Goal: Task Accomplishment & Management: Use online tool/utility

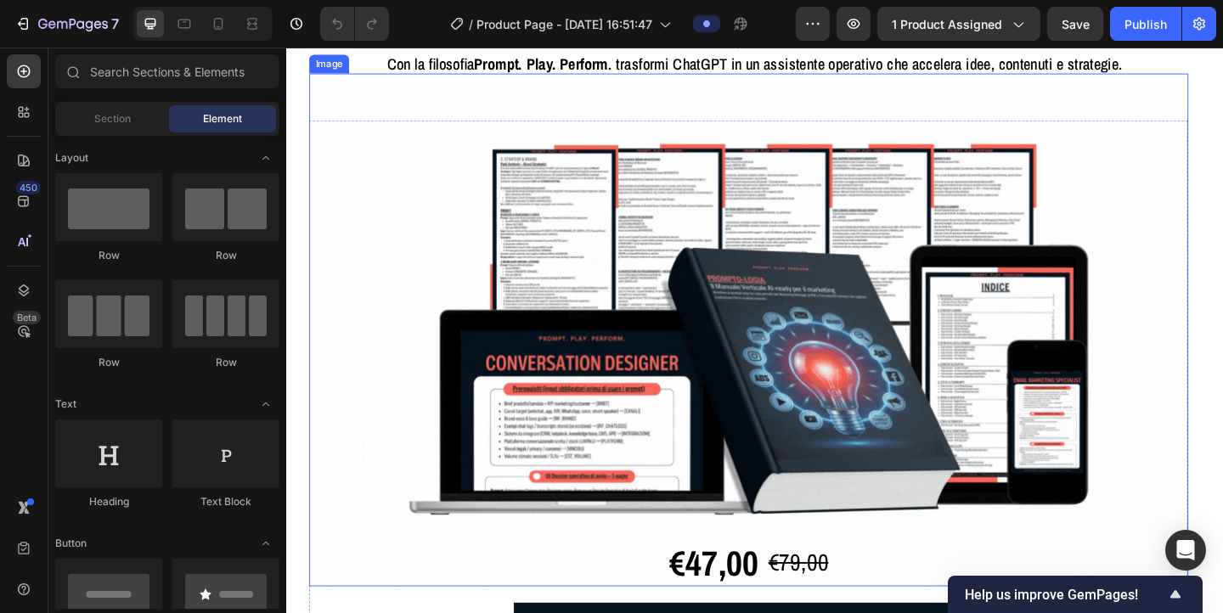
scroll to position [242, 0]
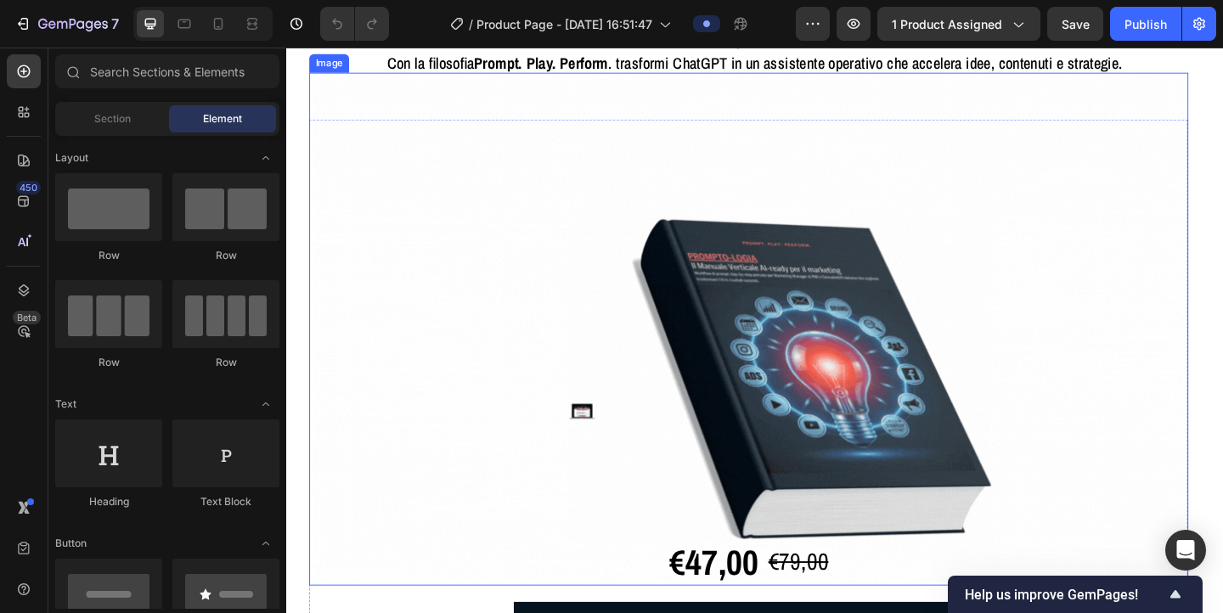
click at [608, 353] on img at bounding box center [789, 353] width 948 height 557
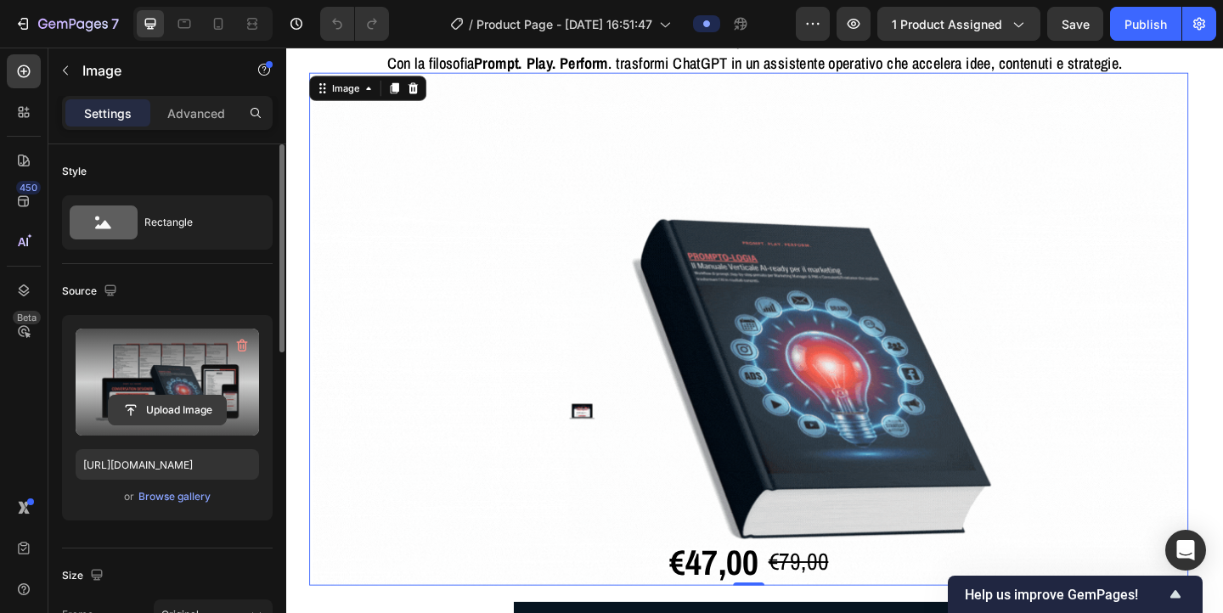
click at [176, 411] on input "file" at bounding box center [167, 410] width 117 height 29
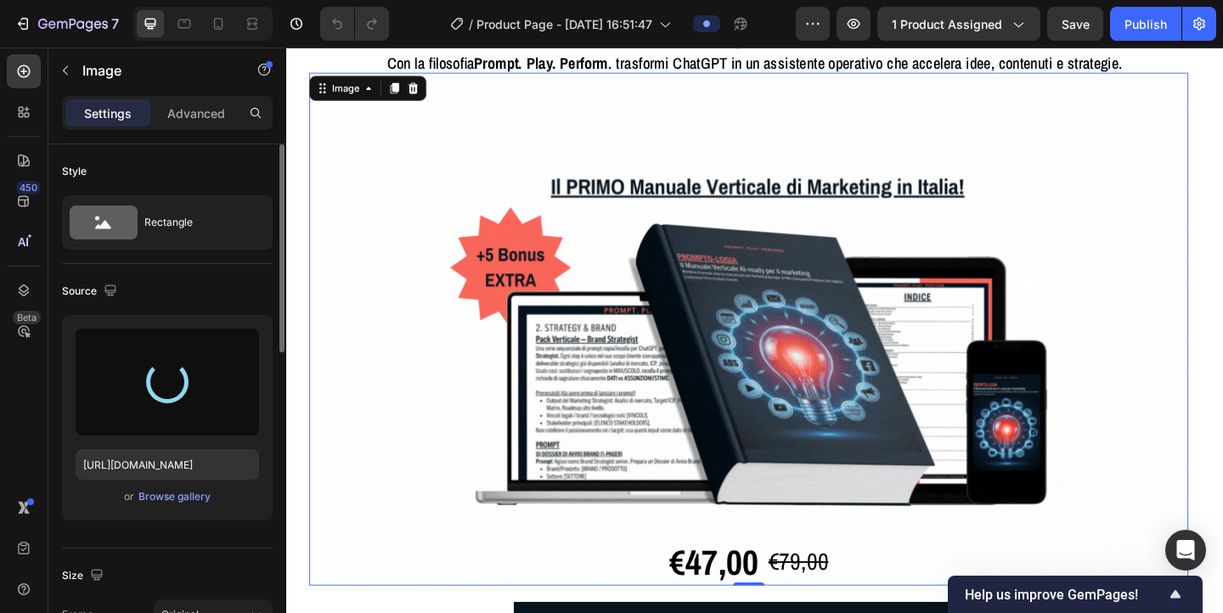
type input "https://cdn.shopify.com/s/files/1/0972/2573/6523/files/gempages_585706288151790…"
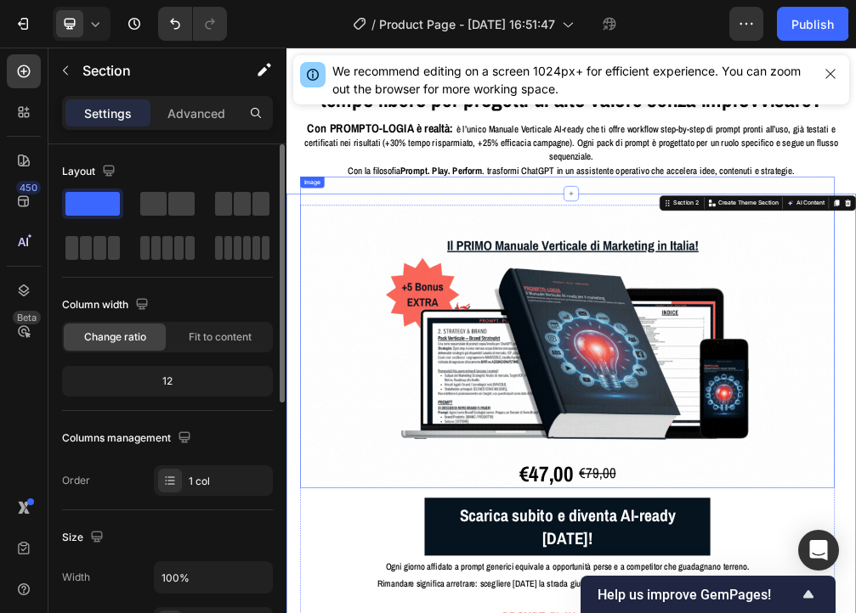
scroll to position [0, 0]
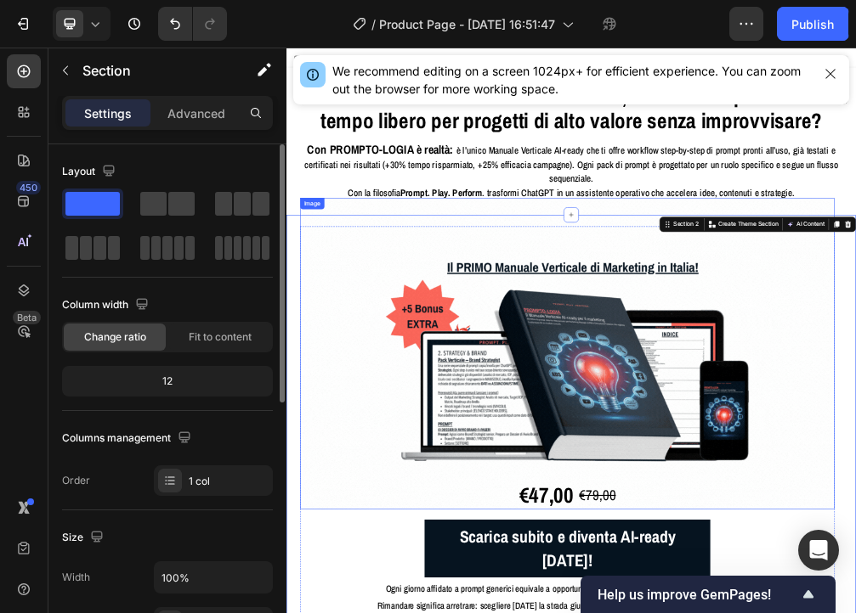
click at [394, 440] on img at bounding box center [789, 595] width 948 height 557
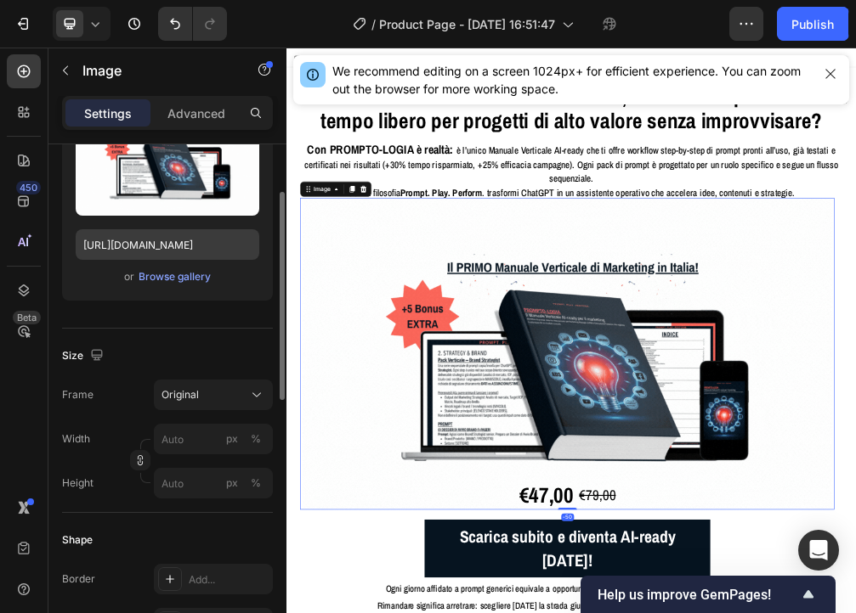
scroll to position [231, 0]
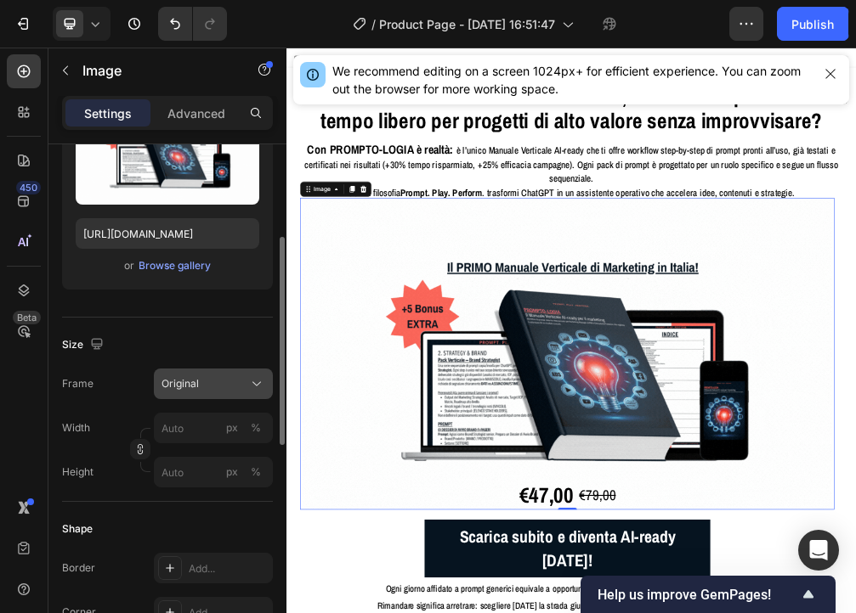
click at [200, 384] on div "Original" at bounding box center [202, 383] width 83 height 15
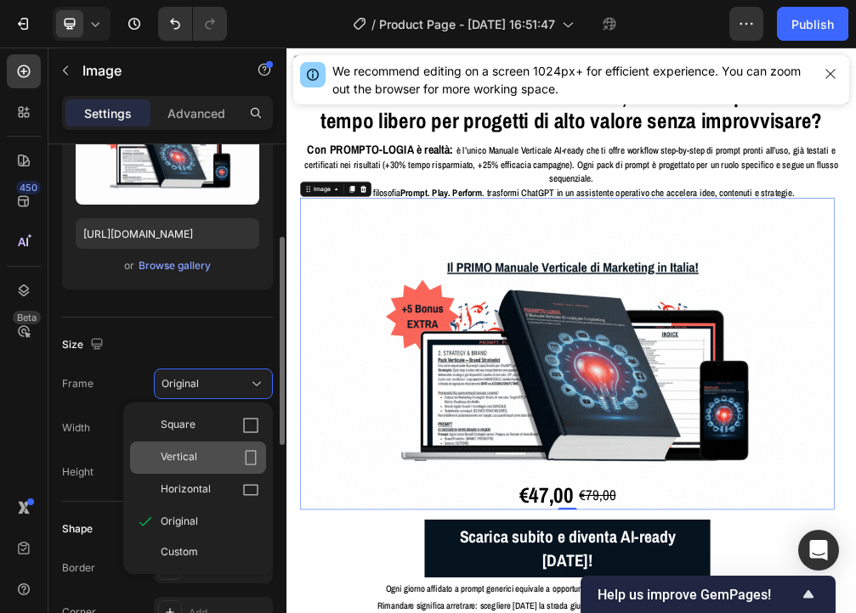
click at [195, 455] on span "Vertical" at bounding box center [179, 457] width 37 height 17
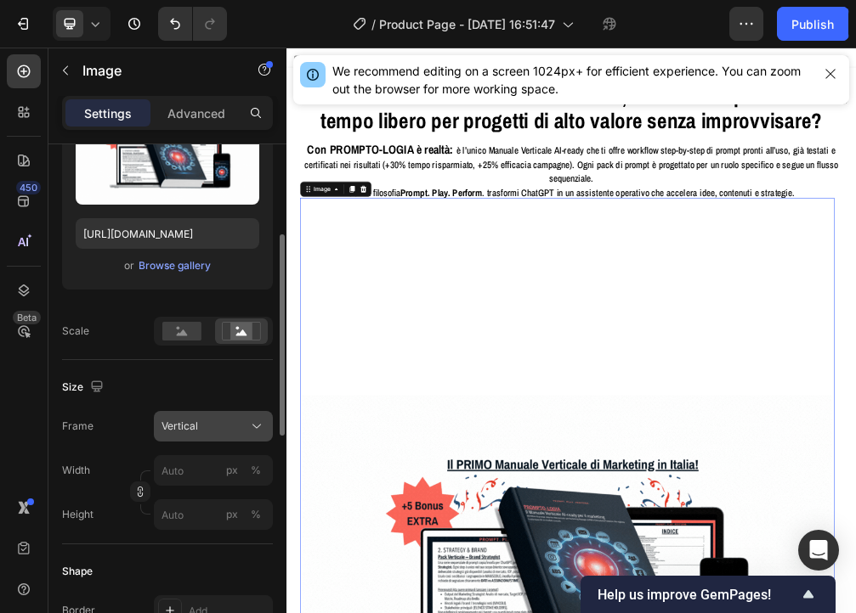
click at [203, 434] on div "Vertical" at bounding box center [213, 426] width 104 height 17
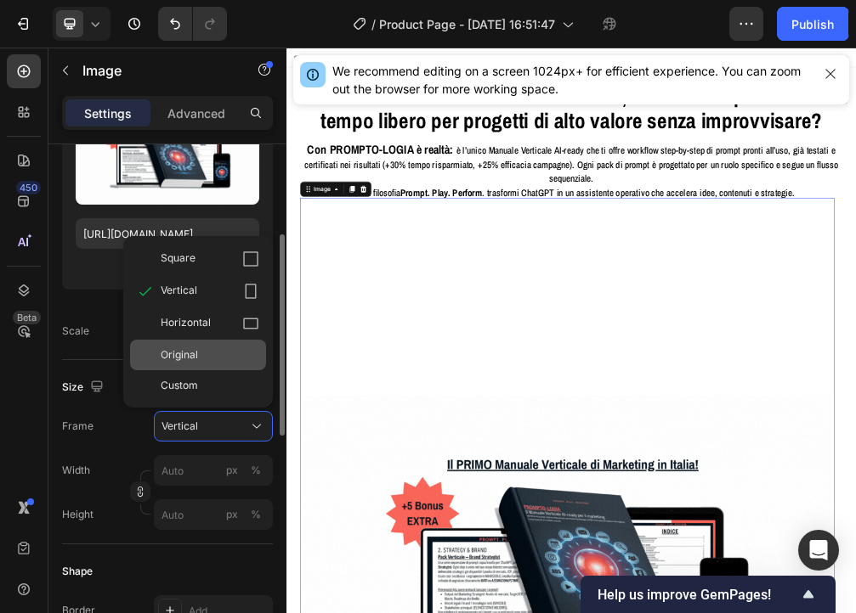
click at [201, 360] on div "Original" at bounding box center [210, 354] width 99 height 15
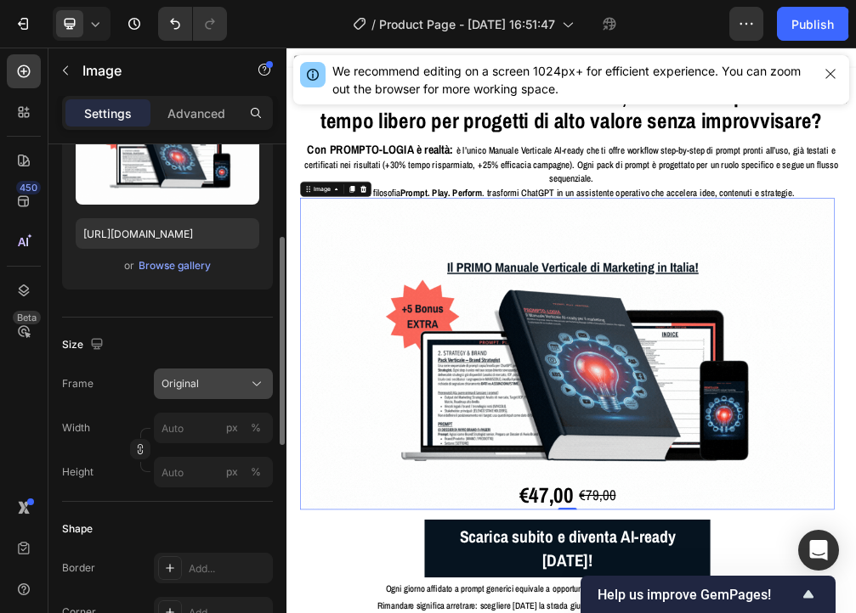
click at [200, 382] on div "Original" at bounding box center [202, 383] width 83 height 15
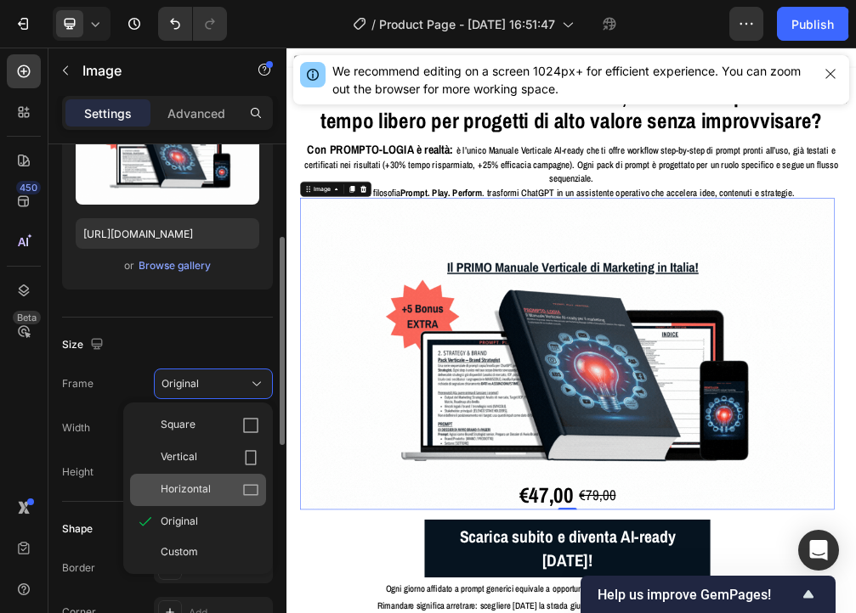
click at [188, 488] on span "Horizontal" at bounding box center [186, 490] width 50 height 17
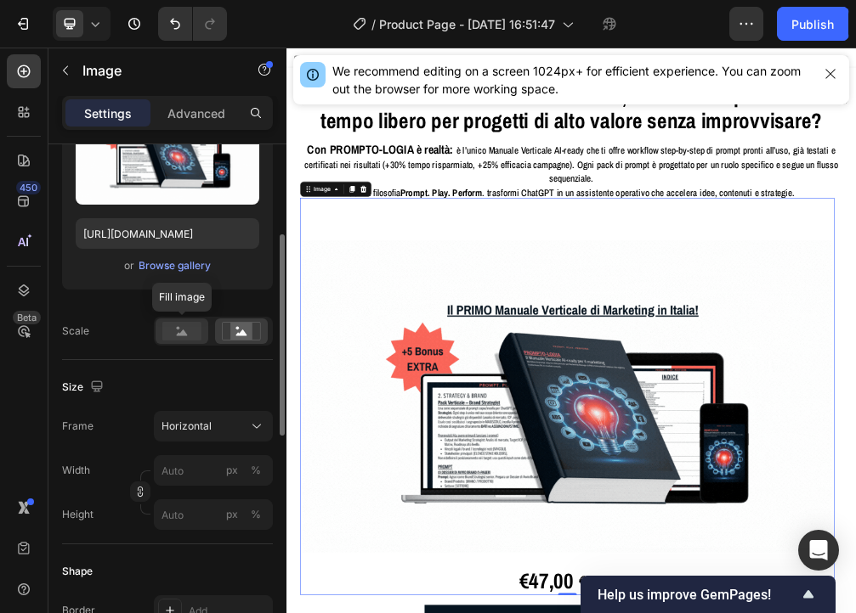
click at [182, 326] on rect at bounding box center [181, 331] width 39 height 19
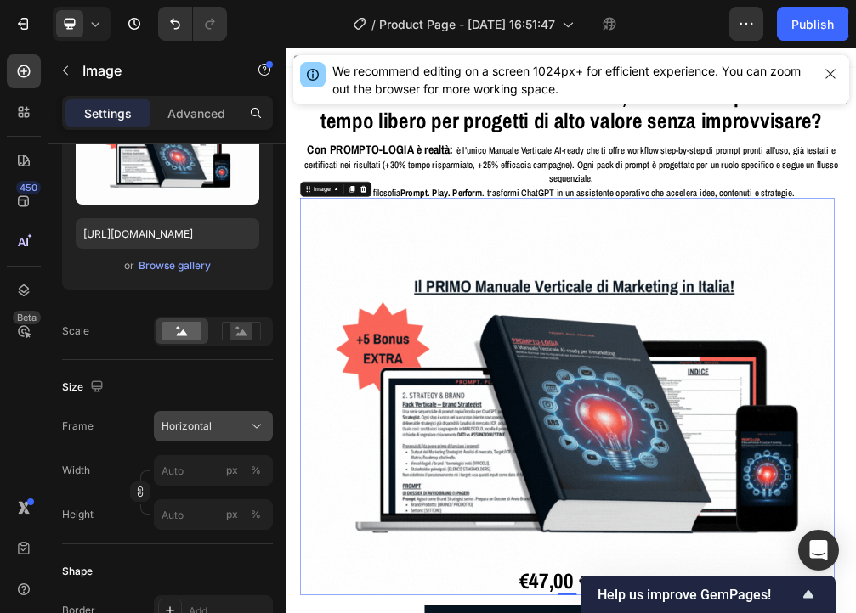
click at [194, 420] on span "Horizontal" at bounding box center [186, 426] width 50 height 15
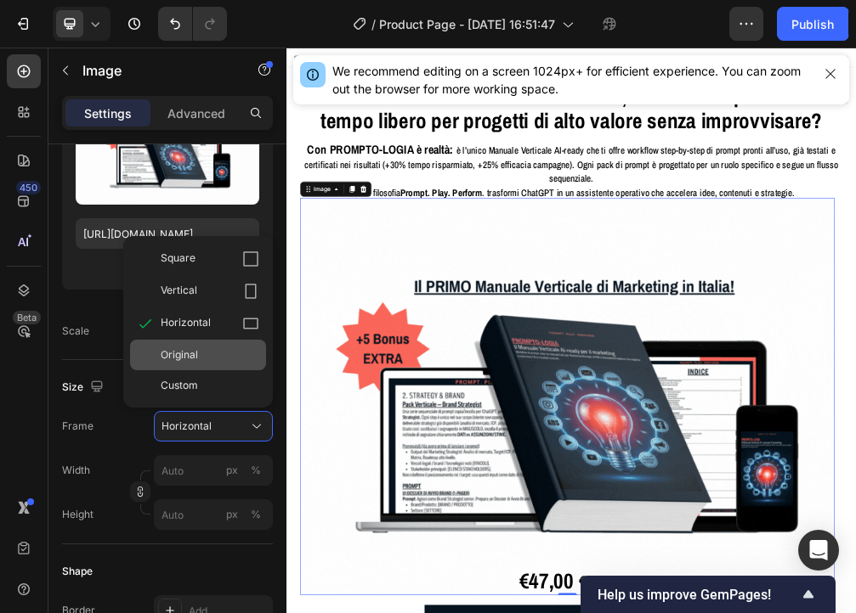
click at [194, 344] on div "Original" at bounding box center [198, 355] width 136 height 31
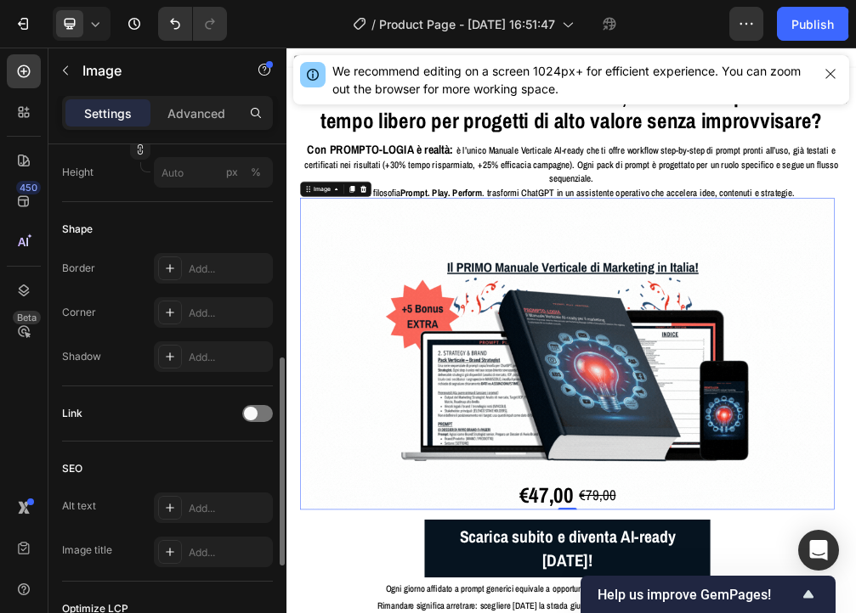
scroll to position [532, 0]
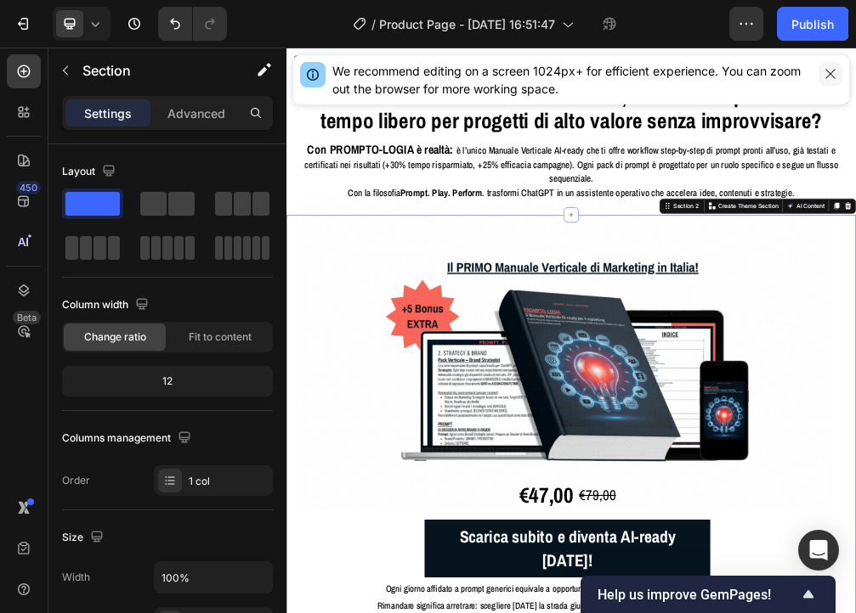
click at [608, 78] on icon "button" at bounding box center [830, 74] width 14 height 14
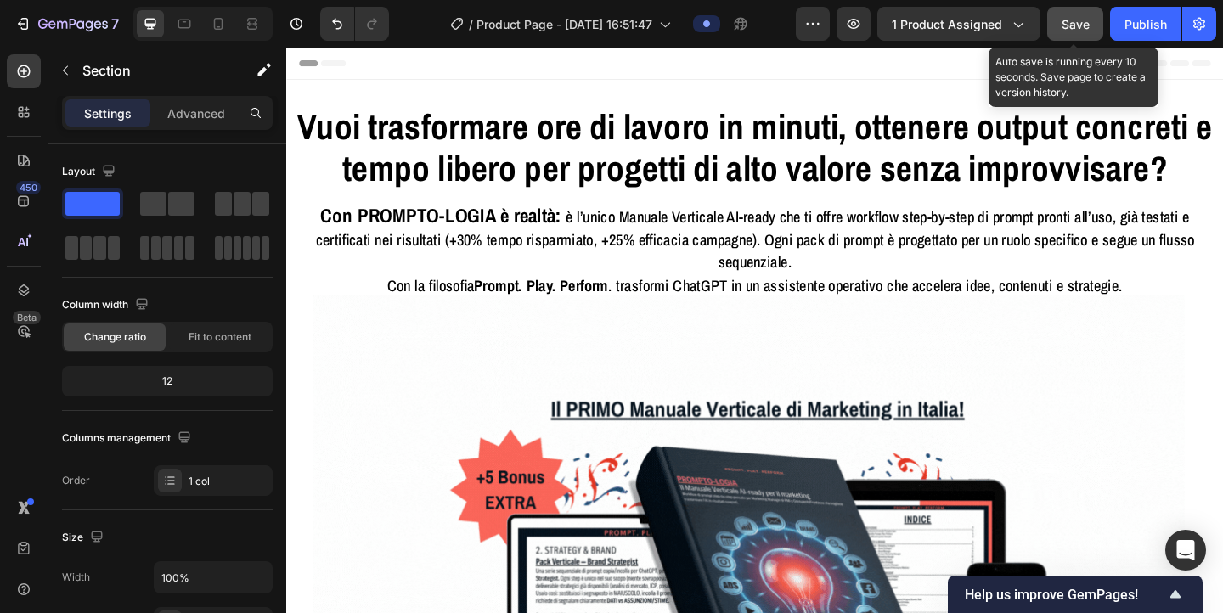
click at [608, 22] on span "Save" at bounding box center [1076, 24] width 28 height 14
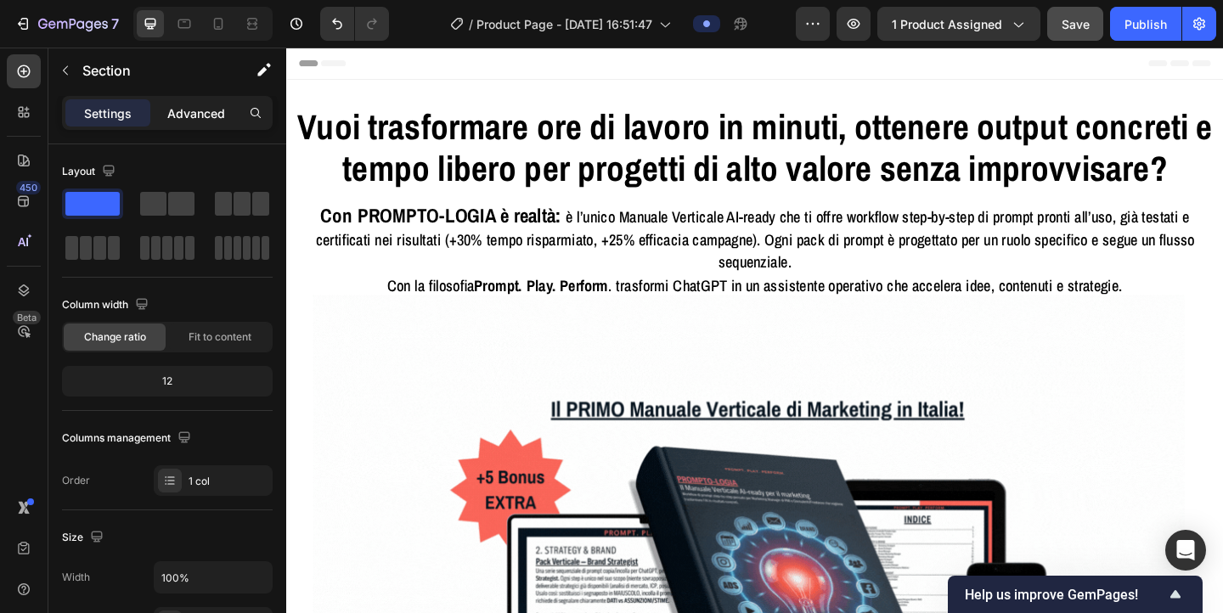
click at [202, 106] on p "Advanced" at bounding box center [196, 114] width 58 height 18
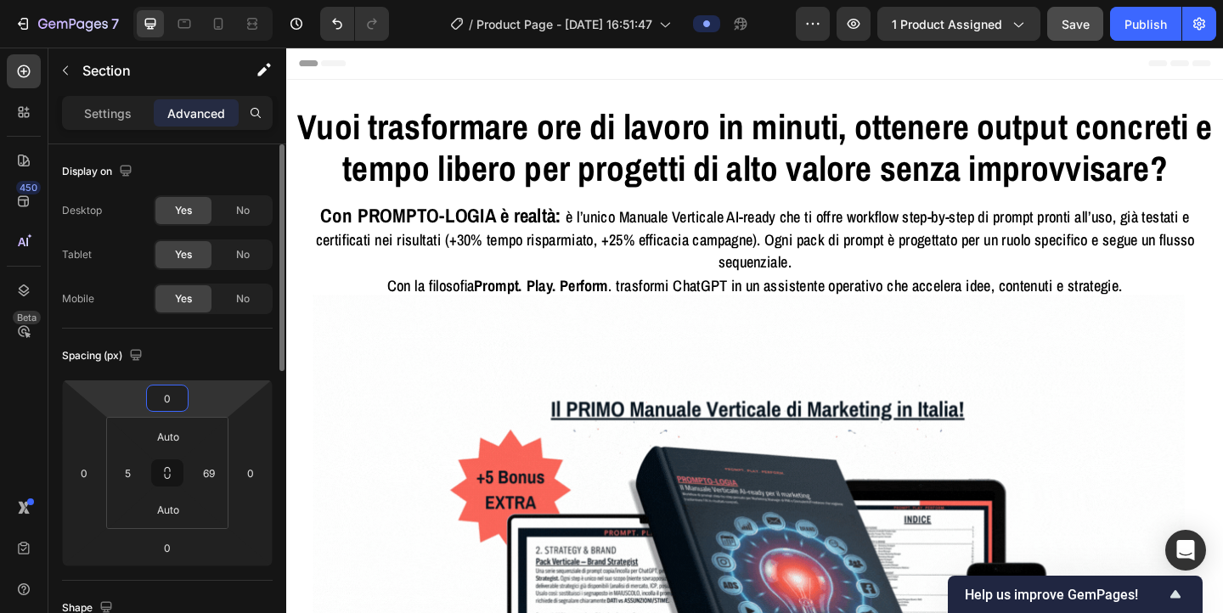
click at [166, 404] on input "0" at bounding box center [167, 398] width 34 height 25
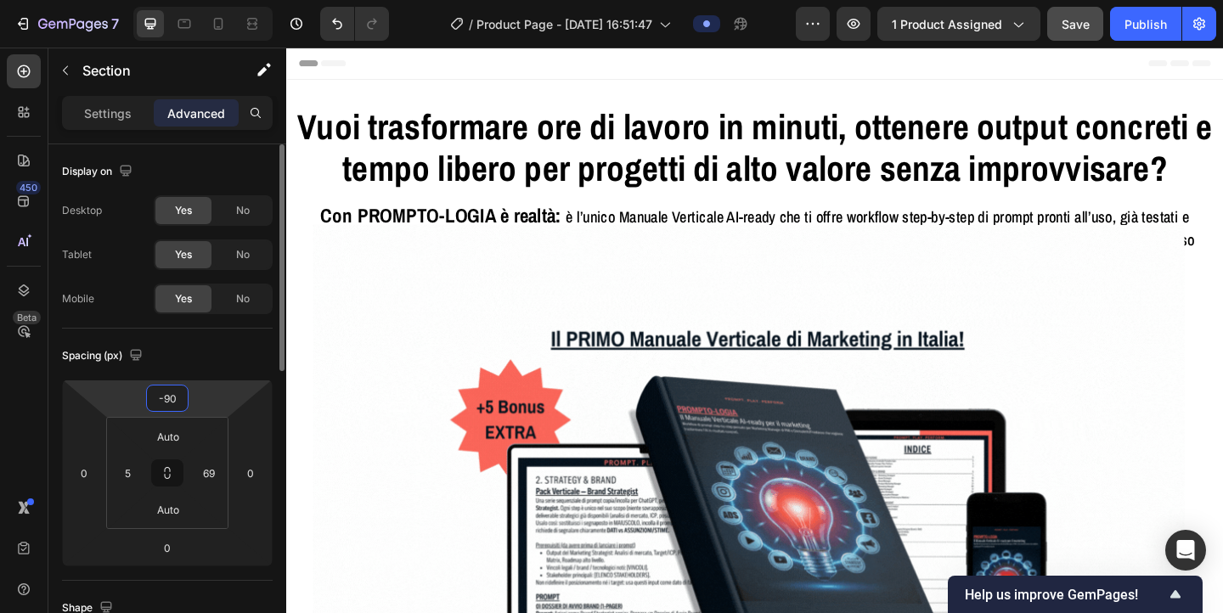
type input "-9"
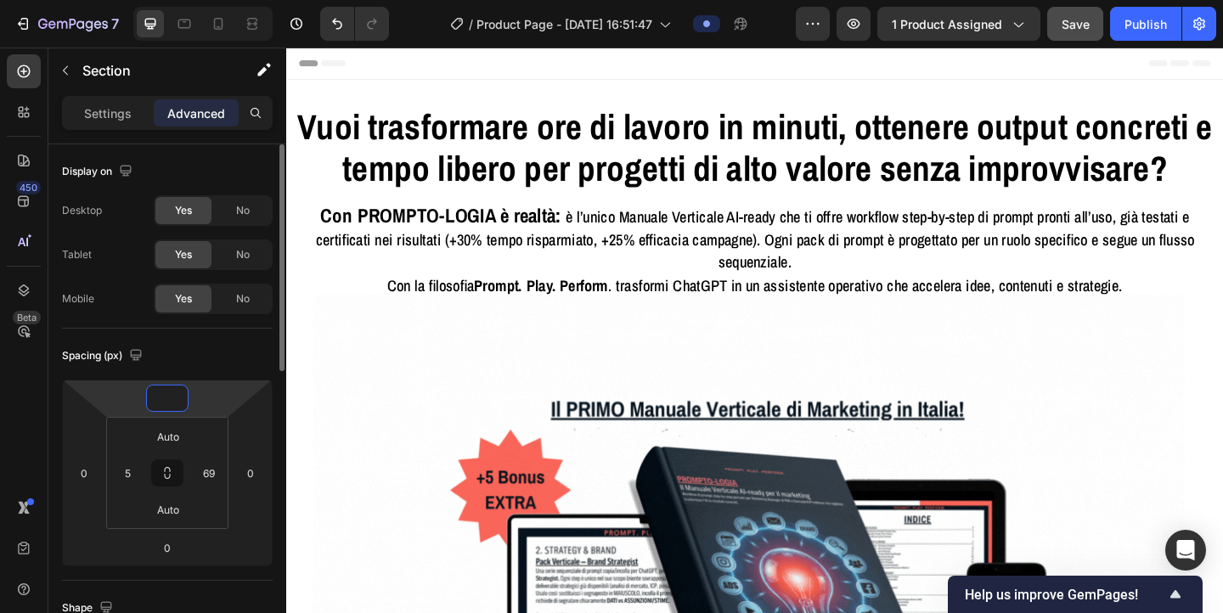
click at [240, 361] on div "Spacing (px)" at bounding box center [167, 355] width 211 height 27
type input "0"
click at [203, 472] on input "69" at bounding box center [208, 472] width 25 height 25
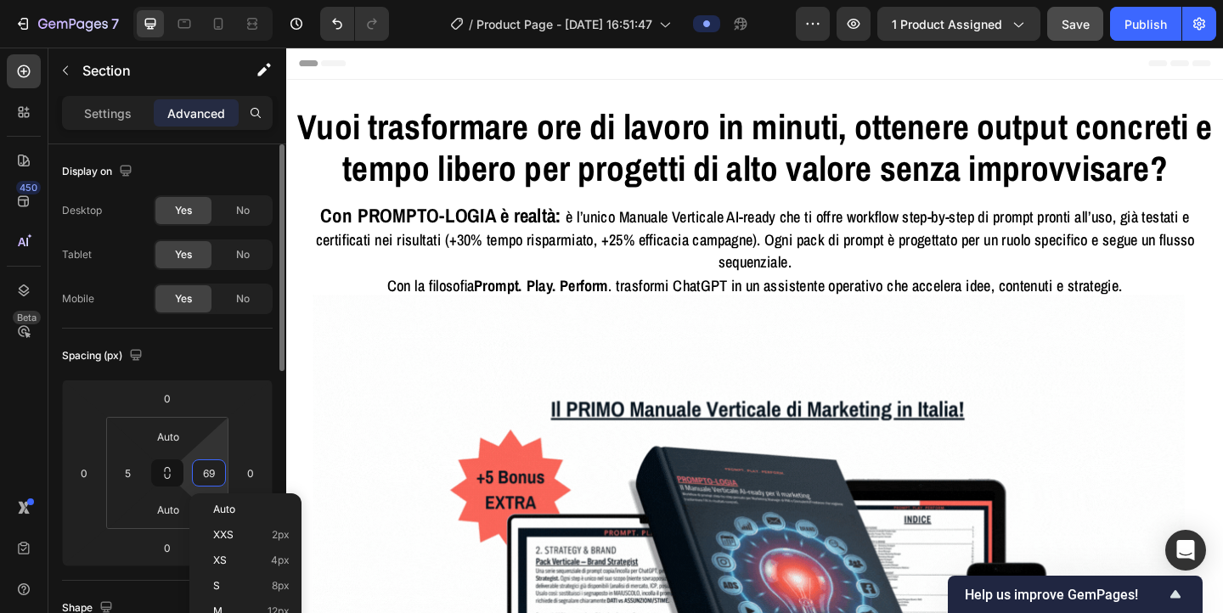
click at [203, 472] on input "69" at bounding box center [208, 472] width 25 height 25
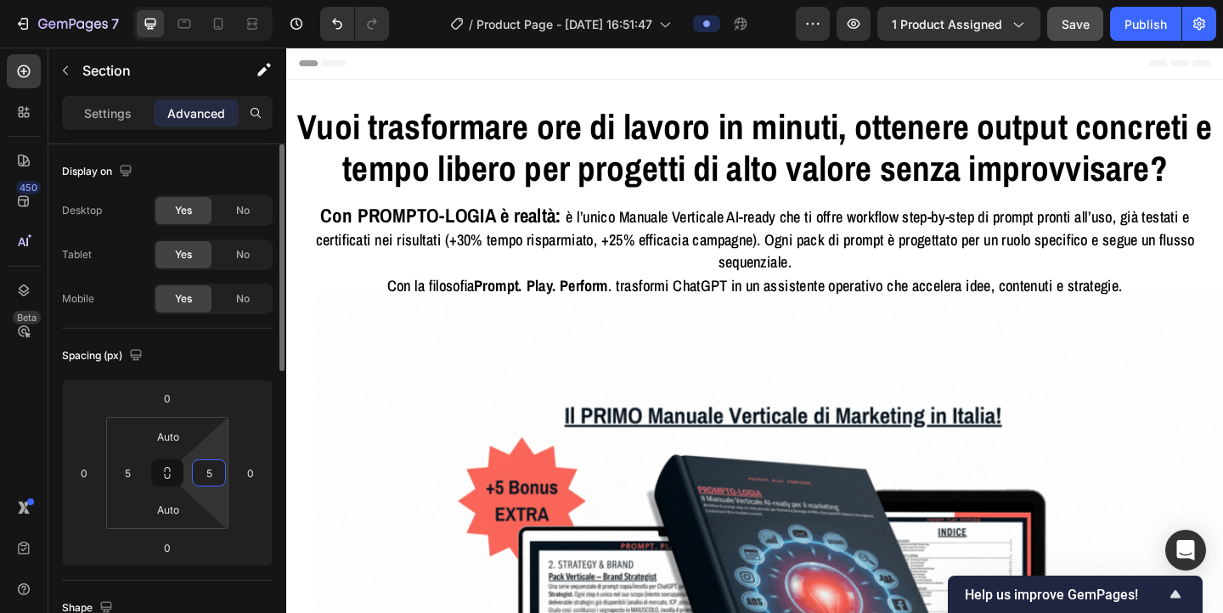
type input "5"
click at [243, 341] on div "Spacing (px) 0 0 0 0 Auto 5 Auto 5" at bounding box center [167, 455] width 211 height 252
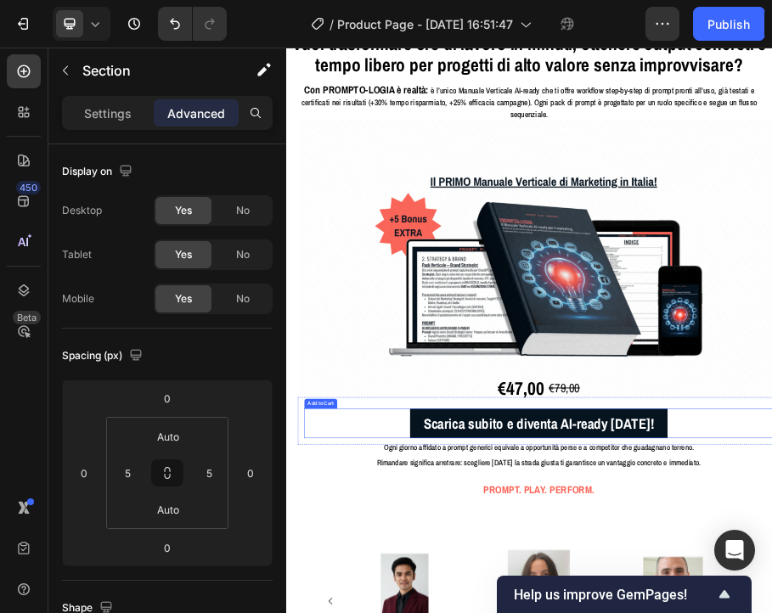
scroll to position [88, 0]
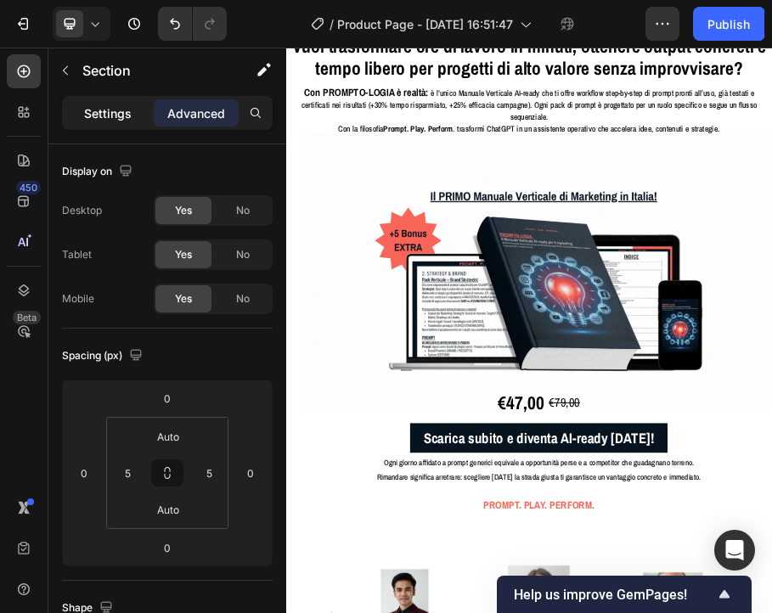
click at [107, 119] on p "Settings" at bounding box center [108, 114] width 48 height 18
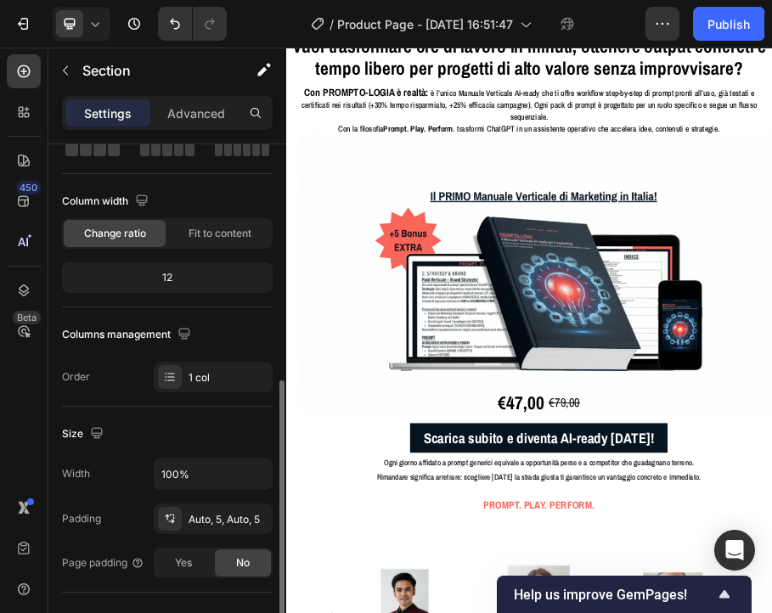
scroll to position [0, 0]
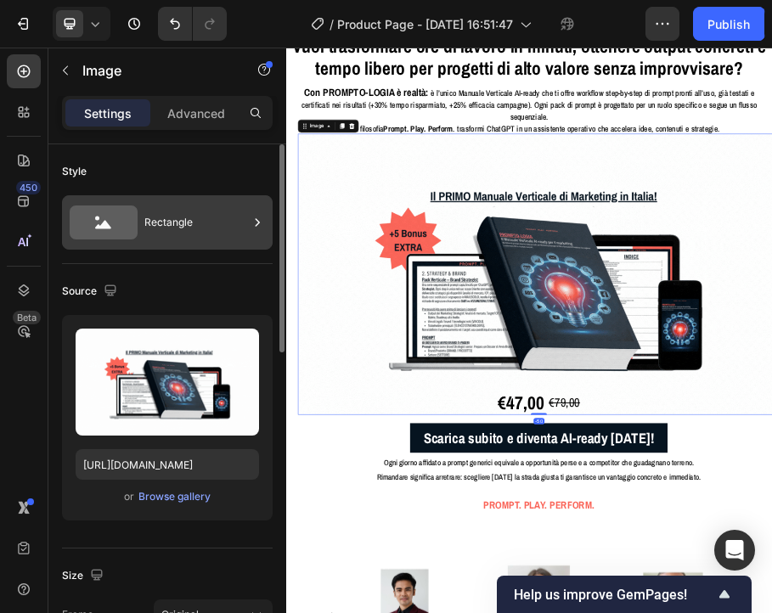
click at [170, 235] on div "Rectangle" at bounding box center [196, 222] width 104 height 39
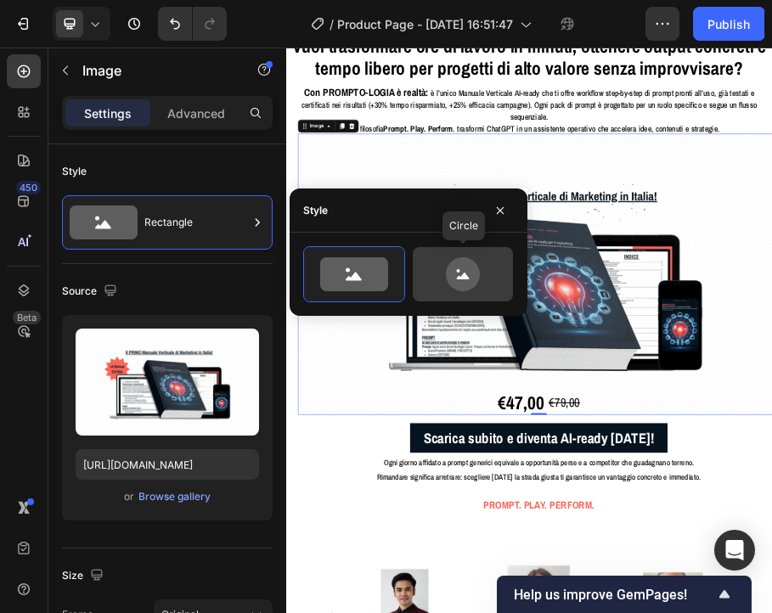
click at [447, 272] on icon at bounding box center [463, 274] width 34 height 34
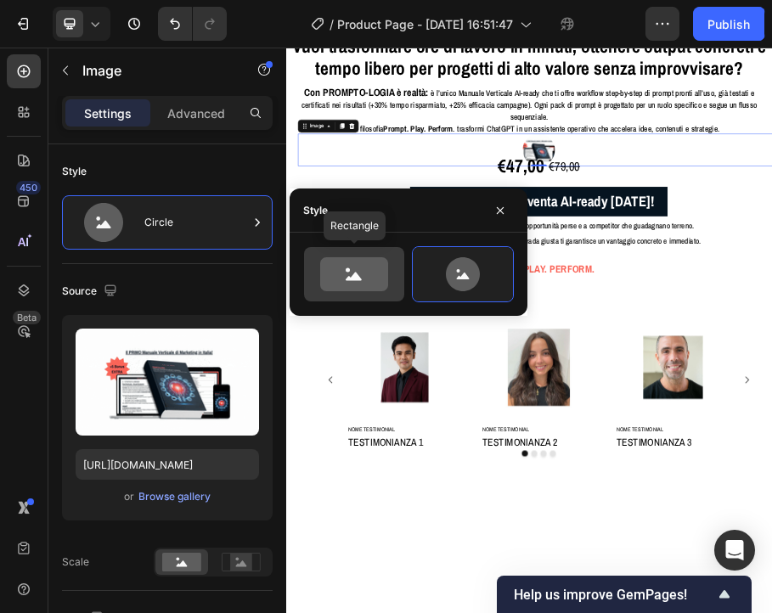
click at [339, 278] on icon at bounding box center [354, 274] width 68 height 34
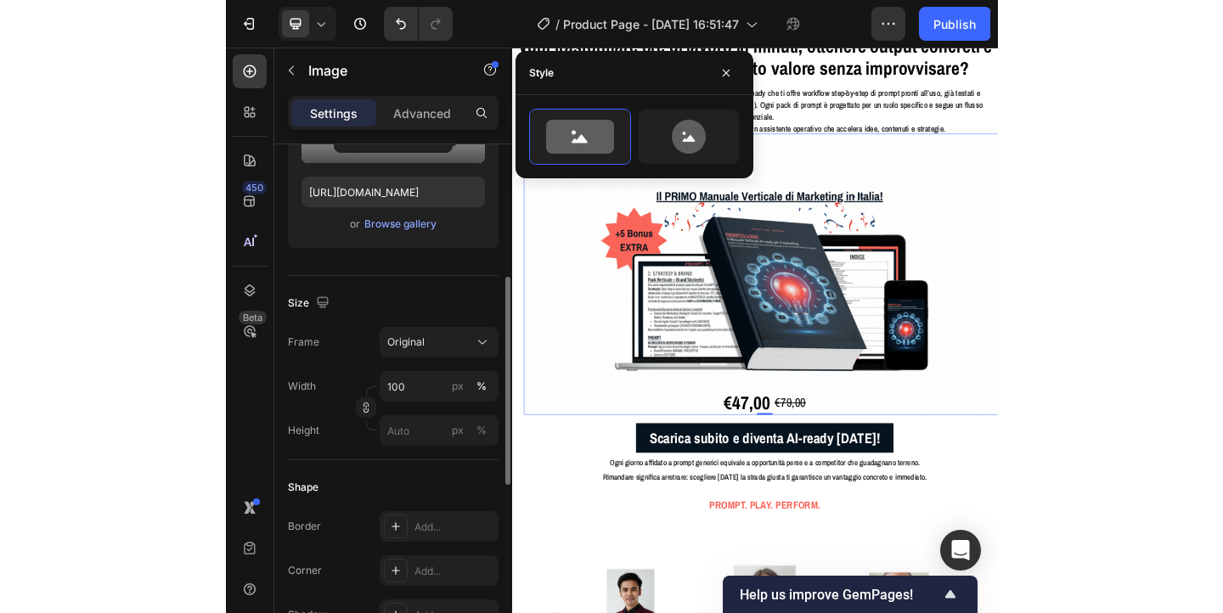
scroll to position [324, 0]
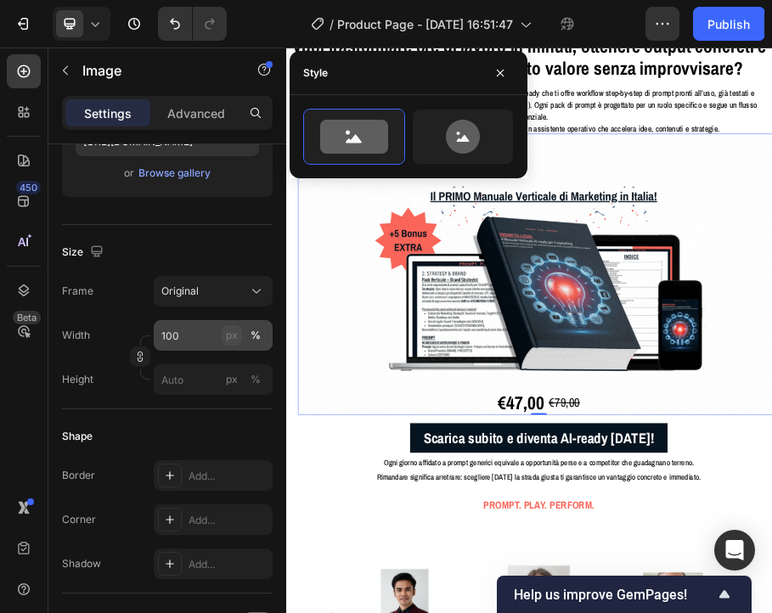
click at [237, 334] on div "px" at bounding box center [232, 335] width 12 height 15
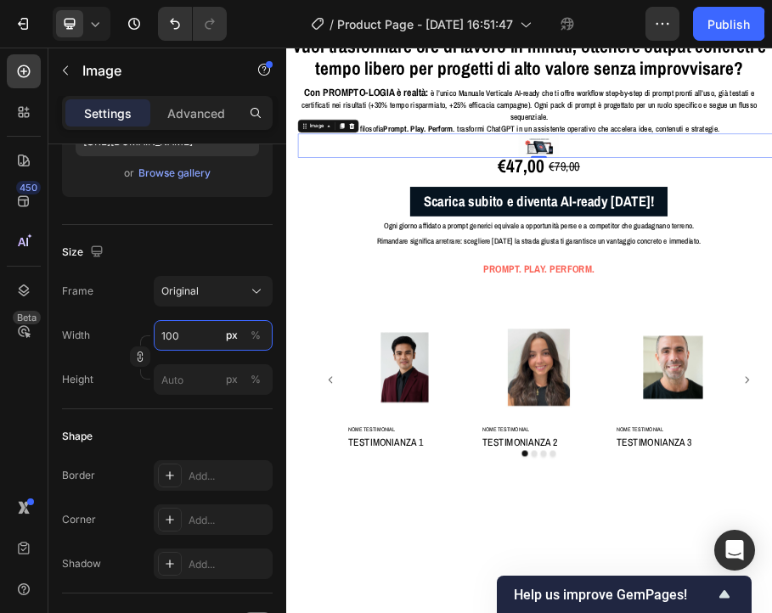
click at [206, 340] on input "100" at bounding box center [213, 335] width 119 height 31
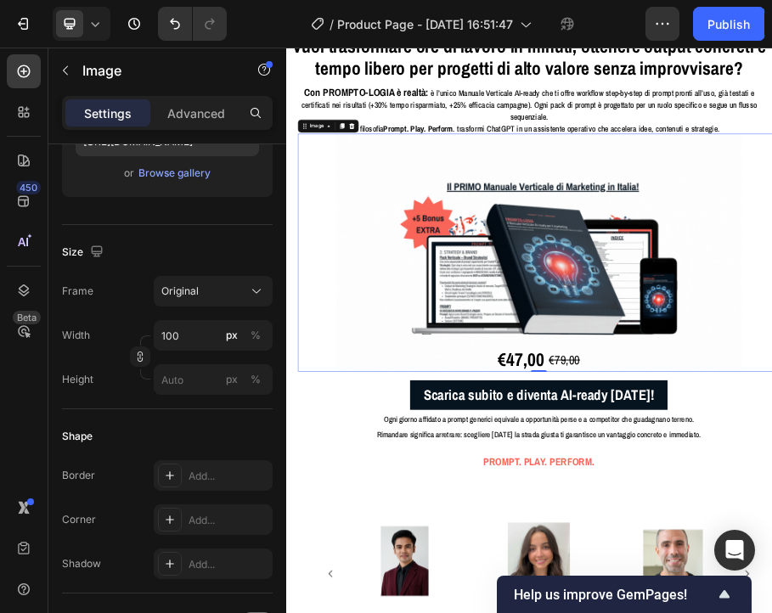
click at [116, 310] on div "Frame Original Width 100 px % Height px %" at bounding box center [167, 335] width 211 height 119
click at [187, 331] on input "100" at bounding box center [213, 335] width 119 height 31
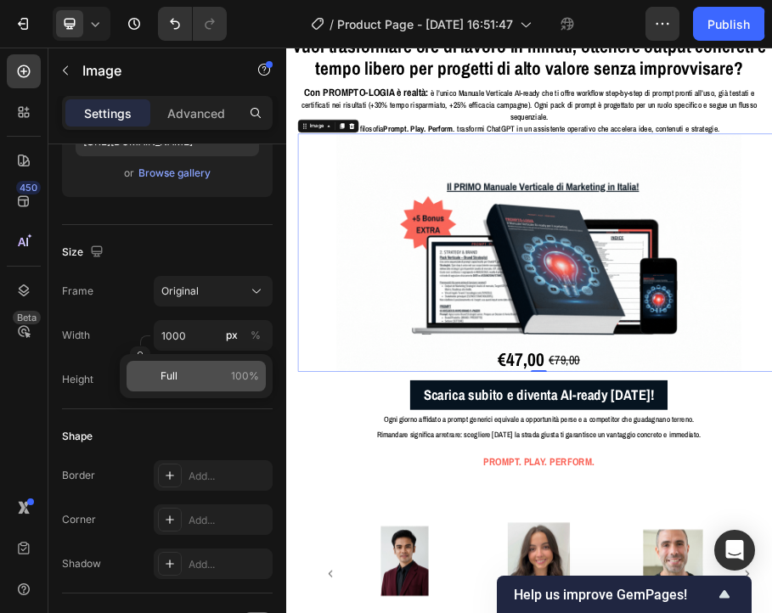
click at [189, 367] on div "Full 100%" at bounding box center [196, 376] width 139 height 31
type input "100"
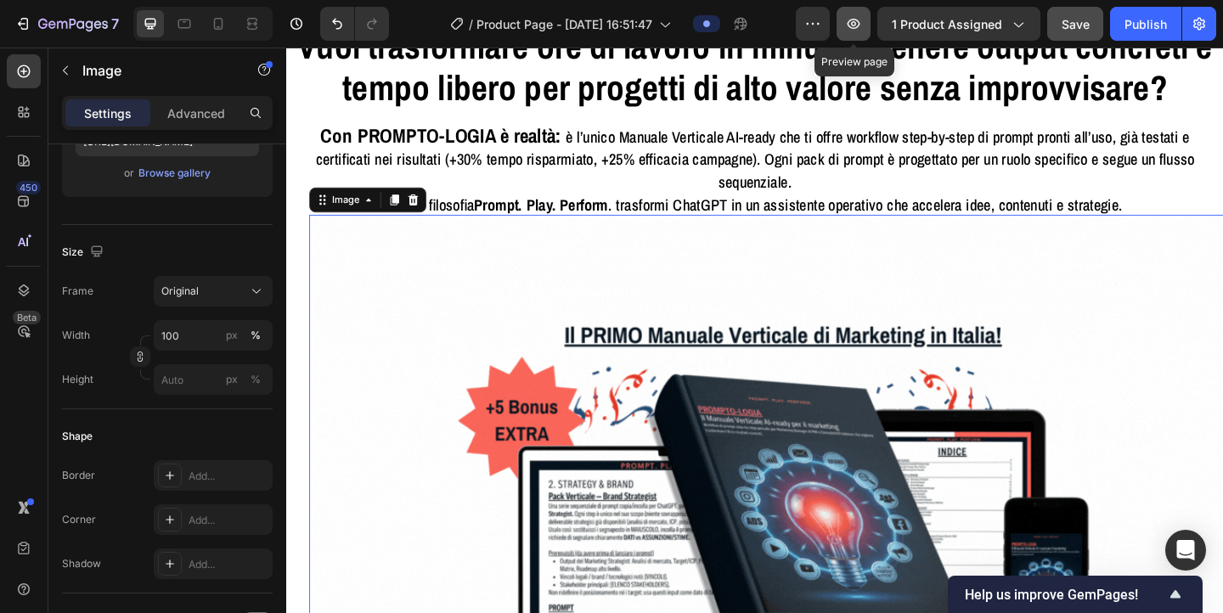
click at [608, 12] on button "button" at bounding box center [854, 24] width 34 height 34
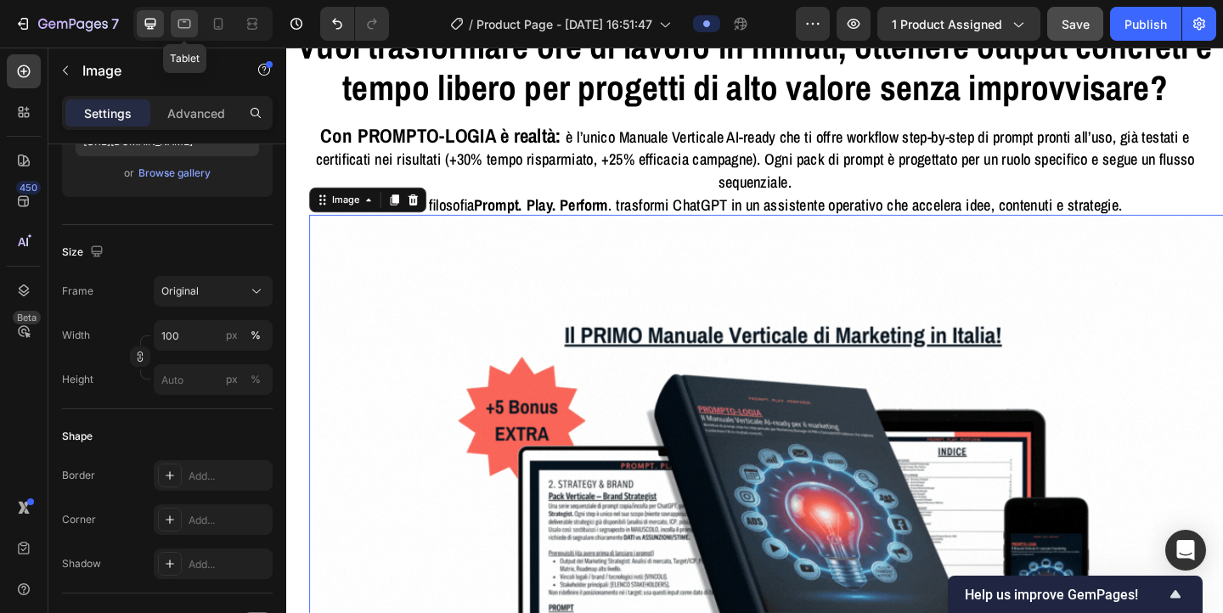
click at [190, 25] on icon at bounding box center [184, 24] width 13 height 9
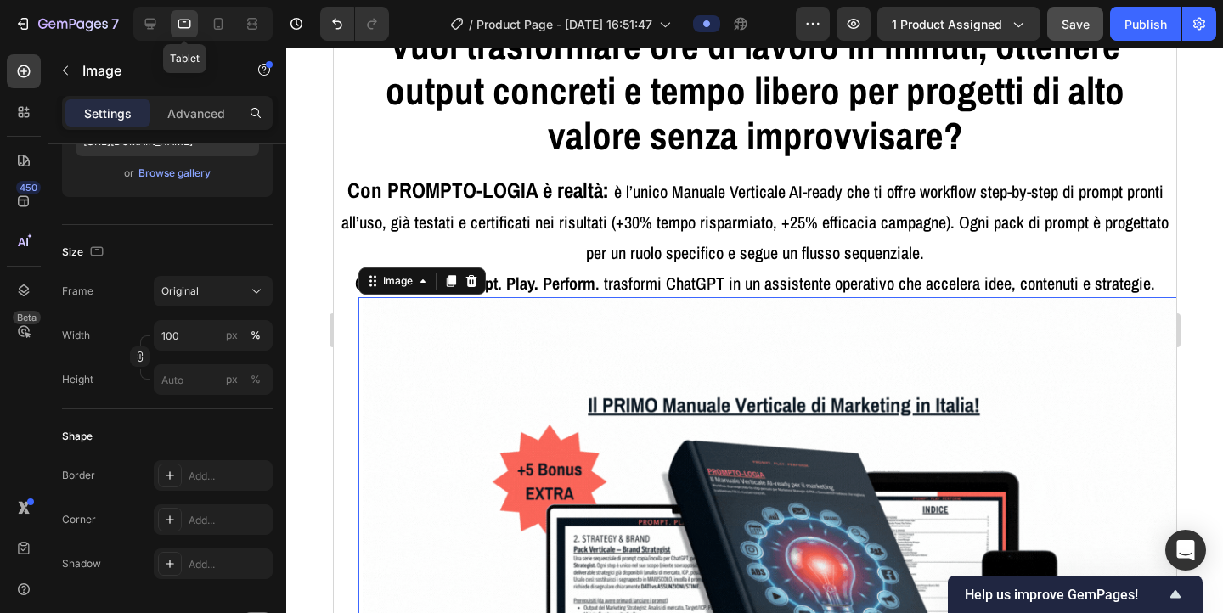
scroll to position [278, 0]
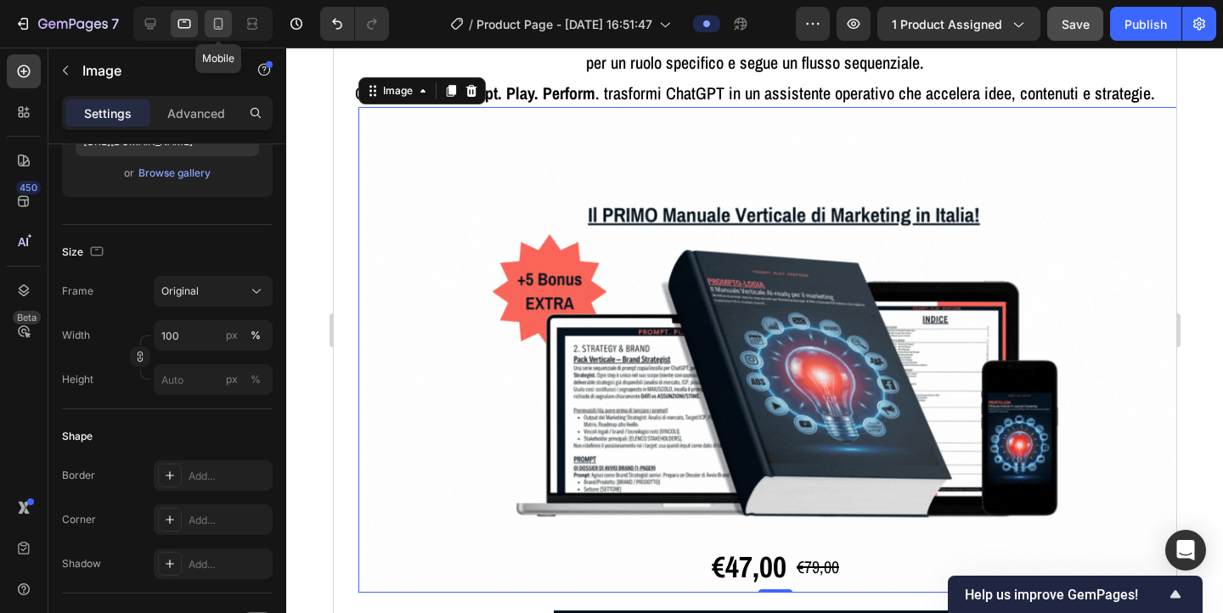
click at [218, 25] on icon at bounding box center [218, 23] width 17 height 17
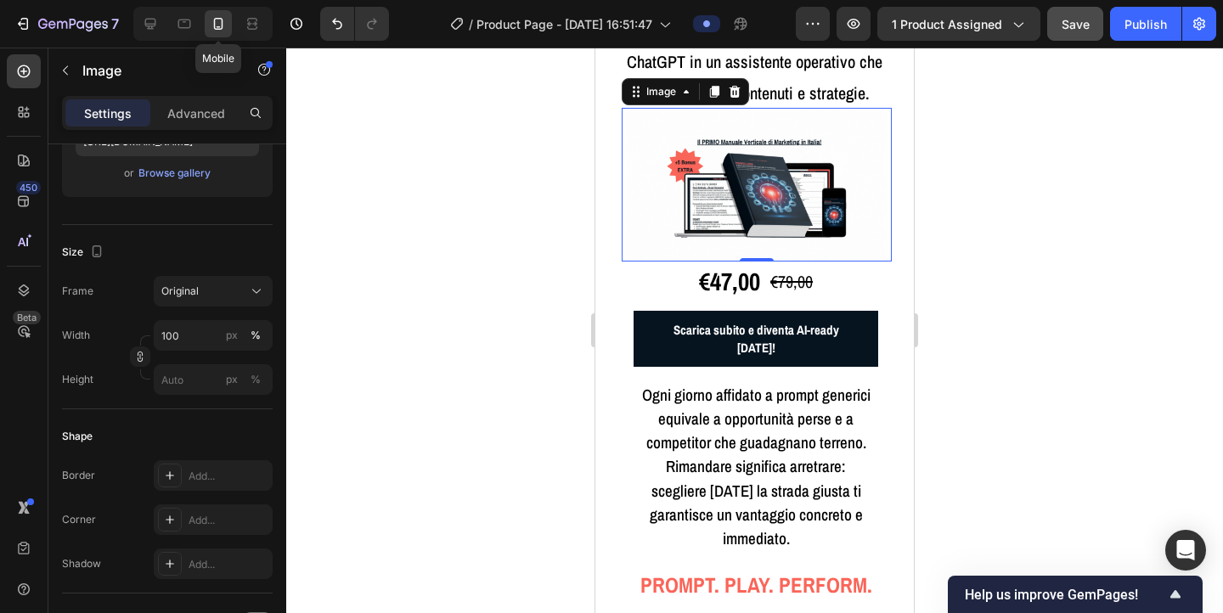
scroll to position [636, 0]
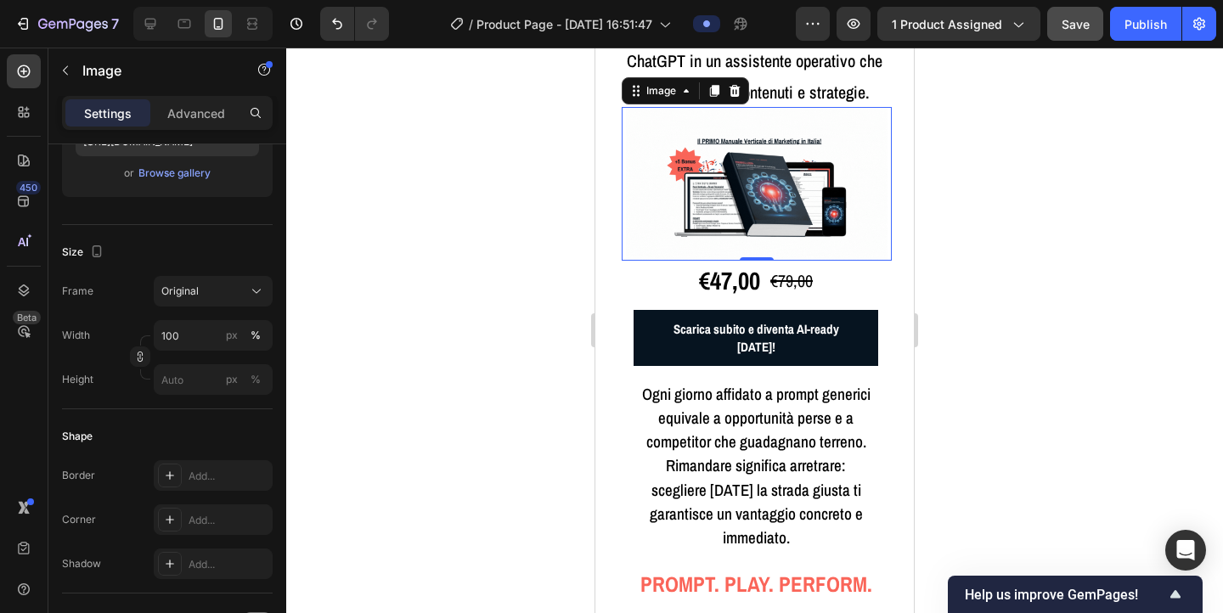
click at [608, 181] on div at bounding box center [754, 331] width 937 height 566
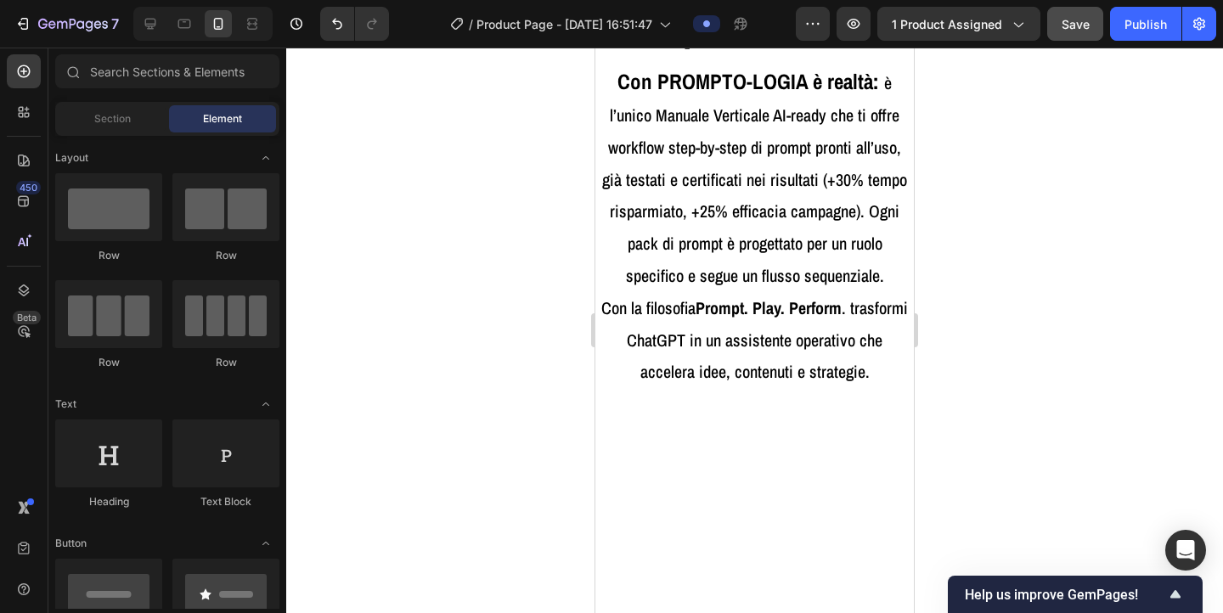
scroll to position [0, 0]
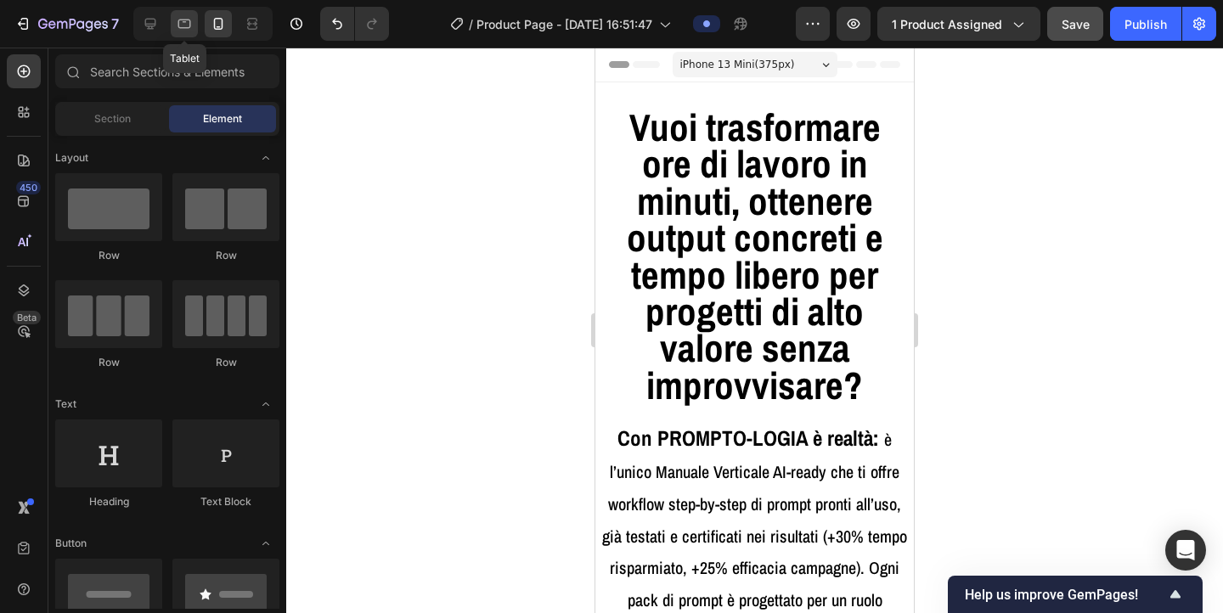
click at [181, 25] on icon at bounding box center [184, 23] width 17 height 17
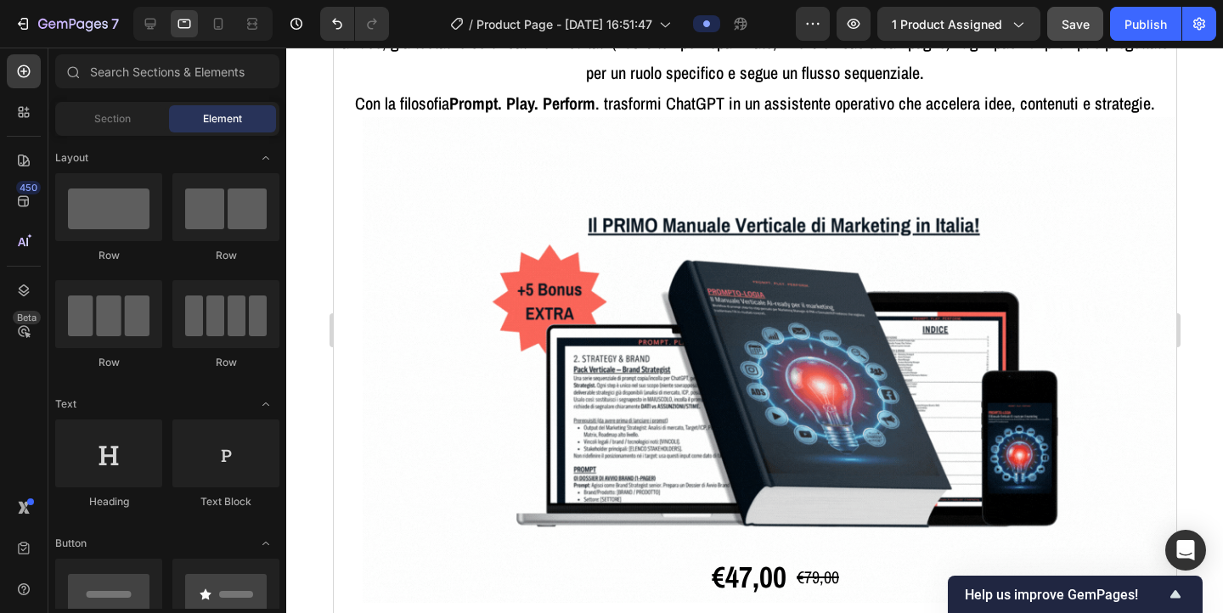
scroll to position [270, 0]
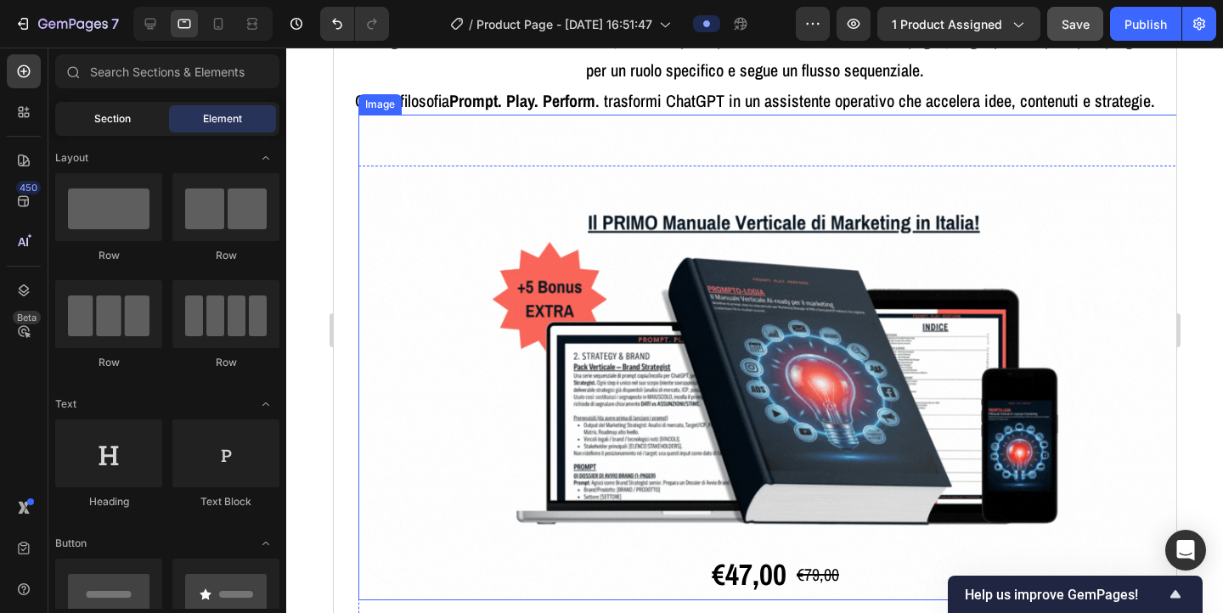
click at [137, 111] on div "Section" at bounding box center [112, 118] width 107 height 27
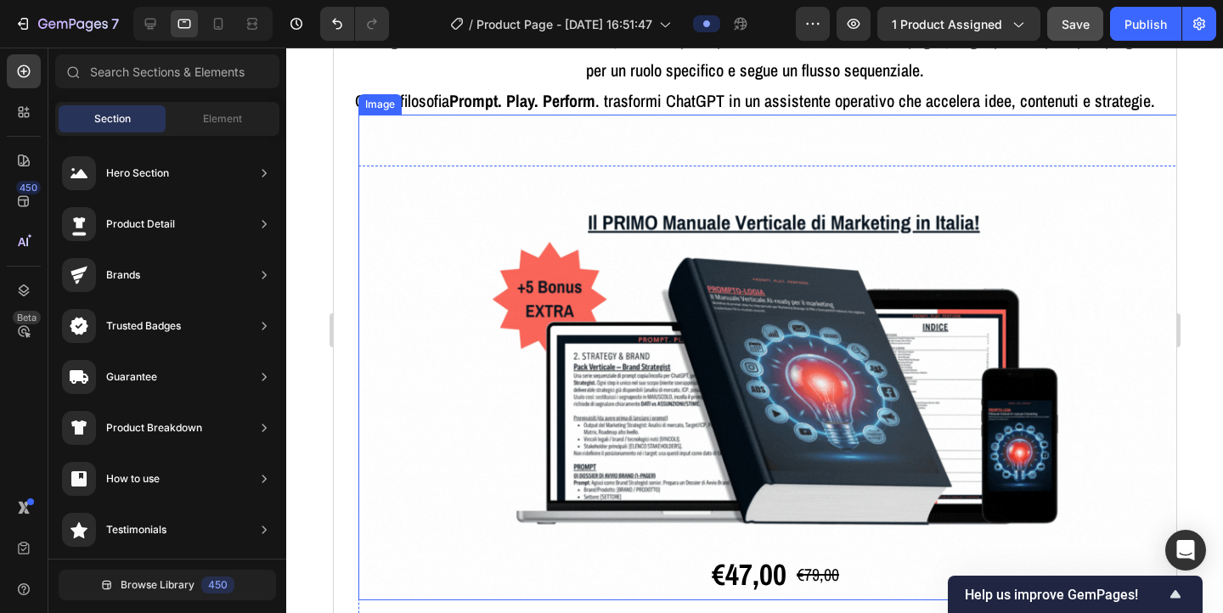
click at [608, 329] on img at bounding box center [775, 358] width 826 height 486
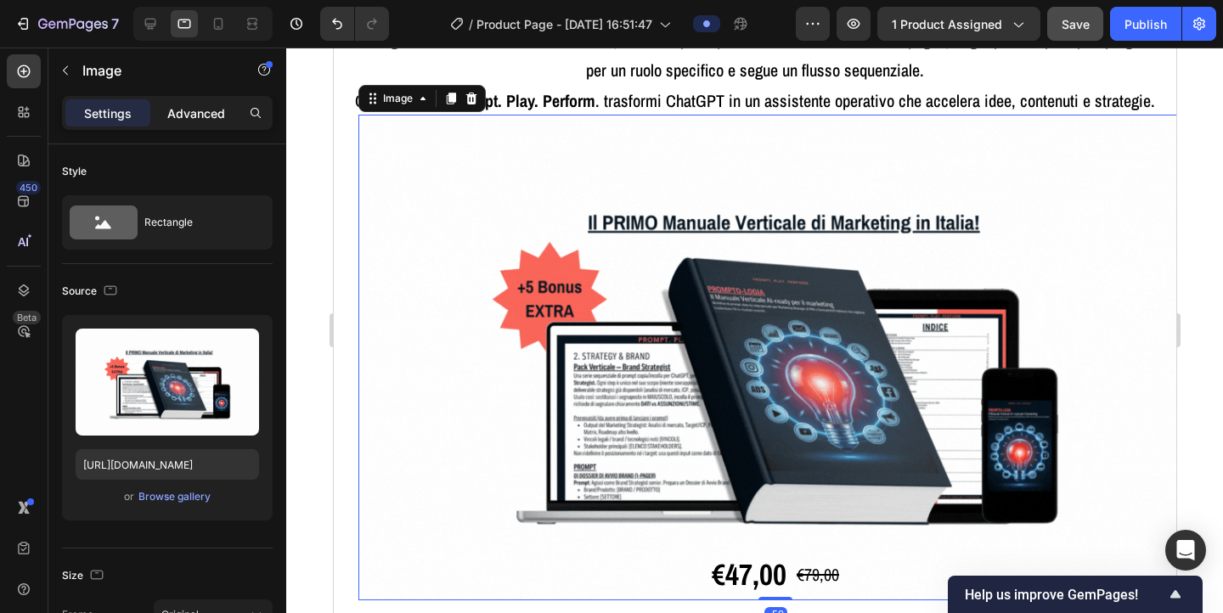
click at [206, 116] on p "Advanced" at bounding box center [196, 114] width 58 height 18
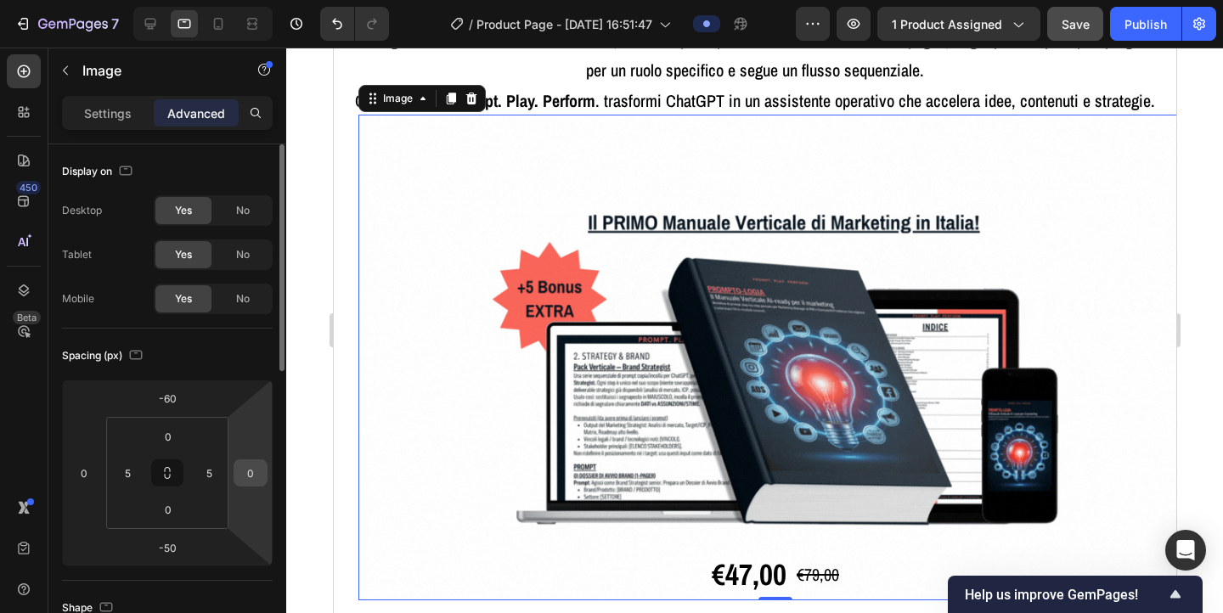
click at [246, 475] on input "0" at bounding box center [250, 472] width 25 height 25
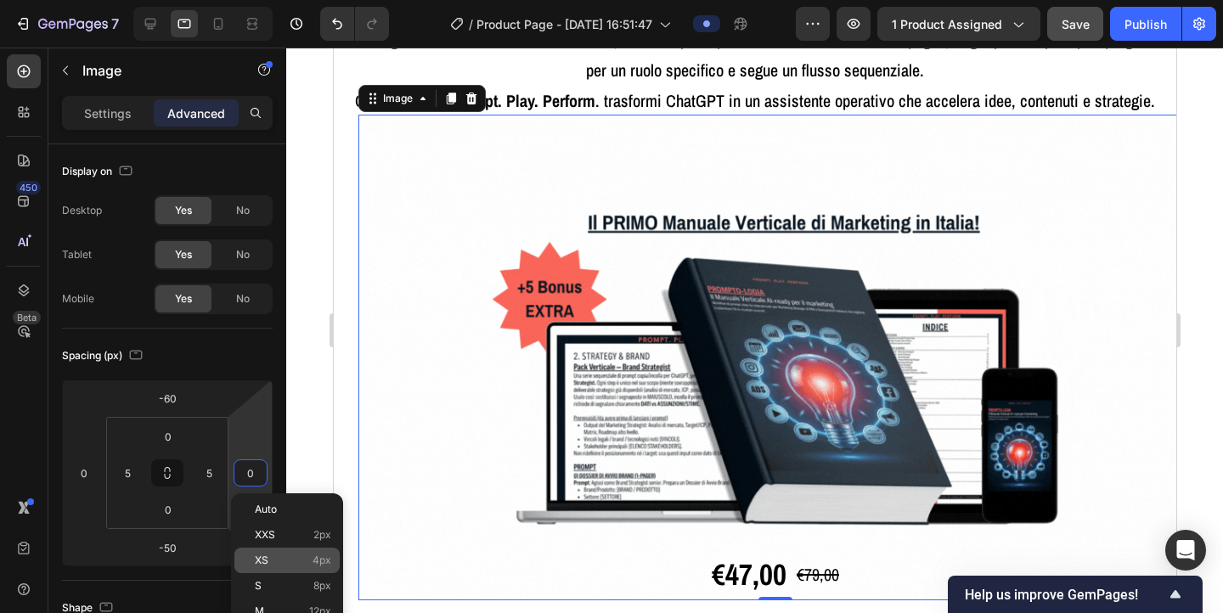
click at [274, 567] on div "XS 4px" at bounding box center [286, 560] width 105 height 25
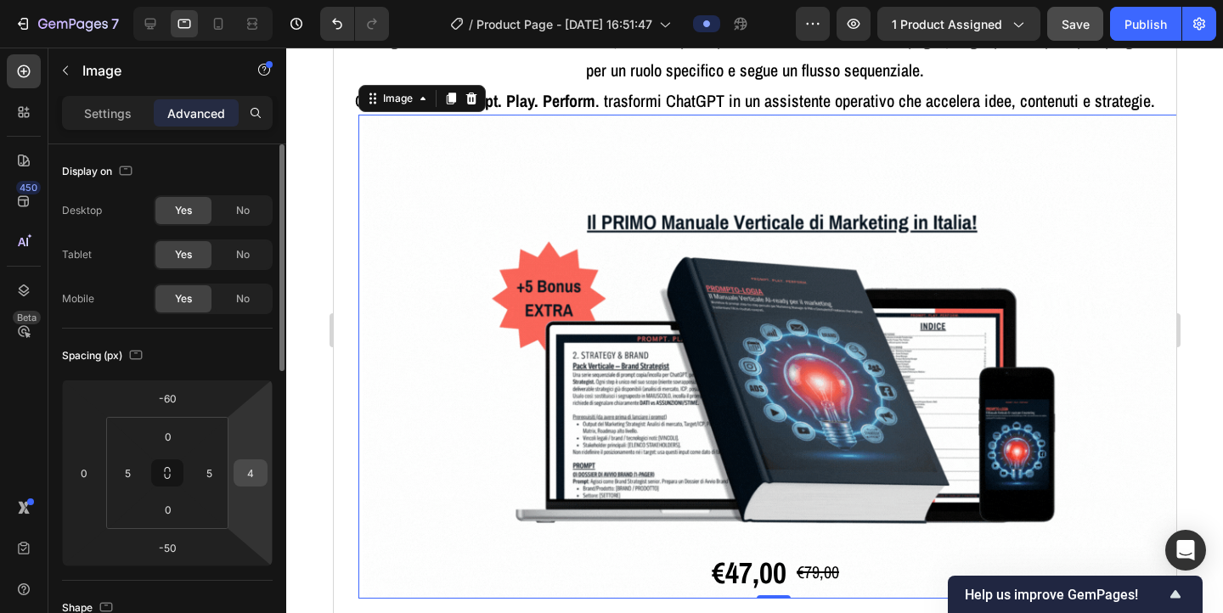
click at [247, 470] on input "4" at bounding box center [250, 472] width 25 height 25
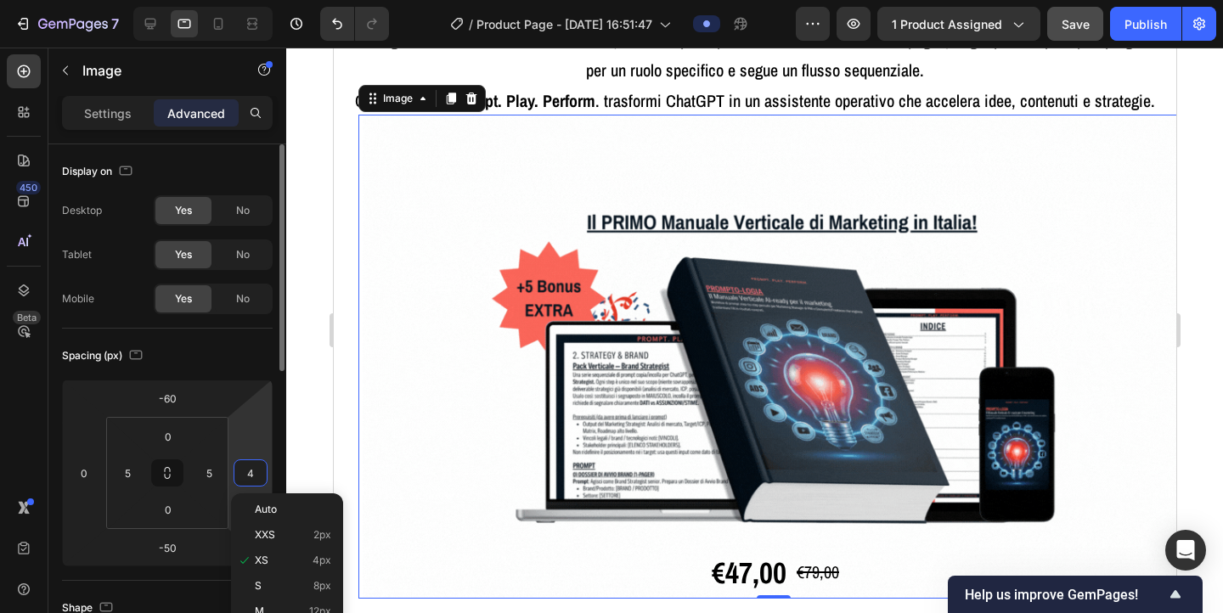
click at [247, 470] on input "4" at bounding box center [250, 472] width 25 height 25
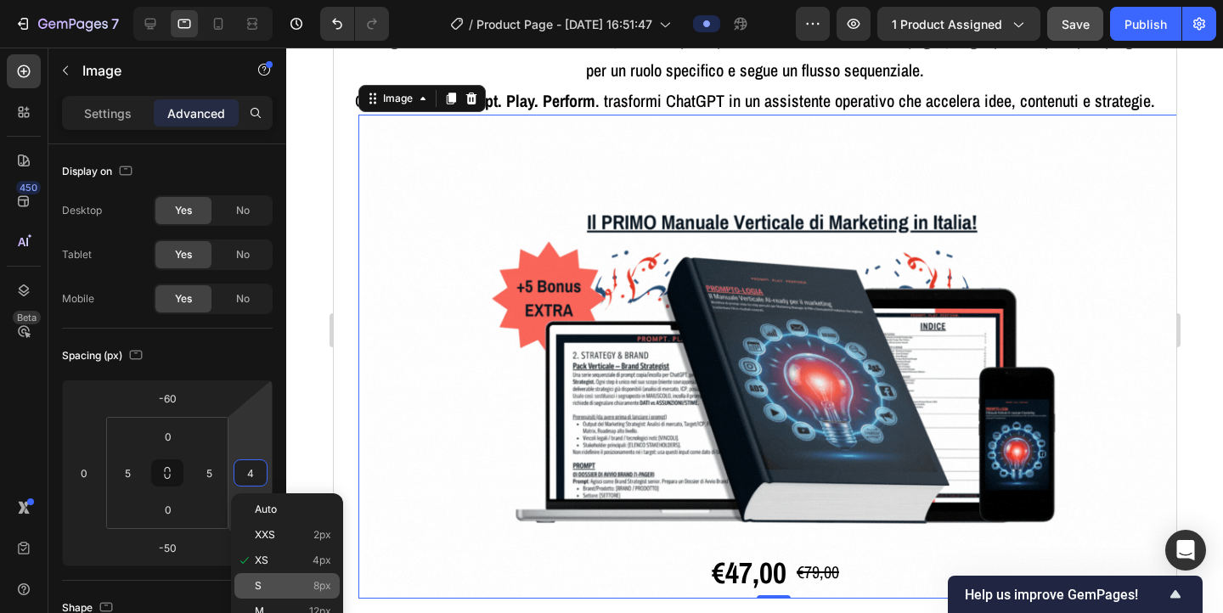
click at [271, 587] on p "S 8px" at bounding box center [293, 586] width 76 height 12
type input "8"
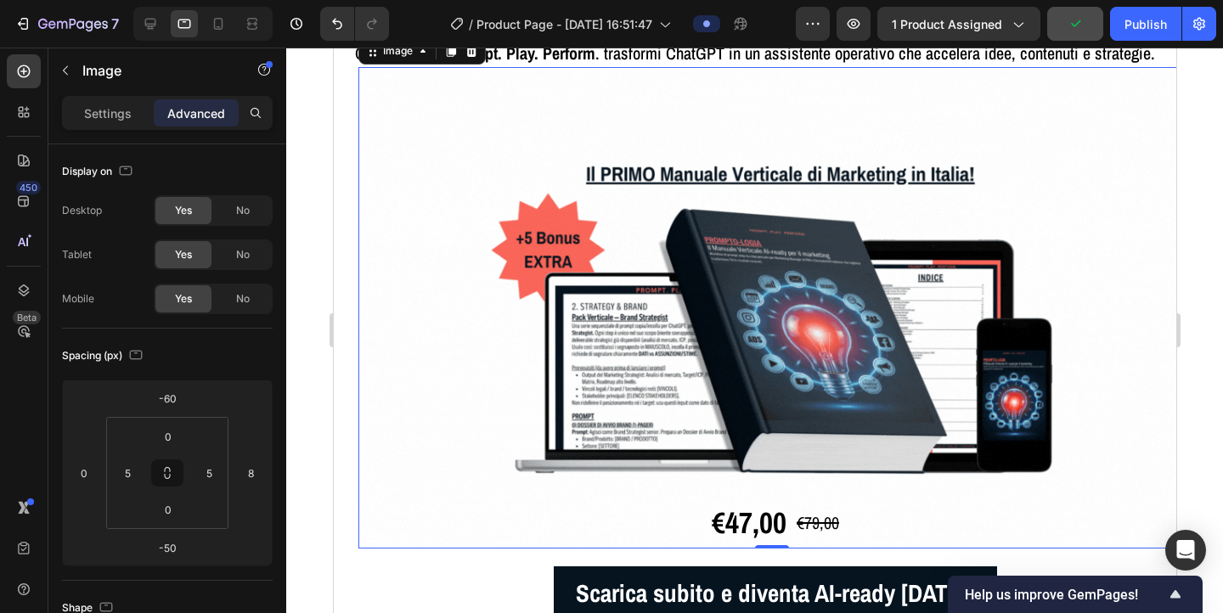
scroll to position [297, 0]
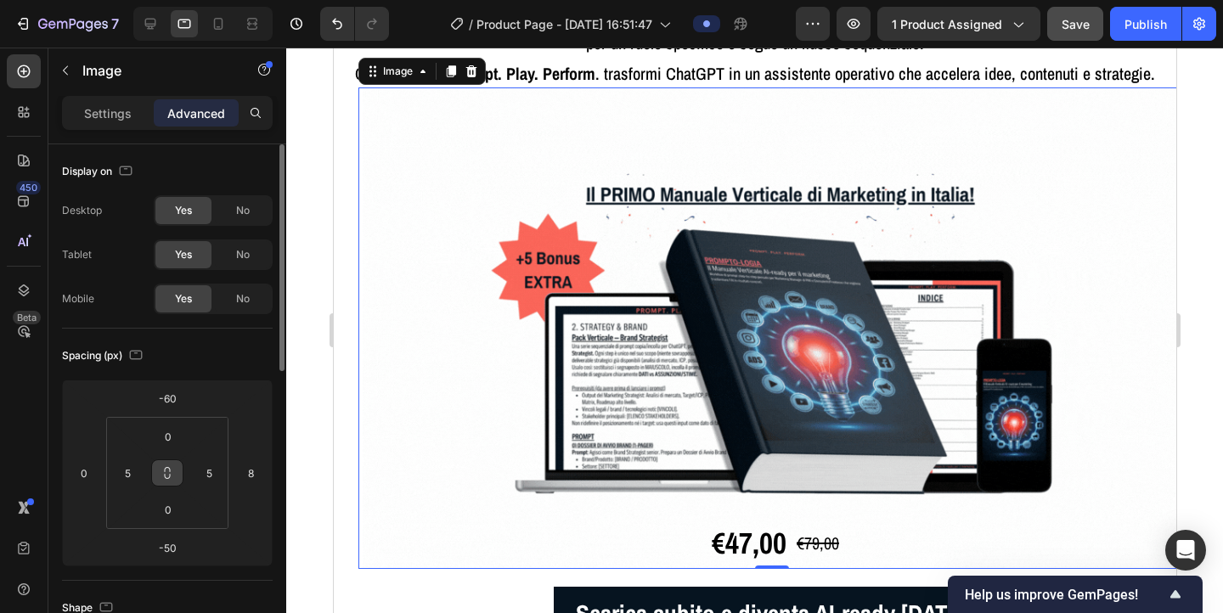
click at [167, 472] on icon at bounding box center [168, 473] width 14 height 14
click at [169, 394] on input "-60" at bounding box center [167, 398] width 34 height 25
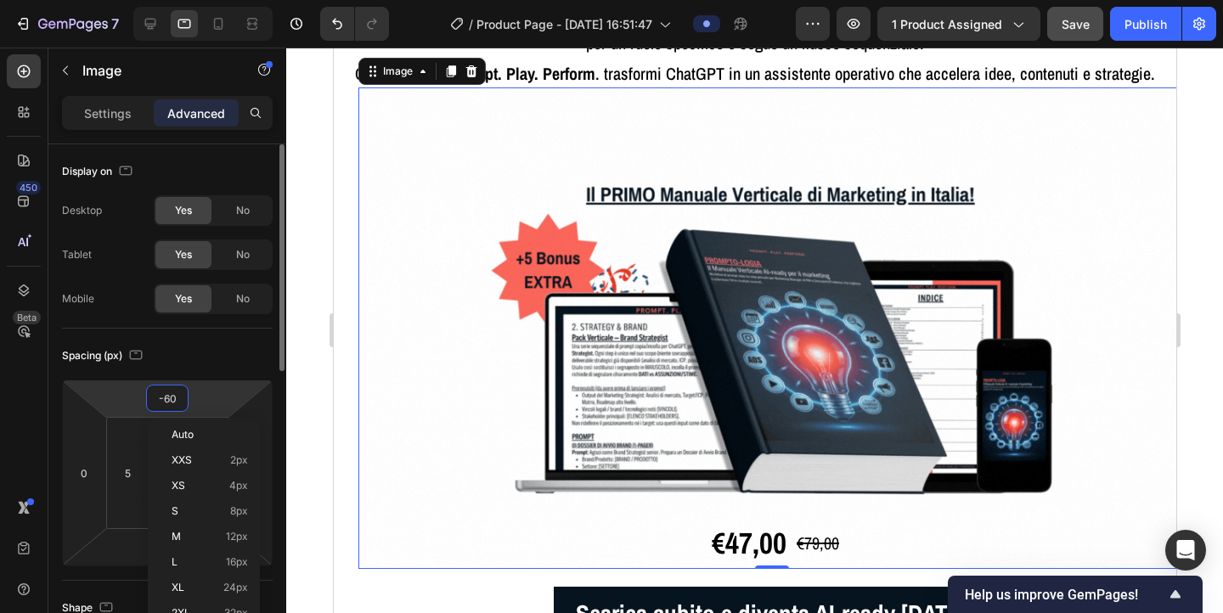
click at [169, 394] on input "-60" at bounding box center [167, 398] width 34 height 25
type input "0"
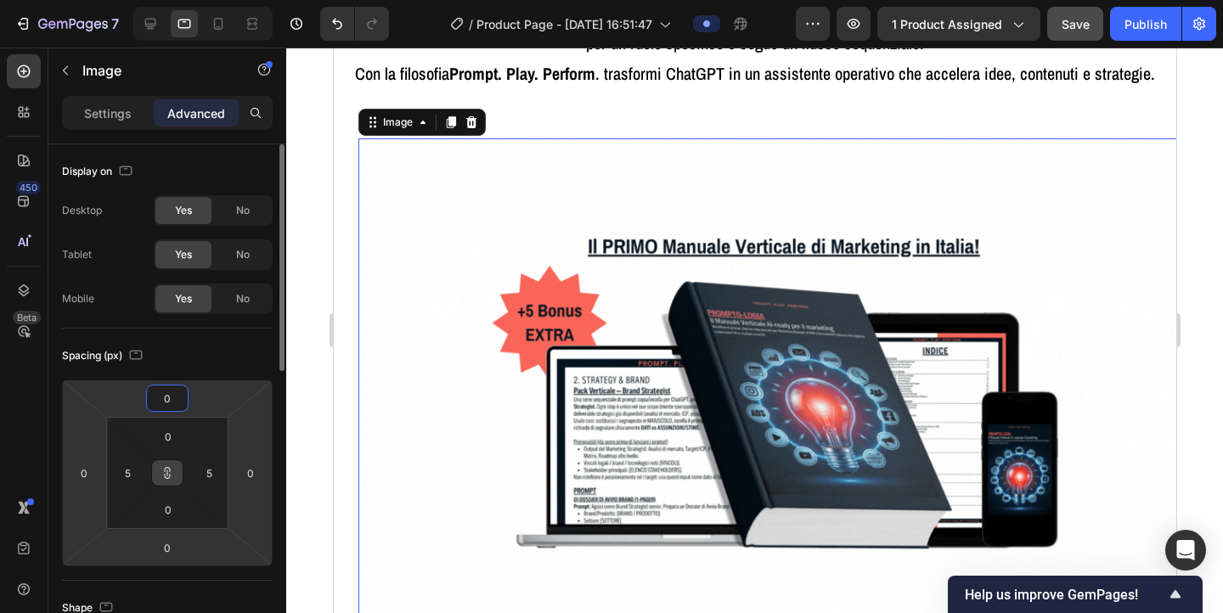
type input "5"
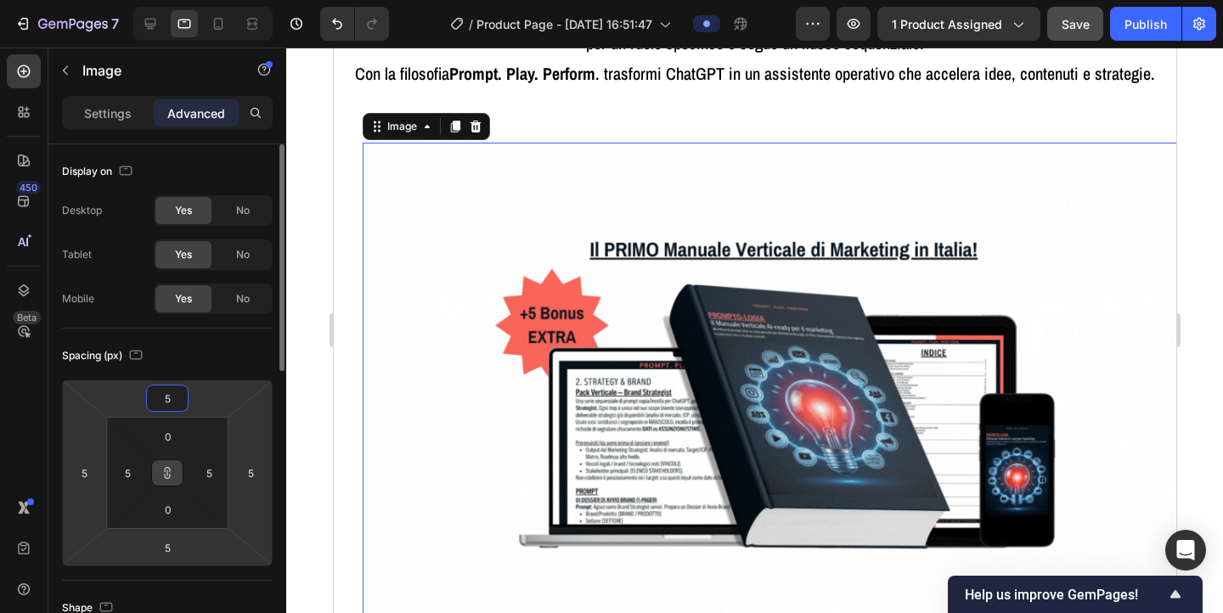
type input "50"
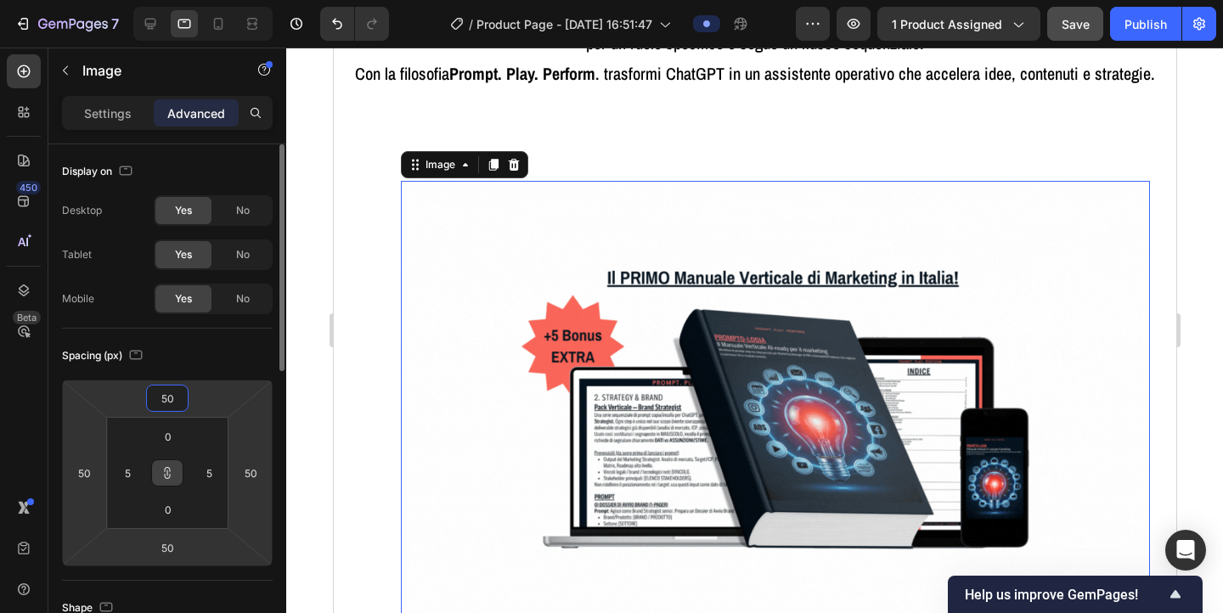
click at [160, 392] on input "50" at bounding box center [167, 398] width 34 height 25
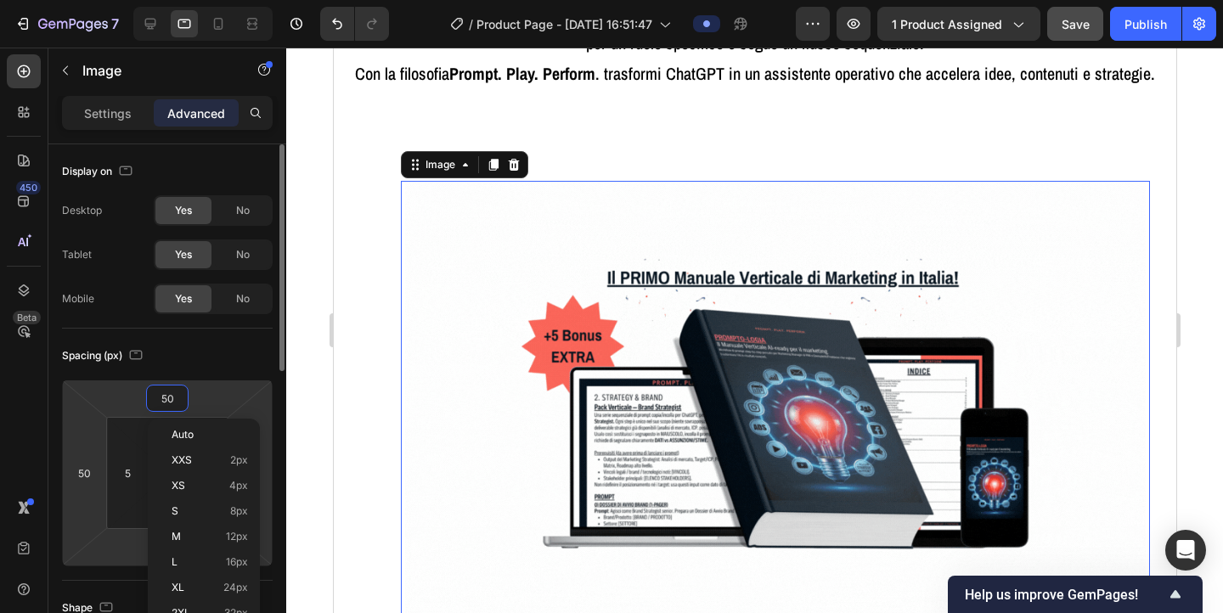
type input "-50"
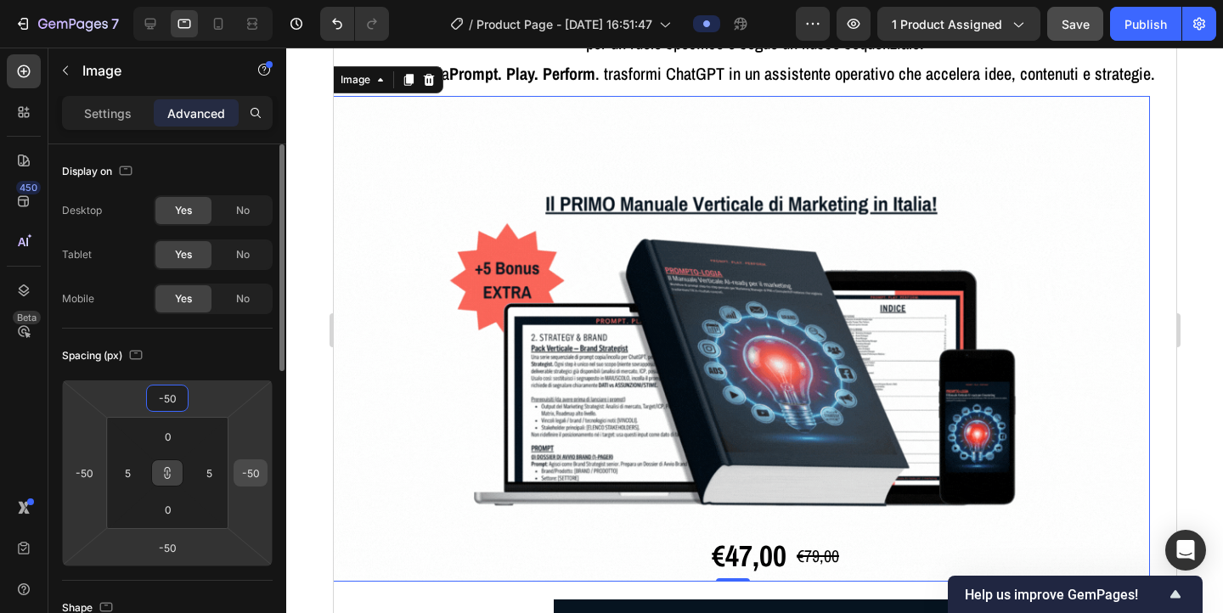
type input "-50"
click at [242, 472] on input "-50" at bounding box center [250, 472] width 25 height 25
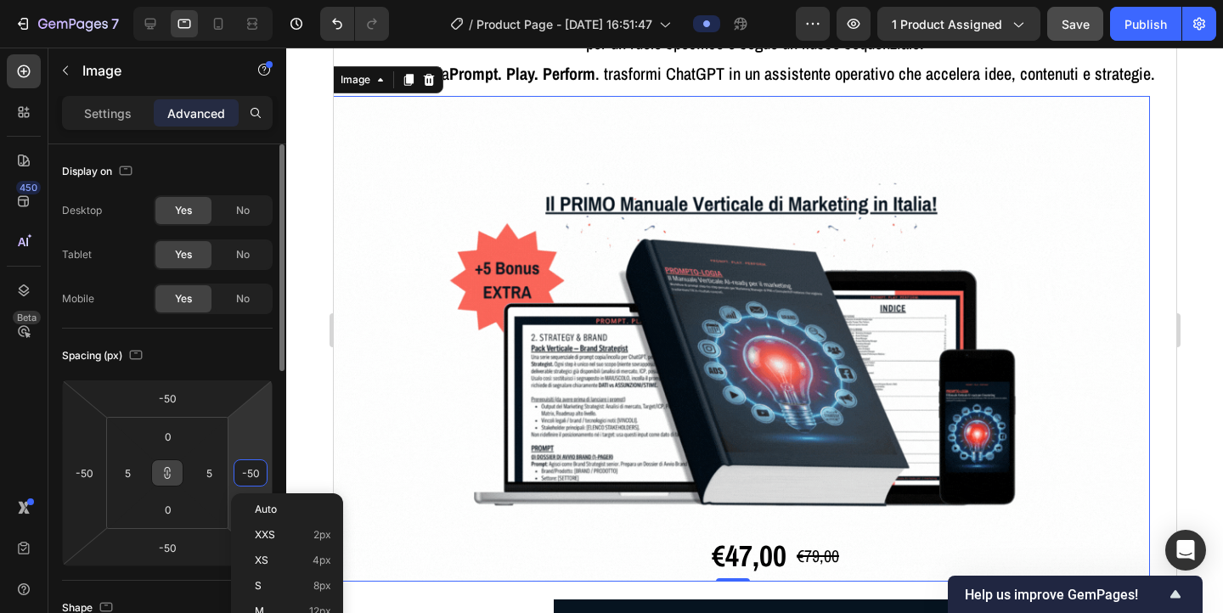
click at [242, 472] on input "-50" at bounding box center [250, 472] width 25 height 25
click at [268, 511] on span "Auto" at bounding box center [266, 510] width 22 height 12
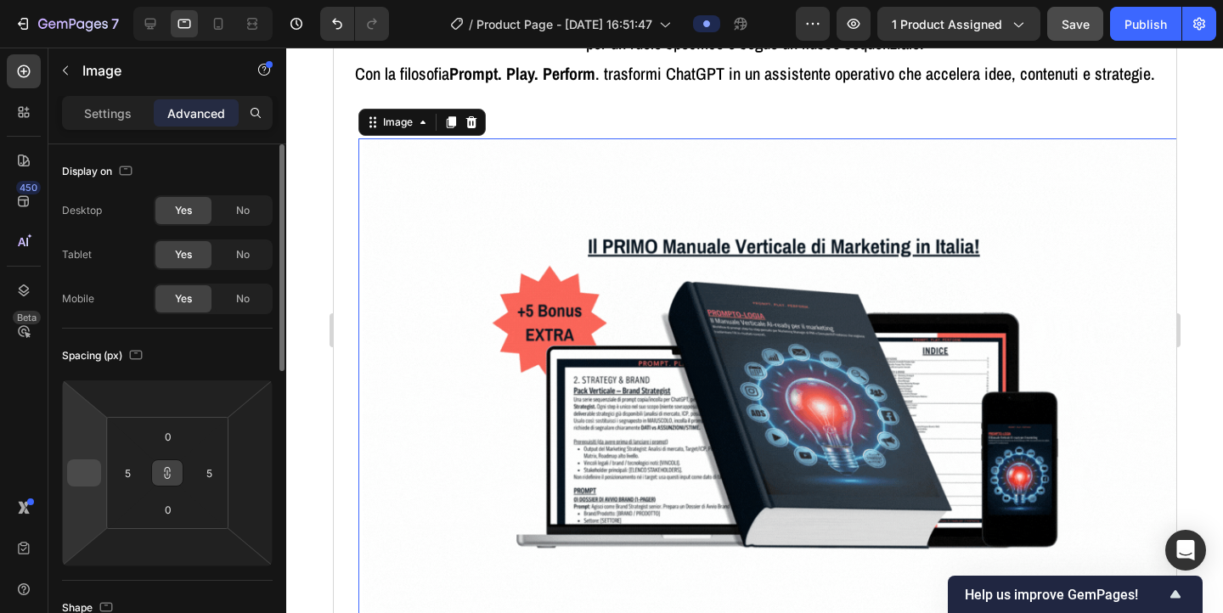
click at [81, 466] on input "number" at bounding box center [83, 472] width 25 height 25
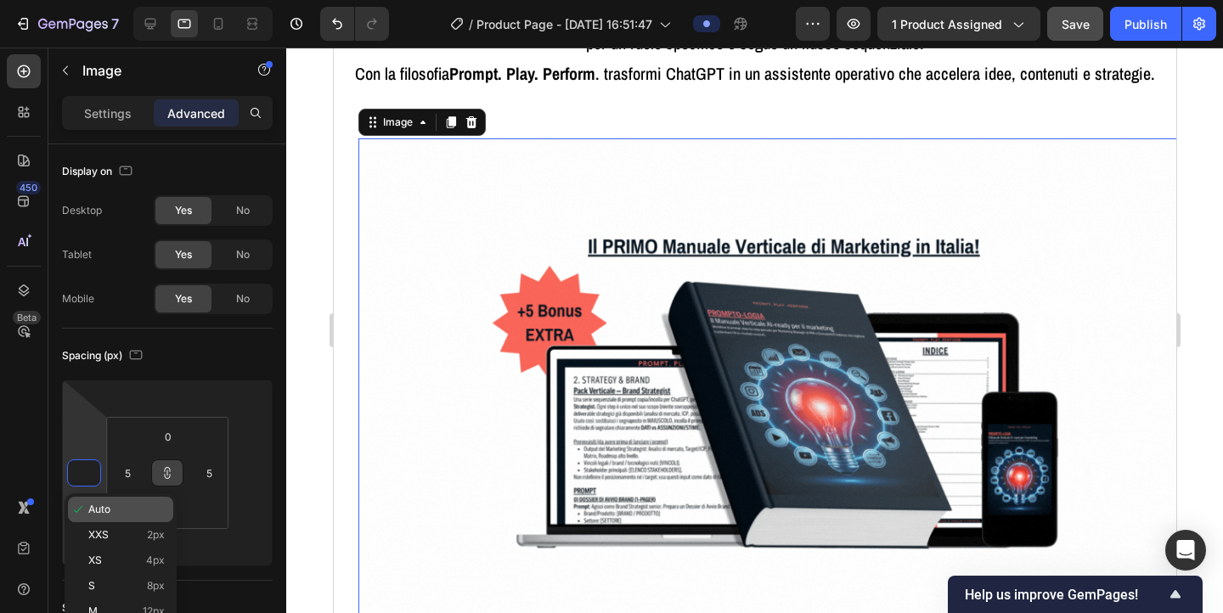
click at [90, 505] on span "Auto" at bounding box center [99, 510] width 22 height 12
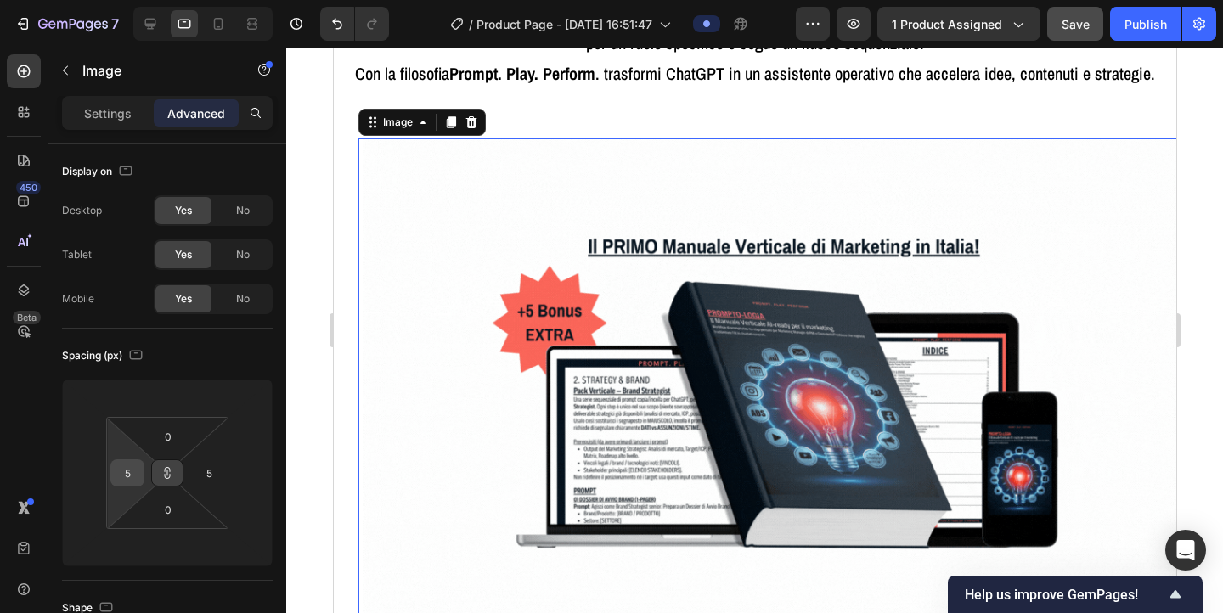
click at [128, 473] on input "5" at bounding box center [127, 472] width 25 height 25
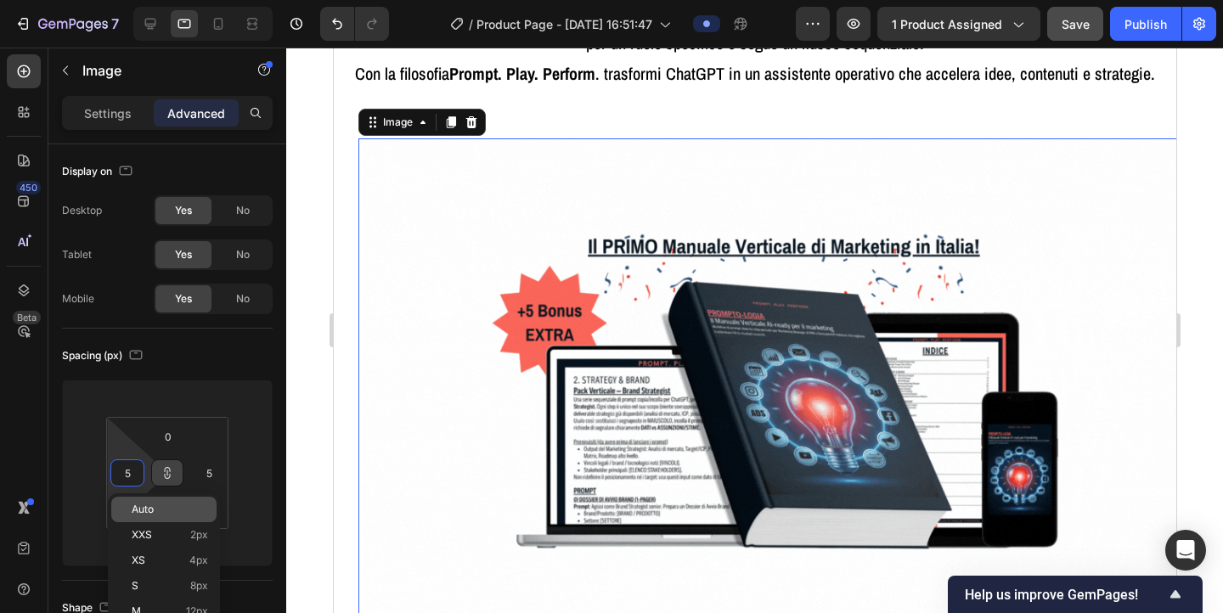
click at [134, 500] on div "Auto" at bounding box center [163, 509] width 105 height 25
type input "Auto"
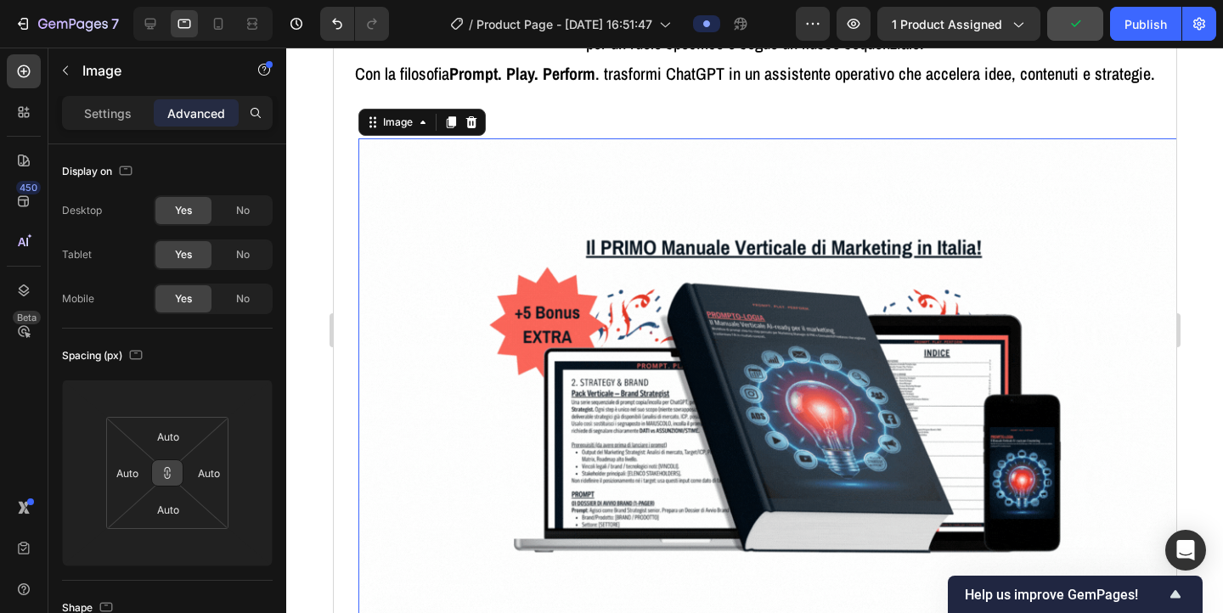
click at [169, 478] on icon at bounding box center [168, 473] width 14 height 14
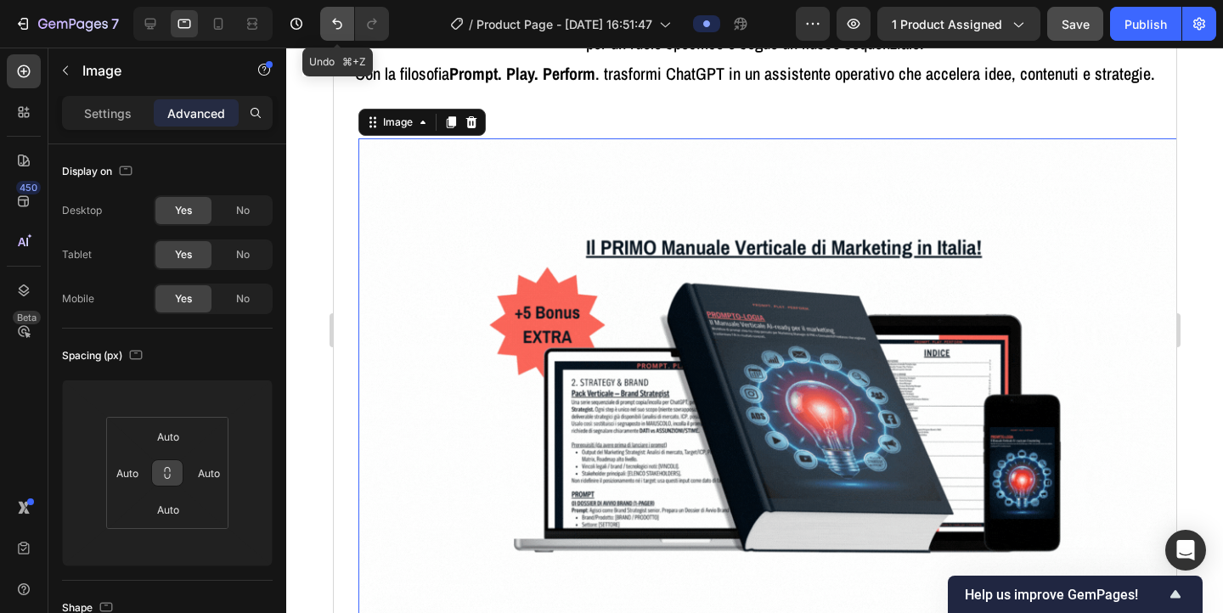
click at [340, 32] on button "Undo/Redo" at bounding box center [337, 24] width 34 height 34
type input "5"
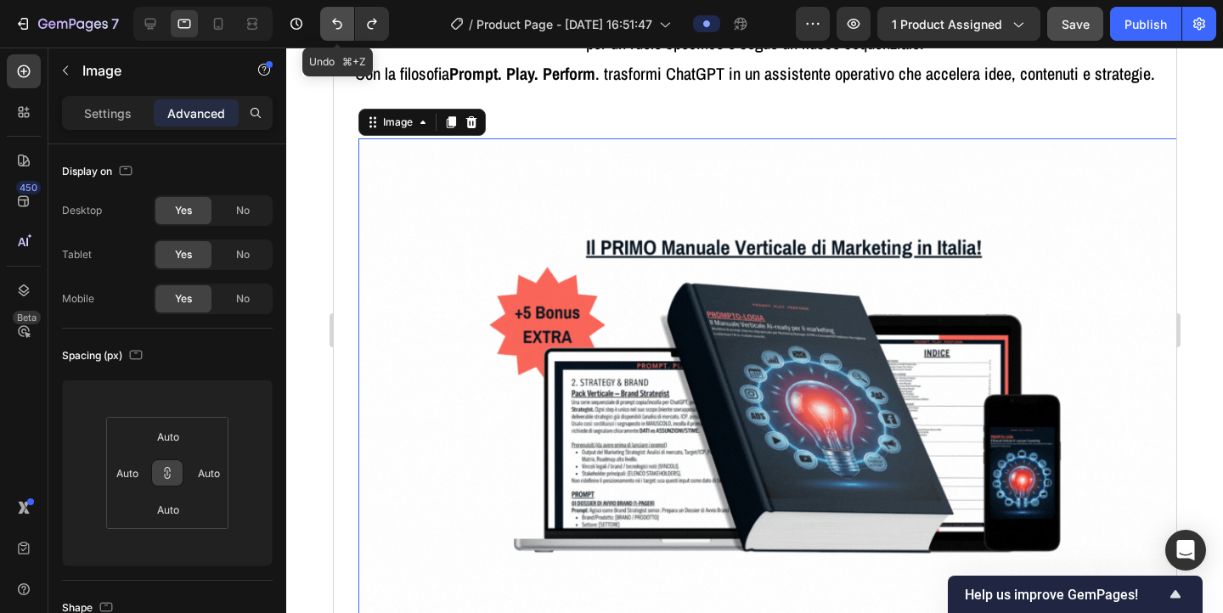
type input "5"
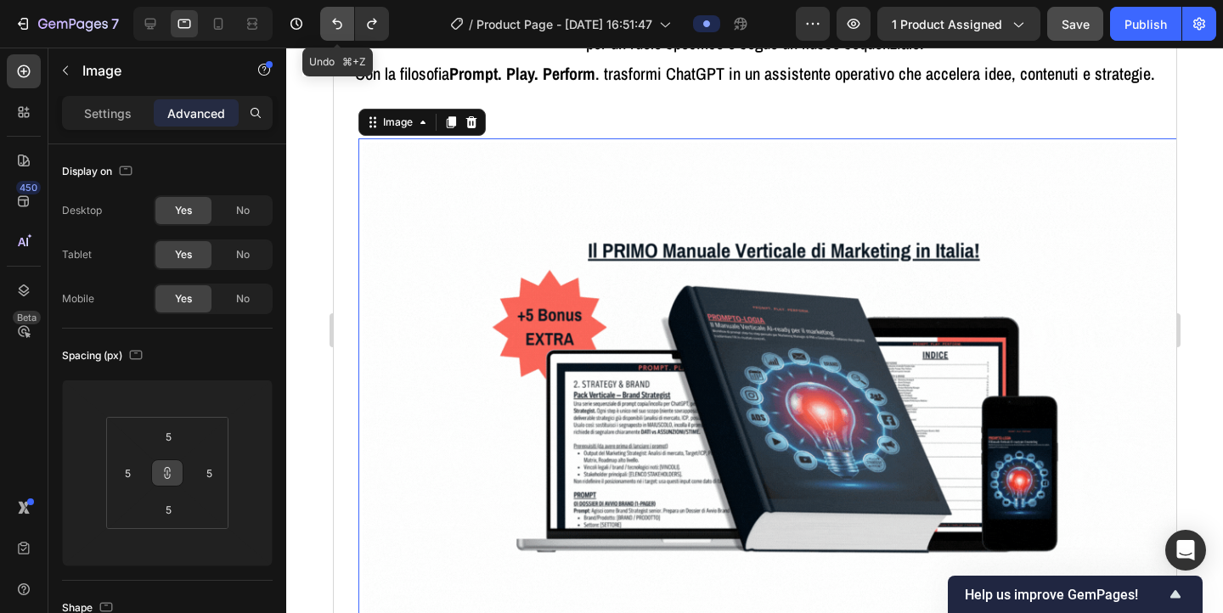
click at [340, 32] on button "Undo/Redo" at bounding box center [337, 24] width 34 height 34
type input "0"
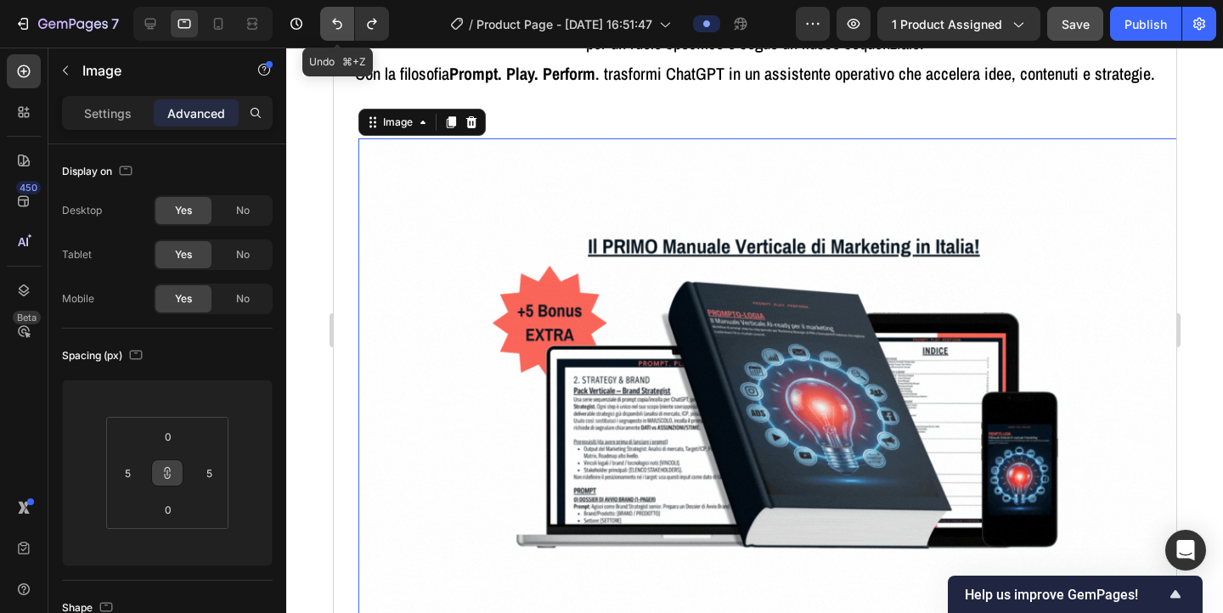
click at [340, 32] on button "Undo/Redo" at bounding box center [337, 24] width 34 height 34
type input "-50"
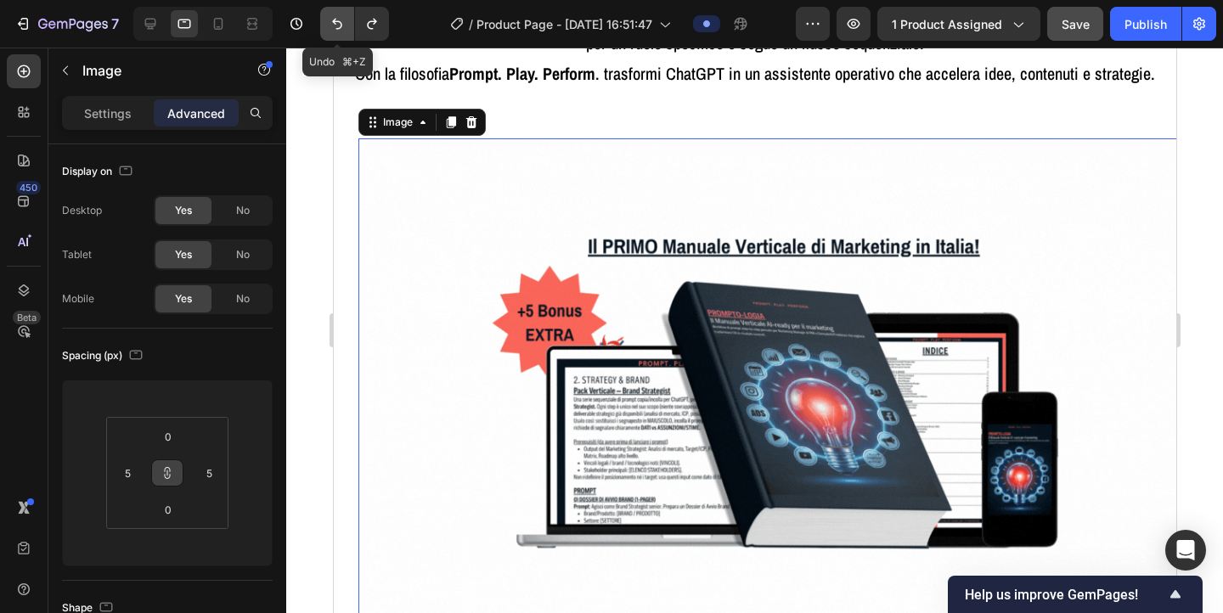
type input "-50"
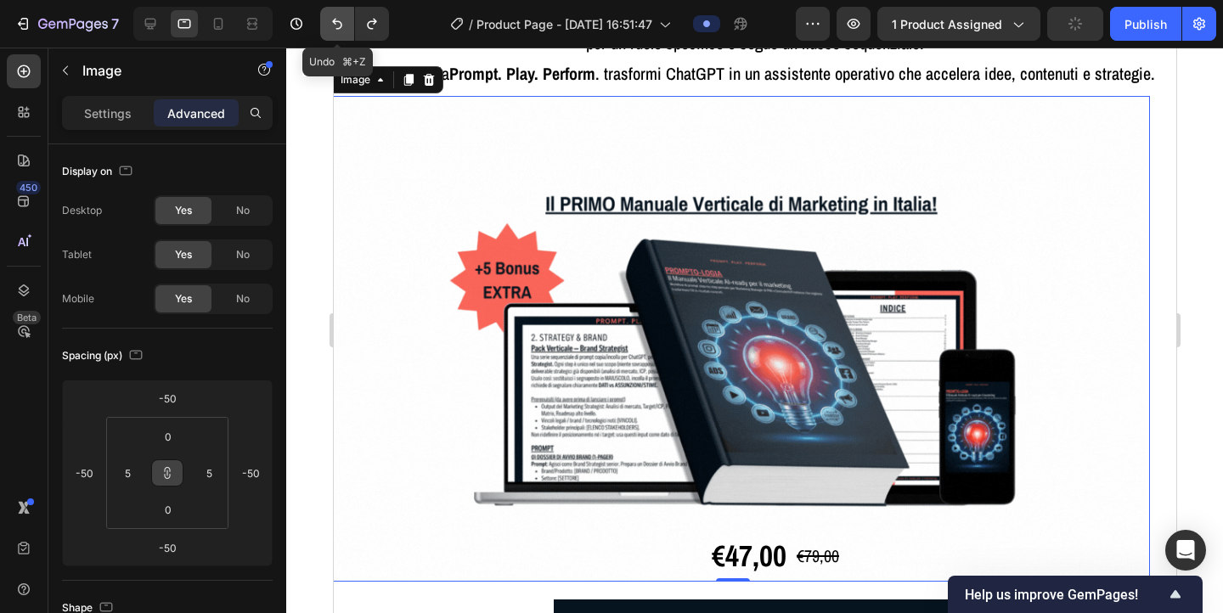
click at [340, 32] on button "Undo/Redo" at bounding box center [337, 24] width 34 height 34
type input "-60"
type input "0"
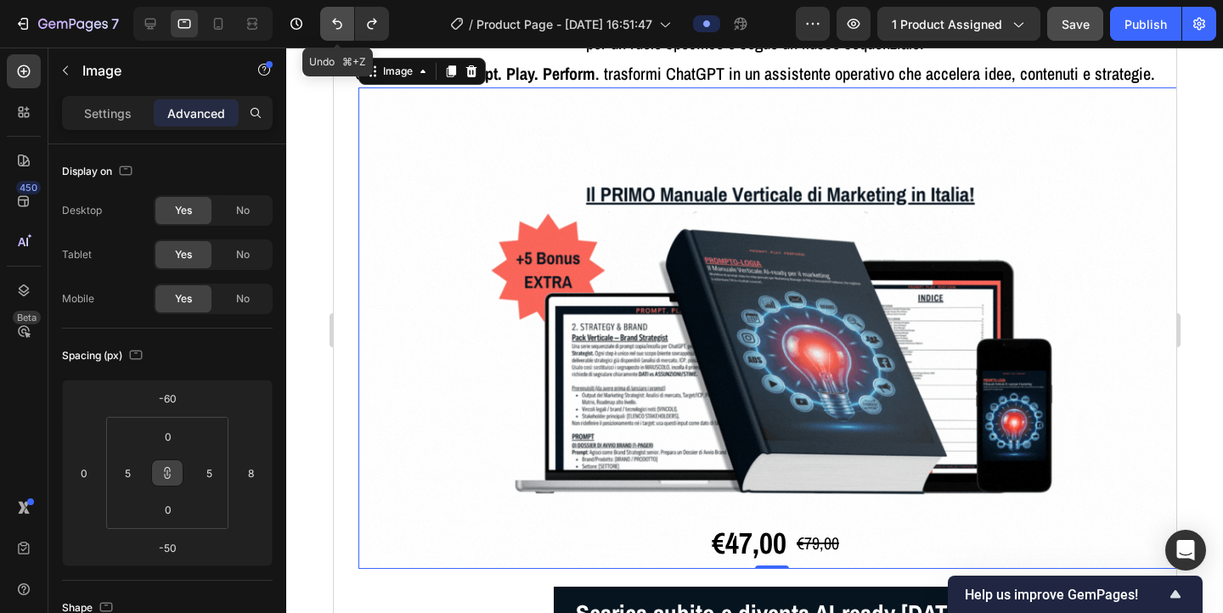
click at [340, 32] on button "Undo/Redo" at bounding box center [337, 24] width 34 height 34
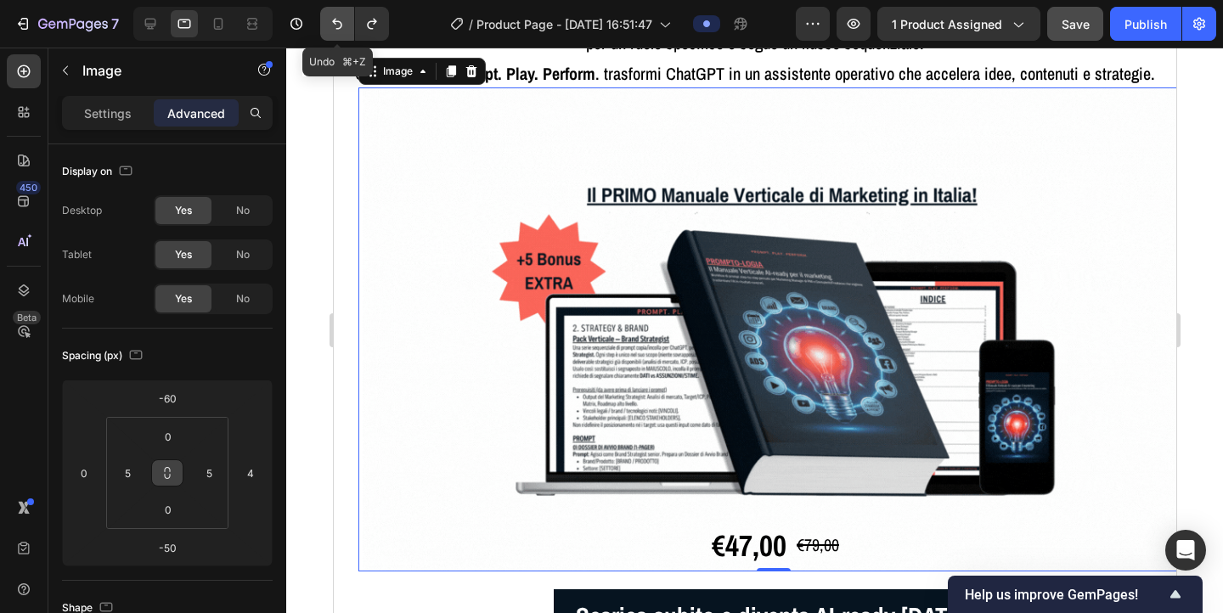
click at [340, 32] on button "Undo/Redo" at bounding box center [337, 24] width 34 height 34
type input "0"
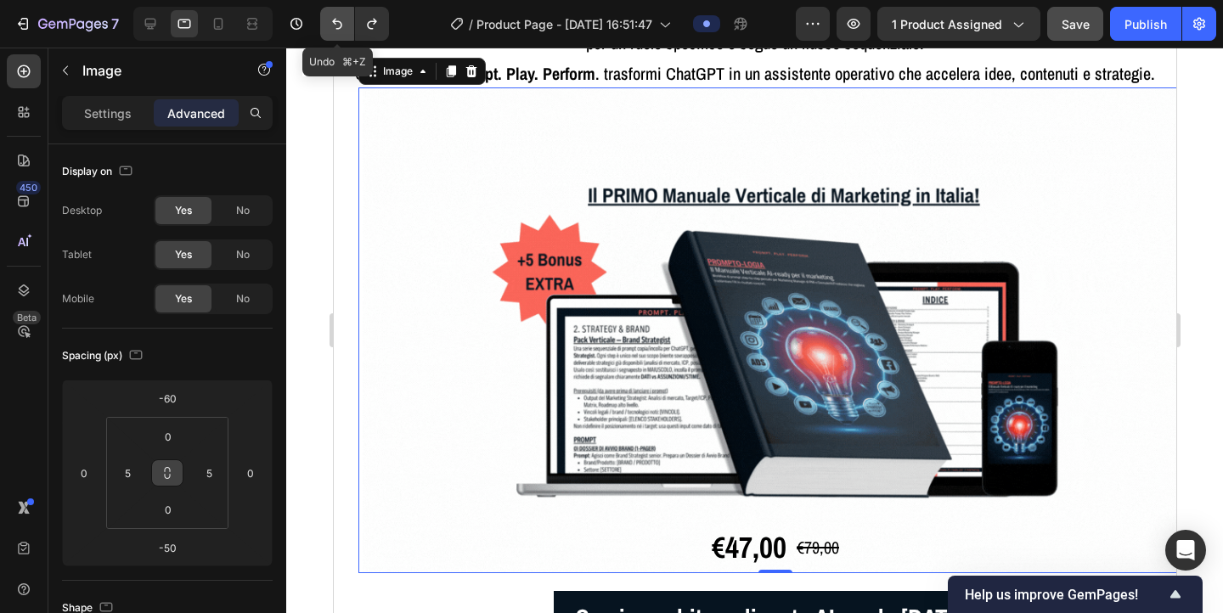
click at [340, 32] on button "Undo/Redo" at bounding box center [337, 24] width 34 height 34
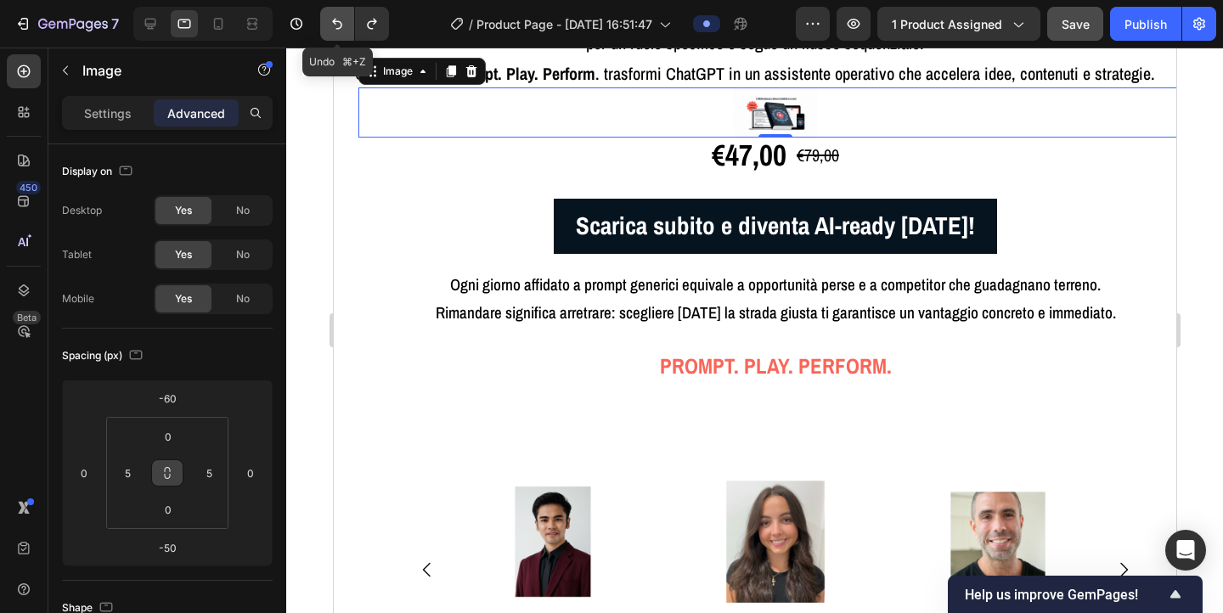
click at [340, 32] on button "Undo/Redo" at bounding box center [337, 24] width 34 height 34
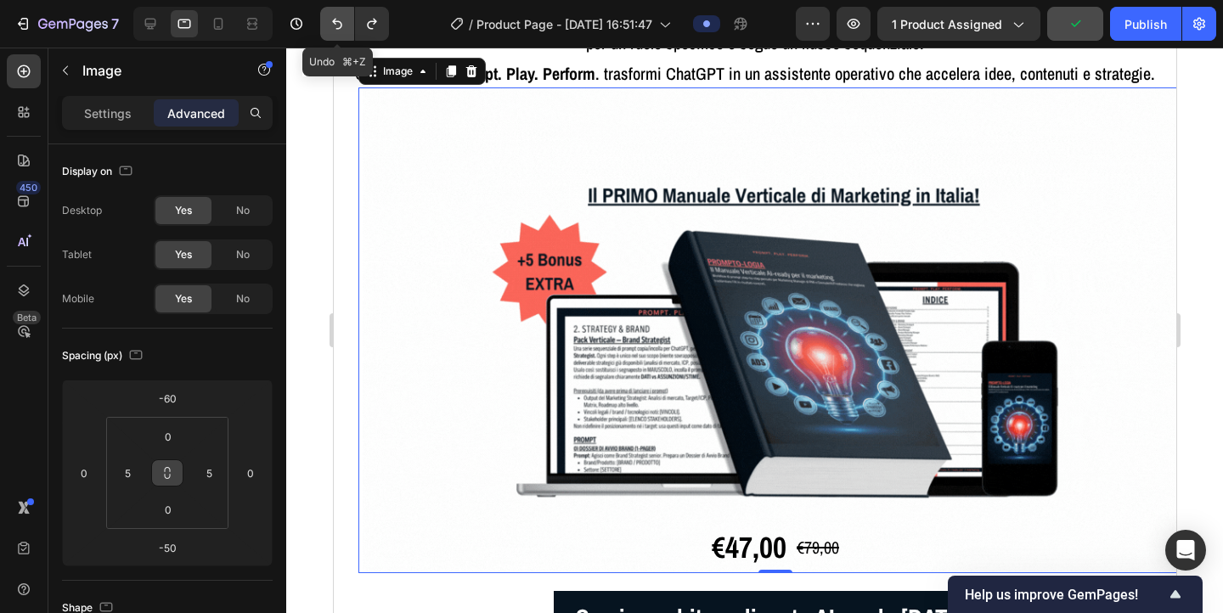
click at [340, 32] on button "Undo/Redo" at bounding box center [337, 24] width 34 height 34
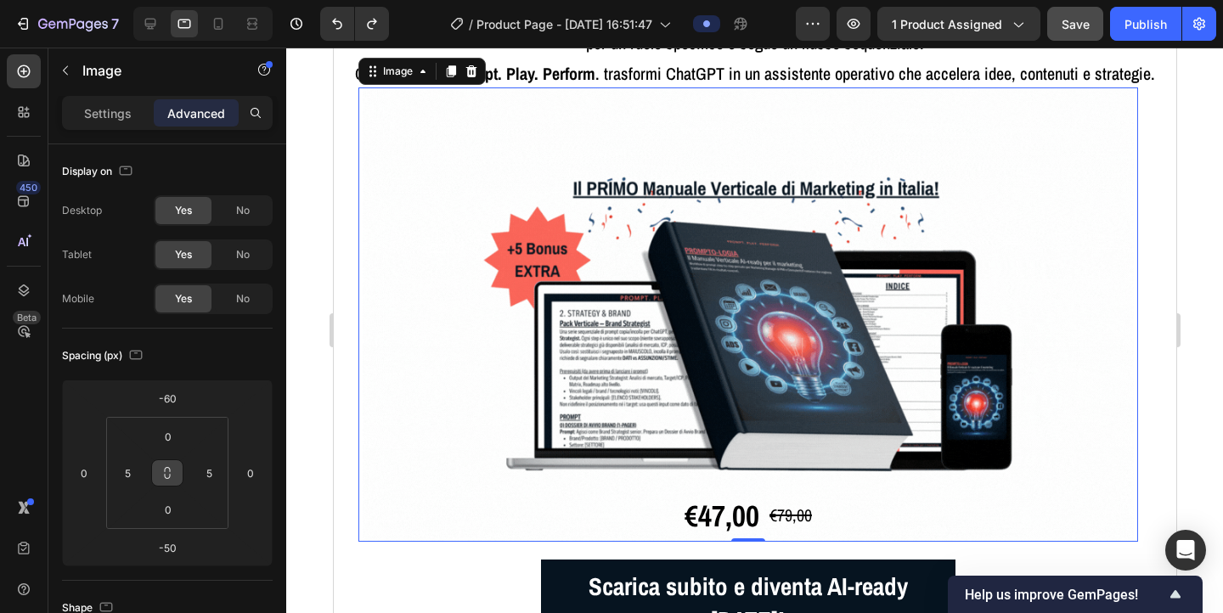
click at [314, 270] on div at bounding box center [754, 331] width 937 height 566
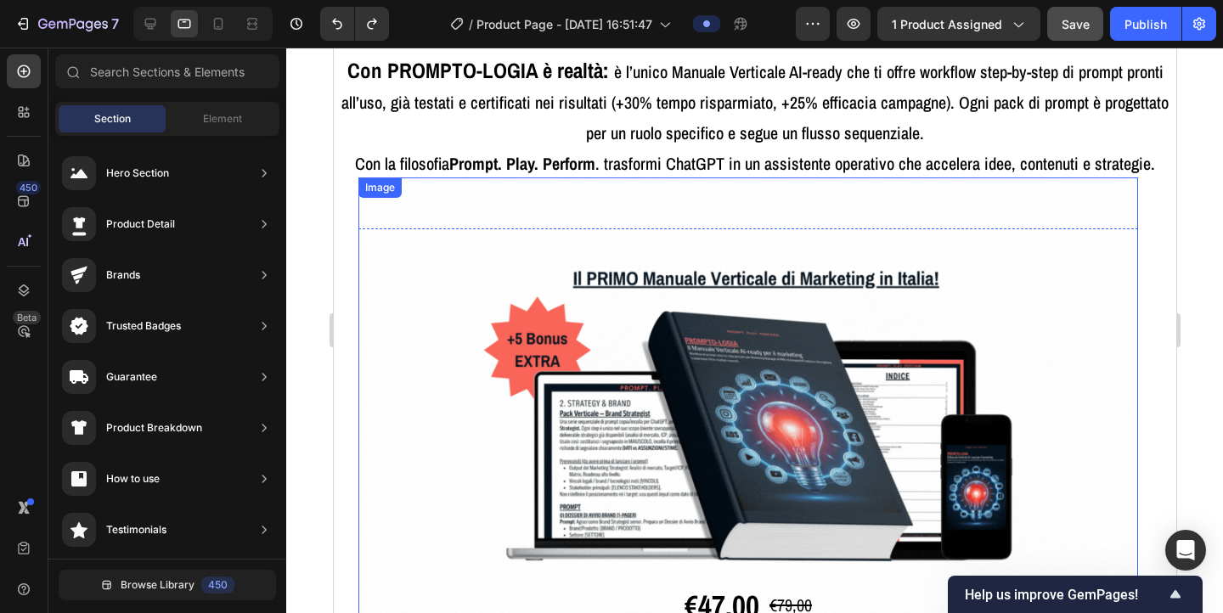
scroll to position [206, 0]
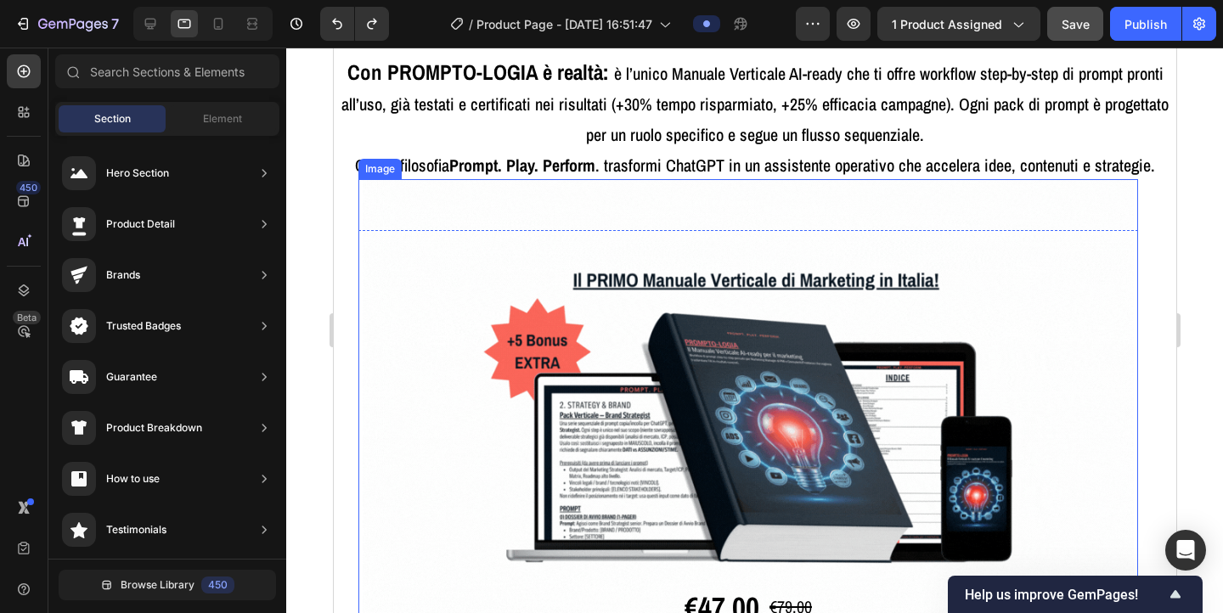
click at [608, 198] on img at bounding box center [747, 406] width 771 height 454
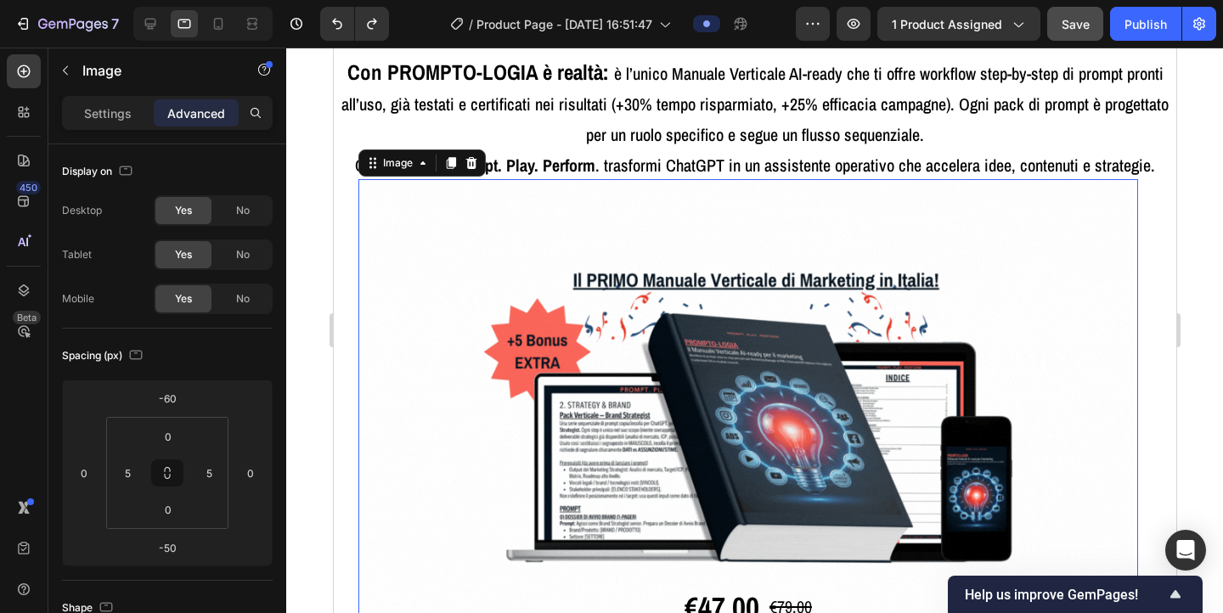
click at [608, 220] on div at bounding box center [754, 331] width 937 height 566
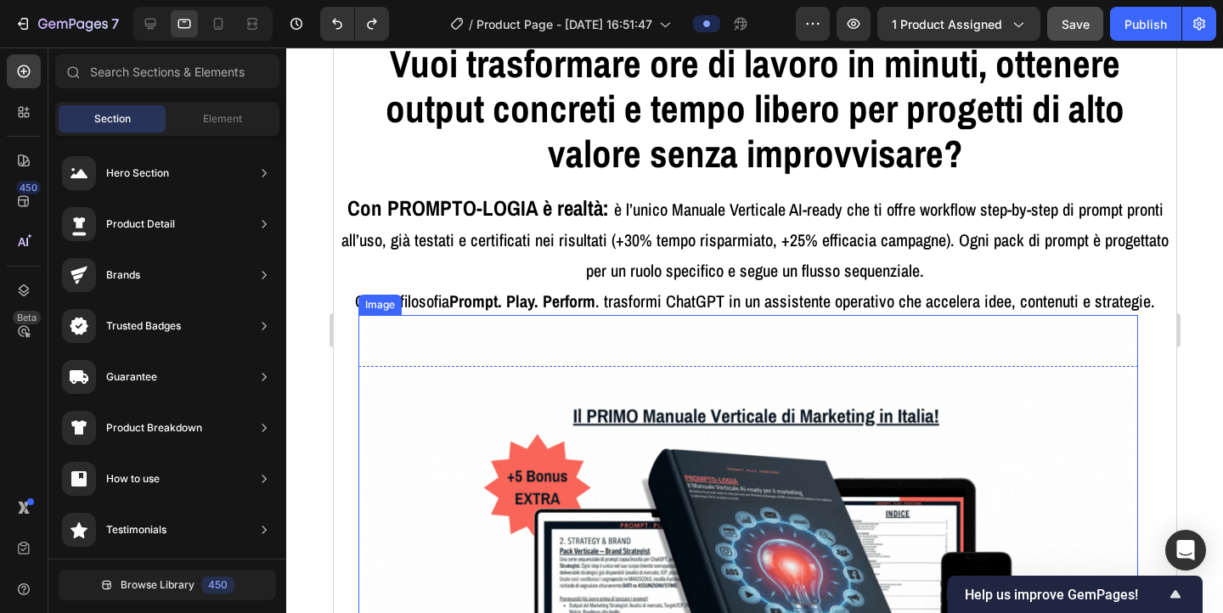
scroll to position [87, 0]
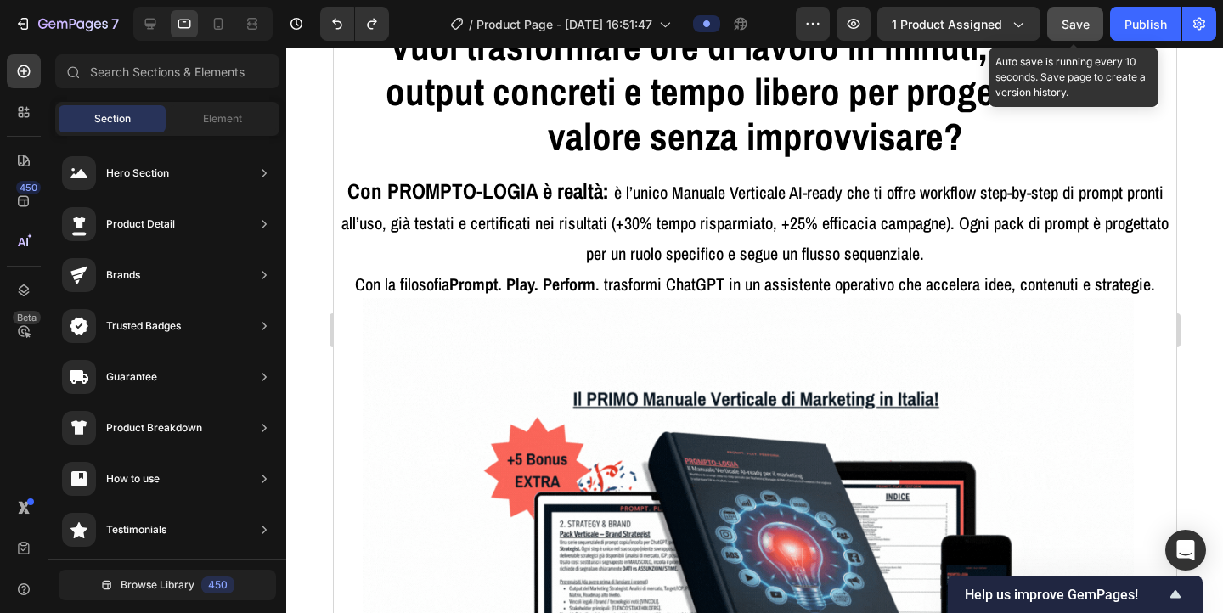
click at [608, 31] on div "Save" at bounding box center [1076, 24] width 28 height 18
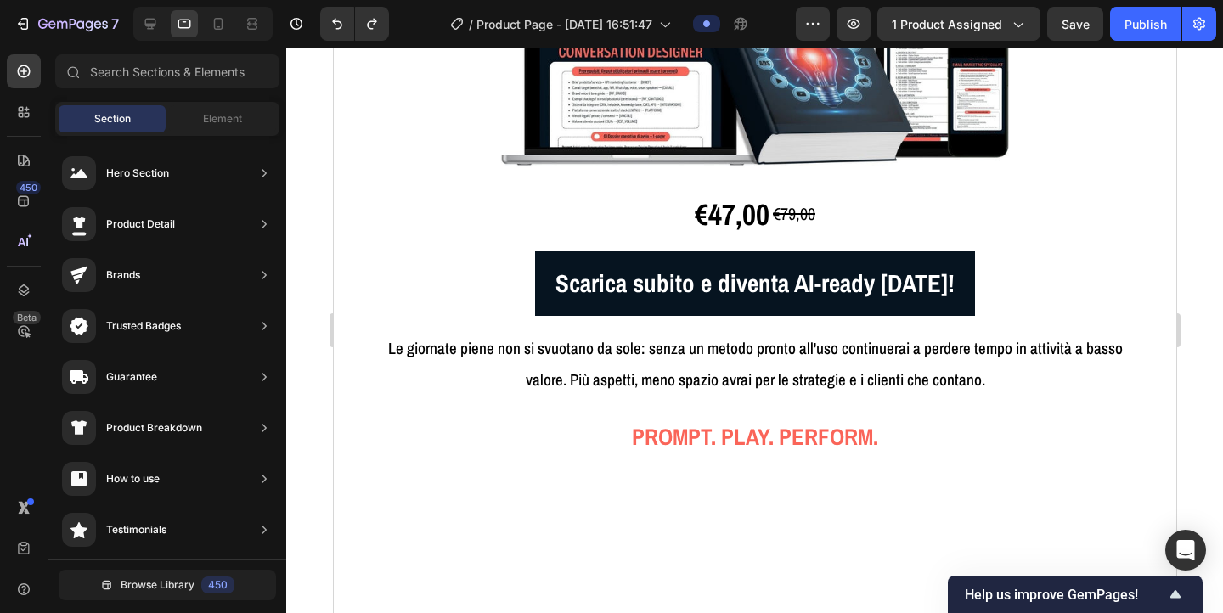
scroll to position [2516, 0]
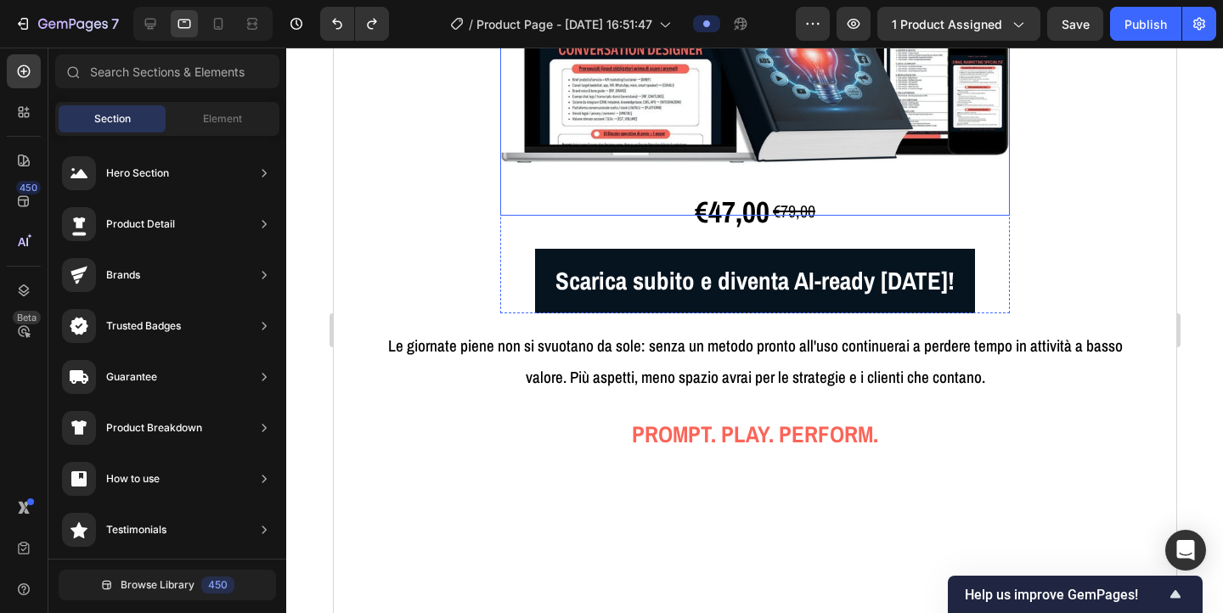
click at [608, 216] on img at bounding box center [755, 24] width 510 height 382
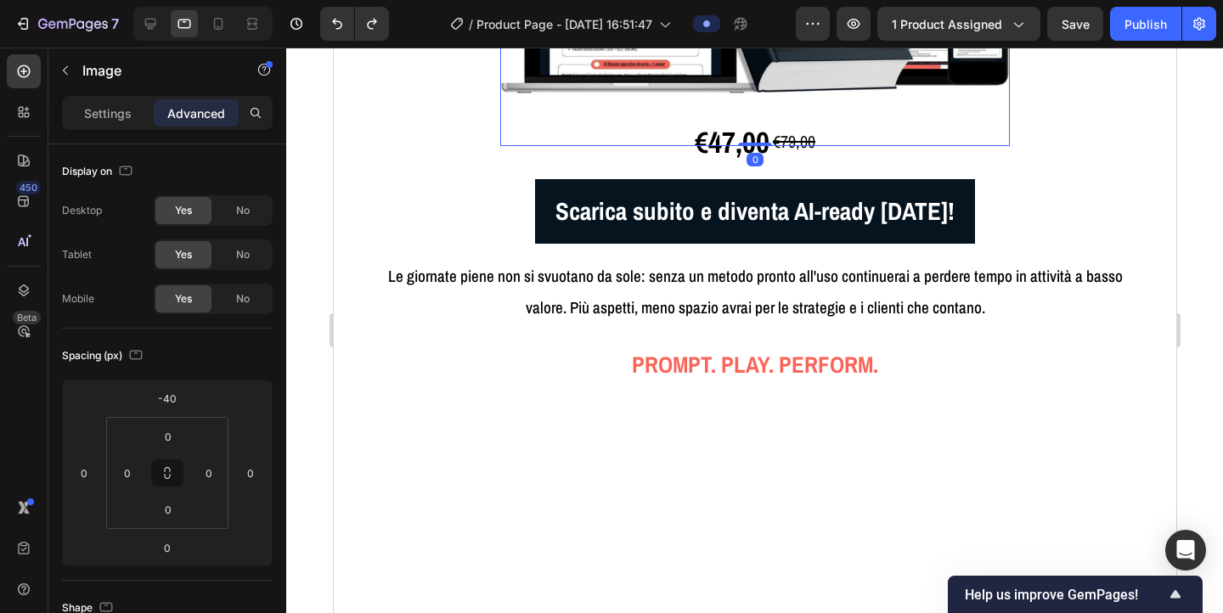
scroll to position [2759, 0]
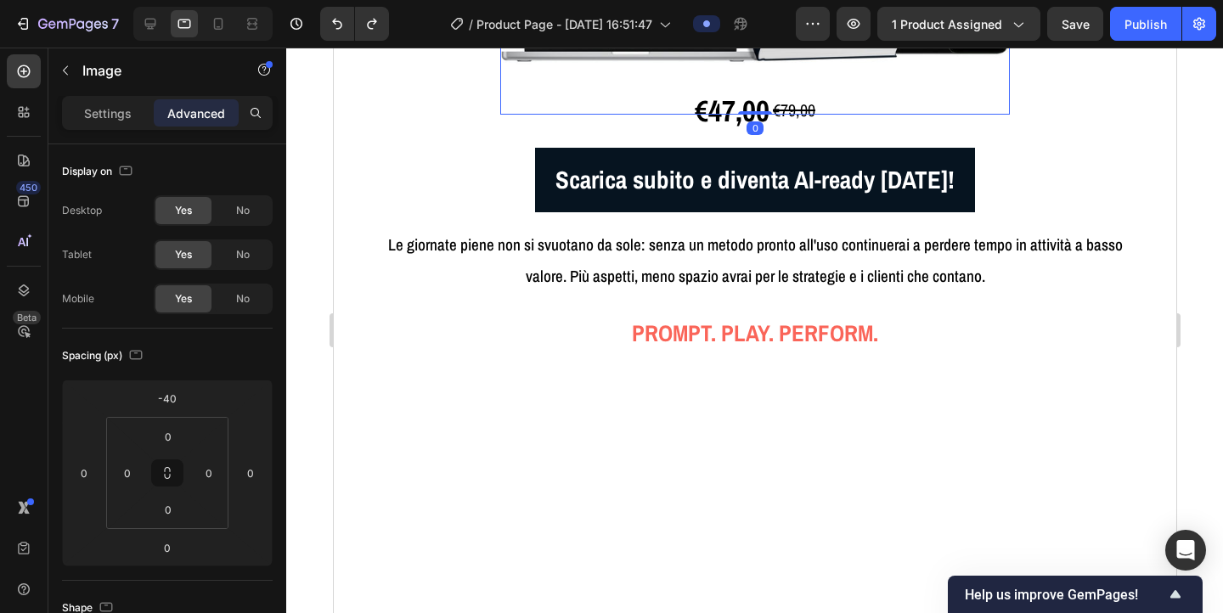
scroll to position [2610, 0]
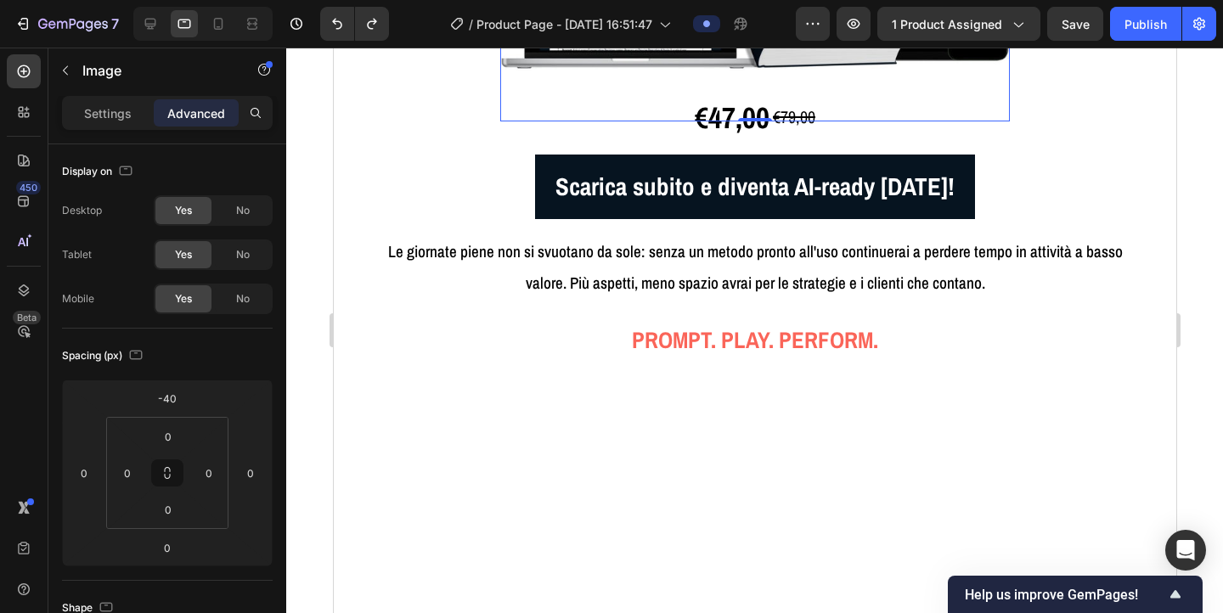
click at [75, 107] on div "Settings" at bounding box center [107, 112] width 85 height 27
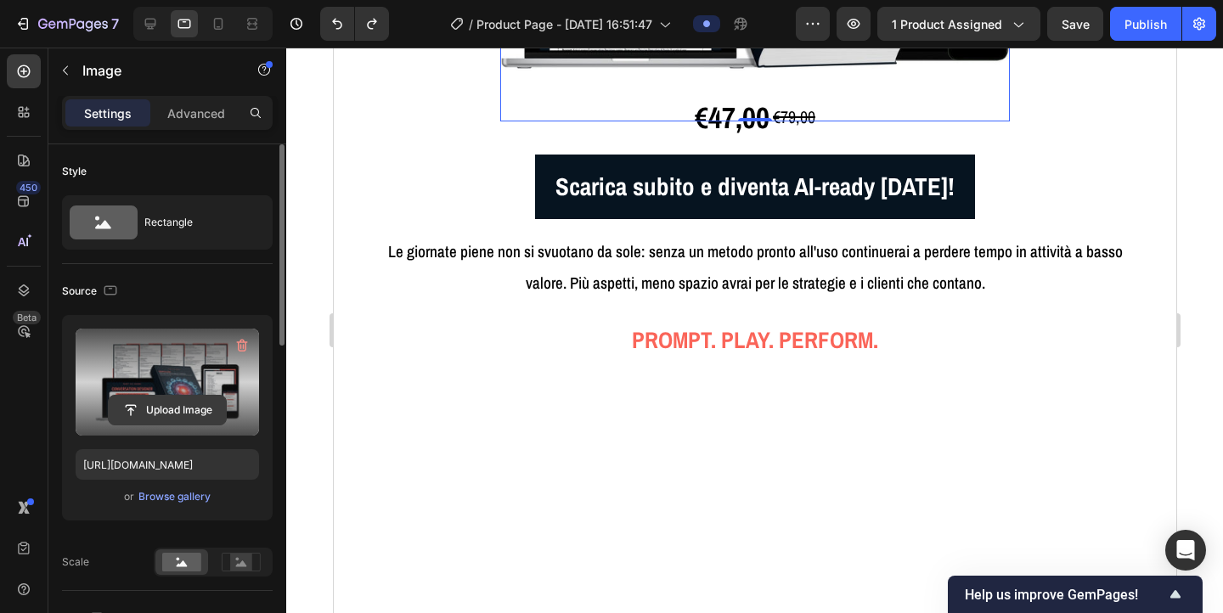
click at [184, 407] on input "file" at bounding box center [167, 410] width 117 height 29
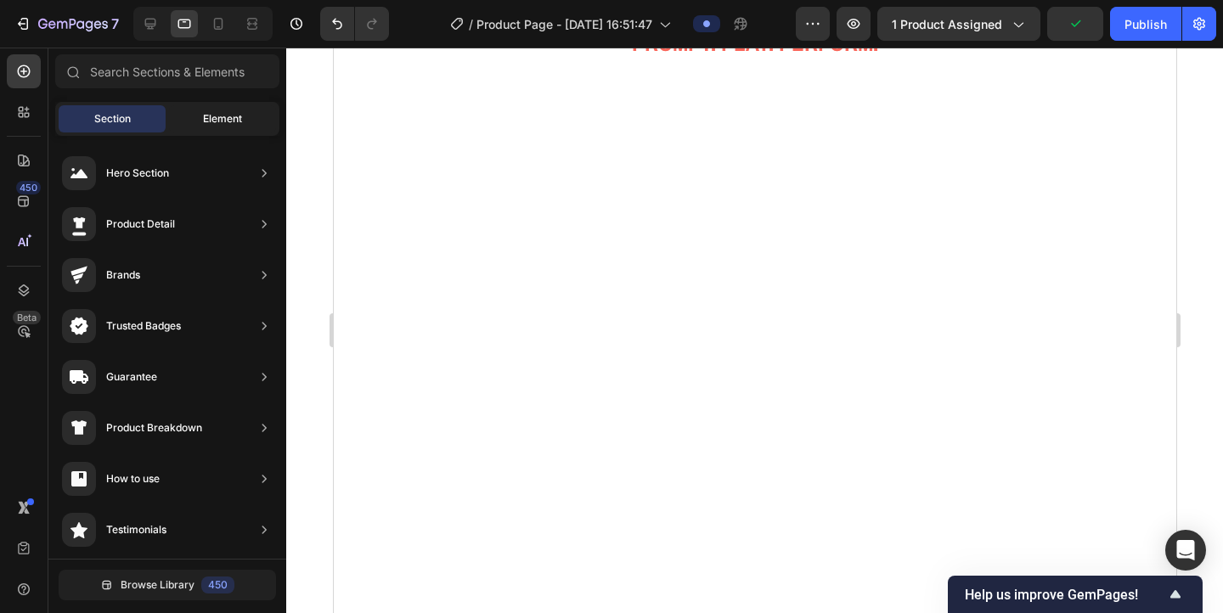
click at [209, 129] on div "Element" at bounding box center [222, 118] width 107 height 27
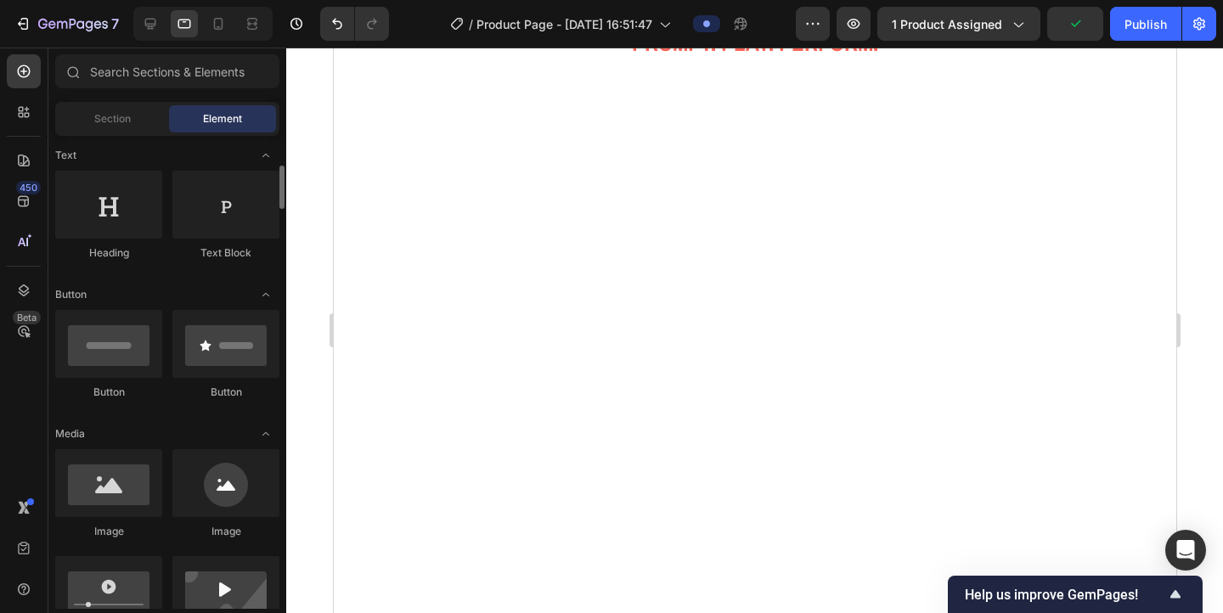
scroll to position [256, 0]
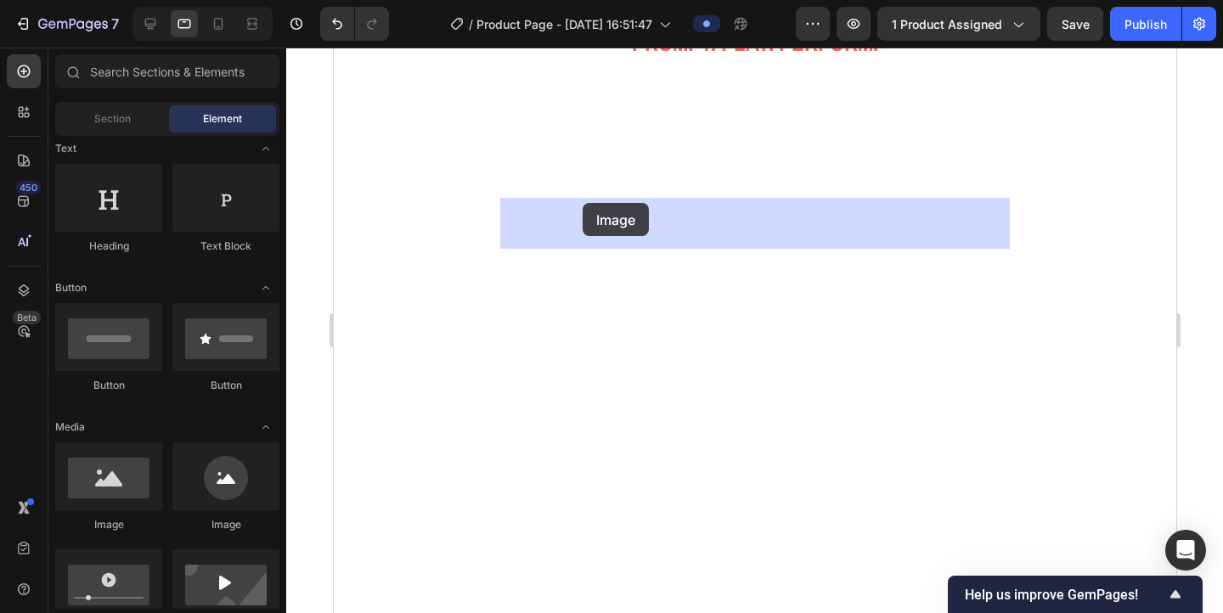
drag, startPoint x: 456, startPoint y: 519, endPoint x: 582, endPoint y: 203, distance: 340.1
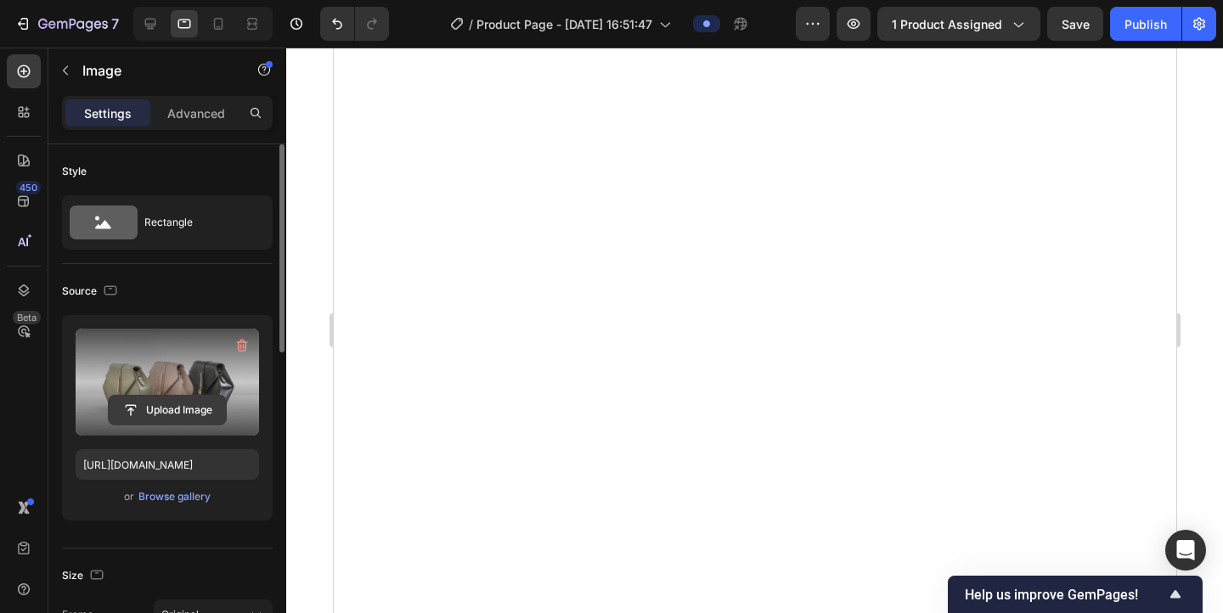
click at [178, 403] on input "file" at bounding box center [167, 410] width 117 height 29
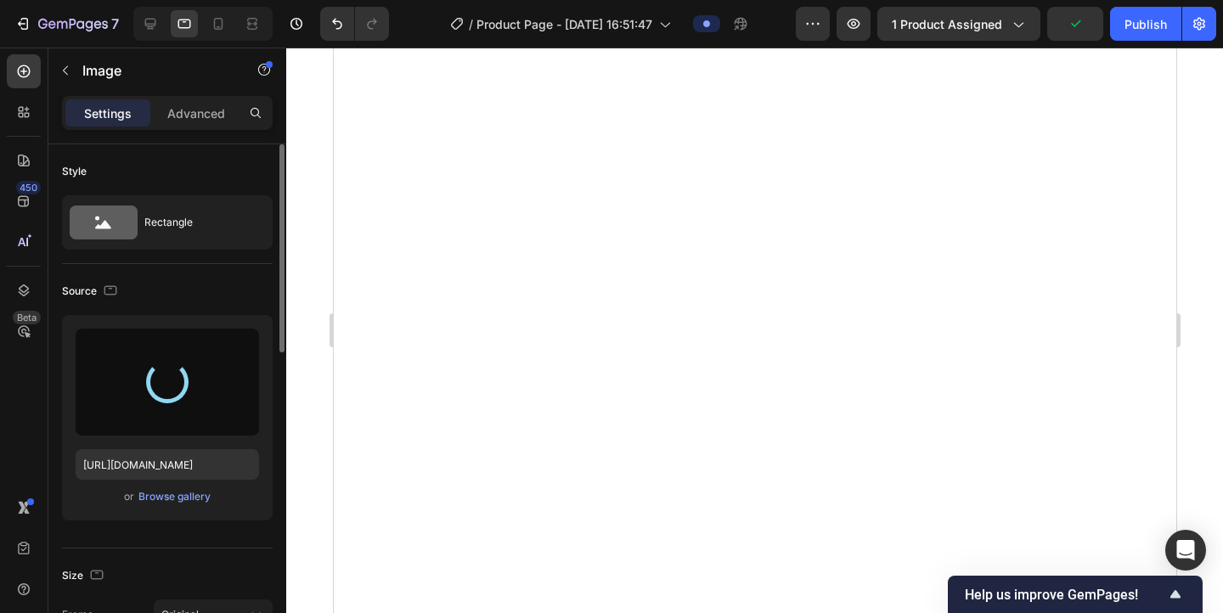
type input "https://cdn.shopify.com/s/files/1/0972/2573/6523/files/gempages_585706288151790…"
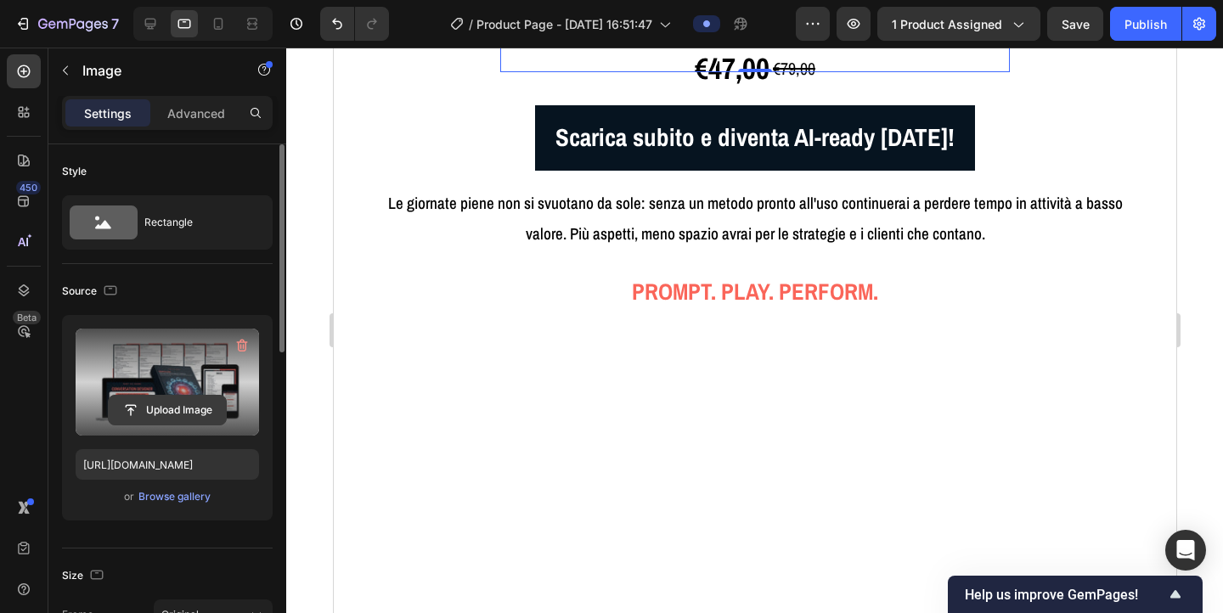
click at [167, 406] on input "file" at bounding box center [167, 410] width 117 height 29
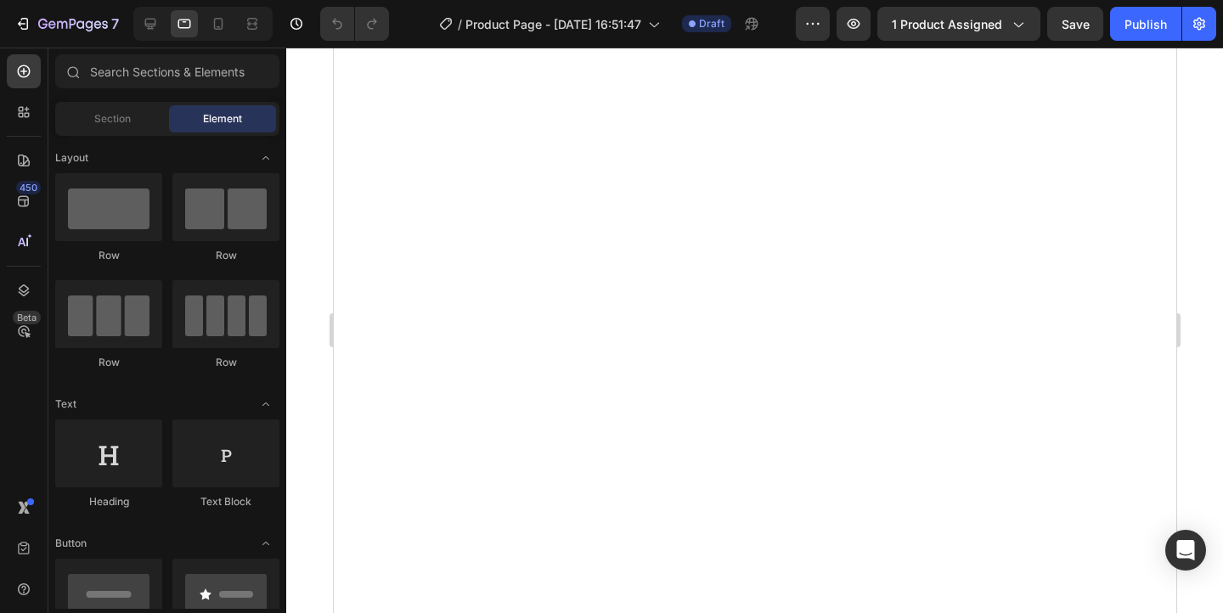
scroll to position [2660, 0]
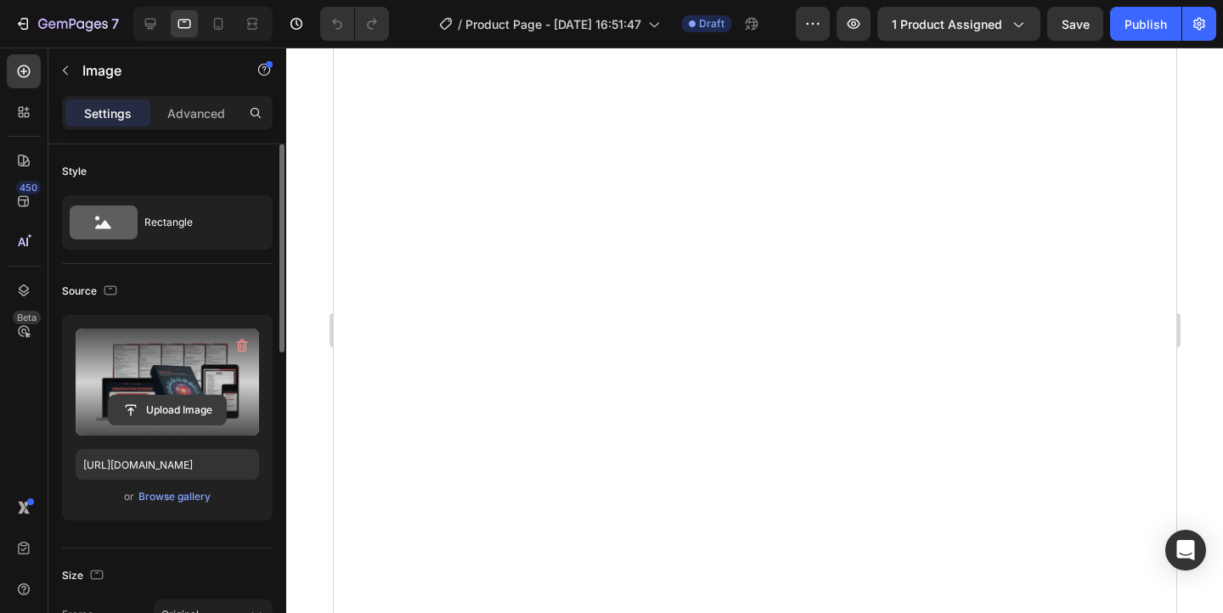
click at [161, 406] on input "file" at bounding box center [167, 410] width 117 height 29
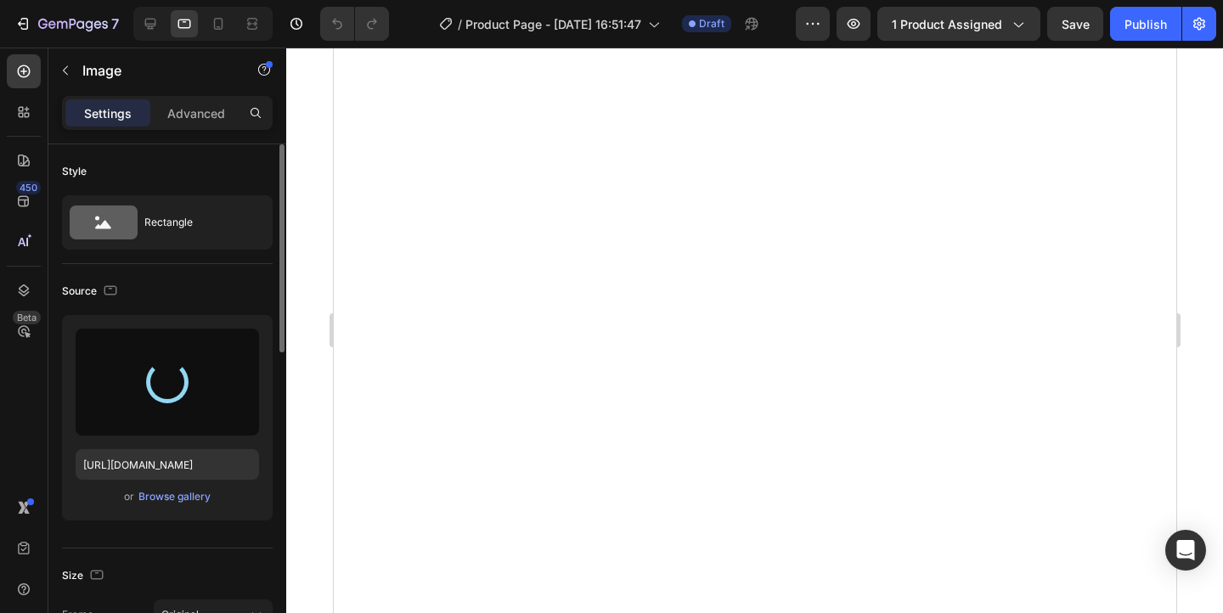
type input "https://cdn.shopify.com/s/files/1/0972/2573/6523/files/gempages_585706288151790…"
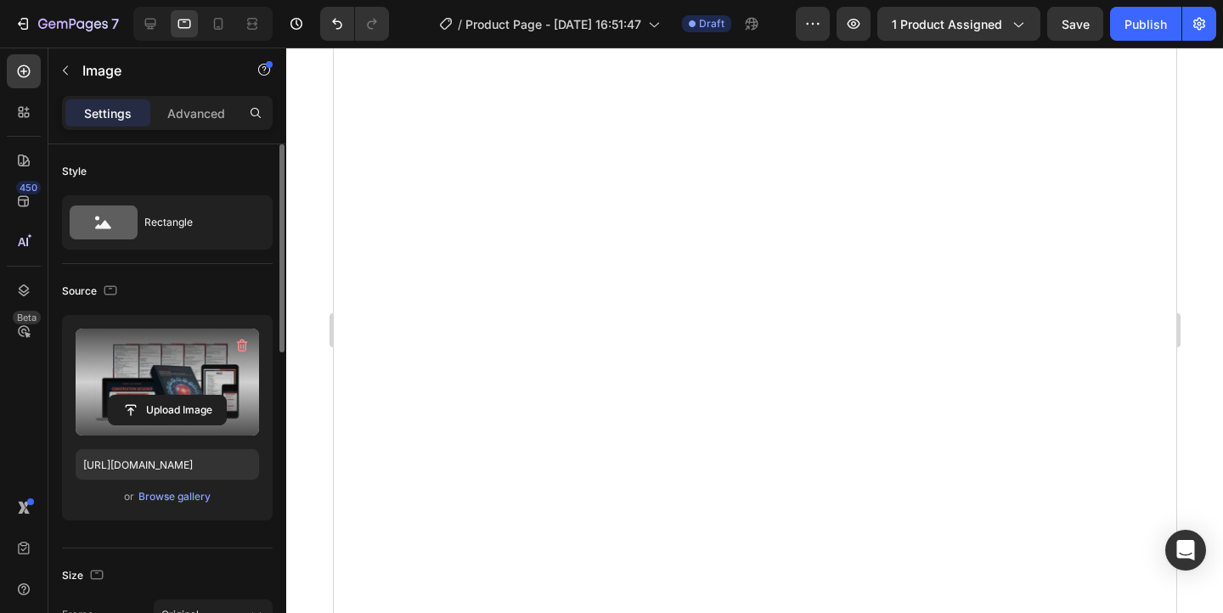
click at [1208, 301] on div at bounding box center [754, 331] width 937 height 566
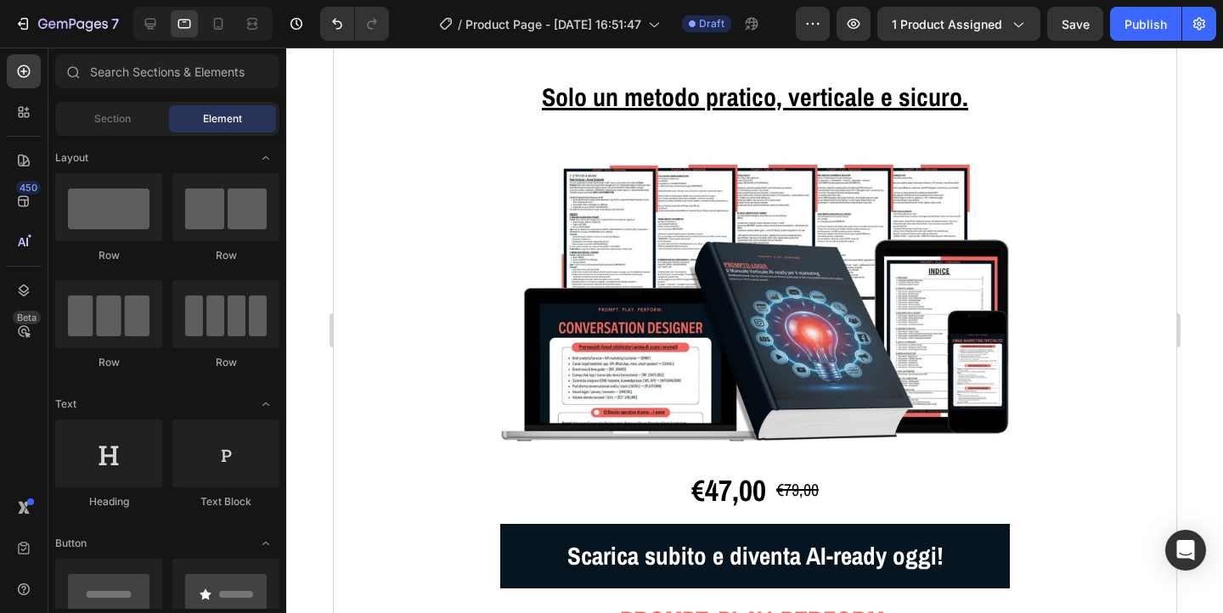
scroll to position [4934, 0]
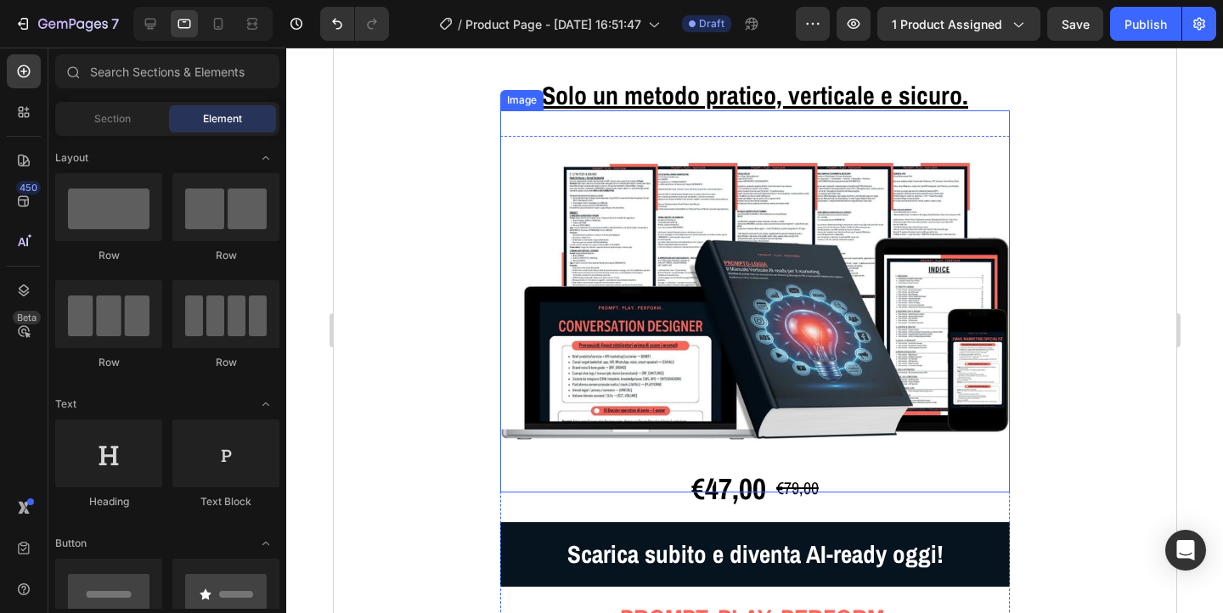
click at [655, 329] on img at bounding box center [755, 301] width 510 height 382
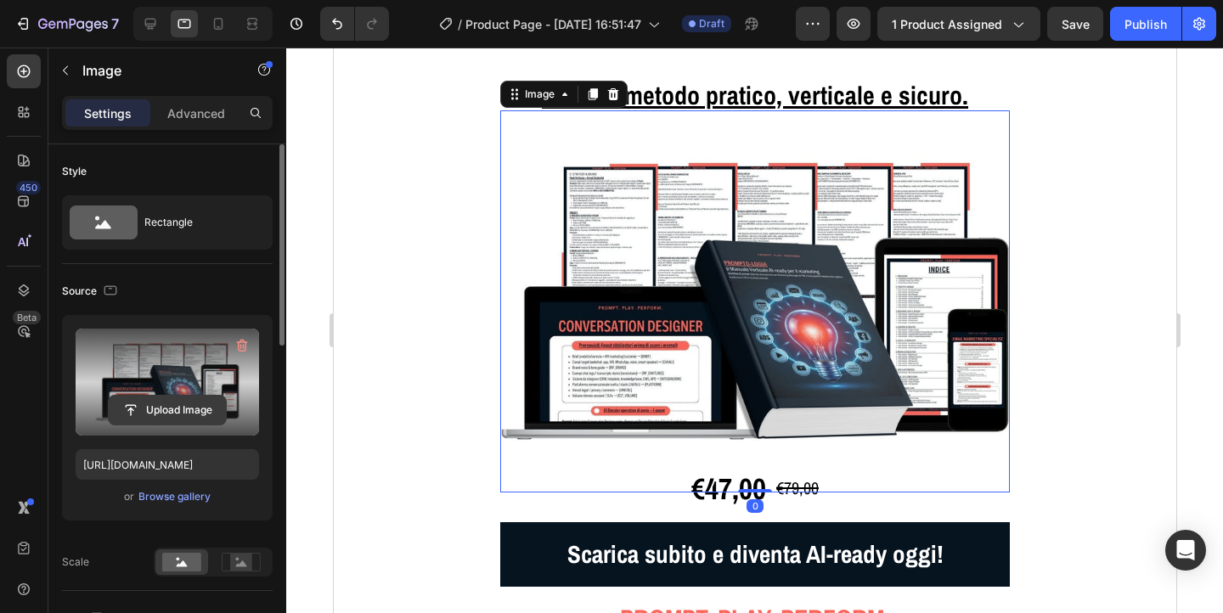
click at [189, 404] on input "file" at bounding box center [167, 410] width 117 height 29
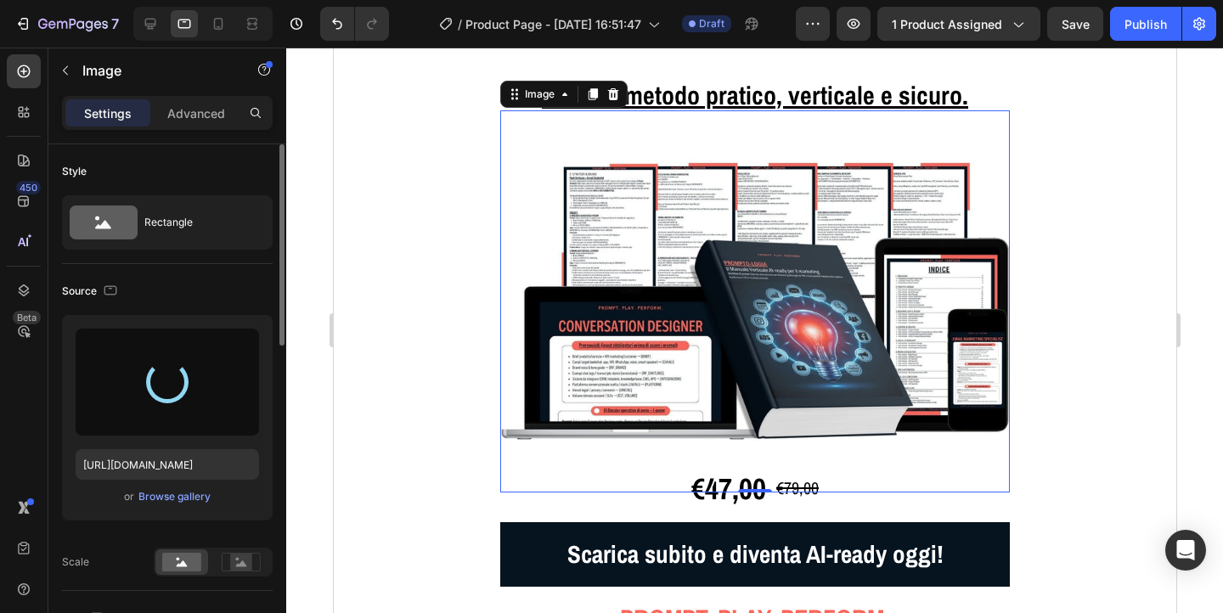
type input "https://cdn.shopify.com/s/files/1/0972/2573/6523/files/gempages_585706288151790…"
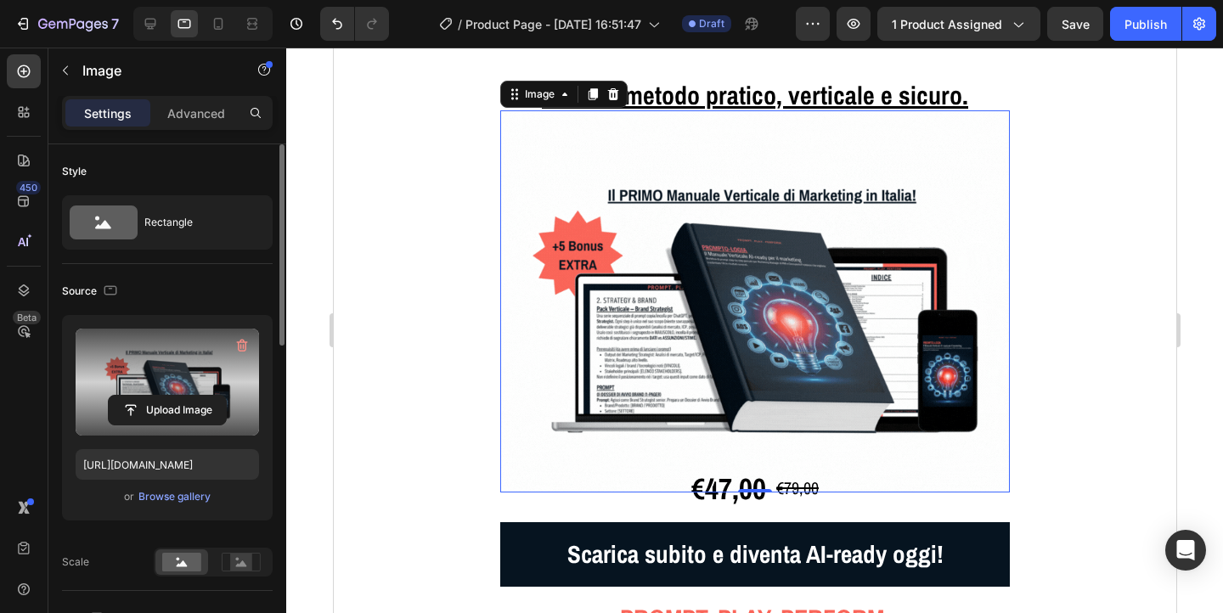
click at [1191, 387] on div at bounding box center [754, 331] width 937 height 566
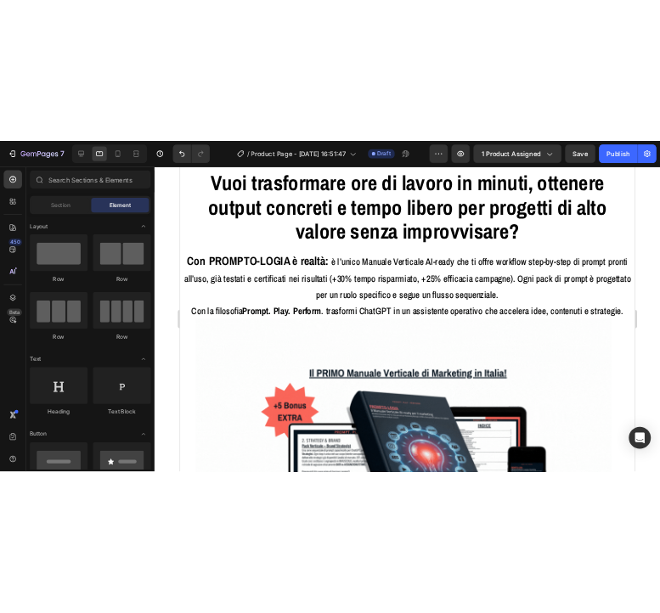
scroll to position [55, 0]
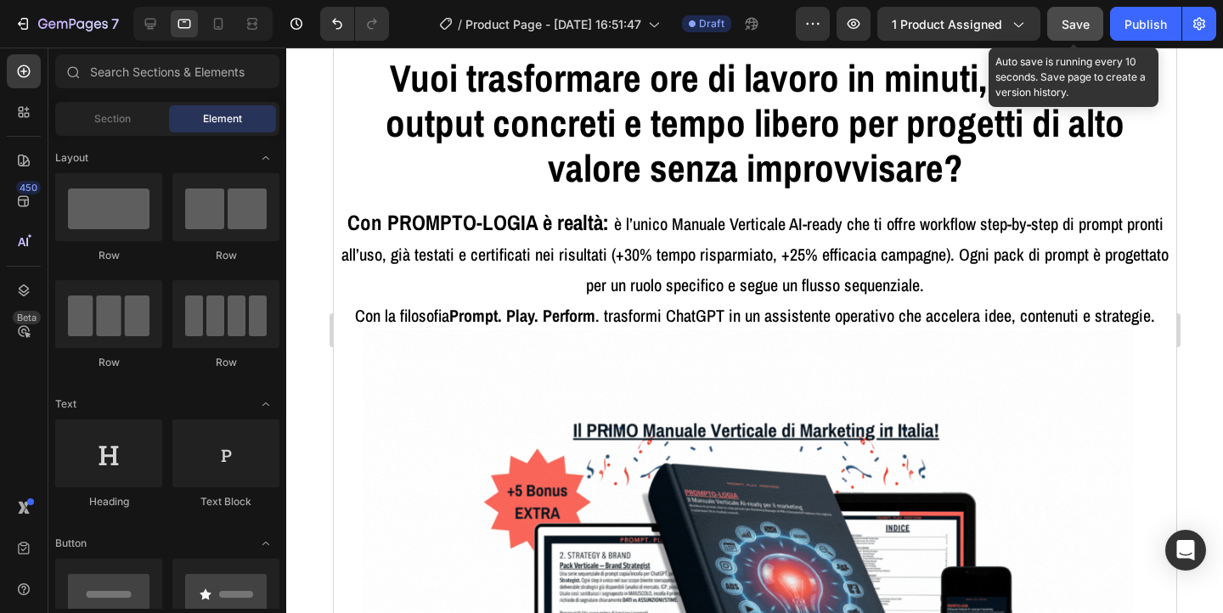
click at [1074, 22] on span "Save" at bounding box center [1076, 24] width 28 height 14
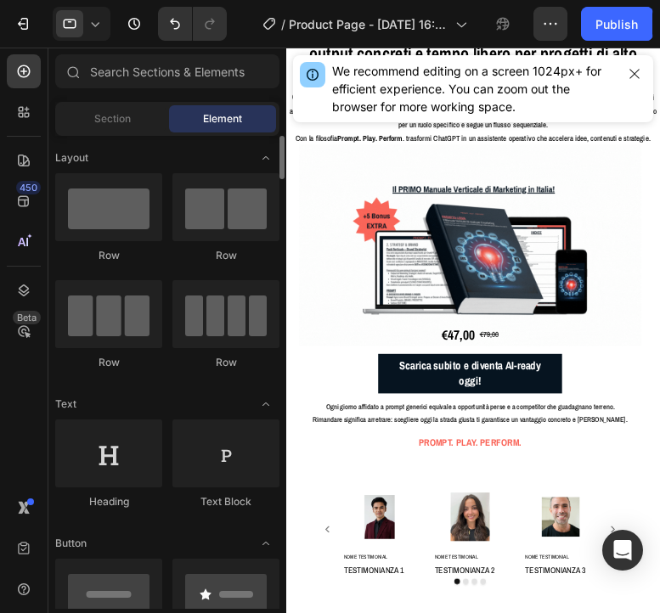
scroll to position [0, 0]
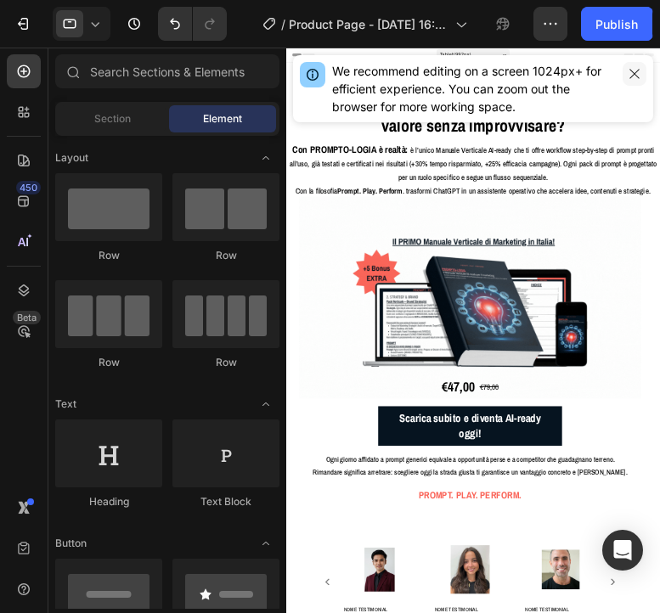
click at [633, 71] on icon "button" at bounding box center [634, 73] width 9 height 9
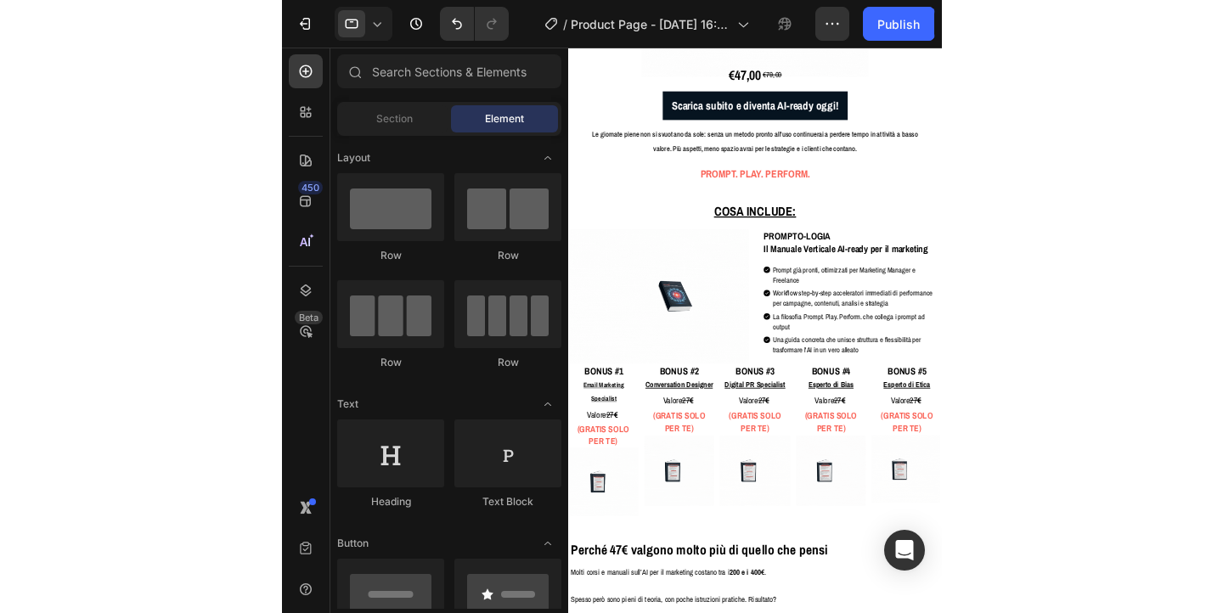
scroll to position [2993, 0]
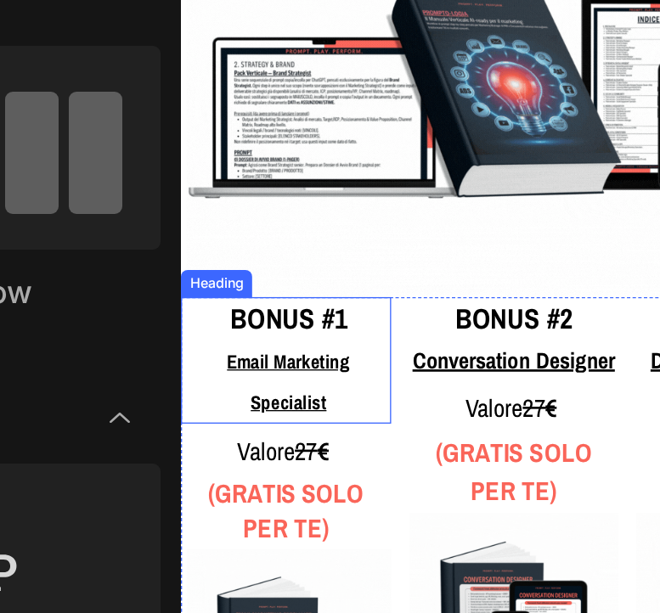
click at [268, 112] on u "Email Marketing Specialist" at bounding box center [262, 126] width 93 height 51
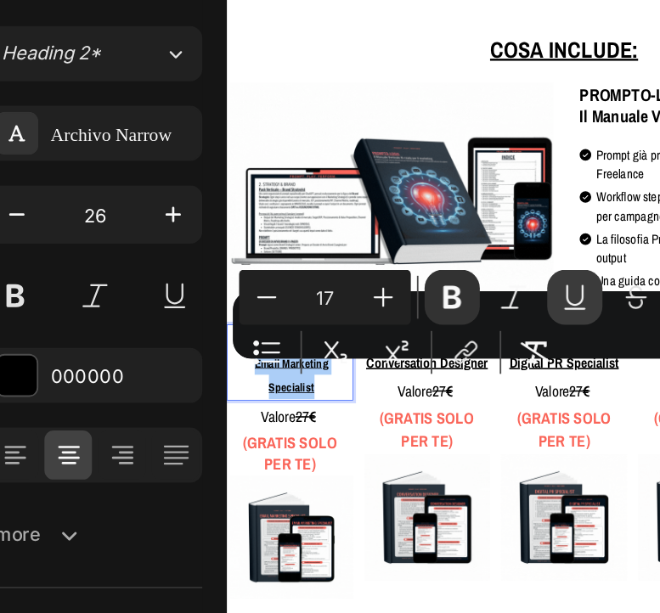
click at [473, 348] on icon "Editor contextual toolbar" at bounding box center [479, 349] width 17 height 17
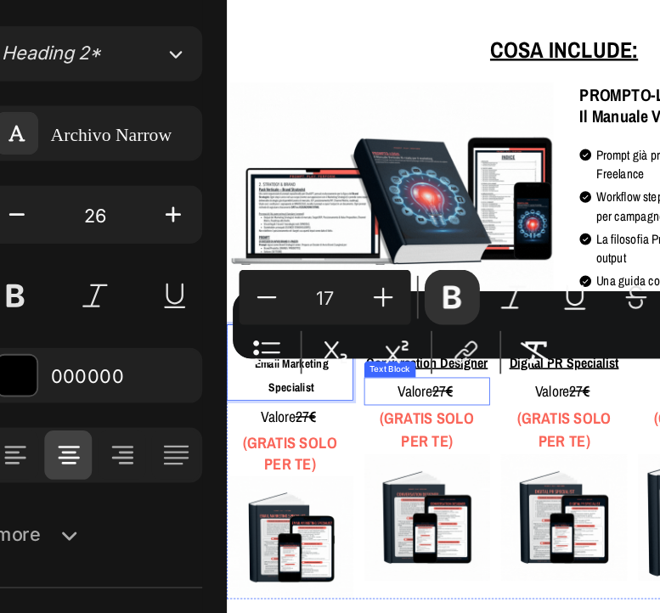
click at [427, 543] on p "Valore 27 €" at bounding box center [477, 551] width 155 height 31
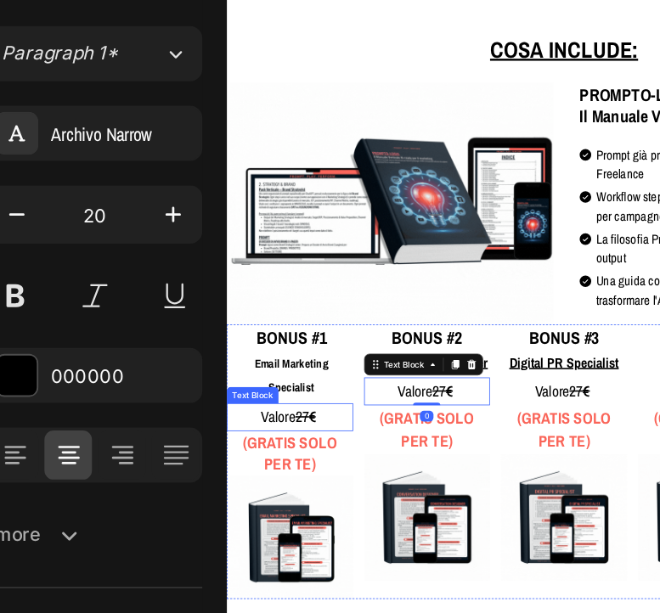
click at [288, 571] on span "Valore 27 €" at bounding box center [305, 583] width 73 height 25
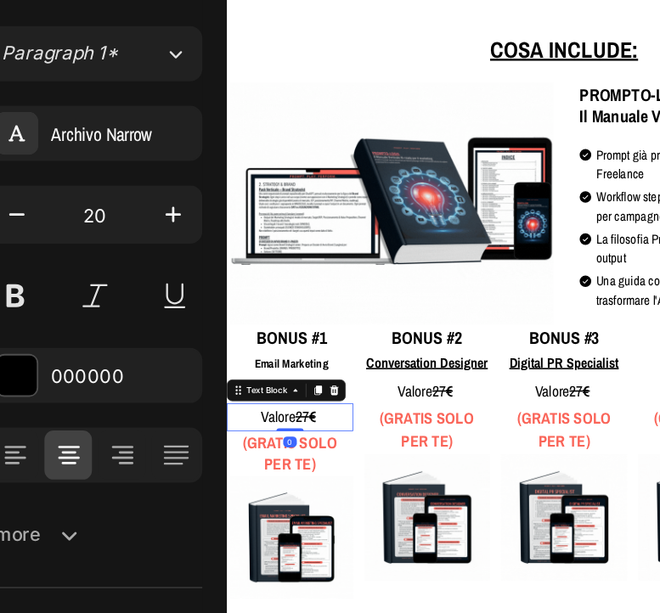
click at [288, 571] on span "Valore 27 €" at bounding box center [305, 583] width 73 height 25
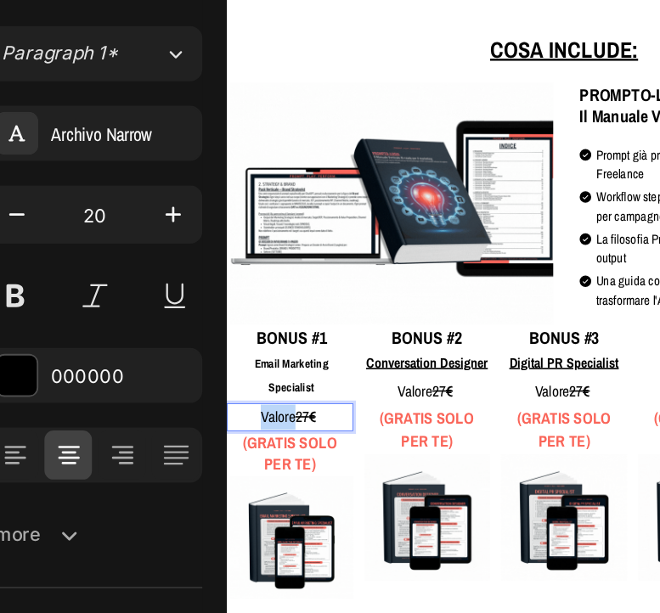
click at [288, 571] on span "Valore 27 €" at bounding box center [305, 583] width 73 height 25
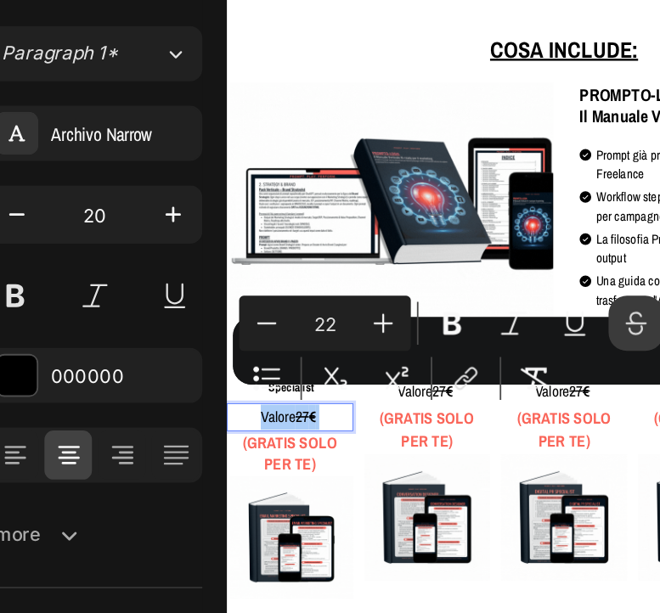
click at [511, 364] on icon "Editor contextual toolbar" at bounding box center [513, 363] width 17 height 17
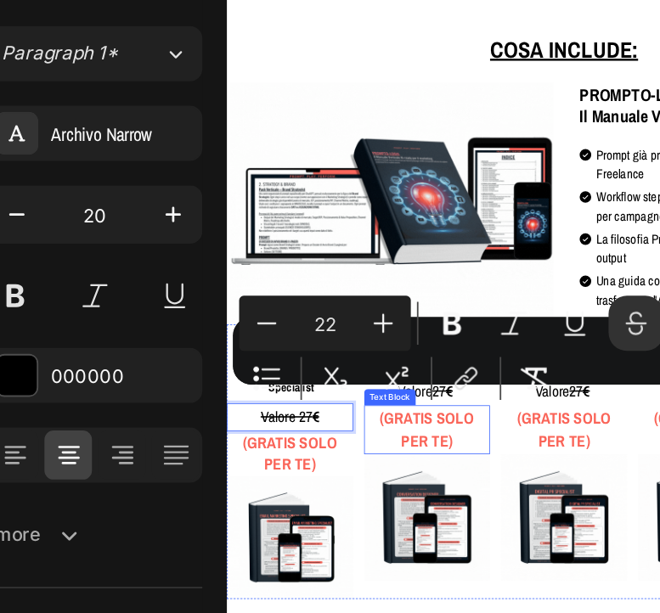
click at [418, 613] on p "(GRATIS SOLO PER TE)" at bounding box center [477, 600] width 146 height 58
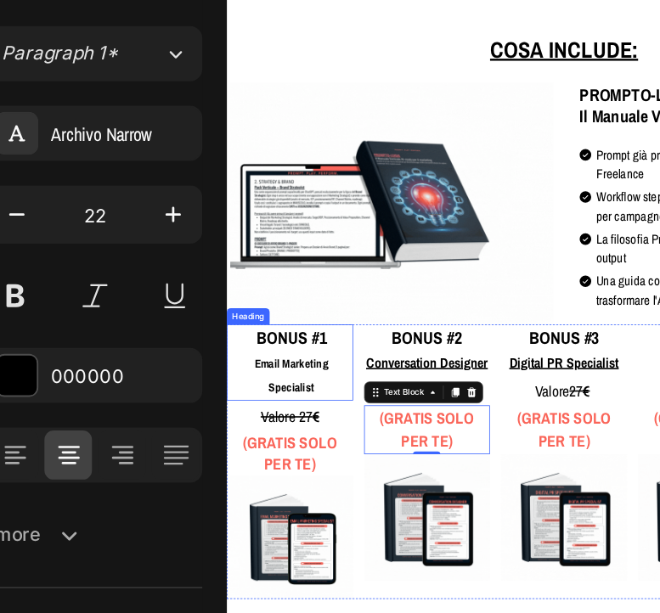
click at [290, 500] on p "⁠⁠⁠⁠⁠⁠⁠ BONUS #1 Email Marketing Specialist" at bounding box center [308, 516] width 150 height 92
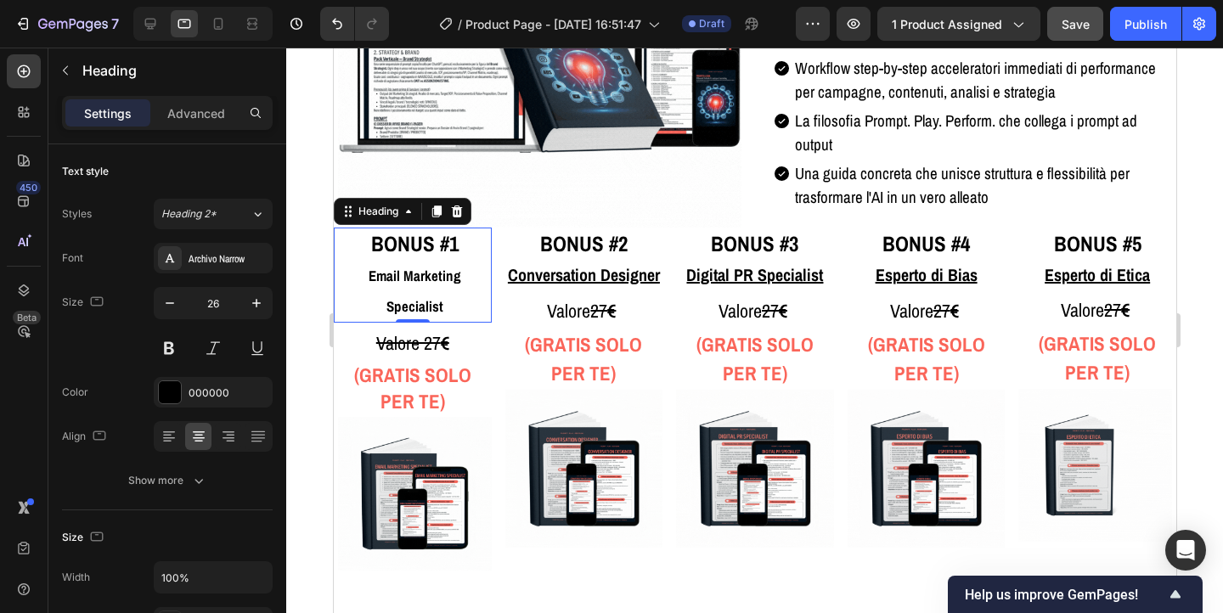
scroll to position [3526, 0]
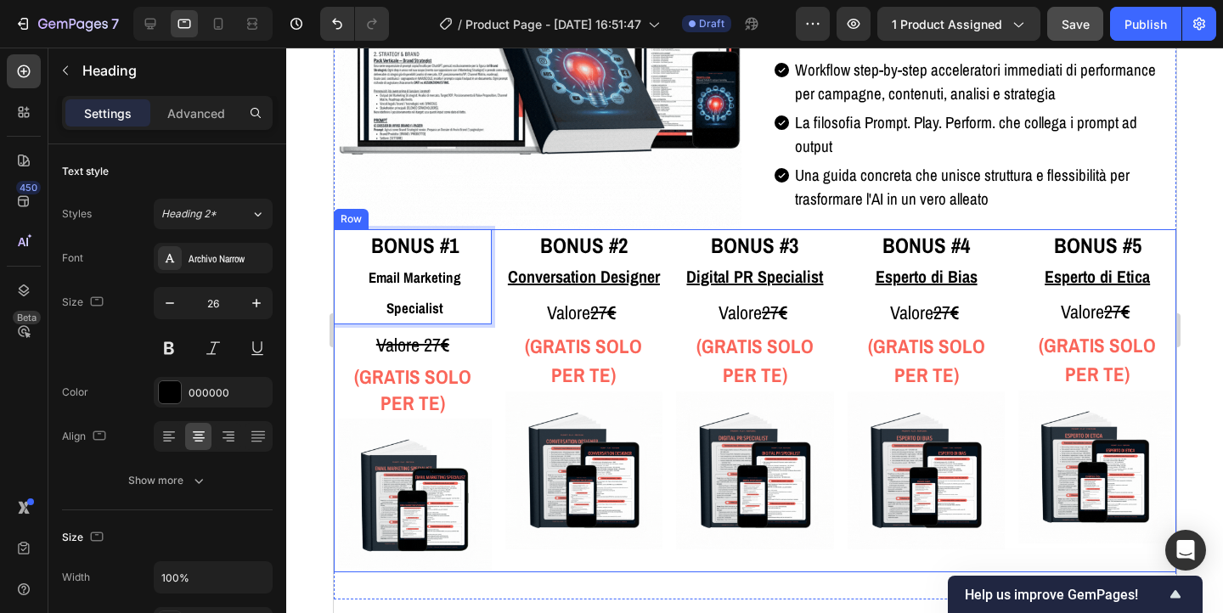
click at [503, 233] on div "BONUS #1 Email Marketing Specialist Heading 0 Valore 27 € Text Block (GRATIS SO…" at bounding box center [754, 400] width 843 height 343
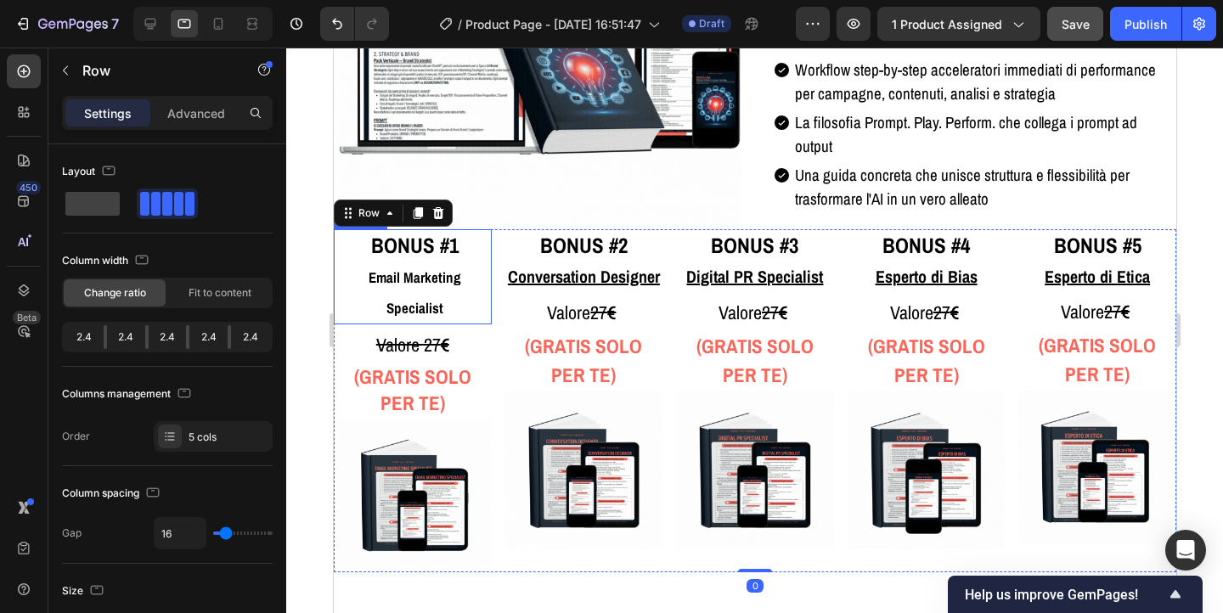
click at [481, 253] on p "⁠⁠⁠⁠⁠⁠⁠ BONUS #1 Email Marketing Specialist" at bounding box center [414, 277] width 150 height 92
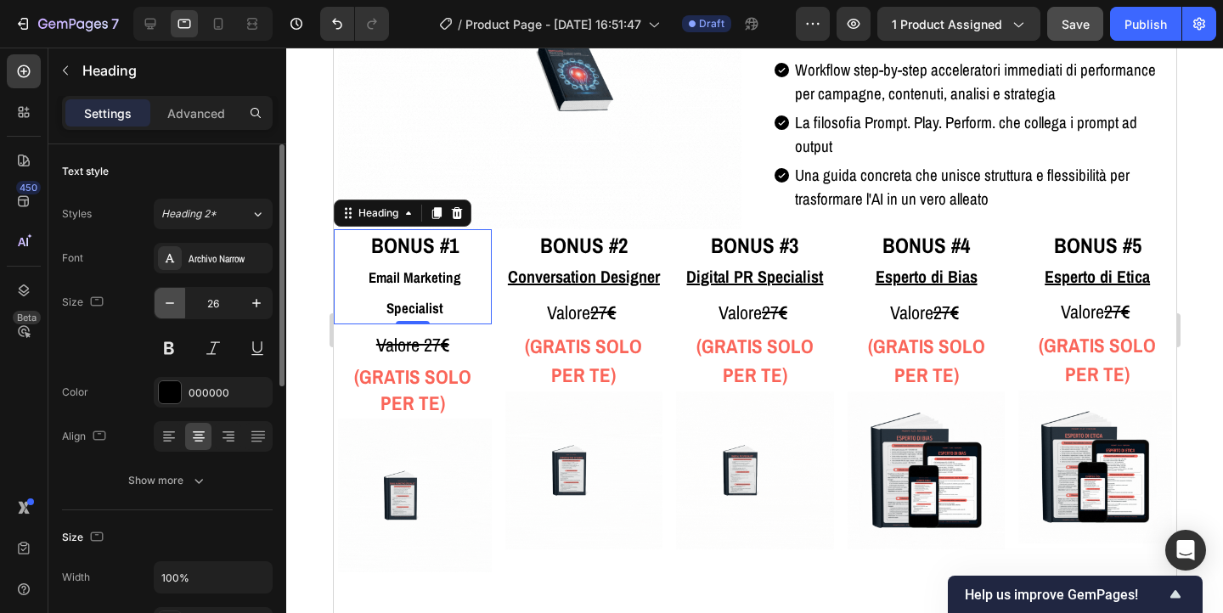
click at [171, 305] on icon "button" at bounding box center [169, 303] width 17 height 17
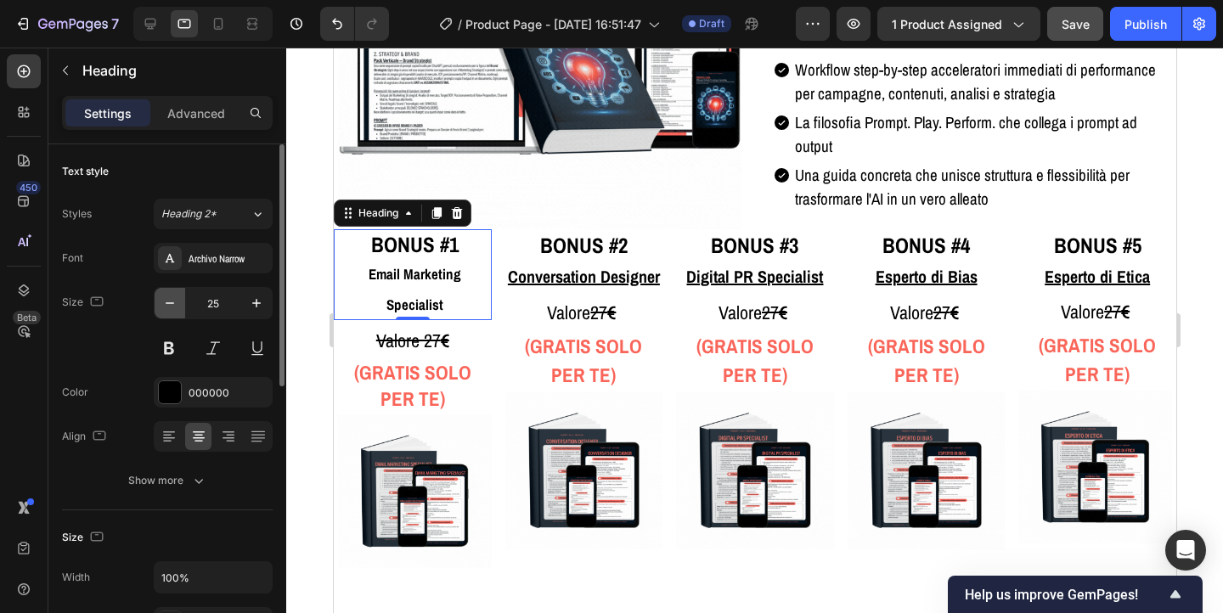
click at [171, 305] on icon "button" at bounding box center [169, 303] width 17 height 17
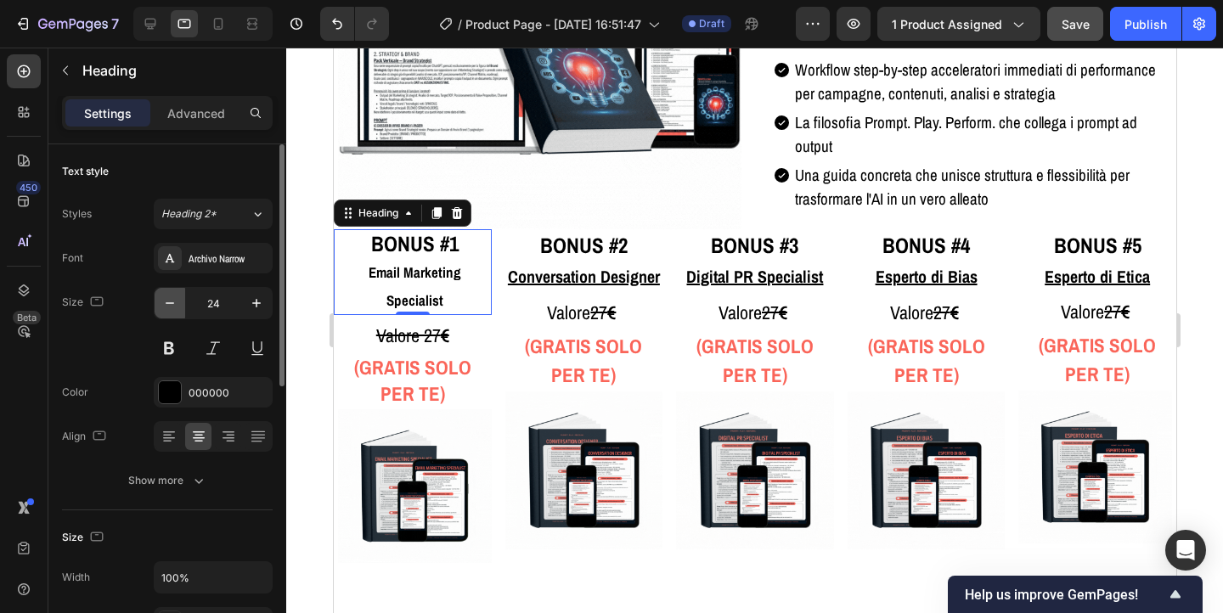
click at [171, 305] on icon "button" at bounding box center [169, 303] width 17 height 17
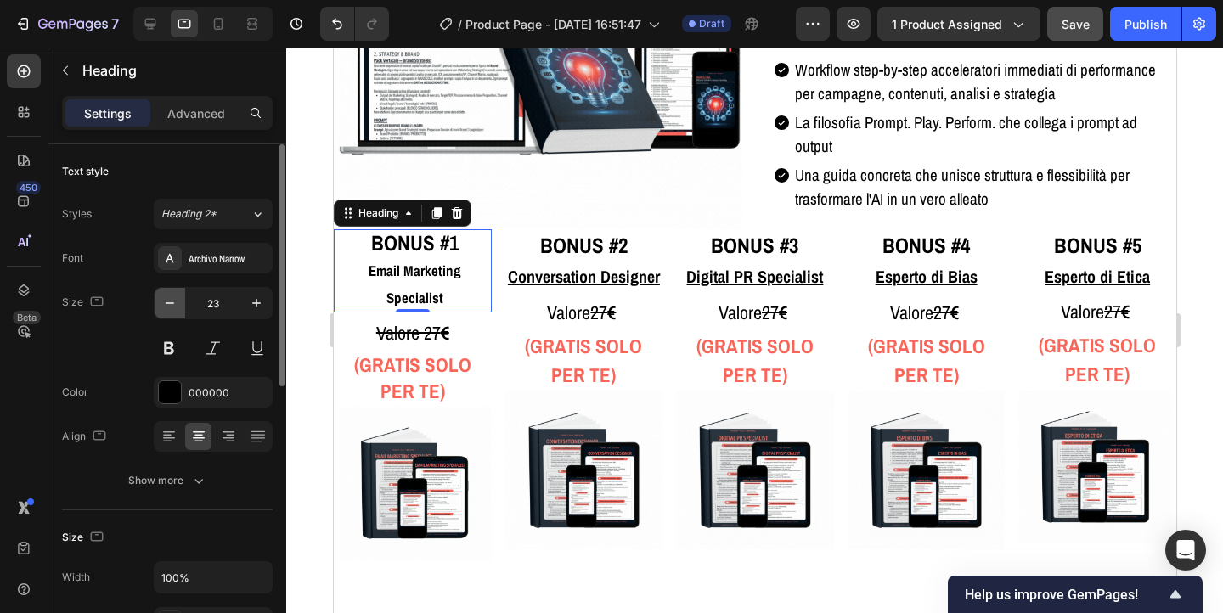
click at [171, 305] on icon "button" at bounding box center [169, 303] width 17 height 17
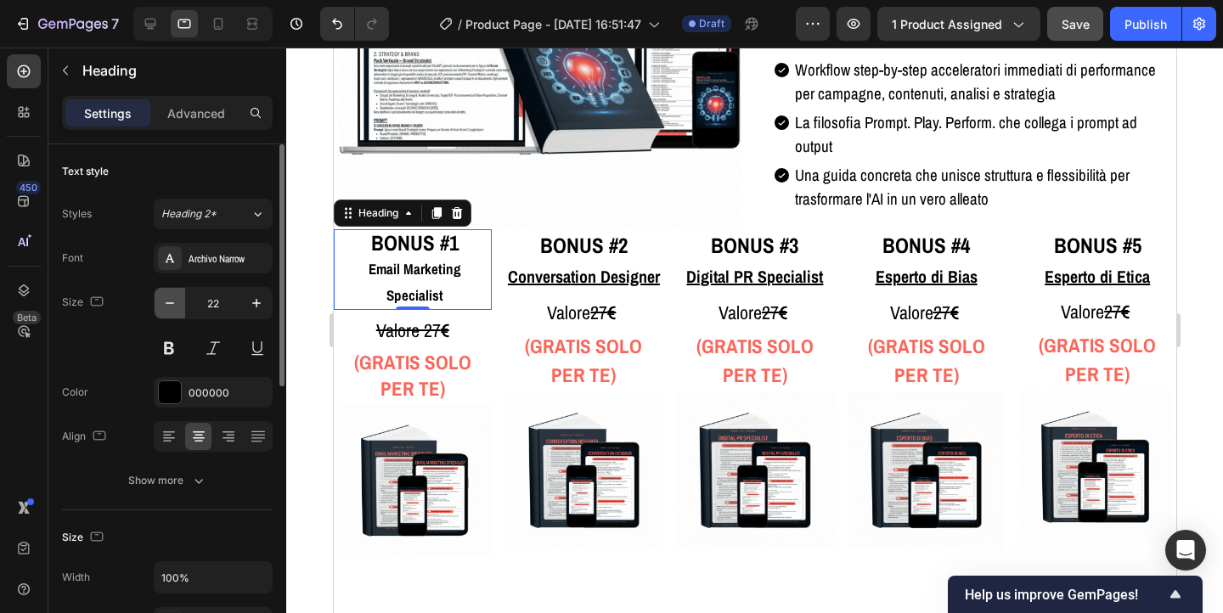
click at [171, 305] on icon "button" at bounding box center [169, 303] width 17 height 17
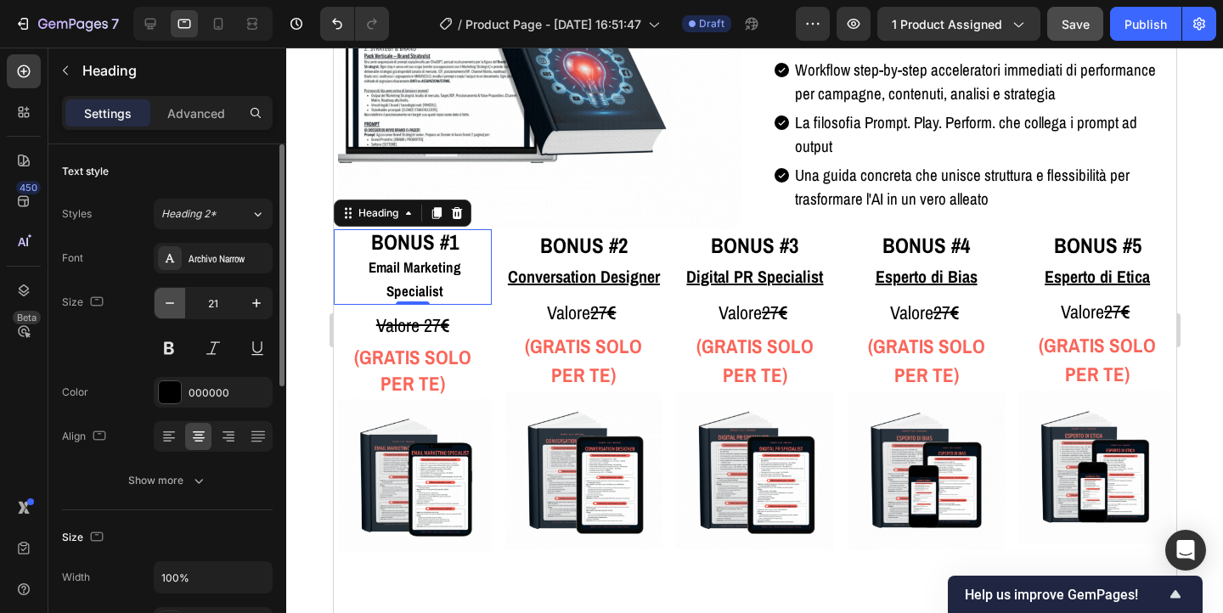
click at [166, 306] on icon "button" at bounding box center [169, 303] width 17 height 17
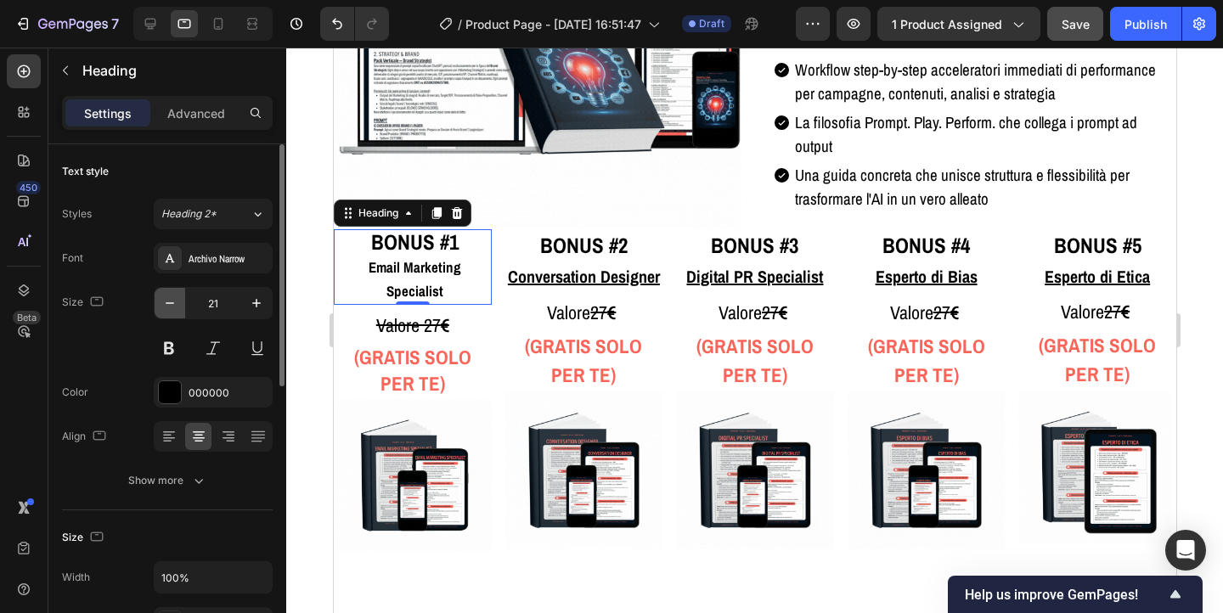
type input "20"
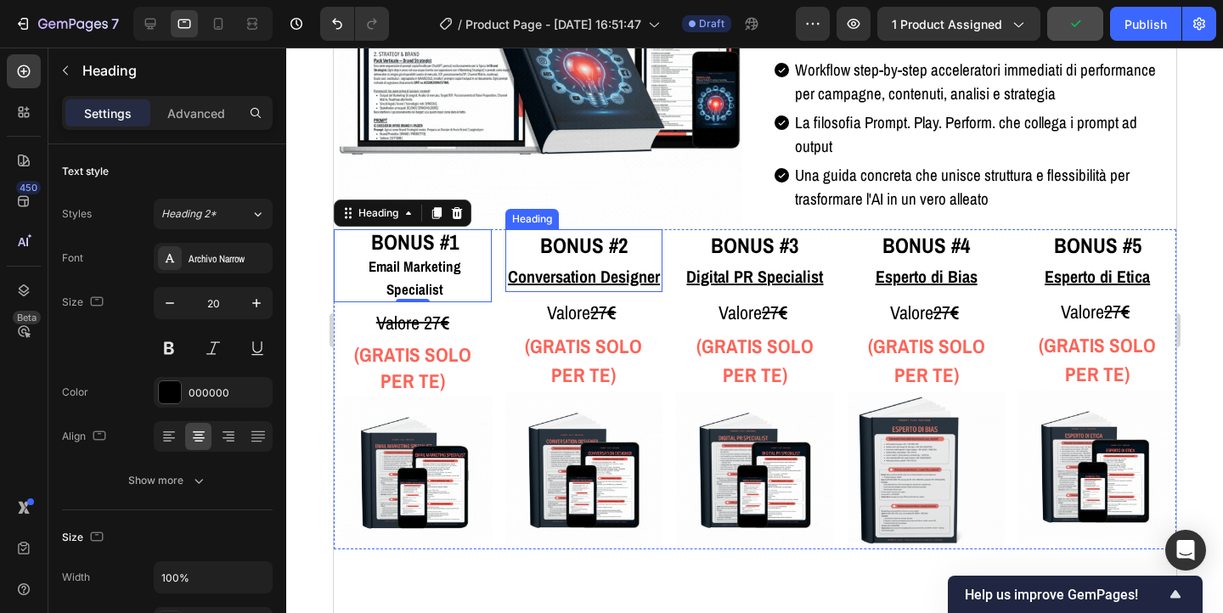
click at [601, 254] on strong "BONUS #2" at bounding box center [583, 245] width 88 height 29
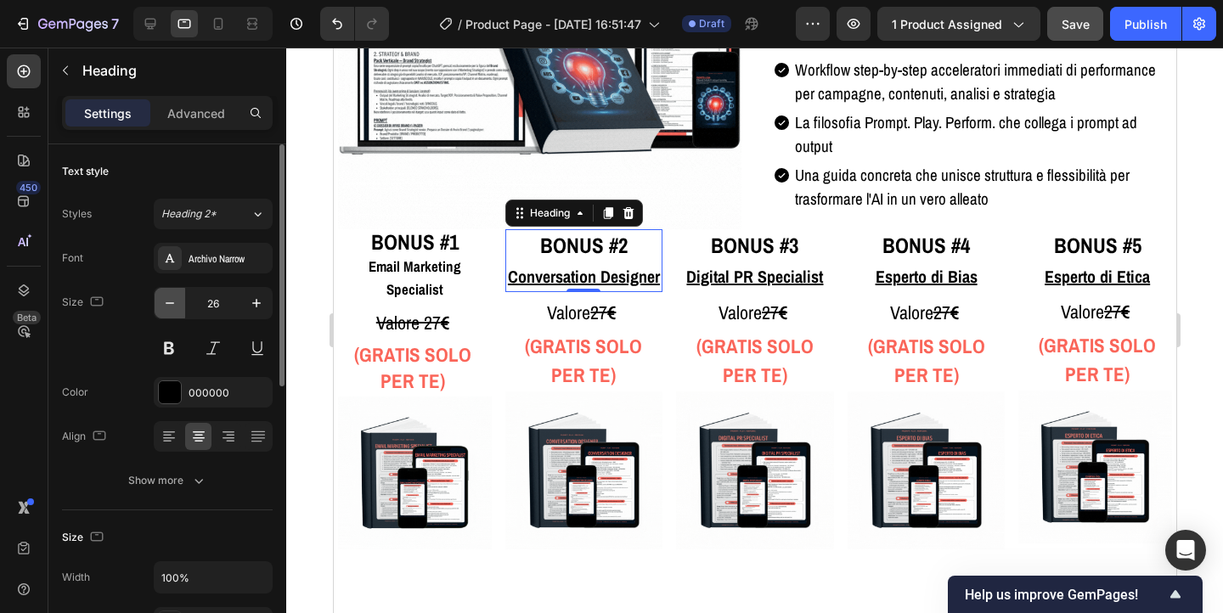
click at [168, 298] on icon "button" at bounding box center [169, 303] width 17 height 17
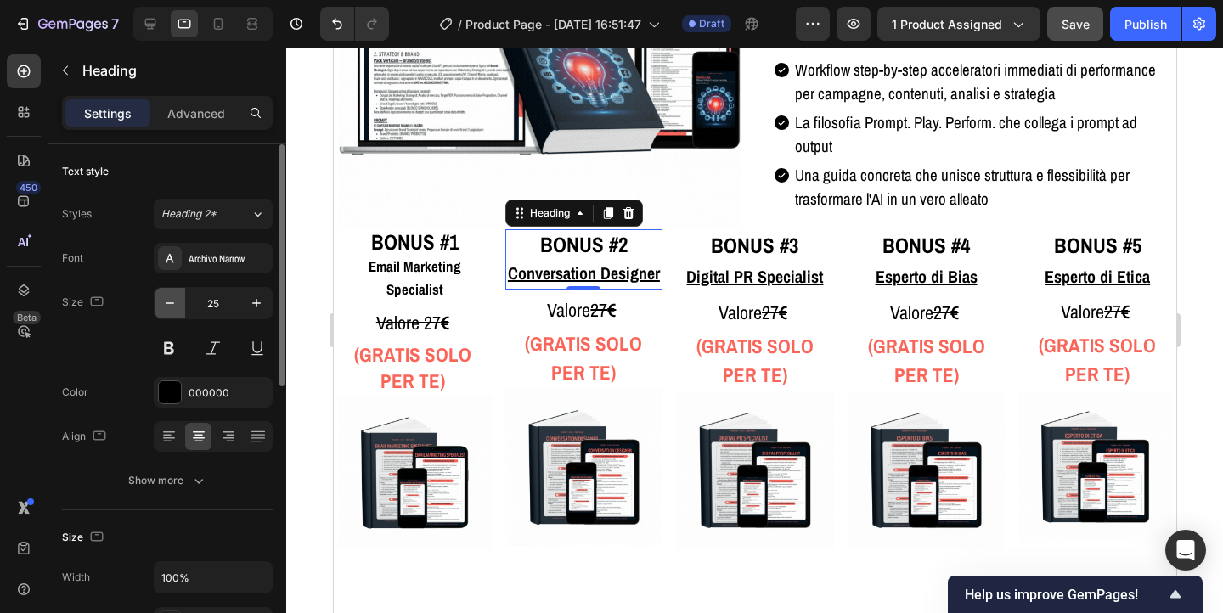
click at [168, 298] on icon "button" at bounding box center [169, 303] width 17 height 17
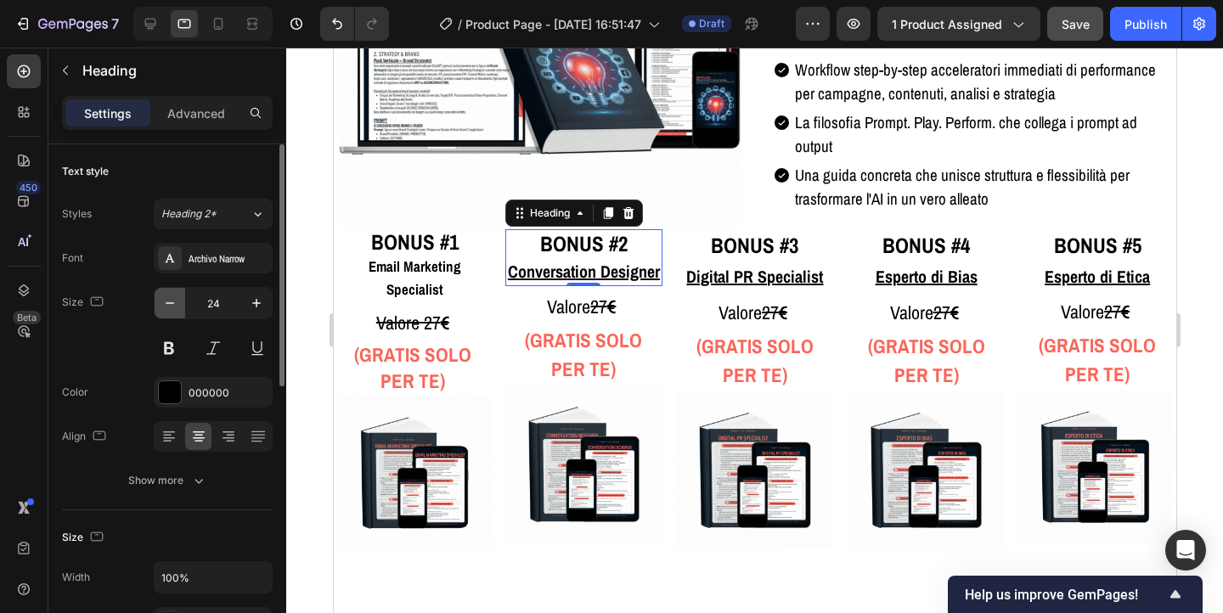
click at [168, 298] on icon "button" at bounding box center [169, 303] width 17 height 17
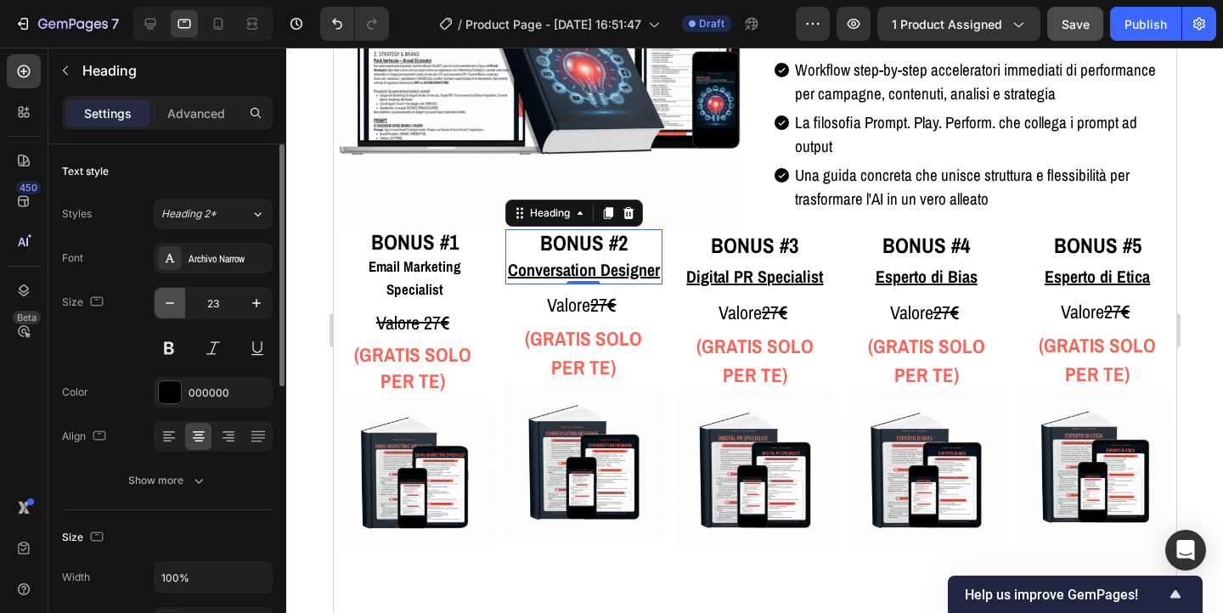
click at [168, 298] on icon "button" at bounding box center [169, 303] width 17 height 17
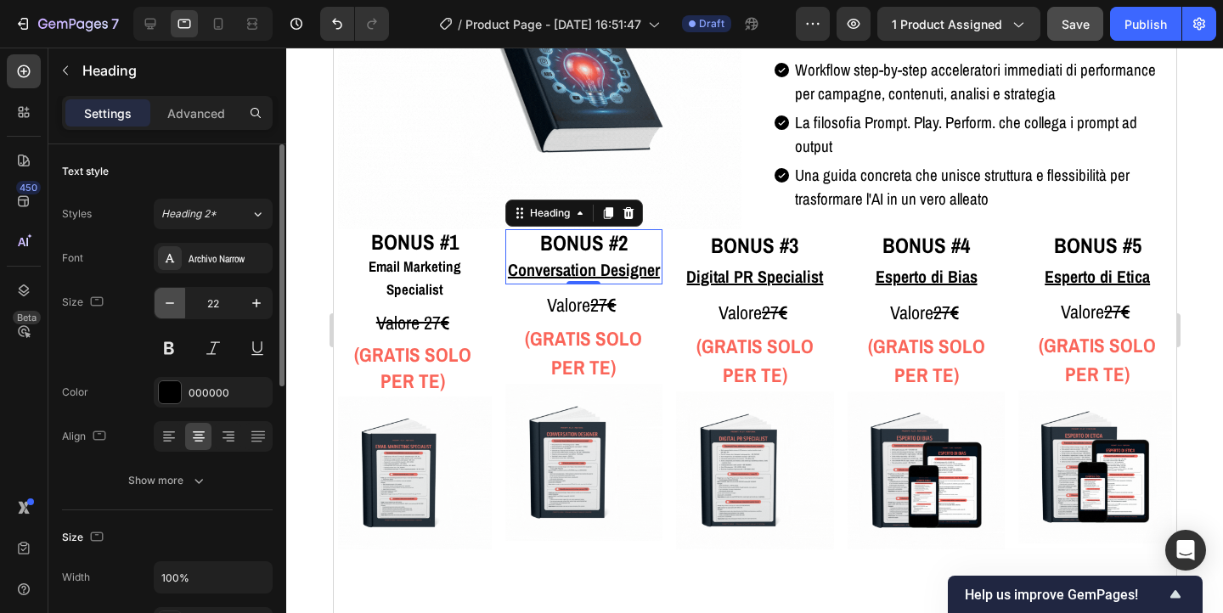
click at [168, 298] on icon "button" at bounding box center [169, 303] width 17 height 17
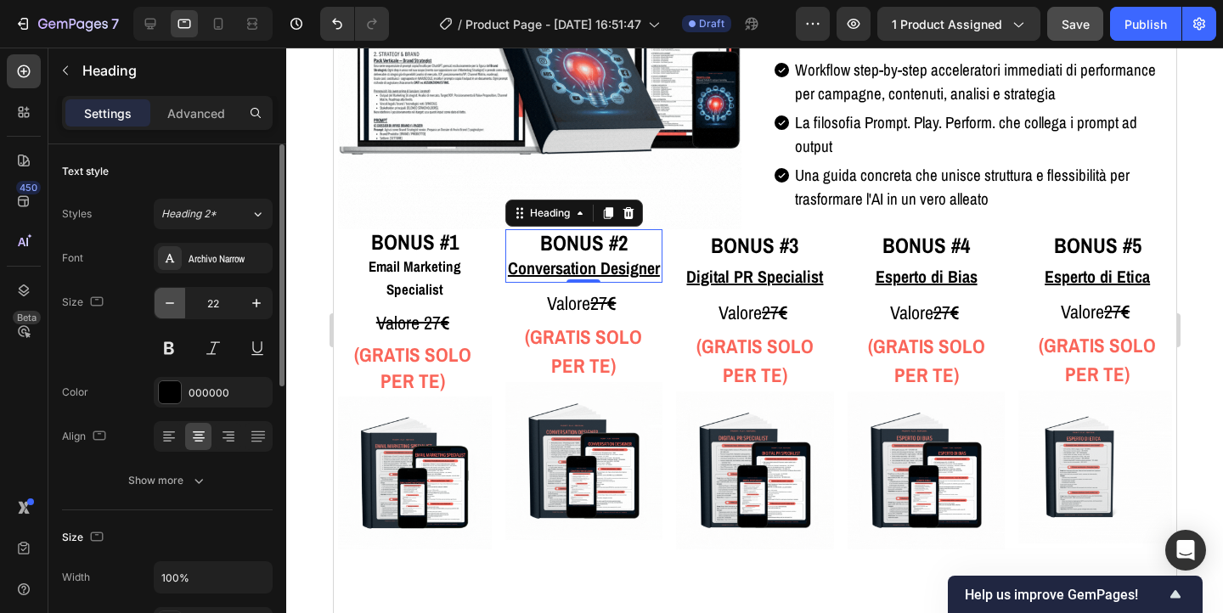
click at [168, 298] on icon "button" at bounding box center [169, 303] width 17 height 17
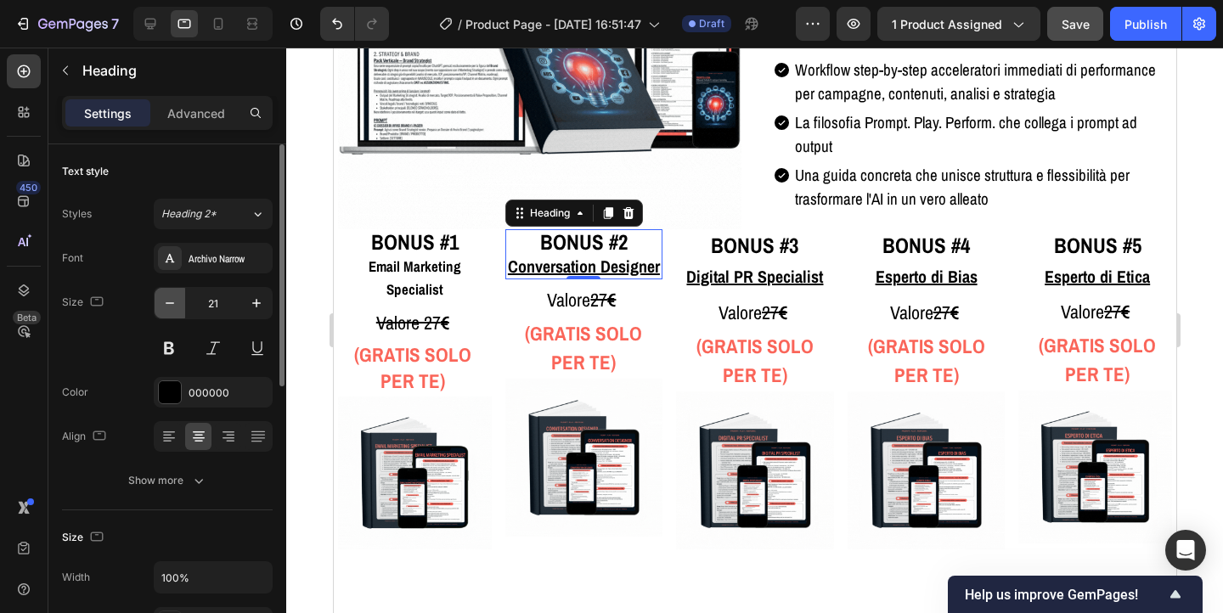
click at [168, 298] on icon "button" at bounding box center [169, 303] width 17 height 17
type input "19"
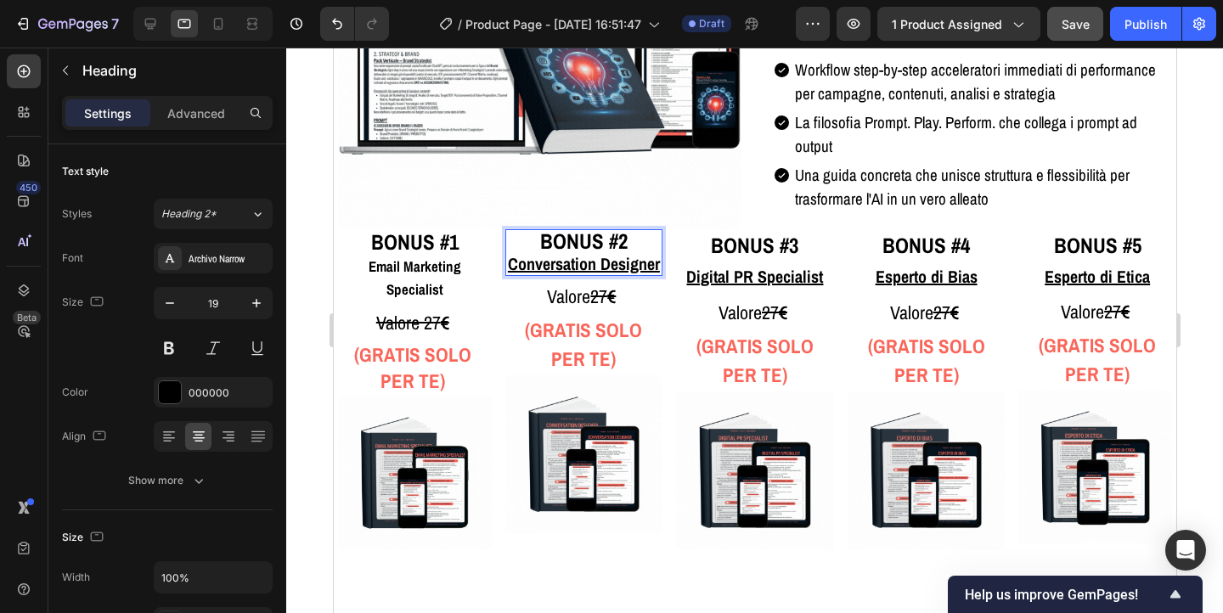
click at [569, 263] on u "Conversation Designer" at bounding box center [583, 263] width 152 height 23
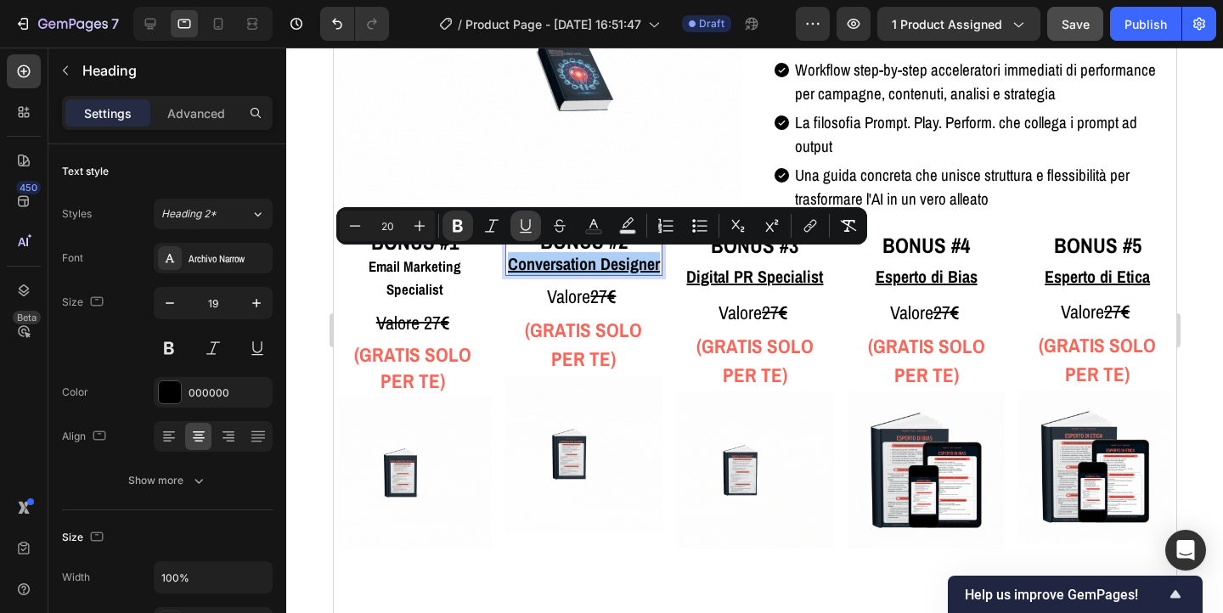
click at [529, 225] on icon "Editor contextual toolbar" at bounding box center [525, 225] width 17 height 17
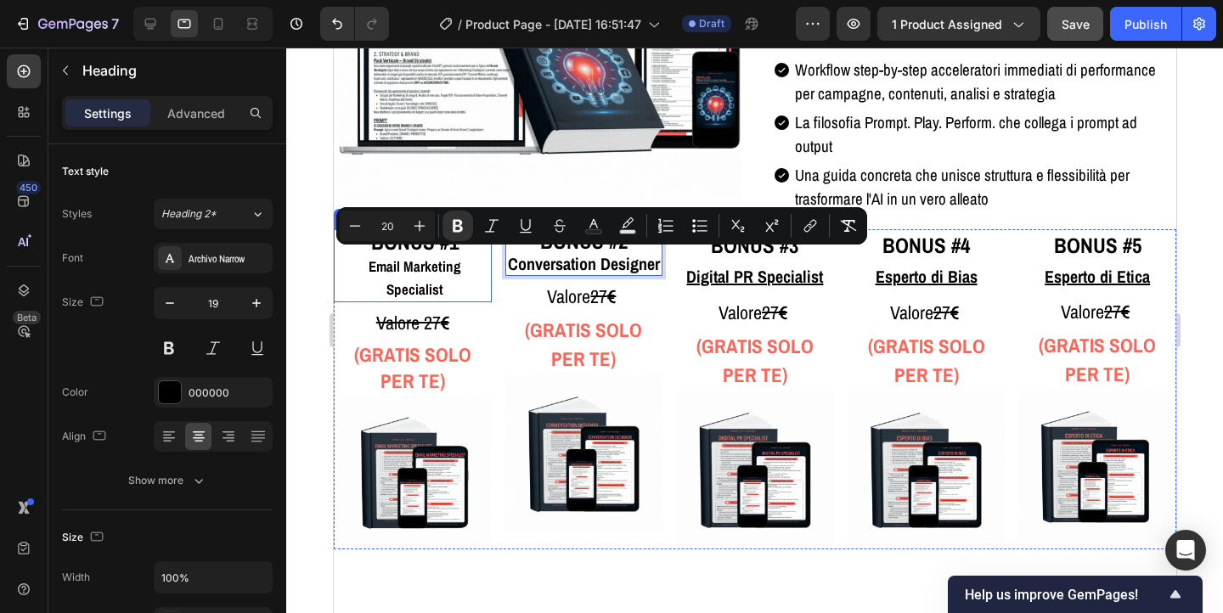
click at [418, 273] on strong "Email Marketing Specialist" at bounding box center [414, 278] width 93 height 42
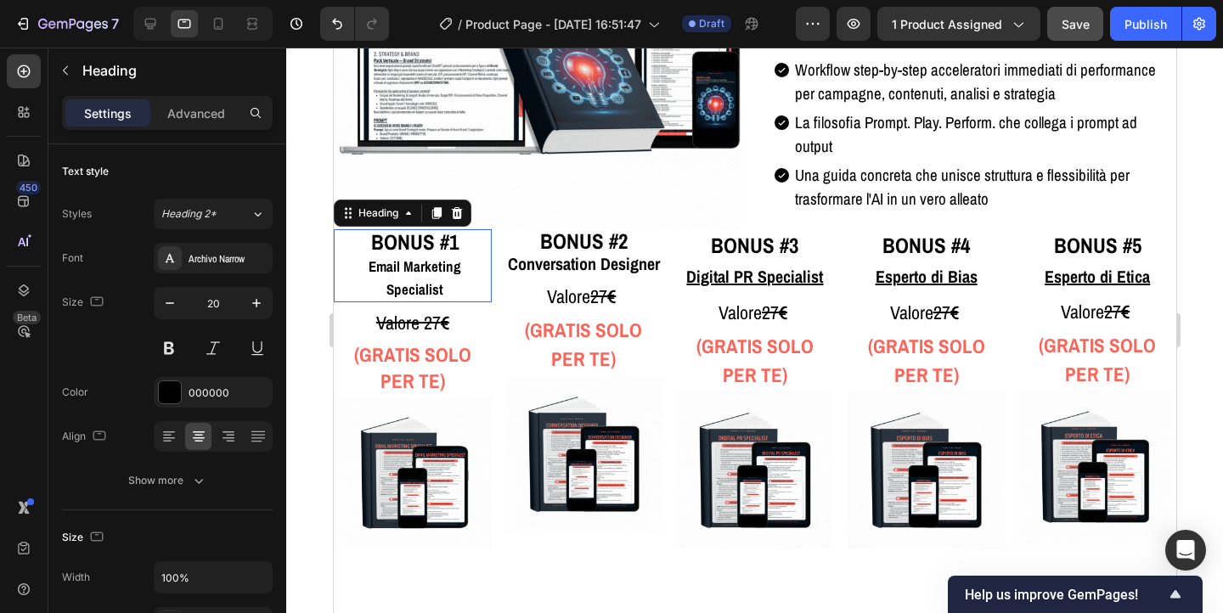
click at [333, 48] on div "0" at bounding box center [333, 48] width 0 height 0
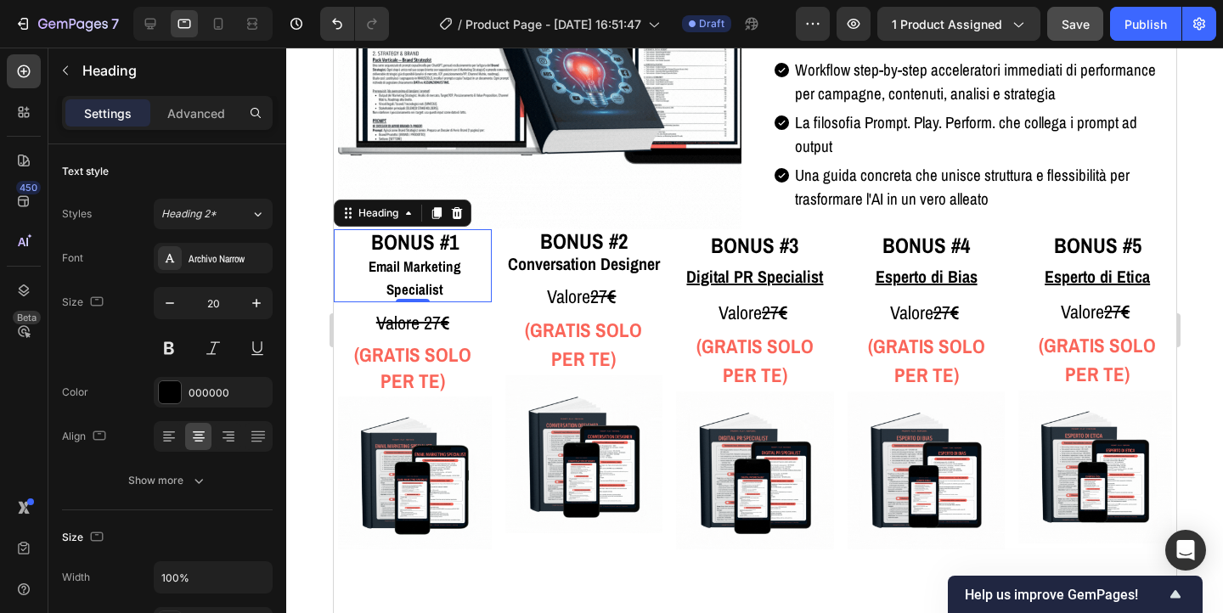
click at [418, 296] on div "0" at bounding box center [412, 303] width 17 height 14
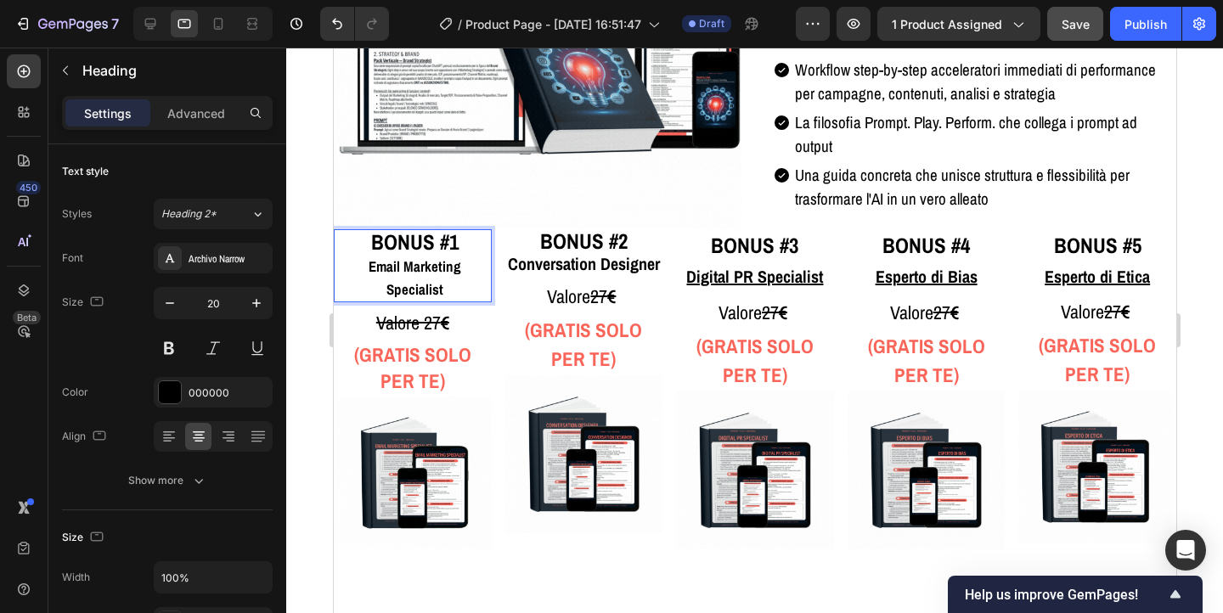
click at [415, 269] on strong "Email Marketing Specialist" at bounding box center [414, 278] width 93 height 42
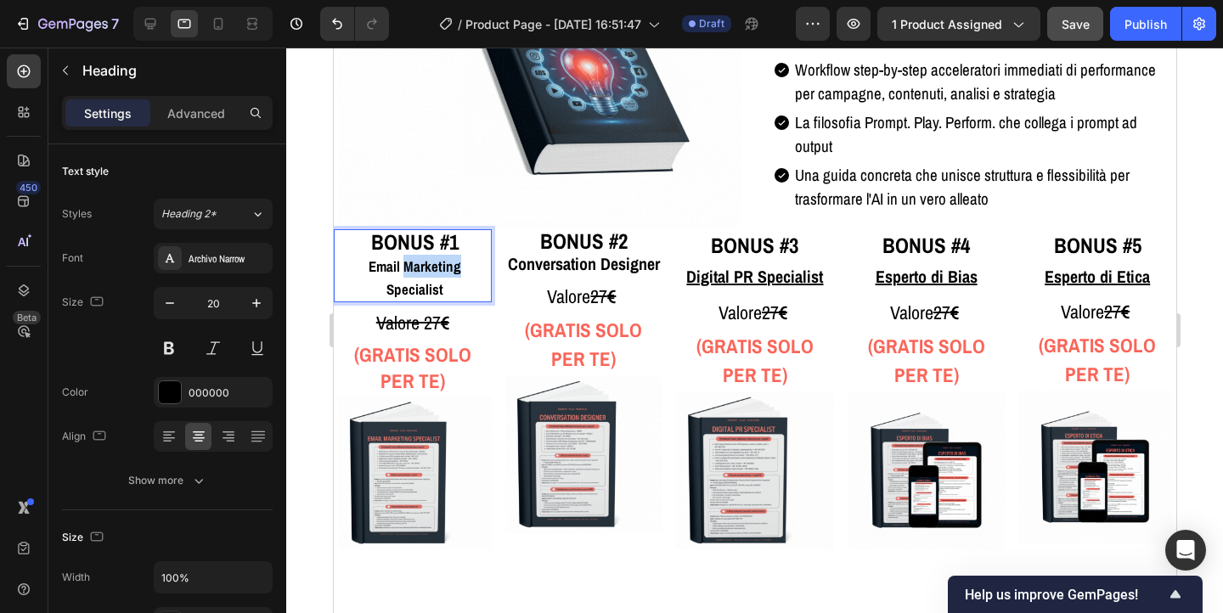
click at [415, 269] on strong "Email Marketing Specialist" at bounding box center [414, 278] width 93 height 42
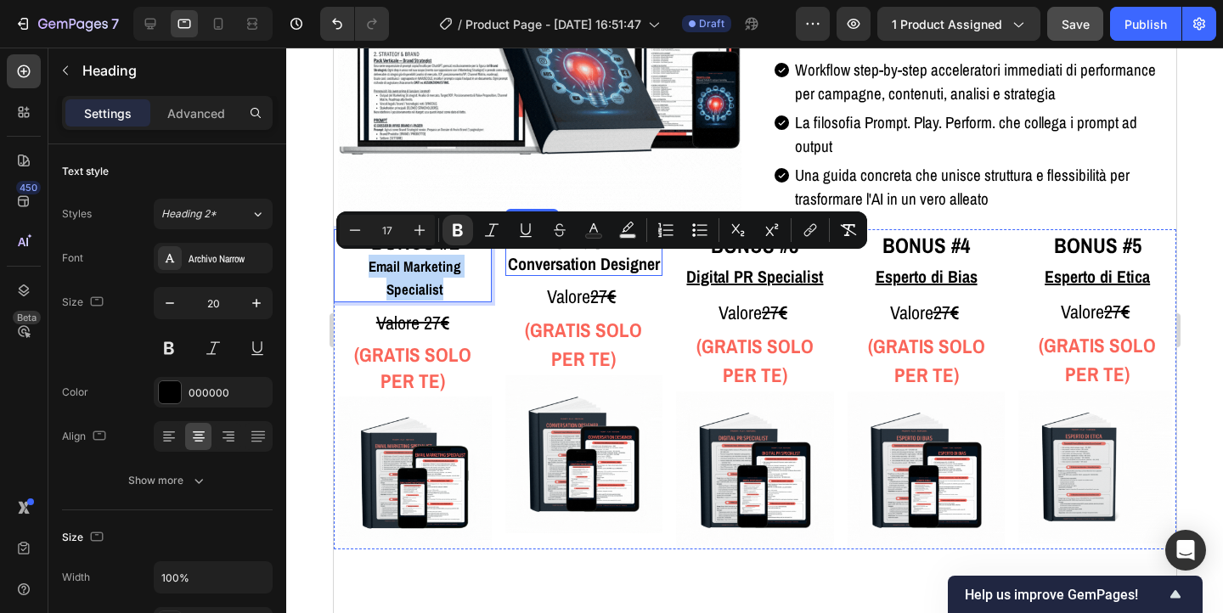
click at [556, 269] on strong "Conversation Designer" at bounding box center [583, 263] width 152 height 23
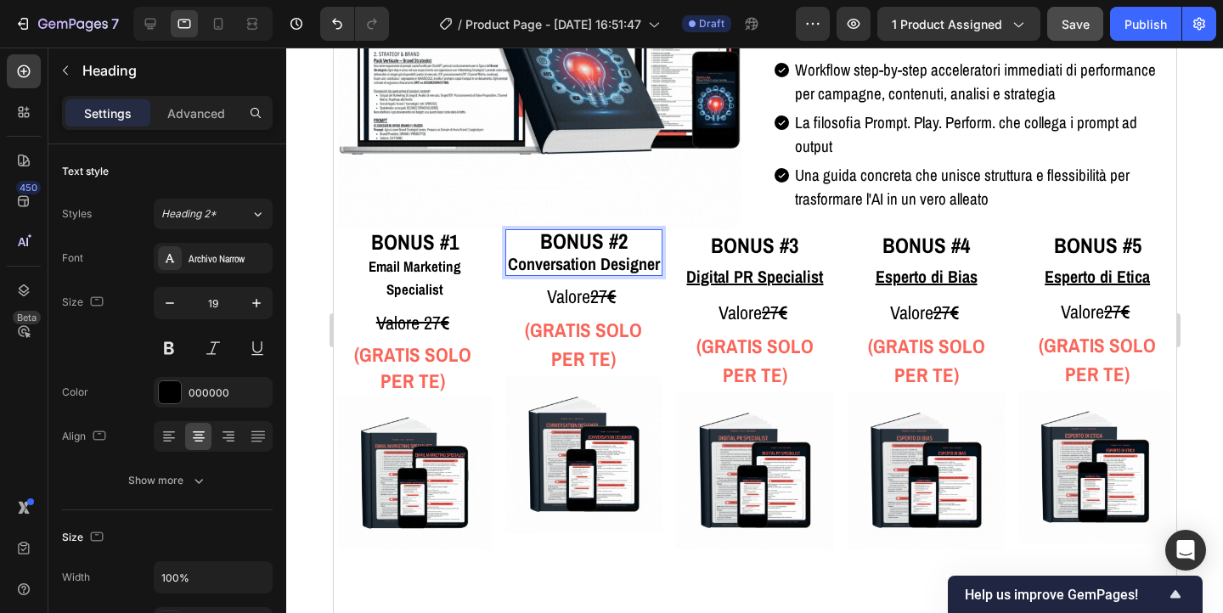
click at [556, 269] on strong "Conversation Designer" at bounding box center [583, 263] width 152 height 23
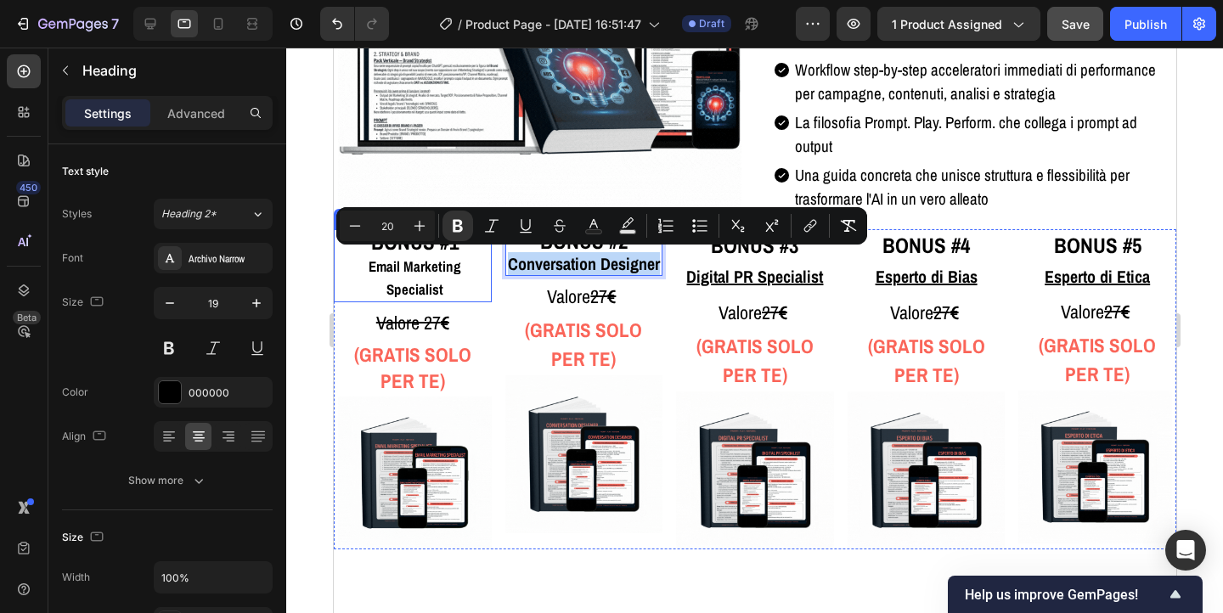
click at [399, 268] on strong "Email Marketing Specialist" at bounding box center [414, 278] width 93 height 42
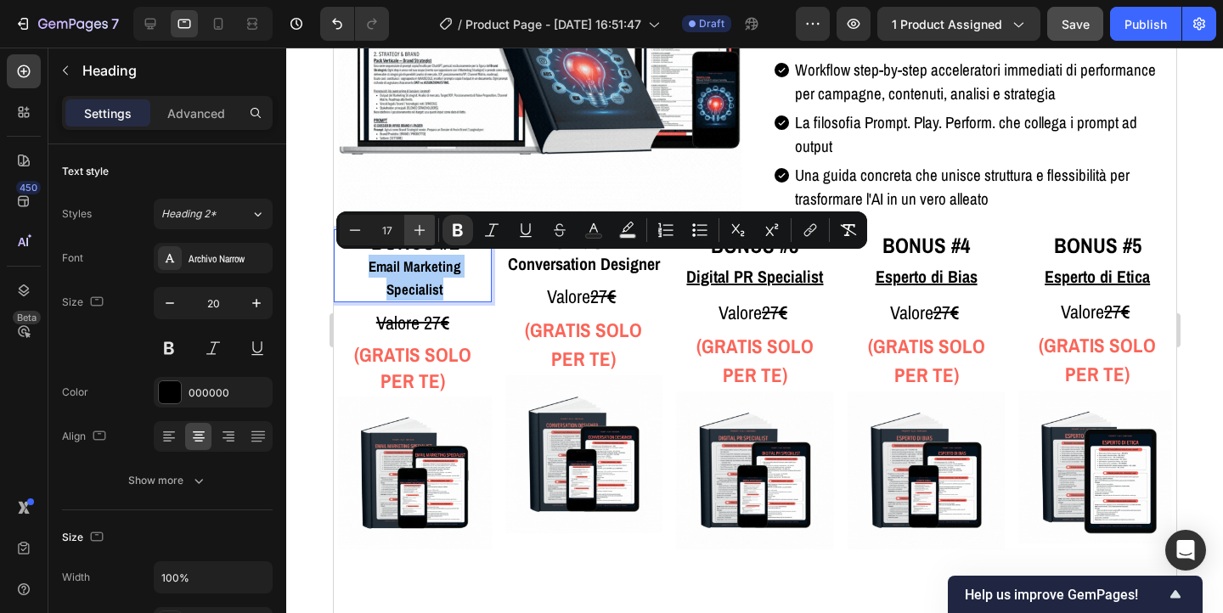
click at [411, 229] on icon "Editor contextual toolbar" at bounding box center [419, 230] width 17 height 17
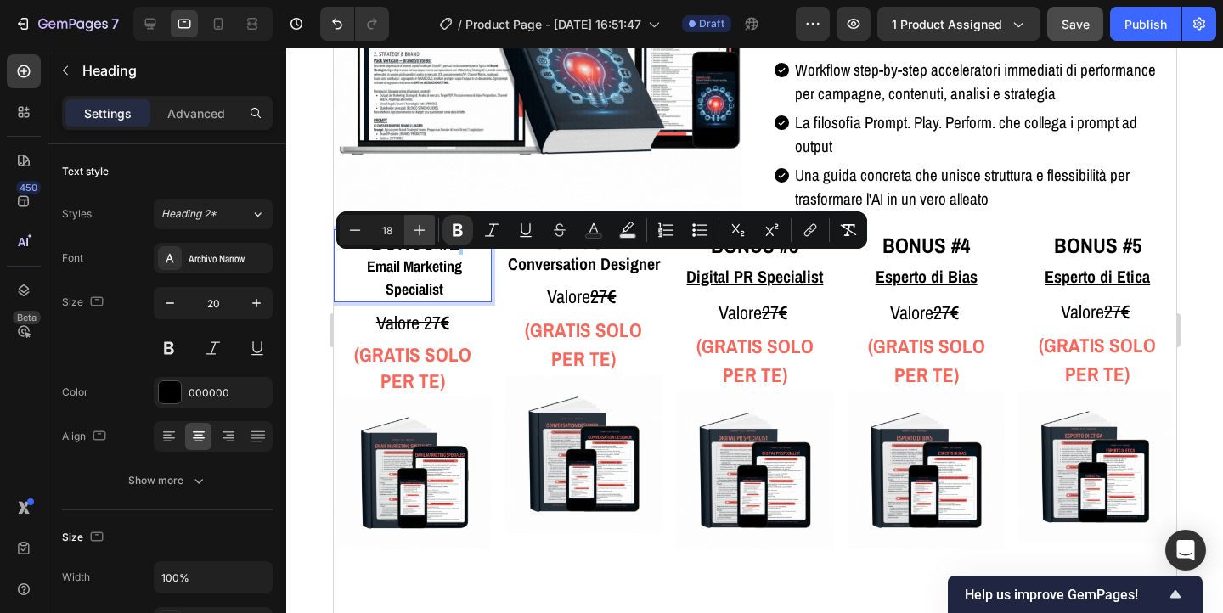
click at [411, 229] on icon "Editor contextual toolbar" at bounding box center [419, 230] width 17 height 17
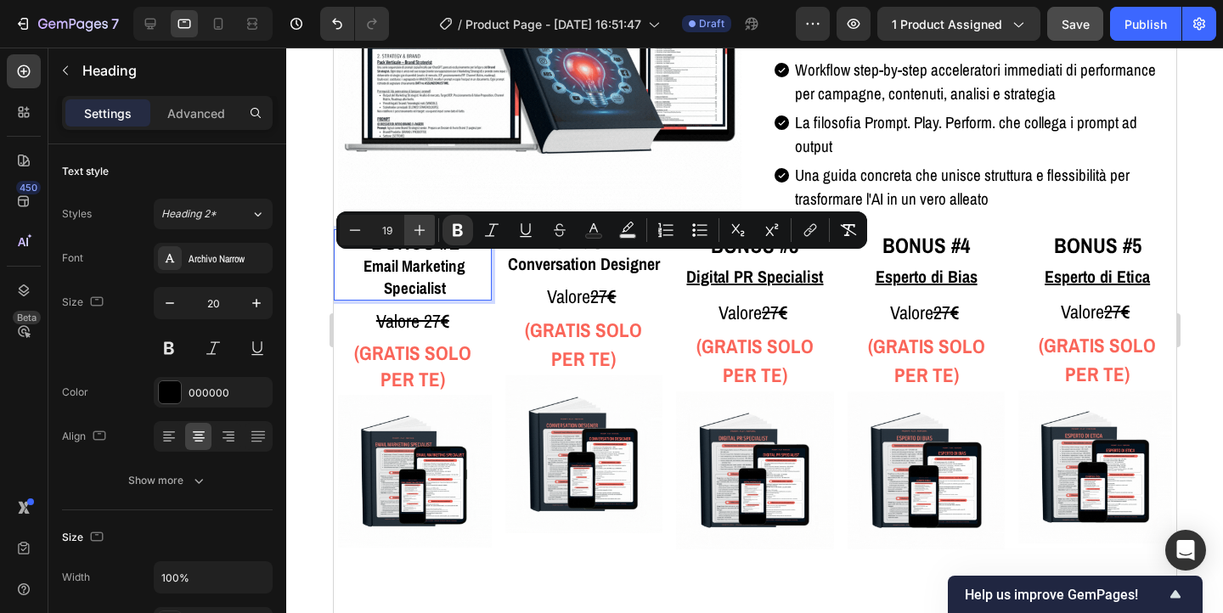
click at [411, 229] on icon "Editor contextual toolbar" at bounding box center [419, 230] width 17 height 17
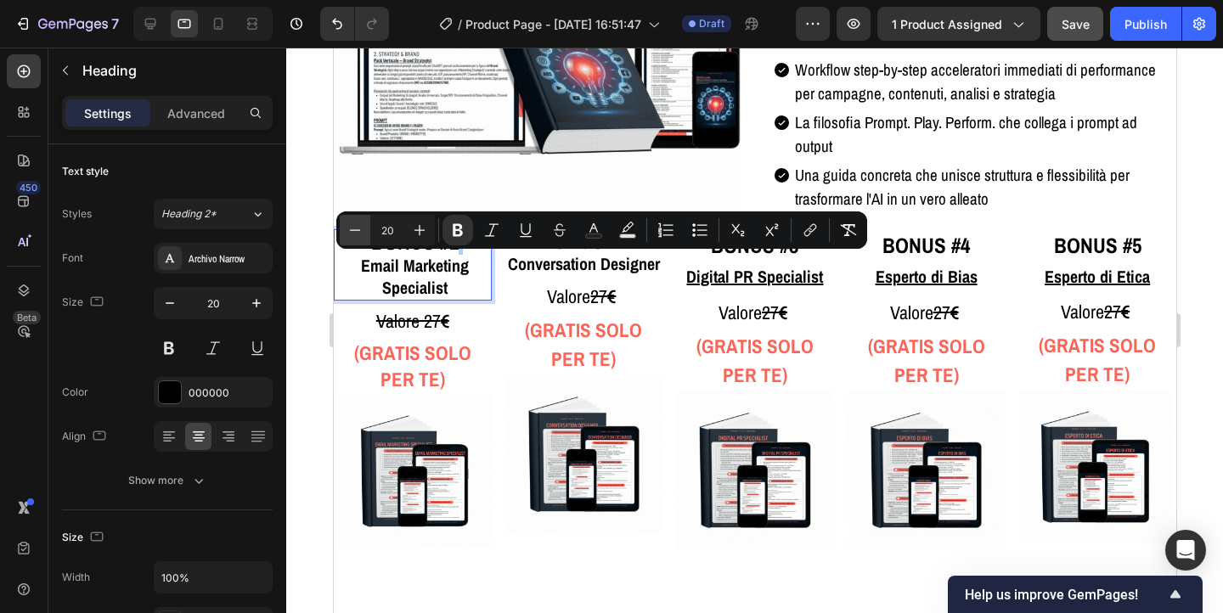
click at [363, 234] on icon "Editor contextual toolbar" at bounding box center [355, 230] width 17 height 17
type input "17"
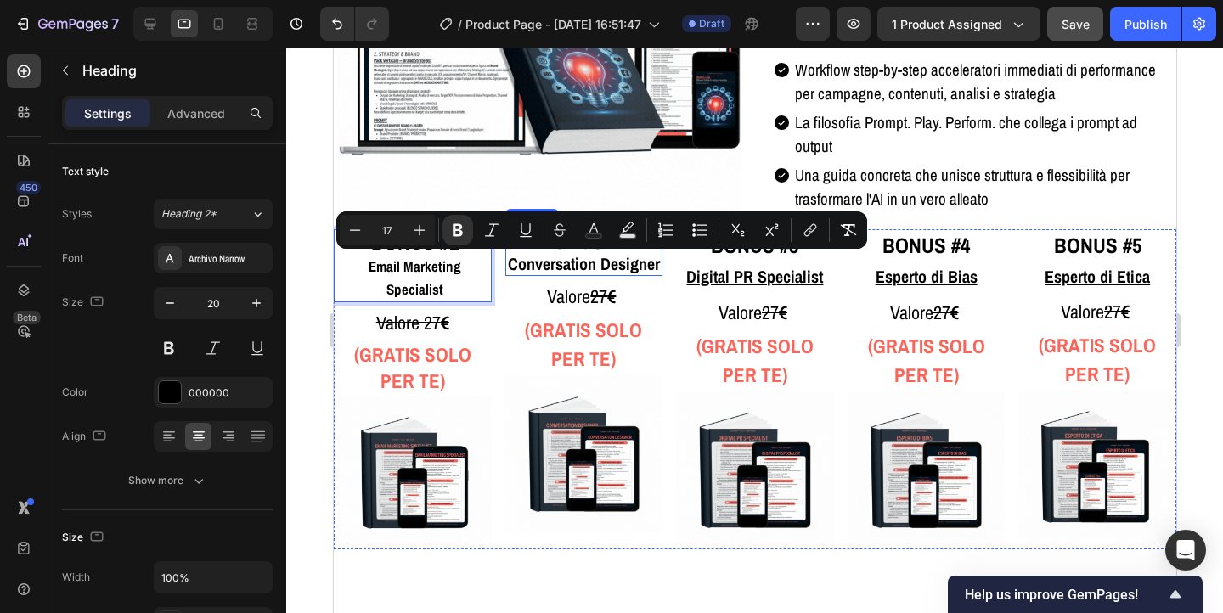
click at [582, 264] on strong "Conversation Designer" at bounding box center [583, 263] width 152 height 23
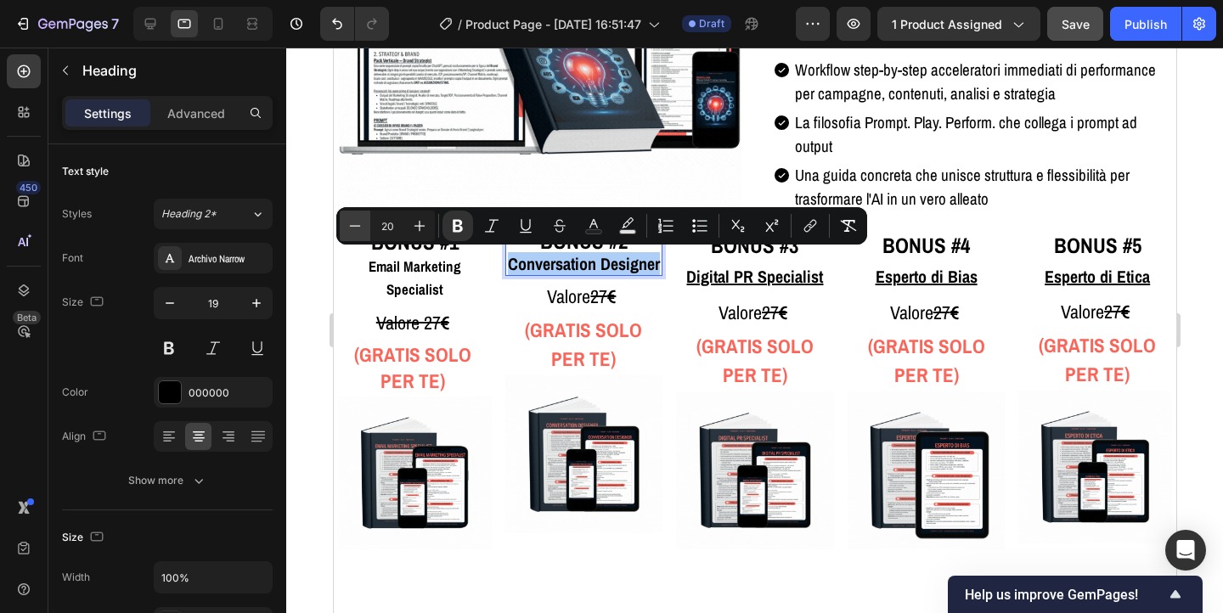
click at [349, 228] on icon "Editor contextual toolbar" at bounding box center [355, 225] width 17 height 17
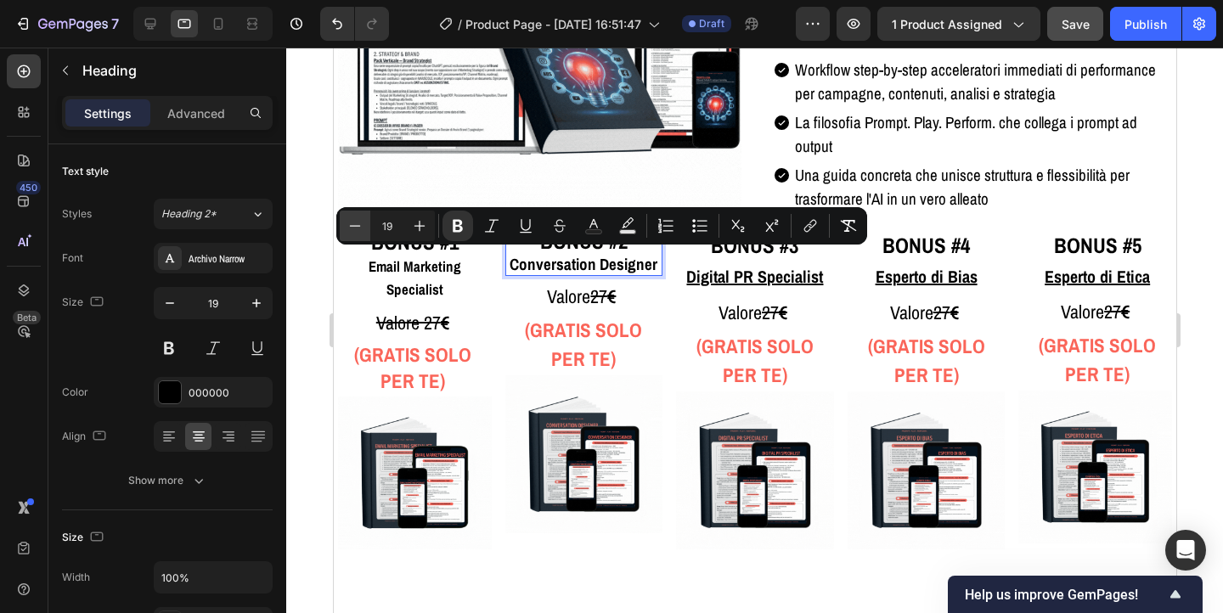
click at [349, 228] on icon "Editor contextual toolbar" at bounding box center [355, 225] width 17 height 17
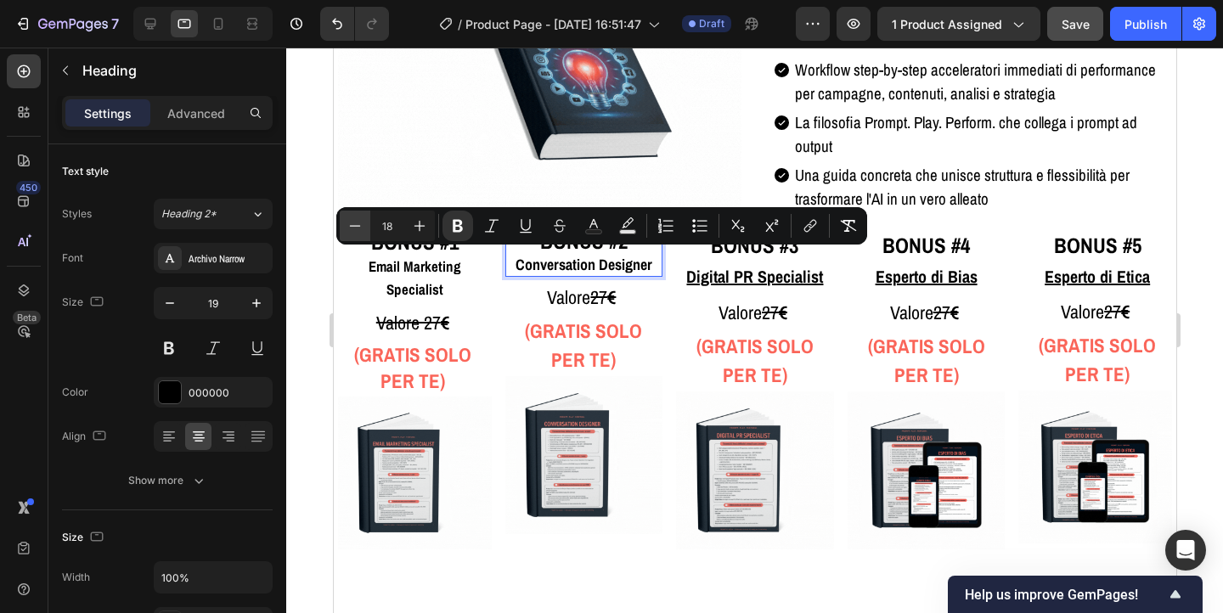
type input "17"
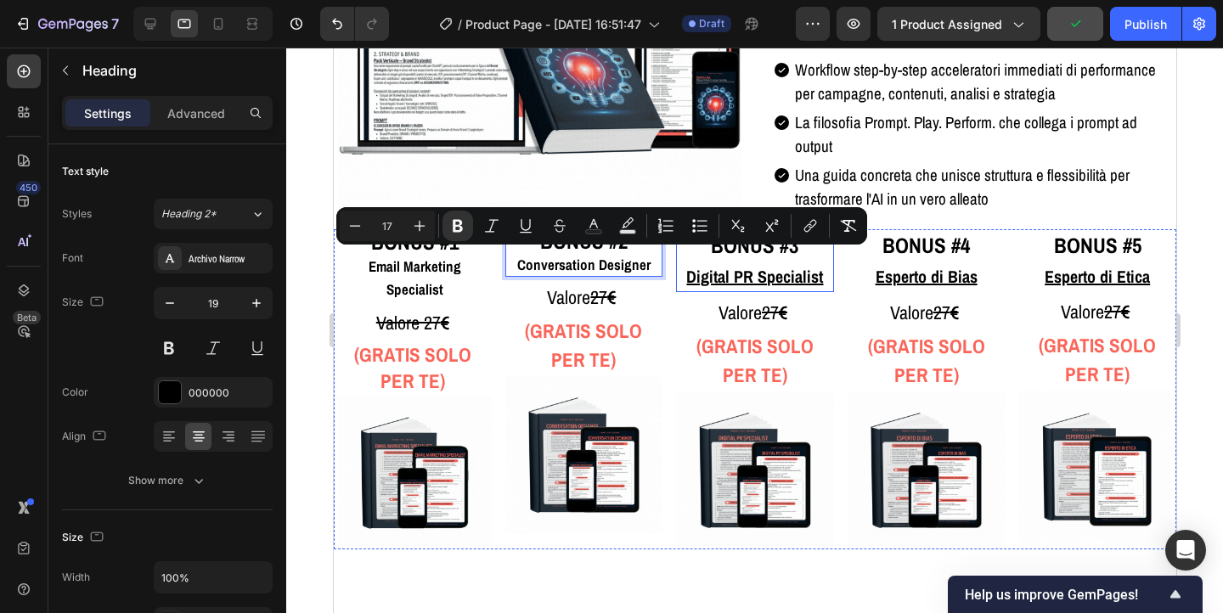
click at [745, 275] on u "Digital PR Specialist" at bounding box center [754, 276] width 137 height 23
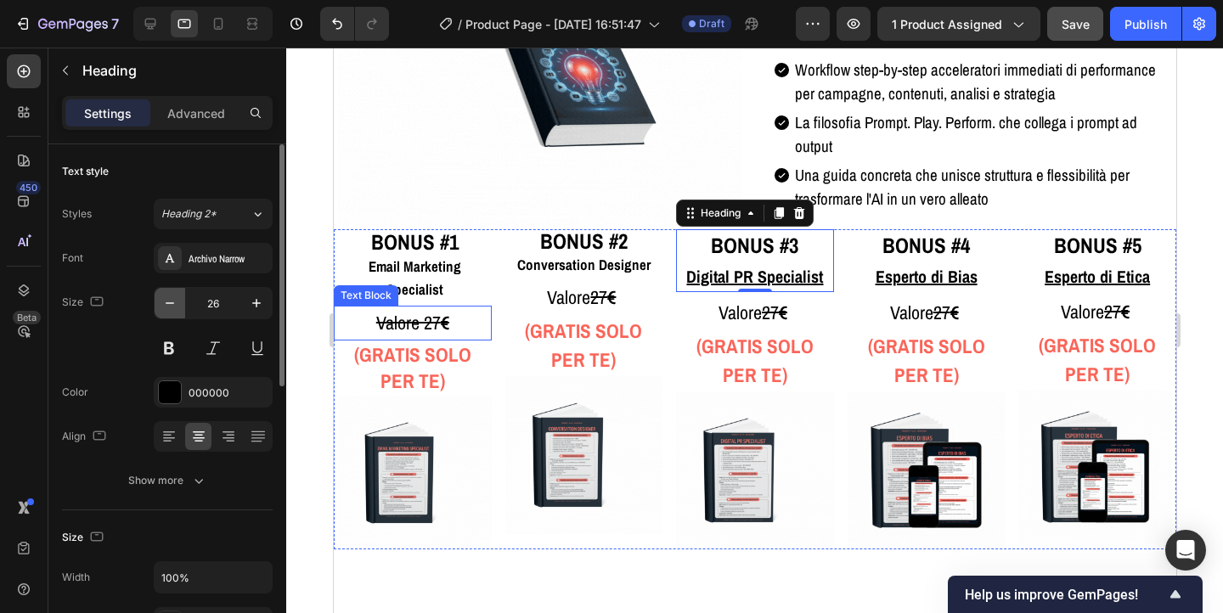
click at [172, 301] on icon "button" at bounding box center [169, 303] width 17 height 17
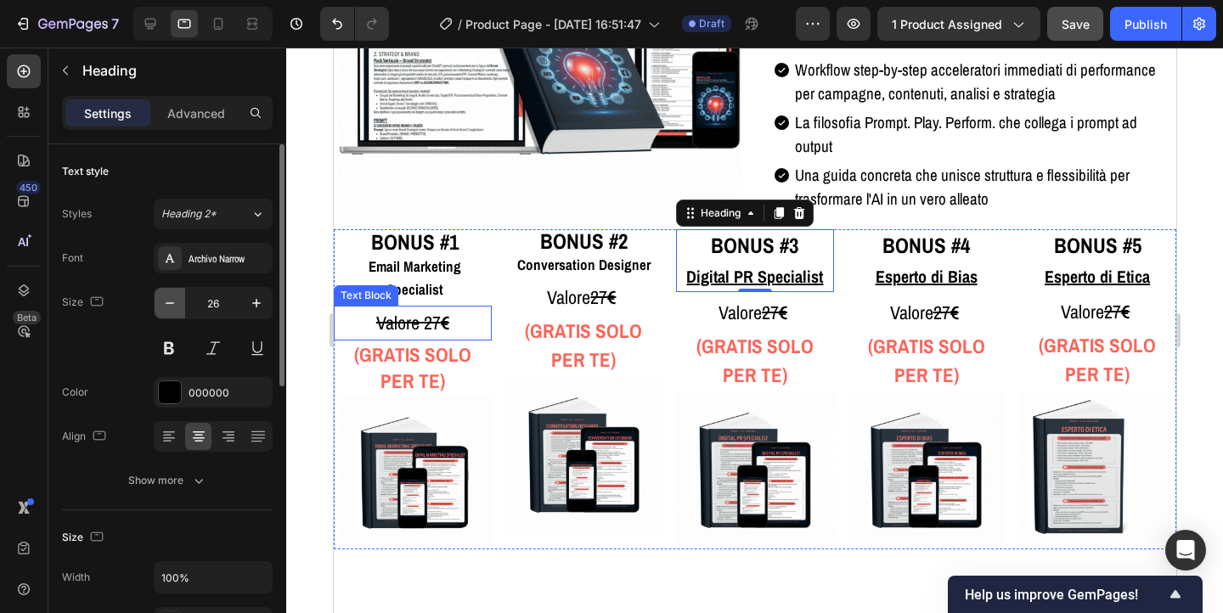
click at [172, 301] on icon "button" at bounding box center [169, 303] width 17 height 17
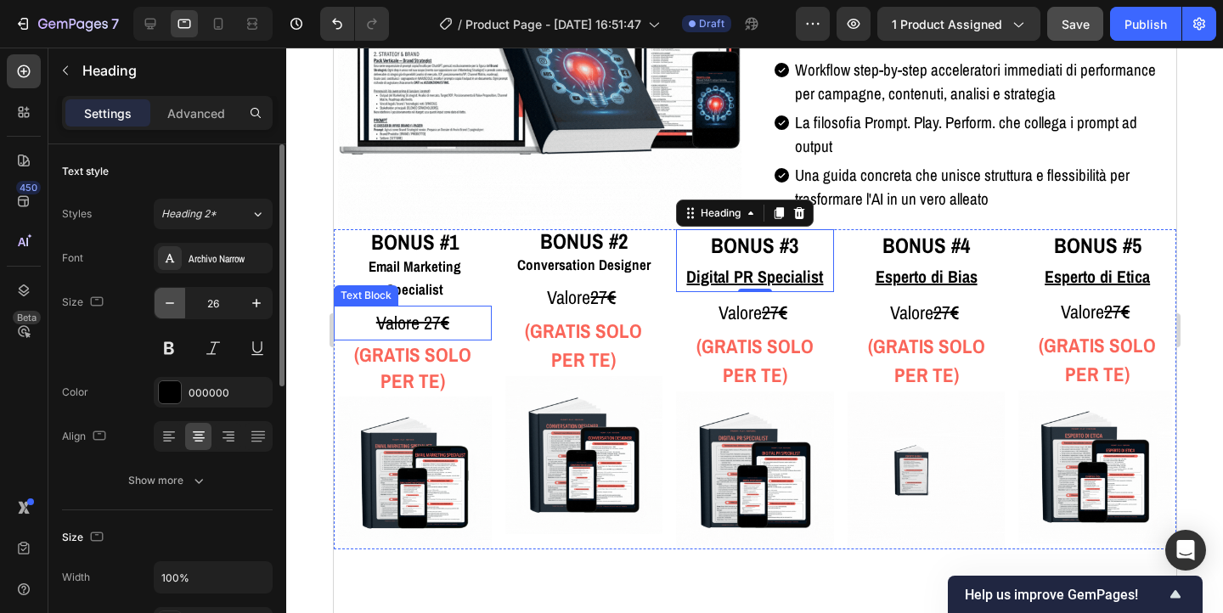
click at [172, 301] on icon "button" at bounding box center [169, 303] width 17 height 17
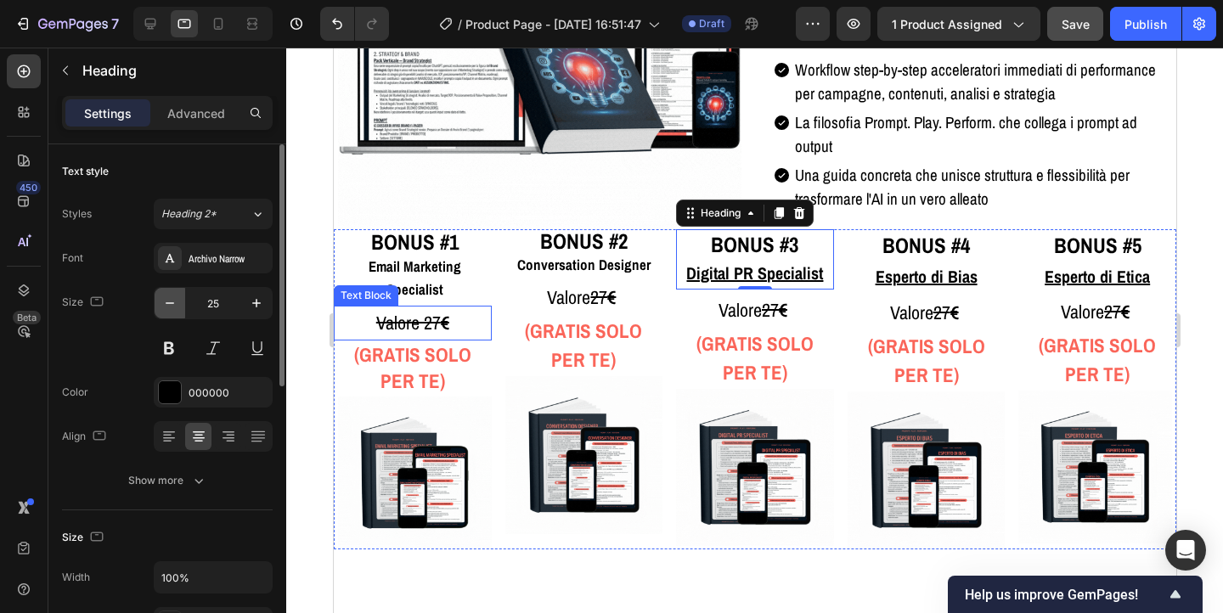
click at [172, 301] on icon "button" at bounding box center [169, 303] width 17 height 17
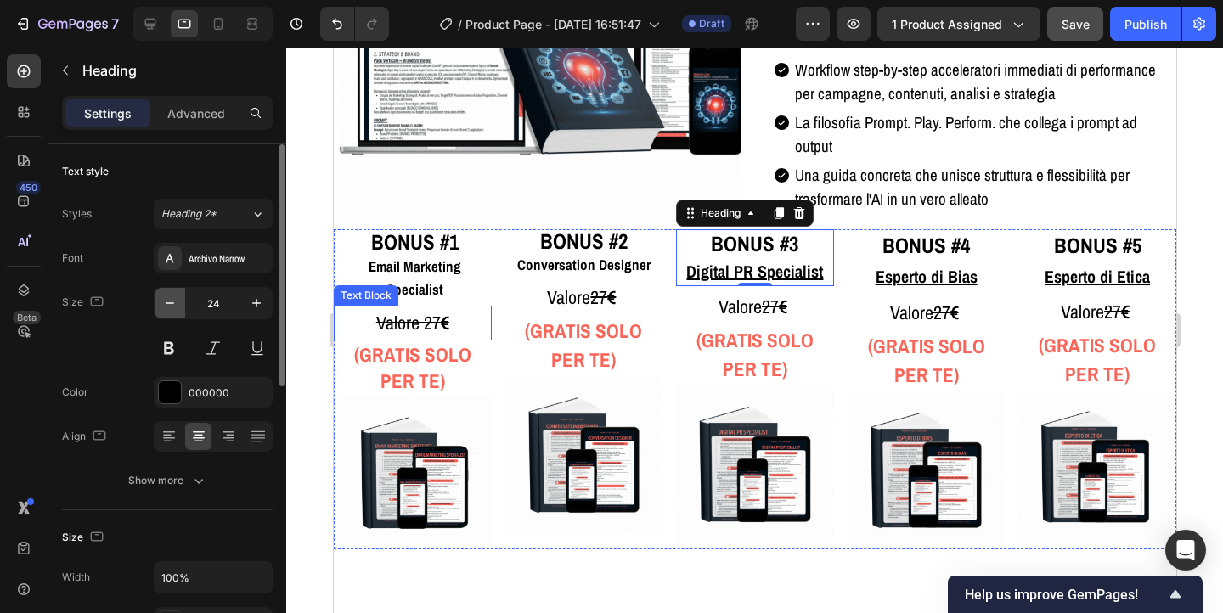
click at [172, 301] on icon "button" at bounding box center [169, 303] width 17 height 17
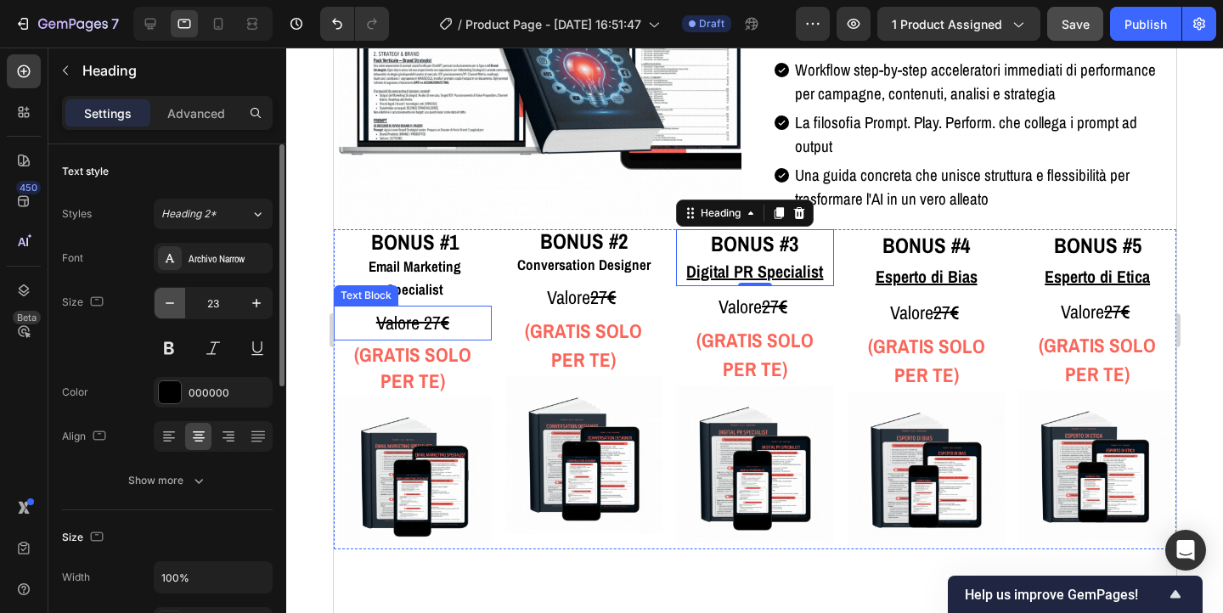
click at [172, 301] on icon "button" at bounding box center [169, 303] width 17 height 17
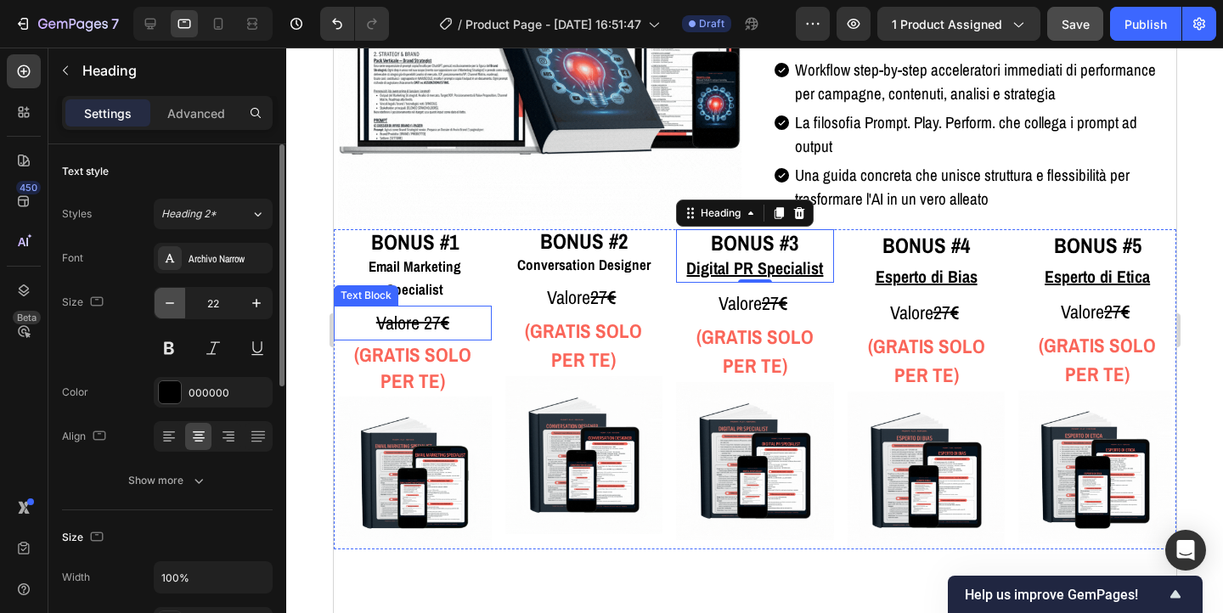
click at [172, 301] on icon "button" at bounding box center [169, 303] width 17 height 17
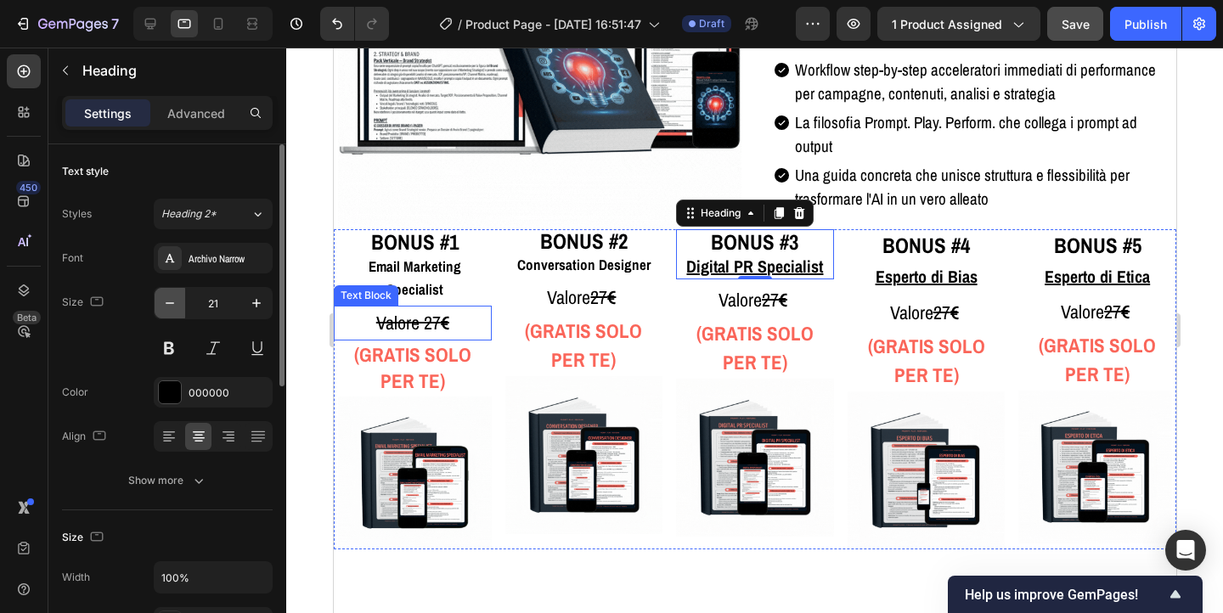
type input "20"
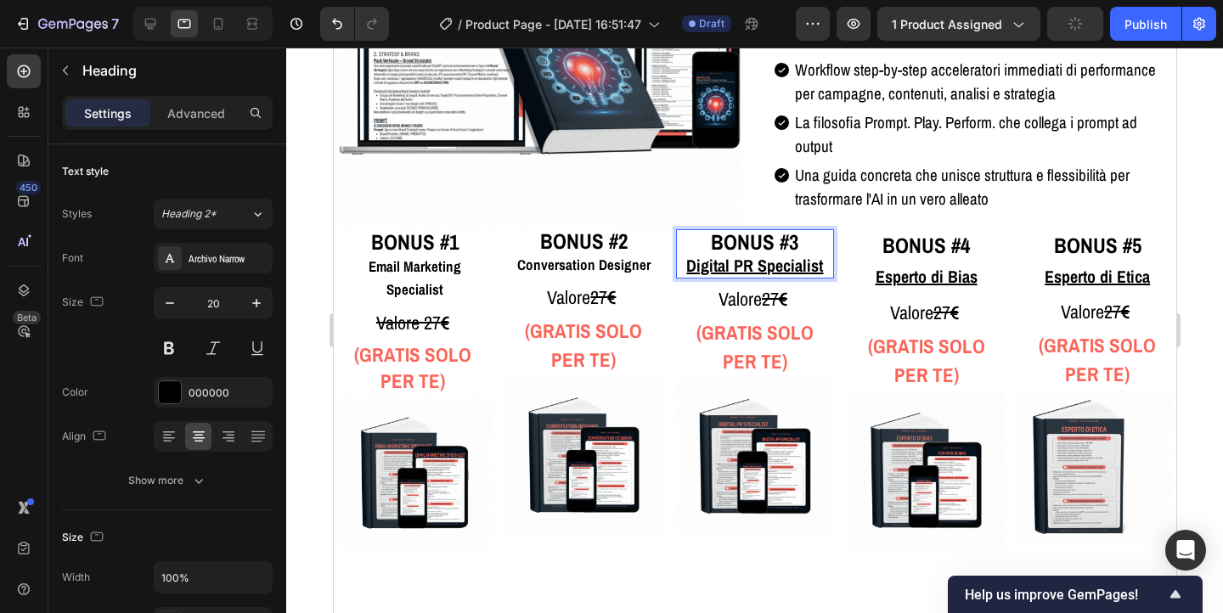
click at [738, 263] on u "Digital PR Specialist" at bounding box center [754, 265] width 137 height 23
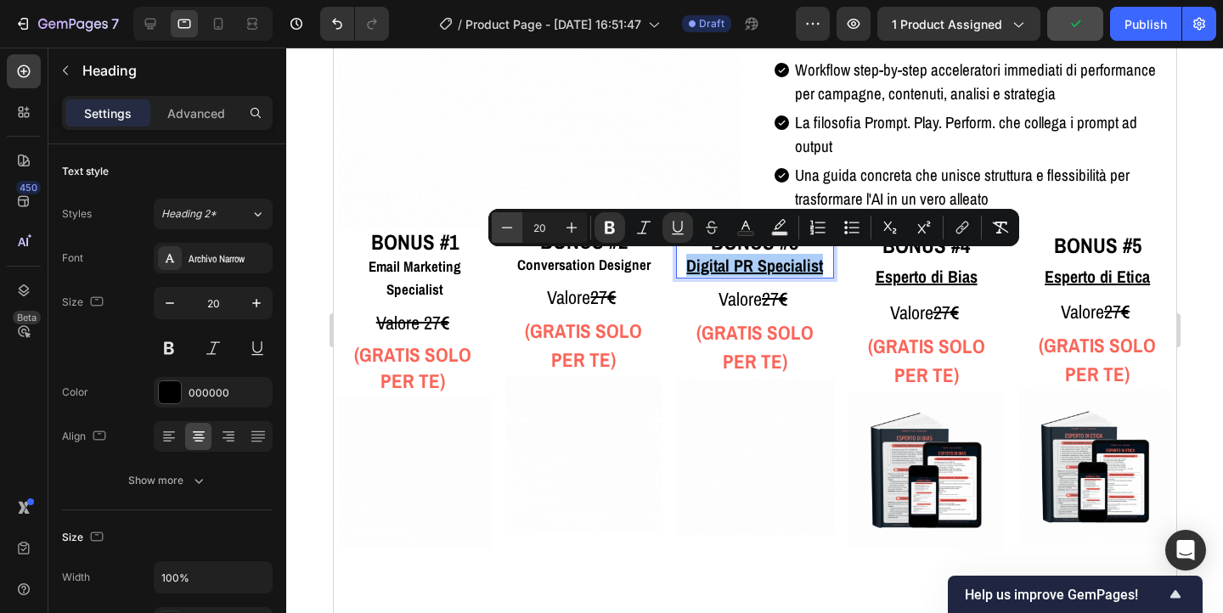
click at [503, 225] on icon "Editor contextual toolbar" at bounding box center [507, 227] width 17 height 17
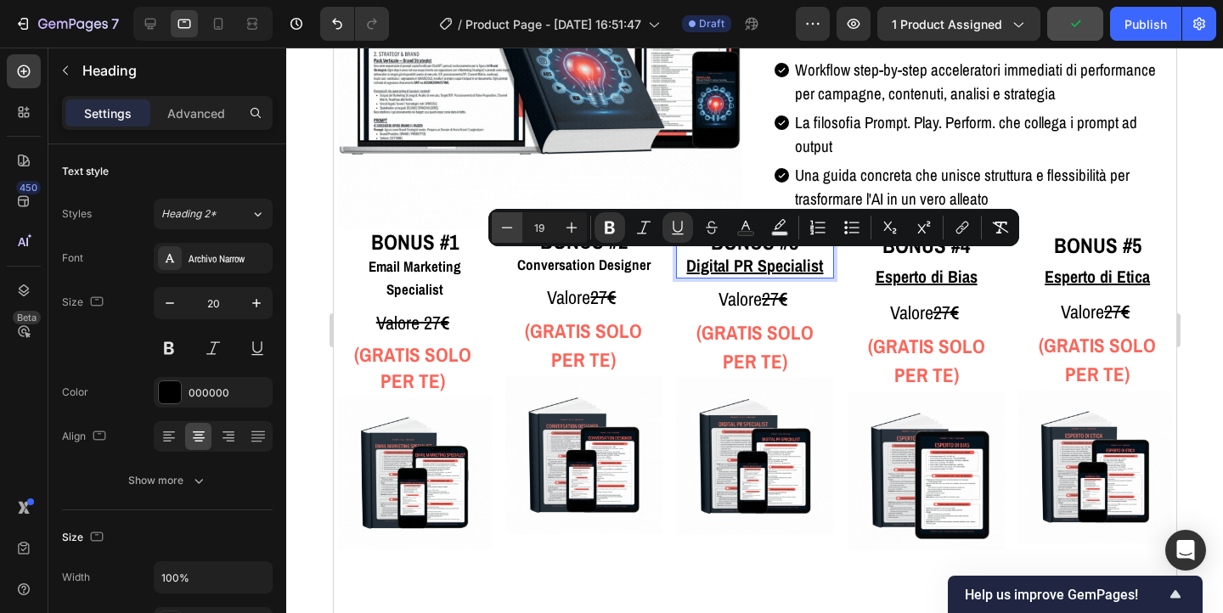
click at [503, 225] on icon "Editor contextual toolbar" at bounding box center [507, 227] width 17 height 17
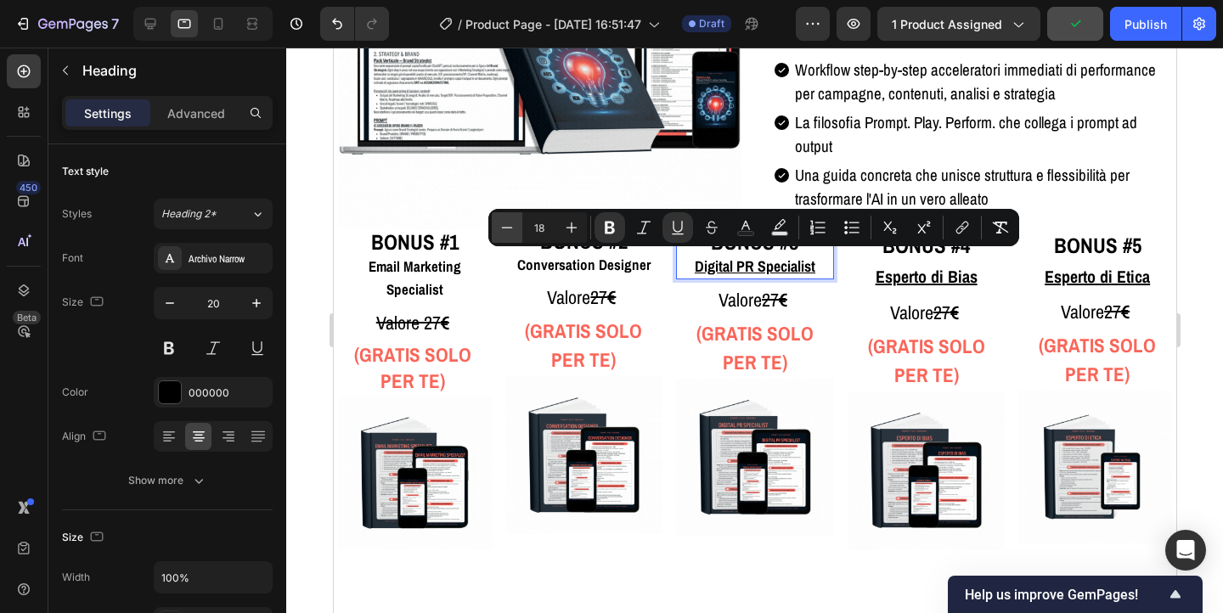
click at [503, 225] on icon "Editor contextual toolbar" at bounding box center [507, 227] width 17 height 17
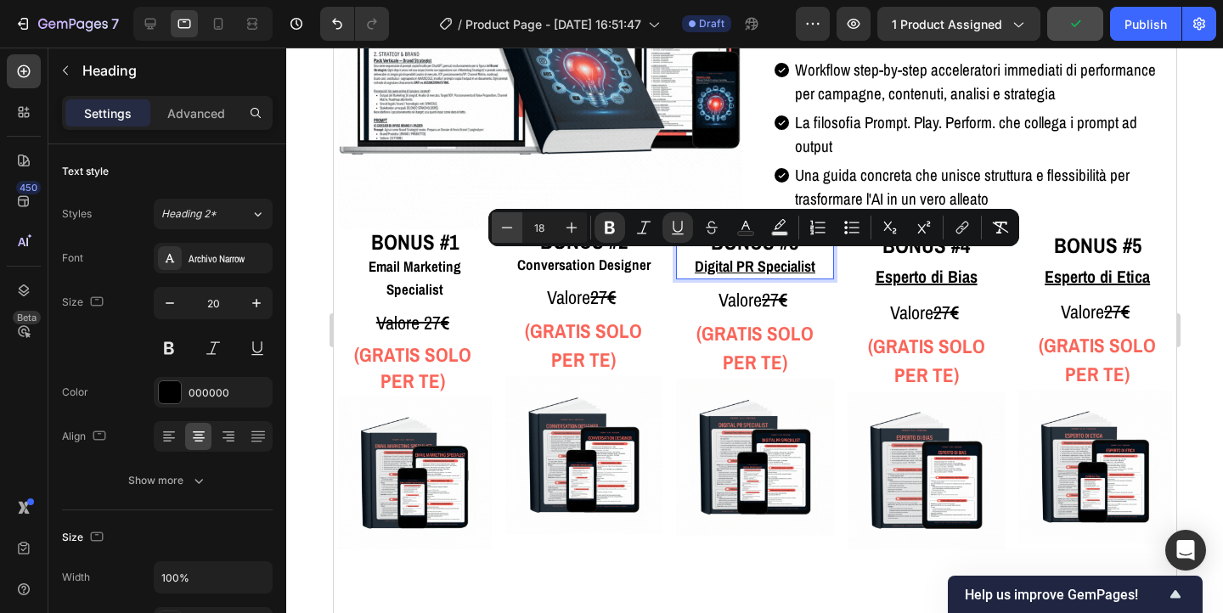
type input "17"
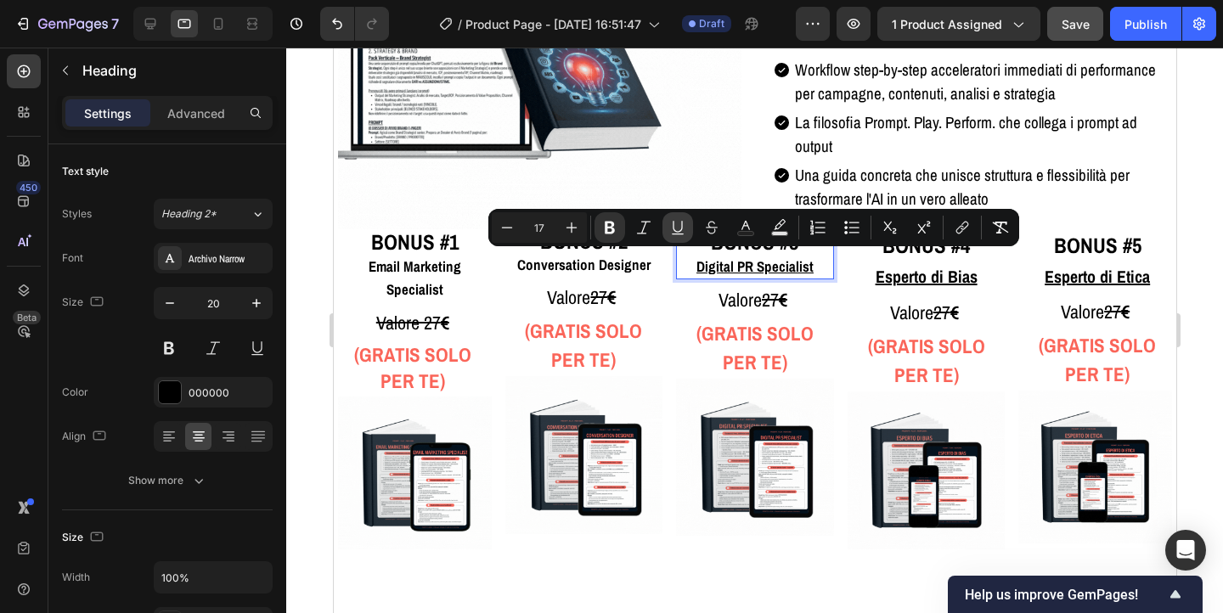
click at [679, 228] on icon "Editor contextual toolbar" at bounding box center [677, 227] width 17 height 17
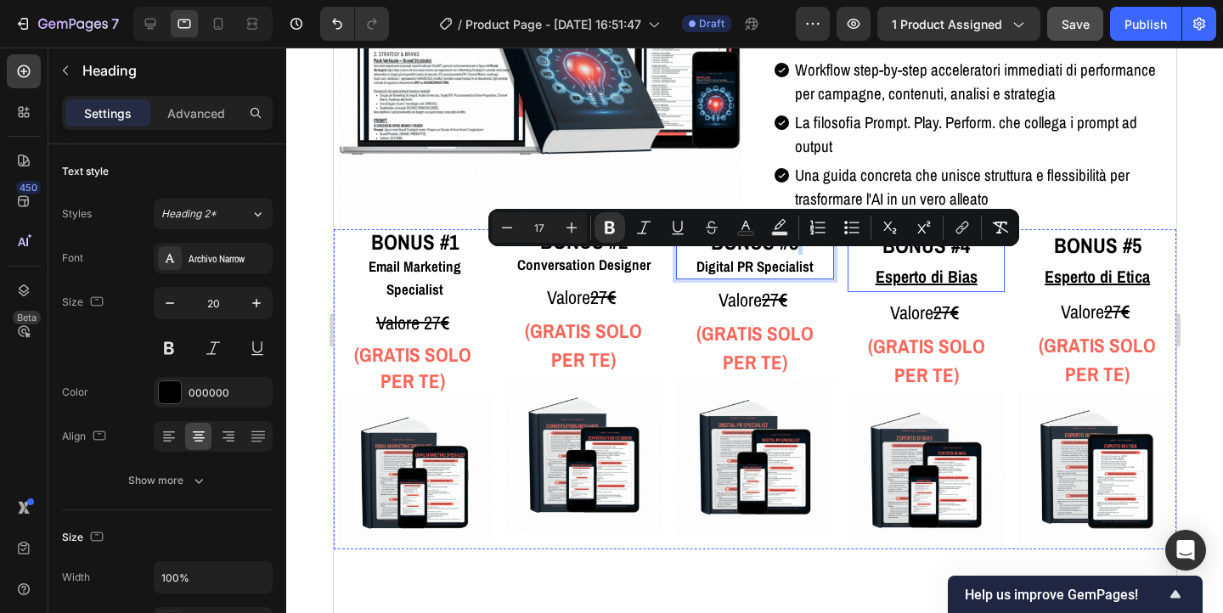
click at [922, 280] on u "Esperto di Bias" at bounding box center [926, 276] width 102 height 23
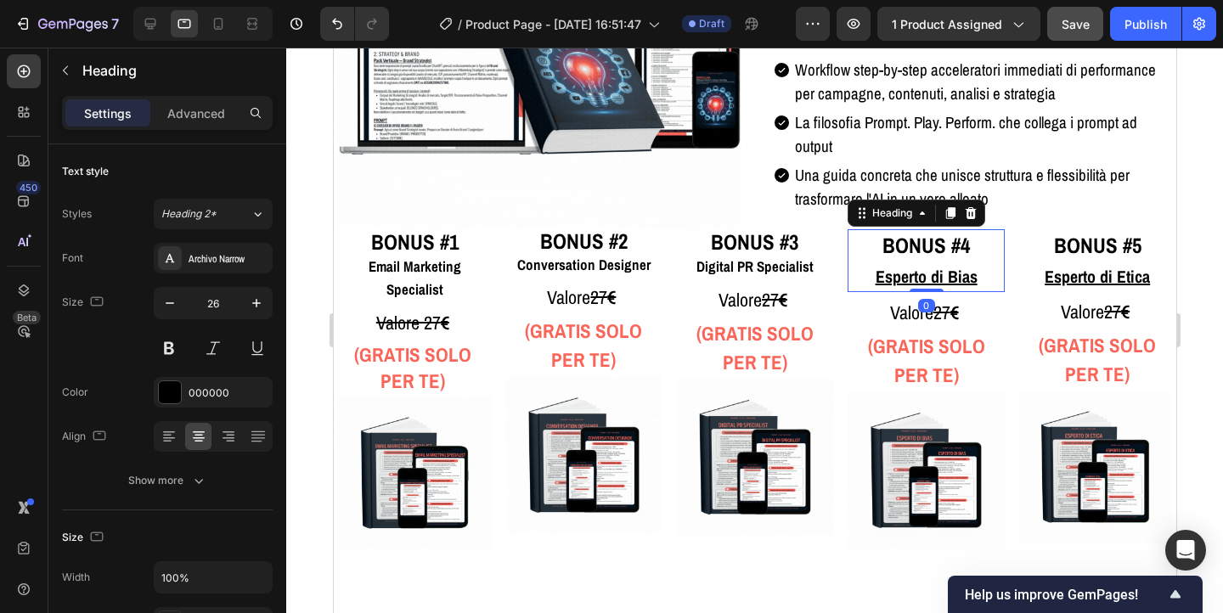
click at [922, 280] on u "Esperto di Bias" at bounding box center [926, 276] width 102 height 23
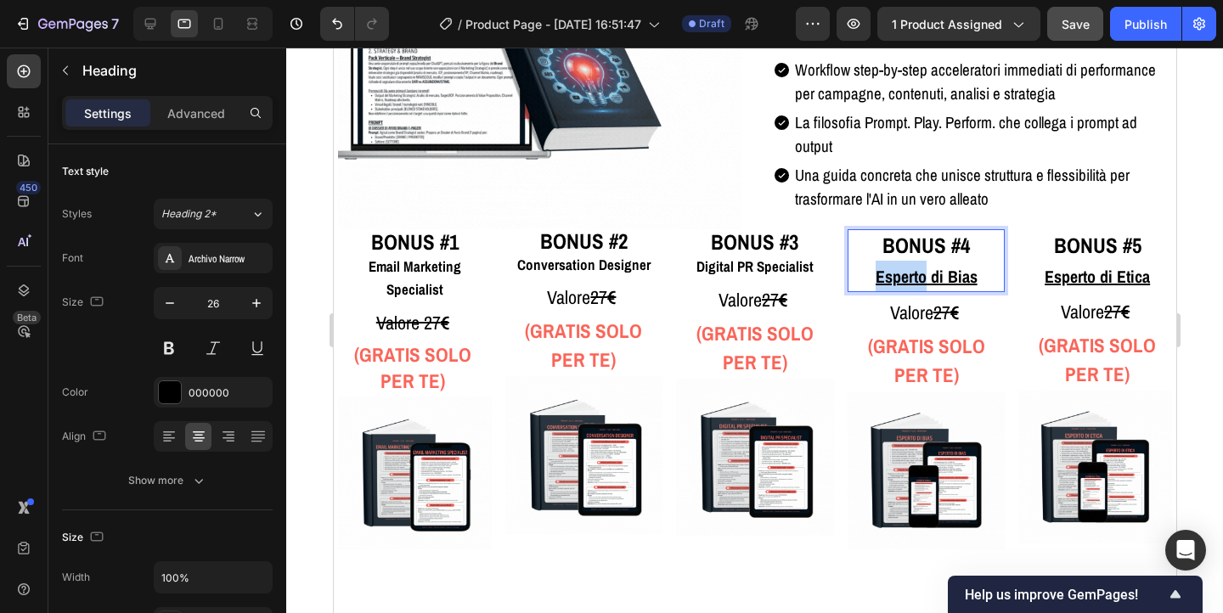
click at [922, 280] on u "Esperto di Bias" at bounding box center [926, 276] width 102 height 23
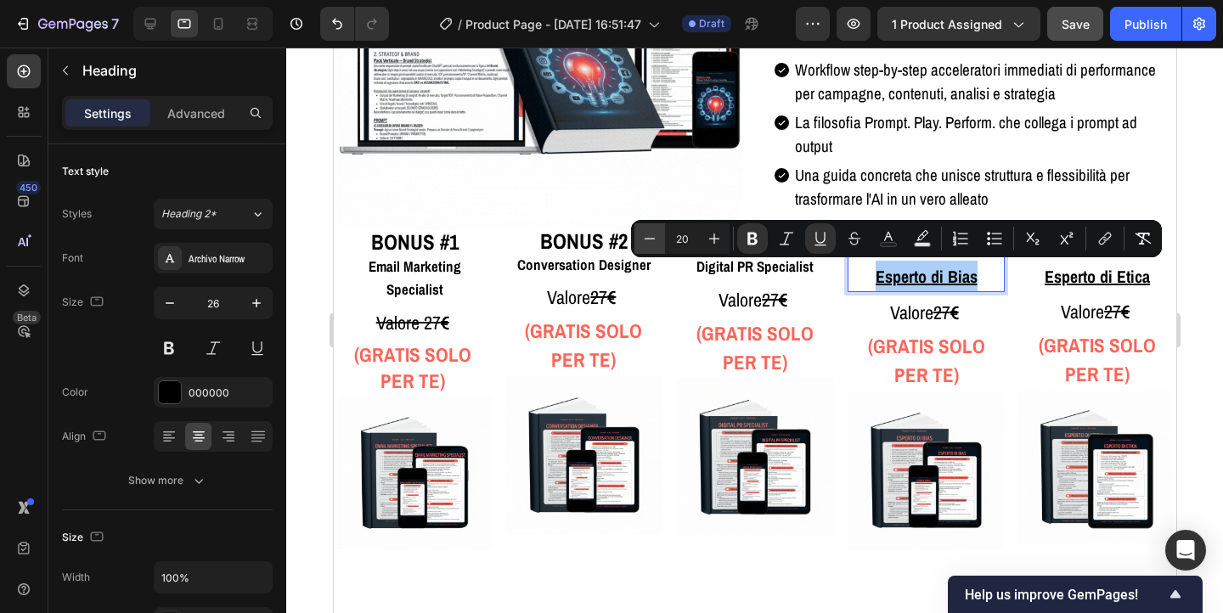
click at [644, 246] on icon "Editor contextual toolbar" at bounding box center [649, 238] width 17 height 17
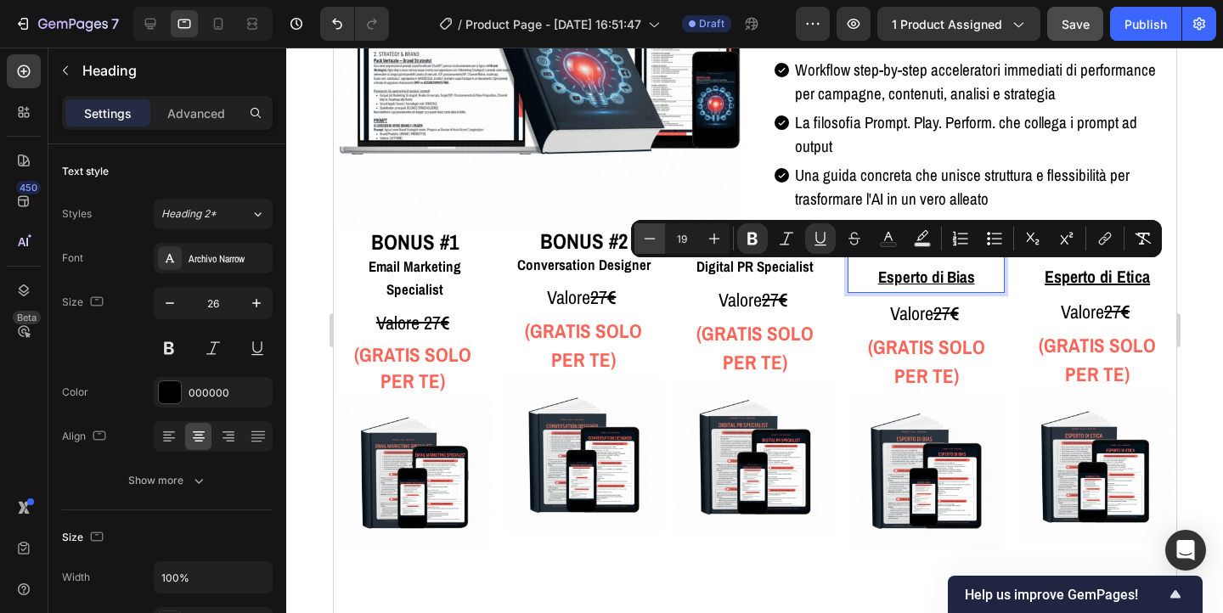
click at [644, 246] on icon "Editor contextual toolbar" at bounding box center [649, 238] width 17 height 17
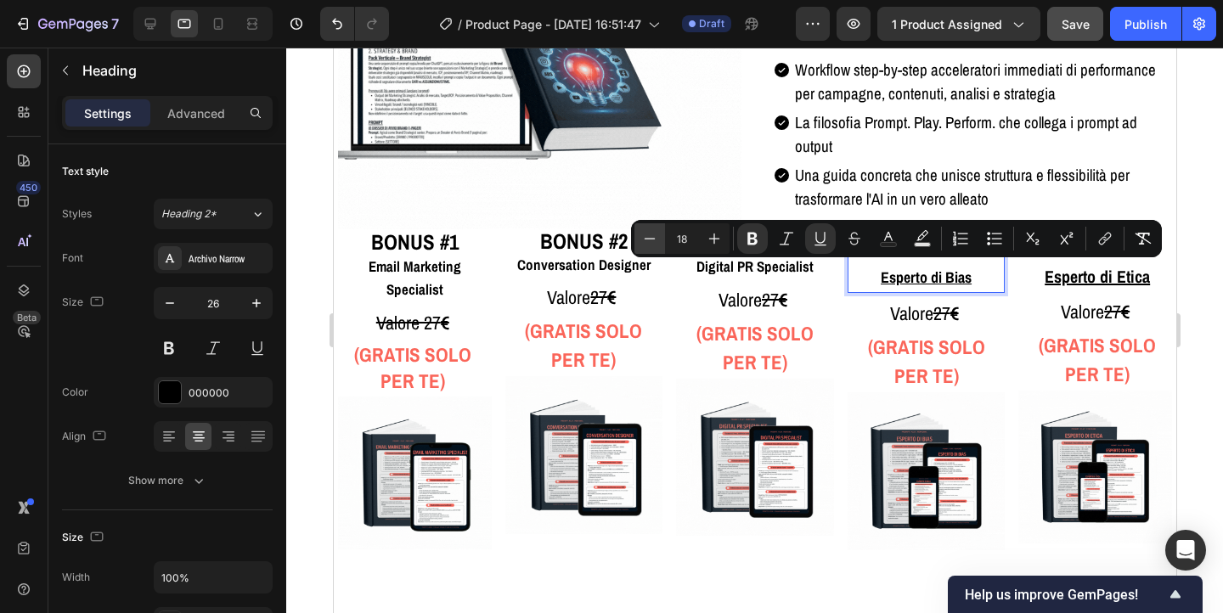
click at [644, 246] on icon "Editor contextual toolbar" at bounding box center [649, 238] width 17 height 17
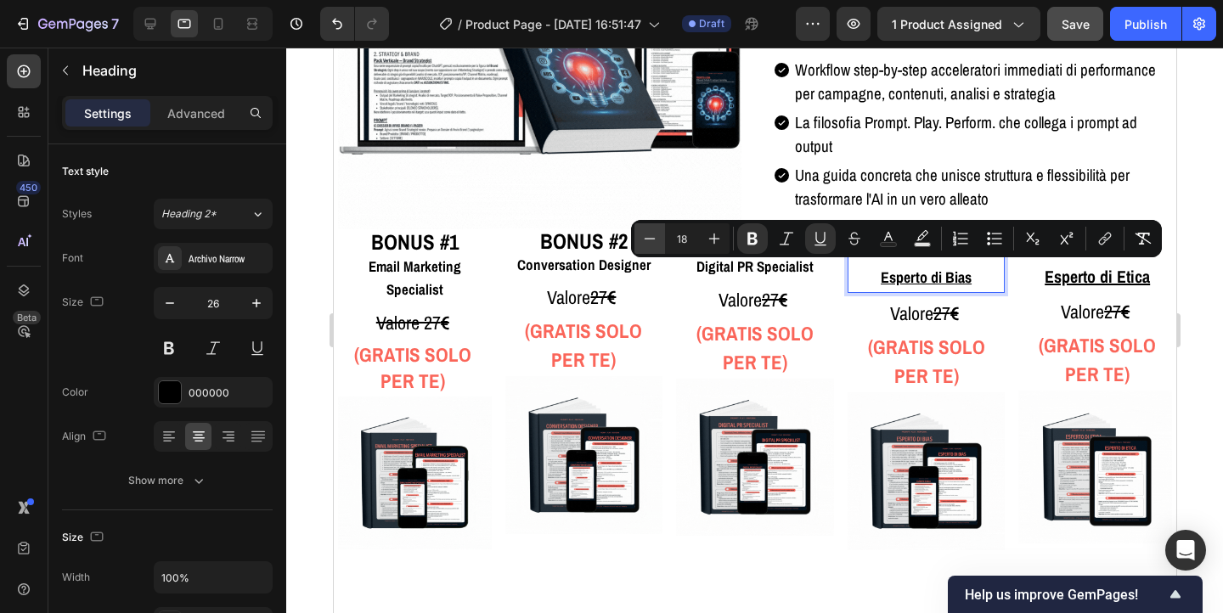
type input "17"
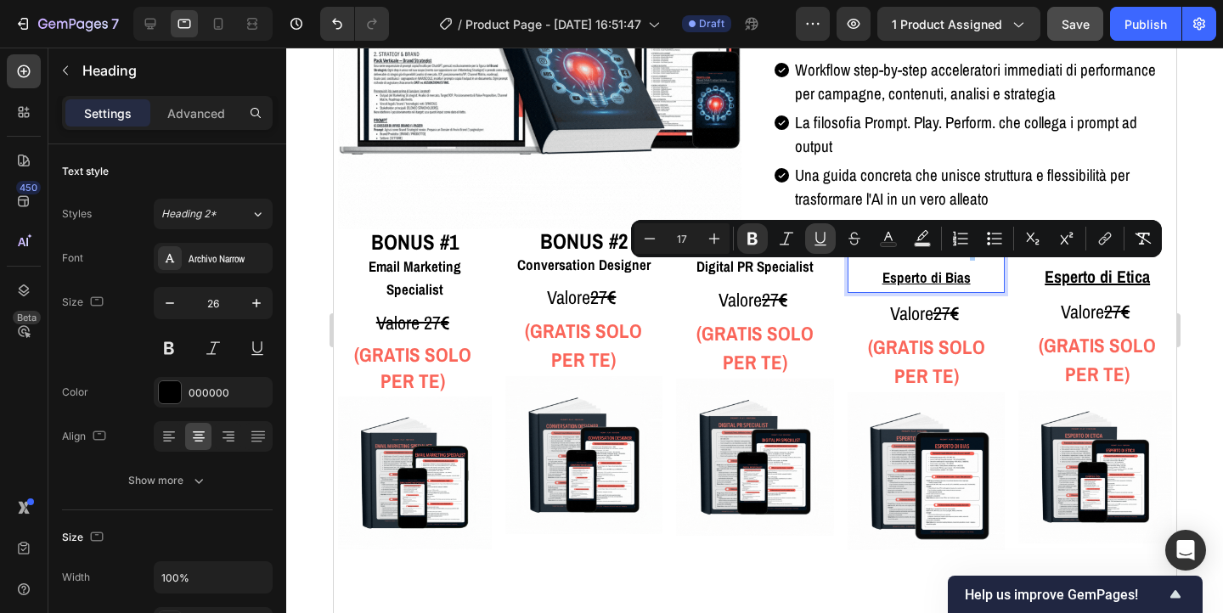
click at [816, 236] on icon "Editor contextual toolbar" at bounding box center [820, 238] width 9 height 12
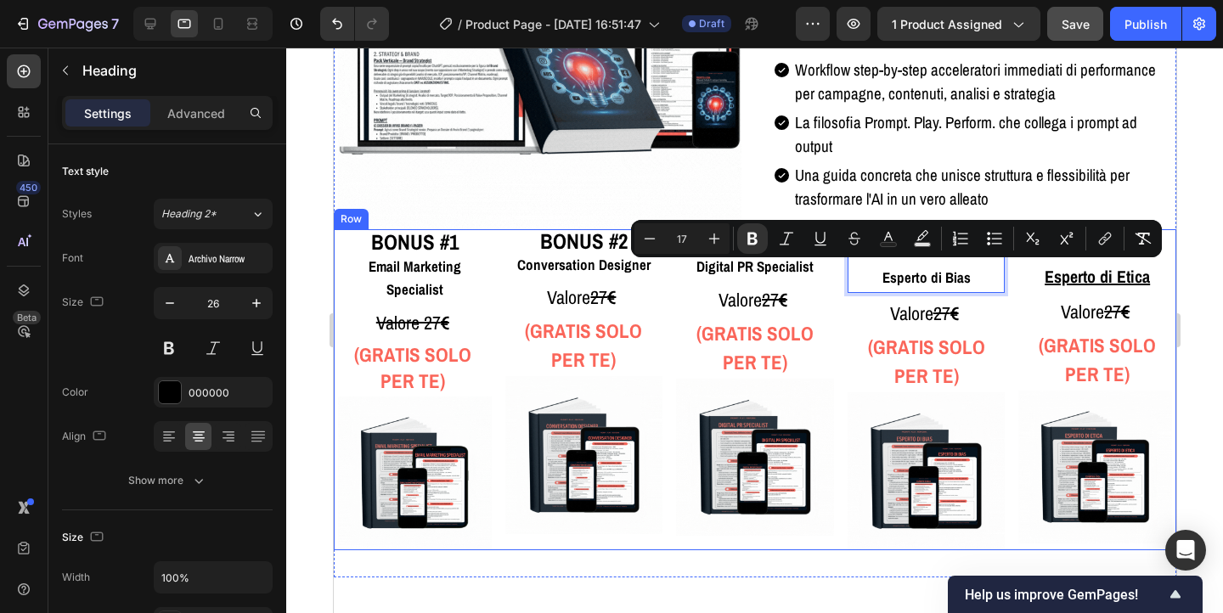
click at [839, 313] on div "⁠⁠⁠⁠⁠⁠⁠ BONUS #1 Email Marketing Specialist Heading Valore 27 € Text Block (GRA…" at bounding box center [754, 389] width 843 height 321
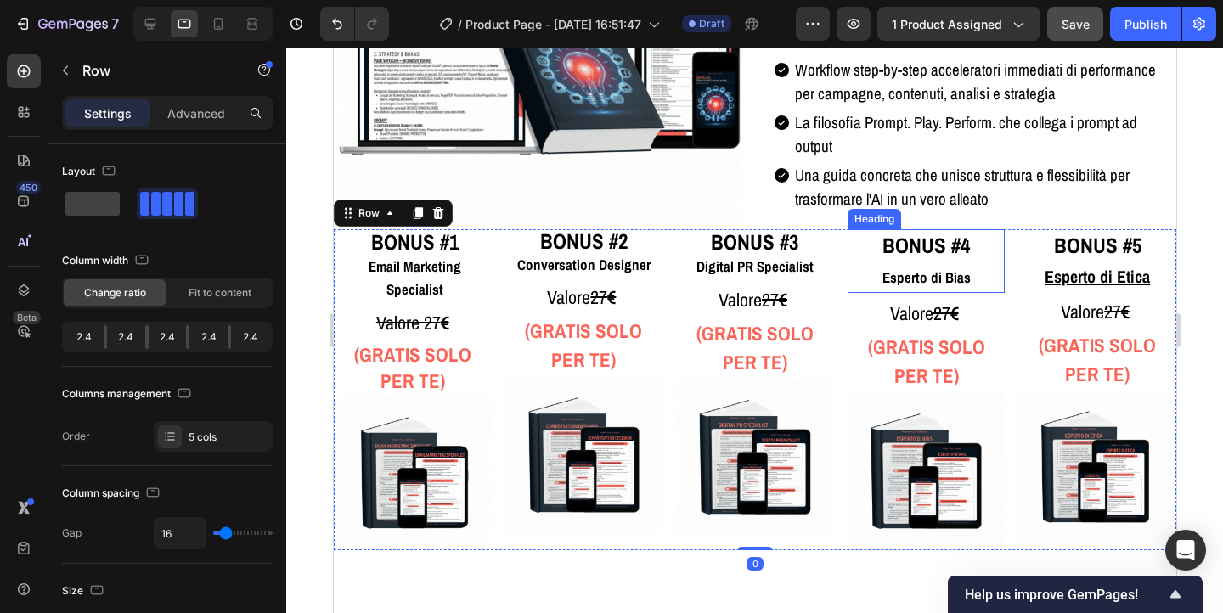
click at [889, 271] on strong "Esperto di Bias" at bounding box center [926, 278] width 88 height 20
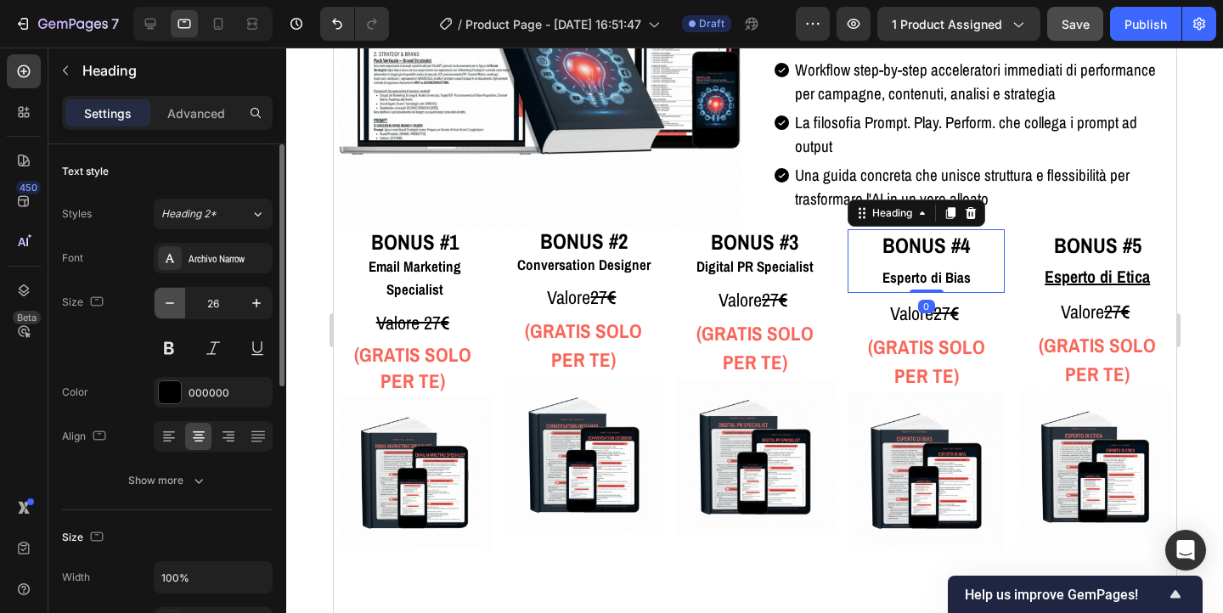
click at [172, 304] on icon "button" at bounding box center [169, 303] width 17 height 17
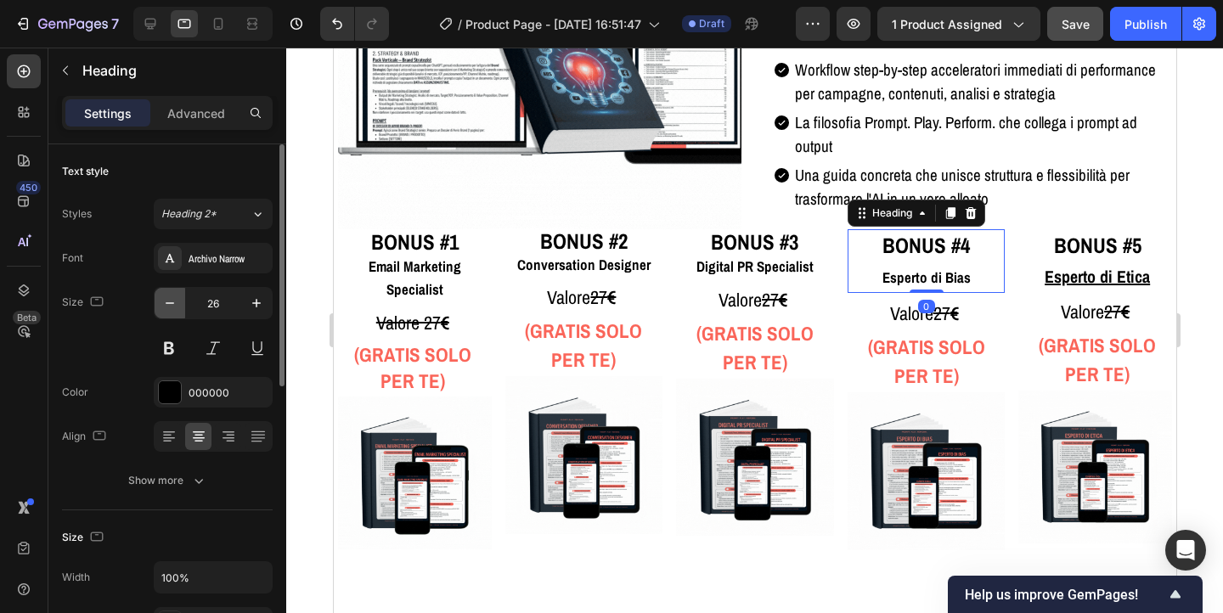
click at [172, 304] on icon "button" at bounding box center [169, 303] width 17 height 17
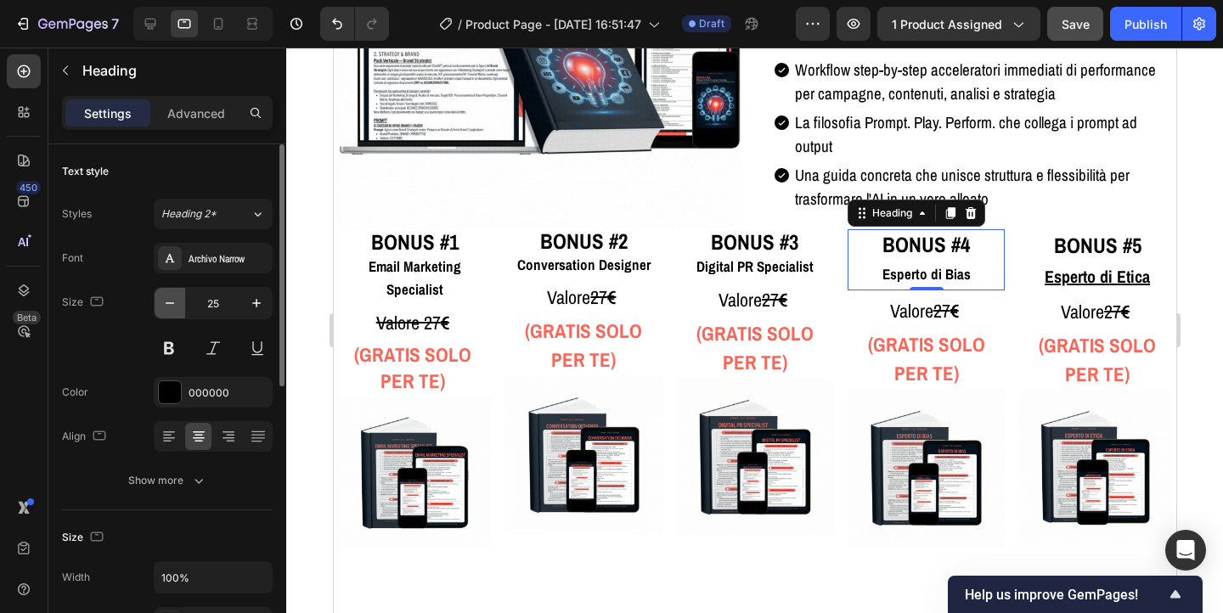
click at [172, 304] on icon "button" at bounding box center [169, 303] width 17 height 17
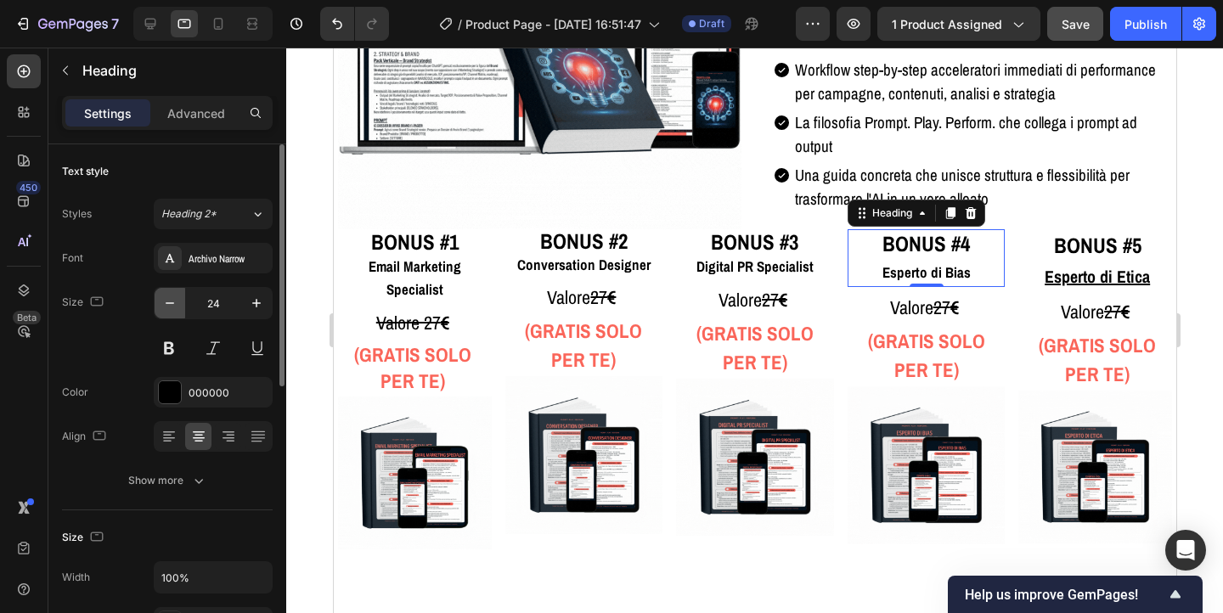
click at [172, 304] on icon "button" at bounding box center [169, 303] width 17 height 17
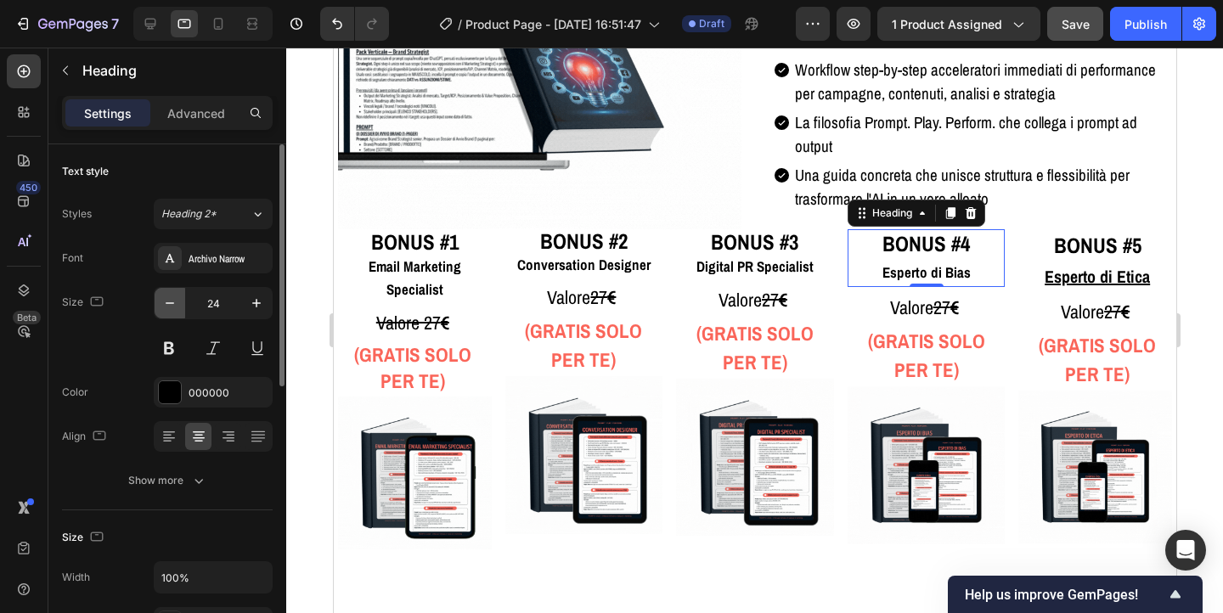
click at [172, 304] on icon "button" at bounding box center [169, 303] width 17 height 17
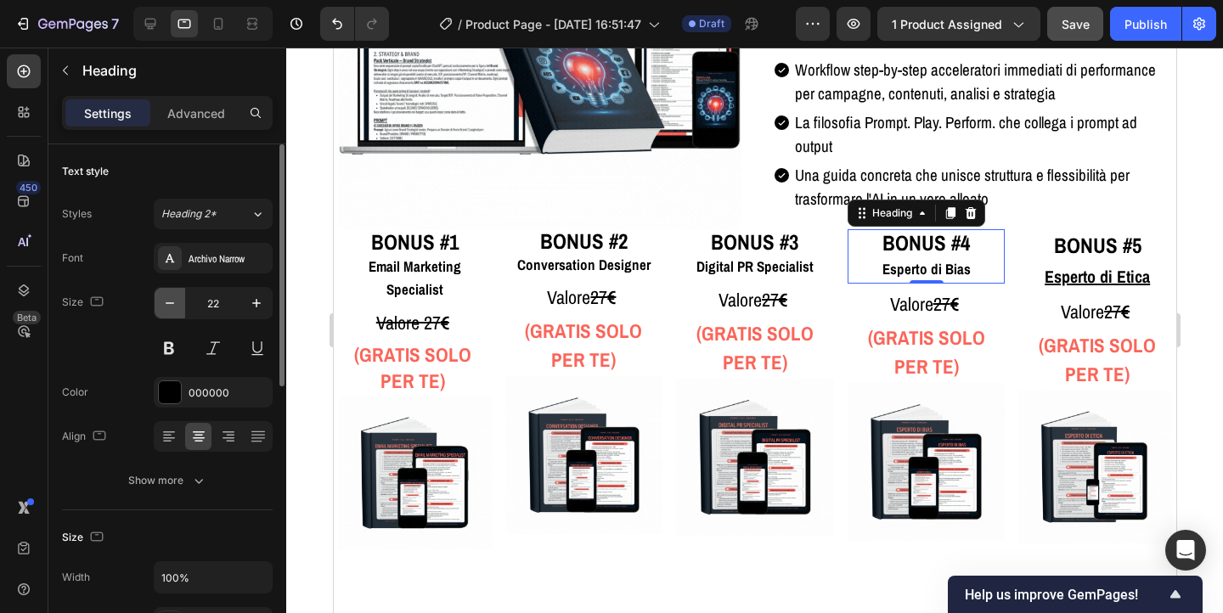
click at [172, 304] on icon "button" at bounding box center [169, 303] width 17 height 17
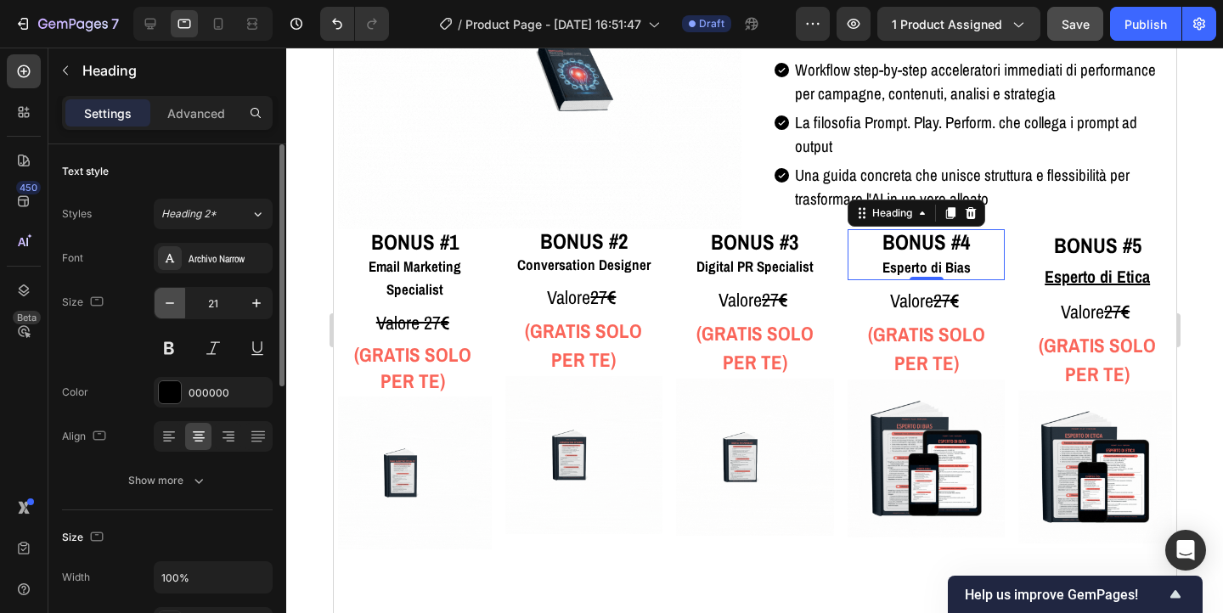
type input "20"
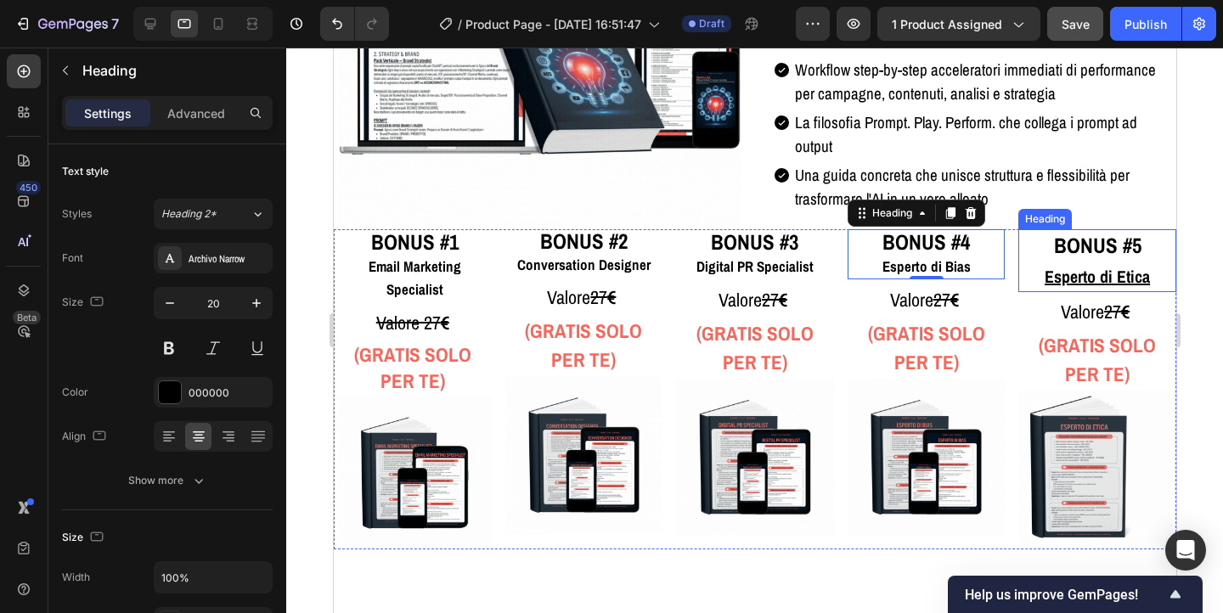
click at [1054, 253] on strong "BONUS #5" at bounding box center [1098, 245] width 88 height 29
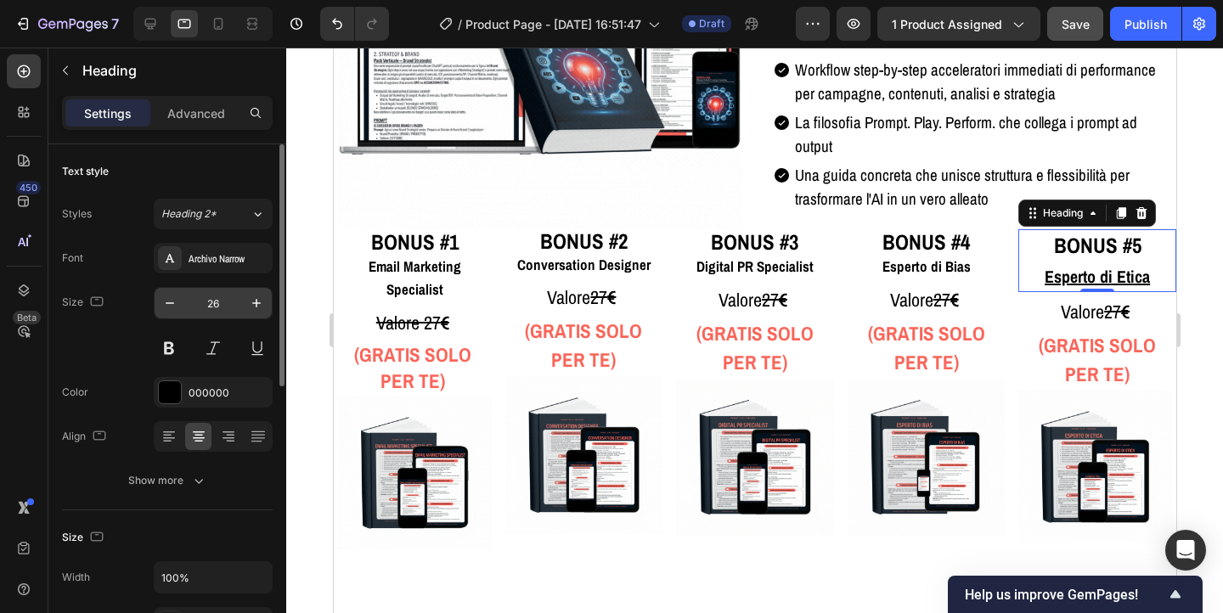
click at [223, 309] on input "26" at bounding box center [213, 303] width 56 height 31
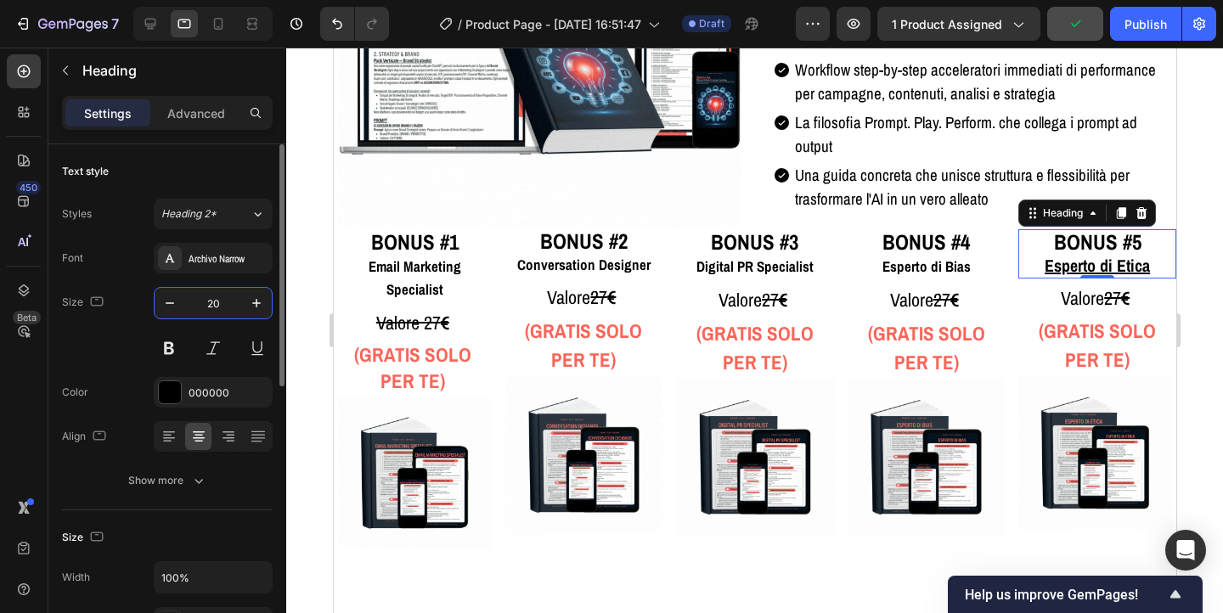
type input "20"
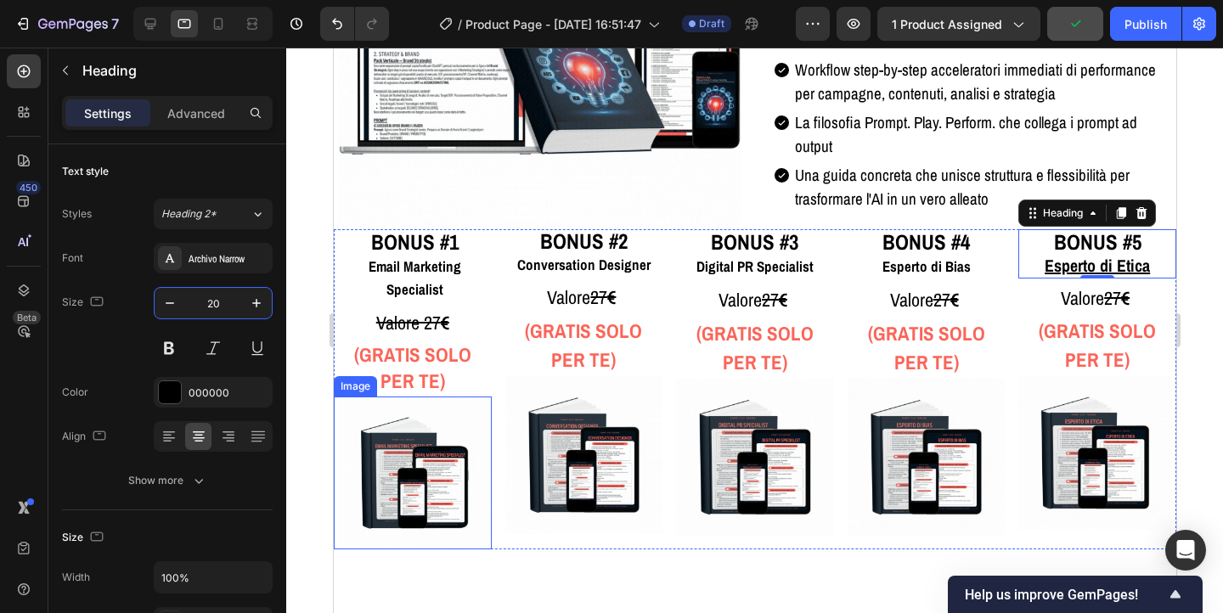
click at [370, 397] on img at bounding box center [414, 474] width 154 height 154
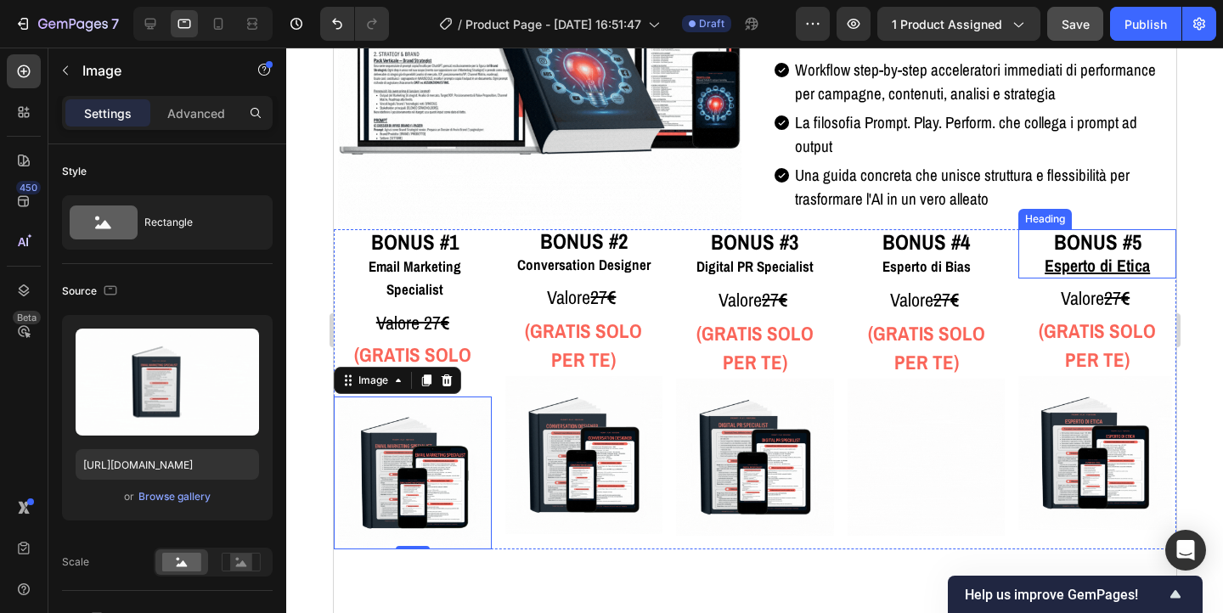
click at [1066, 266] on u "Esperto di Etica" at bounding box center [1096, 265] width 105 height 23
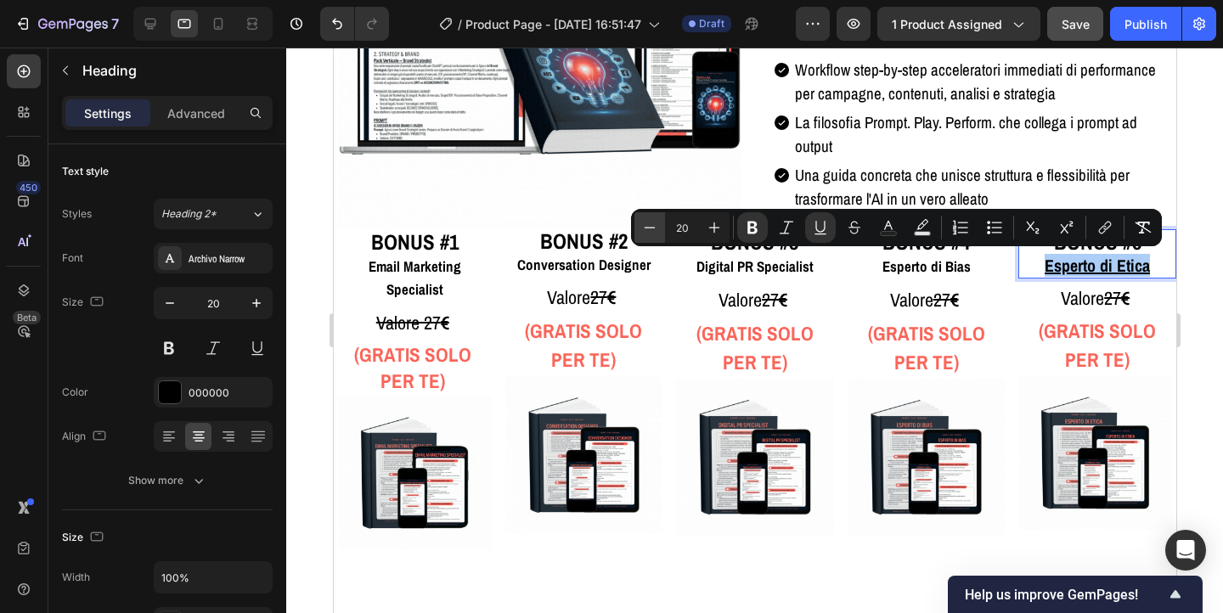
click at [644, 229] on icon "Editor contextual toolbar" at bounding box center [649, 227] width 17 height 17
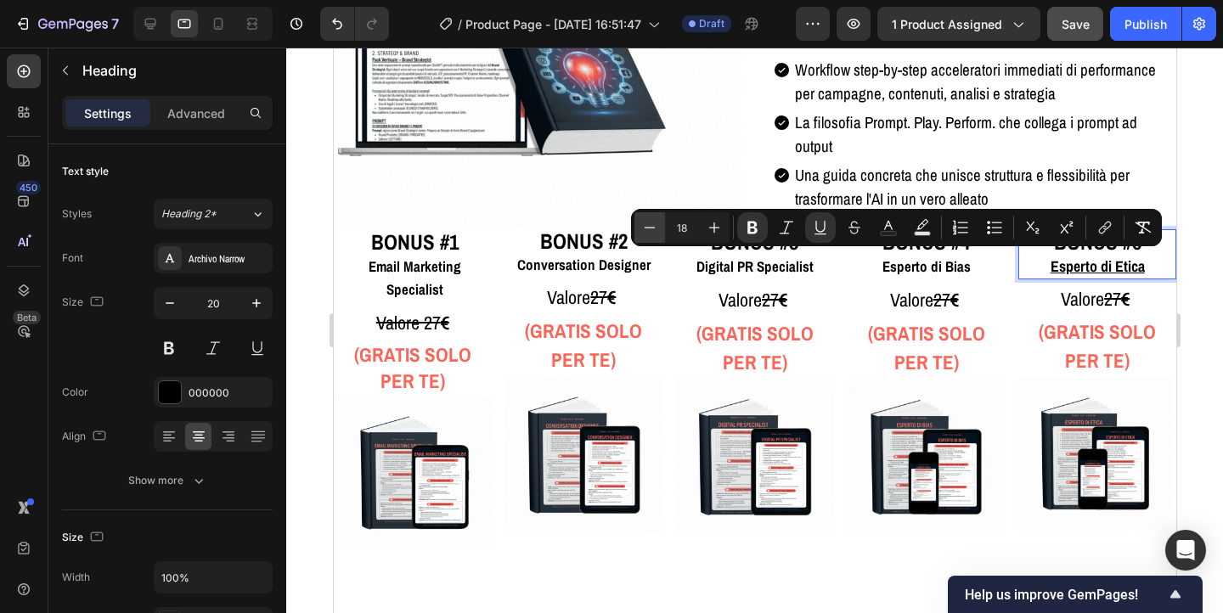
type input "17"
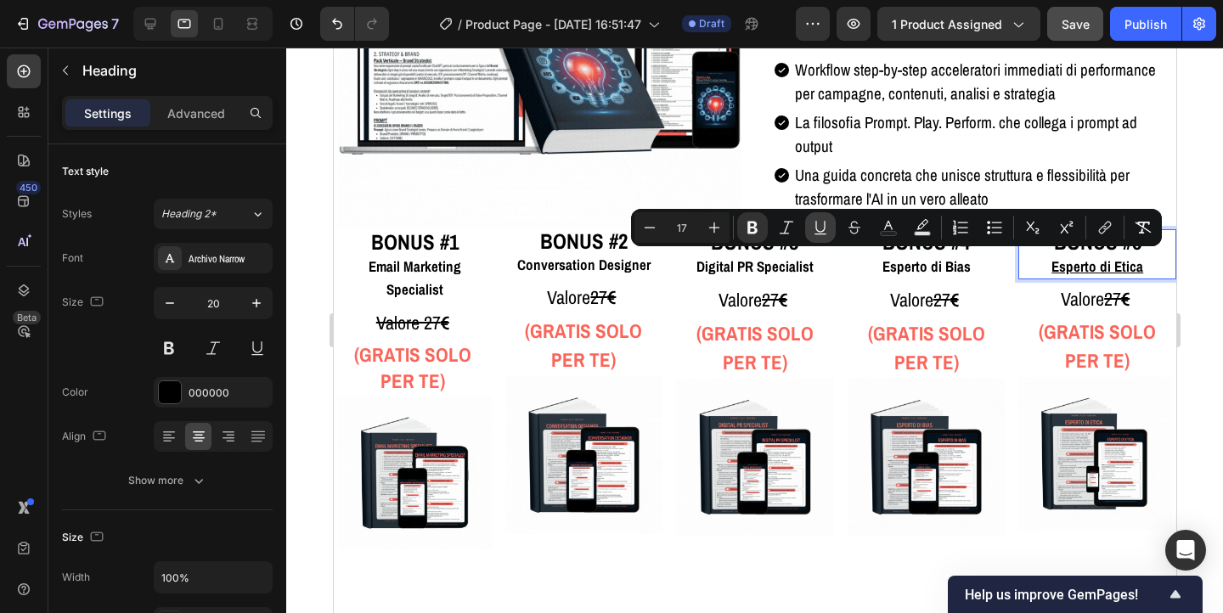
click at [818, 229] on icon "Editor contextual toolbar" at bounding box center [820, 227] width 17 height 17
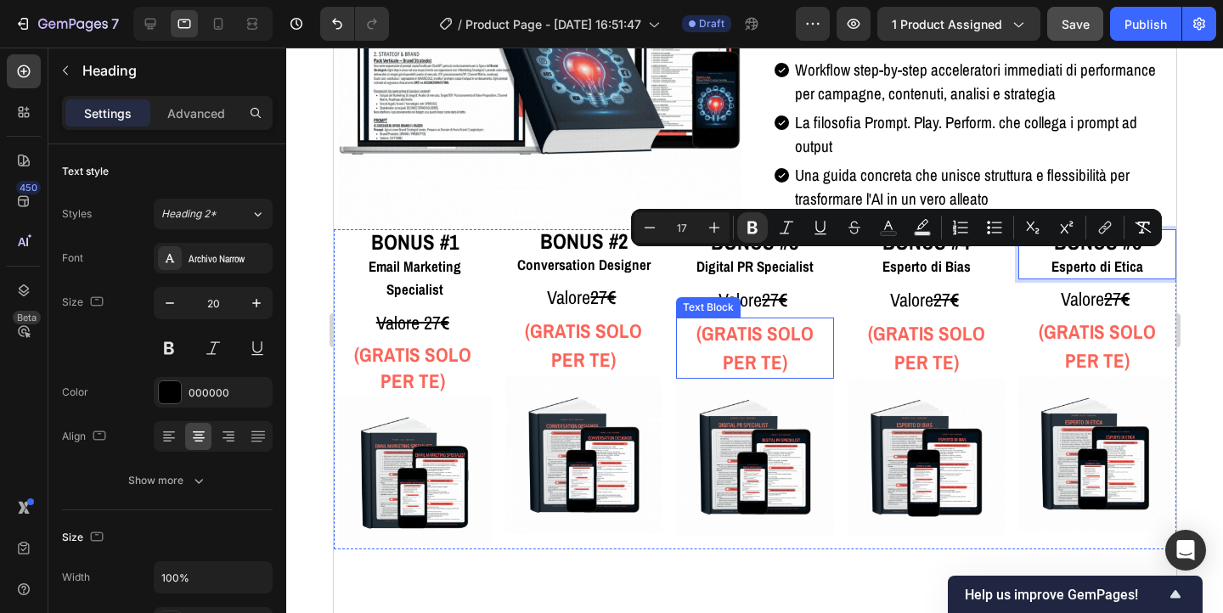
click at [828, 337] on div "(GRATIS SOLO PER TE)" at bounding box center [755, 348] width 150 height 61
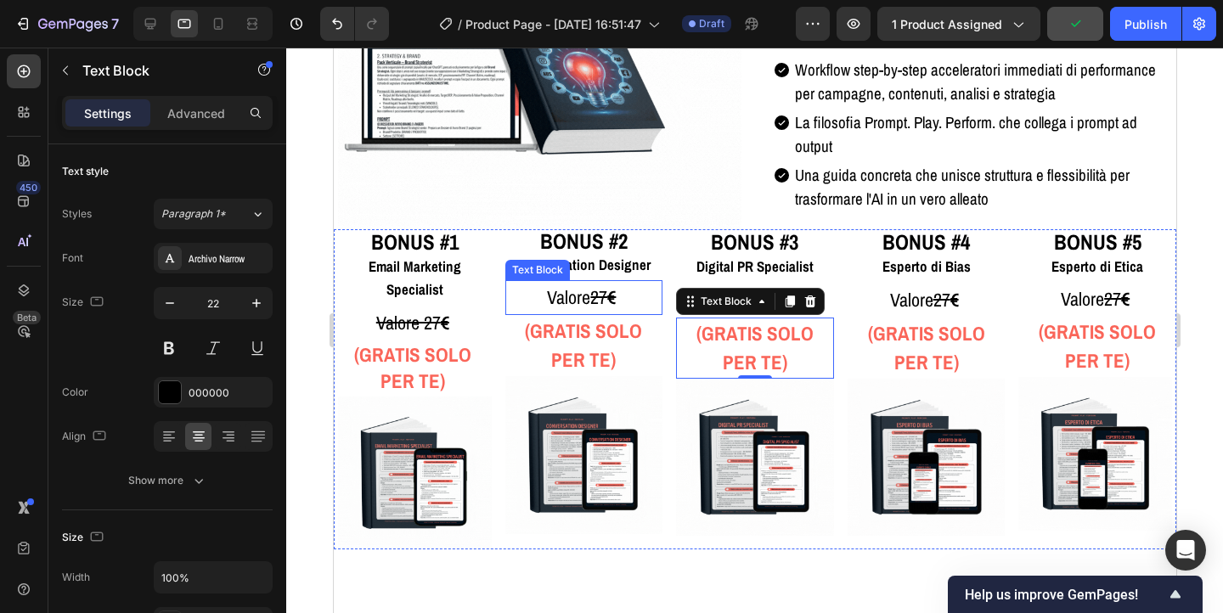
click at [579, 300] on span "Valore 27 €" at bounding box center [582, 297] width 73 height 25
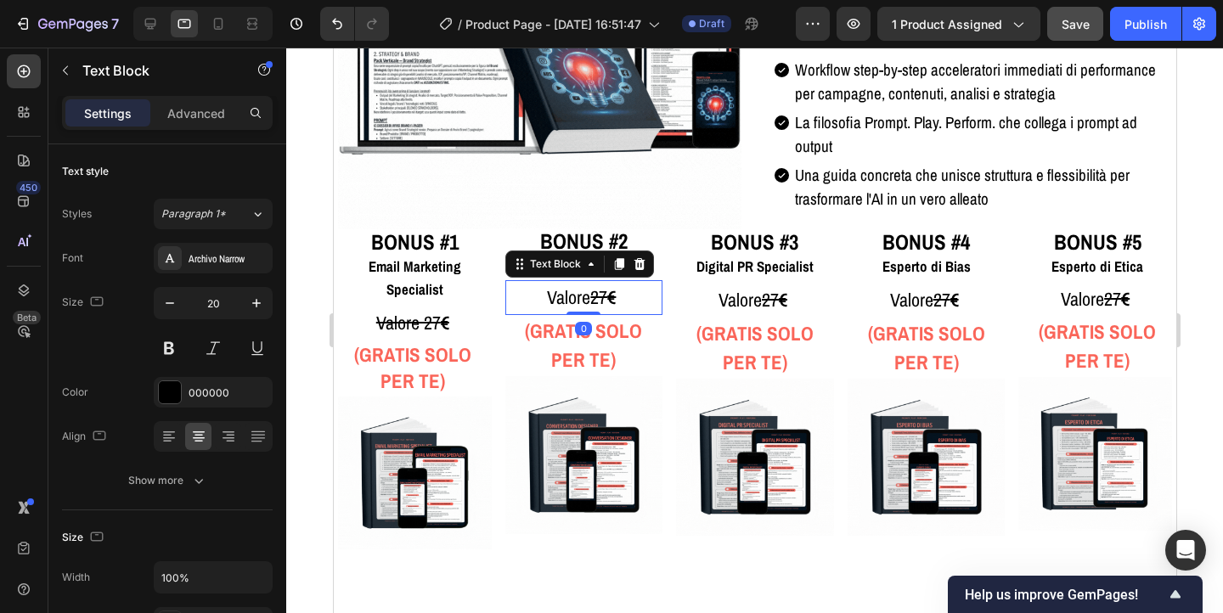
click at [579, 300] on span "Valore 27 €" at bounding box center [582, 297] width 73 height 25
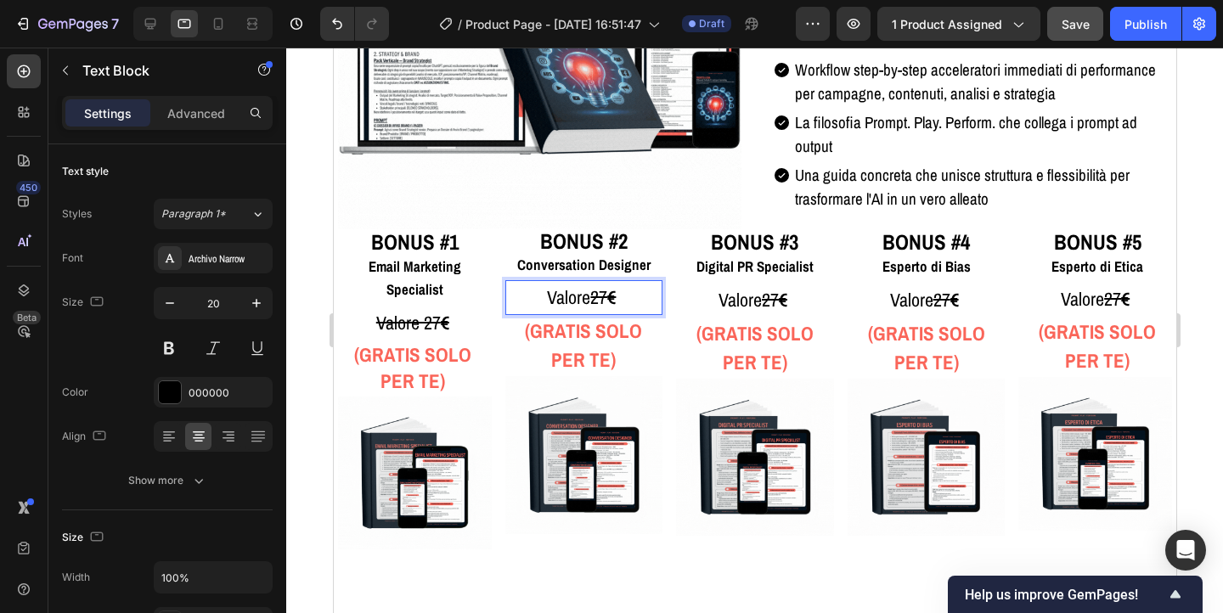
click at [579, 300] on span "Valore 27 €" at bounding box center [582, 297] width 73 height 25
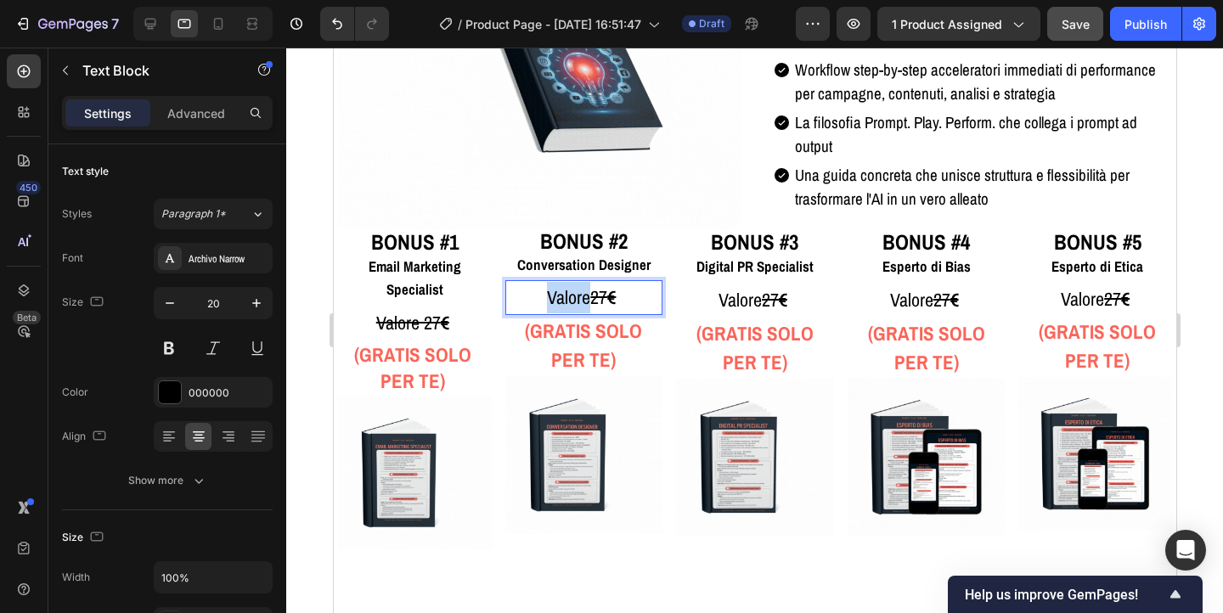
click at [579, 300] on span "Valore 27 €" at bounding box center [582, 297] width 73 height 25
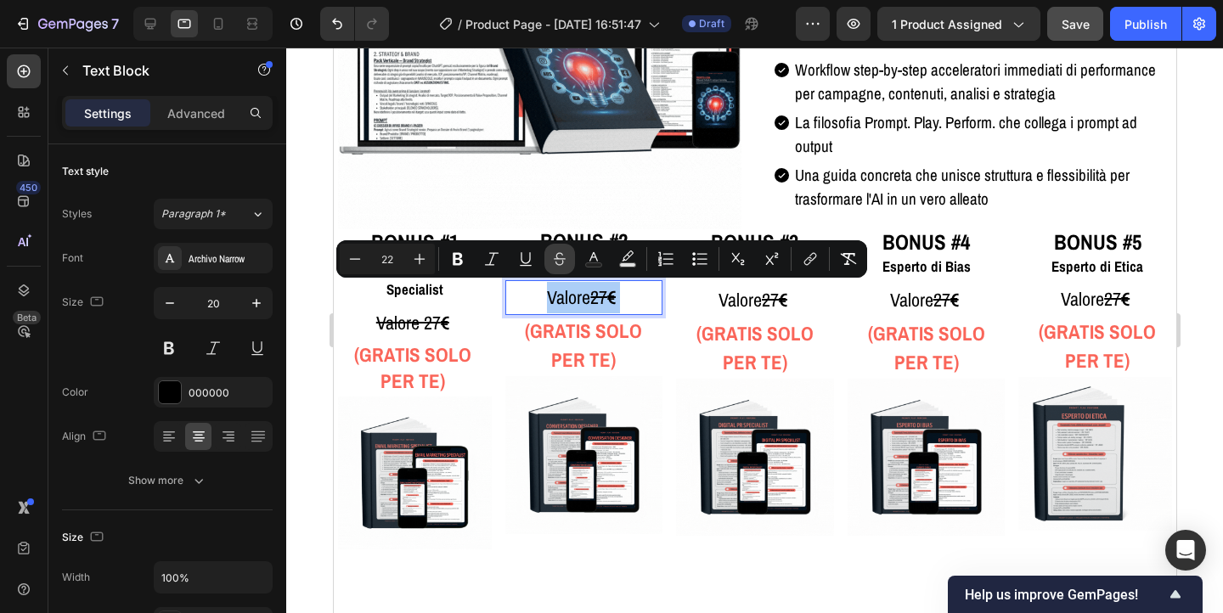
click at [554, 268] on button "Strikethrough" at bounding box center [560, 259] width 31 height 31
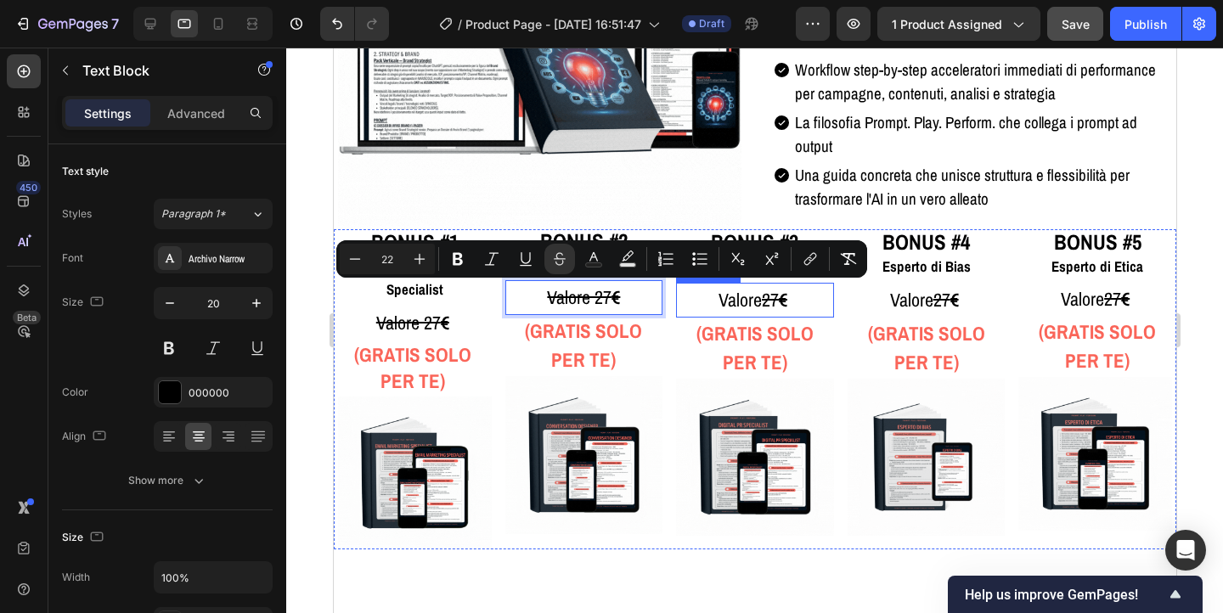
click at [747, 299] on span "Valore 27 €" at bounding box center [754, 299] width 73 height 25
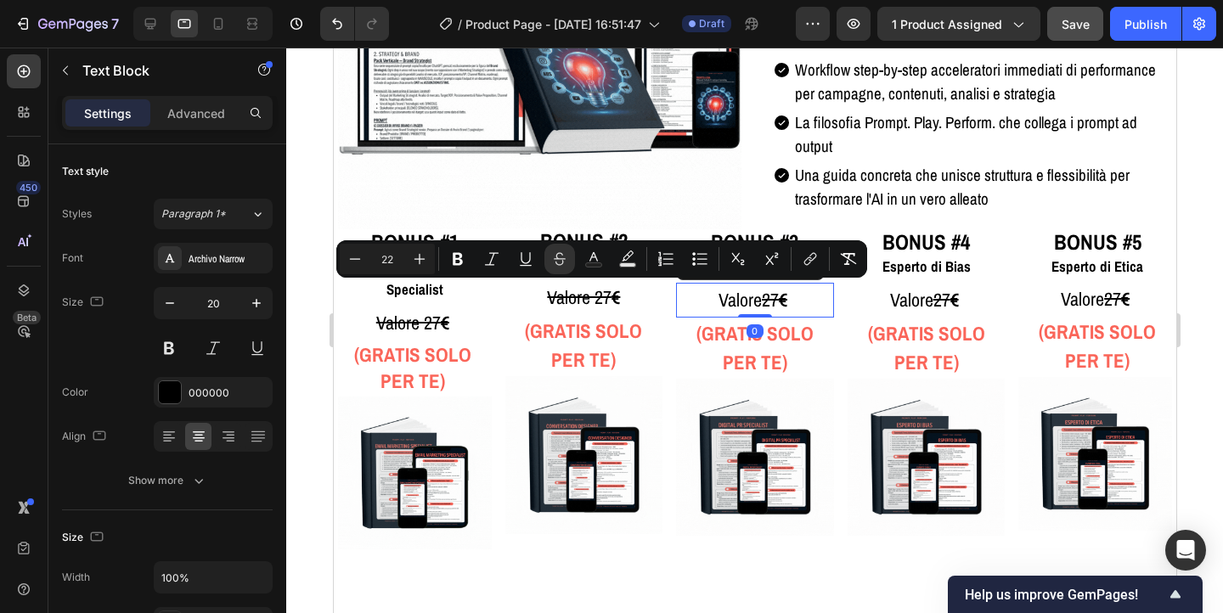
click at [747, 299] on span "Valore 27 €" at bounding box center [754, 299] width 73 height 25
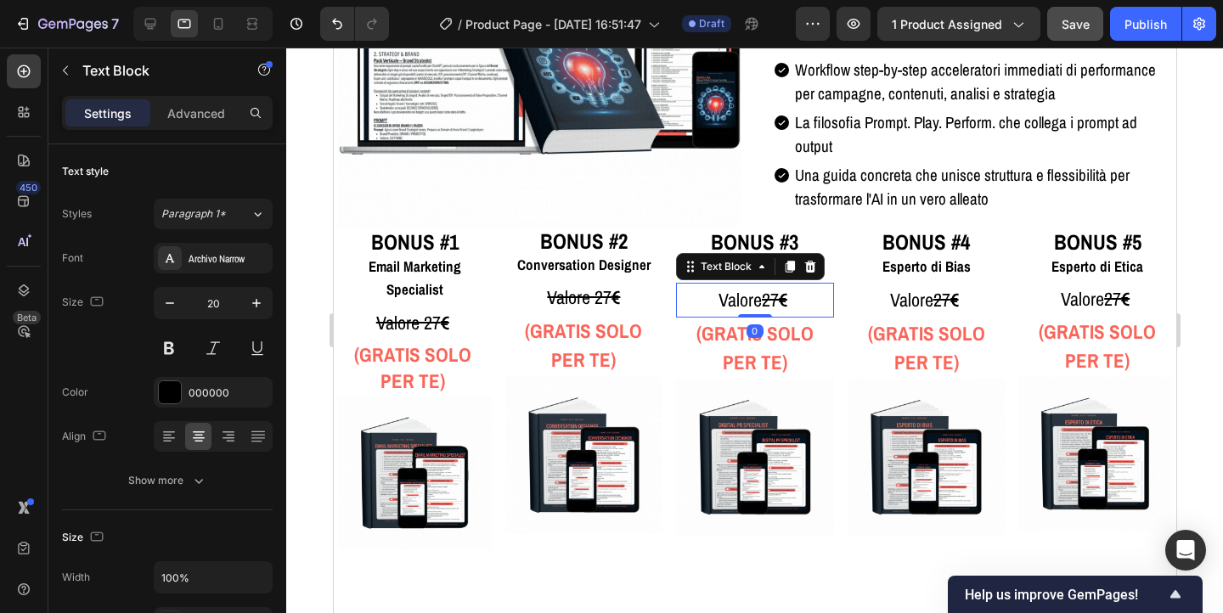
click at [747, 299] on span "Valore 27 €" at bounding box center [754, 299] width 73 height 25
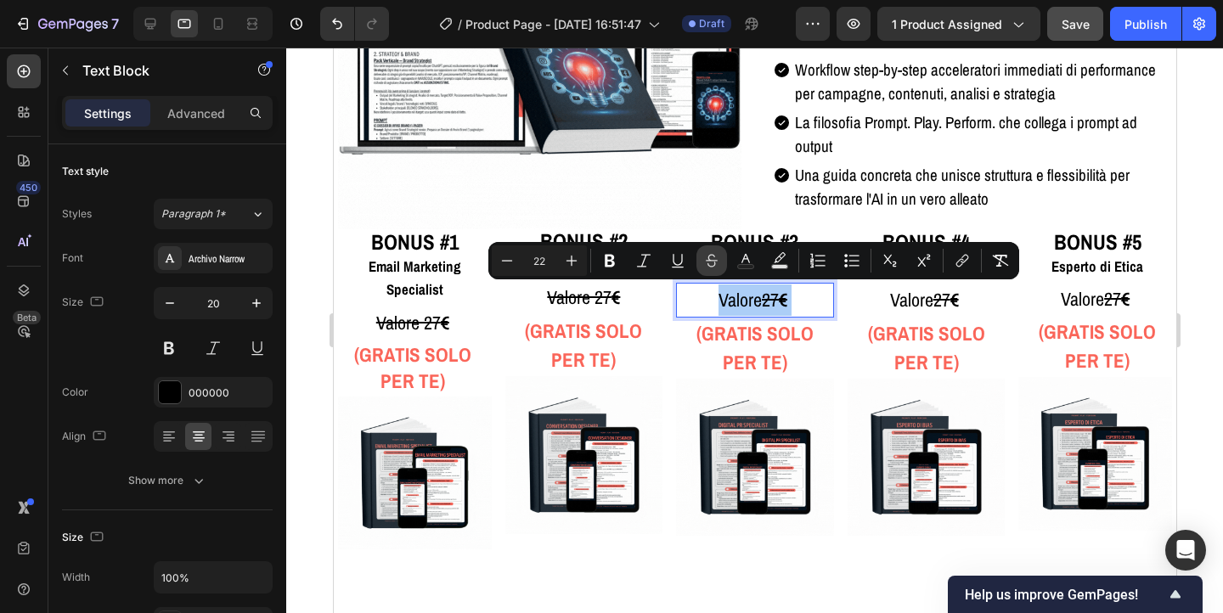
click at [712, 263] on icon "Editor contextual toolbar" at bounding box center [711, 260] width 17 height 17
click at [905, 304] on span "Valore 27 €" at bounding box center [926, 299] width 73 height 25
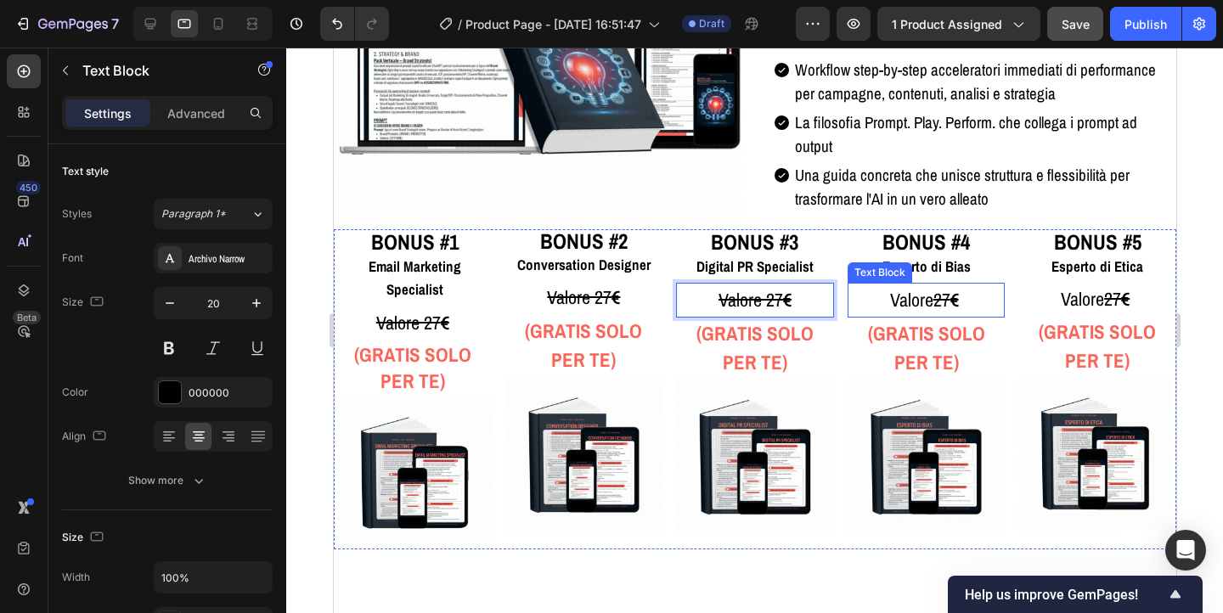
click at [905, 304] on span "Valore 27 €" at bounding box center [926, 299] width 73 height 25
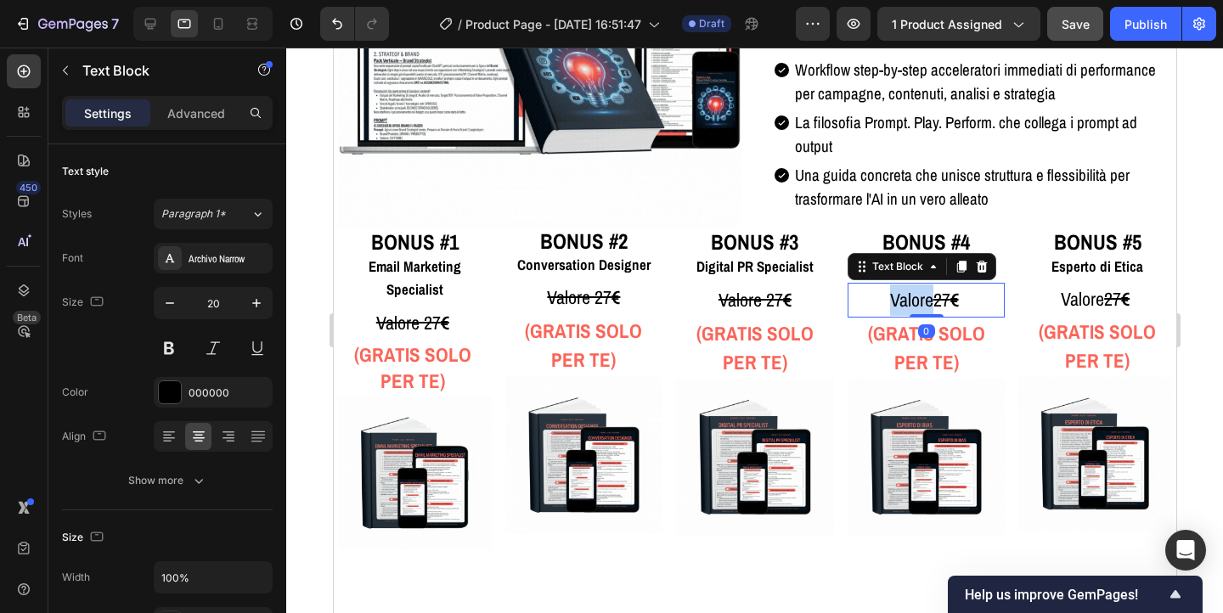
click at [905, 304] on span "Valore 27 €" at bounding box center [926, 299] width 73 height 25
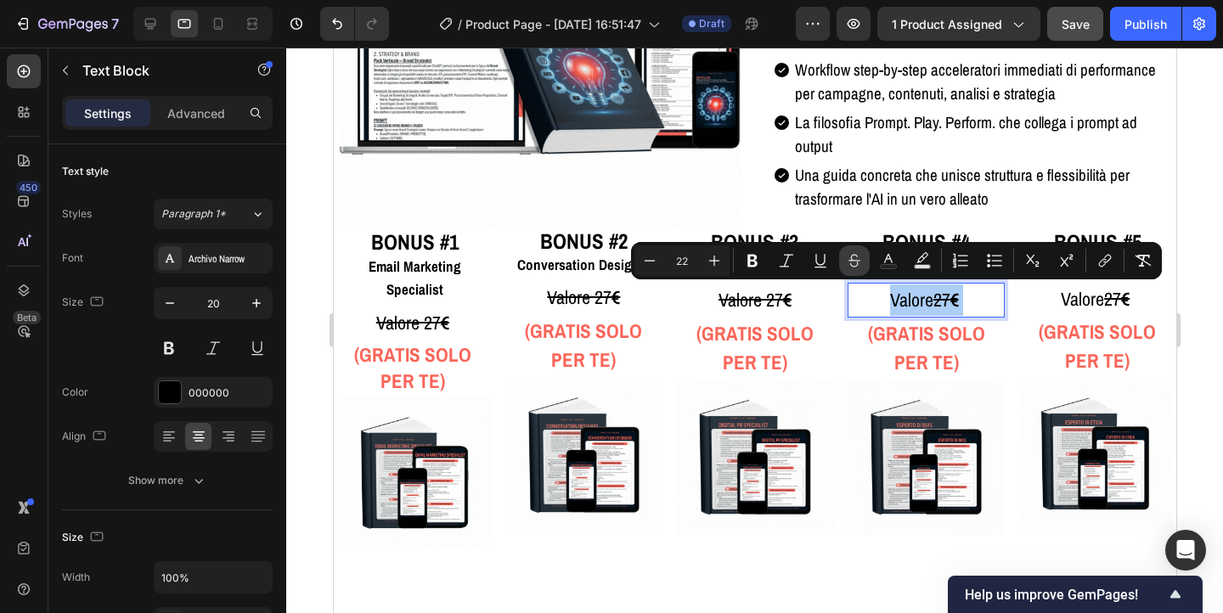
click at [850, 266] on icon "Editor contextual toolbar" at bounding box center [854, 260] width 17 height 17
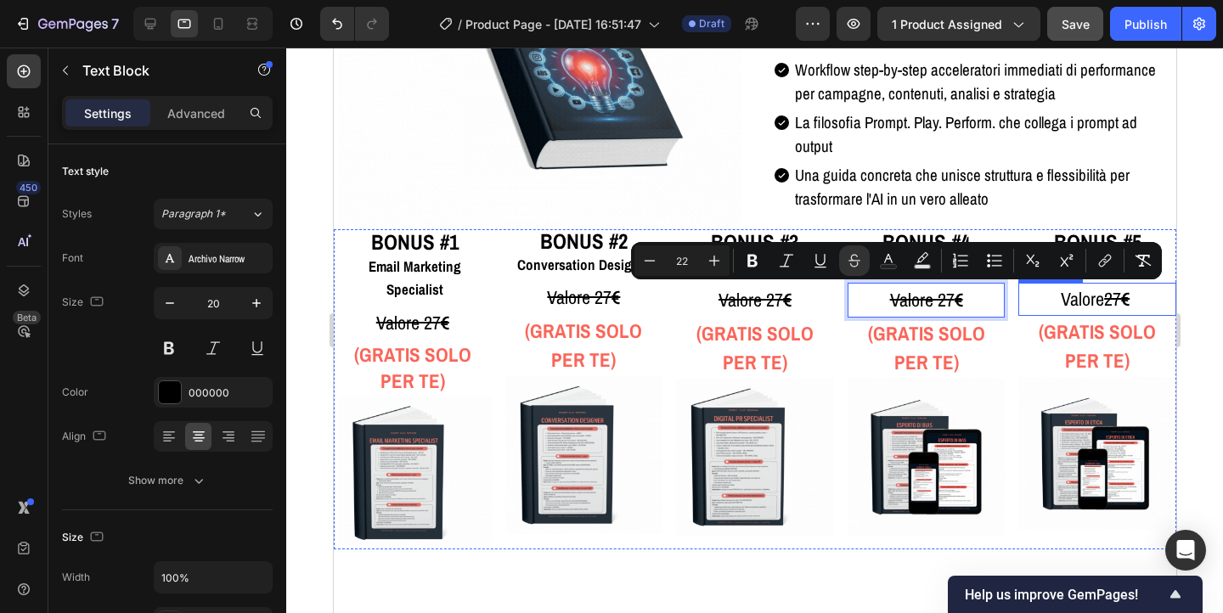
click at [1071, 297] on span "Valore 27 €" at bounding box center [1096, 298] width 73 height 25
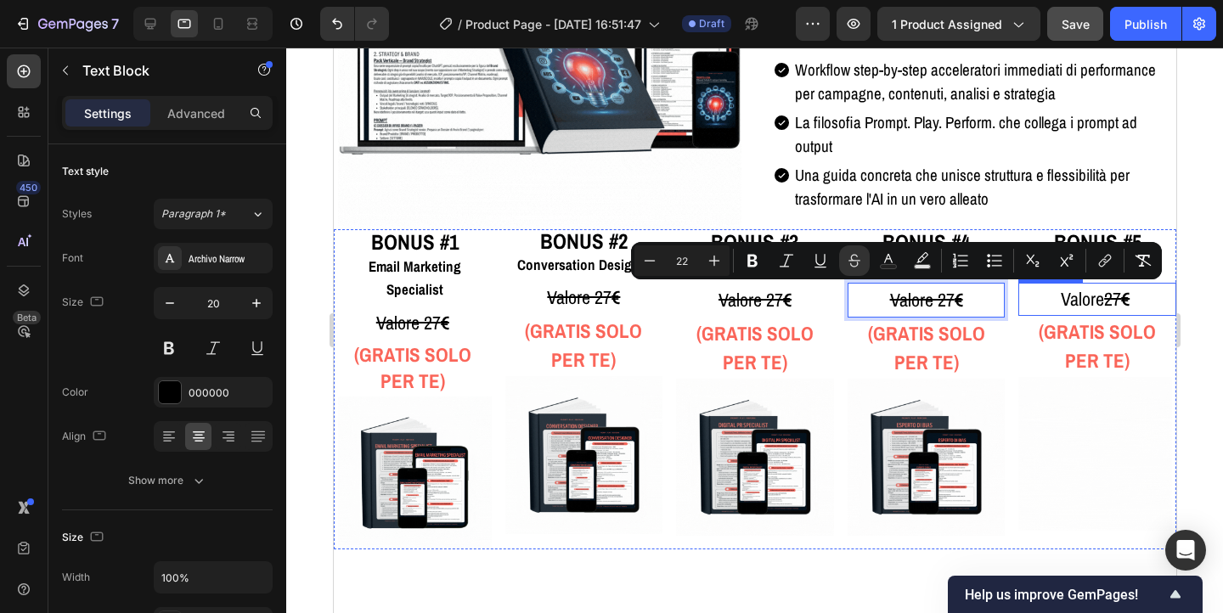
click at [1071, 297] on span "Valore 27 €" at bounding box center [1096, 298] width 73 height 25
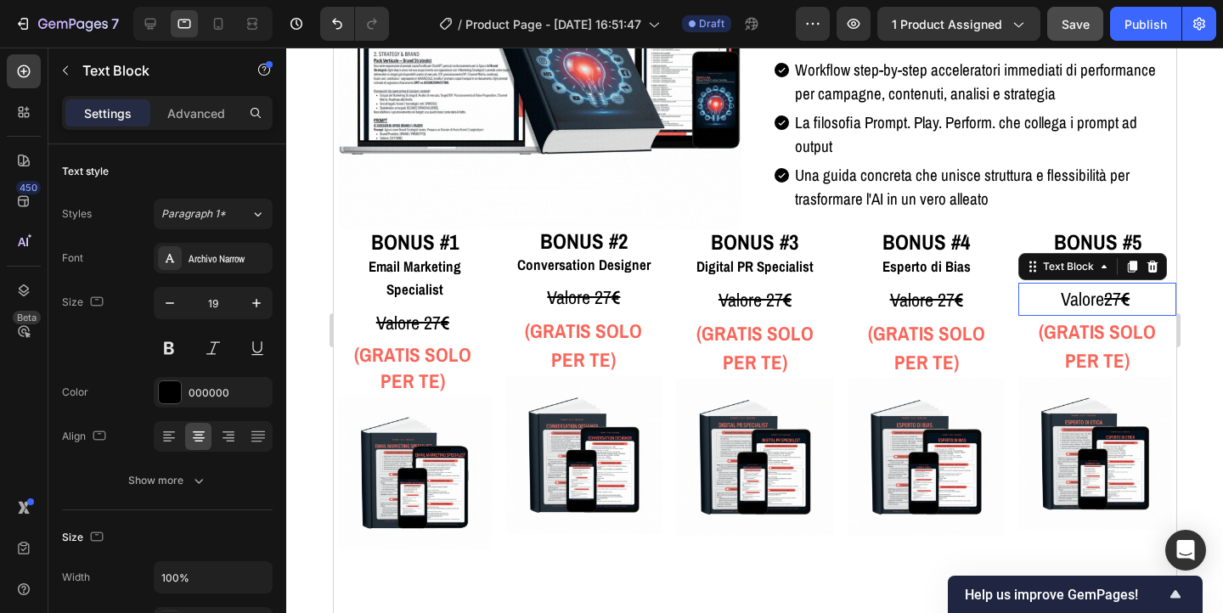
click at [1071, 297] on span "Valore 27 €" at bounding box center [1096, 298] width 73 height 25
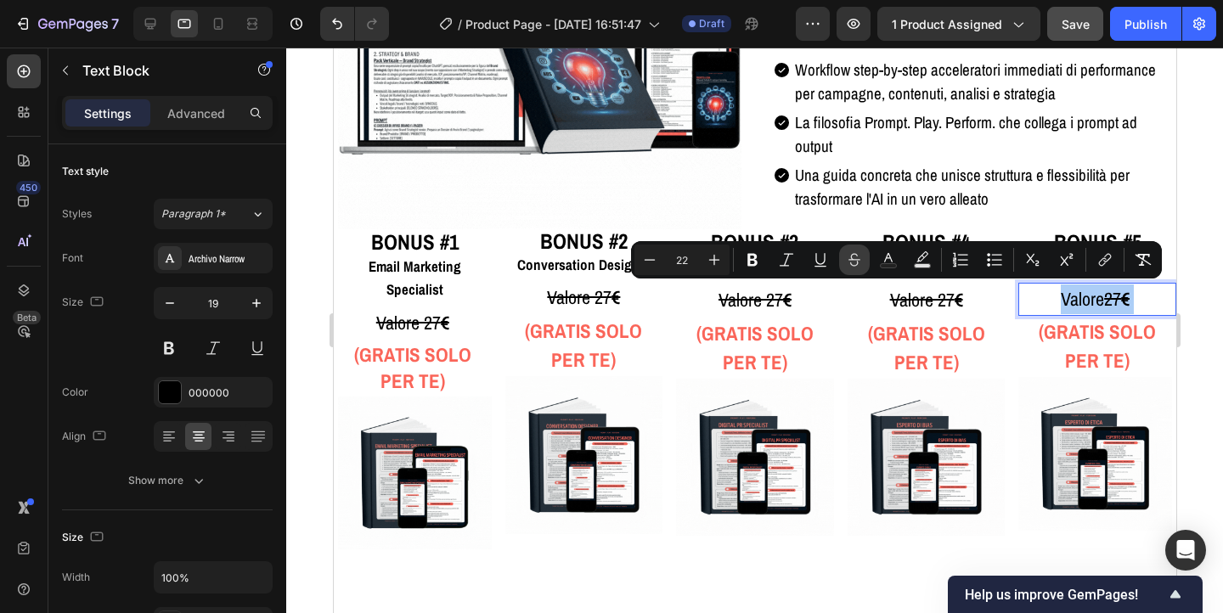
click at [856, 258] on icon "Editor contextual toolbar" at bounding box center [854, 259] width 17 height 17
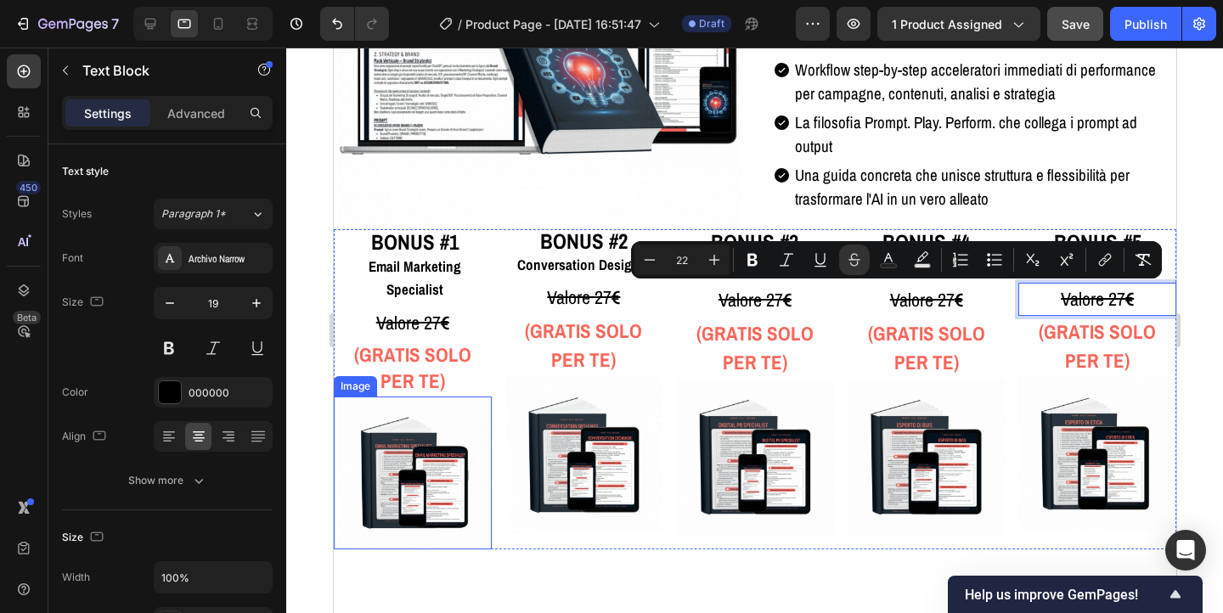
click at [393, 471] on img at bounding box center [414, 474] width 154 height 154
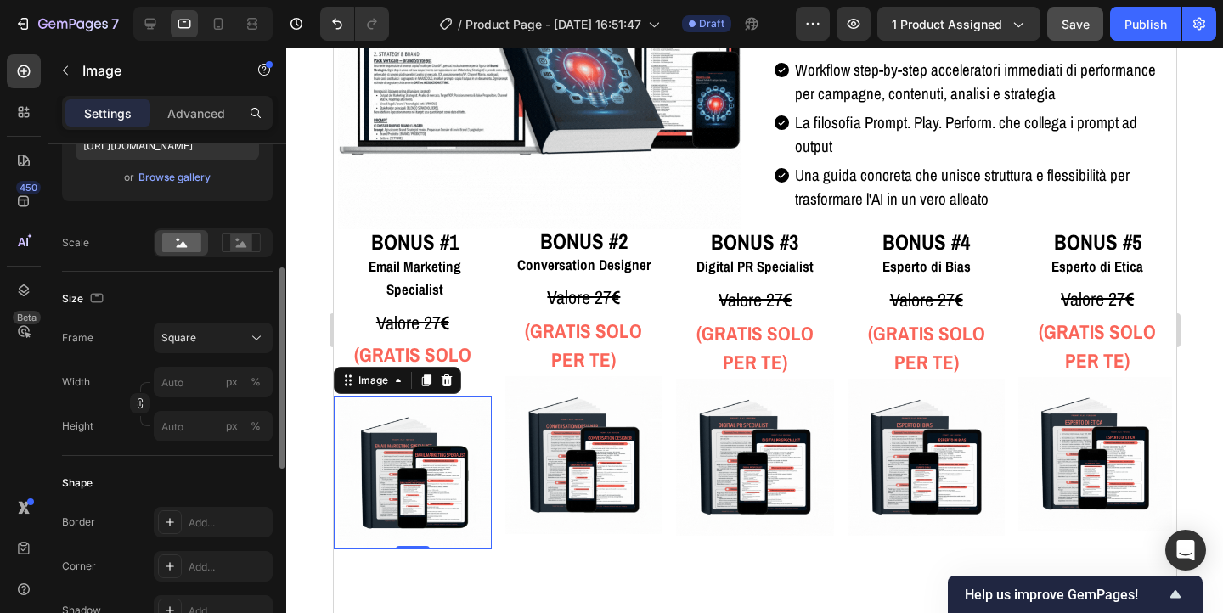
scroll to position [319, 0]
click at [232, 335] on div "Square" at bounding box center [202, 338] width 83 height 15
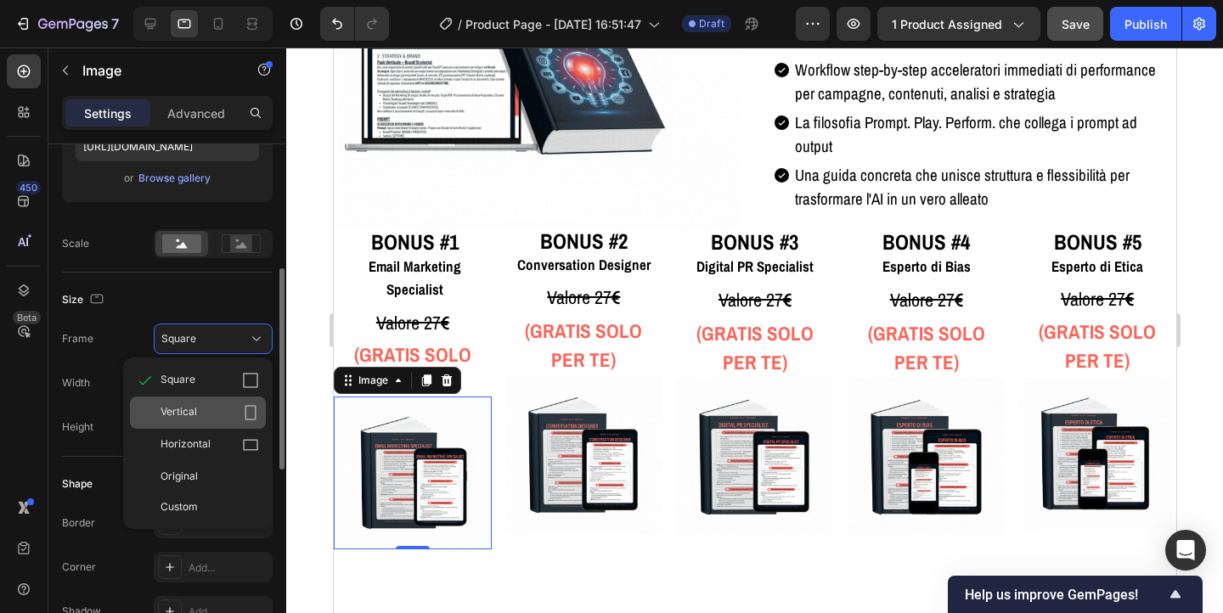
click at [223, 410] on div "Vertical" at bounding box center [210, 412] width 99 height 17
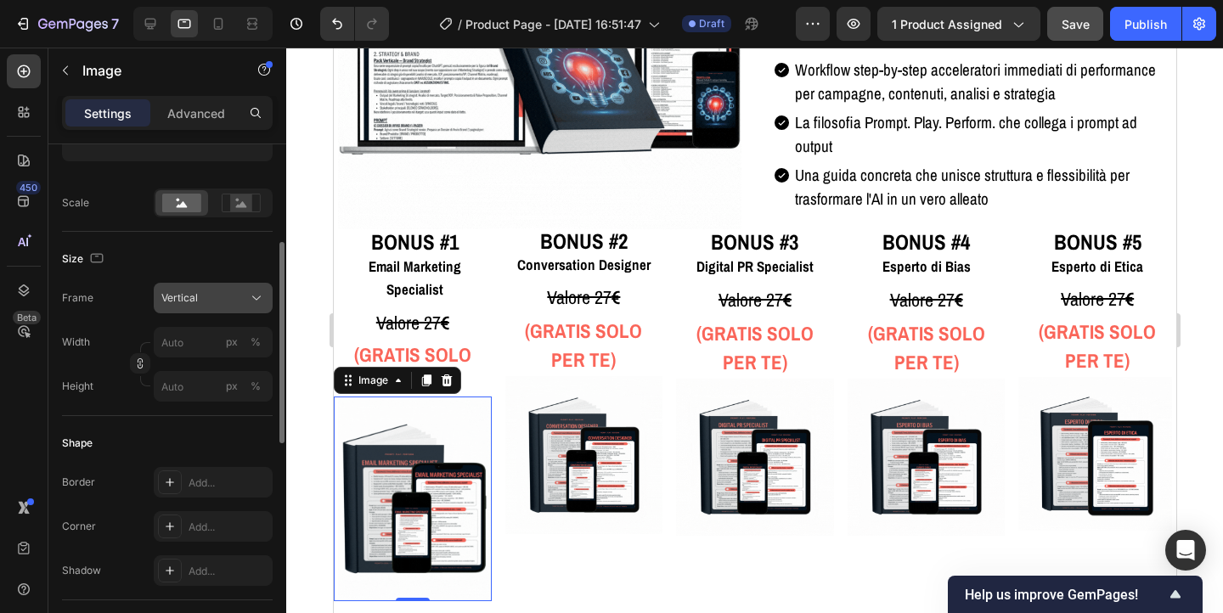
scroll to position [329, 0]
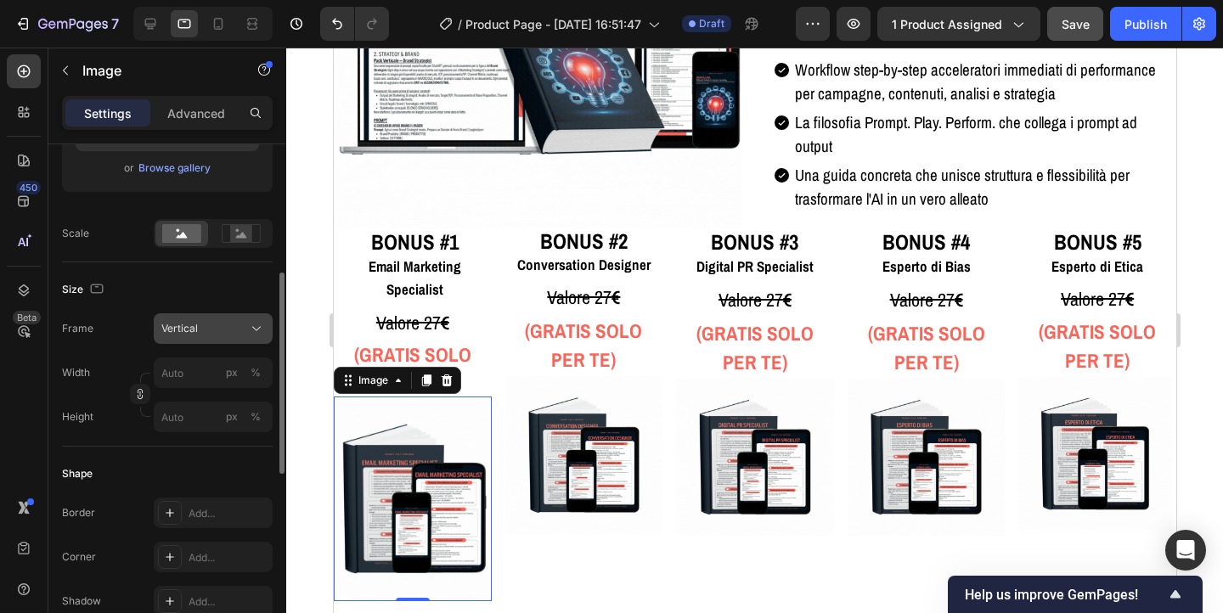
click at [208, 326] on div "Vertical" at bounding box center [202, 328] width 83 height 15
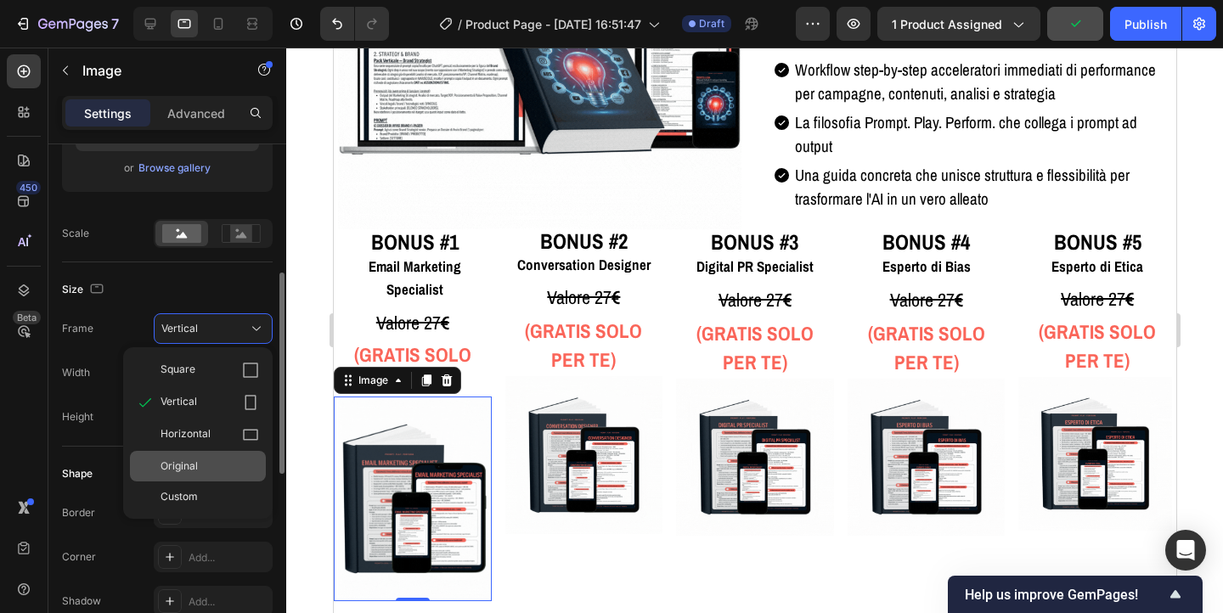
click at [197, 465] on span "Original" at bounding box center [179, 466] width 37 height 15
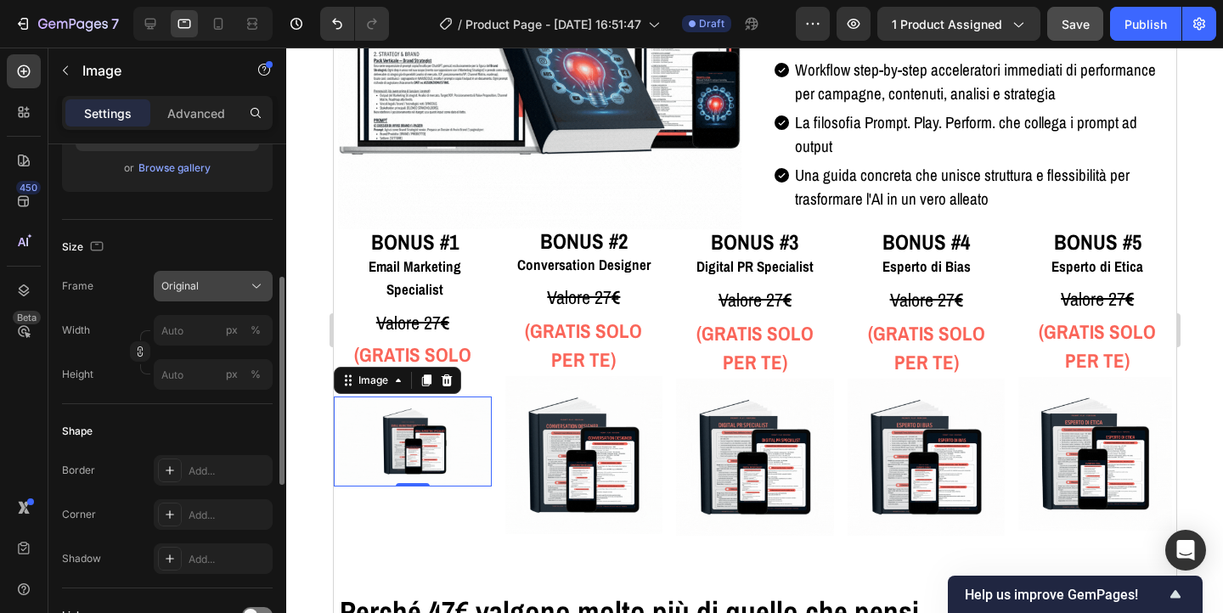
click at [203, 279] on div "Original" at bounding box center [202, 286] width 83 height 15
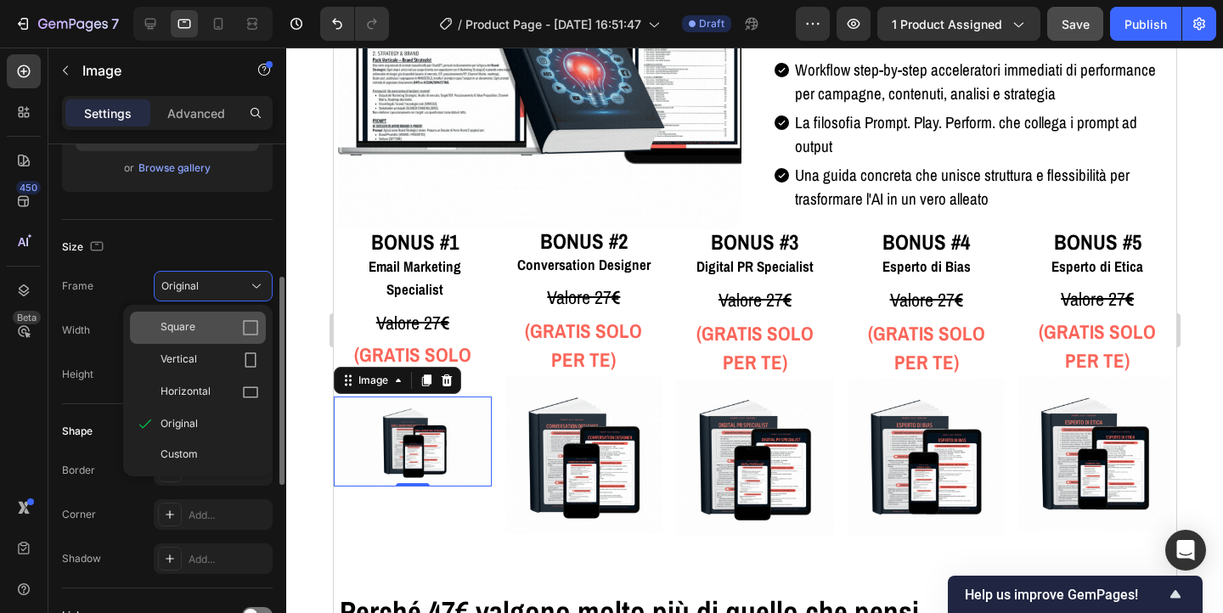
click at [203, 321] on div "Square" at bounding box center [210, 327] width 99 height 17
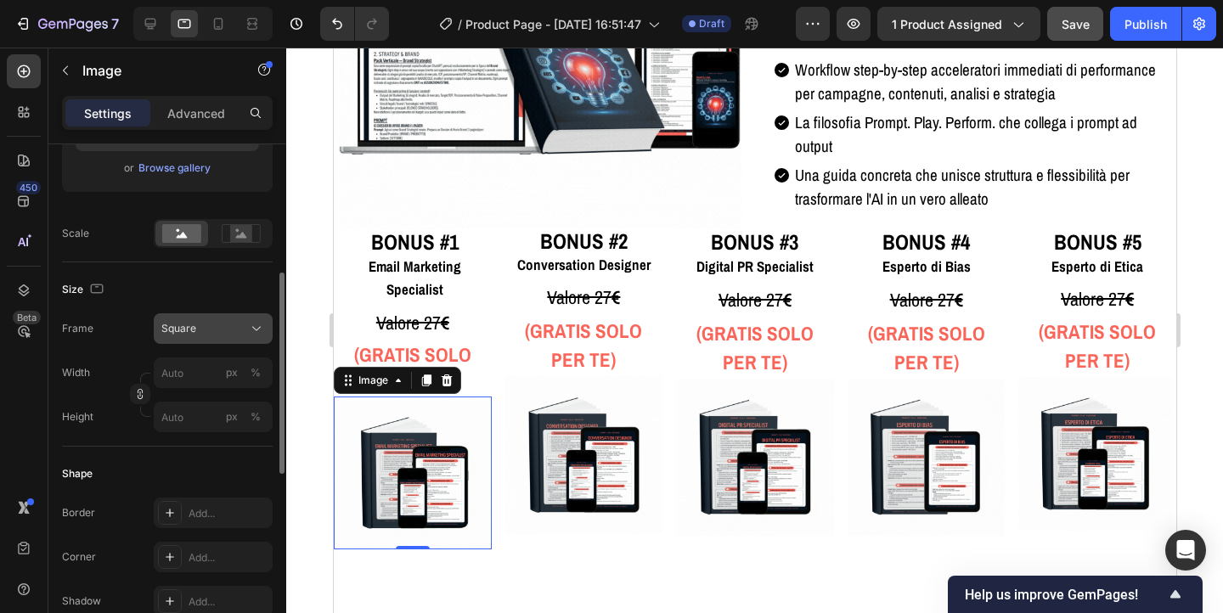
click at [201, 332] on div "Square" at bounding box center [202, 328] width 83 height 15
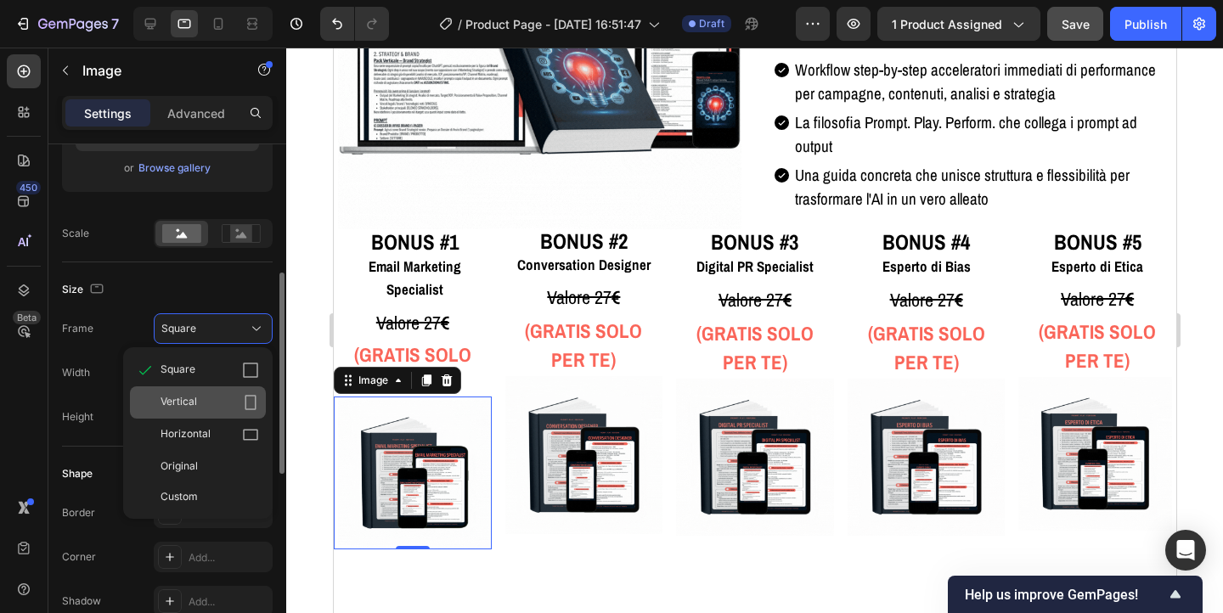
click at [200, 396] on div "Vertical" at bounding box center [210, 402] width 99 height 17
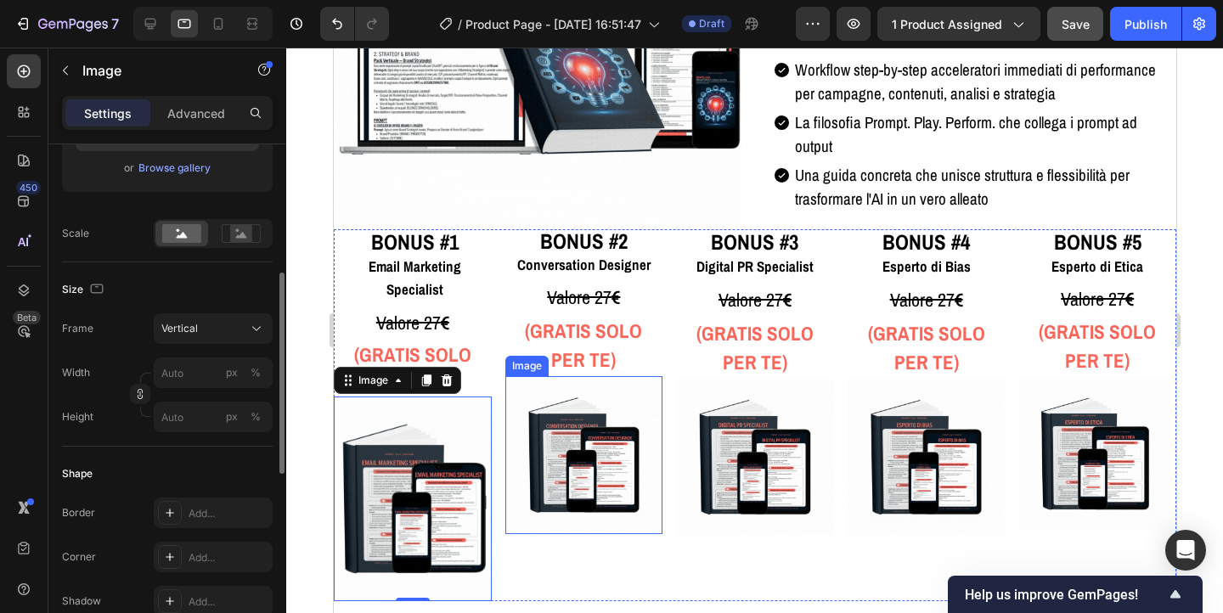
click at [568, 484] on img at bounding box center [584, 455] width 158 height 158
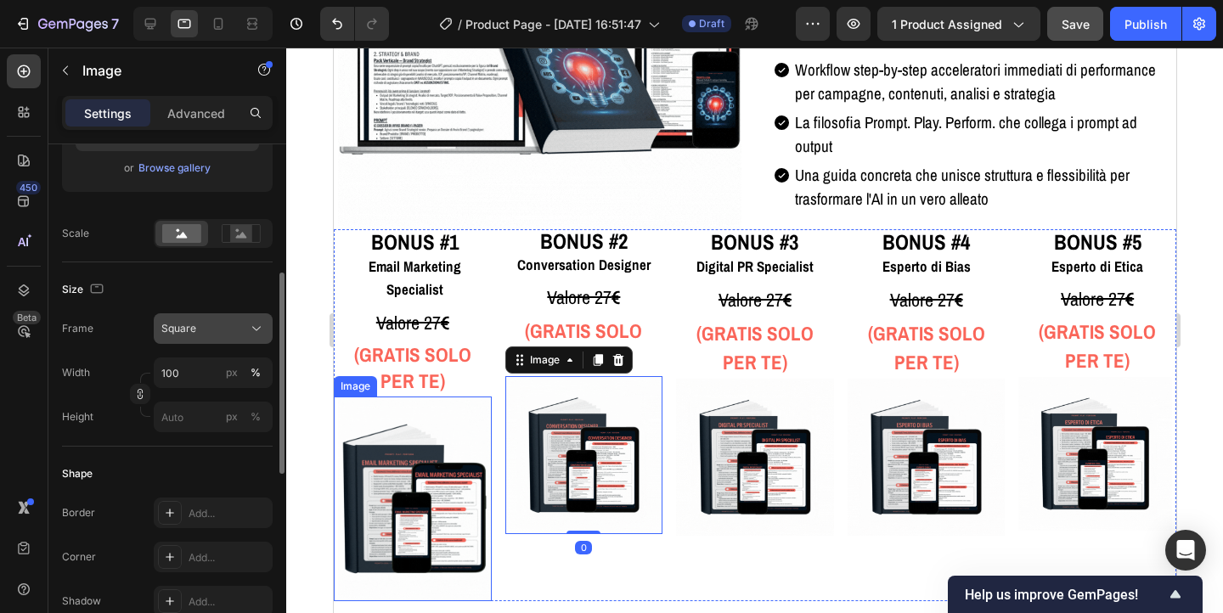
click at [235, 331] on div "Square" at bounding box center [202, 328] width 83 height 15
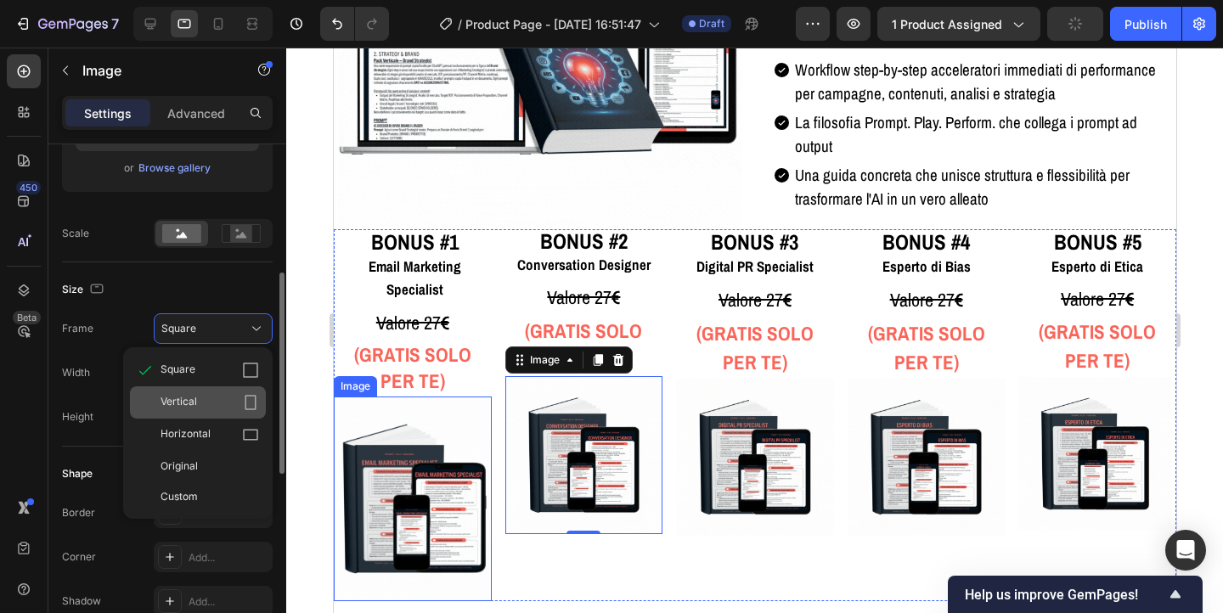
click at [222, 400] on div "Vertical" at bounding box center [210, 402] width 99 height 17
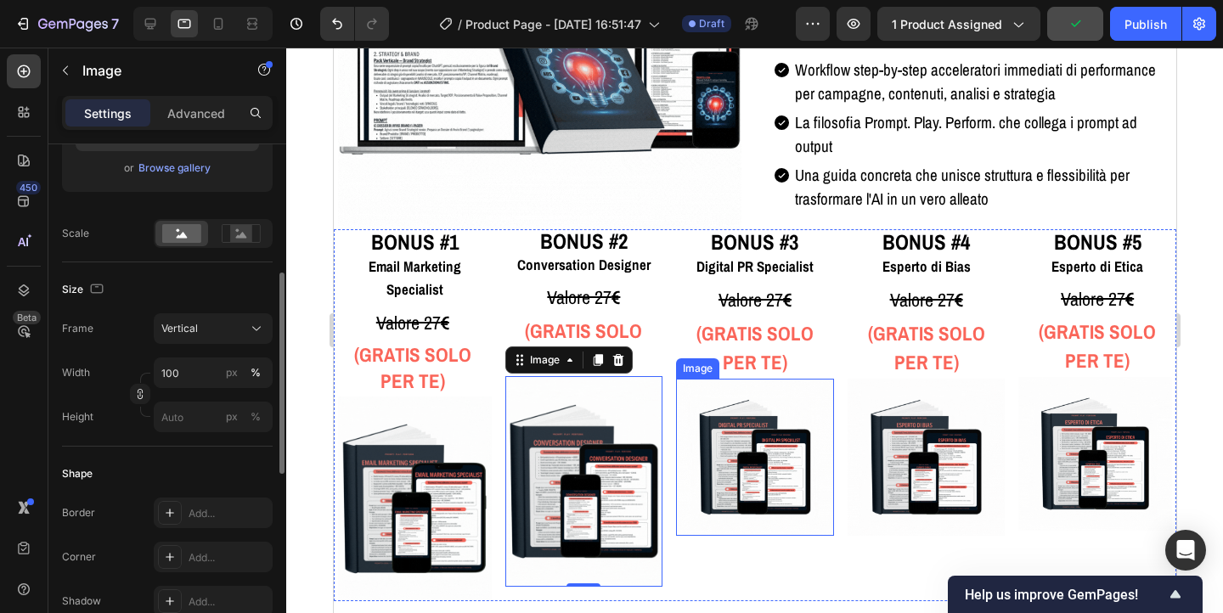
click at [721, 477] on img at bounding box center [754, 458] width 158 height 158
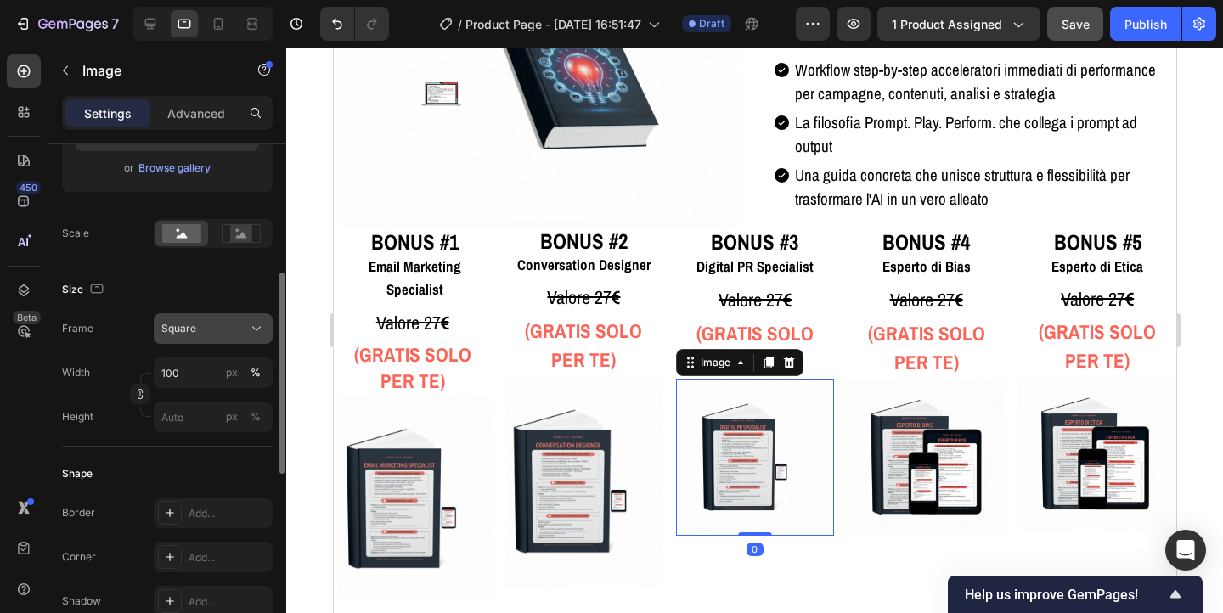
click at [201, 328] on div "Square" at bounding box center [202, 328] width 83 height 15
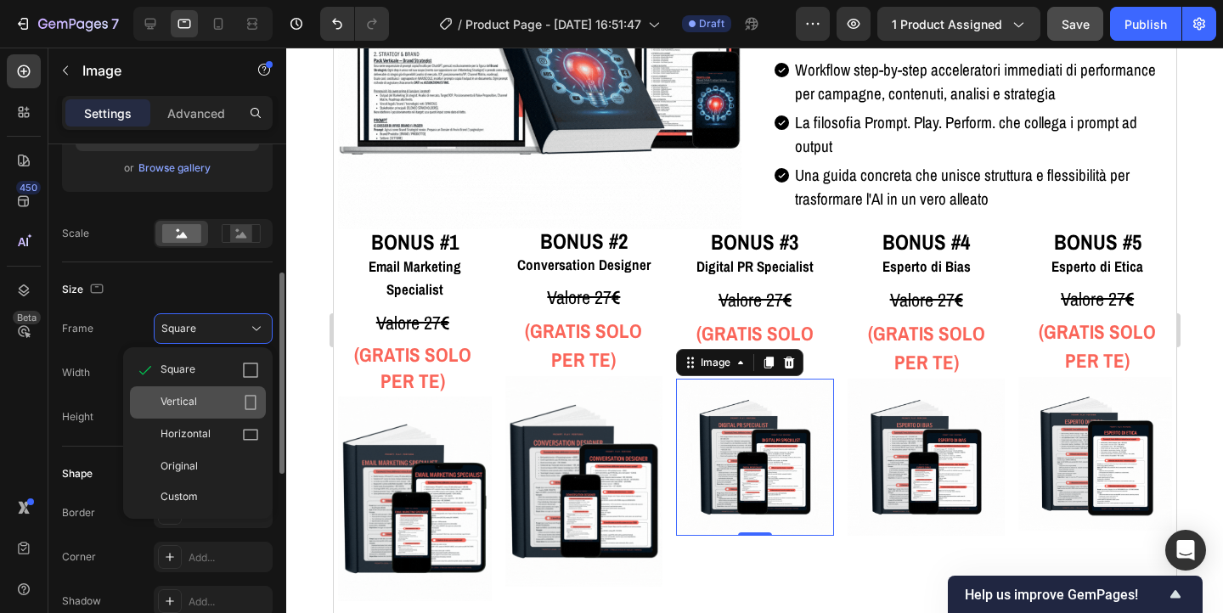
click at [200, 409] on div "Vertical" at bounding box center [210, 402] width 99 height 17
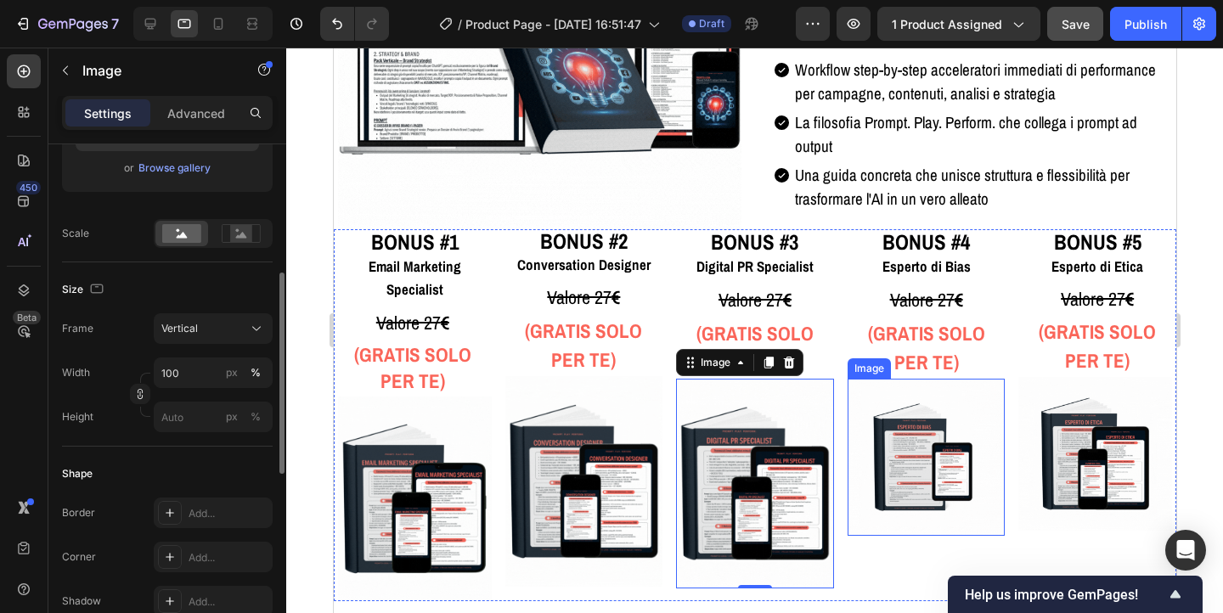
click at [900, 443] on img at bounding box center [926, 458] width 158 height 158
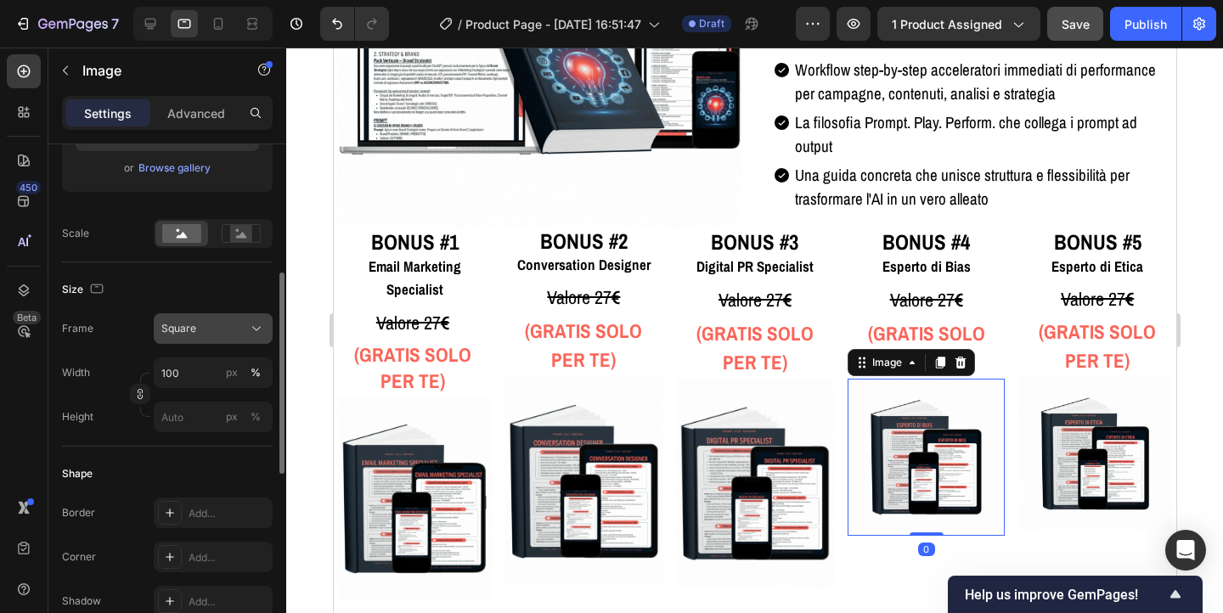
click at [208, 340] on button "Square" at bounding box center [213, 329] width 119 height 31
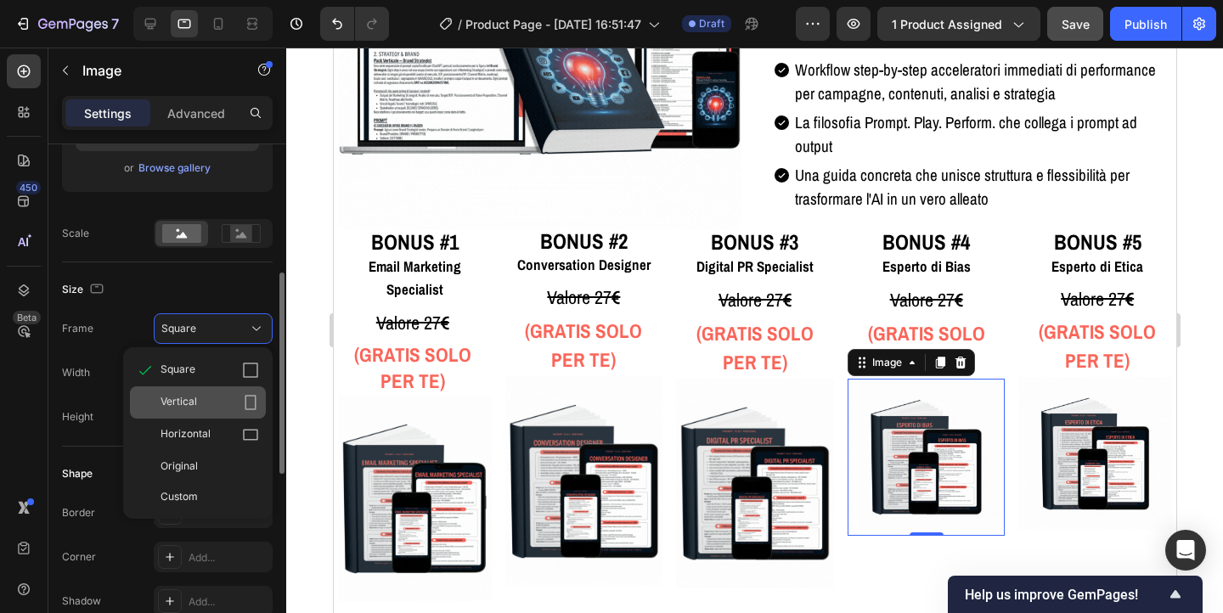
click at [208, 396] on div "Vertical" at bounding box center [210, 402] width 99 height 17
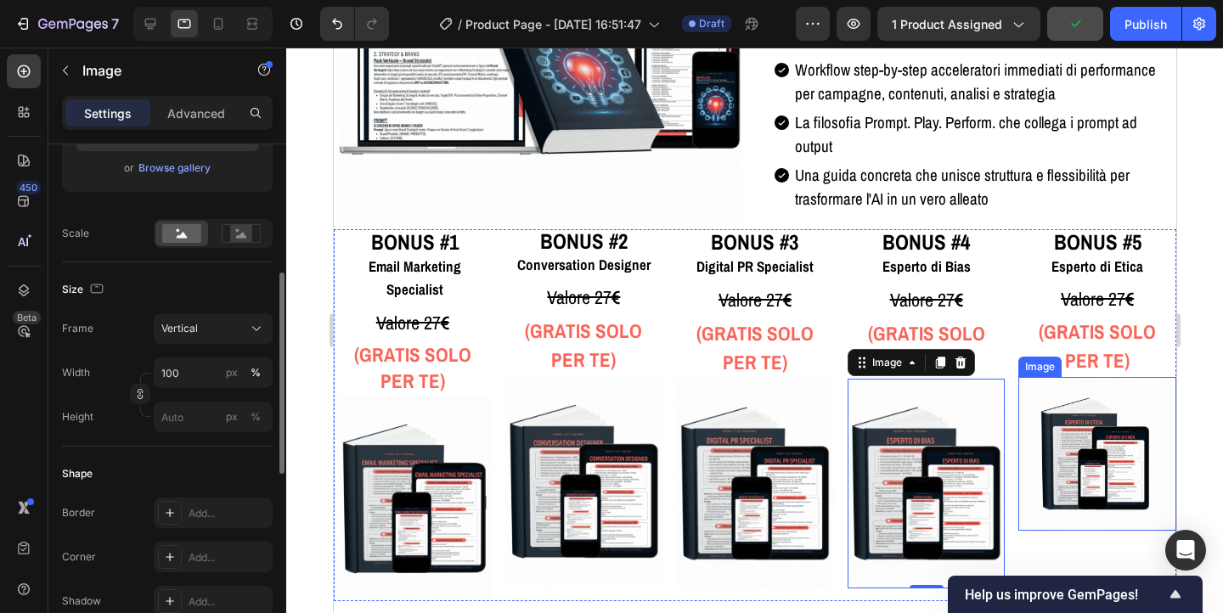
click at [1087, 448] on img at bounding box center [1095, 454] width 154 height 154
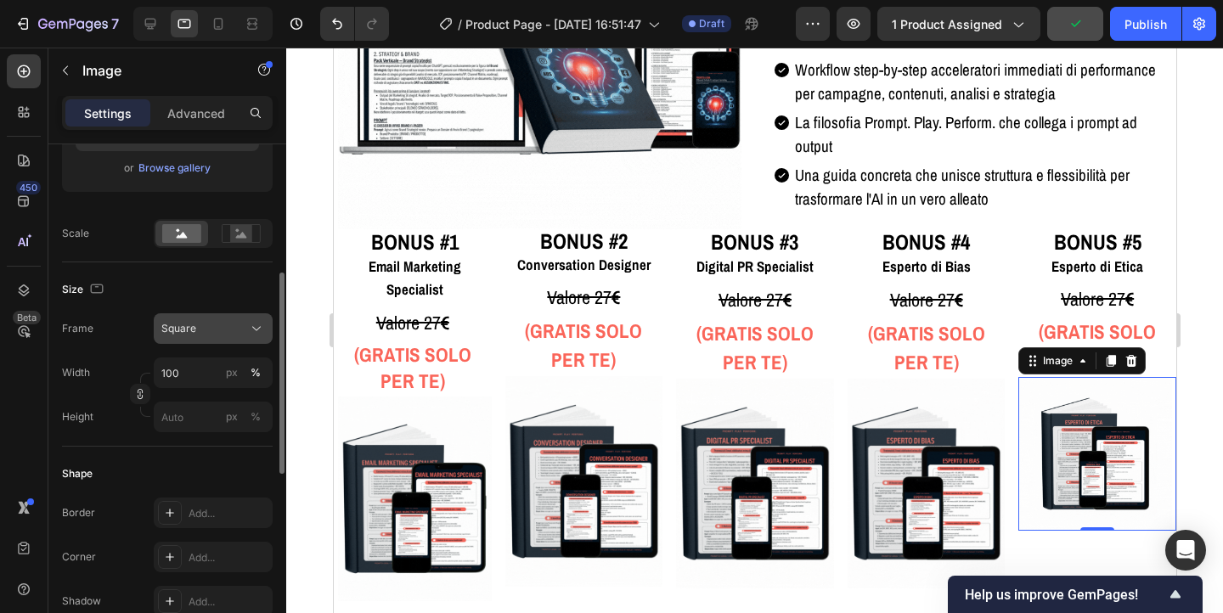
click at [218, 338] on button "Square" at bounding box center [213, 329] width 119 height 31
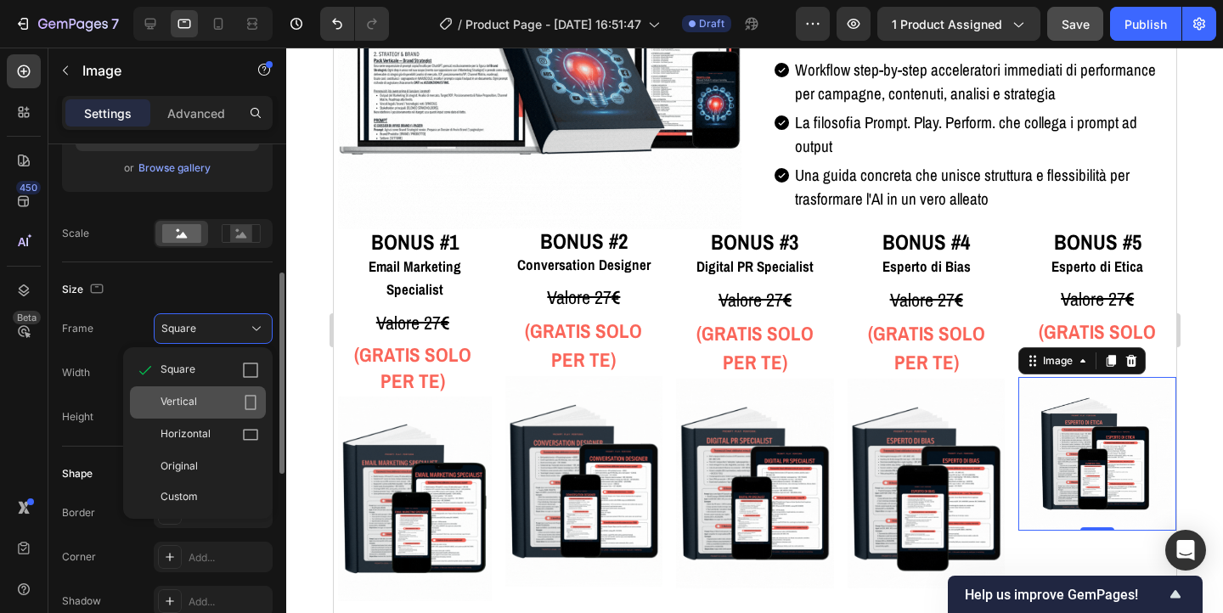
click at [203, 397] on div "Vertical" at bounding box center [210, 402] width 99 height 17
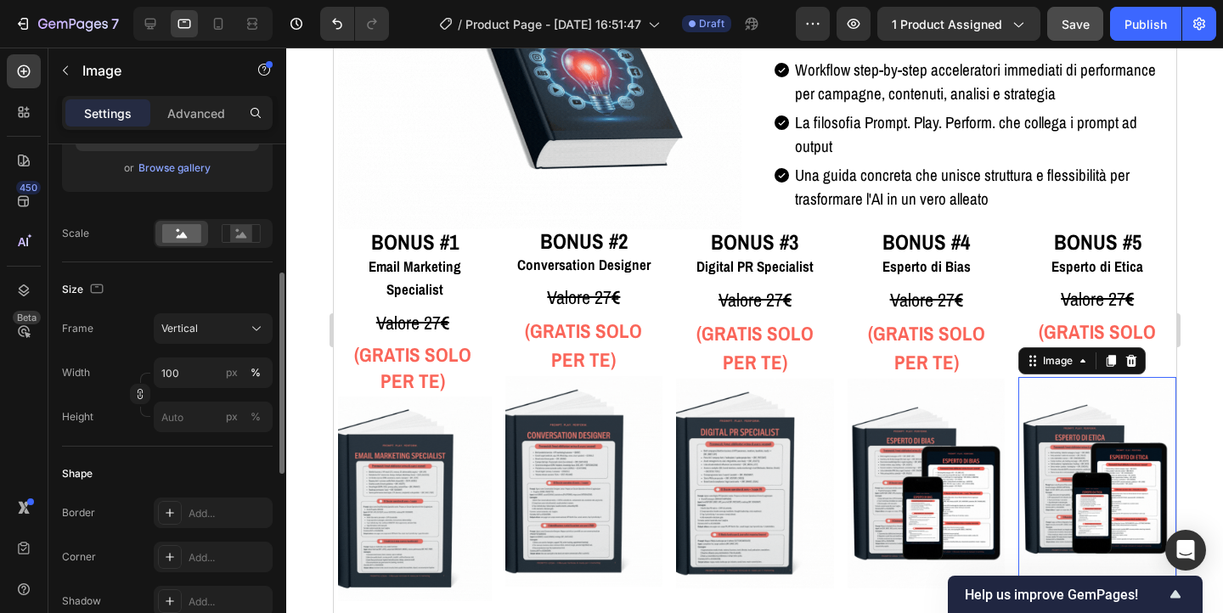
click at [1206, 324] on div at bounding box center [754, 331] width 937 height 566
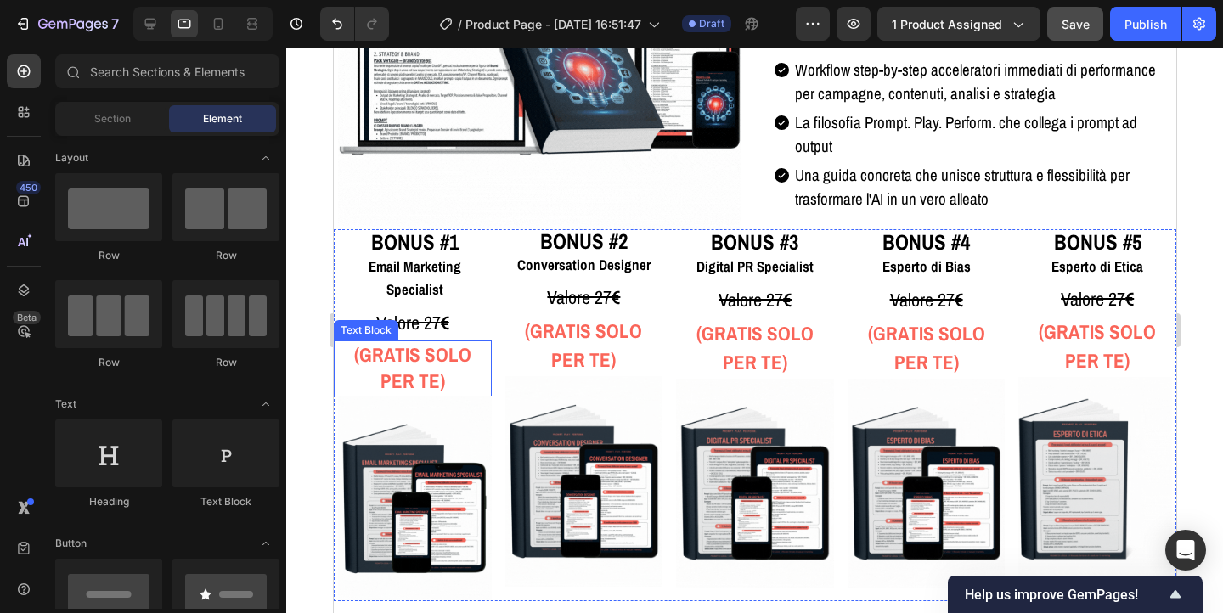
click at [390, 342] on strong "(GRATIS SOLO PER TE)" at bounding box center [411, 368] width 117 height 53
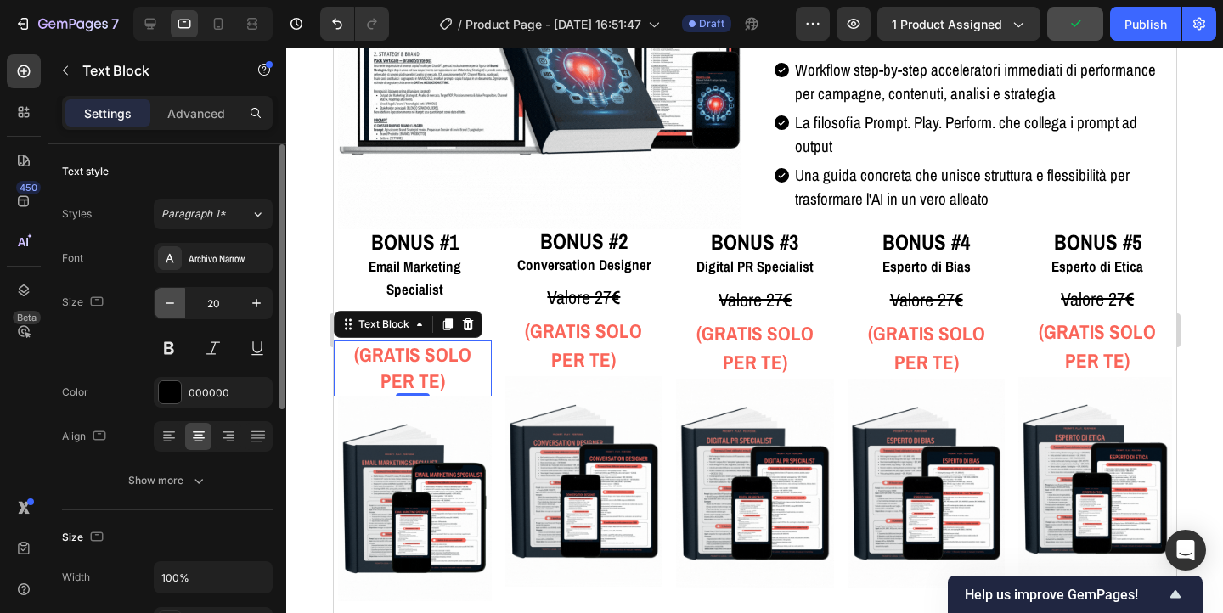
click at [172, 309] on icon "button" at bounding box center [169, 303] width 17 height 17
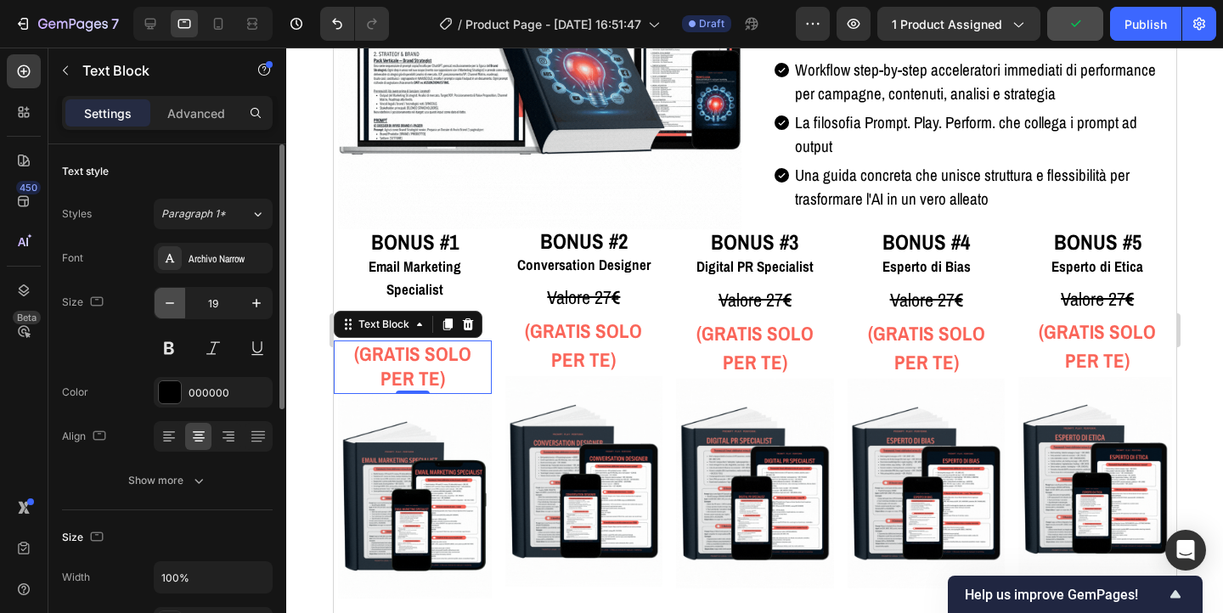
click at [172, 309] on icon "button" at bounding box center [169, 303] width 17 height 17
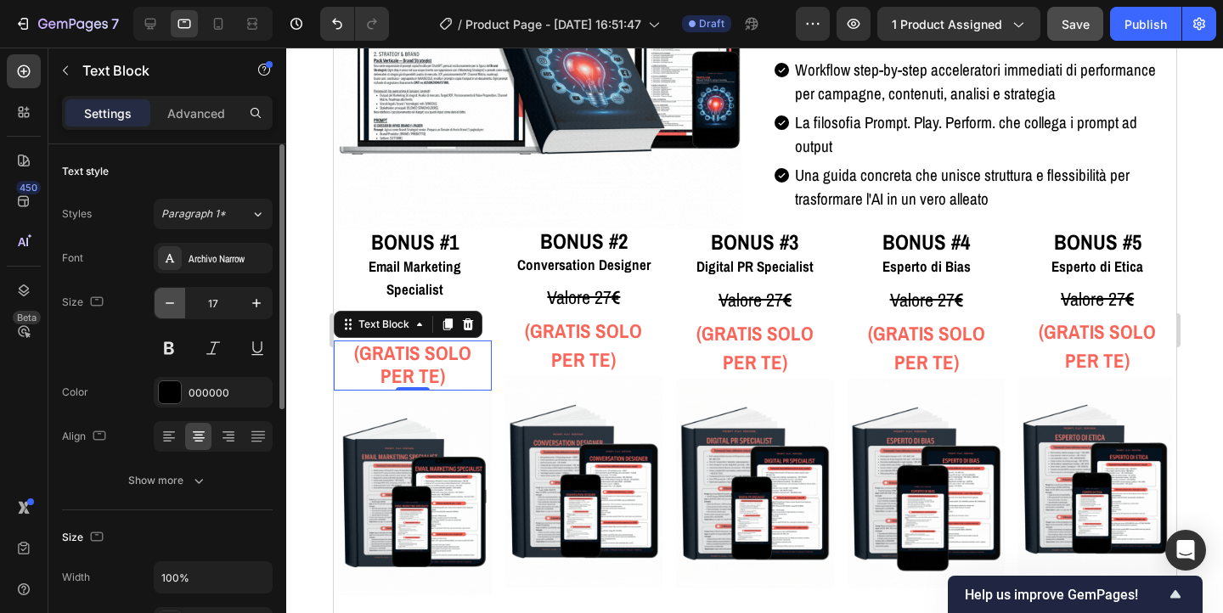
click at [172, 309] on icon "button" at bounding box center [169, 303] width 17 height 17
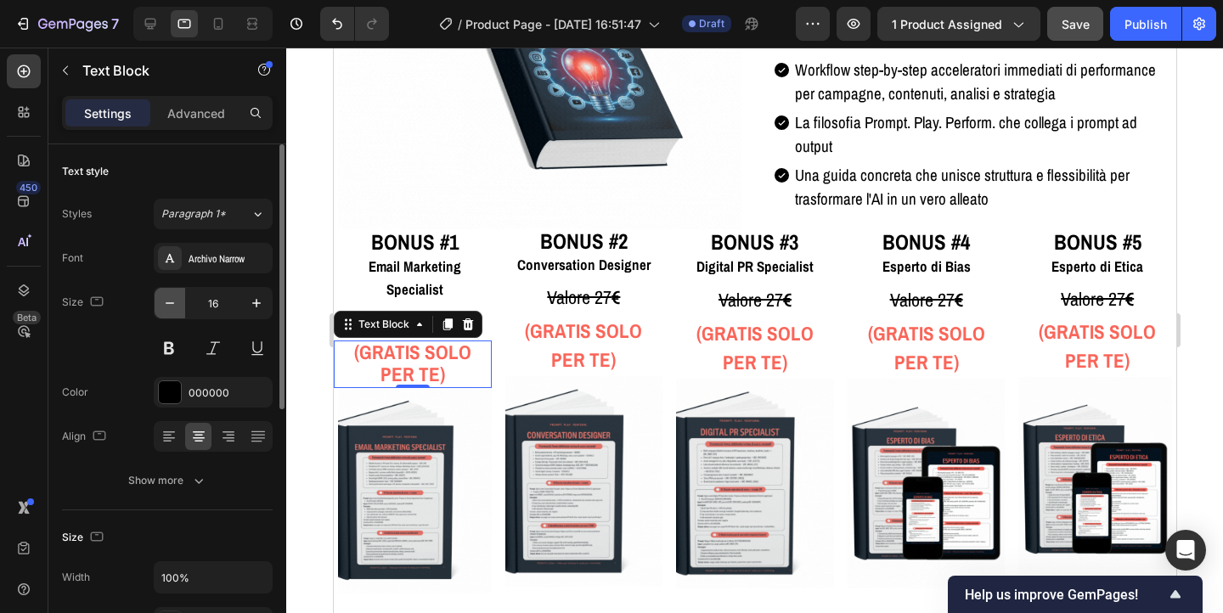
click at [168, 304] on icon "button" at bounding box center [169, 303] width 17 height 17
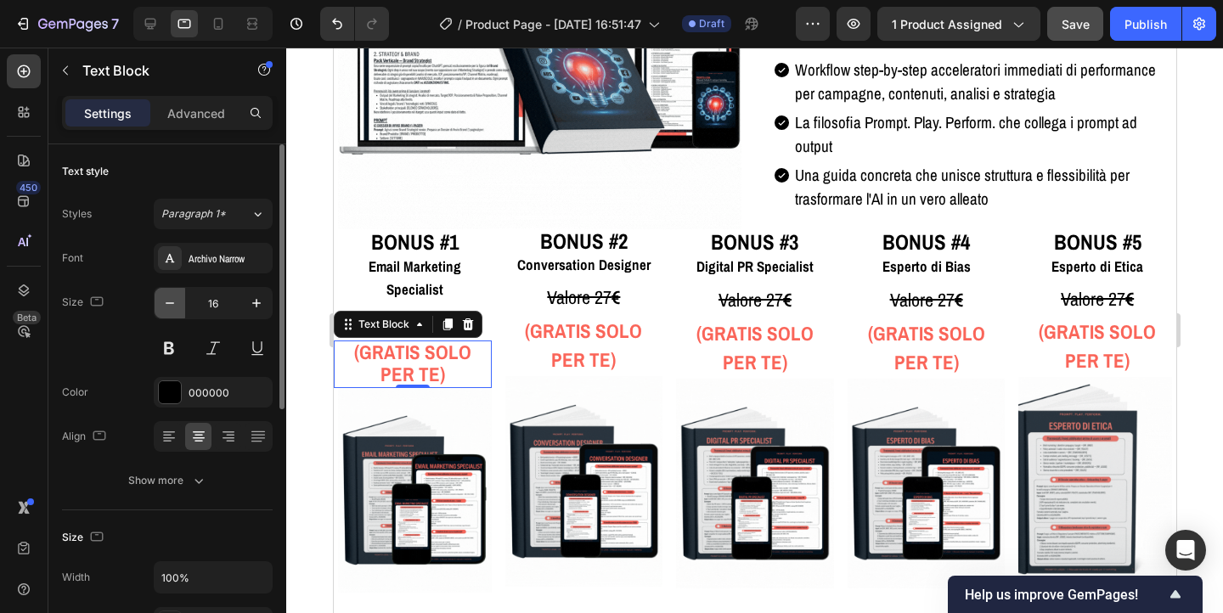
type input "15"
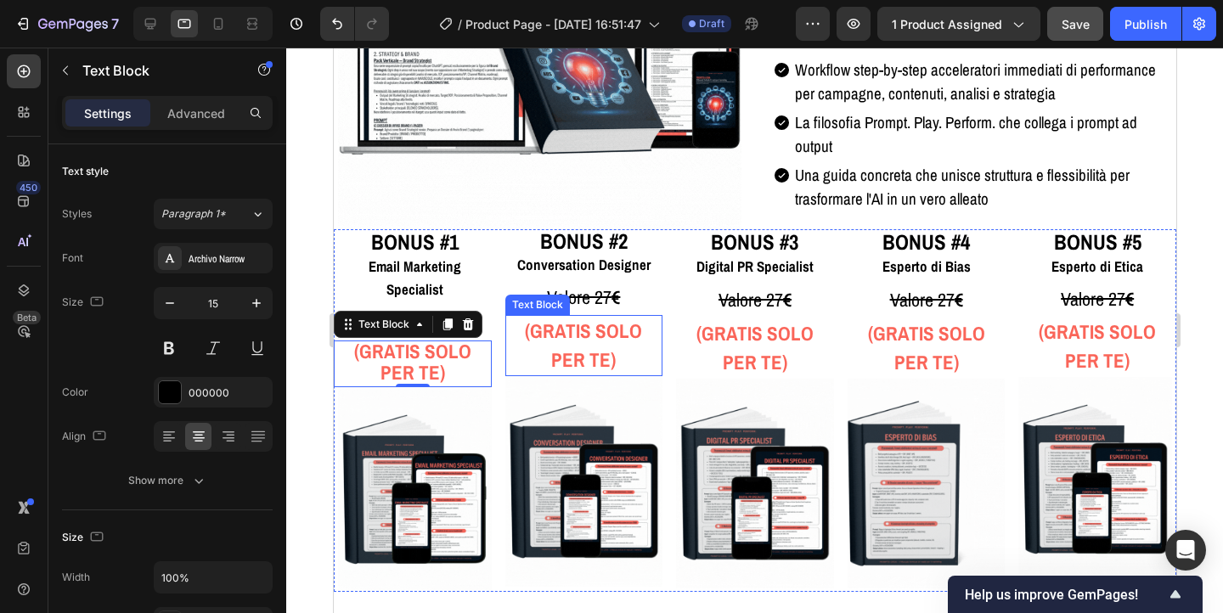
click at [596, 344] on p "(GRATIS SOLO PER TE)" at bounding box center [584, 346] width 146 height 58
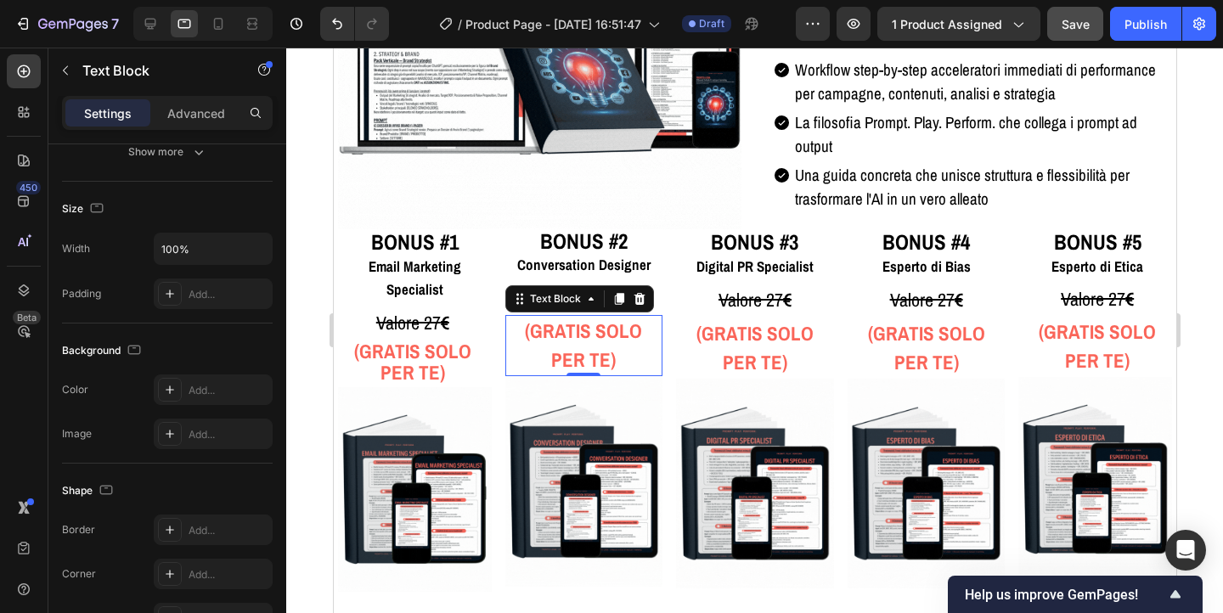
click at [543, 350] on p "(GRATIS SOLO PER TE)" at bounding box center [584, 346] width 146 height 58
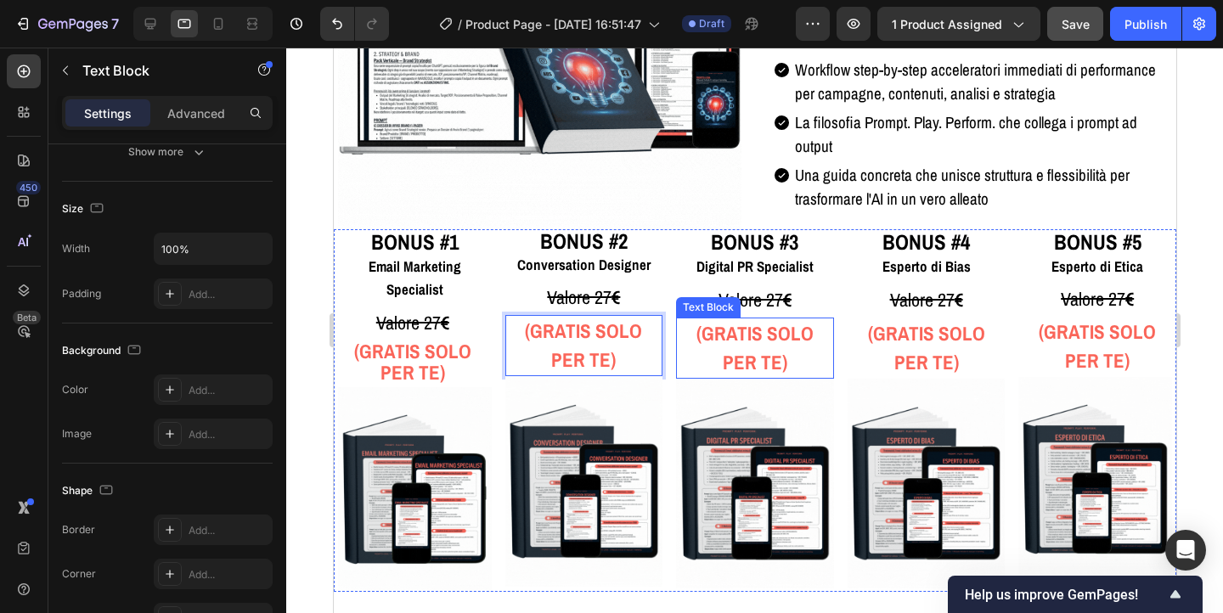
click at [681, 360] on p "(GRATIS SOLO PER TE)" at bounding box center [754, 348] width 146 height 58
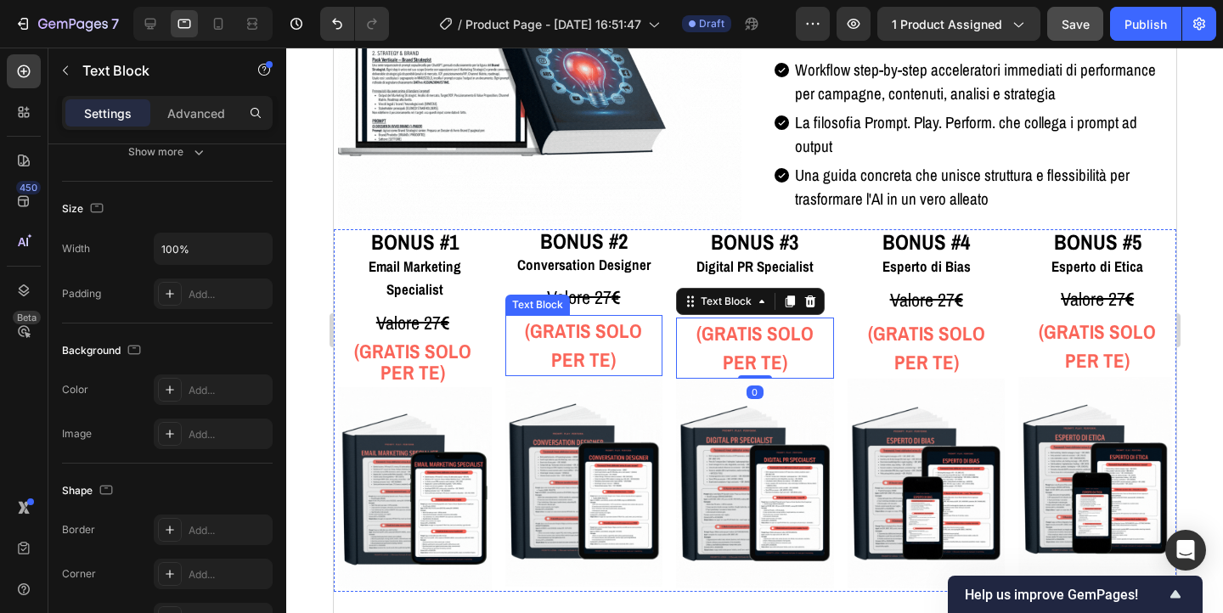
click at [563, 352] on strong "(GRATIS SOLO PER TE)" at bounding box center [582, 345] width 117 height 55
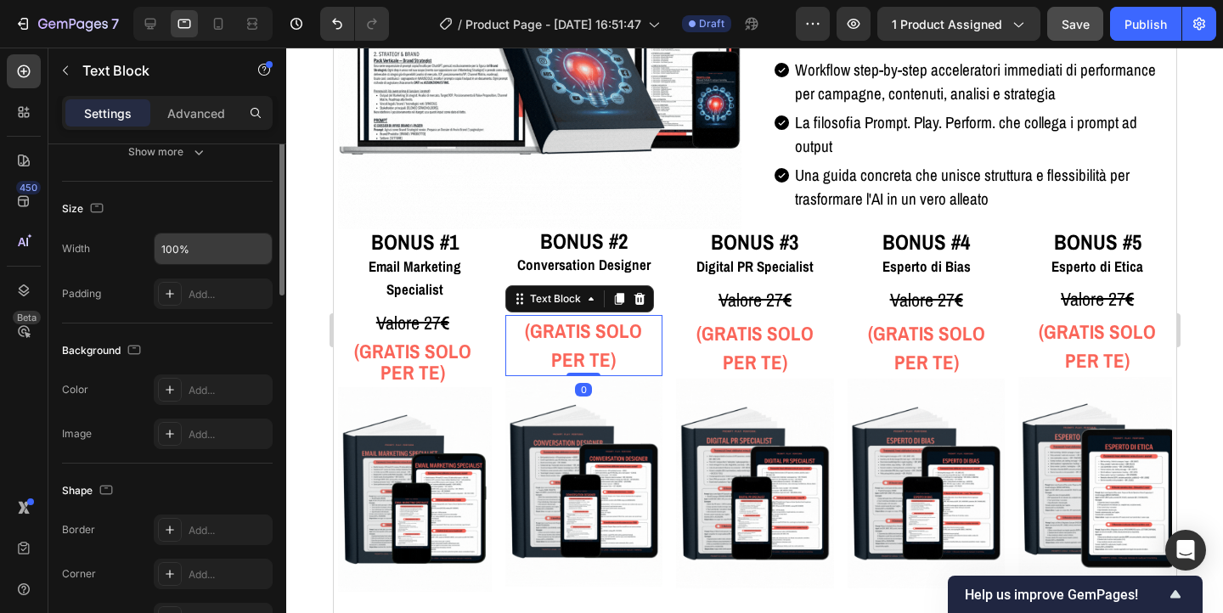
scroll to position [0, 0]
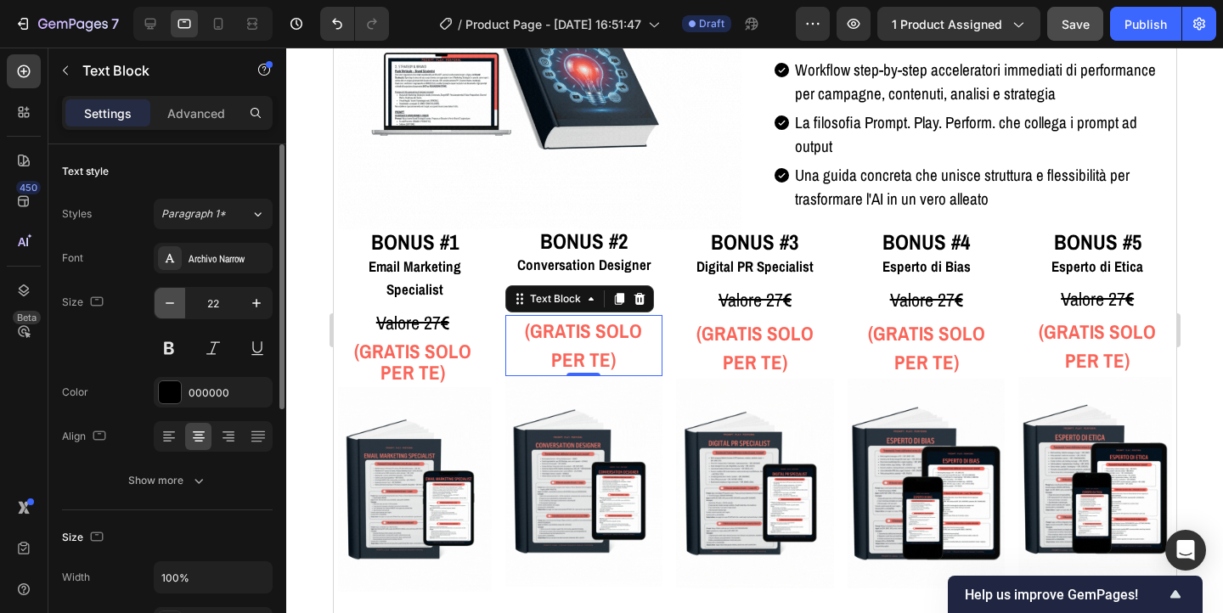
click at [163, 296] on icon "button" at bounding box center [169, 303] width 17 height 17
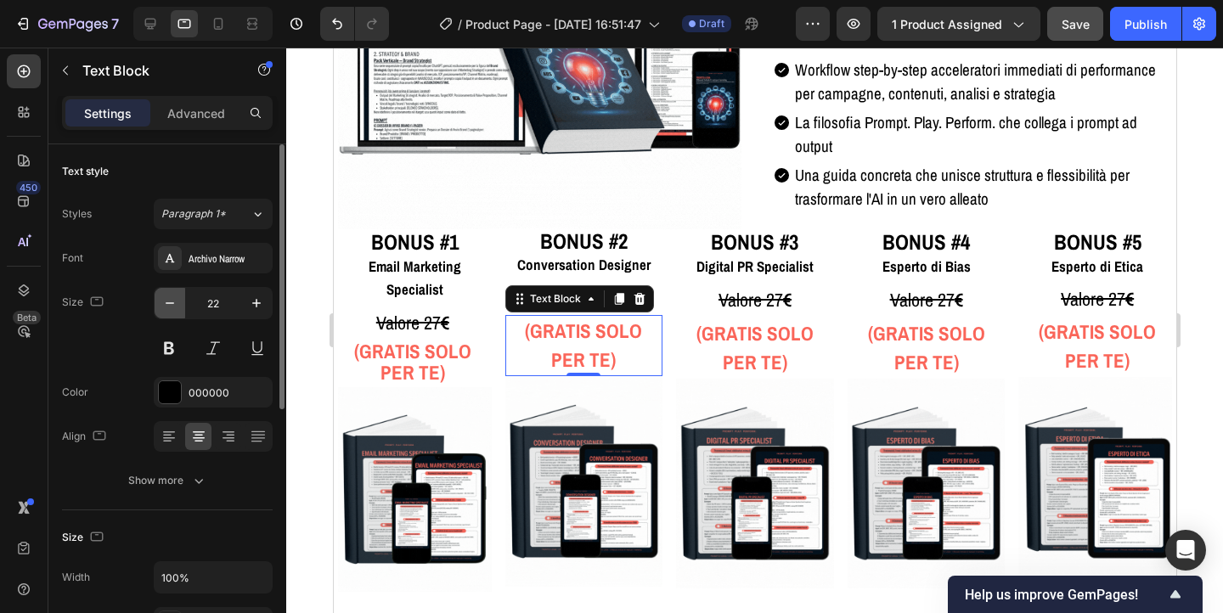
click at [163, 296] on icon "button" at bounding box center [169, 303] width 17 height 17
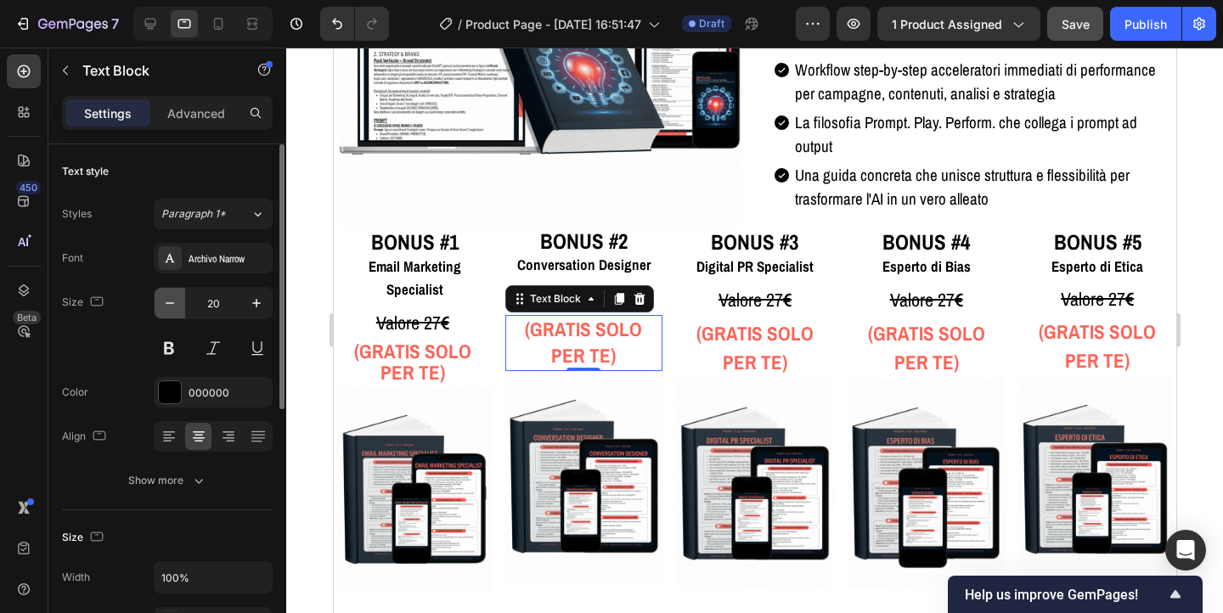
click at [163, 296] on icon "button" at bounding box center [169, 303] width 17 height 17
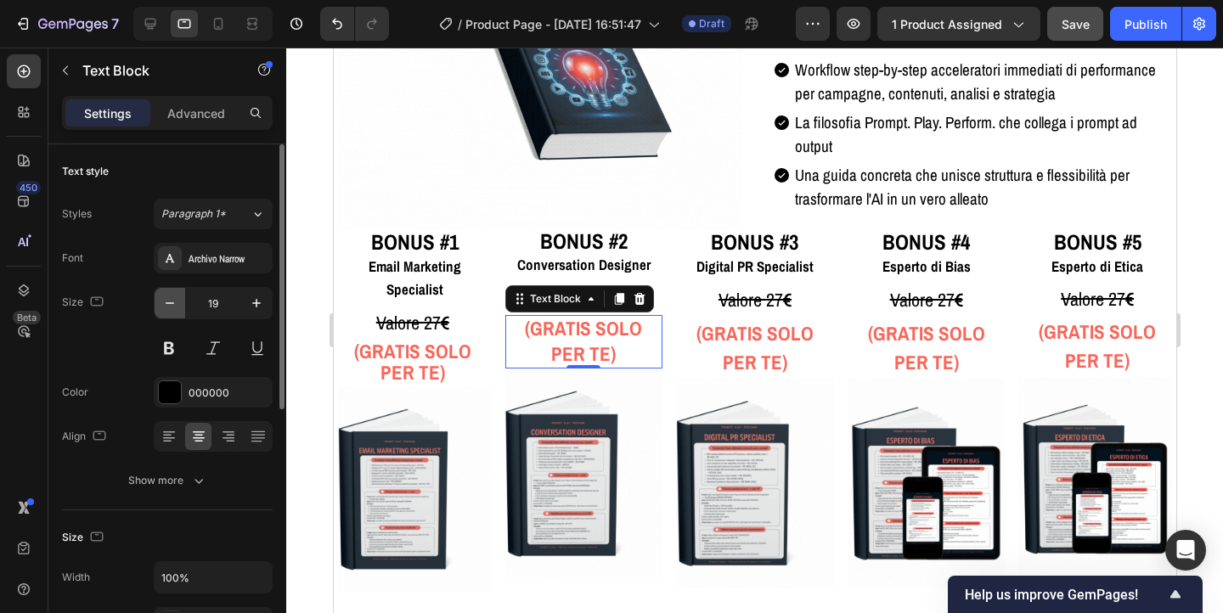
click at [163, 296] on icon "button" at bounding box center [169, 303] width 17 height 17
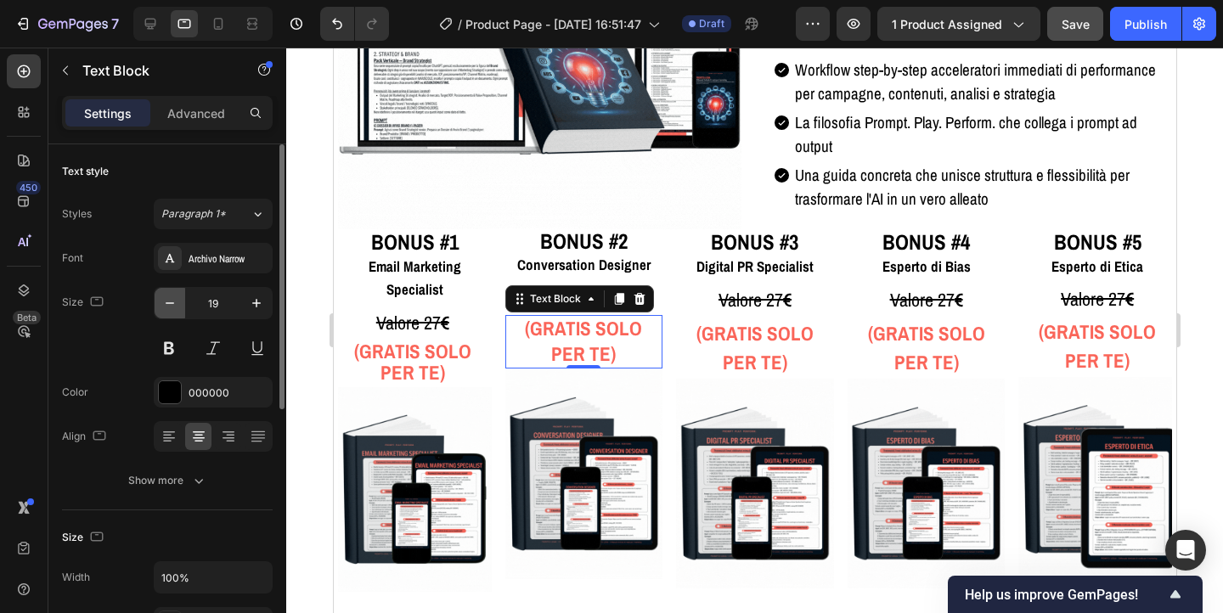
click at [163, 296] on icon "button" at bounding box center [169, 303] width 17 height 17
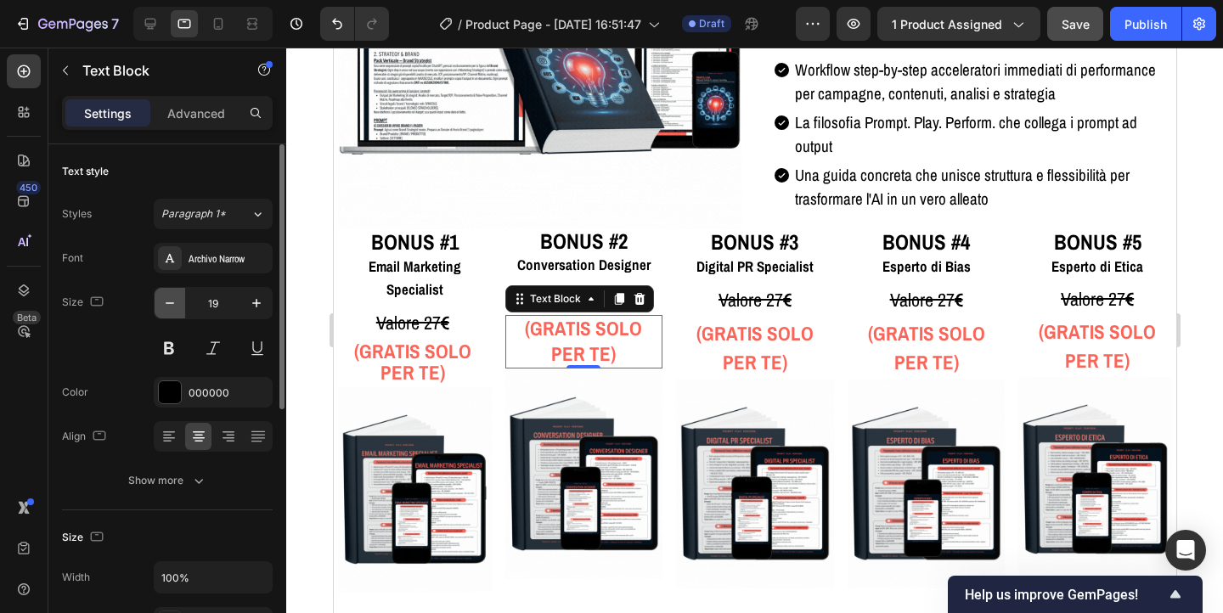
click at [163, 296] on icon "button" at bounding box center [169, 303] width 17 height 17
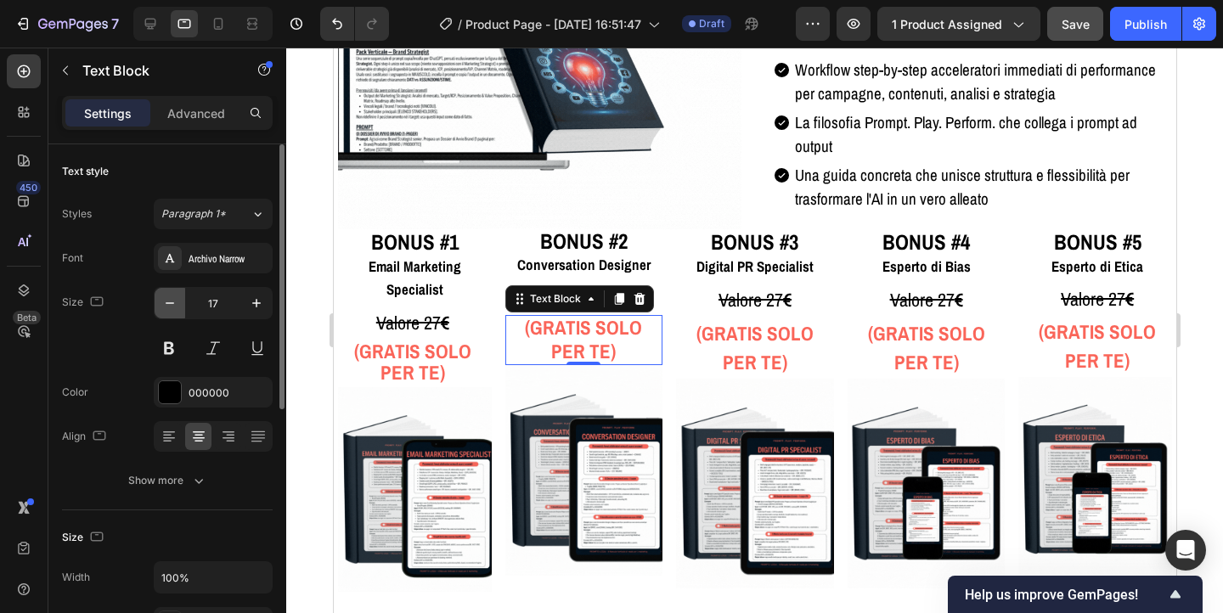
click at [163, 296] on icon "button" at bounding box center [169, 303] width 17 height 17
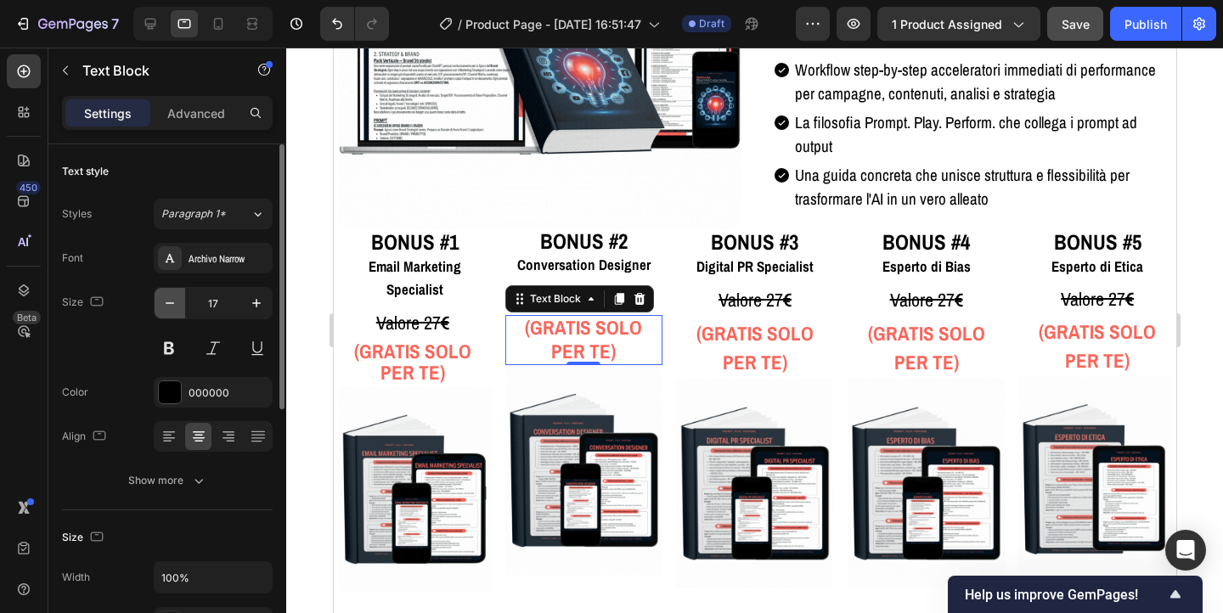
type input "16"
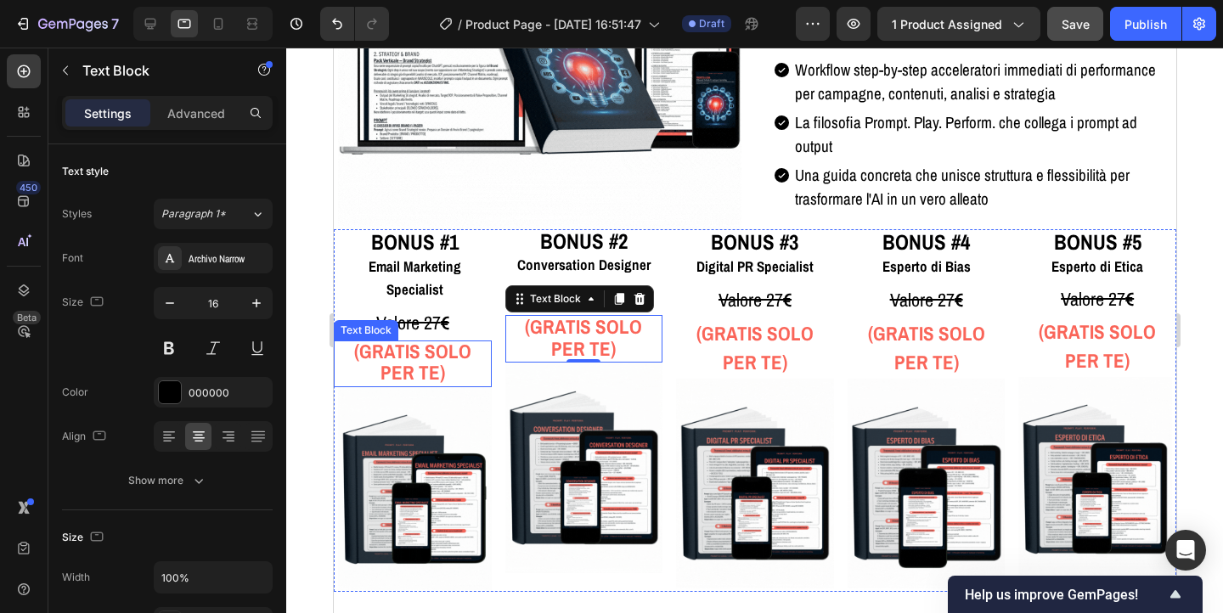
click at [384, 338] on strong "(GRATIS SOLO PER TE)" at bounding box center [411, 362] width 117 height 48
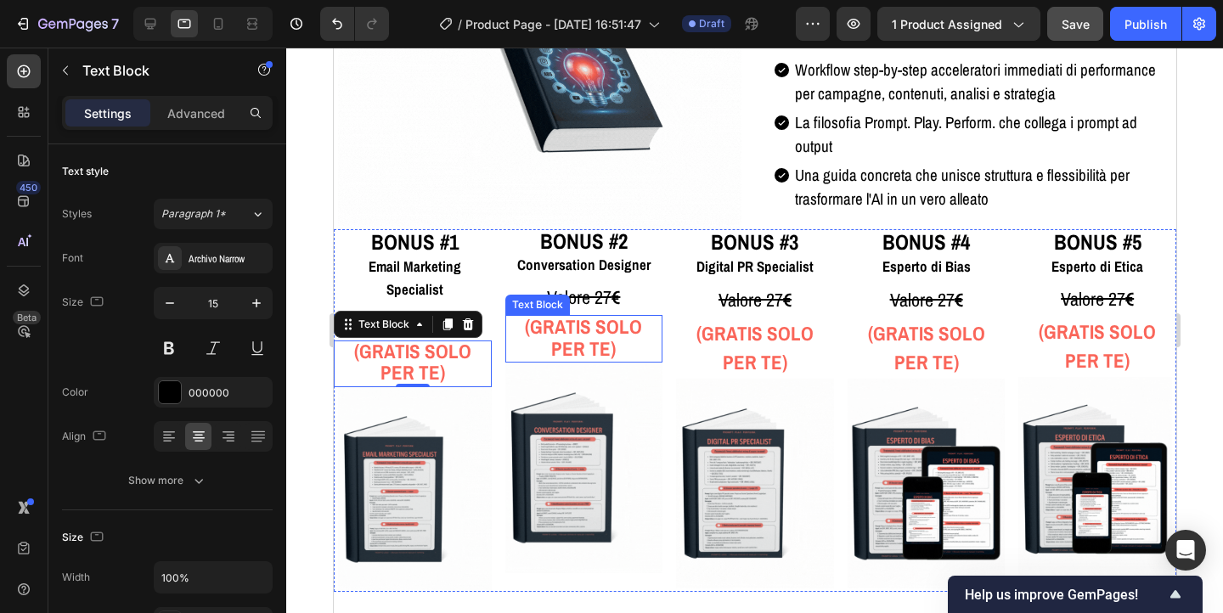
click at [566, 334] on strong "(GRATIS SOLO PER TE)" at bounding box center [582, 338] width 117 height 48
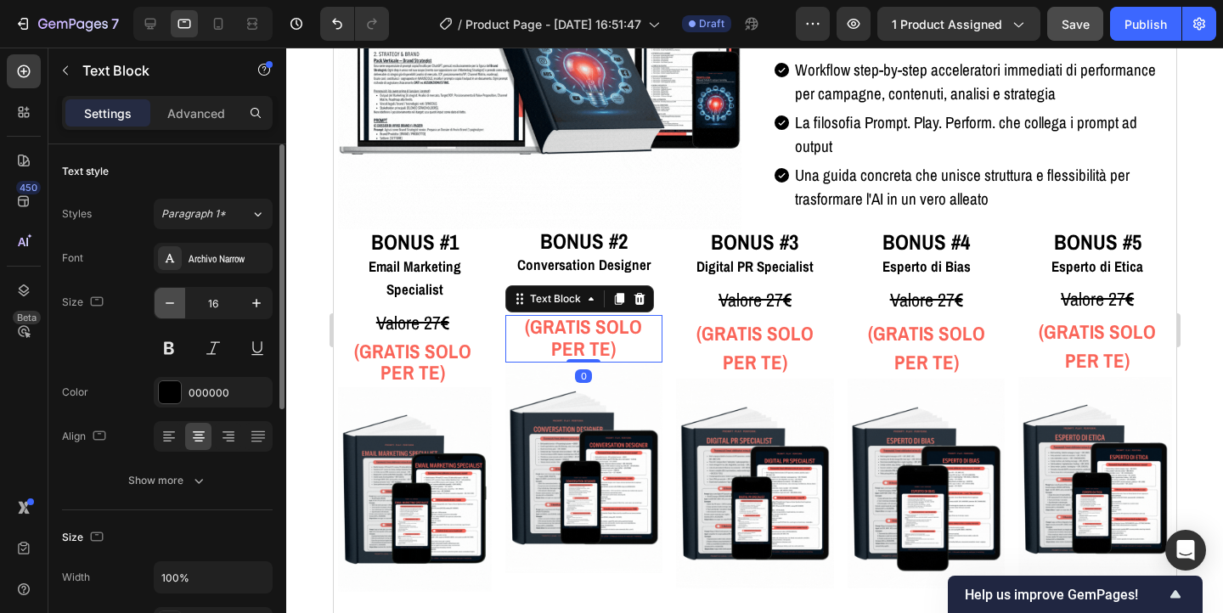
click at [169, 301] on icon "button" at bounding box center [169, 303] width 17 height 17
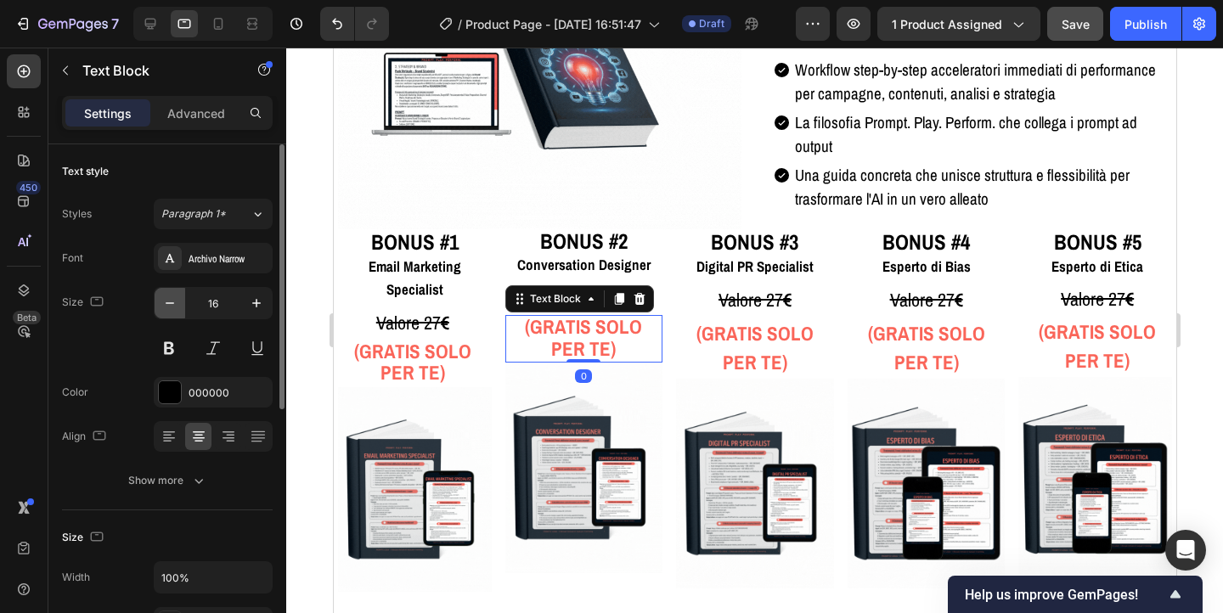
type input "15"
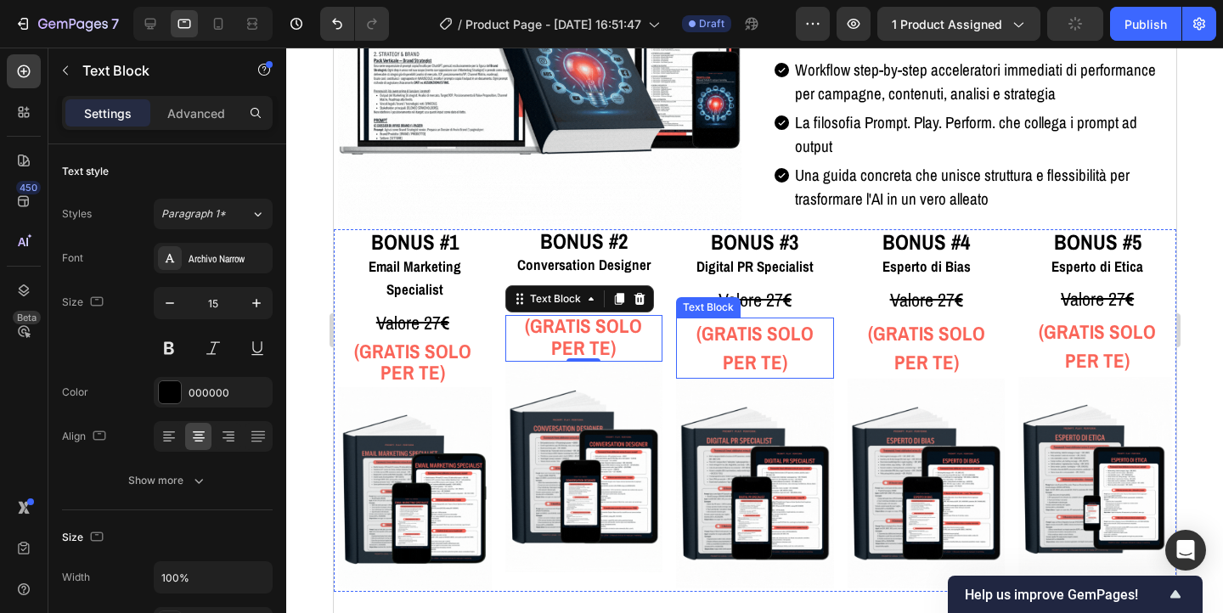
click at [737, 346] on strong "(GRATIS SOLO PER TE)" at bounding box center [754, 347] width 117 height 55
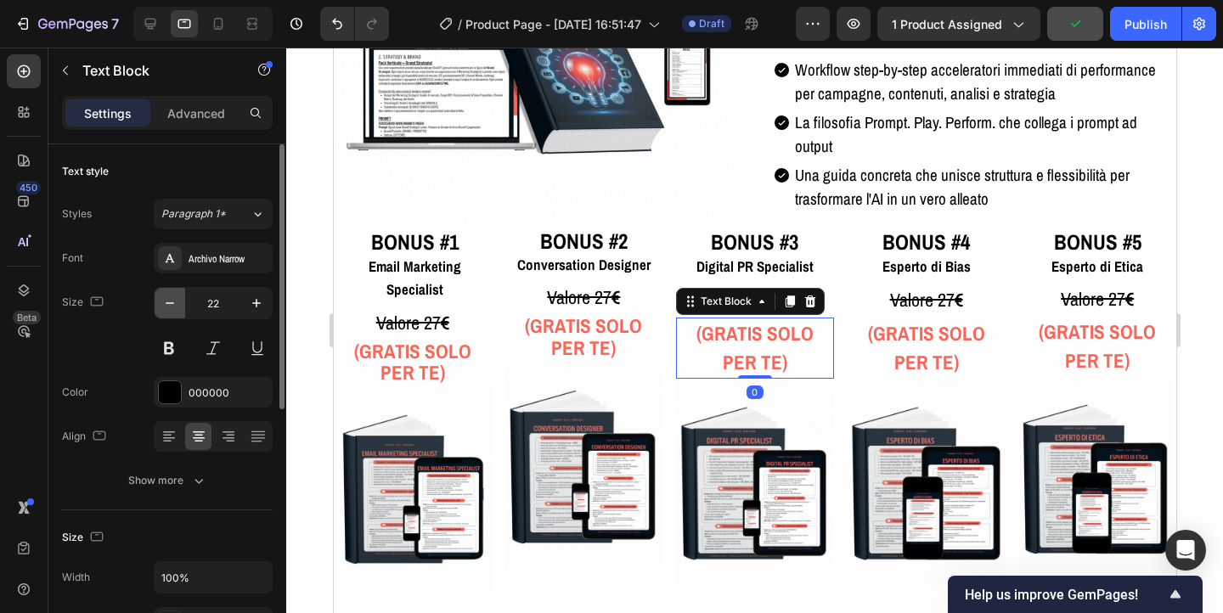
click at [160, 306] on button "button" at bounding box center [170, 303] width 31 height 31
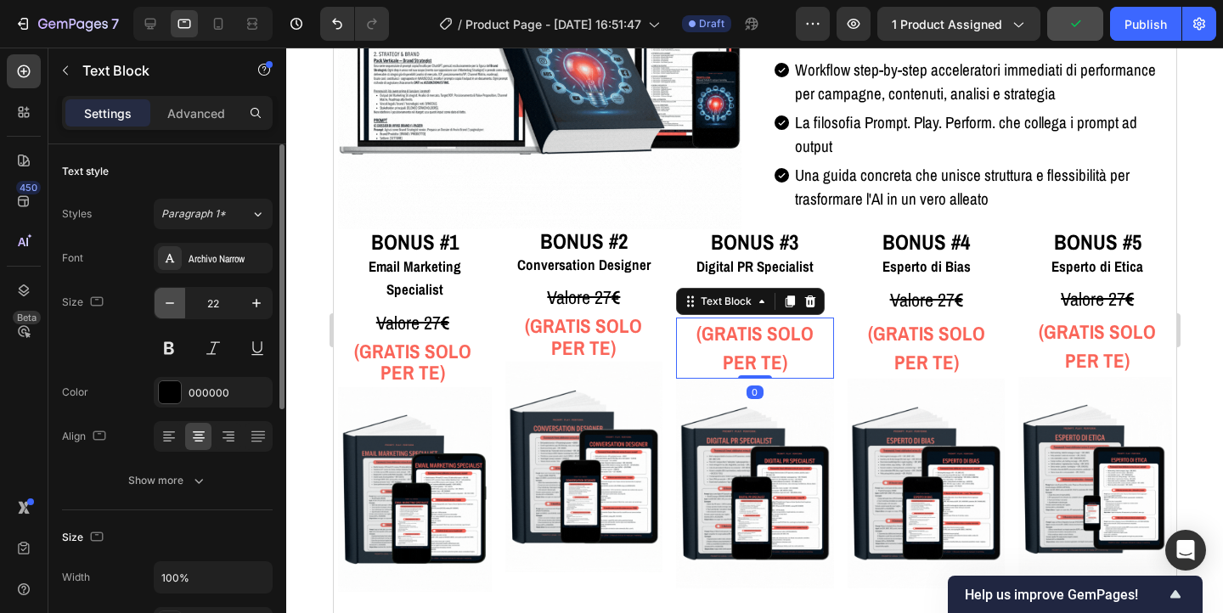
click at [160, 306] on button "button" at bounding box center [170, 303] width 31 height 31
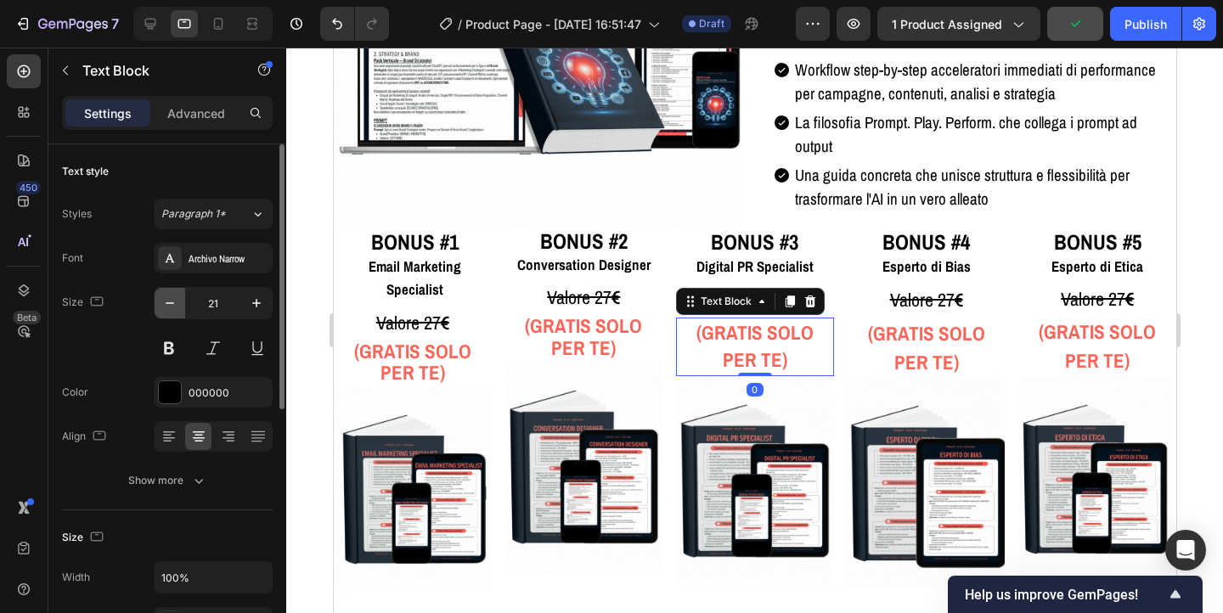
click at [160, 306] on button "button" at bounding box center [170, 303] width 31 height 31
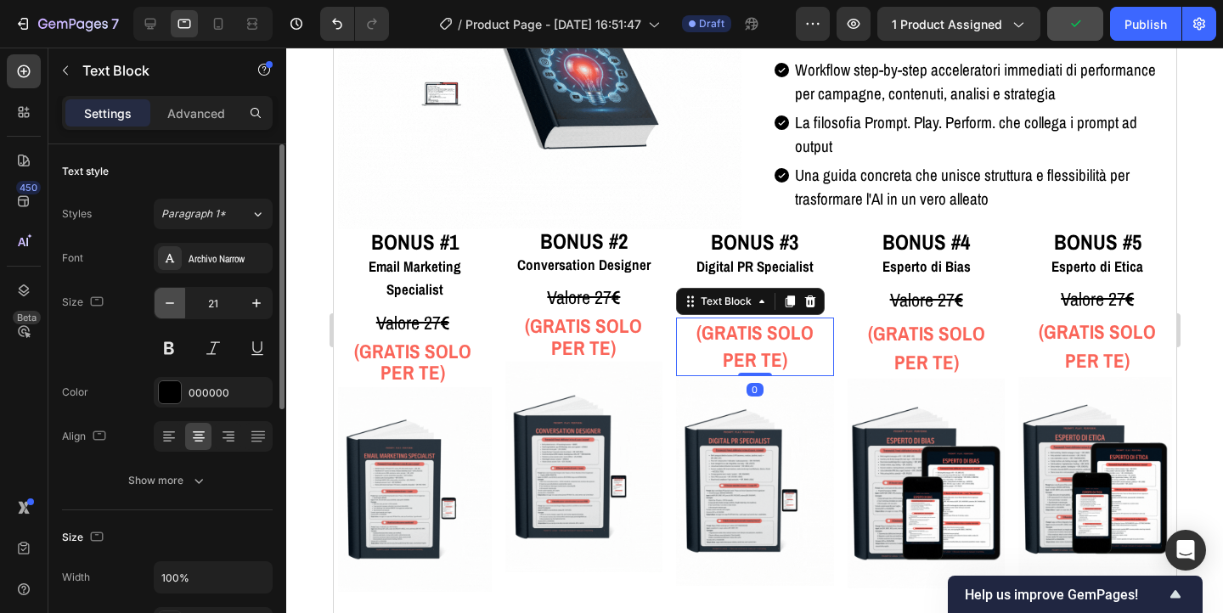
click at [160, 306] on button "button" at bounding box center [170, 303] width 31 height 31
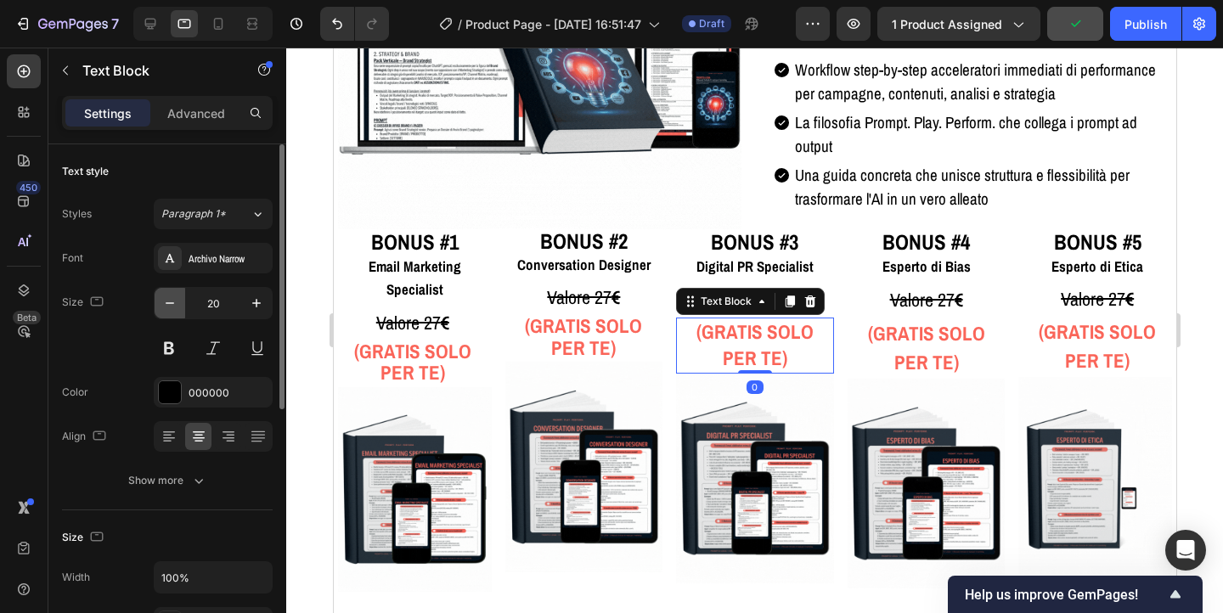
click at [160, 306] on button "button" at bounding box center [170, 303] width 31 height 31
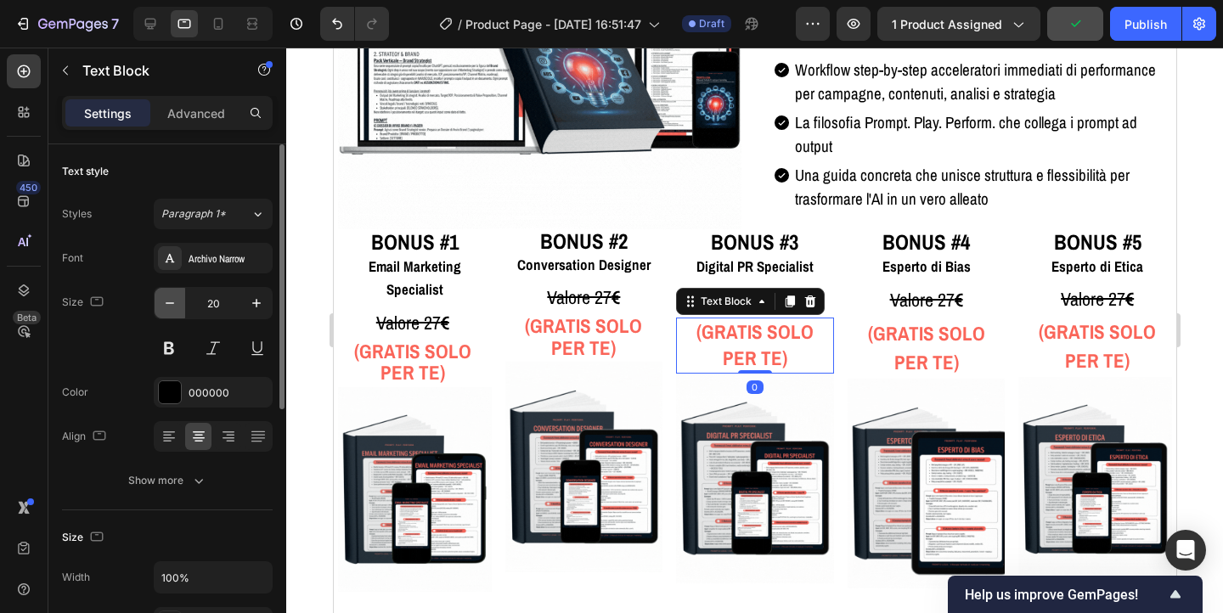
click at [160, 306] on button "button" at bounding box center [170, 303] width 31 height 31
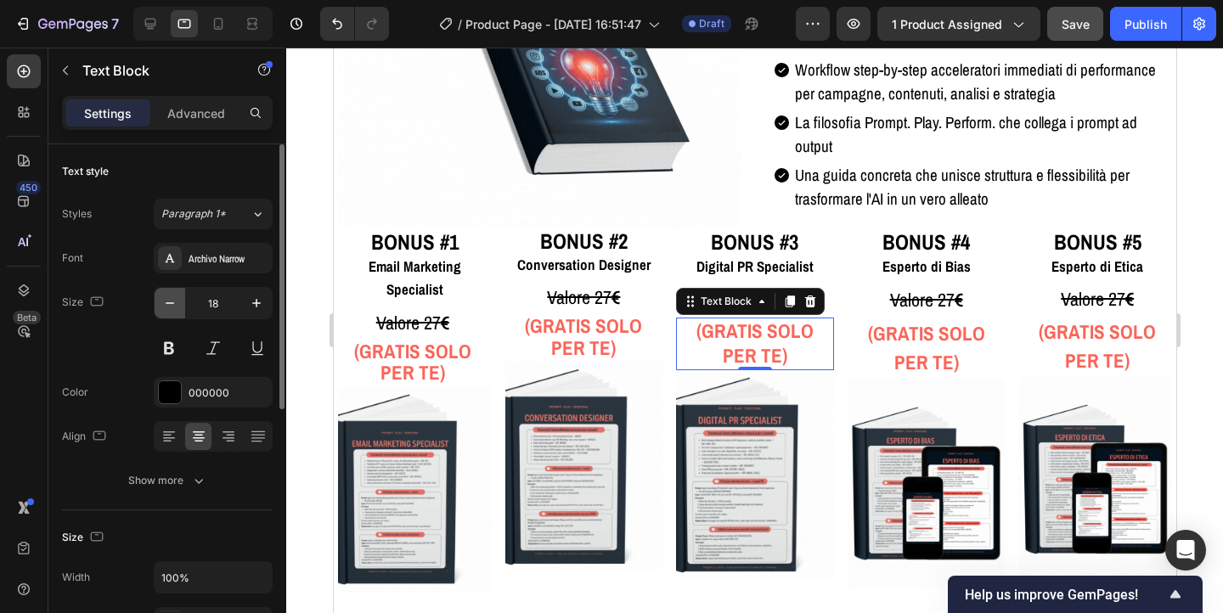
click at [160, 306] on button "button" at bounding box center [170, 303] width 31 height 31
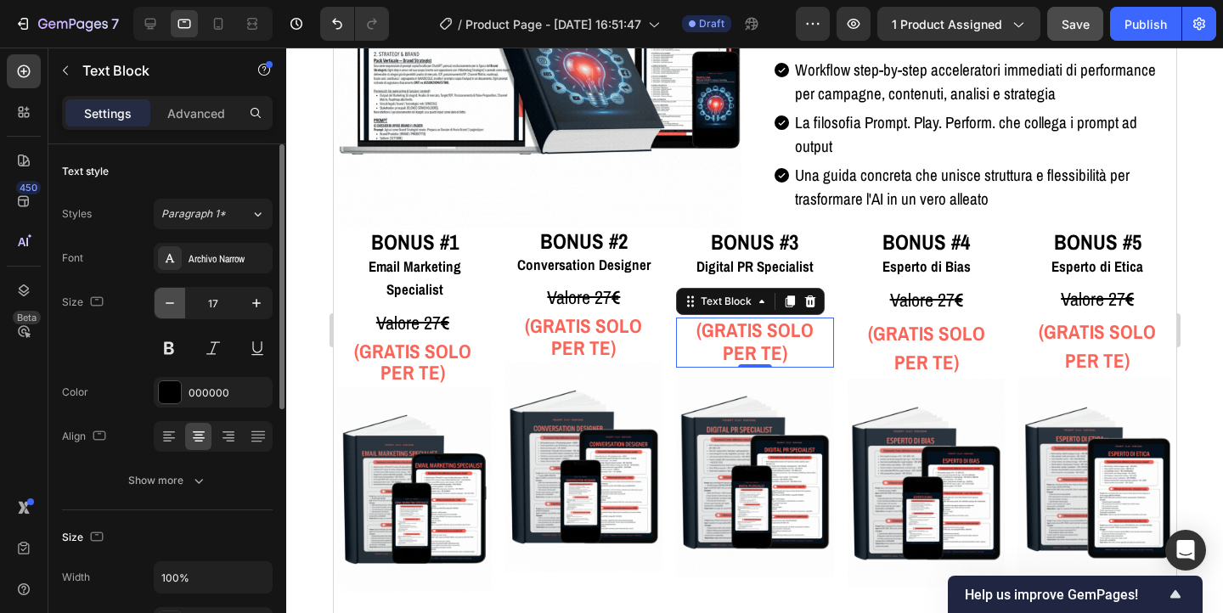
click at [160, 306] on button "button" at bounding box center [170, 303] width 31 height 31
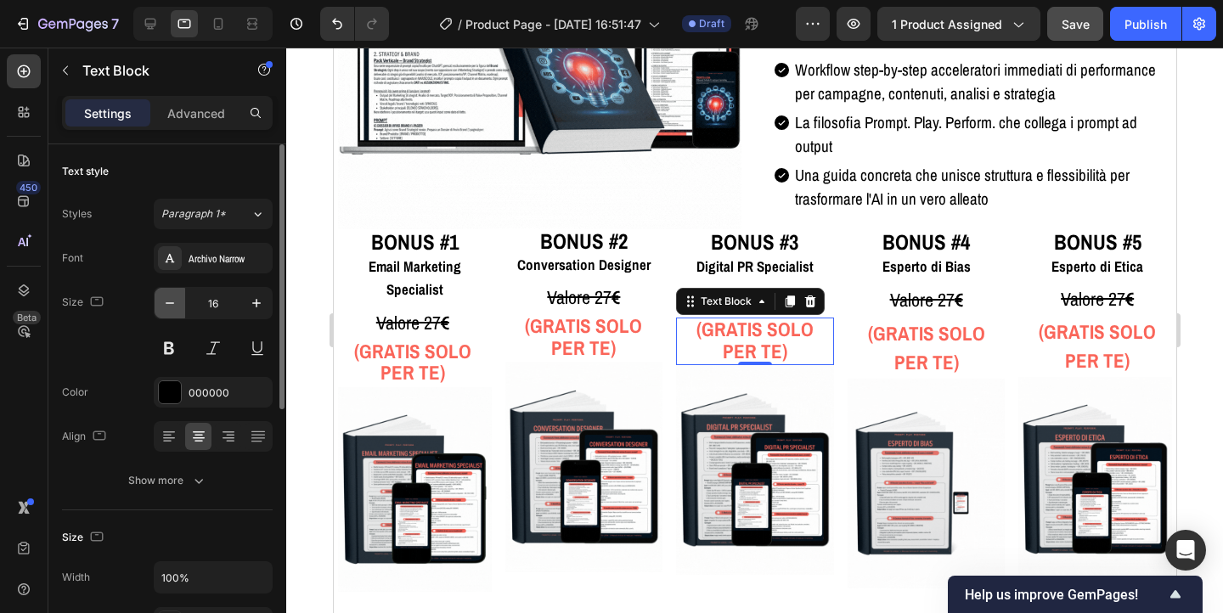
click at [160, 306] on button "button" at bounding box center [170, 303] width 31 height 31
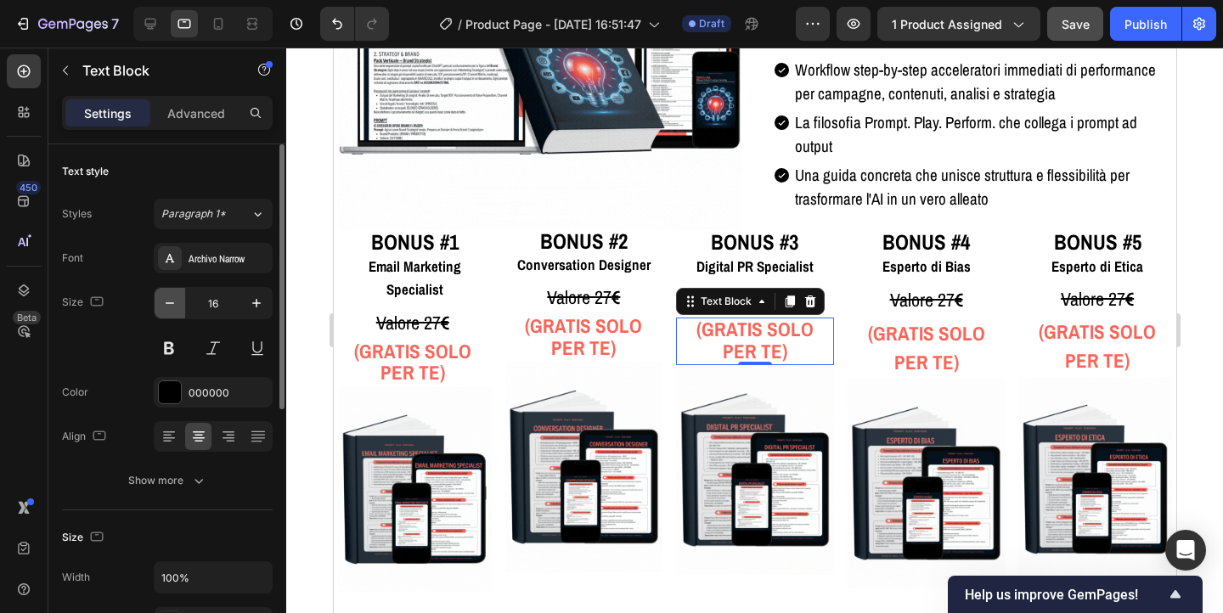
type input "15"
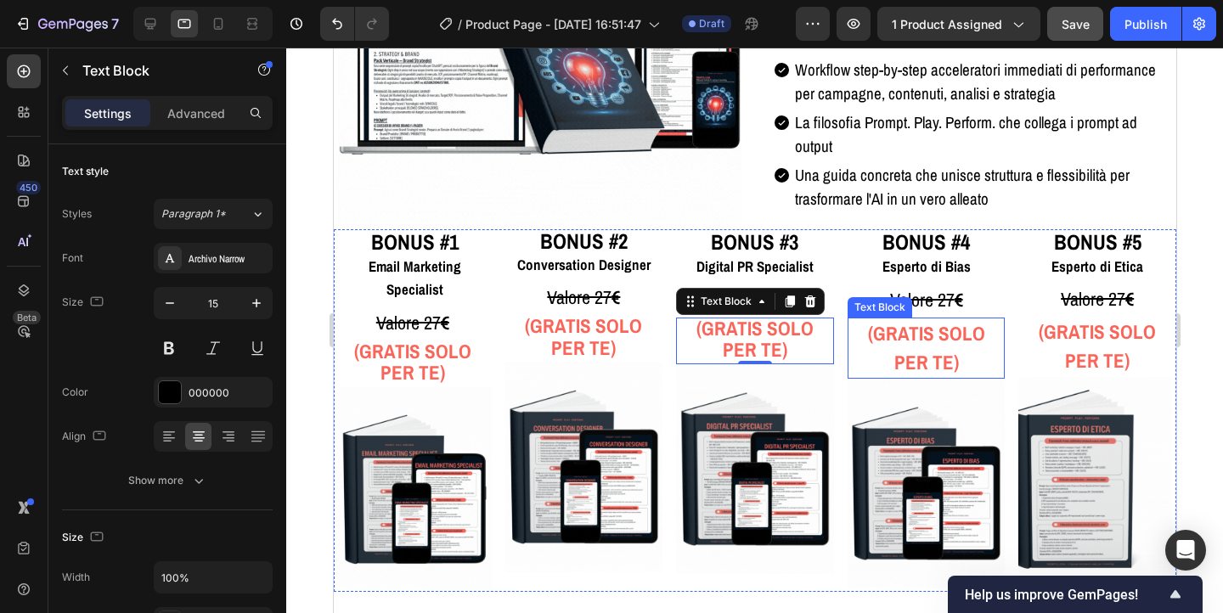
click at [908, 343] on strong "(GRATIS SOLO PER TE)" at bounding box center [925, 347] width 117 height 55
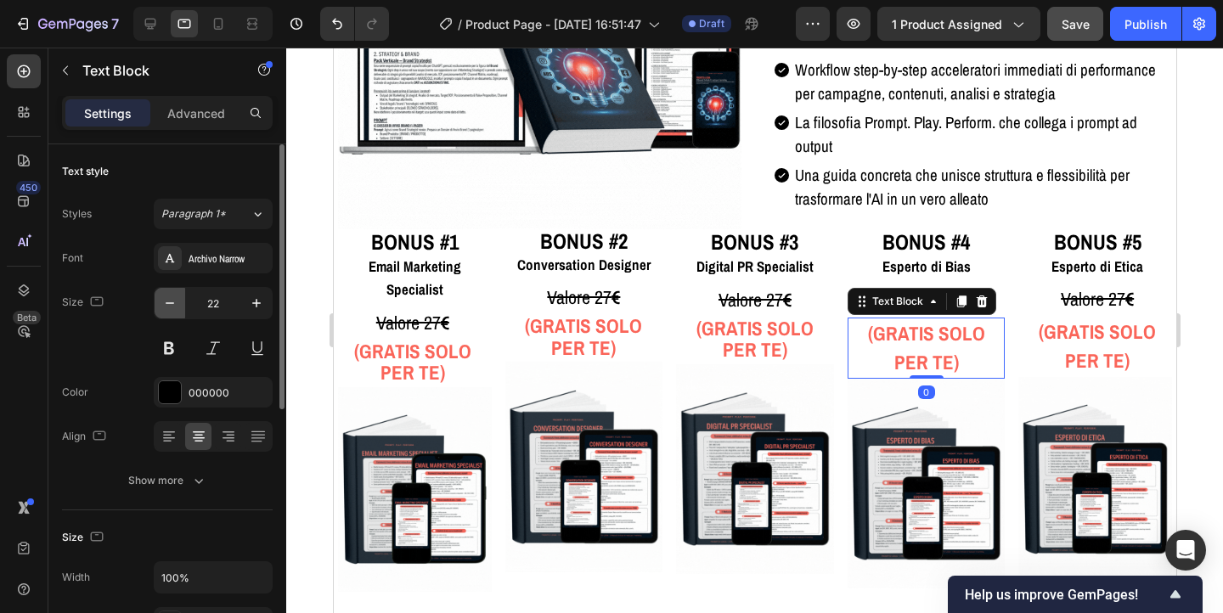
click at [157, 304] on button "button" at bounding box center [170, 303] width 31 height 31
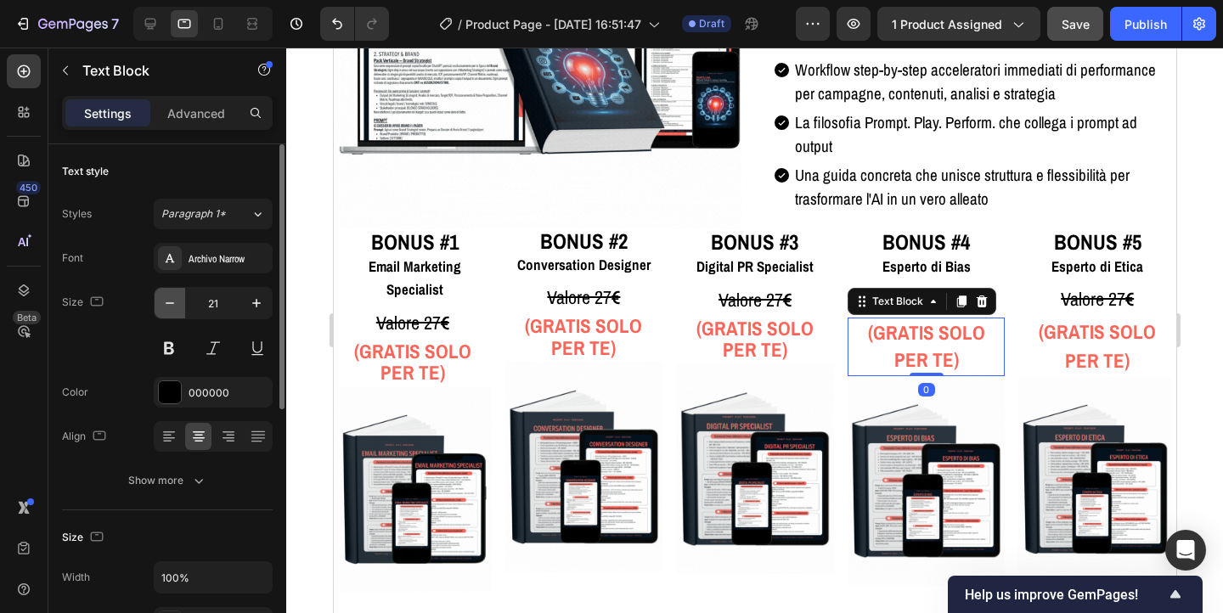
click at [157, 304] on button "button" at bounding box center [170, 303] width 31 height 31
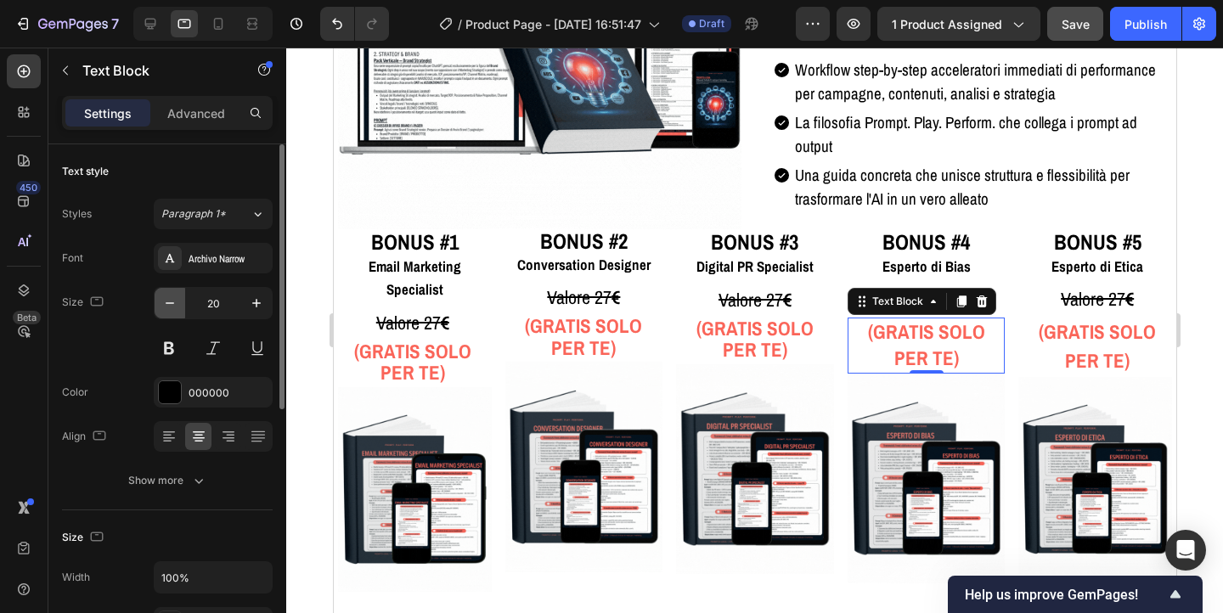
click at [157, 304] on button "button" at bounding box center [170, 303] width 31 height 31
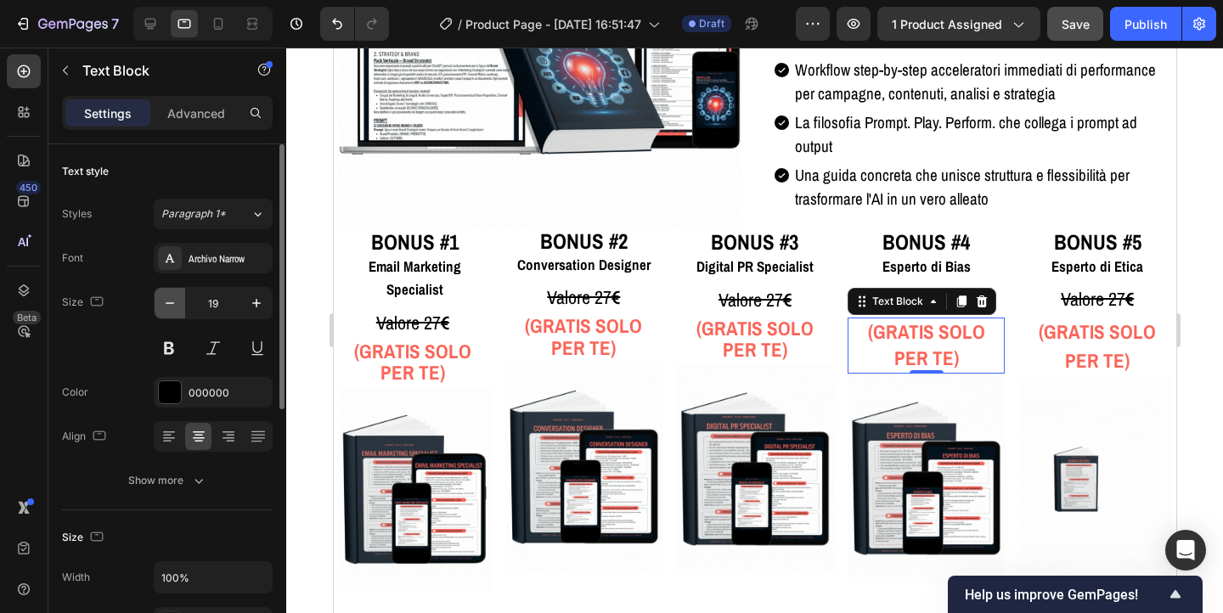
click at [157, 304] on button "button" at bounding box center [170, 303] width 31 height 31
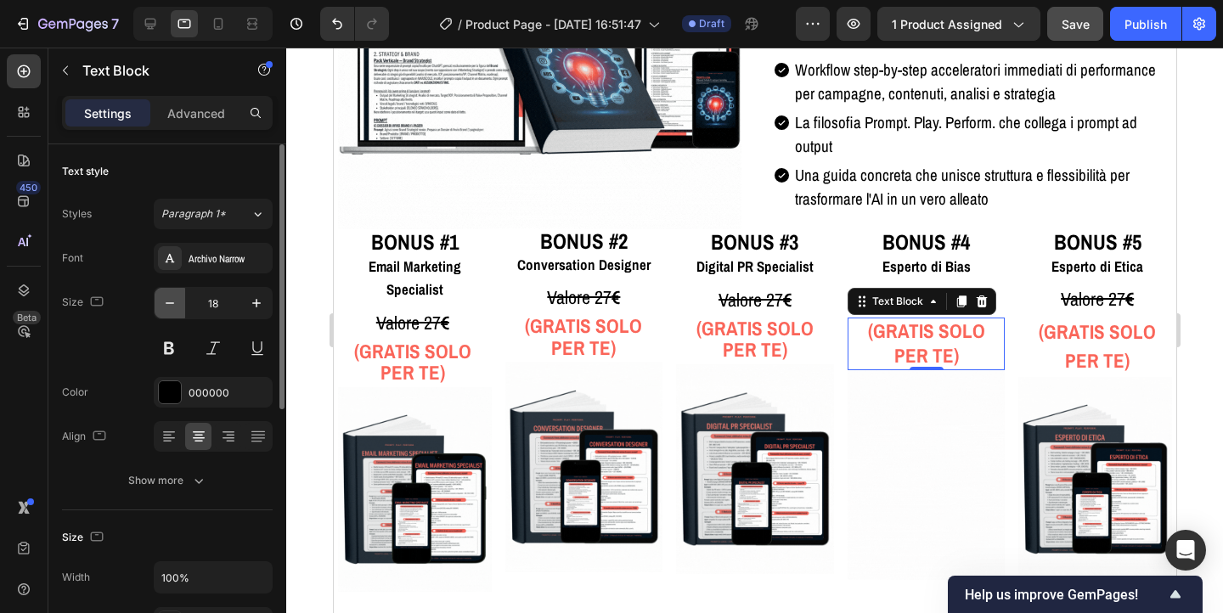
click at [157, 304] on button "button" at bounding box center [170, 303] width 31 height 31
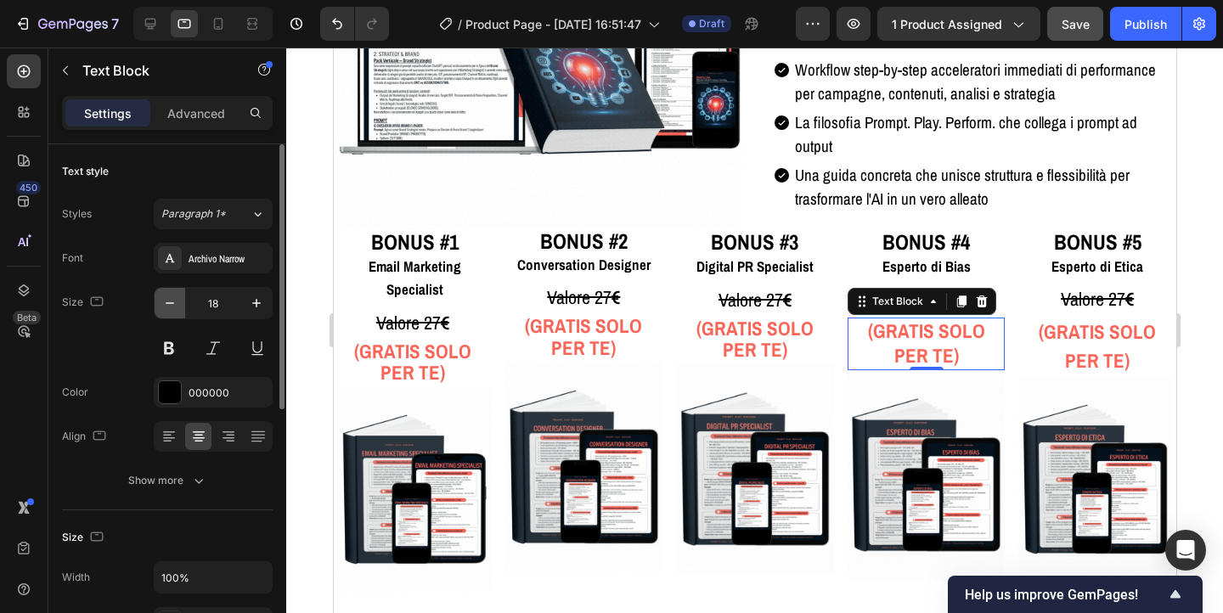
click at [157, 304] on button "button" at bounding box center [170, 303] width 31 height 31
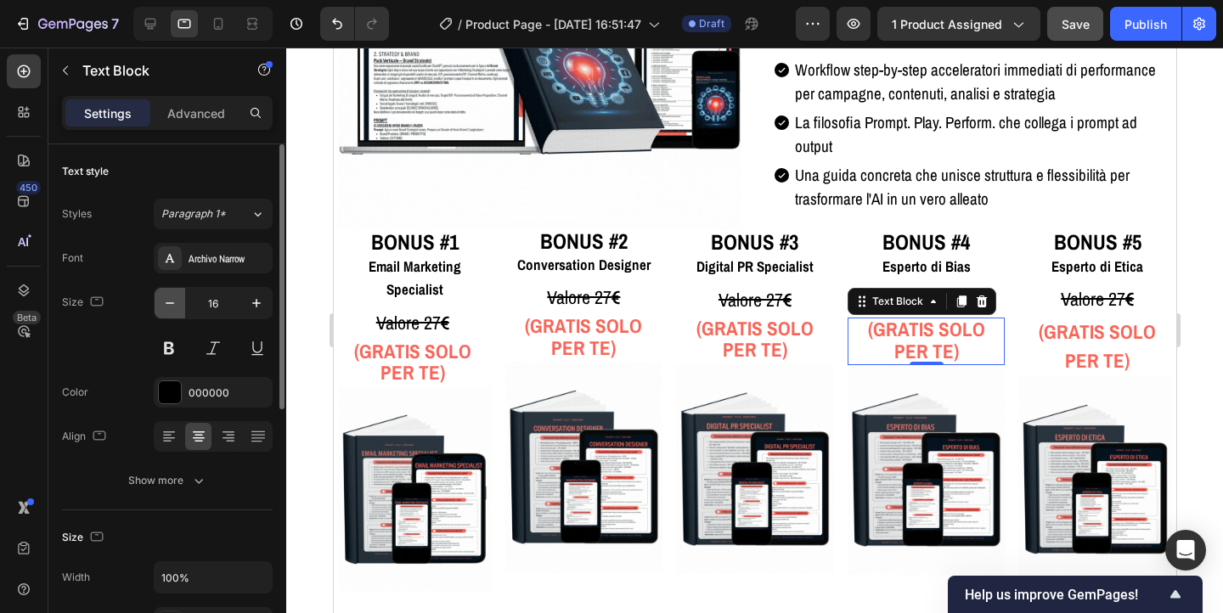
click at [157, 304] on button "button" at bounding box center [170, 303] width 31 height 31
type input "15"
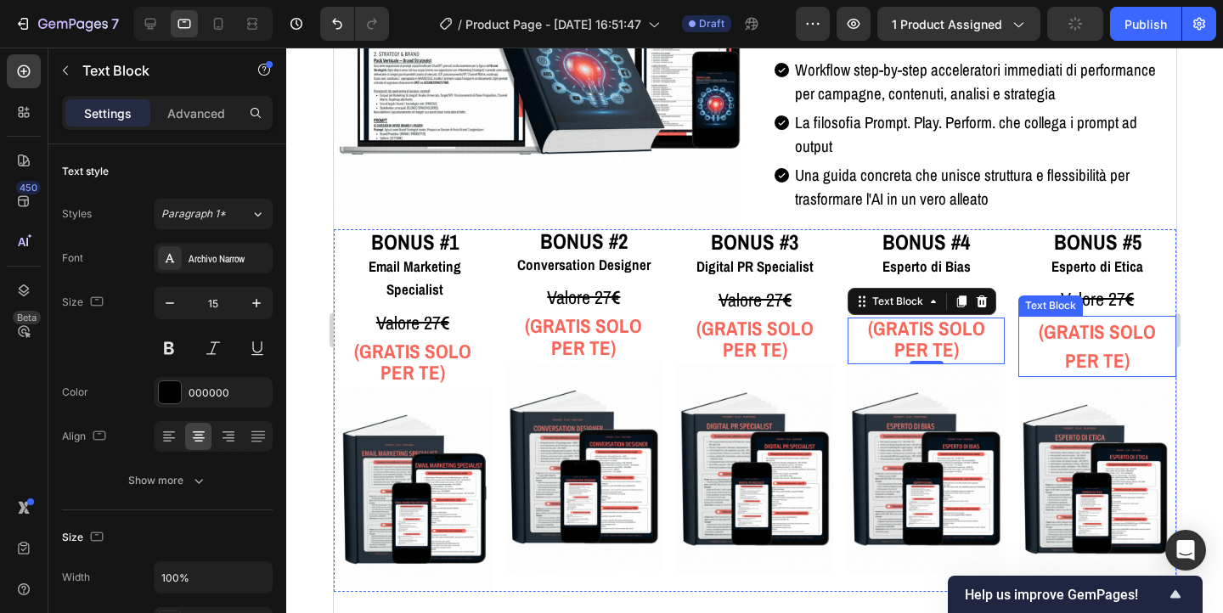
click at [1093, 344] on strong "(GRATIS SOLO PER TE)" at bounding box center [1096, 346] width 117 height 55
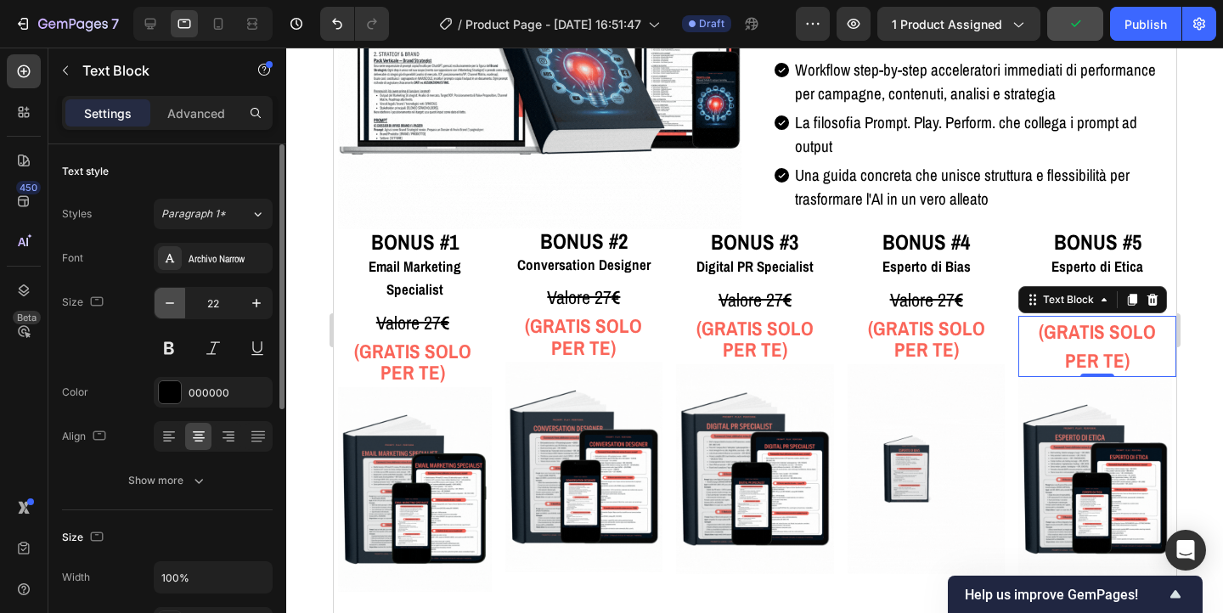
click at [168, 303] on icon "button" at bounding box center [170, 303] width 8 height 2
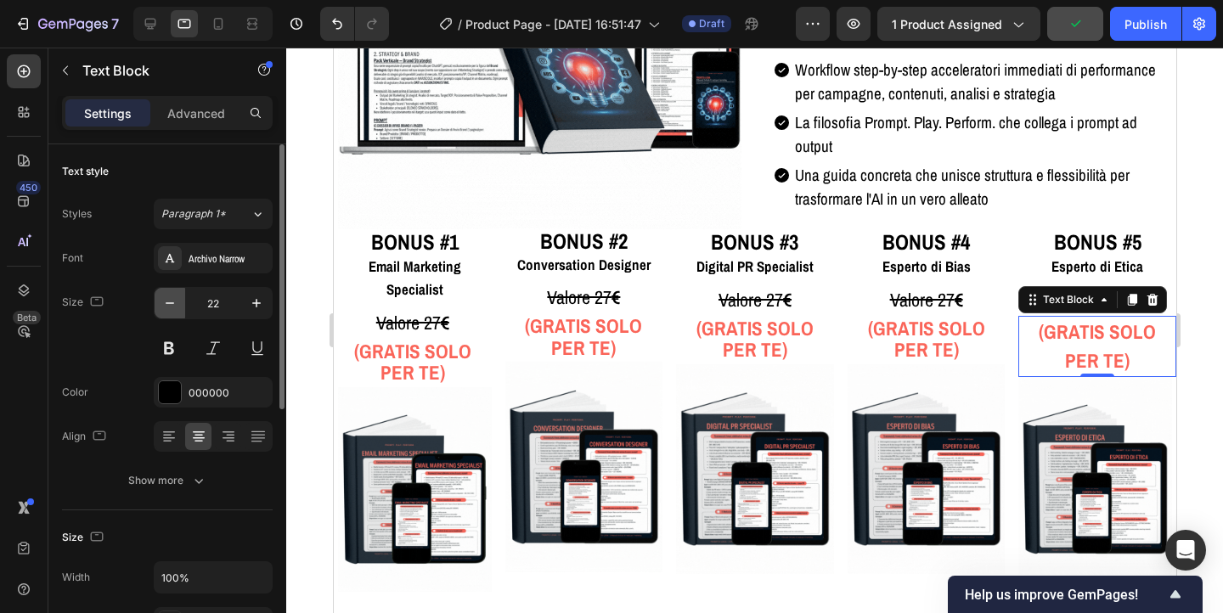
click at [168, 303] on icon "button" at bounding box center [170, 303] width 8 height 2
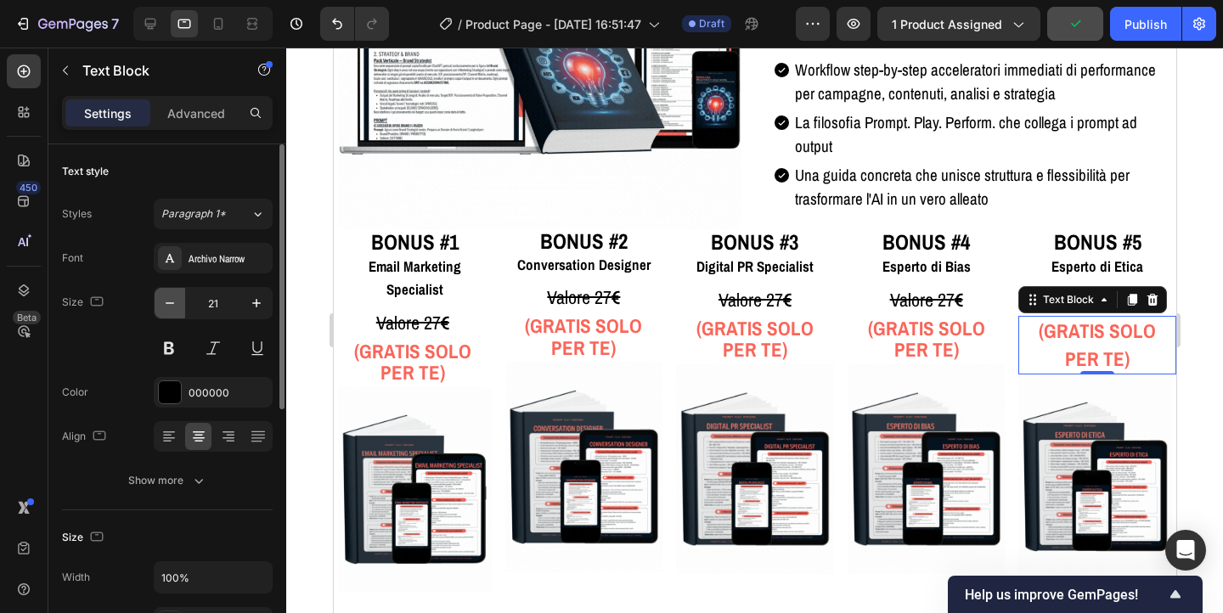
click at [168, 303] on icon "button" at bounding box center [170, 303] width 8 height 2
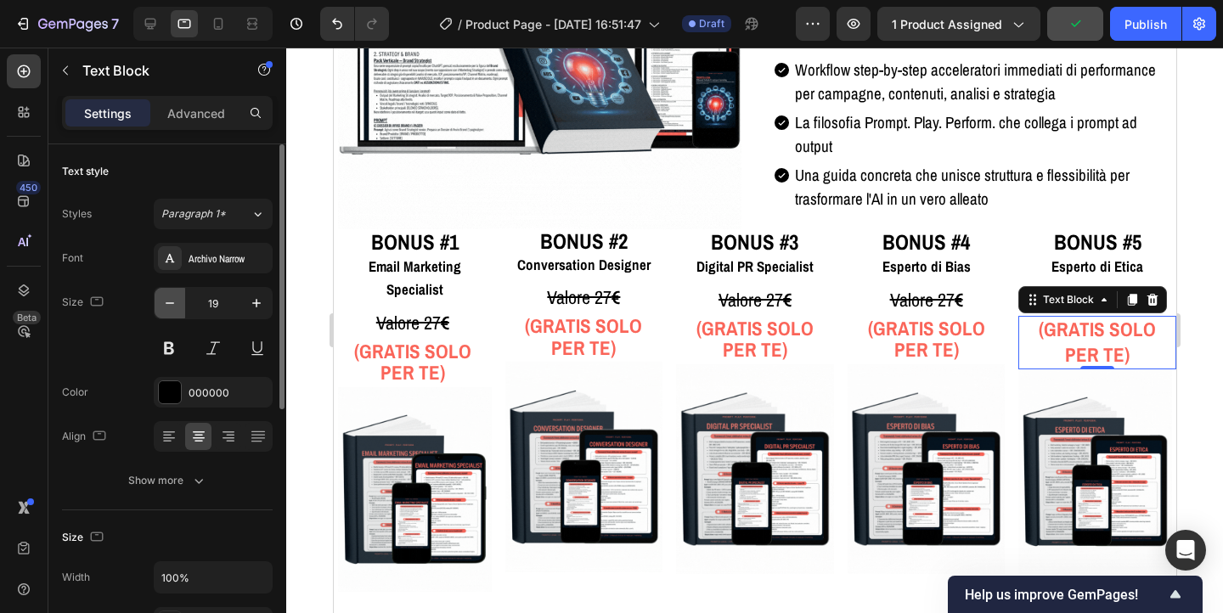
click at [168, 303] on icon "button" at bounding box center [170, 303] width 8 height 2
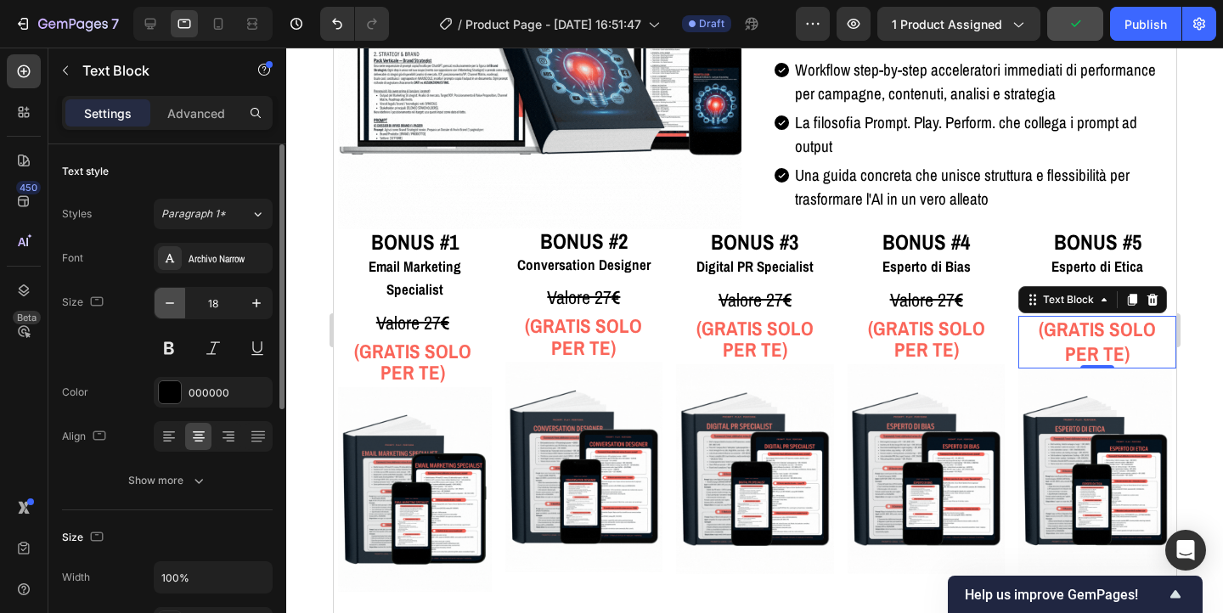
click at [168, 303] on icon "button" at bounding box center [170, 303] width 8 height 2
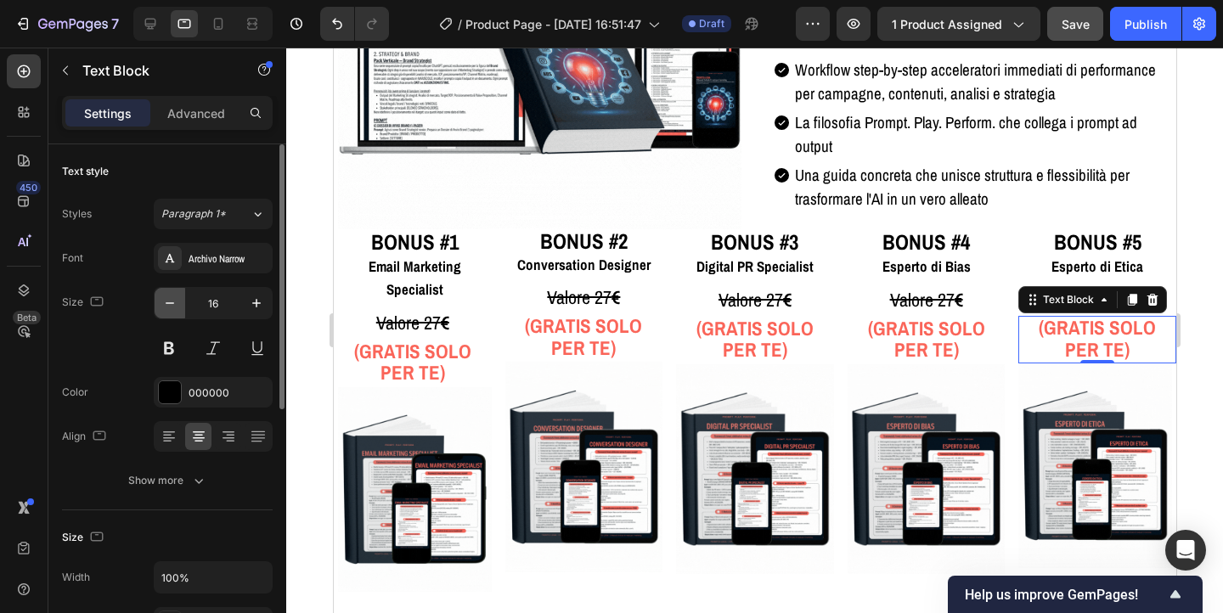
type input "15"
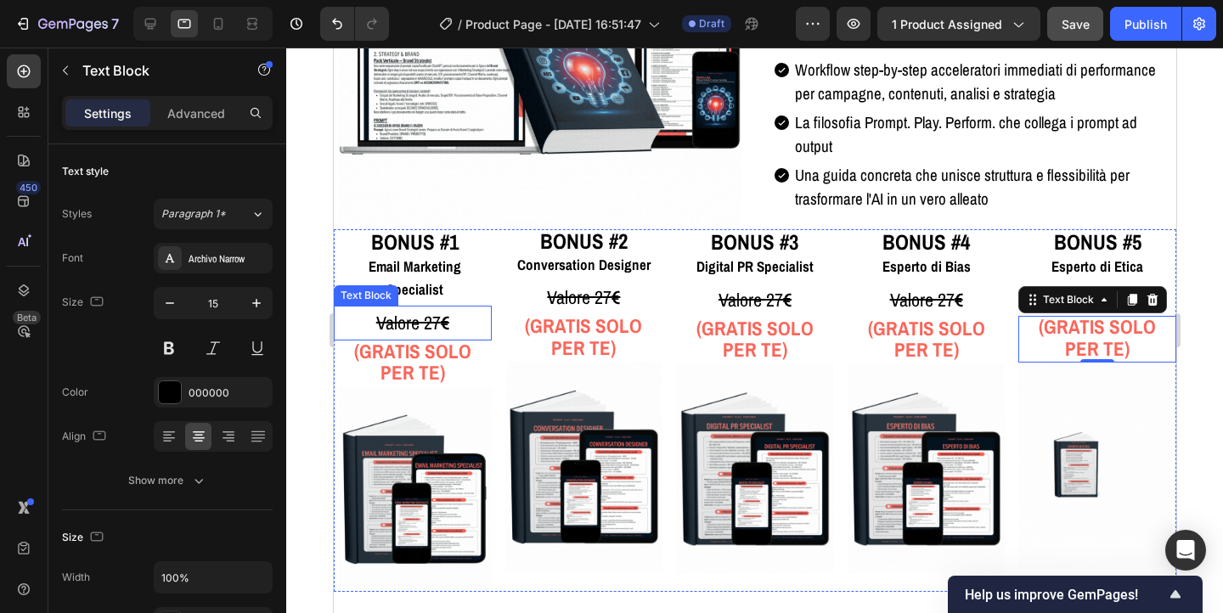
click at [407, 310] on s "Valore 27 €" at bounding box center [412, 322] width 73 height 25
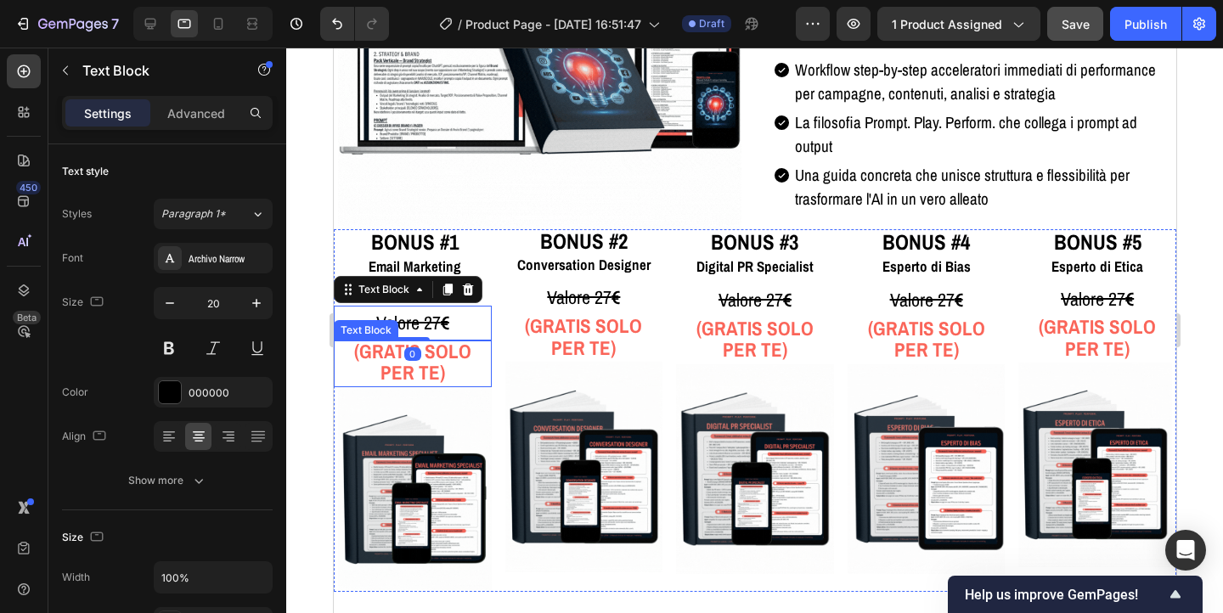
click at [444, 338] on strong "(GRATIS SOLO PER TE)" at bounding box center [411, 362] width 117 height 48
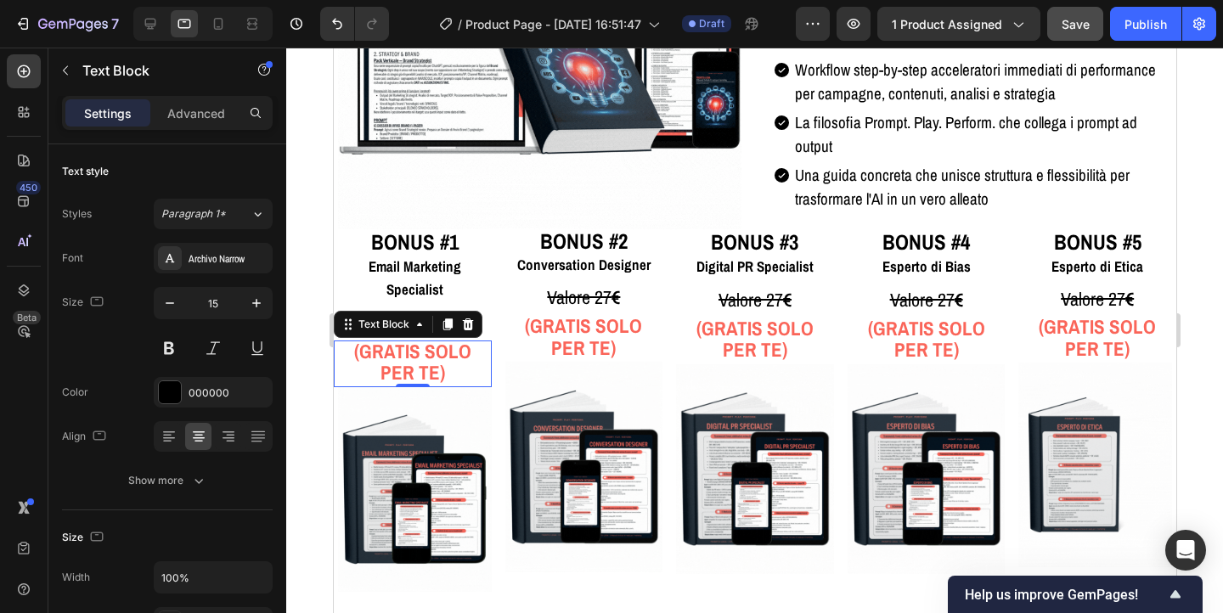
click at [444, 338] on strong "(GRATIS SOLO PER TE)" at bounding box center [411, 362] width 117 height 48
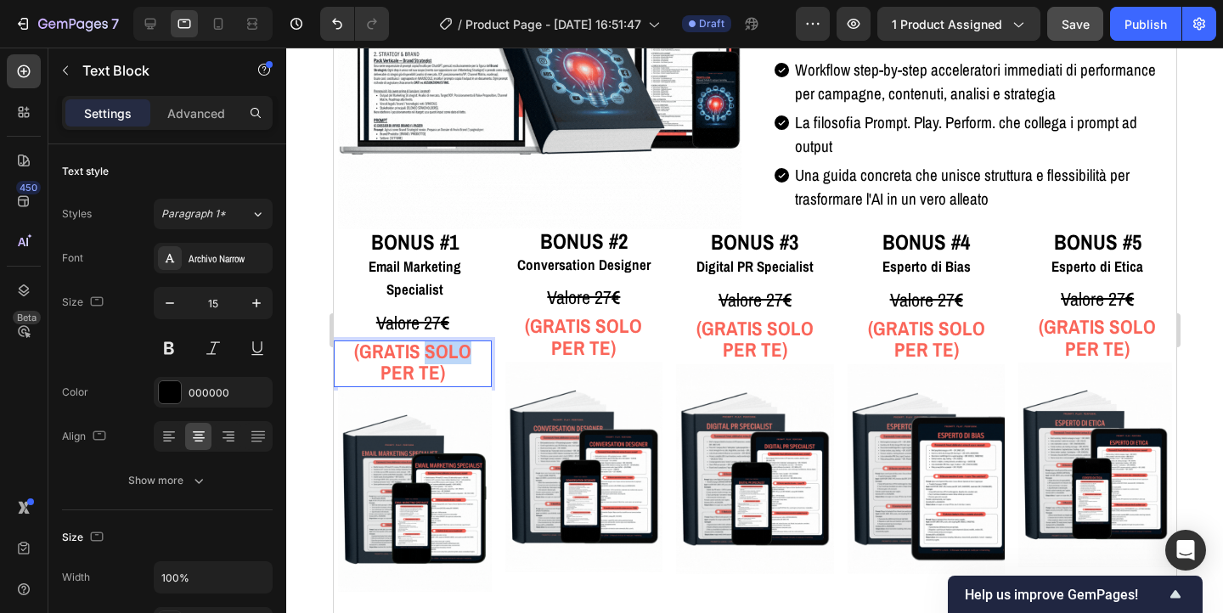
click at [444, 338] on strong "(GRATIS SOLO PER TE)" at bounding box center [411, 362] width 117 height 48
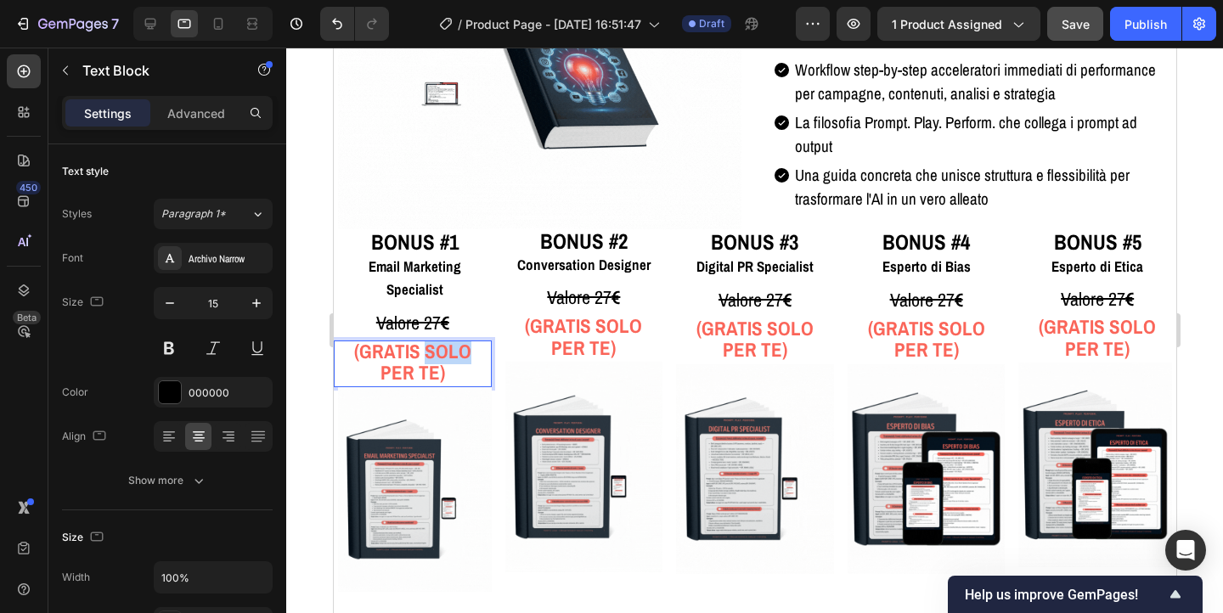
click at [444, 338] on strong "(GRATIS SOLO PER TE)" at bounding box center [411, 362] width 117 height 48
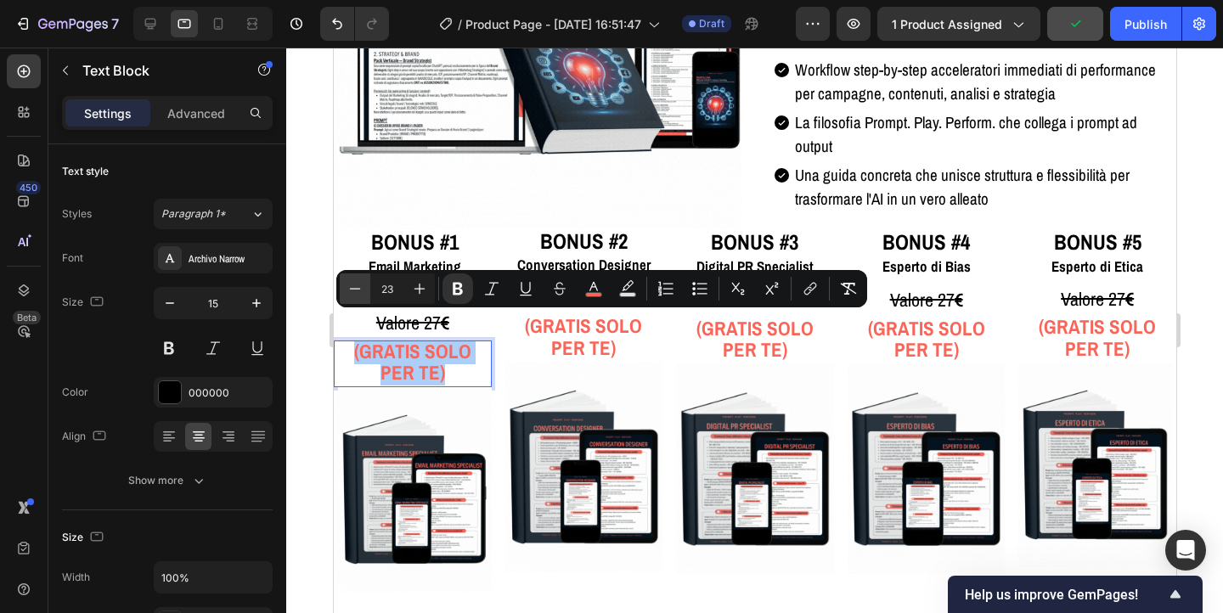
click at [356, 297] on icon "Editor contextual toolbar" at bounding box center [355, 288] width 17 height 17
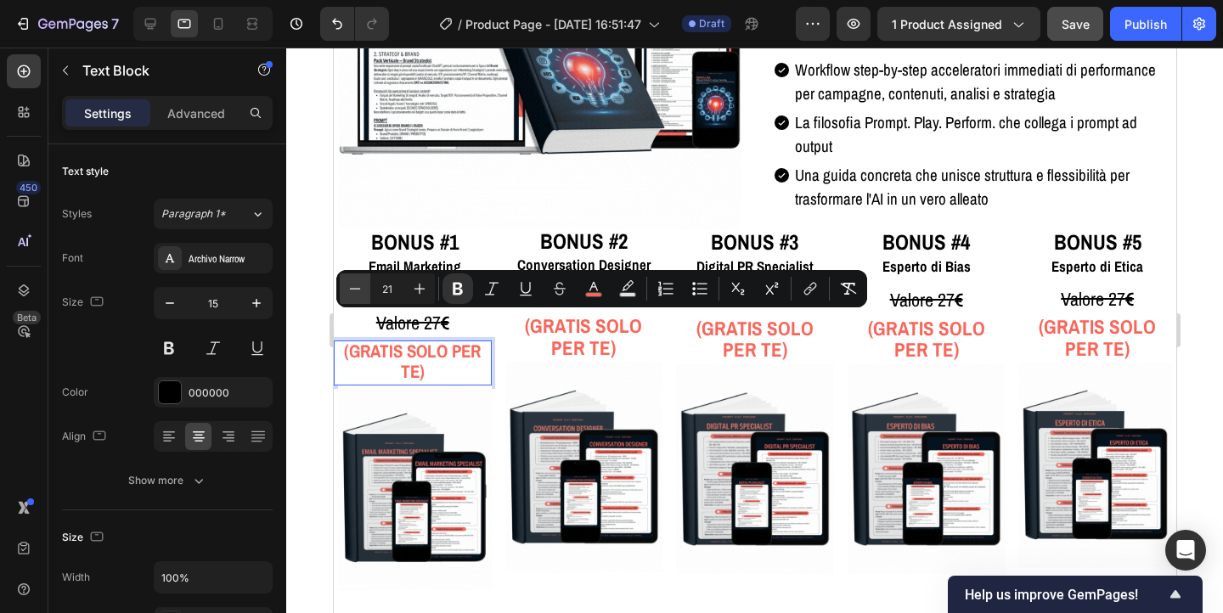
click at [356, 297] on icon "Editor contextual toolbar" at bounding box center [355, 288] width 17 height 17
type input "18"
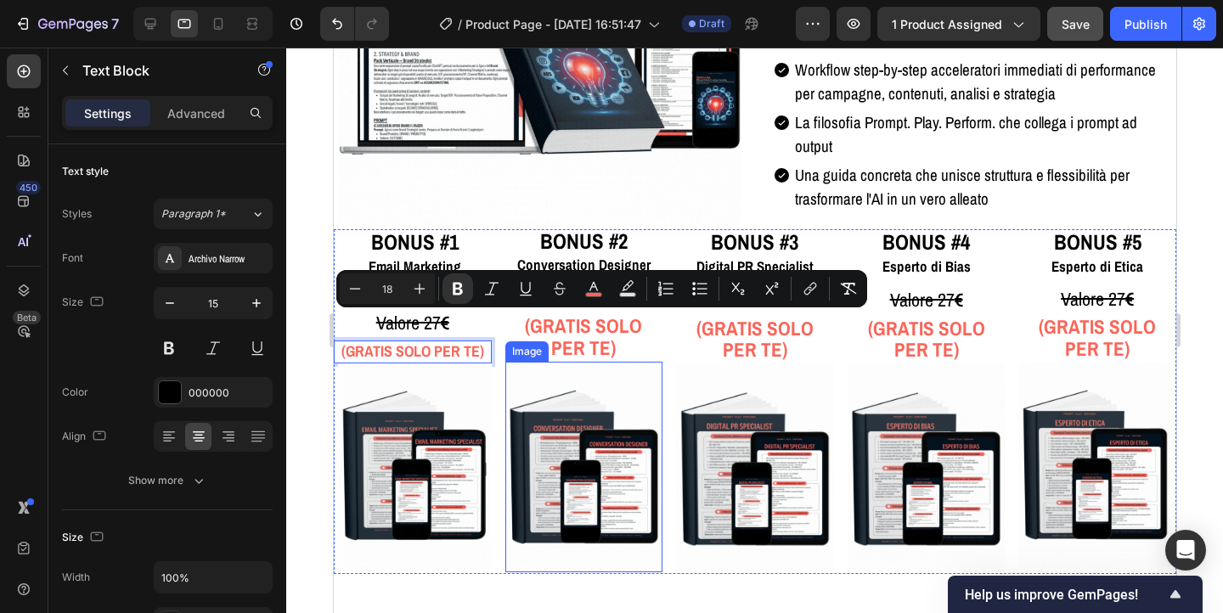
click at [523, 373] on img at bounding box center [584, 467] width 158 height 210
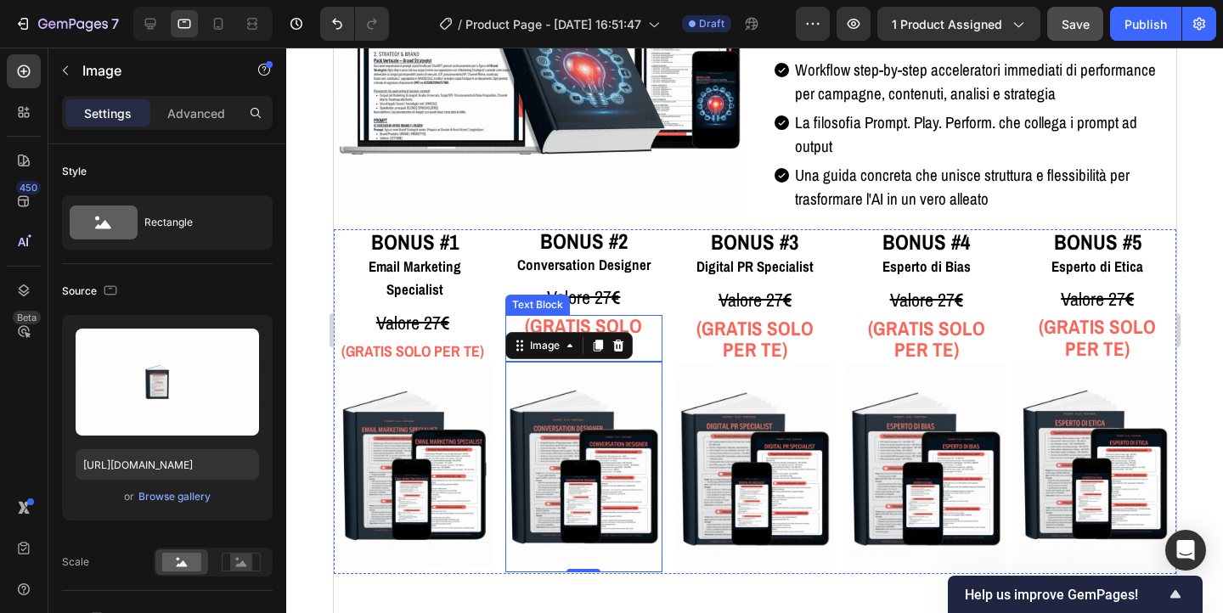
click at [563, 322] on strong "(GRATIS SOLO PER TE)" at bounding box center [582, 337] width 117 height 48
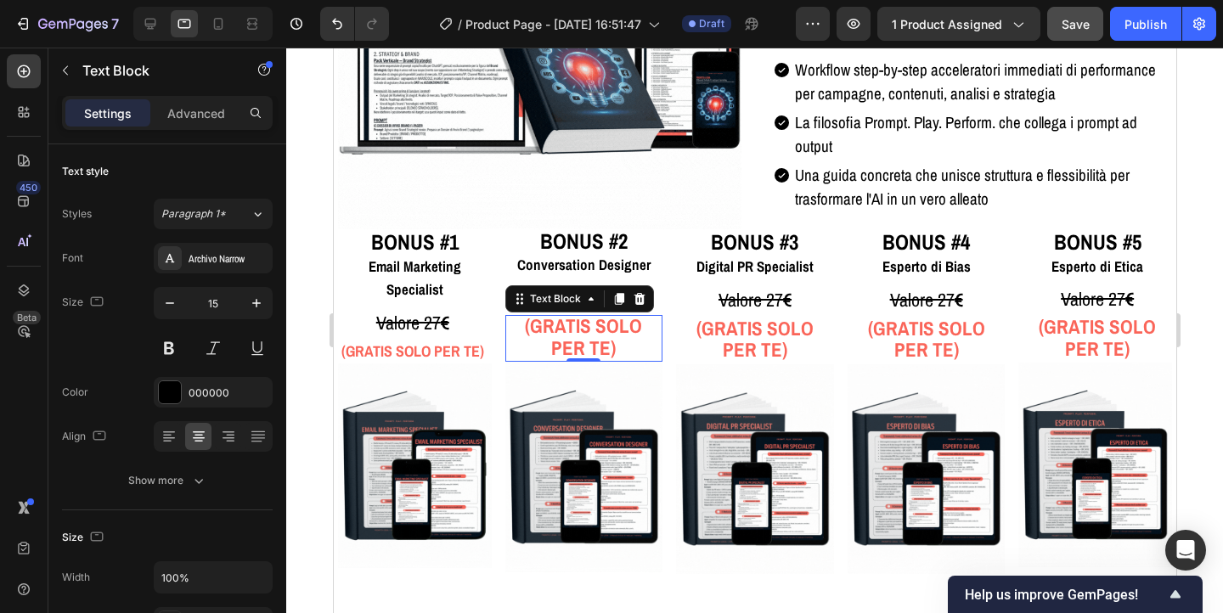
click at [563, 322] on strong "(GRATIS SOLO PER TE)" at bounding box center [582, 337] width 117 height 48
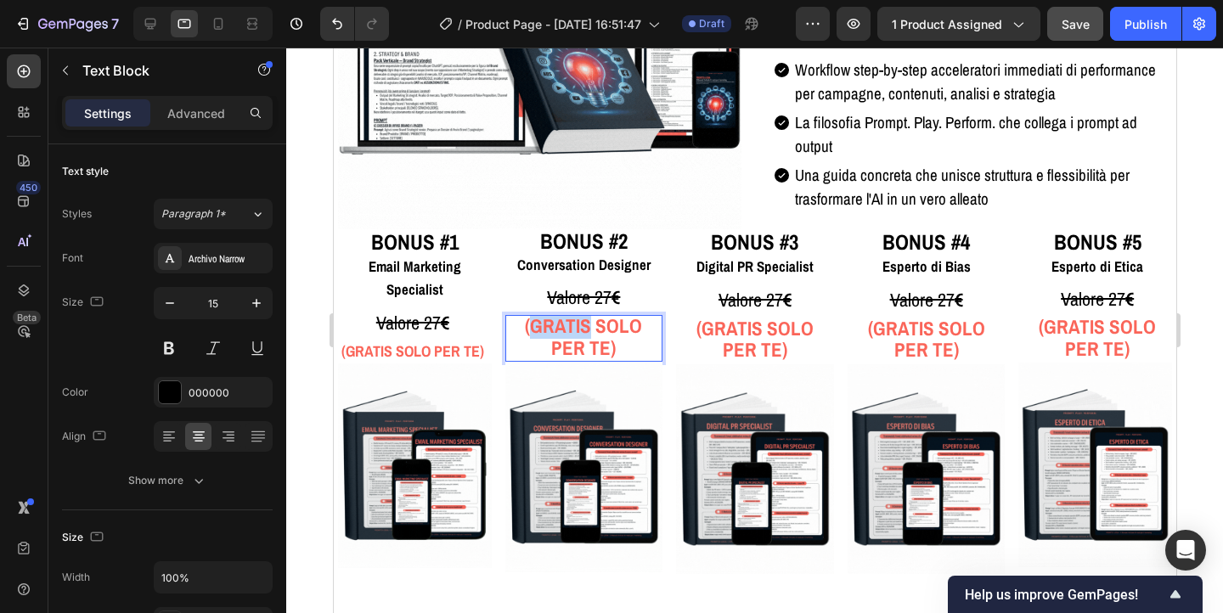
click at [563, 322] on strong "(GRATIS SOLO PER TE)" at bounding box center [582, 337] width 117 height 48
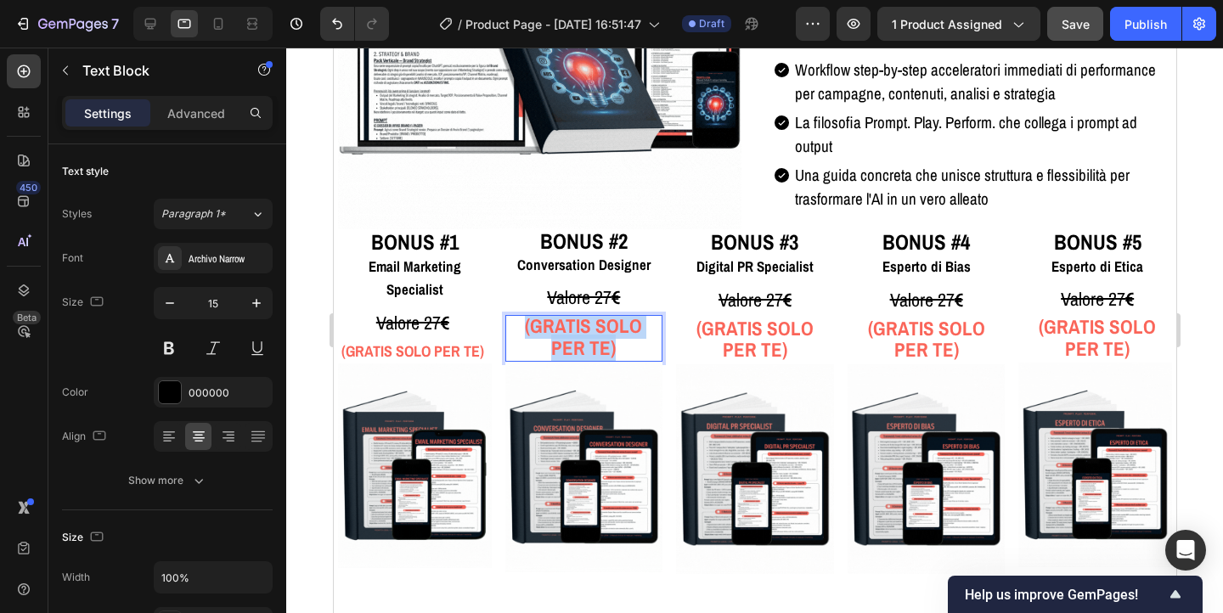
click at [563, 322] on strong "(GRATIS SOLO PER TE)" at bounding box center [582, 337] width 117 height 48
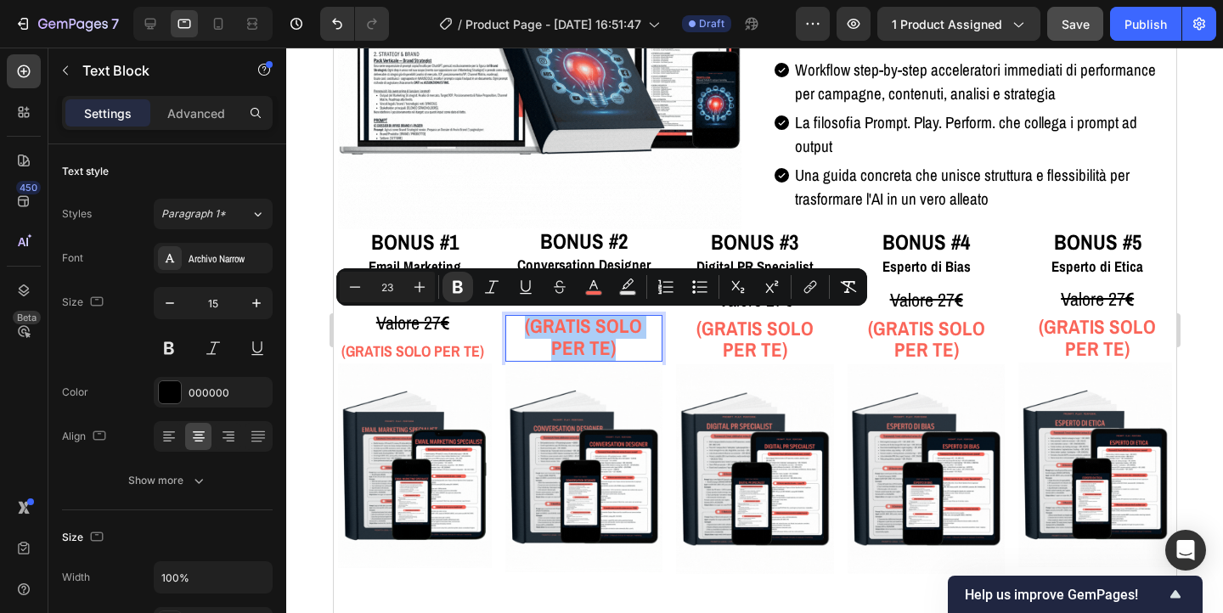
click at [383, 291] on input "23" at bounding box center [387, 287] width 34 height 20
type input "20"
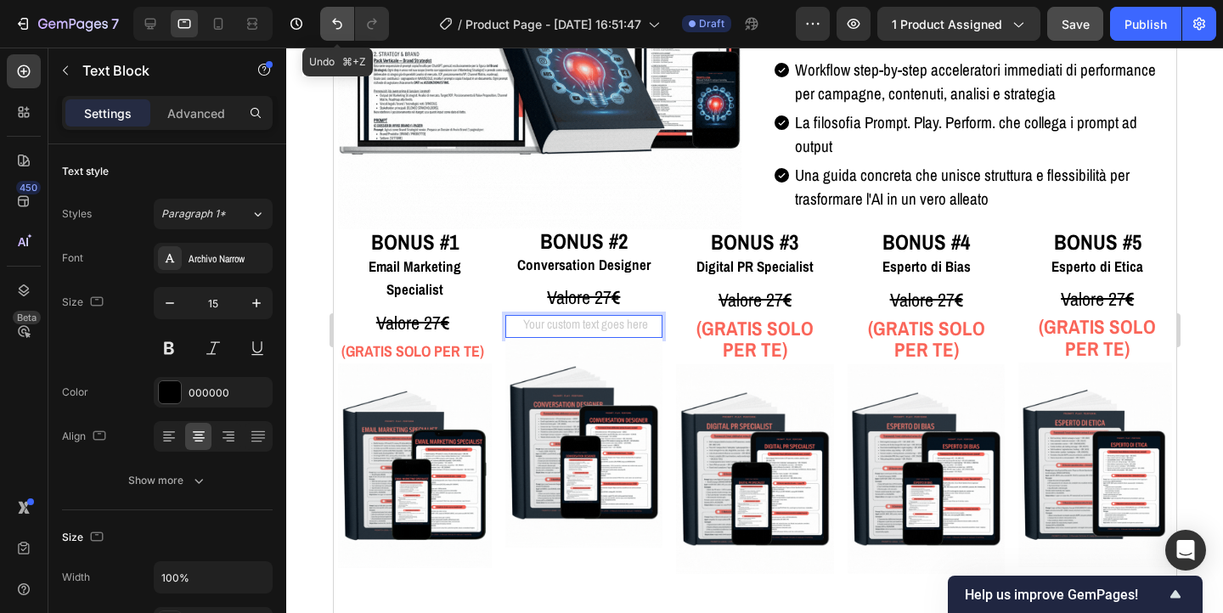
click at [345, 9] on button "Undo/Redo" at bounding box center [337, 24] width 34 height 34
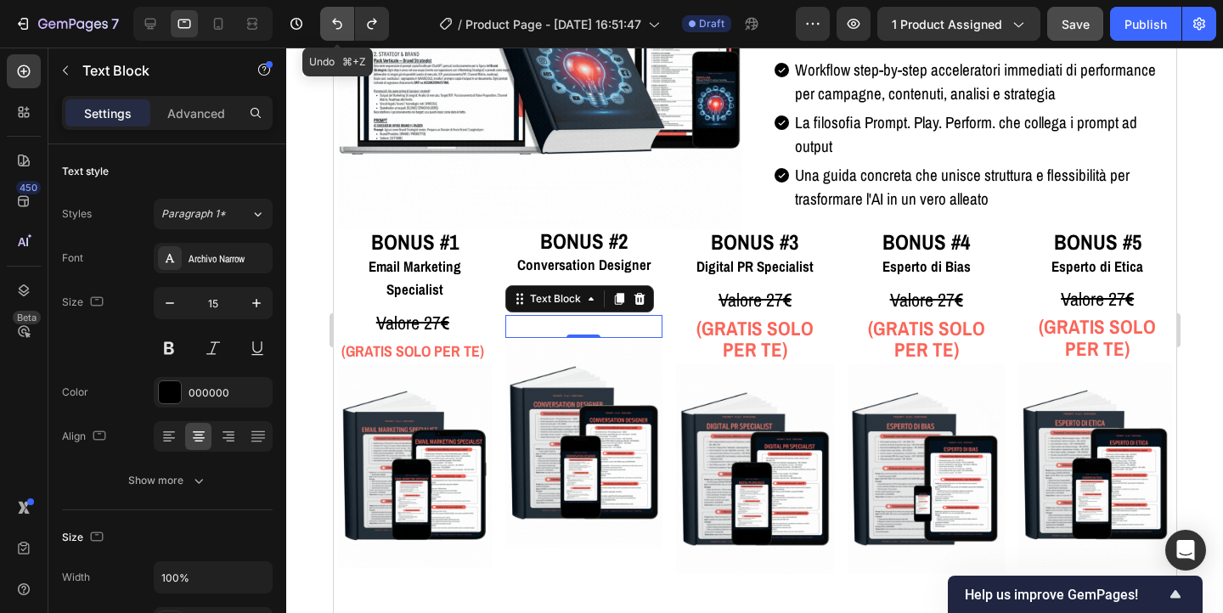
click at [345, 9] on button "Undo/Redo" at bounding box center [337, 24] width 34 height 34
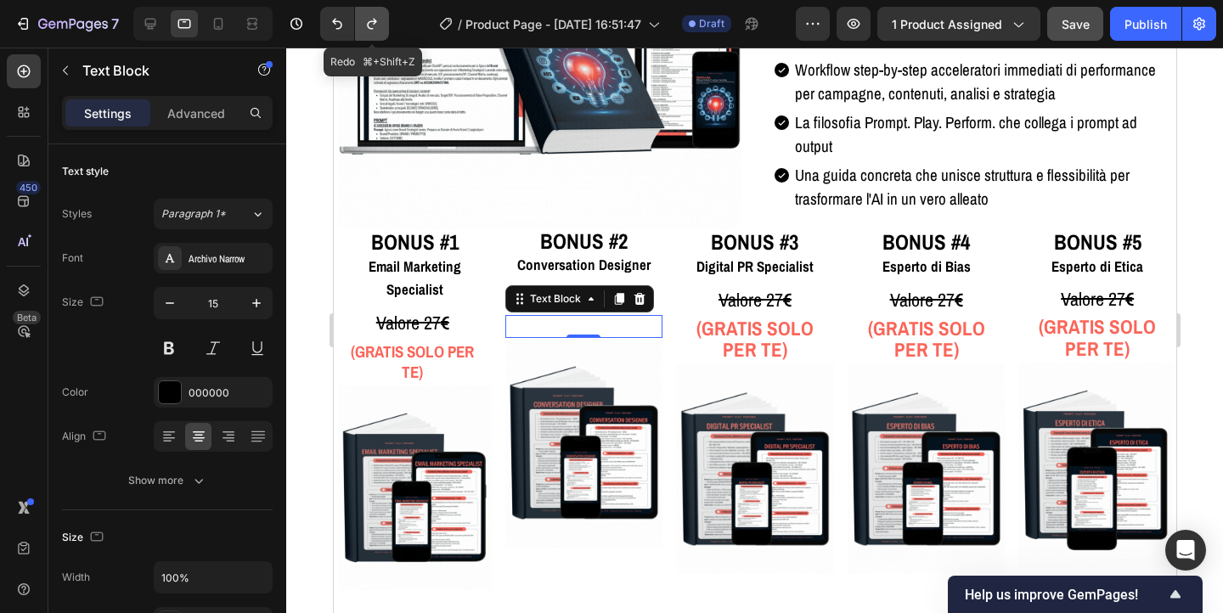
click at [364, 18] on icon "Undo/Redo" at bounding box center [372, 23] width 17 height 17
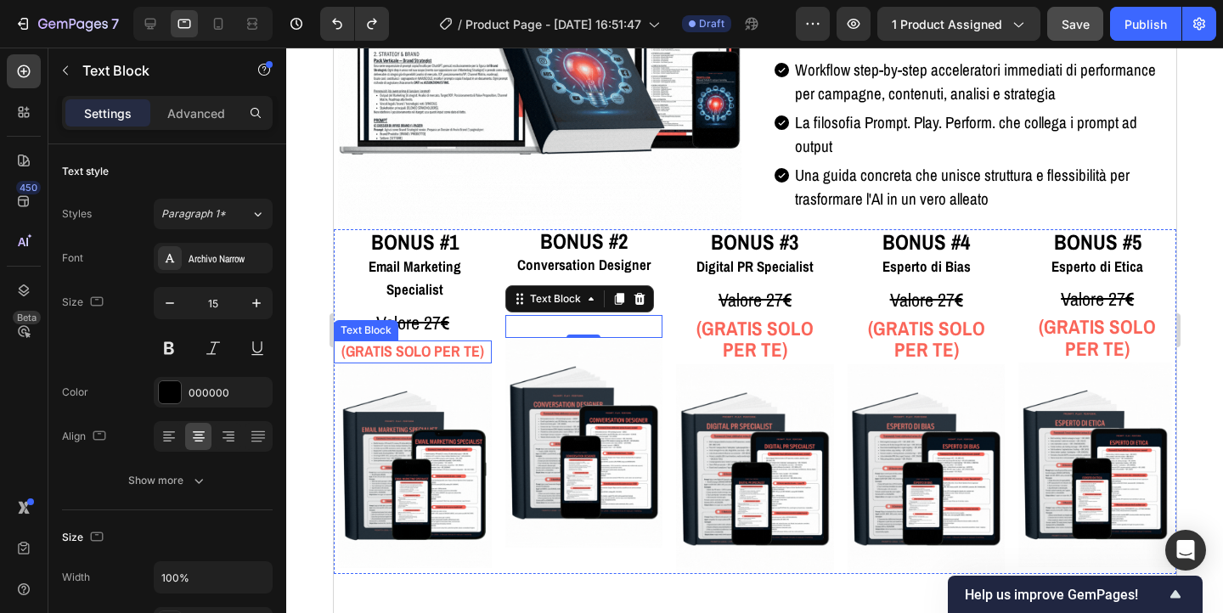
click at [406, 341] on strong "(GRATIS SOLO PER TE)" at bounding box center [412, 351] width 143 height 21
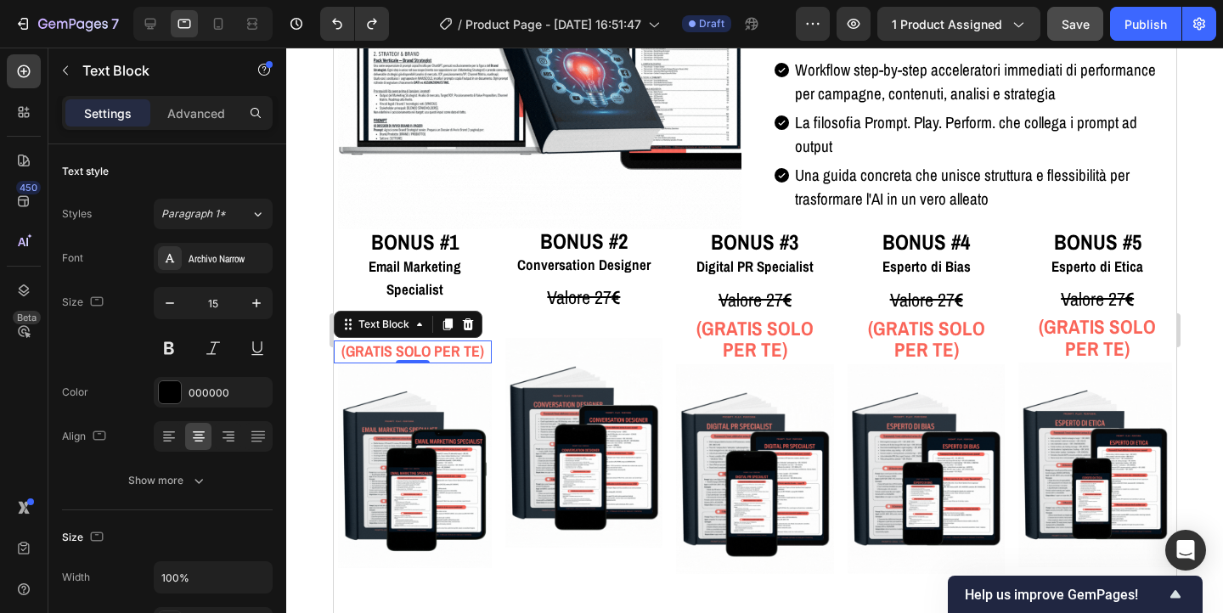
click at [406, 357] on div "0" at bounding box center [412, 364] width 17 height 14
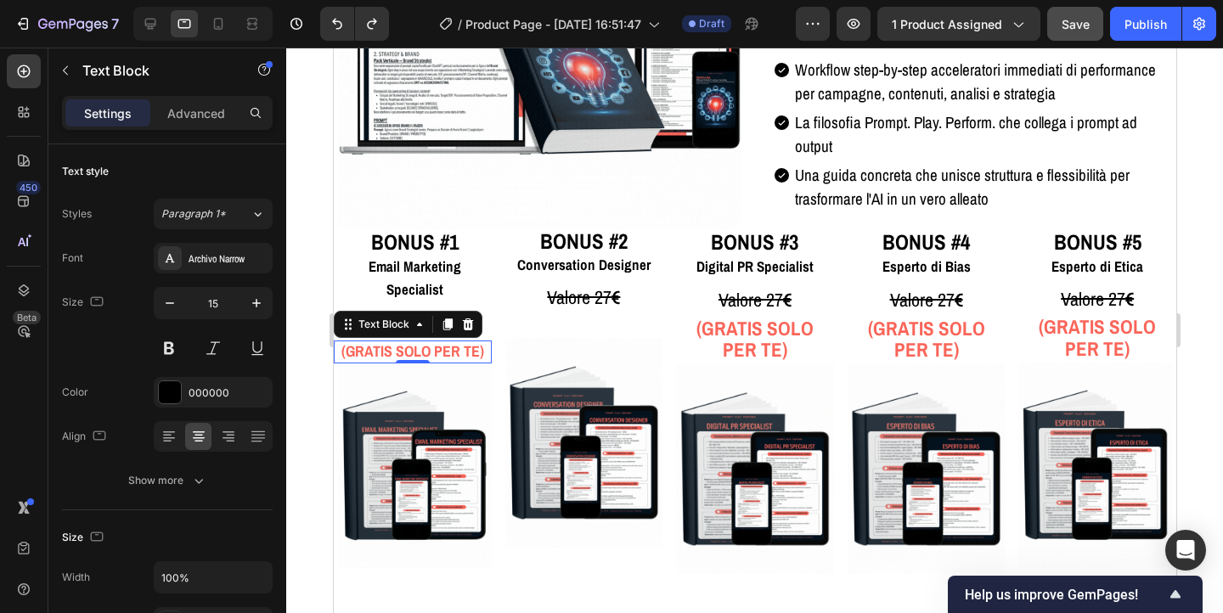
click at [406, 357] on div "0" at bounding box center [412, 364] width 17 height 14
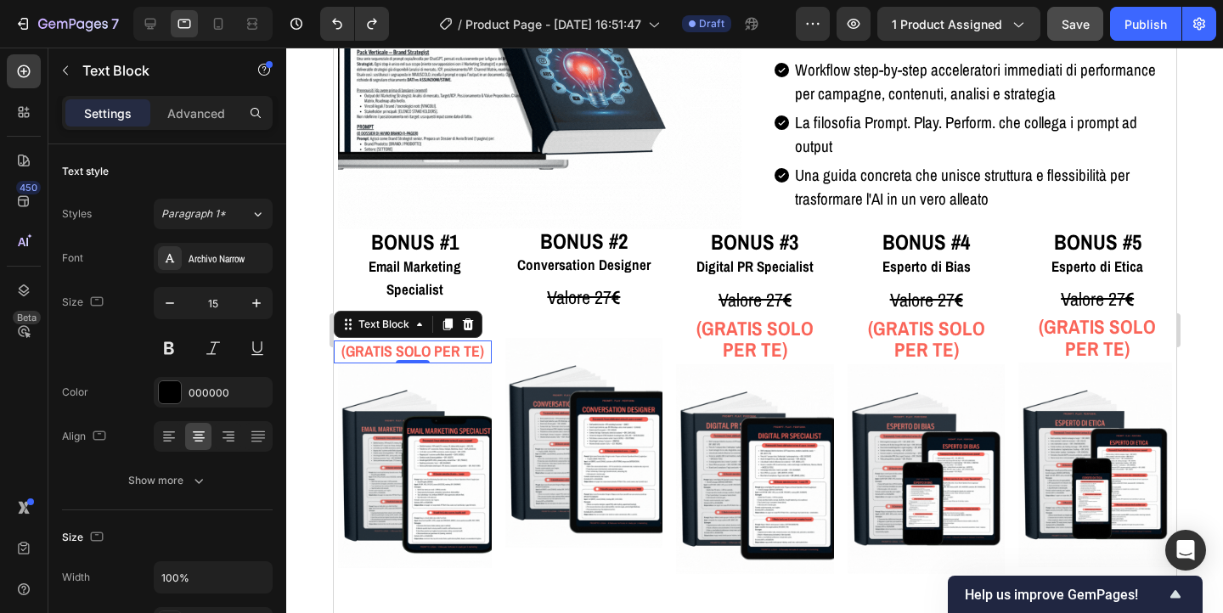
click at [406, 357] on div "0" at bounding box center [412, 364] width 17 height 14
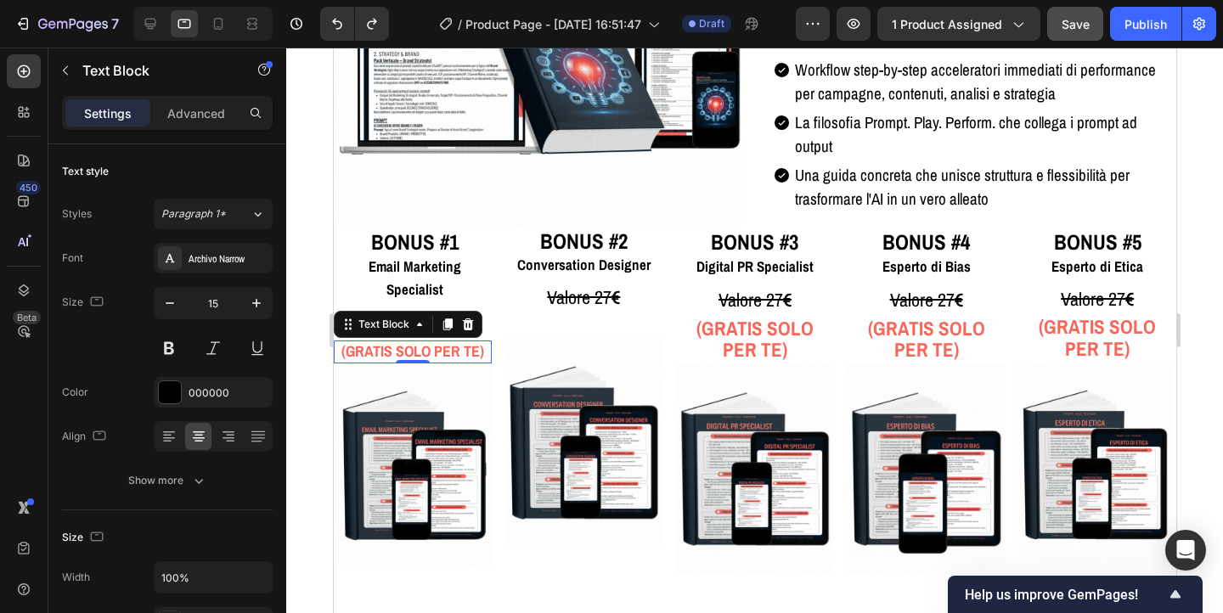
click at [403, 341] on strong "(GRATIS SOLO PER TE)" at bounding box center [412, 351] width 143 height 21
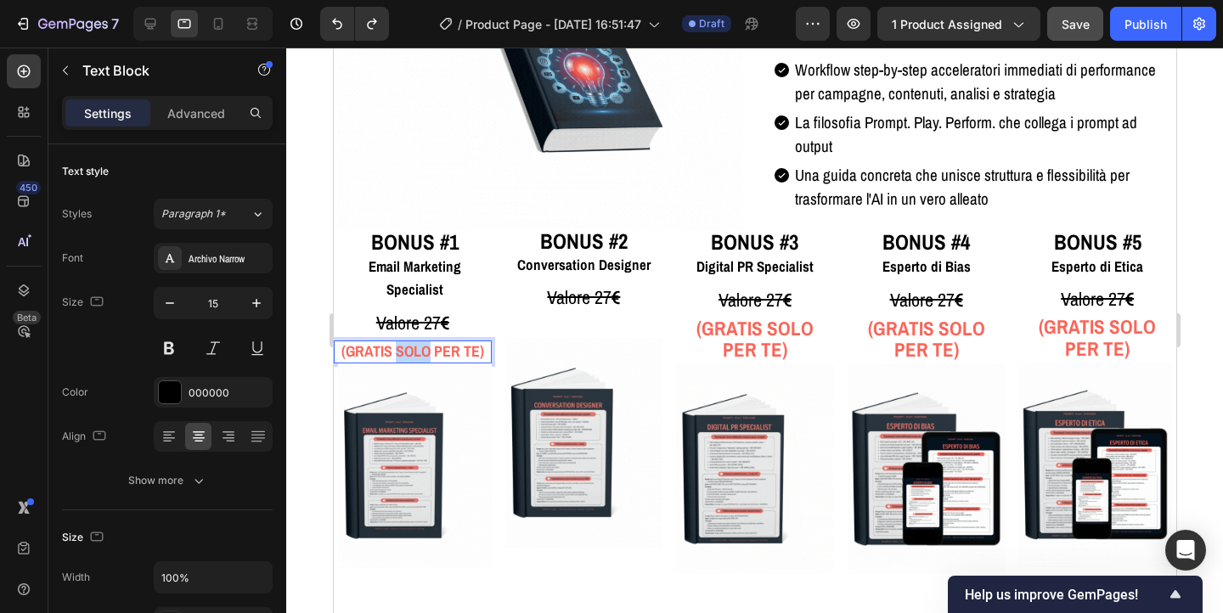
click at [403, 341] on strong "(GRATIS SOLO PER TE)" at bounding box center [412, 351] width 143 height 21
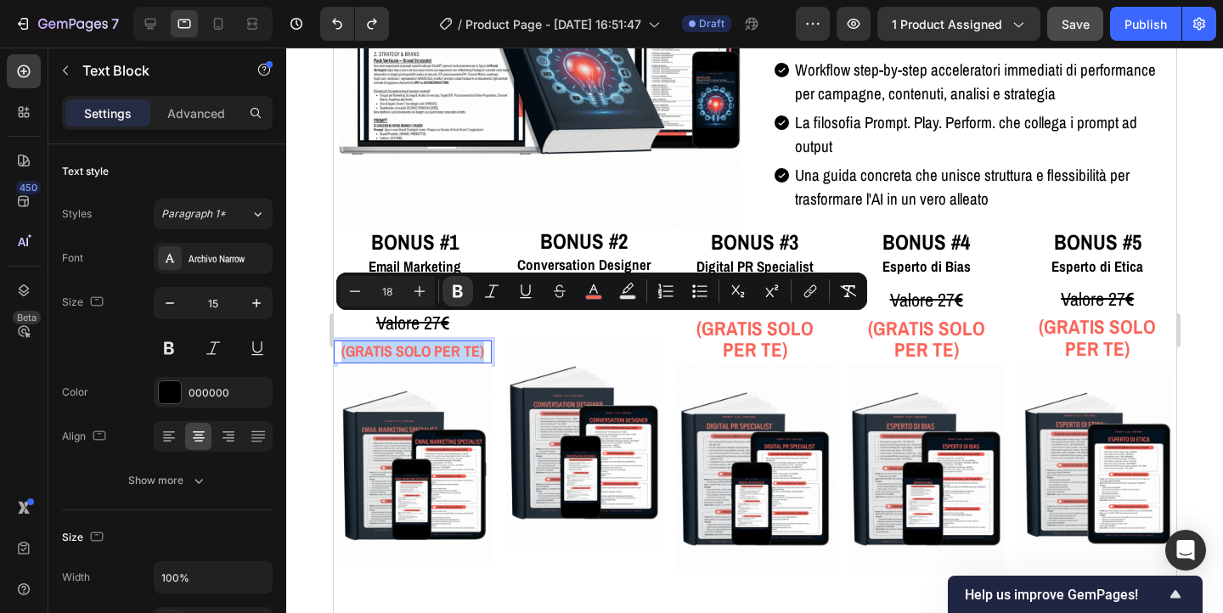
copy strong "(GRATIS SOLO PER TE)"
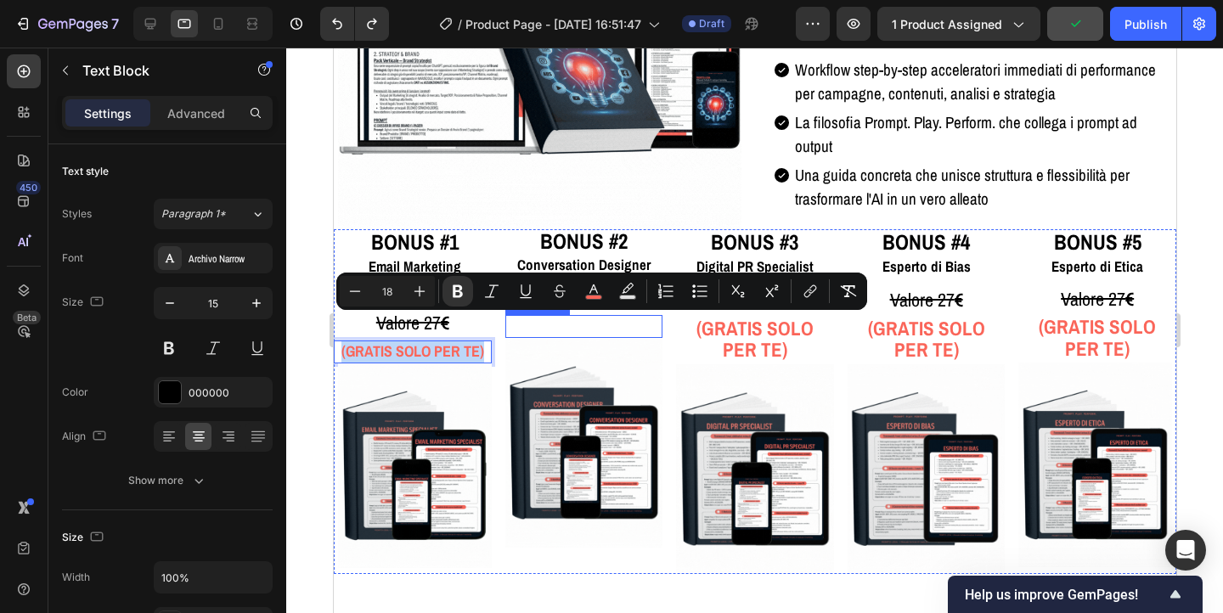
click at [555, 330] on p "Rich Text Editor. Editing area: main" at bounding box center [584, 327] width 146 height 20
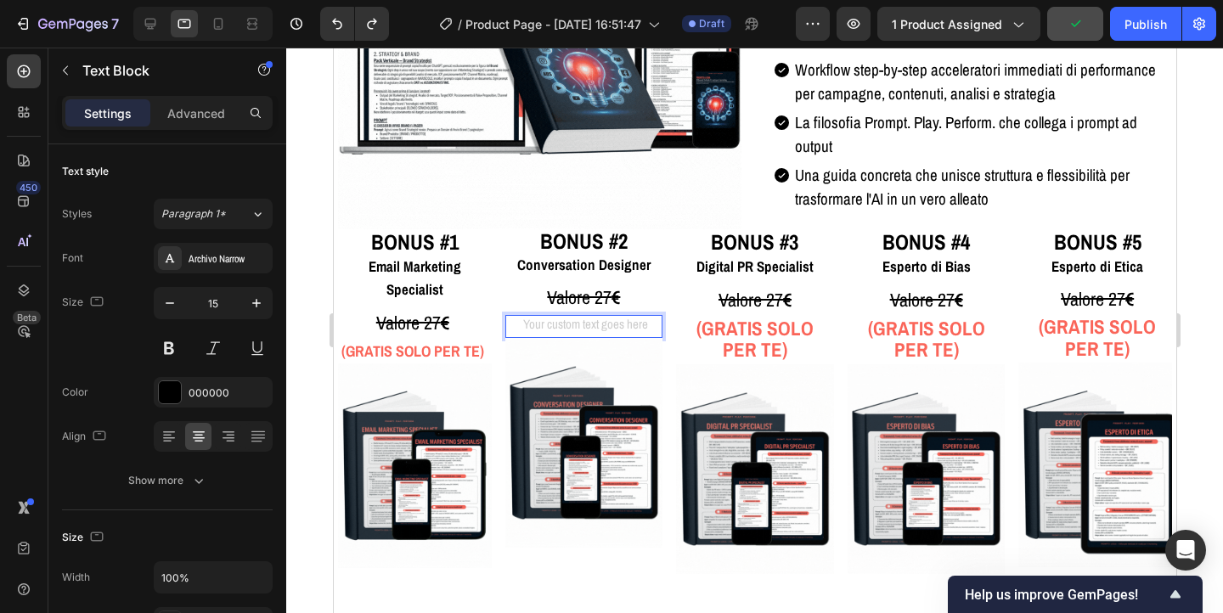
click at [555, 330] on div "Rich Text Editor. Editing area: main" at bounding box center [584, 326] width 150 height 23
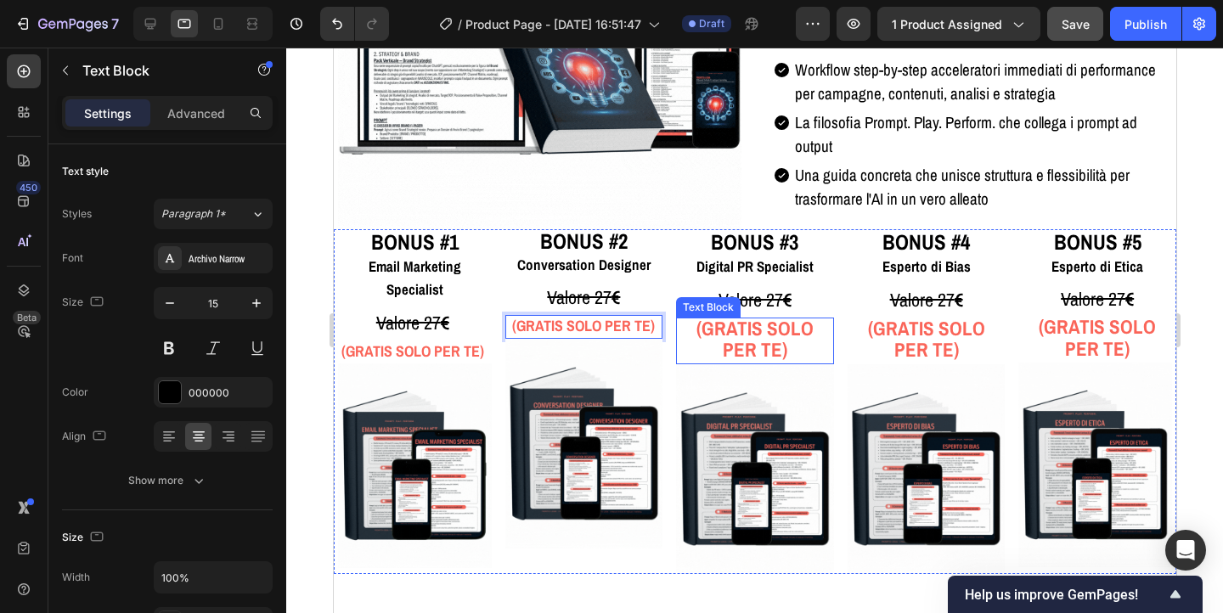
click at [746, 327] on strong "(GRATIS SOLO PER TE)" at bounding box center [754, 339] width 117 height 48
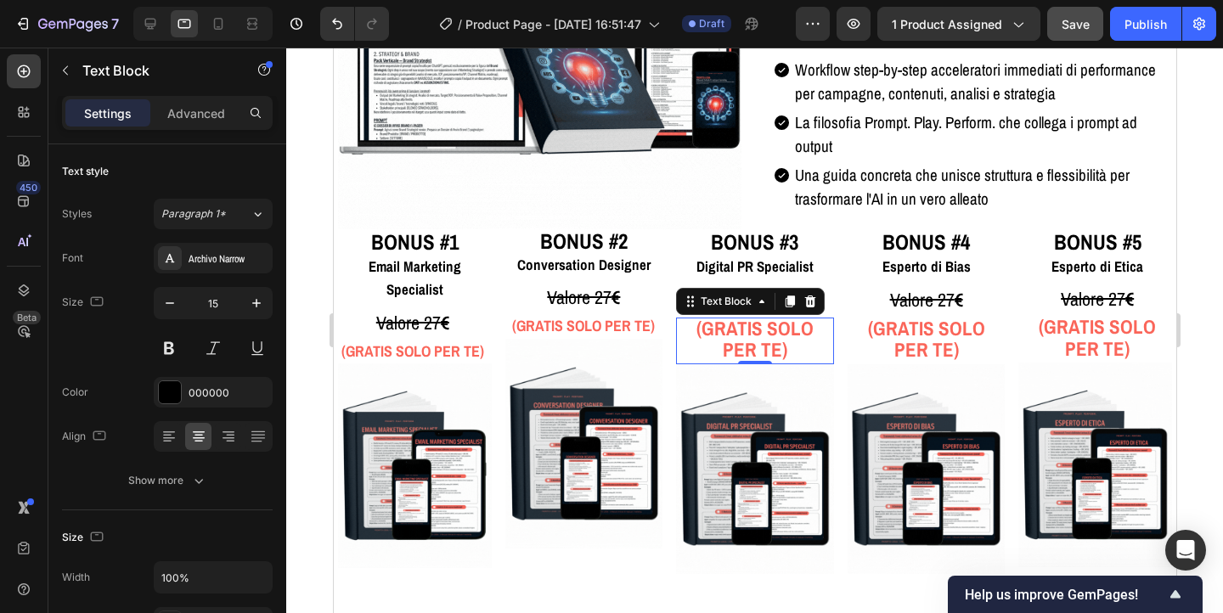
click at [746, 327] on strong "(GRATIS SOLO PER TE)" at bounding box center [754, 339] width 117 height 48
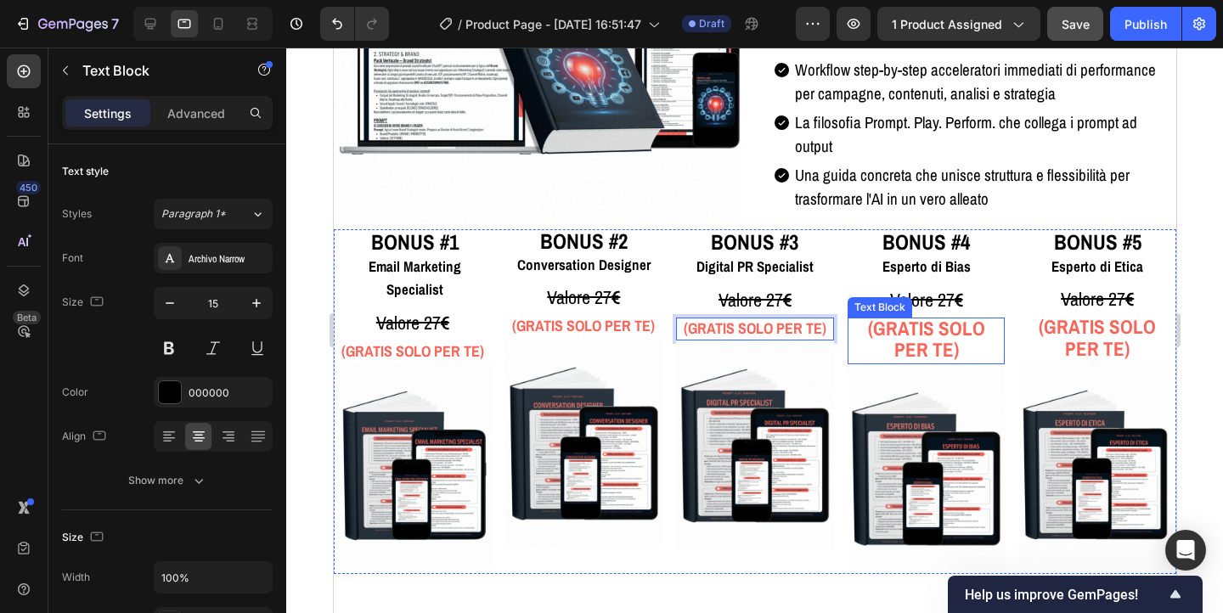
click at [897, 329] on strong "(GRATIS SOLO PER TE)" at bounding box center [925, 339] width 117 height 48
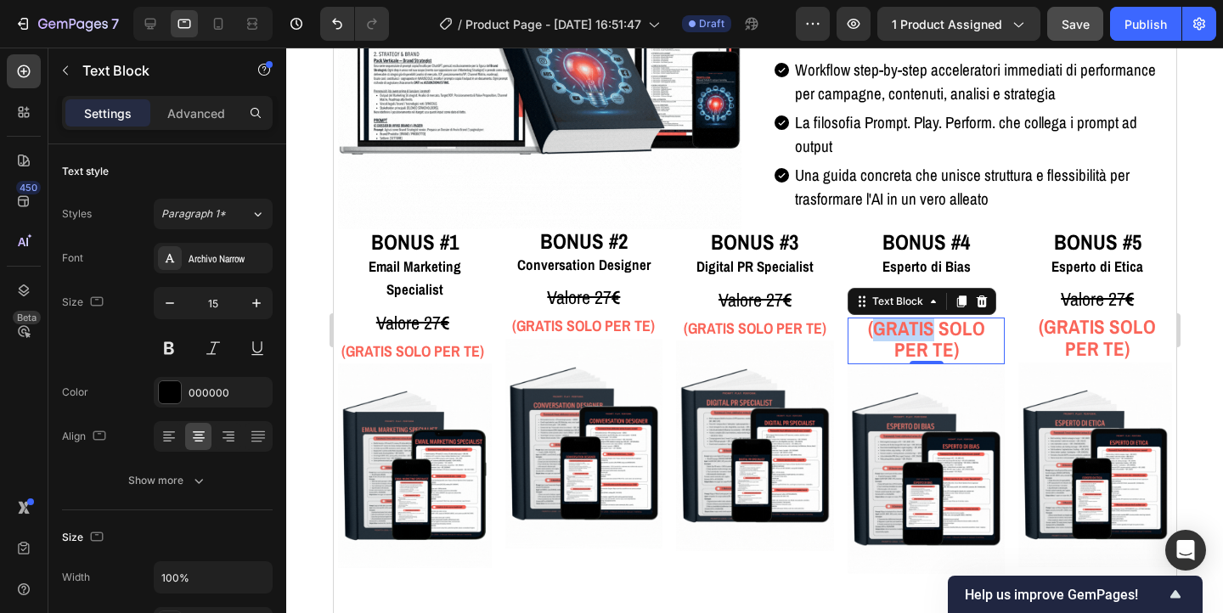
click at [897, 329] on strong "(GRATIS SOLO PER TE)" at bounding box center [925, 339] width 117 height 48
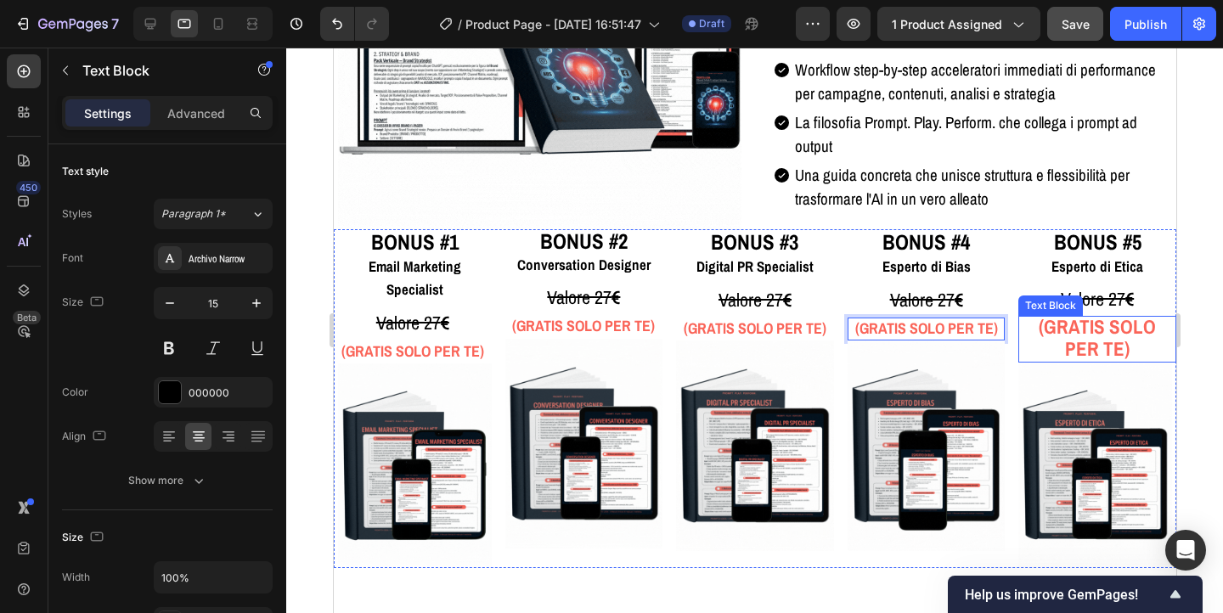
click at [1067, 331] on strong "(GRATIS SOLO PER TE)" at bounding box center [1096, 338] width 117 height 48
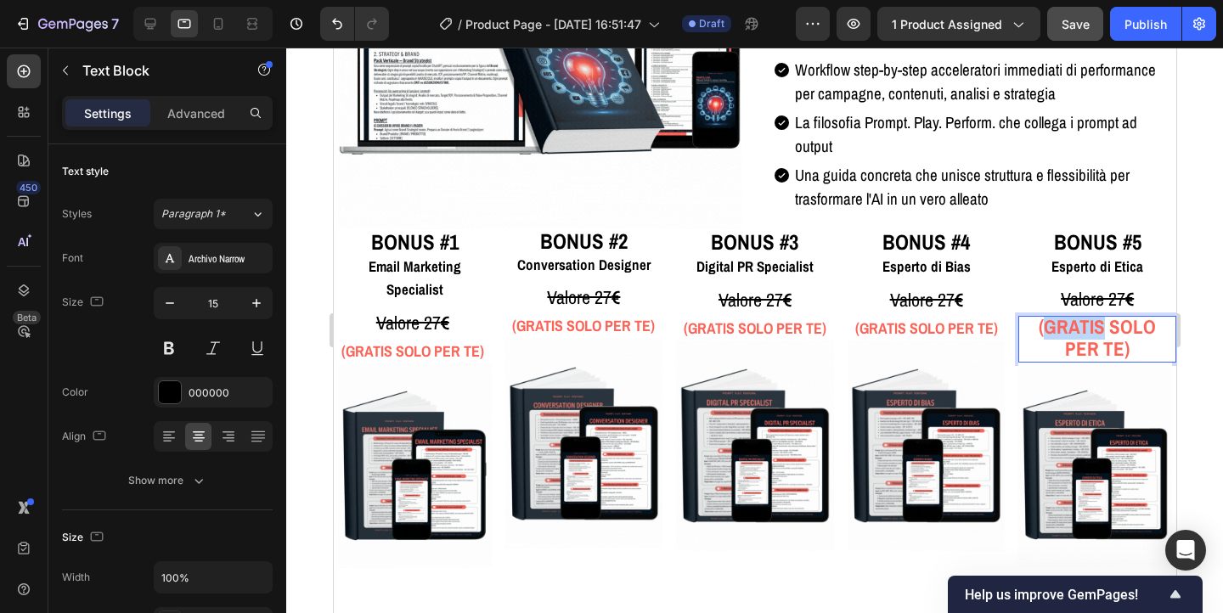
click at [1067, 331] on strong "(GRATIS SOLO PER TE)" at bounding box center [1096, 338] width 117 height 48
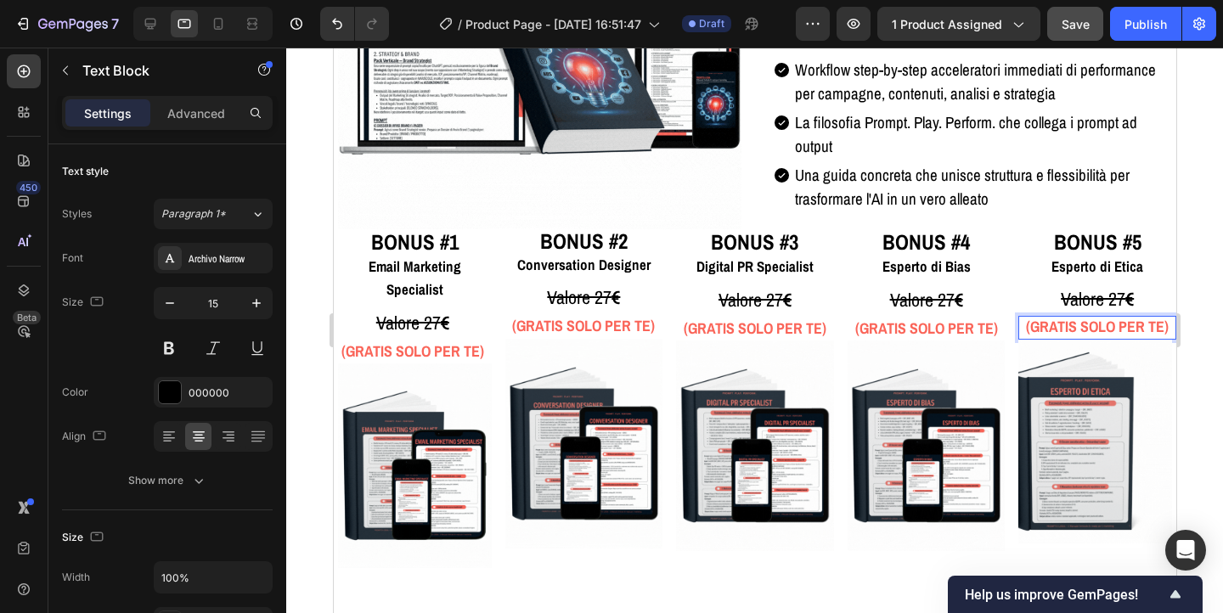
click at [1203, 327] on div at bounding box center [754, 331] width 937 height 566
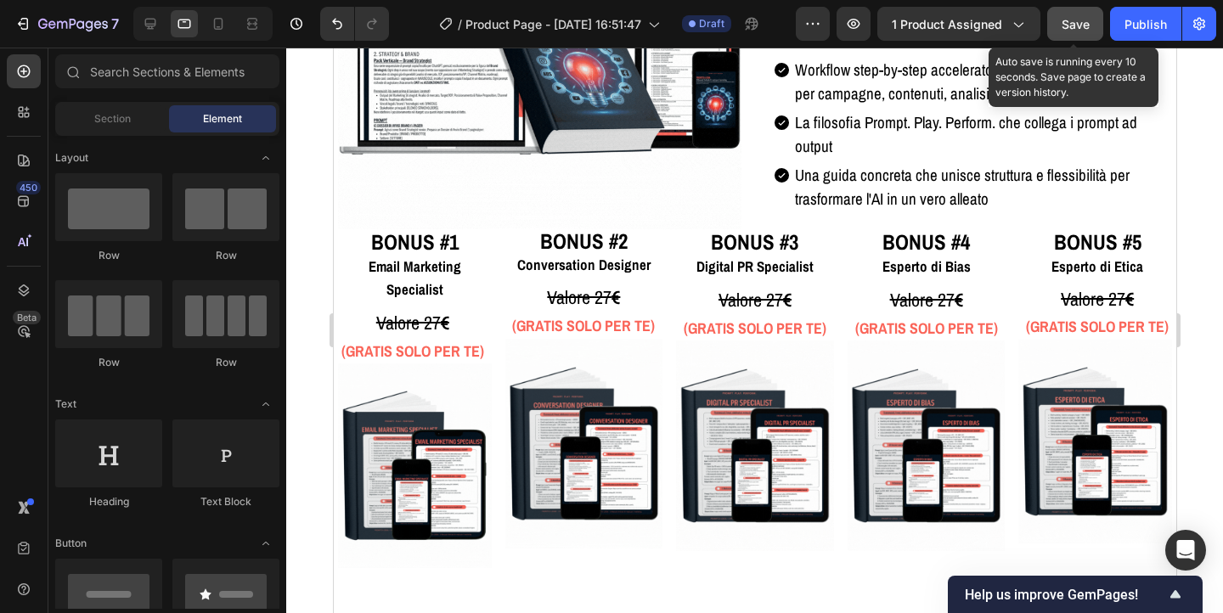
click at [1079, 38] on button "Save" at bounding box center [1076, 24] width 56 height 34
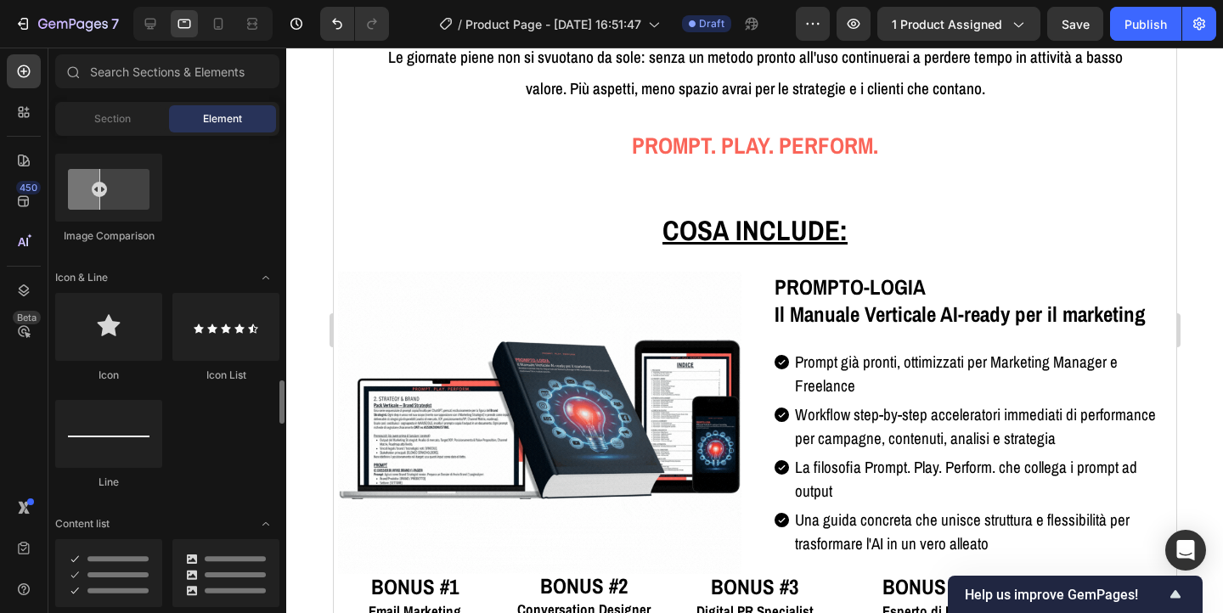
scroll to position [1116, 0]
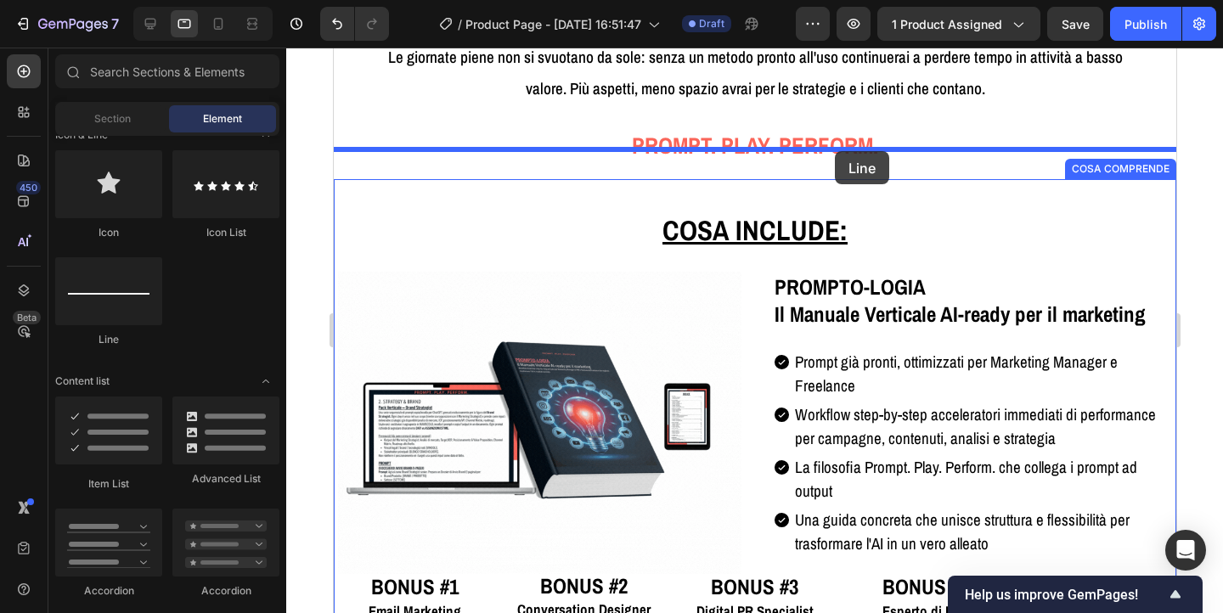
drag, startPoint x: 440, startPoint y: 353, endPoint x: 834, endPoint y: 151, distance: 443.0
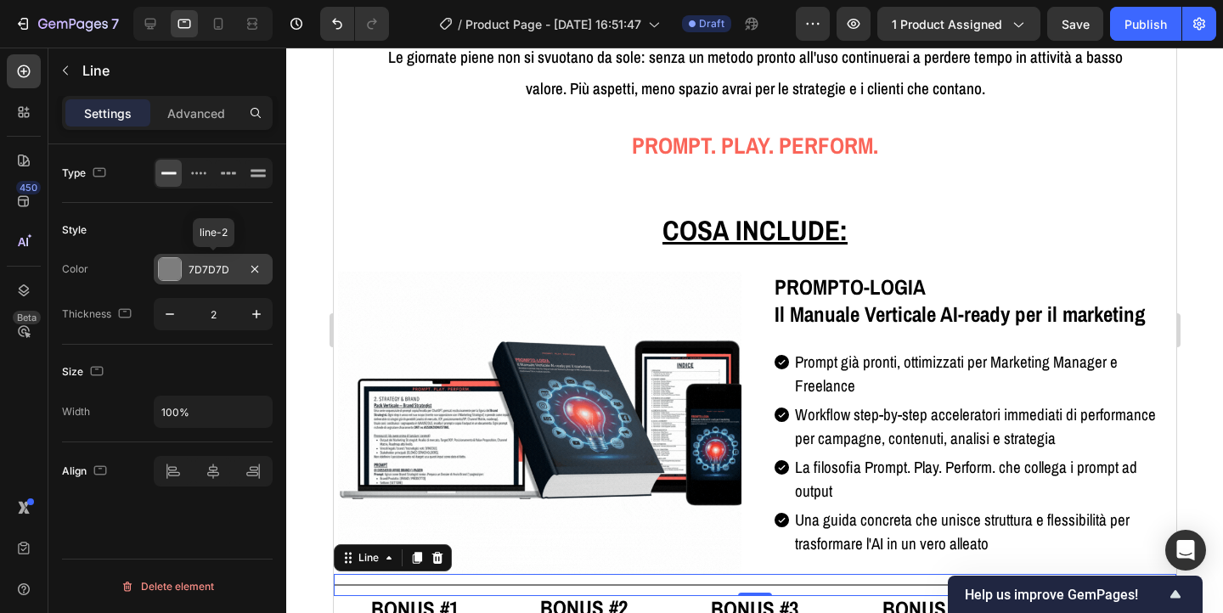
click at [168, 273] on div at bounding box center [170, 269] width 22 height 22
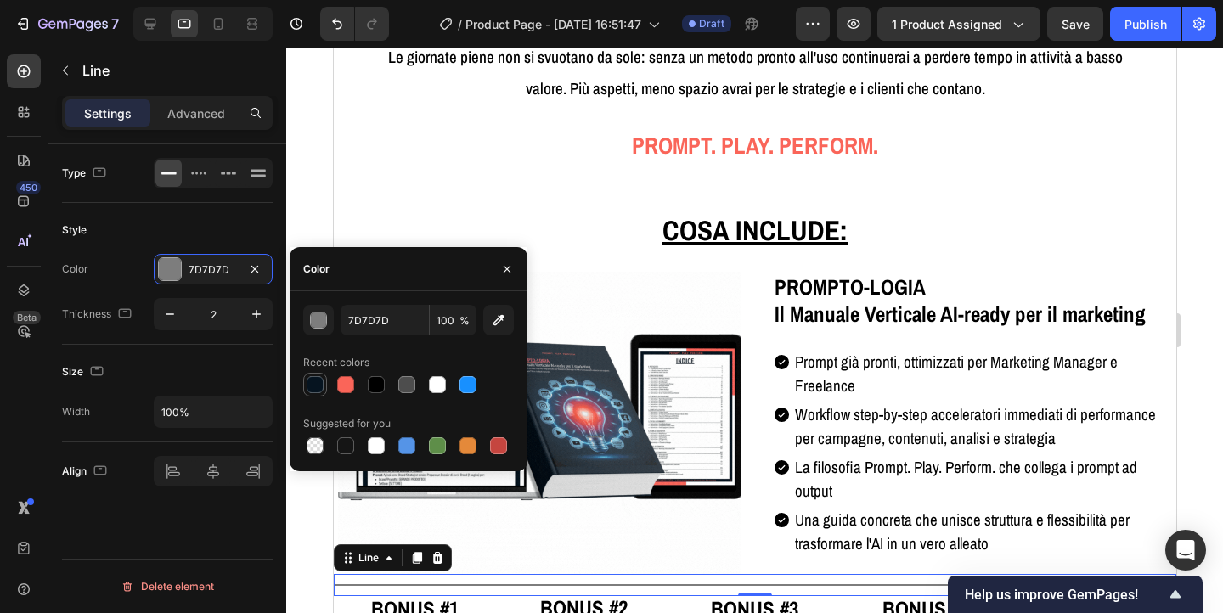
click at [313, 383] on div at bounding box center [315, 384] width 17 height 17
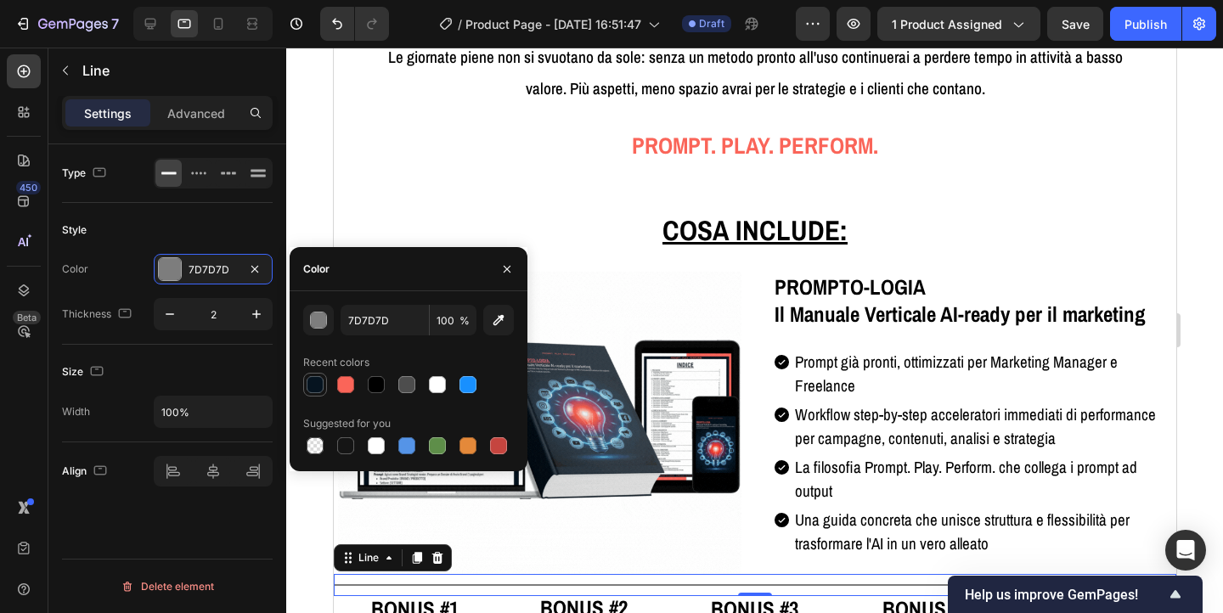
type input "061420"
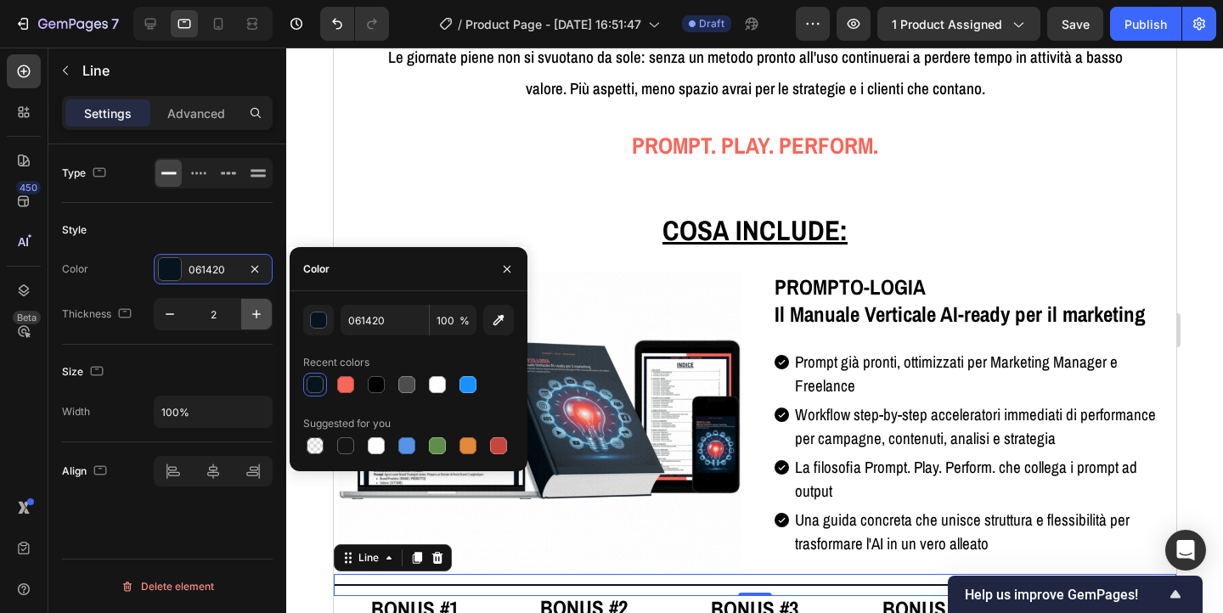
click at [253, 314] on icon "button" at bounding box center [256, 314] width 8 height 8
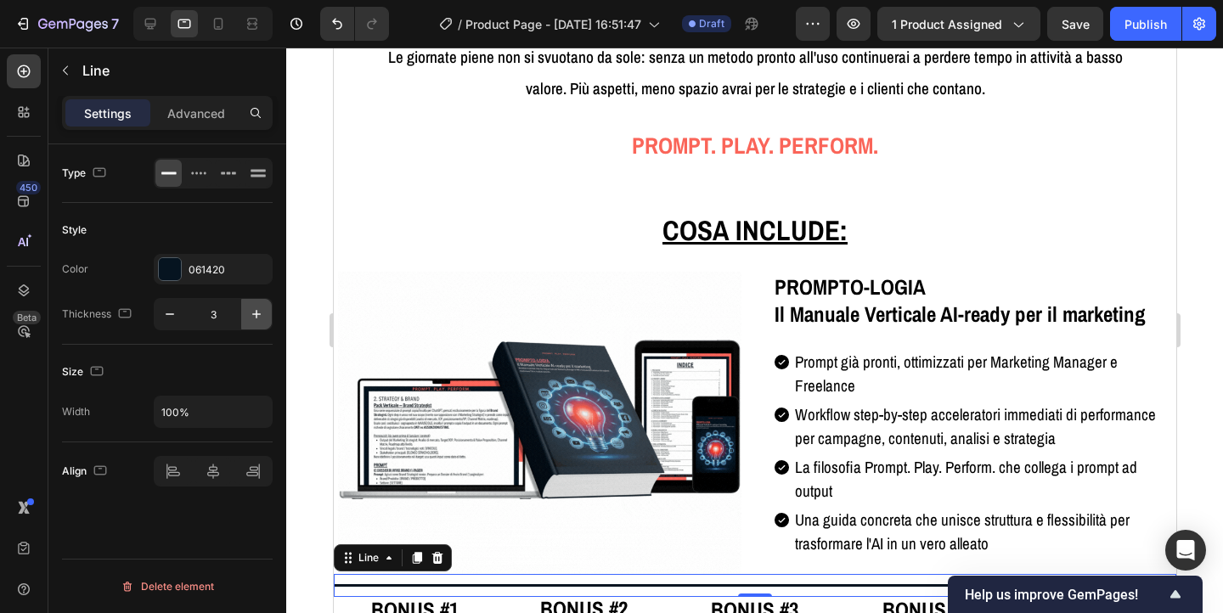
click at [253, 314] on icon "button" at bounding box center [256, 314] width 8 height 8
click at [171, 320] on icon "button" at bounding box center [169, 314] width 17 height 17
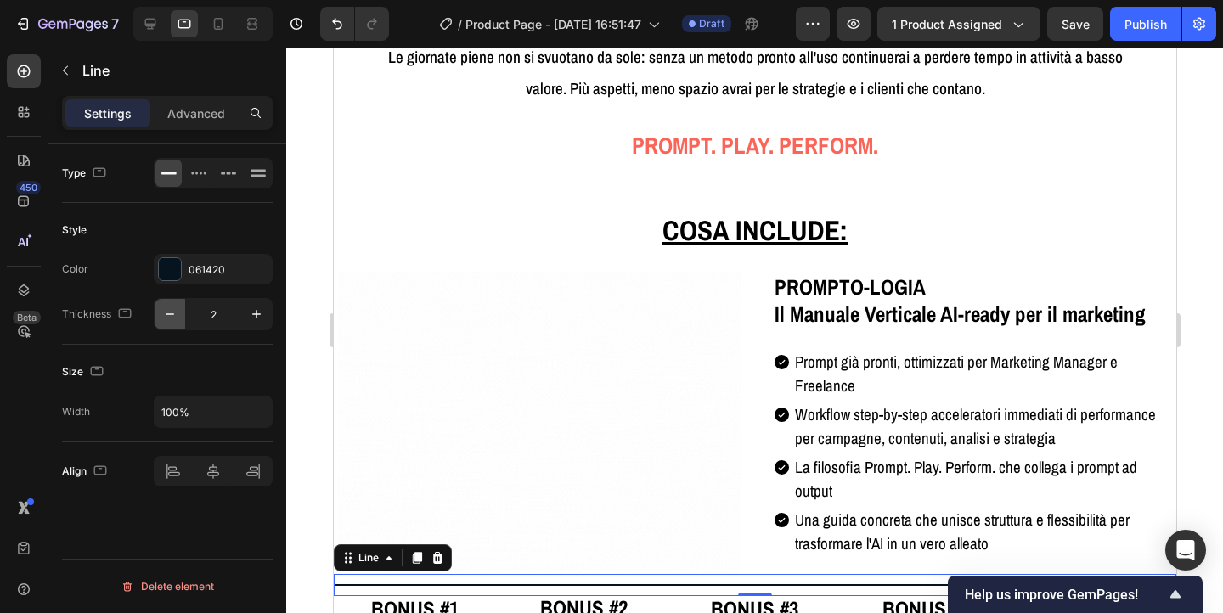
type input "1"
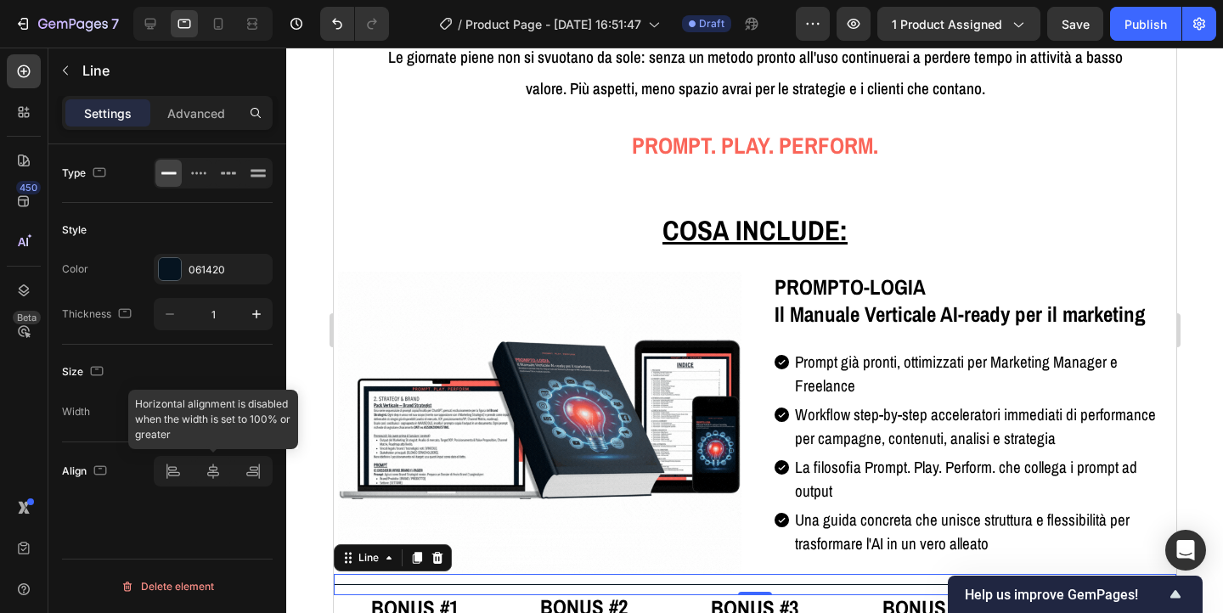
click at [212, 470] on div at bounding box center [213, 471] width 119 height 31
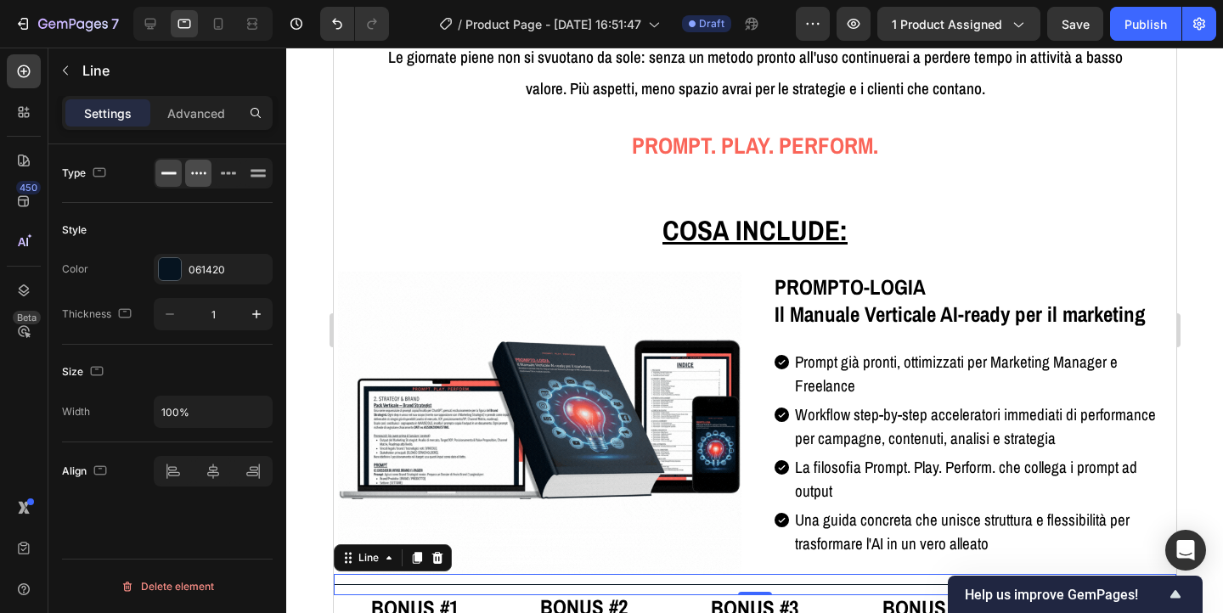
click at [204, 173] on icon at bounding box center [204, 173] width 3 height 3
click at [227, 178] on icon at bounding box center [228, 173] width 17 height 17
click at [1196, 201] on div at bounding box center [754, 331] width 937 height 566
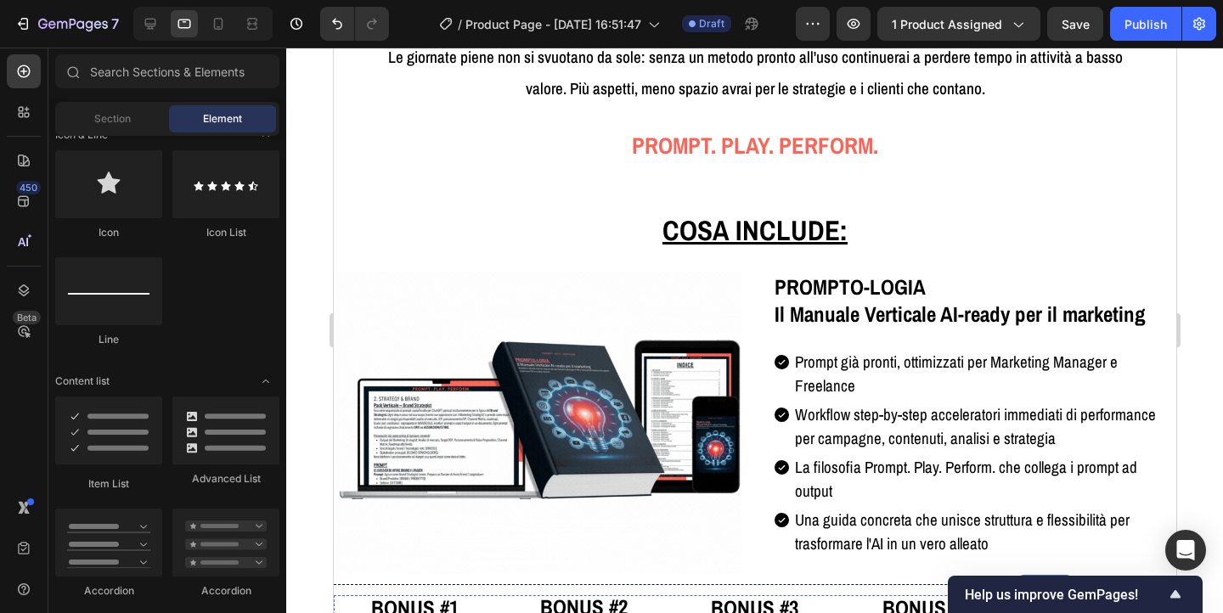
click at [1196, 201] on div at bounding box center [754, 331] width 937 height 566
click at [1192, 139] on div at bounding box center [754, 331] width 937 height 566
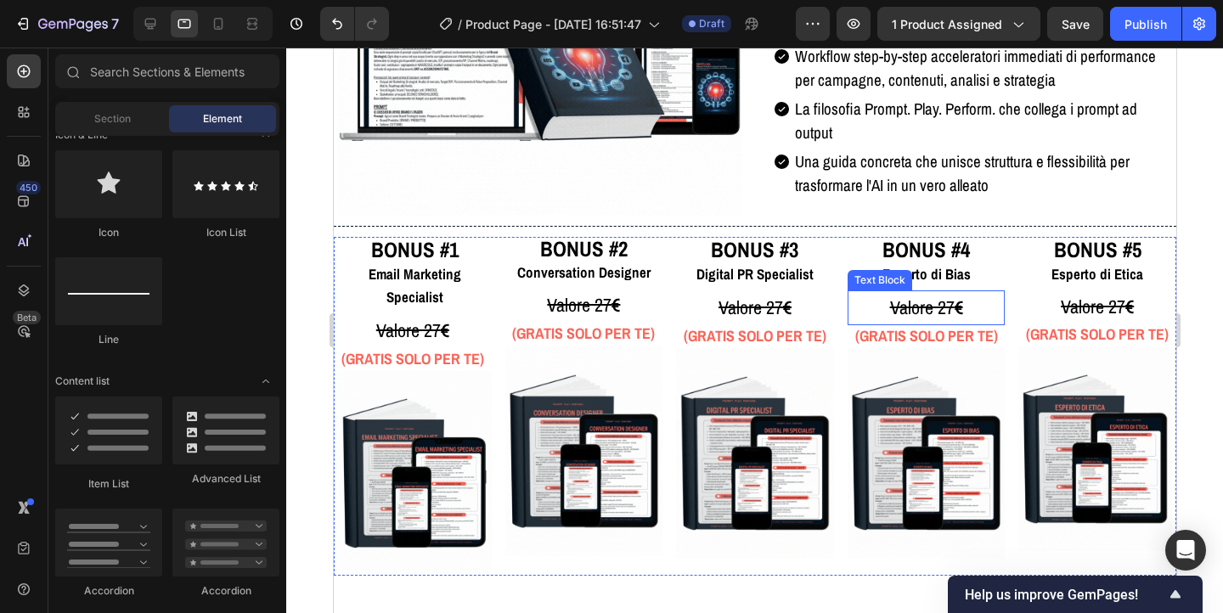
scroll to position [2951, 0]
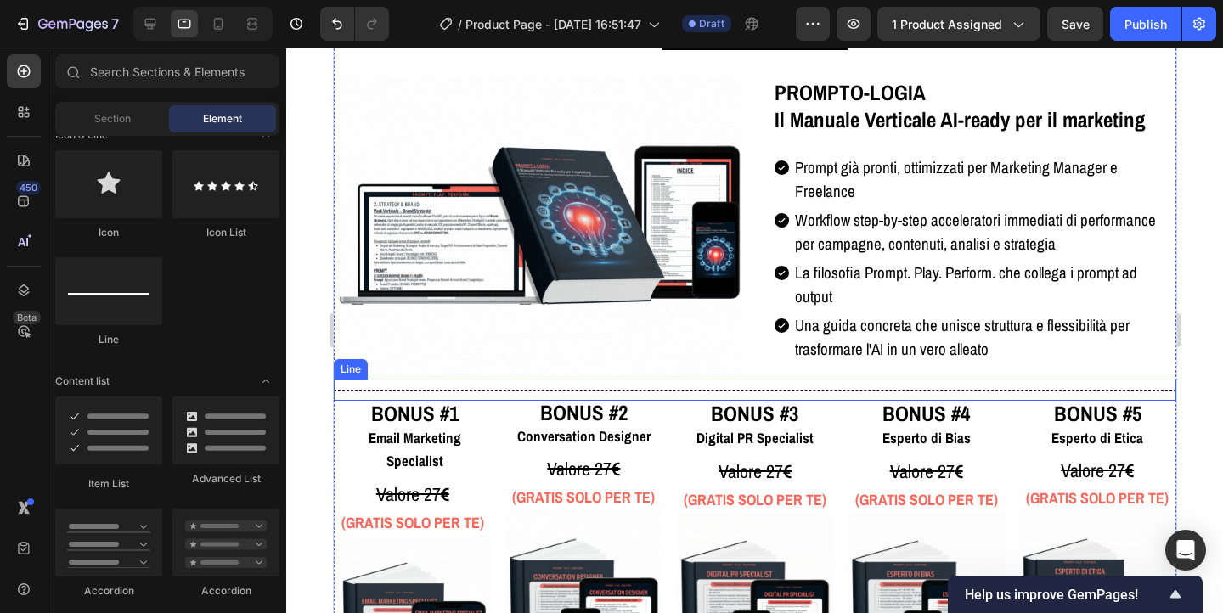
click at [740, 388] on div "Title Line" at bounding box center [754, 390] width 843 height 21
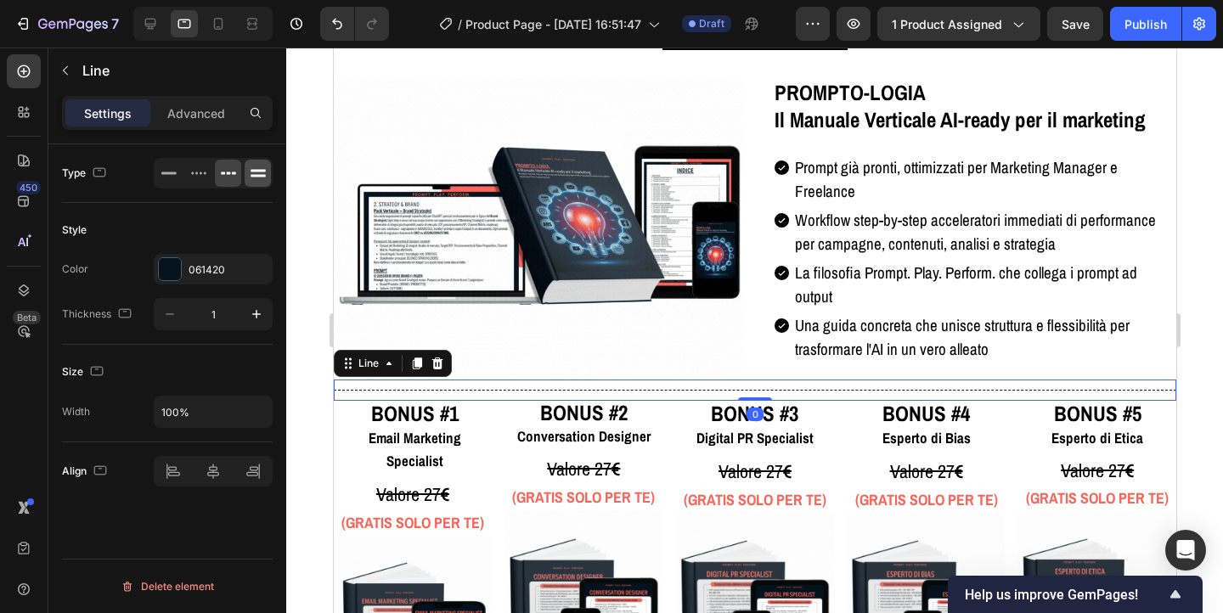
click at [254, 168] on icon at bounding box center [258, 173] width 17 height 17
click at [258, 309] on icon "button" at bounding box center [256, 314] width 17 height 17
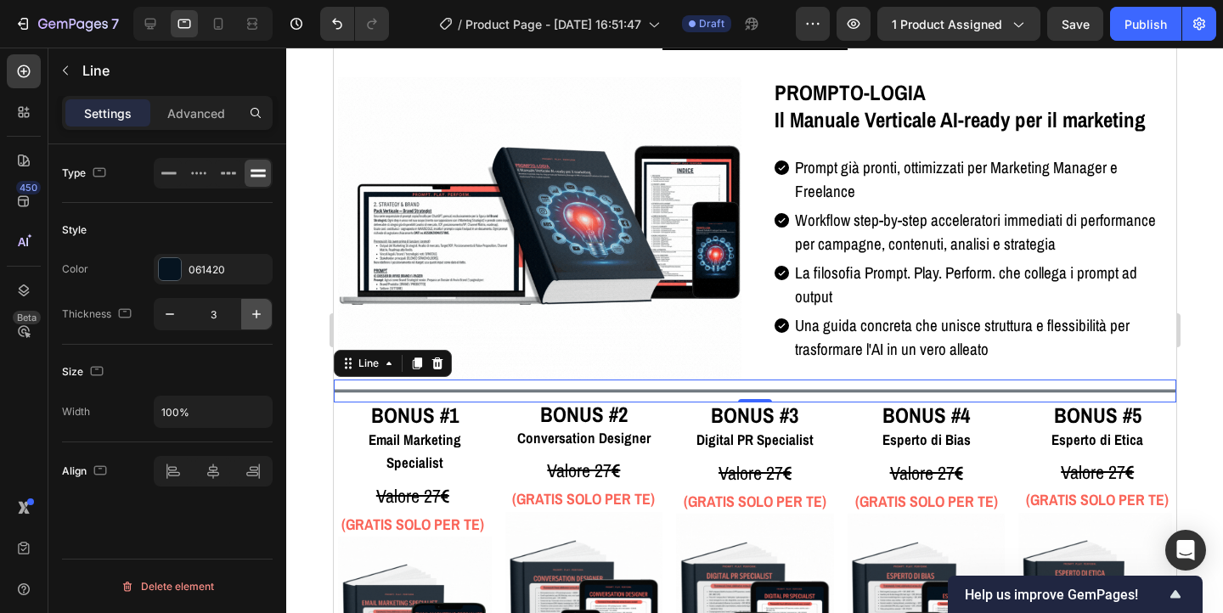
click at [258, 309] on icon "button" at bounding box center [256, 314] width 17 height 17
type input "6"
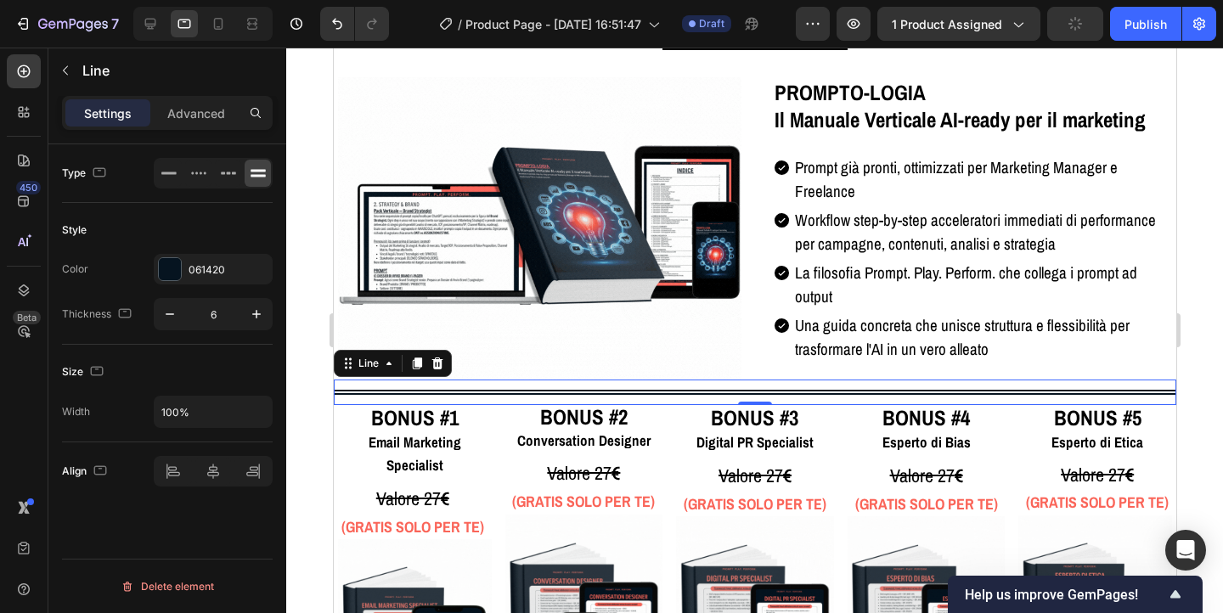
click at [1193, 133] on div at bounding box center [754, 331] width 937 height 566
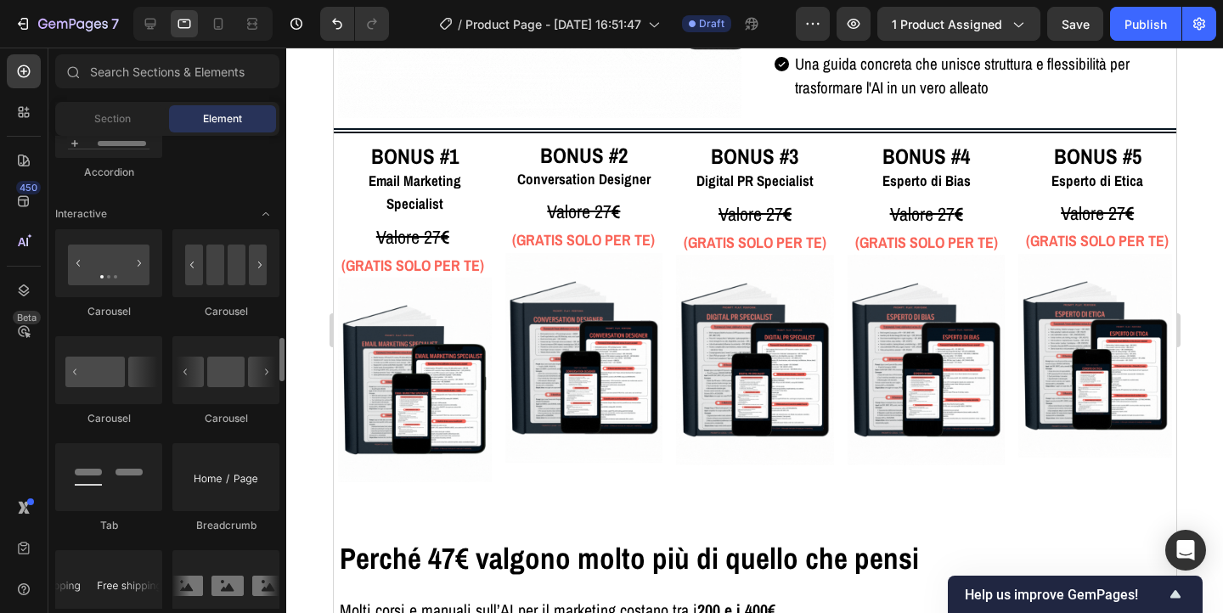
scroll to position [1746, 0]
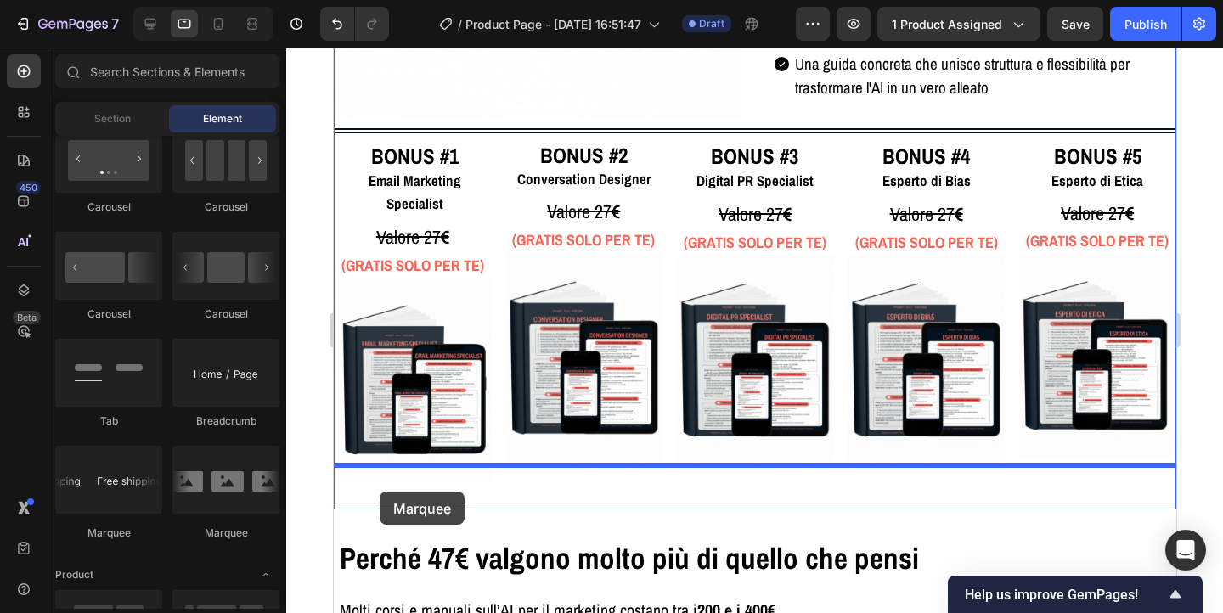
drag, startPoint x: 565, startPoint y: 533, endPoint x: 379, endPoint y: 492, distance: 190.5
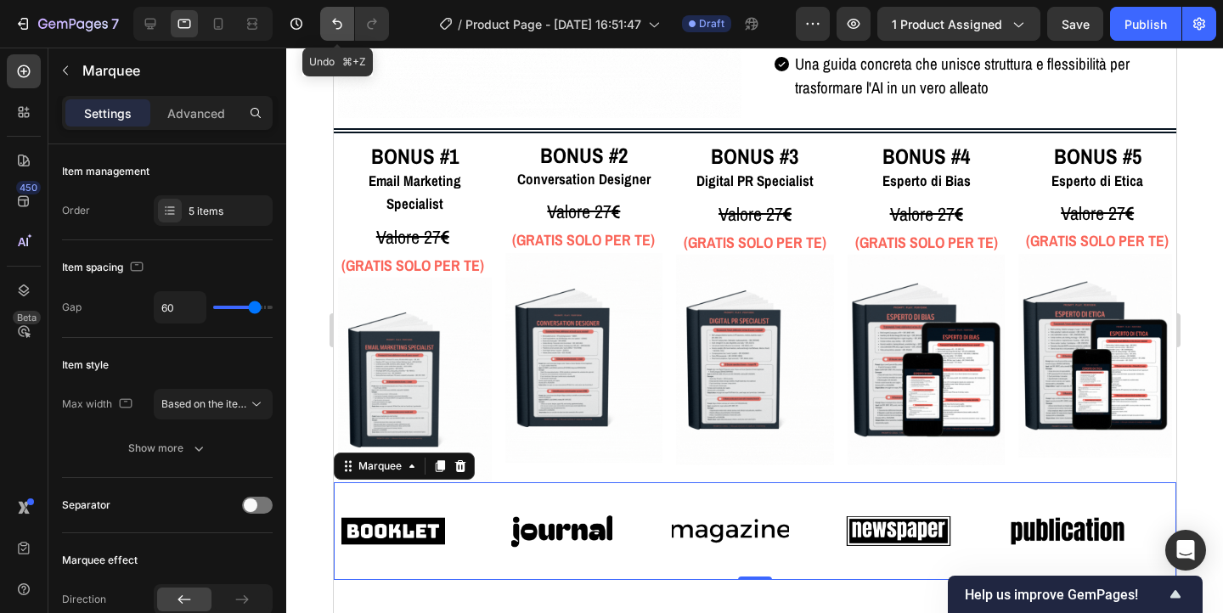
click at [336, 30] on icon "Undo/Redo" at bounding box center [337, 23] width 17 height 17
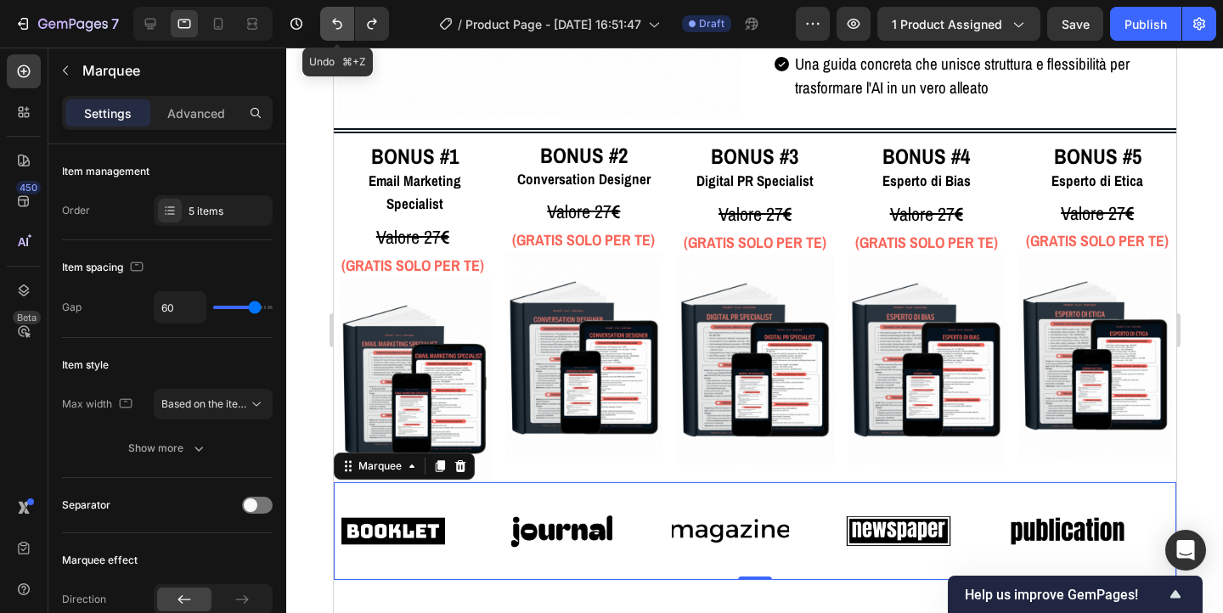
click at [336, 30] on icon "Undo/Redo" at bounding box center [337, 23] width 17 height 17
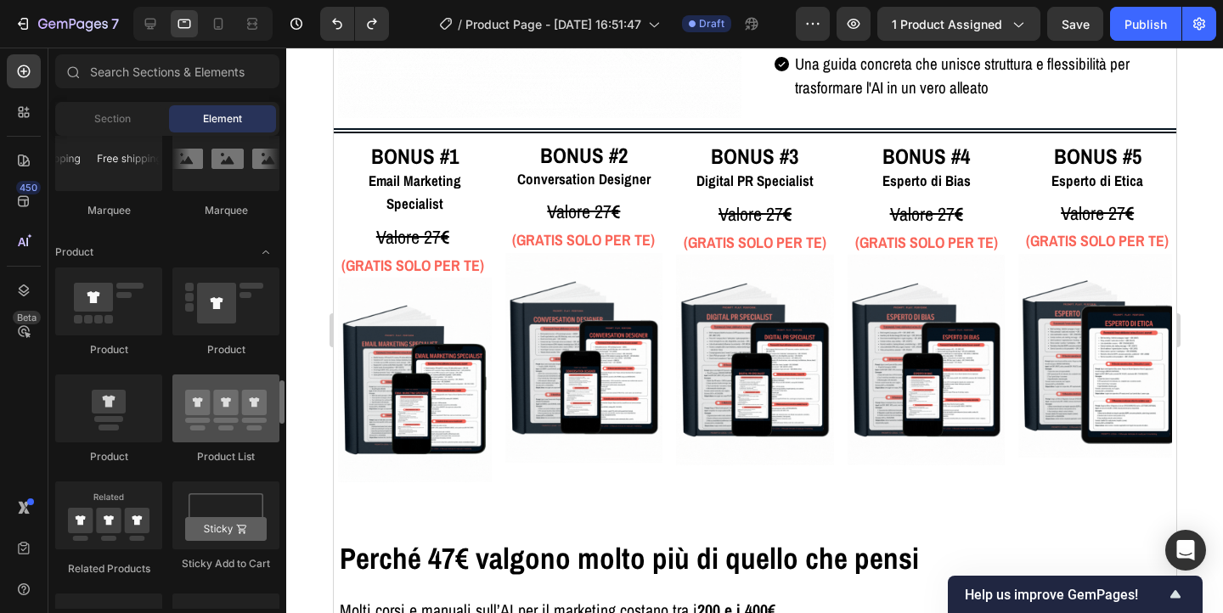
scroll to position [2151, 0]
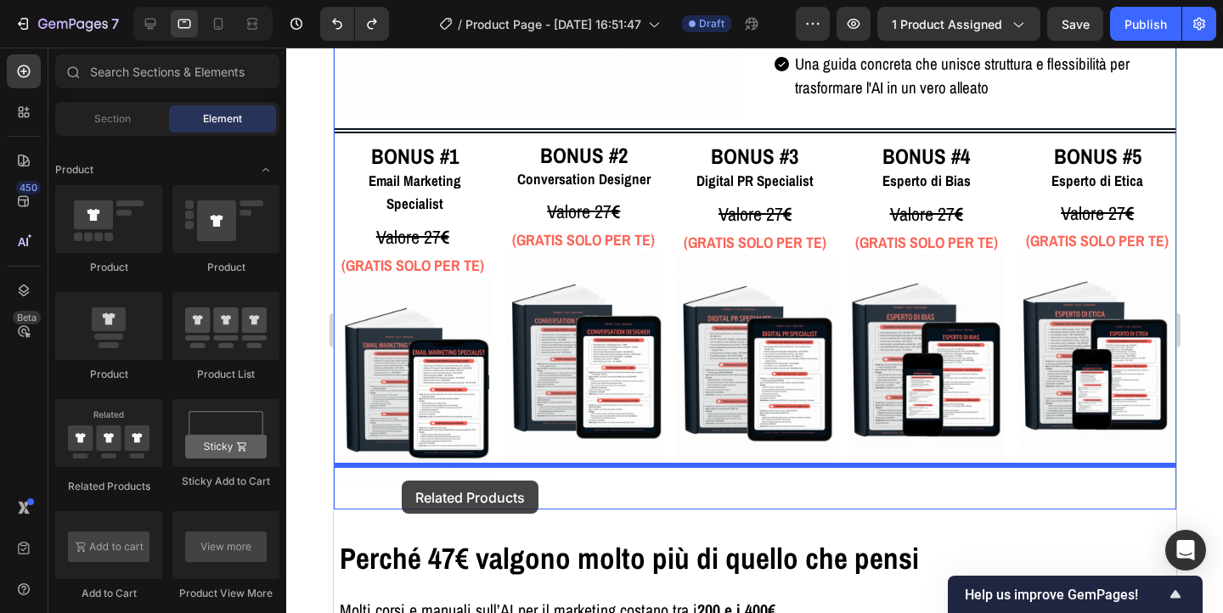
drag, startPoint x: 442, startPoint y: 497, endPoint x: 401, endPoint y: 480, distance: 44.2
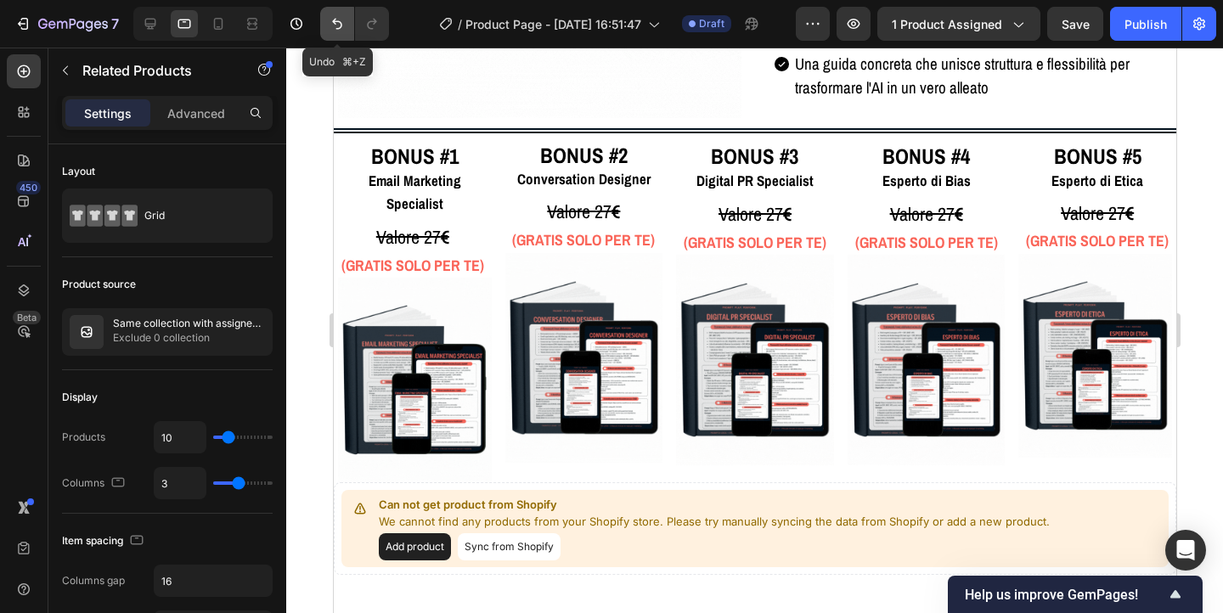
click at [332, 25] on icon "Undo/Redo" at bounding box center [337, 23] width 17 height 17
click at [342, 490] on div "Can not get product from Shopify We cannot find any products from your Shopify …" at bounding box center [755, 528] width 828 height 77
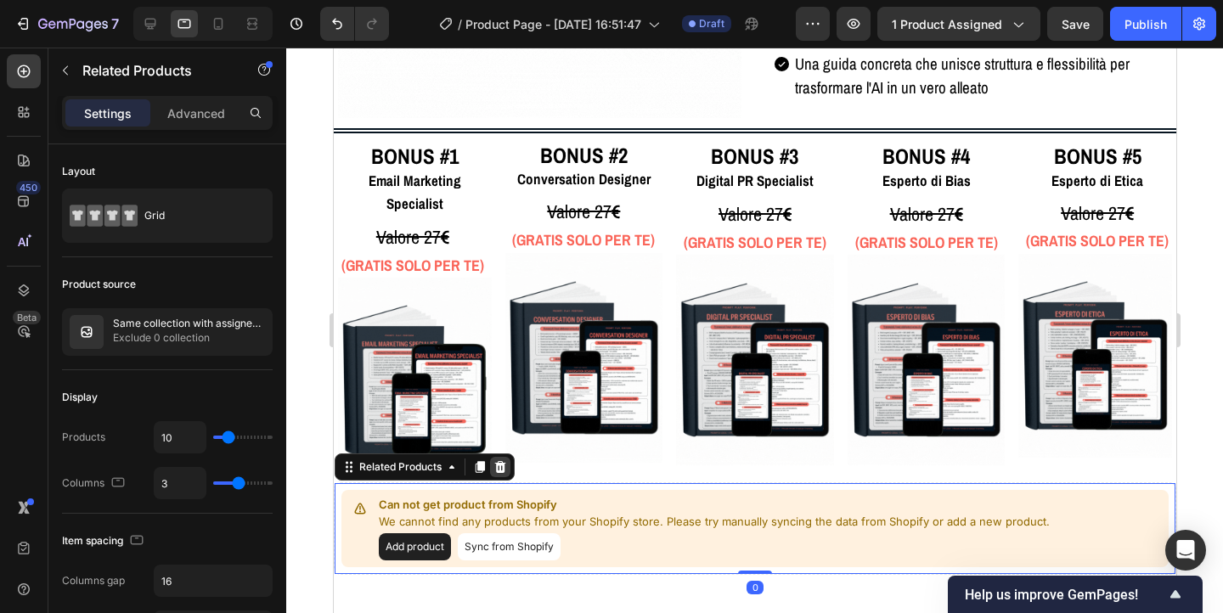
click at [500, 457] on div at bounding box center [499, 467] width 20 height 20
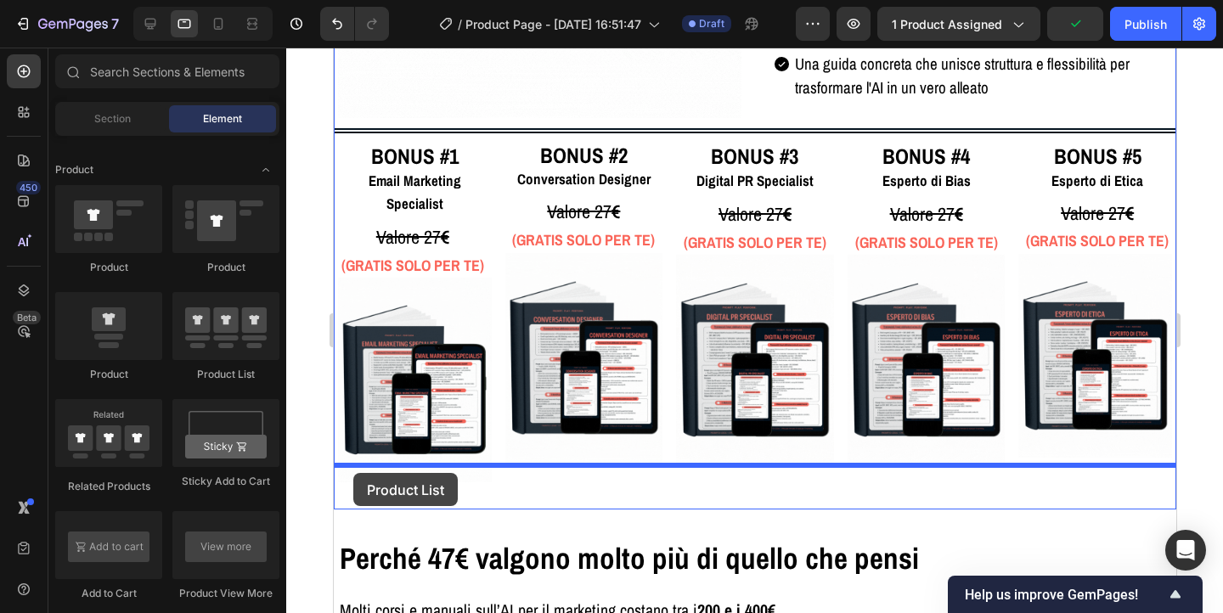
drag, startPoint x: 556, startPoint y: 378, endPoint x: 353, endPoint y: 473, distance: 225.0
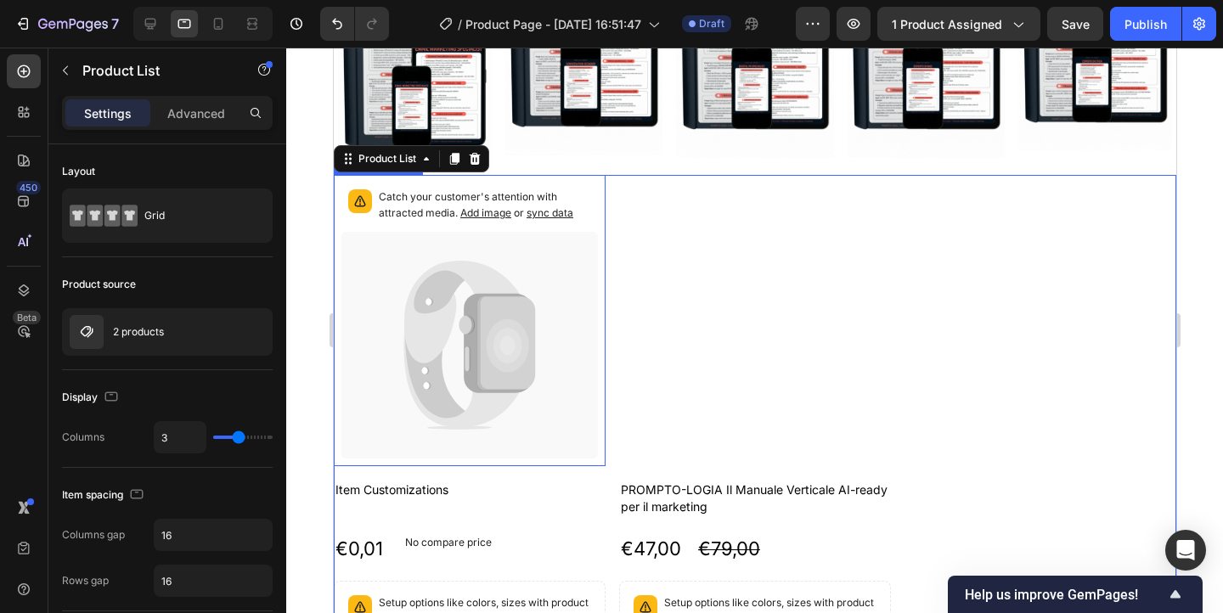
scroll to position [3673, 0]
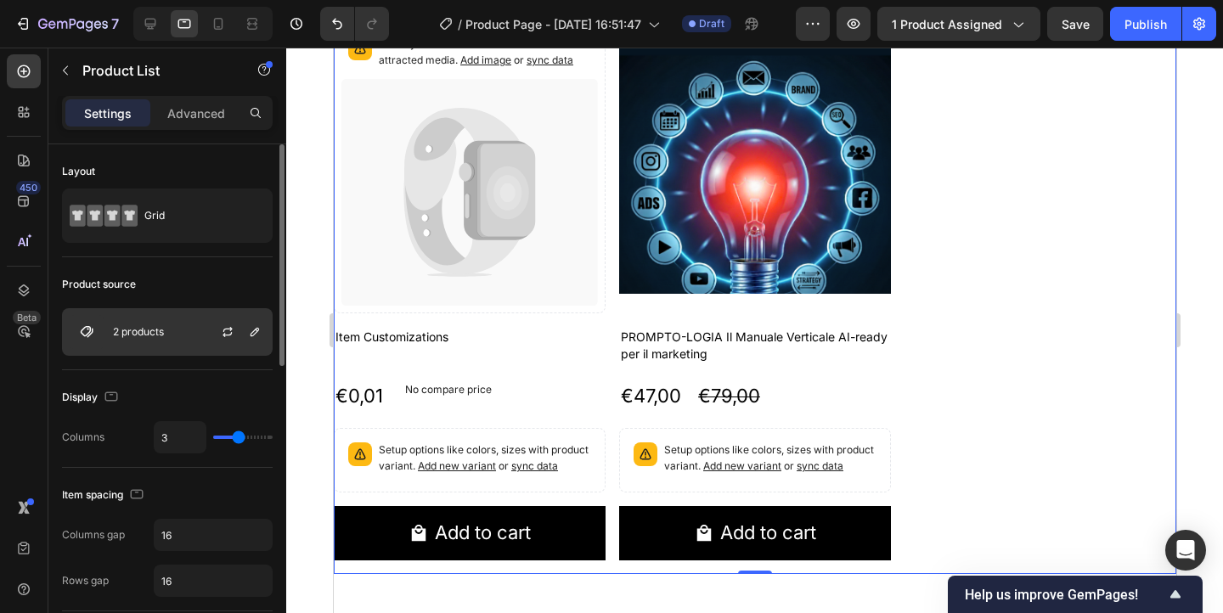
click at [197, 332] on div at bounding box center [234, 332] width 75 height 46
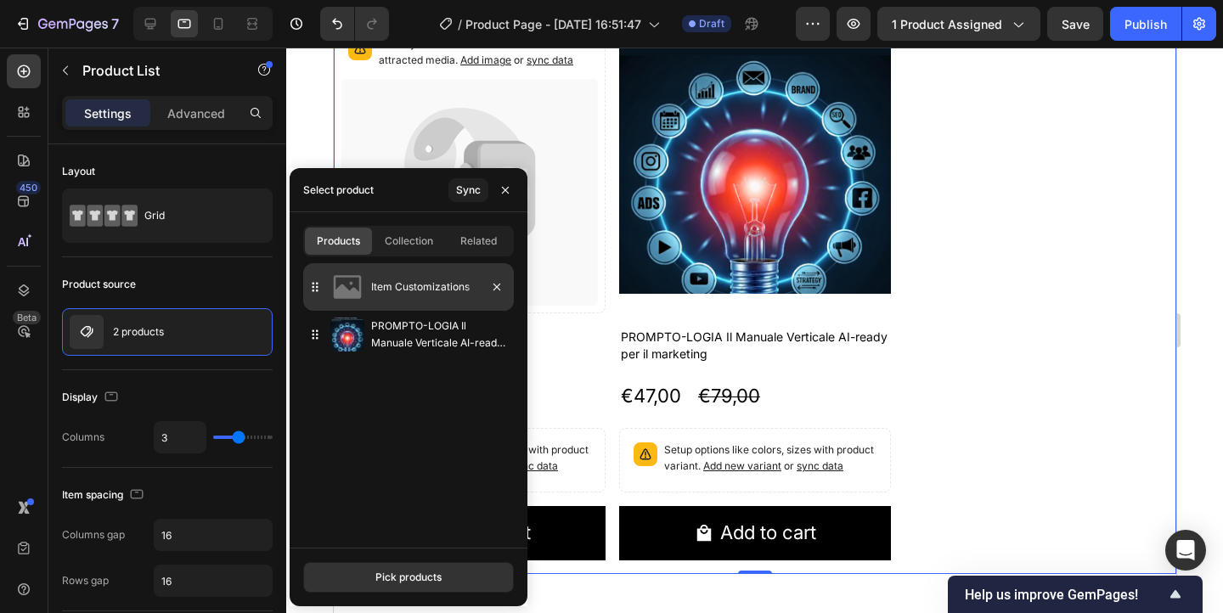
click at [497, 299] on div at bounding box center [490, 287] width 48 height 48
click at [496, 285] on icon "button" at bounding box center [497, 287] width 14 height 14
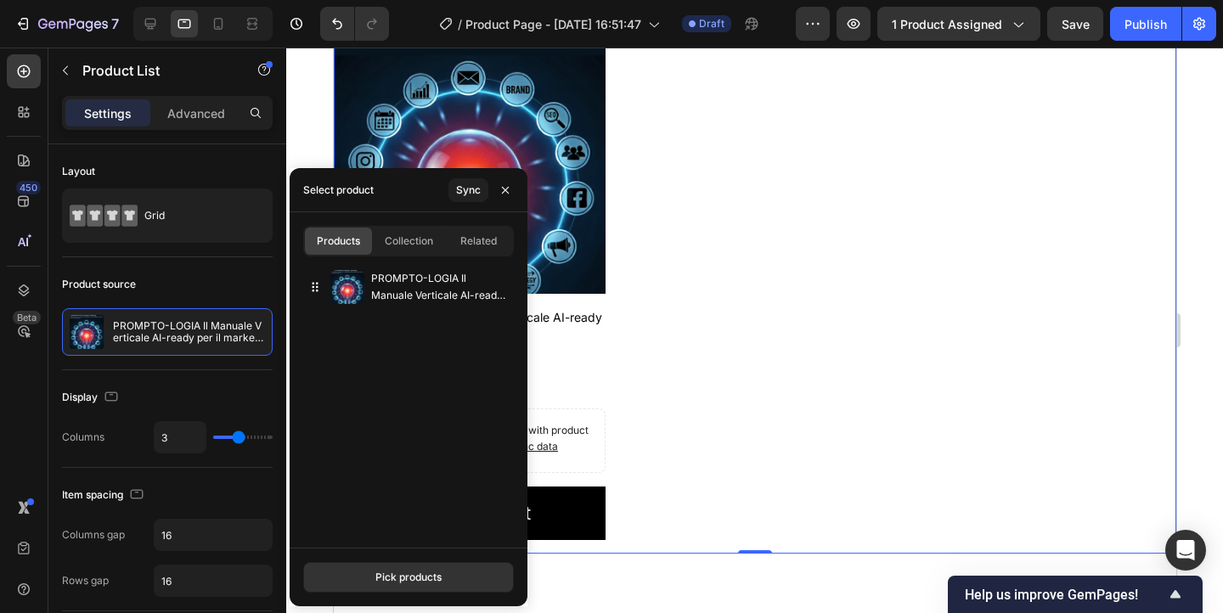
click at [732, 285] on div "Product Images PROMPTO-LOGIA Il Manuale Verticale AI-ready per il marketing Pro…" at bounding box center [754, 288] width 843 height 532
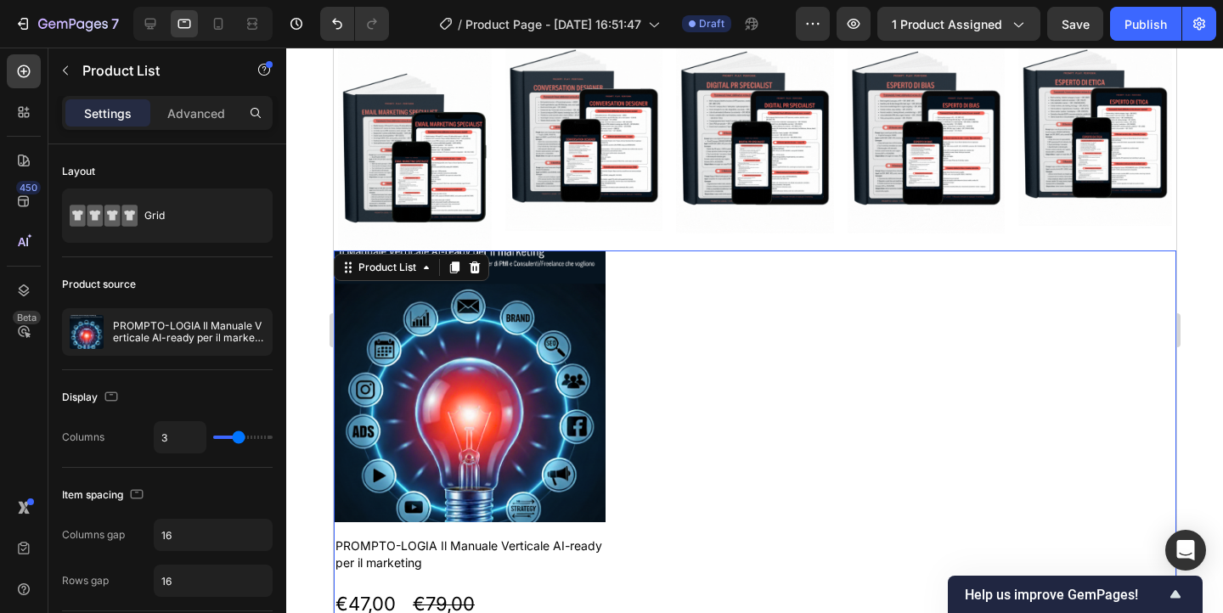
scroll to position [3416, 0]
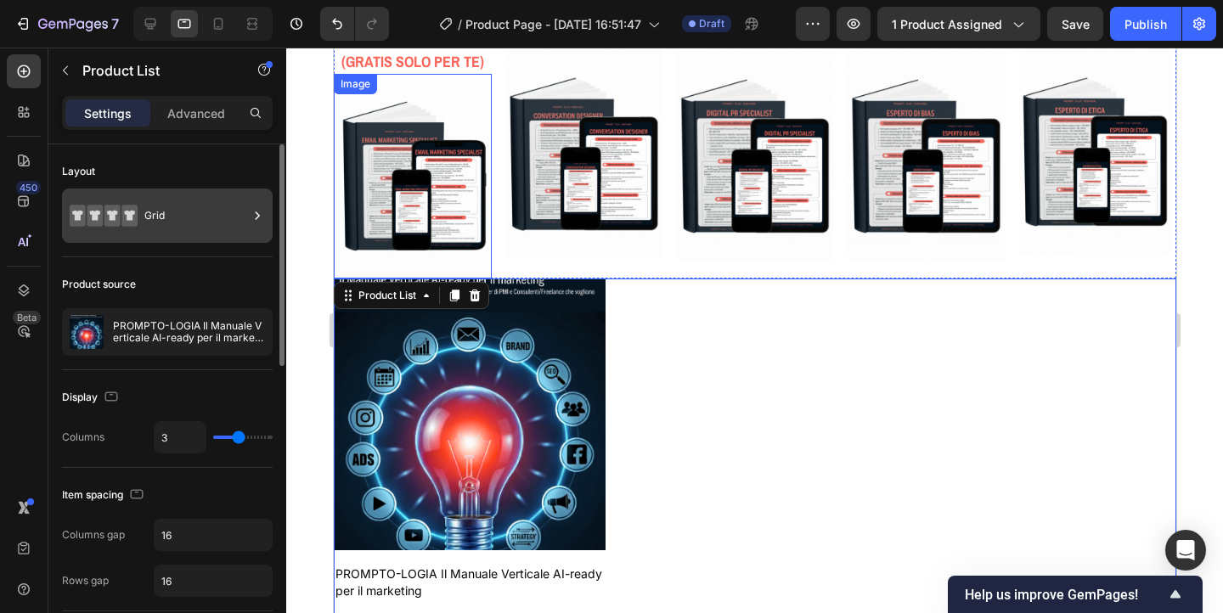
click at [223, 214] on div "Grid" at bounding box center [196, 215] width 104 height 39
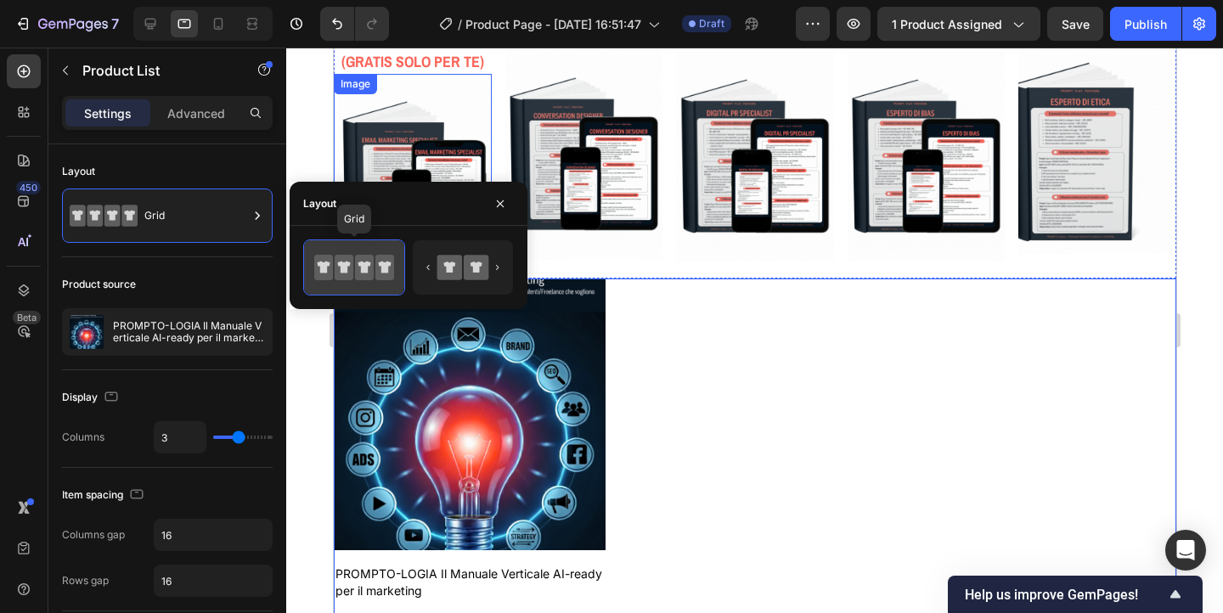
click at [341, 264] on icon at bounding box center [344, 268] width 13 height 12
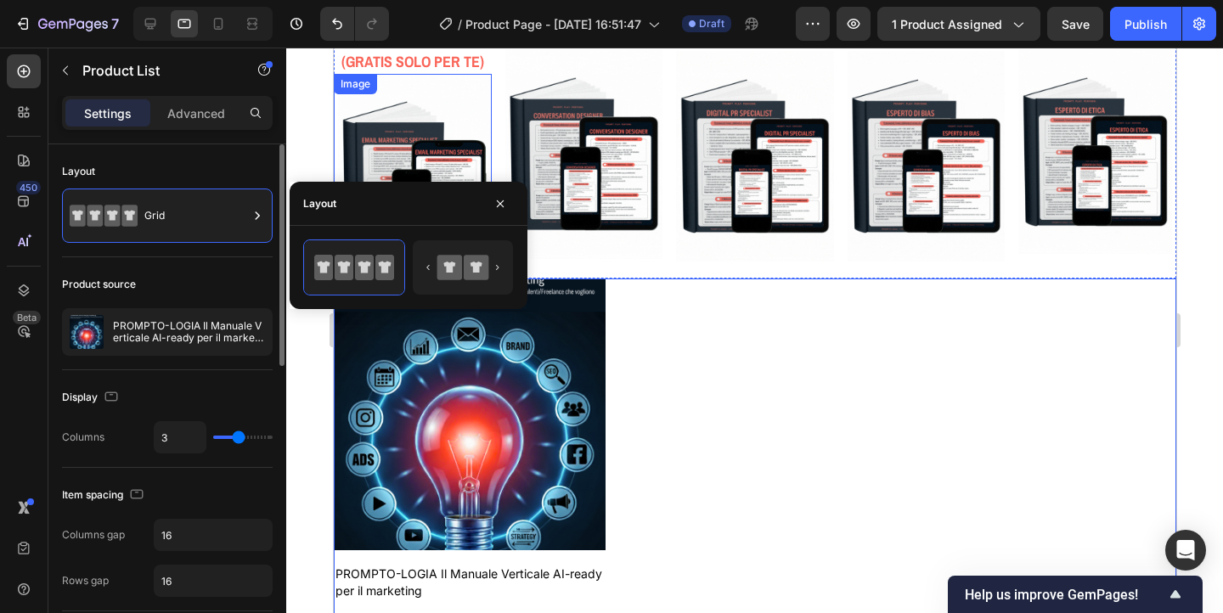
click at [192, 415] on div "Display Columns 3" at bounding box center [167, 419] width 211 height 98
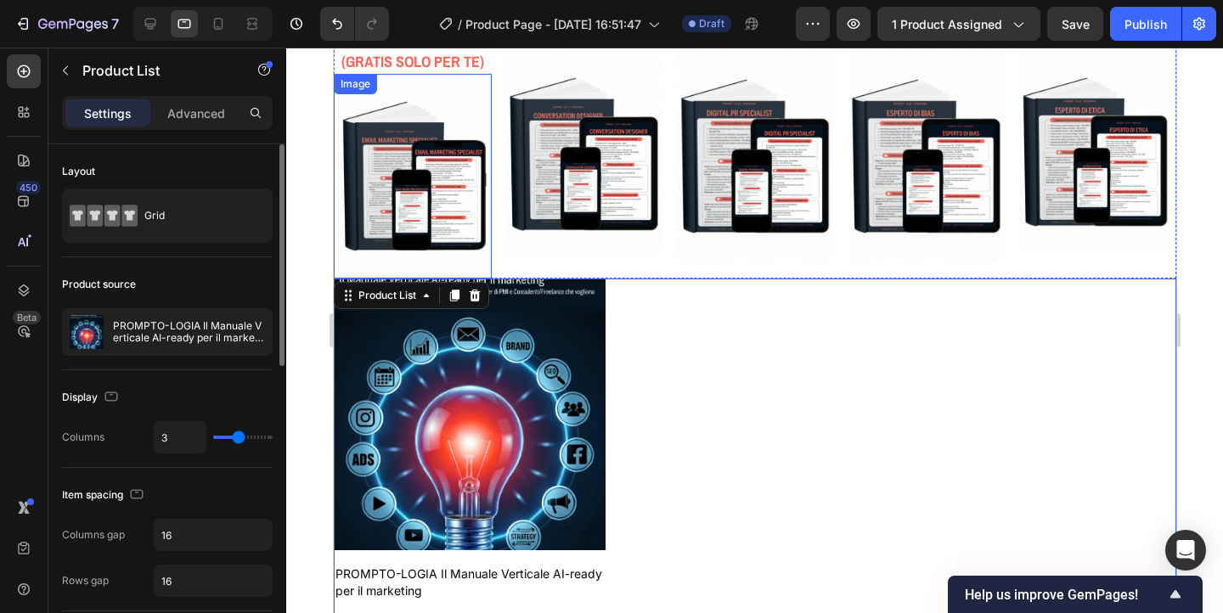
type input "6"
click at [263, 437] on input "range" at bounding box center [242, 437] width 59 height 3
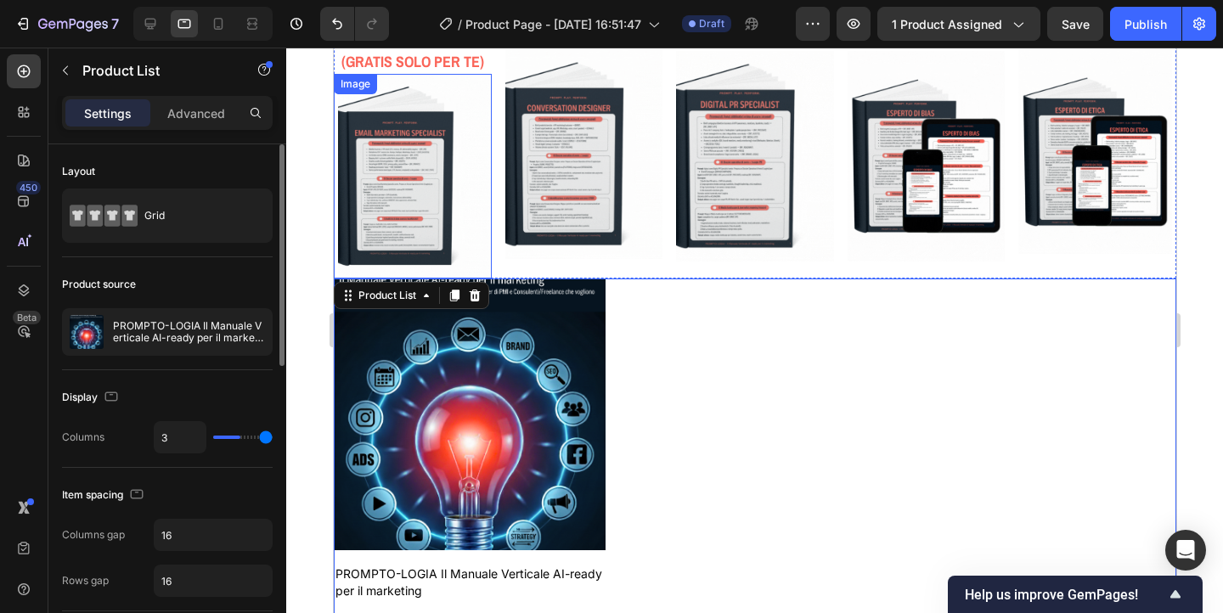
type input "6"
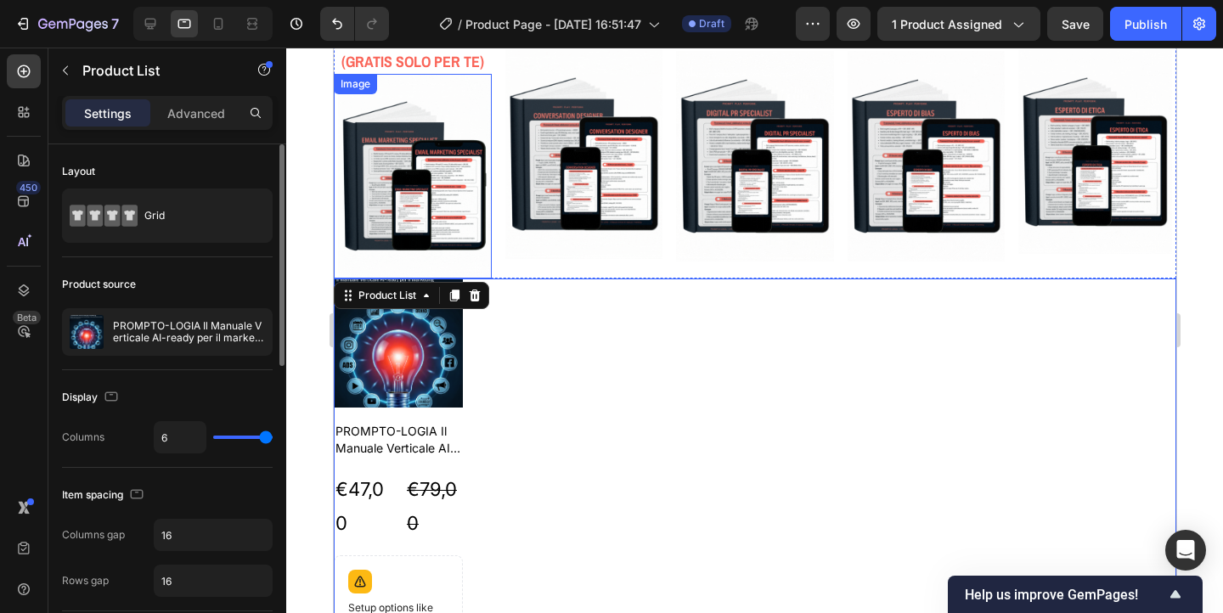
type input "5"
click at [255, 437] on input "range" at bounding box center [242, 437] width 59 height 3
type input "5"
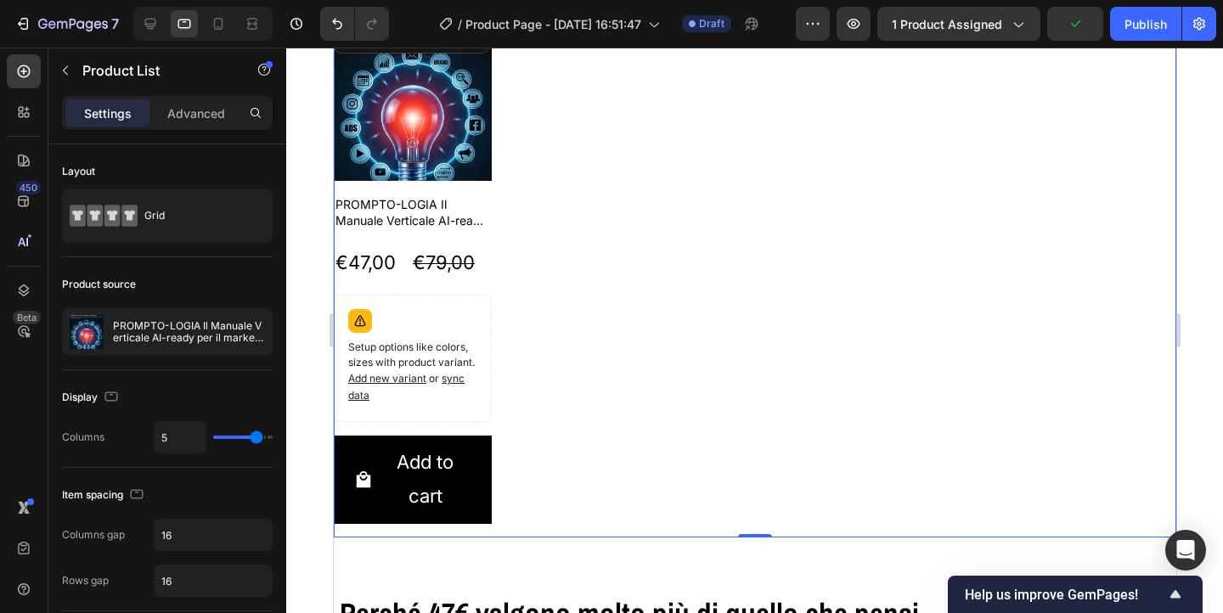
scroll to position [3497, 0]
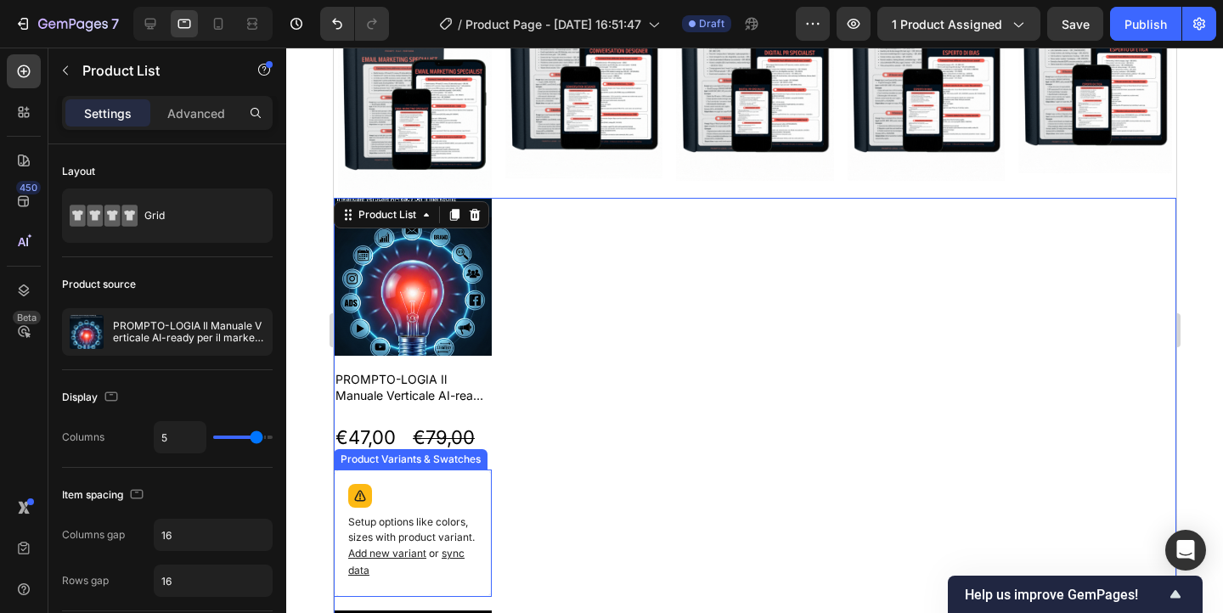
click at [416, 484] on div "Setup options like colors, sizes with product variant. Add new variant or sync …" at bounding box center [412, 533] width 143 height 112
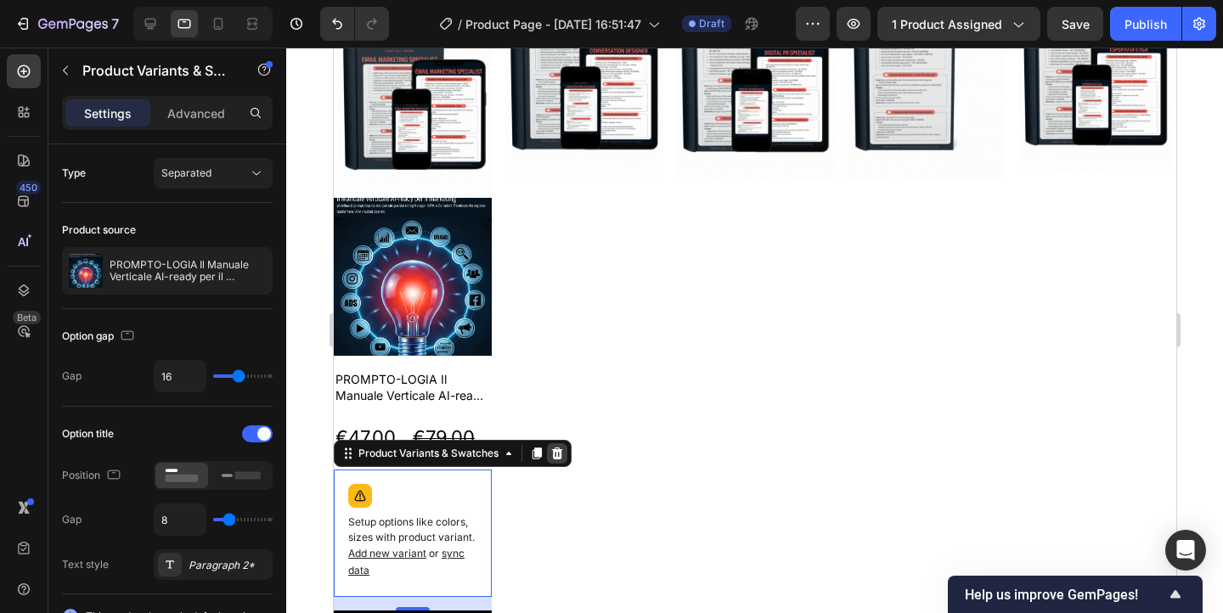
click at [556, 448] on icon at bounding box center [556, 454] width 11 height 12
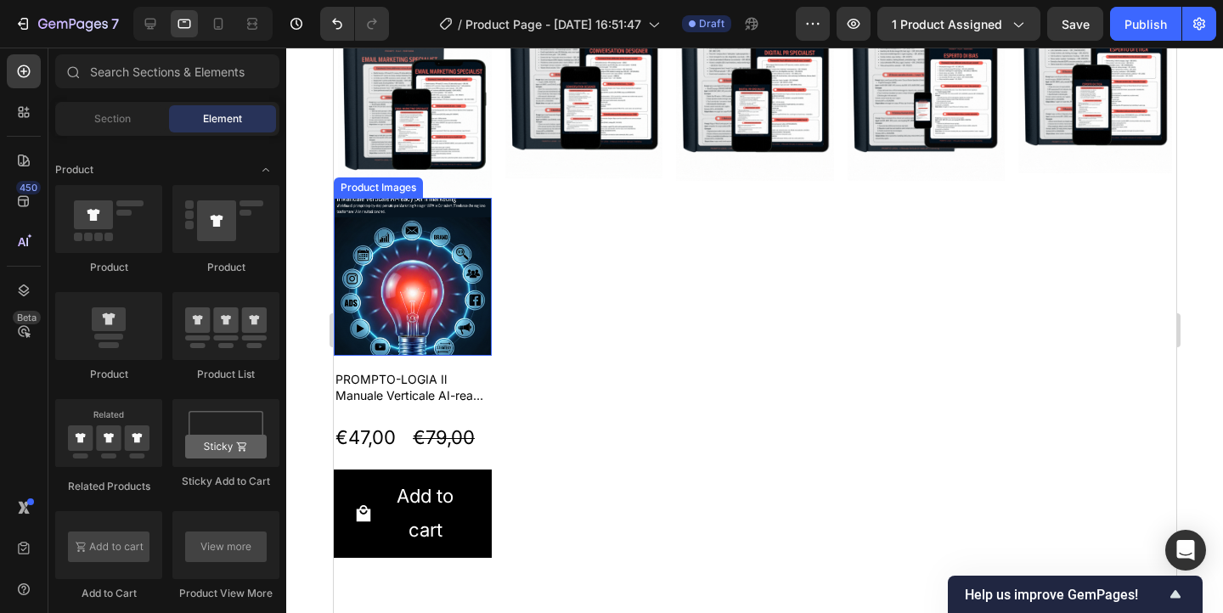
click at [458, 261] on img at bounding box center [412, 277] width 158 height 158
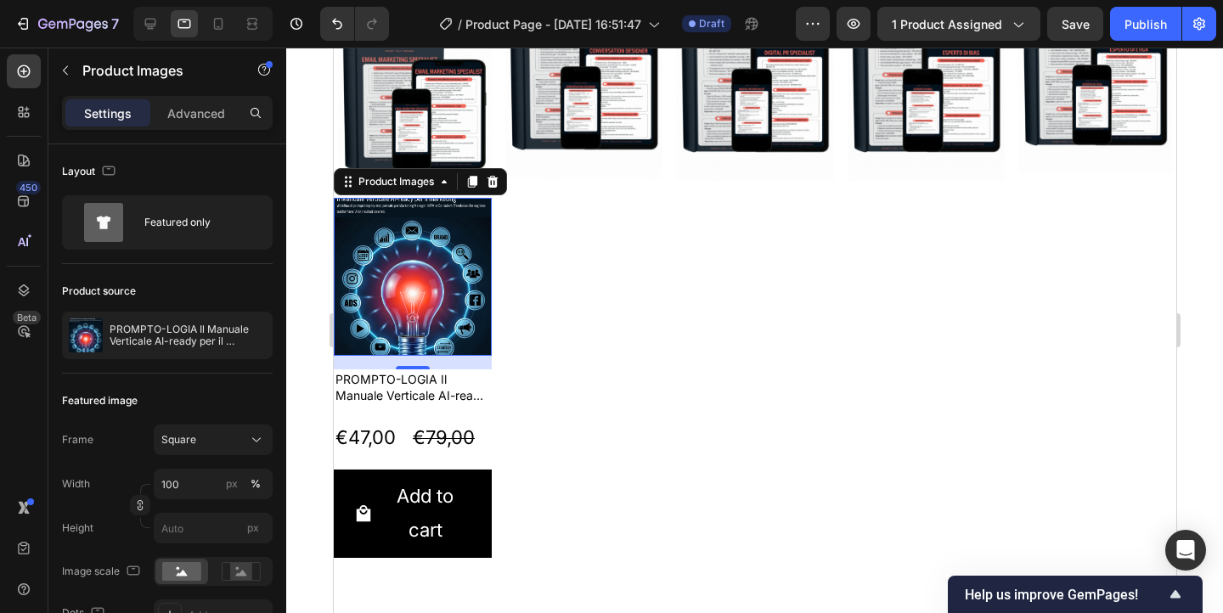
click at [463, 356] on div "16" at bounding box center [412, 363] width 158 height 14
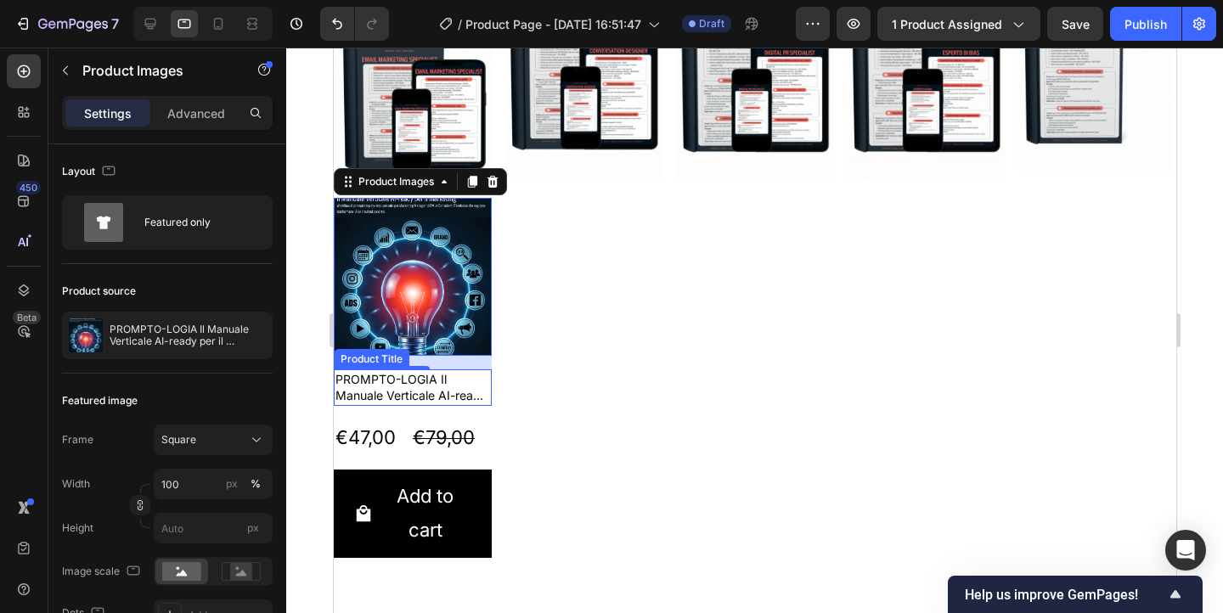
click at [458, 386] on h2 "PROMPTO-LOGIA Il Manuale Verticale AI-ready per il marketing" at bounding box center [412, 388] width 158 height 37
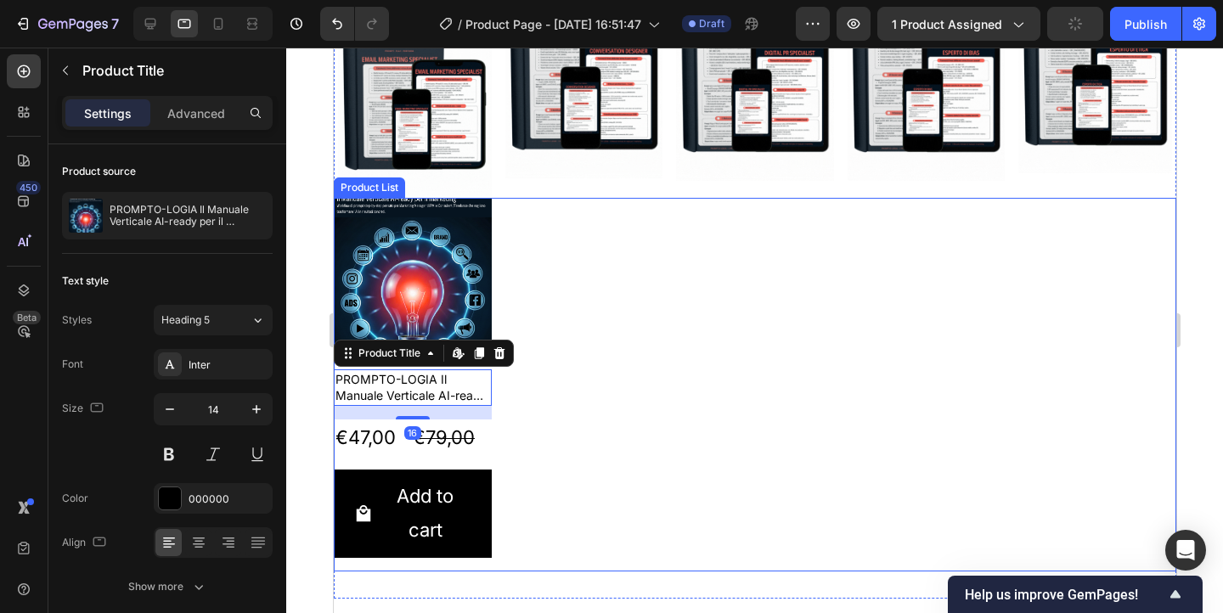
click at [523, 224] on div "Product Images PROMPTO-LOGIA Il Manuale Verticale AI-ready per il marketing Pro…" at bounding box center [754, 385] width 843 height 374
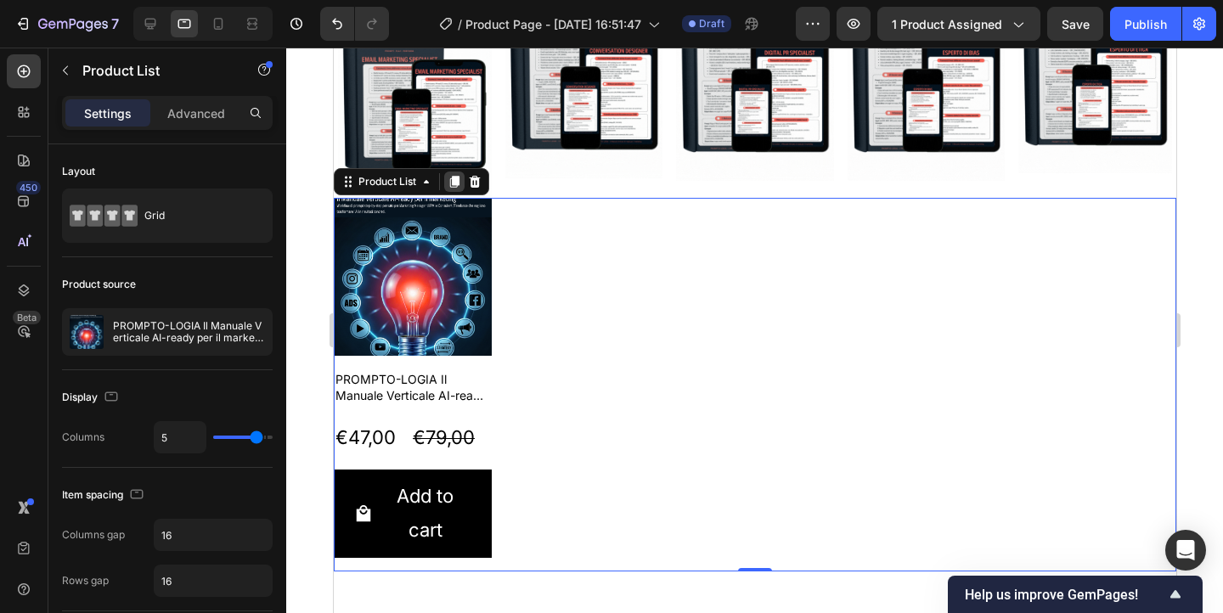
click at [455, 176] on icon at bounding box center [453, 182] width 9 height 12
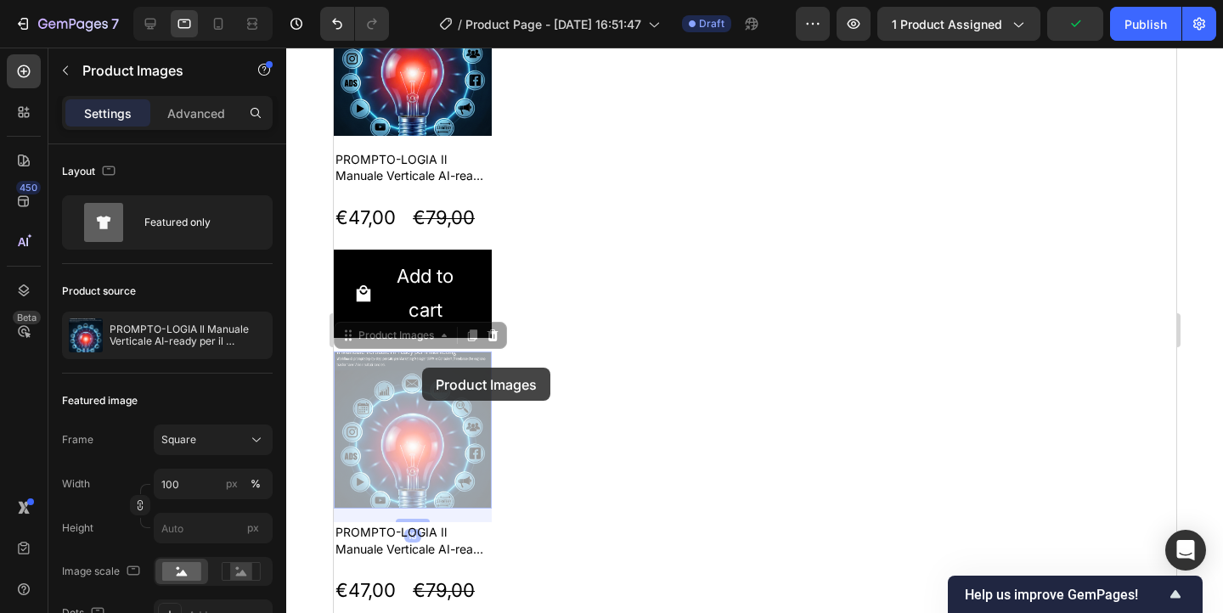
scroll to position [3669, 0]
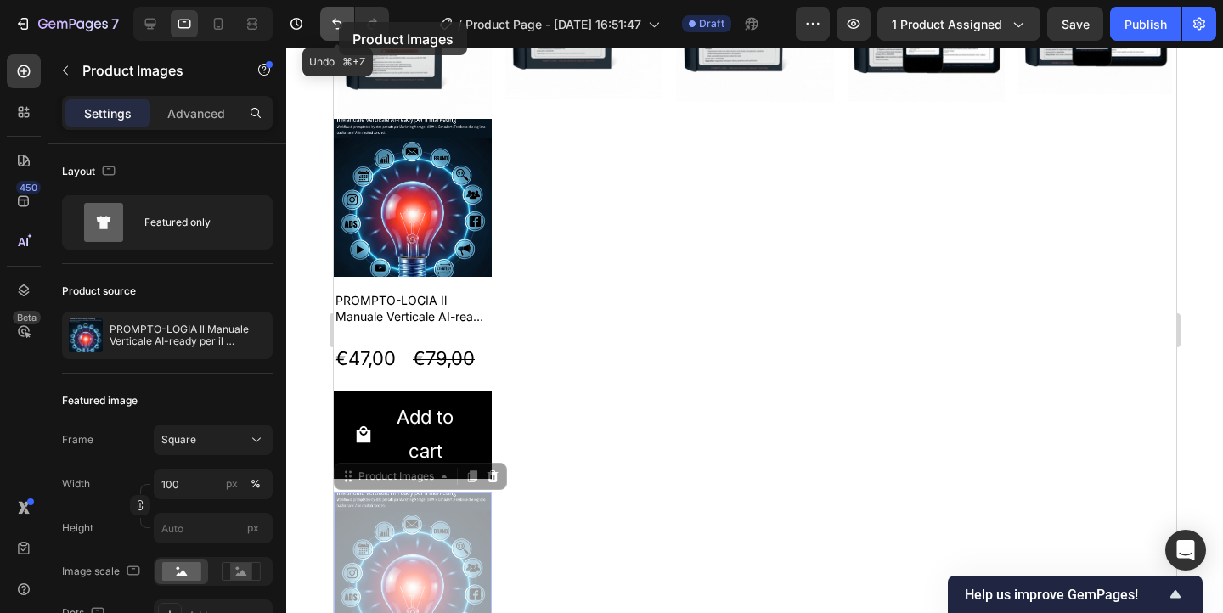
click at [339, 22] on icon "Undo/Redo" at bounding box center [337, 24] width 10 height 11
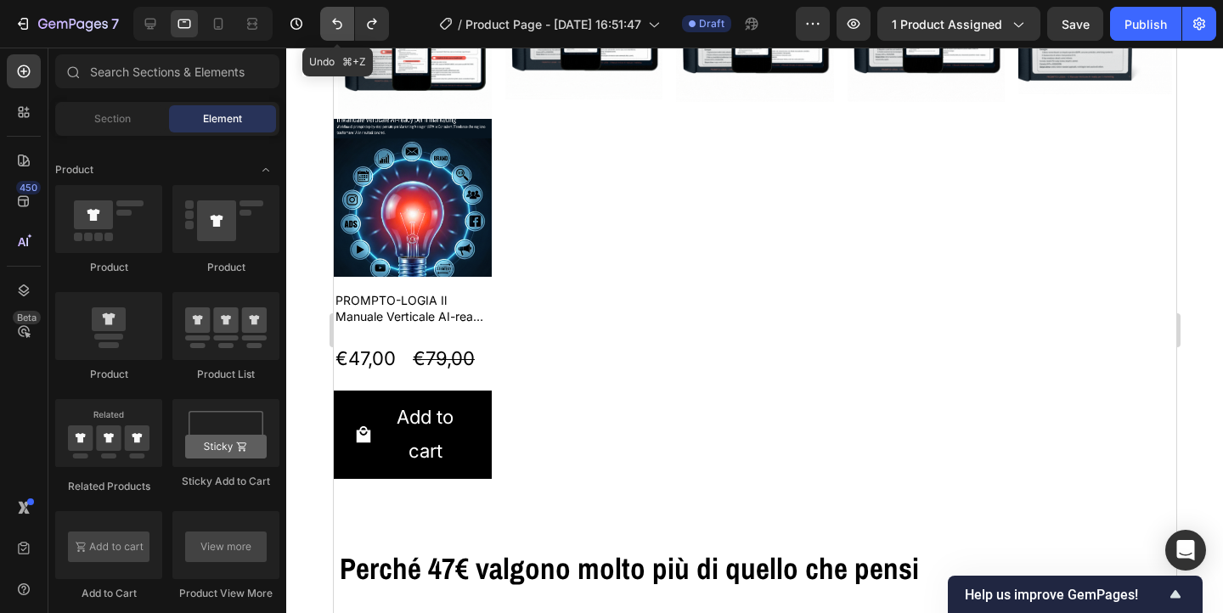
scroll to position [3552, 0]
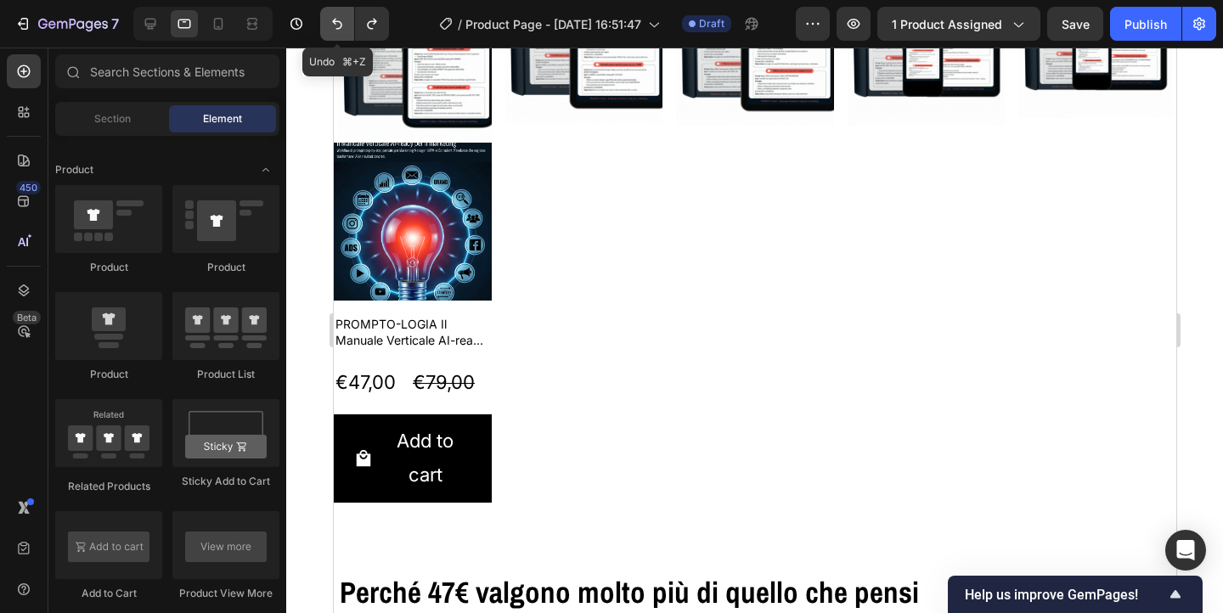
click at [339, 22] on icon "Undo/Redo" at bounding box center [337, 24] width 10 height 11
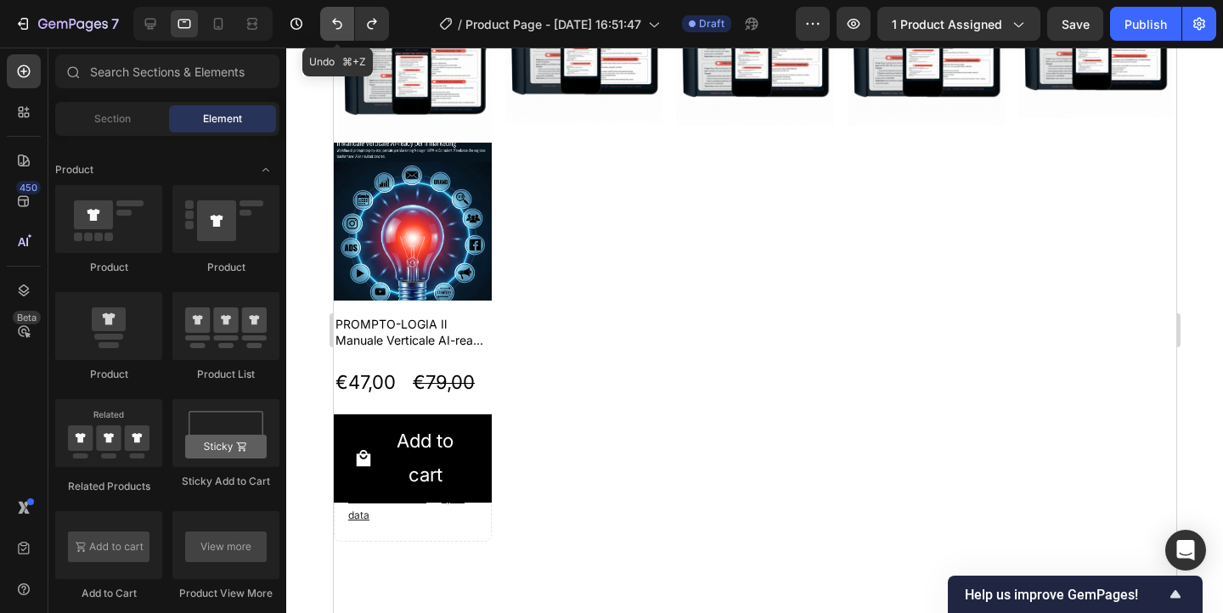
click at [339, 22] on icon "Undo/Redo" at bounding box center [337, 24] width 10 height 11
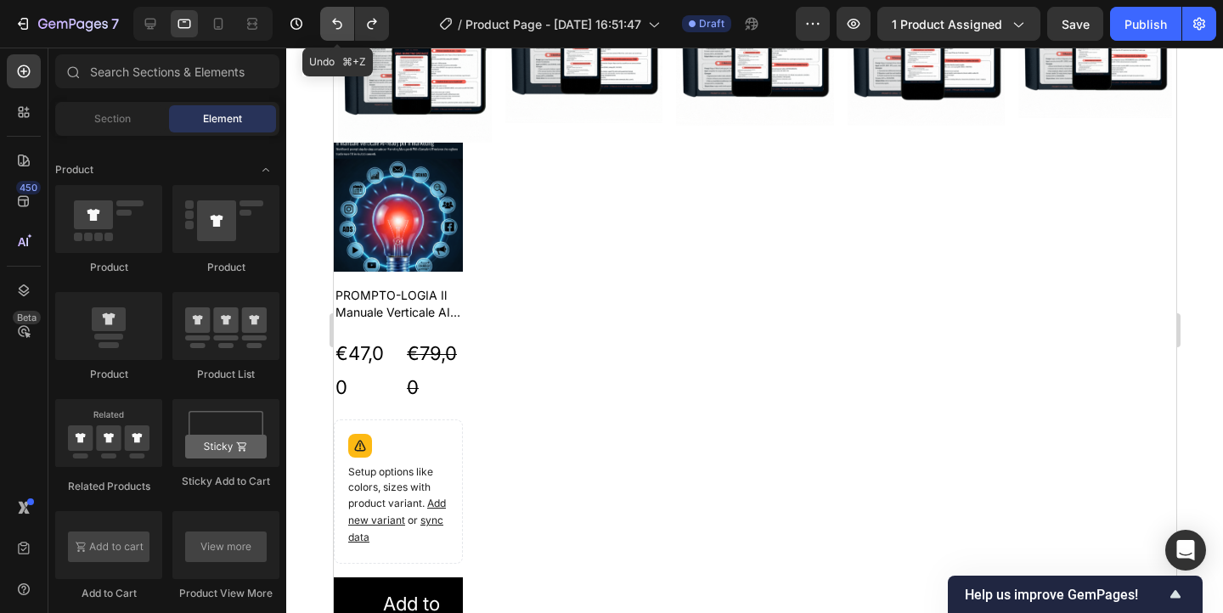
click at [339, 22] on icon "Undo/Redo" at bounding box center [337, 24] width 10 height 11
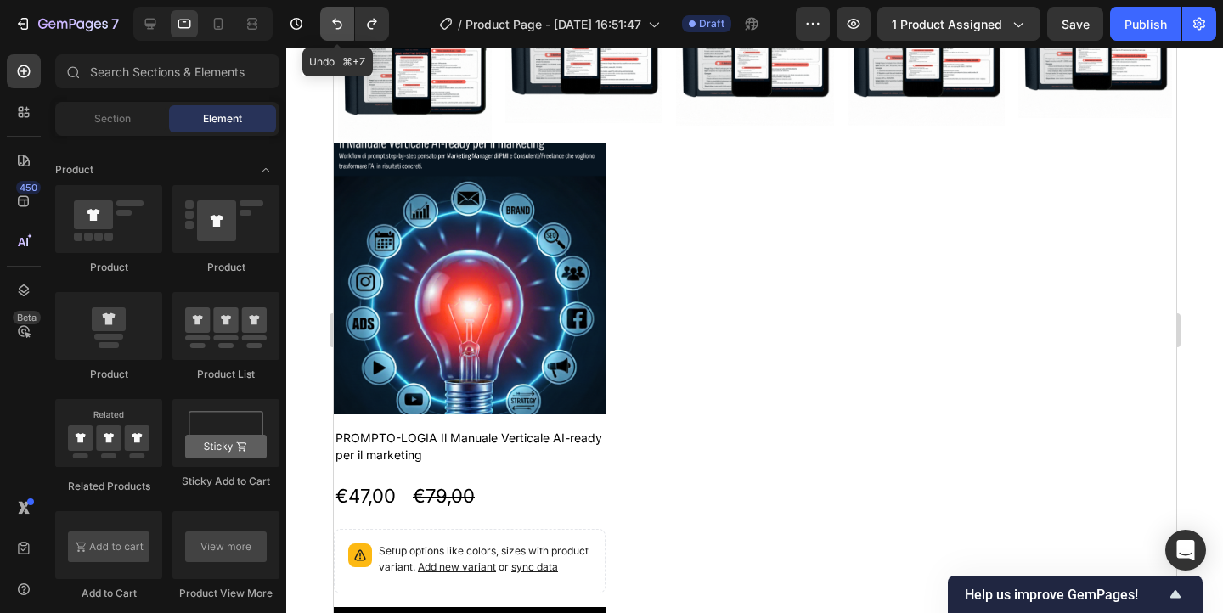
click at [339, 22] on icon "Undo/Redo" at bounding box center [337, 24] width 10 height 11
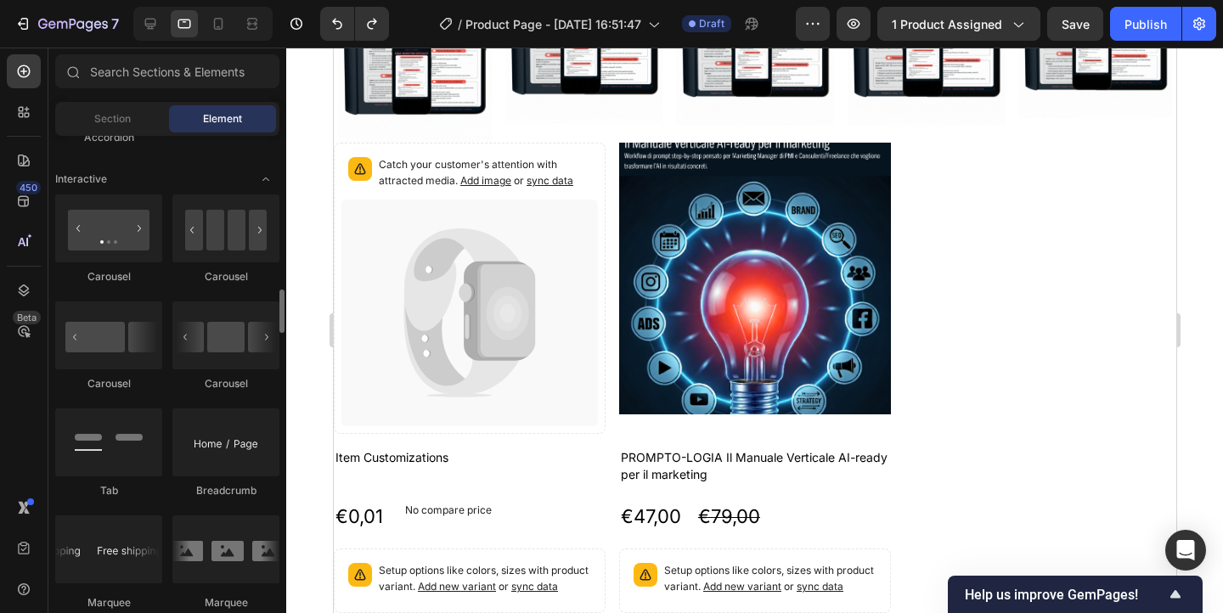
scroll to position [1677, 0]
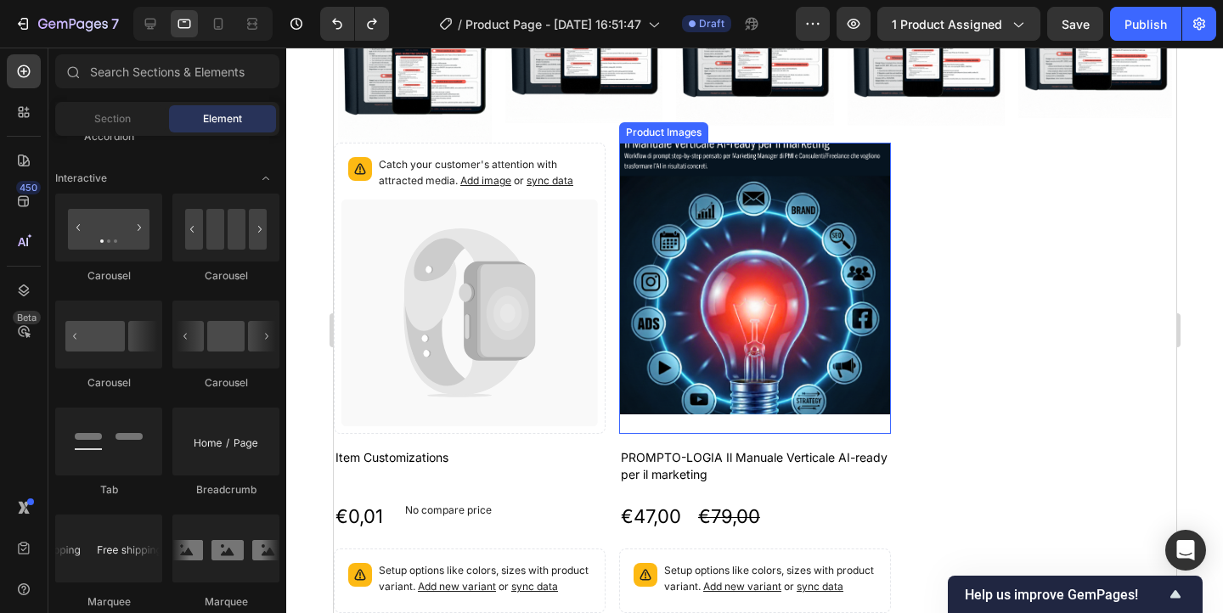
click at [852, 156] on img at bounding box center [755, 279] width 272 height 272
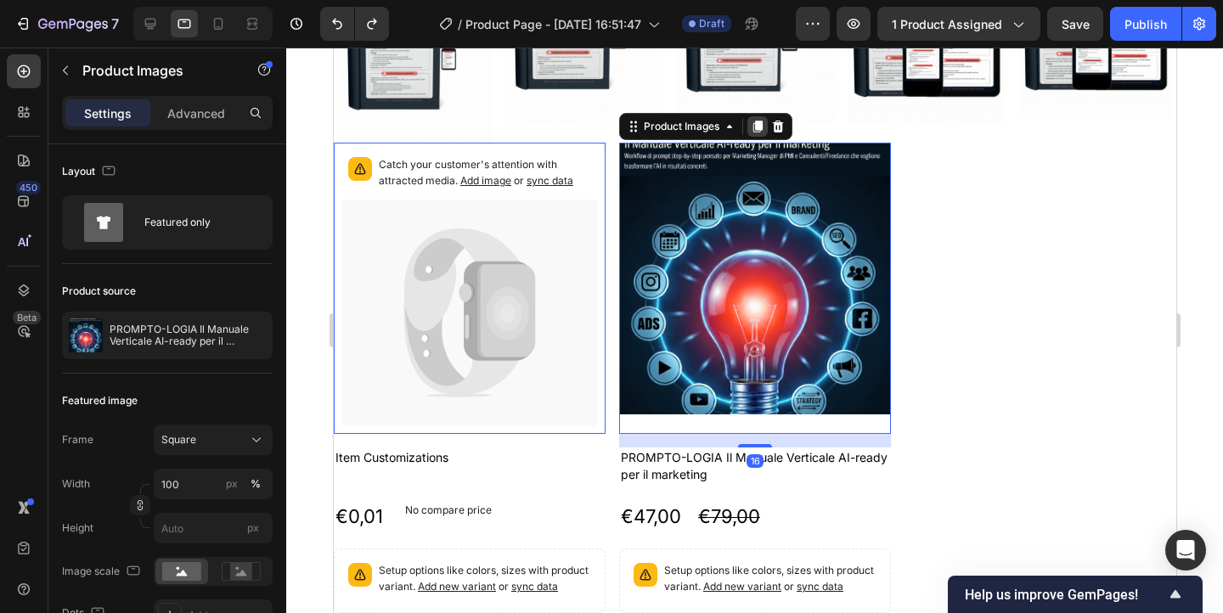
click at [759, 116] on div at bounding box center [757, 126] width 20 height 20
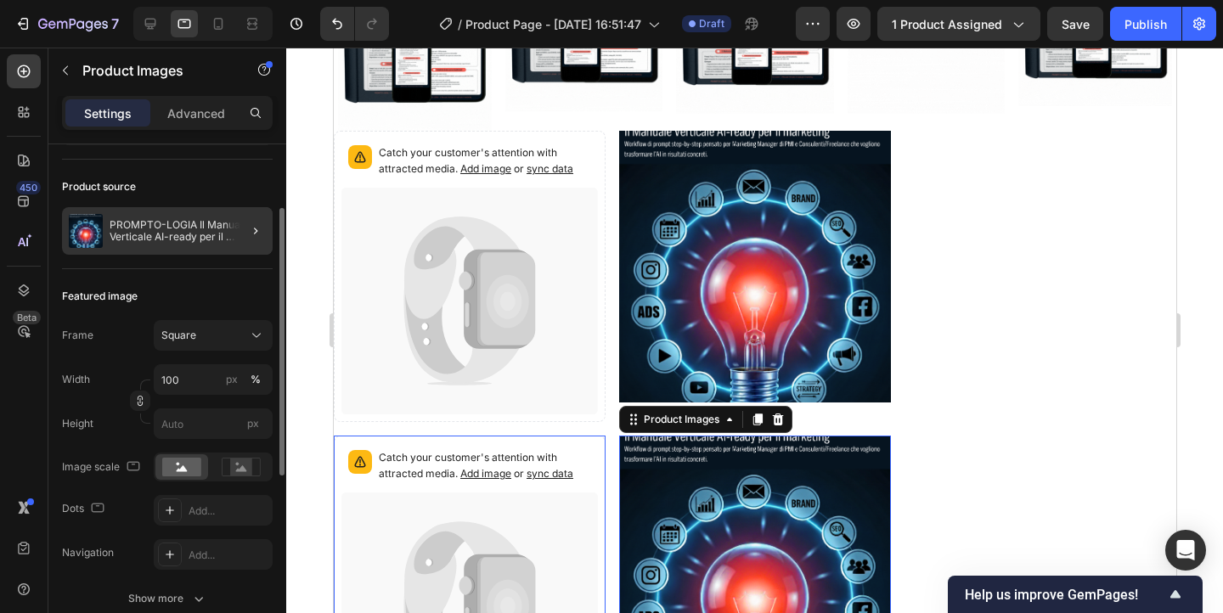
scroll to position [104, 0]
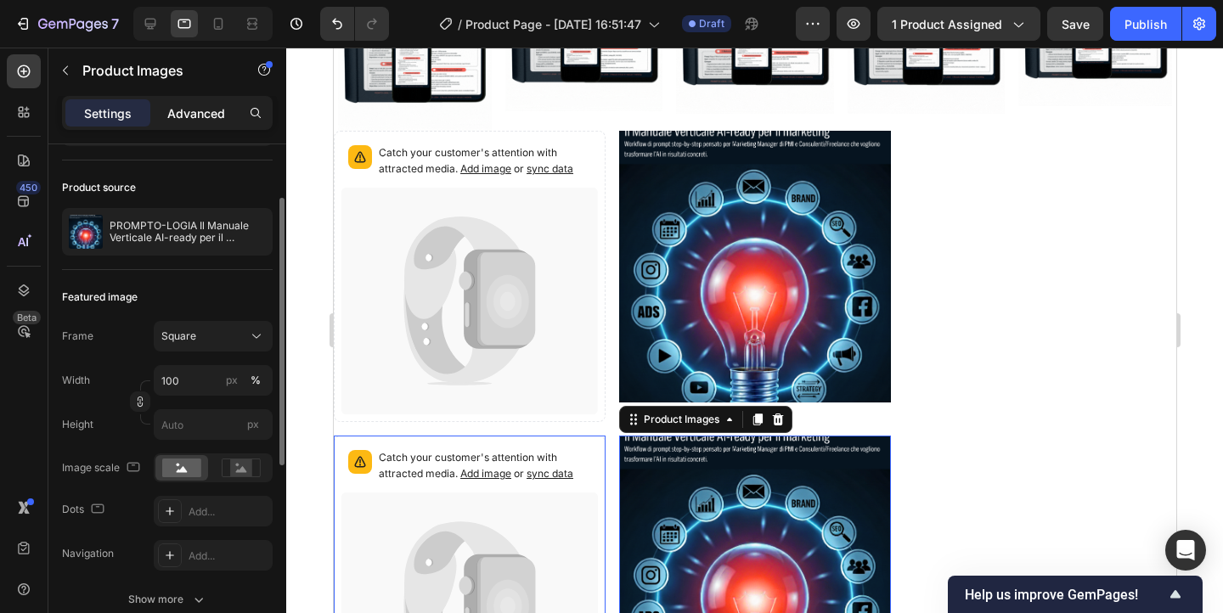
click at [189, 105] on p "Advanced" at bounding box center [196, 114] width 58 height 18
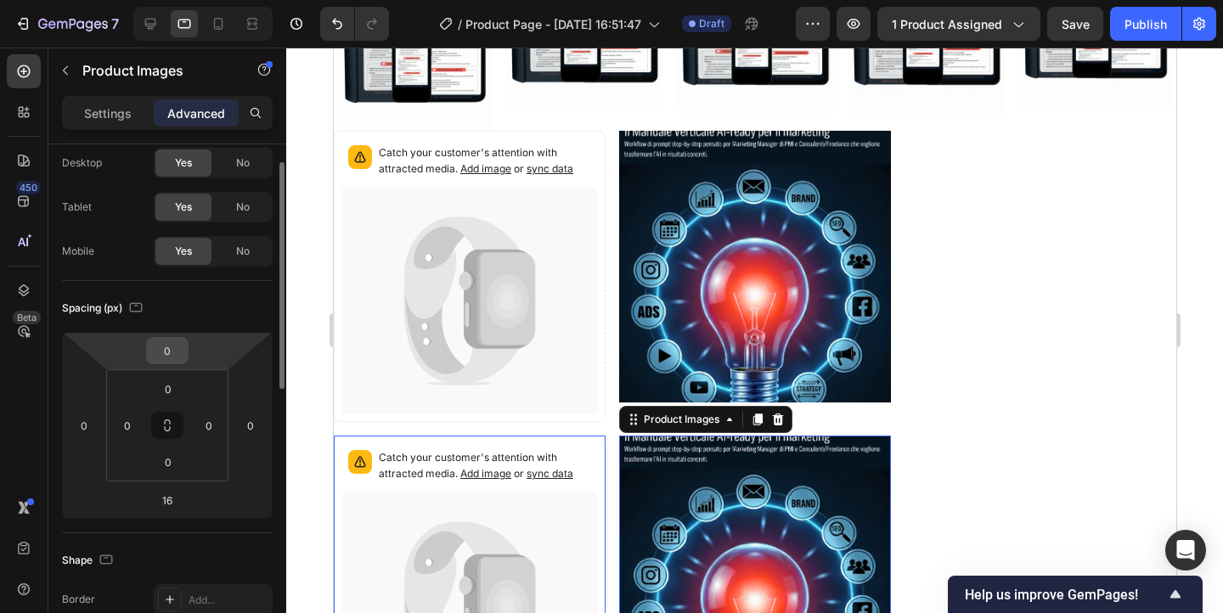
scroll to position [46, 0]
click at [111, 109] on p "Settings" at bounding box center [108, 114] width 48 height 18
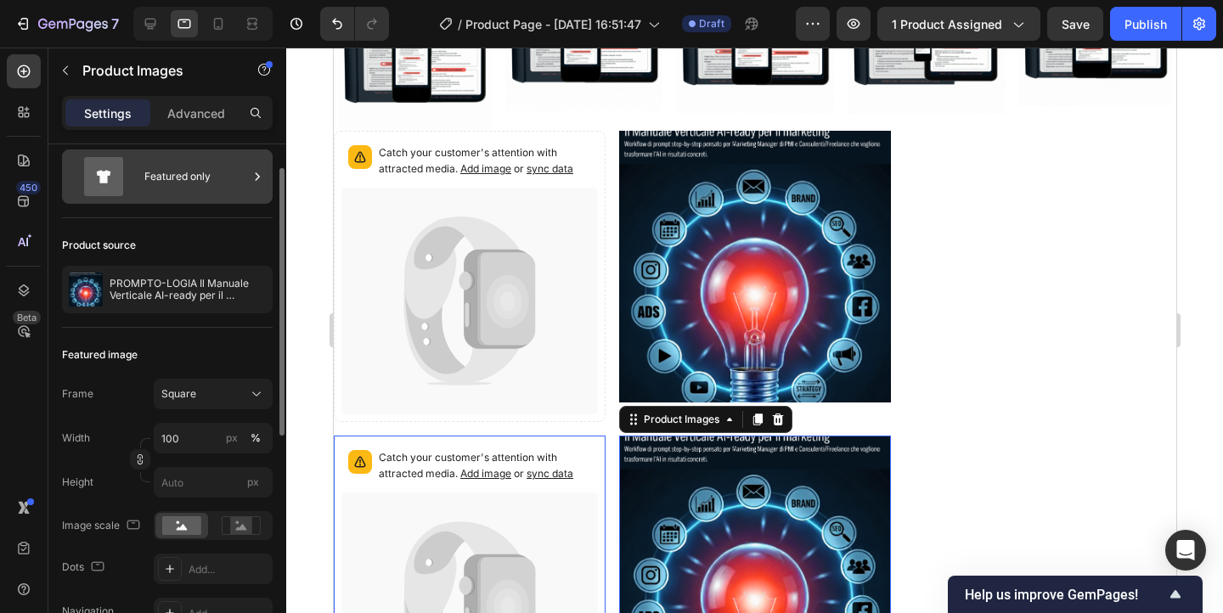
click at [168, 178] on div "Featured only" at bounding box center [196, 176] width 104 height 39
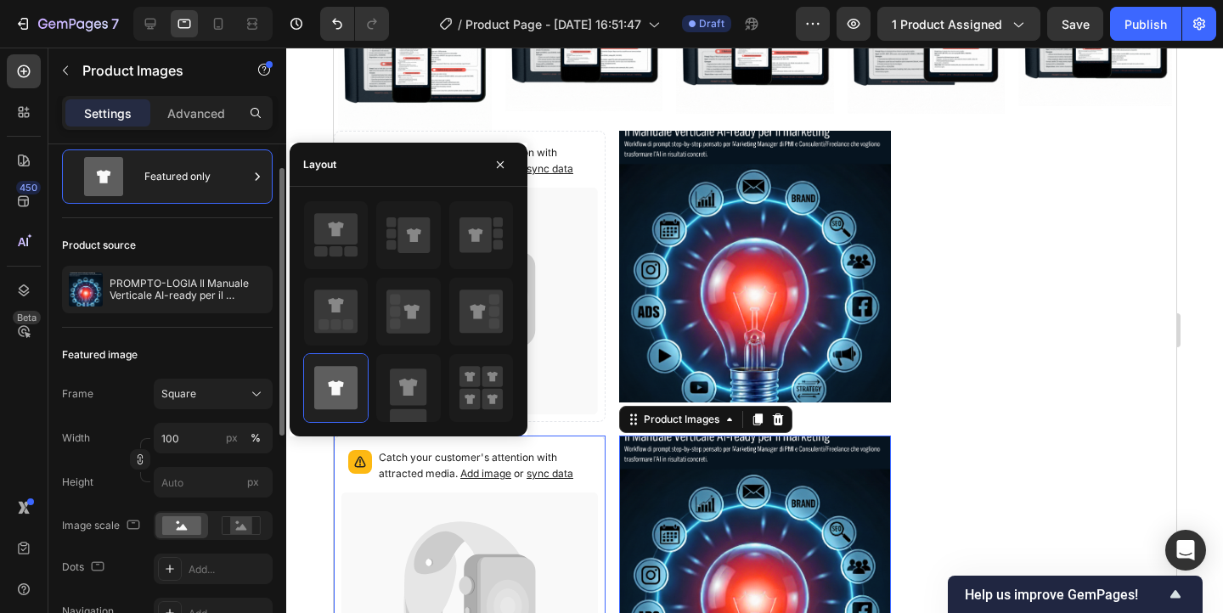
click at [203, 342] on div "Featured image" at bounding box center [167, 355] width 211 height 27
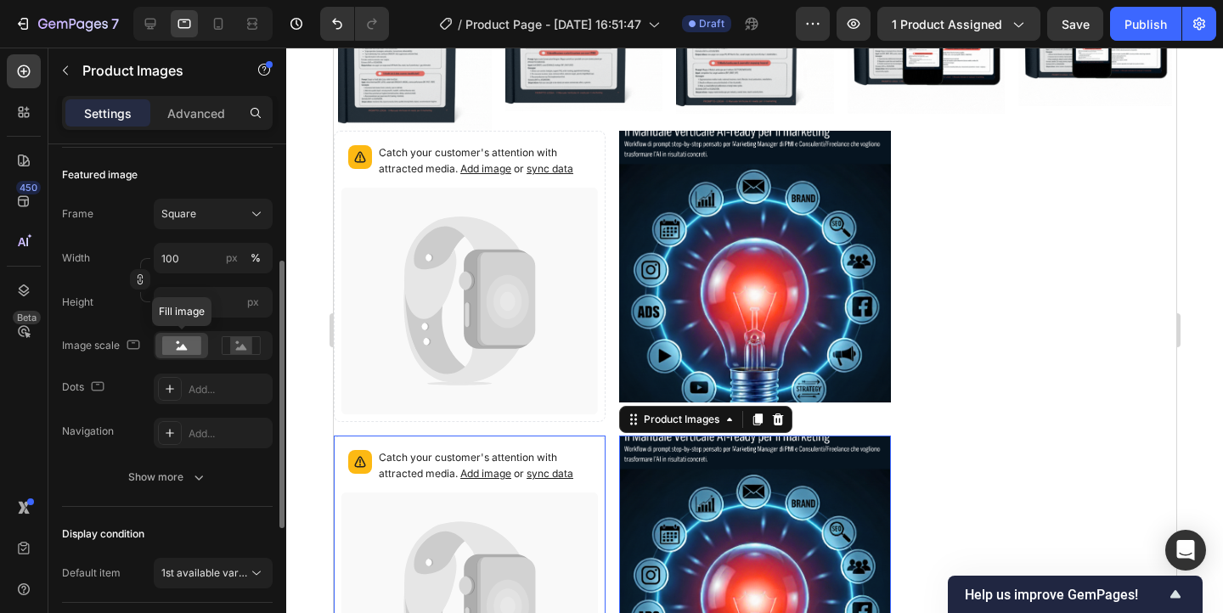
scroll to position [228, 0]
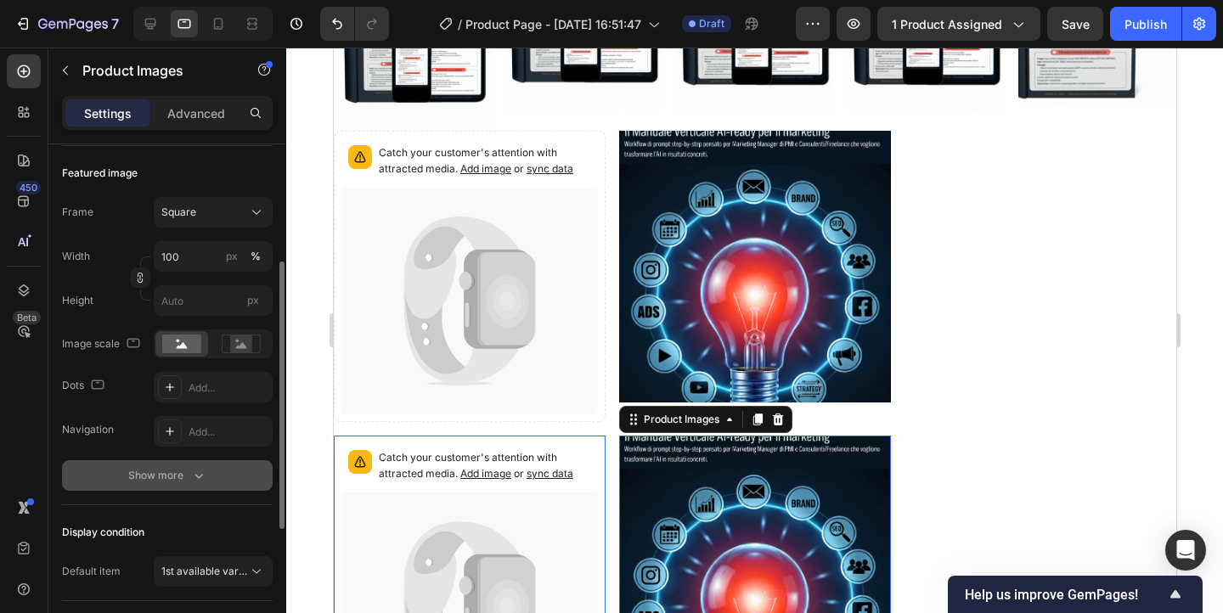
click at [171, 477] on div "Show more" at bounding box center [167, 475] width 79 height 17
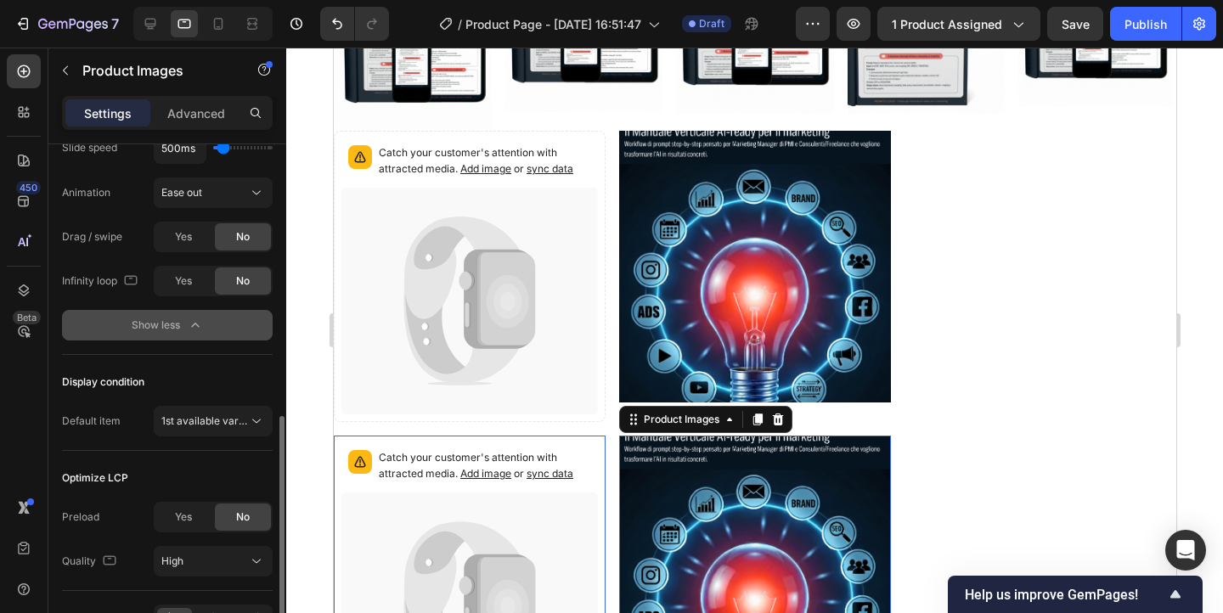
scroll to position [793, 0]
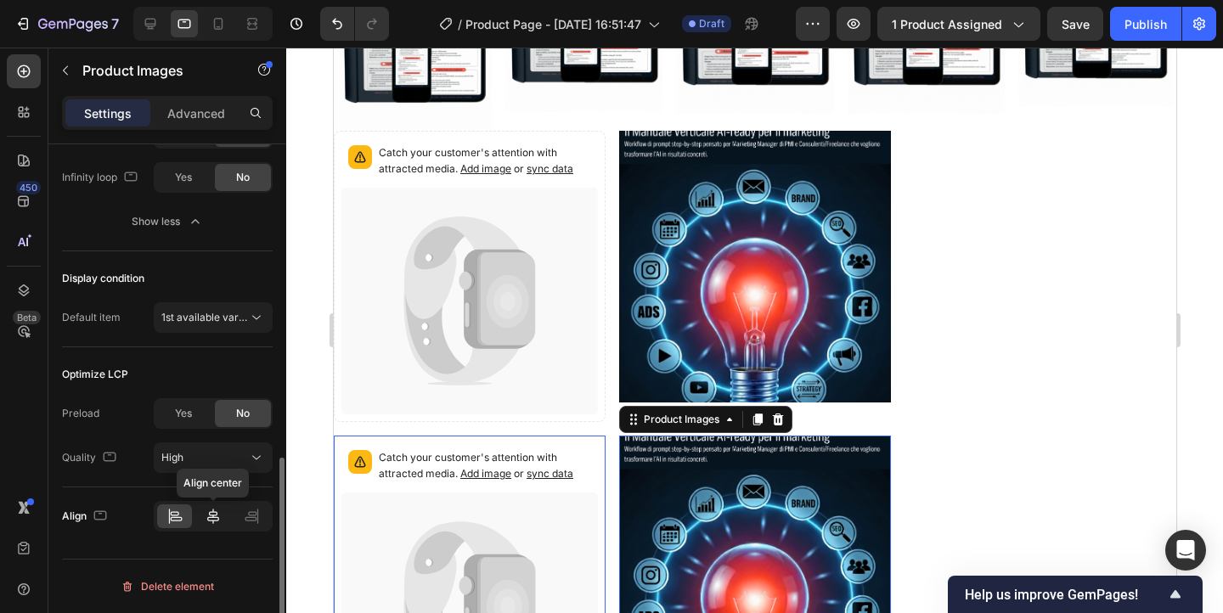
click at [210, 523] on icon at bounding box center [213, 516] width 17 height 17
click at [165, 518] on div at bounding box center [174, 517] width 35 height 24
click at [200, 325] on span "1st available variant" at bounding box center [204, 317] width 87 height 15
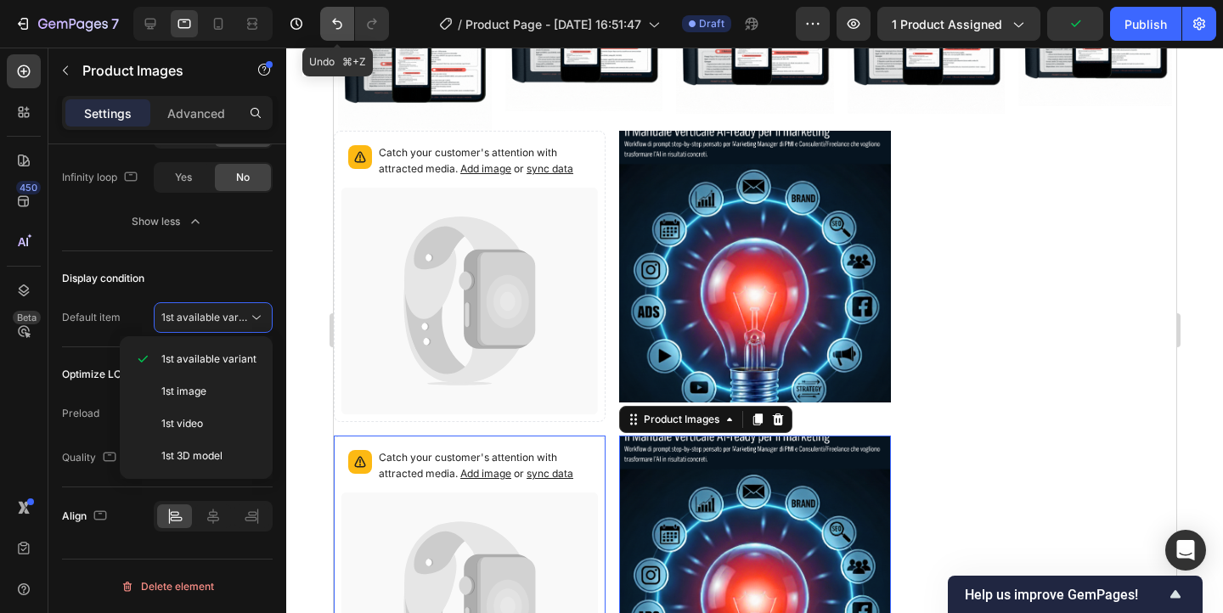
click at [336, 24] on icon "Undo/Redo" at bounding box center [337, 24] width 10 height 11
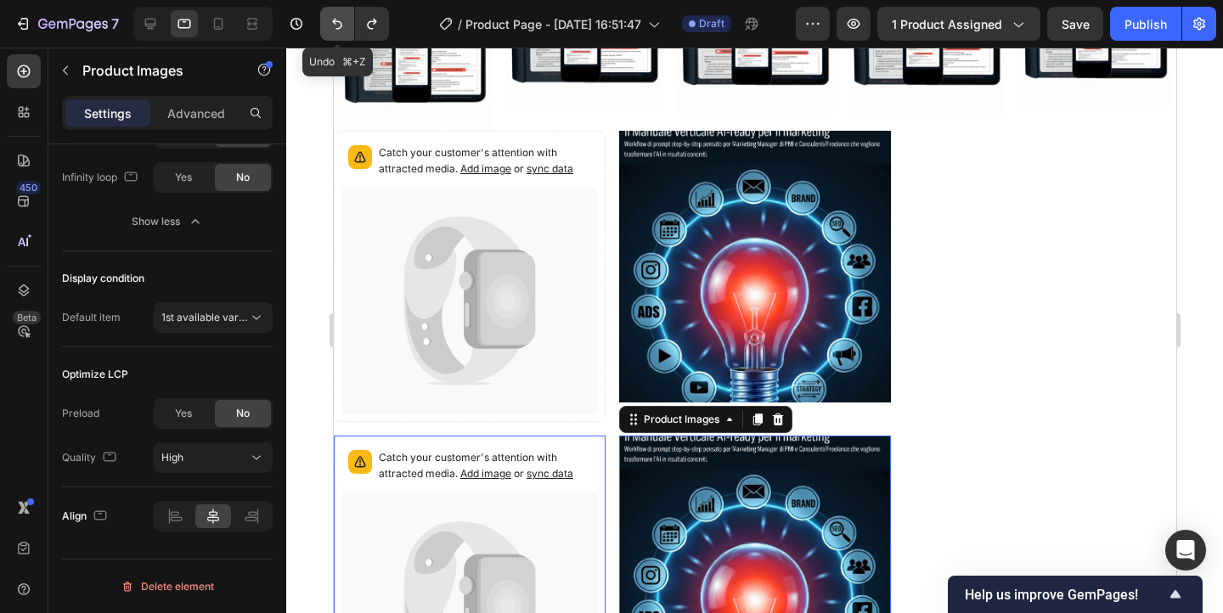
click at [336, 24] on icon "Undo/Redo" at bounding box center [337, 24] width 10 height 11
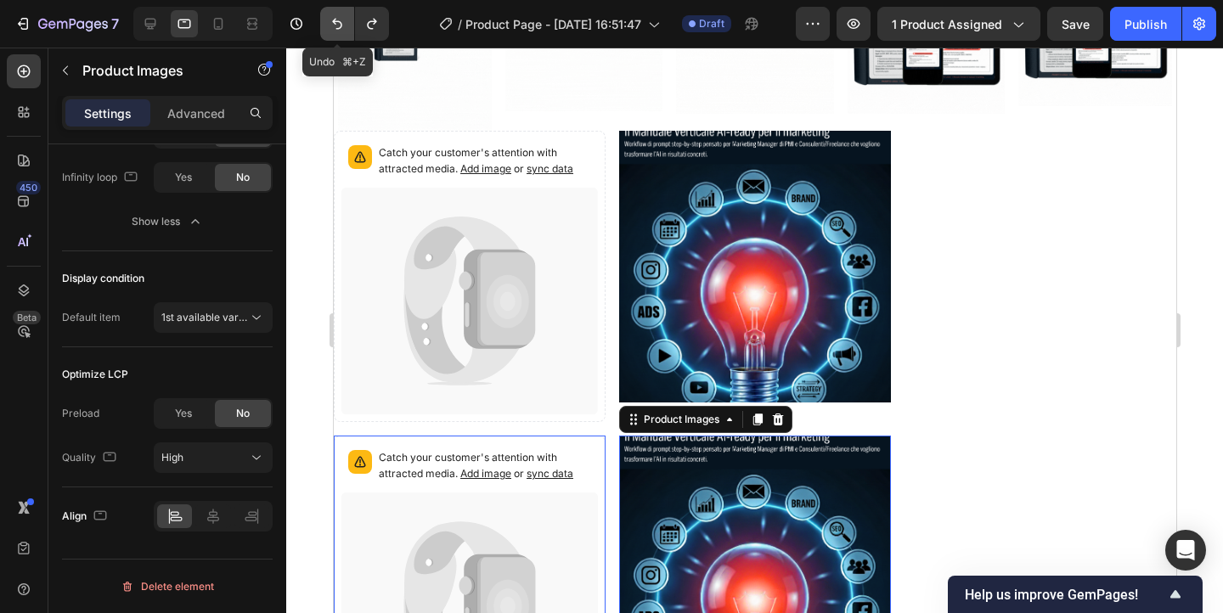
click at [336, 24] on icon "Undo/Redo" at bounding box center [337, 24] width 10 height 11
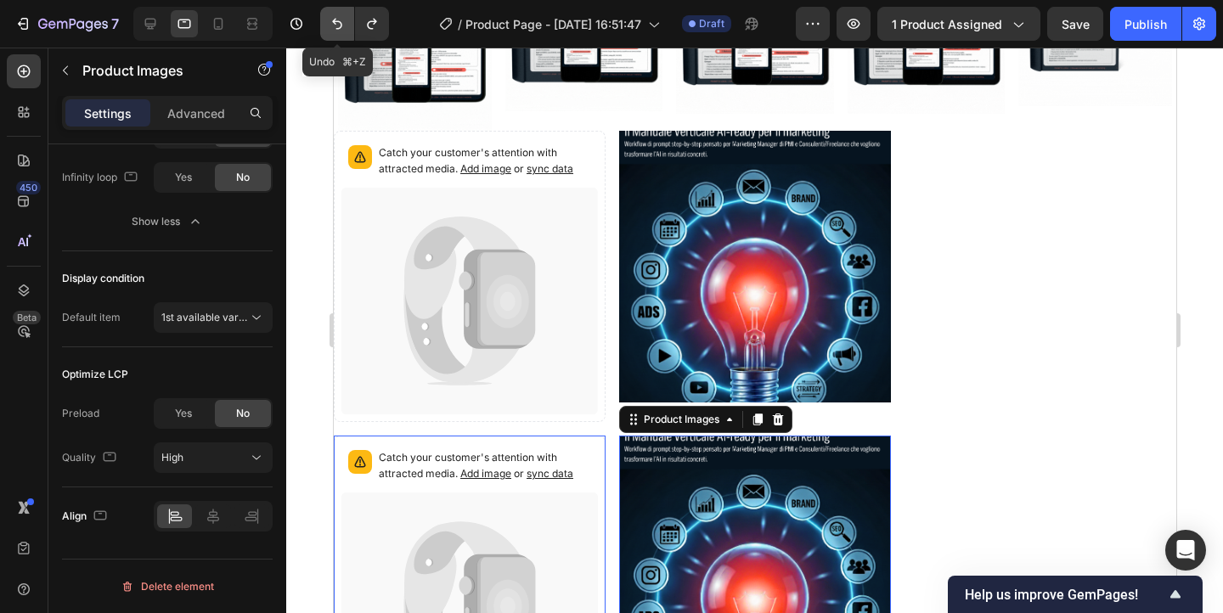
click at [336, 24] on icon "Undo/Redo" at bounding box center [337, 24] width 10 height 11
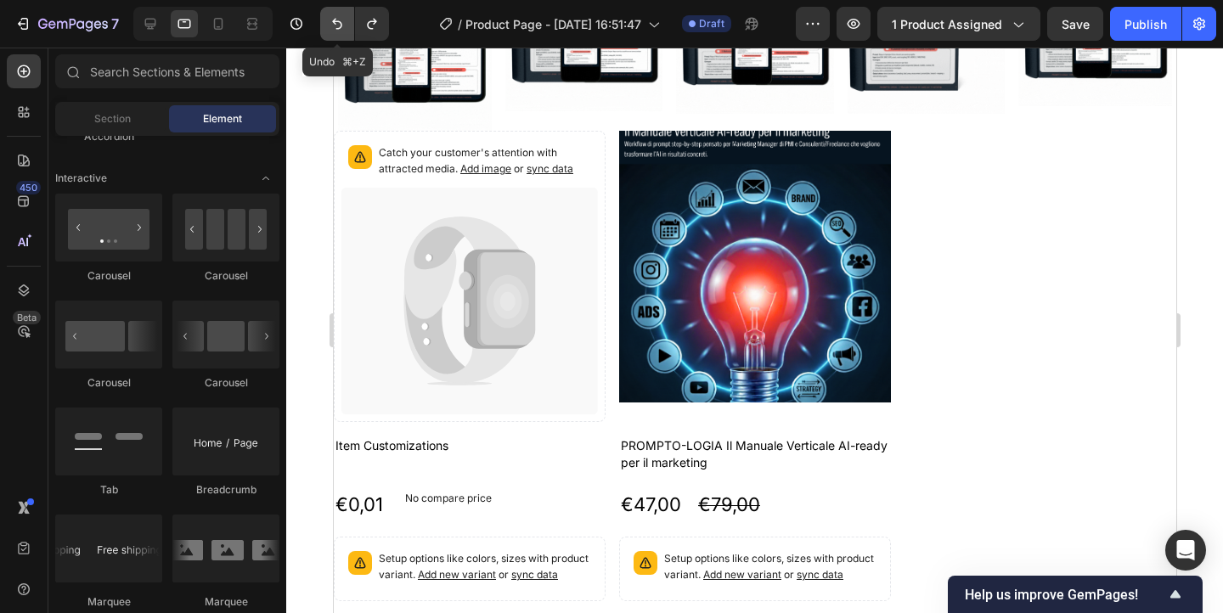
click at [336, 24] on icon "Undo/Redo" at bounding box center [337, 24] width 10 height 11
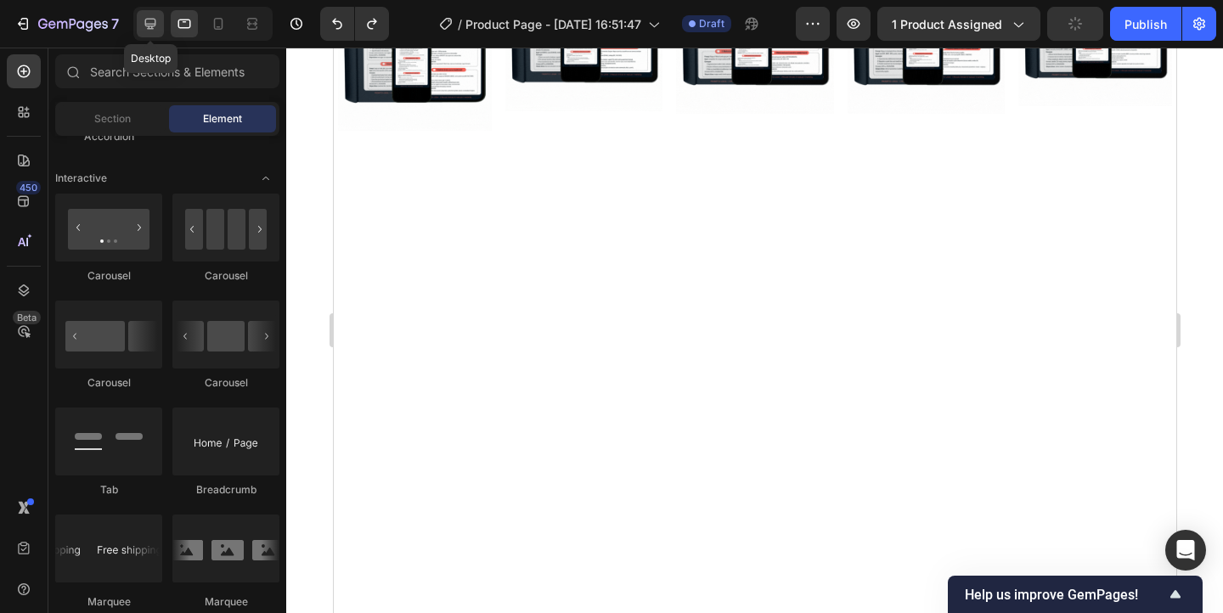
click at [150, 19] on icon at bounding box center [150, 24] width 11 height 11
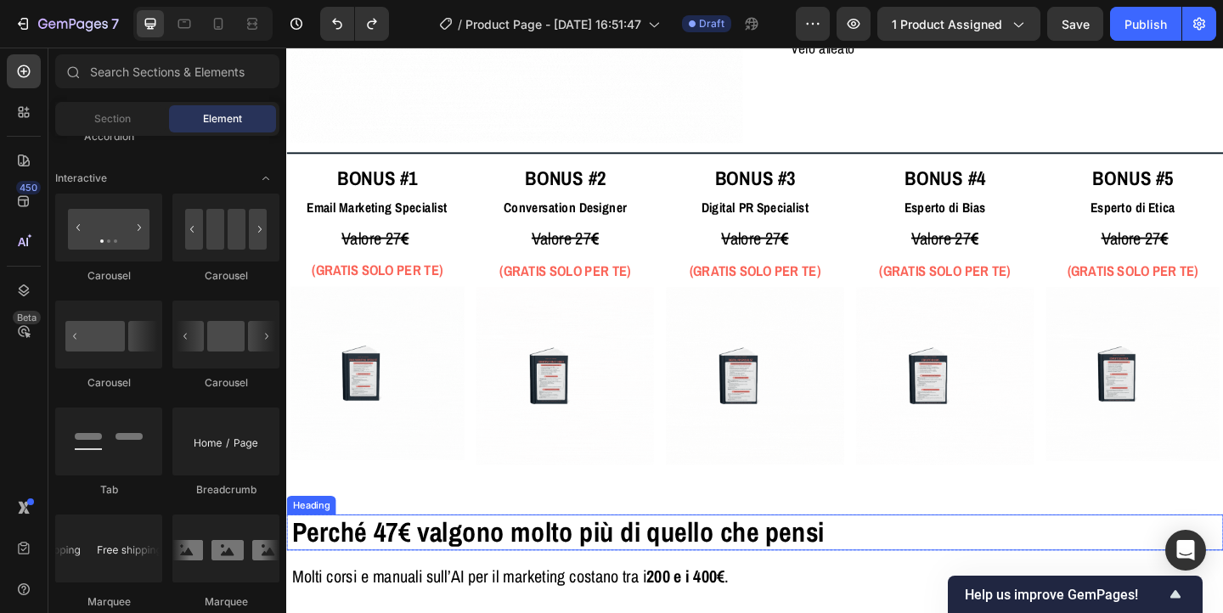
scroll to position [3274, 0]
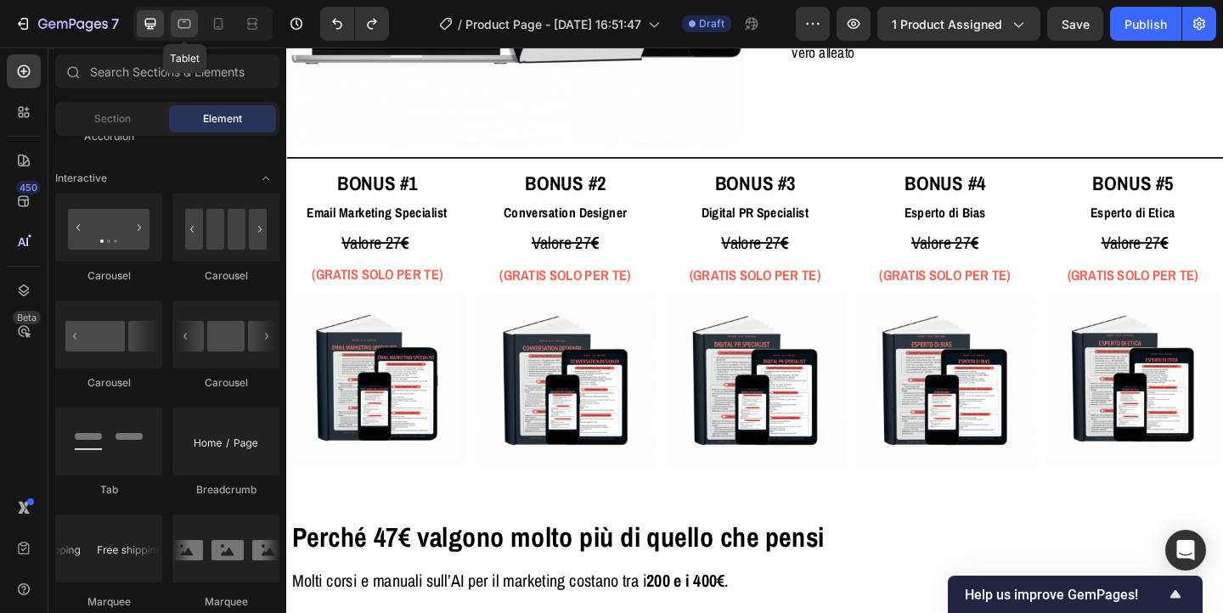
click at [189, 21] on icon at bounding box center [184, 23] width 17 height 17
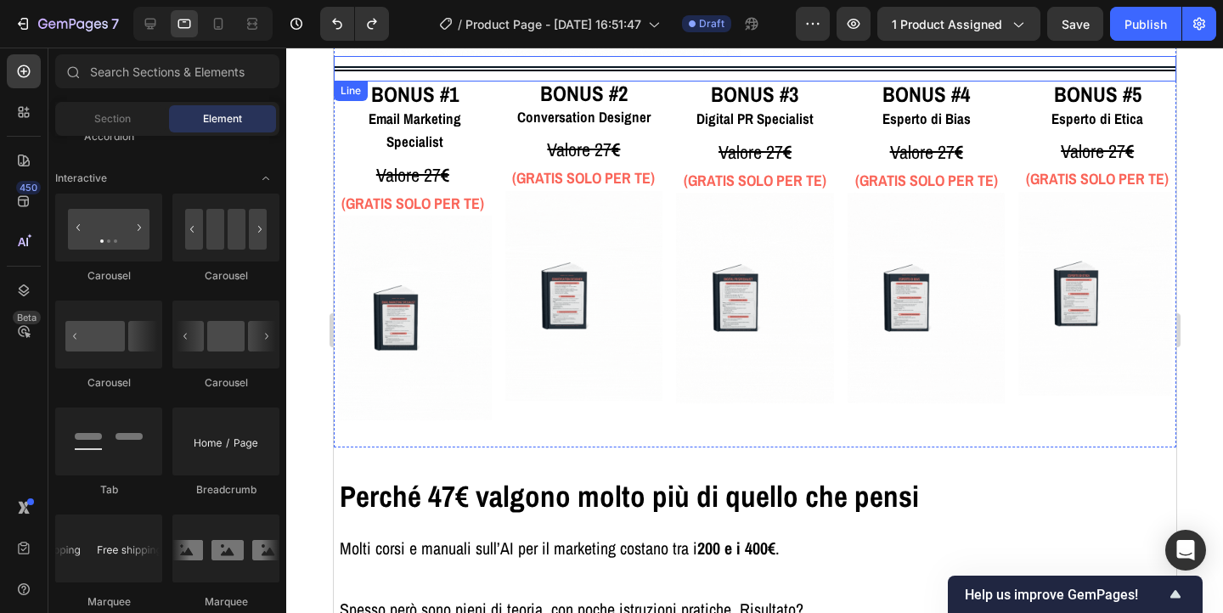
click at [356, 69] on div at bounding box center [754, 68] width 843 height 5
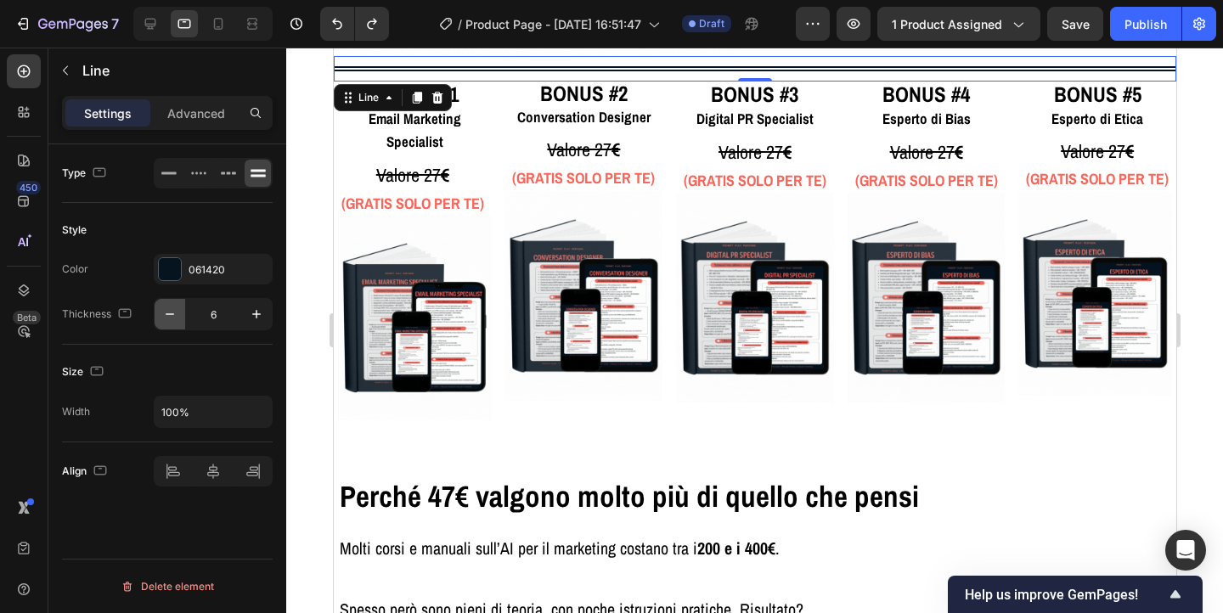
click at [166, 310] on icon "button" at bounding box center [169, 314] width 17 height 17
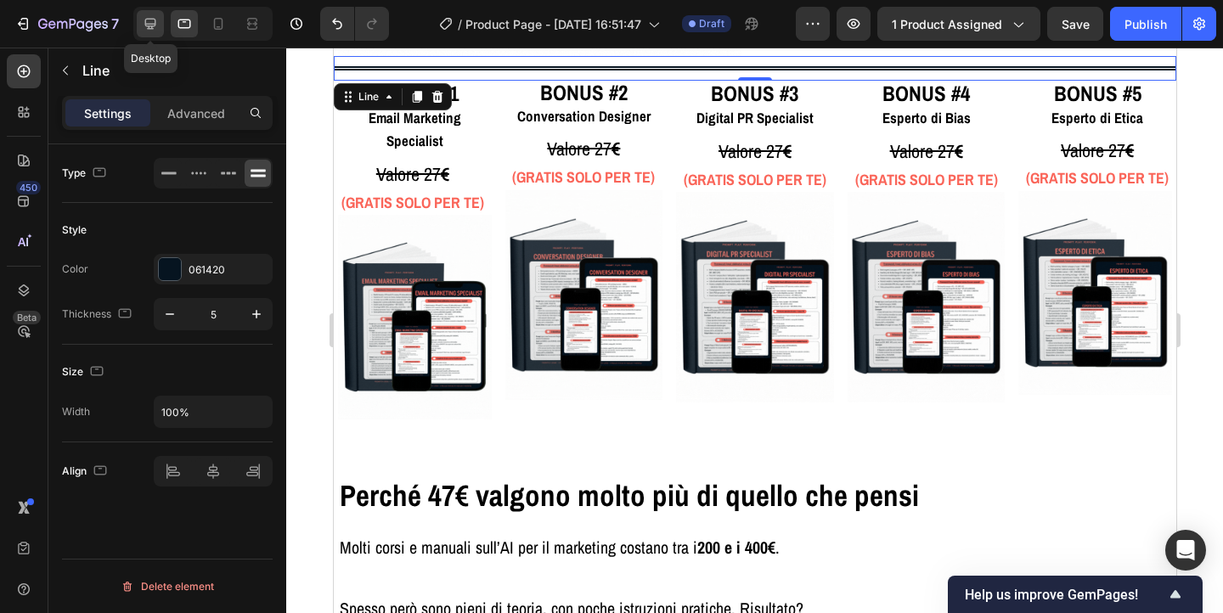
click at [150, 15] on icon at bounding box center [150, 23] width 17 height 17
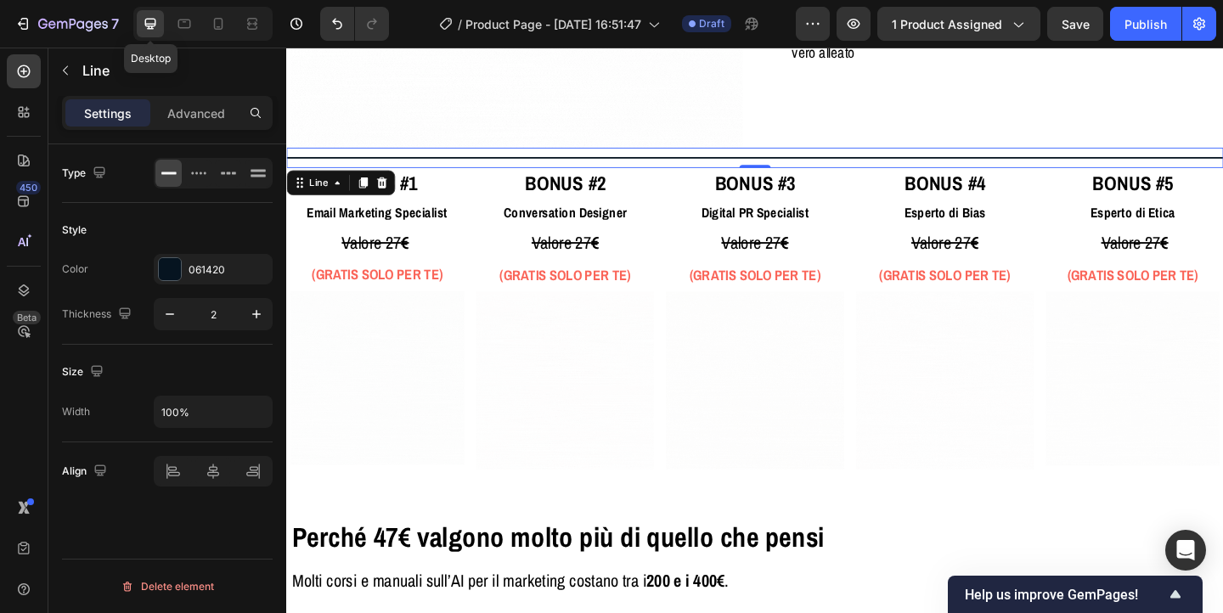
scroll to position [3324, 0]
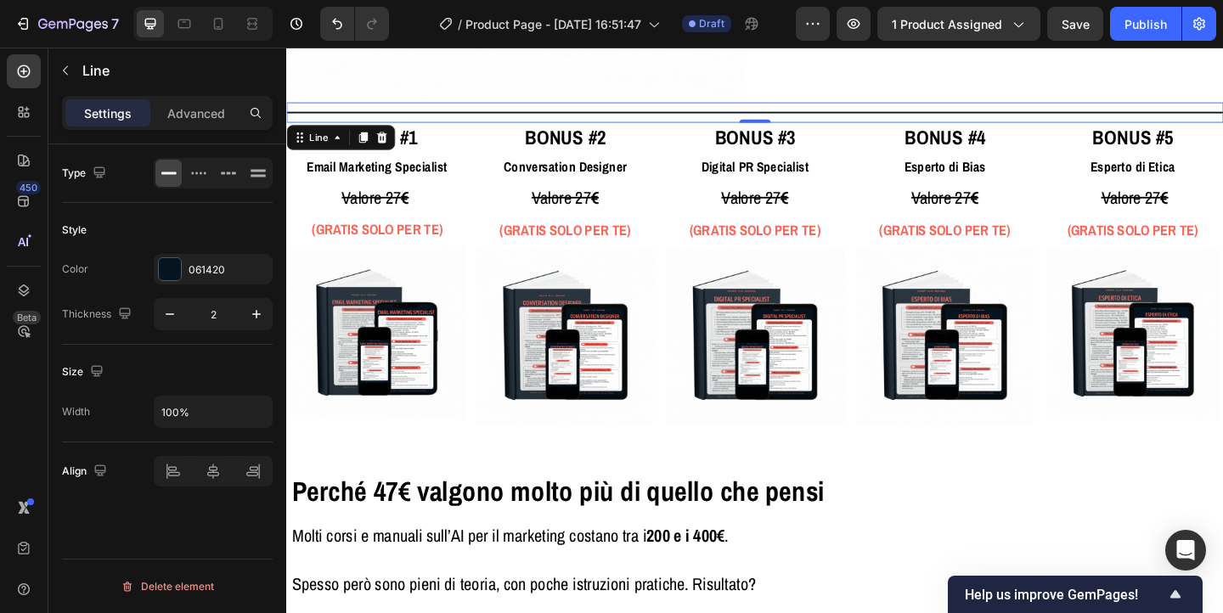
click at [375, 118] on div at bounding box center [796, 118] width 1020 height 2
click at [257, 317] on icon "button" at bounding box center [256, 314] width 8 height 8
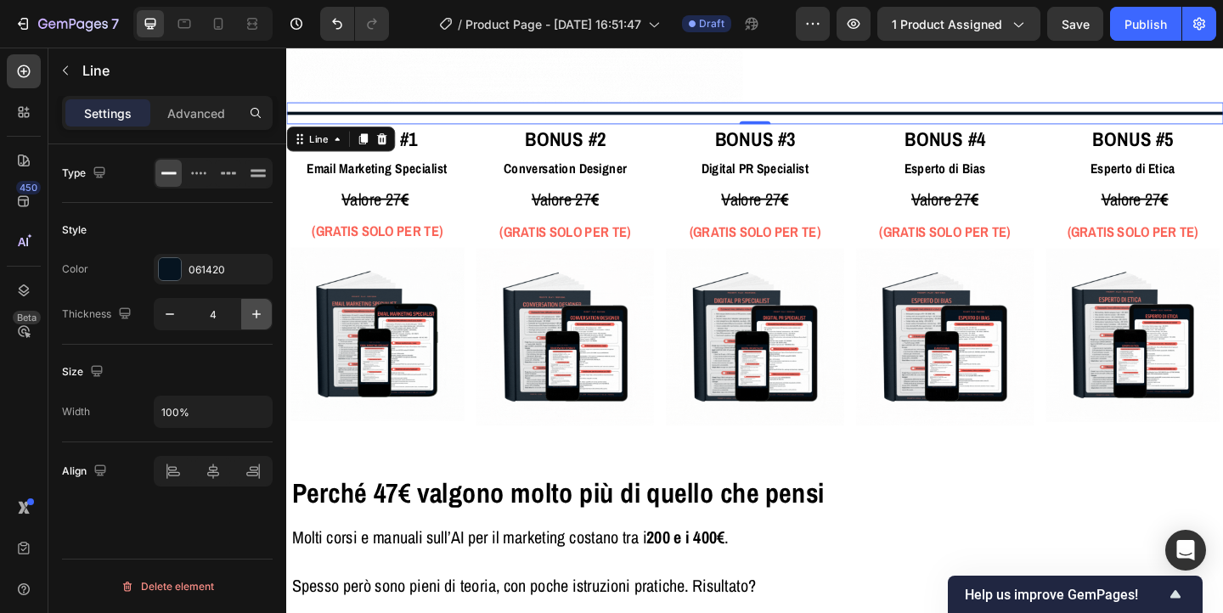
click at [257, 317] on icon "button" at bounding box center [256, 314] width 8 height 8
type input "5"
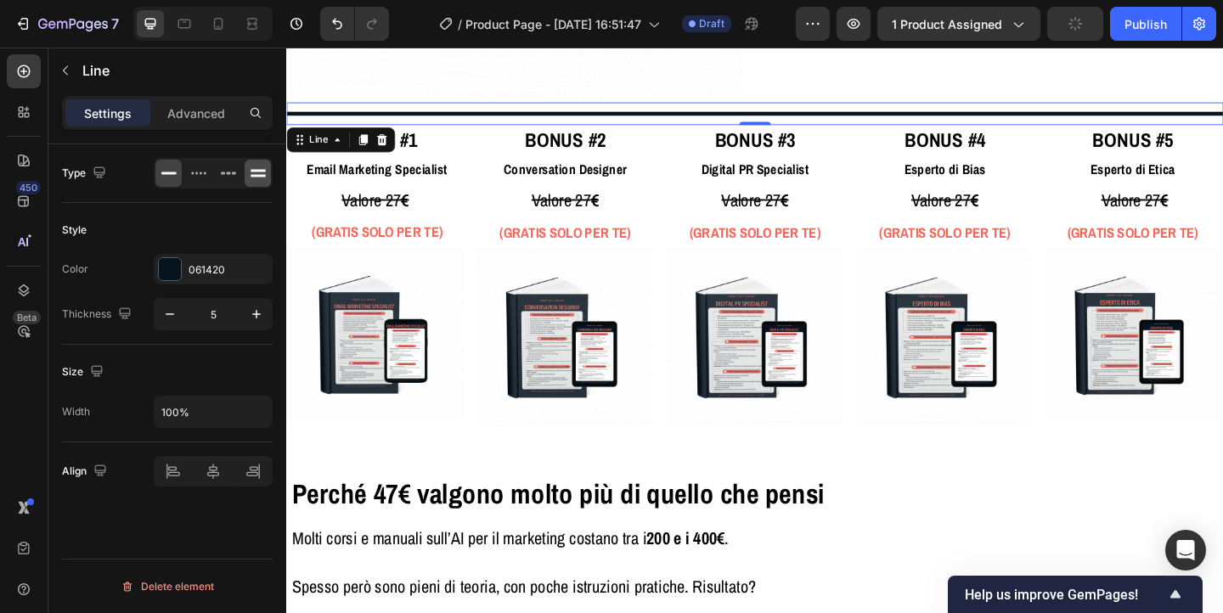
click at [257, 179] on icon at bounding box center [258, 173] width 17 height 17
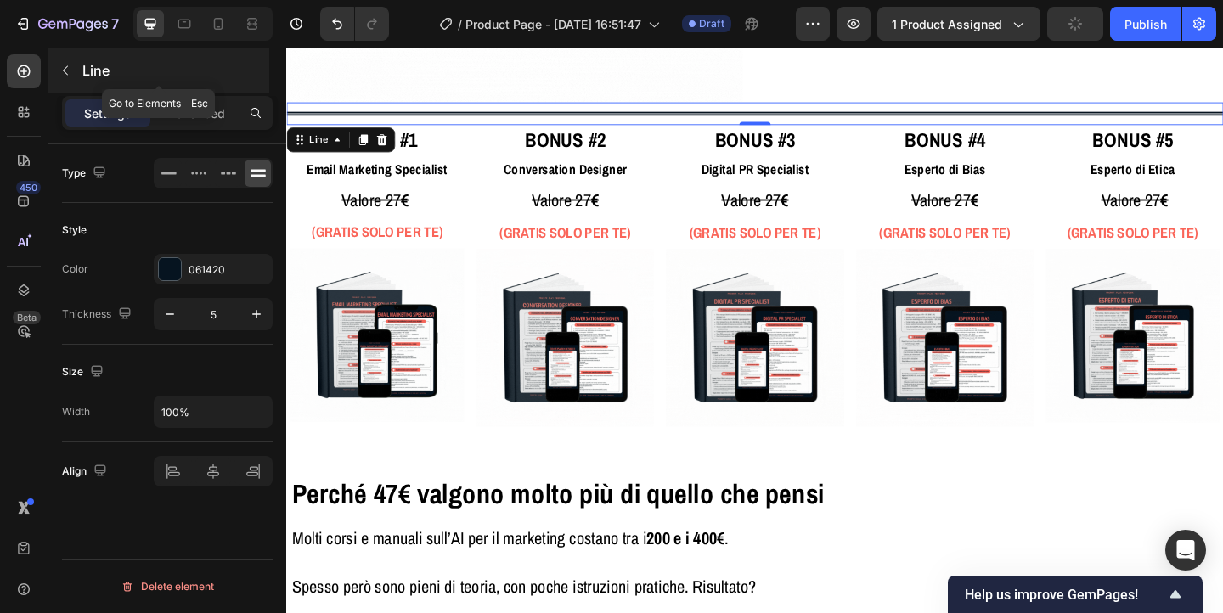
click at [64, 67] on icon "button" at bounding box center [66, 71] width 14 height 14
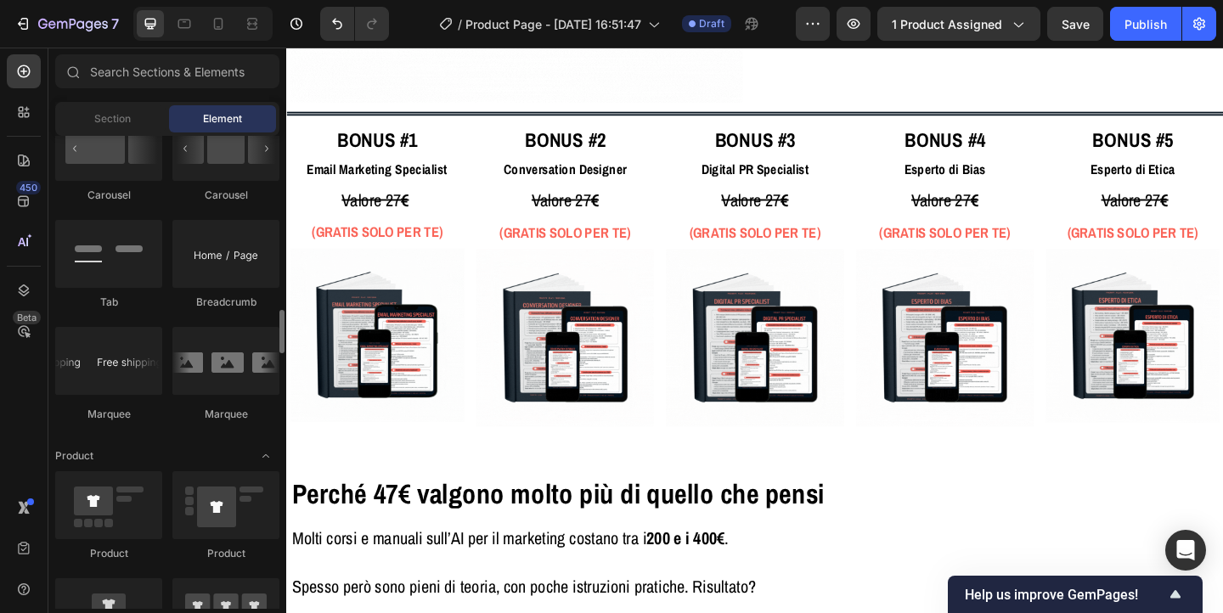
scroll to position [1869, 0]
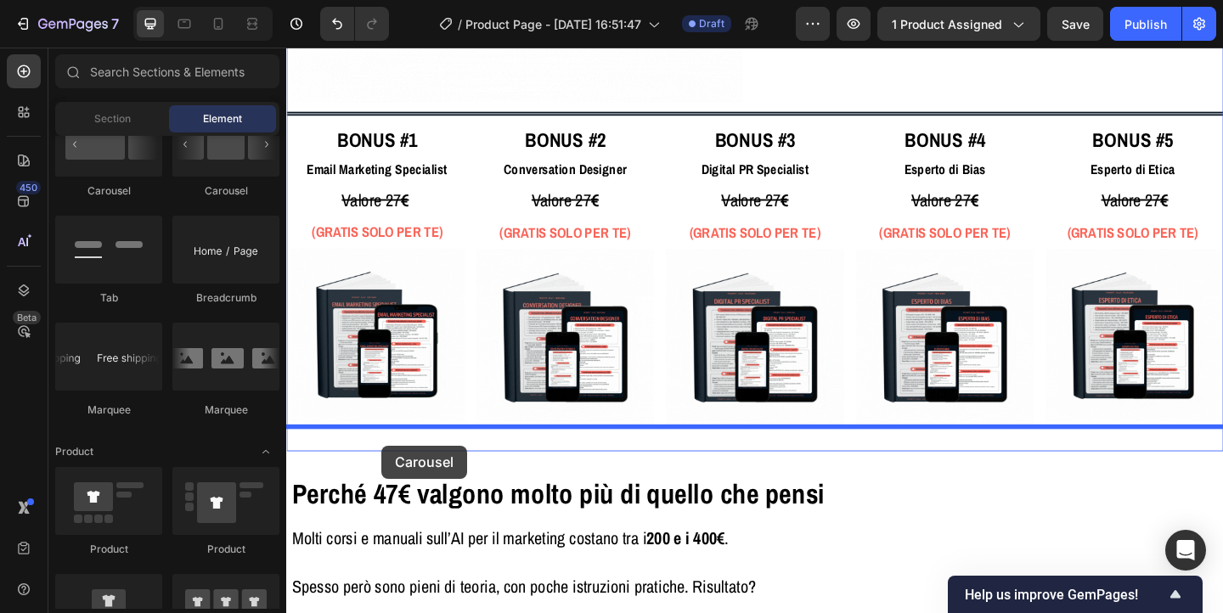
drag, startPoint x: 403, startPoint y: 209, endPoint x: 390, endPoint y: 481, distance: 272.2
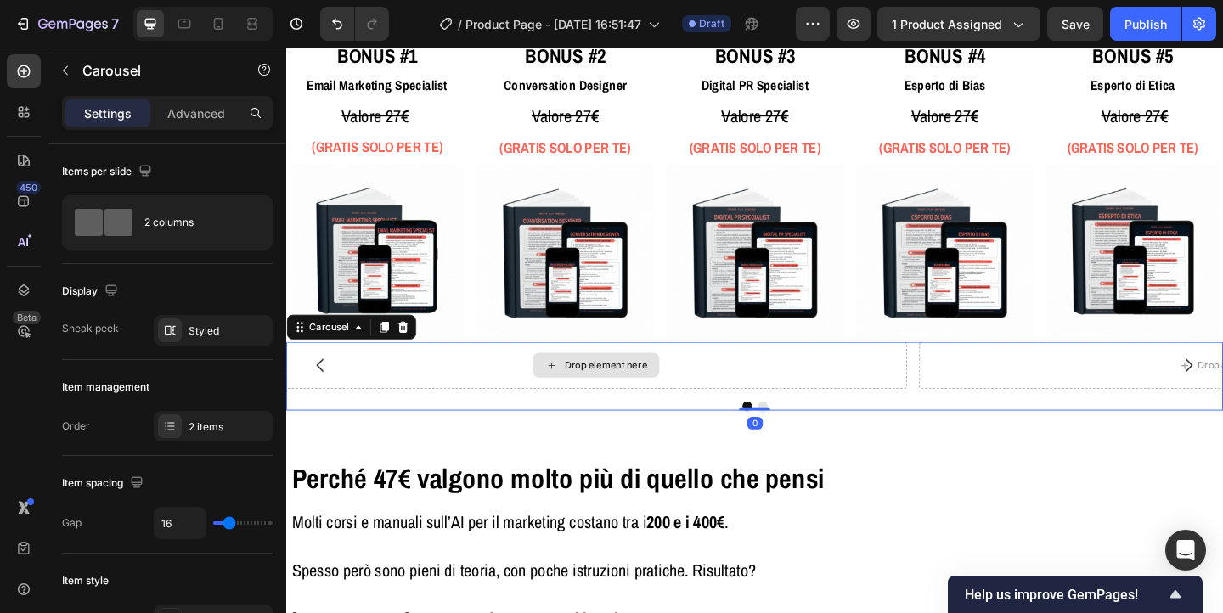
scroll to position [3419, 0]
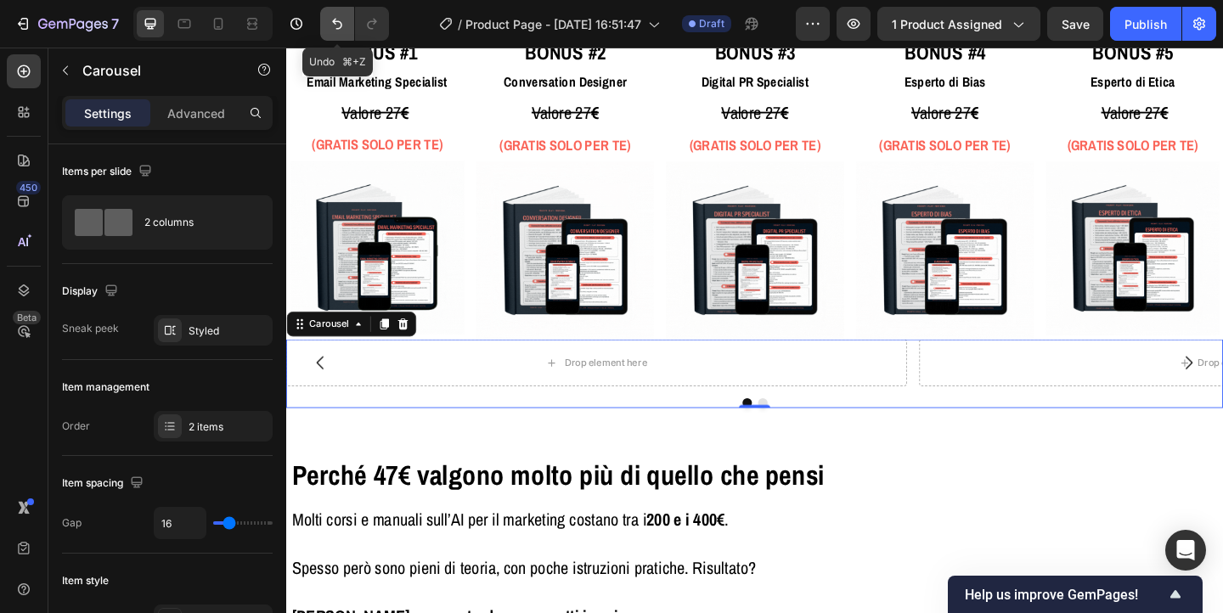
click at [343, 30] on icon "Undo/Redo" at bounding box center [337, 23] width 17 height 17
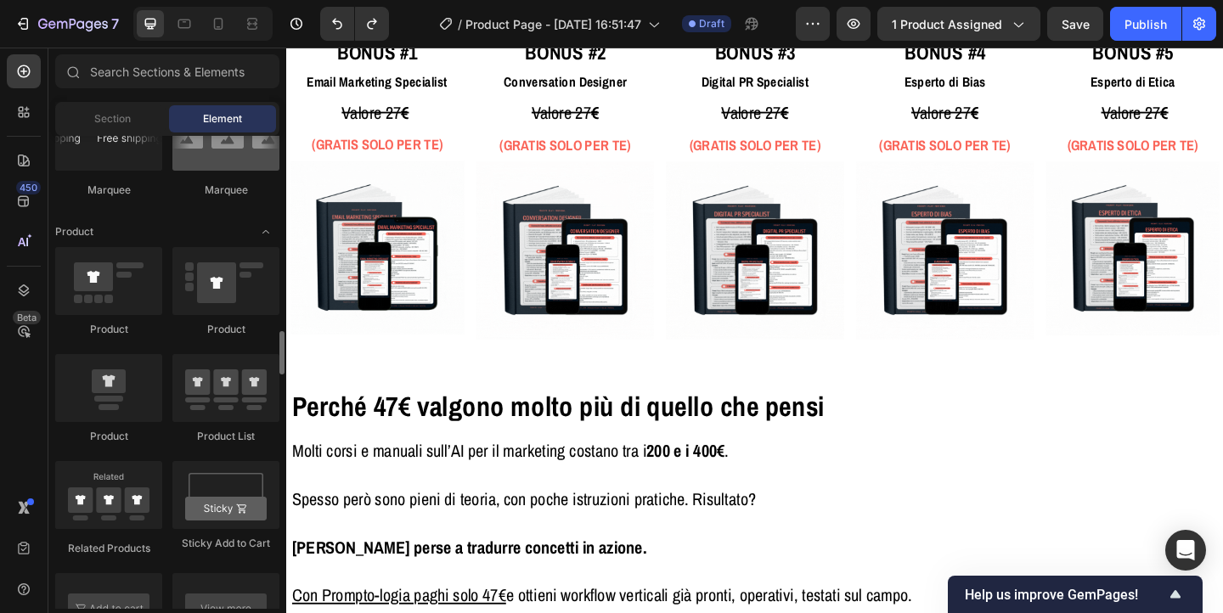
scroll to position [2097, 0]
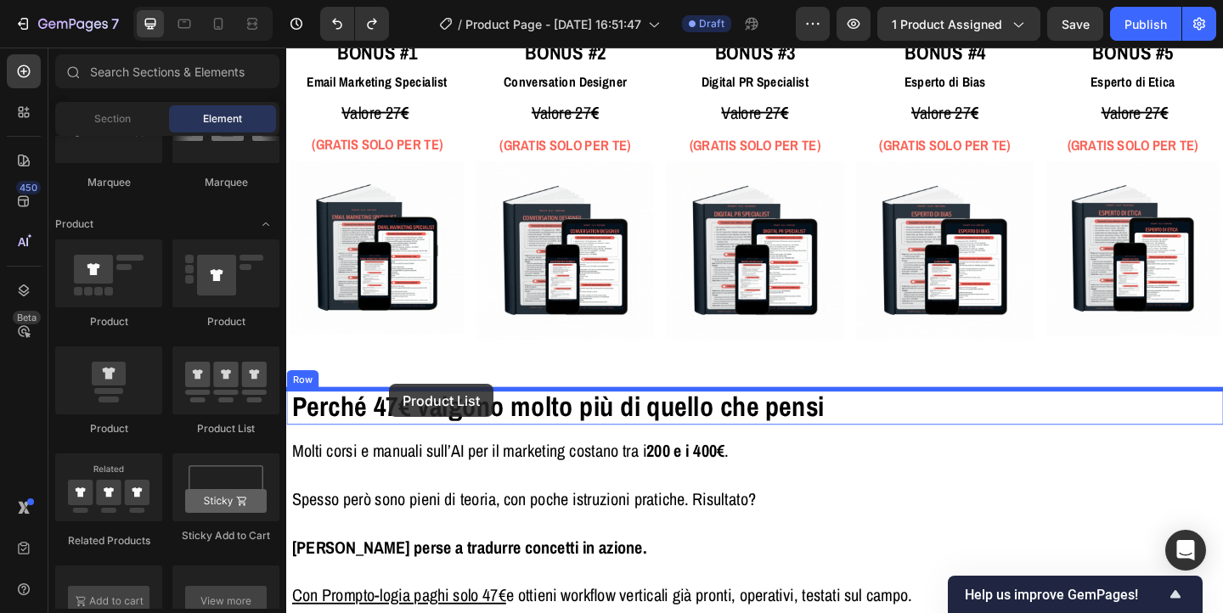
drag, startPoint x: 519, startPoint y: 416, endPoint x: 398, endPoint y: 414, distance: 120.7
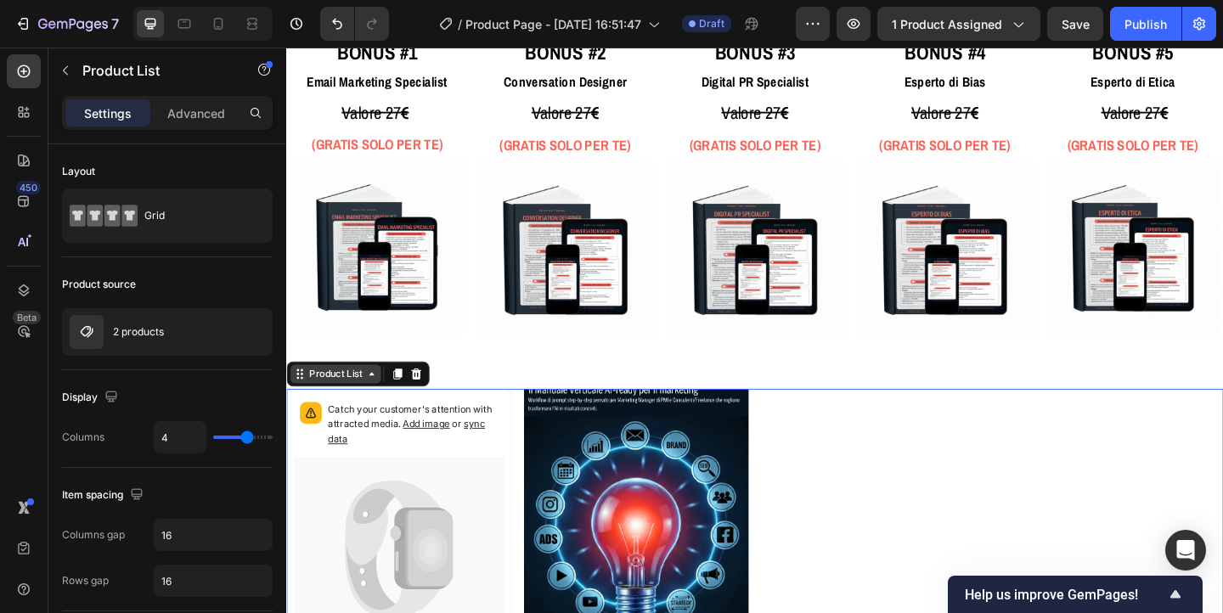
click at [366, 408] on div "Product List" at bounding box center [340, 402] width 65 height 15
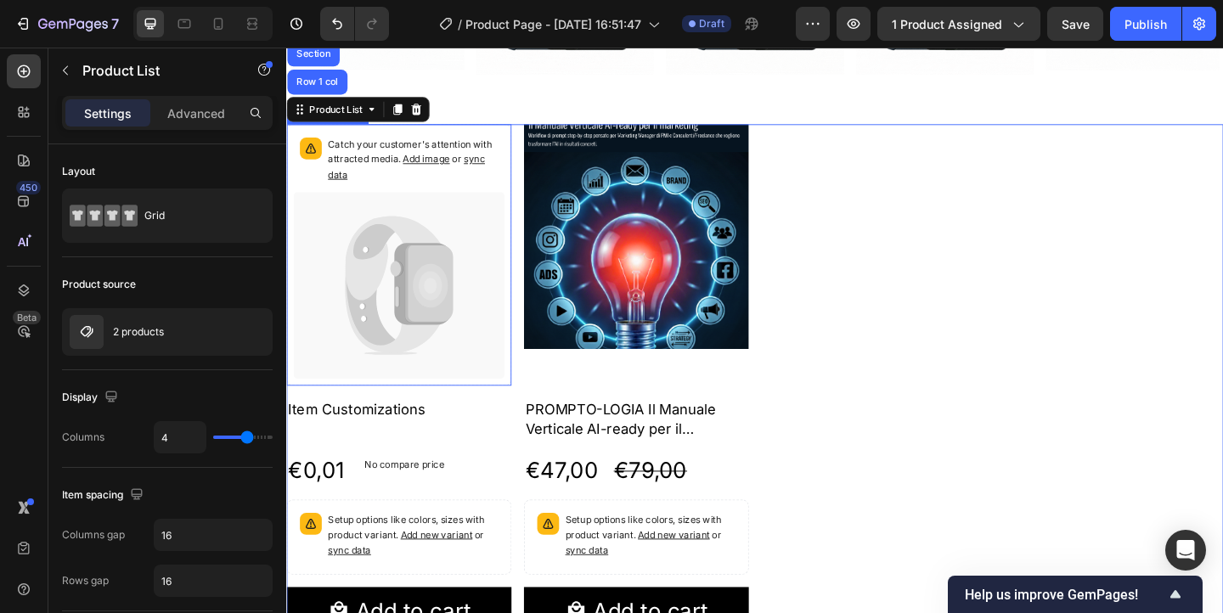
scroll to position [3726, 0]
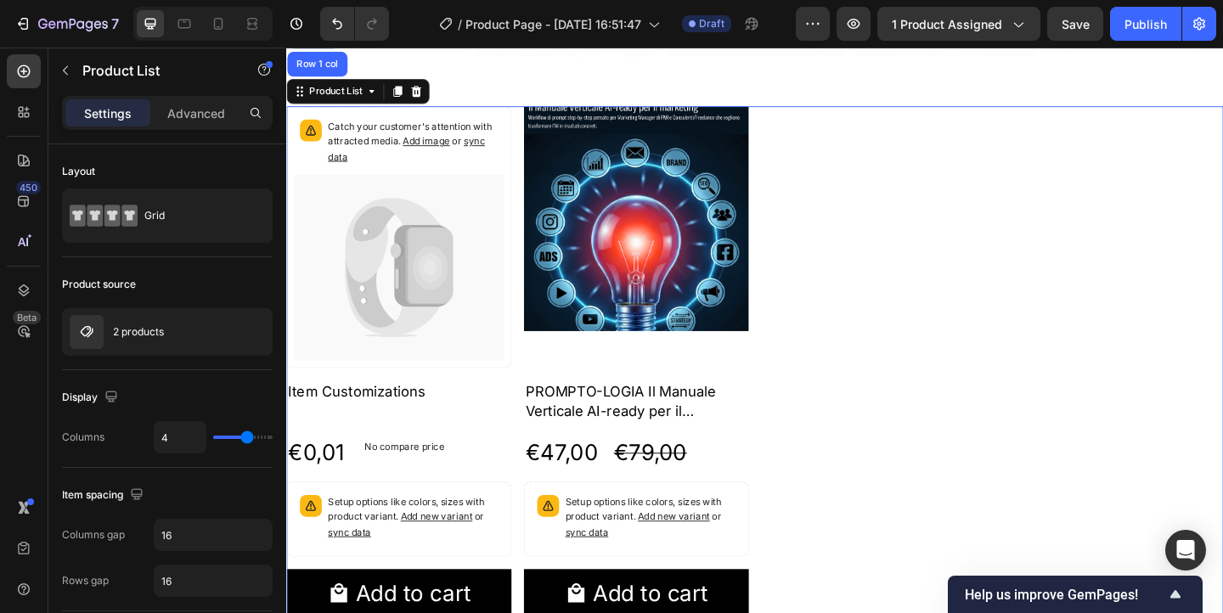
click at [845, 297] on div "Catch your customer's attention with attracted media. Add image or sync data Pr…" at bounding box center [796, 396] width 1020 height 571
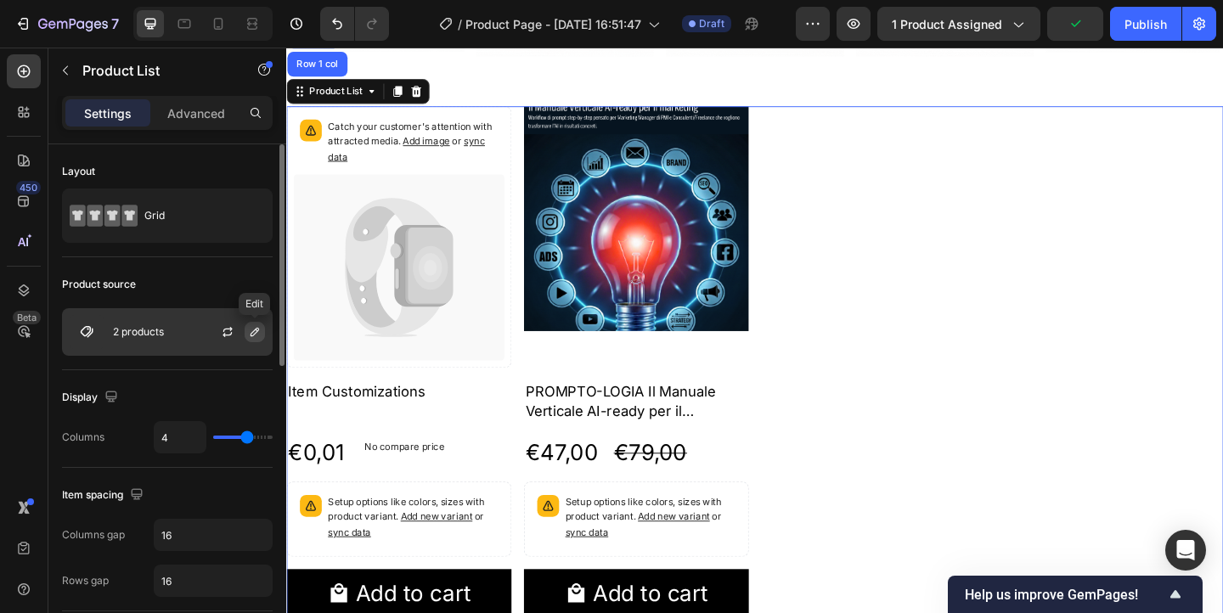
click at [254, 336] on icon "button" at bounding box center [255, 332] width 14 height 14
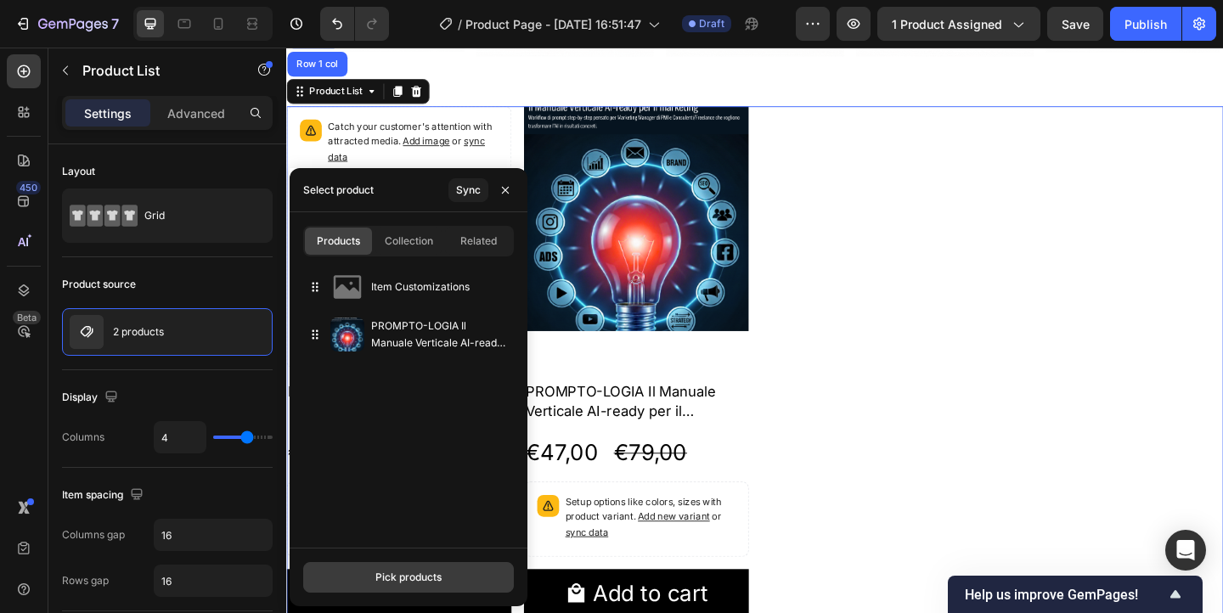
click at [372, 573] on button "Pick products" at bounding box center [408, 577] width 211 height 31
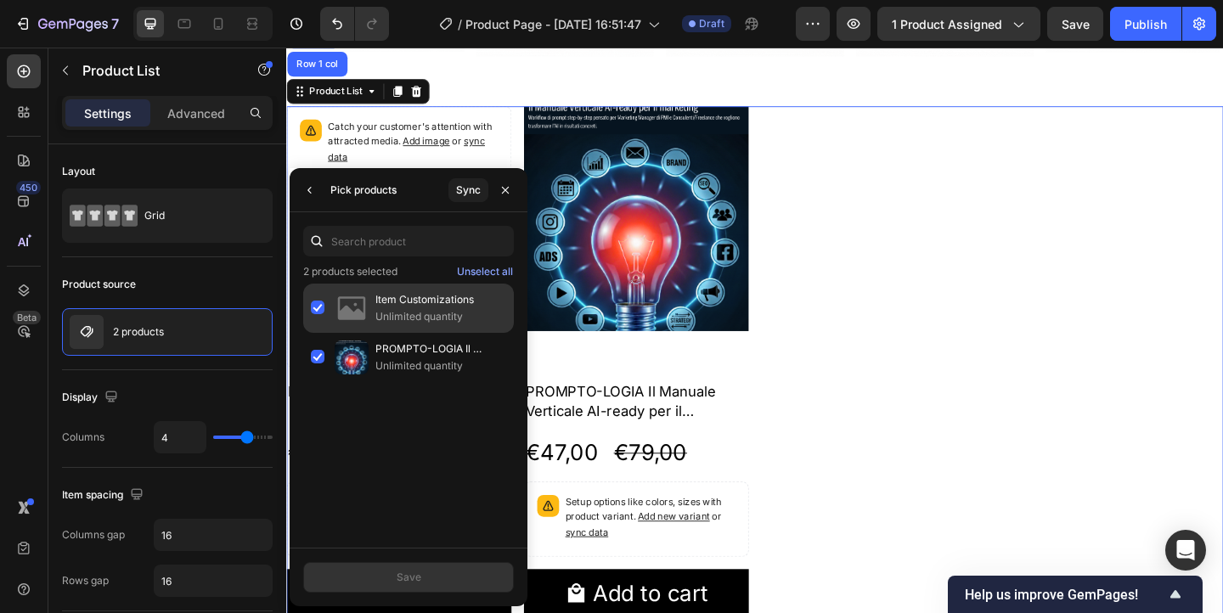
click at [315, 313] on div "Item Customizations Unlimited quantity" at bounding box center [408, 308] width 211 height 49
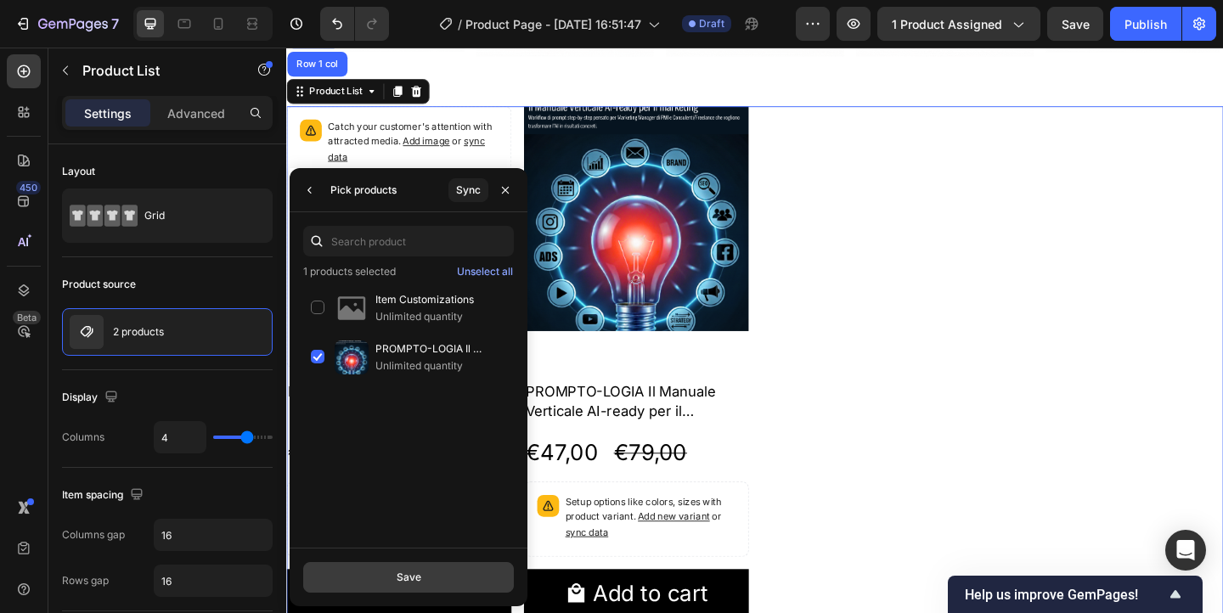
click at [378, 583] on button "Save" at bounding box center [408, 577] width 211 height 31
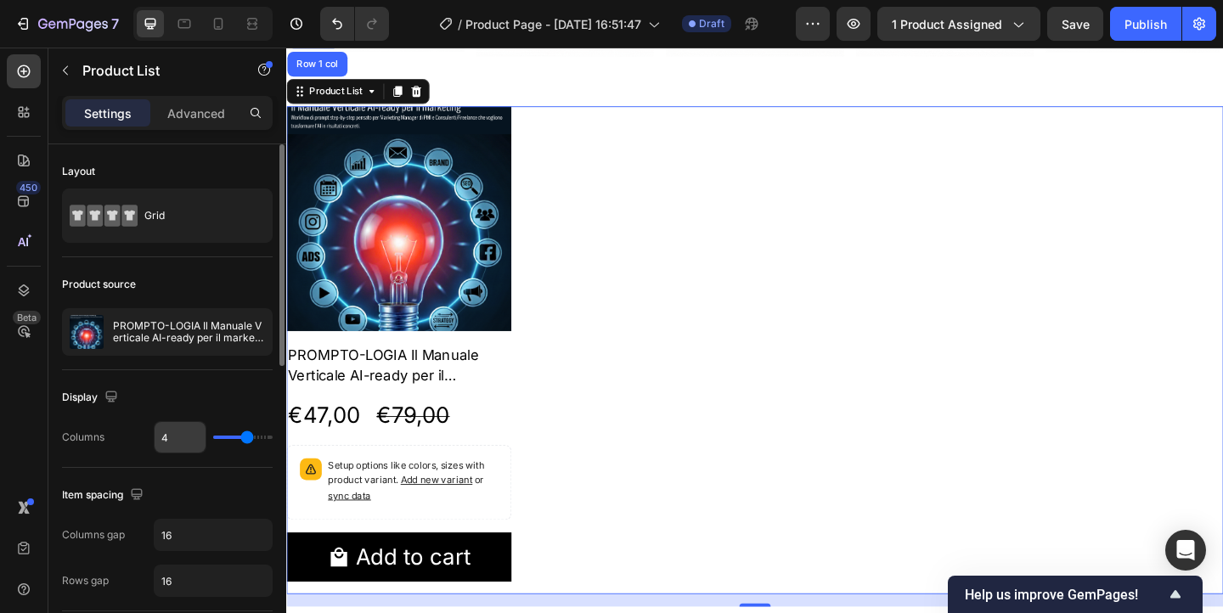
click at [176, 440] on input "4" at bounding box center [180, 437] width 51 height 31
type input "5"
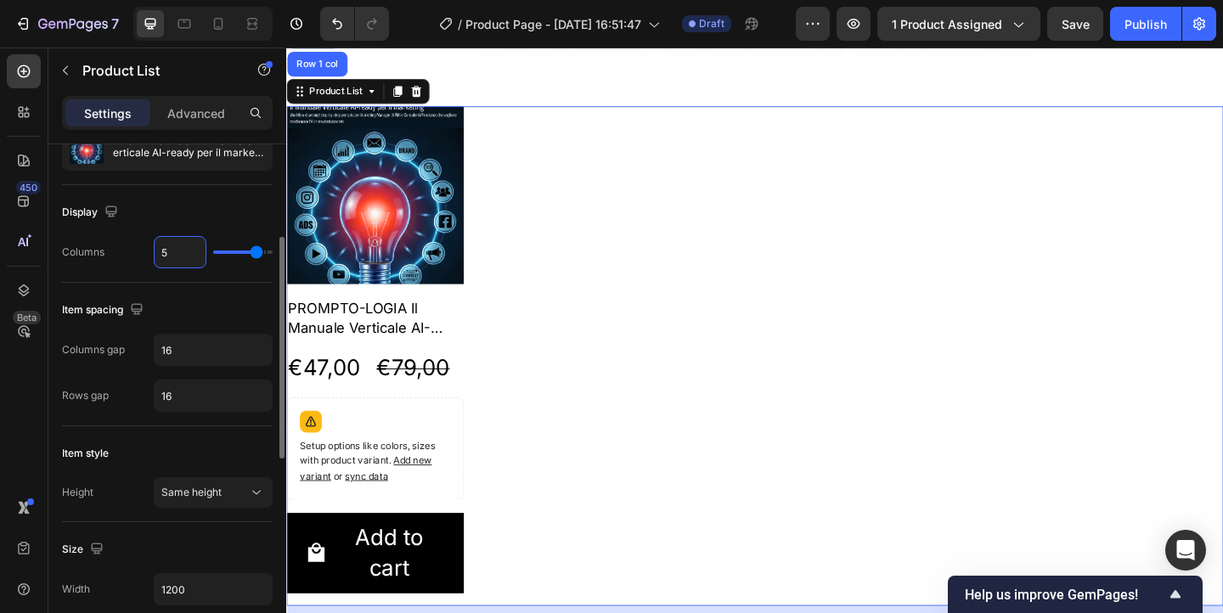
scroll to position [197, 0]
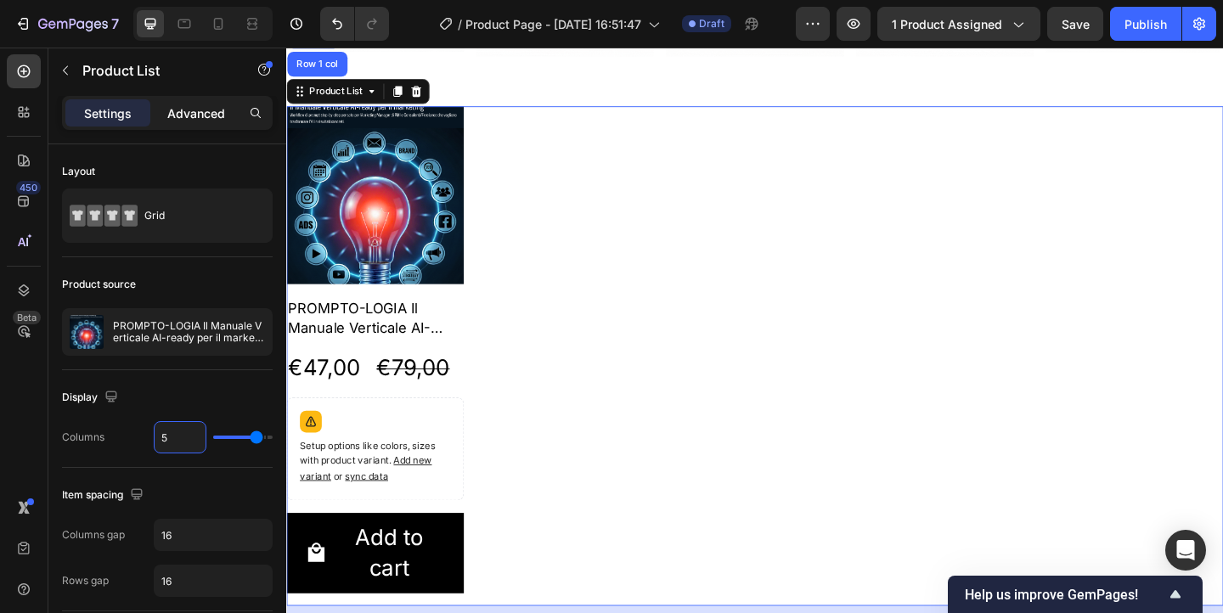
click at [194, 110] on p "Advanced" at bounding box center [196, 114] width 58 height 18
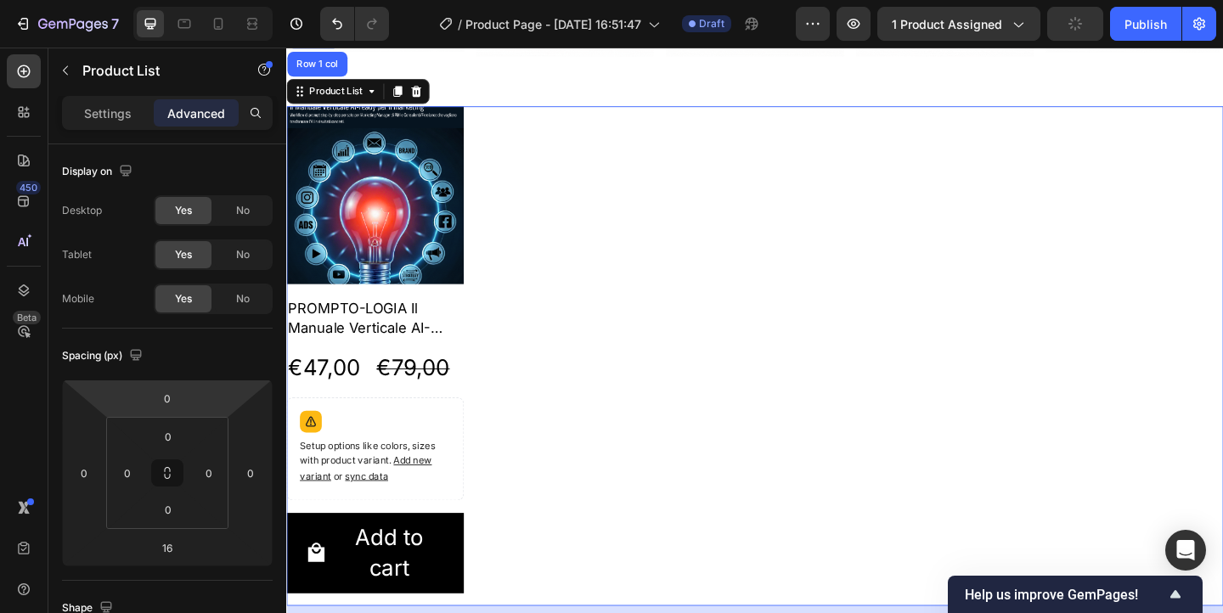
click at [562, 187] on div "Product Images PROMPTO-LOGIA Il Manuale Verticale AI-ready per il marketing Pro…" at bounding box center [796, 382] width 1020 height 543
click at [409, 94] on icon at bounding box center [407, 96] width 9 height 12
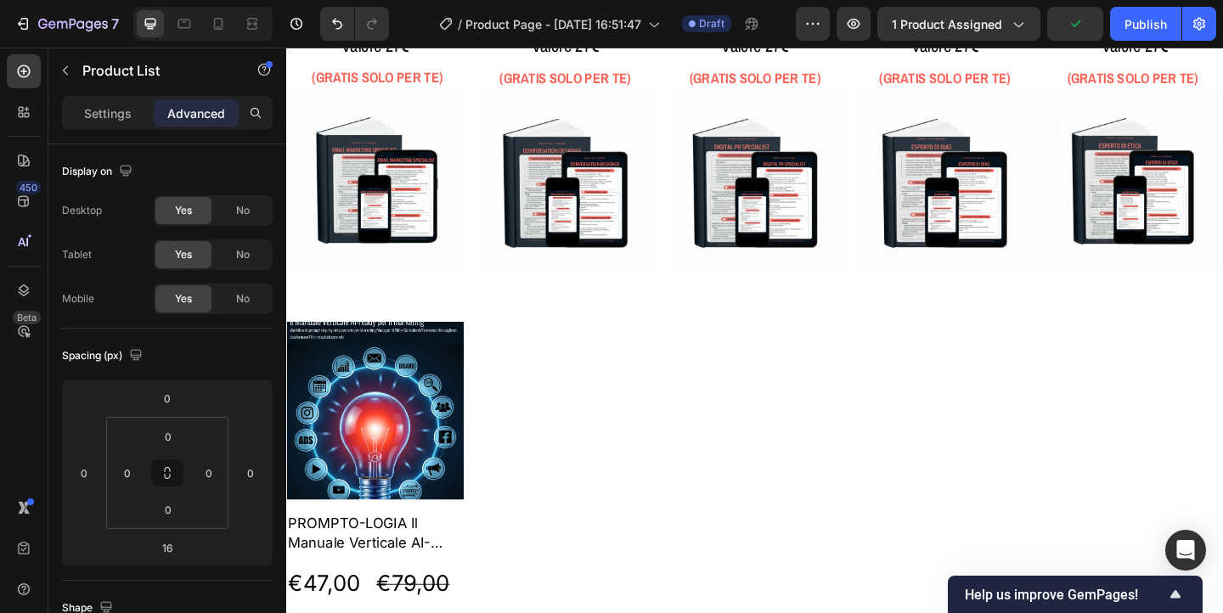
scroll to position [3479, 0]
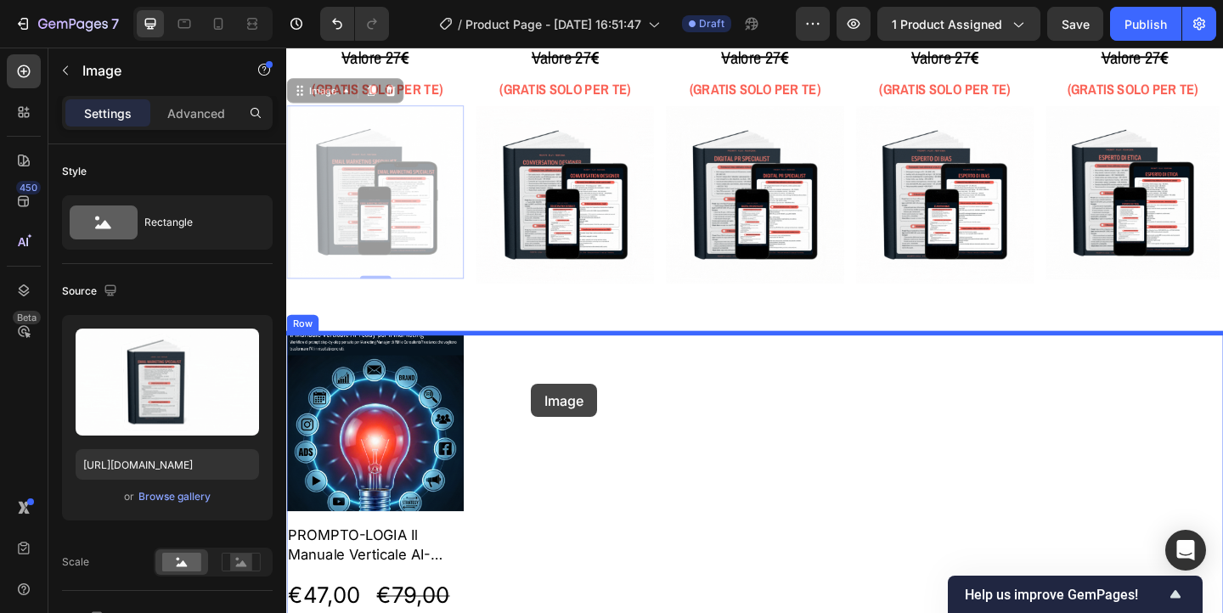
drag, startPoint x: 399, startPoint y: 190, endPoint x: 551, endPoint y: 412, distance: 268.4
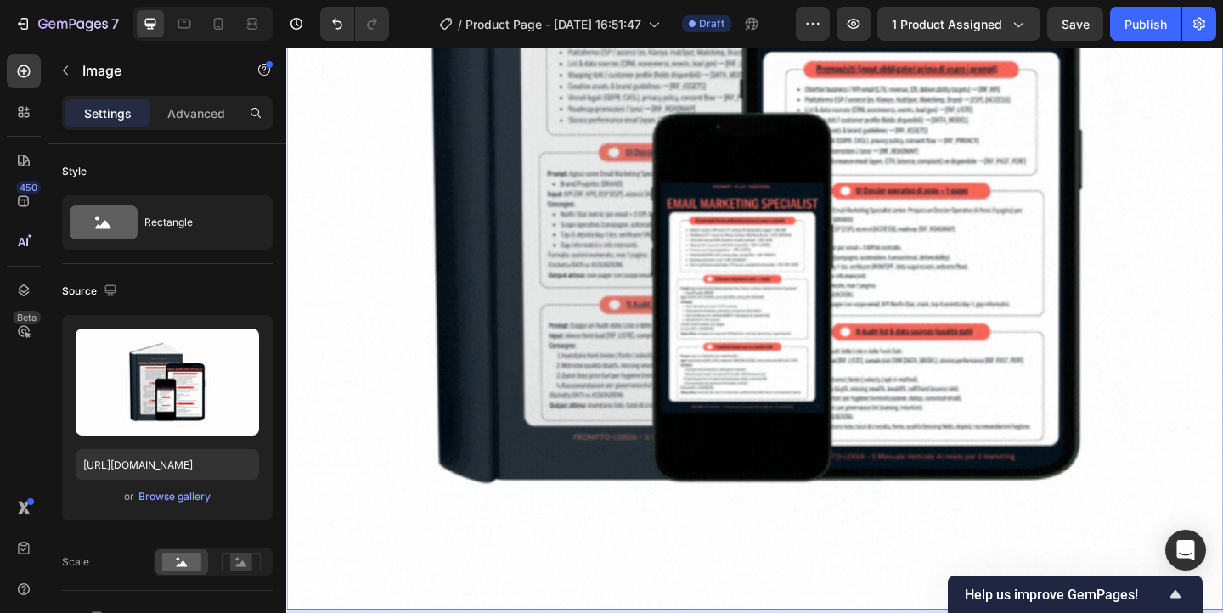
scroll to position [4158, 0]
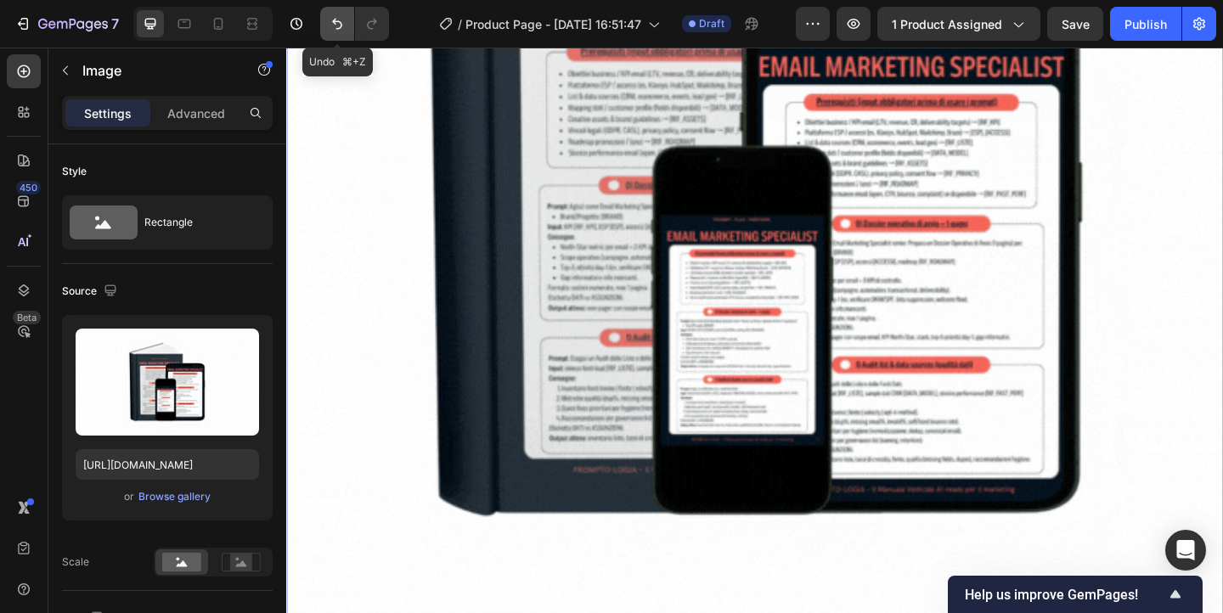
click at [330, 12] on button "Undo/Redo" at bounding box center [337, 24] width 34 height 34
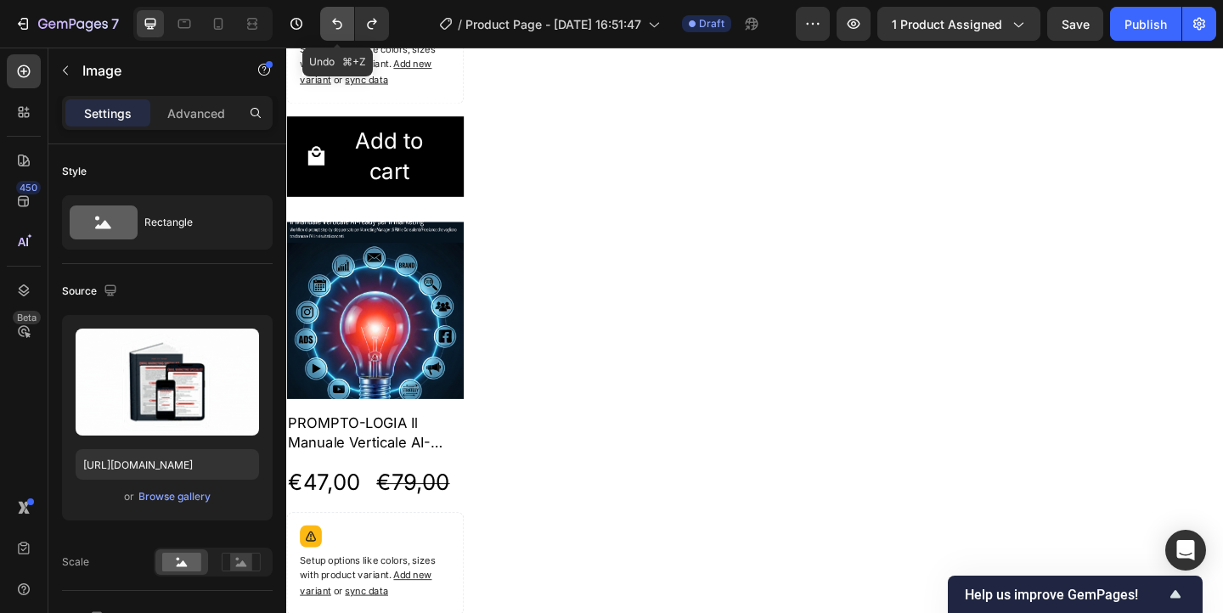
click at [330, 12] on button "Undo/Redo" at bounding box center [337, 24] width 34 height 34
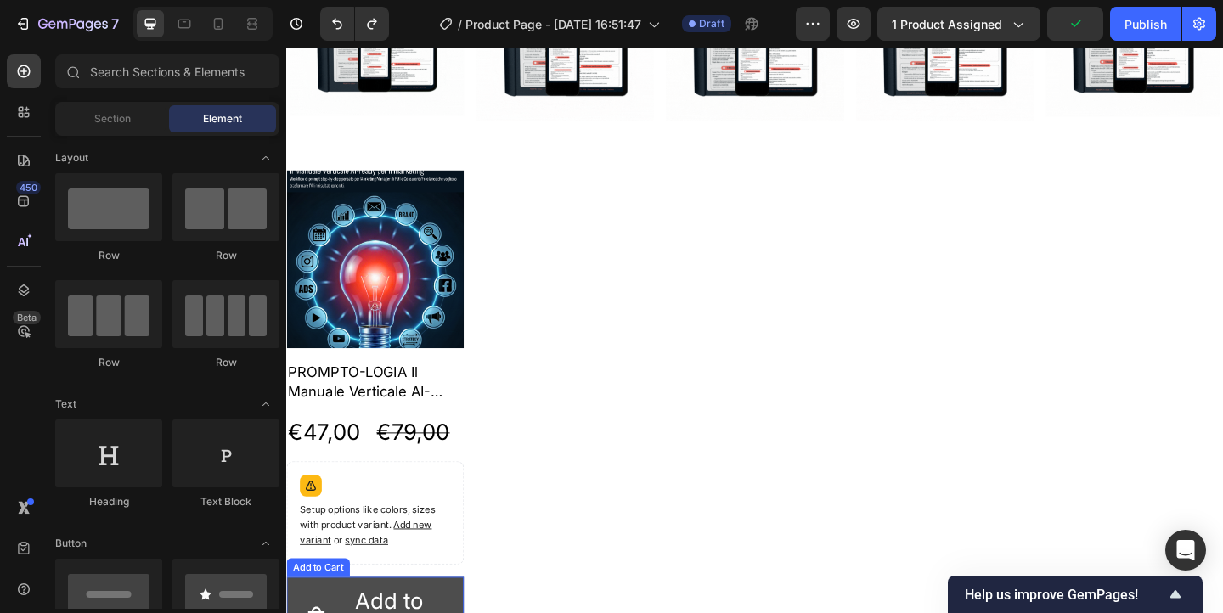
scroll to position [3650, 0]
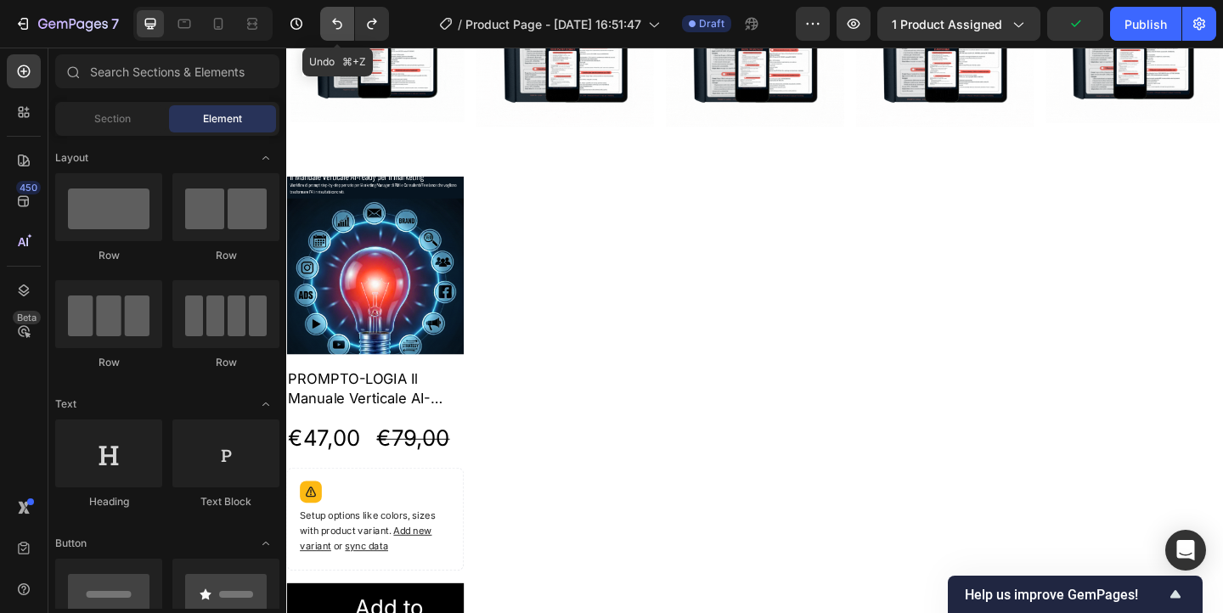
click at [339, 27] on icon "Undo/Redo" at bounding box center [337, 23] width 17 height 17
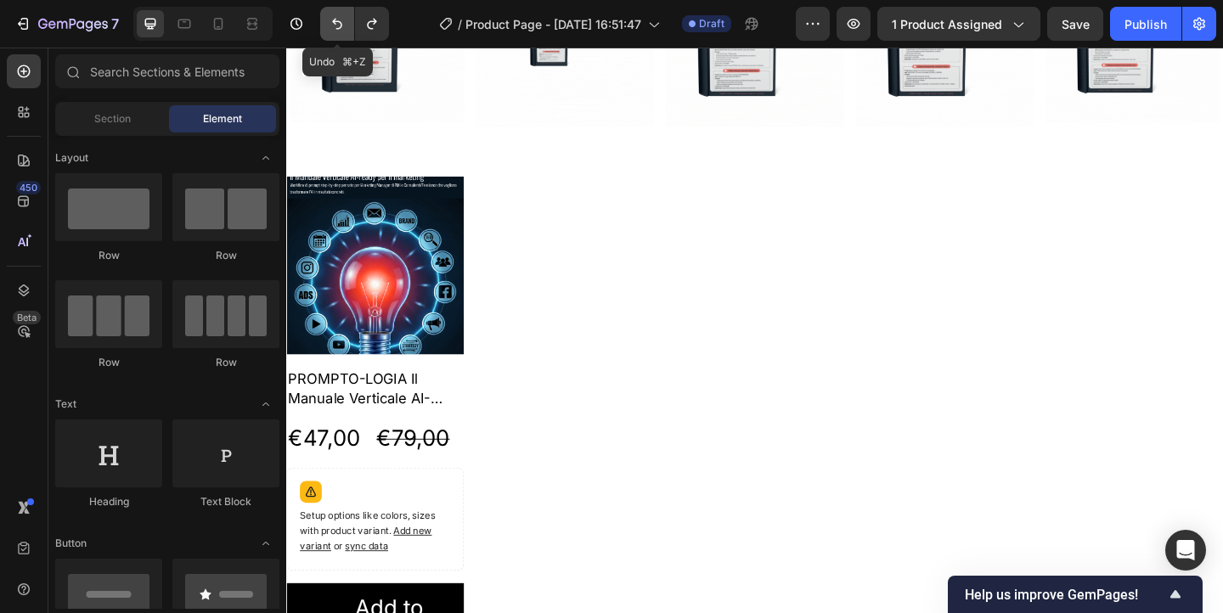
click at [339, 27] on icon "Undo/Redo" at bounding box center [337, 23] width 17 height 17
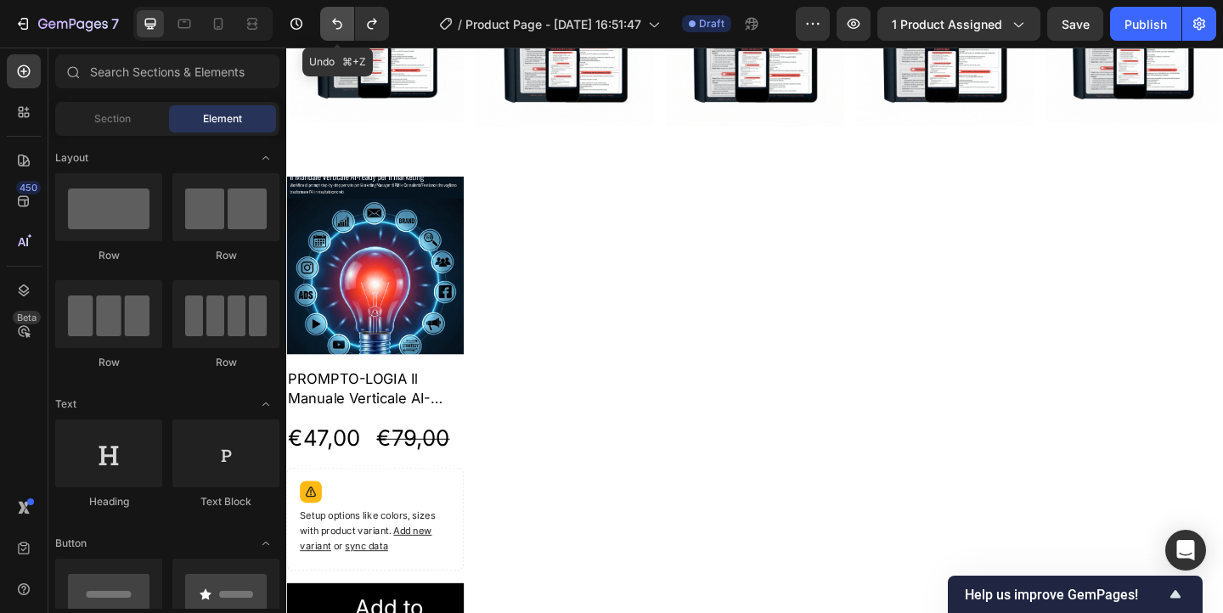
click at [339, 27] on icon "Undo/Redo" at bounding box center [337, 23] width 17 height 17
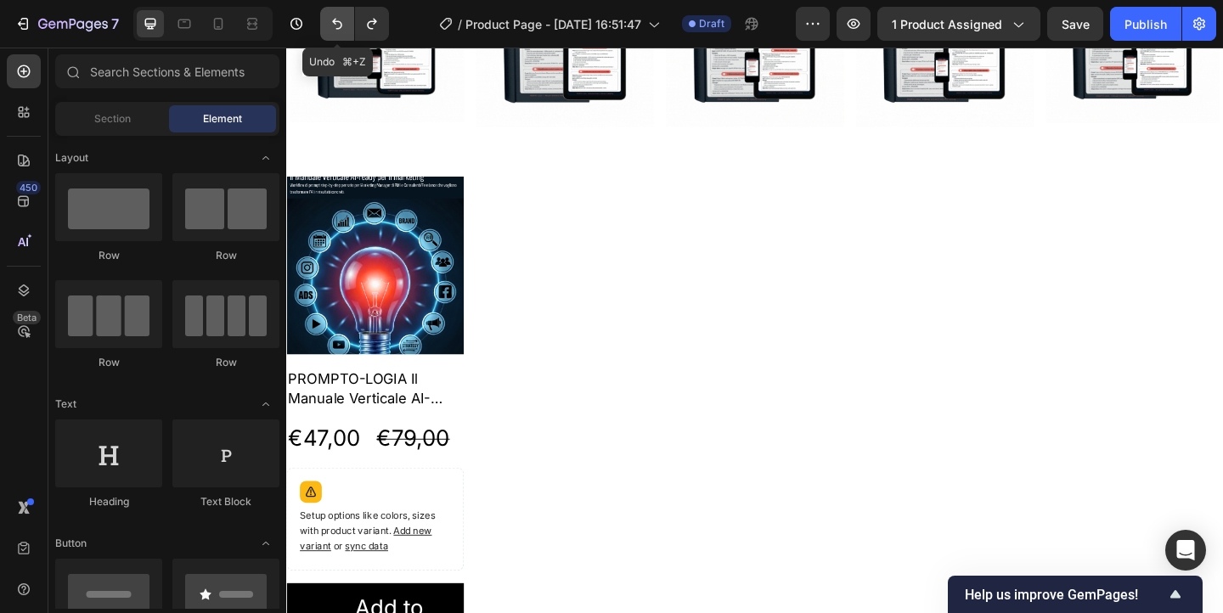
click at [339, 27] on icon "Undo/Redo" at bounding box center [337, 23] width 17 height 17
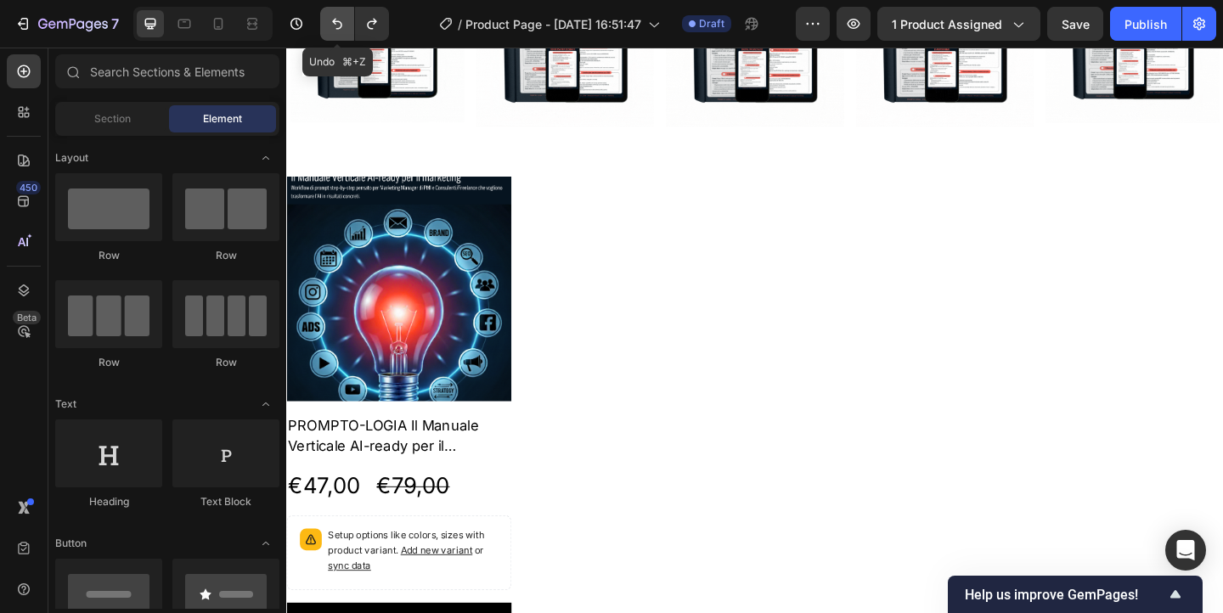
click at [339, 27] on icon "Undo/Redo" at bounding box center [337, 23] width 17 height 17
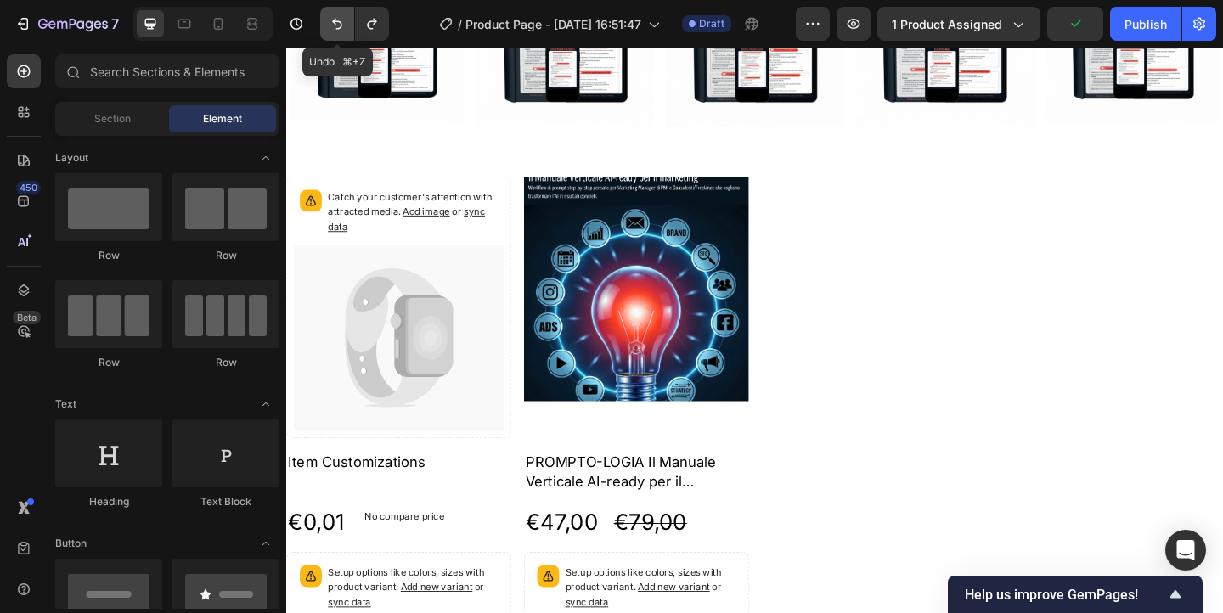
click at [339, 27] on icon "Undo/Redo" at bounding box center [337, 23] width 17 height 17
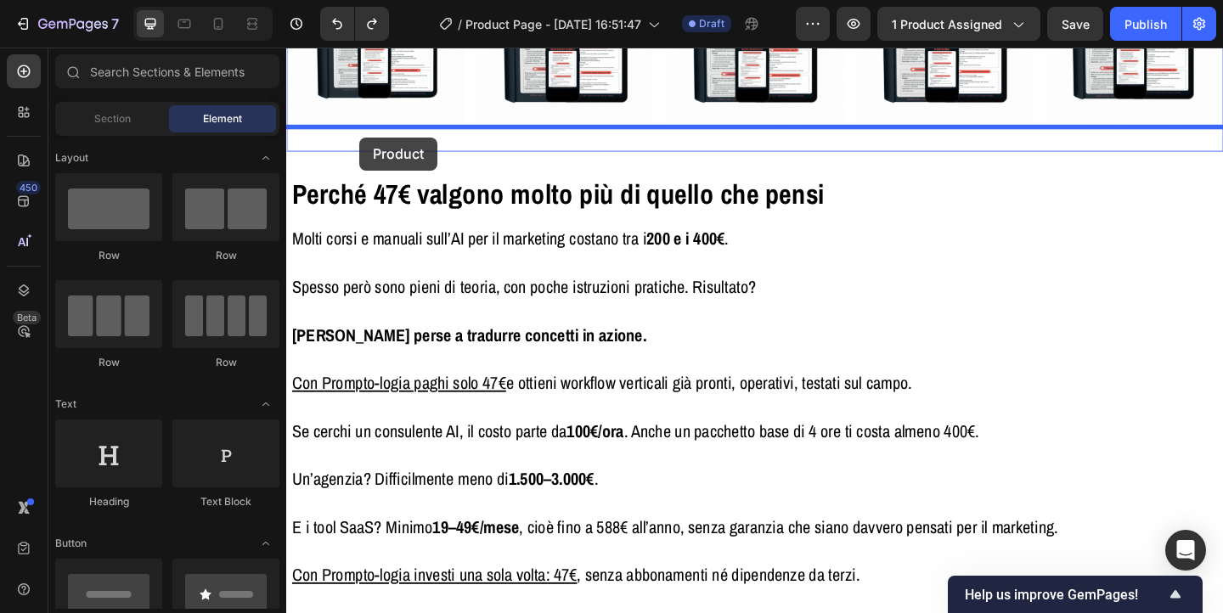
drag, startPoint x: 400, startPoint y: 346, endPoint x: 366, endPoint y: 145, distance: 203.4
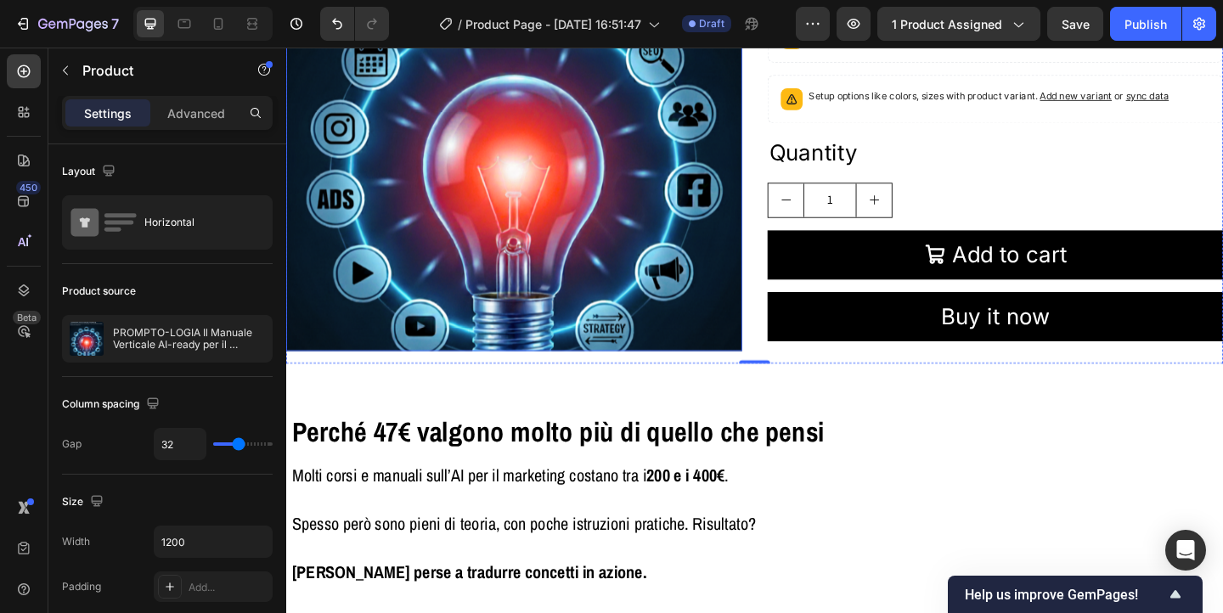
scroll to position [3892, 0]
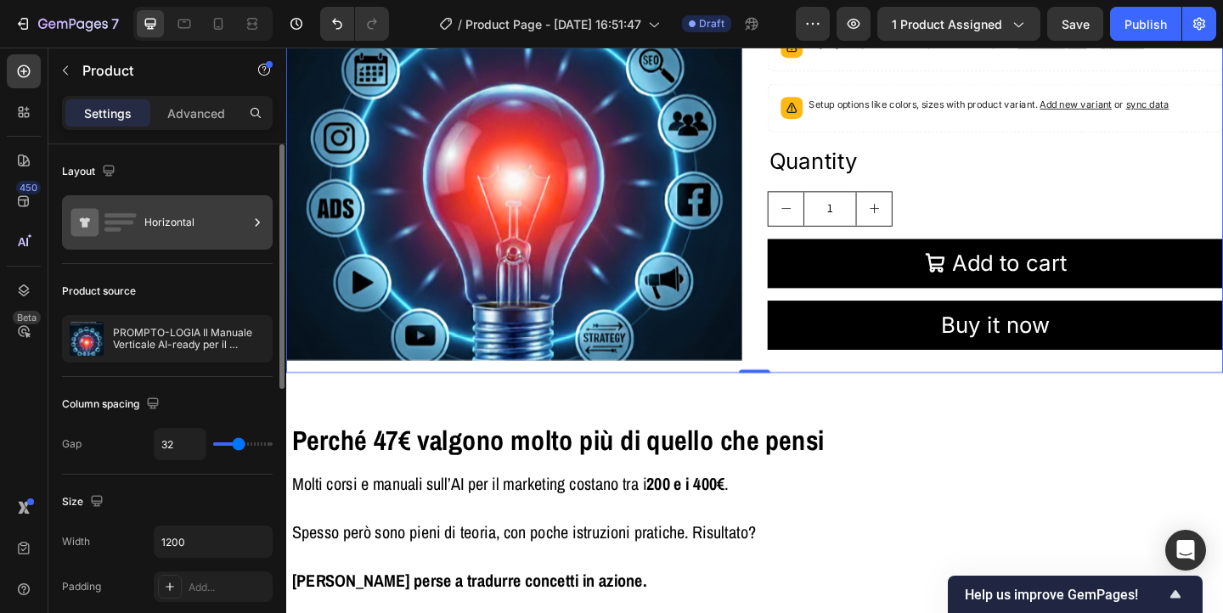
click at [173, 223] on div "Horizontal" at bounding box center [196, 222] width 104 height 39
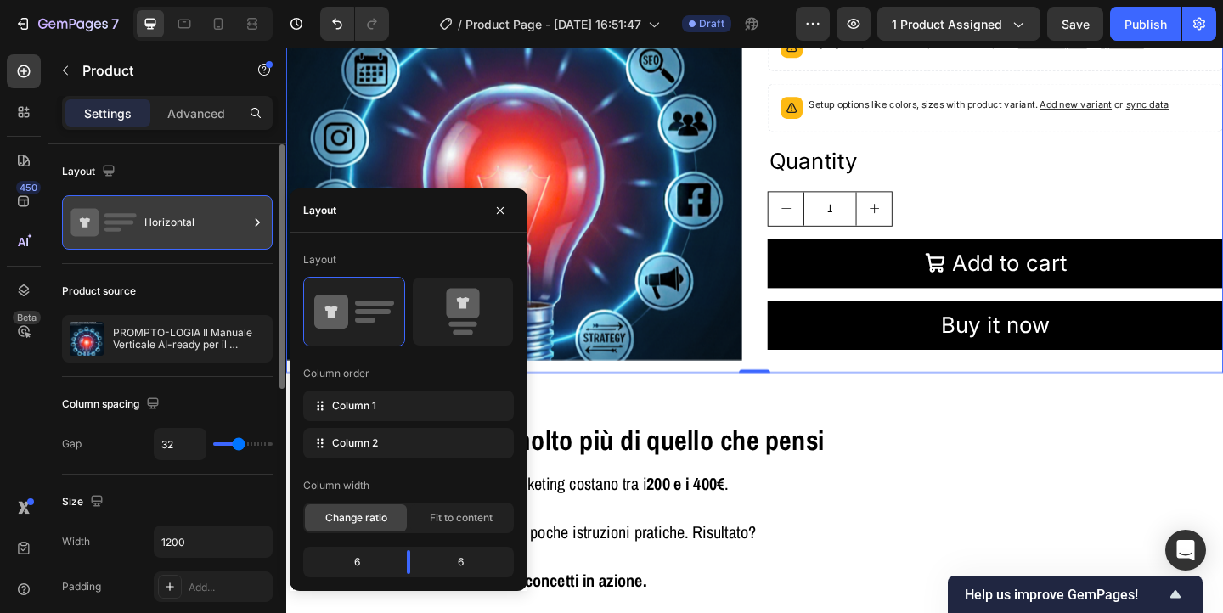
click at [173, 223] on div "Horizontal" at bounding box center [196, 222] width 104 height 39
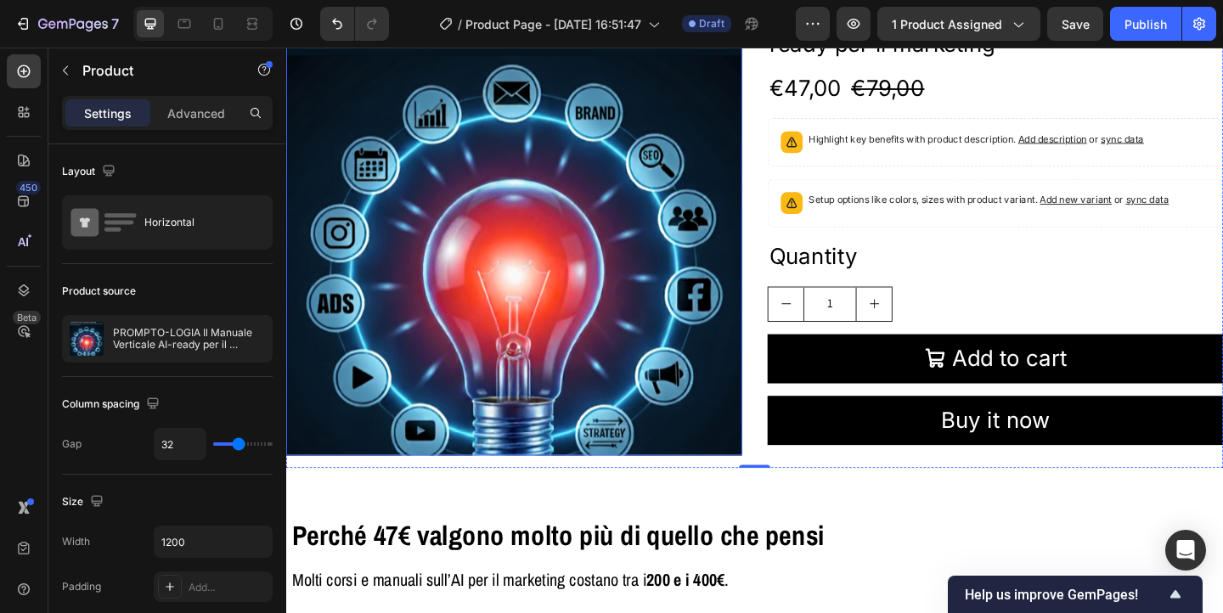
scroll to position [3652, 0]
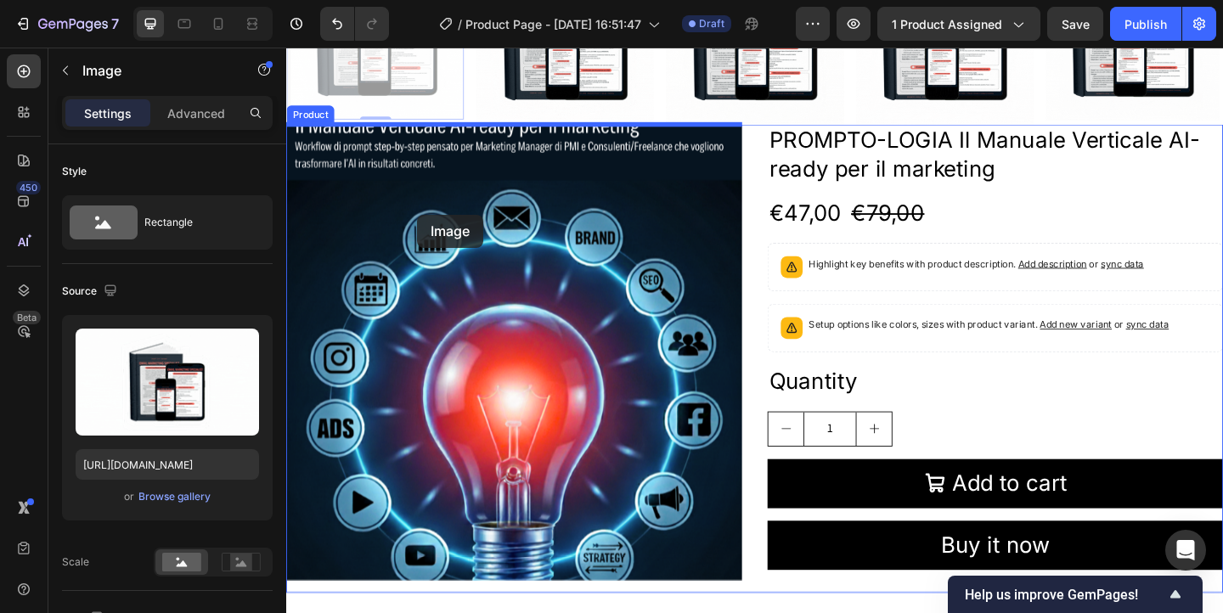
drag, startPoint x: 381, startPoint y: 66, endPoint x: 429, endPoint y: 229, distance: 170.2
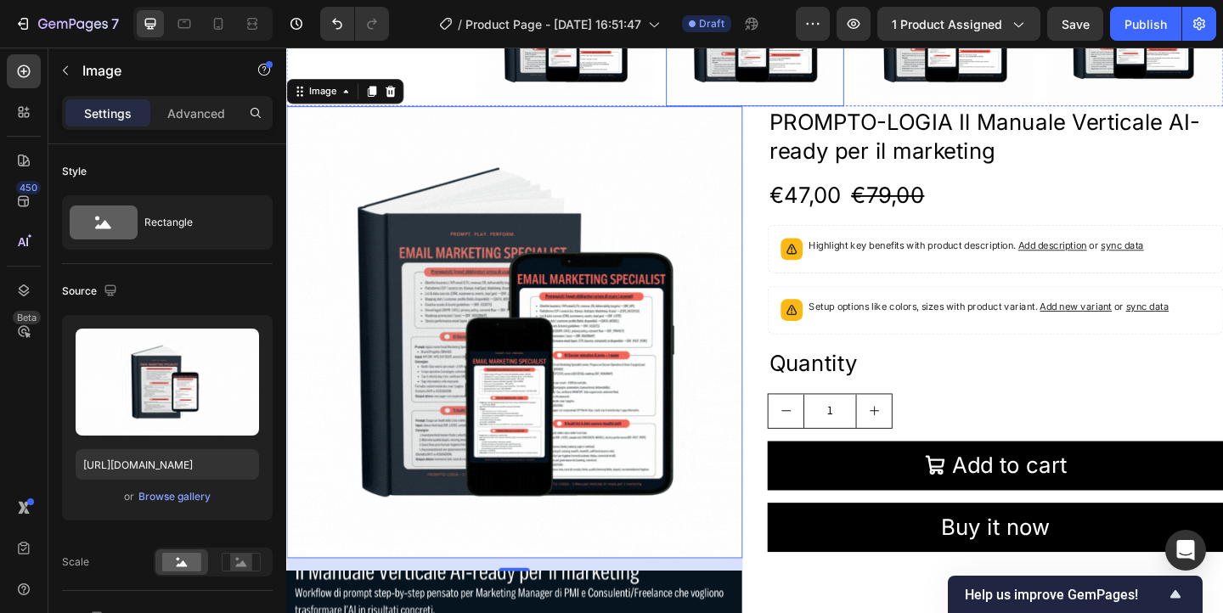
scroll to position [3673, 0]
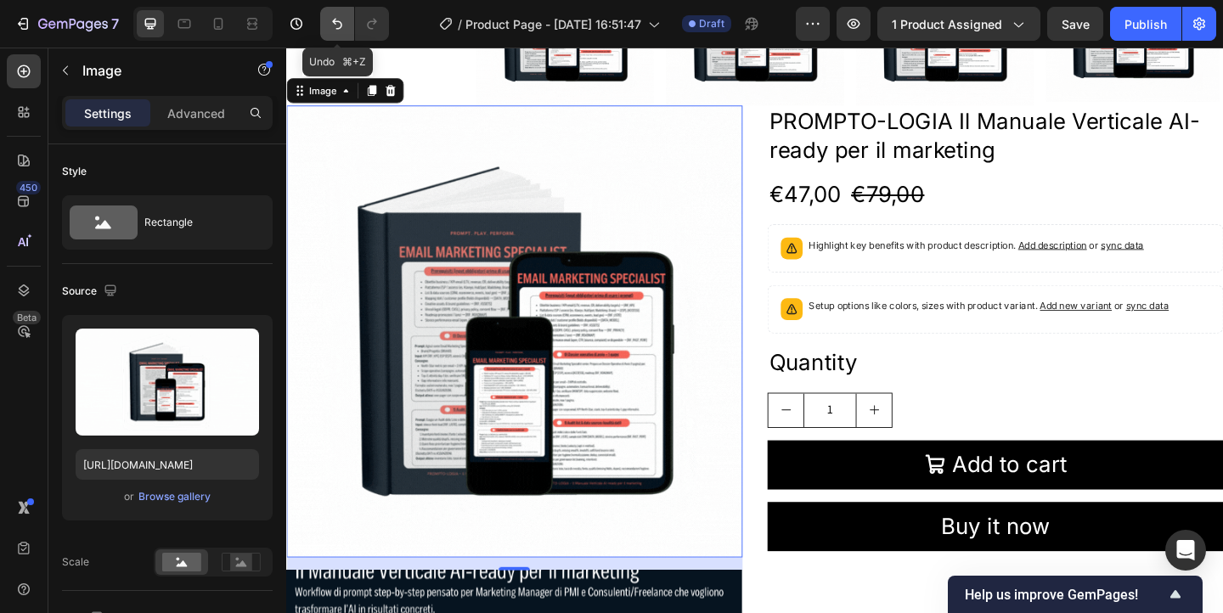
click at [346, 31] on button "Undo/Redo" at bounding box center [337, 24] width 34 height 34
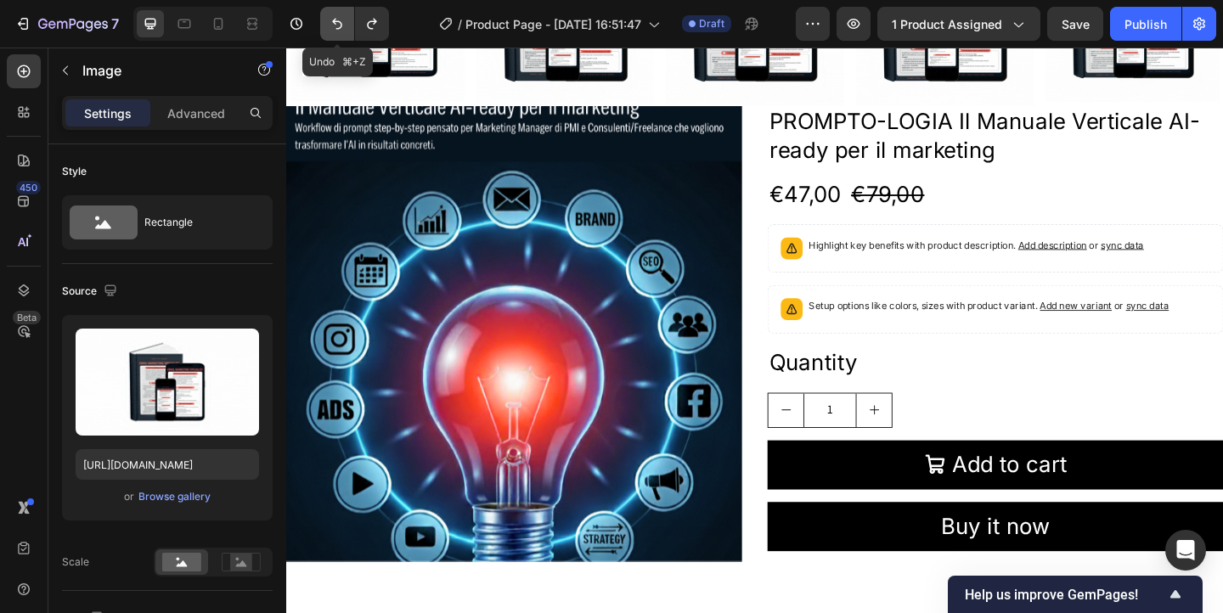
click at [346, 31] on button "Undo/Redo" at bounding box center [337, 24] width 34 height 34
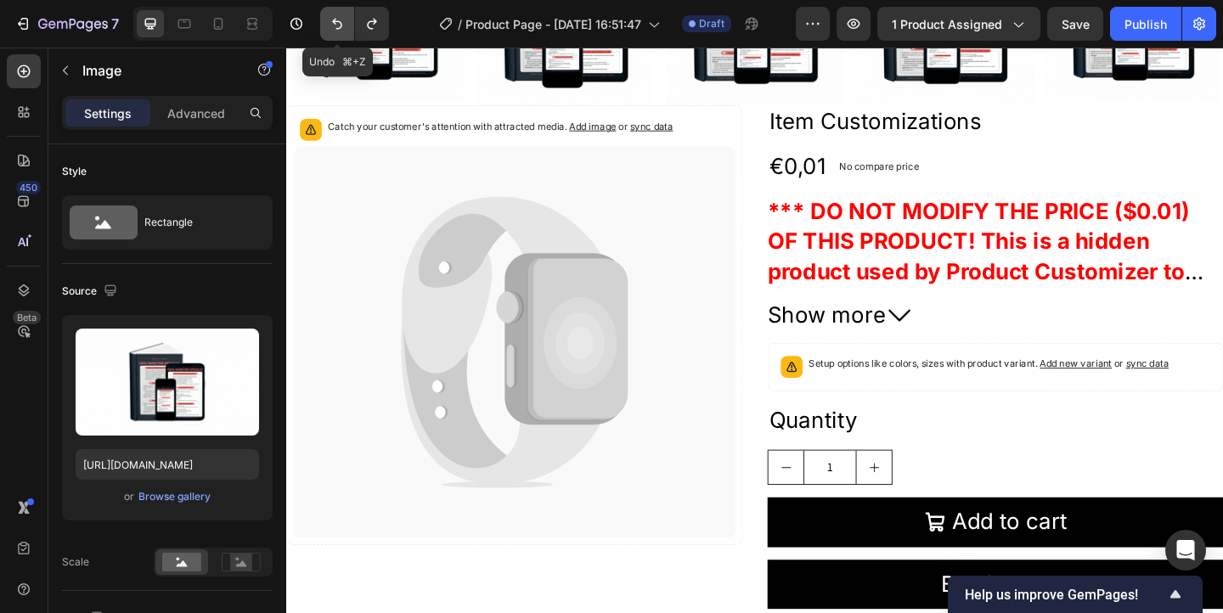
click at [346, 31] on button "Undo/Redo" at bounding box center [337, 24] width 34 height 34
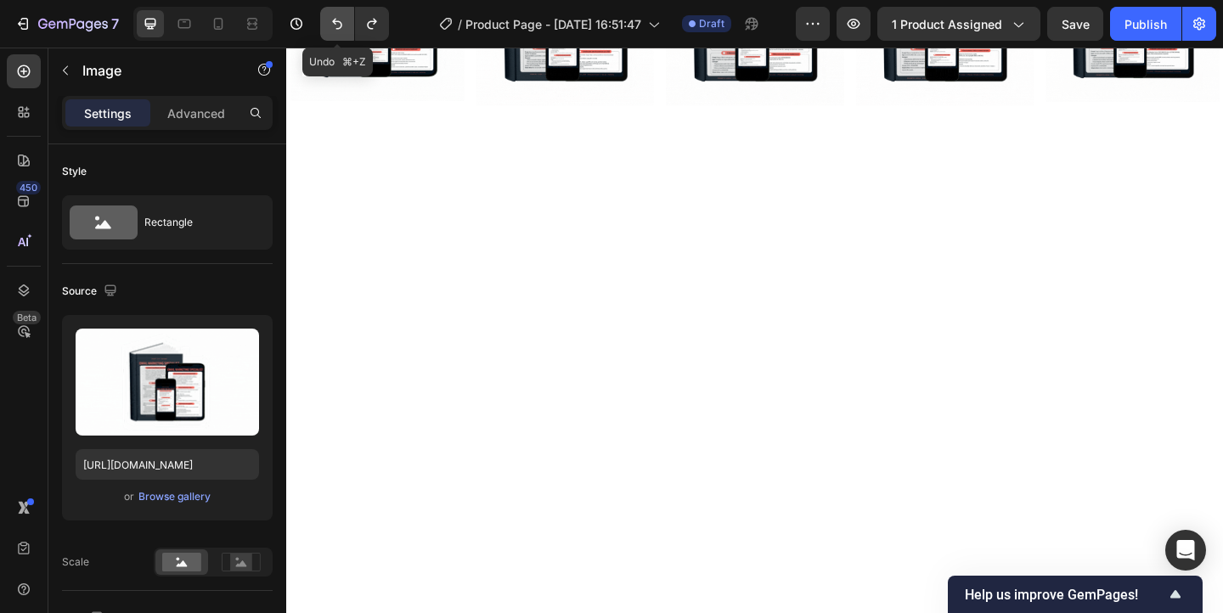
click at [346, 31] on button "Undo/Redo" at bounding box center [337, 24] width 34 height 34
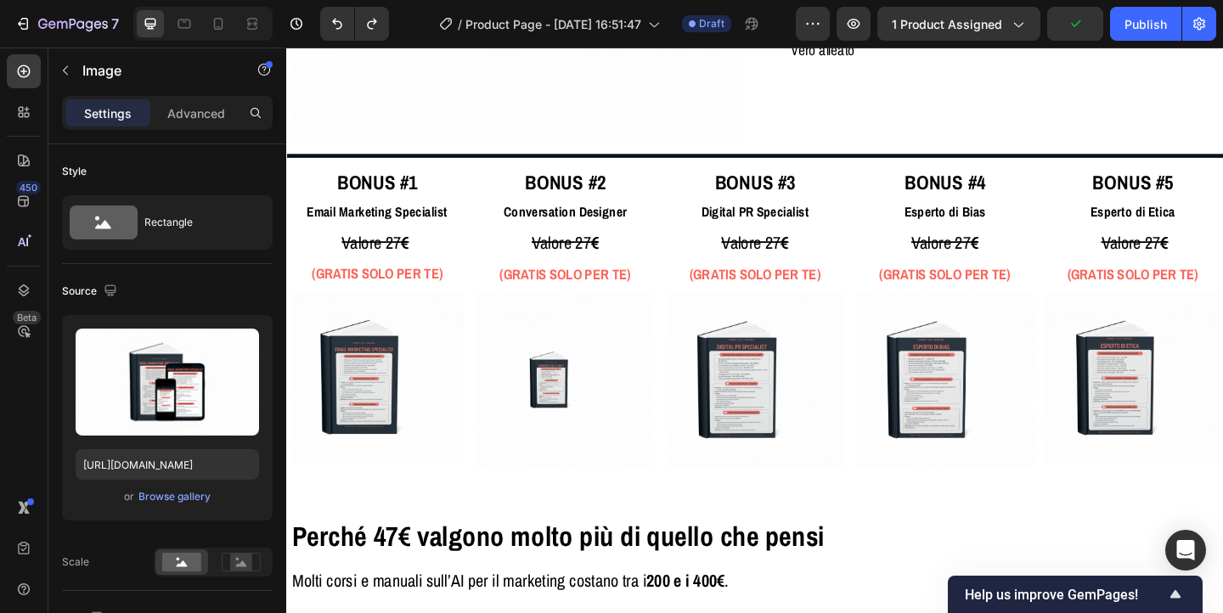
scroll to position [3239, 0]
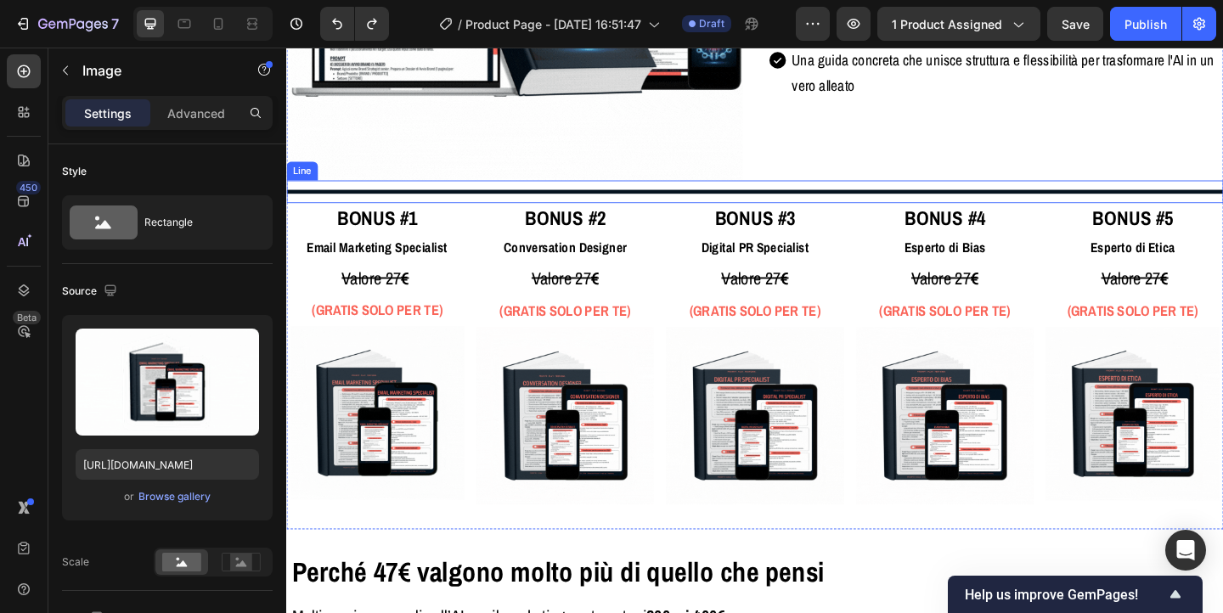
click at [413, 206] on div at bounding box center [796, 204] width 1020 height 4
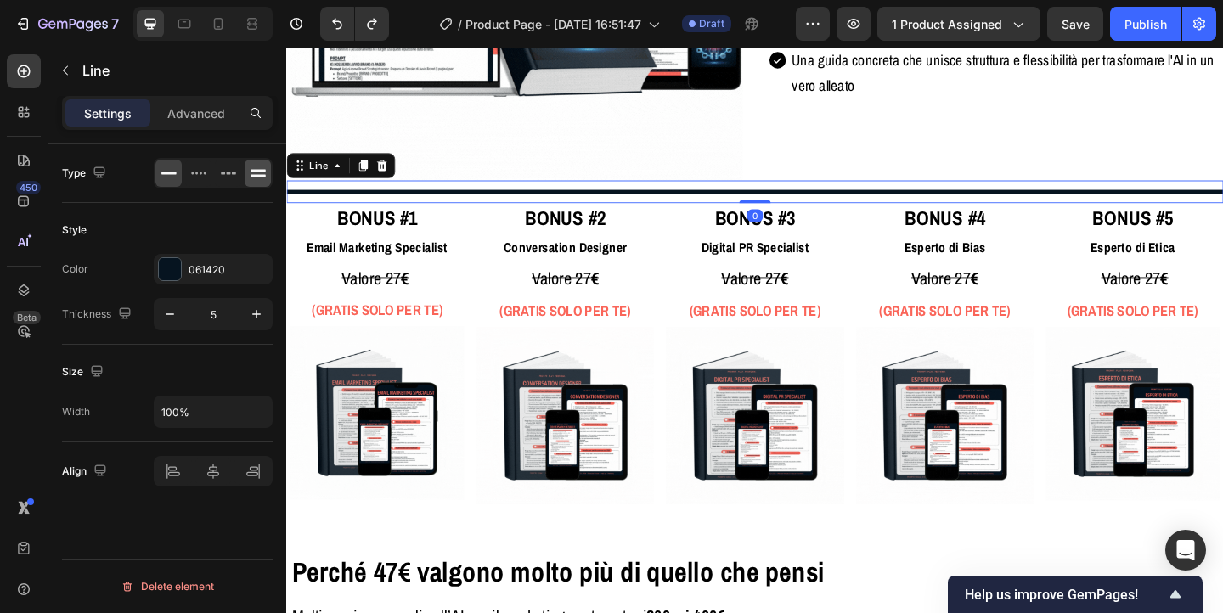
click at [265, 174] on icon at bounding box center [258, 173] width 17 height 17
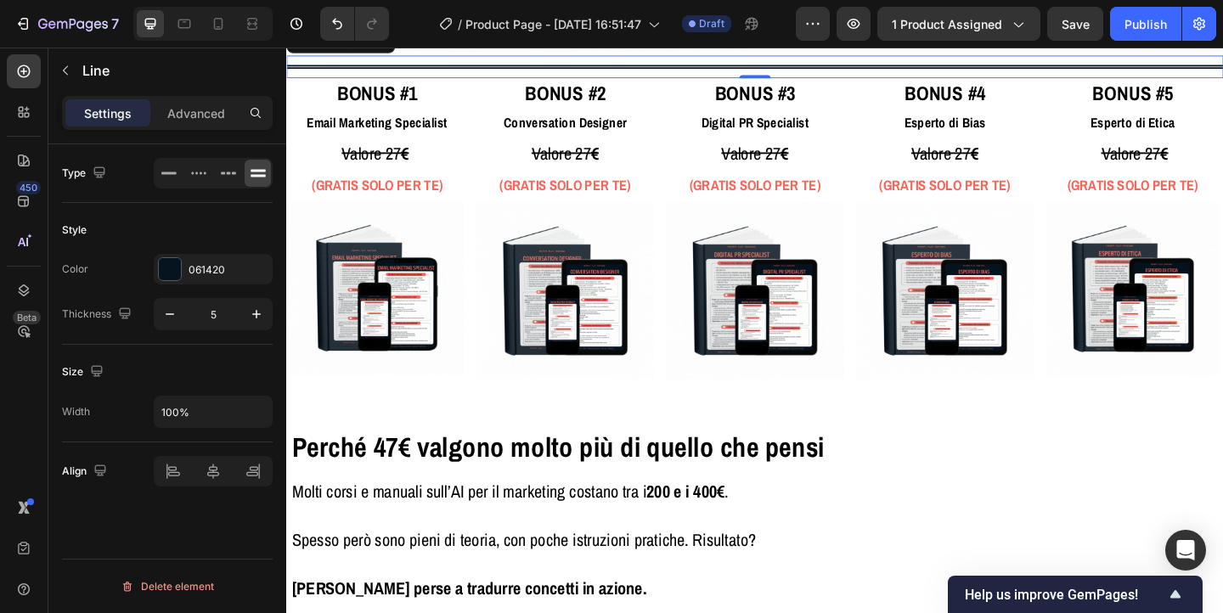
scroll to position [3375, 0]
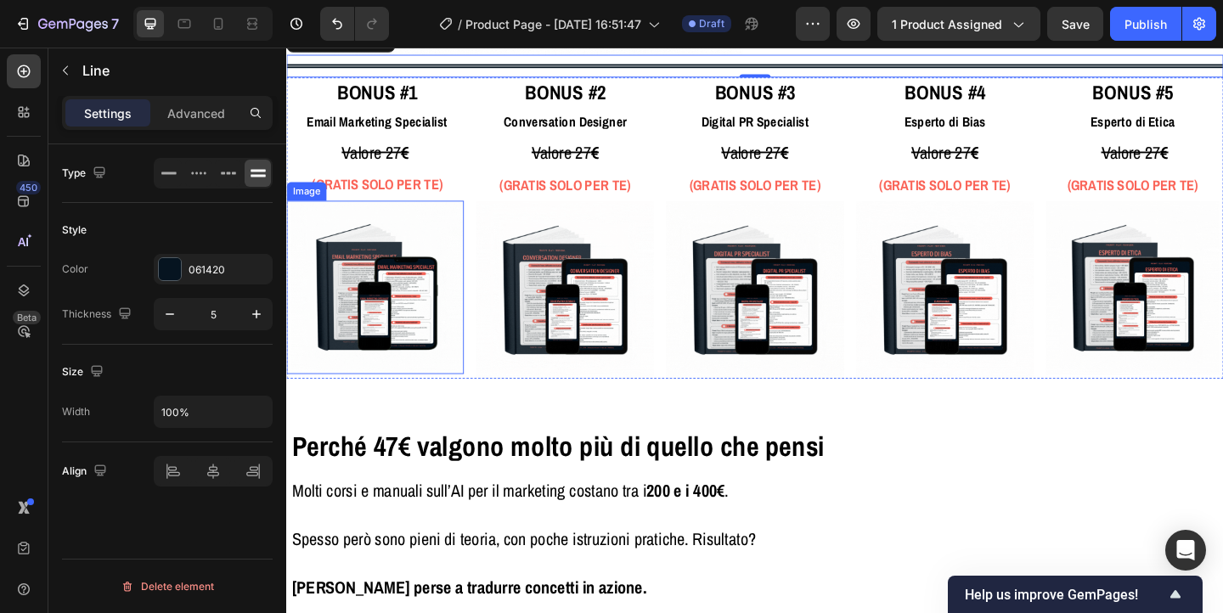
click at [369, 326] on img at bounding box center [385, 308] width 189 height 189
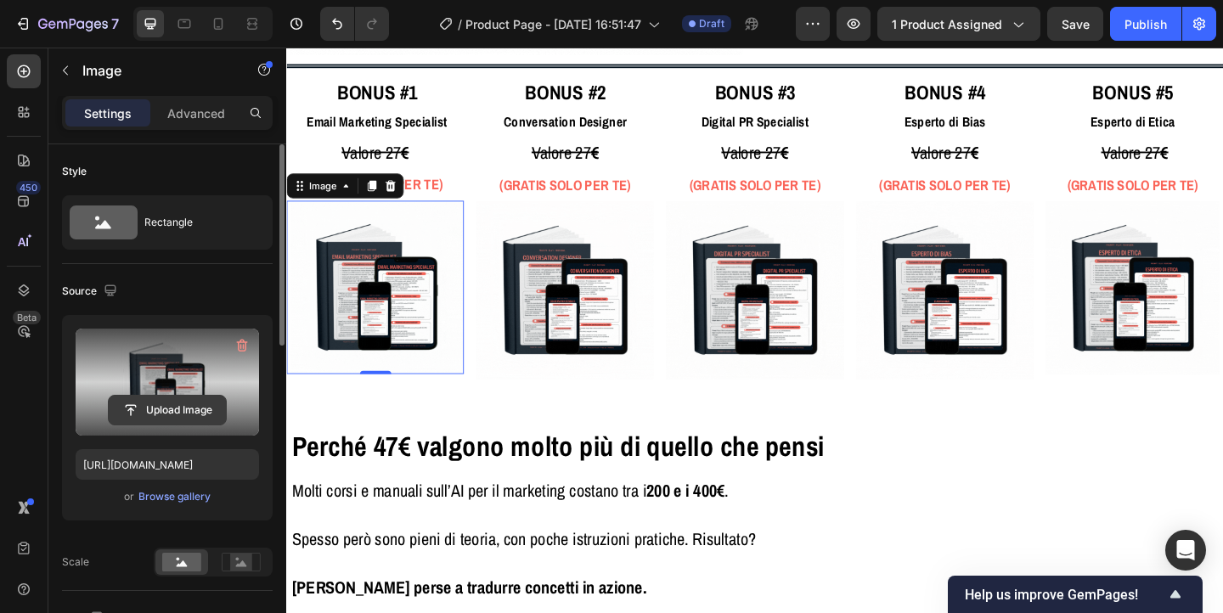
click at [170, 403] on input "file" at bounding box center [167, 410] width 117 height 29
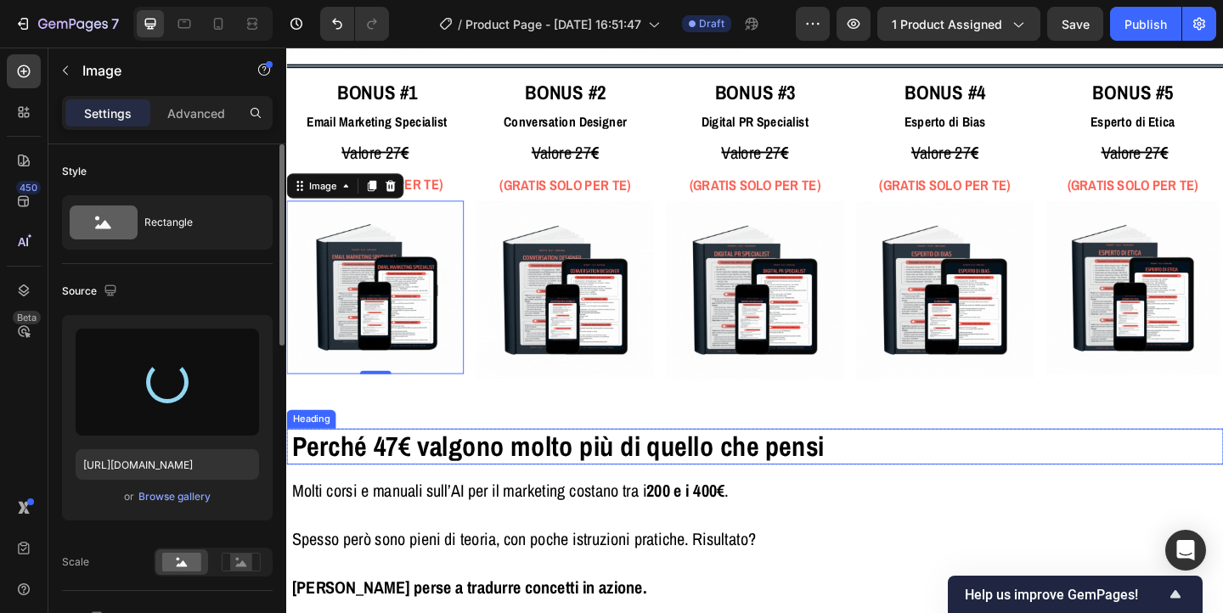
type input "https://cdn.shopify.com/s/files/1/0972/2573/6523/files/gempages_585706288151790…"
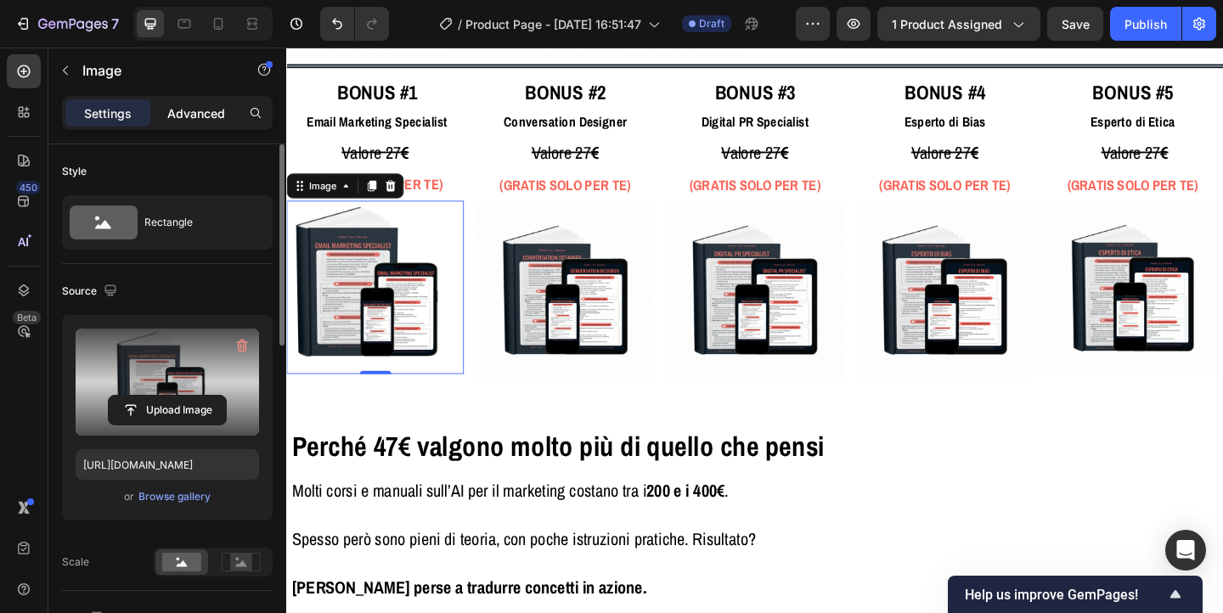
click at [212, 108] on p "Advanced" at bounding box center [196, 114] width 58 height 18
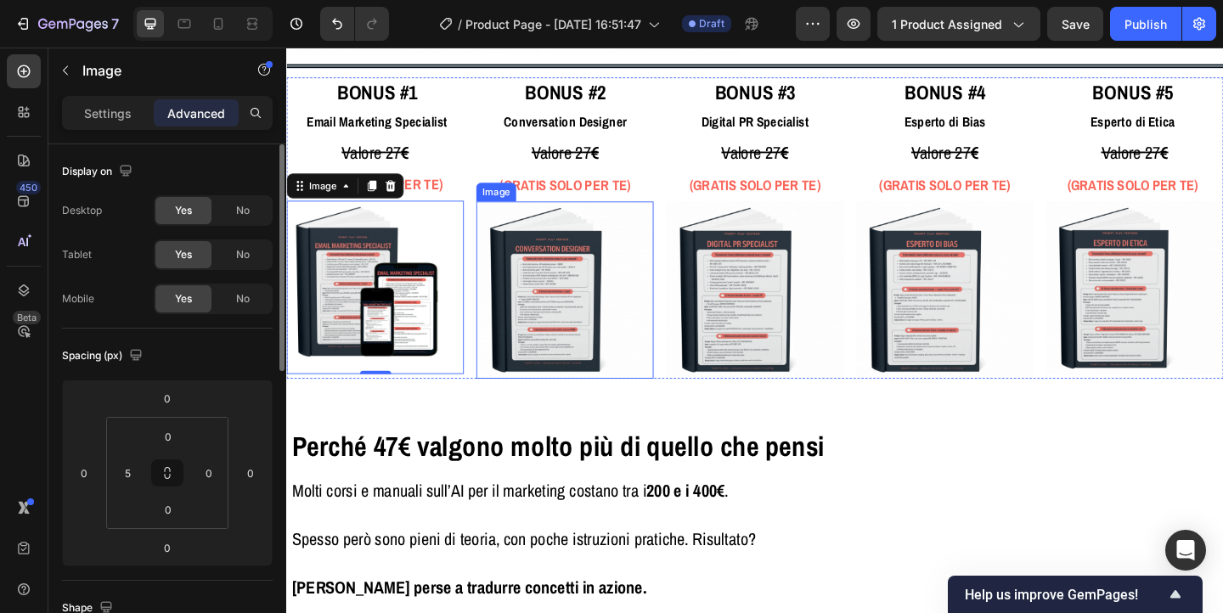
click at [609, 348] on img at bounding box center [589, 311] width 193 height 193
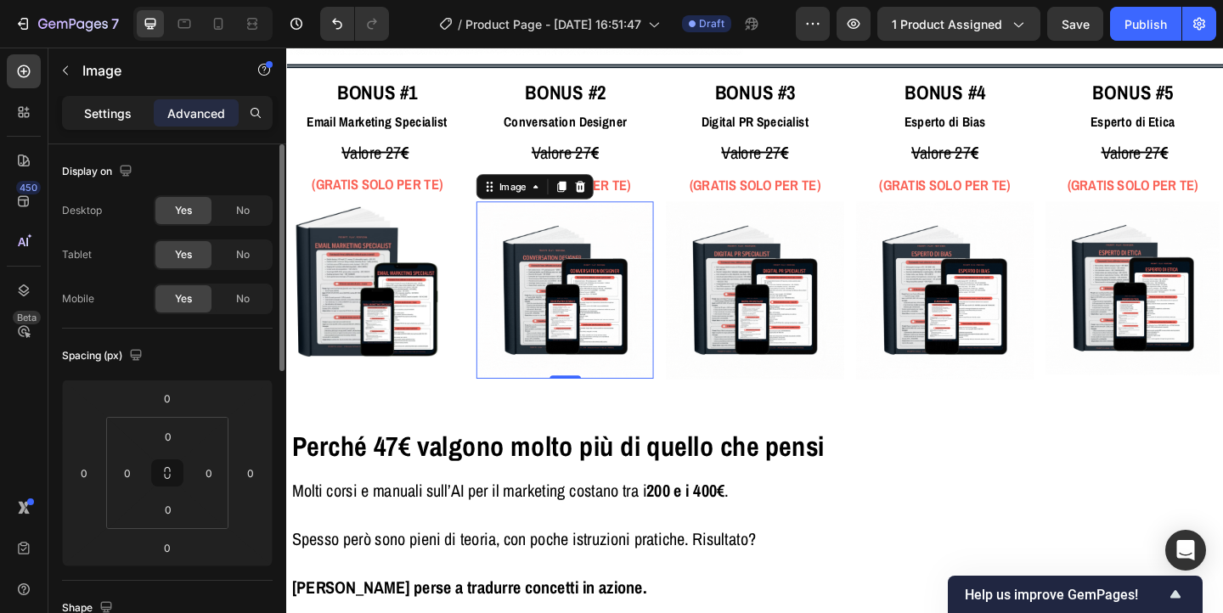
click at [97, 113] on p "Settings" at bounding box center [108, 114] width 48 height 18
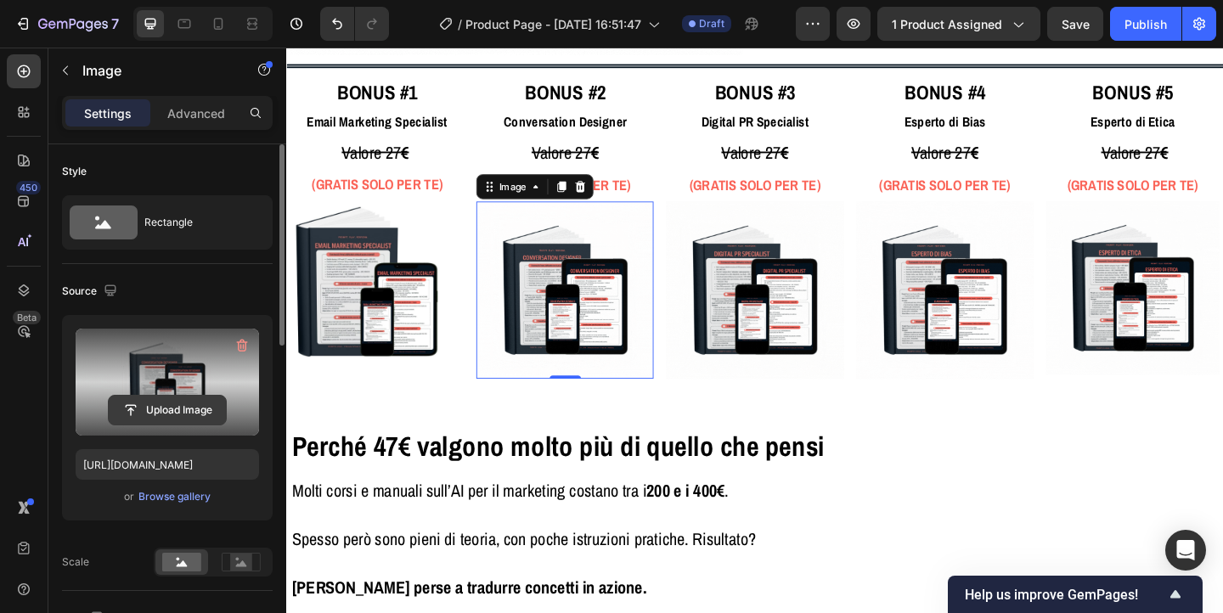
click at [182, 404] on input "file" at bounding box center [167, 410] width 117 height 29
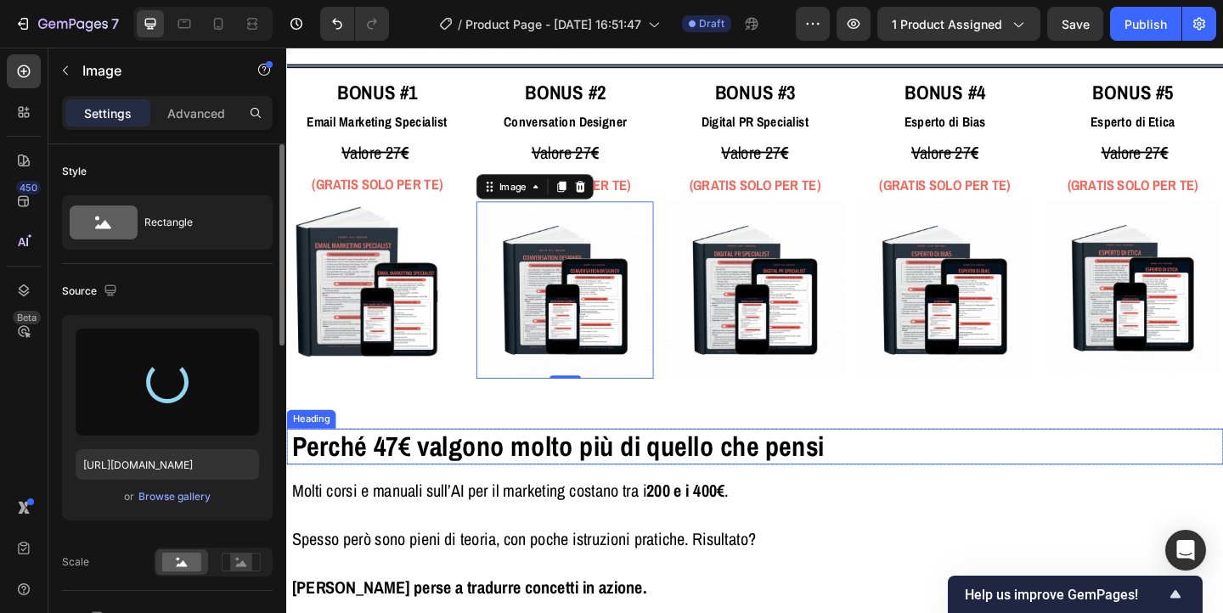
type input "https://cdn.shopify.com/s/files/1/0972/2573/6523/files/gempages_585706288151790…"
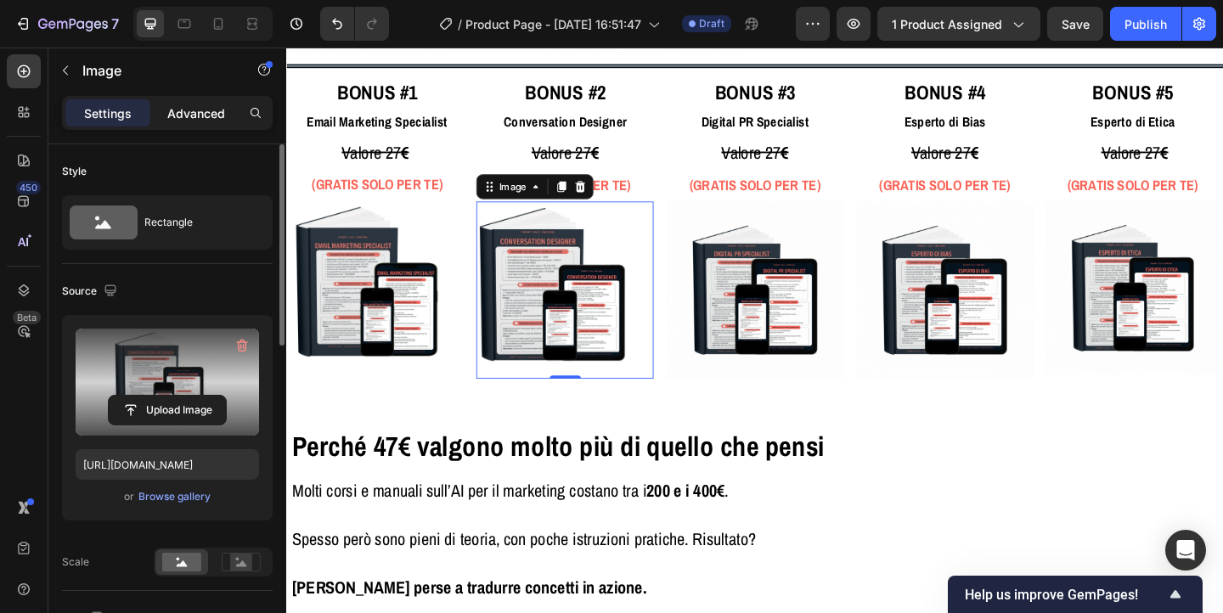
click at [187, 117] on p "Advanced" at bounding box center [196, 114] width 58 height 18
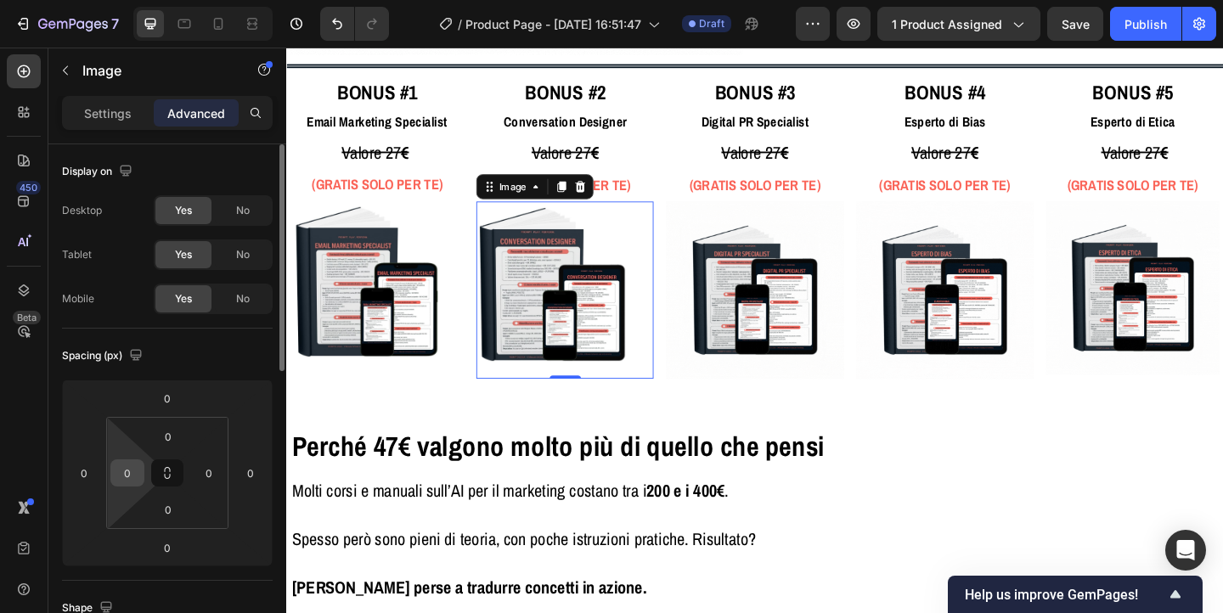
click at [129, 472] on input "0" at bounding box center [127, 472] width 25 height 25
type input "5"
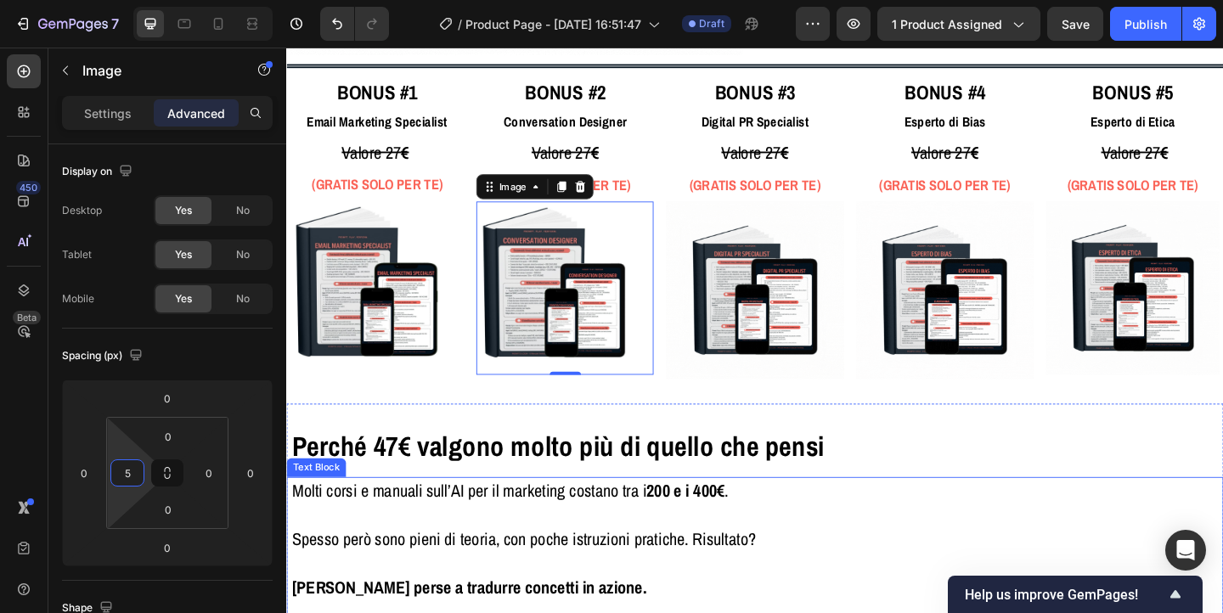
click at [1019, 573] on p "Spesso però sono pieni di teoria, con poche istruzioni pratiche. Risultato?" at bounding box center [796, 582] width 1008 height 26
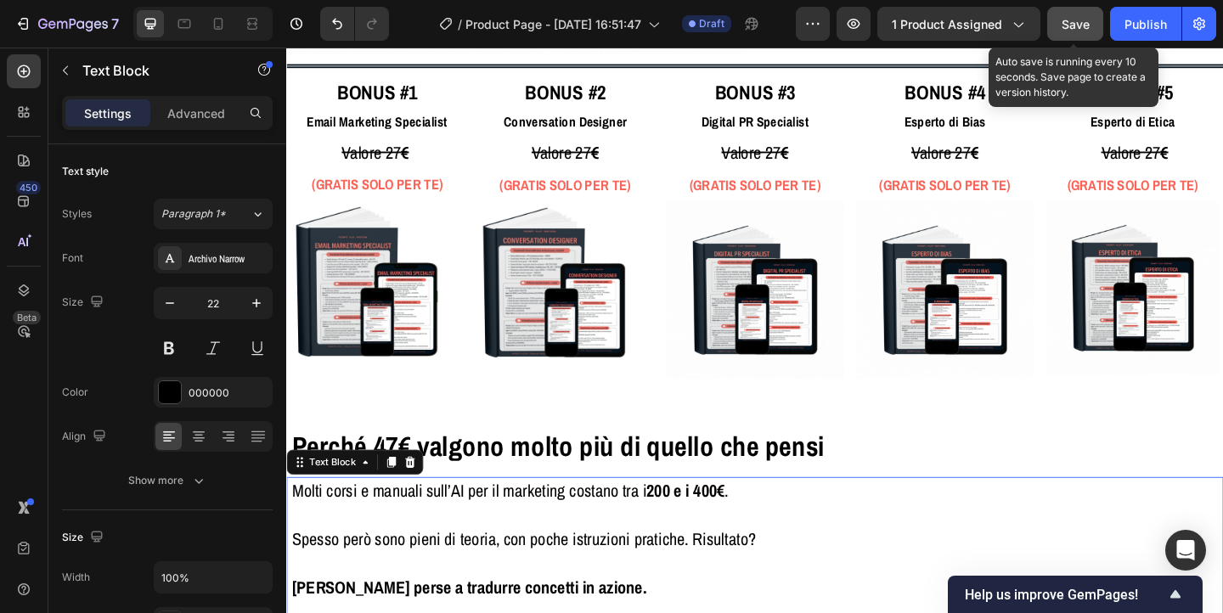
click at [1068, 25] on span "Save" at bounding box center [1076, 24] width 28 height 14
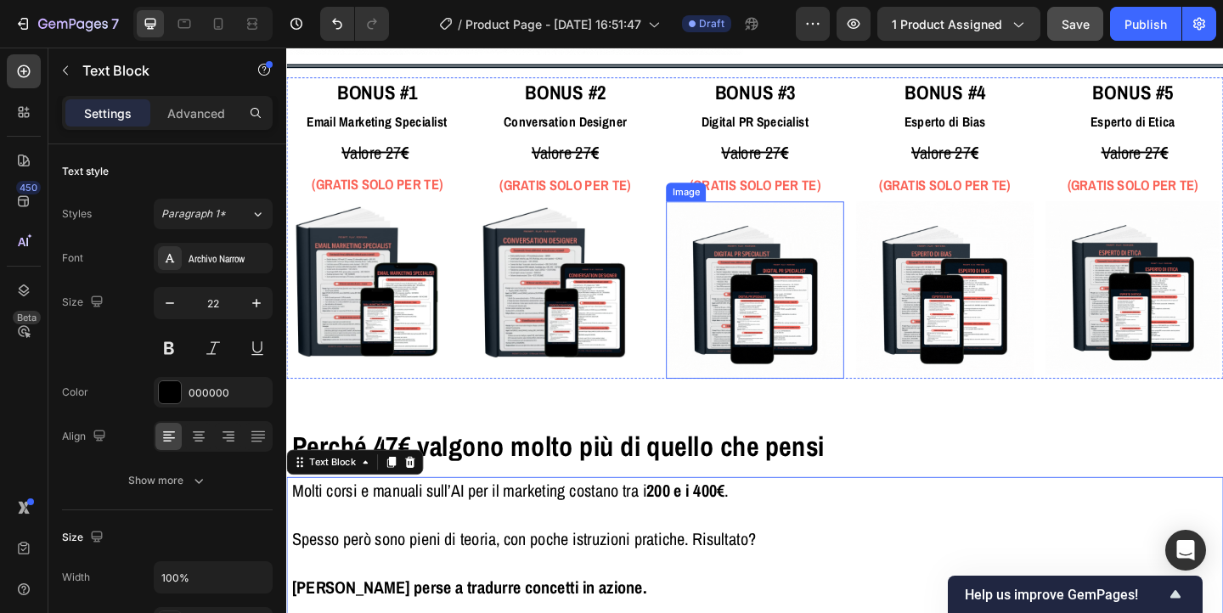
click at [764, 301] on img at bounding box center [795, 311] width 193 height 193
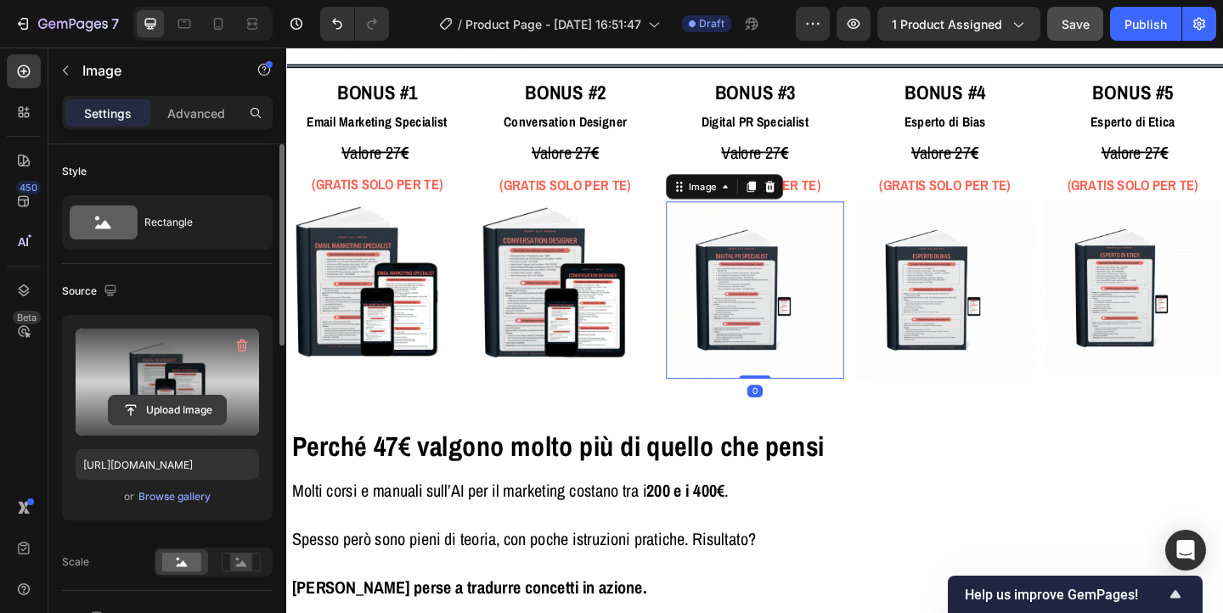
click at [163, 415] on input "file" at bounding box center [167, 410] width 117 height 29
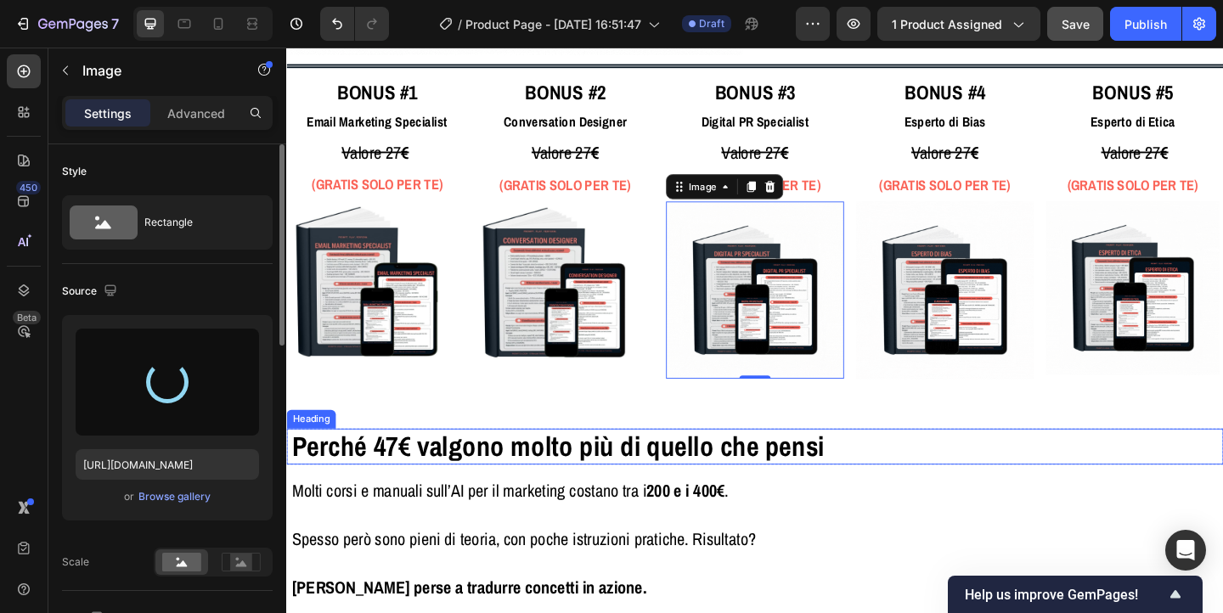
type input "https://cdn.shopify.com/s/files/1/0972/2573/6523/files/gempages_585706288151790…"
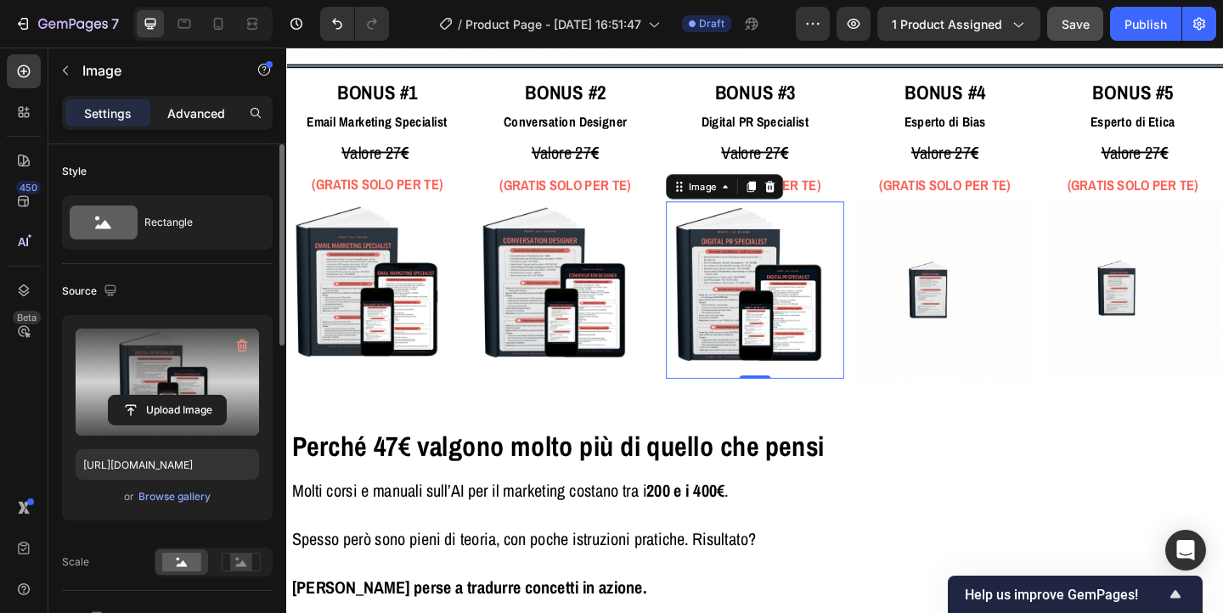
click at [188, 110] on p "Advanced" at bounding box center [196, 114] width 58 height 18
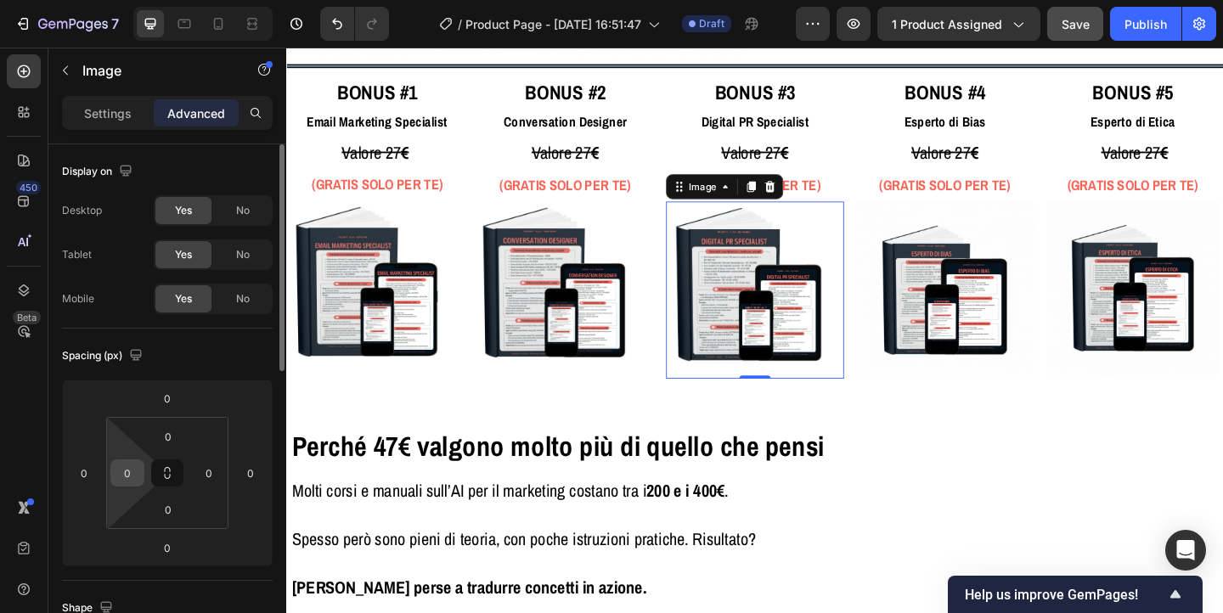
click at [123, 475] on input "0" at bounding box center [127, 472] width 25 height 25
type input "5"
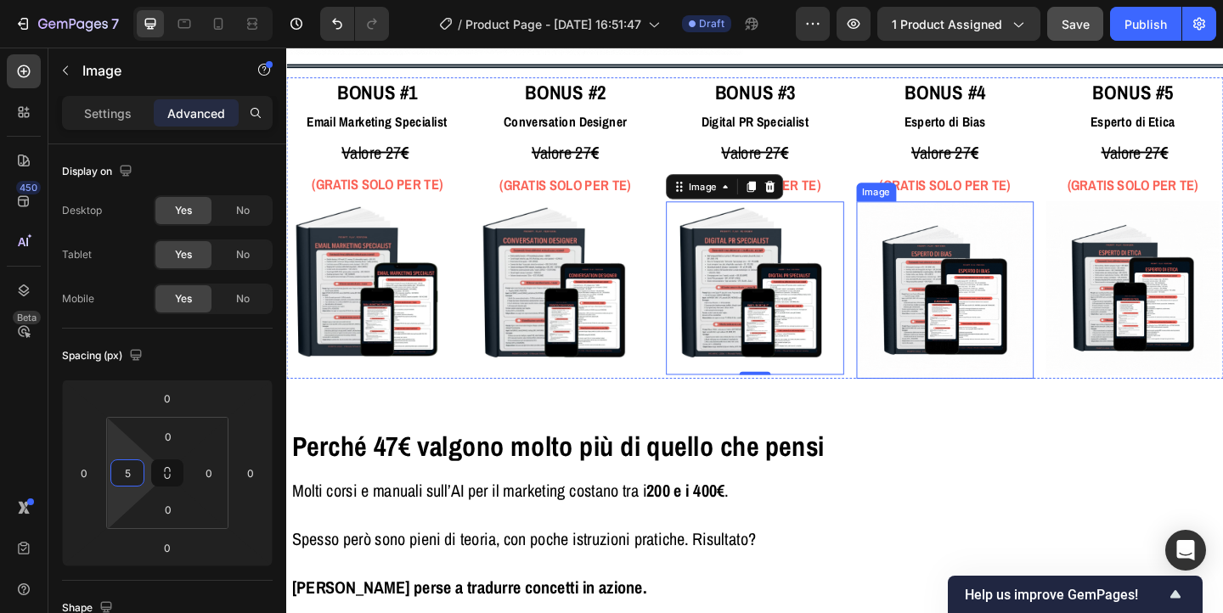
click at [1037, 325] on img at bounding box center [1003, 311] width 193 height 193
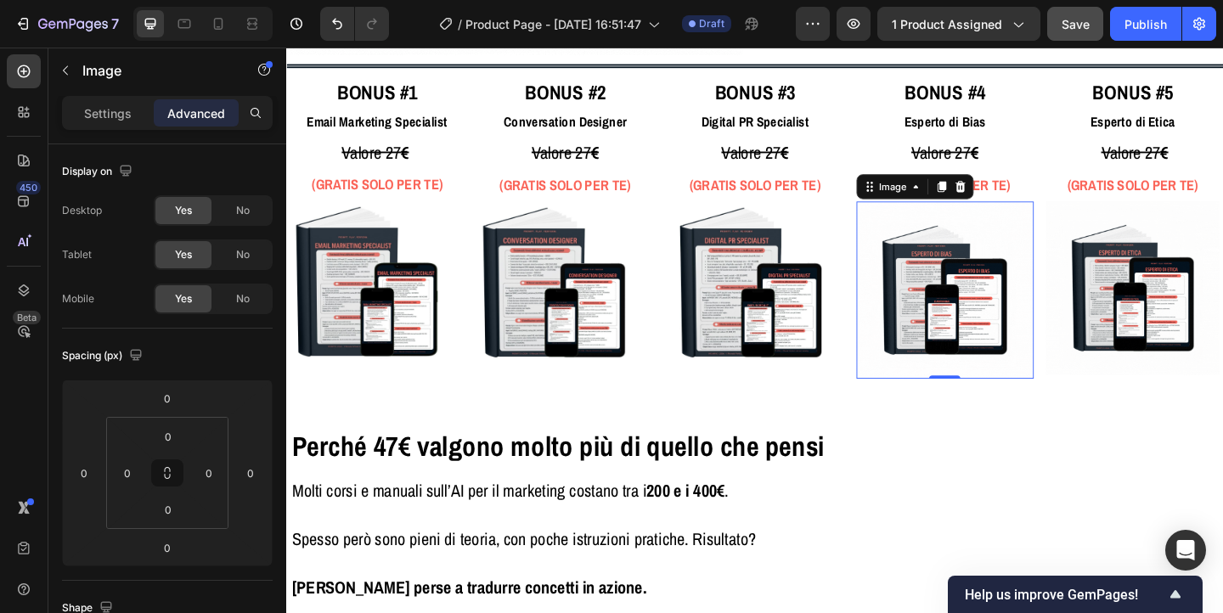
click at [1003, 308] on img at bounding box center [1003, 311] width 193 height 193
click at [113, 121] on p "Settings" at bounding box center [108, 114] width 48 height 18
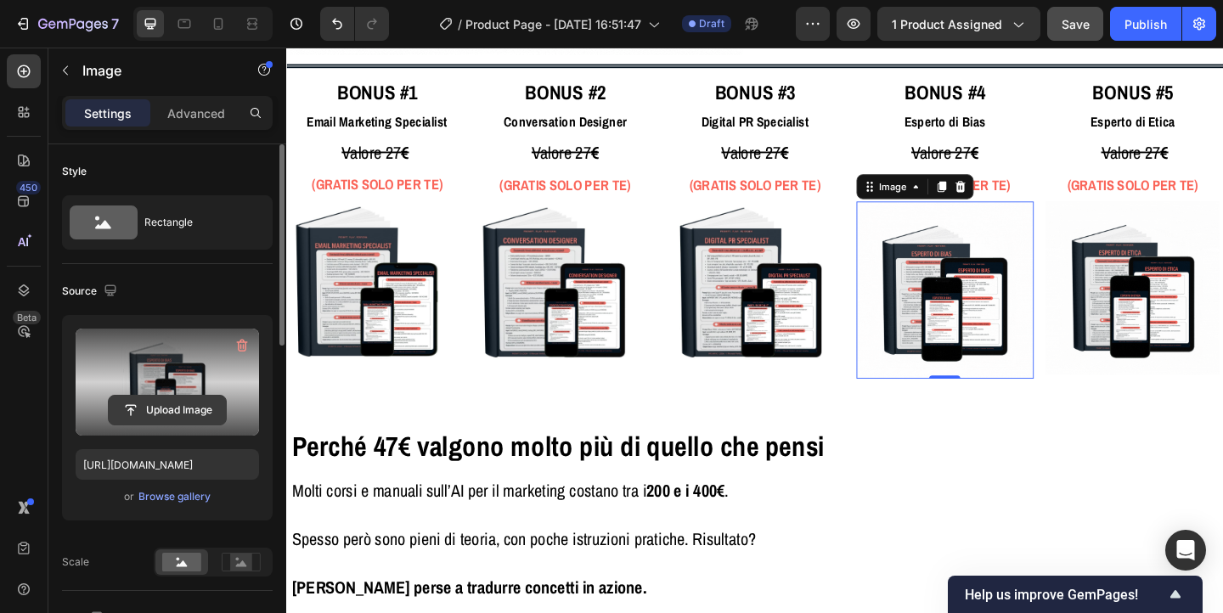
click at [183, 409] on input "file" at bounding box center [167, 410] width 117 height 29
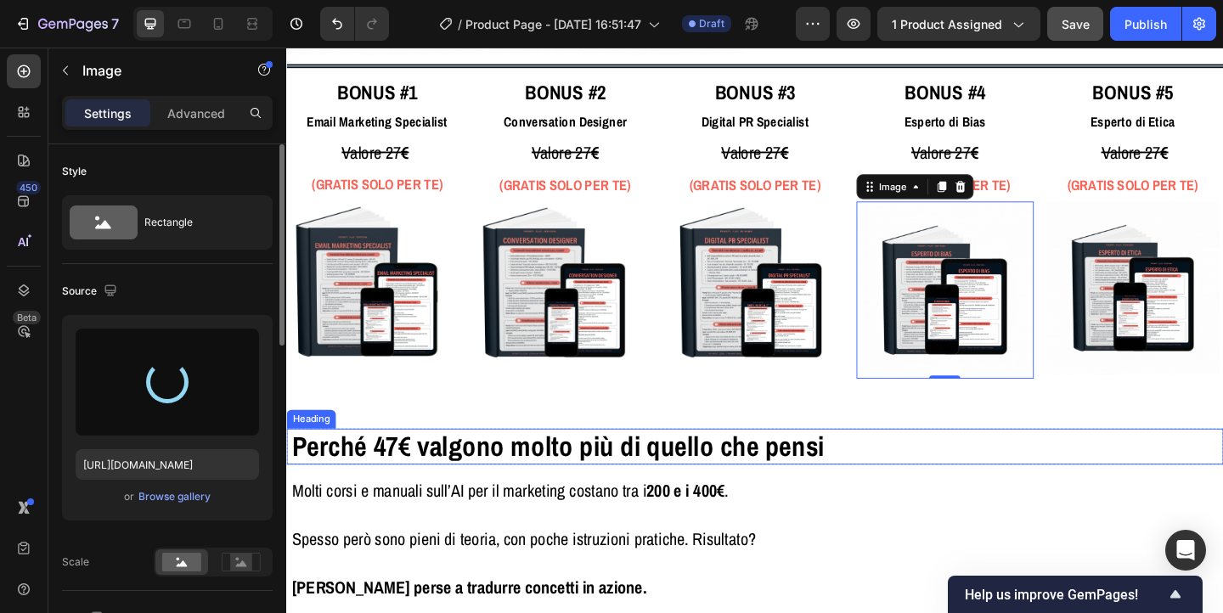
type input "https://cdn.shopify.com/s/files/1/0972/2573/6523/files/gempages_585706288151790…"
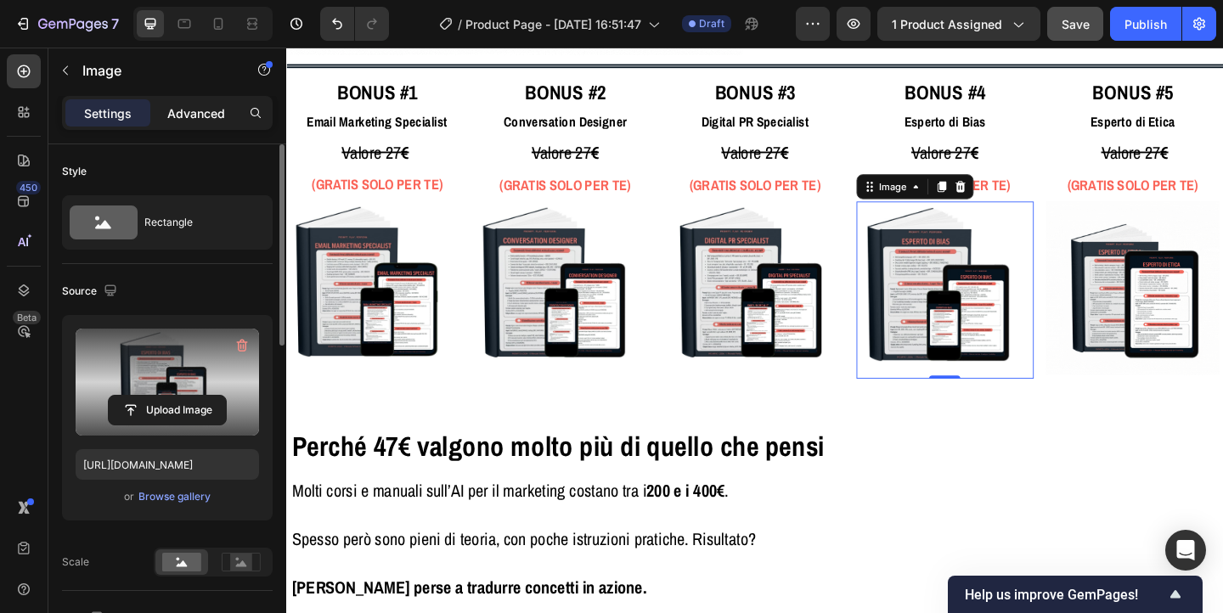
click at [215, 101] on div "Advanced" at bounding box center [196, 112] width 85 height 27
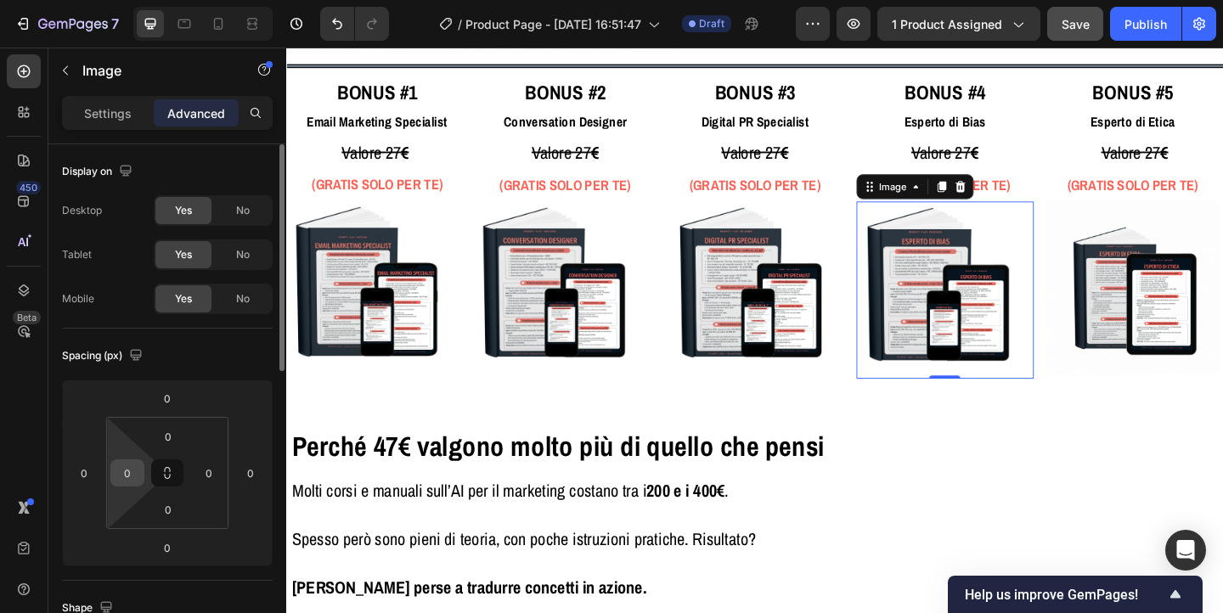
click at [133, 476] on input "0" at bounding box center [127, 472] width 25 height 25
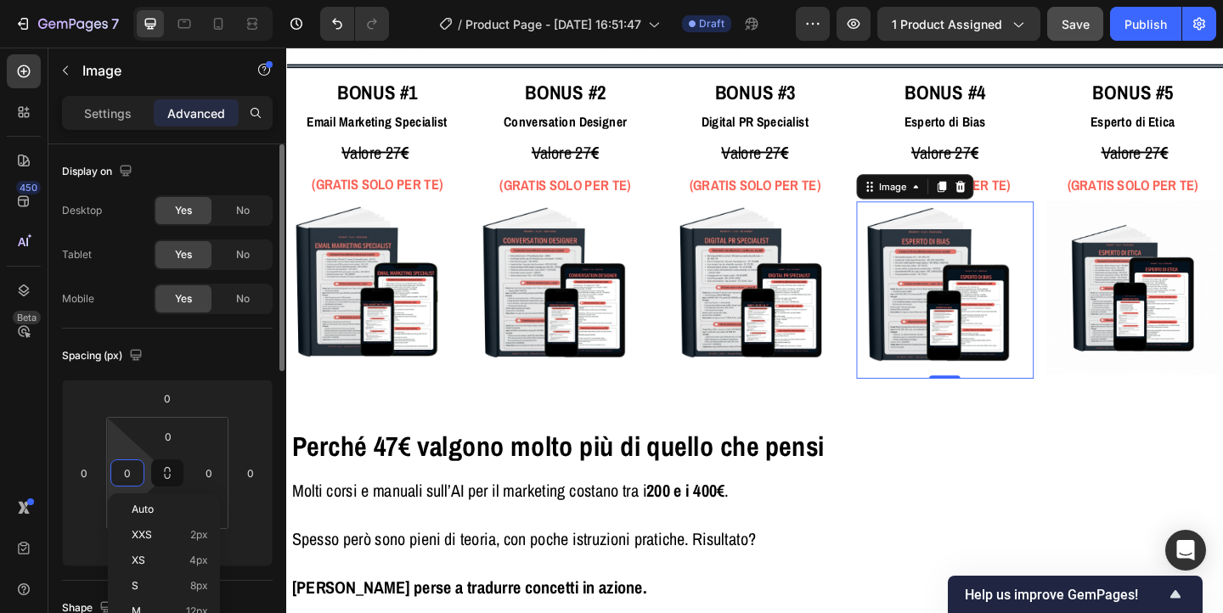
click at [133, 476] on input "0" at bounding box center [127, 472] width 25 height 25
type input "5"
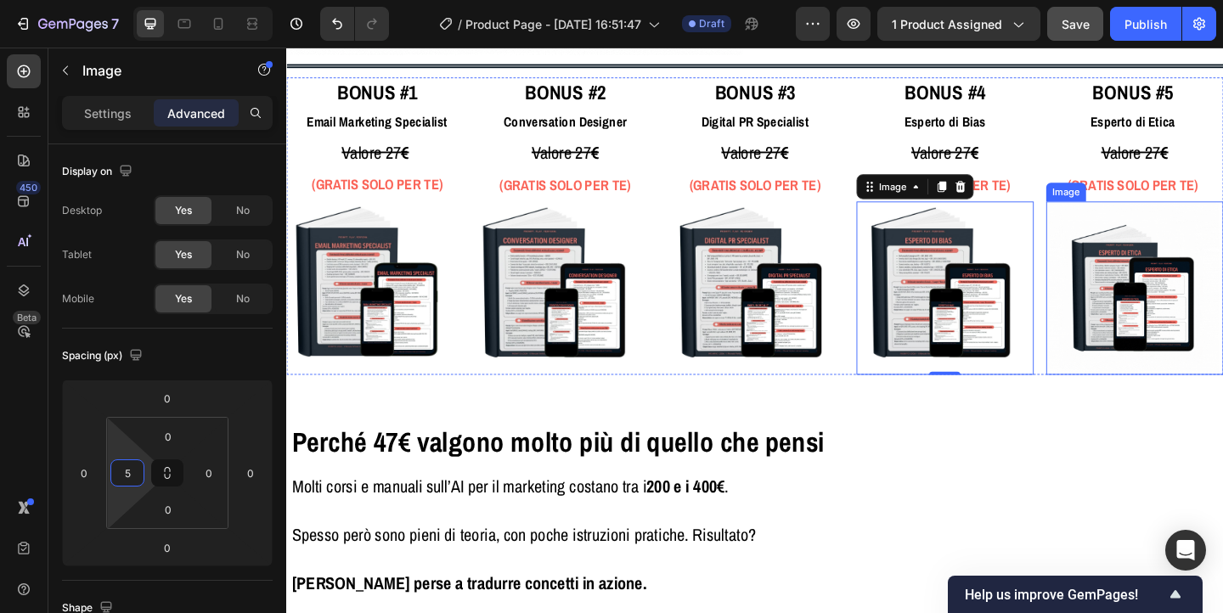
click at [1180, 330] on img at bounding box center [1207, 309] width 189 height 189
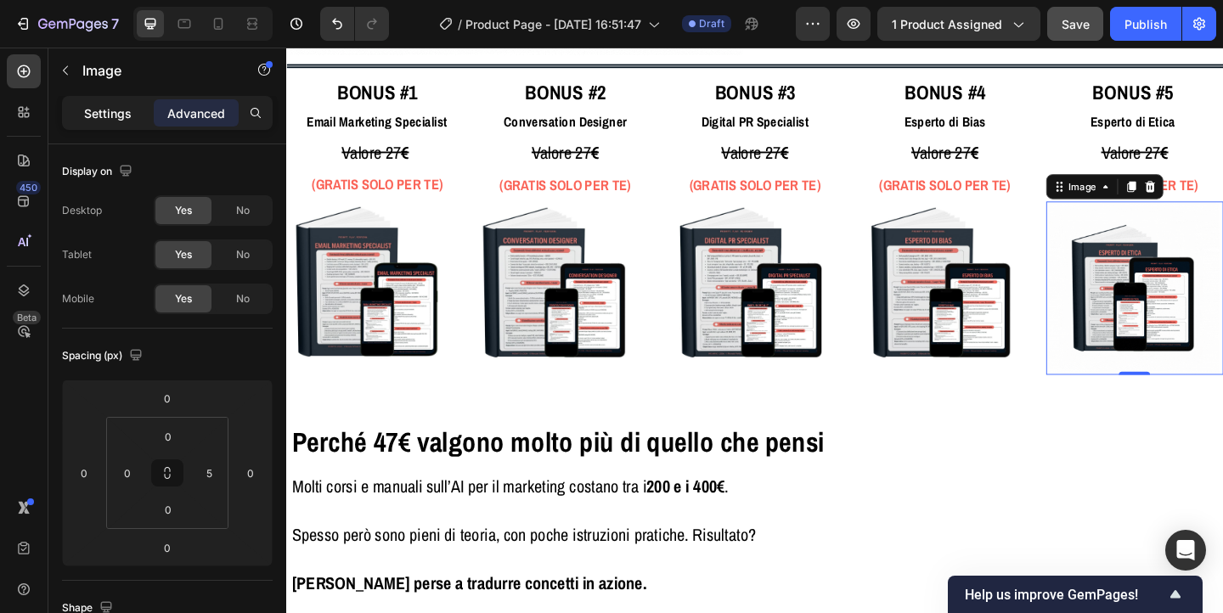
click at [97, 116] on p "Settings" at bounding box center [108, 114] width 48 height 18
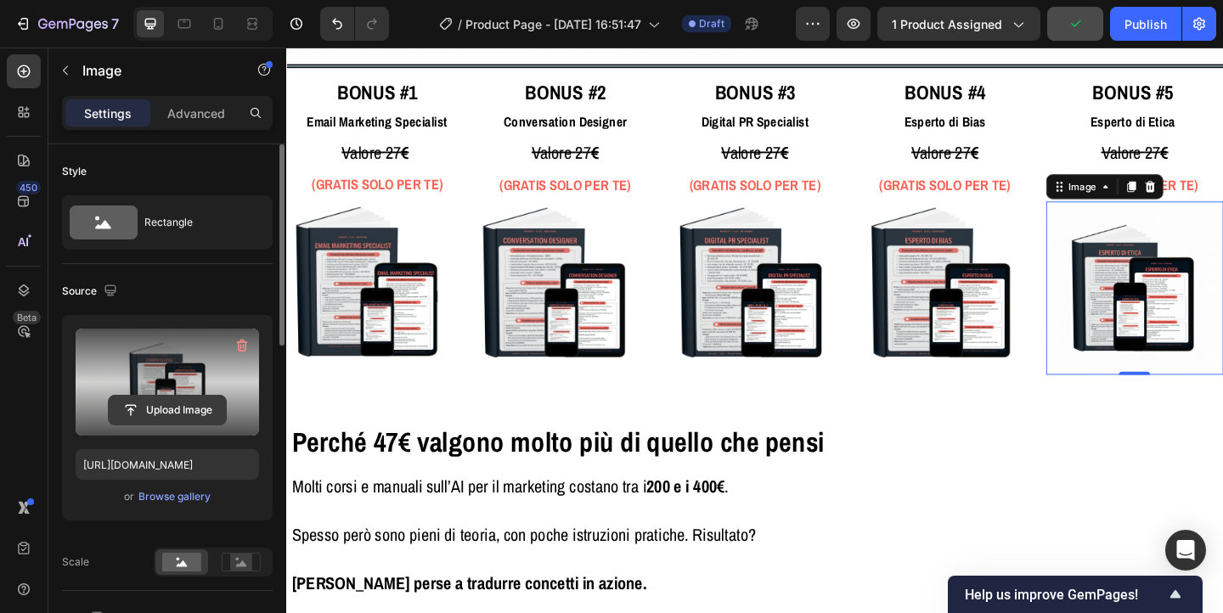
click at [162, 414] on input "file" at bounding box center [167, 410] width 117 height 29
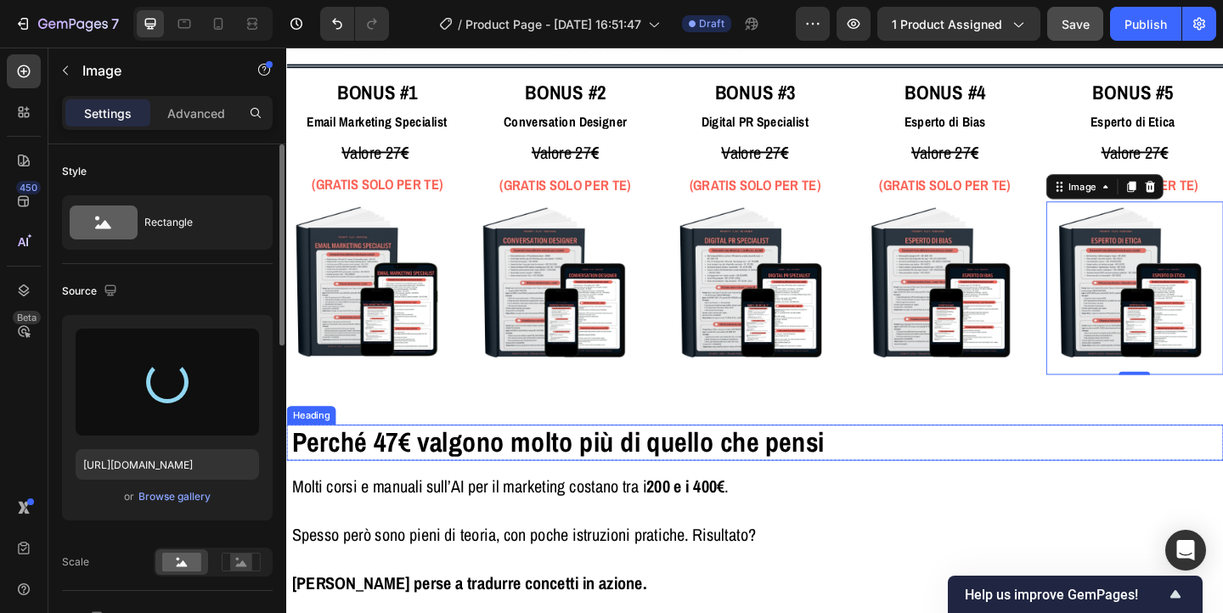
type input "https://cdn.shopify.com/s/files/1/0972/2573/6523/files/gempages_585706288151790…"
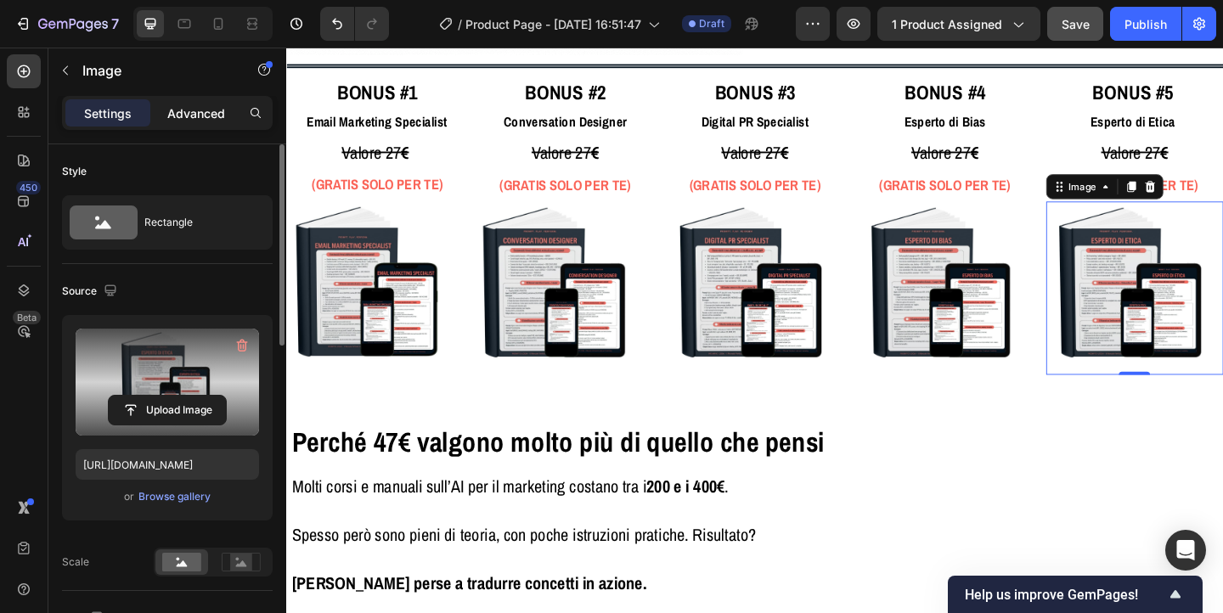
click at [200, 115] on p "Advanced" at bounding box center [196, 114] width 58 height 18
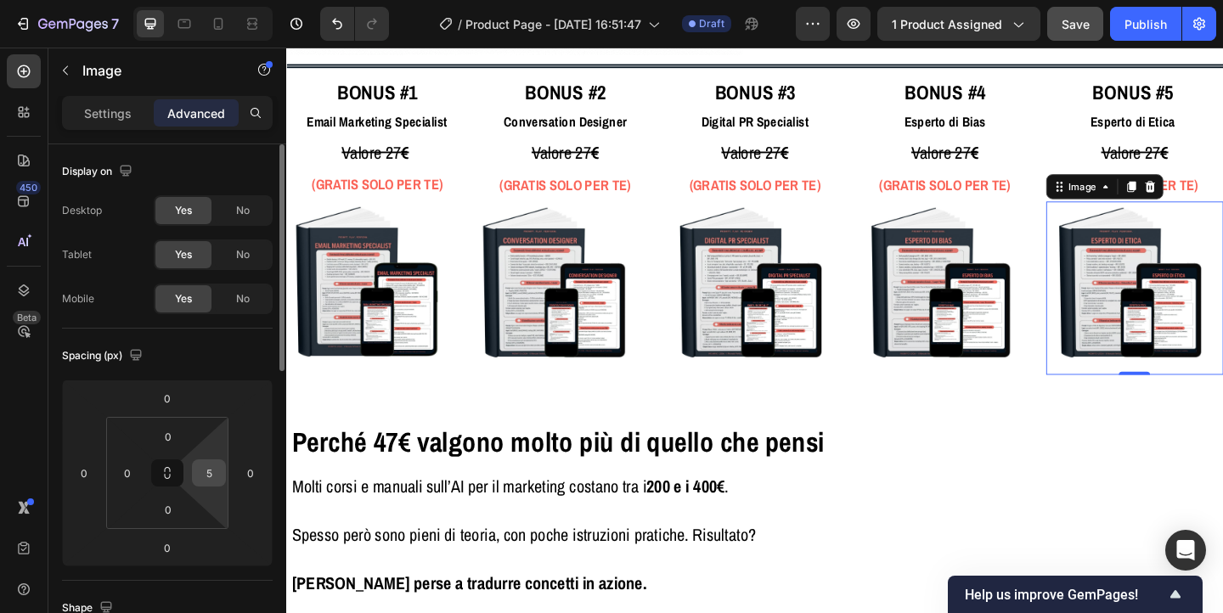
click at [213, 467] on input "5" at bounding box center [208, 472] width 25 height 25
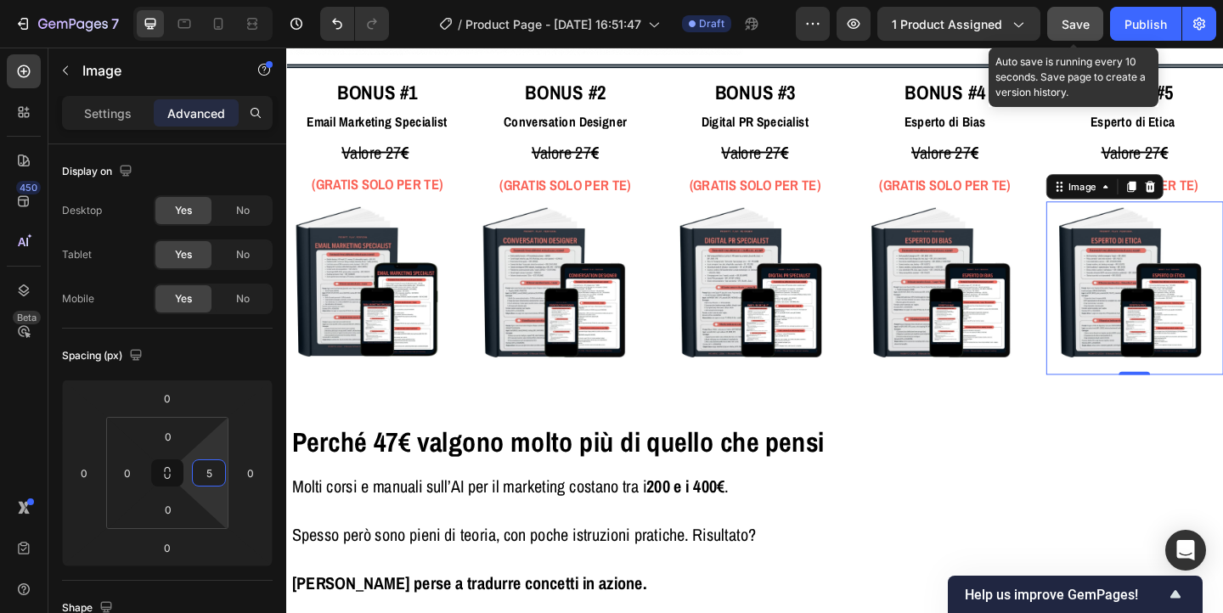
click at [1074, 34] on button "Save" at bounding box center [1076, 24] width 56 height 34
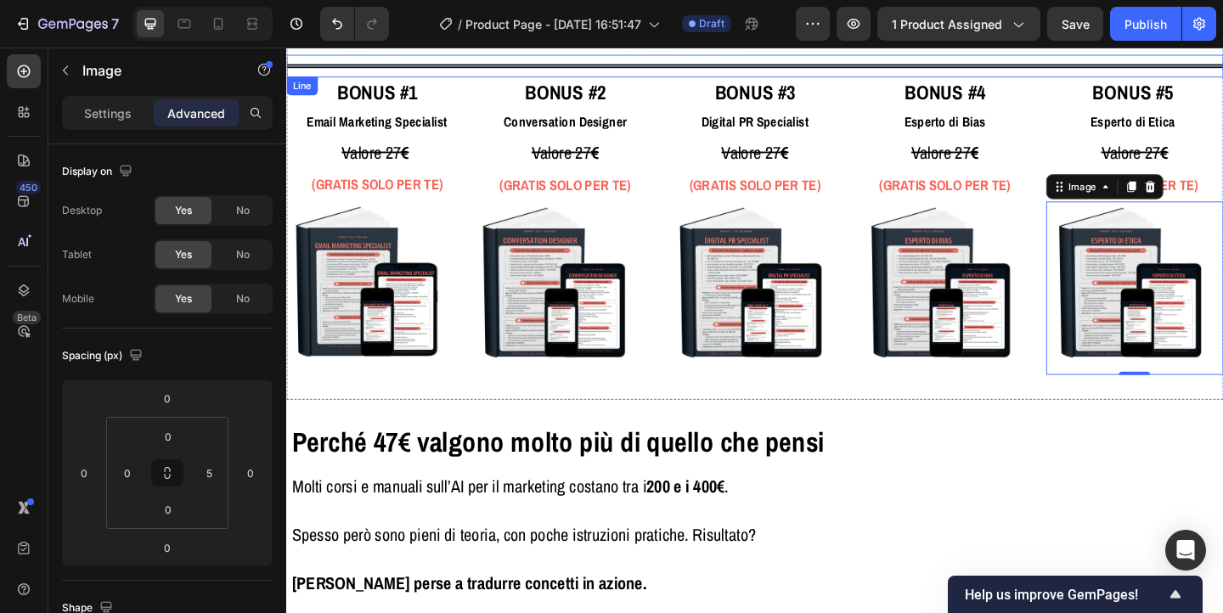
click at [468, 69] on div at bounding box center [796, 67] width 1020 height 4
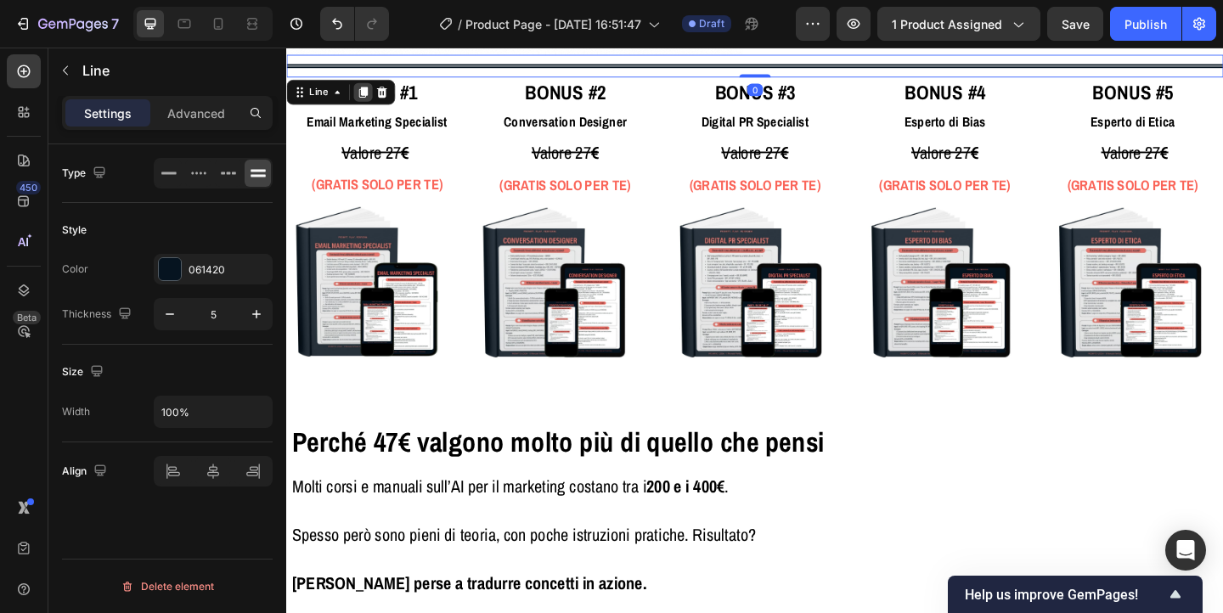
click at [371, 99] on icon at bounding box center [369, 97] width 9 height 12
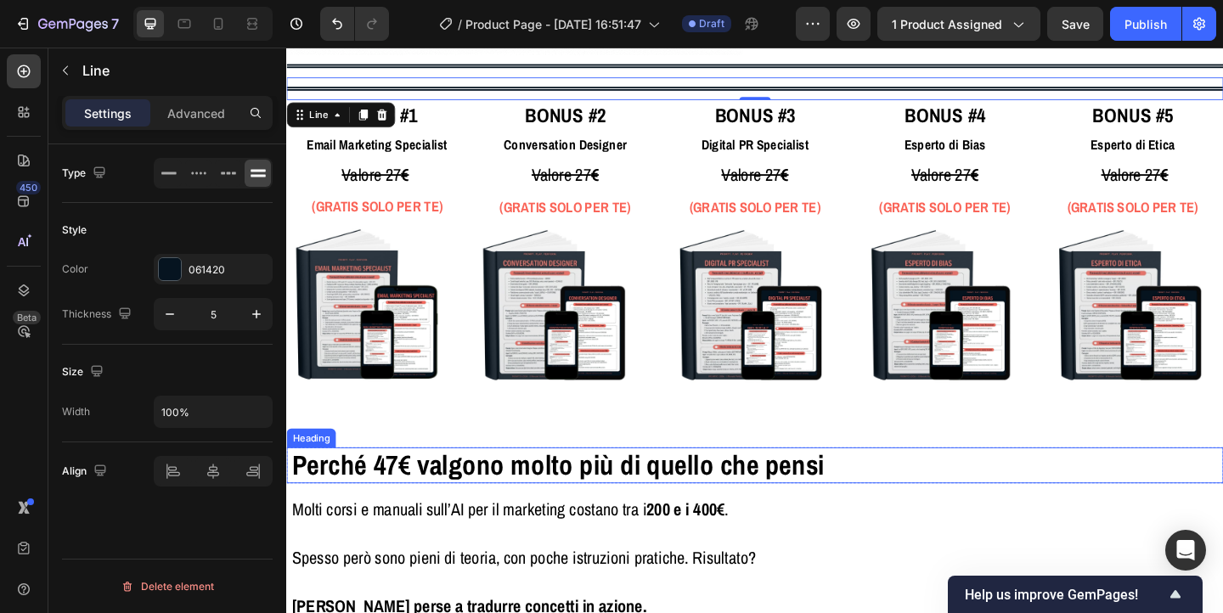
click at [1015, 496] on h2 "Perché 47€ valgono molto più di quello che pensi" at bounding box center [796, 502] width 1011 height 39
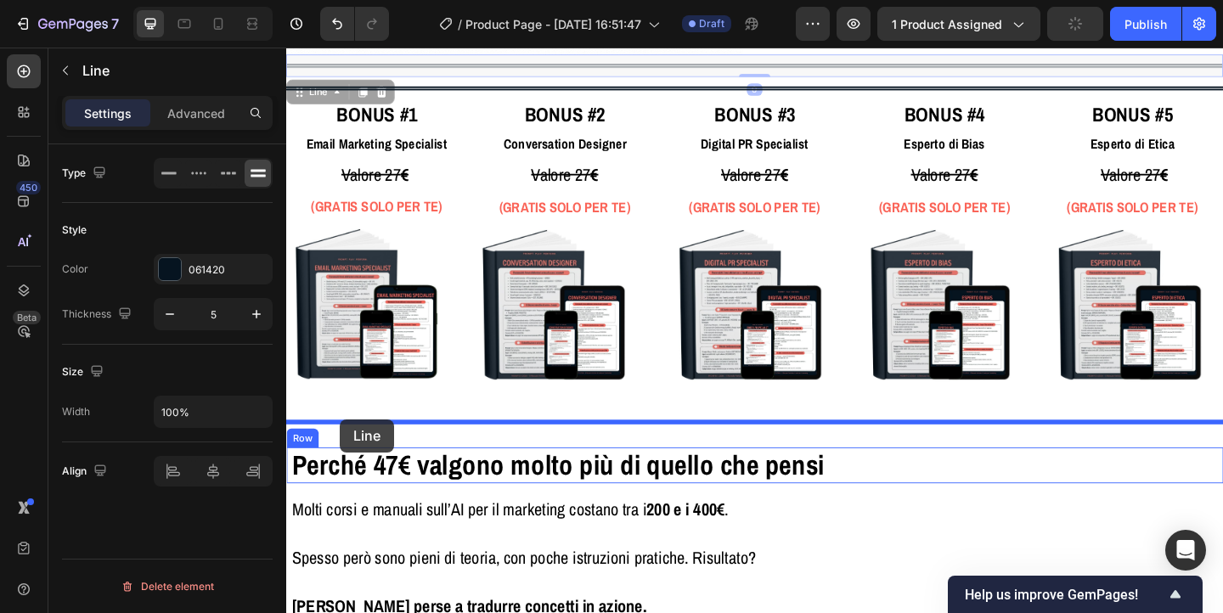
drag, startPoint x: 391, startPoint y: 67, endPoint x: 344, endPoint y: 452, distance: 387.7
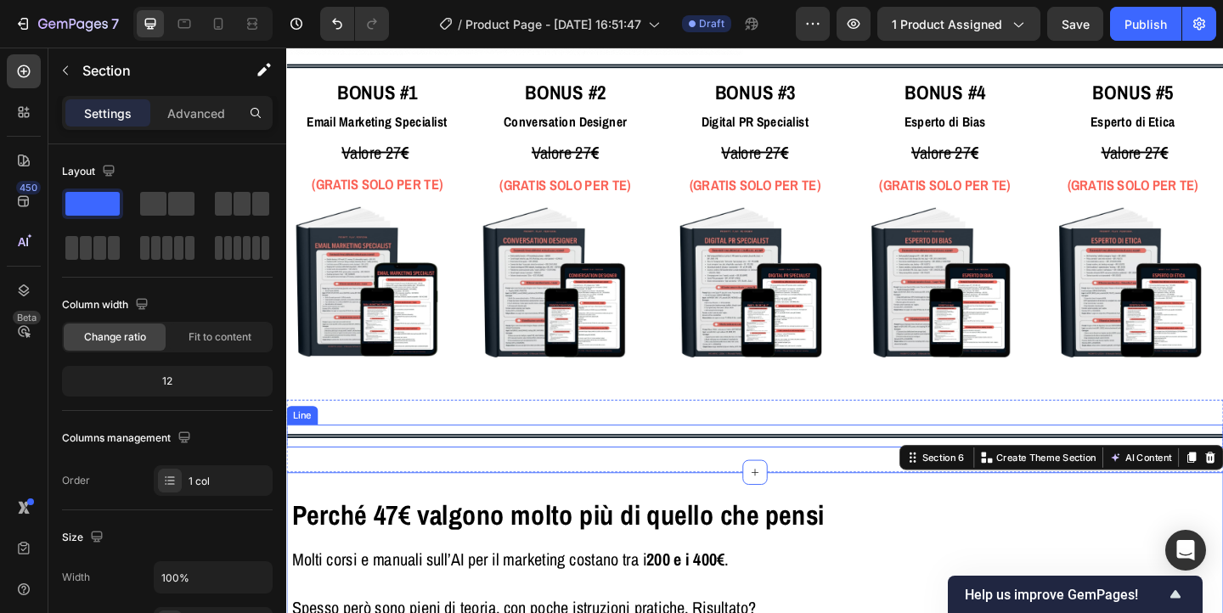
click at [584, 471] on div at bounding box center [796, 470] width 1020 height 4
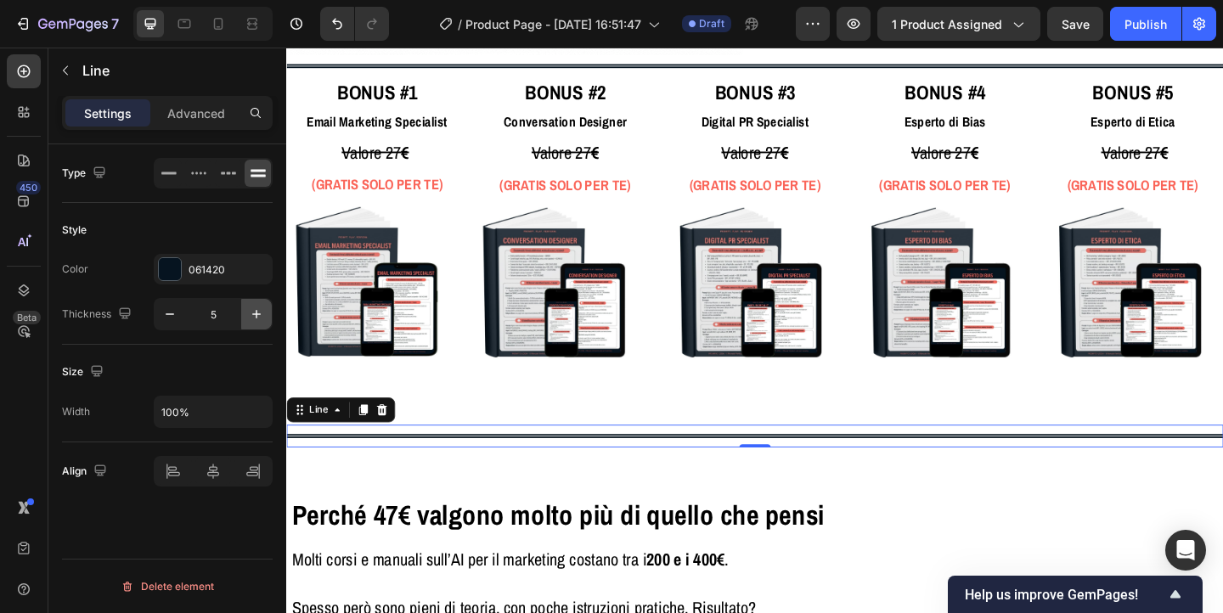
click at [257, 314] on icon "button" at bounding box center [256, 314] width 8 height 8
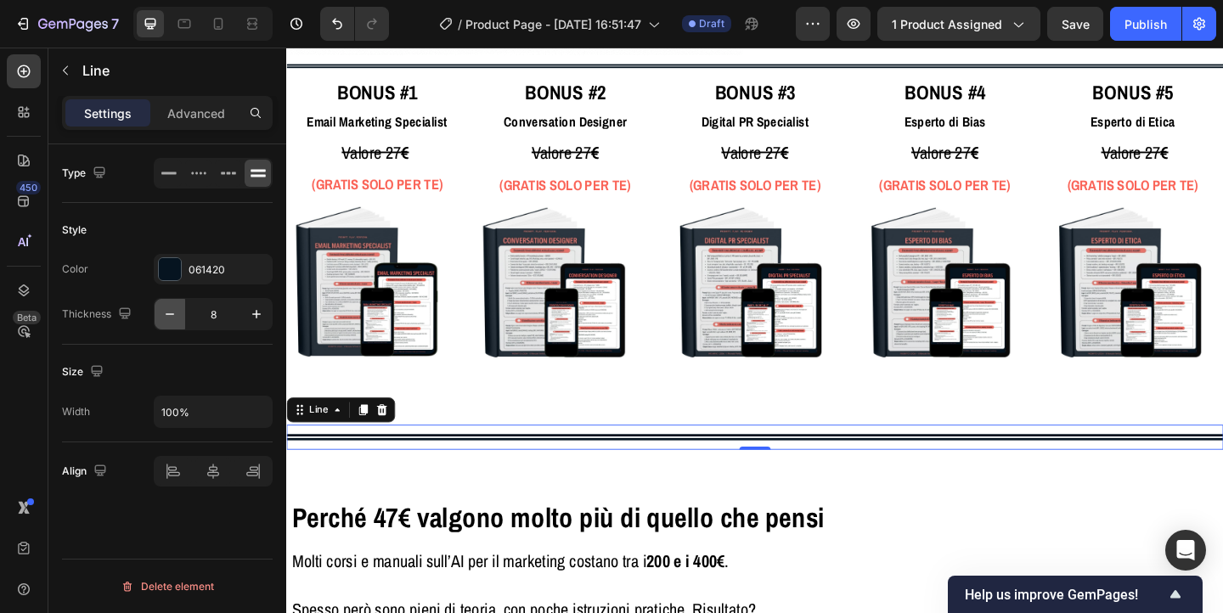
click at [164, 312] on icon "button" at bounding box center [169, 314] width 17 height 17
type input "7"
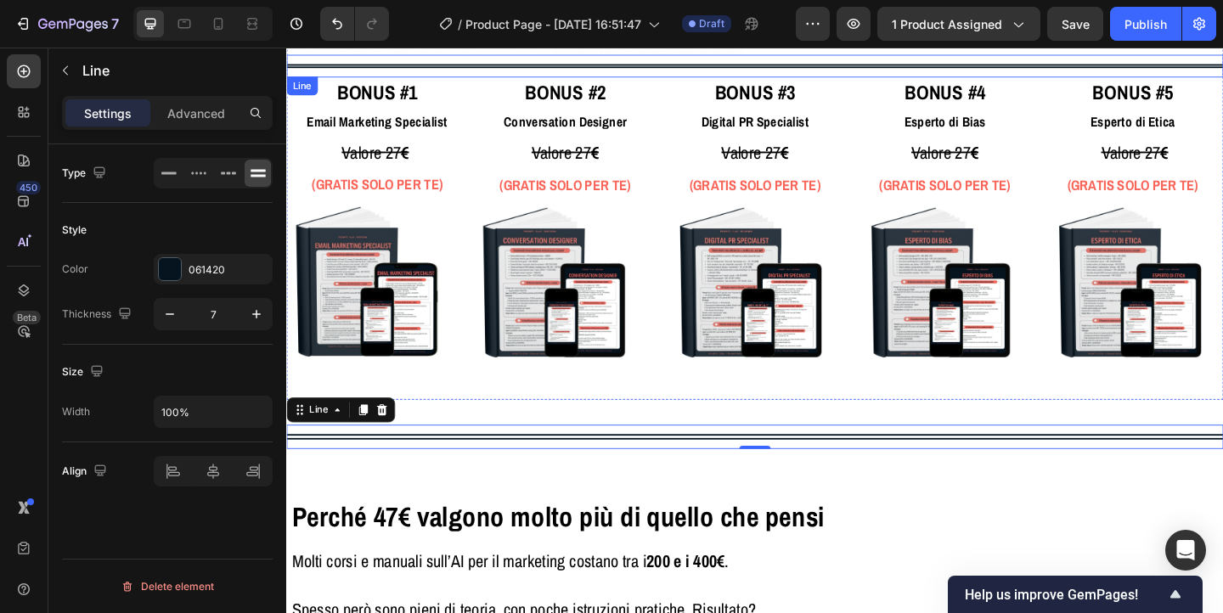
click at [340, 71] on div "Title Line" at bounding box center [796, 67] width 1020 height 25
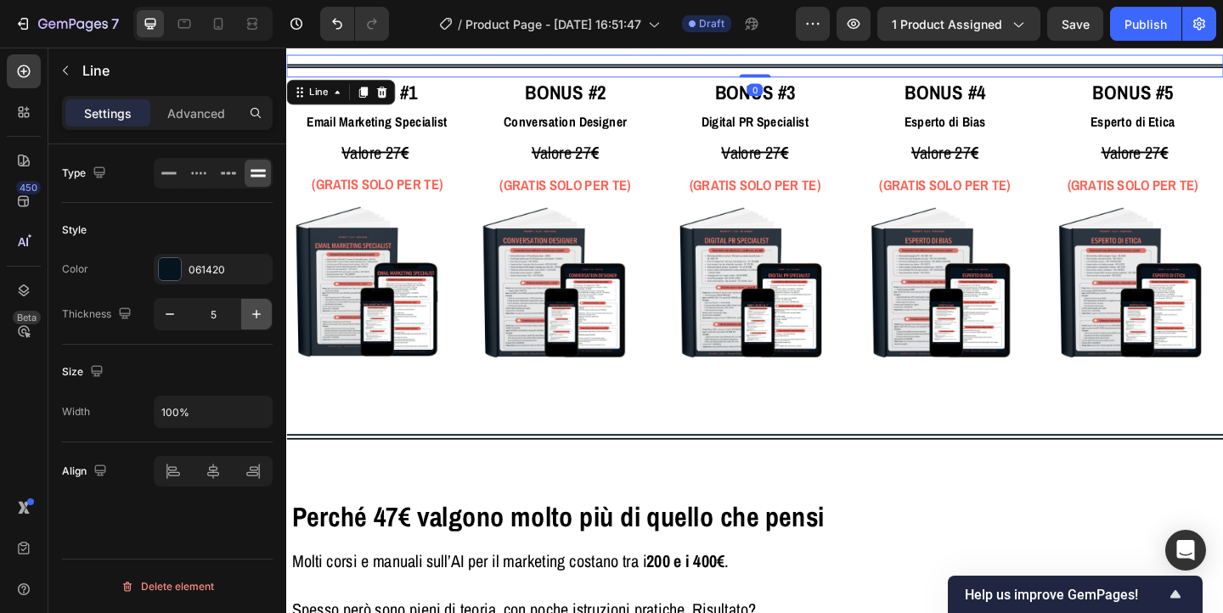
click at [253, 314] on icon "button" at bounding box center [256, 314] width 8 height 8
type input "7"
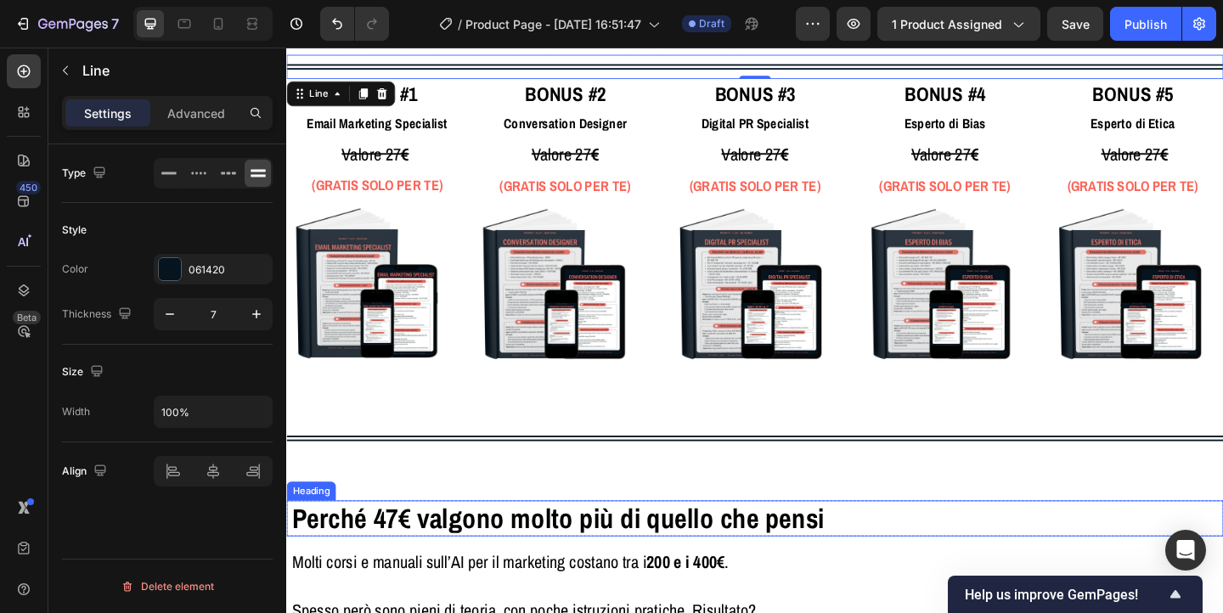
click at [926, 568] on h2 "Perché 47€ valgono molto più di quello che pensi" at bounding box center [796, 559] width 1011 height 39
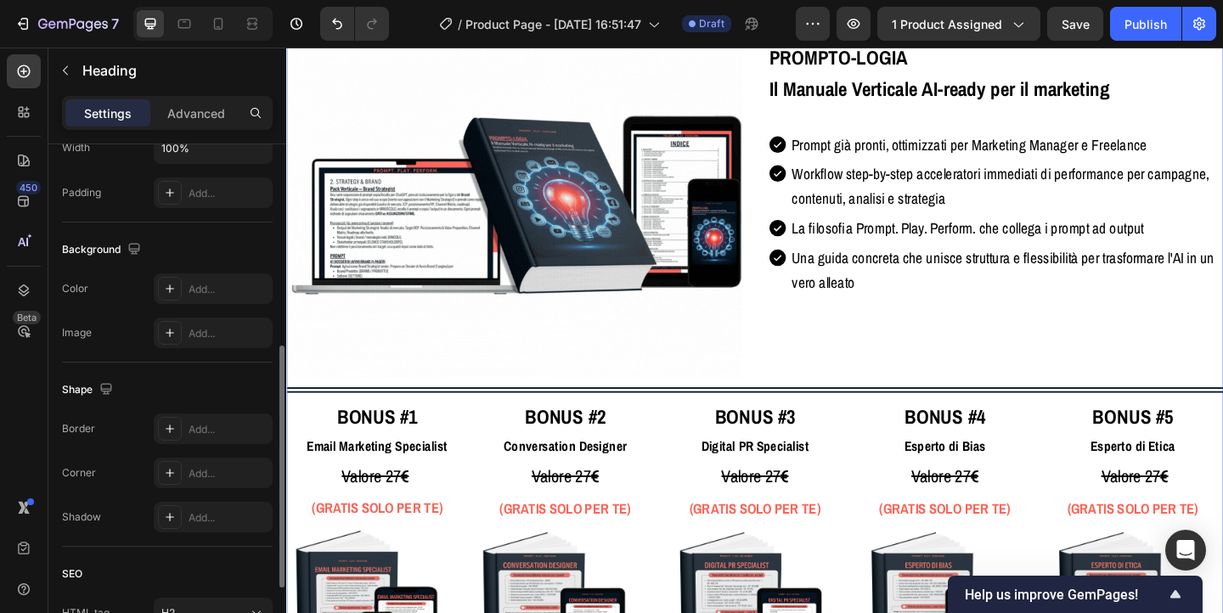
scroll to position [3579, 0]
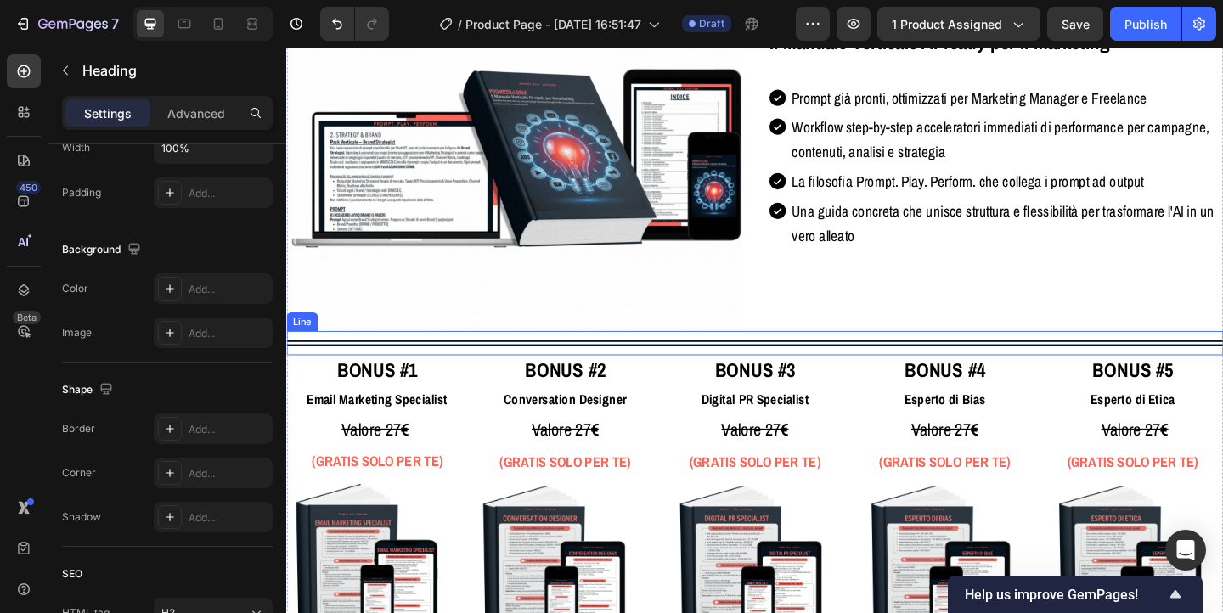
click at [369, 375] on div "Title Line" at bounding box center [796, 369] width 1020 height 26
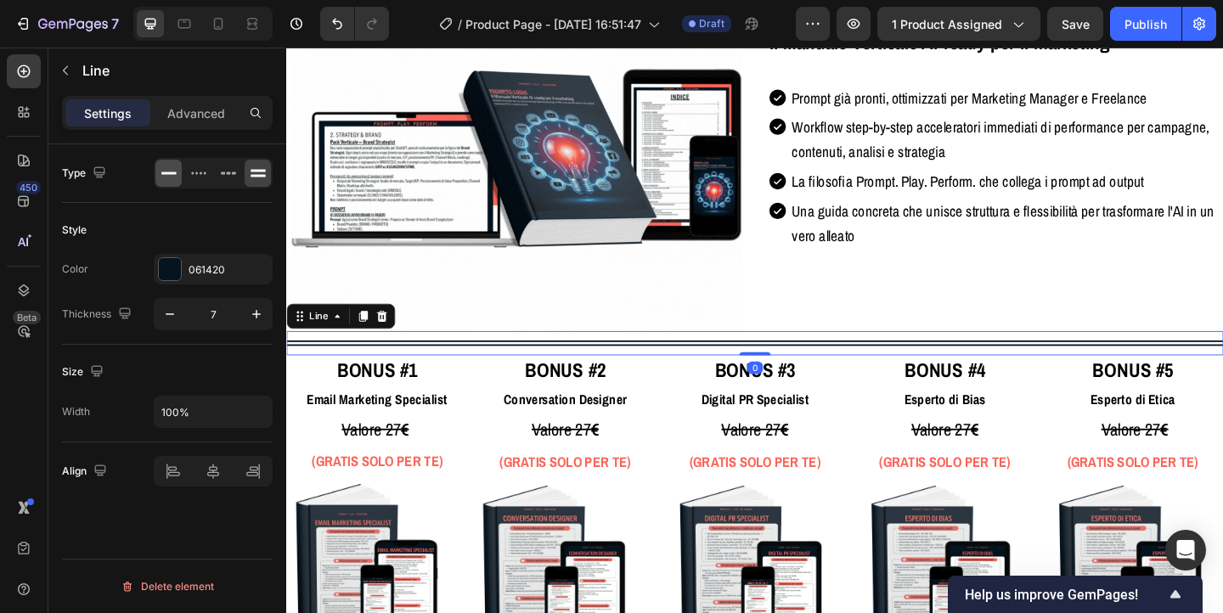
click at [158, 178] on div at bounding box center [168, 173] width 26 height 27
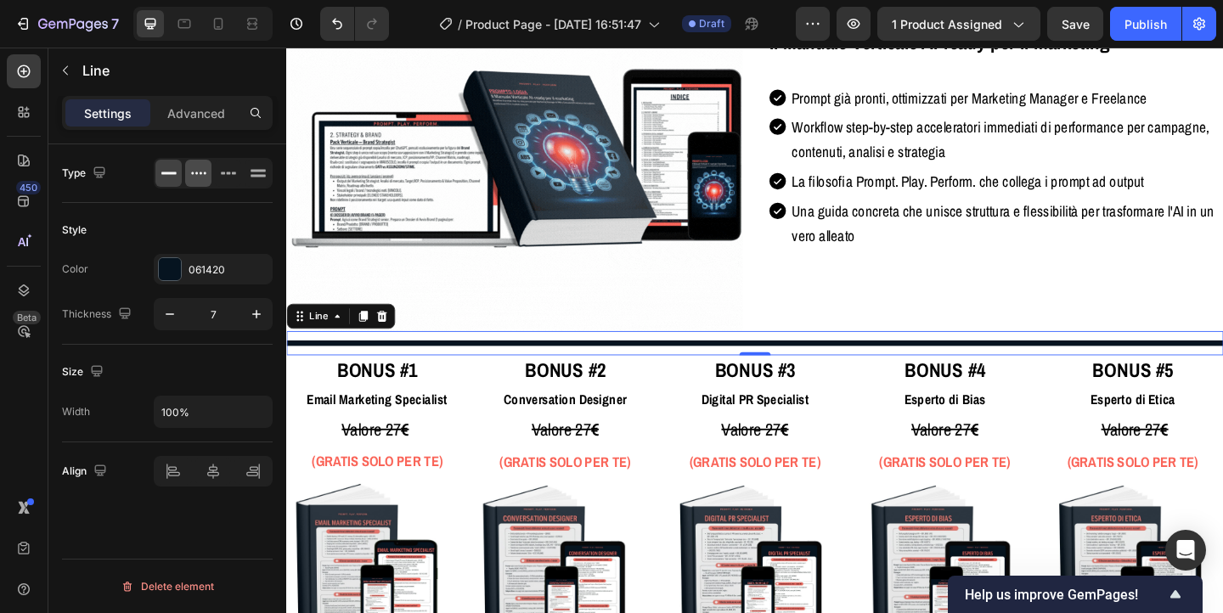
click at [205, 174] on icon at bounding box center [204, 173] width 3 height 3
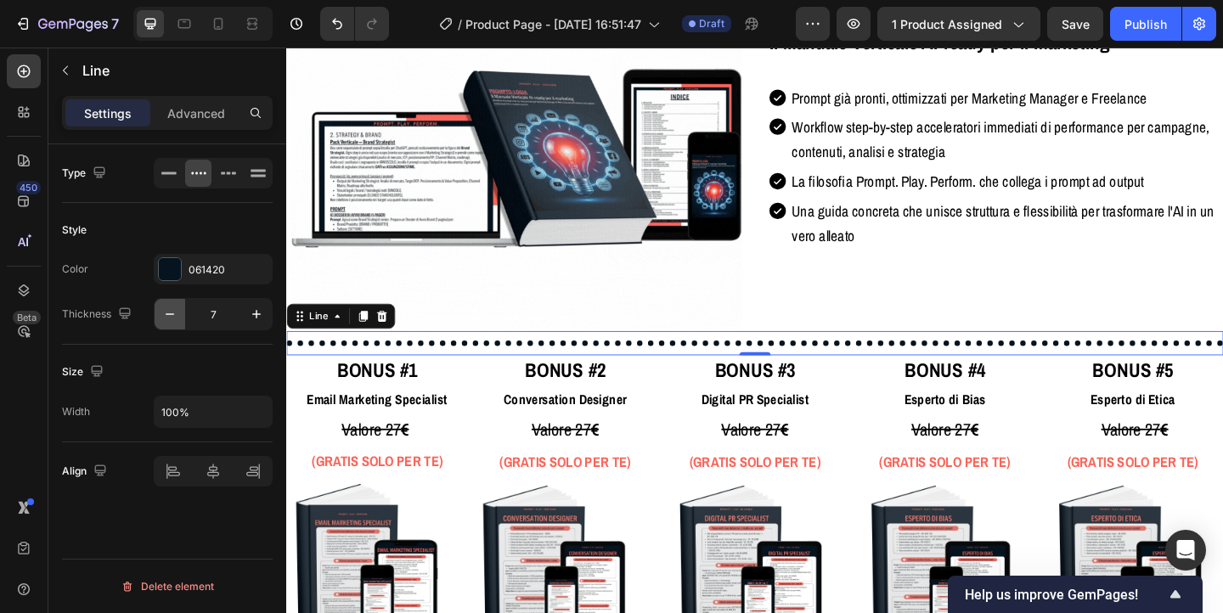
click at [172, 315] on icon "button" at bounding box center [169, 314] width 17 height 17
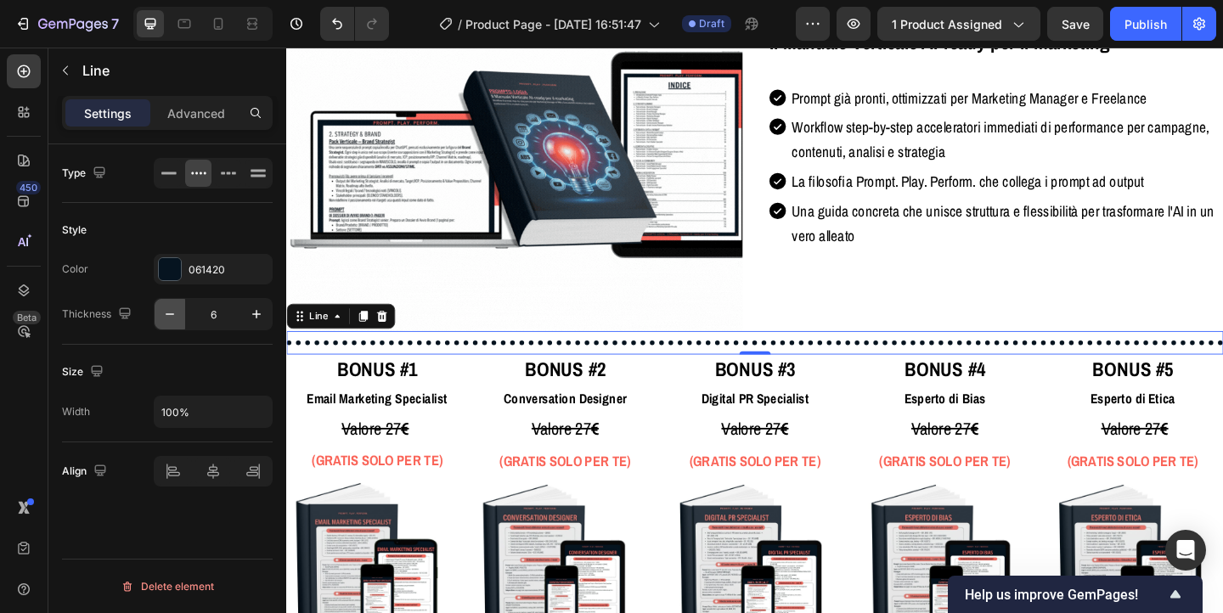
click at [172, 315] on icon "button" at bounding box center [169, 314] width 17 height 17
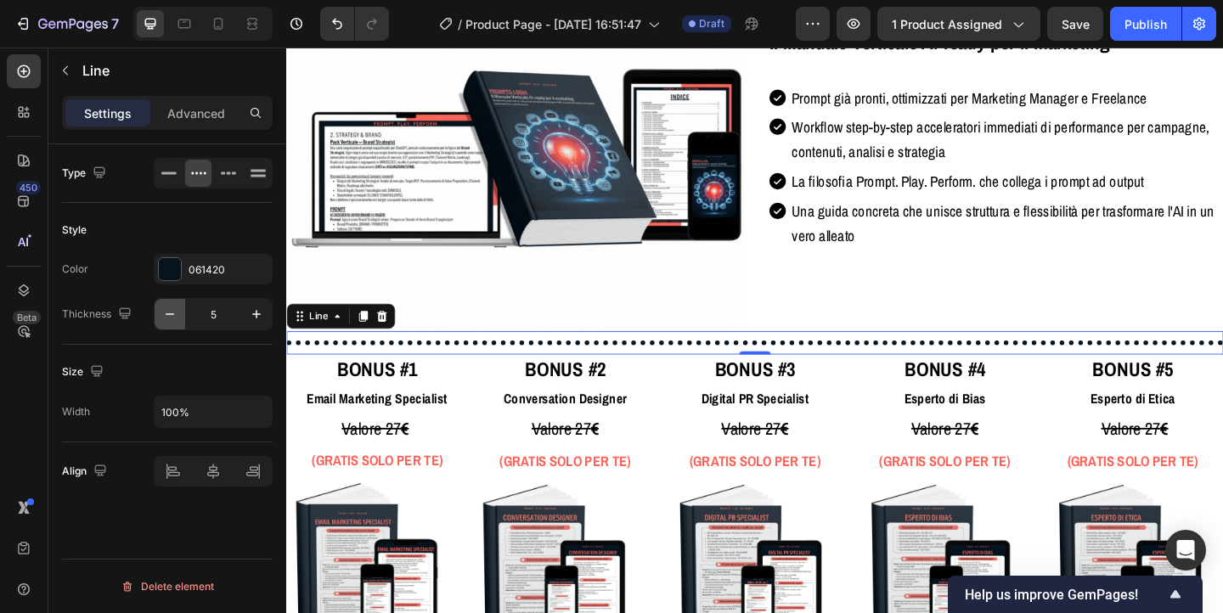
click at [172, 315] on icon "button" at bounding box center [169, 314] width 17 height 17
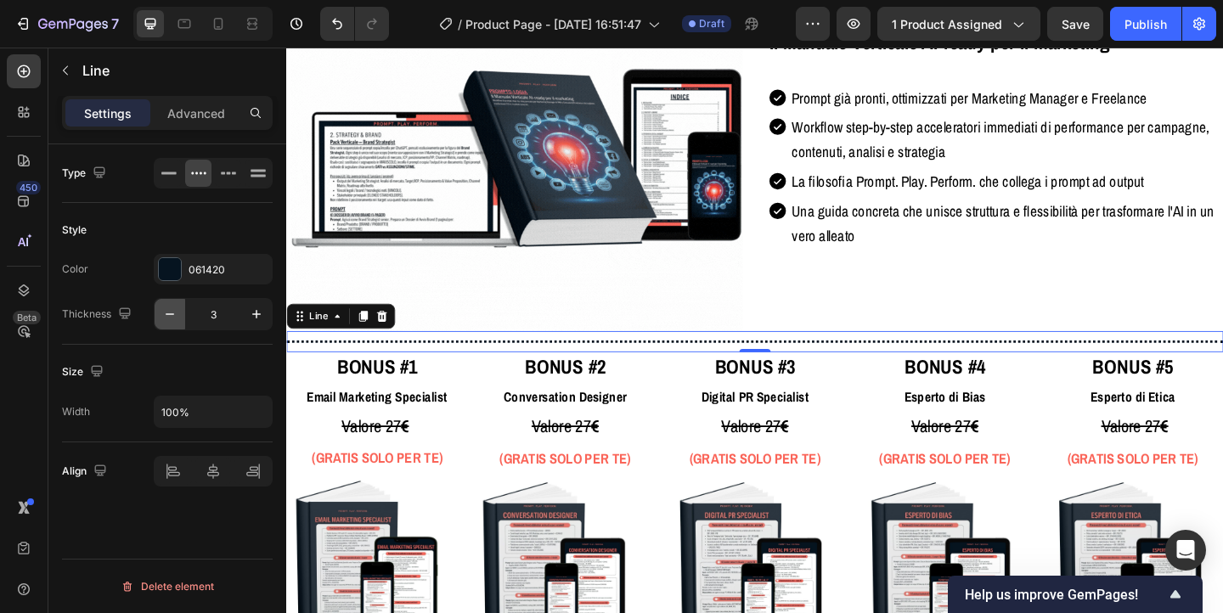
click at [172, 315] on icon "button" at bounding box center [169, 314] width 17 height 17
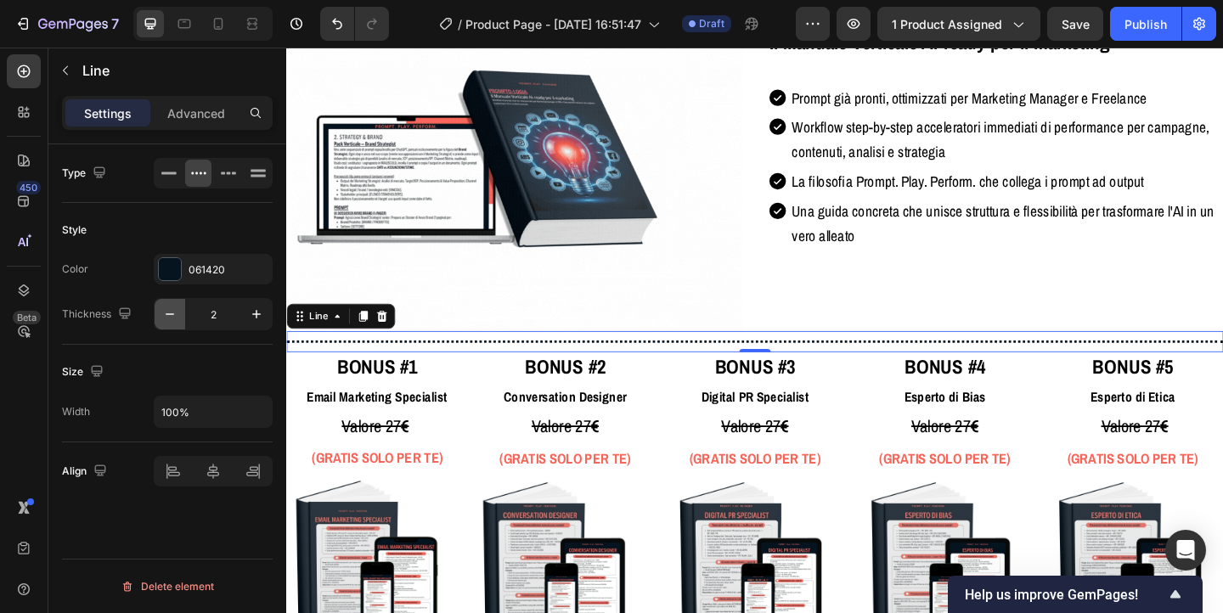
click at [172, 315] on icon "button" at bounding box center [169, 314] width 17 height 17
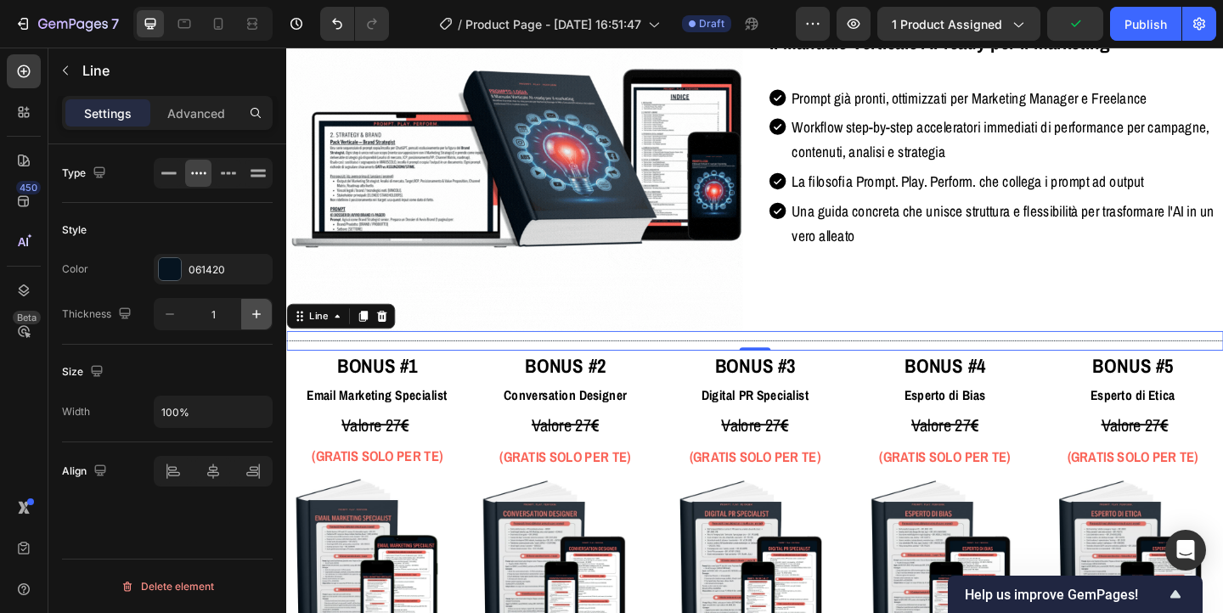
click at [248, 314] on icon "button" at bounding box center [256, 314] width 17 height 17
click at [225, 178] on icon at bounding box center [228, 173] width 17 height 17
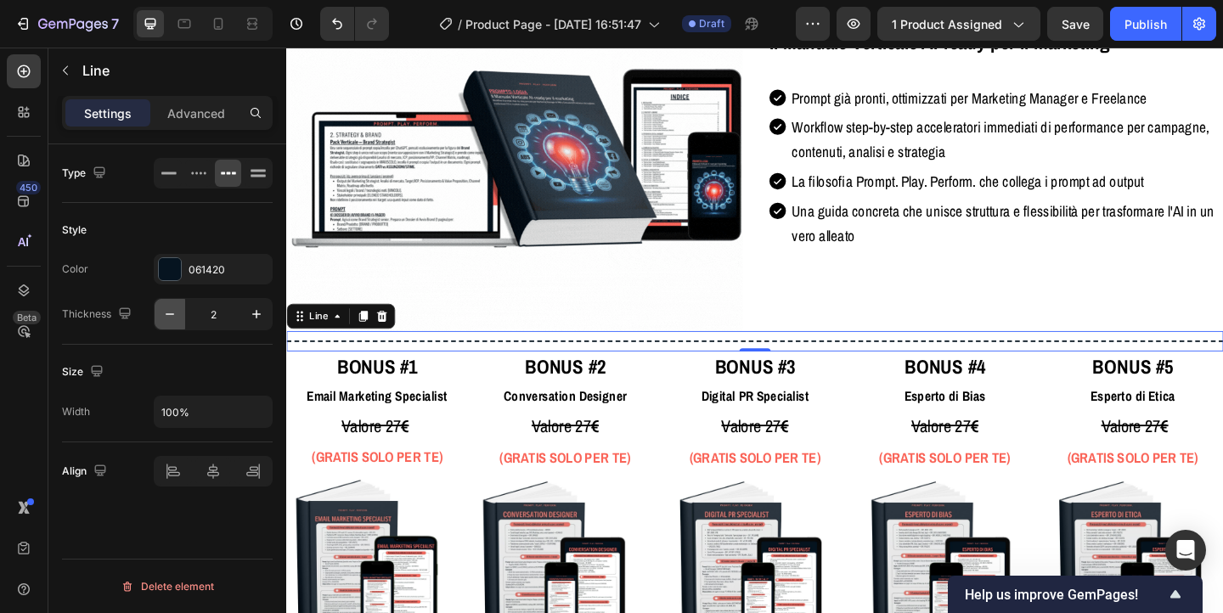
click at [177, 314] on icon "button" at bounding box center [169, 314] width 17 height 17
type input "1"
click at [1048, 325] on div "PROMPTO-LOGIA Il Manuale Verticale AI-ready per il marketing Heading Prompt già…" at bounding box center [1058, 171] width 496 height 369
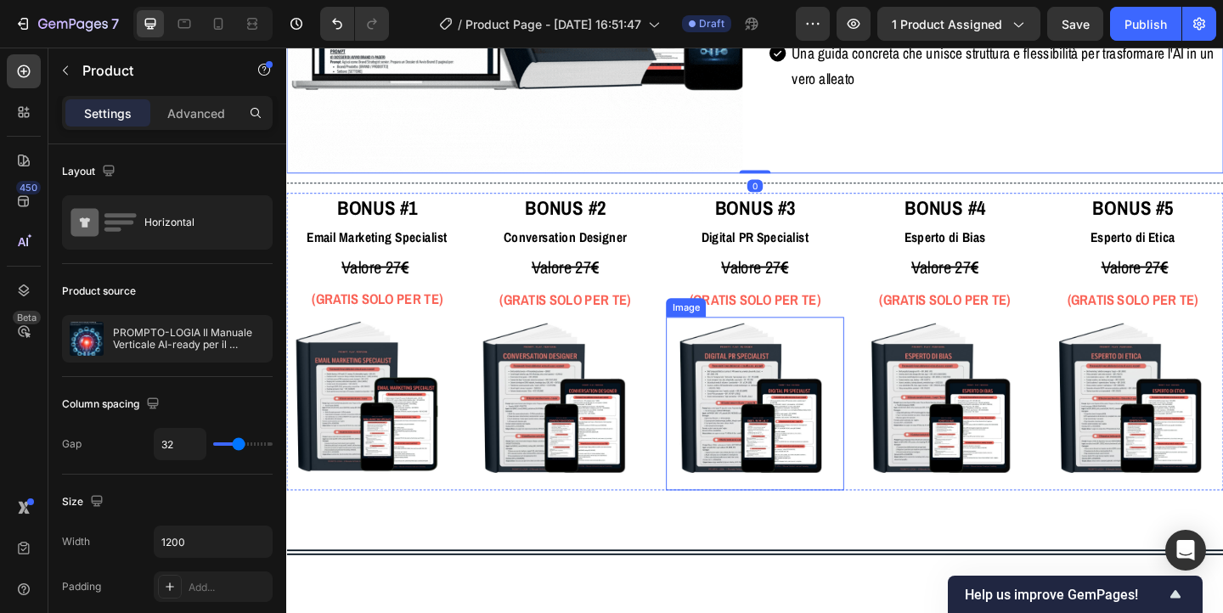
scroll to position [3756, 0]
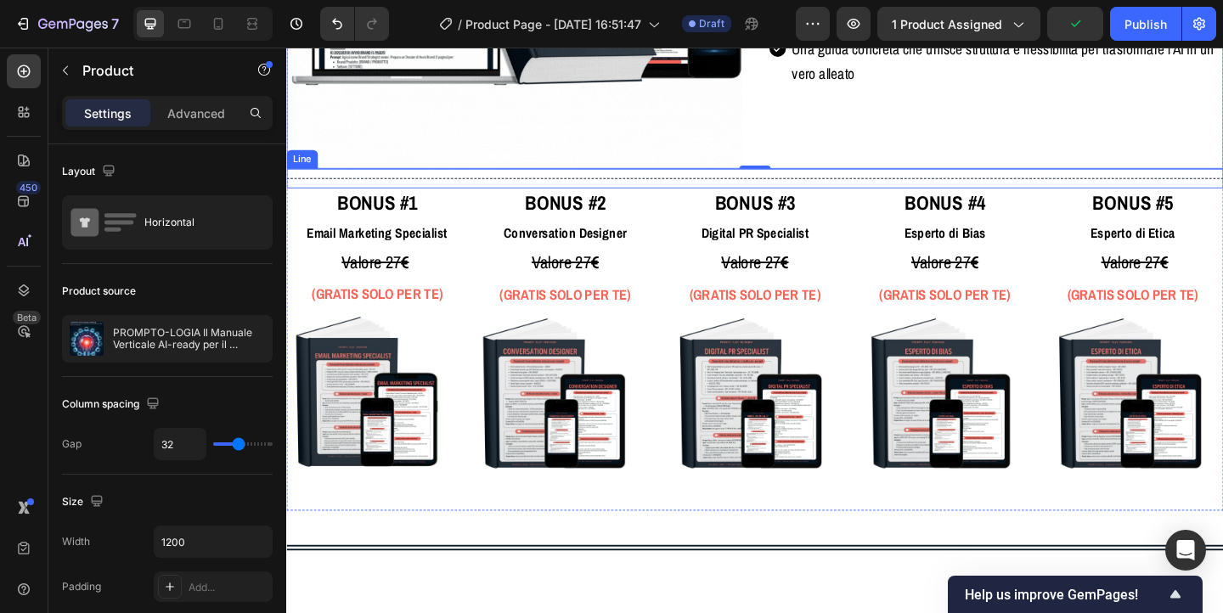
click at [457, 190] on div "Title Line" at bounding box center [796, 189] width 1020 height 21
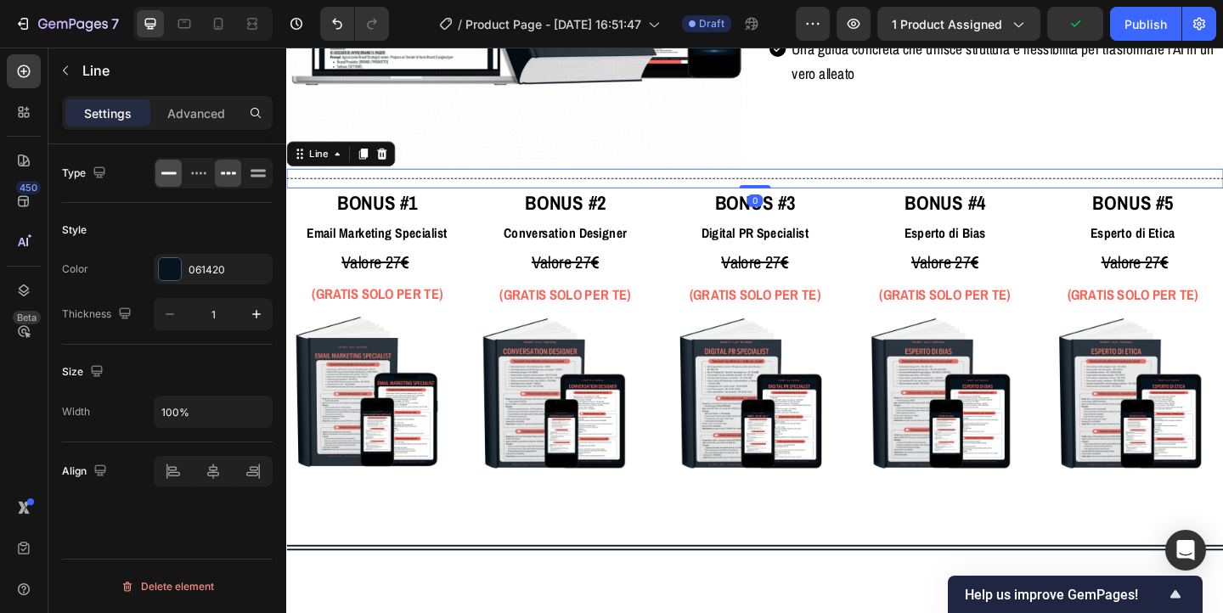
click at [161, 177] on icon at bounding box center [169, 173] width 17 height 17
click at [493, 591] on div at bounding box center [796, 592] width 1020 height 6
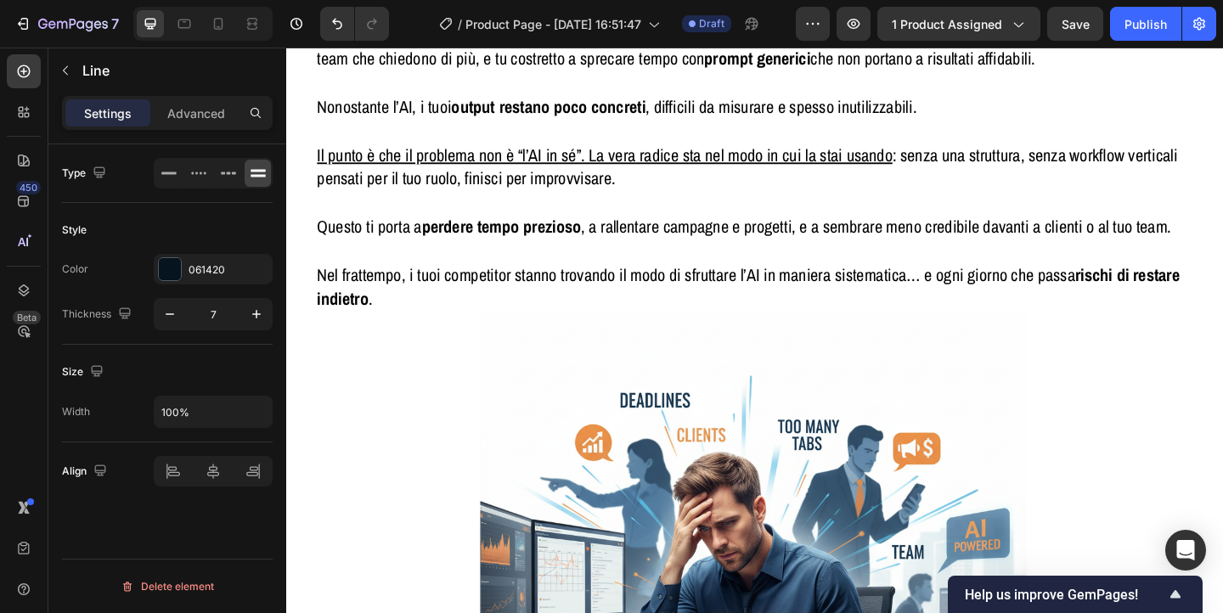
scroll to position [907, 0]
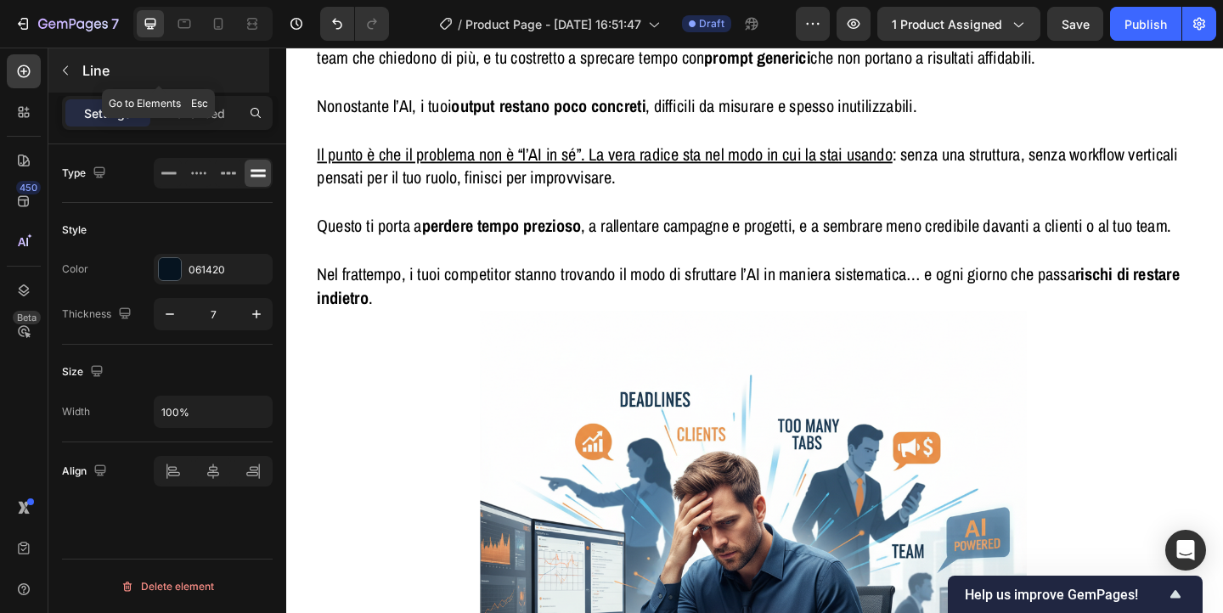
click at [65, 68] on icon "button" at bounding box center [65, 70] width 5 height 9
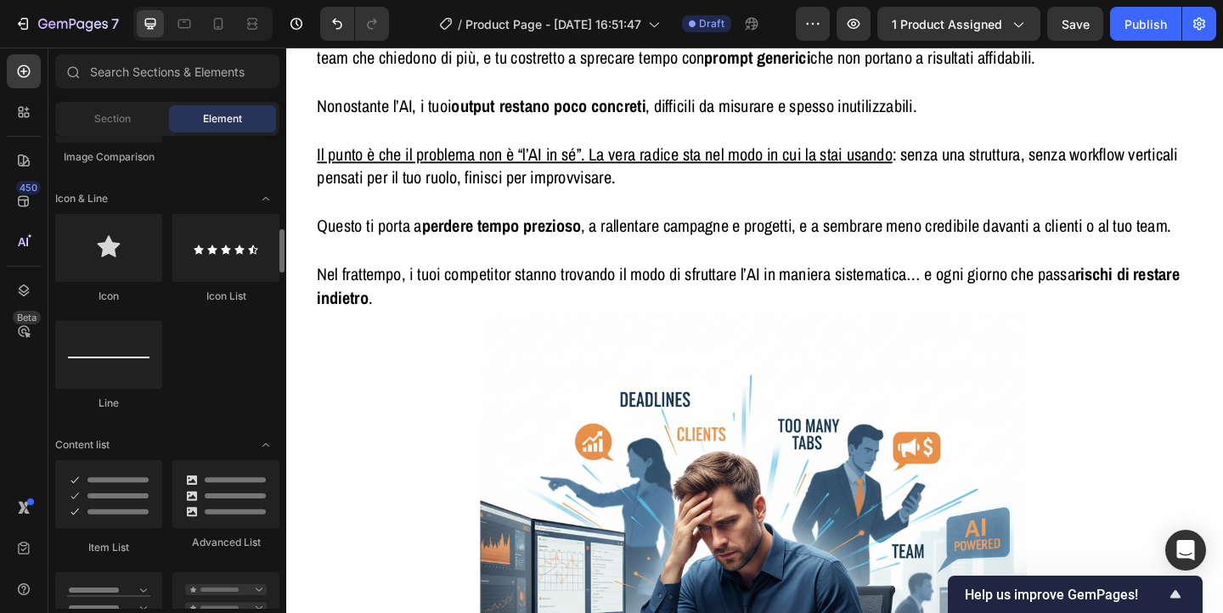
scroll to position [1049, 0]
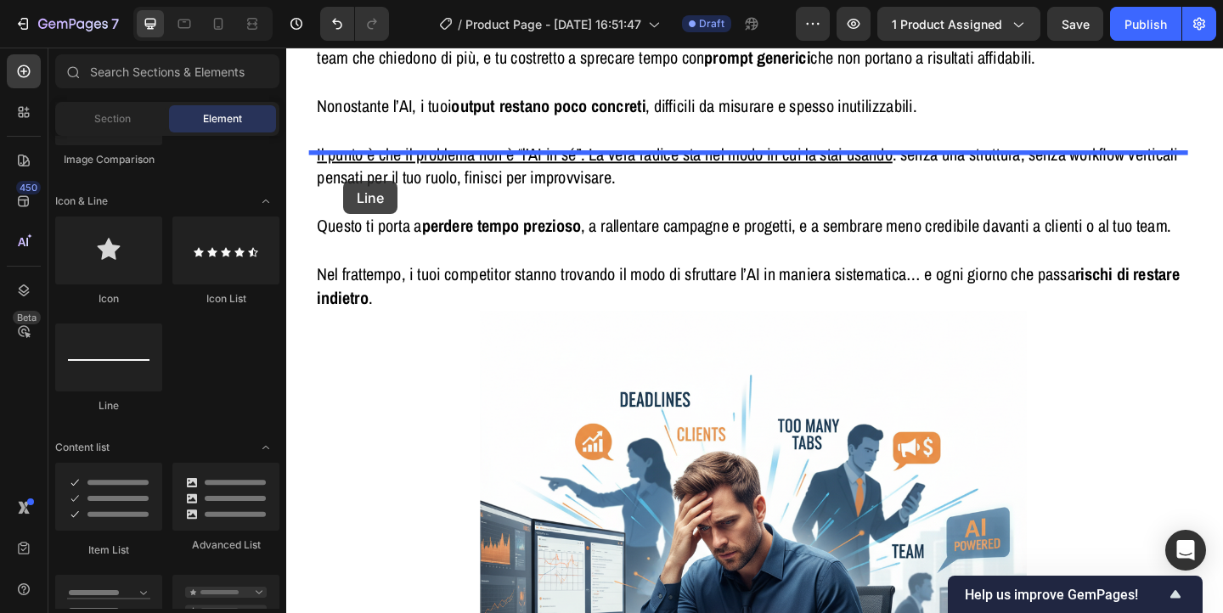
drag, startPoint x: 406, startPoint y: 394, endPoint x: 348, endPoint y: 193, distance: 209.5
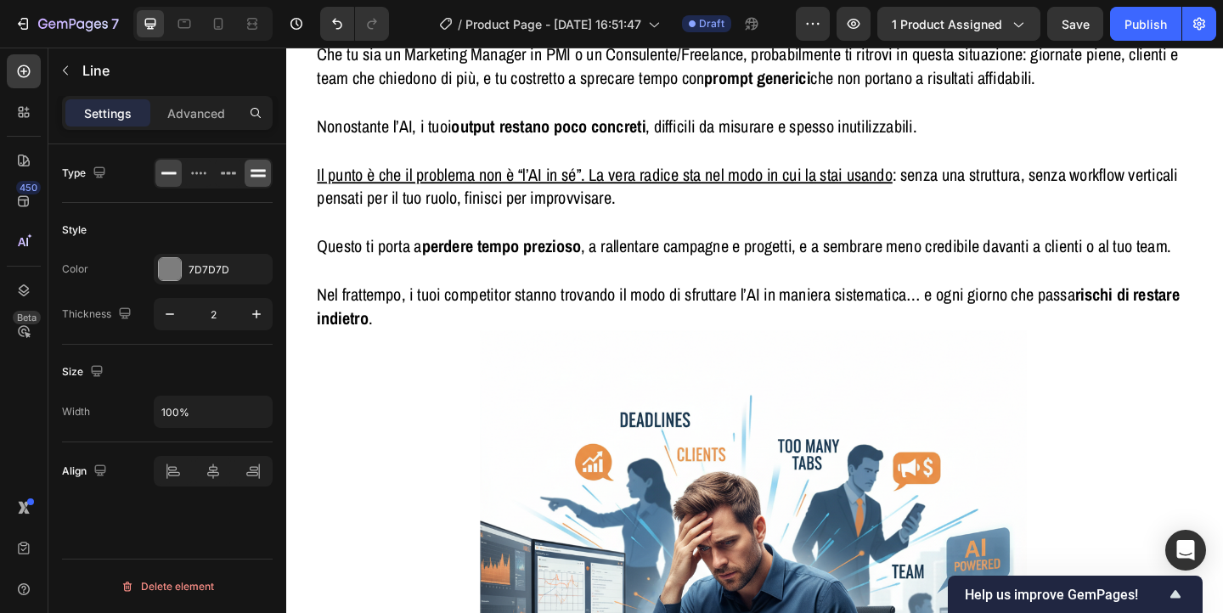
click at [266, 169] on icon at bounding box center [258, 173] width 17 height 17
click at [183, 257] on div "7D7D7D" at bounding box center [213, 269] width 119 height 31
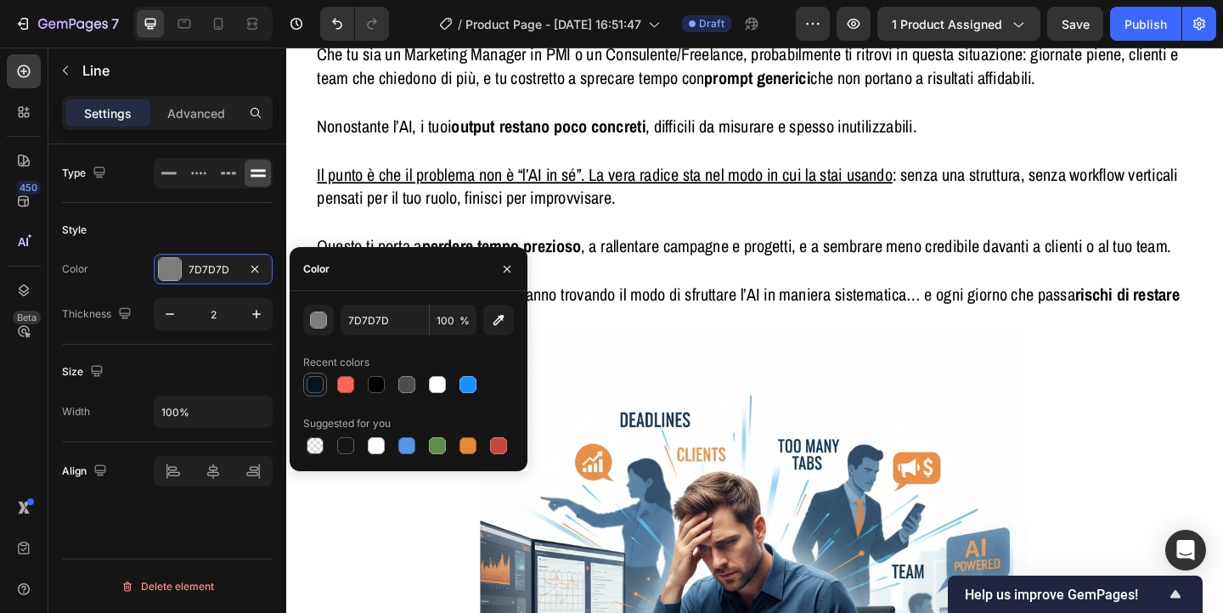
click at [318, 384] on div at bounding box center [315, 384] width 17 height 17
type input "061420"
click at [221, 308] on input "2" at bounding box center [213, 314] width 56 height 31
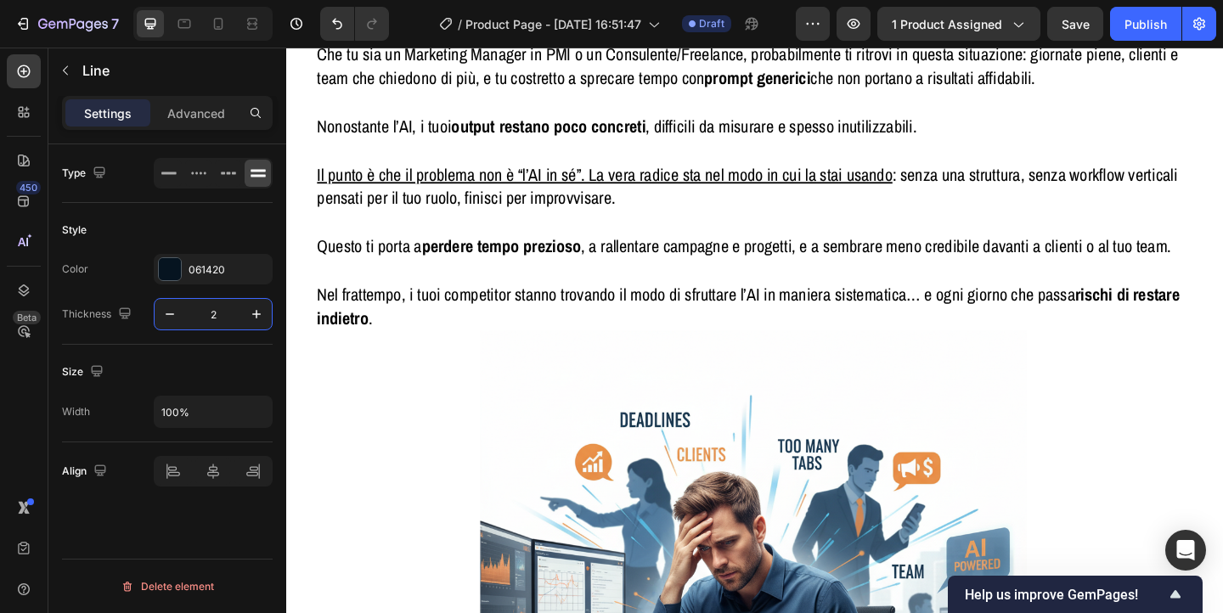
type input "7"
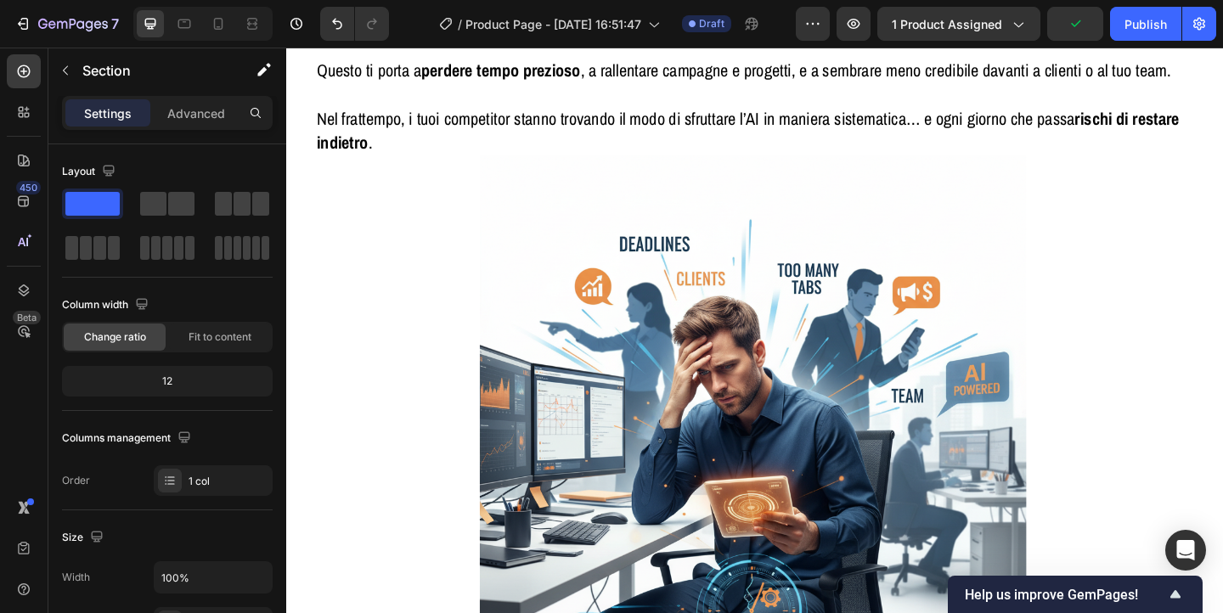
scroll to position [1121, 0]
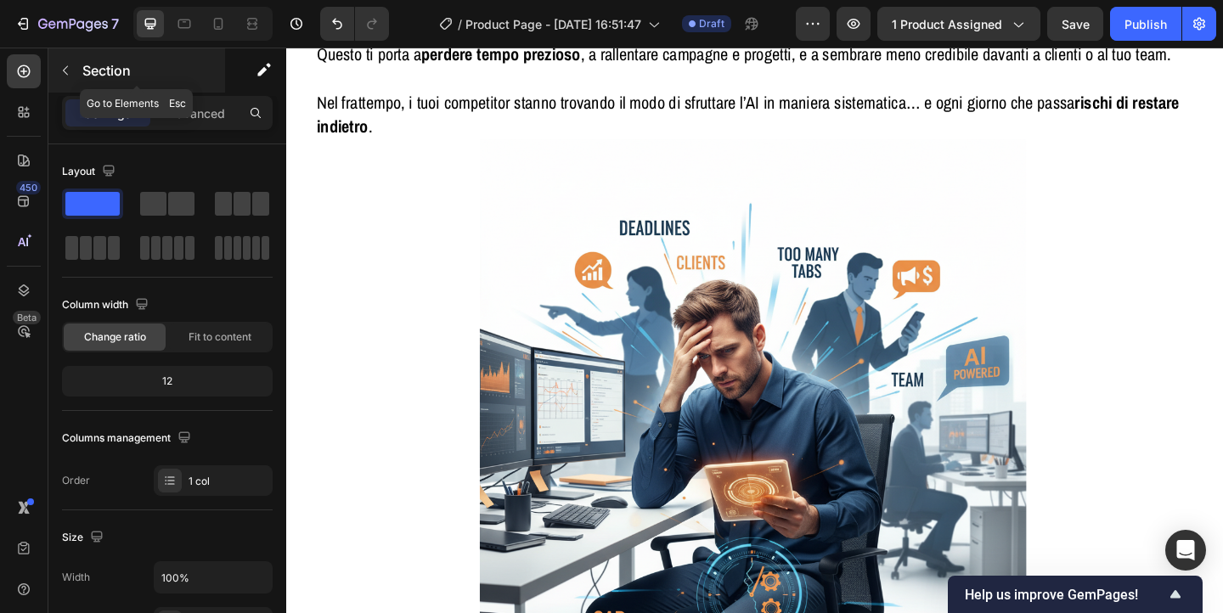
click at [65, 73] on icon "button" at bounding box center [66, 71] width 14 height 14
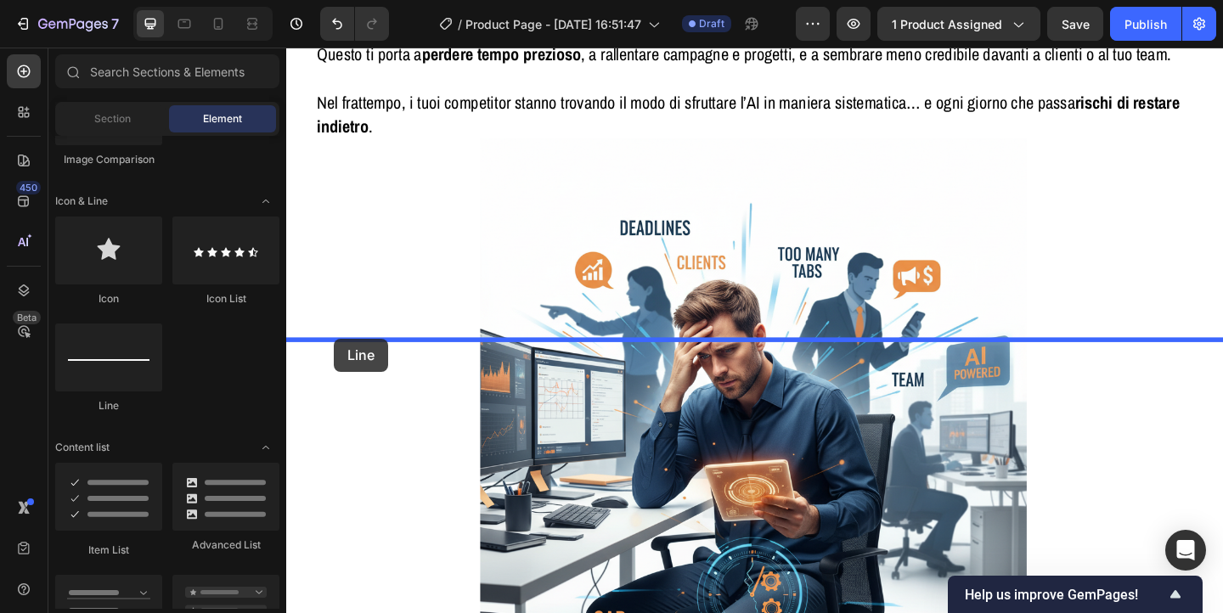
drag, startPoint x: 409, startPoint y: 421, endPoint x: 338, endPoint y: 364, distance: 90.6
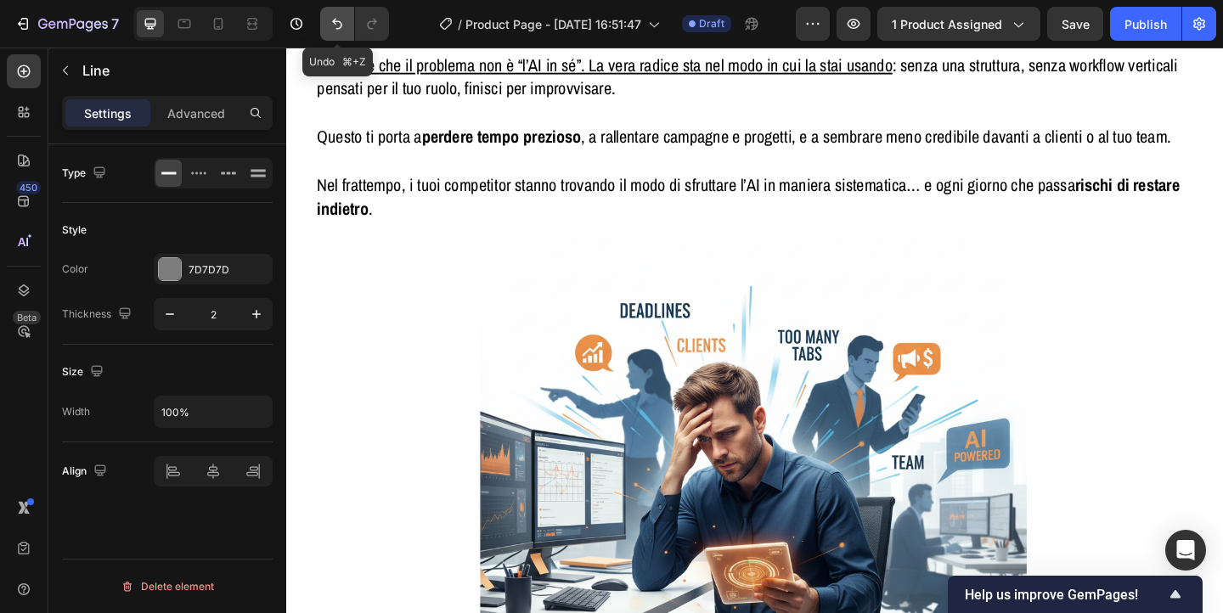
click at [338, 29] on icon "Undo/Redo" at bounding box center [337, 23] width 17 height 17
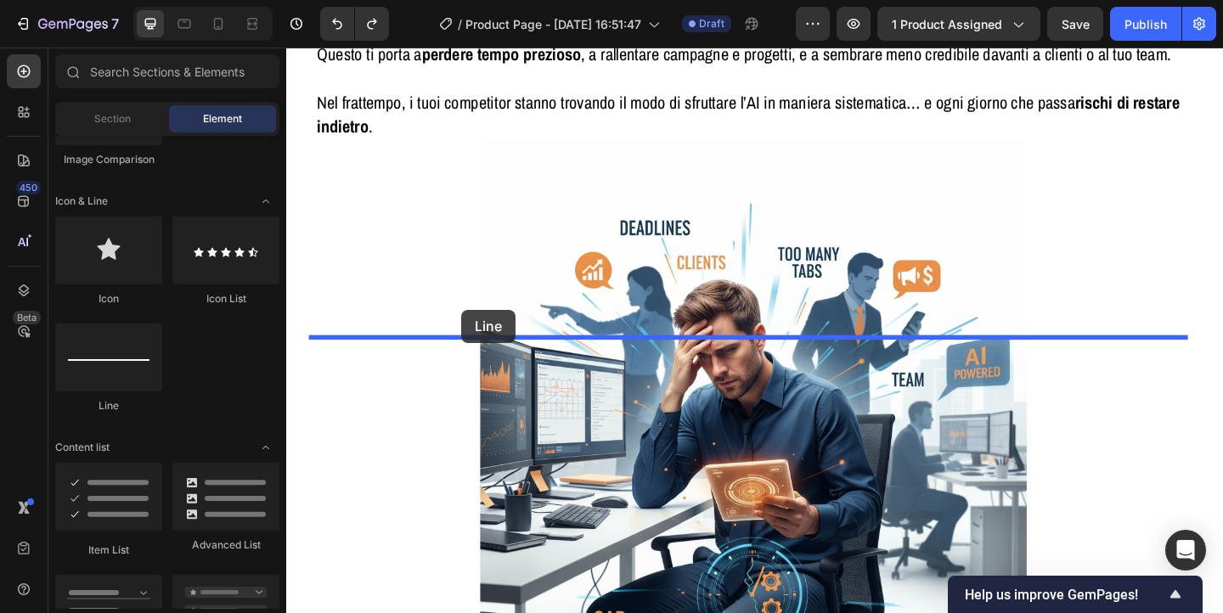
drag, startPoint x: 412, startPoint y: 416, endPoint x: 477, endPoint y: 333, distance: 105.4
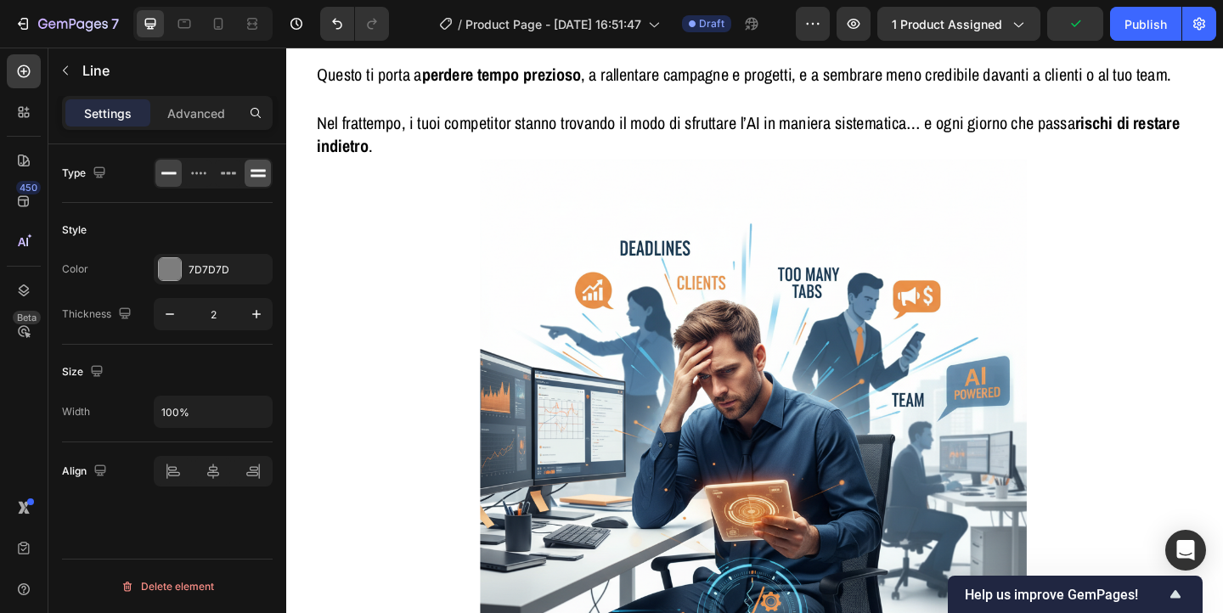
click at [254, 175] on icon at bounding box center [258, 176] width 15 height 3
click at [217, 312] on input "2" at bounding box center [213, 314] width 56 height 31
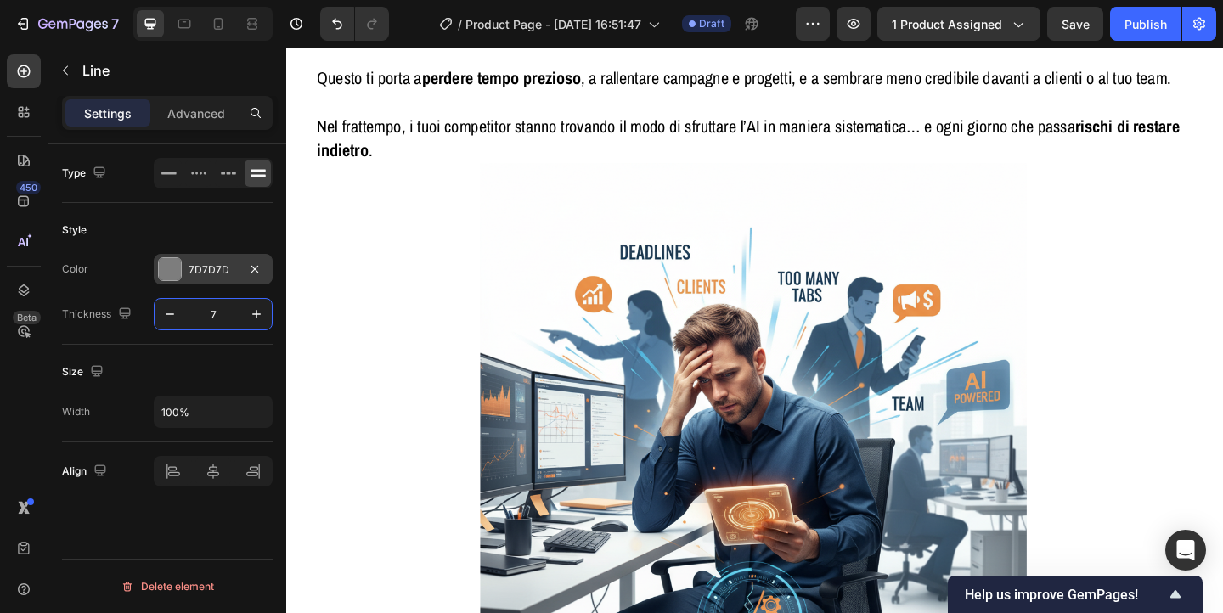
type input "7"
click at [177, 274] on div at bounding box center [170, 269] width 22 height 22
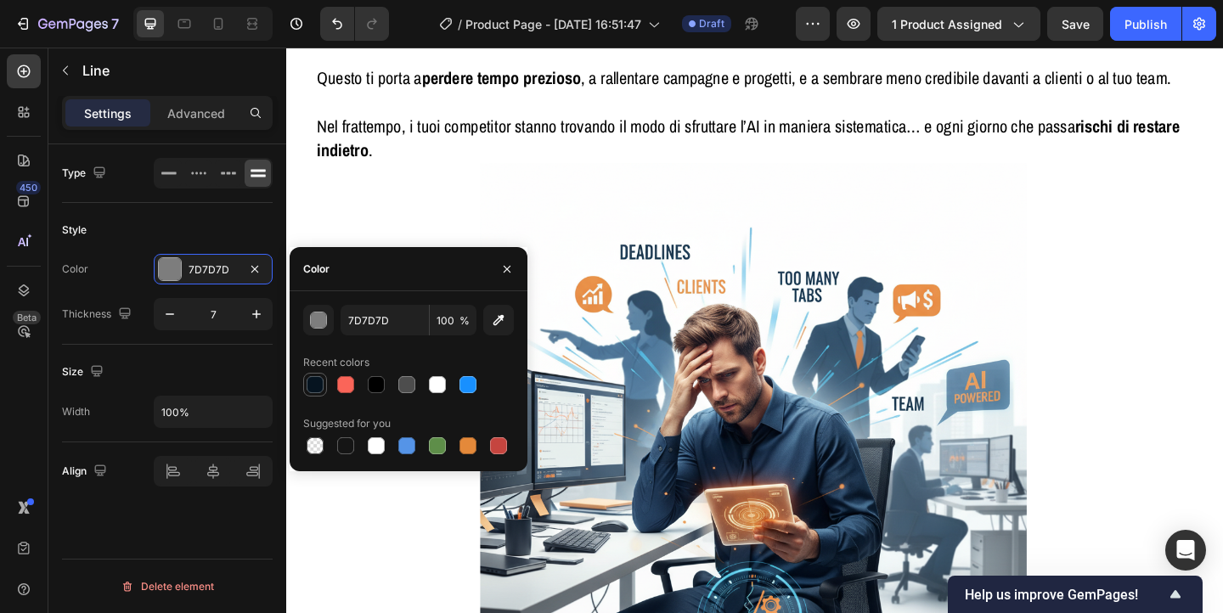
click at [311, 382] on div at bounding box center [315, 384] width 17 height 17
type input "061420"
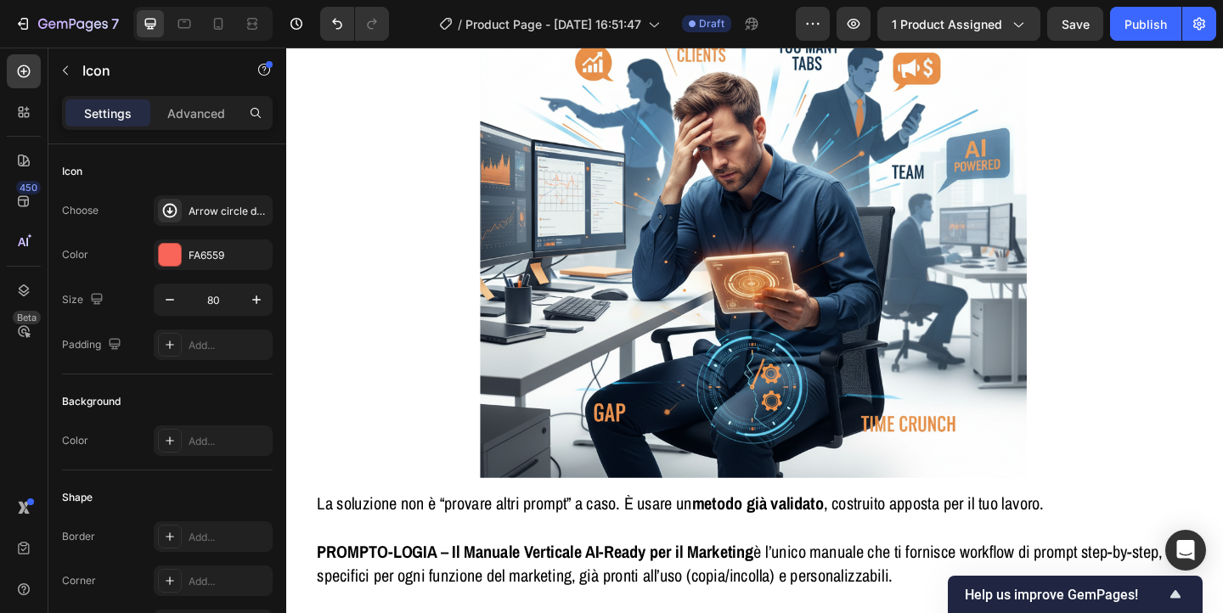
scroll to position [1382, 0]
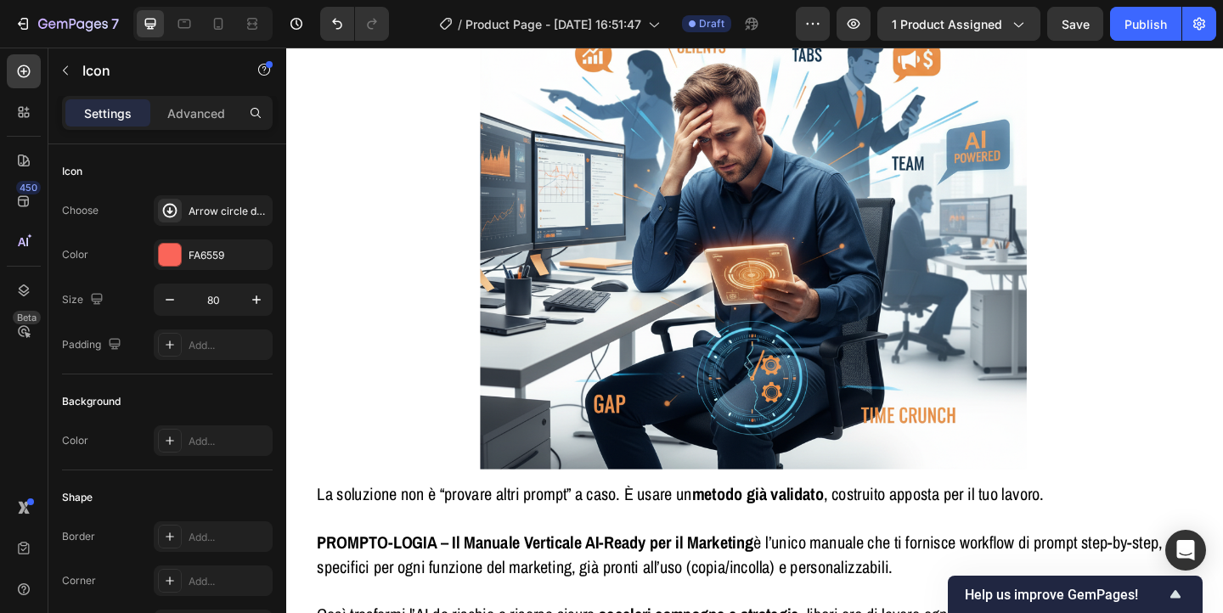
click at [189, 119] on p "Advanced" at bounding box center [196, 114] width 58 height 18
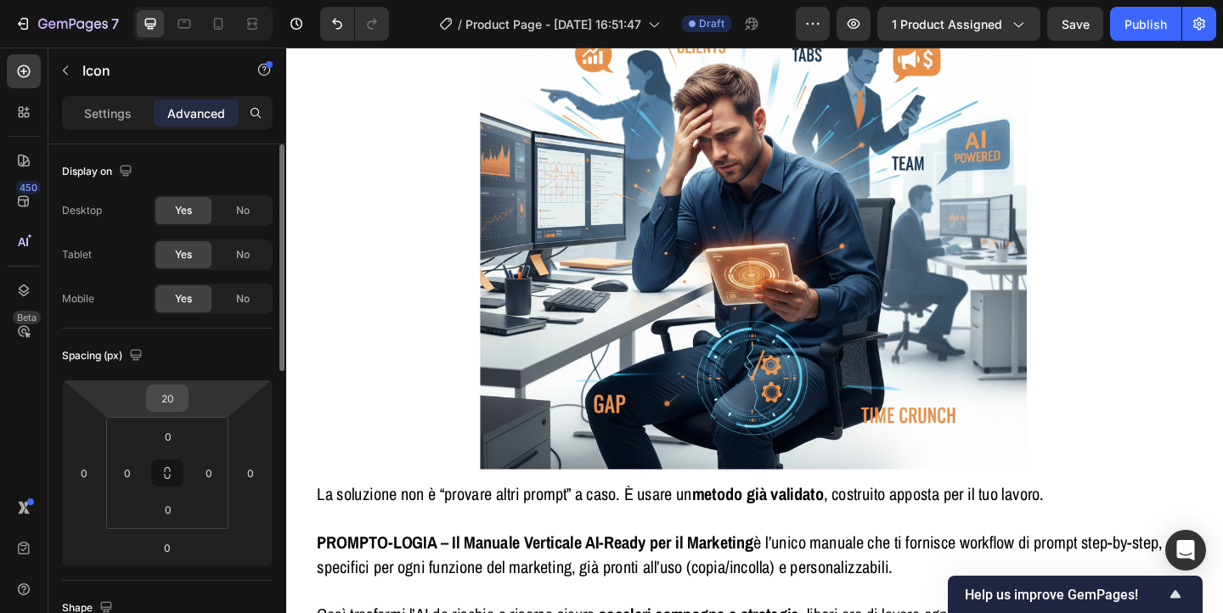
click at [160, 391] on input "20" at bounding box center [167, 398] width 34 height 25
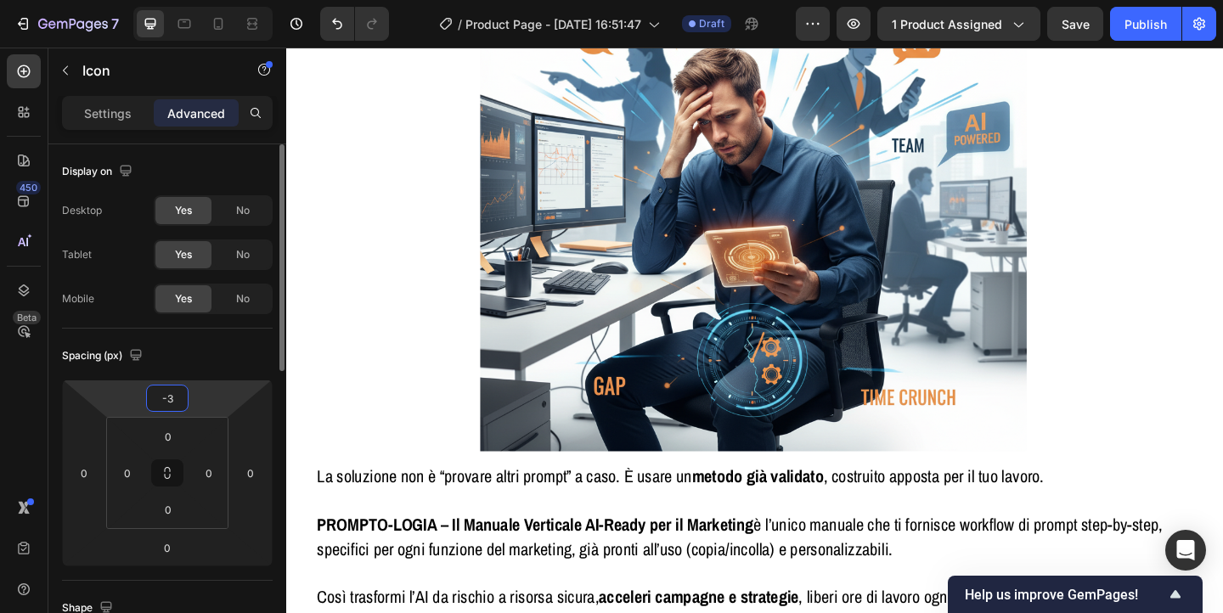
type input "-3"
click at [212, 158] on div "Display on" at bounding box center [167, 171] width 211 height 27
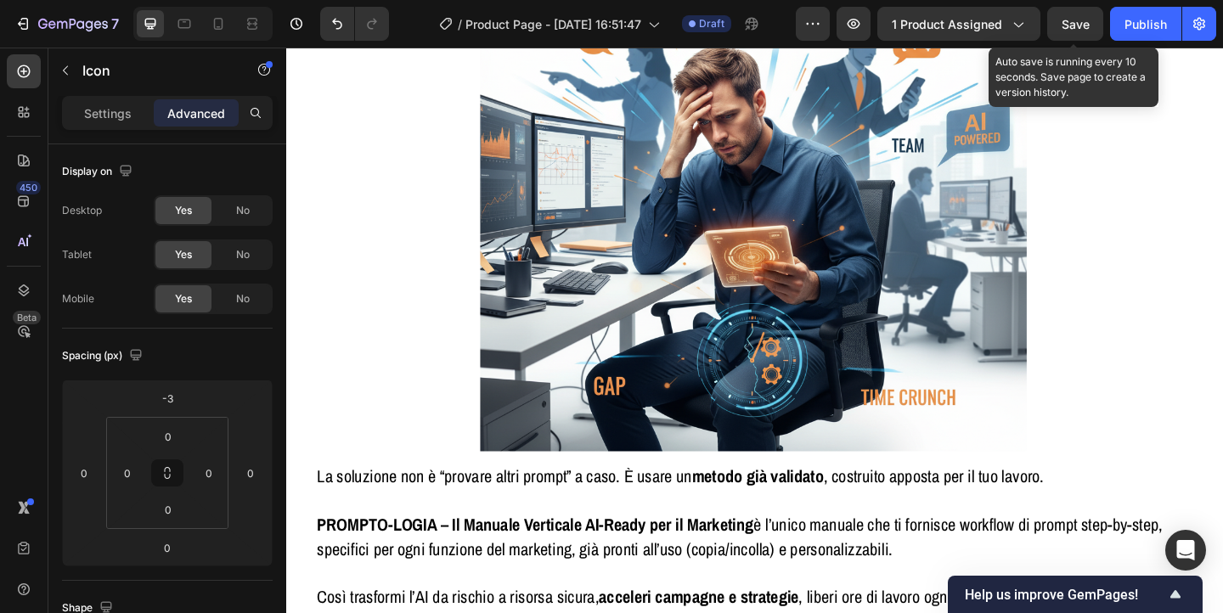
click at [1062, 26] on span "Save" at bounding box center [1076, 24] width 28 height 14
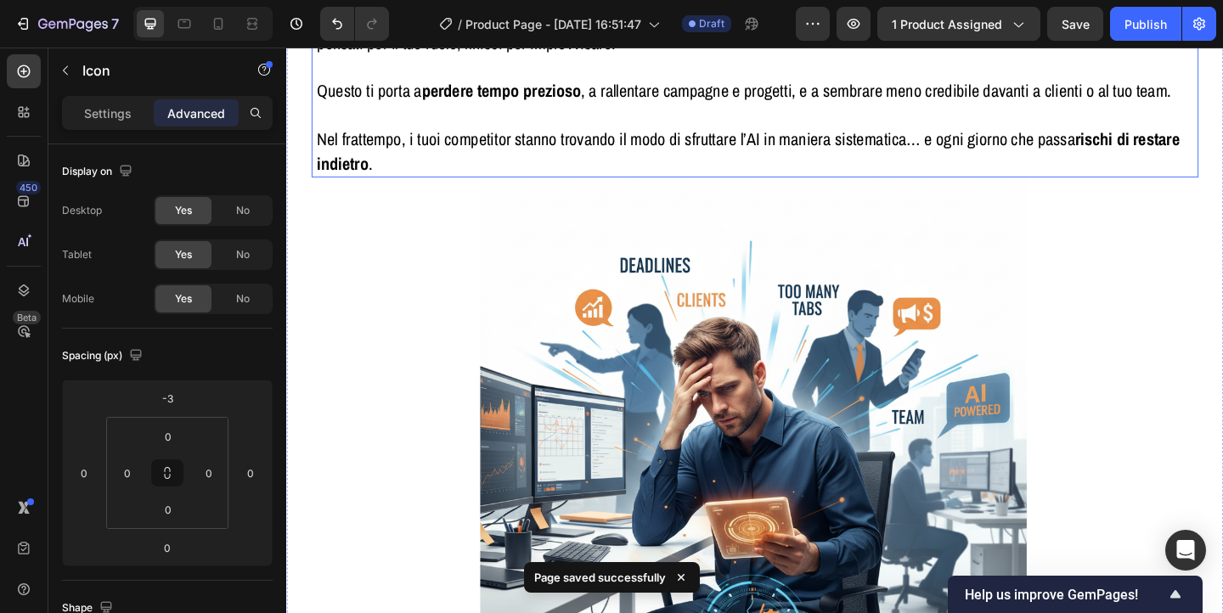
scroll to position [1737, 0]
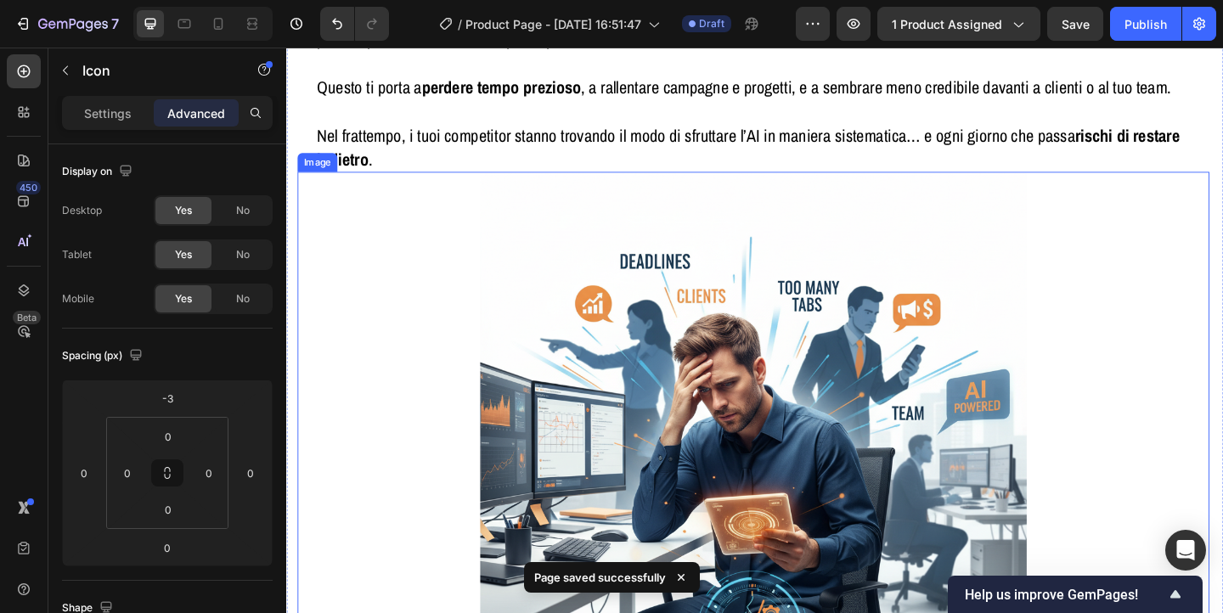
click at [856, 421] on img at bounding box center [794, 481] width 595 height 595
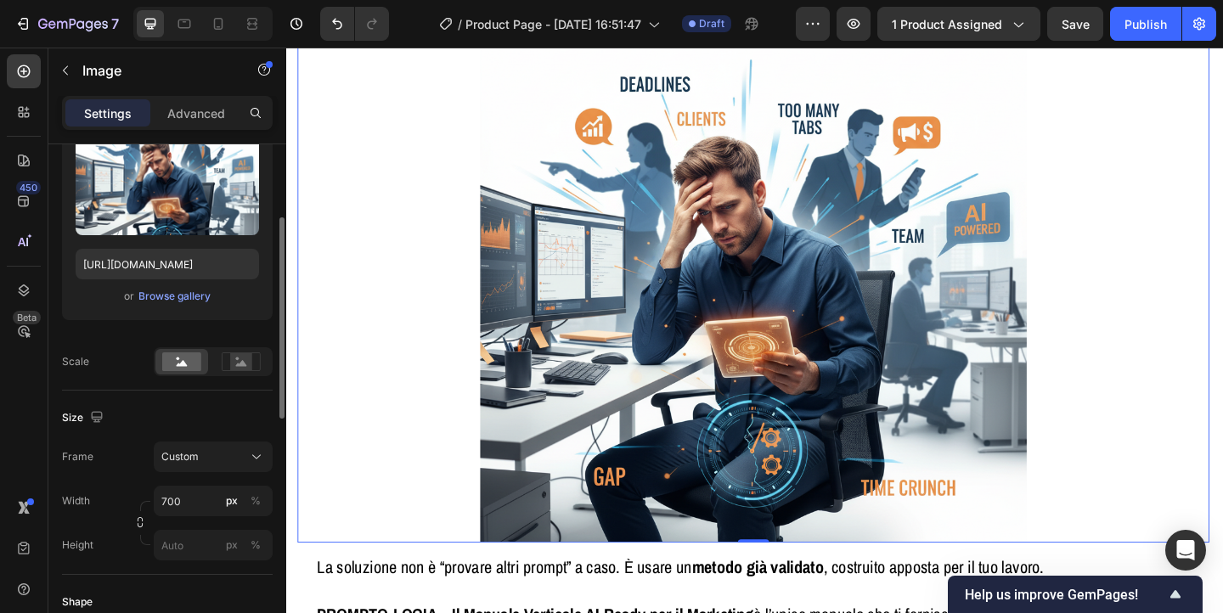
scroll to position [204, 0]
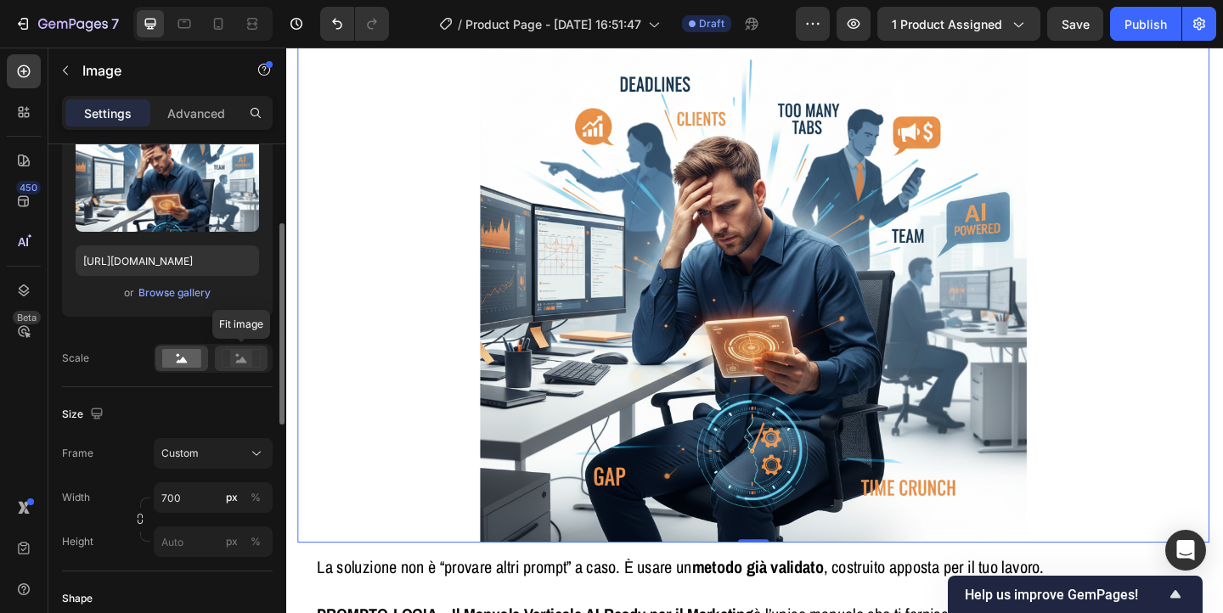
click at [240, 352] on rect at bounding box center [241, 358] width 22 height 17
click at [182, 358] on rect at bounding box center [181, 358] width 39 height 19
click at [204, 461] on div "Custom" at bounding box center [213, 453] width 104 height 17
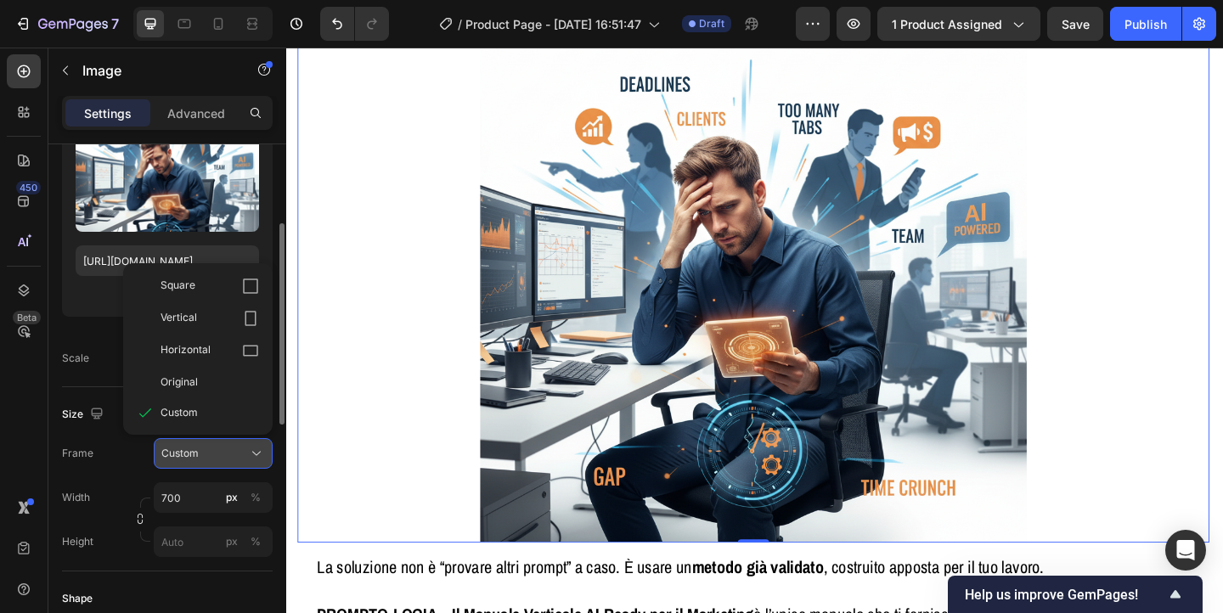
click at [204, 461] on div "Custom" at bounding box center [213, 453] width 104 height 17
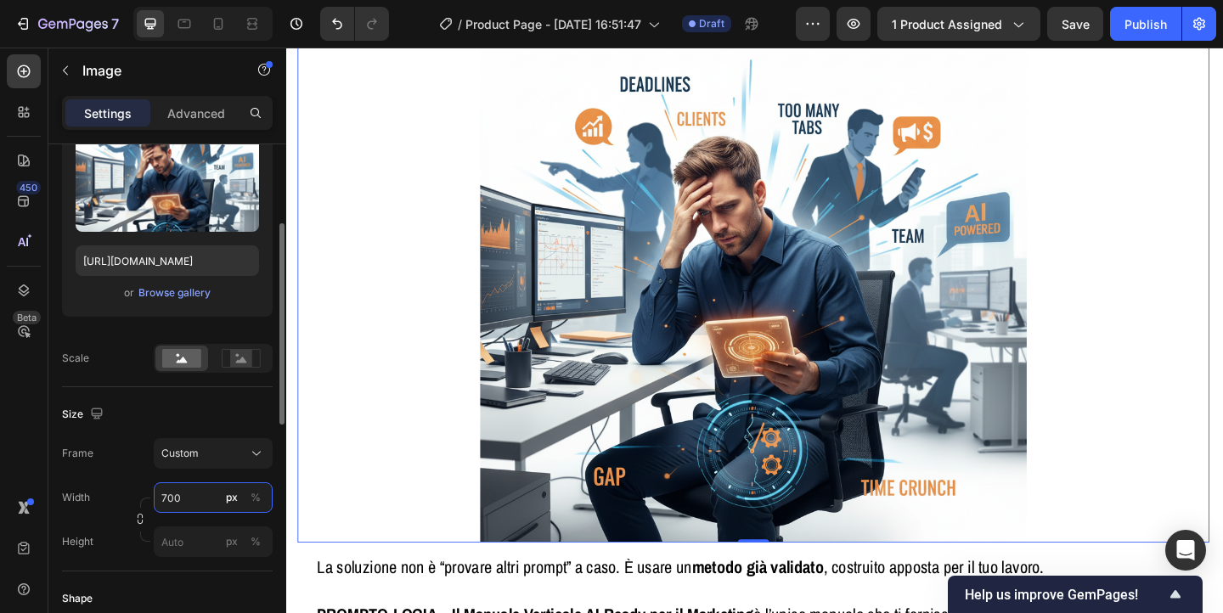
click at [190, 496] on input "700" at bounding box center [213, 498] width 119 height 31
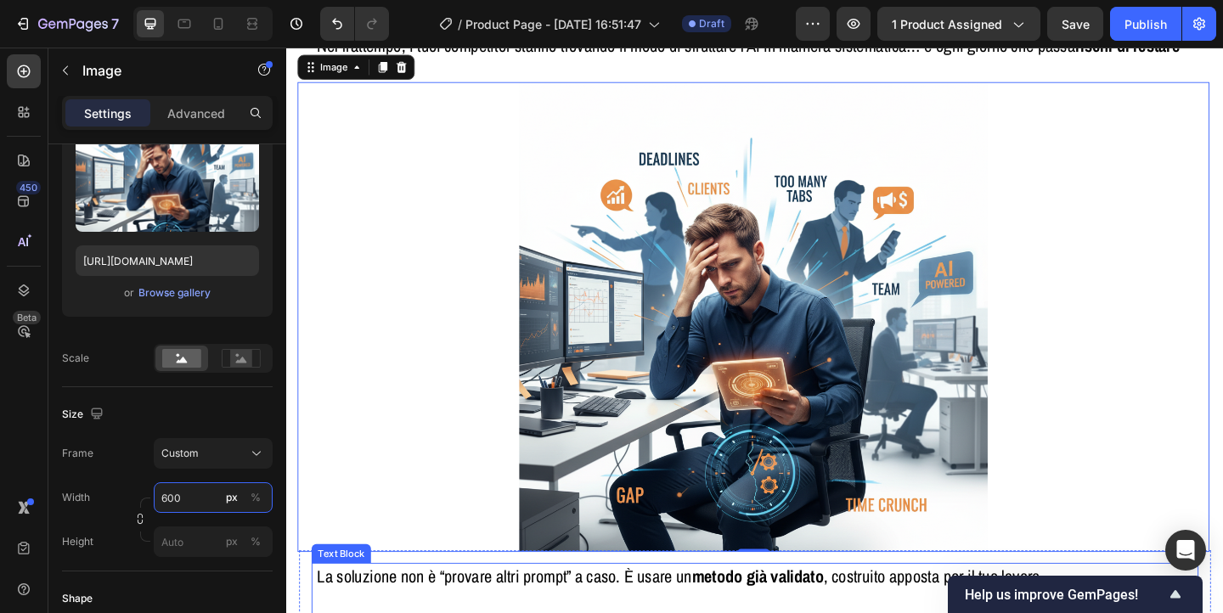
scroll to position [1830, 0]
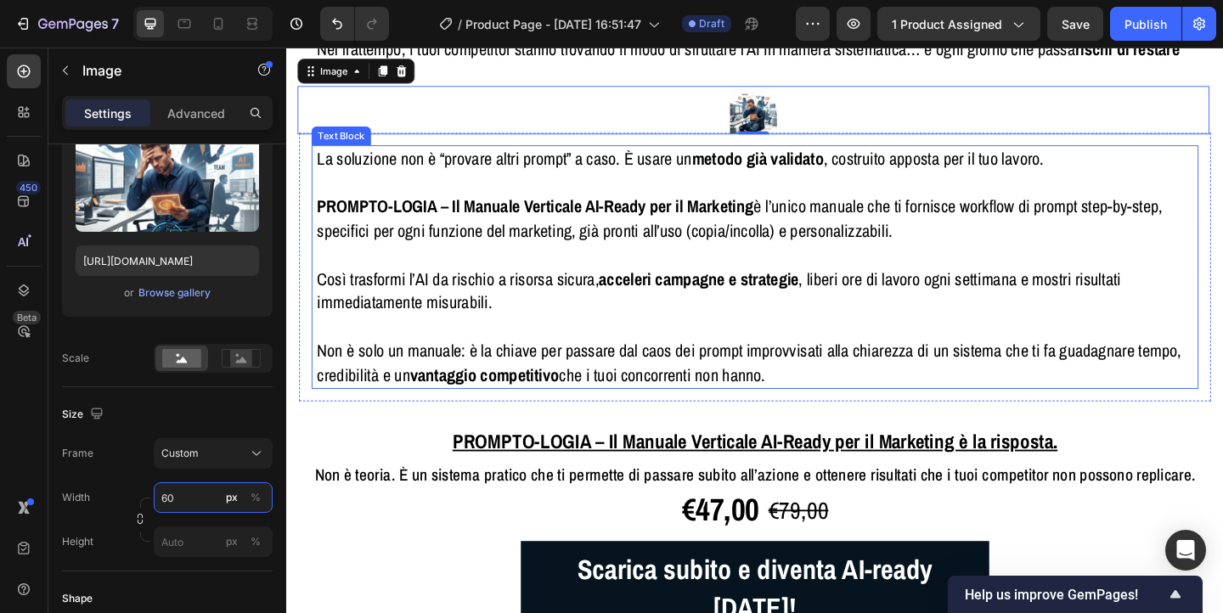
type input "6"
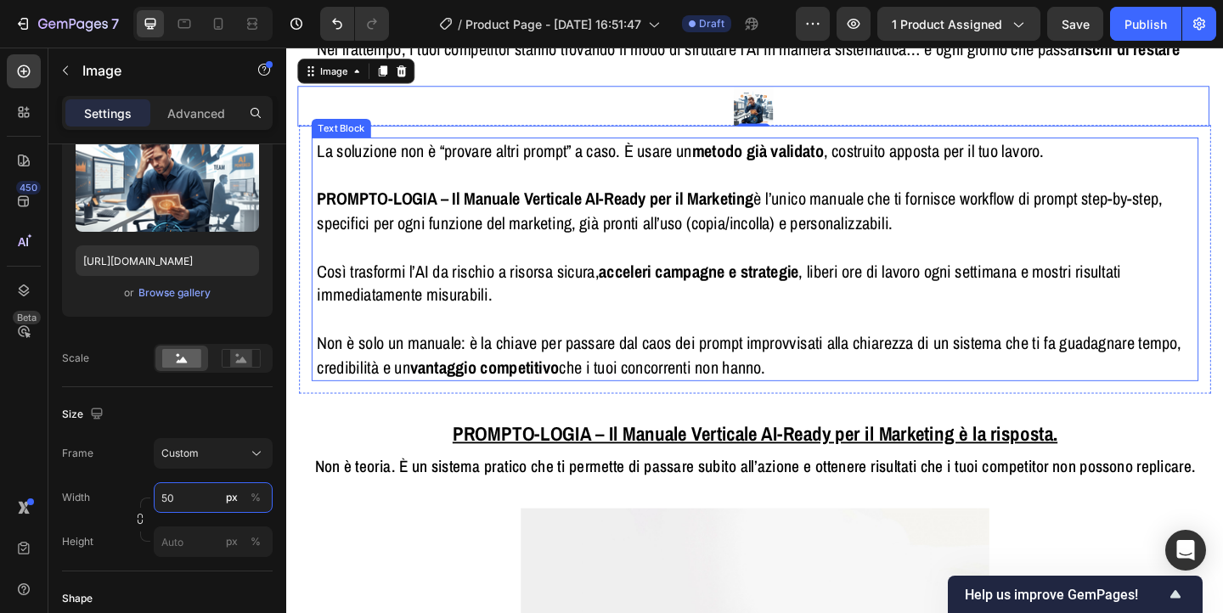
type input "5"
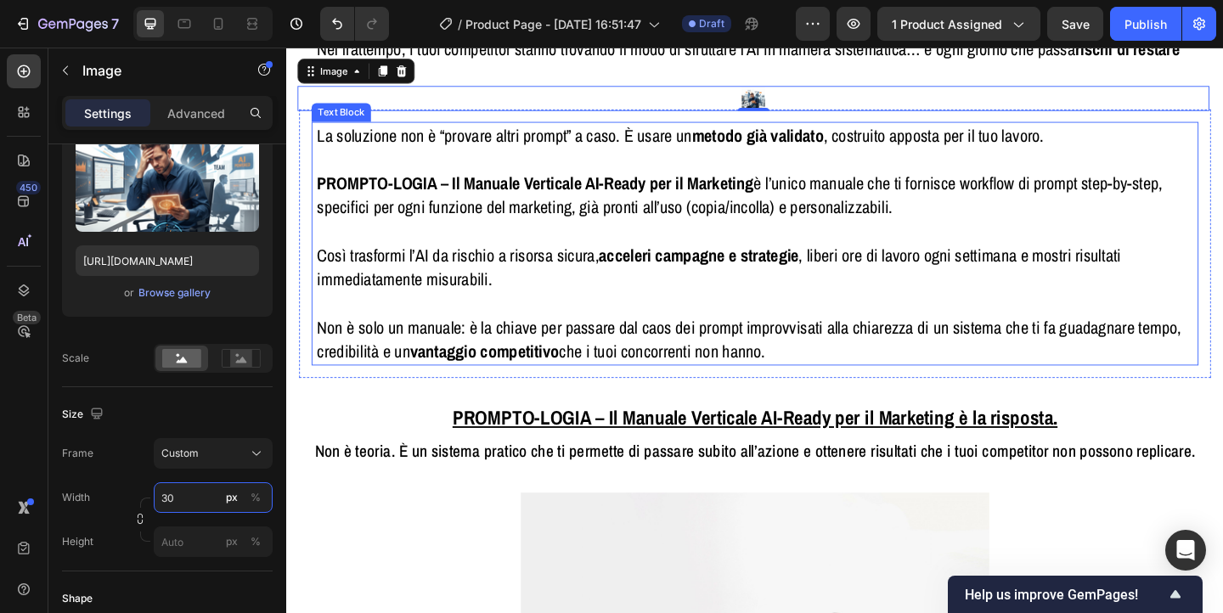
type input "3"
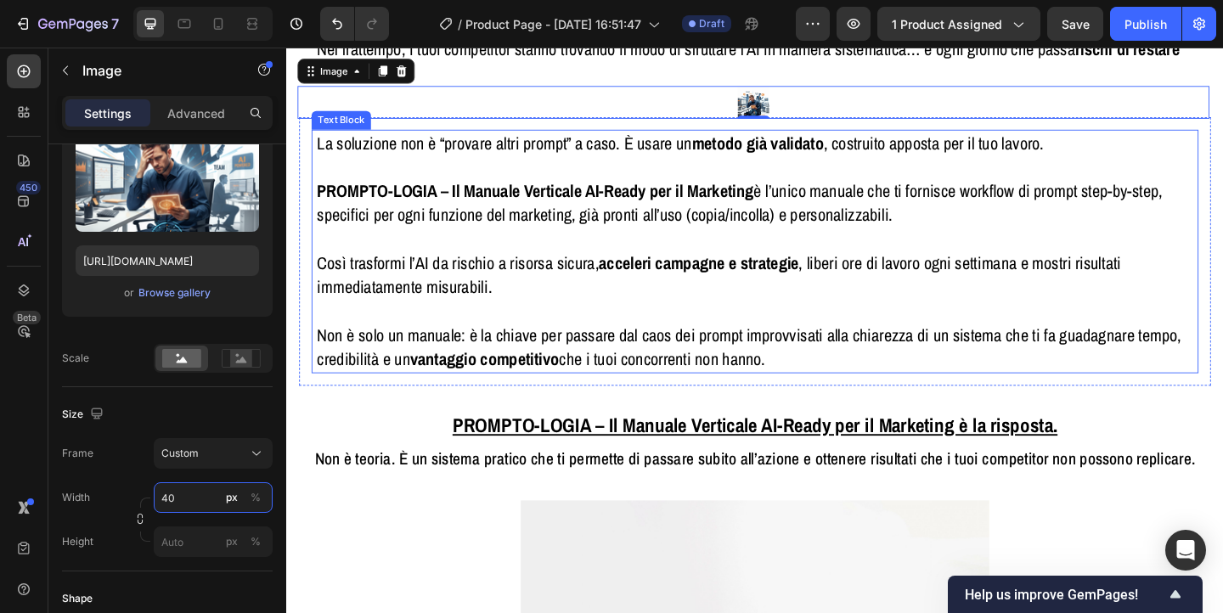
type input "4"
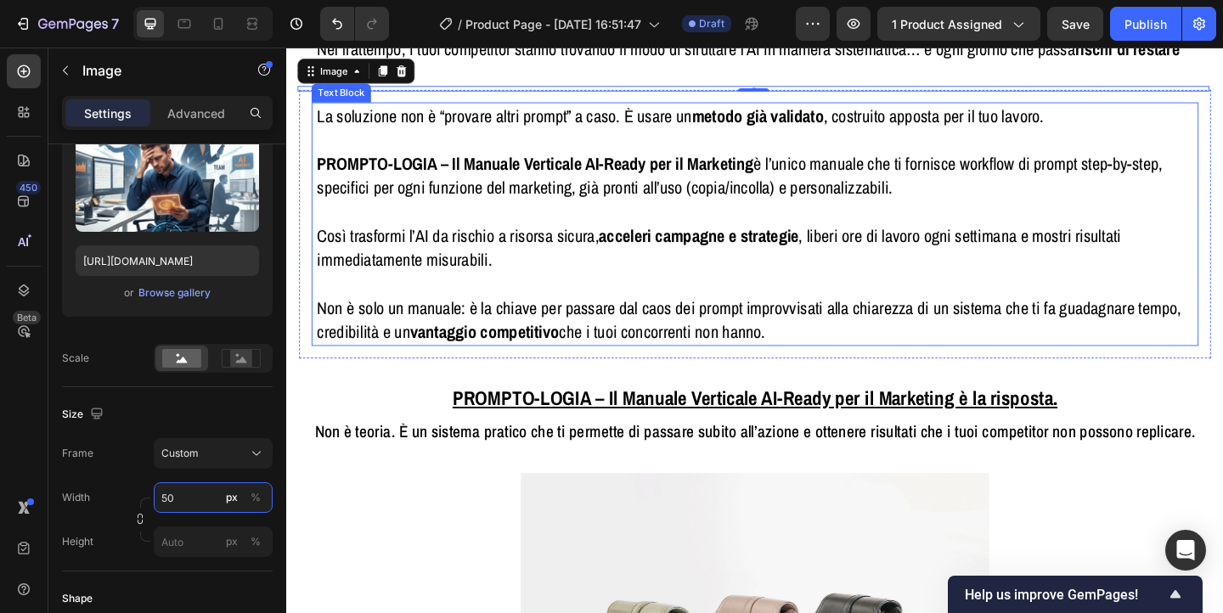
type input "500"
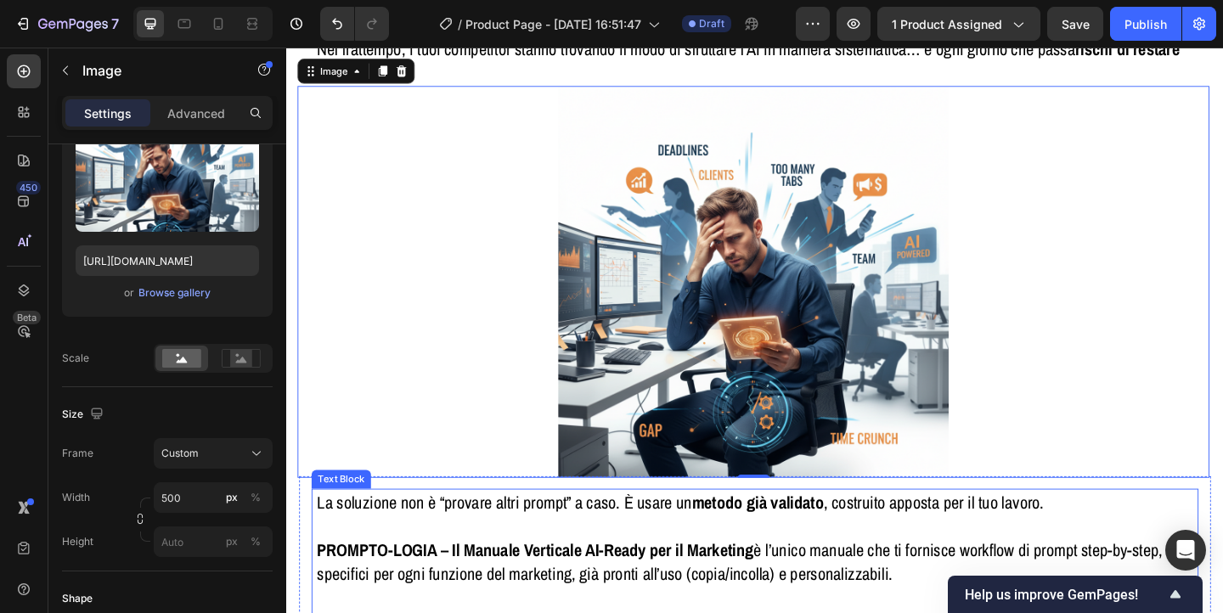
click at [760, 593] on strong "PROMPTO-LOGIA – Il Manuale Verticale AI-Ready per il Marketing" at bounding box center [556, 593] width 475 height 25
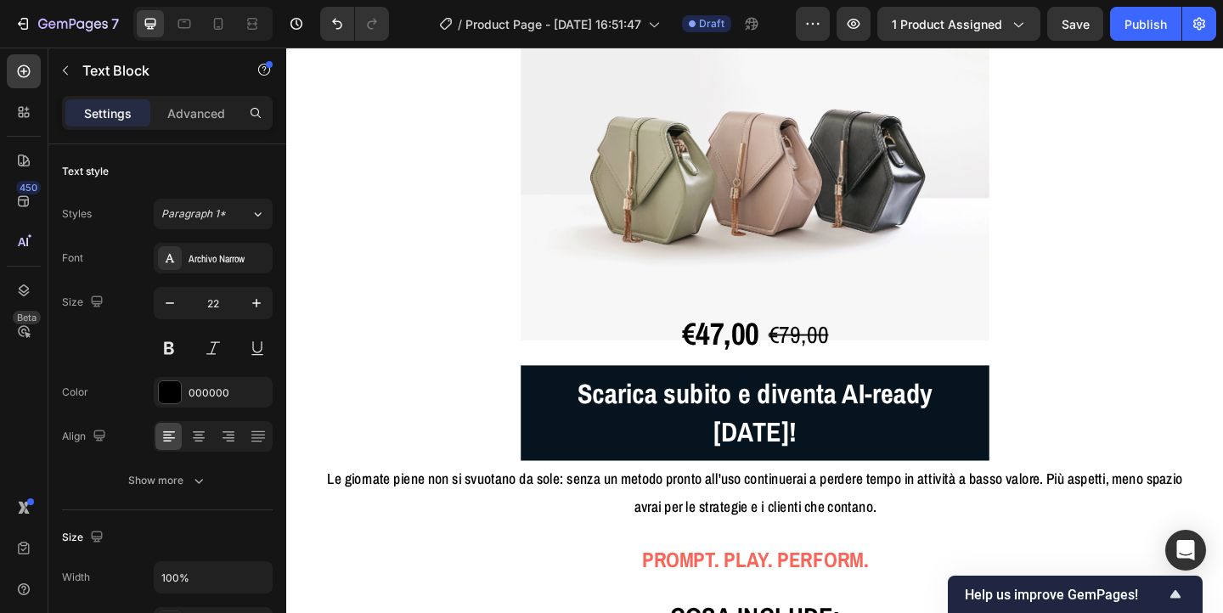
scroll to position [2618, 0]
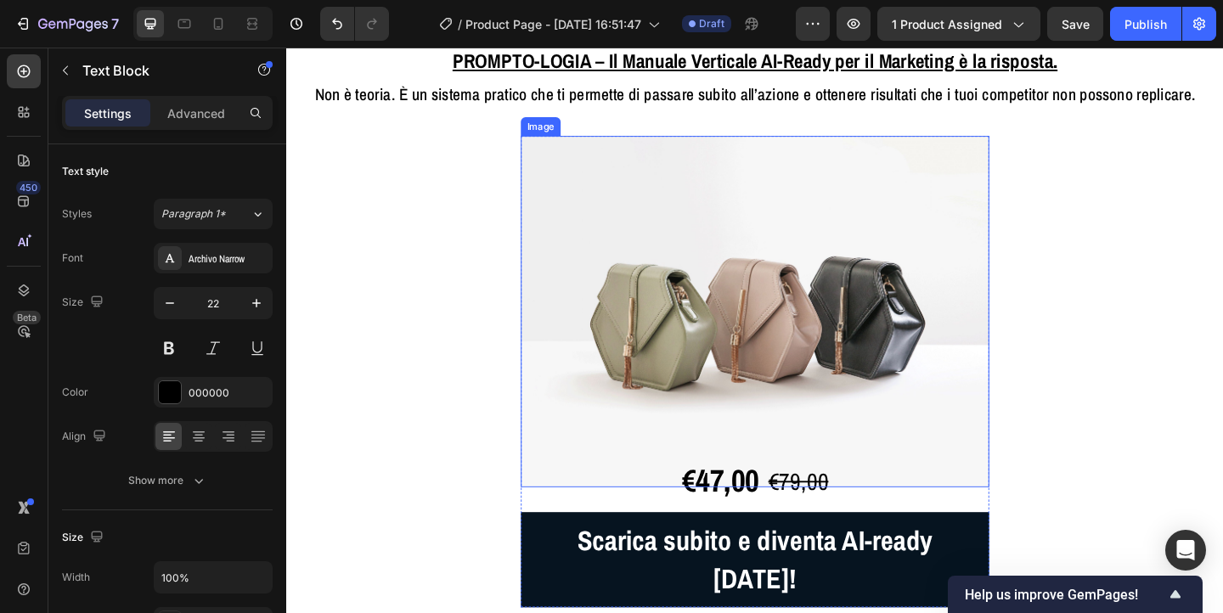
click at [760, 305] on img at bounding box center [796, 335] width 510 height 382
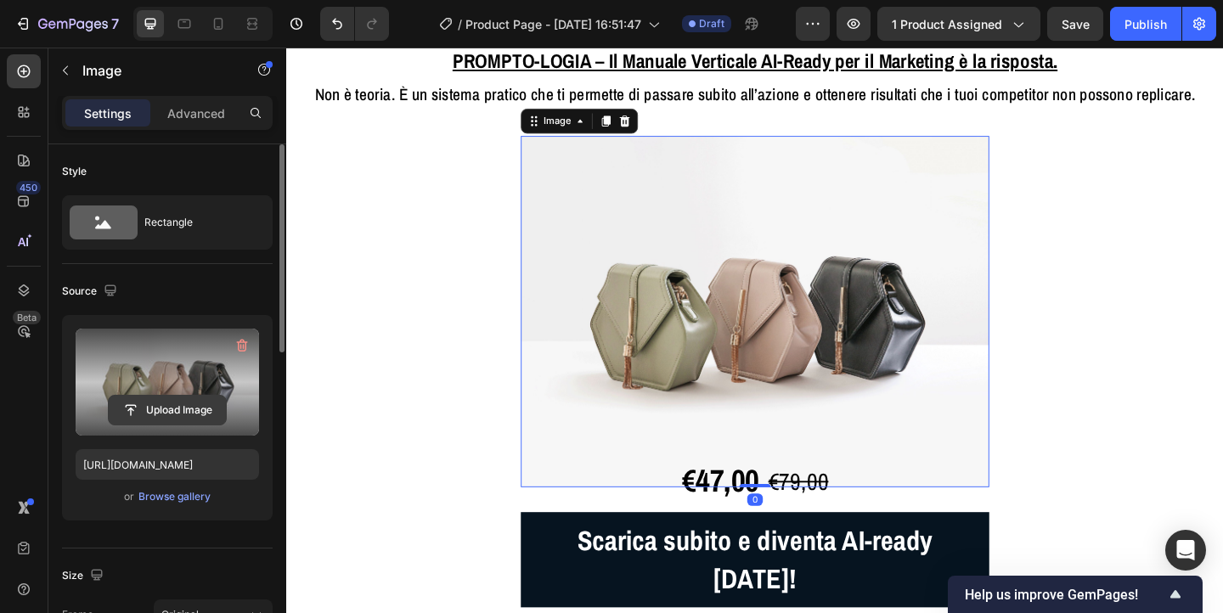
click at [159, 403] on input "file" at bounding box center [167, 410] width 117 height 29
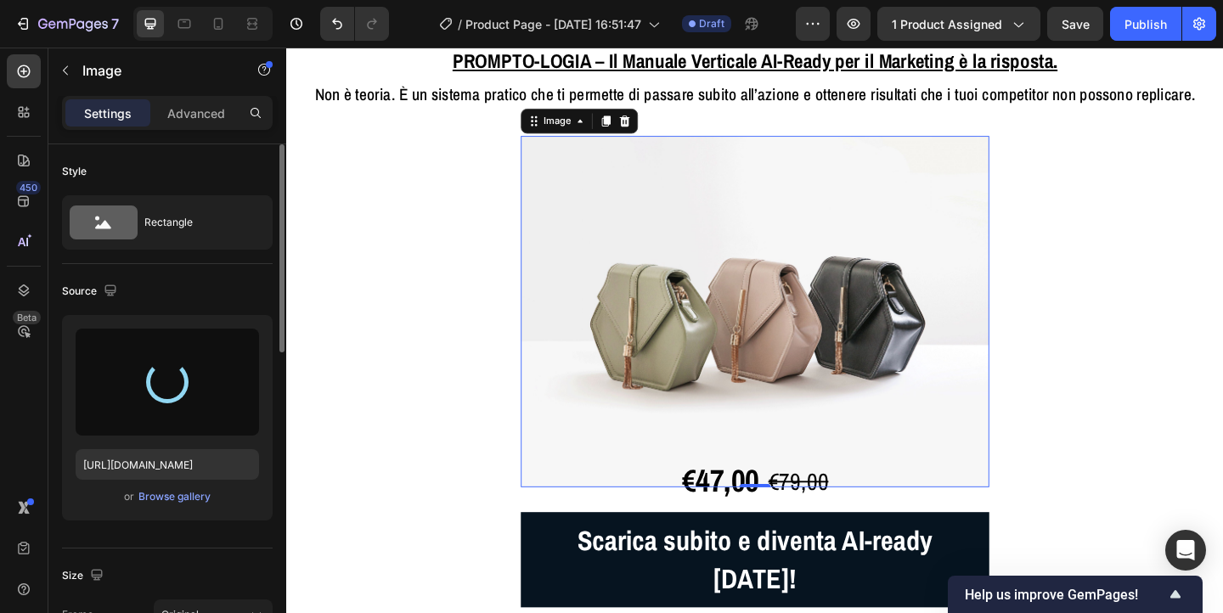
type input "https://cdn.shopify.com/s/files/1/0972/2573/6523/files/gempages_585706288151790…"
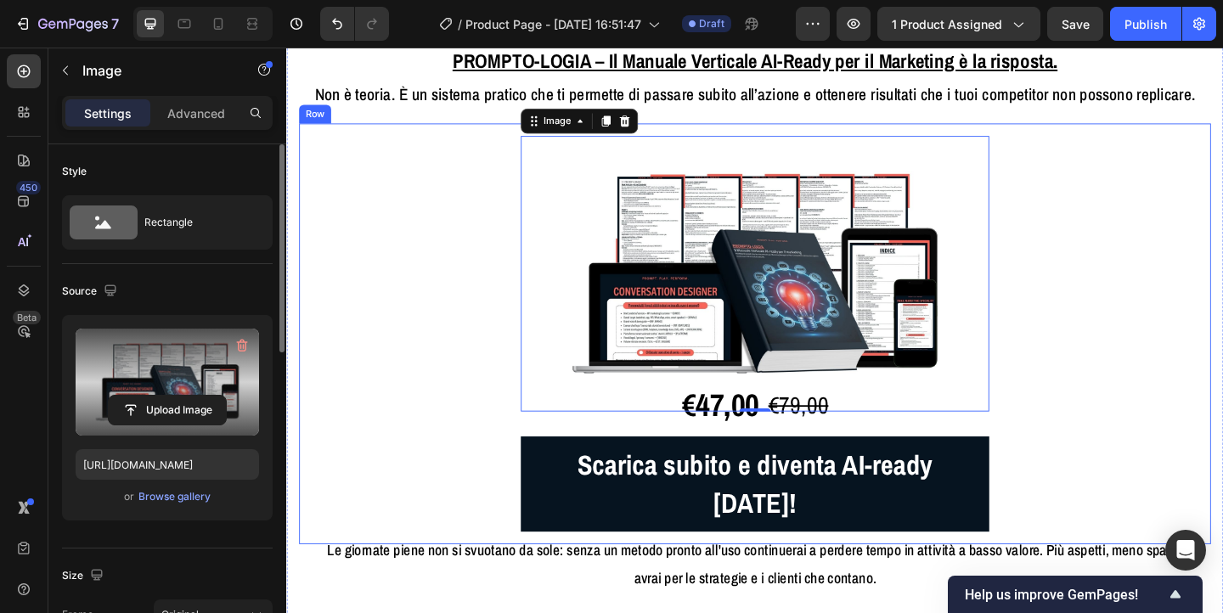
click at [1172, 401] on div "Image 0 €47,00 Product Price Product Price €79,00 Product Price Product Price R…" at bounding box center [796, 359] width 965 height 431
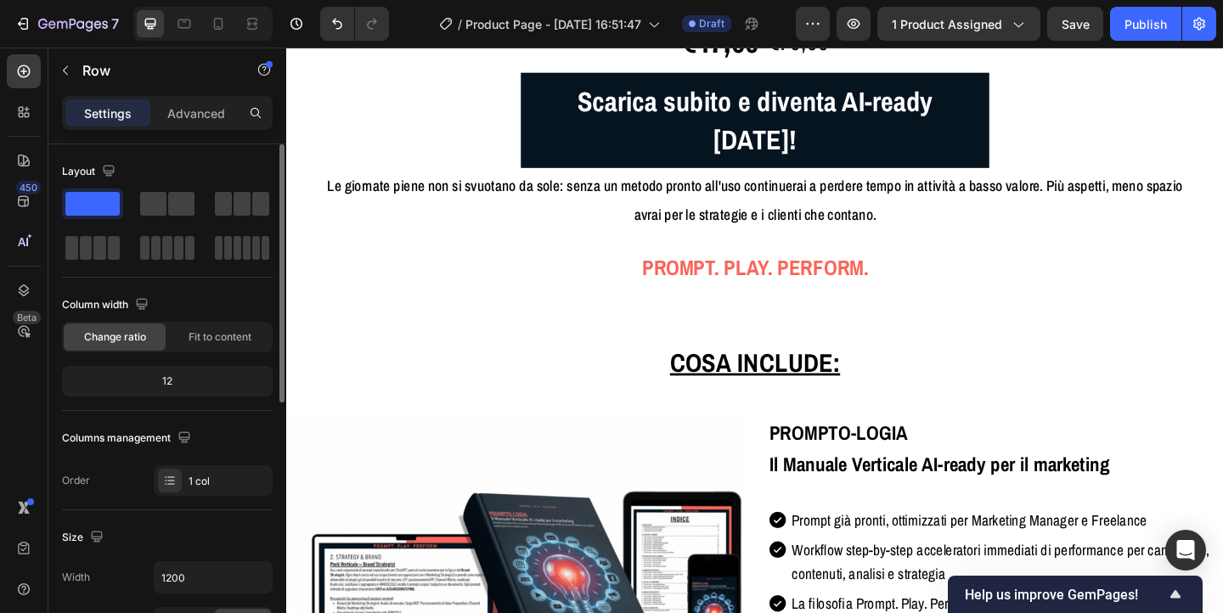
scroll to position [3012, 0]
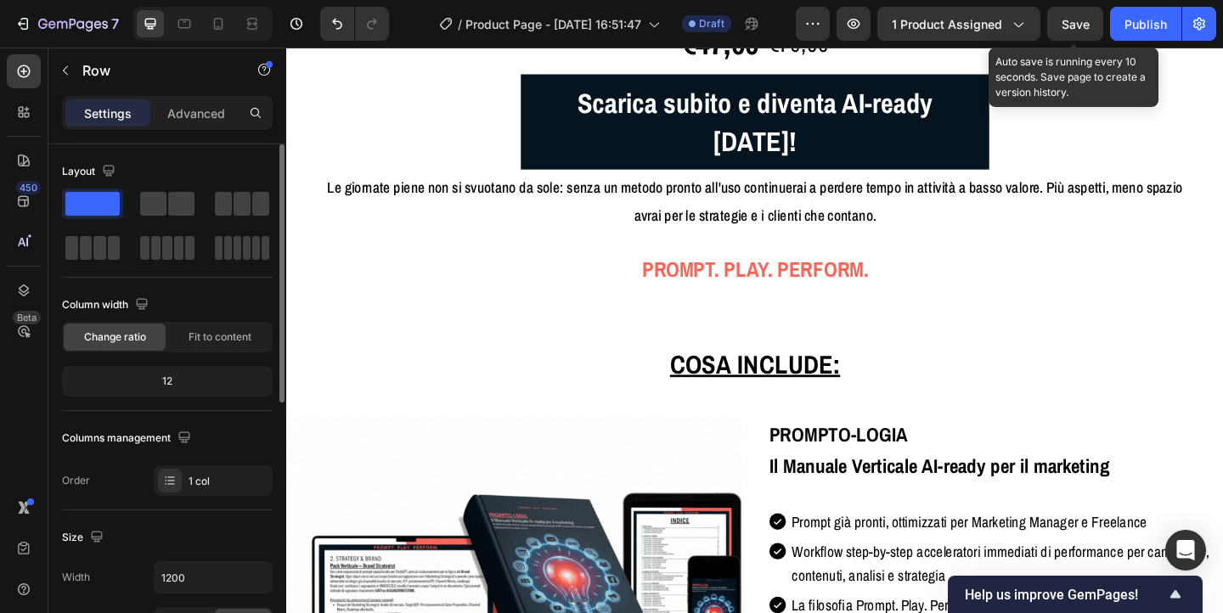
click at [1088, 25] on span "Save" at bounding box center [1076, 24] width 28 height 14
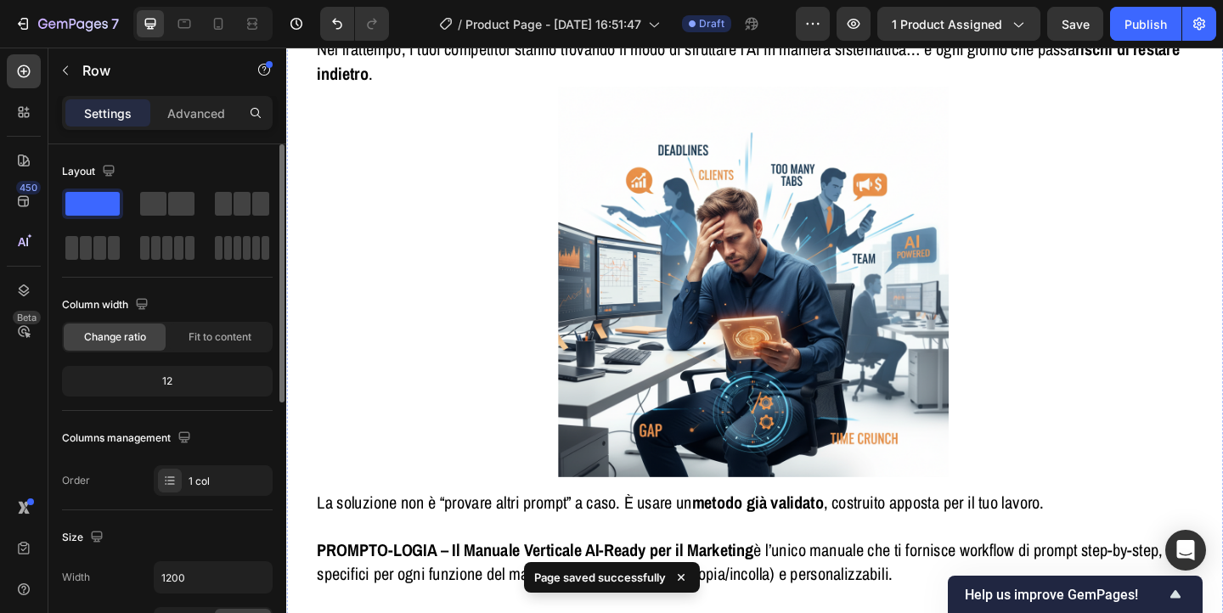
scroll to position [1583, 0]
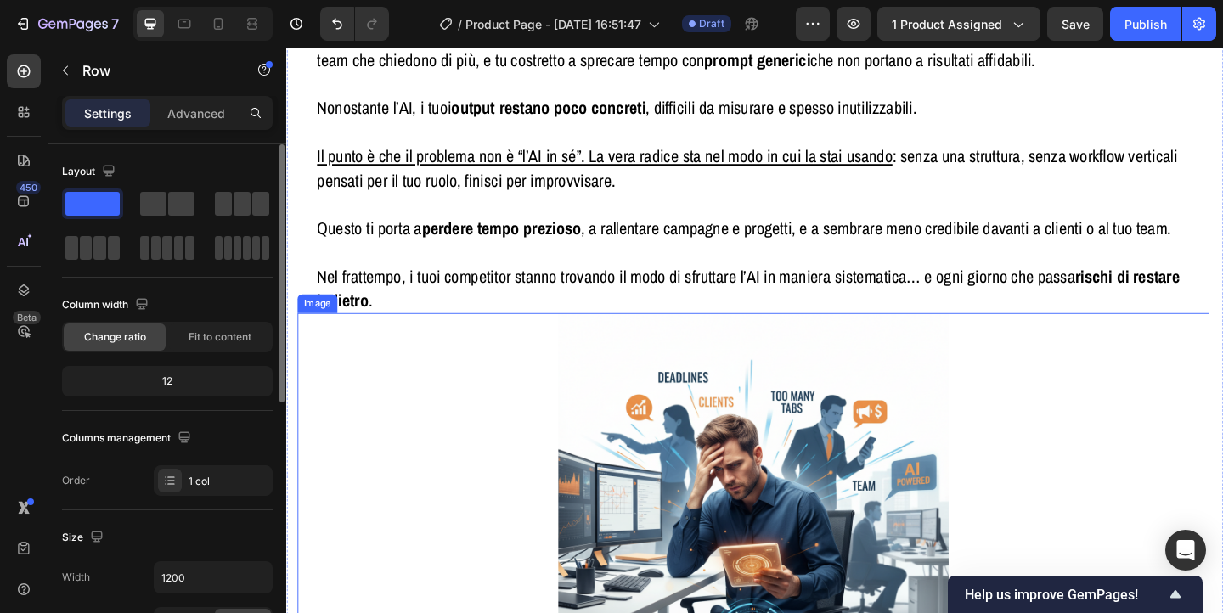
click at [836, 477] on img at bounding box center [794, 549] width 425 height 425
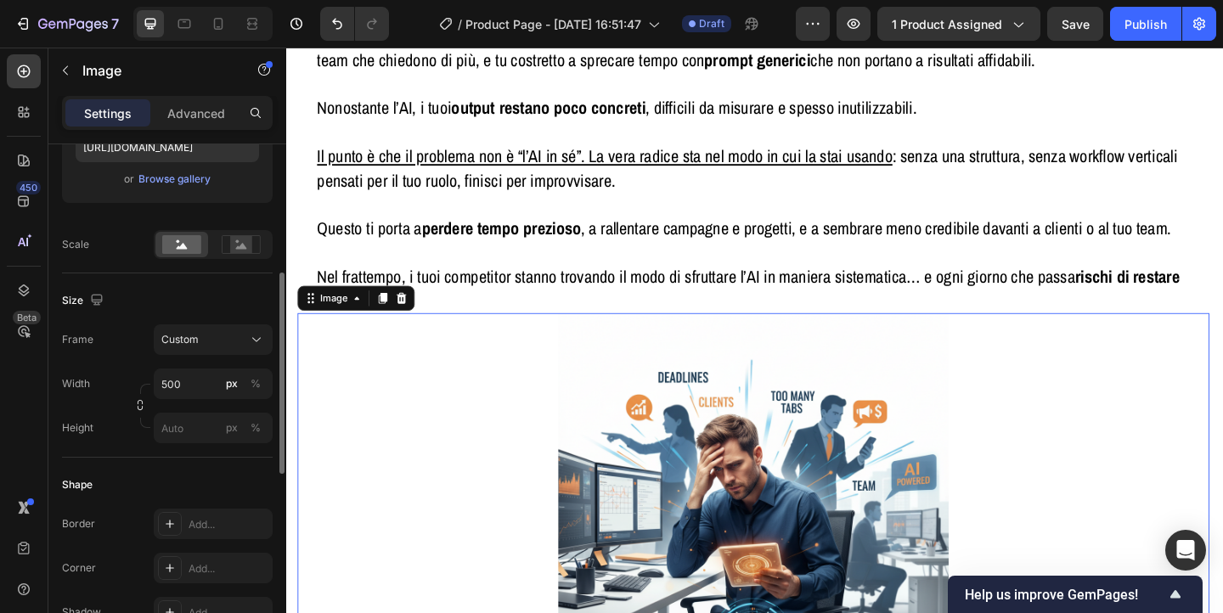
scroll to position [329, 0]
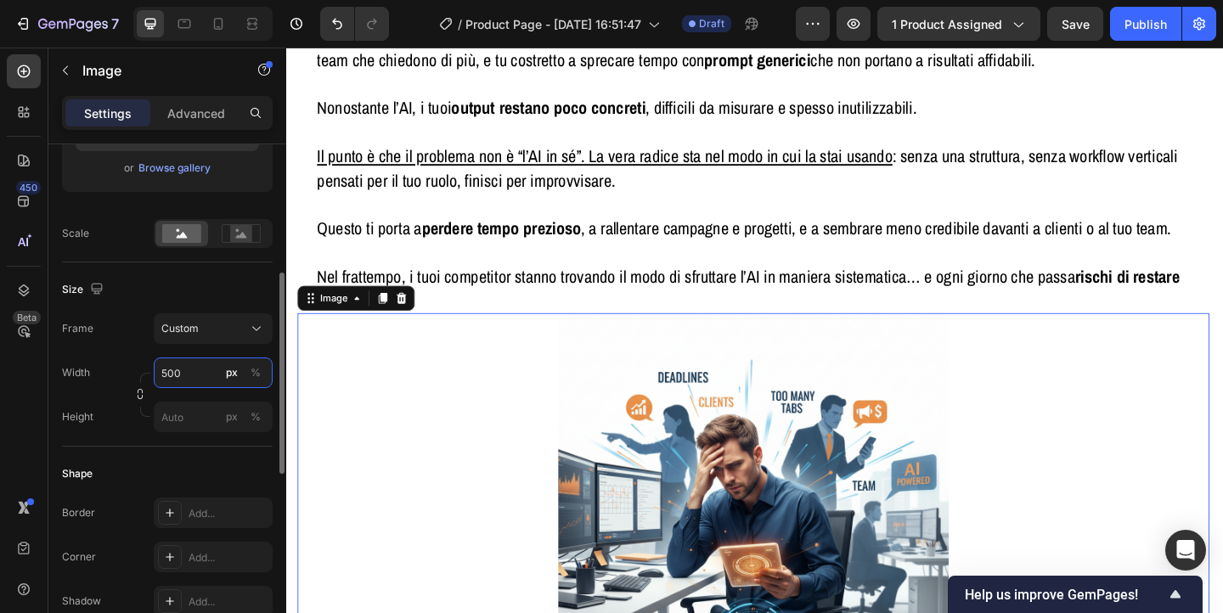
click at [166, 374] on input "500" at bounding box center [213, 373] width 119 height 31
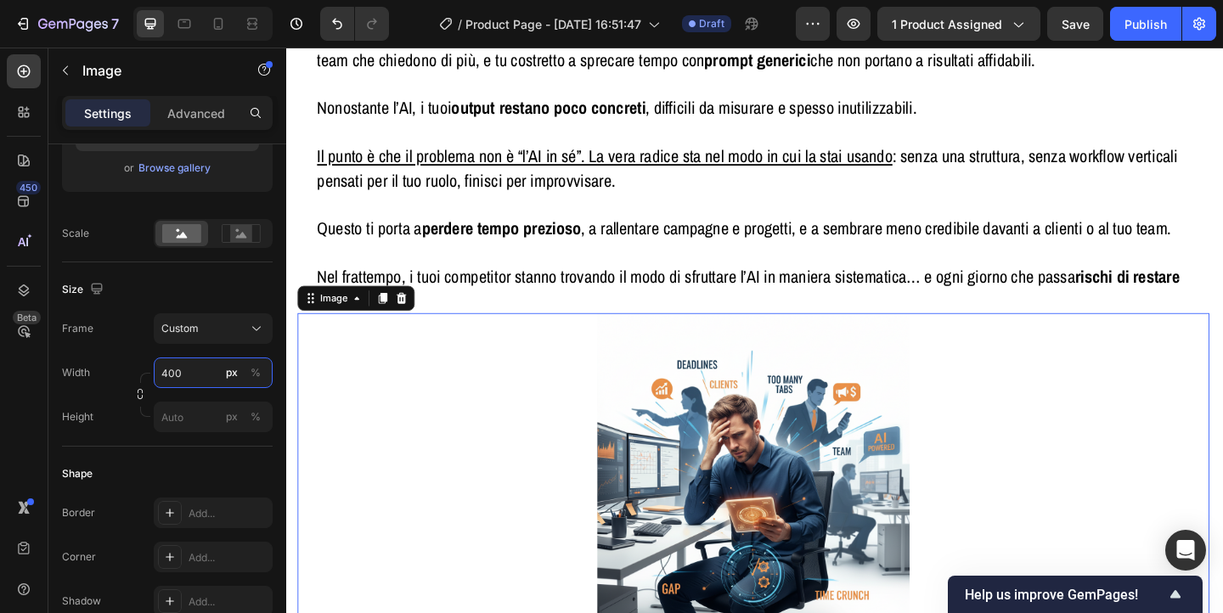
type input "400"
click at [510, 429] on div at bounding box center [794, 507] width 991 height 340
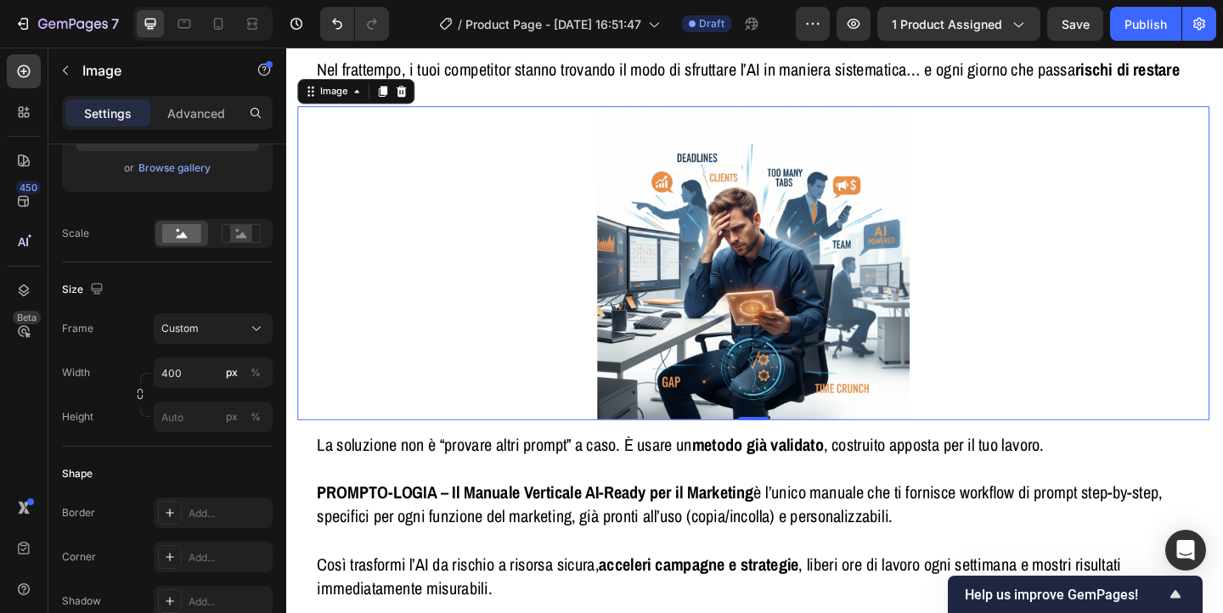
scroll to position [1811, 0]
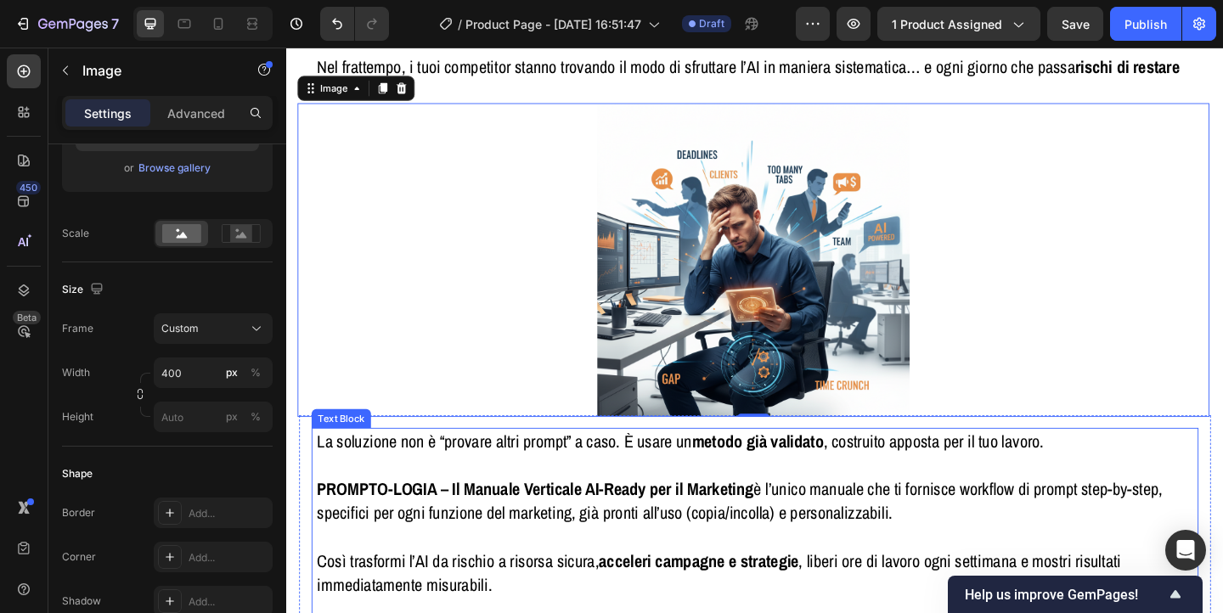
click at [675, 473] on p "La soluzione non è “provare altri prompt” a caso. È usare un metodo già validat…" at bounding box center [795, 476] width 953 height 26
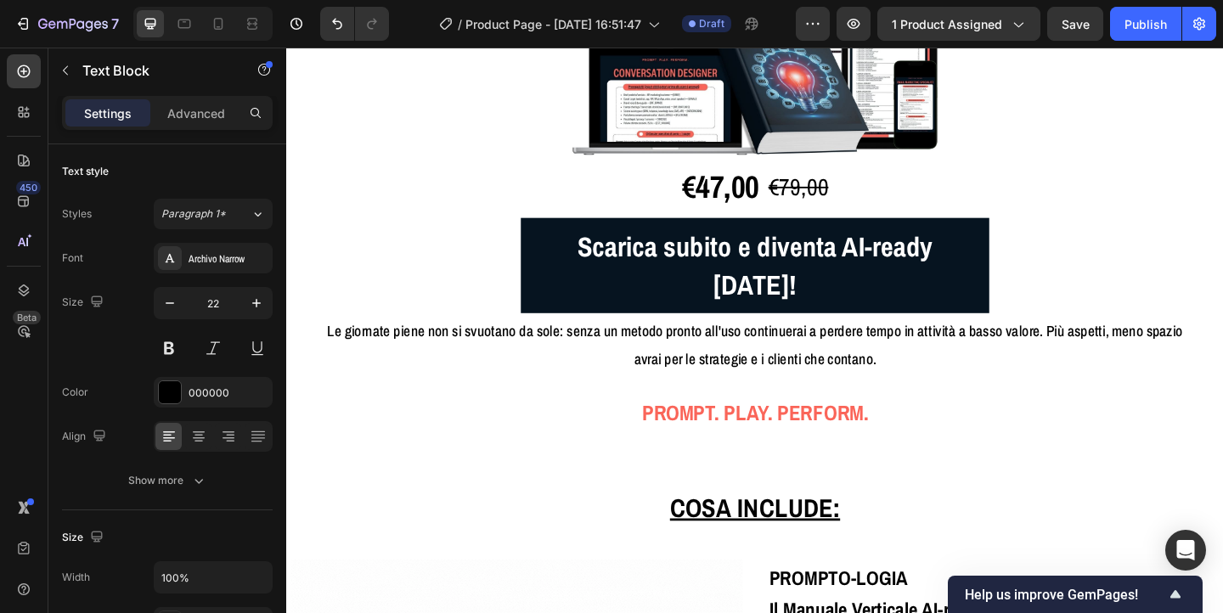
scroll to position [2772, 0]
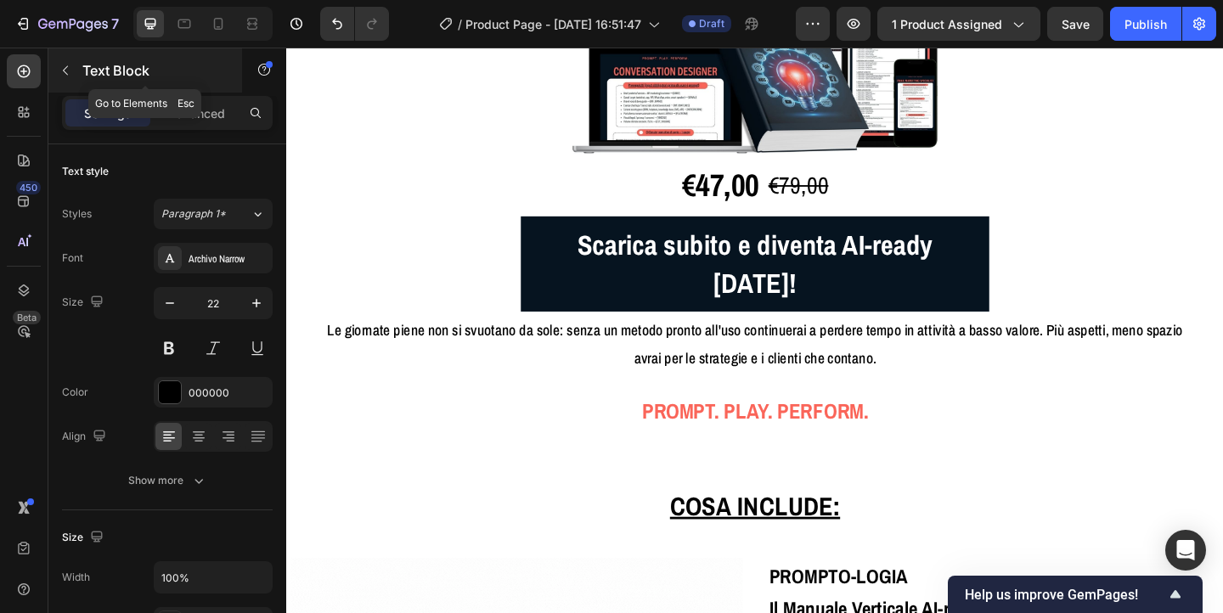
click at [71, 69] on icon "button" at bounding box center [66, 71] width 14 height 14
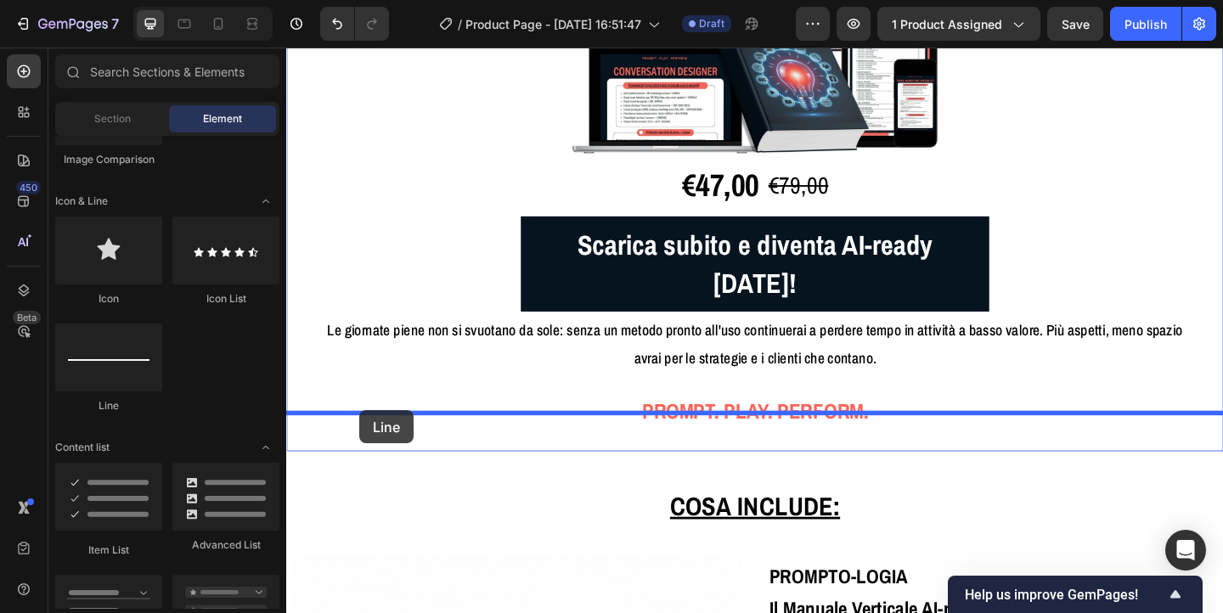
drag, startPoint x: 395, startPoint y: 410, endPoint x: 366, endPoint y: 443, distance: 44.0
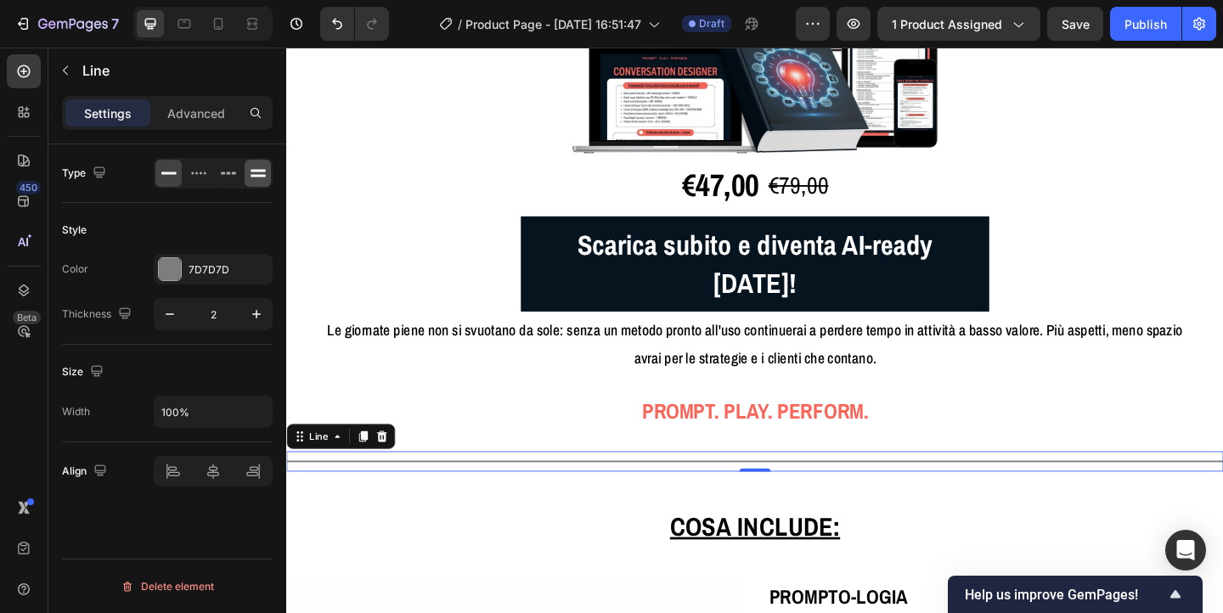
click at [266, 171] on icon at bounding box center [258, 173] width 17 height 17
click at [221, 318] on input "2" at bounding box center [213, 314] width 56 height 31
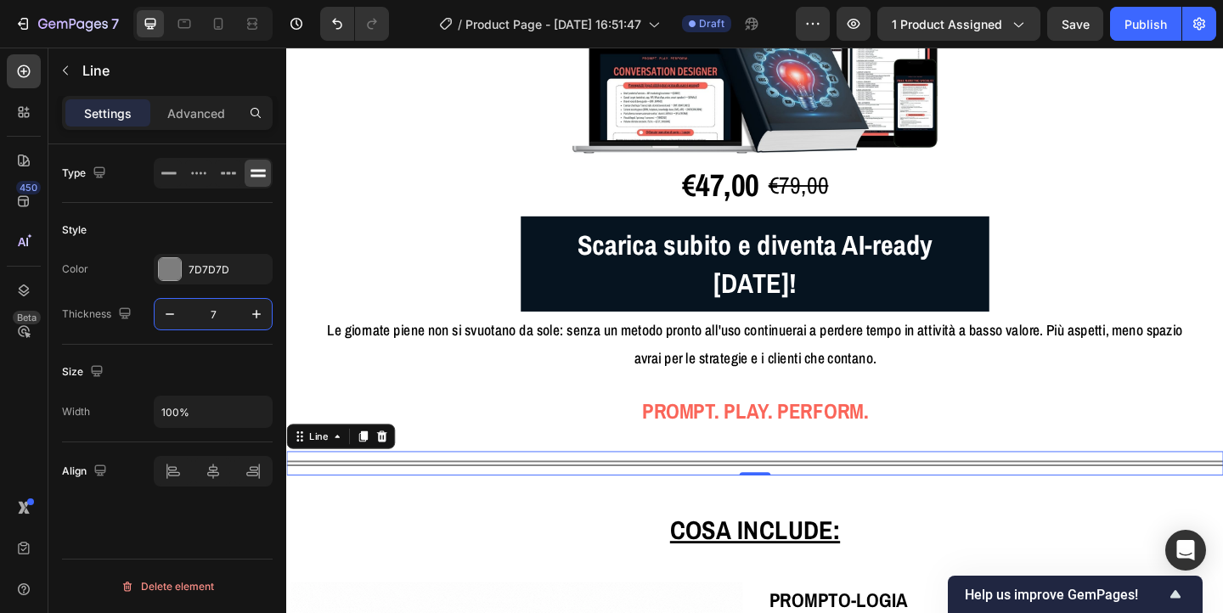
type input "7"
click at [171, 277] on div at bounding box center [170, 269] width 22 height 22
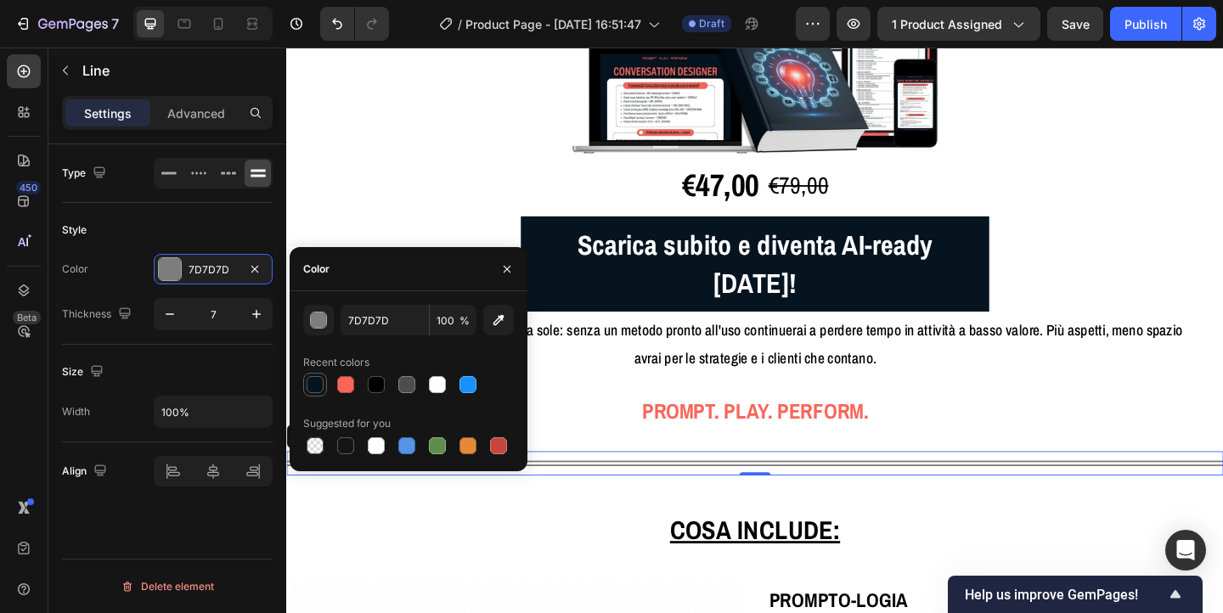
click at [310, 381] on div at bounding box center [315, 384] width 17 height 17
type input "061420"
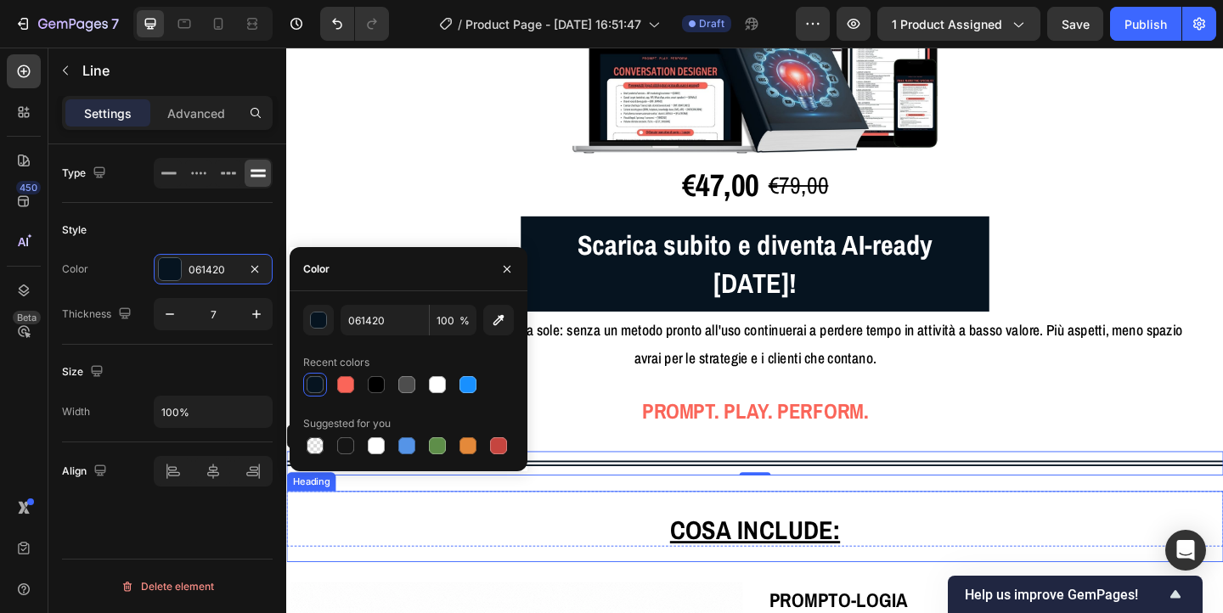
click at [612, 530] on h2 "Cosa include:" at bounding box center [796, 568] width 1020 height 77
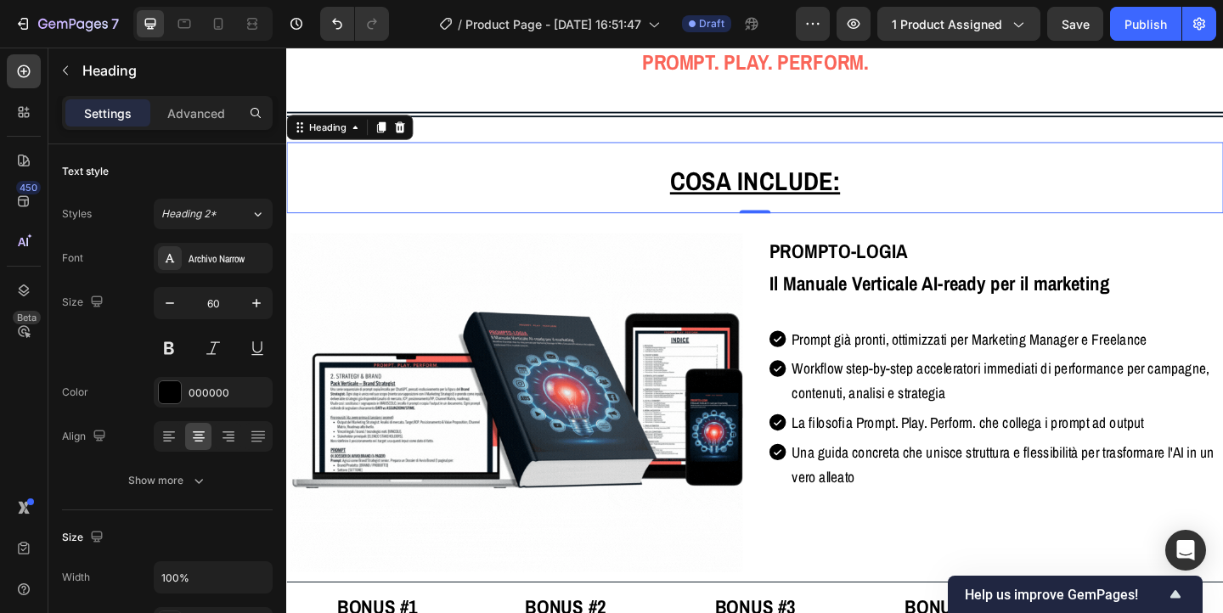
scroll to position [3172, 0]
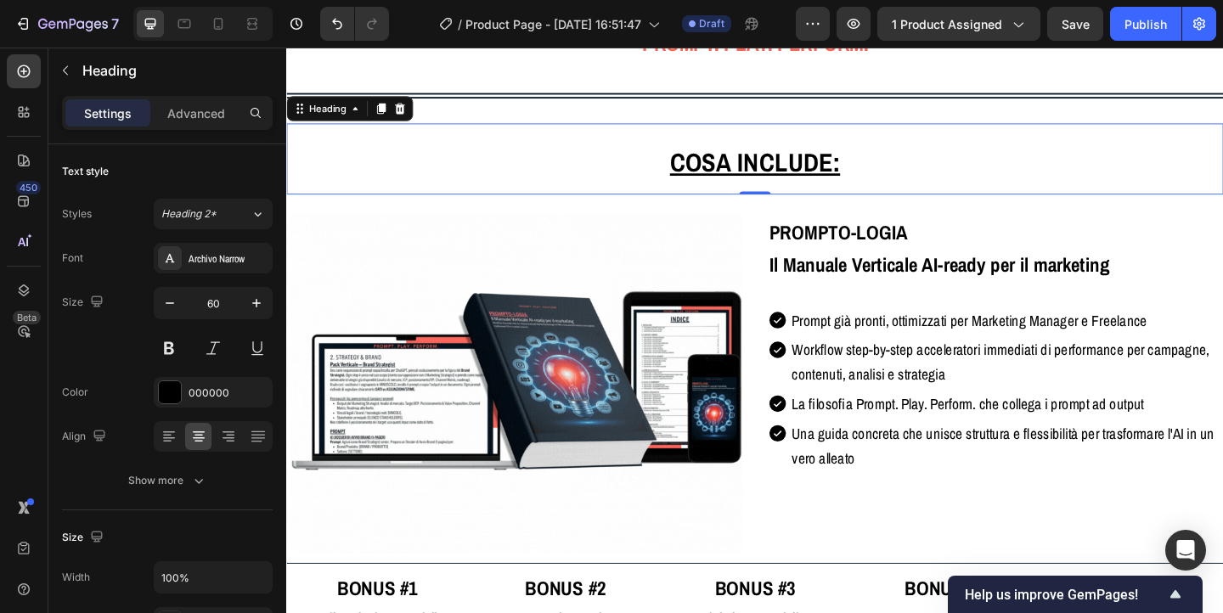
click at [807, 154] on u "Cosa include:" at bounding box center [795, 172] width 185 height 37
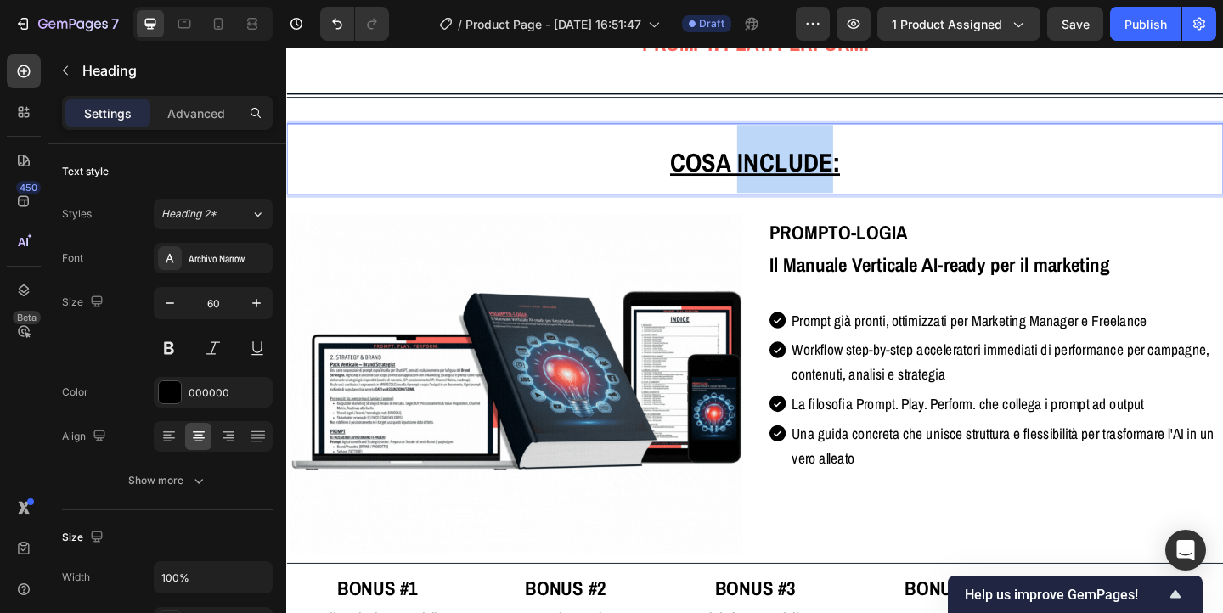
click at [807, 154] on u "Cosa include:" at bounding box center [795, 172] width 185 height 37
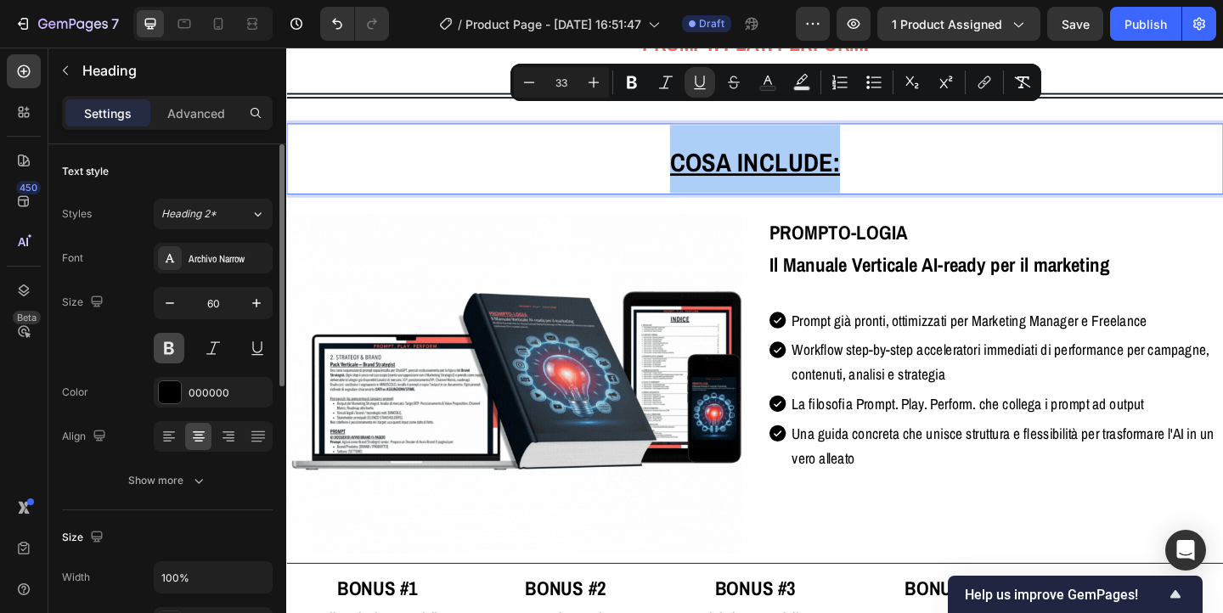
click at [167, 357] on button at bounding box center [169, 348] width 31 height 31
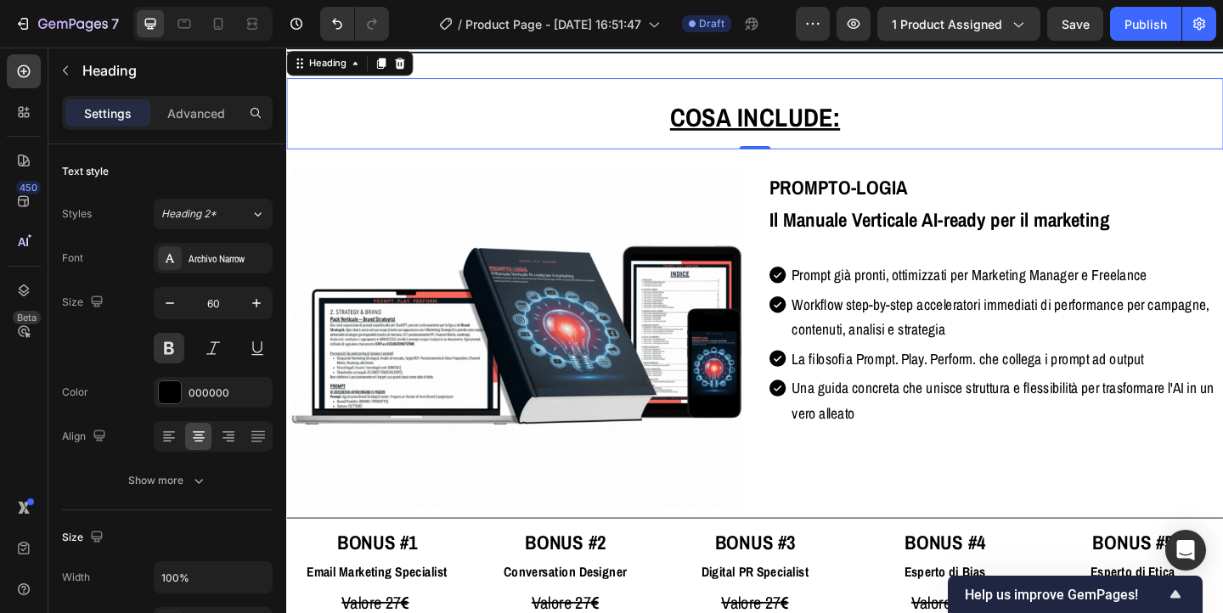
scroll to position [3232, 0]
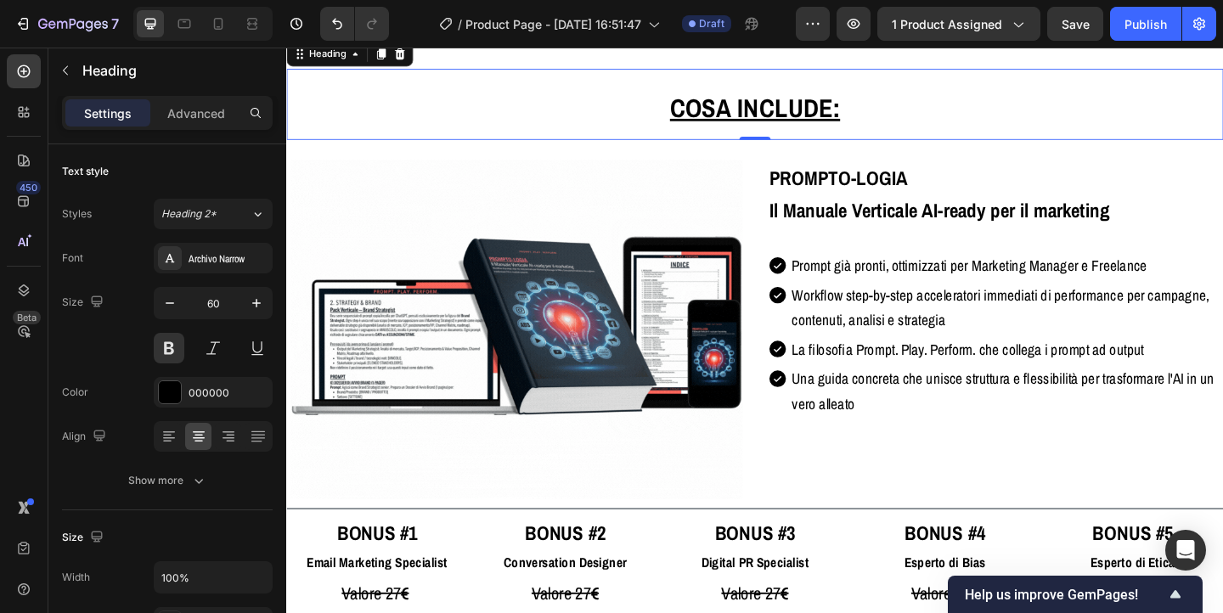
click at [747, 170] on img at bounding box center [537, 354] width 492 height 369
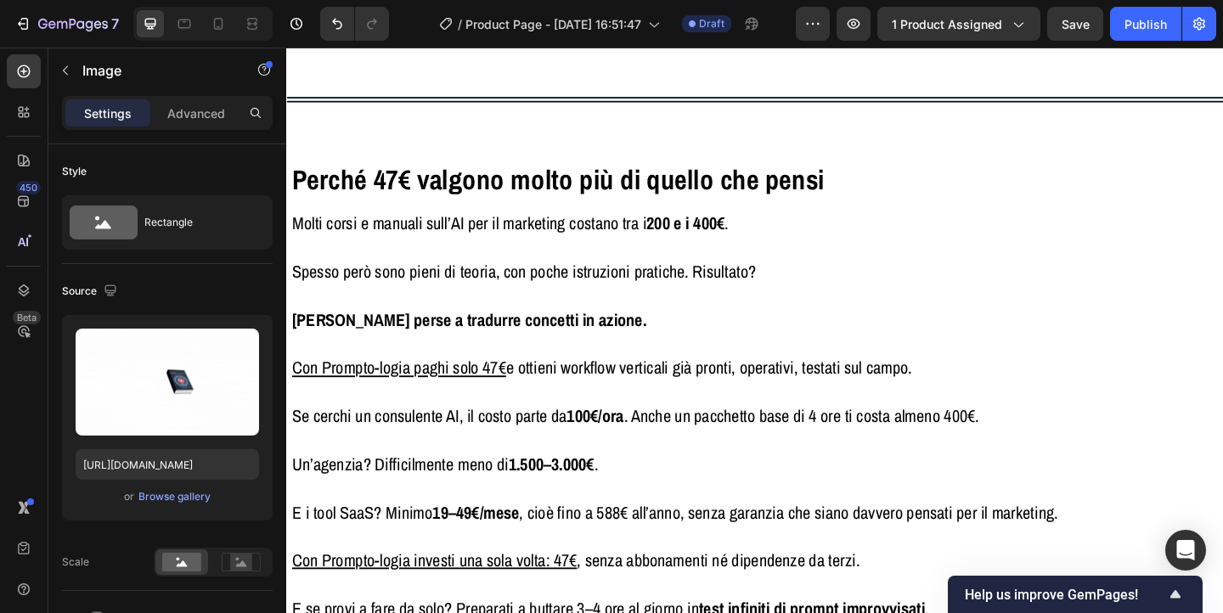
scroll to position [4047, 0]
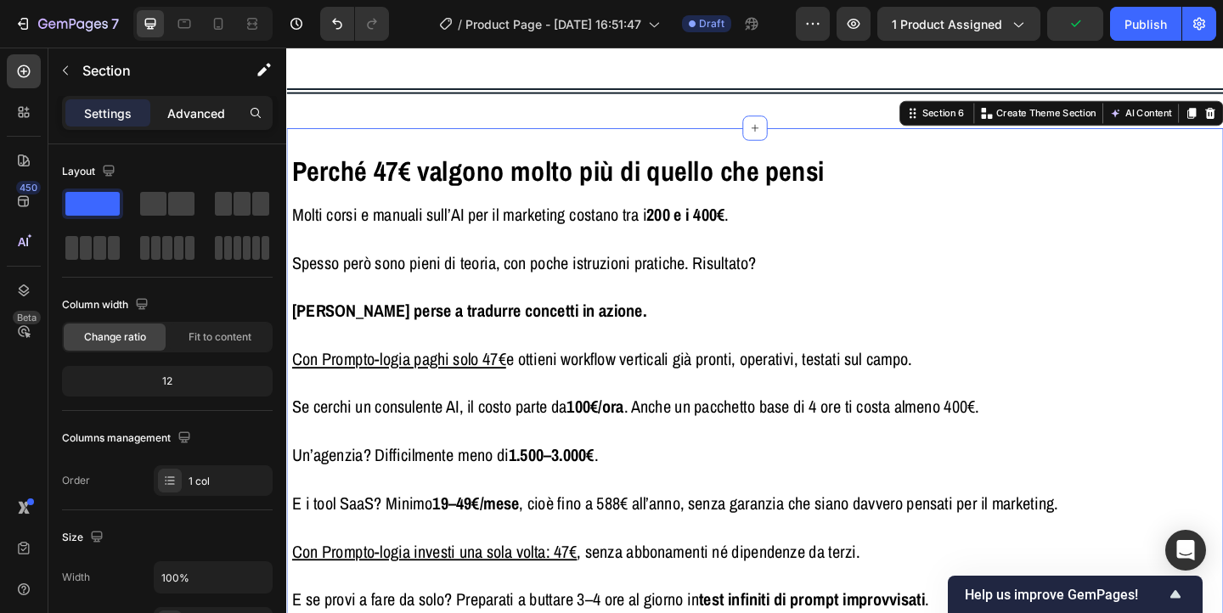
click at [185, 109] on p "Advanced" at bounding box center [196, 114] width 58 height 18
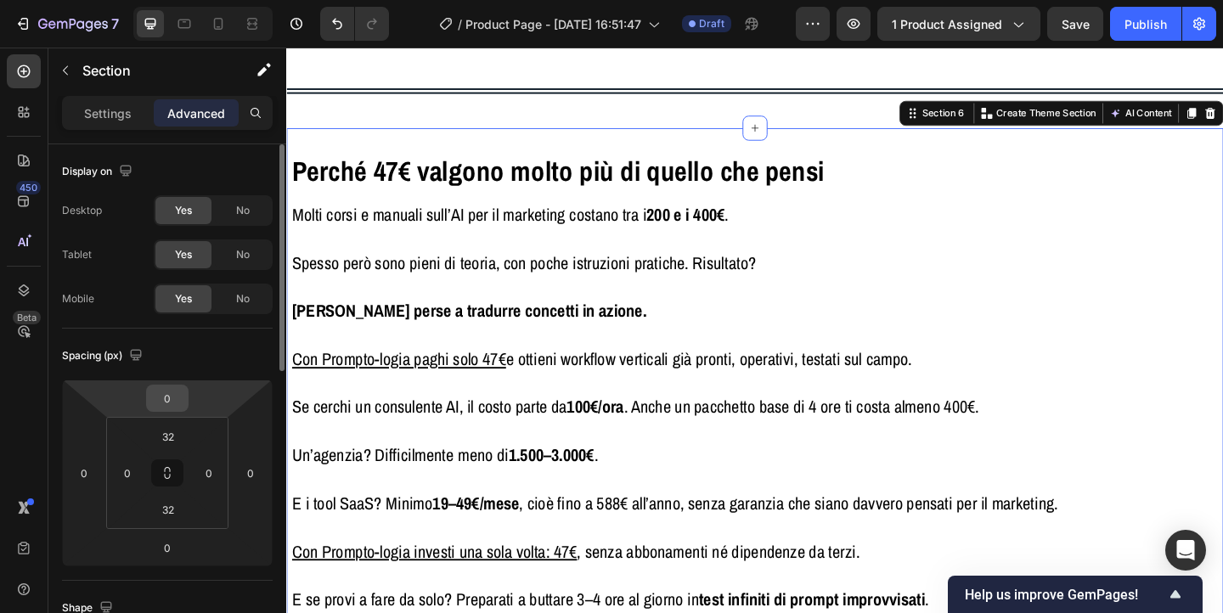
click at [184, 398] on input "0" at bounding box center [167, 398] width 34 height 25
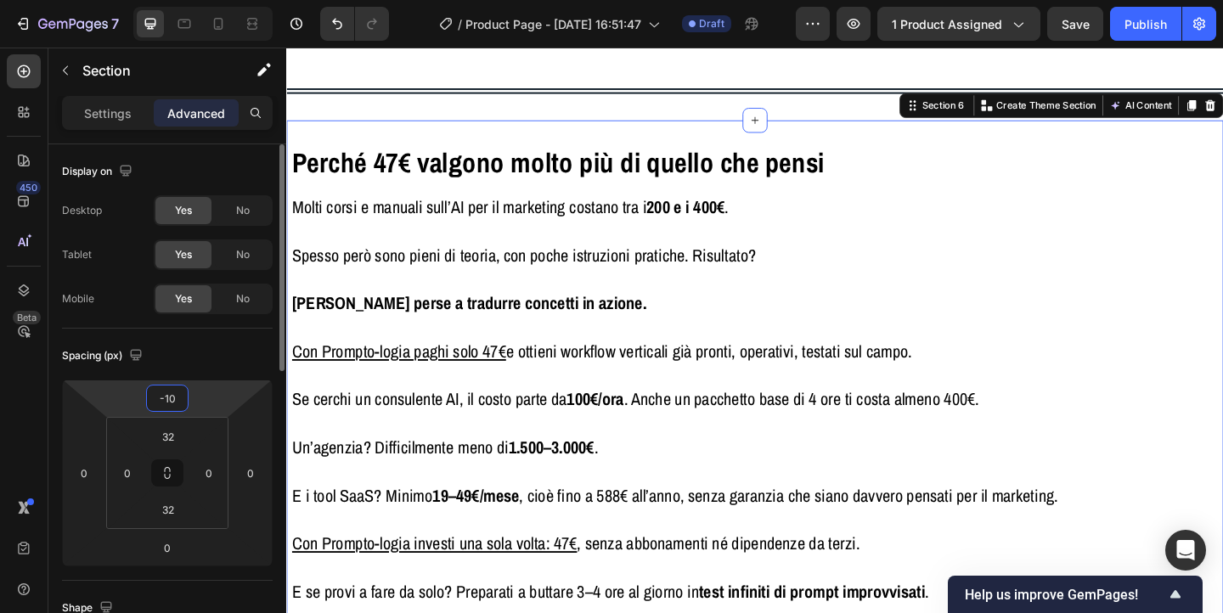
type input "-1"
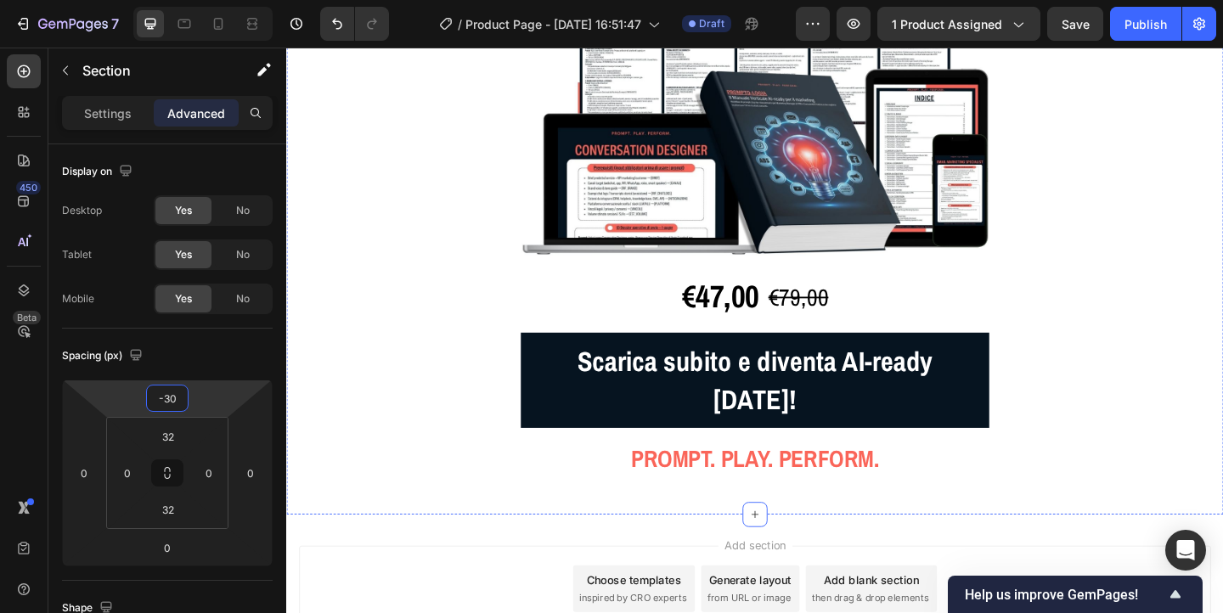
scroll to position [5121, 0]
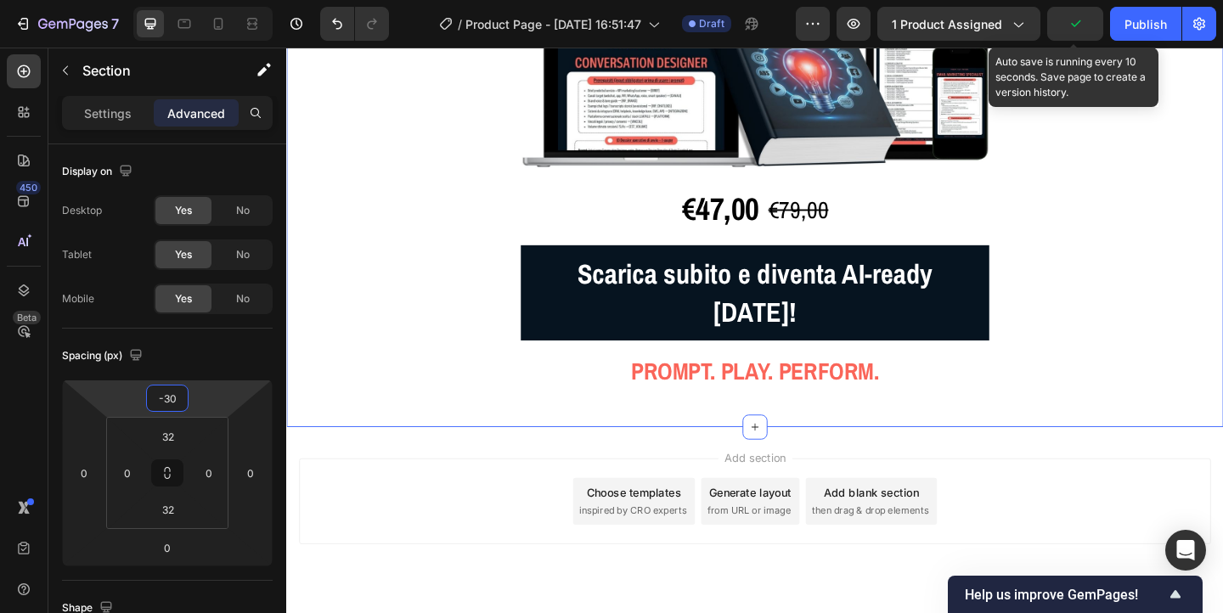
type input "-30"
click at [1072, 27] on icon "button" at bounding box center [1075, 23] width 17 height 17
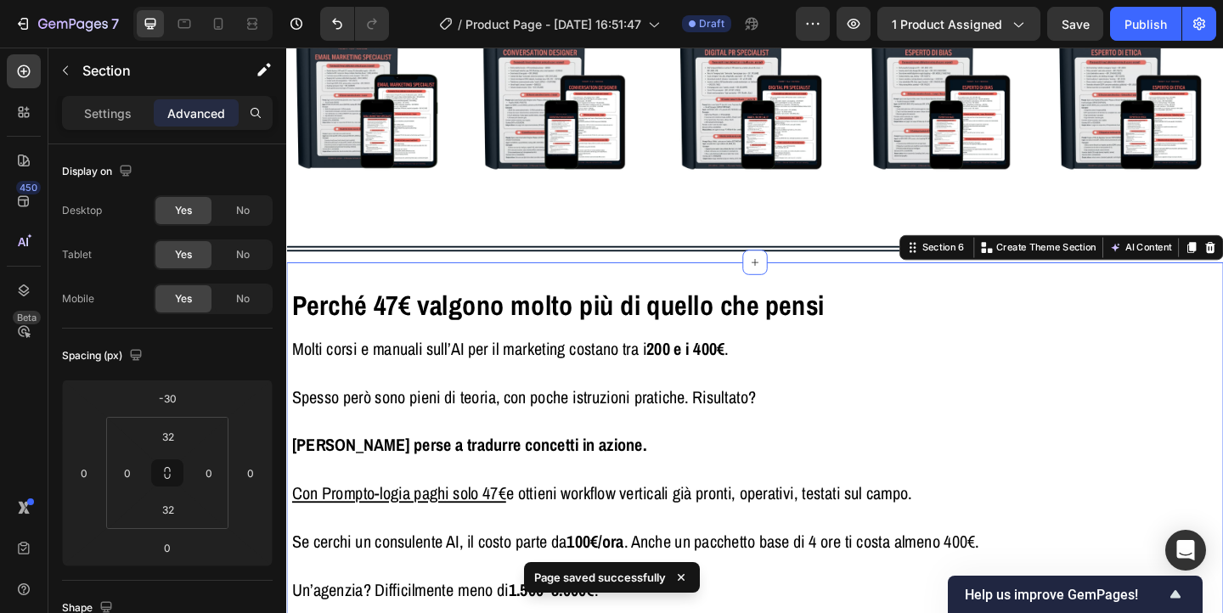
scroll to position [3872, 0]
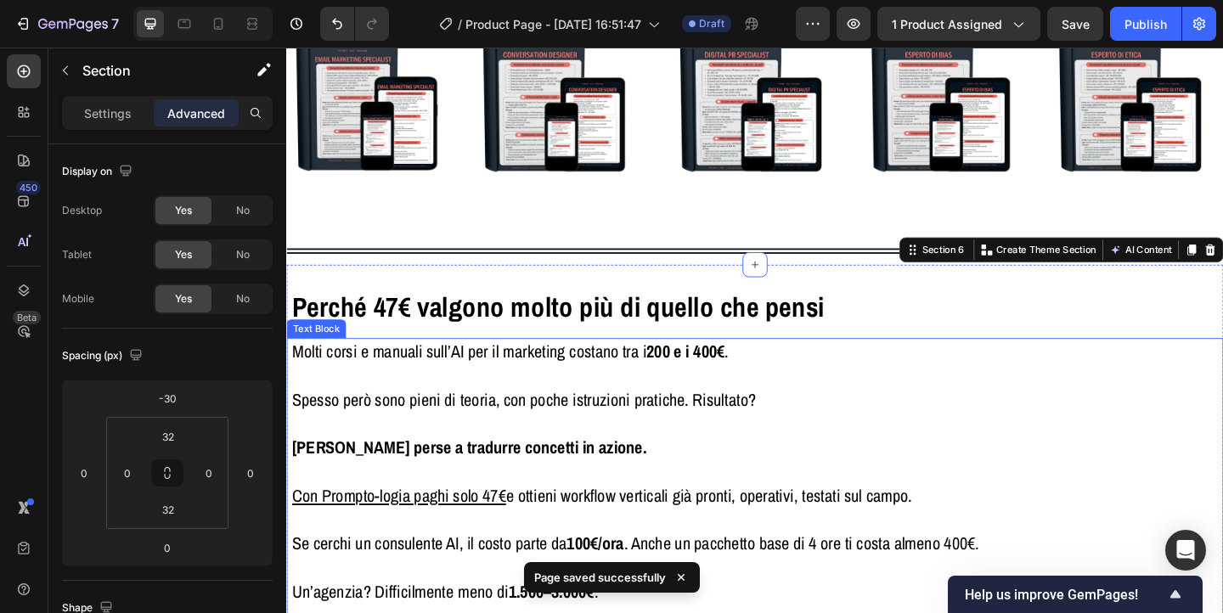
click at [886, 436] on p "Spesso però sono pieni di teoria, con poche istruzioni pratiche. Risultato?" at bounding box center [796, 431] width 1008 height 26
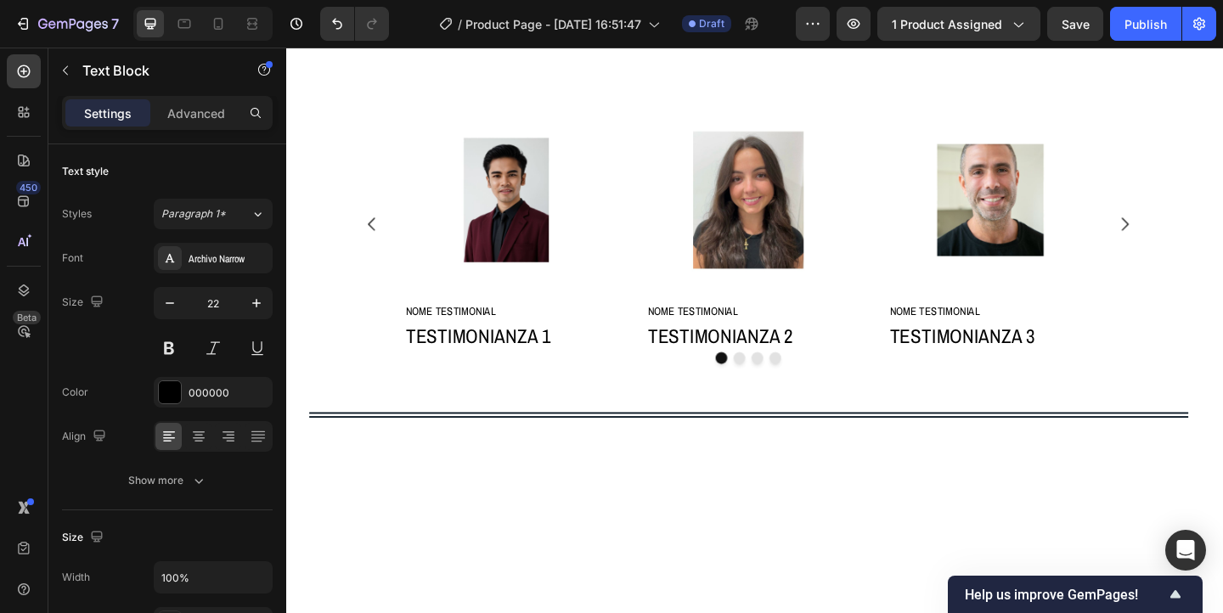
scroll to position [624, 0]
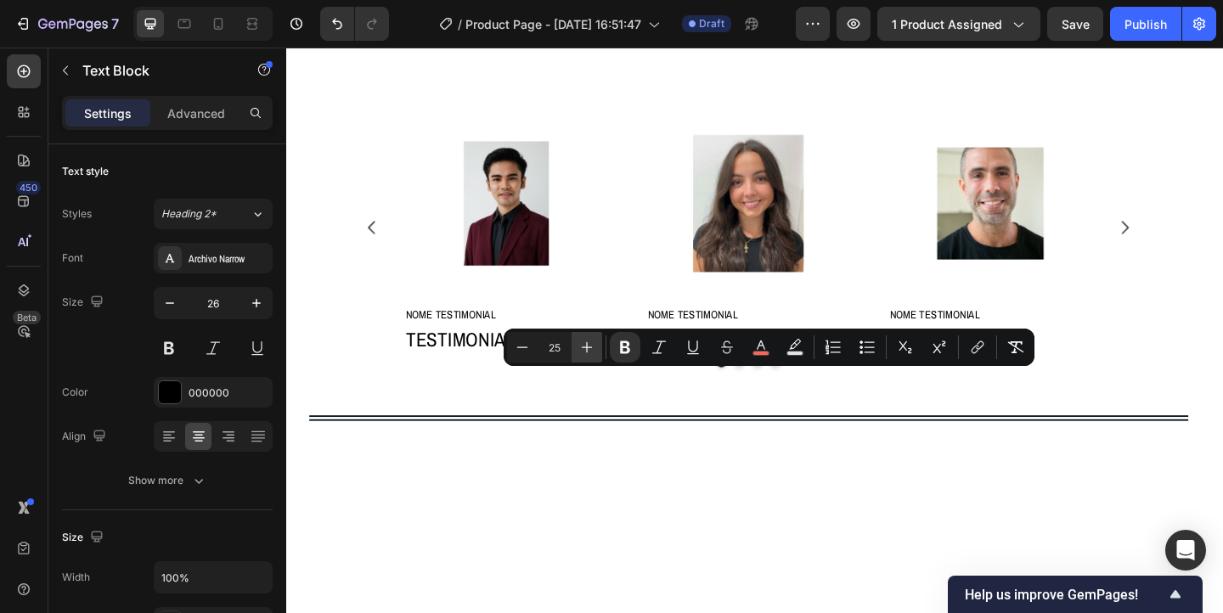
click at [590, 342] on icon "Editor contextual toolbar" at bounding box center [587, 347] width 17 height 17
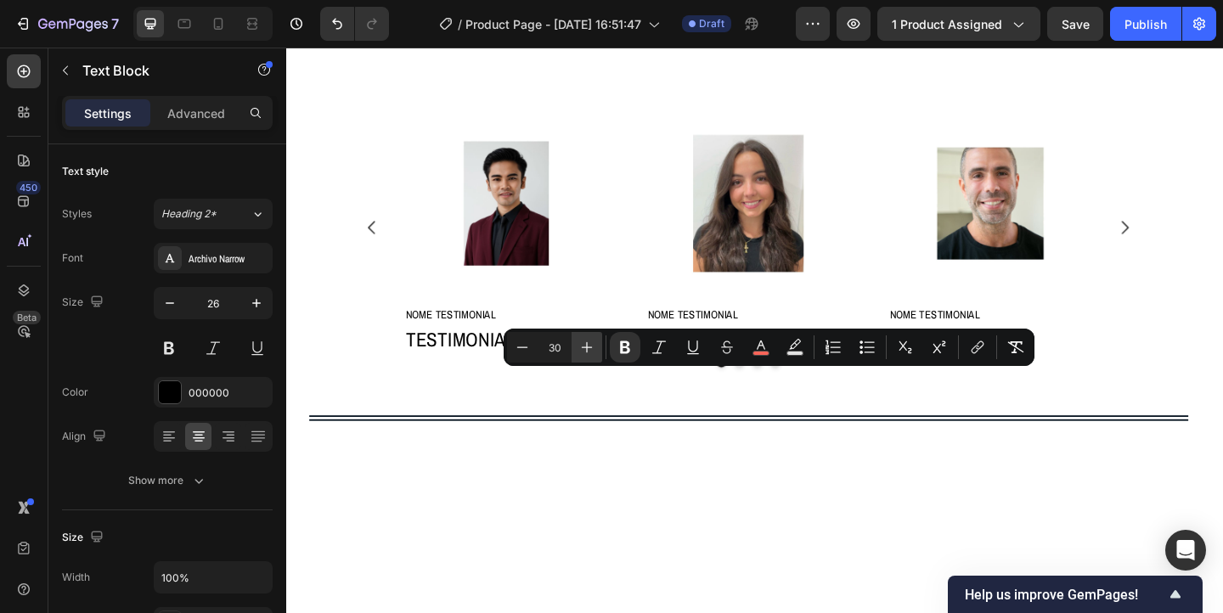
click at [590, 342] on icon "Editor contextual toolbar" at bounding box center [587, 347] width 17 height 17
type input "32"
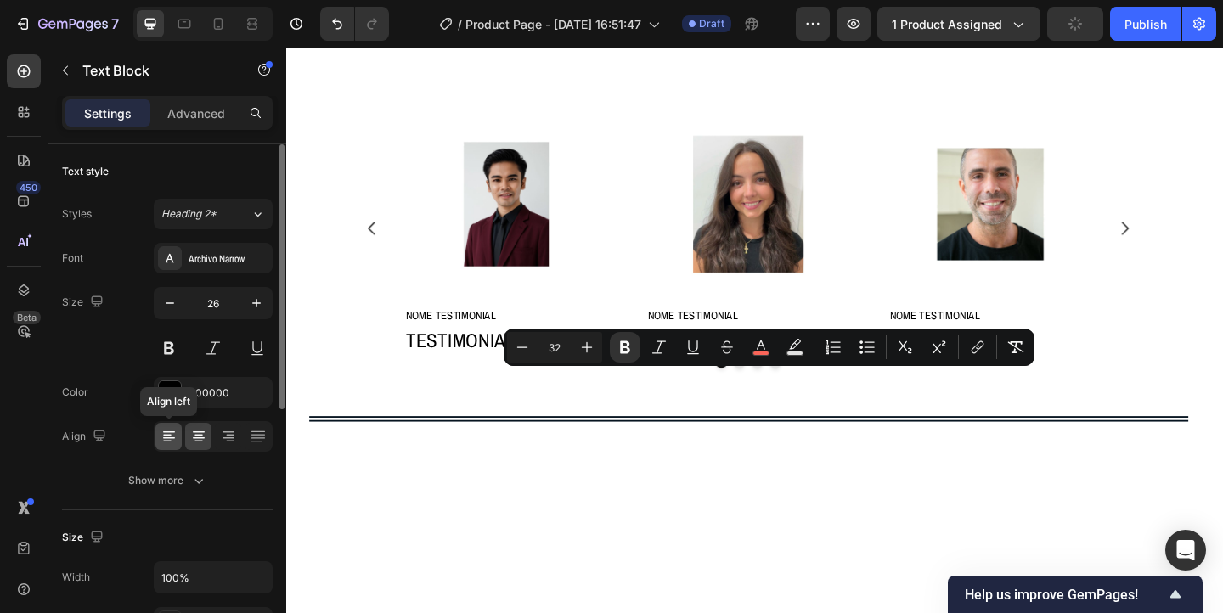
click at [166, 435] on icon at bounding box center [167, 436] width 8 height 2
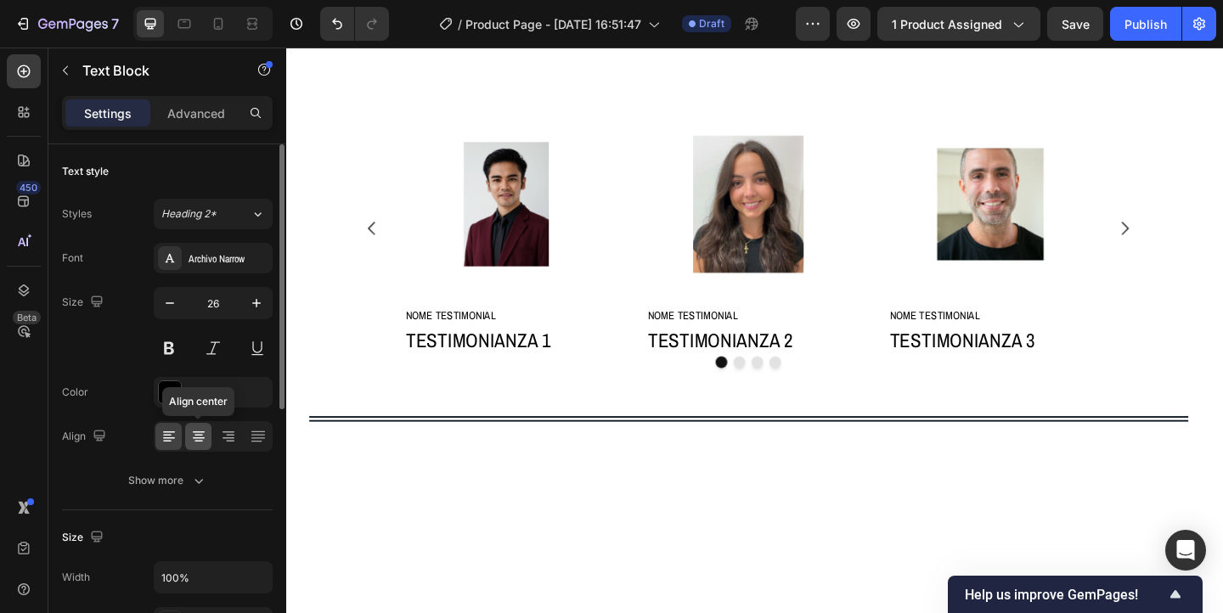
click at [196, 436] on icon at bounding box center [198, 436] width 17 height 17
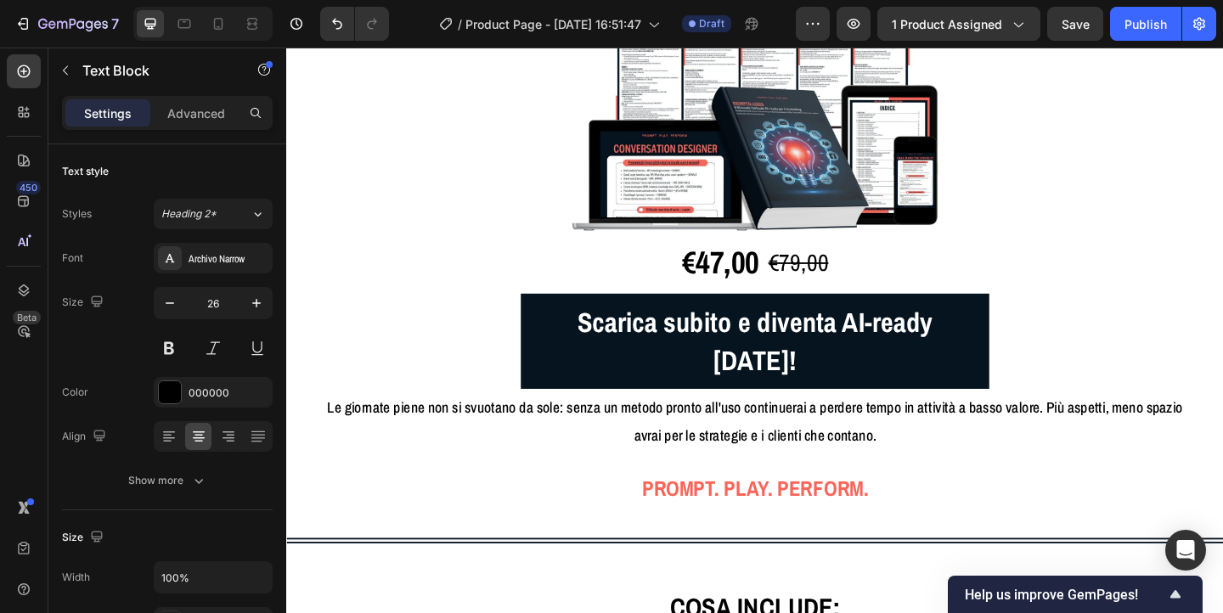
scroll to position [2799, 0]
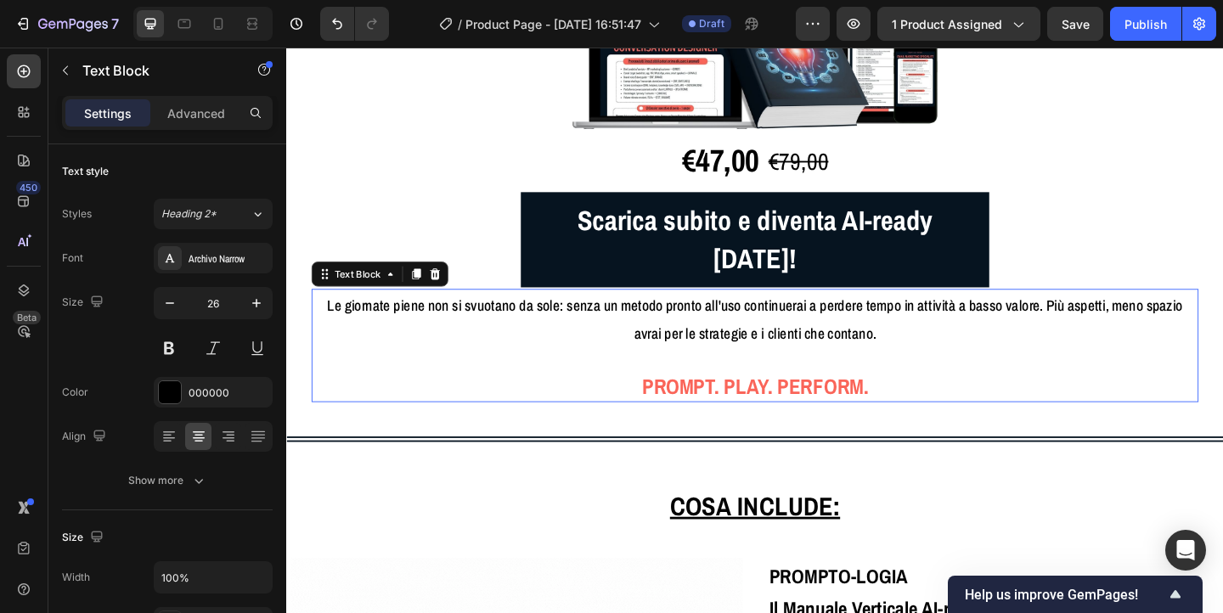
click at [777, 401] on strong "PROMPT. PLAY. PERFORM." at bounding box center [796, 416] width 246 height 31
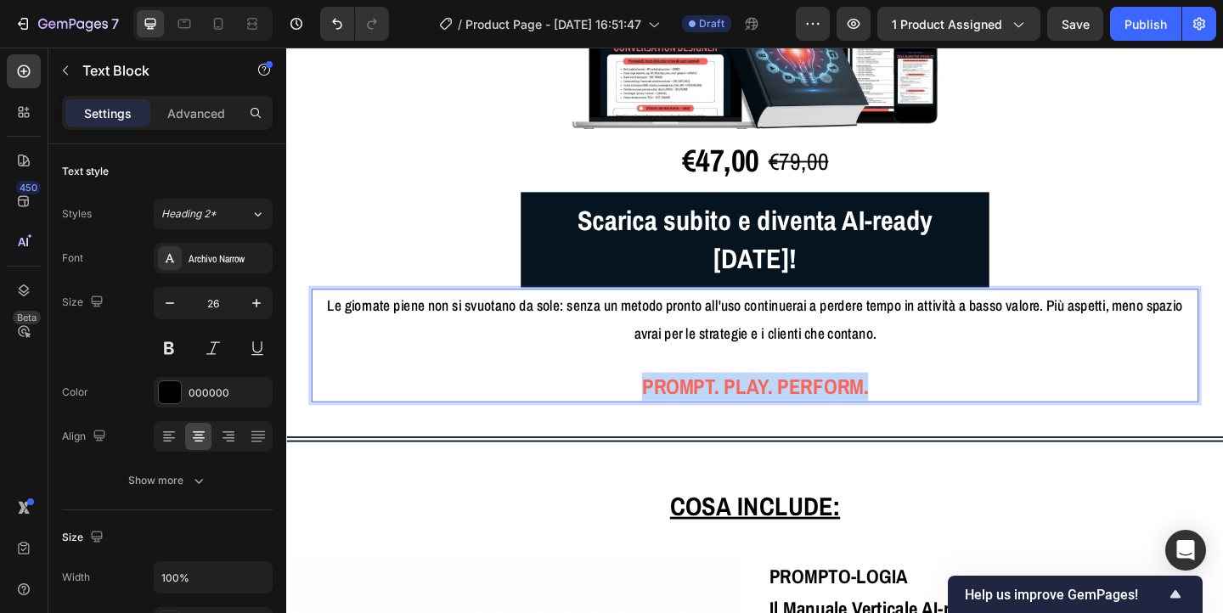
click at [777, 401] on strong "PROMPT. PLAY. PERFORM." at bounding box center [796, 416] width 246 height 31
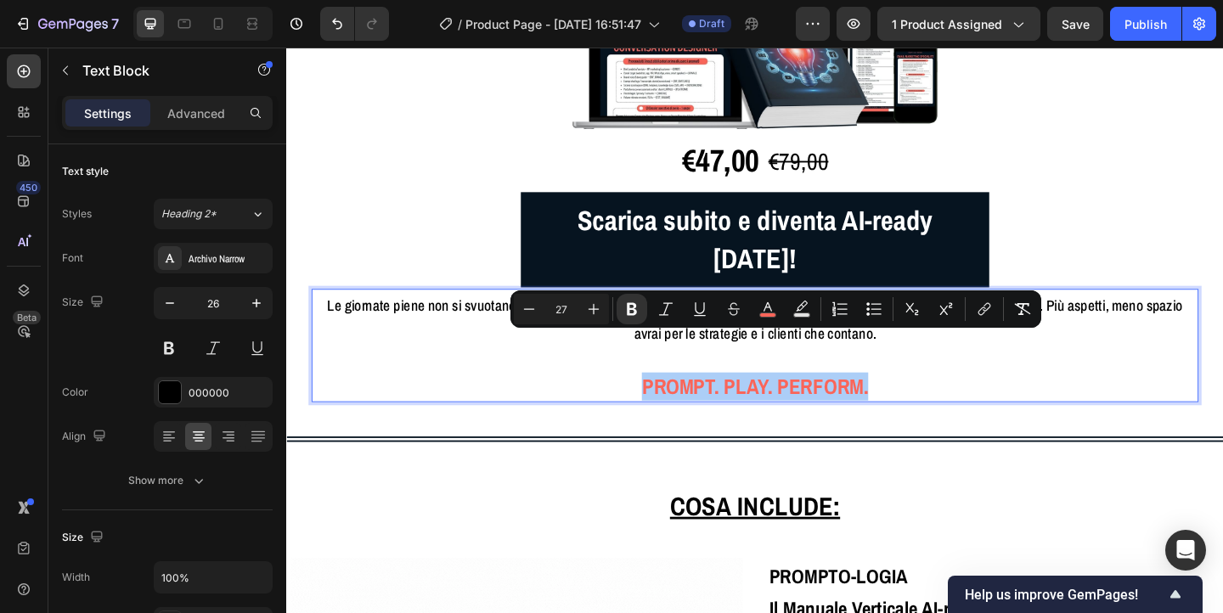
click at [565, 307] on input "27" at bounding box center [562, 309] width 34 height 20
type input "32"
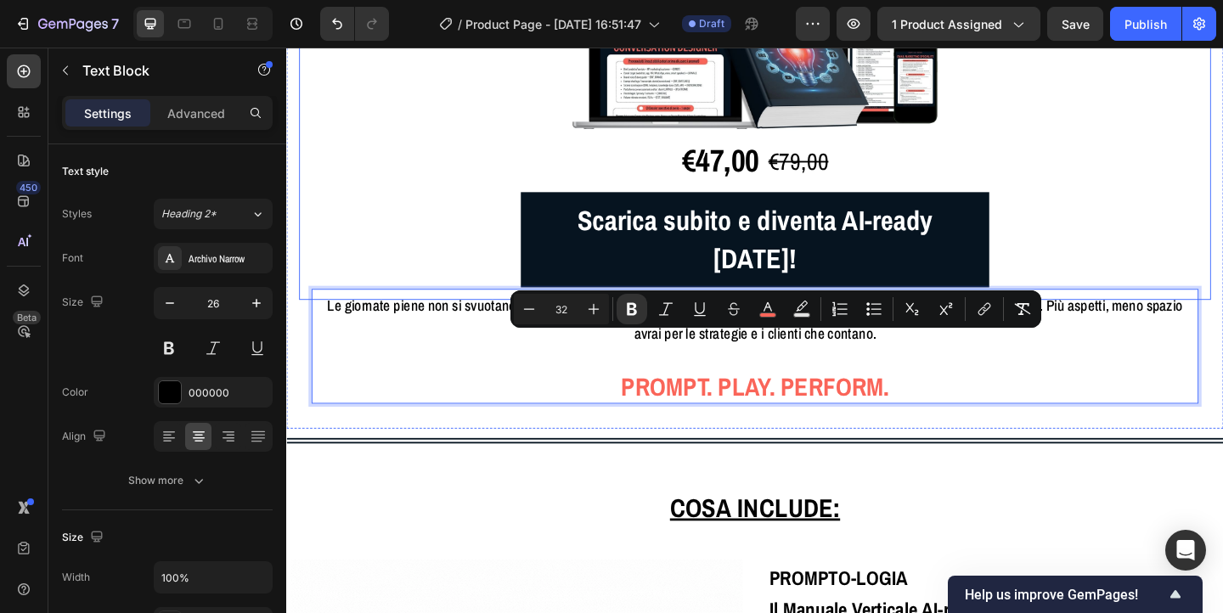
click at [1223, 206] on div "Image €47,00 Product Price Product Price €79,00 Product Price Product Price Row…" at bounding box center [796, 93] width 992 height 458
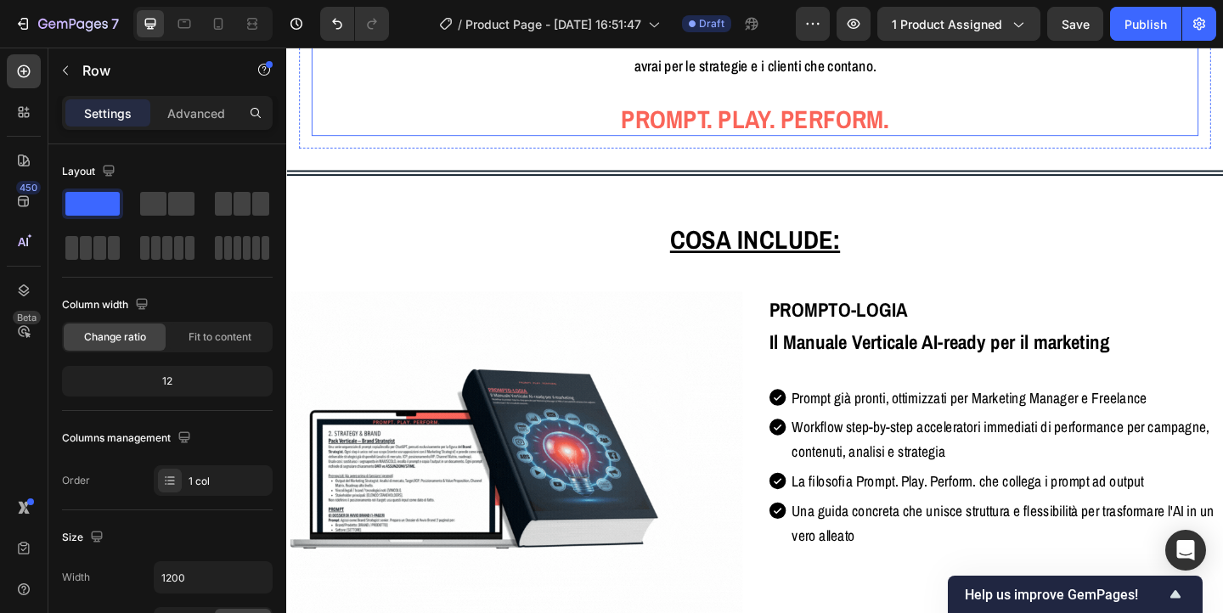
scroll to position [3108, 0]
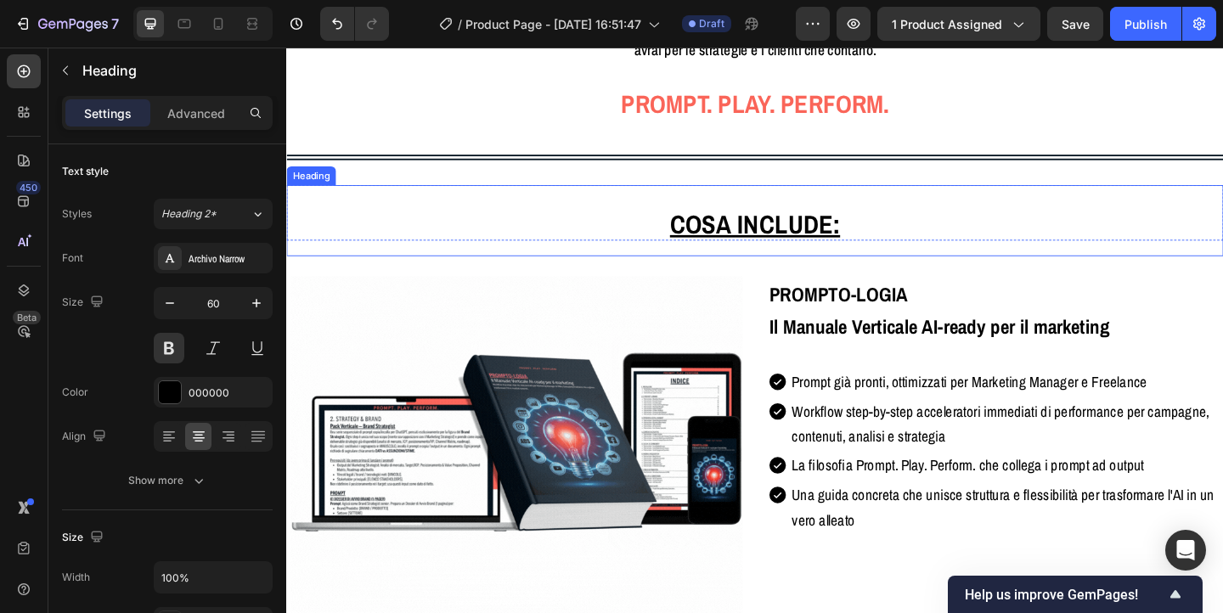
click at [835, 221] on u "Cosa include:" at bounding box center [795, 239] width 185 height 37
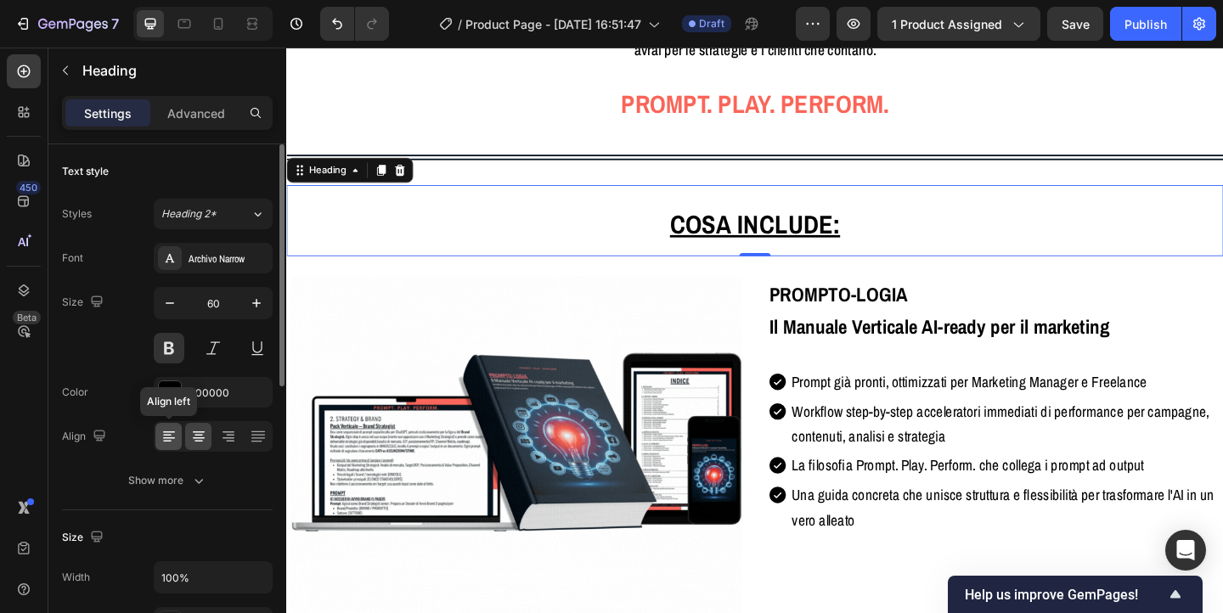
click at [173, 429] on icon at bounding box center [169, 436] width 17 height 17
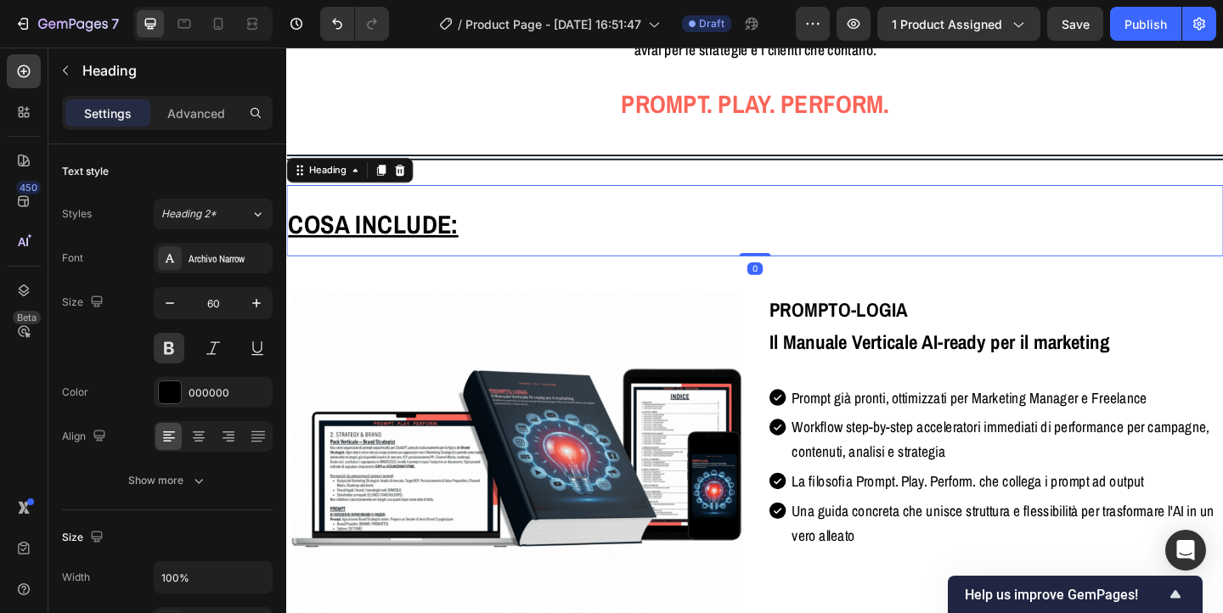
drag, startPoint x: 794, startPoint y: 232, endPoint x: 794, endPoint y: 183, distance: 49.3
click at [794, 197] on div "Cosa include: Heading 0" at bounding box center [796, 235] width 1020 height 77
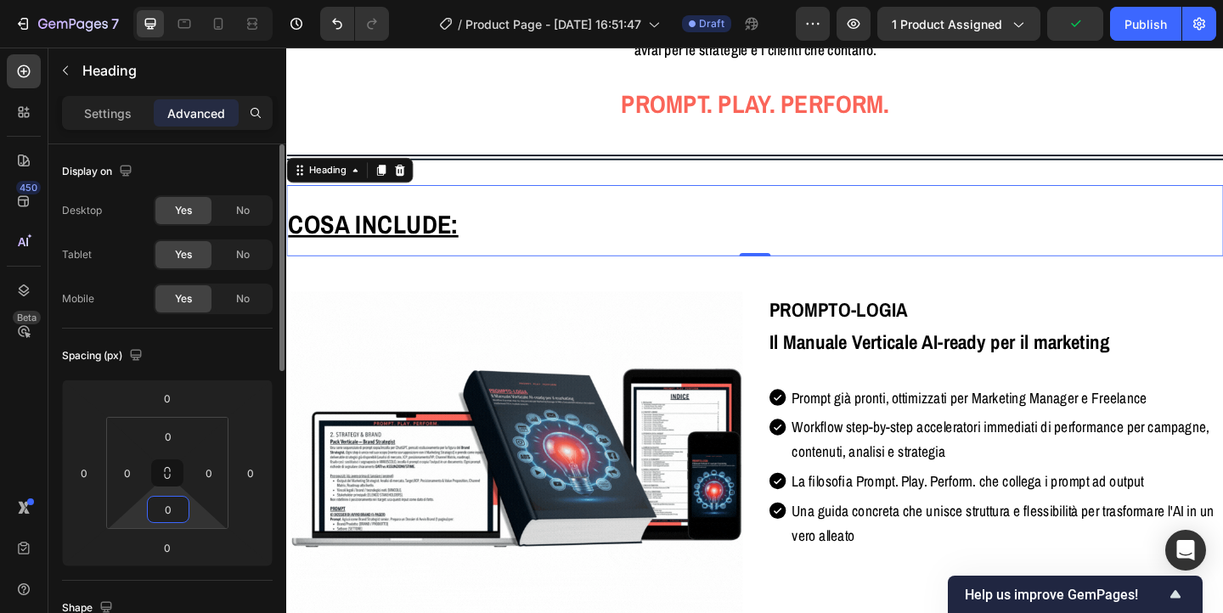
click at [169, 505] on input "0" at bounding box center [168, 509] width 34 height 25
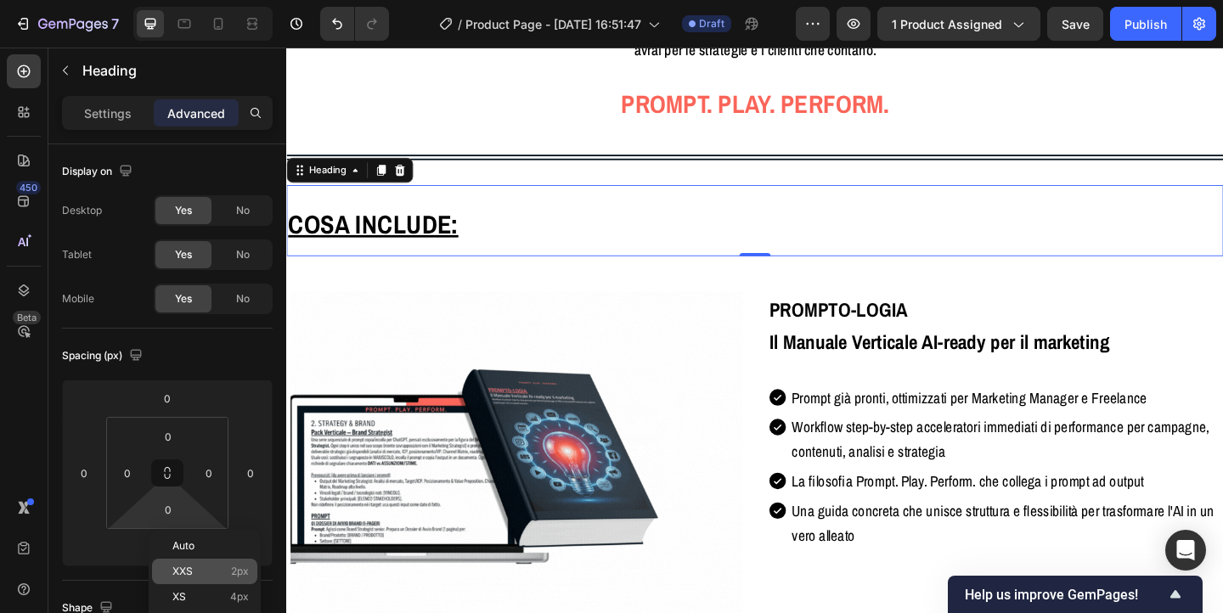
click at [182, 561] on div "XXS 2px" at bounding box center [204, 571] width 105 height 25
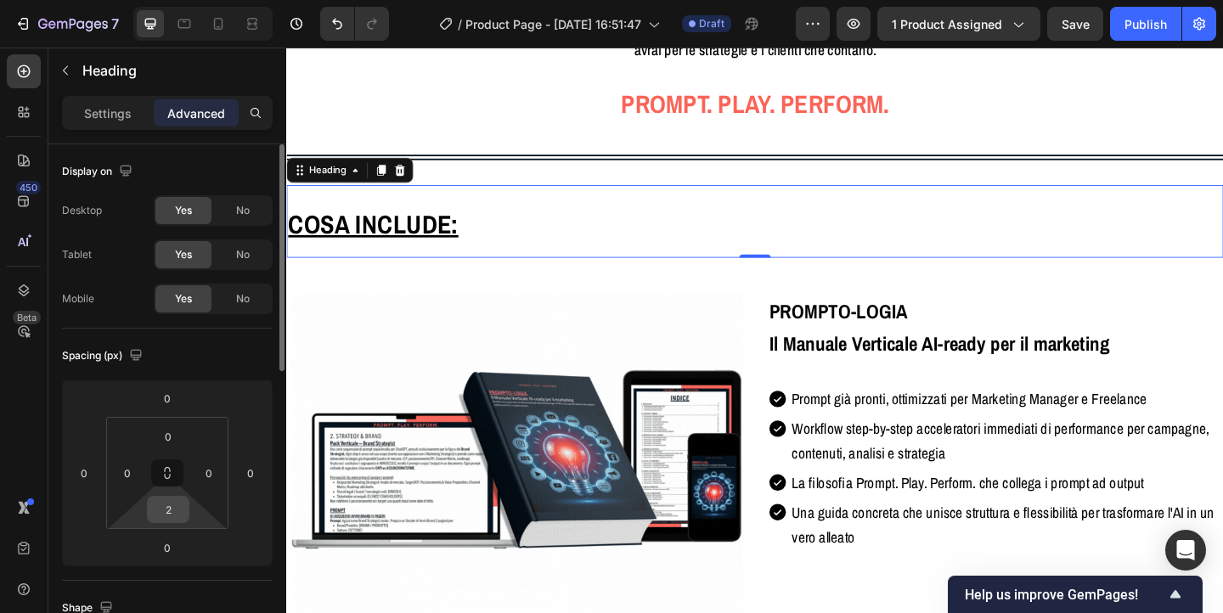
click at [185, 504] on div "2" at bounding box center [168, 509] width 42 height 27
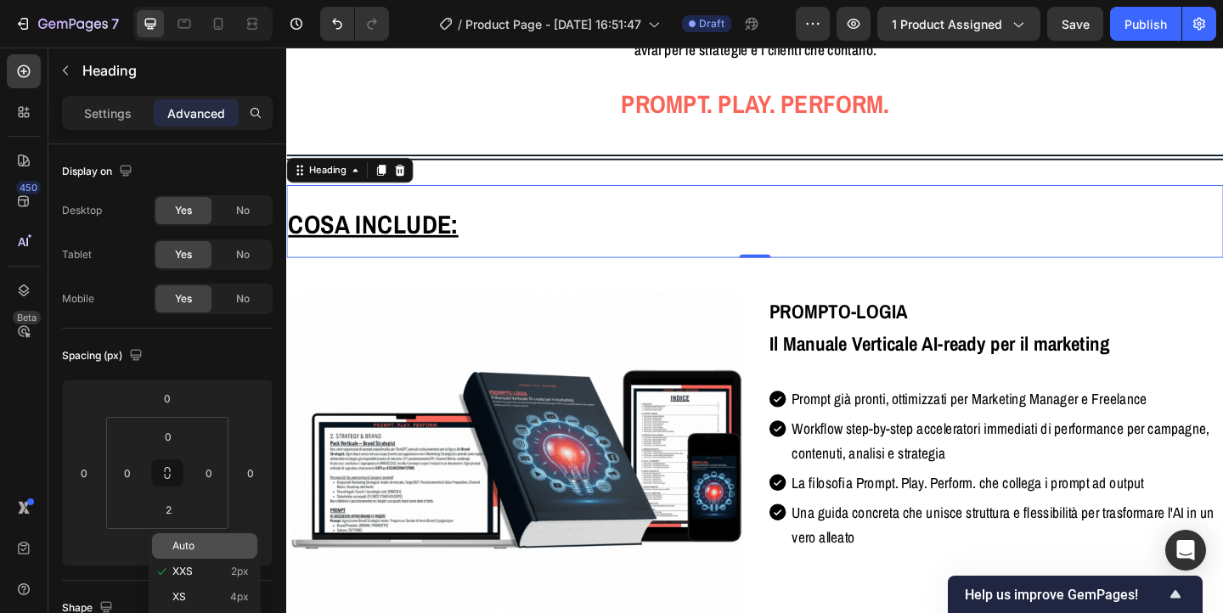
click at [186, 537] on div "Auto" at bounding box center [204, 546] width 105 height 25
type input "Auto"
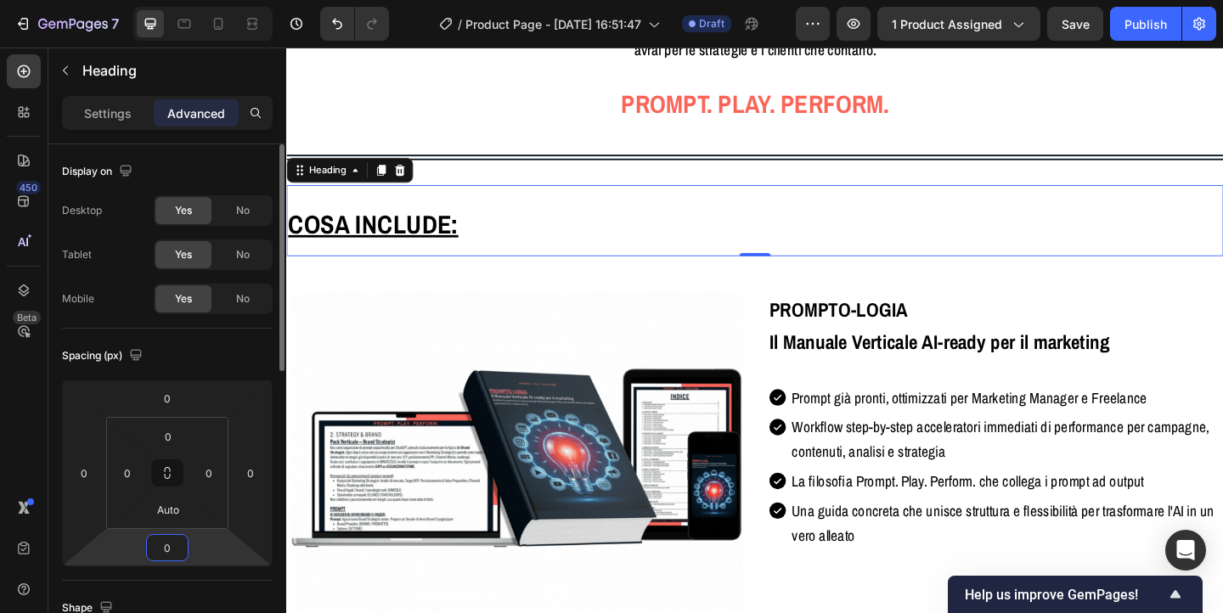
click at [173, 547] on input "0" at bounding box center [167, 547] width 34 height 25
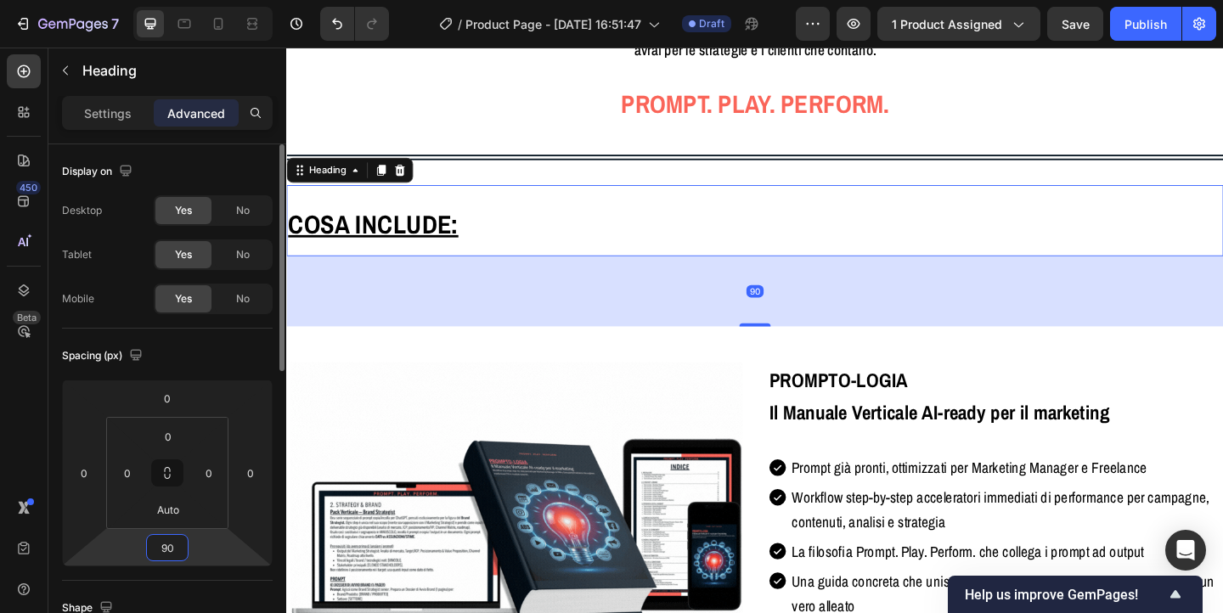
type input "9"
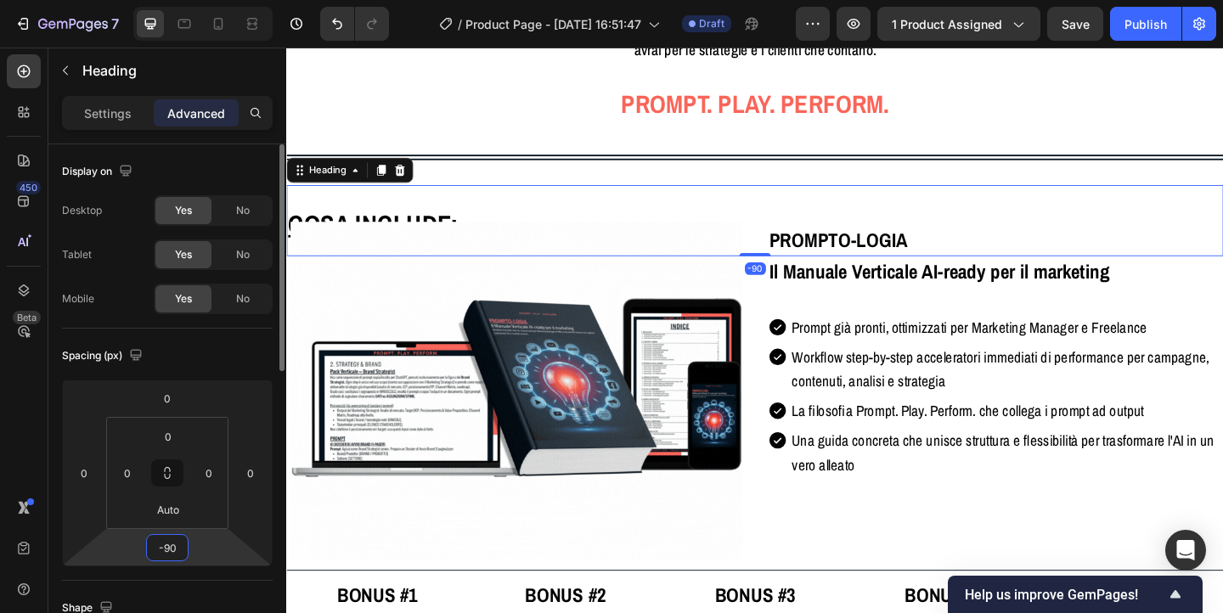
type input "-9"
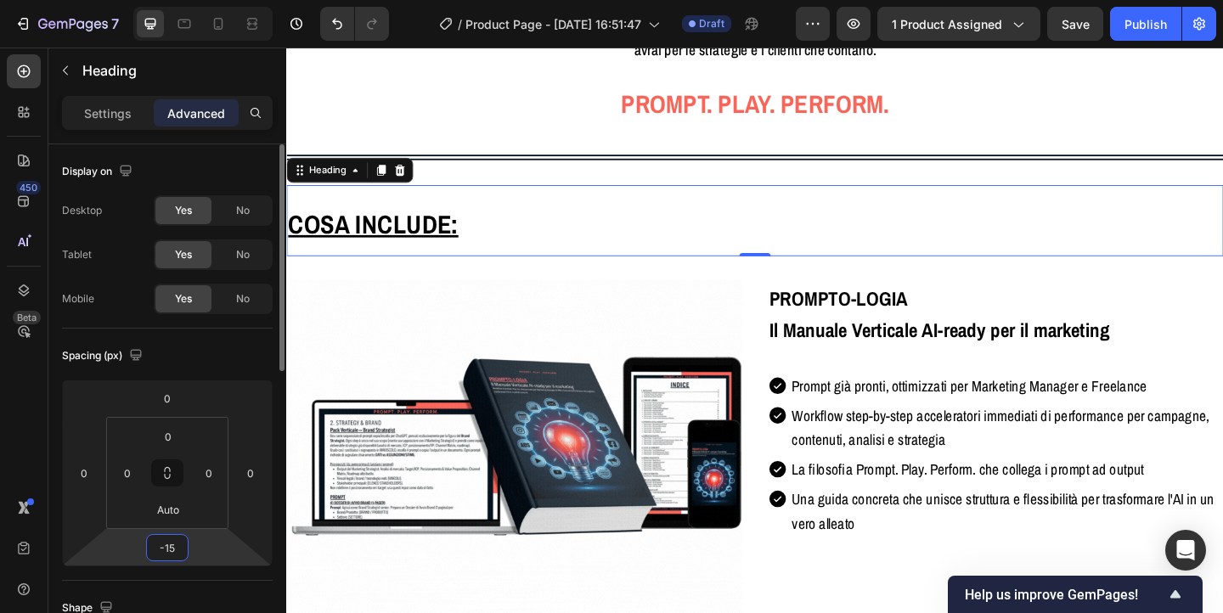
type input "-1"
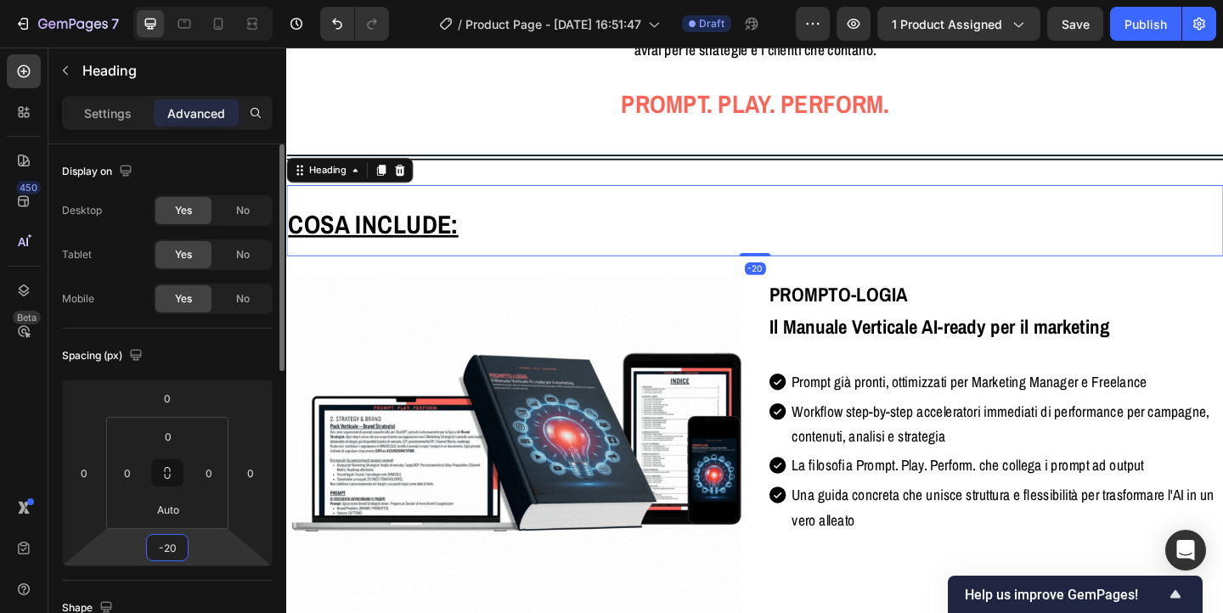
type input "-2"
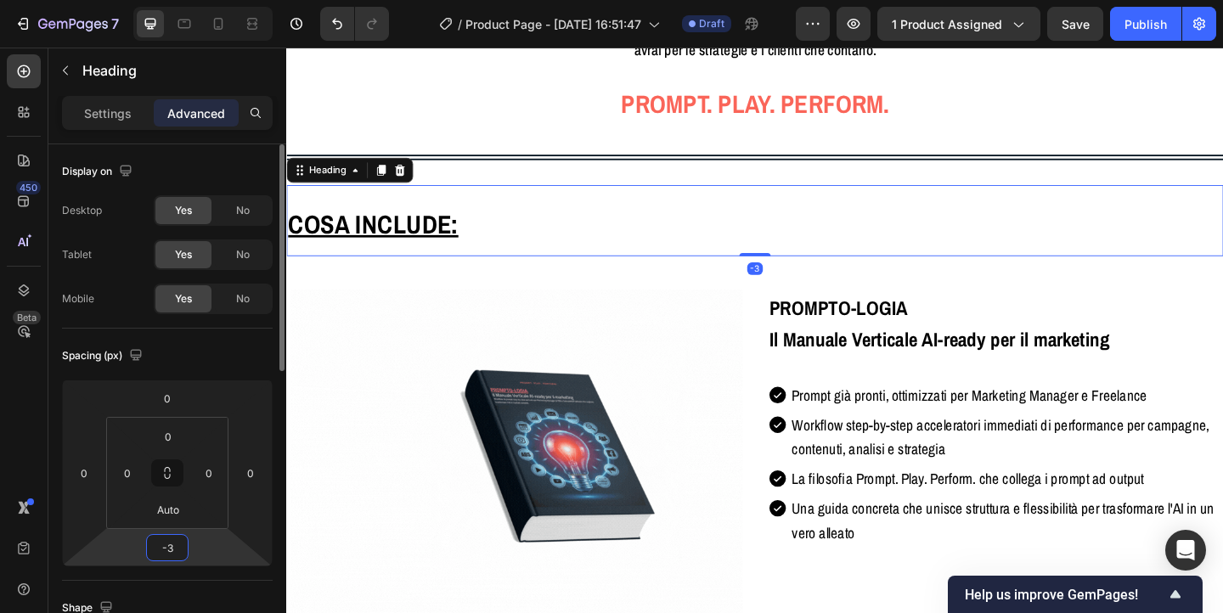
type input "-30"
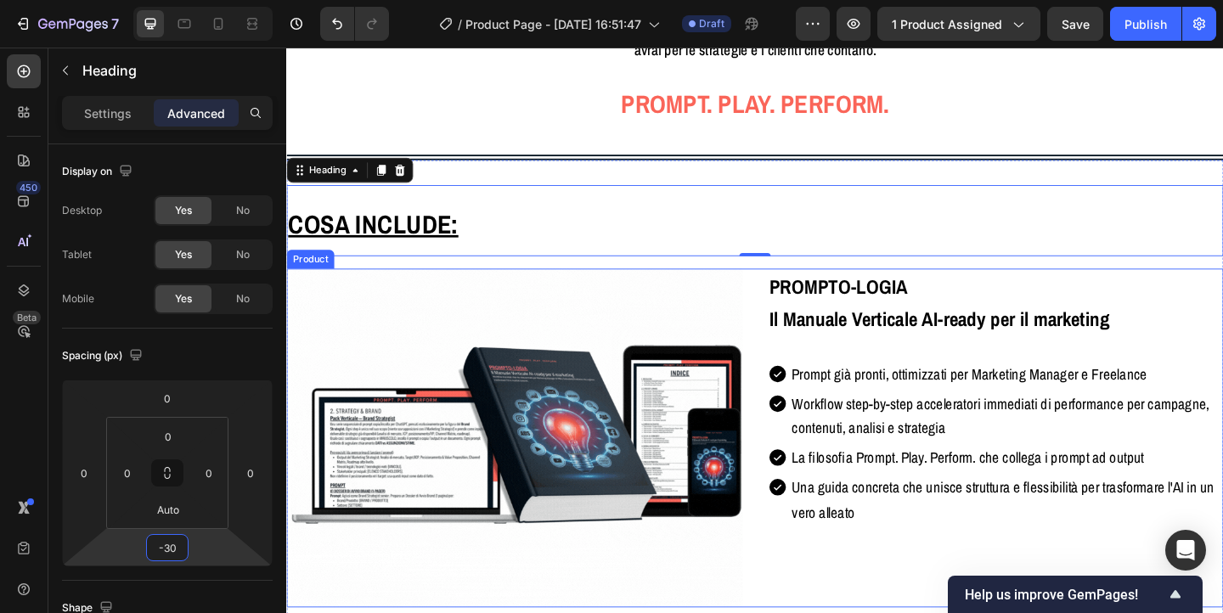
click at [931, 539] on div "PROMPTO-LOGIA Il Manuale Verticale AI-ready per il marketing Heading Prompt già…" at bounding box center [1058, 472] width 496 height 369
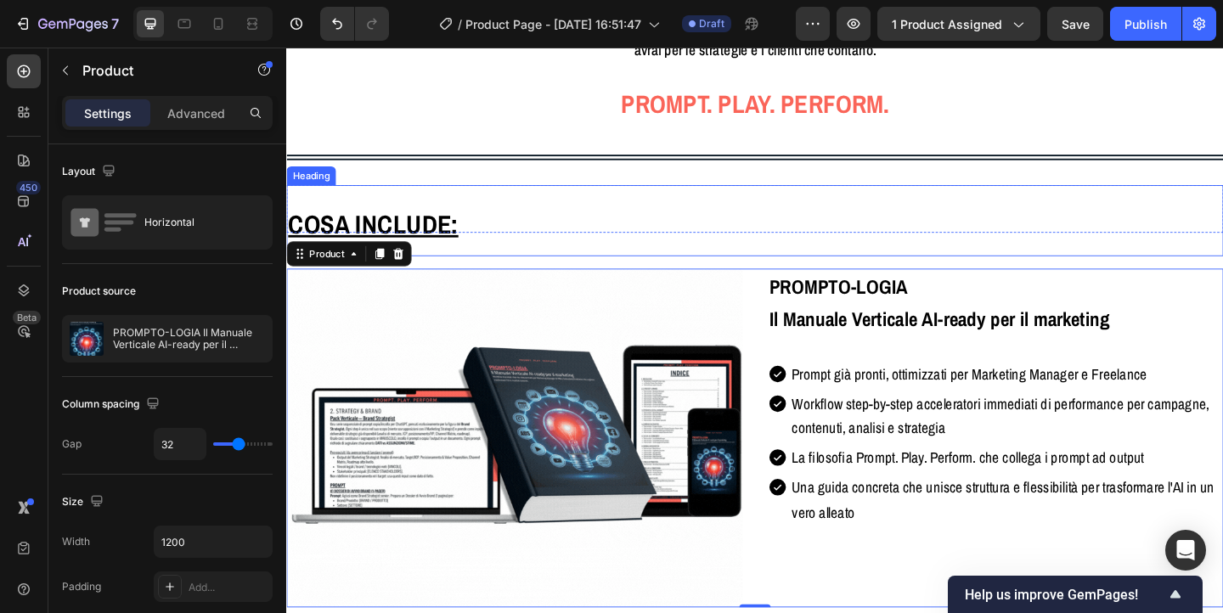
click at [772, 230] on h2 "Cosa include:" at bounding box center [796, 235] width 1020 height 77
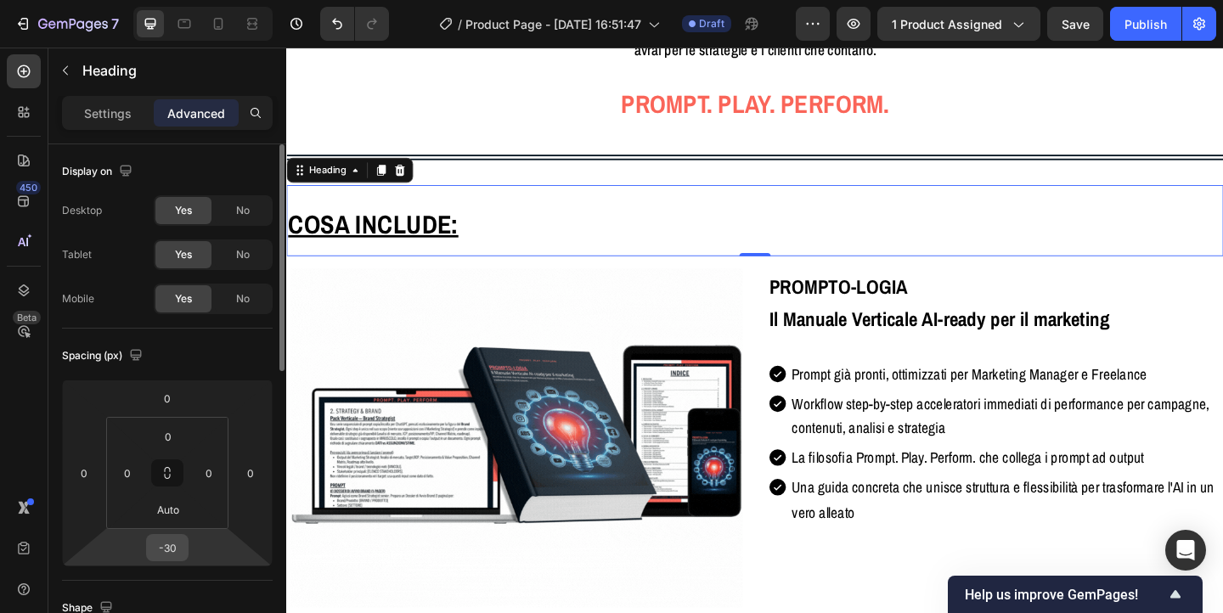
click at [178, 542] on input "-30" at bounding box center [167, 547] width 34 height 25
type input "-3"
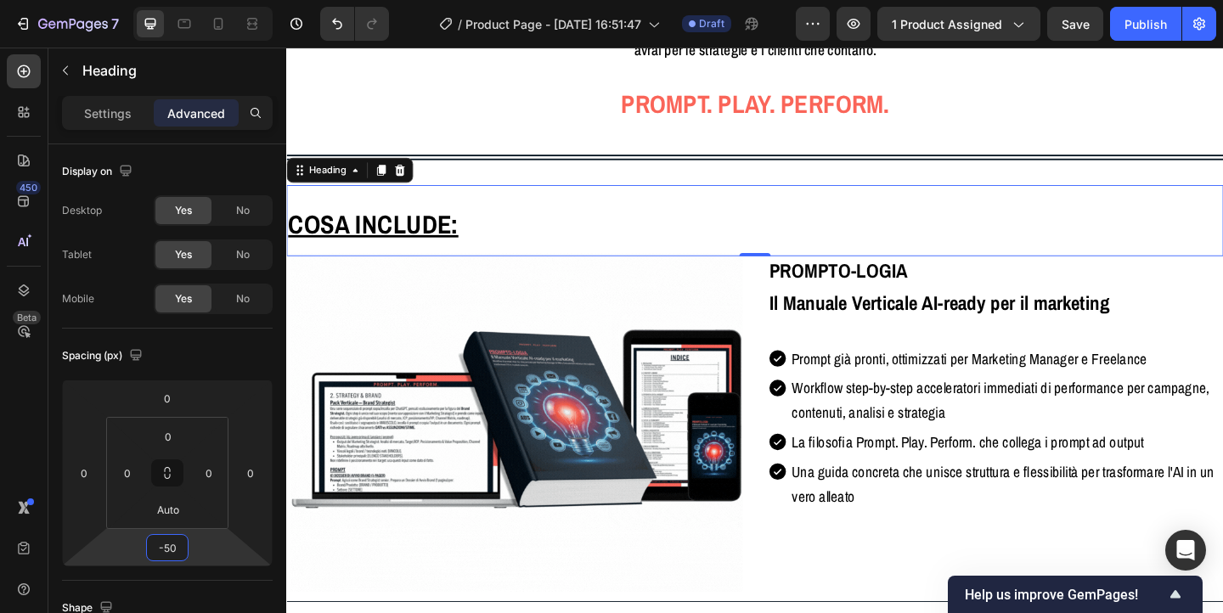
type input "-50"
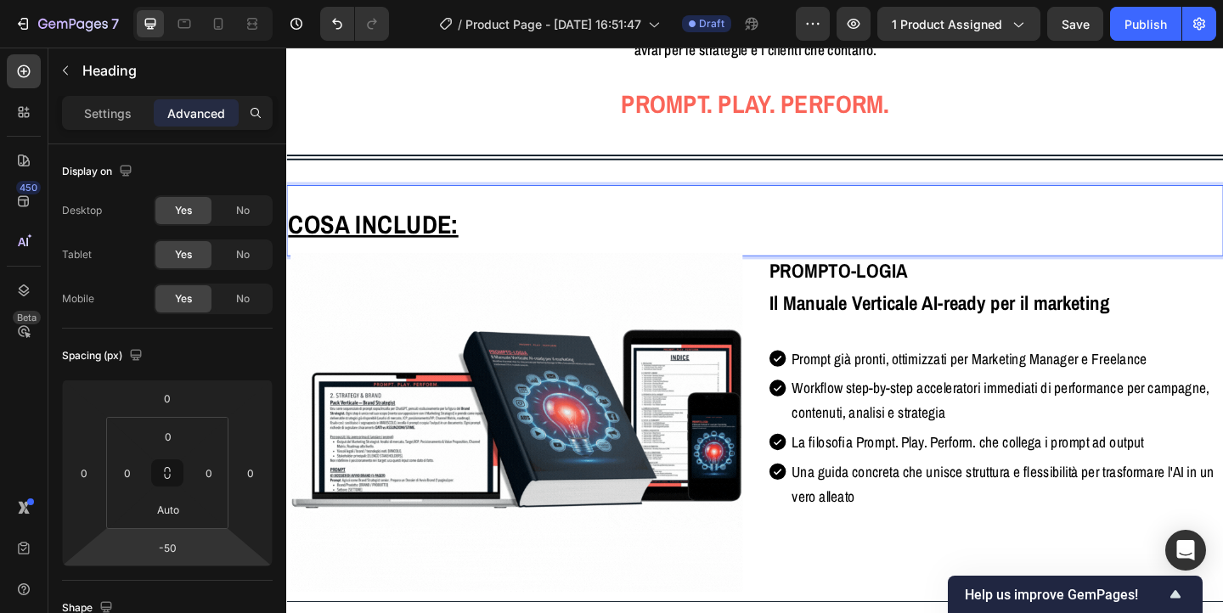
click at [498, 199] on p "Cosa include:" at bounding box center [796, 236] width 1016 height 74
click at [483, 170] on div "Cosa include: Heading -50 Row Image PROMPTO-LOGIA Il Manuale Verticale AI-ready…" at bounding box center [796, 591] width 1020 height 842
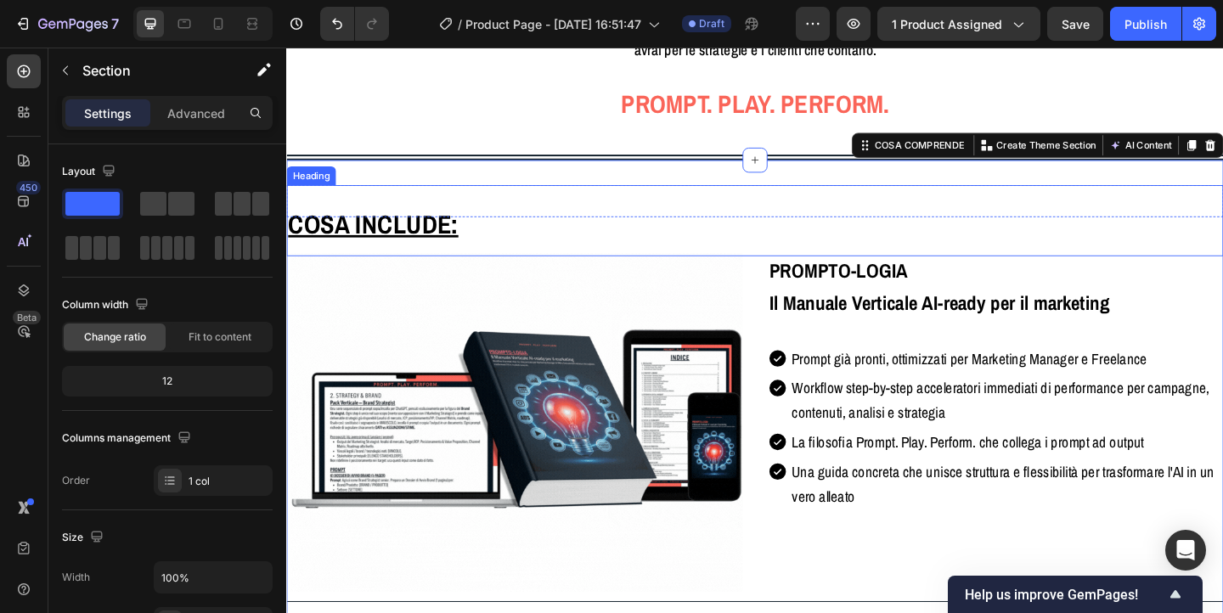
click at [448, 221] on u "Cosa include:" at bounding box center [380, 239] width 185 height 37
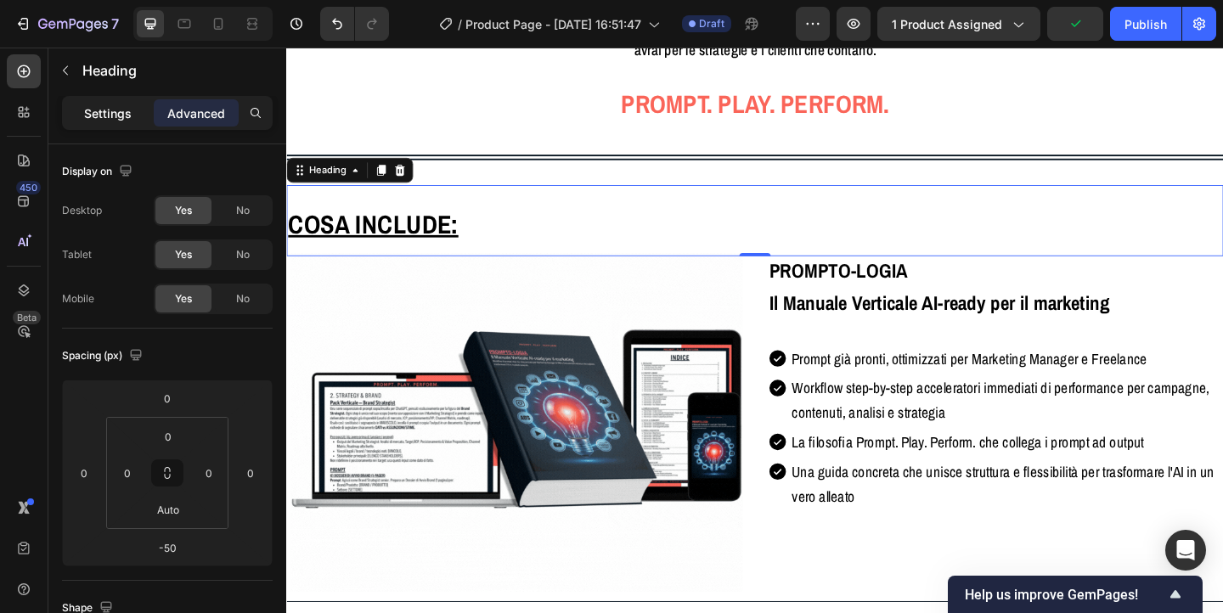
click at [106, 112] on p "Settings" at bounding box center [108, 114] width 48 height 18
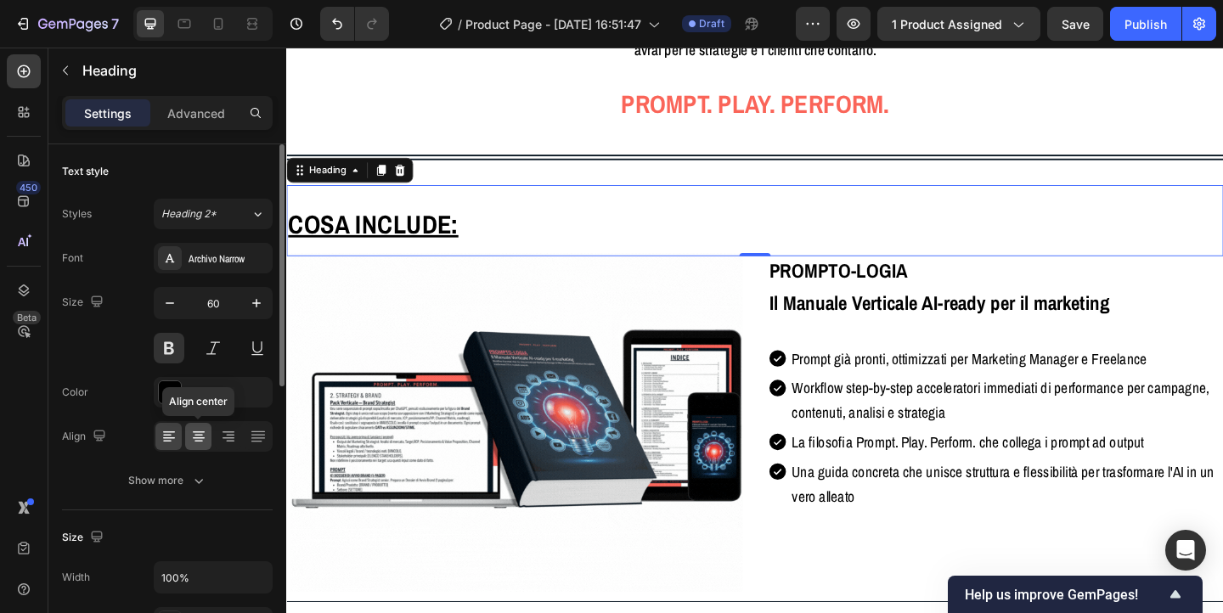
click at [195, 438] on icon at bounding box center [198, 436] width 17 height 17
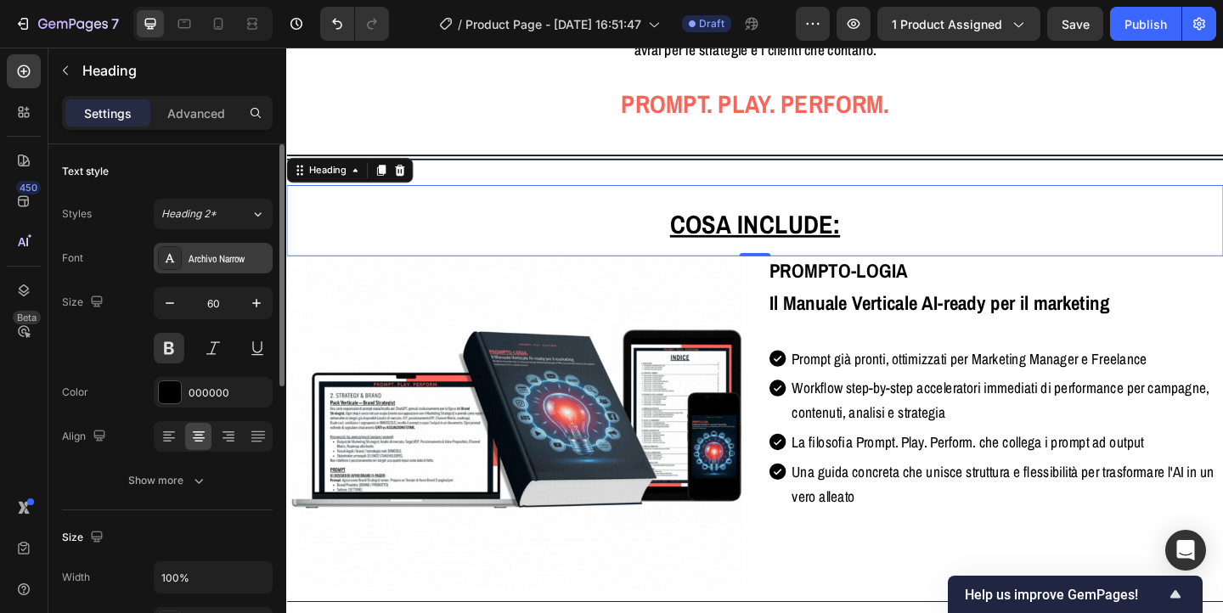
click at [208, 263] on div "Archivo Narrow" at bounding box center [229, 258] width 80 height 15
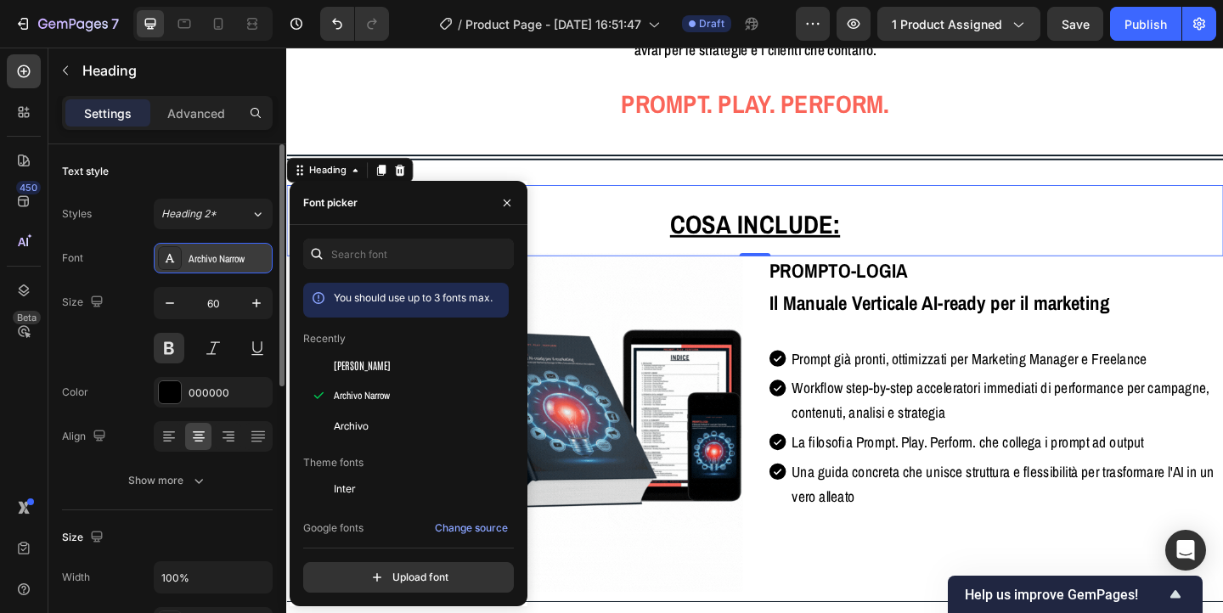
click at [208, 263] on div "Archivo Narrow" at bounding box center [229, 258] width 80 height 15
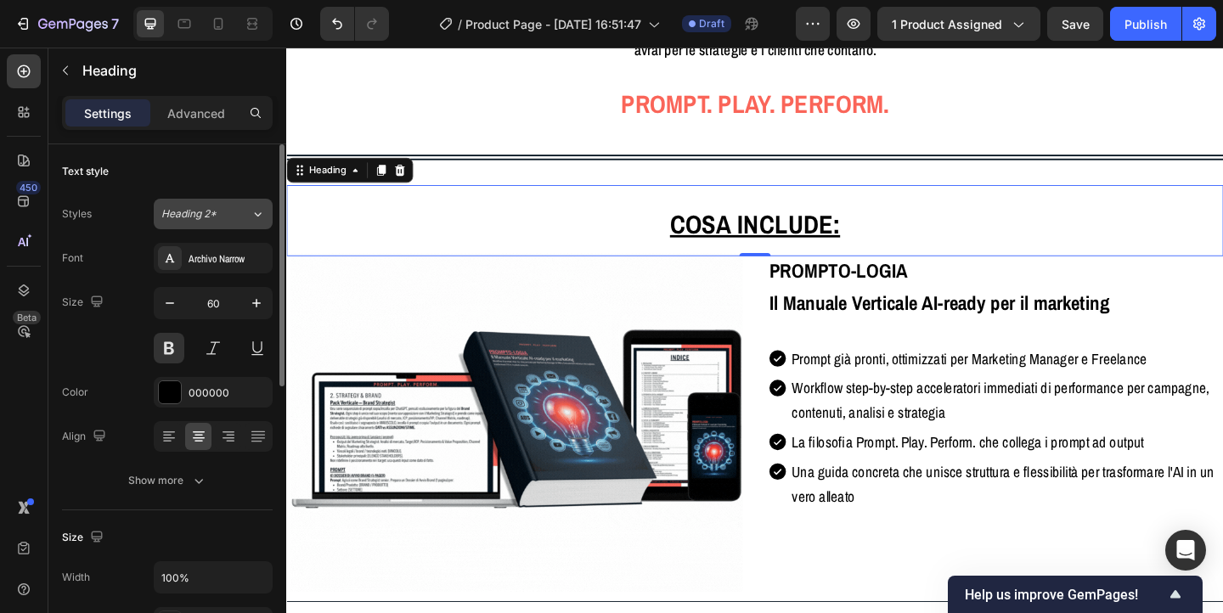
click at [217, 212] on span "Heading 2*" at bounding box center [188, 213] width 55 height 15
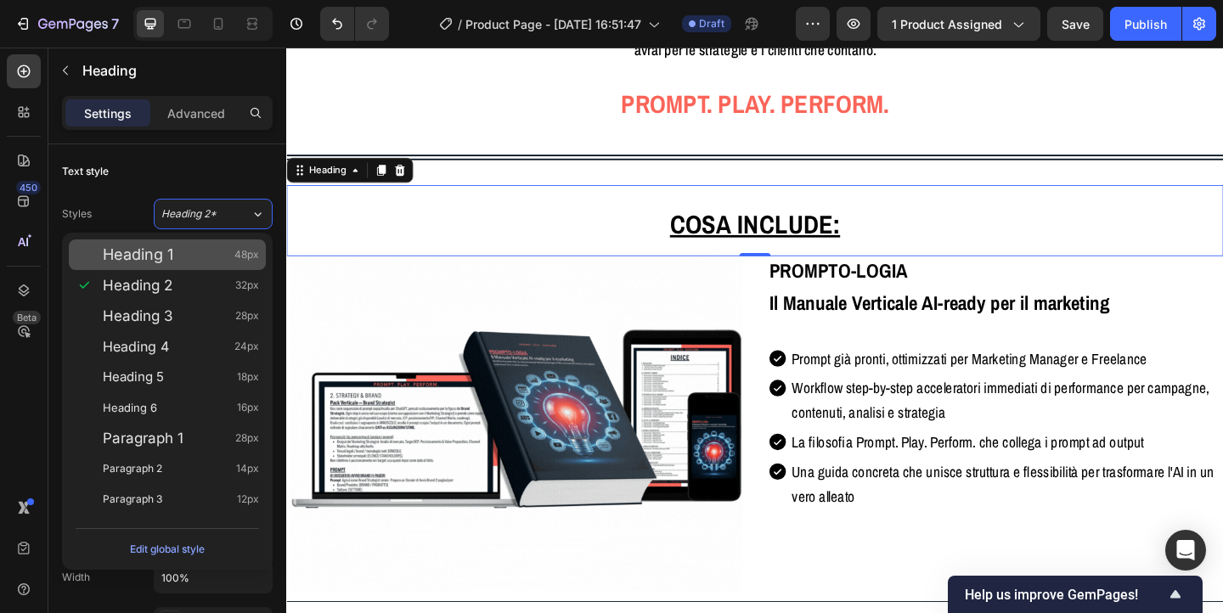
click at [192, 246] on div "Heading 1 48px" at bounding box center [181, 254] width 156 height 17
type input "48"
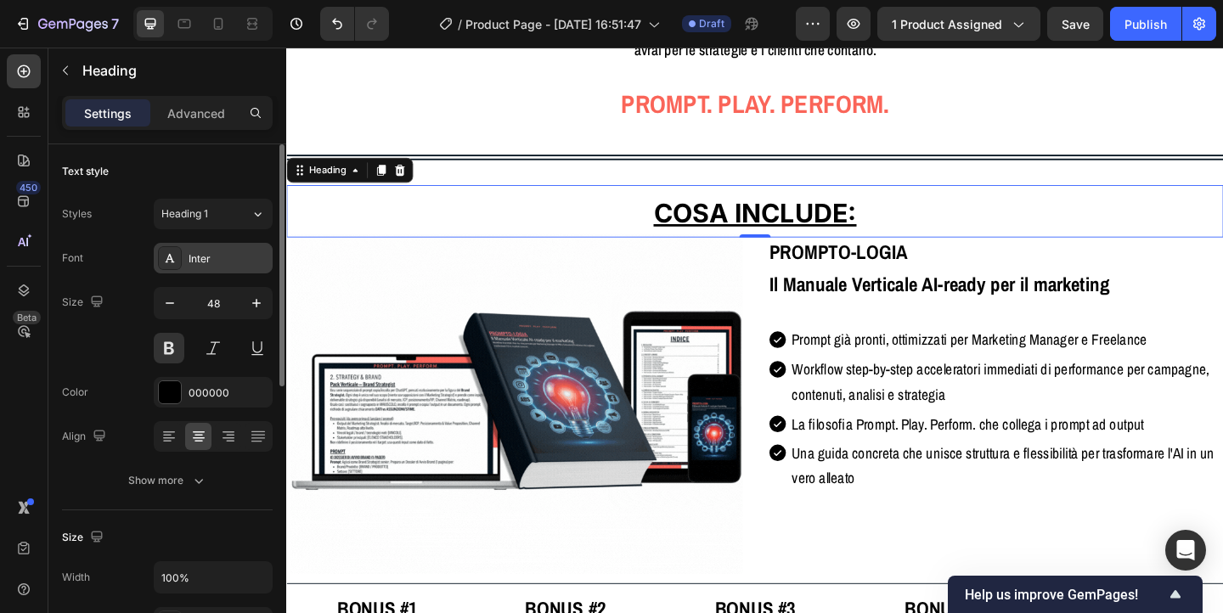
click at [198, 263] on div "Inter" at bounding box center [229, 258] width 80 height 15
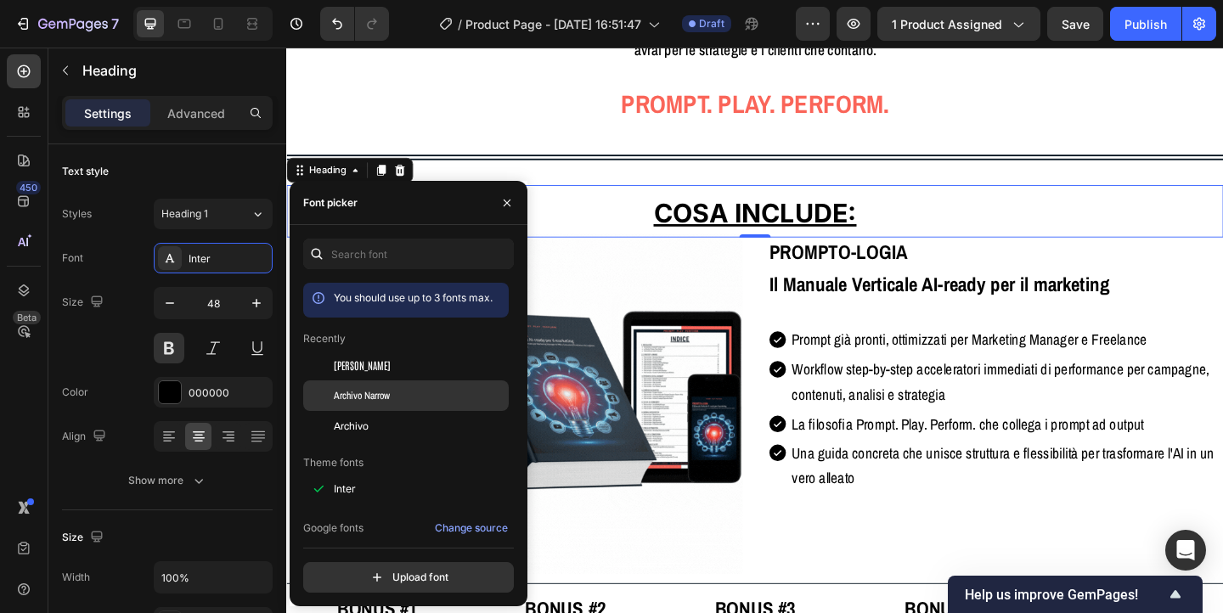
click at [341, 390] on span "Archivo Narrow" at bounding box center [362, 395] width 56 height 15
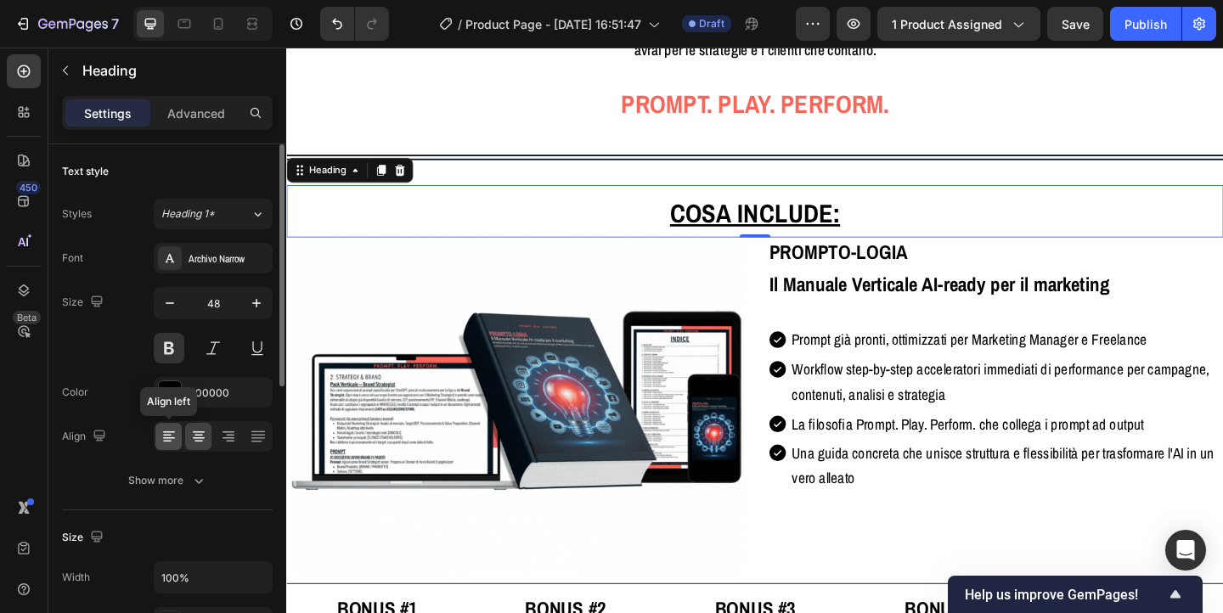
click at [167, 428] on icon at bounding box center [169, 436] width 17 height 17
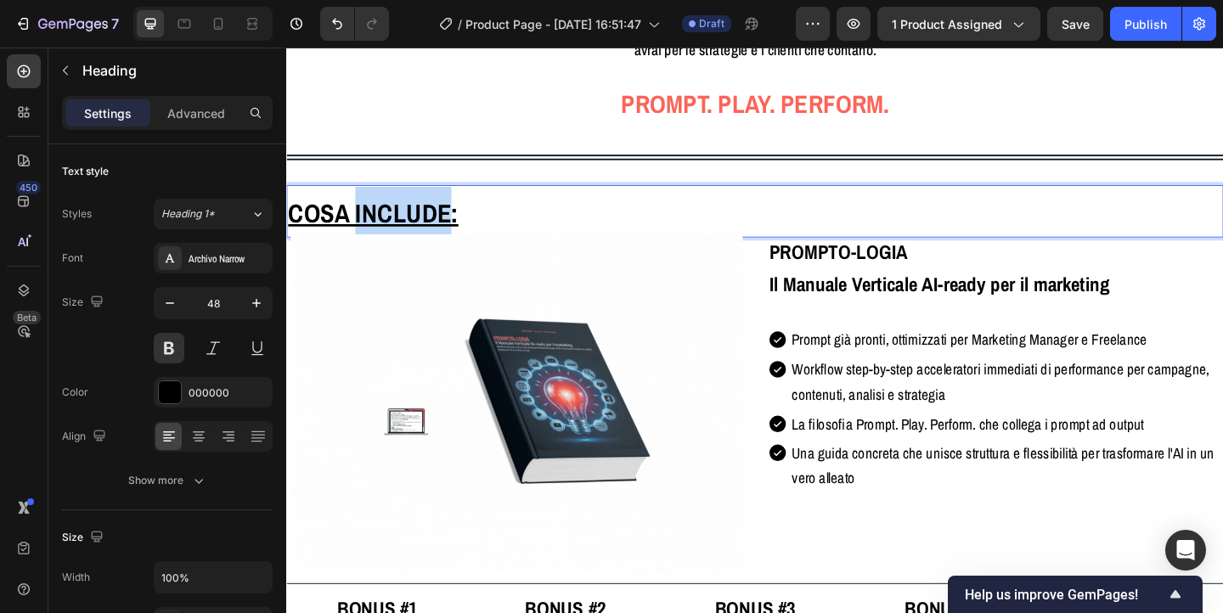
click at [382, 209] on u "Cosa include:" at bounding box center [380, 227] width 185 height 37
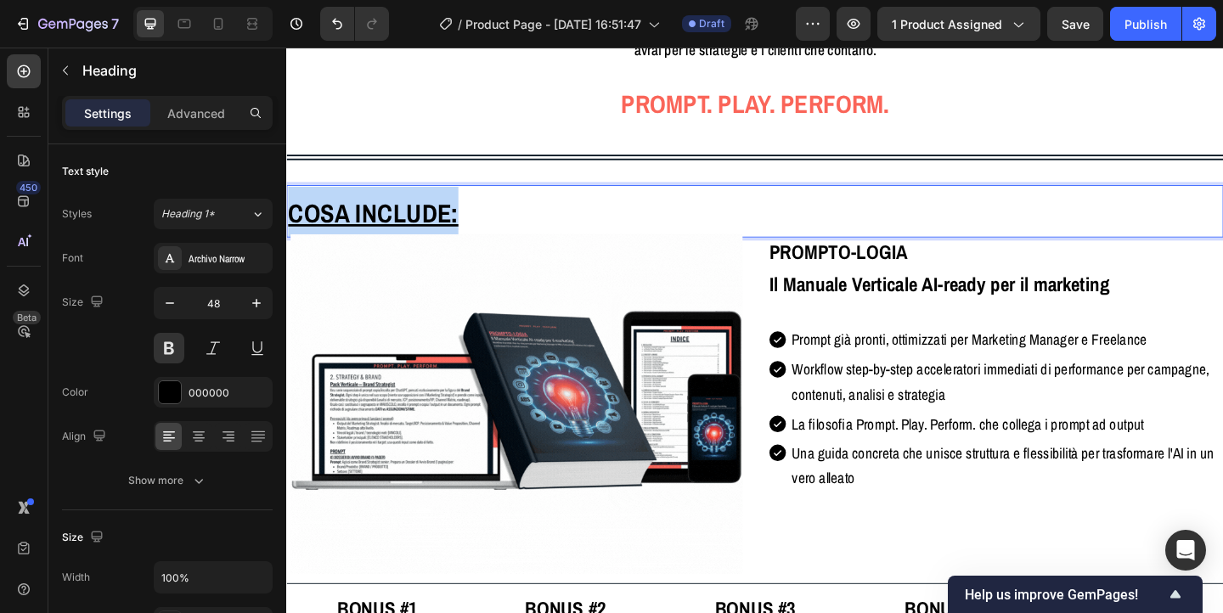
click at [382, 209] on u "Cosa include:" at bounding box center [380, 227] width 185 height 37
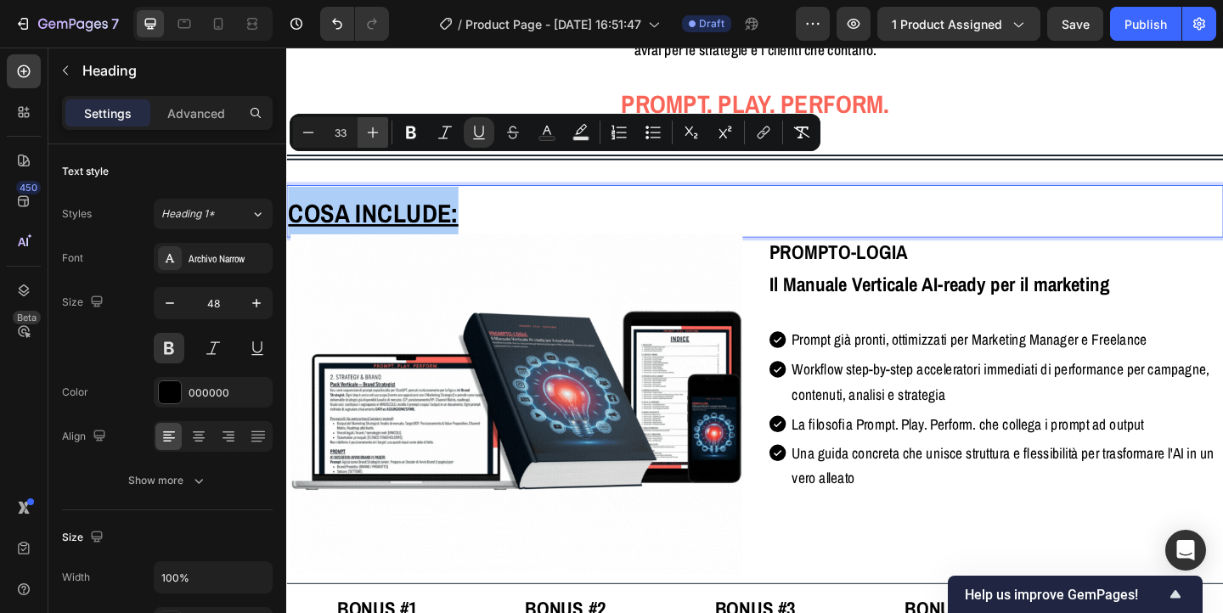
click at [365, 138] on icon "Editor contextual toolbar" at bounding box center [372, 132] width 17 height 17
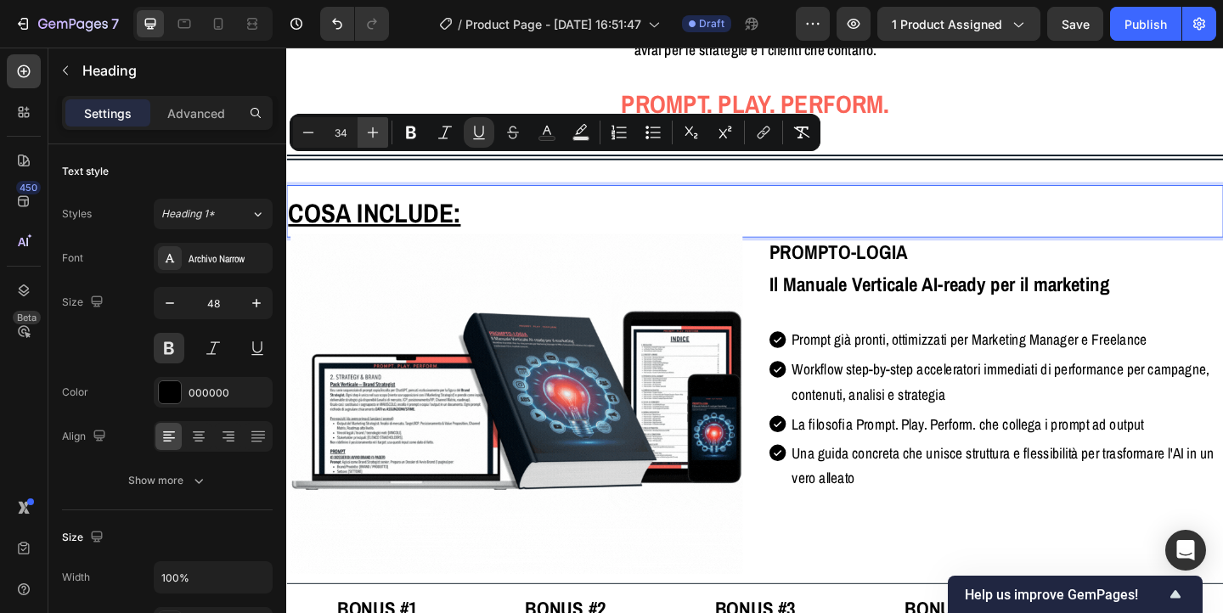
click at [365, 138] on icon "Editor contextual toolbar" at bounding box center [372, 132] width 17 height 17
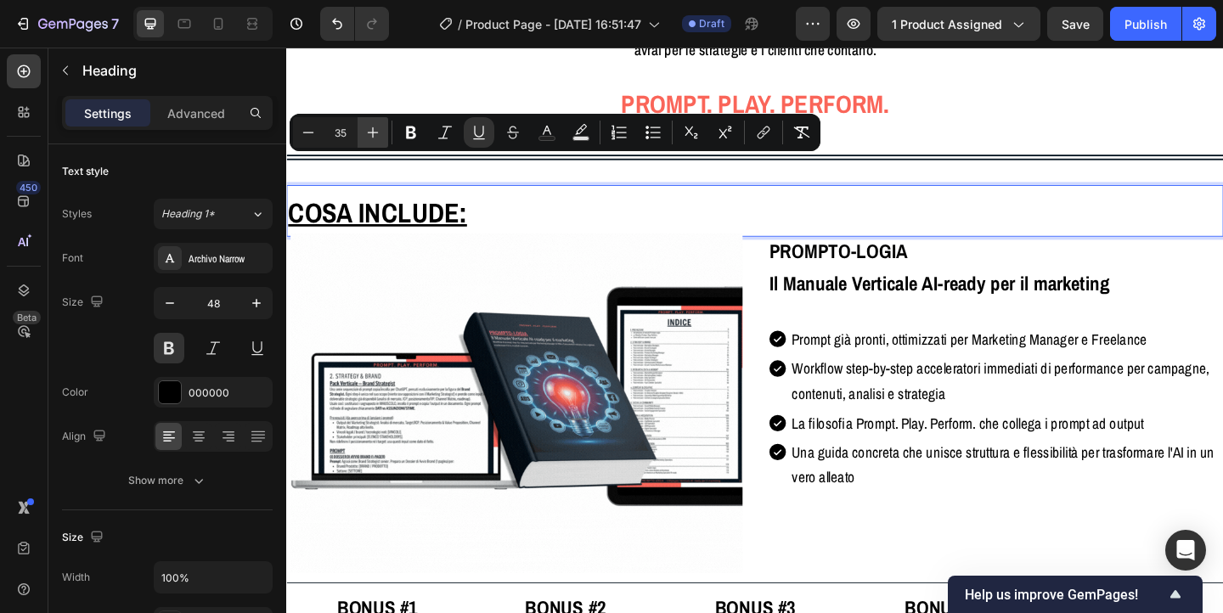
click at [365, 138] on icon "Editor contextual toolbar" at bounding box center [372, 132] width 17 height 17
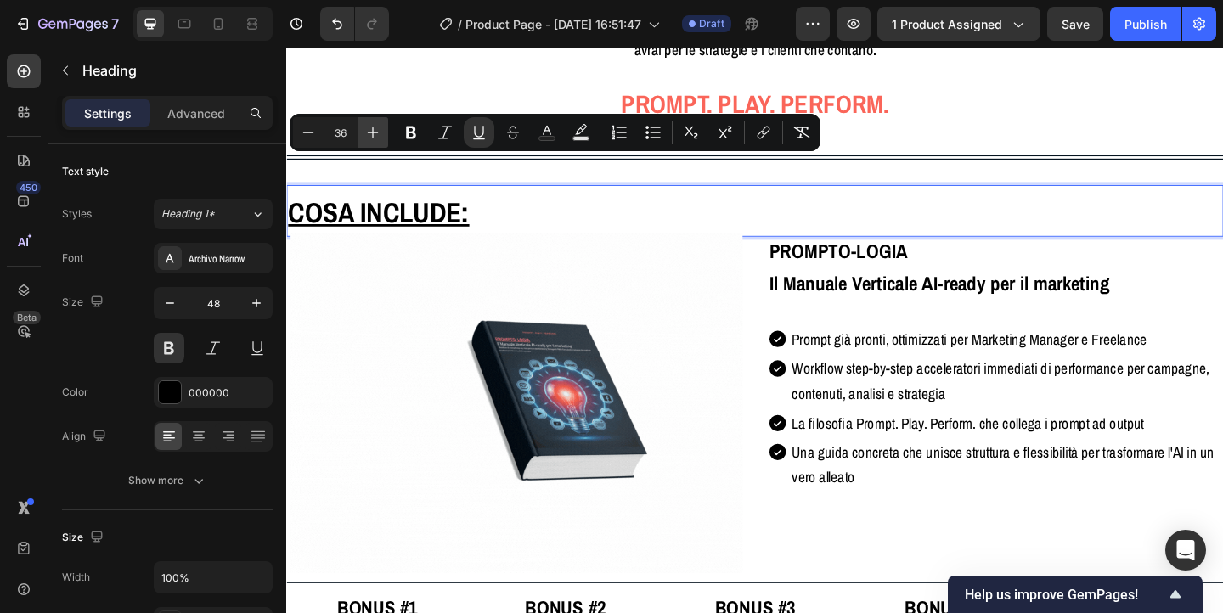
click at [365, 138] on icon "Editor contextual toolbar" at bounding box center [372, 132] width 17 height 17
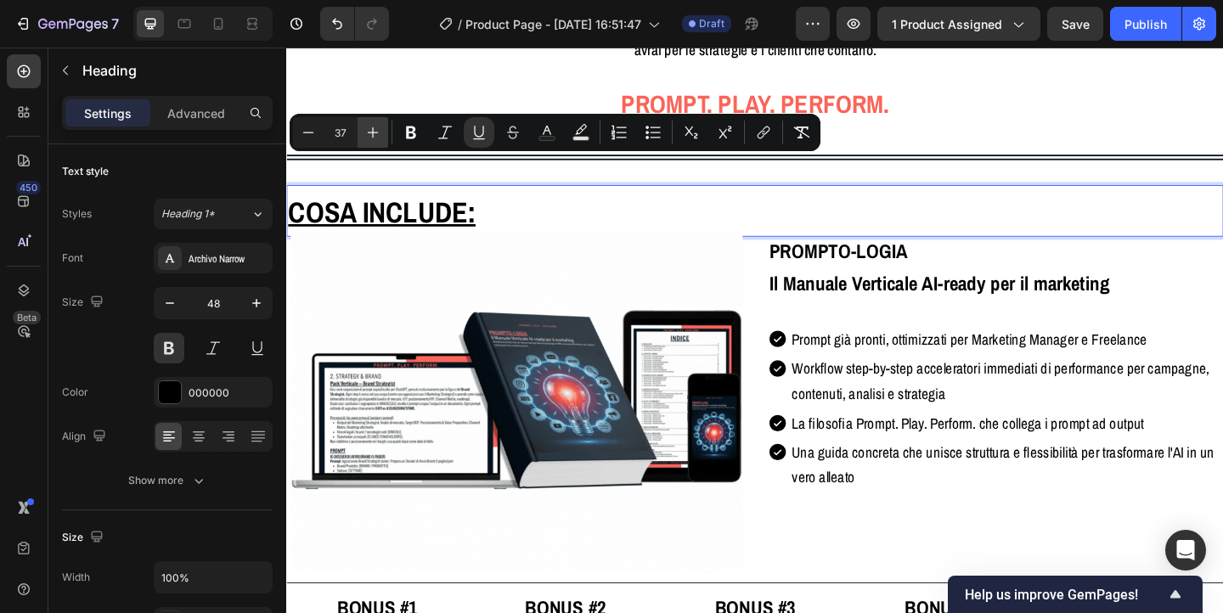
click at [365, 138] on icon "Editor contextual toolbar" at bounding box center [372, 132] width 17 height 17
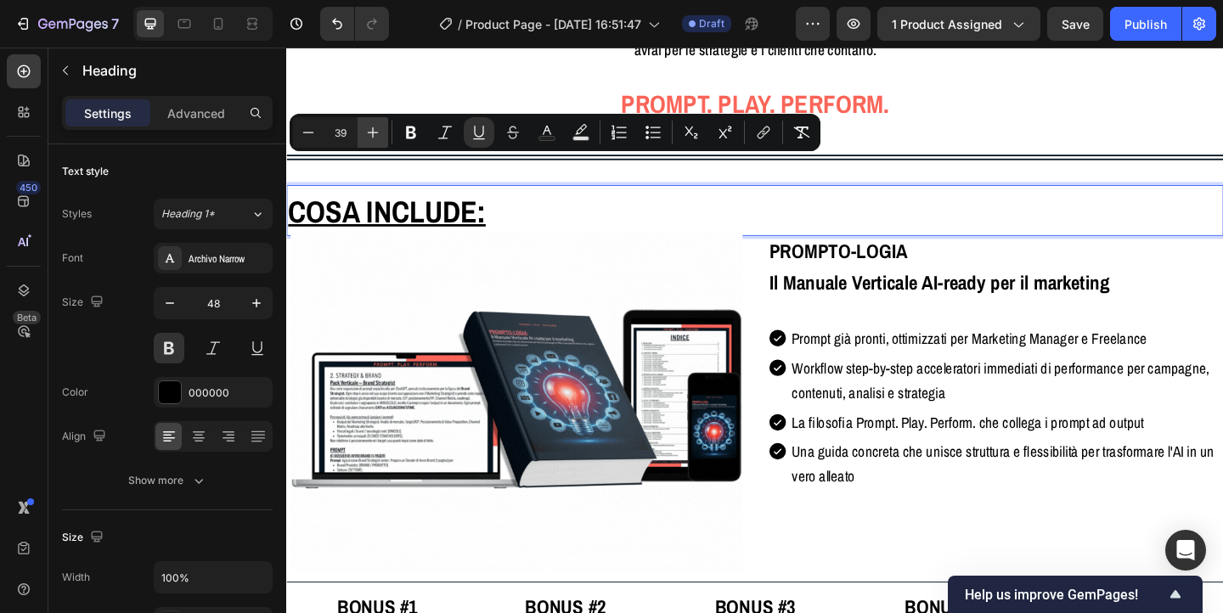
click at [365, 138] on icon "Editor contextual toolbar" at bounding box center [372, 132] width 17 height 17
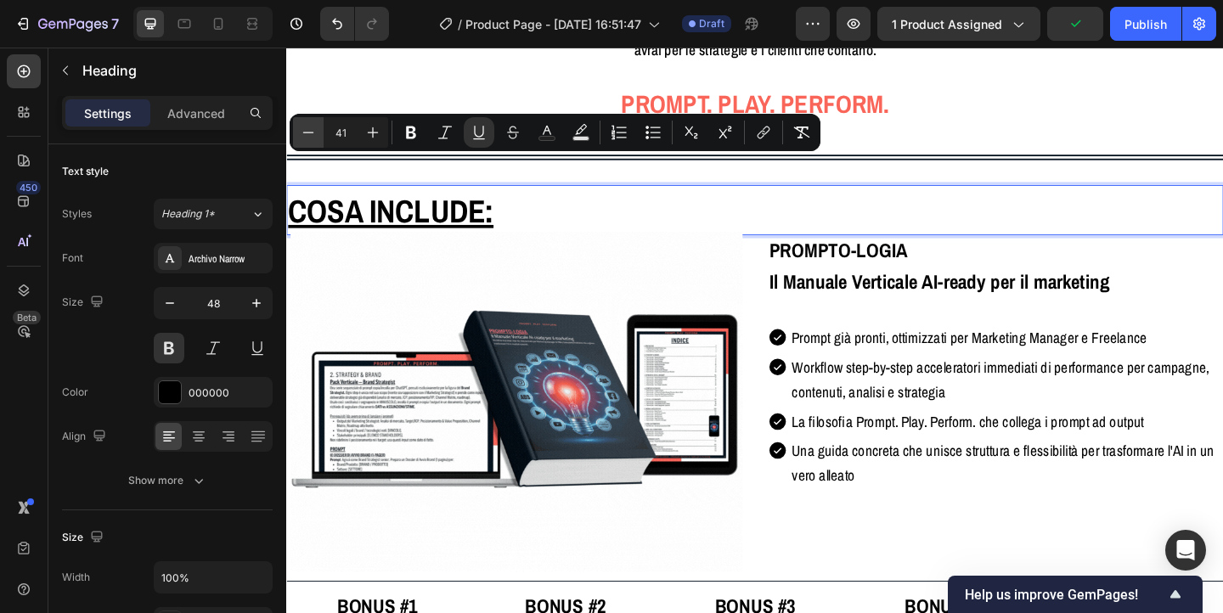
click at [300, 139] on icon "Editor contextual toolbar" at bounding box center [308, 132] width 17 height 17
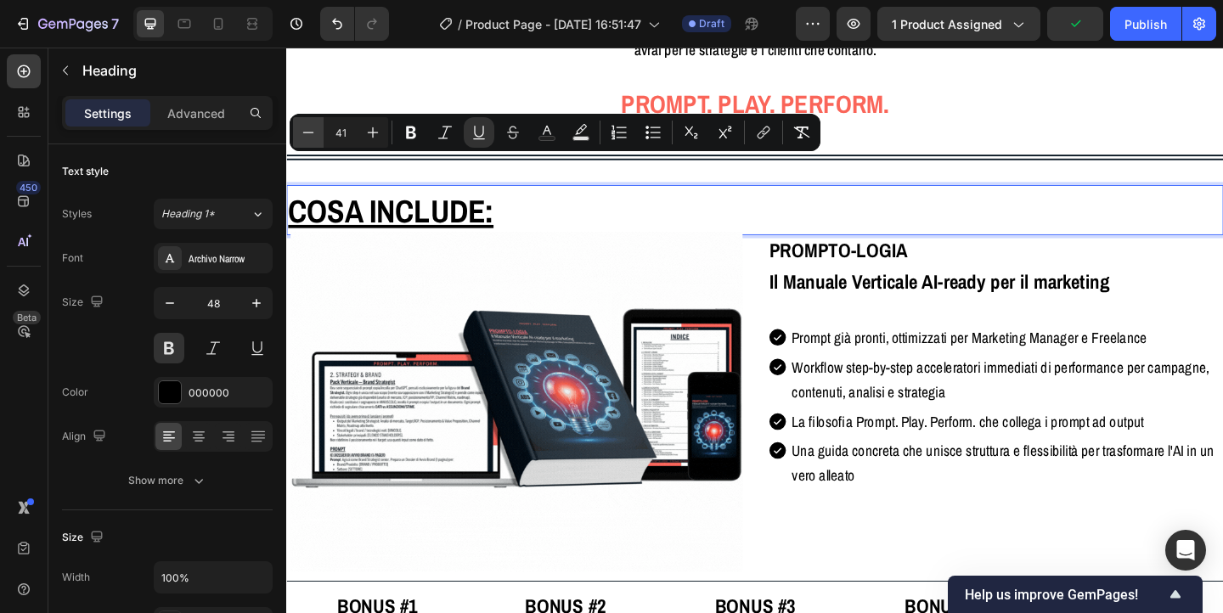
type input "40"
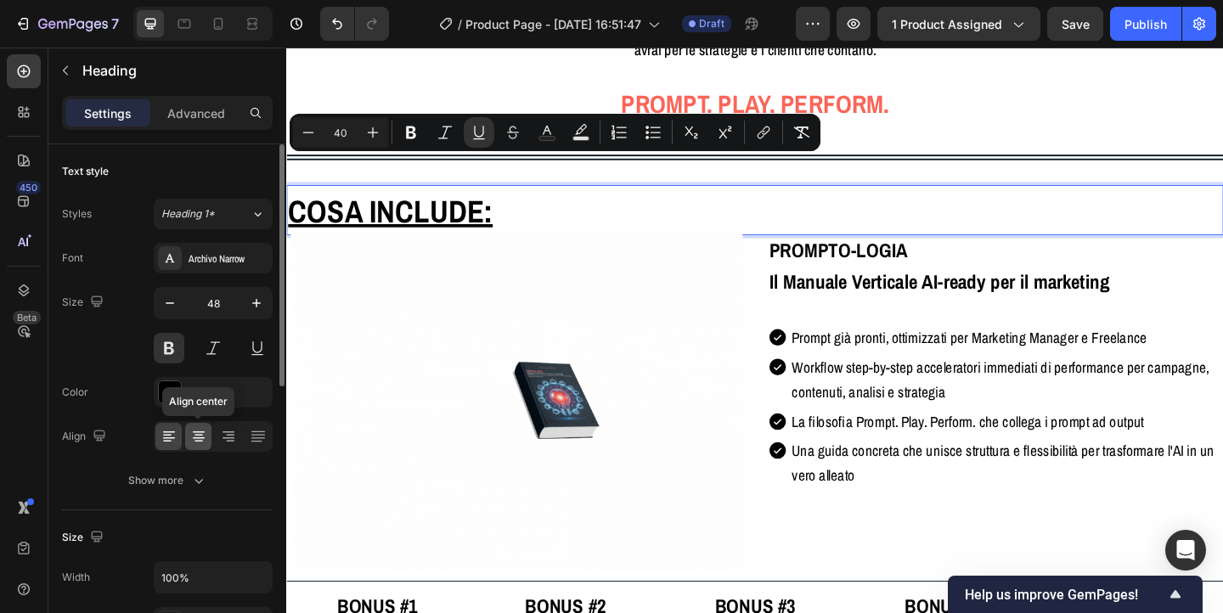
click at [196, 432] on icon at bounding box center [198, 436] width 17 height 17
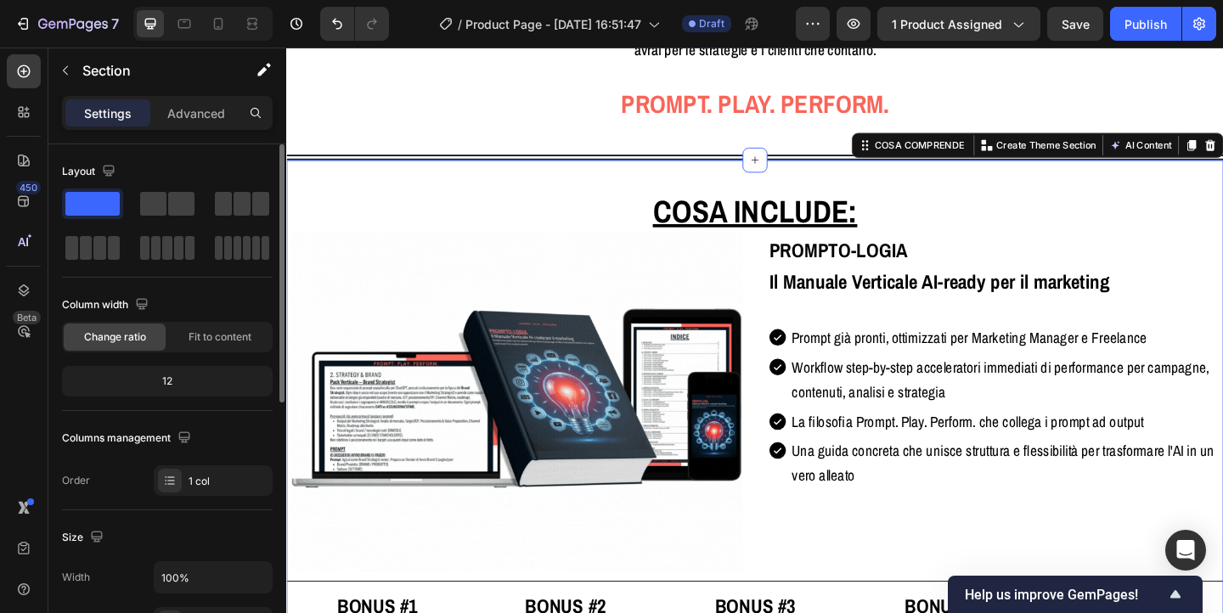
click at [525, 170] on div "⁠⁠⁠⁠⁠⁠⁠ Cosa include: Heading Row Image PROMPTO-LOGIA Il Manuale Verticale AI-r…" at bounding box center [796, 580] width 1020 height 820
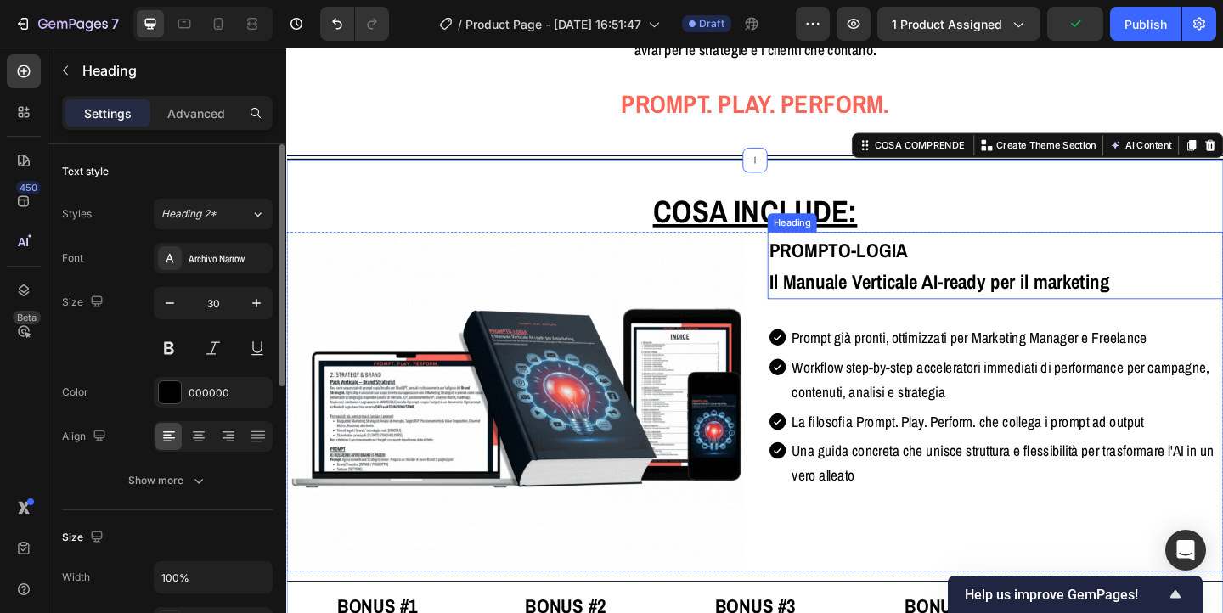
click at [854, 248] on h2 "PROMPTO-LOGIA Il Manuale Verticale AI-ready per il marketing" at bounding box center [1058, 284] width 496 height 73
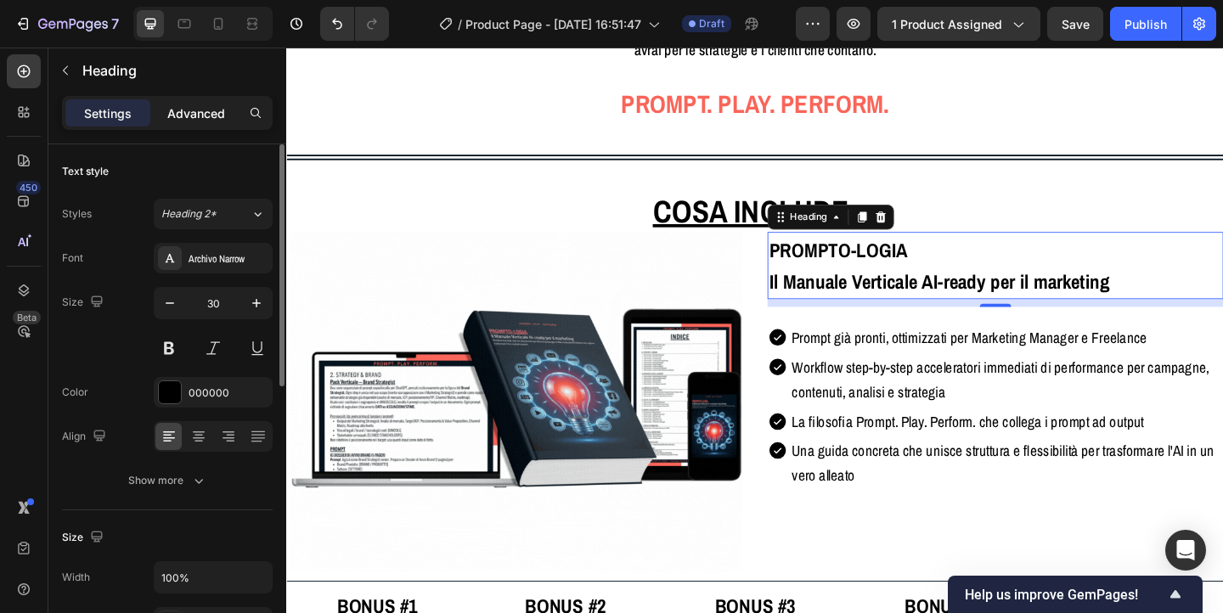
click at [193, 114] on p "Advanced" at bounding box center [196, 114] width 58 height 18
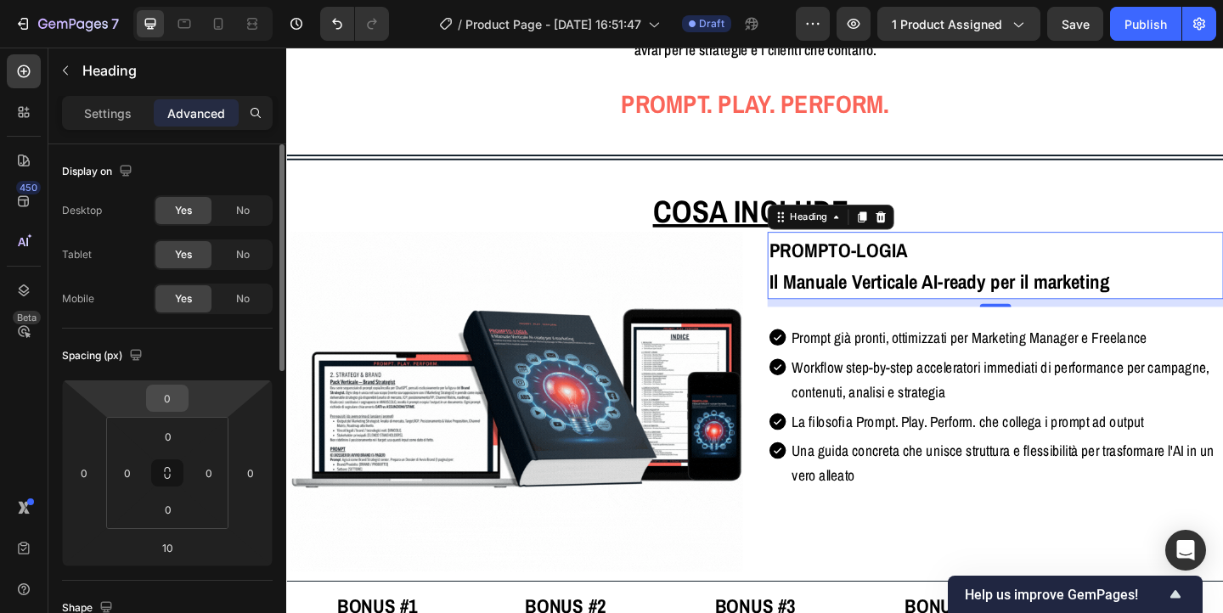
click at [161, 398] on input "0" at bounding box center [167, 398] width 34 height 25
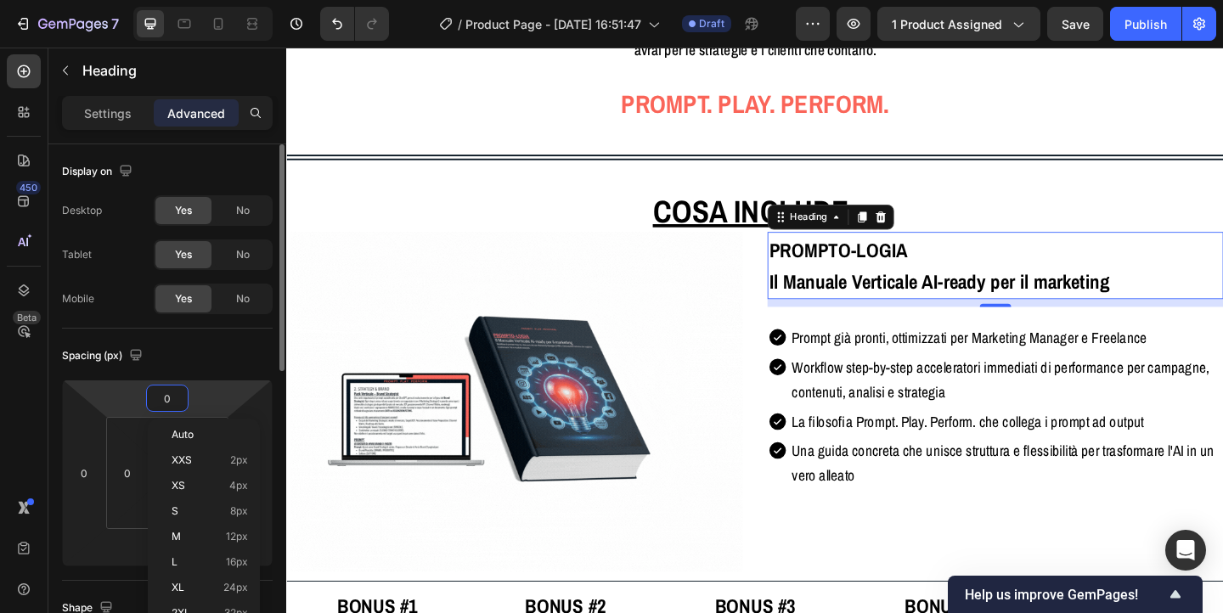
type input "9"
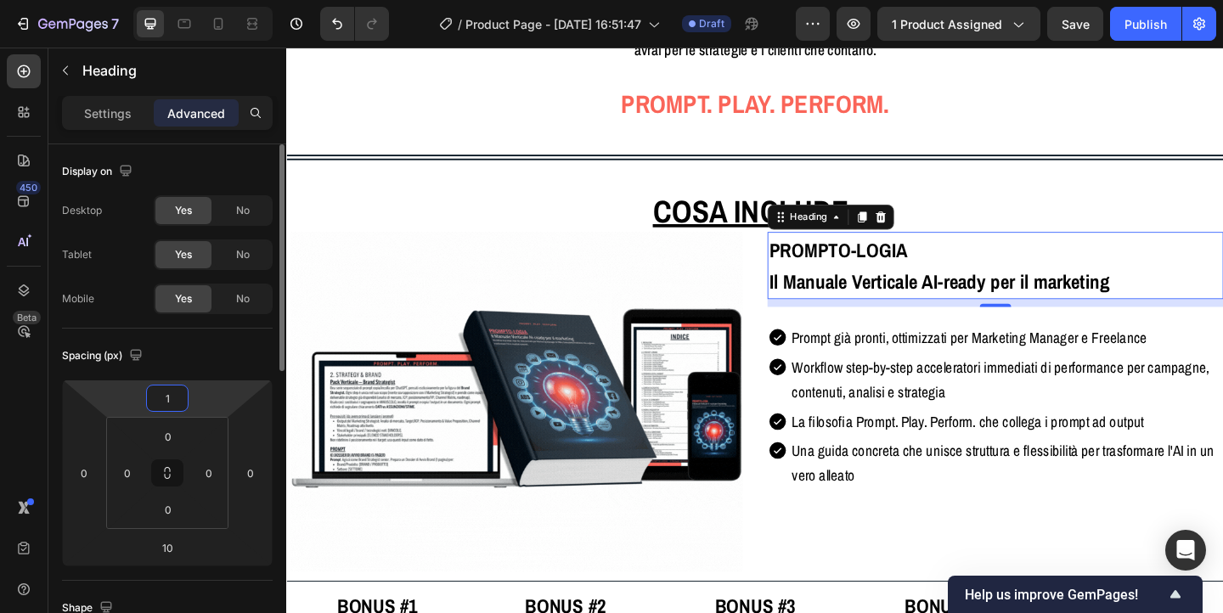
type input "15"
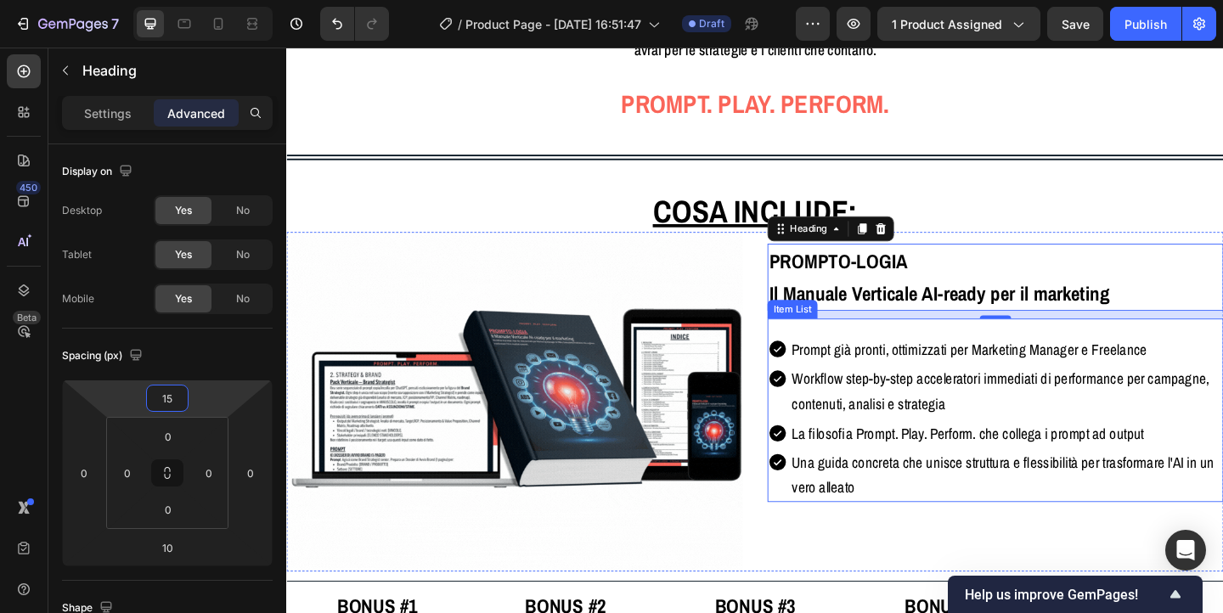
click at [901, 456] on span "La filosofia Prompt. Play. Perform. che collega i prompt ad output" at bounding box center [1027, 467] width 383 height 22
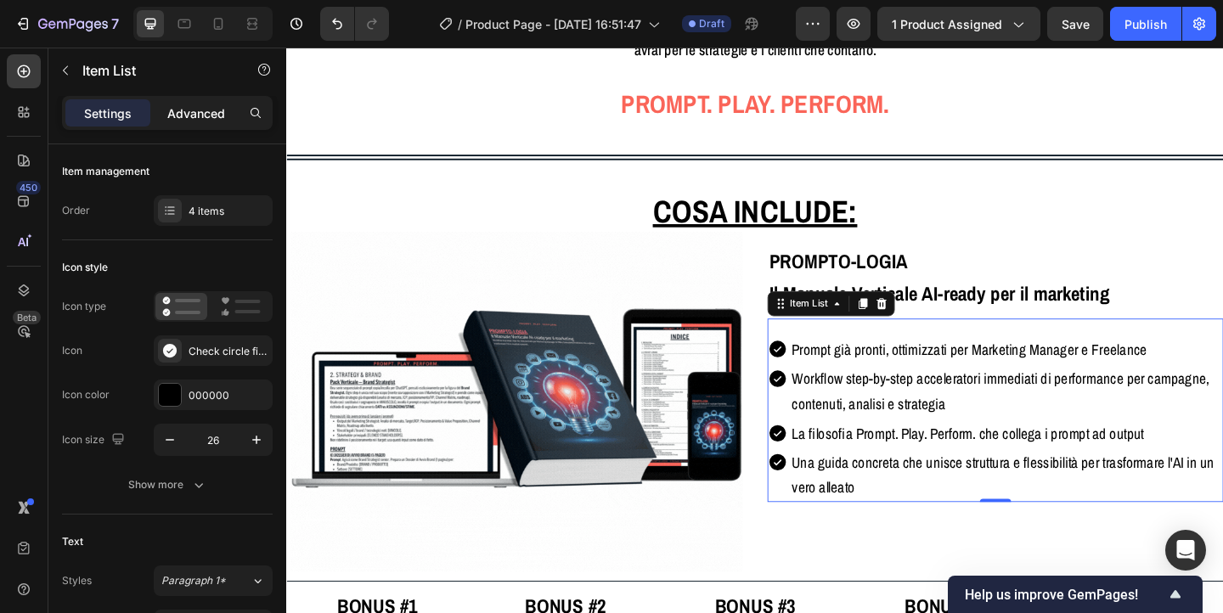
click at [228, 113] on div "Advanced" at bounding box center [196, 112] width 85 height 27
type input "100%"
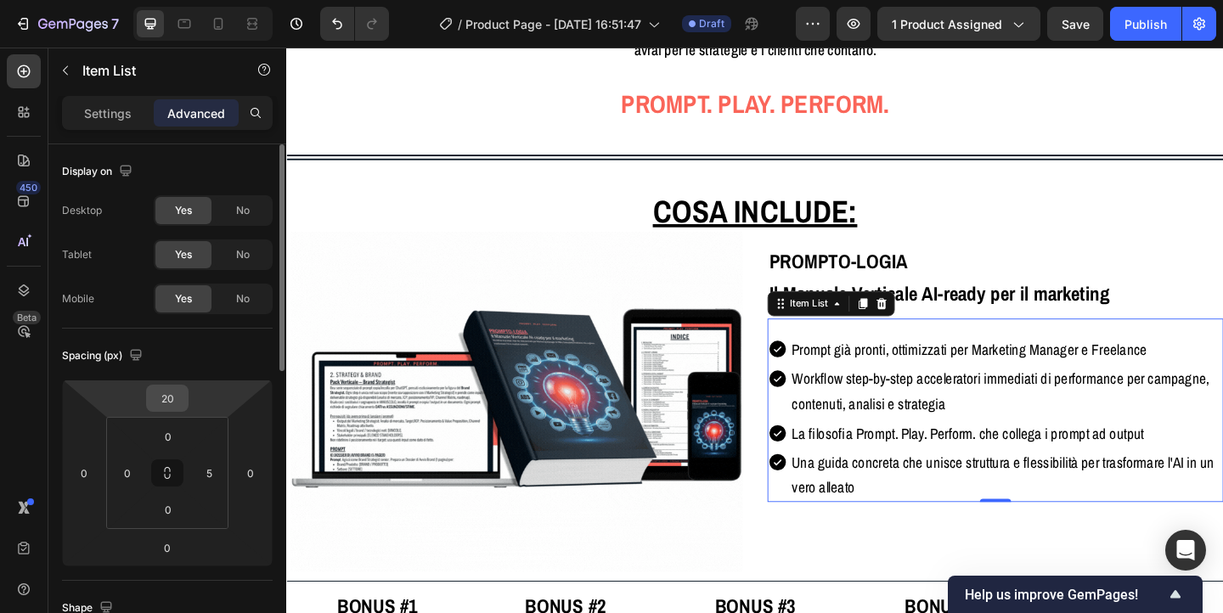
click at [168, 398] on input "20" at bounding box center [167, 398] width 34 height 25
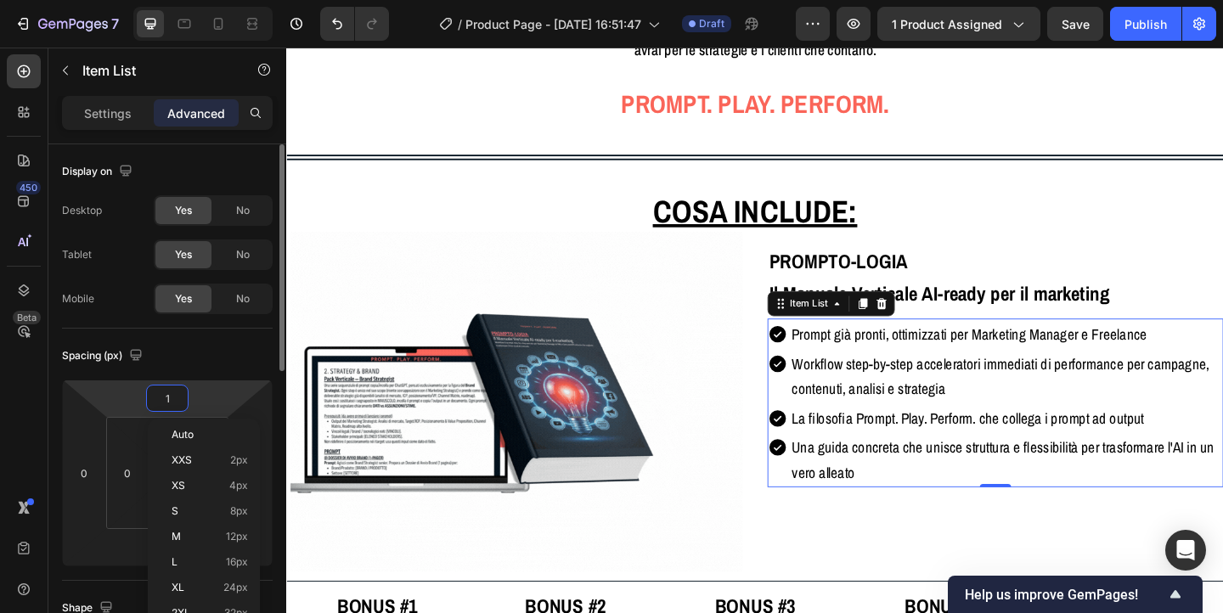
type input "10"
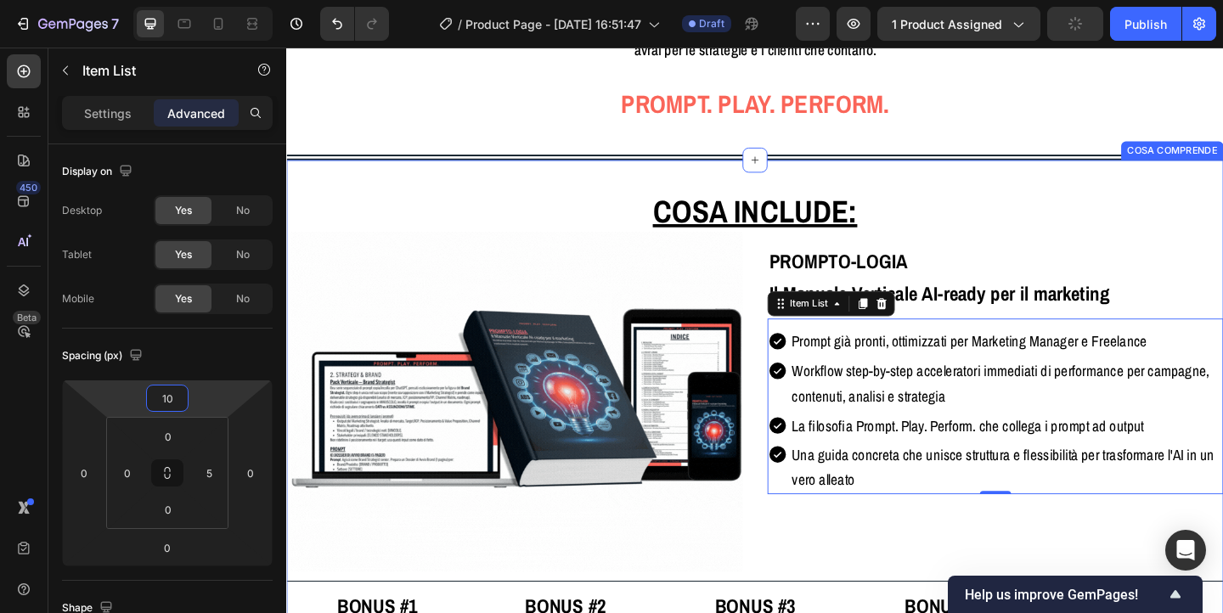
click at [1143, 170] on div "⁠⁠⁠⁠⁠⁠⁠ Cosa include: Heading Row Image PROMPTO-LOGIA Il Manuale Verticale AI-r…" at bounding box center [796, 580] width 1020 height 820
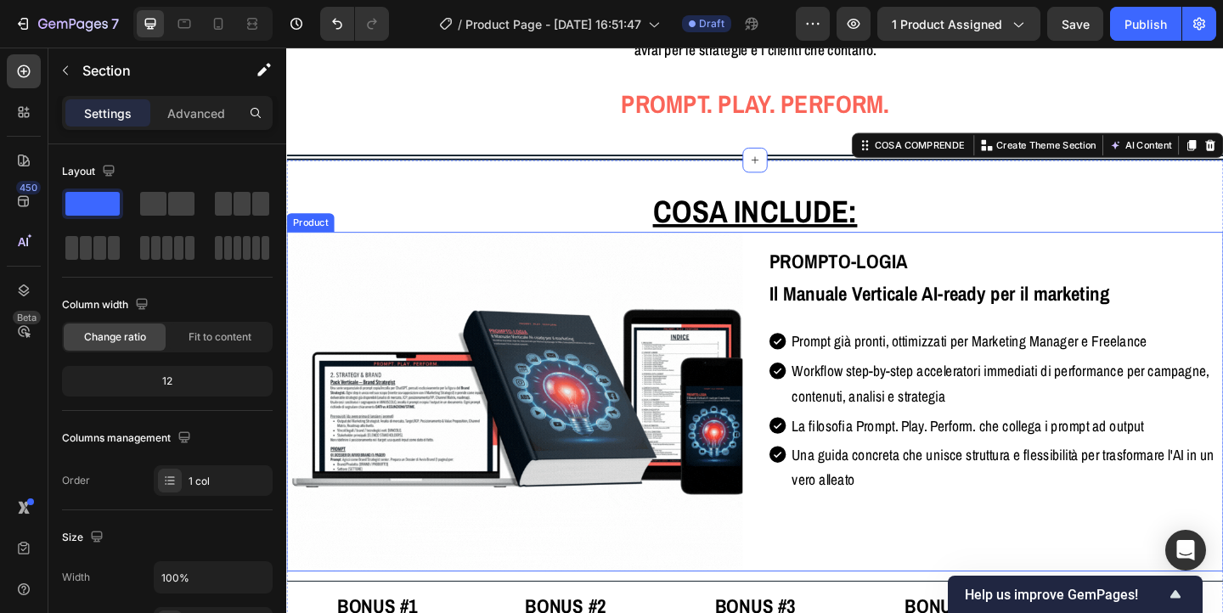
click at [907, 540] on div "PROMPTO-LOGIA Il Manuale Verticale AI-ready per il marketing Heading Prompt già…" at bounding box center [1058, 432] width 496 height 369
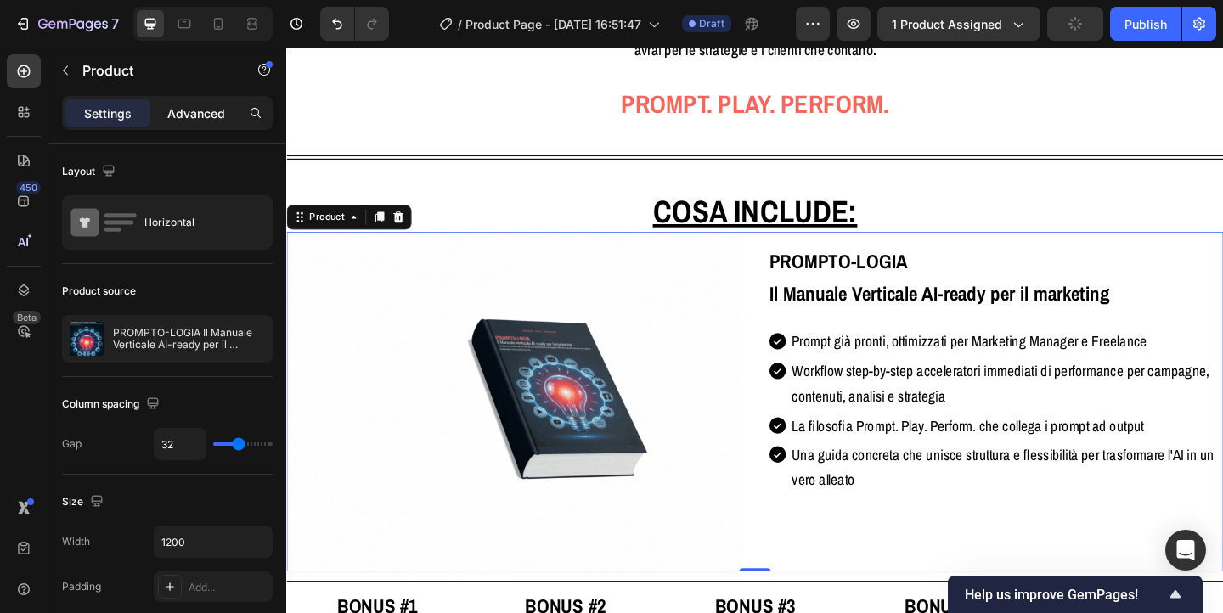
click at [201, 113] on p "Advanced" at bounding box center [196, 114] width 58 height 18
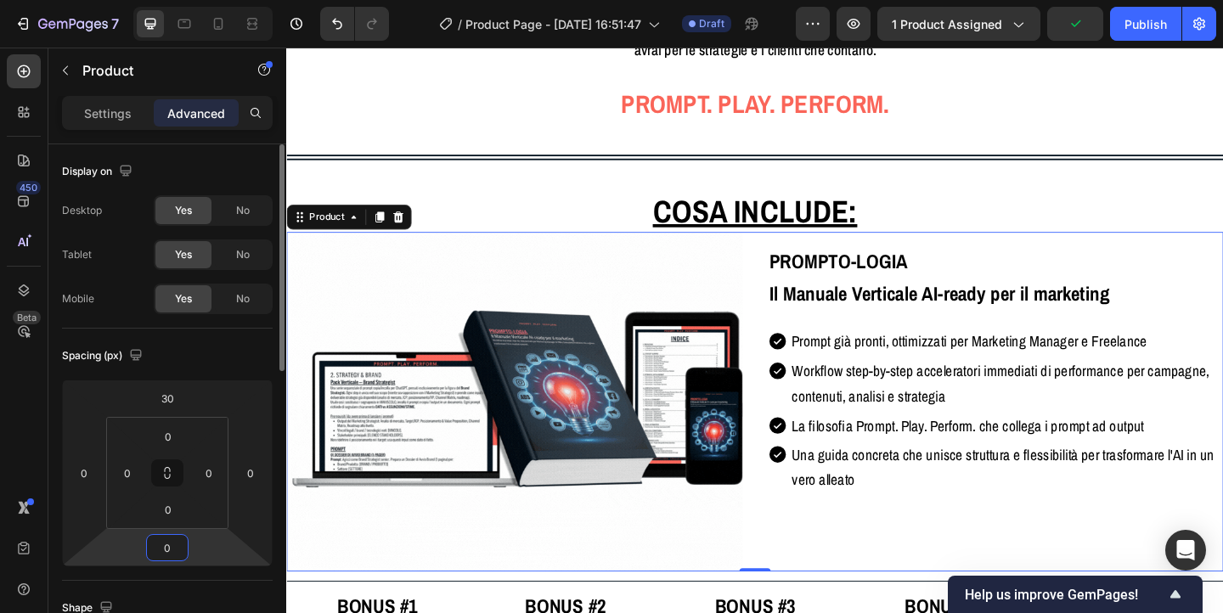
click at [166, 546] on input "0" at bounding box center [167, 547] width 34 height 25
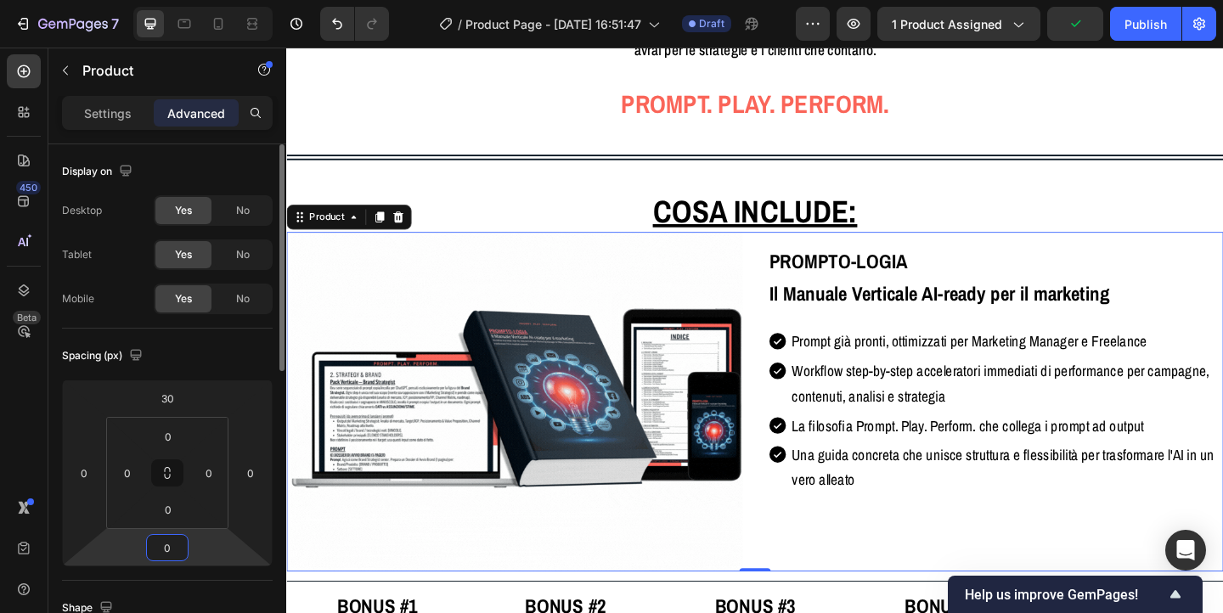
click at [166, 546] on input "0" at bounding box center [167, 547] width 34 height 25
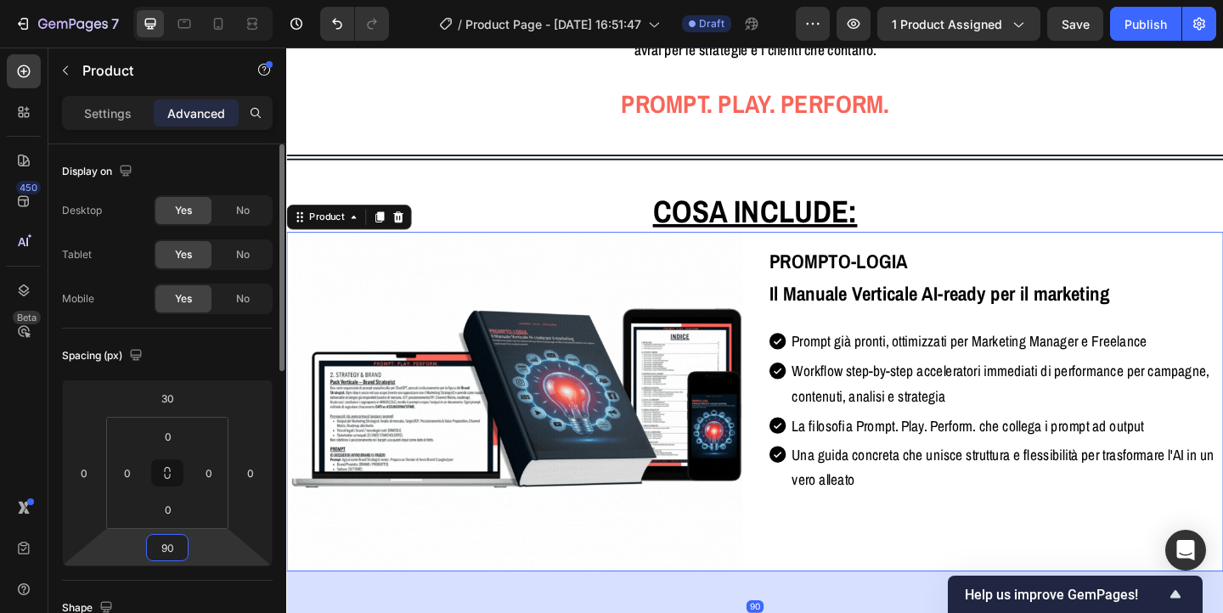
type input "9"
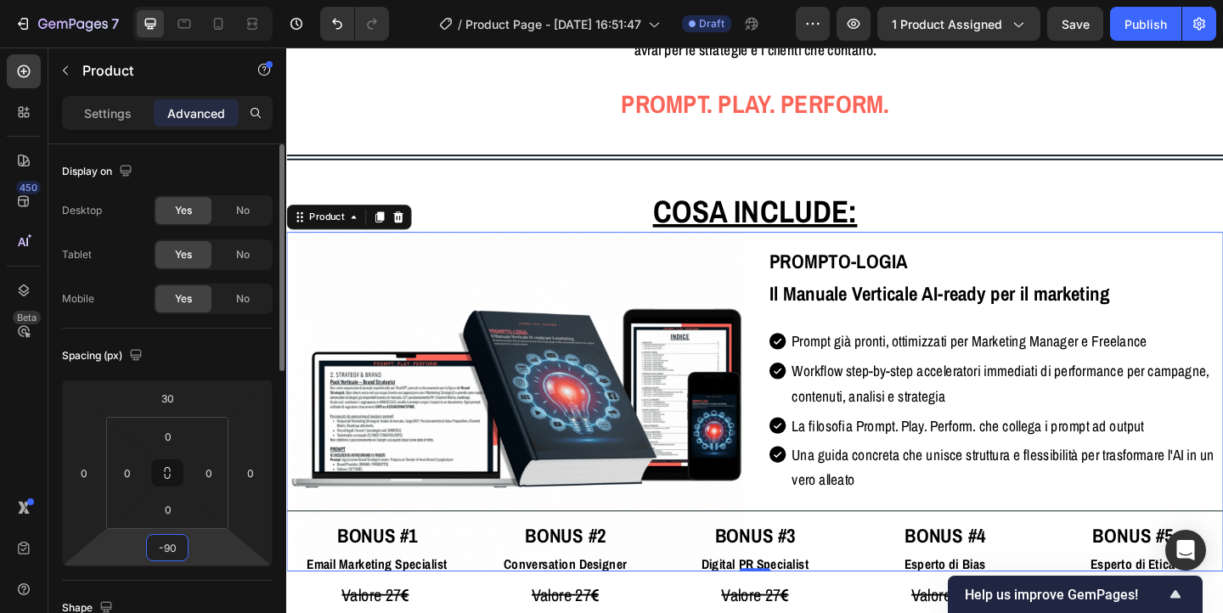
type input "-9"
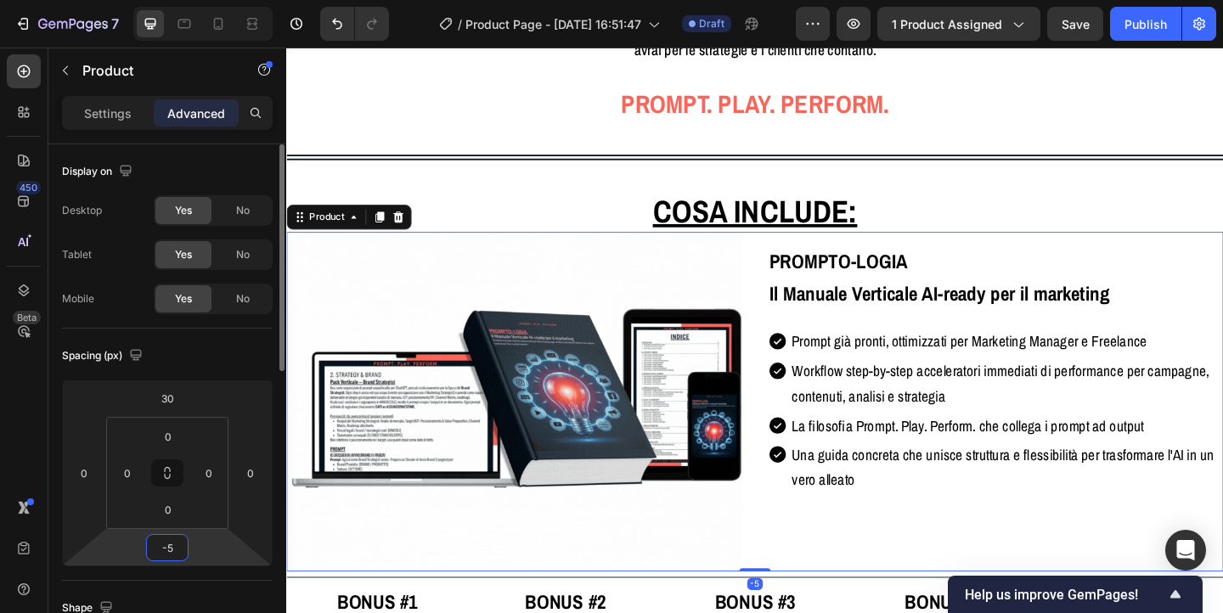
type input "-50"
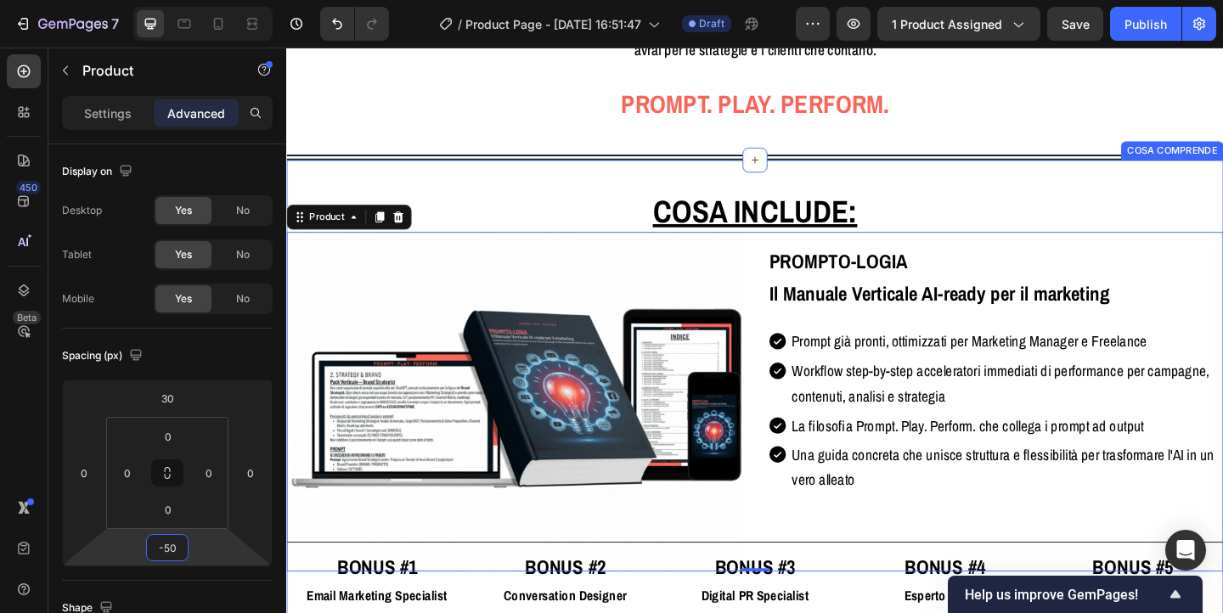
click at [1129, 170] on div "⁠⁠⁠⁠⁠⁠⁠ Cosa include: Heading Row Image PROMPTO-LOGIA Il Manuale Verticale AI-r…" at bounding box center [796, 558] width 1020 height 777
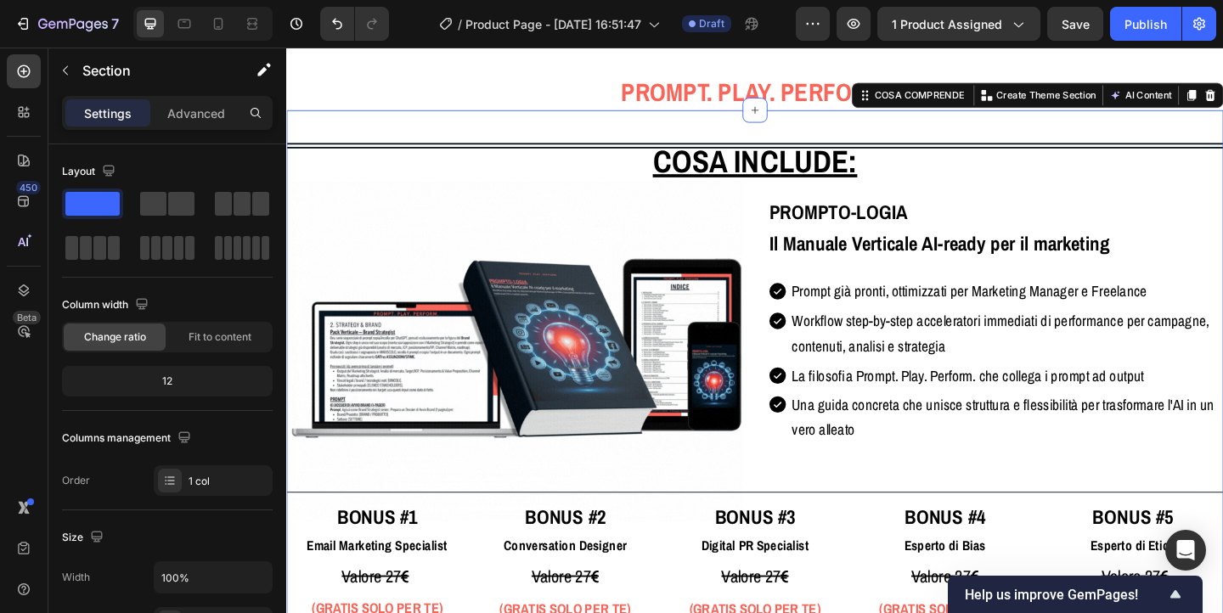
scroll to position [3115, 0]
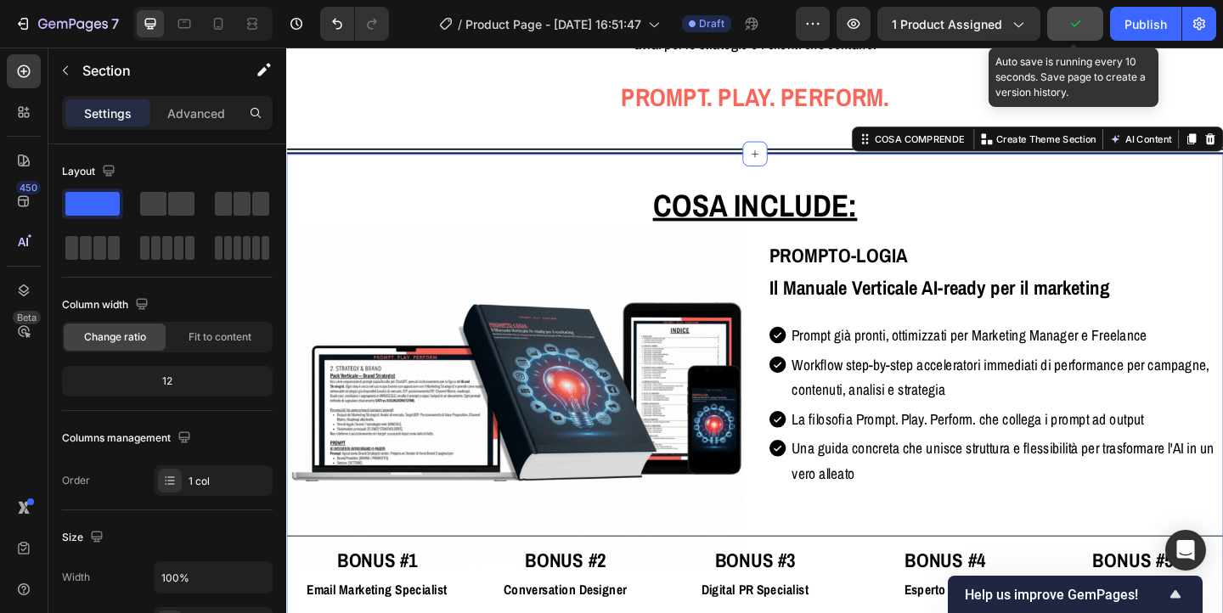
click at [1076, 31] on icon "button" at bounding box center [1075, 23] width 17 height 17
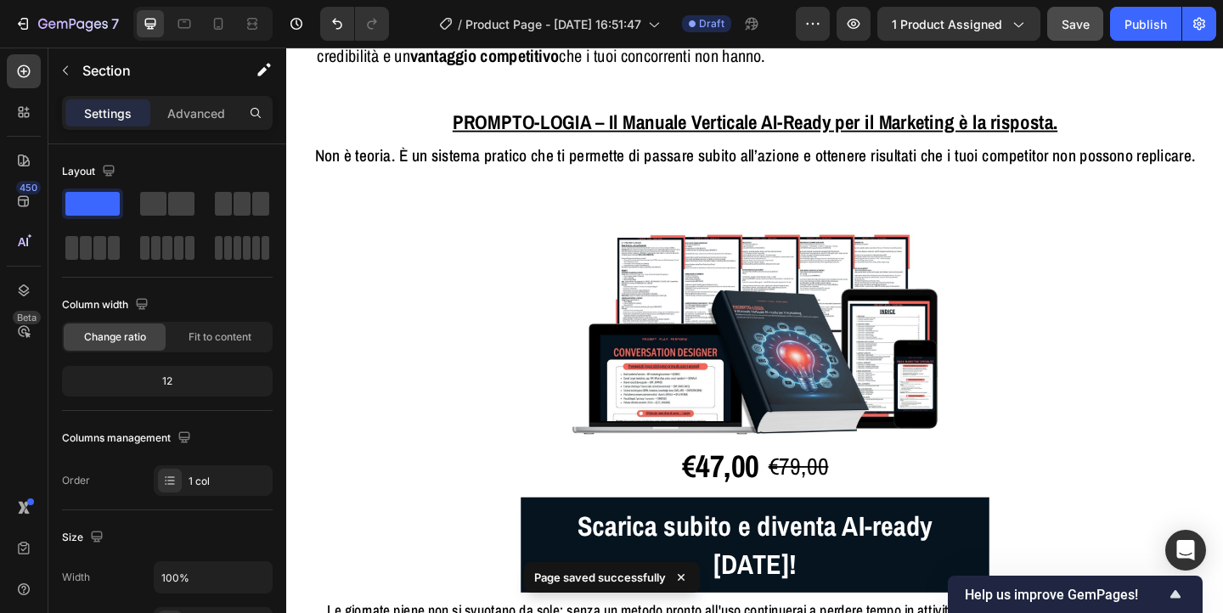
scroll to position [2465, 0]
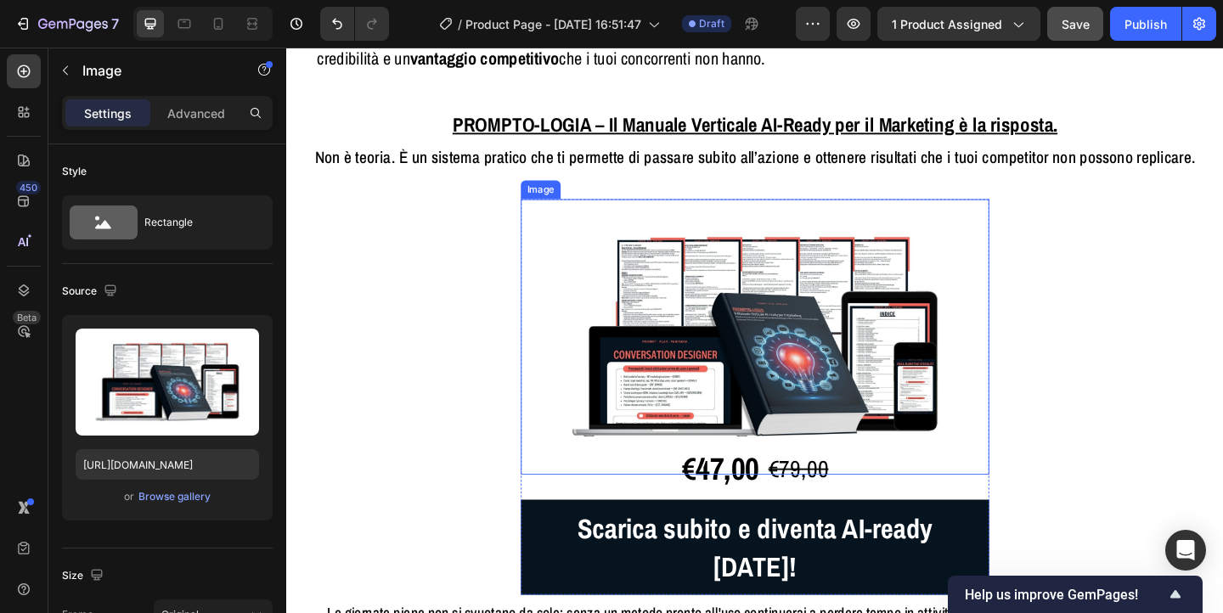
click at [896, 321] on img at bounding box center [796, 362] width 510 height 300
click at [183, 119] on p "Advanced" at bounding box center [196, 114] width 58 height 18
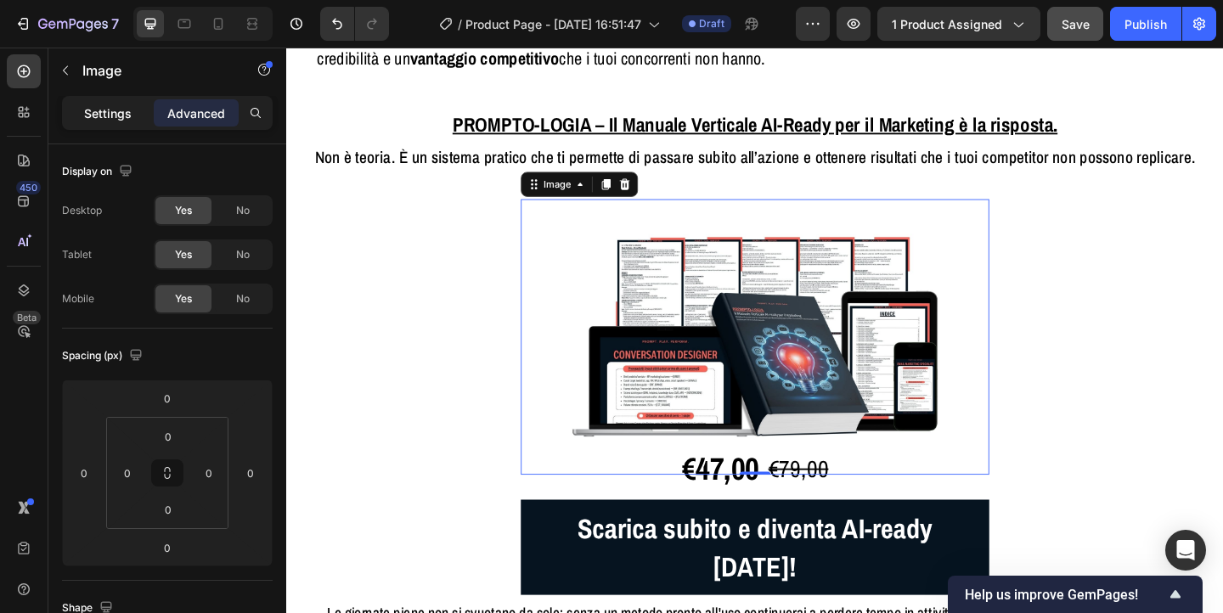
click at [104, 117] on p "Settings" at bounding box center [108, 114] width 48 height 18
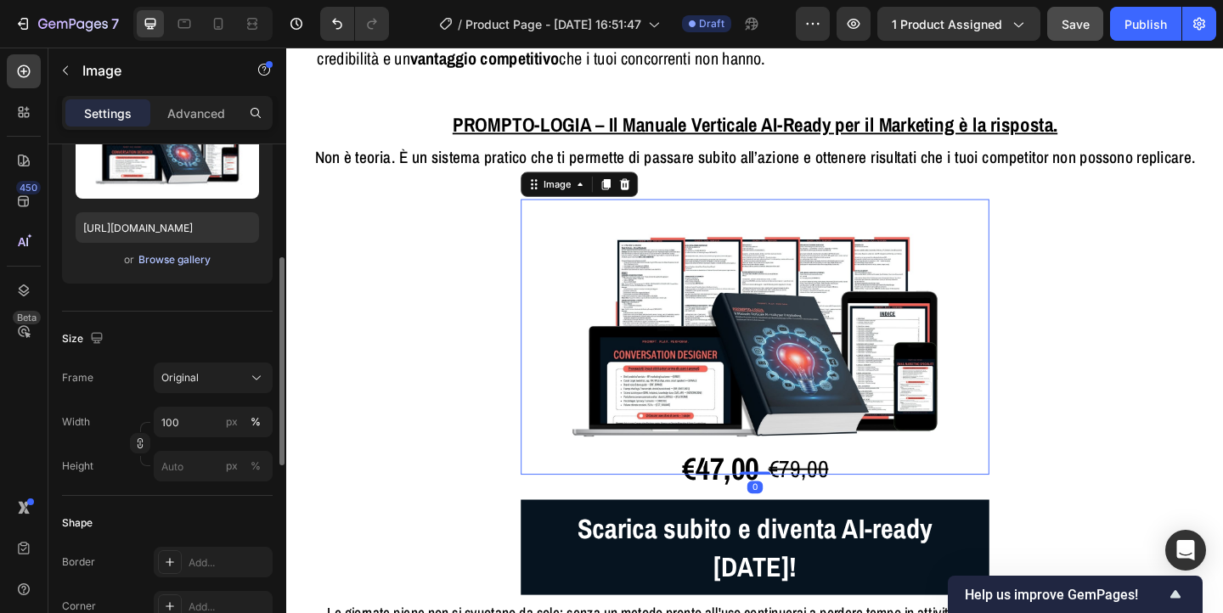
scroll to position [251, 0]
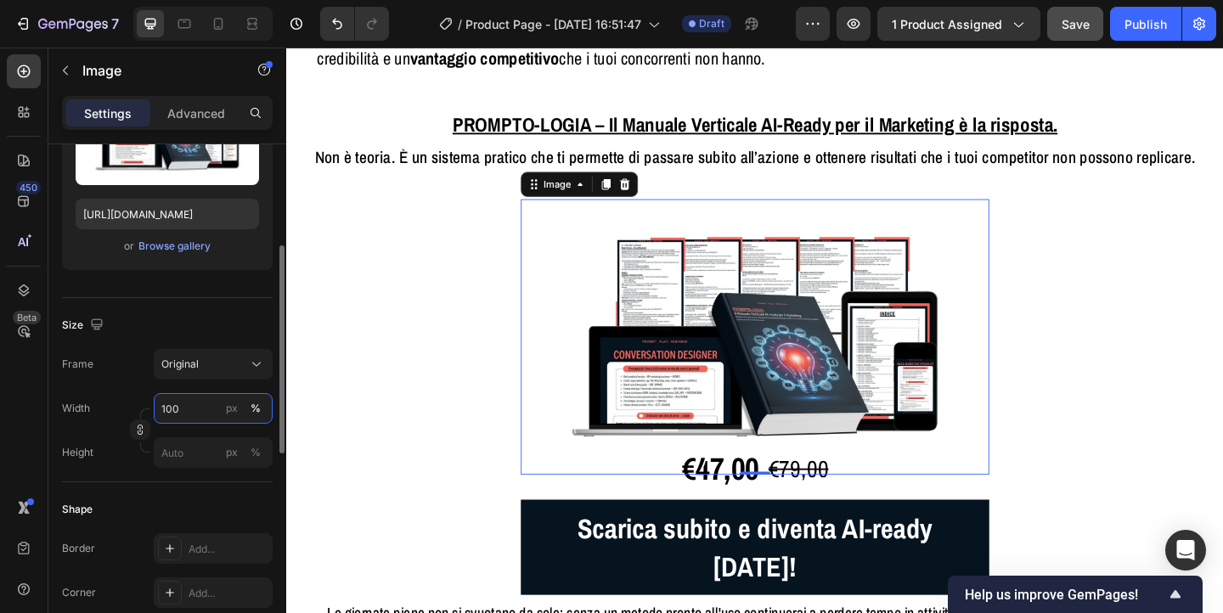
click at [185, 410] on input "100" at bounding box center [213, 408] width 119 height 31
click at [227, 408] on div "px" at bounding box center [232, 408] width 12 height 15
click at [215, 411] on input "1000" at bounding box center [213, 408] width 119 height 31
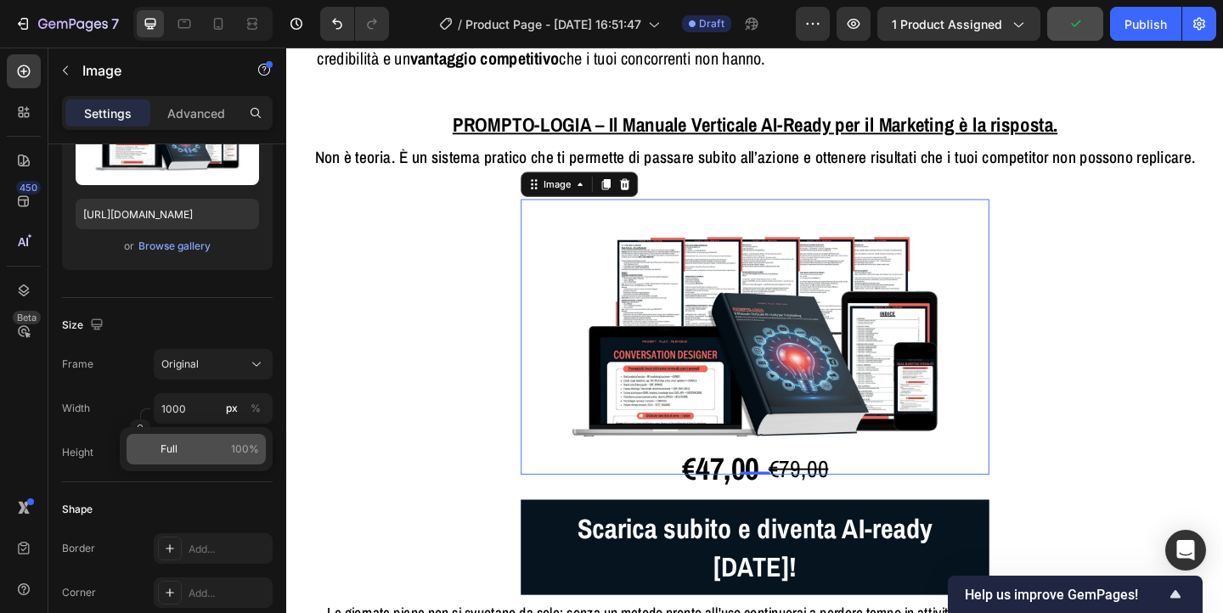
click at [209, 453] on p "Full 100%" at bounding box center [210, 449] width 99 height 15
type input "100"
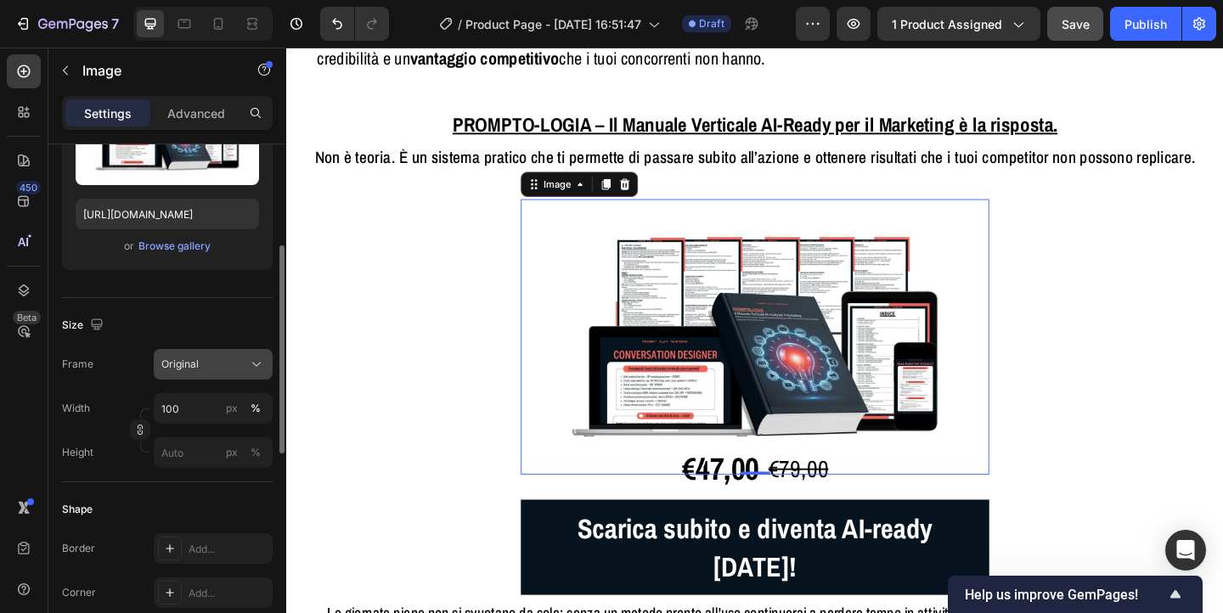
click at [224, 372] on div "Original" at bounding box center [213, 364] width 104 height 17
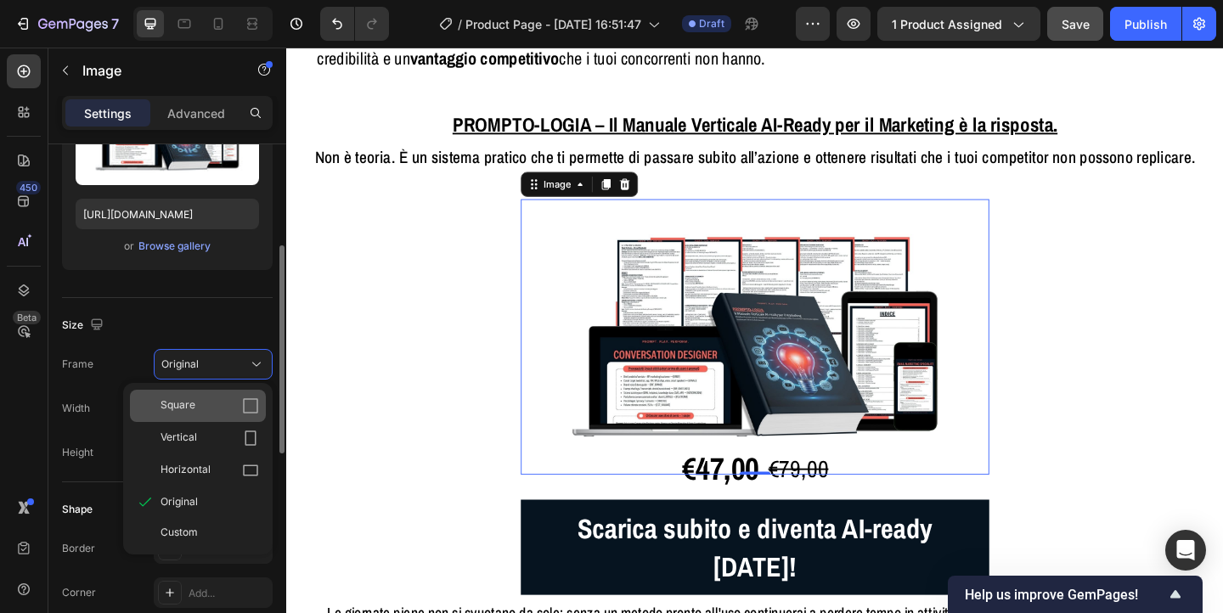
click at [216, 407] on div "Square" at bounding box center [210, 406] width 99 height 17
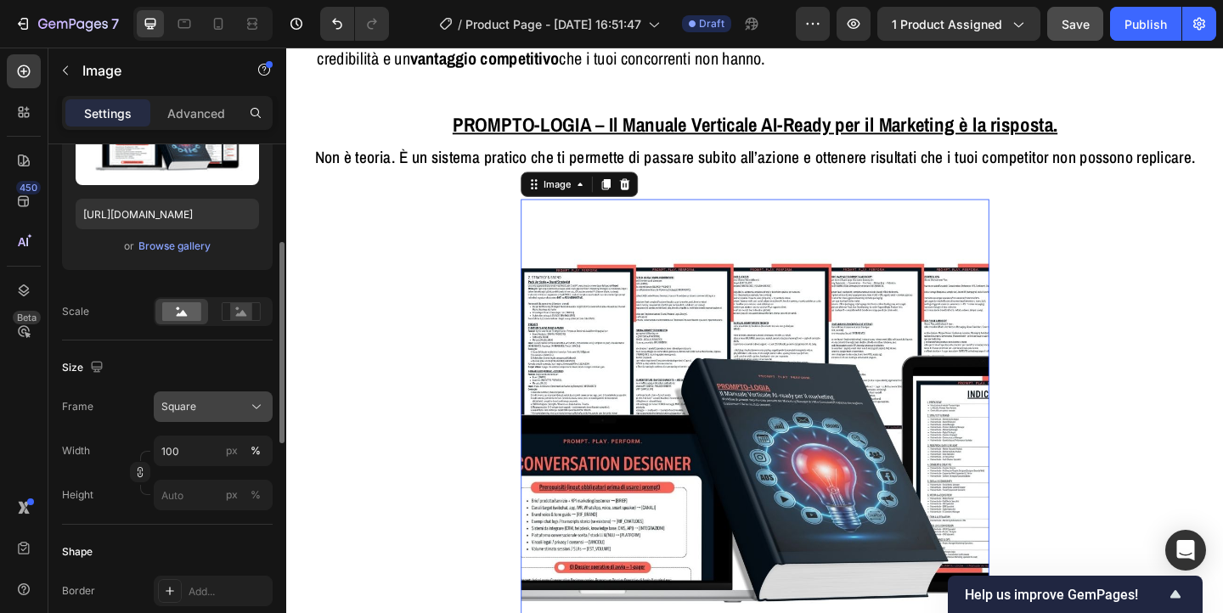
click at [216, 401] on div "Square" at bounding box center [202, 406] width 83 height 15
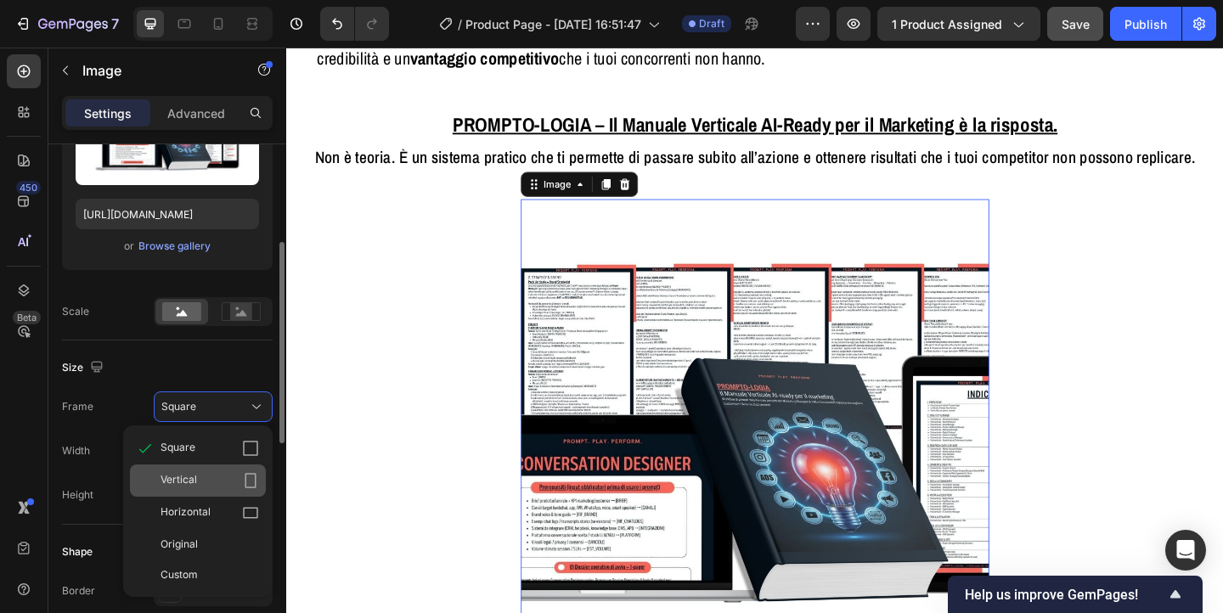
click at [199, 484] on div "Vertical" at bounding box center [210, 480] width 99 height 17
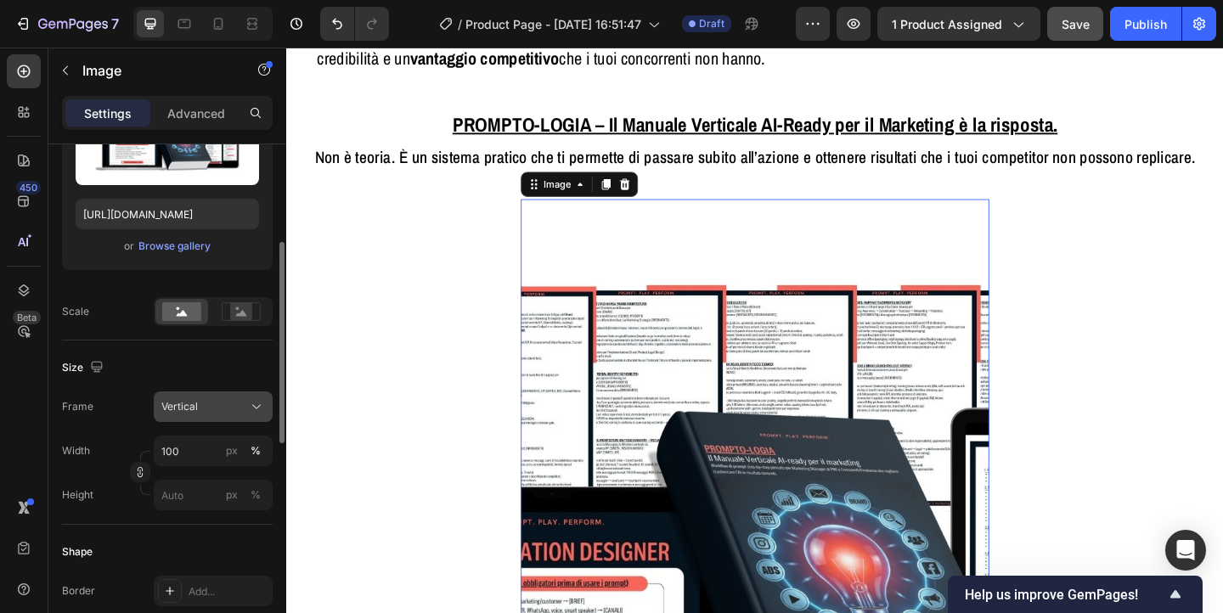
click at [203, 414] on div "Vertical" at bounding box center [202, 406] width 83 height 15
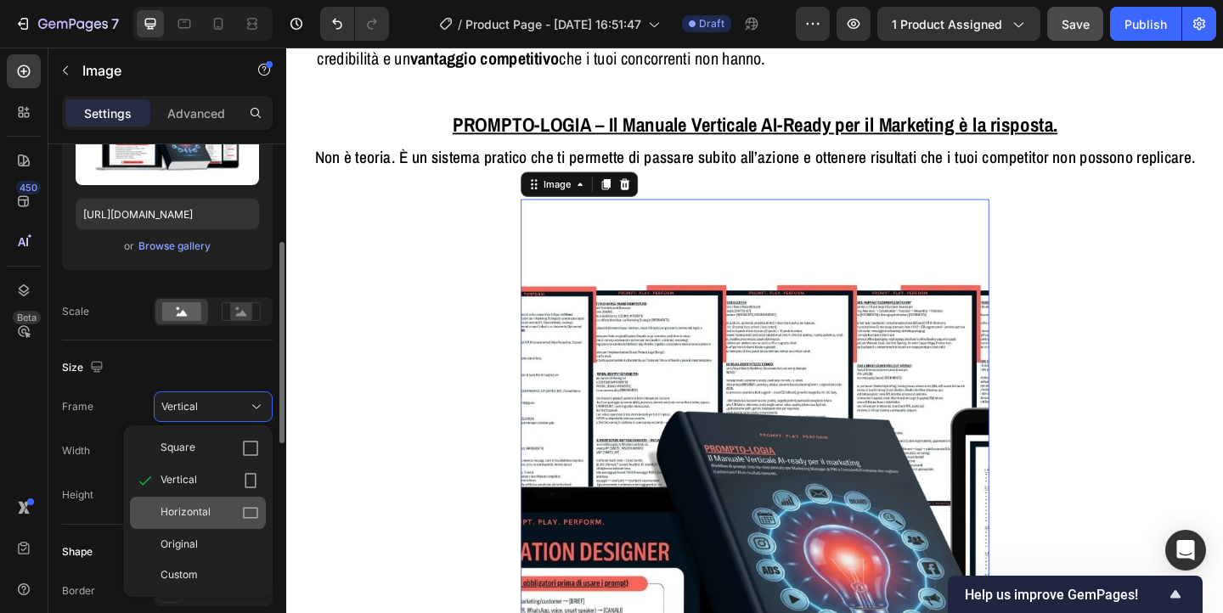
click at [200, 503] on div "Horizontal" at bounding box center [198, 513] width 136 height 32
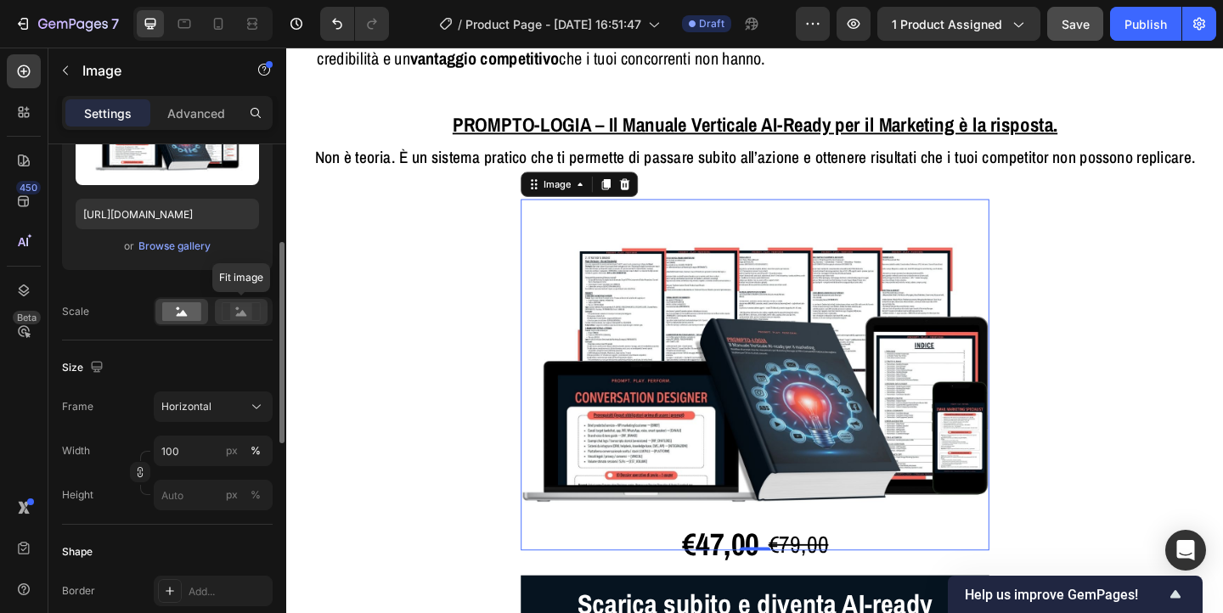
click at [249, 314] on rect at bounding box center [241, 311] width 22 height 17
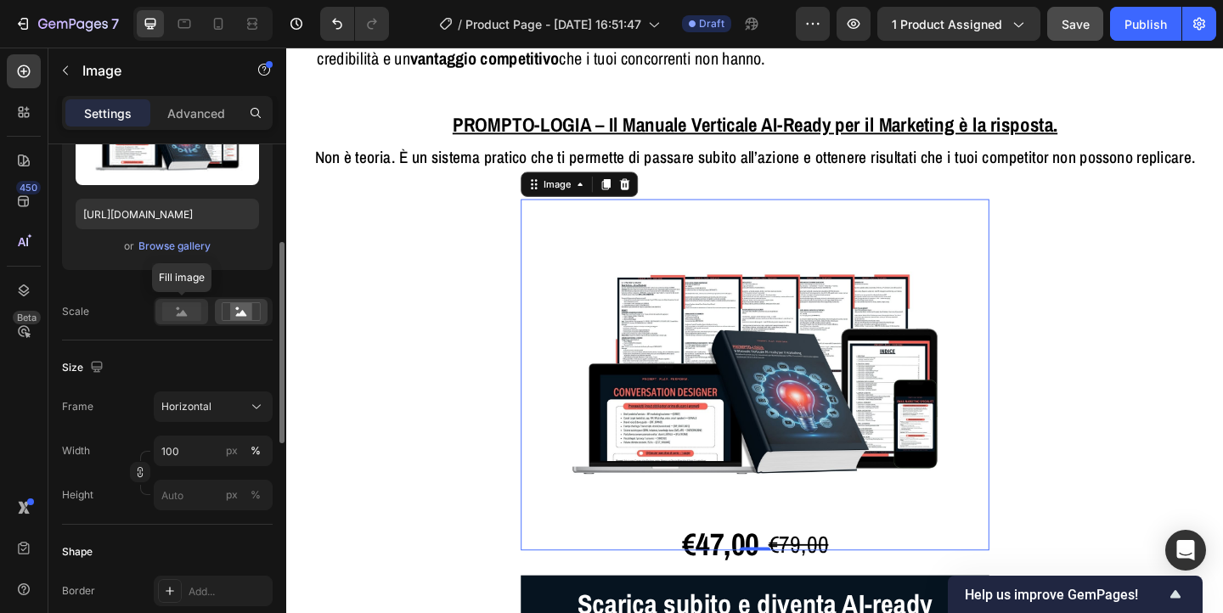
click at [190, 317] on rect at bounding box center [181, 311] width 39 height 19
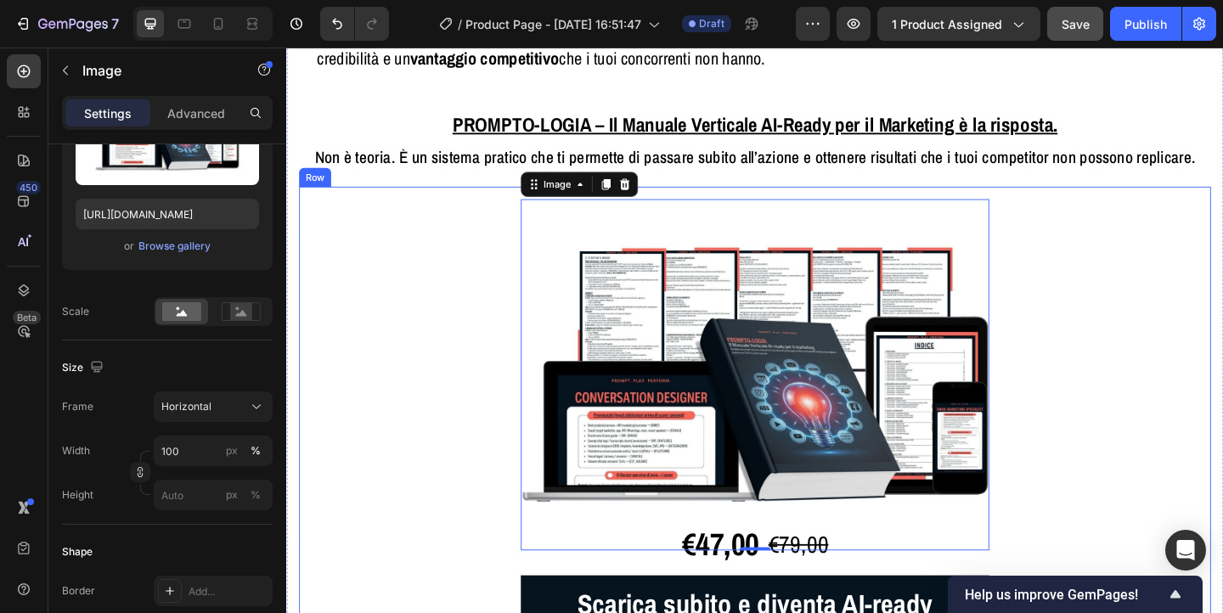
click at [1223, 361] on div "Image 0 €47,00 Product Price Product Price €79,00 Product Price Product Price R…" at bounding box center [796, 469] width 992 height 540
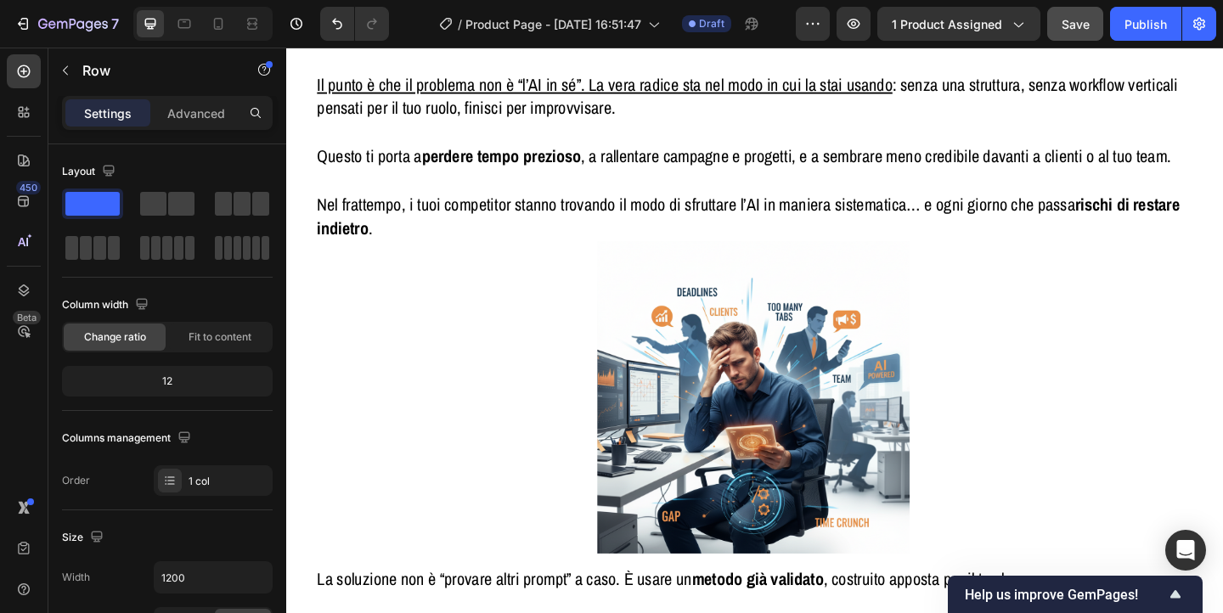
scroll to position [1241, 0]
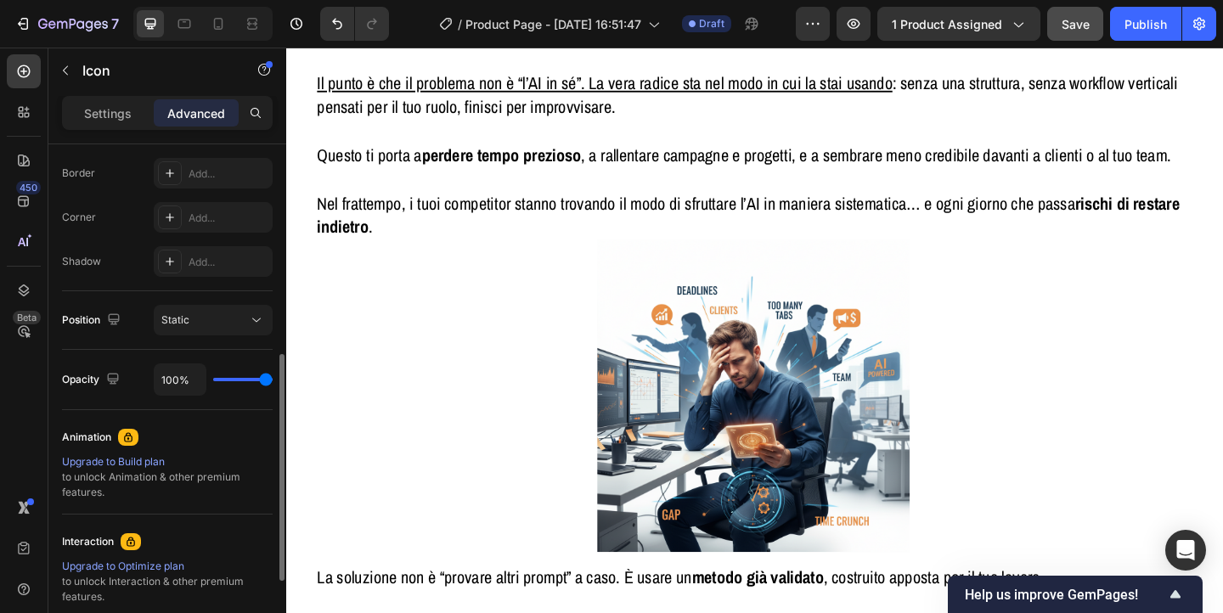
scroll to position [472, 0]
click at [106, 111] on p "Settings" at bounding box center [108, 114] width 48 height 18
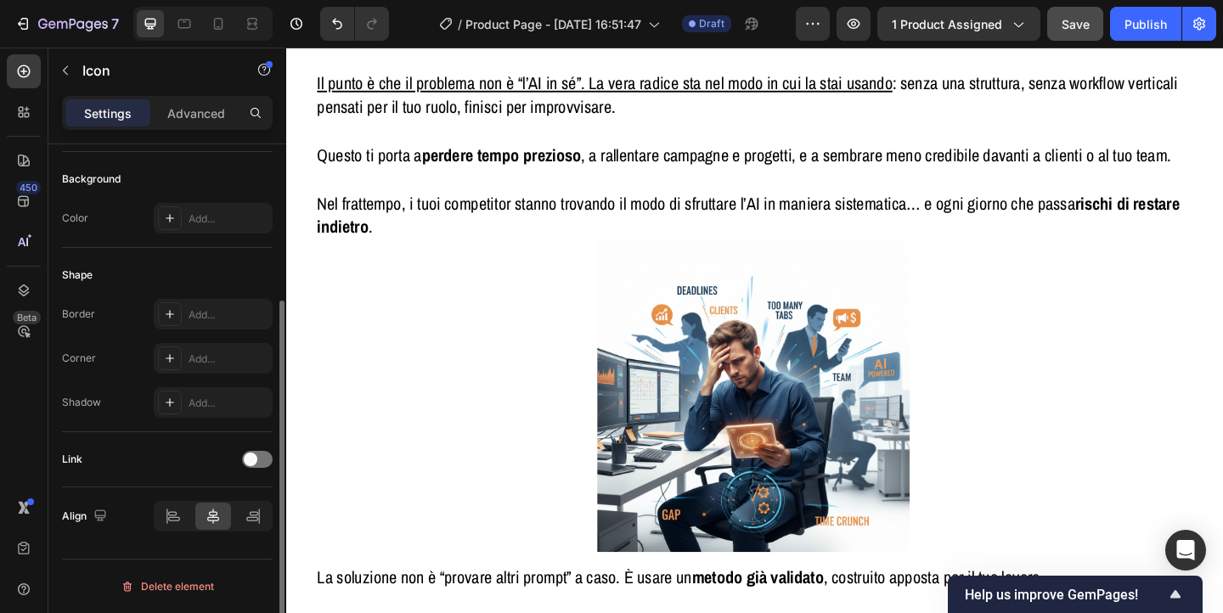
scroll to position [223, 0]
click at [217, 534] on div "Align" at bounding box center [167, 517] width 211 height 58
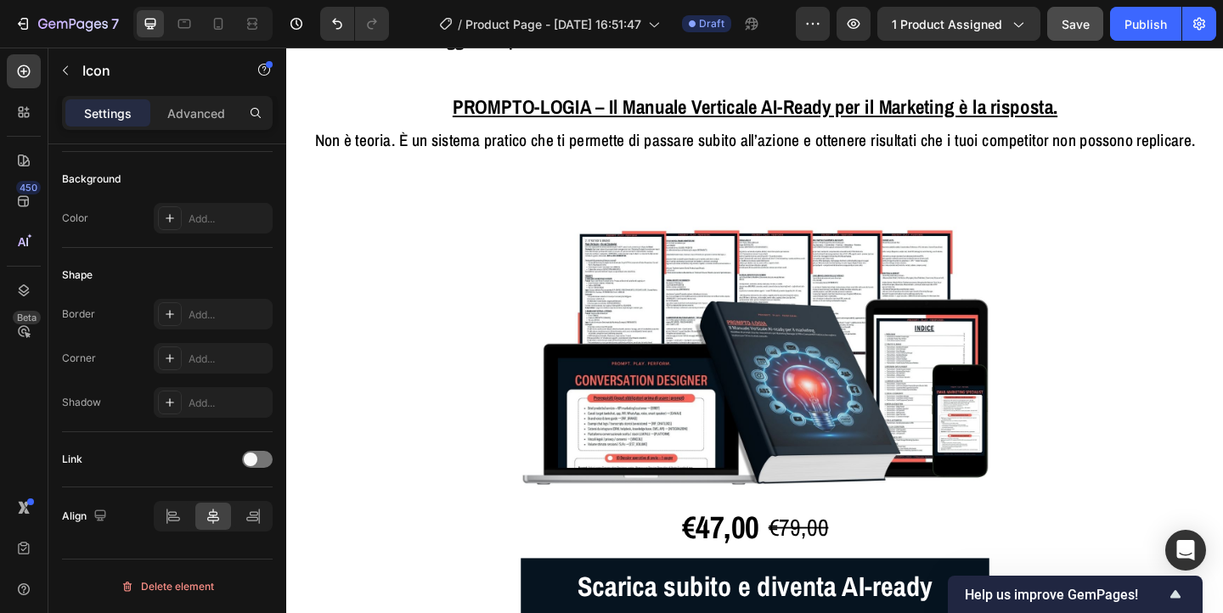
scroll to position [2648, 0]
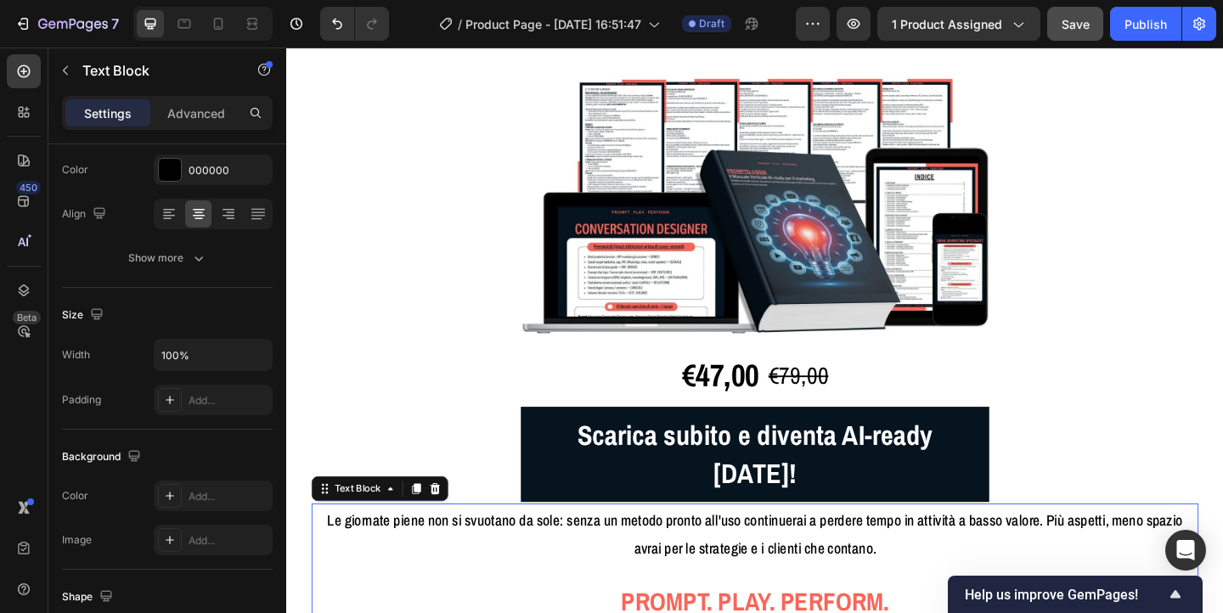
scroll to position [0, 0]
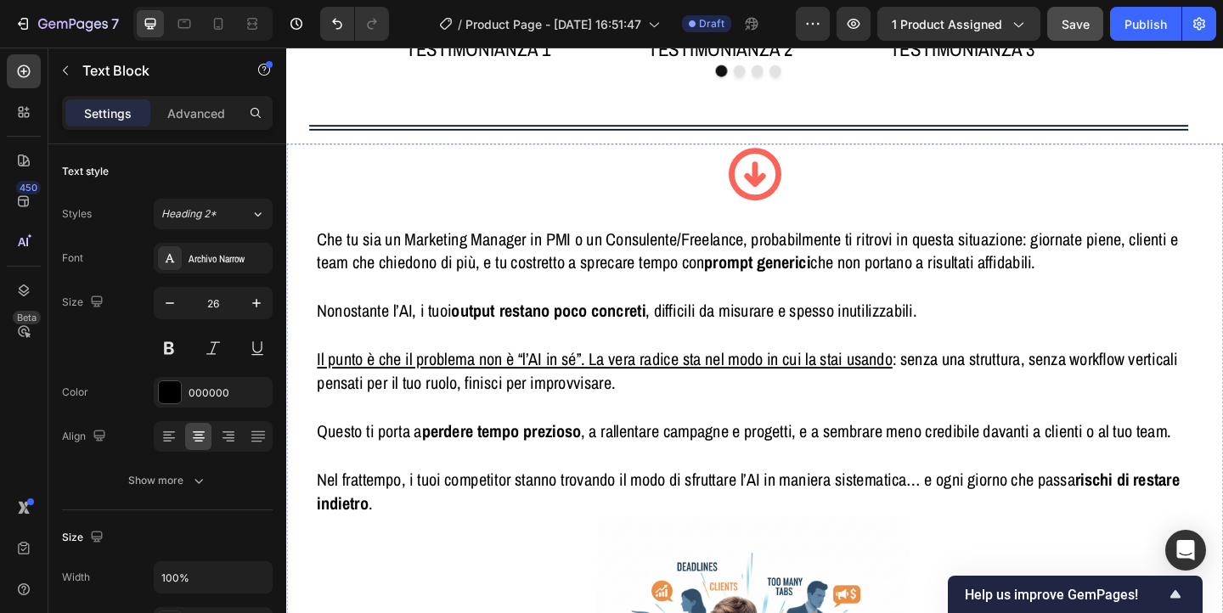
scroll to position [929, 0]
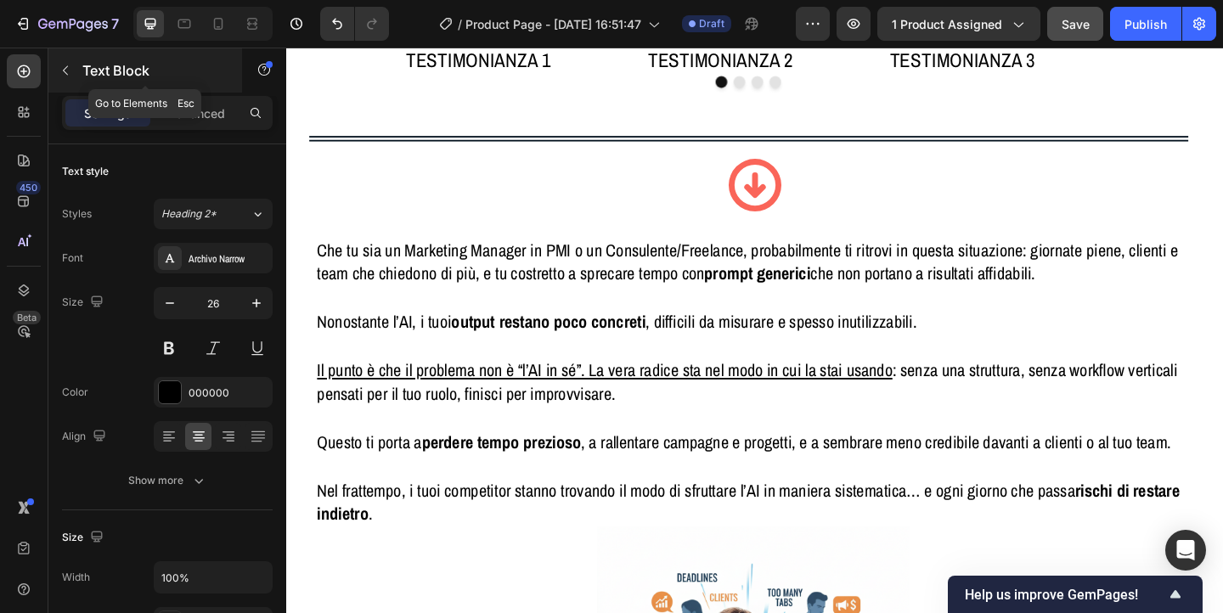
click at [65, 78] on button "button" at bounding box center [65, 70] width 27 height 27
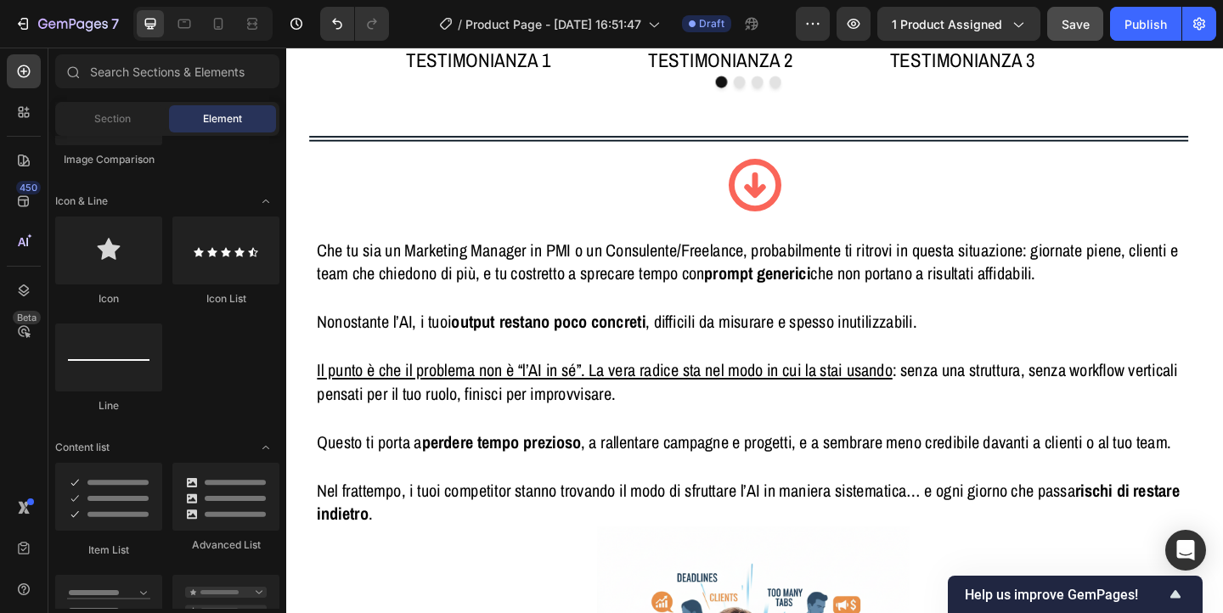
click at [113, 133] on div "Section Element" at bounding box center [167, 119] width 224 height 34
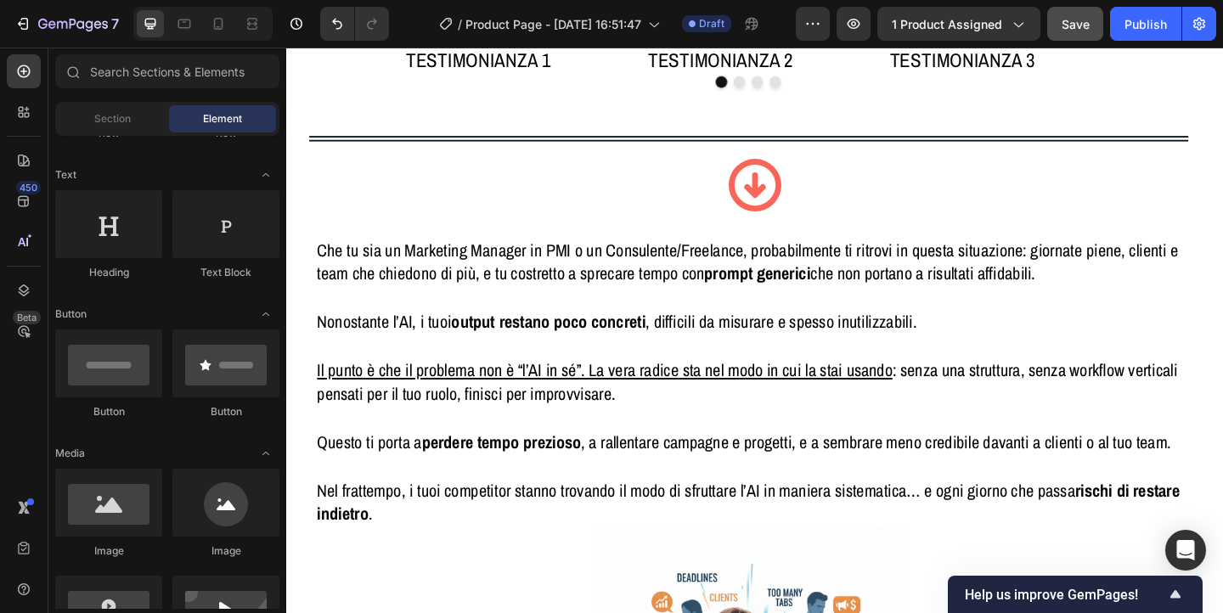
scroll to position [0, 0]
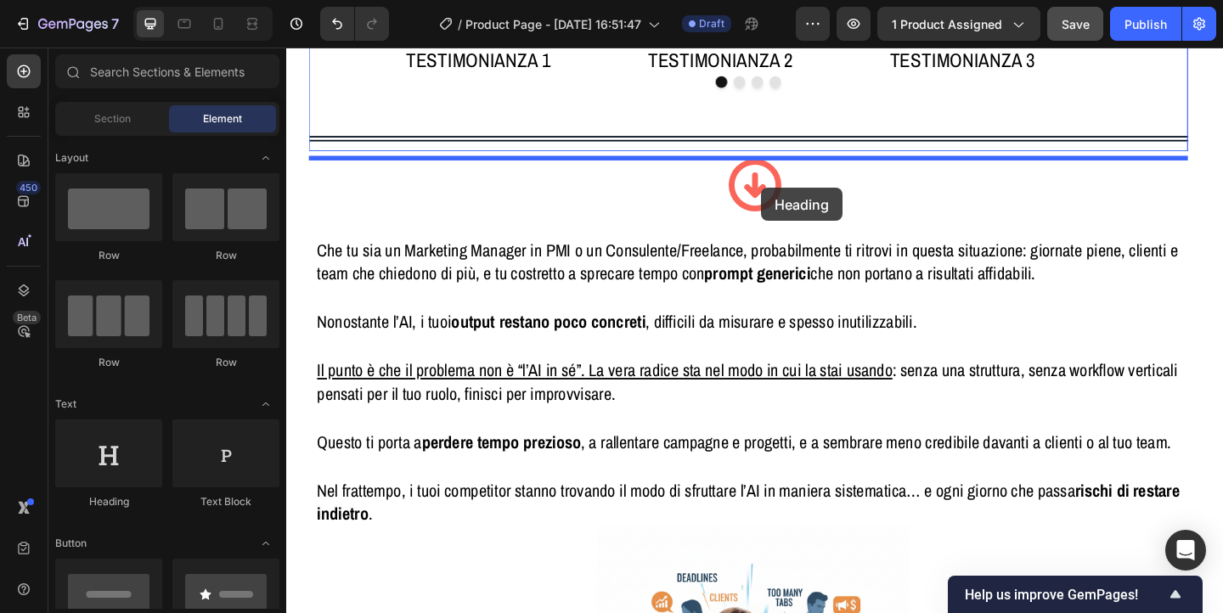
drag, startPoint x: 393, startPoint y: 519, endPoint x: 803, endPoint y: 201, distance: 519.5
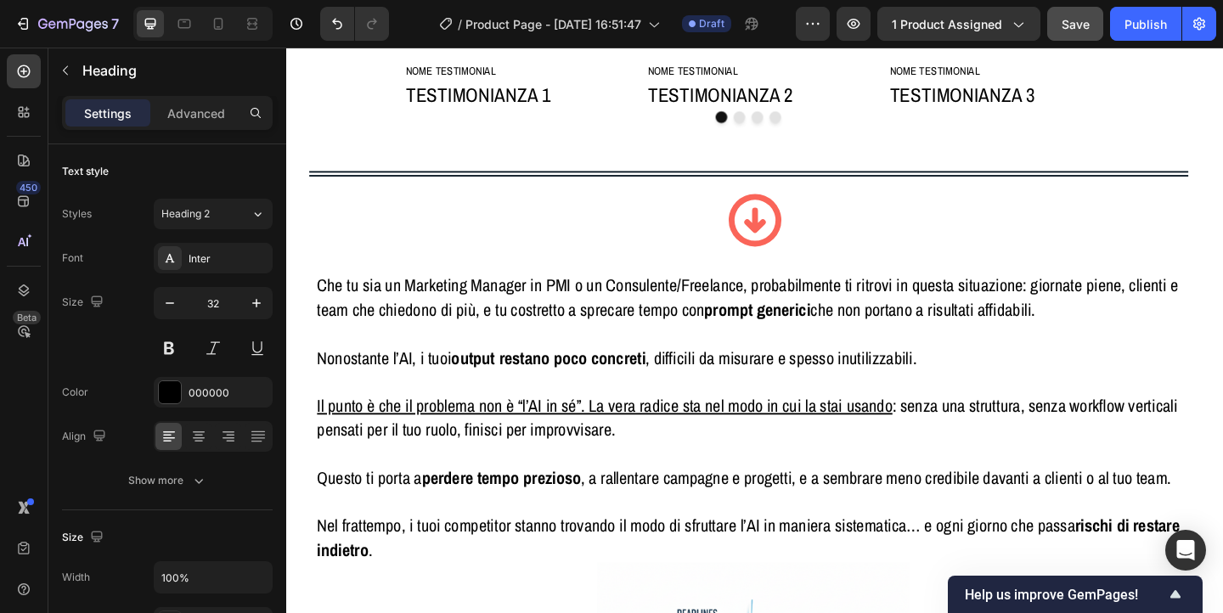
click at [250, 223] on button "Heading 2" at bounding box center [213, 214] width 119 height 31
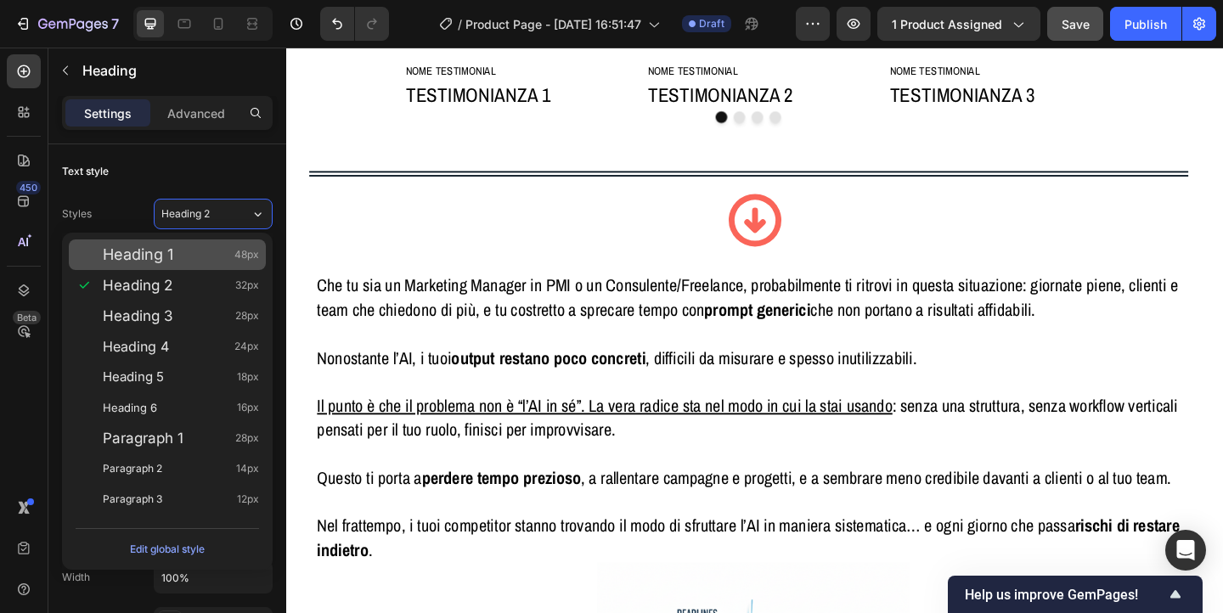
click at [208, 251] on div "Heading 1 48px" at bounding box center [181, 254] width 156 height 17
type input "48"
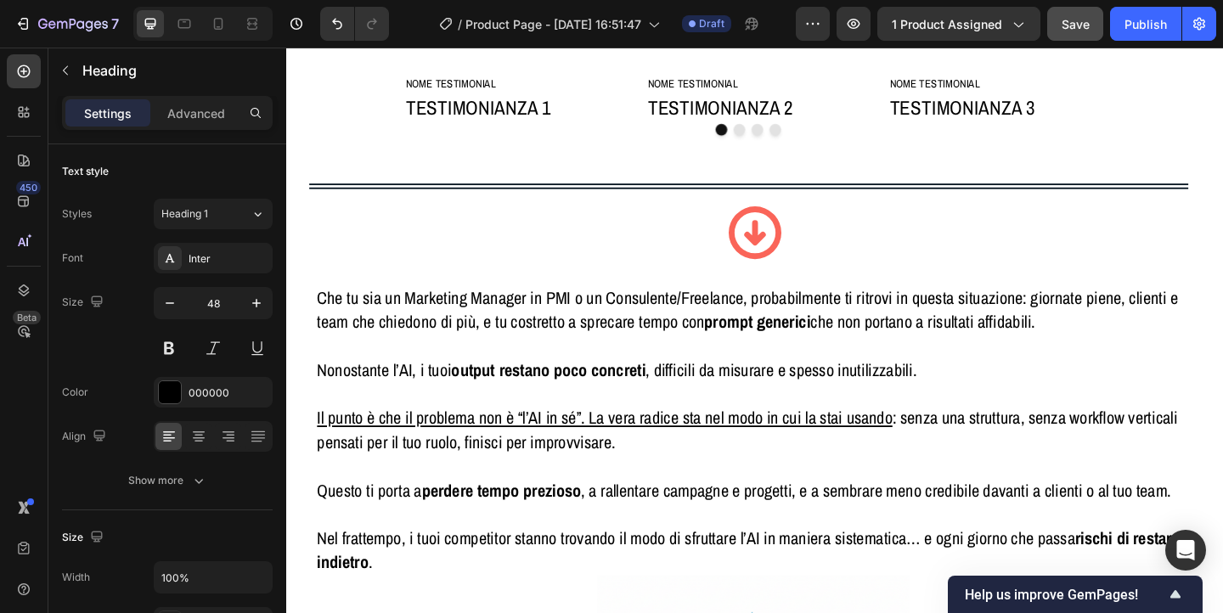
click at [208, 251] on div "Inter" at bounding box center [229, 258] width 80 height 15
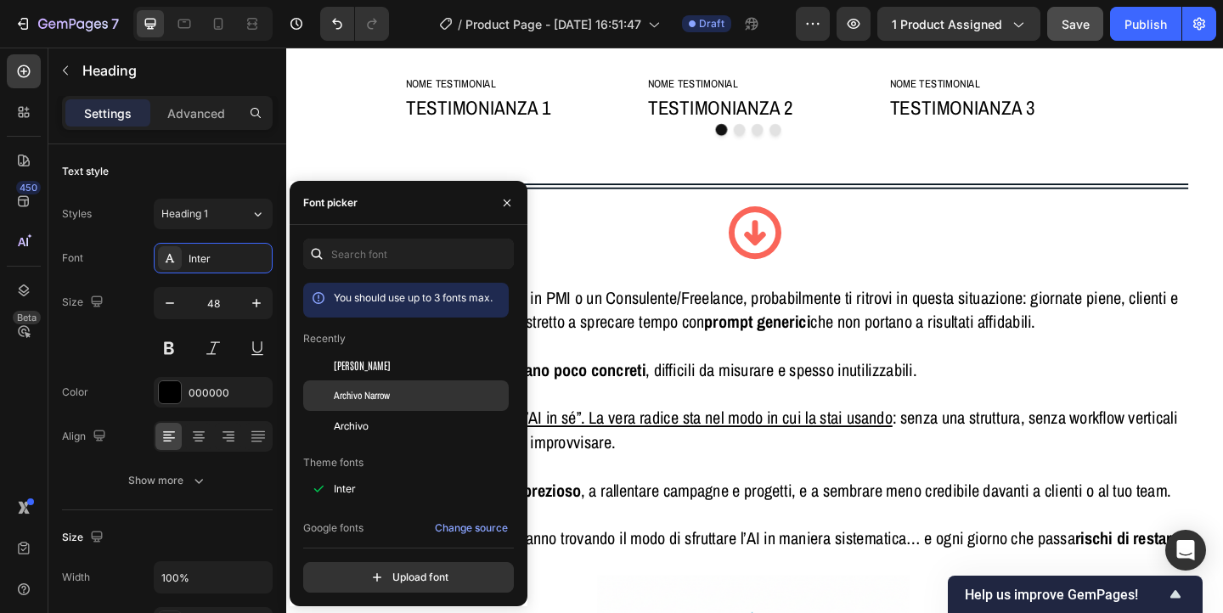
click at [364, 397] on span "Archivo Narrow" at bounding box center [362, 395] width 56 height 15
click at [510, 203] on icon "button" at bounding box center [507, 203] width 14 height 14
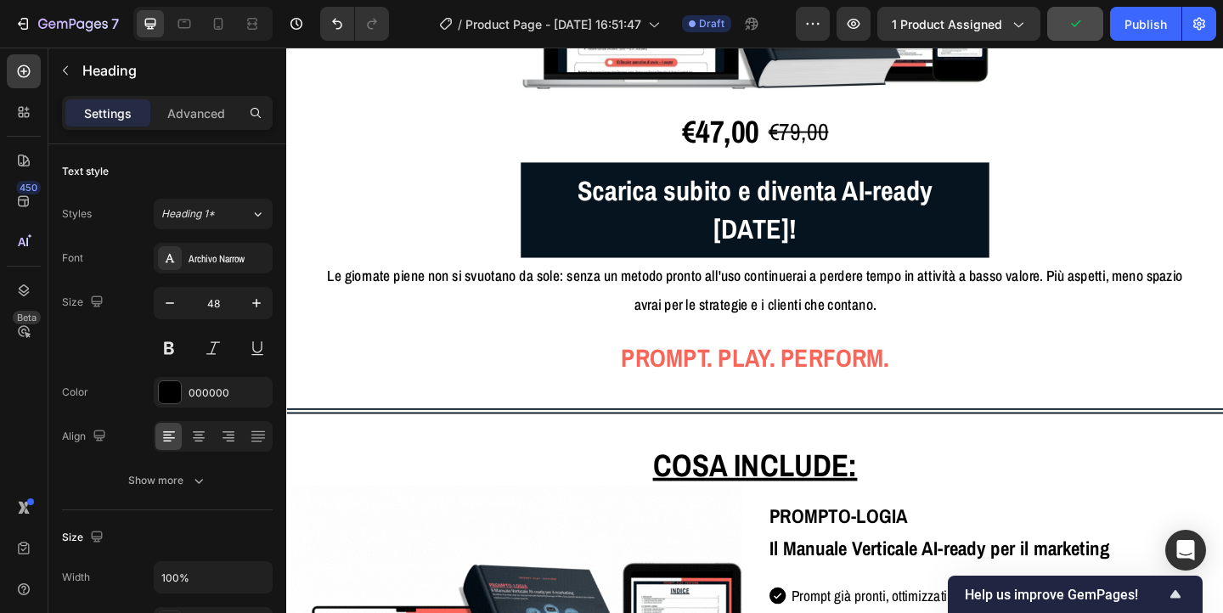
scroll to position [2969, 0]
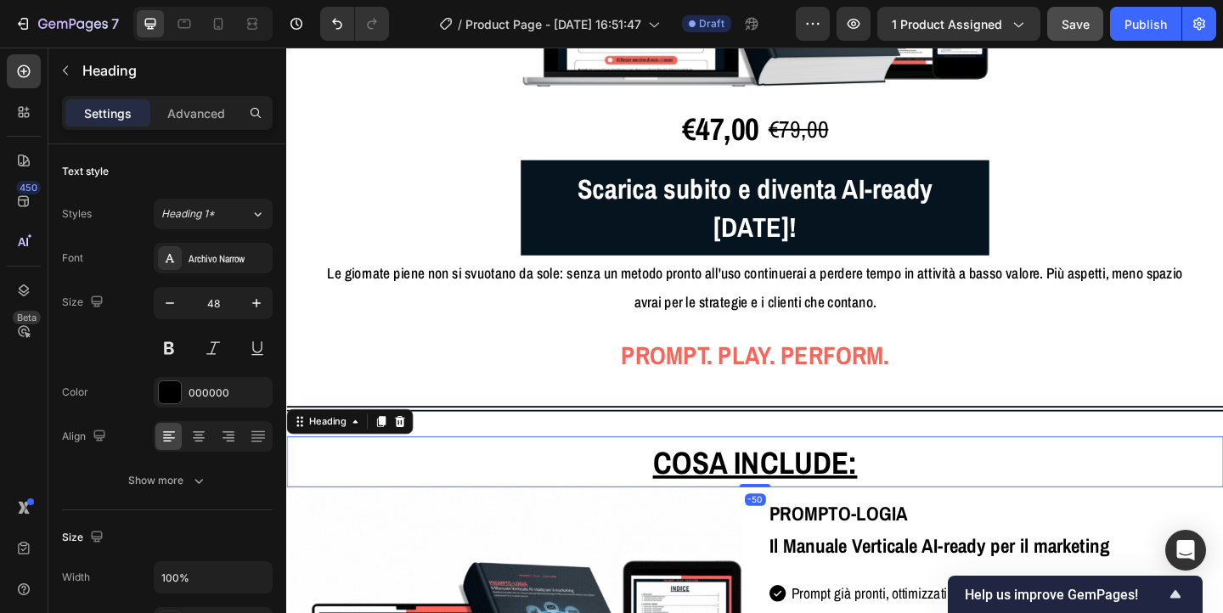
click at [786, 477] on u "Cosa include:" at bounding box center [796, 499] width 223 height 45
click at [254, 302] on icon "button" at bounding box center [256, 303] width 17 height 17
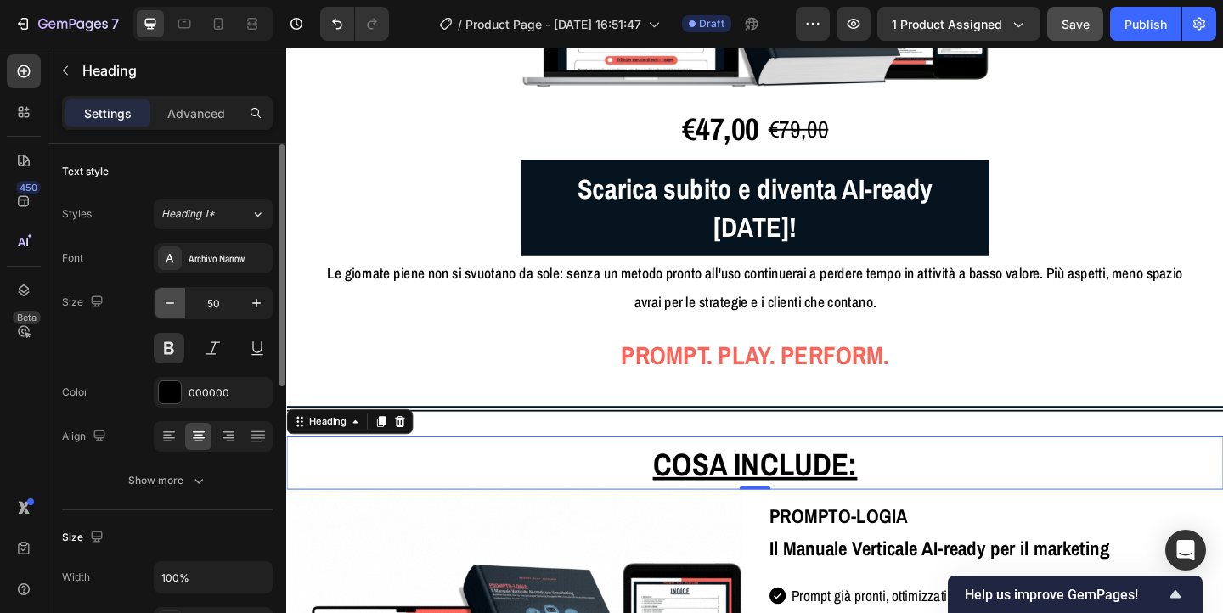
click at [176, 304] on icon "button" at bounding box center [169, 303] width 17 height 17
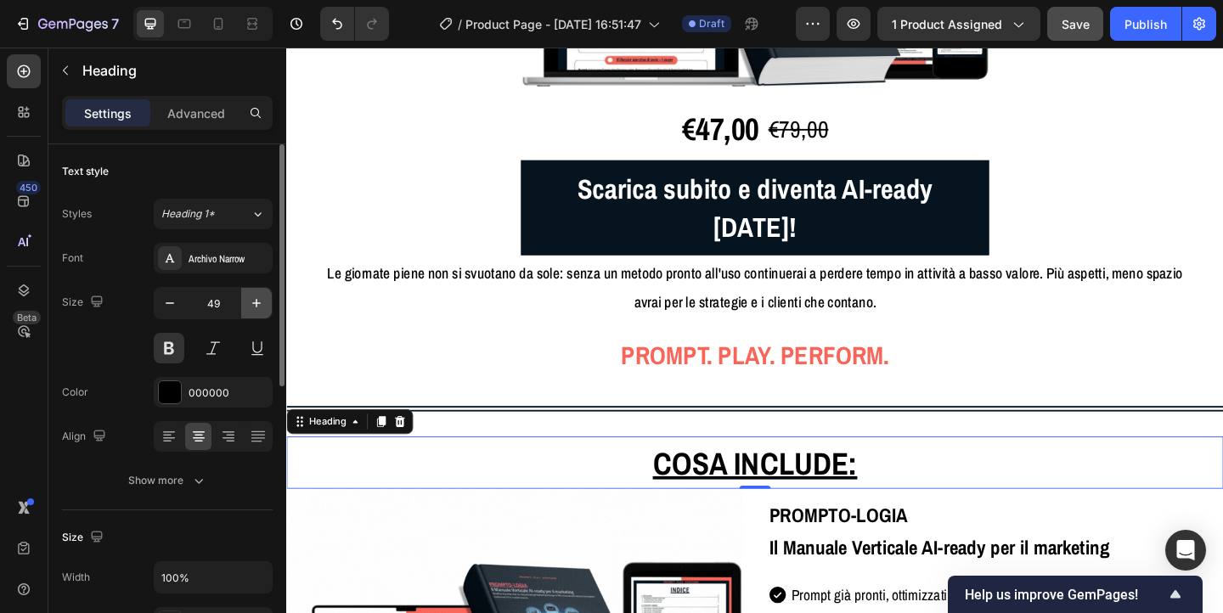
click at [258, 308] on icon "button" at bounding box center [256, 303] width 17 height 17
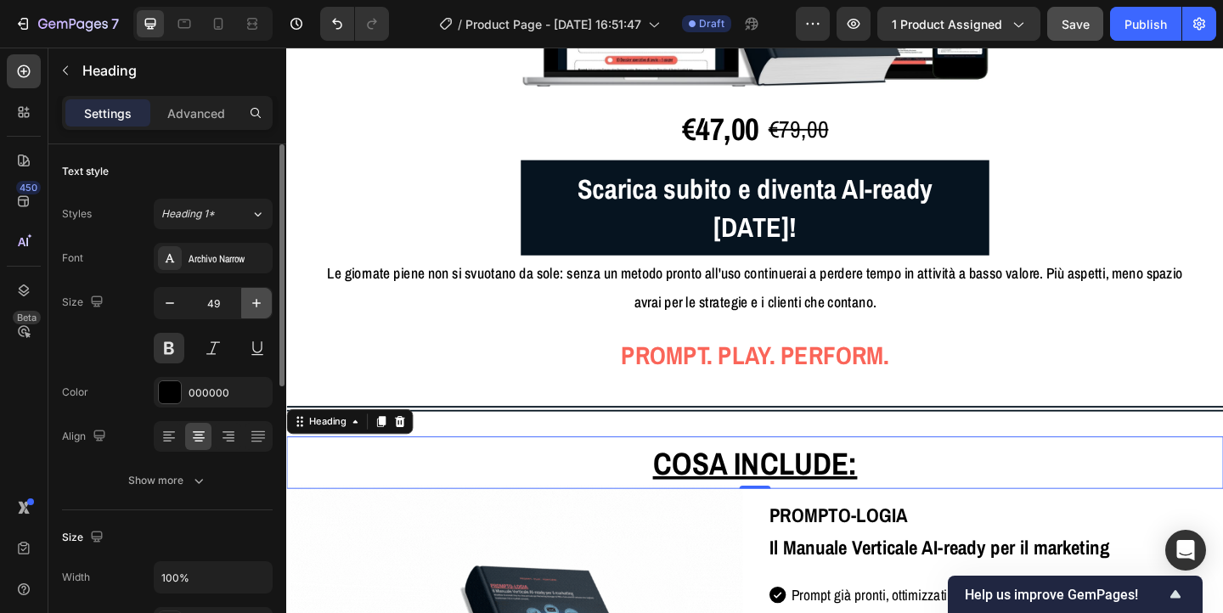
type input "50"
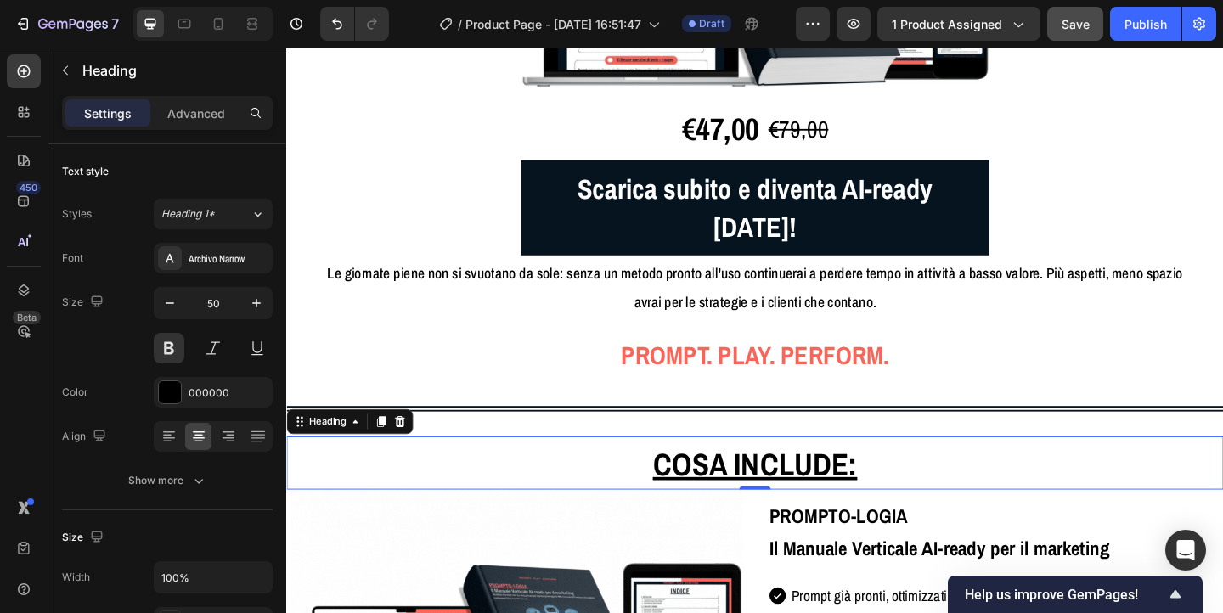
click at [786, 478] on u "Cosa include:" at bounding box center [796, 500] width 223 height 45
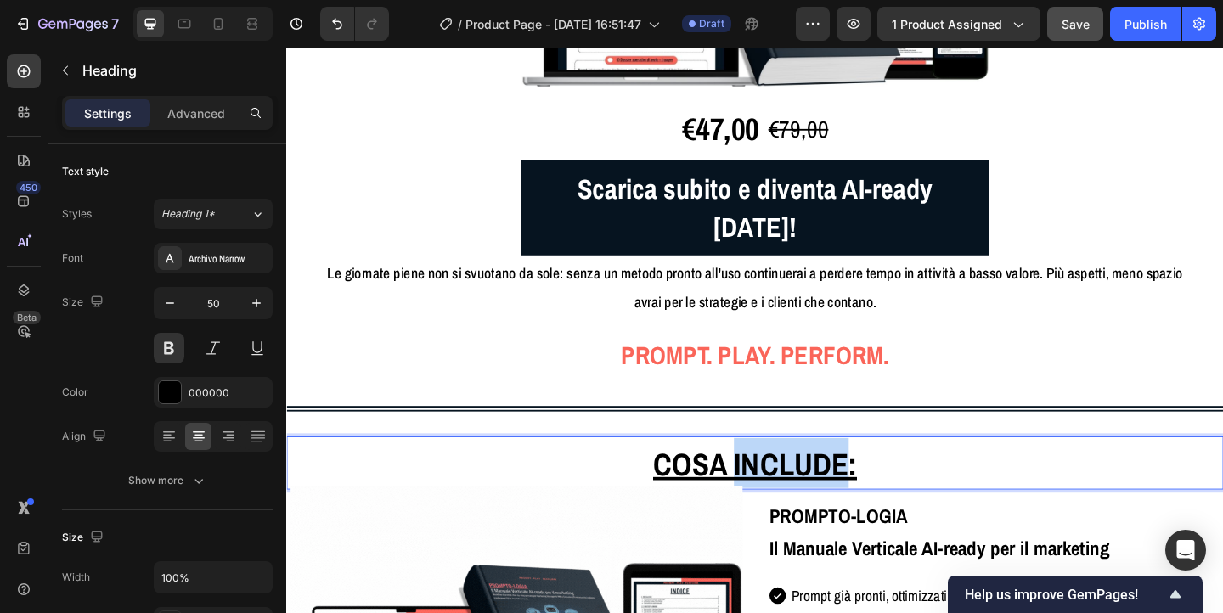
click at [786, 478] on u "Cosa include:" at bounding box center [796, 500] width 223 height 45
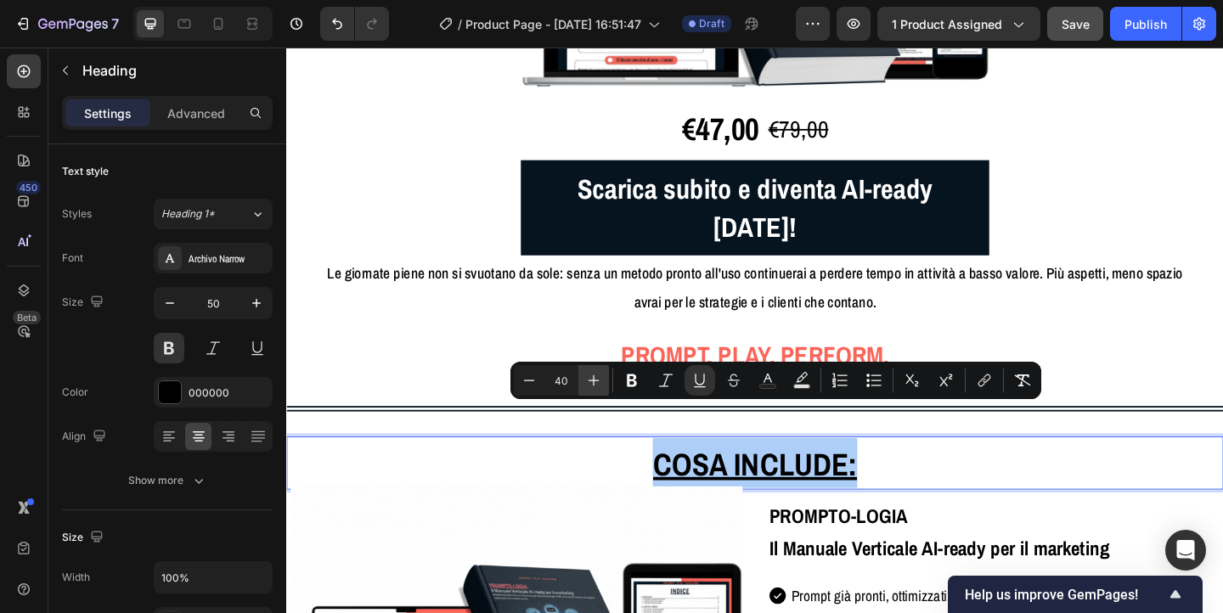
click at [596, 383] on icon "Editor contextual toolbar" at bounding box center [593, 380] width 17 height 17
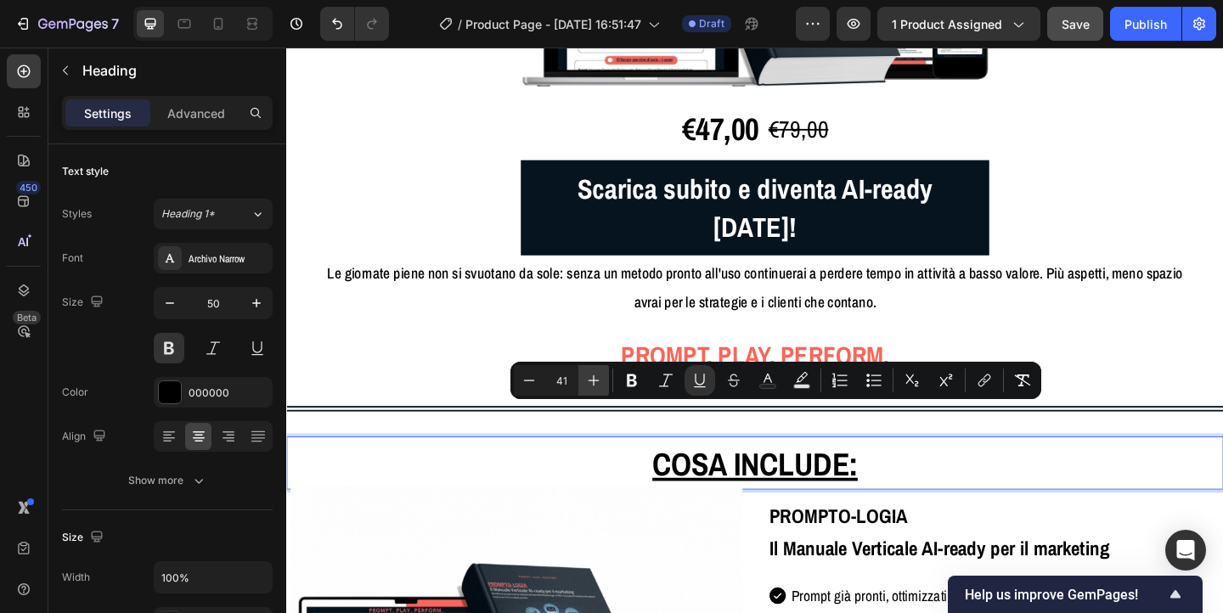
click at [596, 383] on icon "Editor contextual toolbar" at bounding box center [593, 380] width 17 height 17
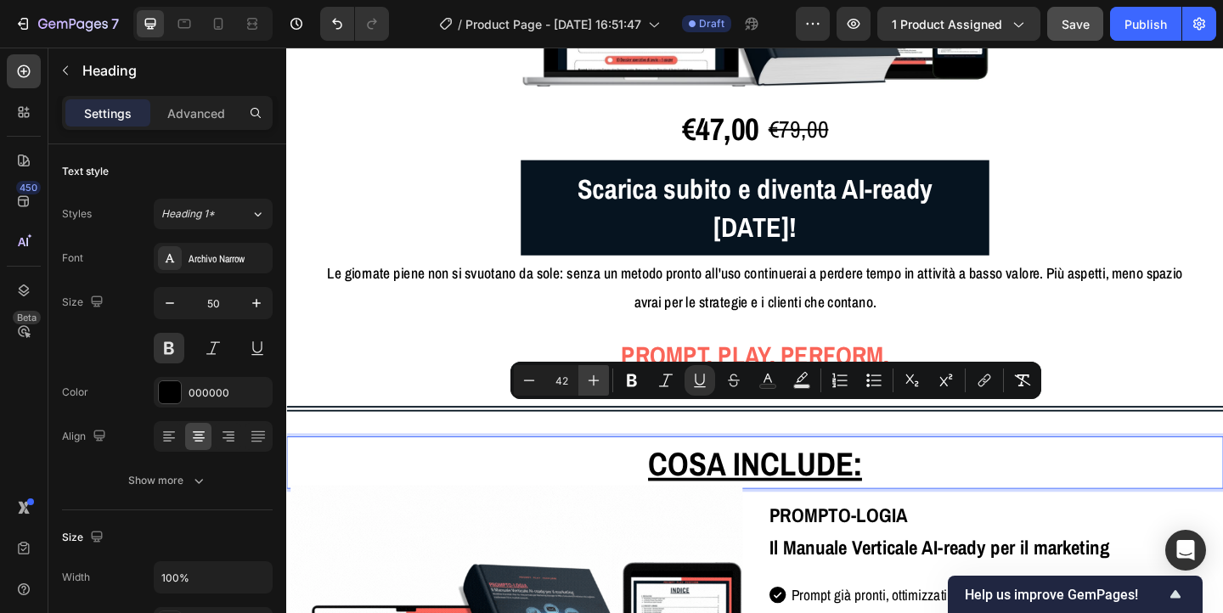
click at [596, 383] on icon "Editor contextual toolbar" at bounding box center [593, 380] width 17 height 17
type input "45"
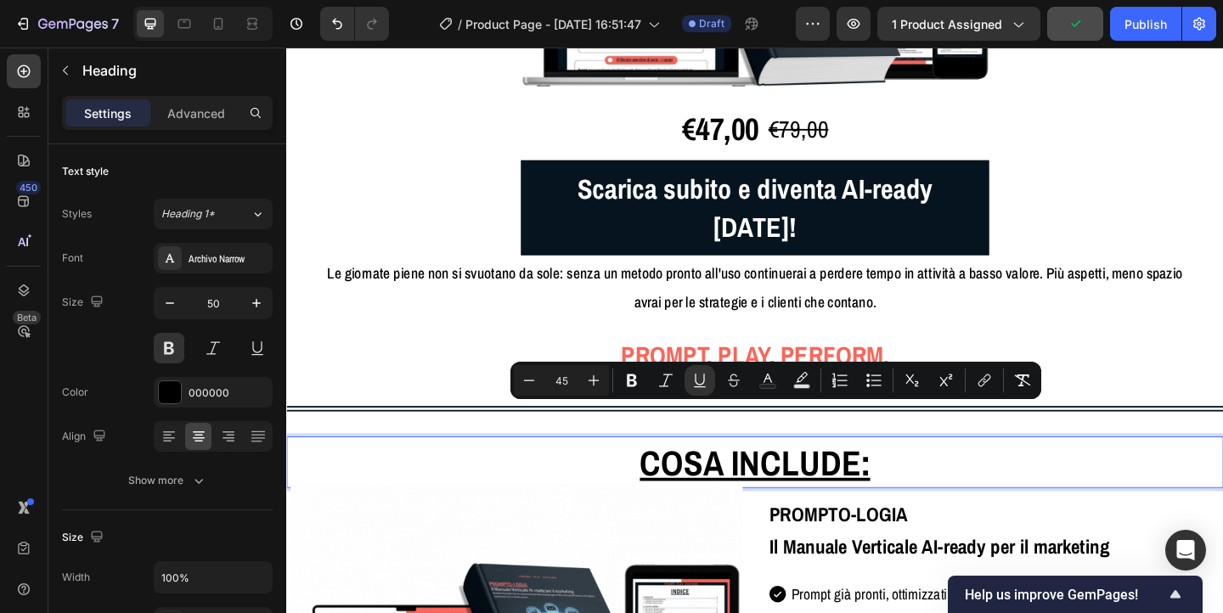
click at [1223, 472] on p "Cosa include:" at bounding box center [796, 498] width 1016 height 53
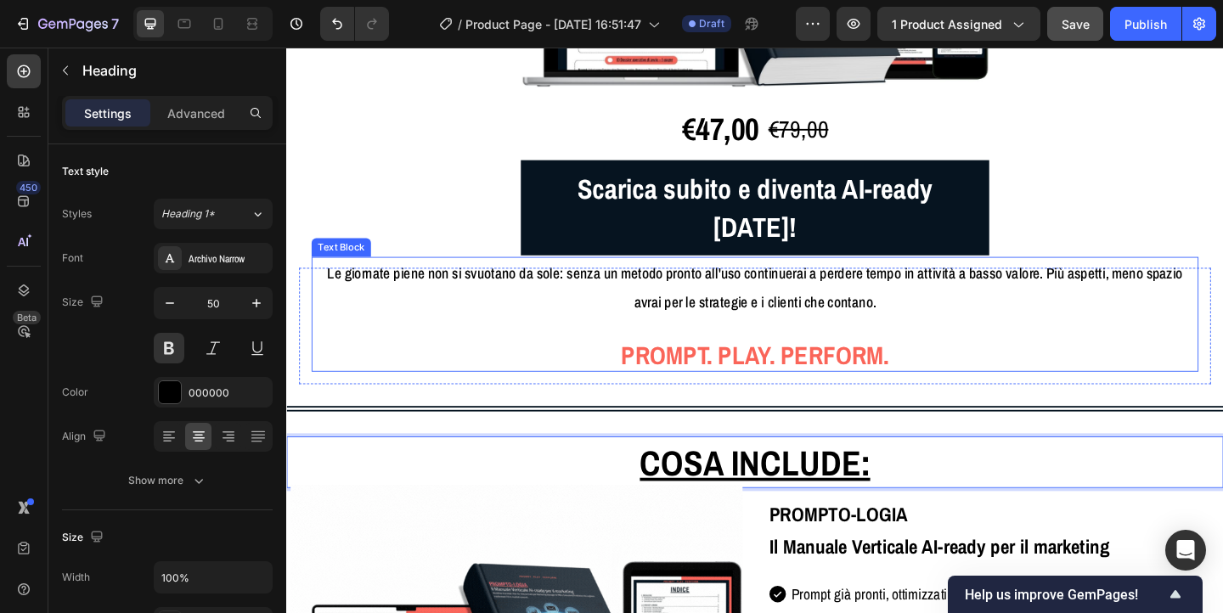
click at [1223, 340] on p "Rich Text Editor. Editing area: main" at bounding box center [795, 354] width 953 height 29
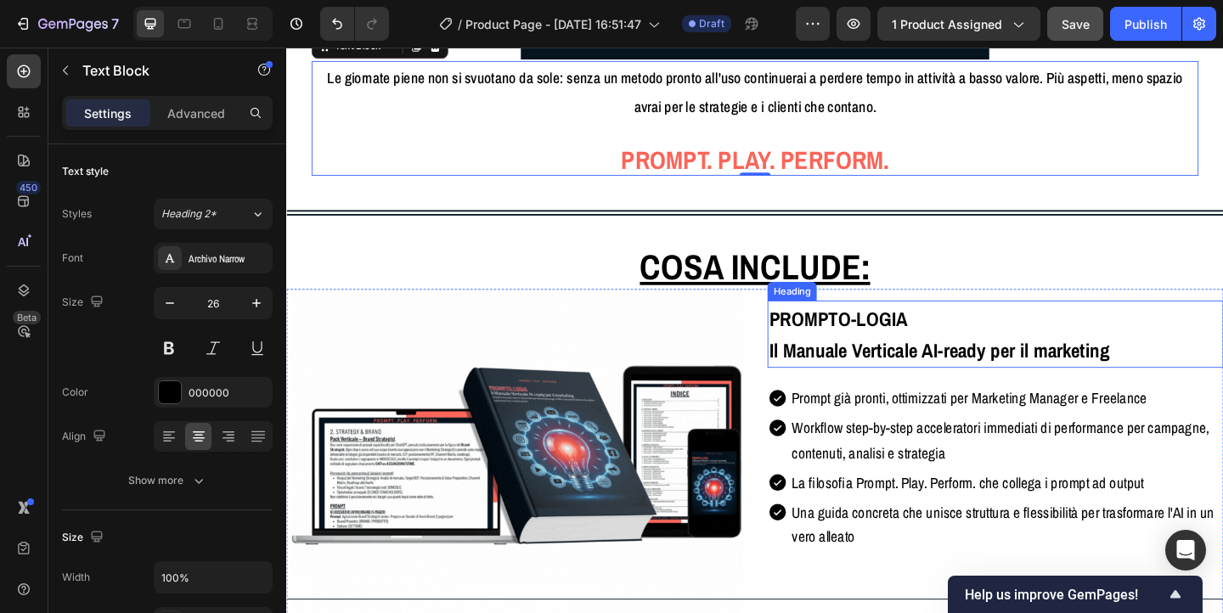
scroll to position [3180, 0]
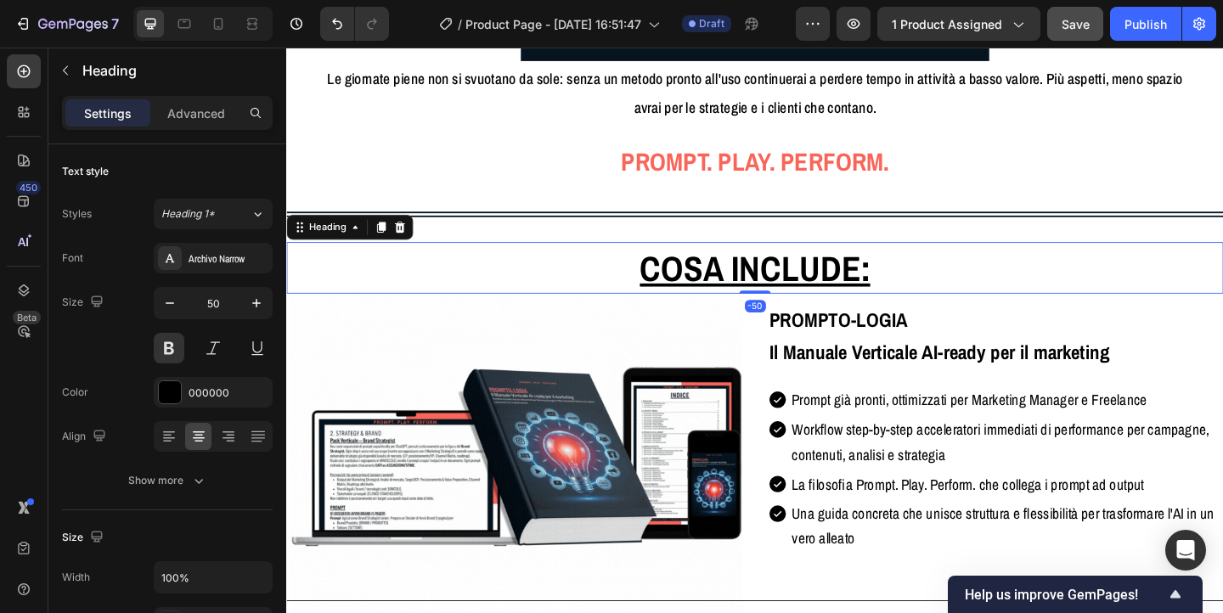
click at [743, 262] on u "Cosa include:" at bounding box center [796, 288] width 251 height 52
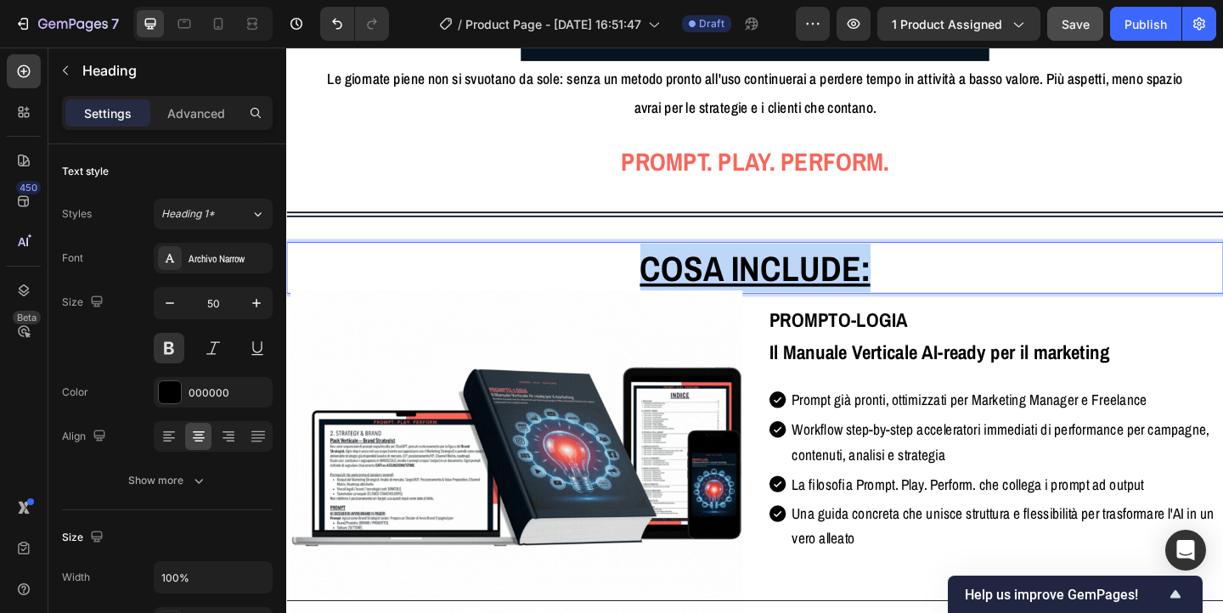
click at [743, 262] on u "Cosa include:" at bounding box center [796, 288] width 251 height 52
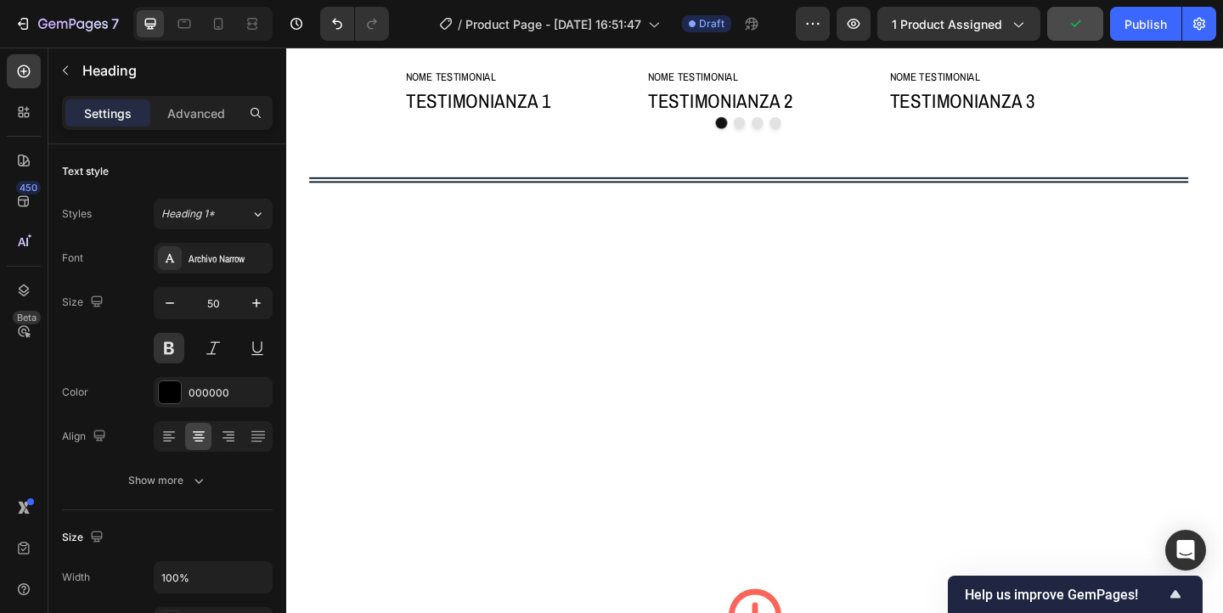
scroll to position [924, 0]
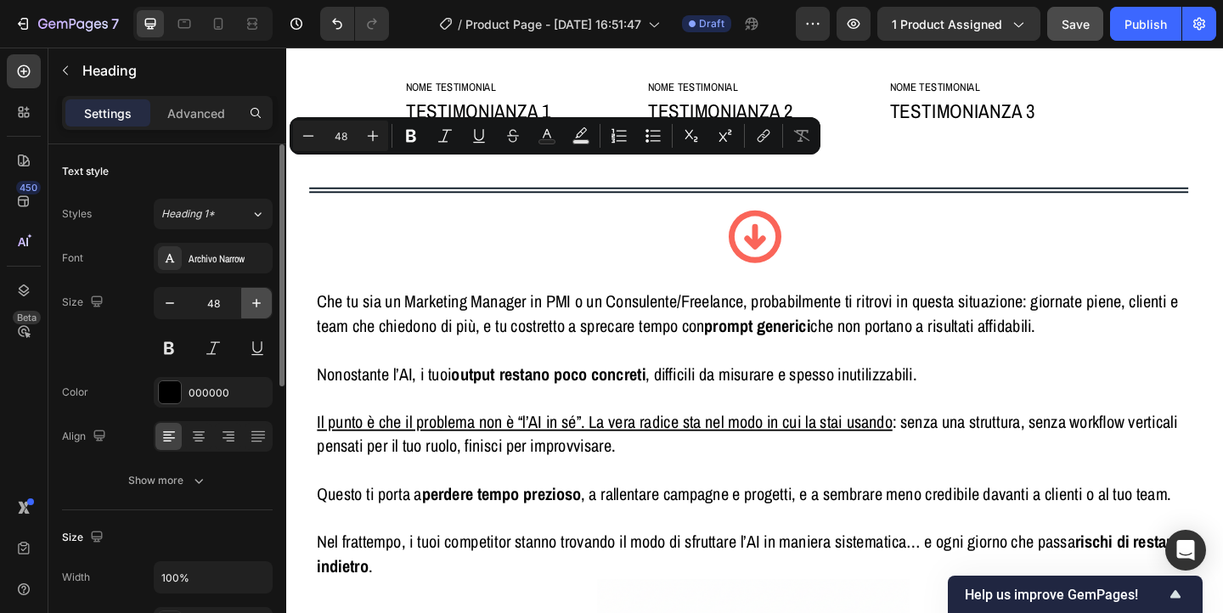
click at [258, 308] on icon "button" at bounding box center [256, 303] width 17 height 17
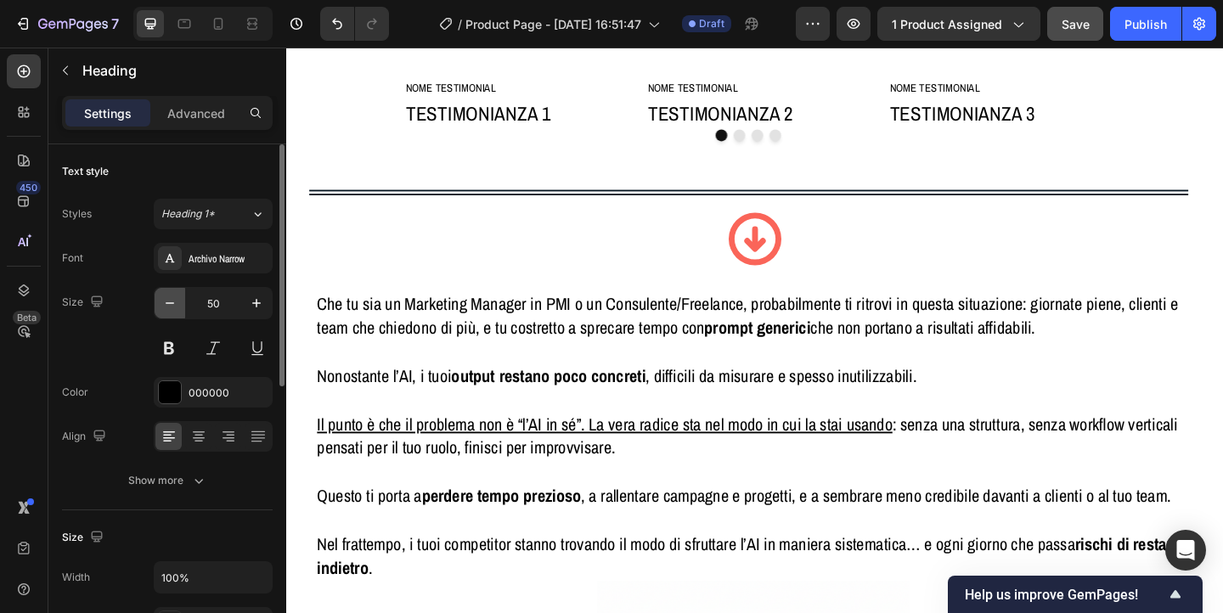
click at [169, 302] on icon "button" at bounding box center [170, 303] width 8 height 2
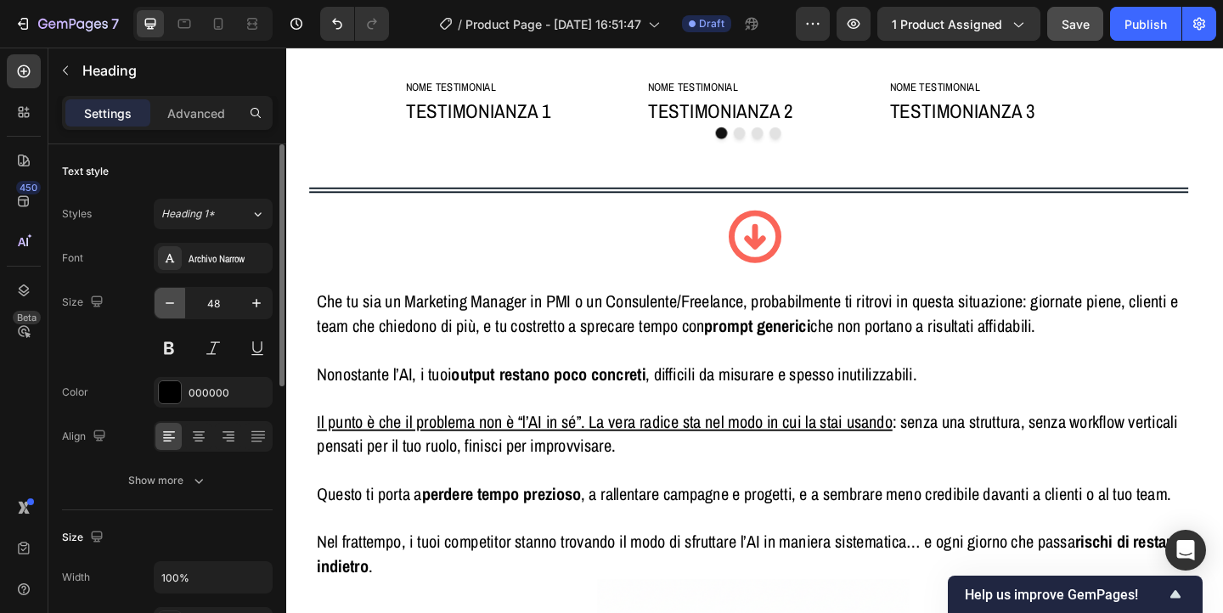
click at [169, 302] on icon "button" at bounding box center [170, 303] width 8 height 2
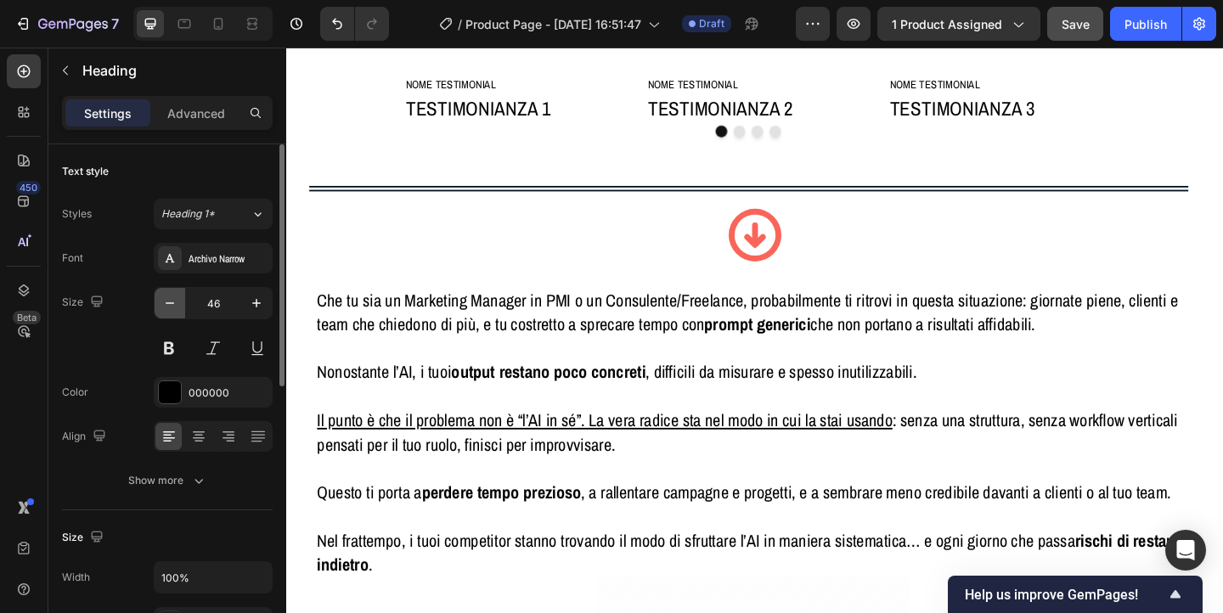
click at [169, 302] on icon "button" at bounding box center [170, 303] width 8 height 2
type input "45"
click at [174, 357] on button at bounding box center [169, 348] width 31 height 31
click at [194, 442] on icon at bounding box center [198, 436] width 17 height 17
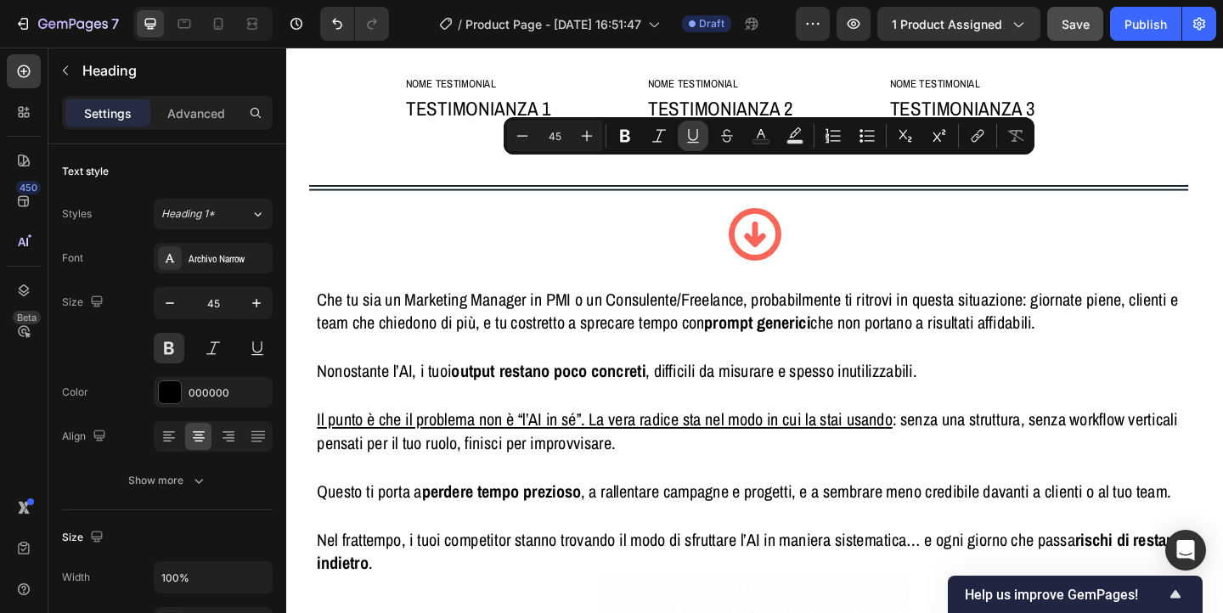
click at [692, 140] on icon "Editor contextual toolbar" at bounding box center [692, 135] width 9 height 12
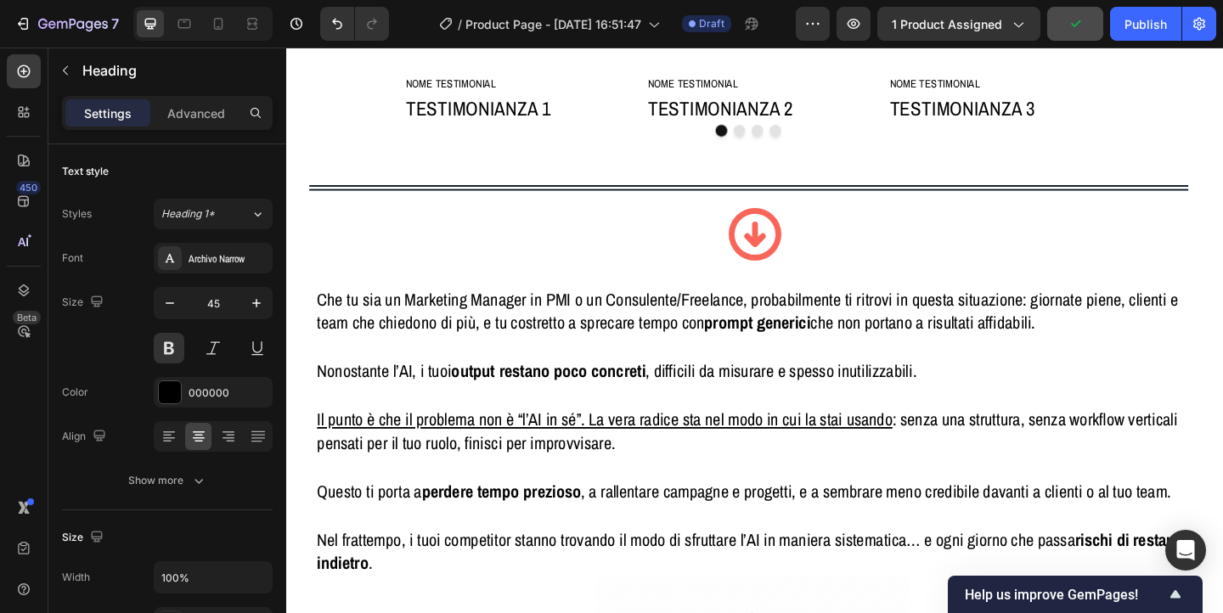
click at [201, 127] on div "Settings Advanced" at bounding box center [167, 113] width 211 height 34
click at [201, 118] on p "Advanced" at bounding box center [196, 114] width 58 height 18
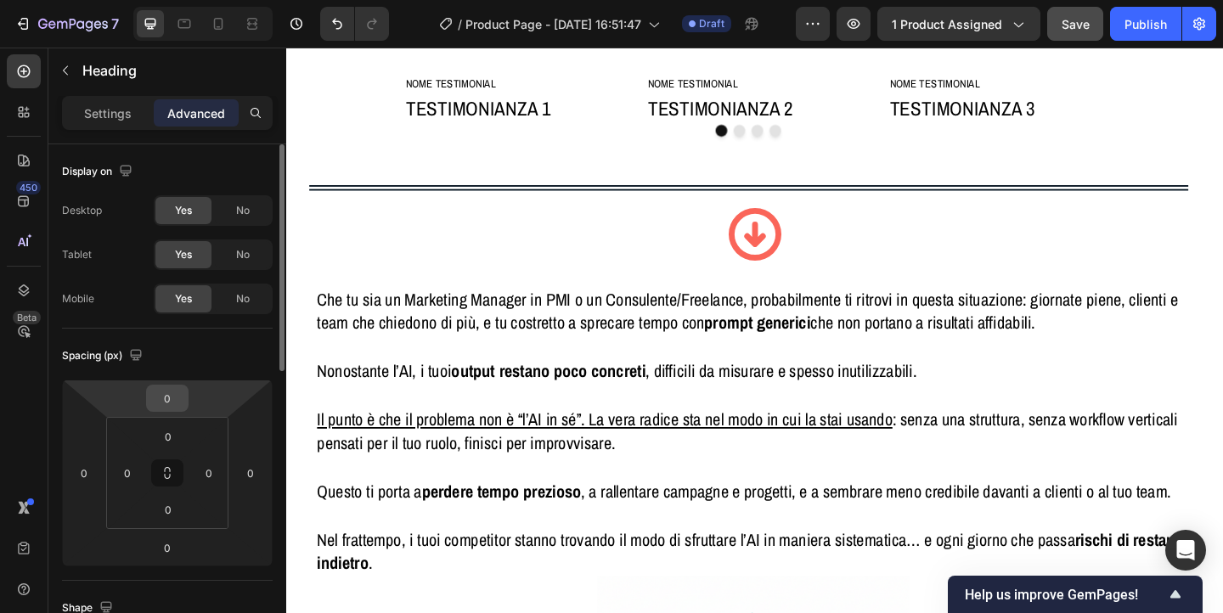
click at [160, 394] on input "0" at bounding box center [167, 398] width 34 height 25
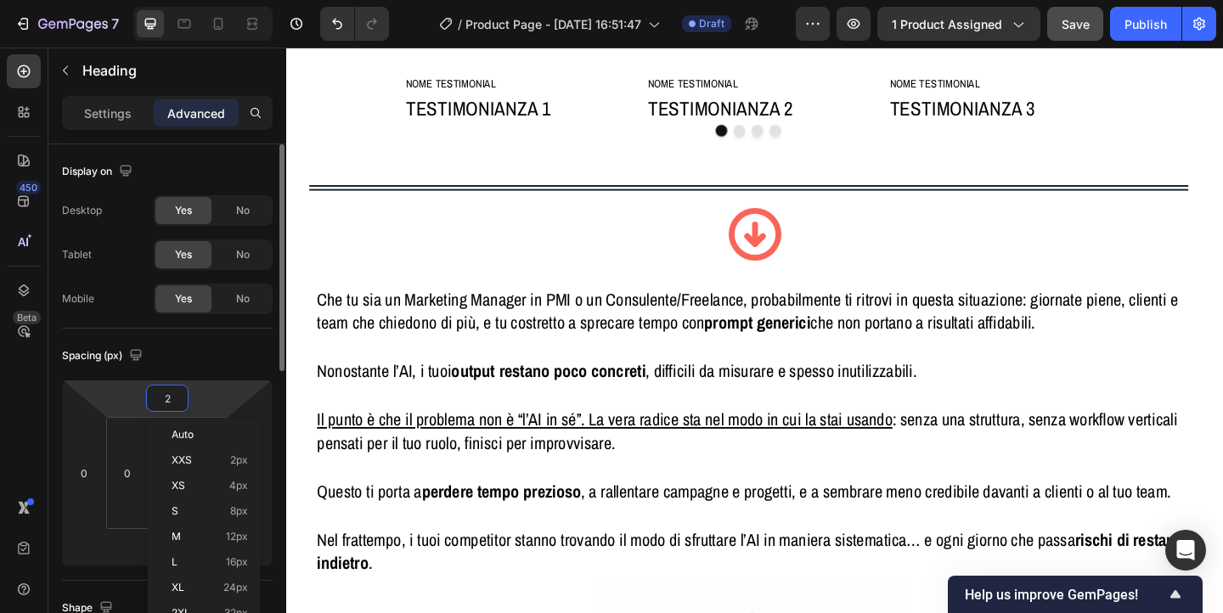
type input "20"
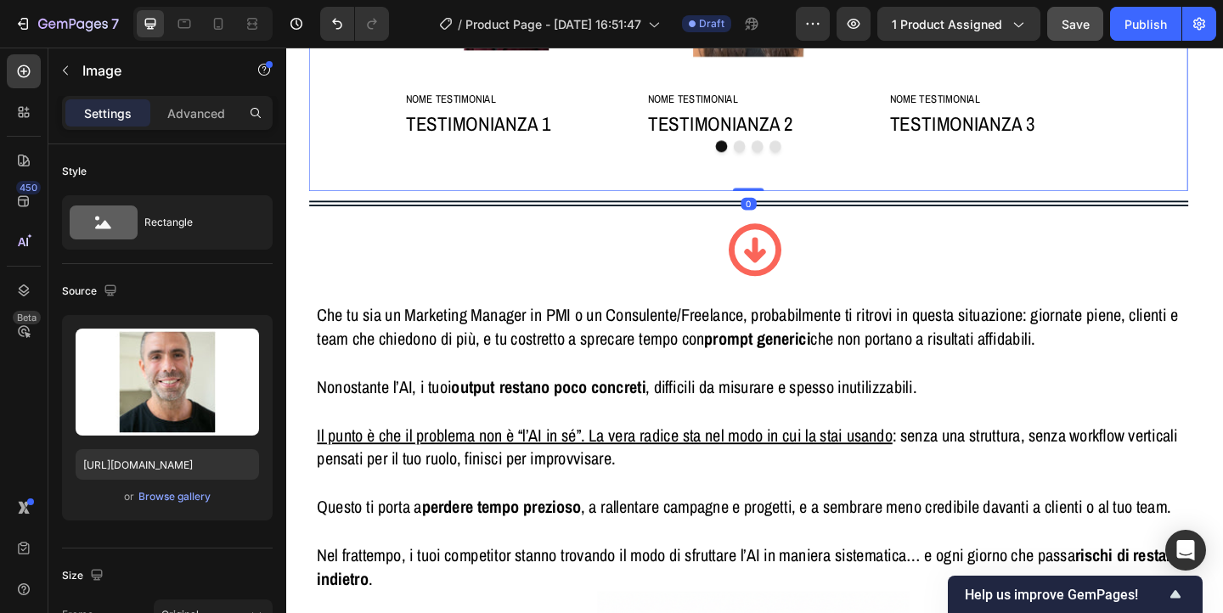
click at [1008, 204] on div "Image NOME TESTIMONIAL Heading TESTIMONIANZA 1 Text Block Row Image NOME TESTIM…" at bounding box center [789, 10] width 957 height 388
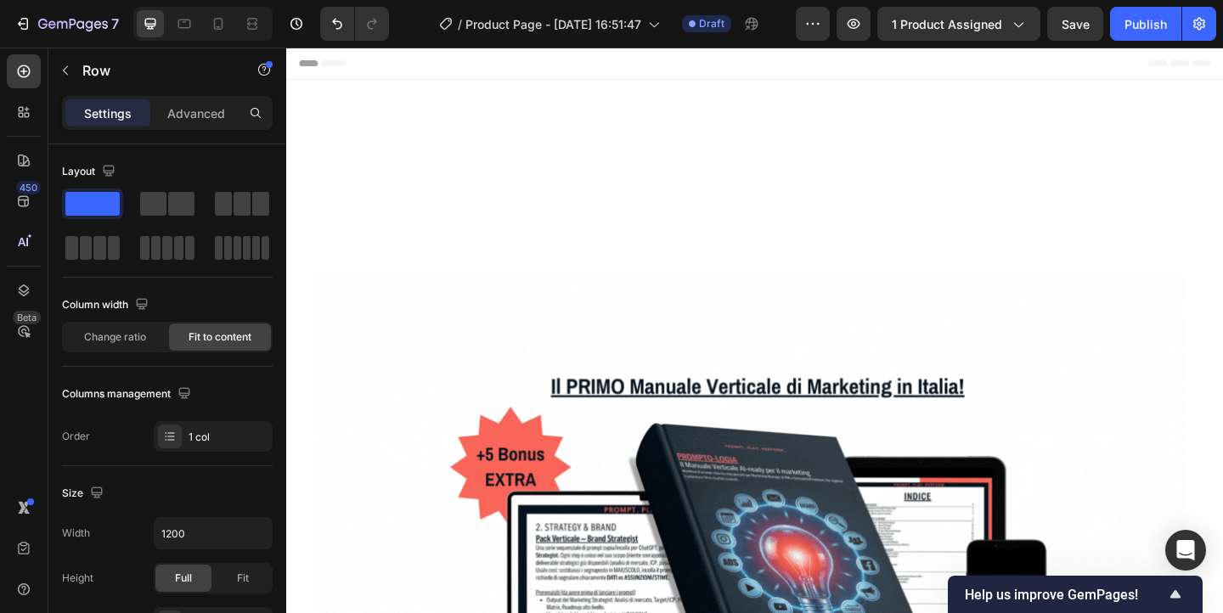
scroll to position [924, 0]
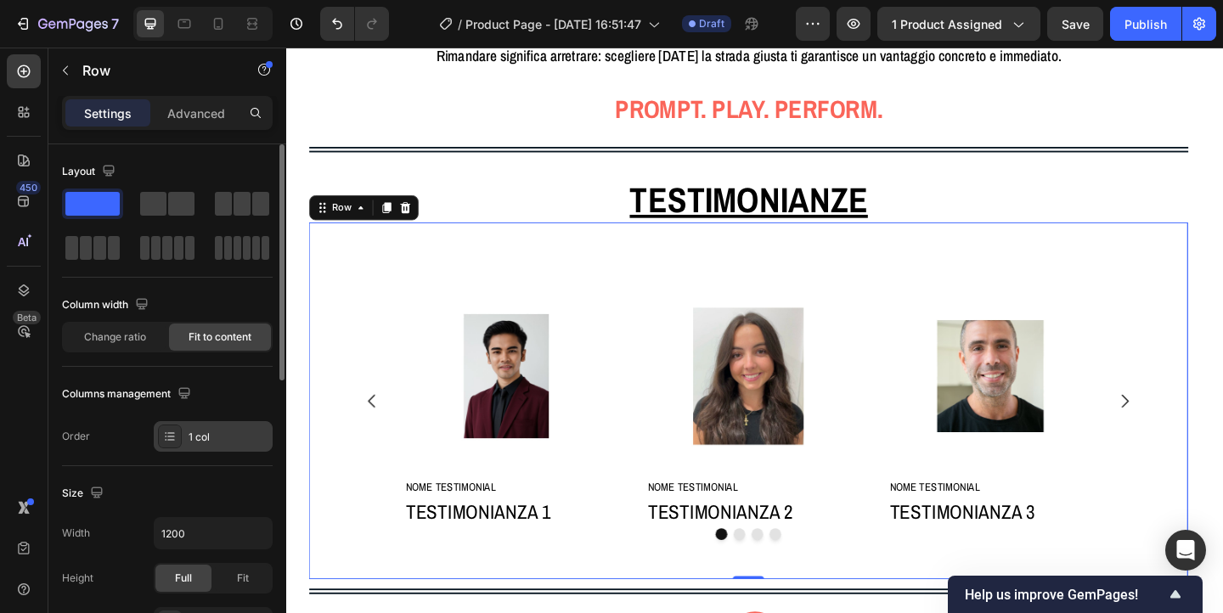
click at [215, 447] on div "1 col" at bounding box center [213, 436] width 119 height 31
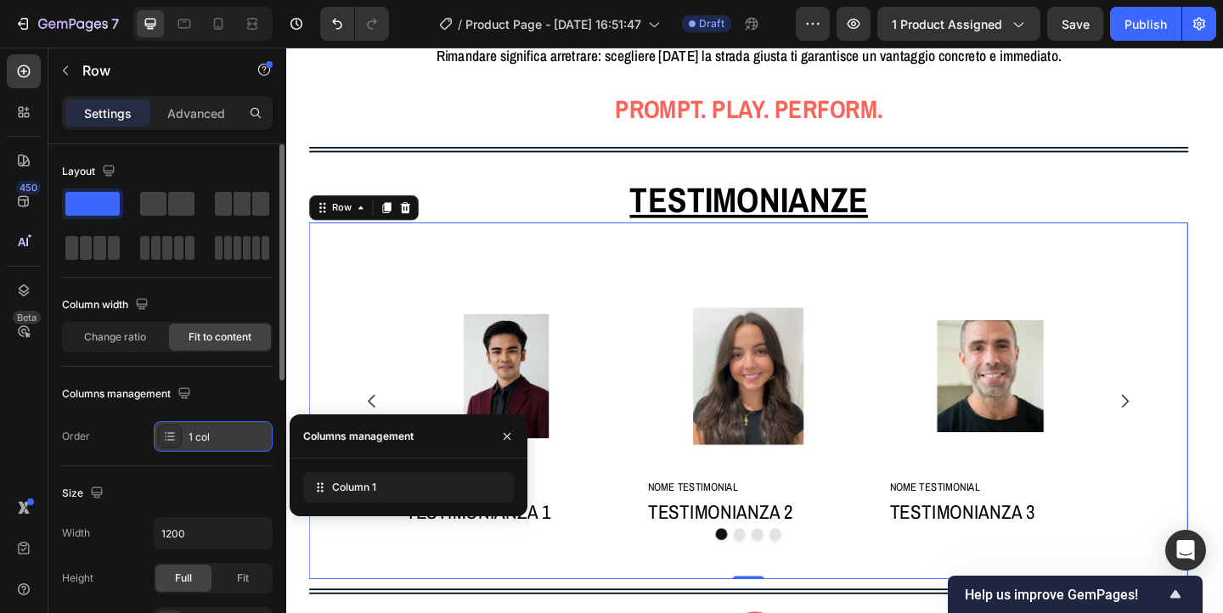
click at [215, 447] on div "1 col" at bounding box center [213, 436] width 119 height 31
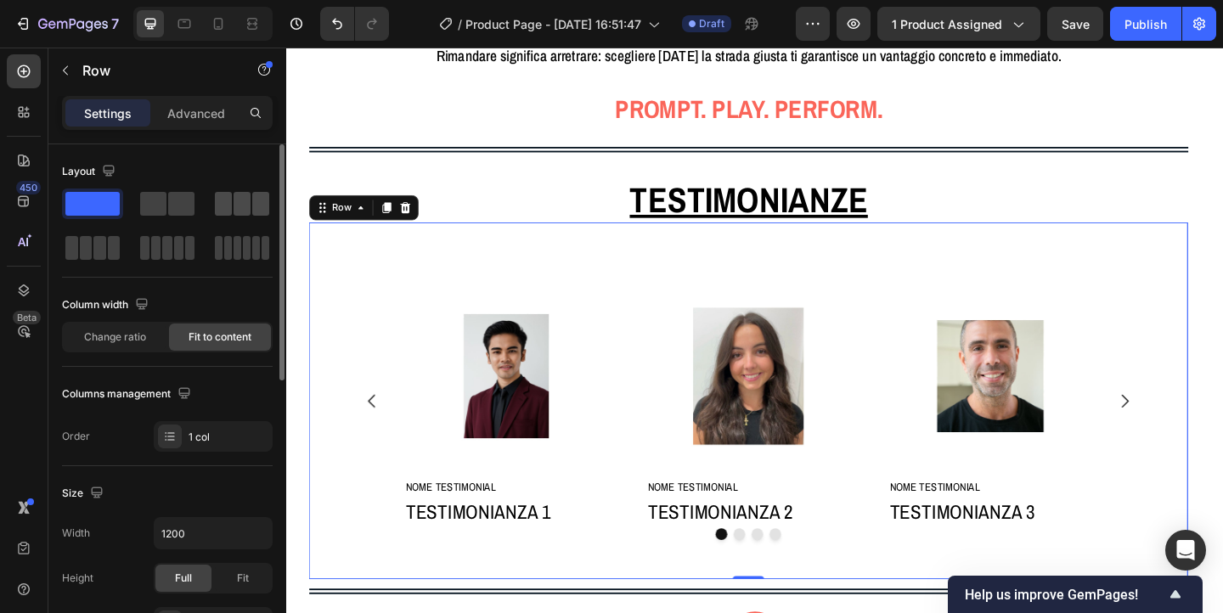
click at [234, 202] on span at bounding box center [242, 204] width 17 height 24
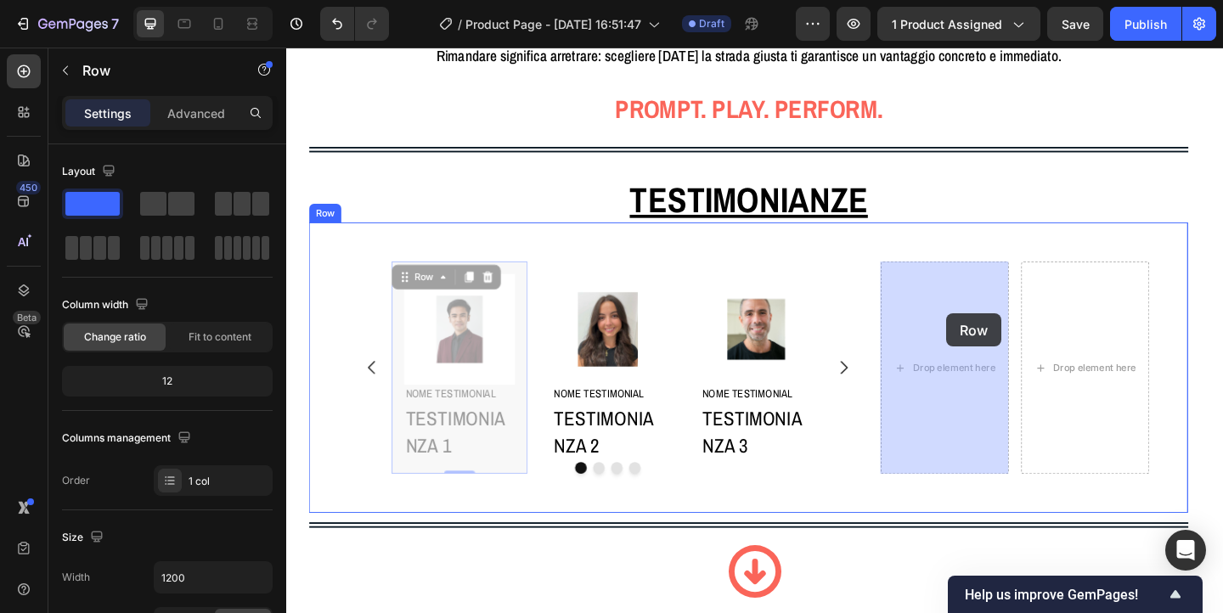
drag, startPoint x: 501, startPoint y: 287, endPoint x: 974, endPoint y: 356, distance: 477.4
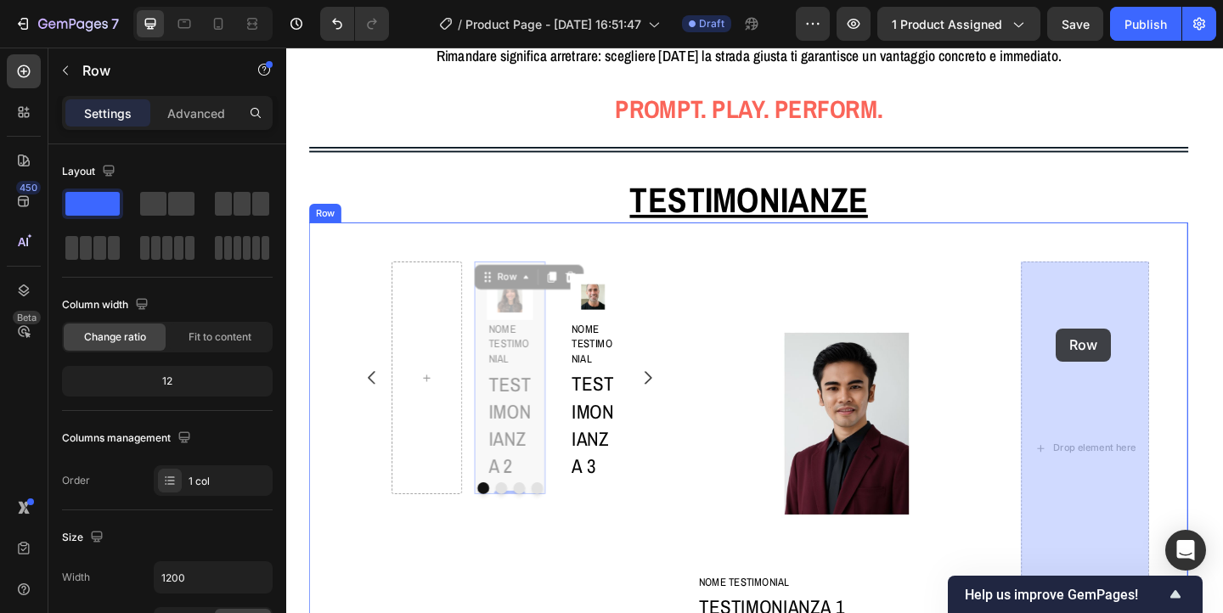
drag, startPoint x: 542, startPoint y: 289, endPoint x: 1124, endPoint y: 353, distance: 585.5
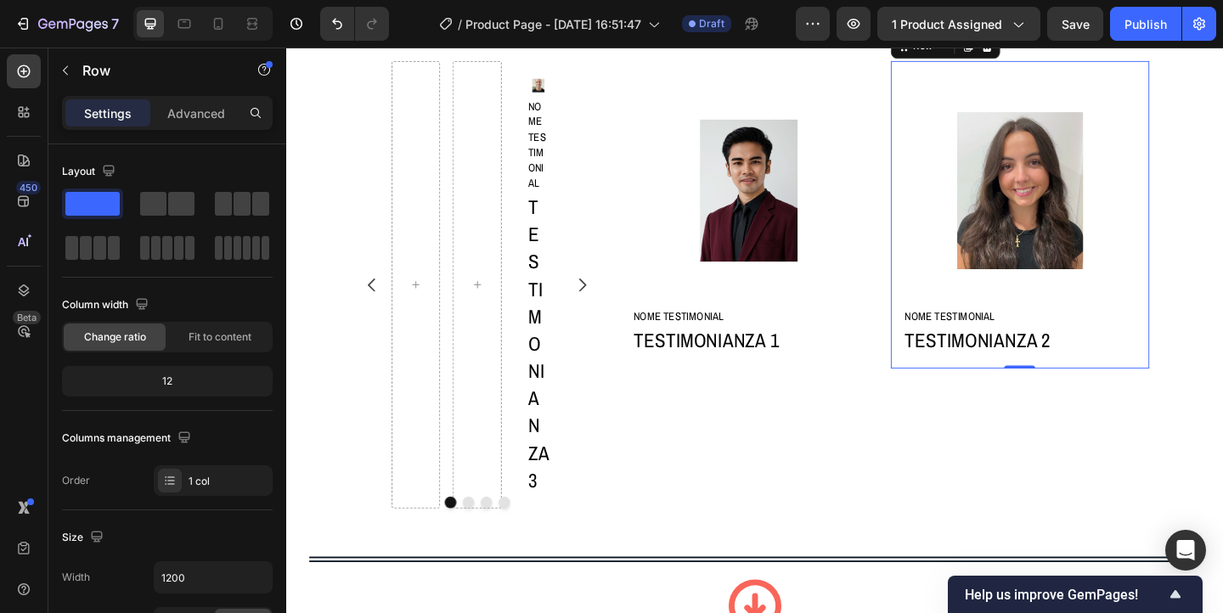
scroll to position [1144, 0]
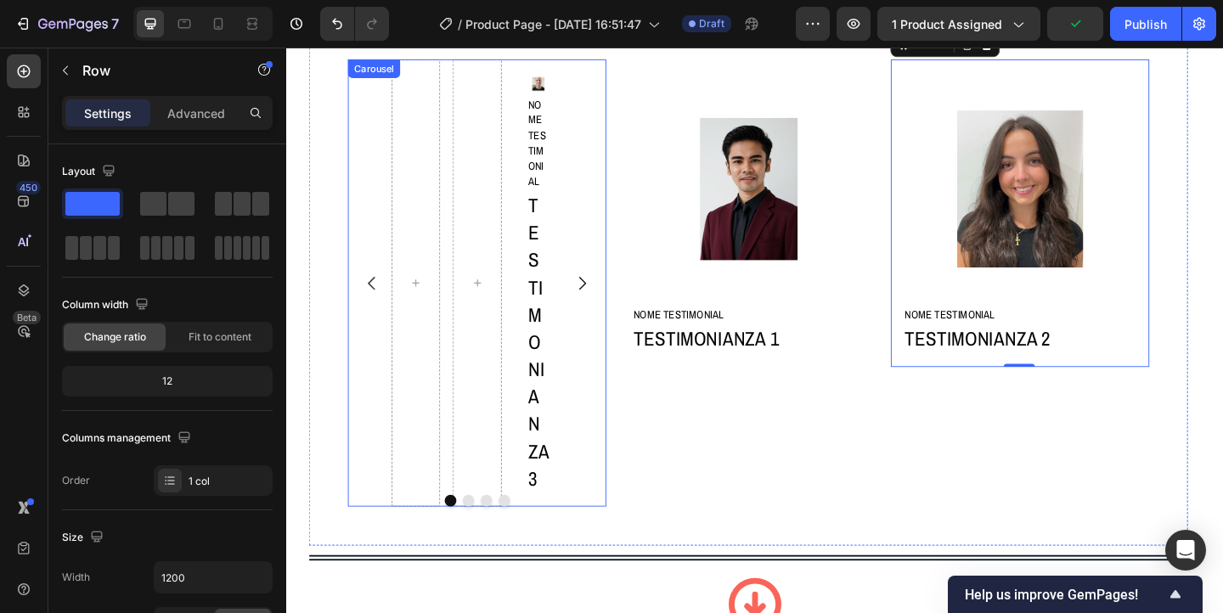
click at [487, 534] on button "Dot" at bounding box center [484, 540] width 13 height 13
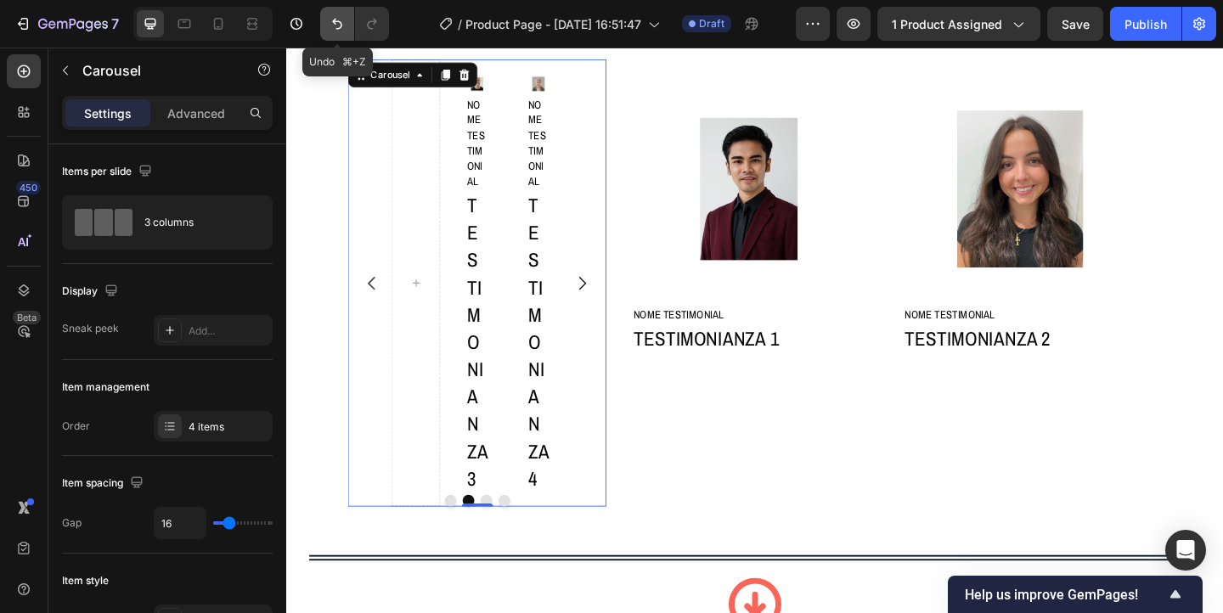
click at [341, 16] on icon "Undo/Redo" at bounding box center [337, 23] width 17 height 17
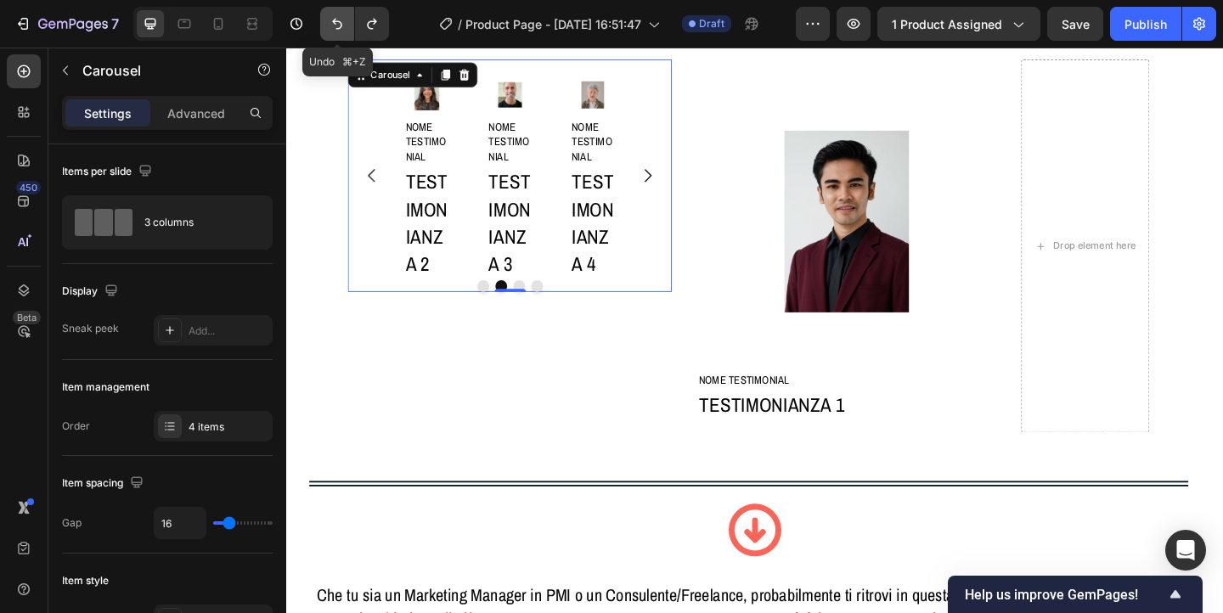
click at [341, 16] on icon "Undo/Redo" at bounding box center [337, 23] width 17 height 17
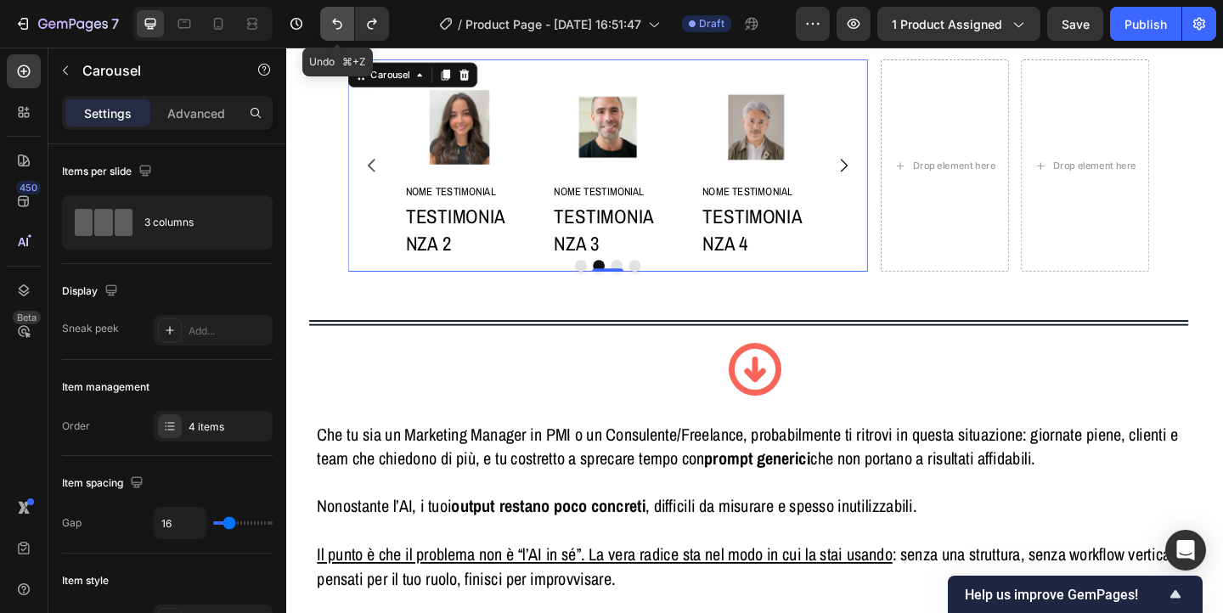
click at [341, 16] on icon "Undo/Redo" at bounding box center [337, 23] width 17 height 17
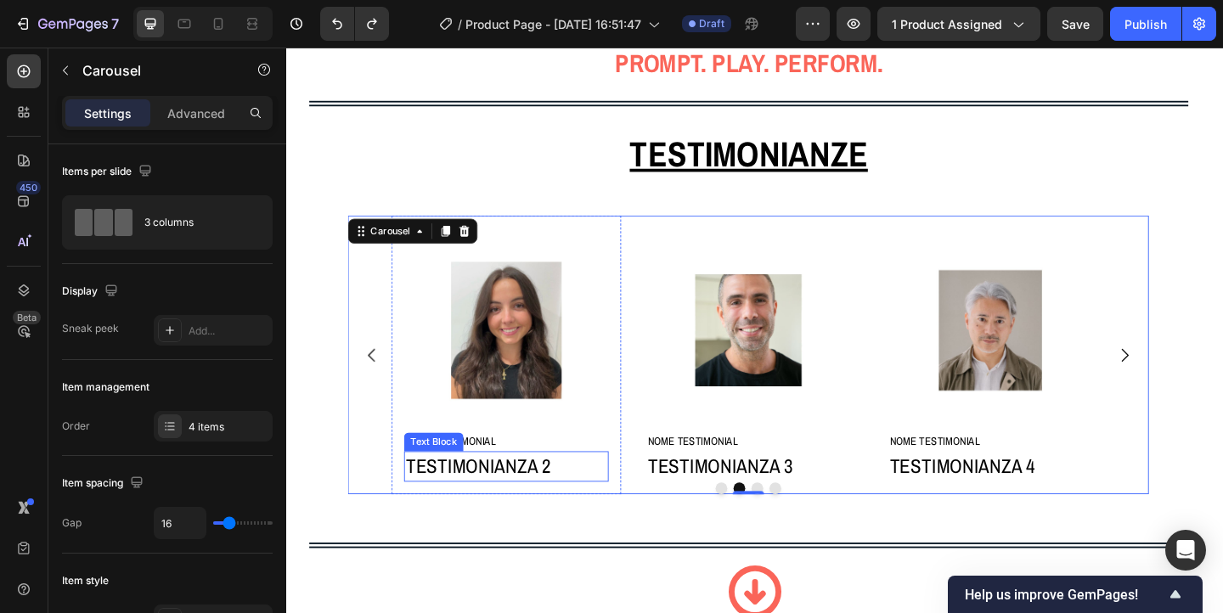
scroll to position [972, 0]
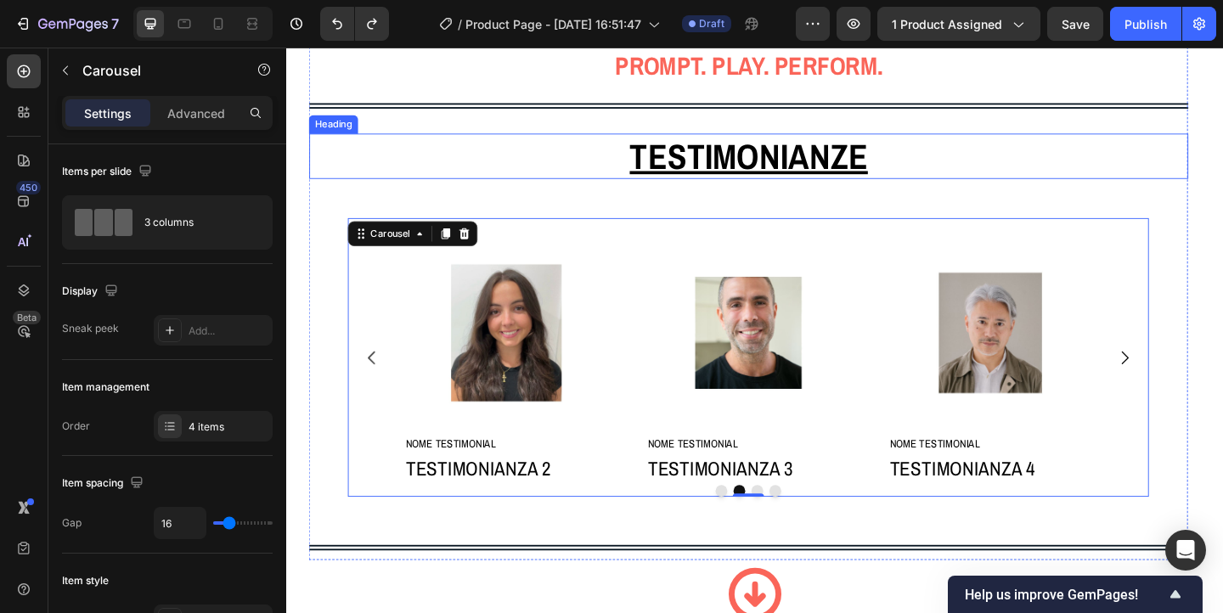
click at [740, 170] on u "TESTIMONIANZE" at bounding box center [789, 165] width 259 height 52
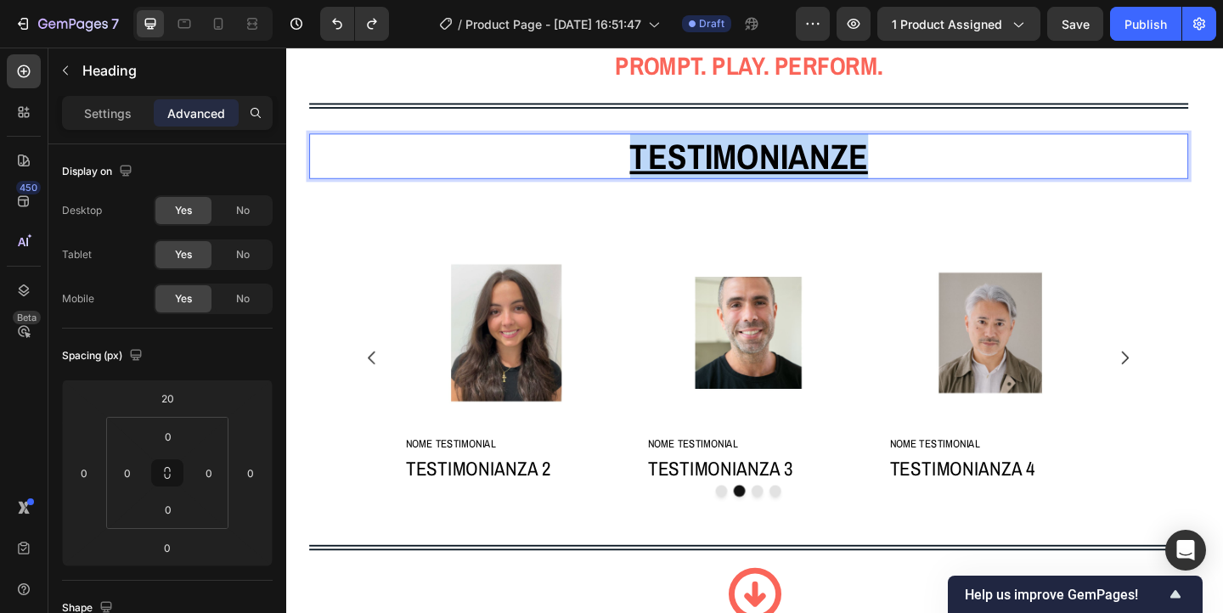
click at [740, 170] on u "TESTIMONIANZE" at bounding box center [789, 165] width 259 height 52
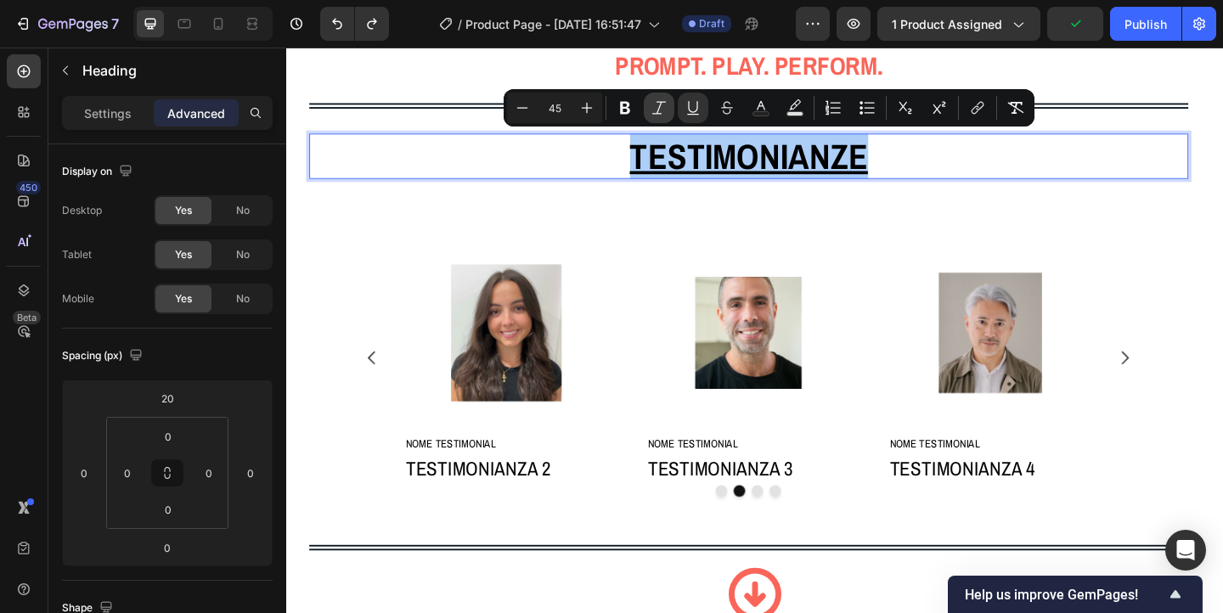
click at [658, 109] on icon "Editor contextual toolbar" at bounding box center [659, 107] width 17 height 17
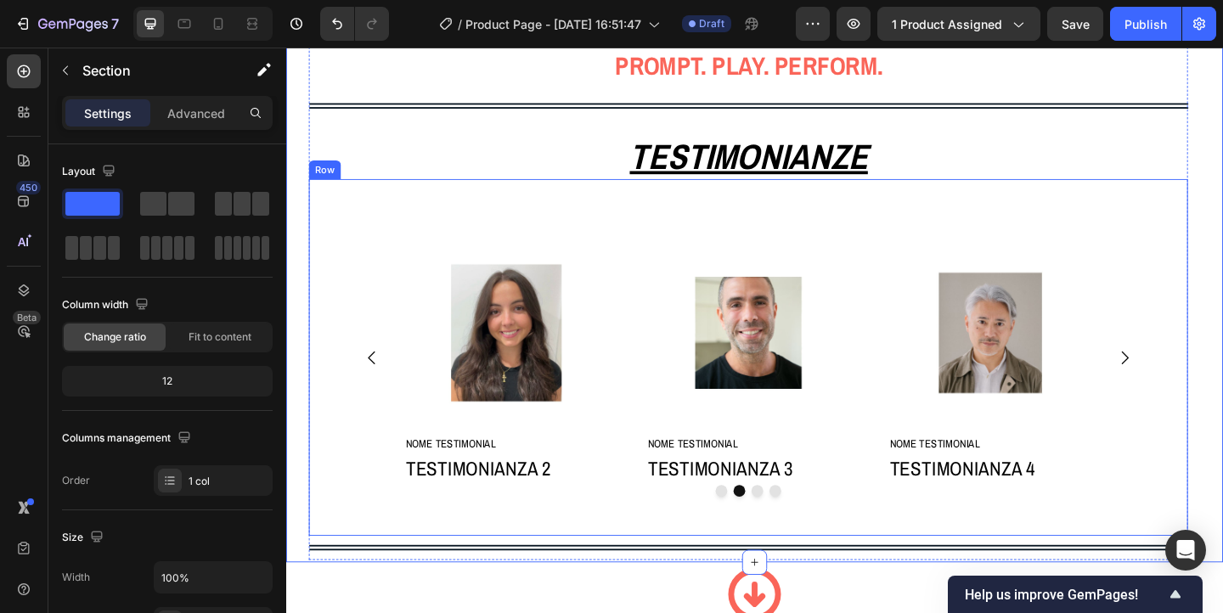
click at [504, 193] on div "Image NOME TESTIMONIAL Heading TESTIMONIANZA 1 Text Block Row Image NOME TESTIM…" at bounding box center [789, 384] width 957 height 388
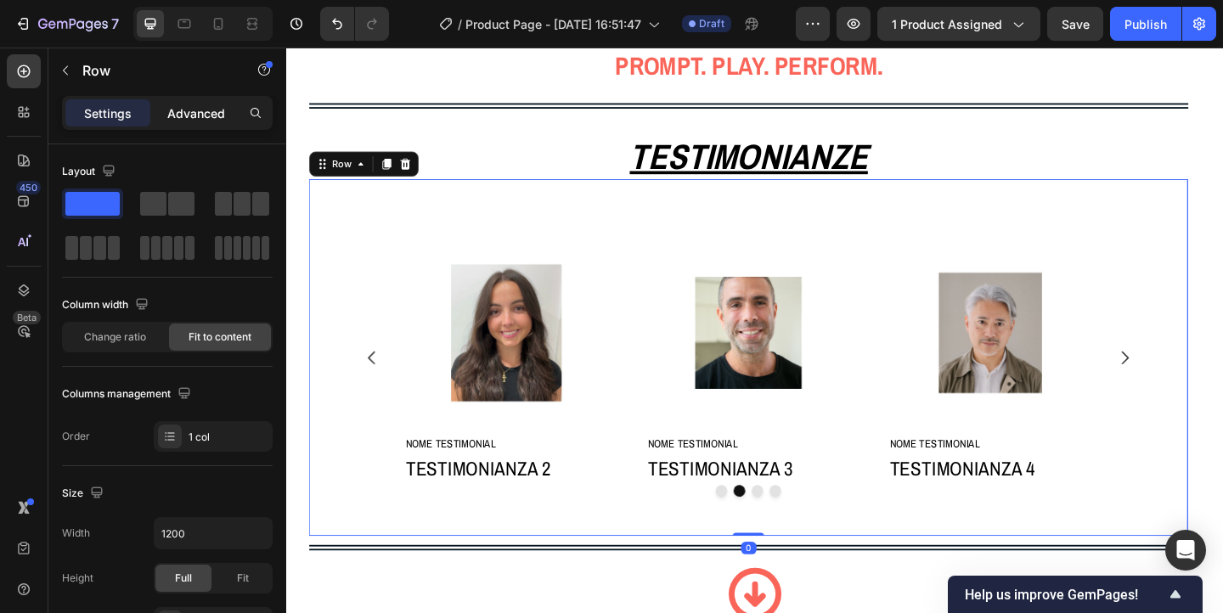
click at [195, 109] on p "Advanced" at bounding box center [196, 114] width 58 height 18
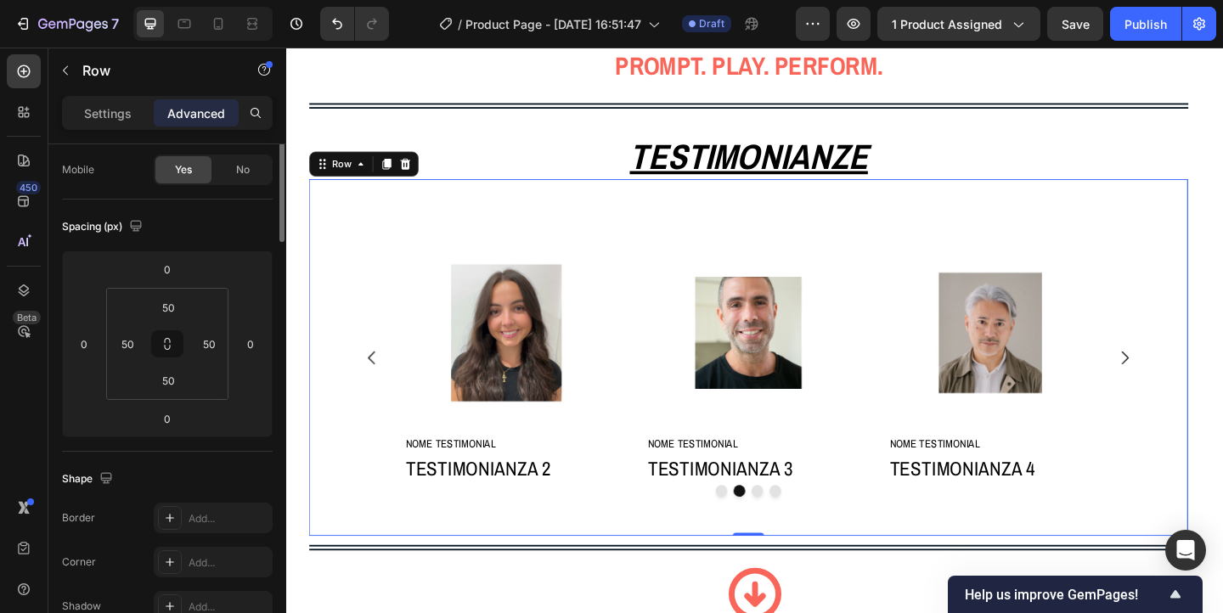
scroll to position [0, 0]
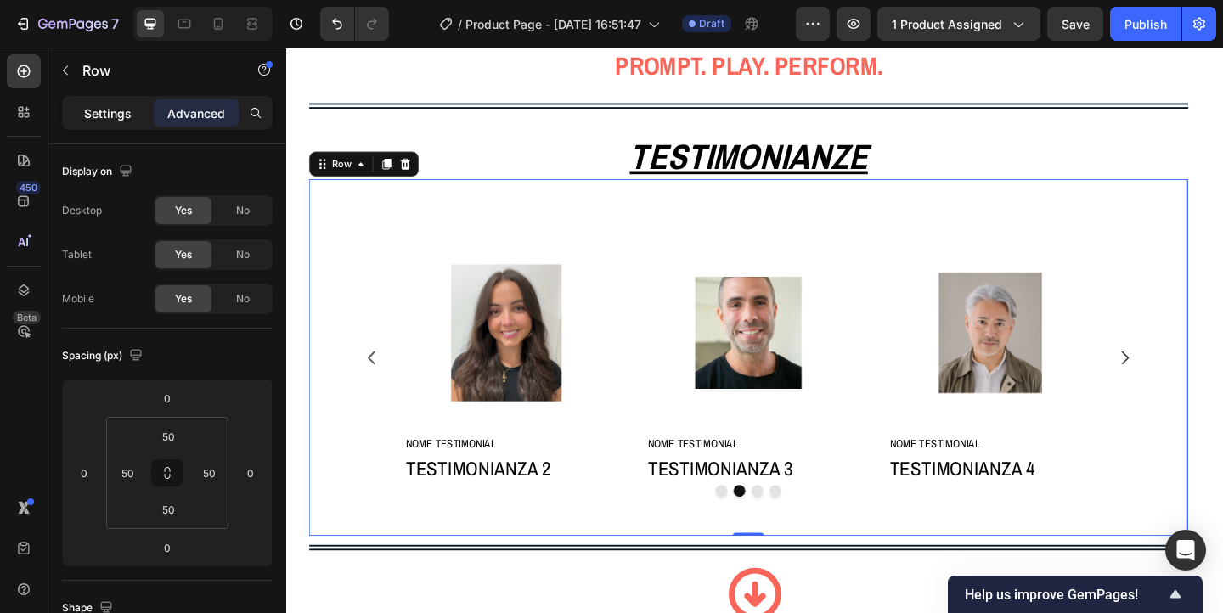
click at [110, 124] on div "Settings" at bounding box center [107, 112] width 85 height 27
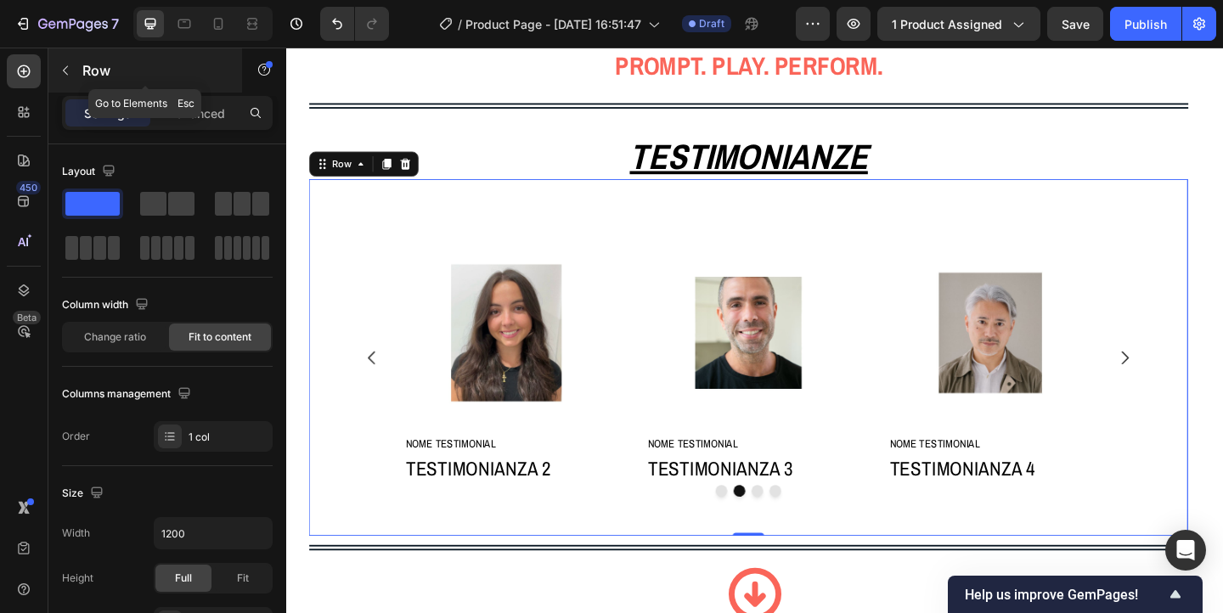
click at [71, 76] on icon "button" at bounding box center [66, 71] width 14 height 14
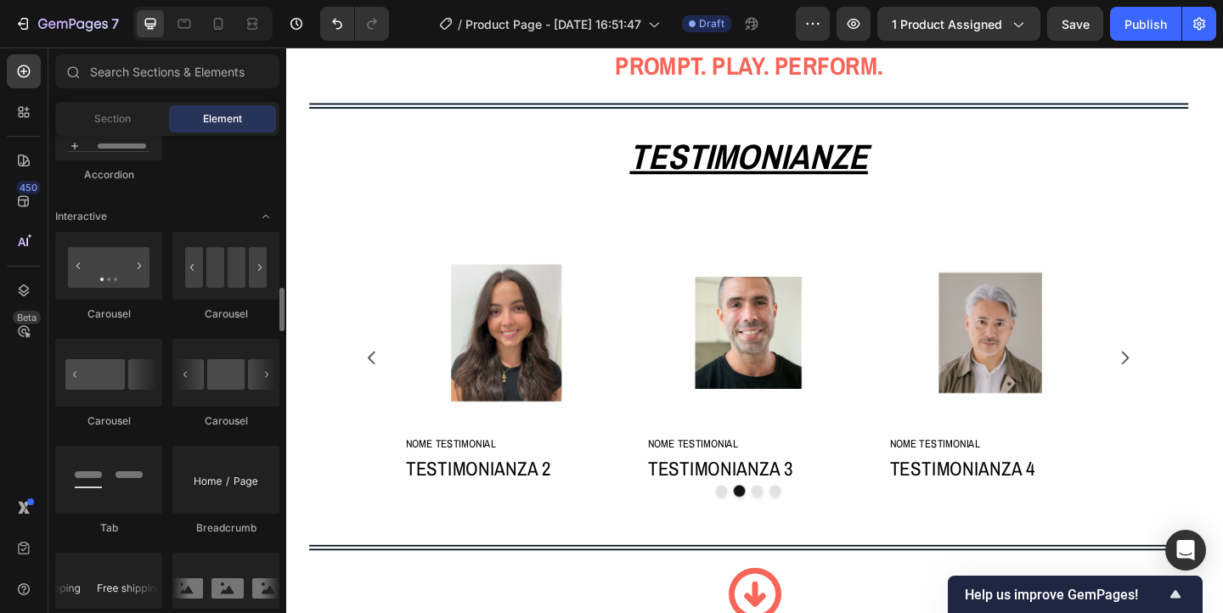
scroll to position [1641, 0]
click at [121, 263] on div at bounding box center [108, 264] width 107 height 68
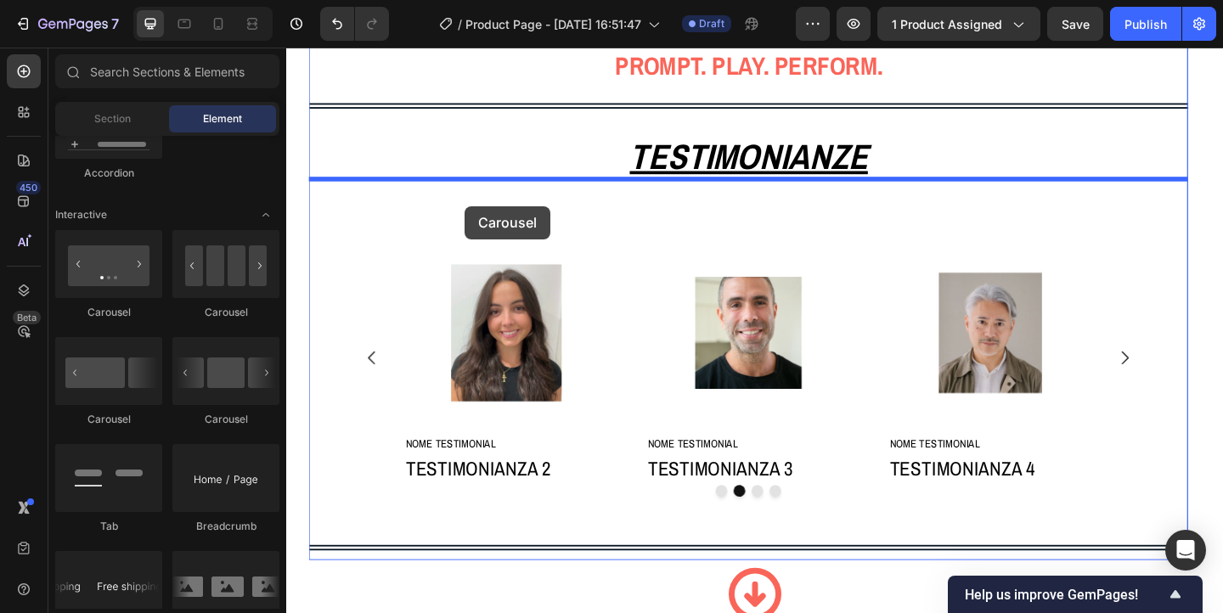
drag, startPoint x: 407, startPoint y: 311, endPoint x: 481, endPoint y: 220, distance: 117.2
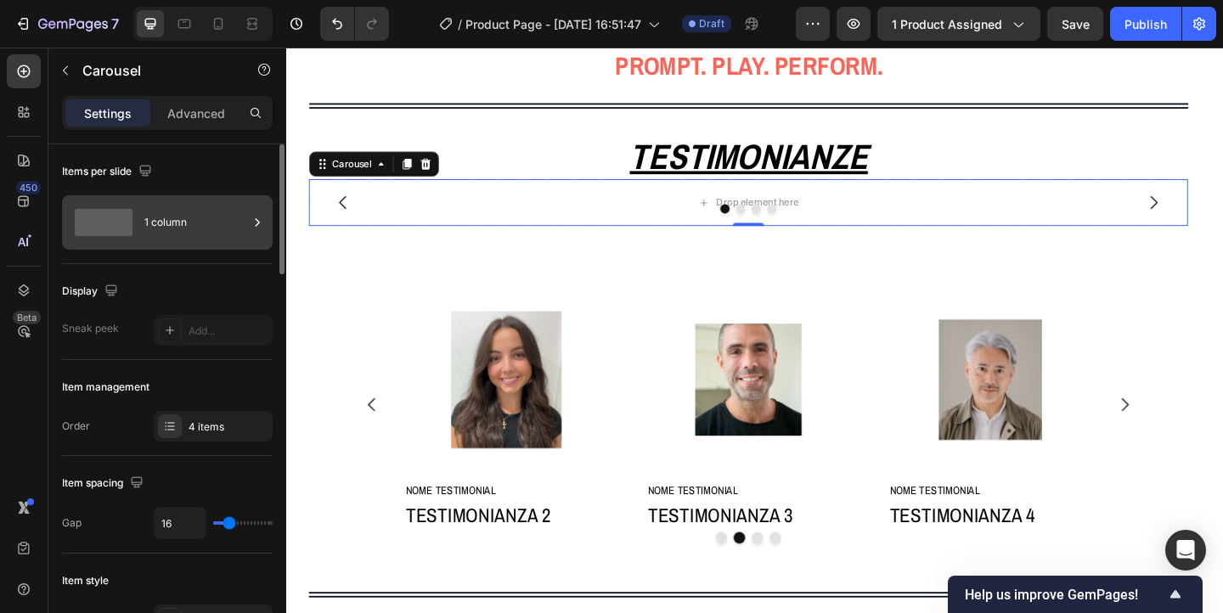
click at [203, 213] on div "1 column" at bounding box center [196, 222] width 104 height 39
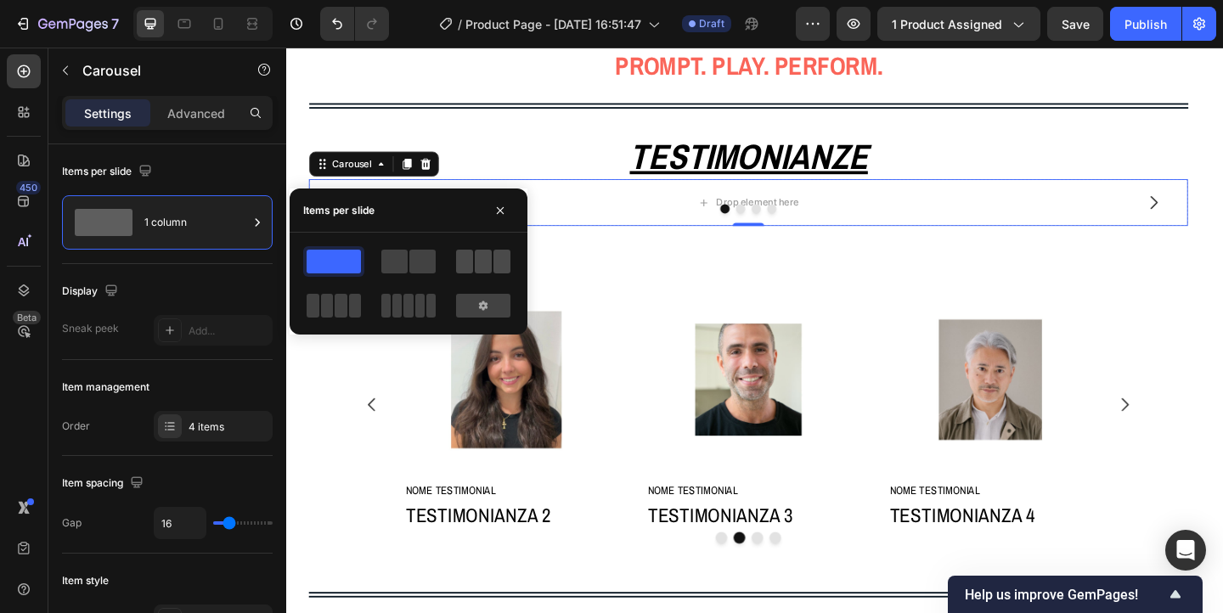
click at [483, 263] on span at bounding box center [483, 262] width 17 height 24
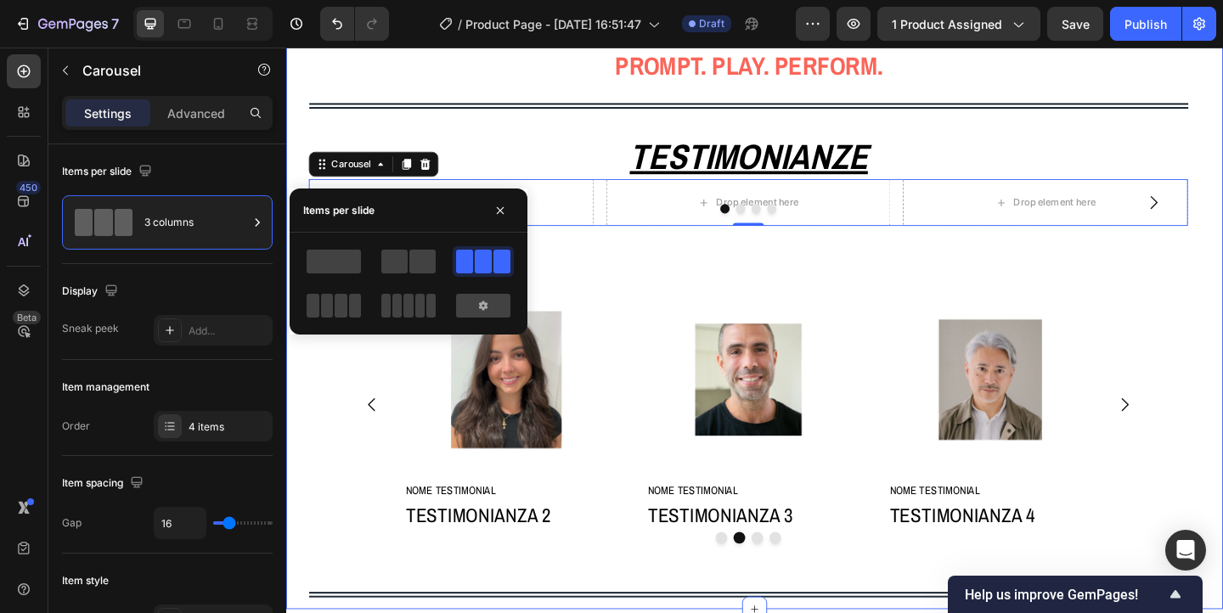
click at [1223, 327] on div "Image €47,00 Product Price Product Price €79,00 Product Price Product Price Row…" at bounding box center [796, 5] width 1020 height 1308
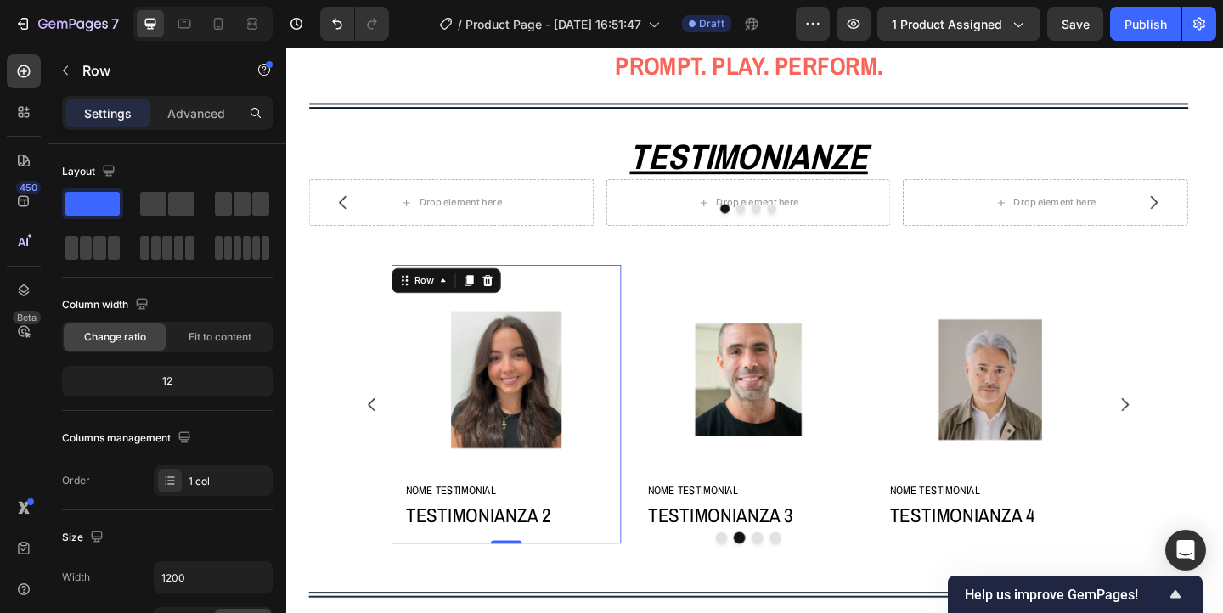
click at [453, 291] on div "Image NOME TESTIMONIAL Heading TESTIMONIANZA 2 Text Block Row 0" at bounding box center [526, 435] width 250 height 303
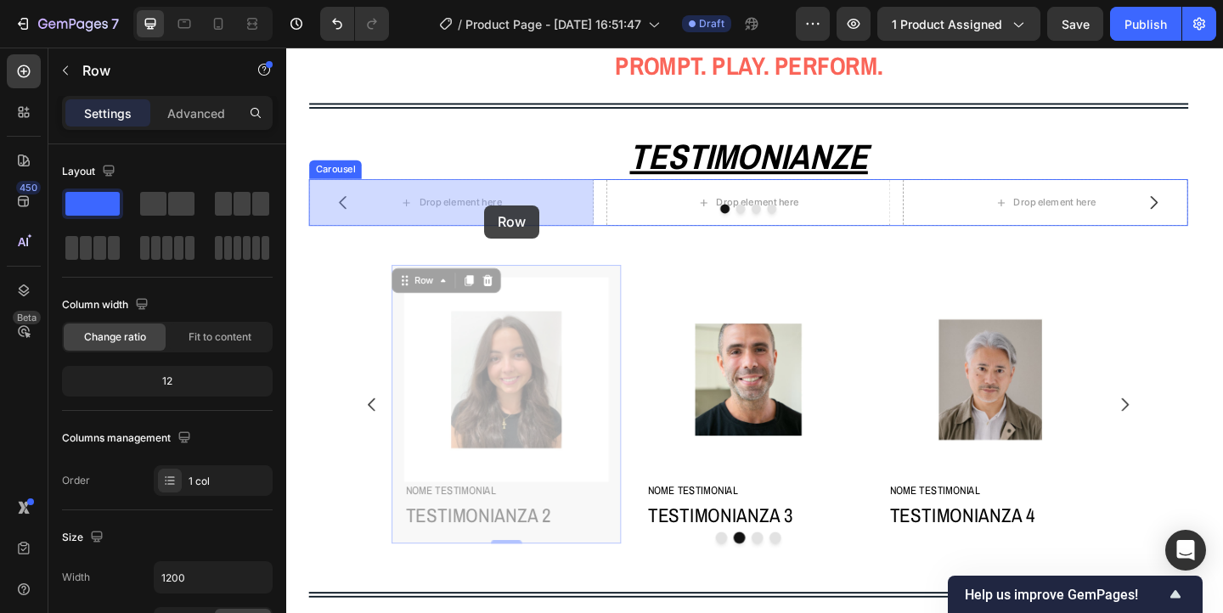
drag, startPoint x: 562, startPoint y: 289, endPoint x: 501, endPoint y: 219, distance: 92.7
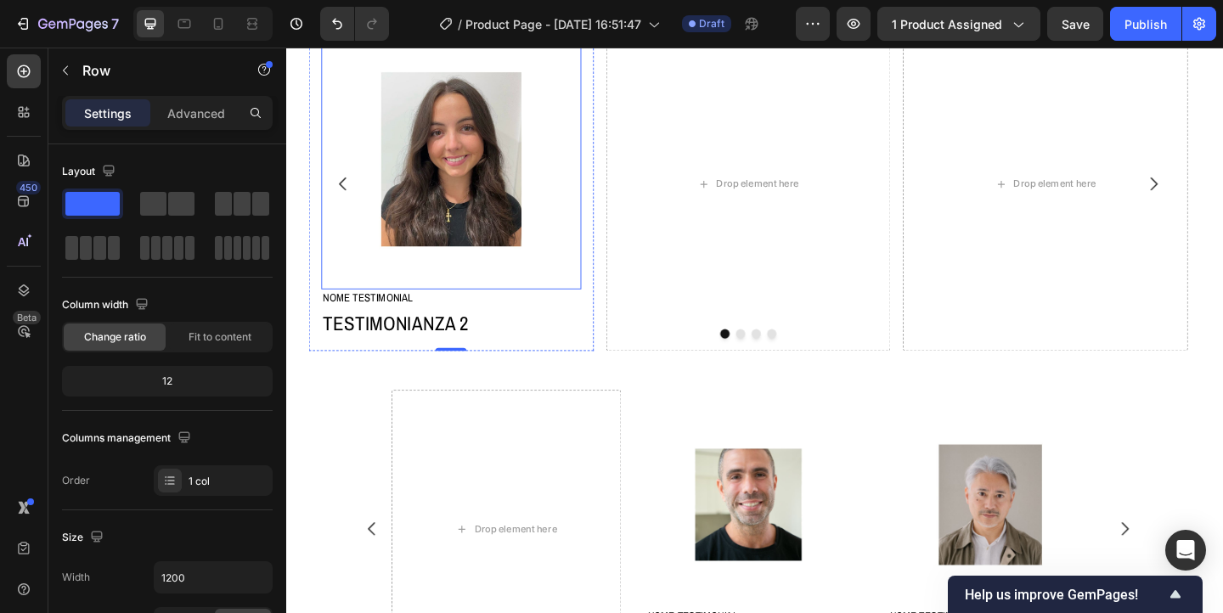
scroll to position [1154, 0]
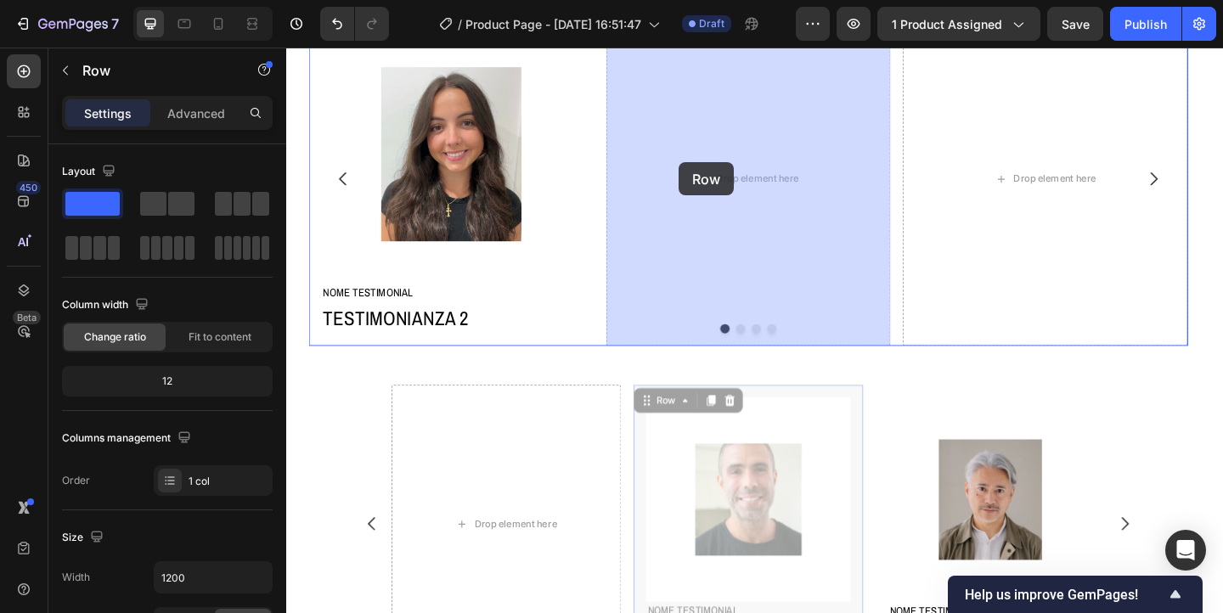
drag, startPoint x: 709, startPoint y: 420, endPoint x: 714, endPoint y: 172, distance: 247.3
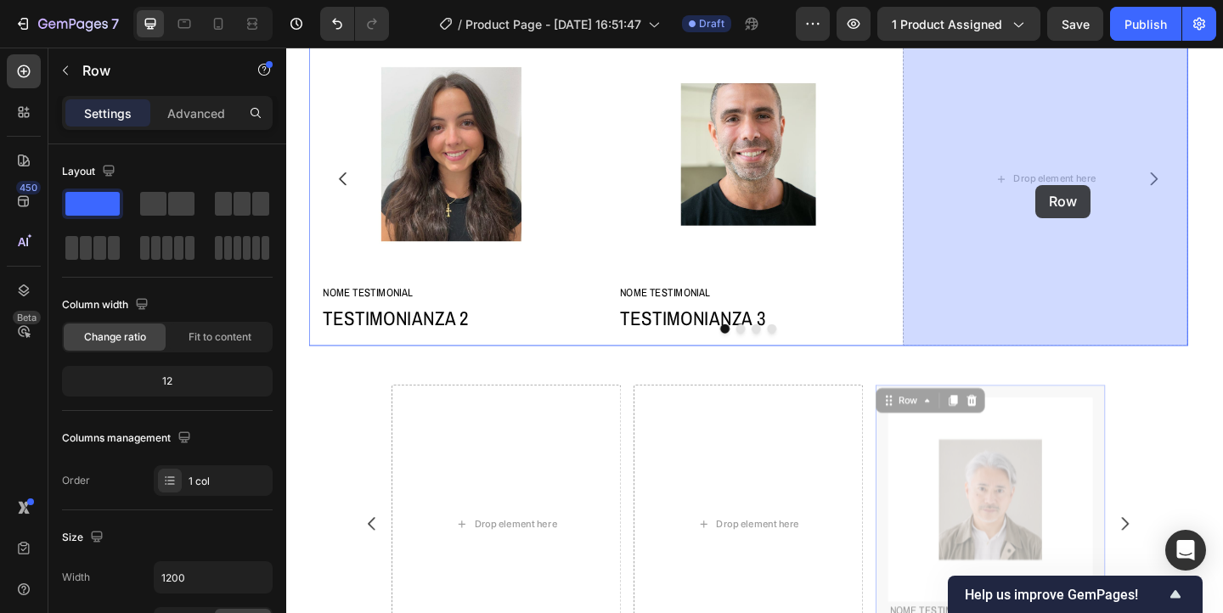
drag, startPoint x: 1062, startPoint y: 422, endPoint x: 1102, endPoint y: 197, distance: 228.7
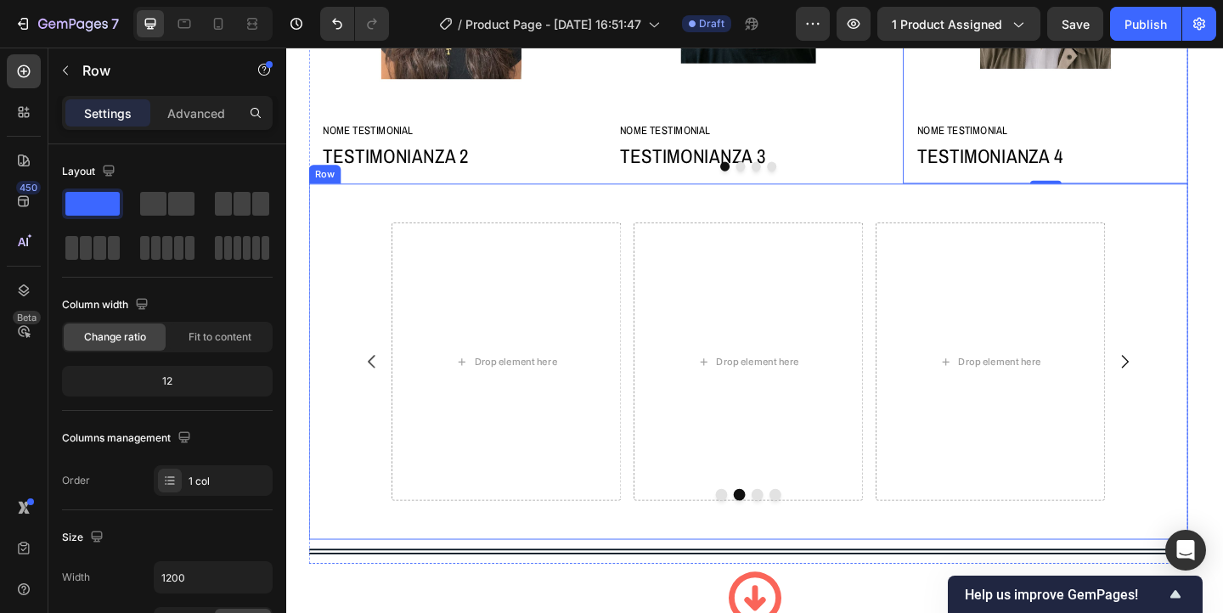
scroll to position [1331, 0]
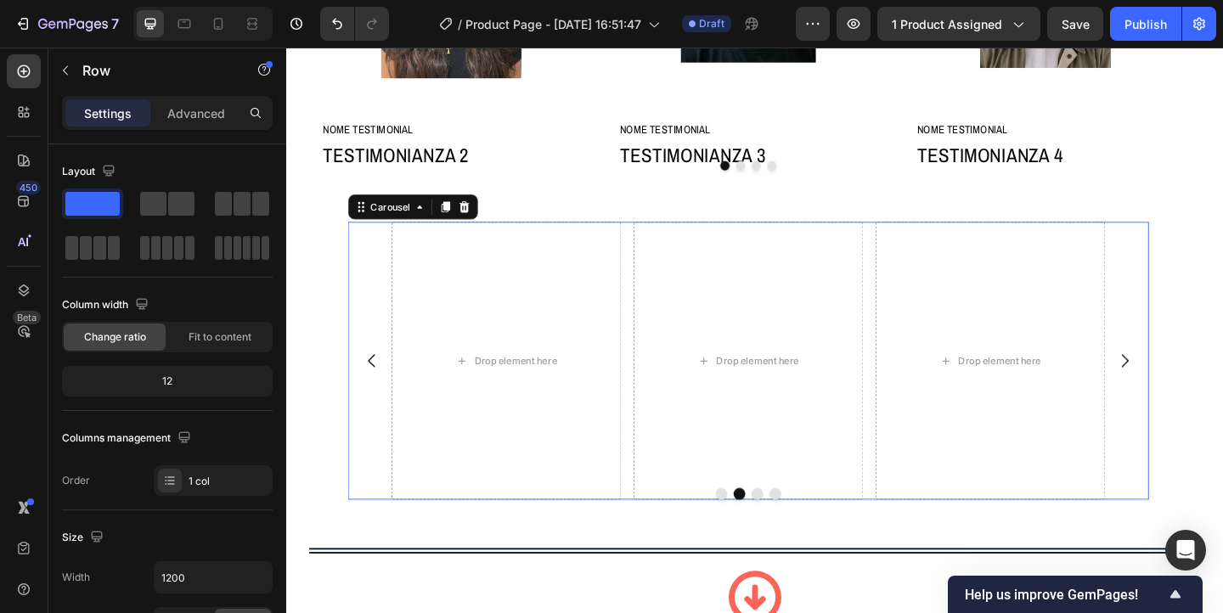
click at [1195, 390] on icon "Carousel Next Arrow" at bounding box center [1199, 388] width 20 height 20
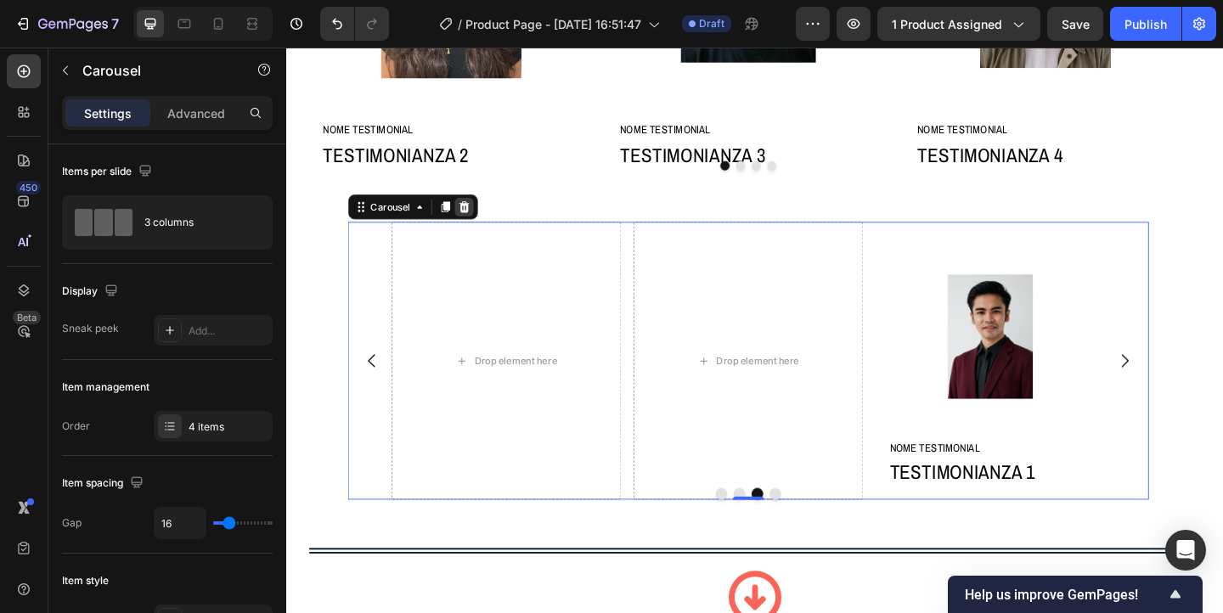
click at [485, 225] on icon at bounding box center [480, 221] width 14 height 14
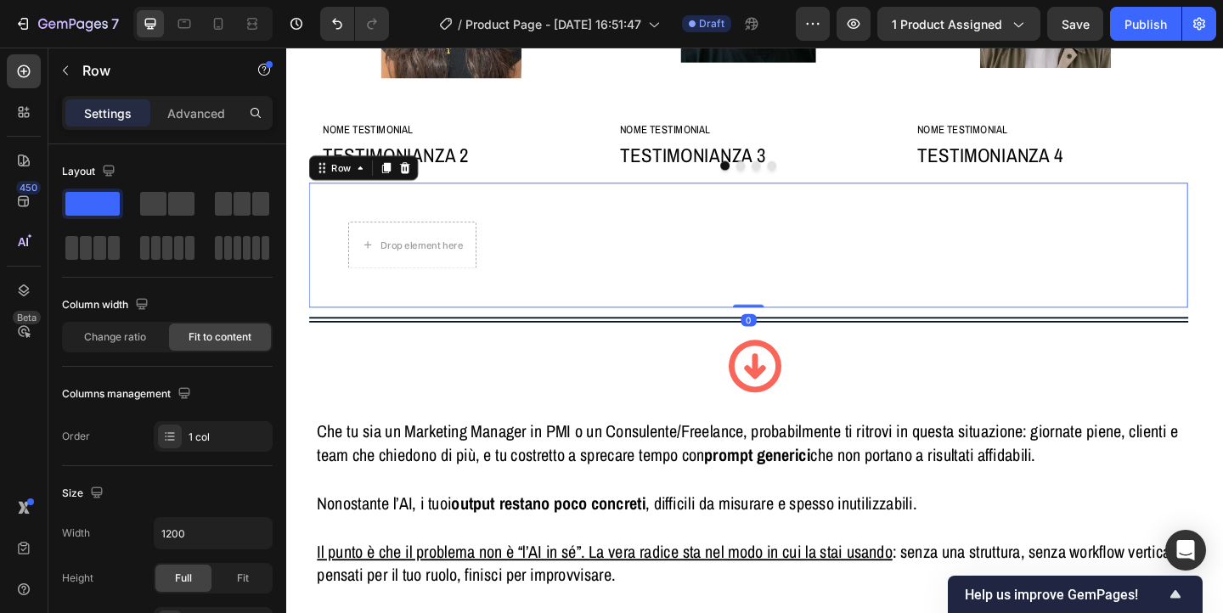
click at [418, 219] on div "Drop element here Row 0" at bounding box center [789, 263] width 957 height 136
click at [419, 184] on icon at bounding box center [416, 179] width 14 height 14
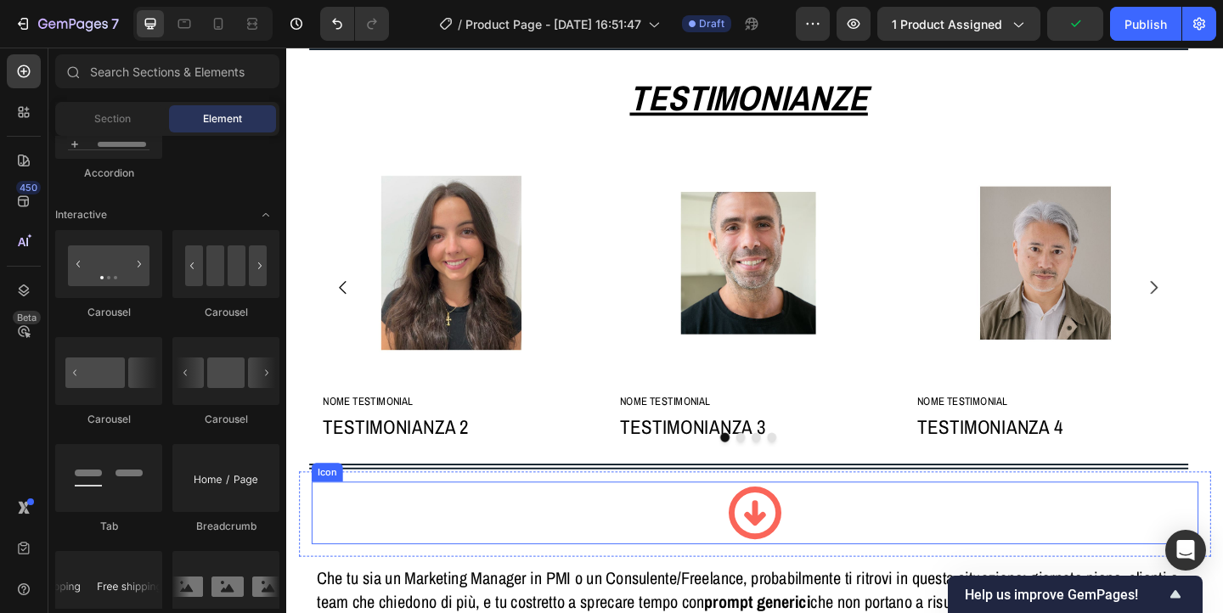
scroll to position [1031, 0]
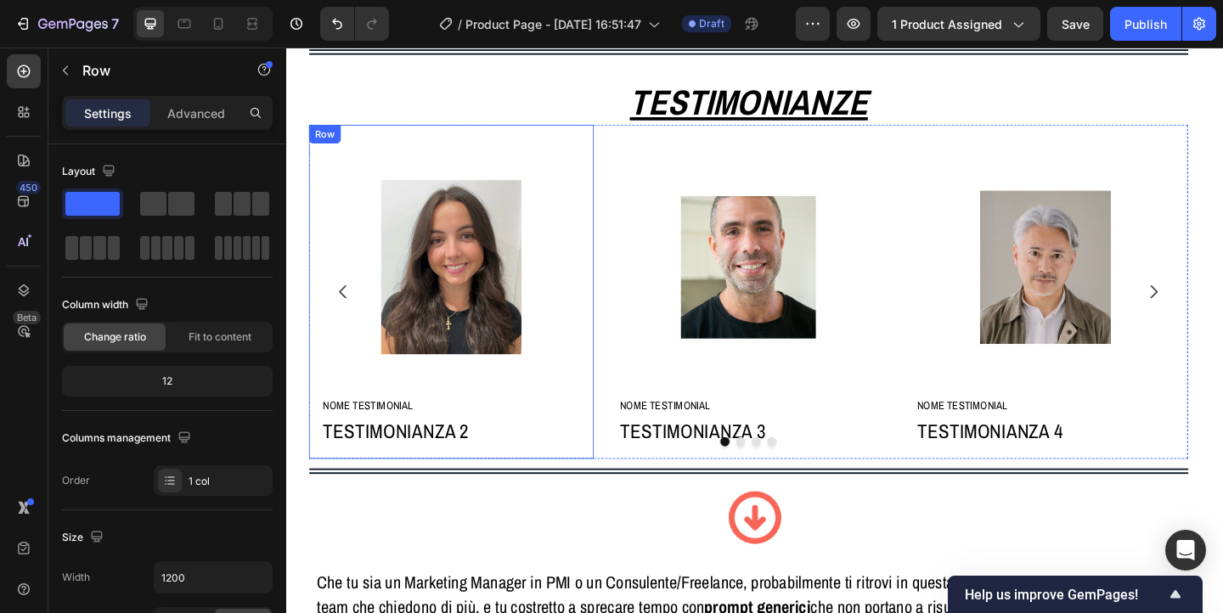
click at [316, 159] on div "Image NOME TESTIMONIAL Heading TESTIMONIANZA 2 Text Block Row" at bounding box center [466, 313] width 310 height 363
click at [206, 110] on p "Advanced" at bounding box center [196, 114] width 58 height 18
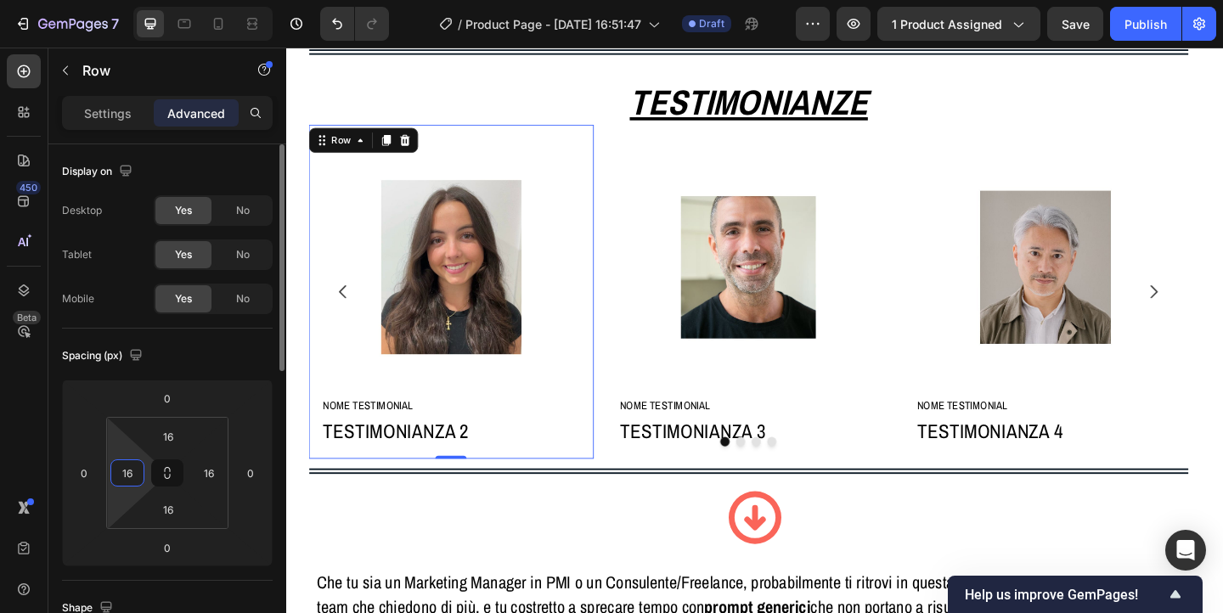
click at [132, 472] on input "16" at bounding box center [127, 472] width 25 height 25
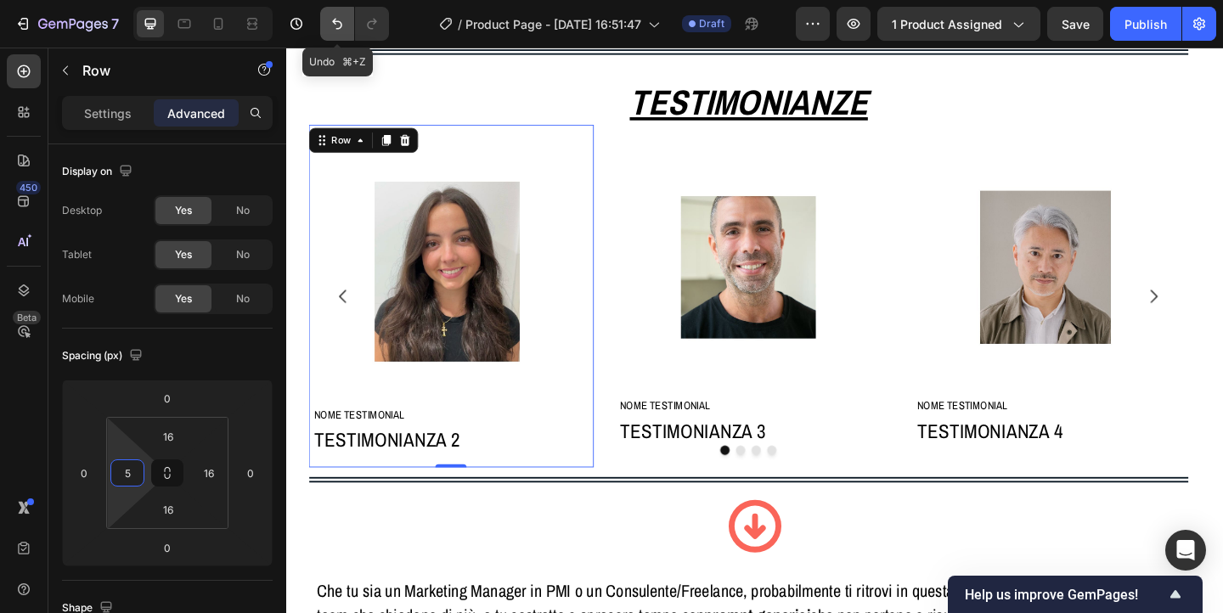
type input "5"
click at [334, 25] on icon "Undo/Redo" at bounding box center [337, 23] width 17 height 17
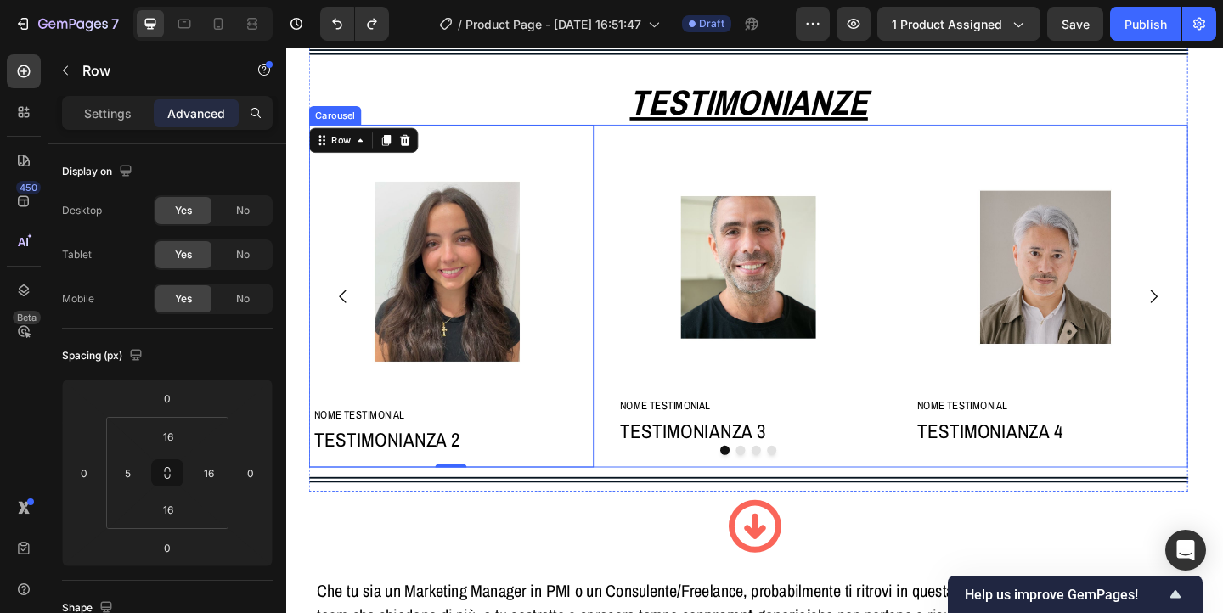
click at [780, 485] on button "Dot" at bounding box center [781, 486] width 10 height 10
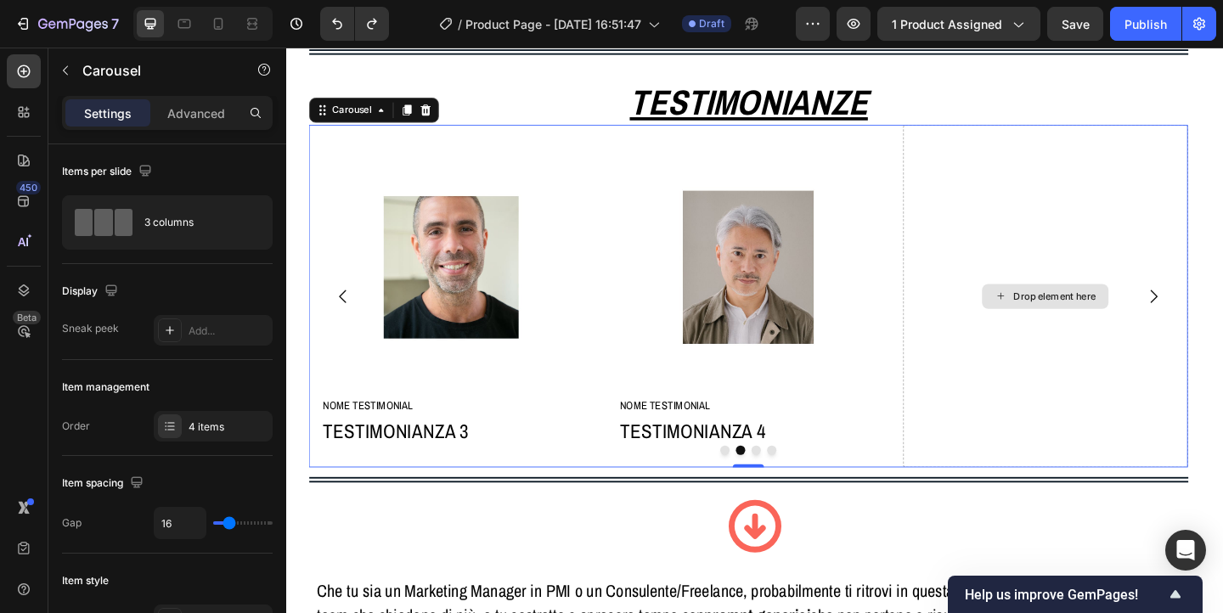
click at [1150, 240] on div "Drop element here" at bounding box center [1112, 318] width 310 height 372
click at [1150, 152] on div "Drop element here" at bounding box center [1112, 318] width 310 height 372
click at [205, 426] on div "4 items" at bounding box center [229, 427] width 80 height 15
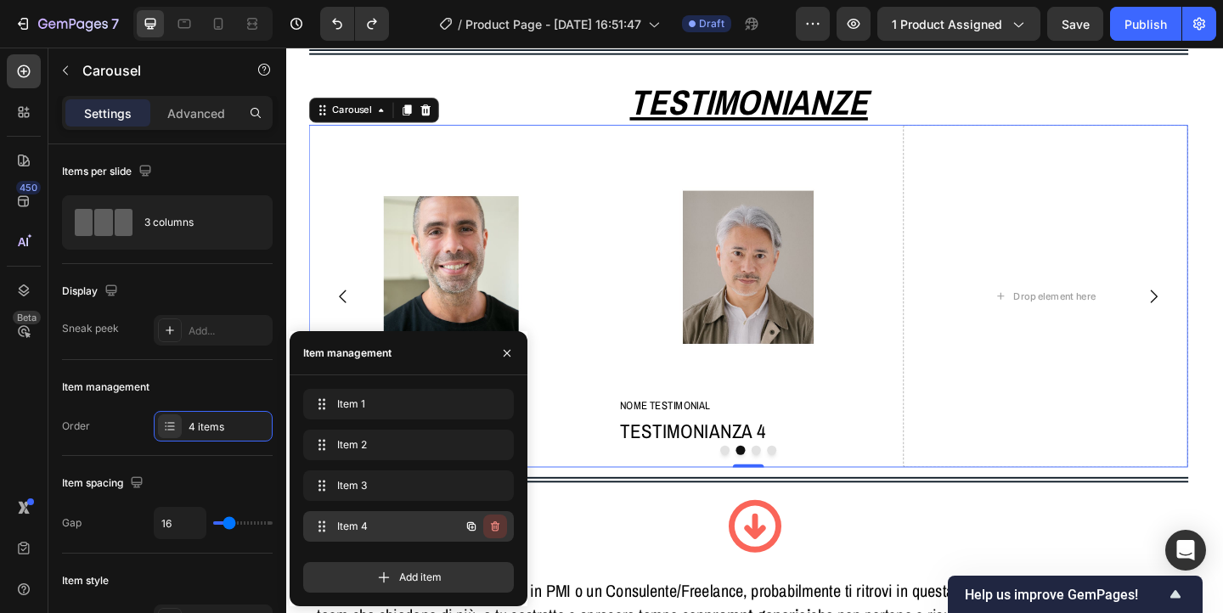
click at [493, 530] on icon "button" at bounding box center [495, 527] width 8 height 10
click at [493, 530] on div "Delete" at bounding box center [483, 526] width 31 height 15
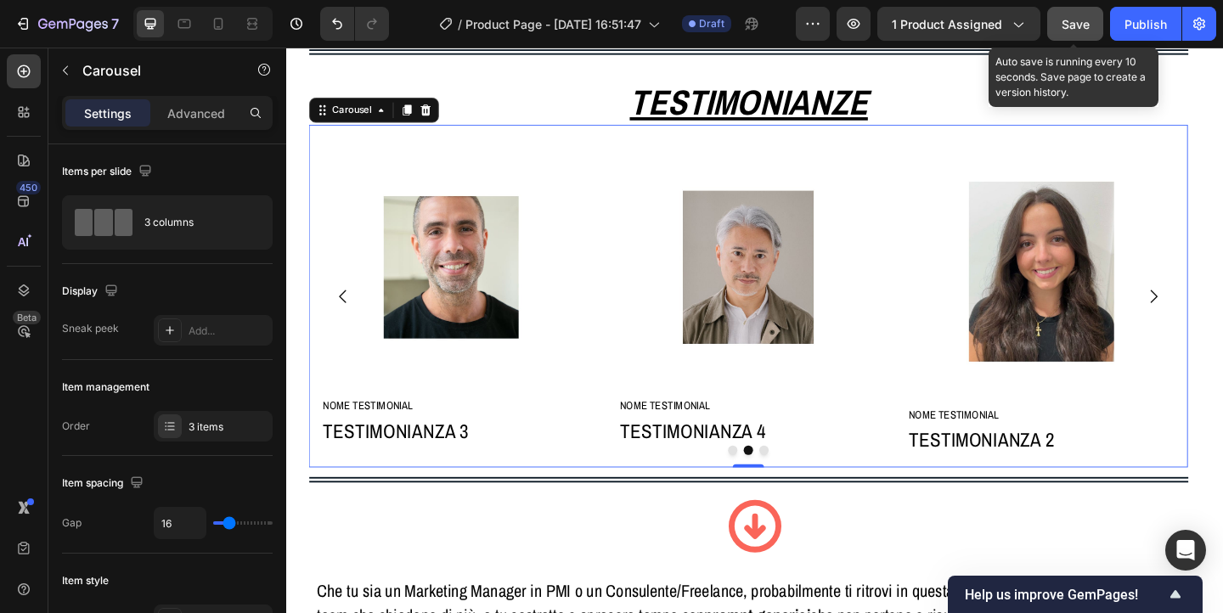
click at [1072, 30] on span "Save" at bounding box center [1076, 24] width 28 height 14
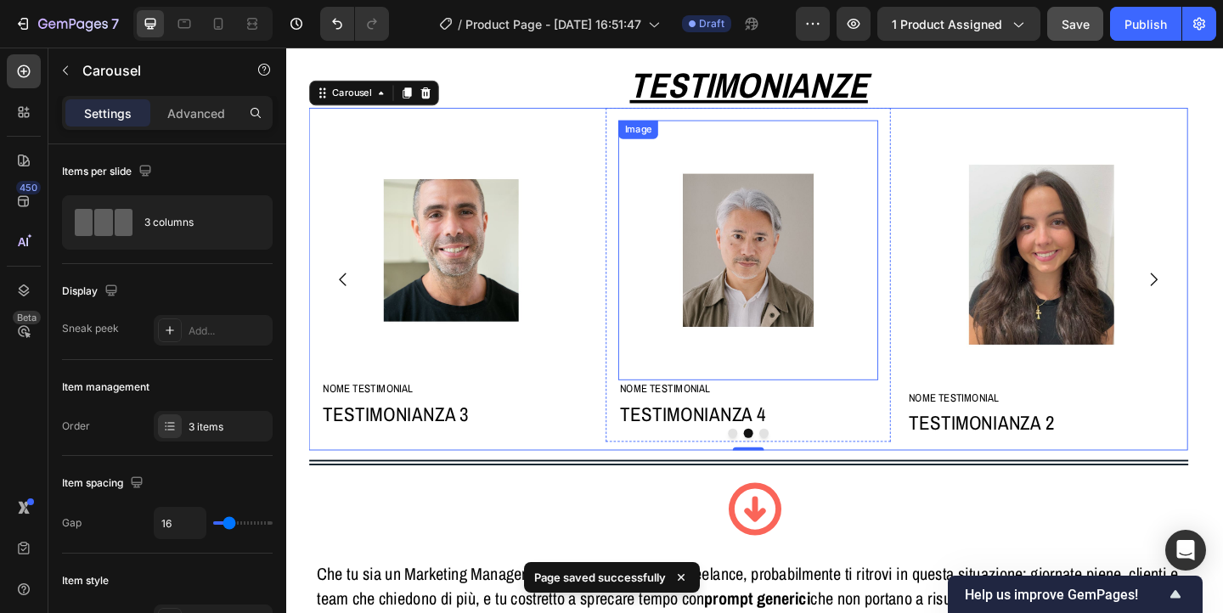
scroll to position [1025, 0]
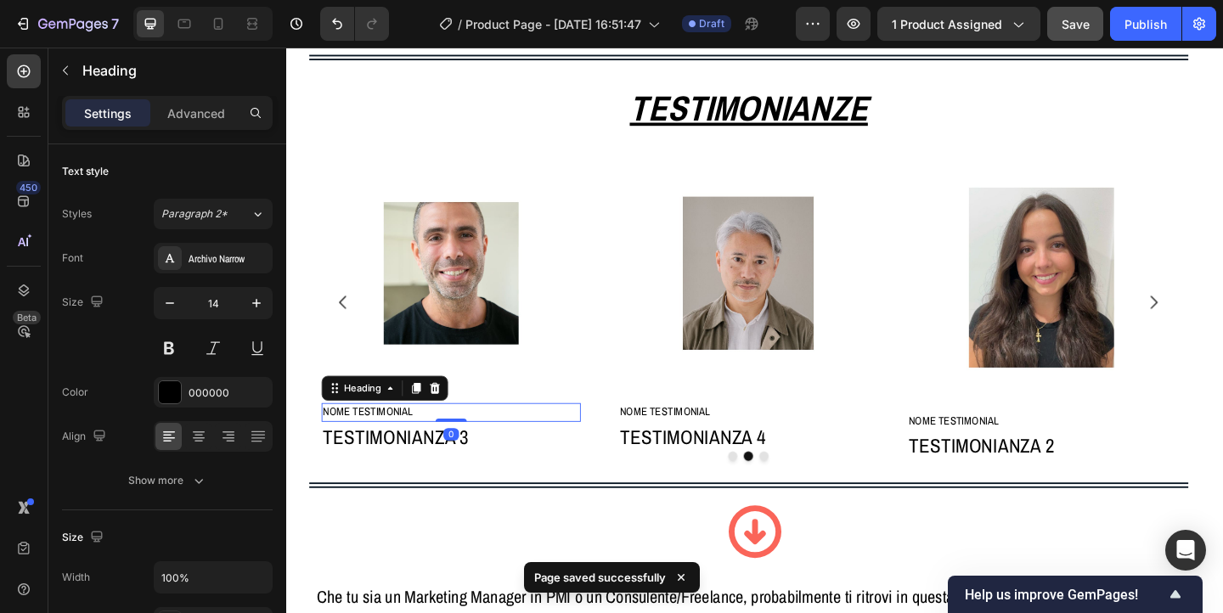
click at [416, 440] on h2 "NOME TESTIMONIAL" at bounding box center [466, 444] width 283 height 20
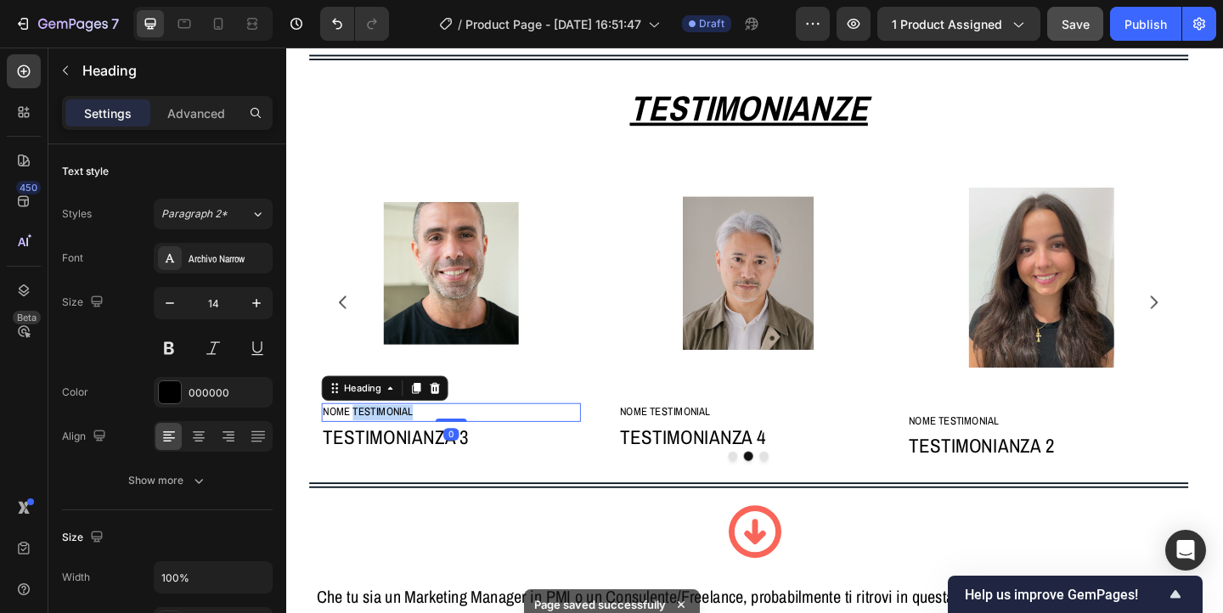
click at [416, 440] on h2 "NOME TESTIMONIAL" at bounding box center [466, 444] width 283 height 20
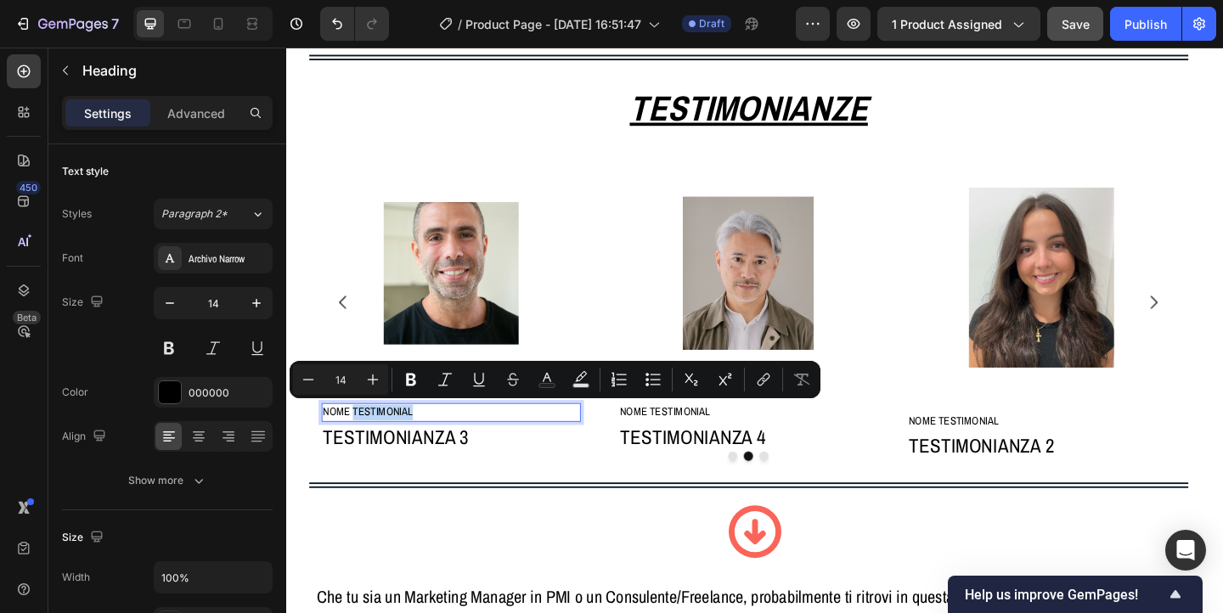
click at [416, 440] on p "NOME TESTIMONIAL" at bounding box center [466, 444] width 280 height 17
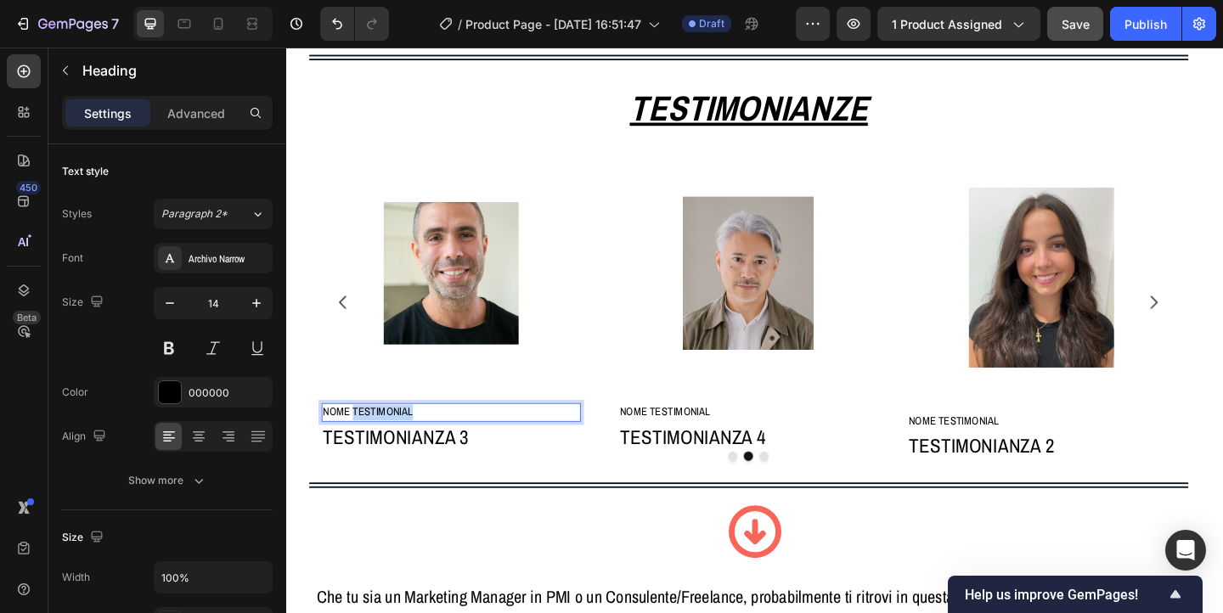
click at [416, 440] on p "NOME TESTIMONIAL" at bounding box center [466, 444] width 280 height 17
click at [421, 439] on p "[PERSON_NAME] - Consulente Marketing" at bounding box center [466, 444] width 280 height 17
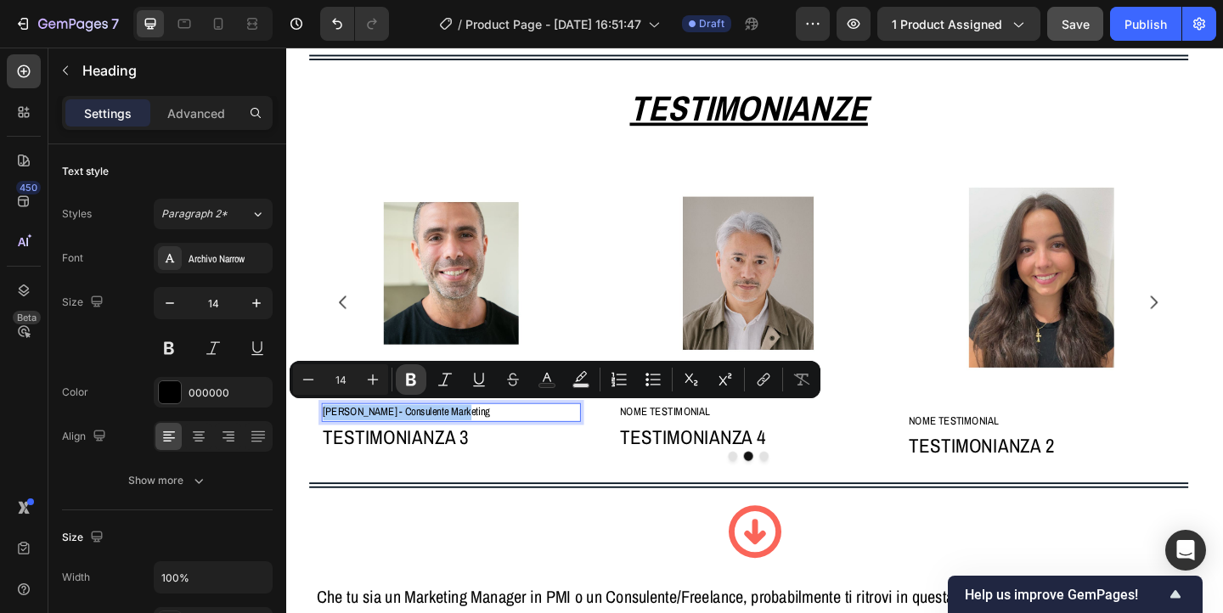
click at [413, 374] on icon "Editor contextual toolbar" at bounding box center [411, 380] width 10 height 13
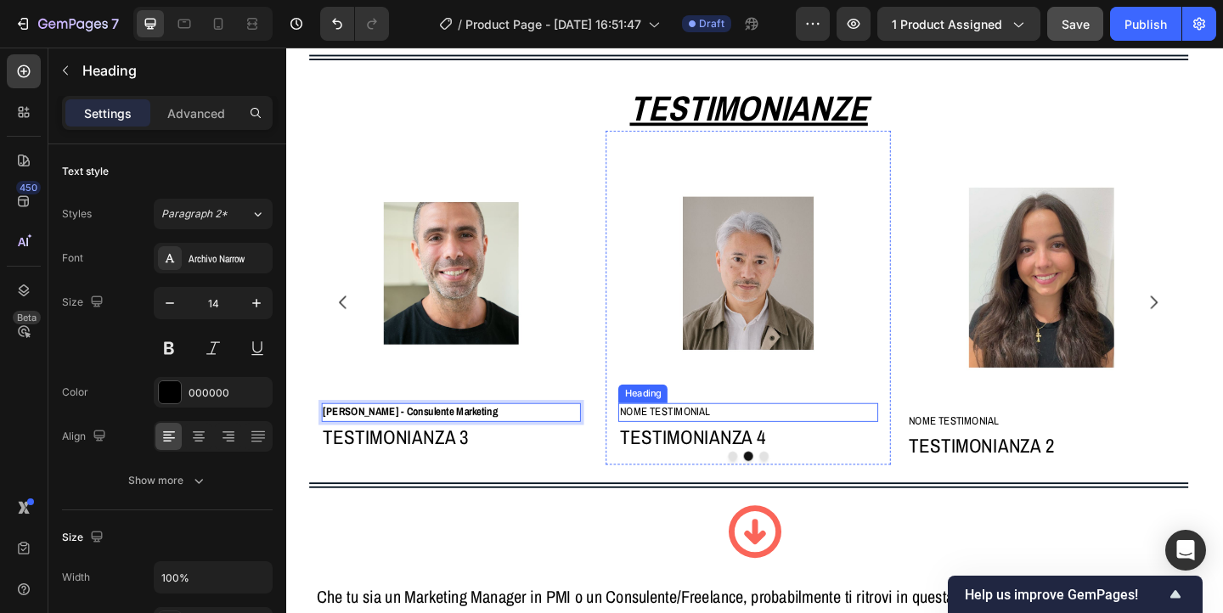
click at [716, 439] on h2 "NOME TESTIMONIAL" at bounding box center [789, 444] width 283 height 20
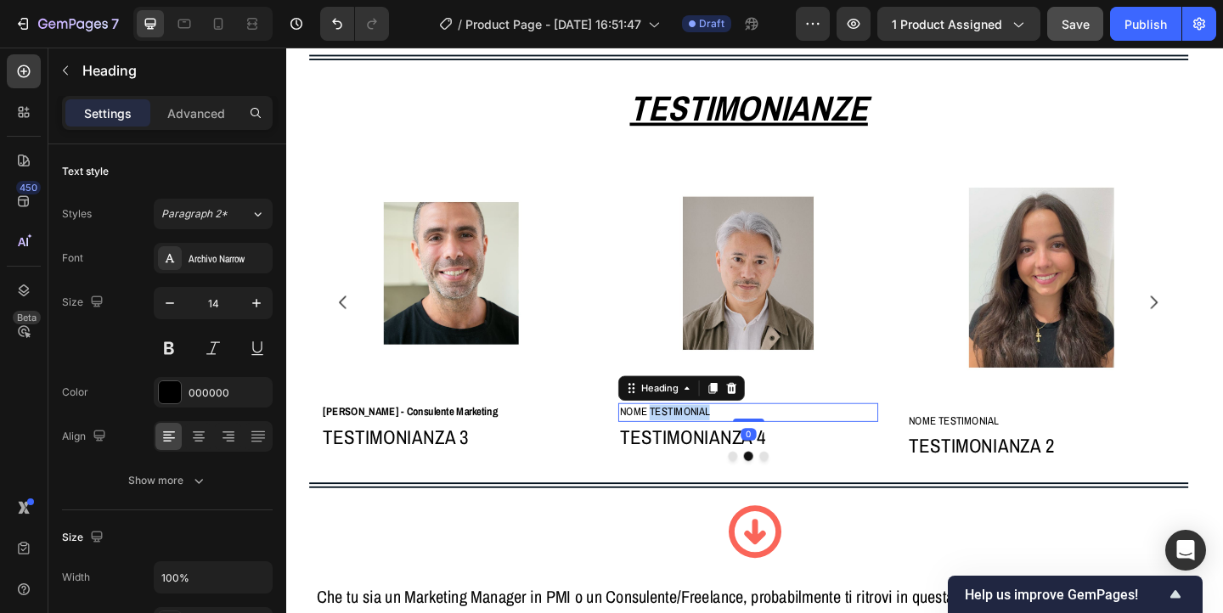
click at [716, 439] on p "NOME TESTIMONIAL" at bounding box center [790, 444] width 280 height 17
click at [717, 443] on p "[PERSON_NAME] - Marketing Manager PMI B2B" at bounding box center [790, 444] width 280 height 17
click at [717, 443] on p "Luigi F. - Marketing Manager PMI B2B" at bounding box center [790, 444] width 280 height 17
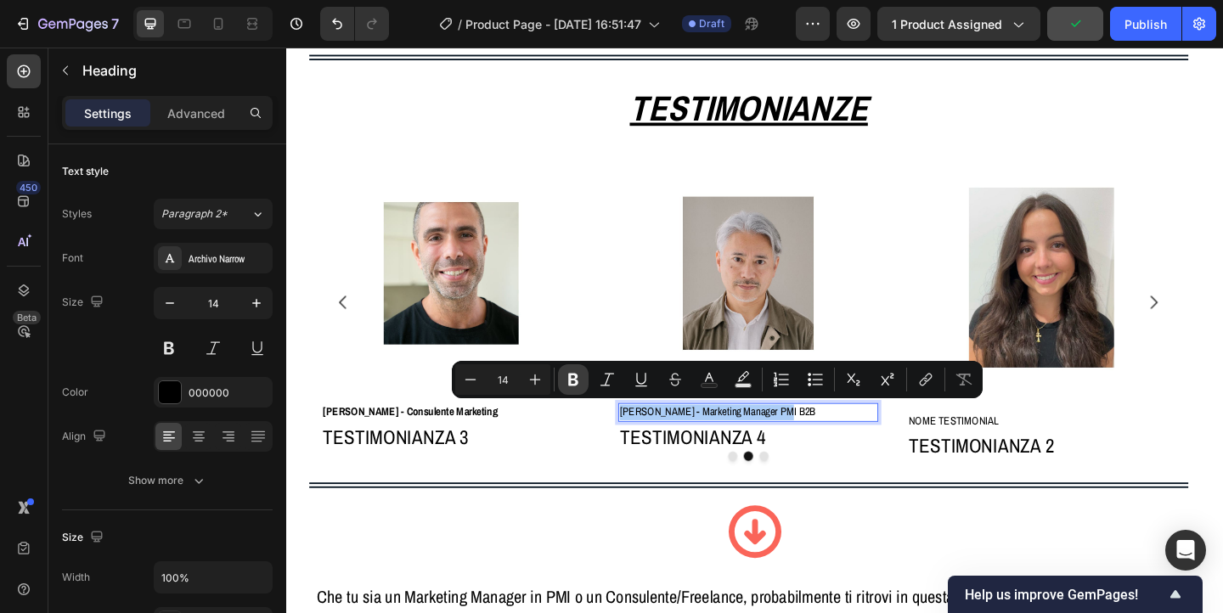
click at [573, 376] on icon "Editor contextual toolbar" at bounding box center [573, 379] width 17 height 17
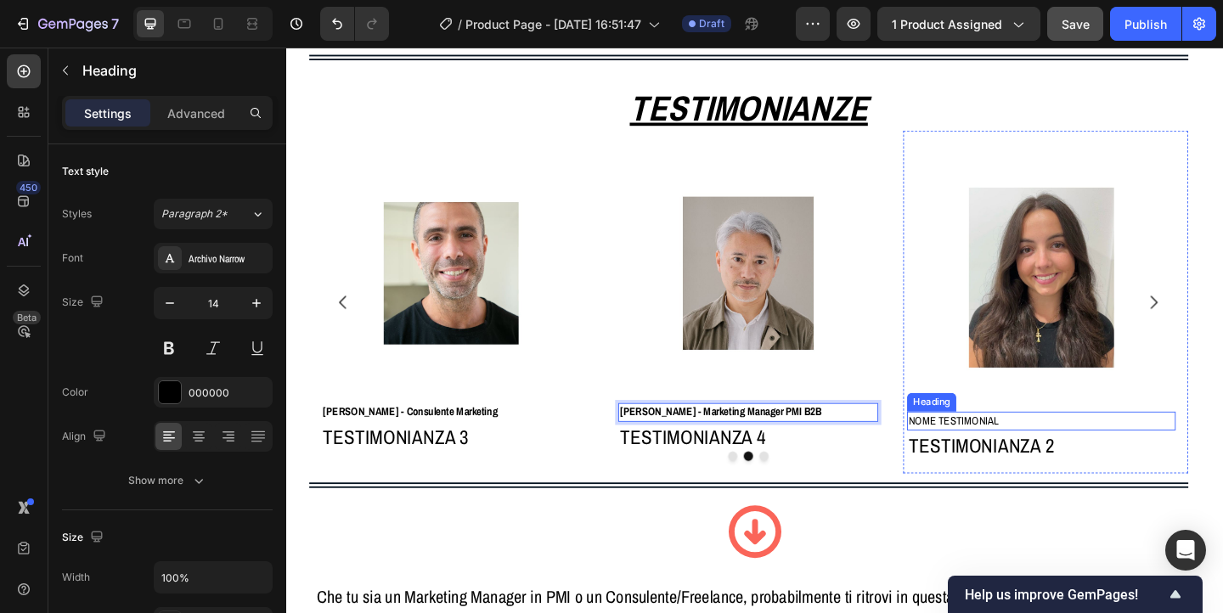
click at [1026, 449] on h2 "NOME TESTIMONIAL" at bounding box center [1108, 453] width 292 height 20
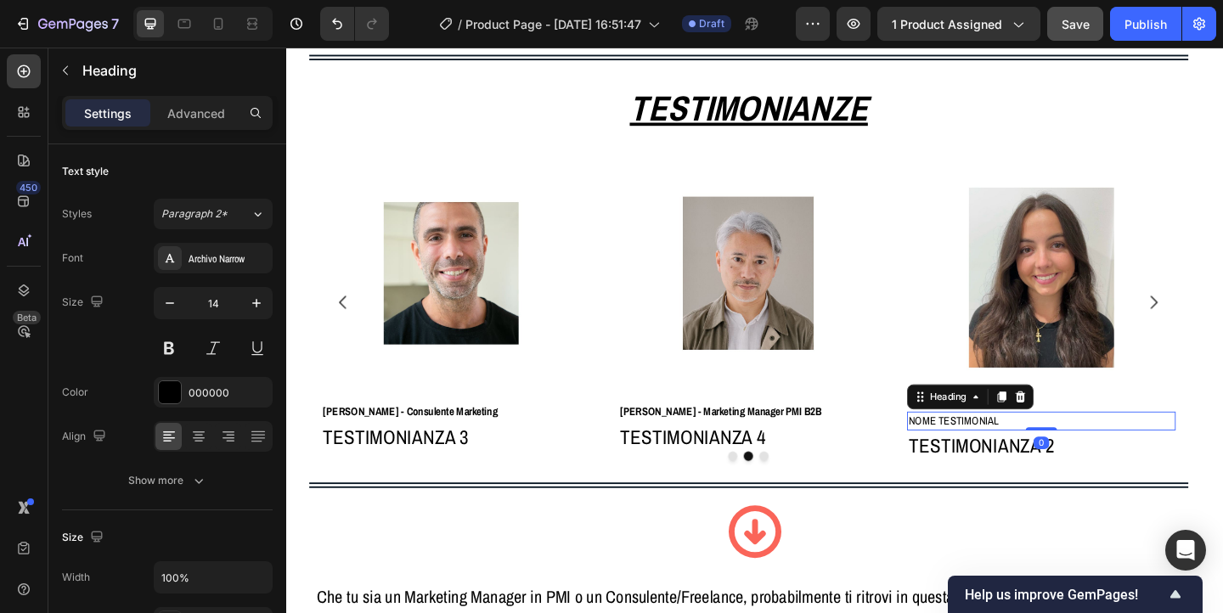
click at [1026, 449] on h2 "NOME TESTIMONIAL" at bounding box center [1108, 453] width 292 height 20
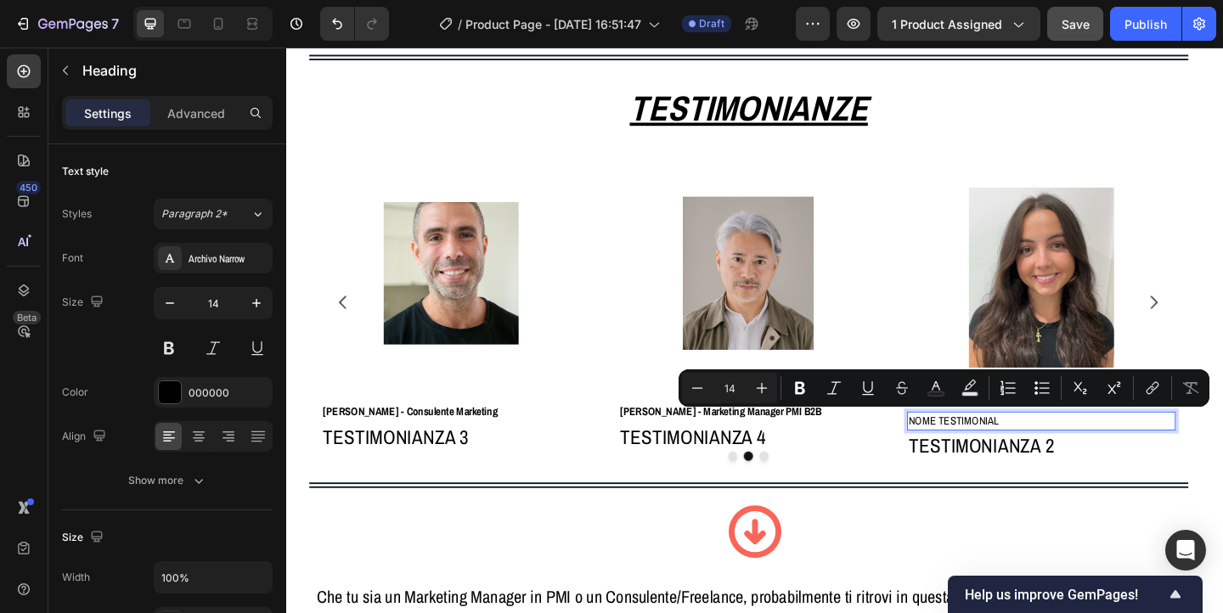
click at [1026, 449] on p "NOME TESTIMONIAL" at bounding box center [1107, 453] width 289 height 17
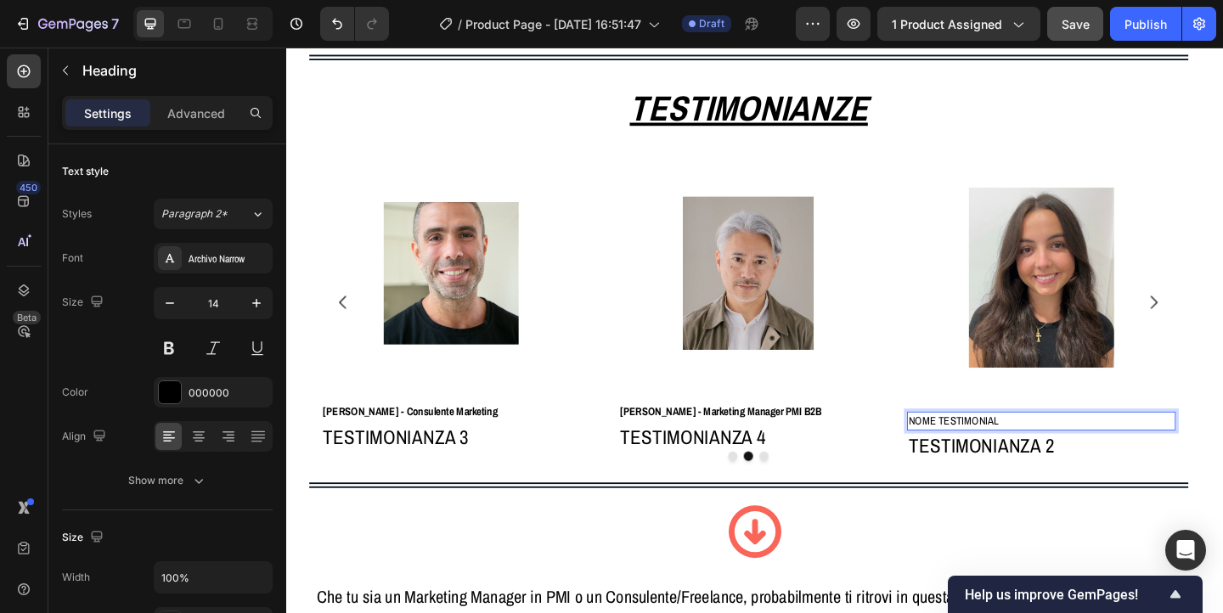
click at [1026, 449] on p "NOME TESTIMONIAL" at bounding box center [1107, 453] width 289 height 17
click at [1050, 452] on p "Elena R. - Freelance Marketing Strategist" at bounding box center [1107, 453] width 289 height 17
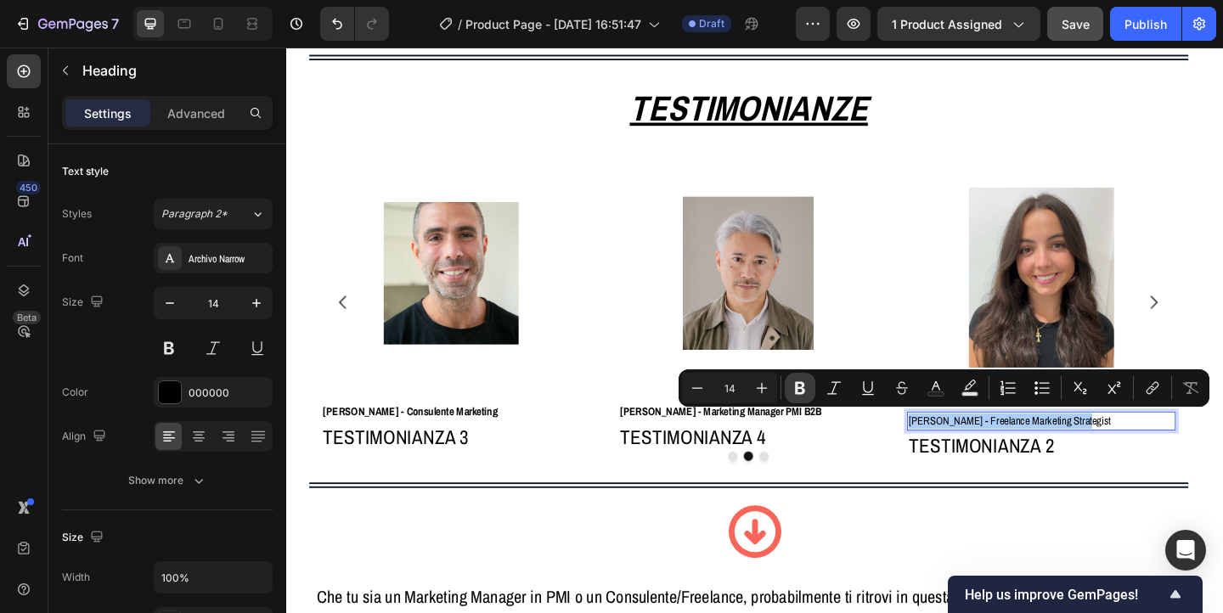
click at [796, 391] on icon "Editor contextual toolbar" at bounding box center [800, 388] width 10 height 13
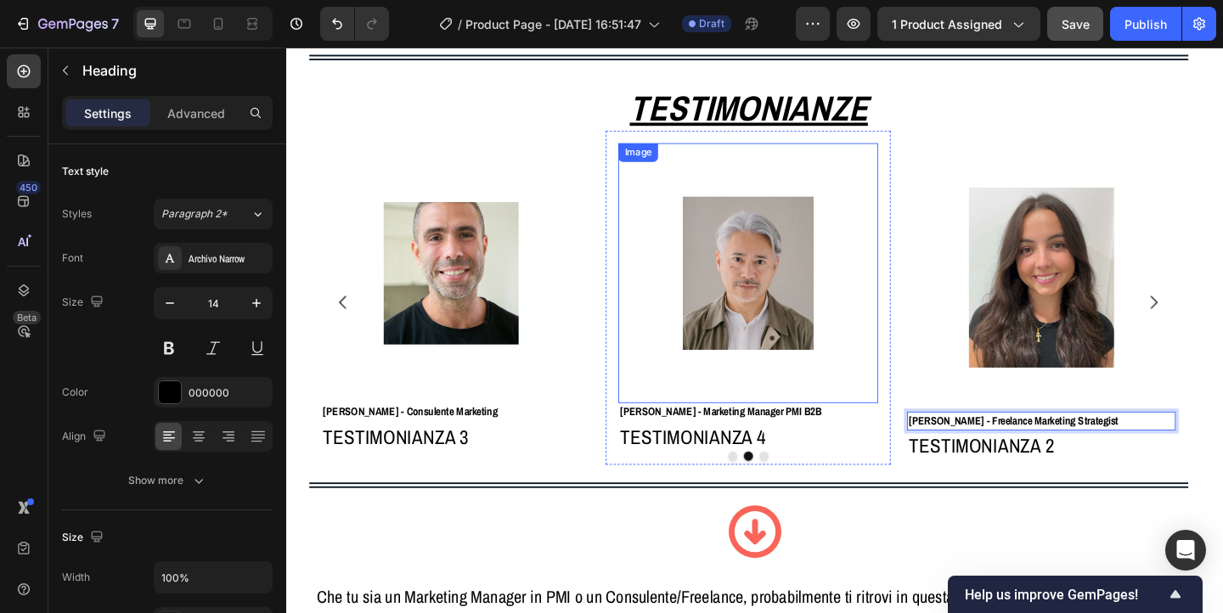
click at [837, 343] on img at bounding box center [789, 292] width 283 height 283
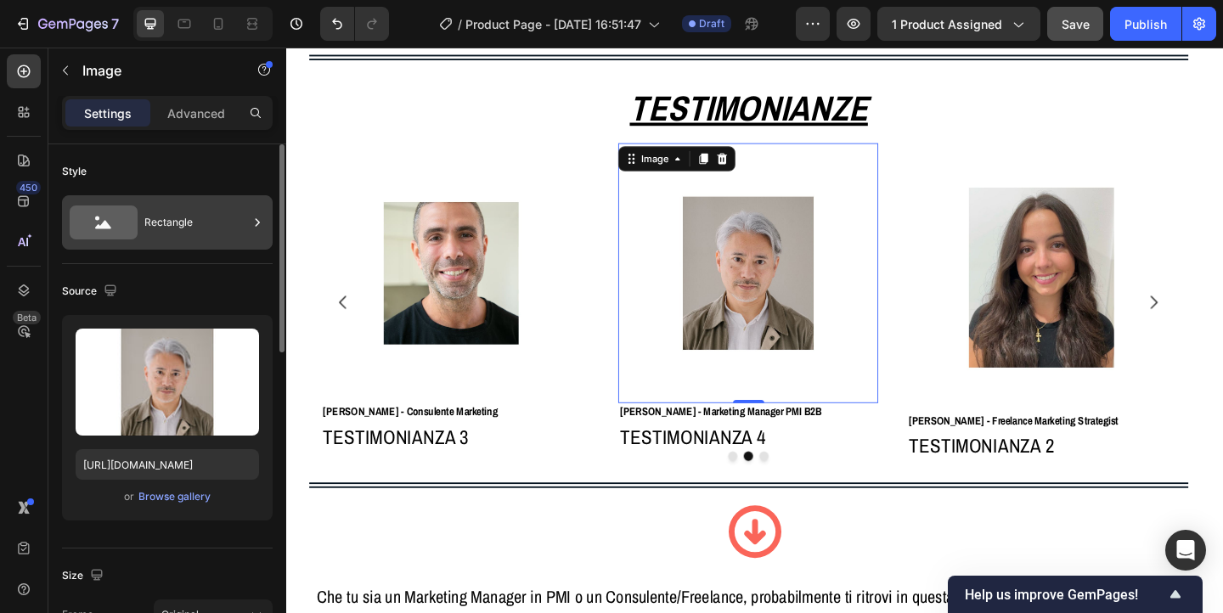
click at [200, 222] on div "Rectangle" at bounding box center [196, 222] width 104 height 39
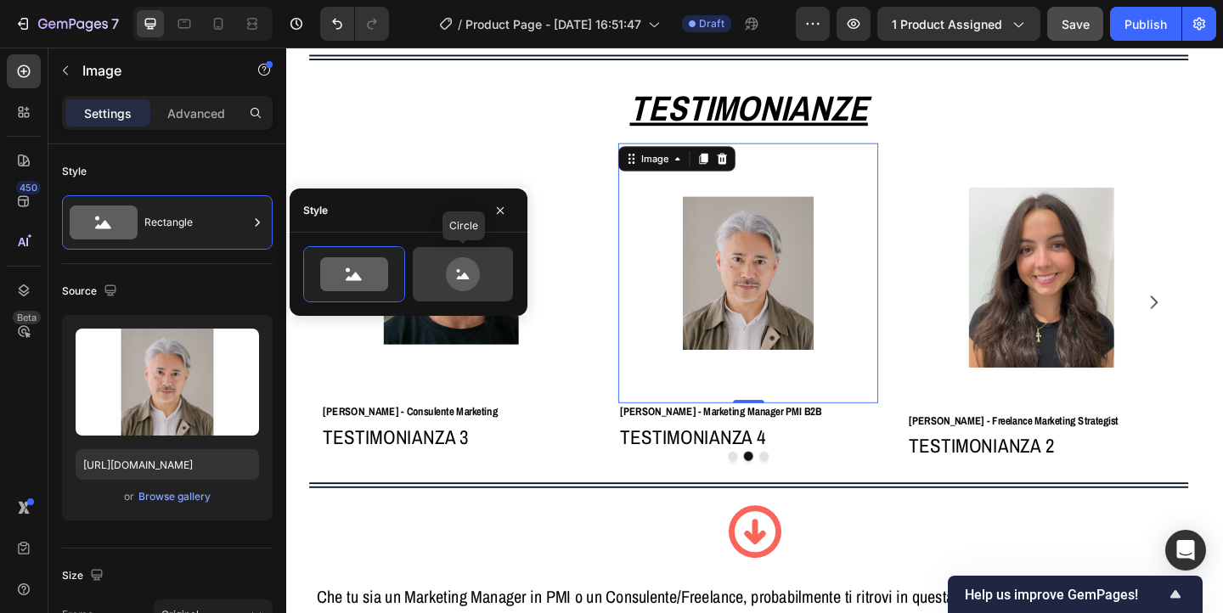
click at [443, 268] on icon at bounding box center [463, 274] width 80 height 34
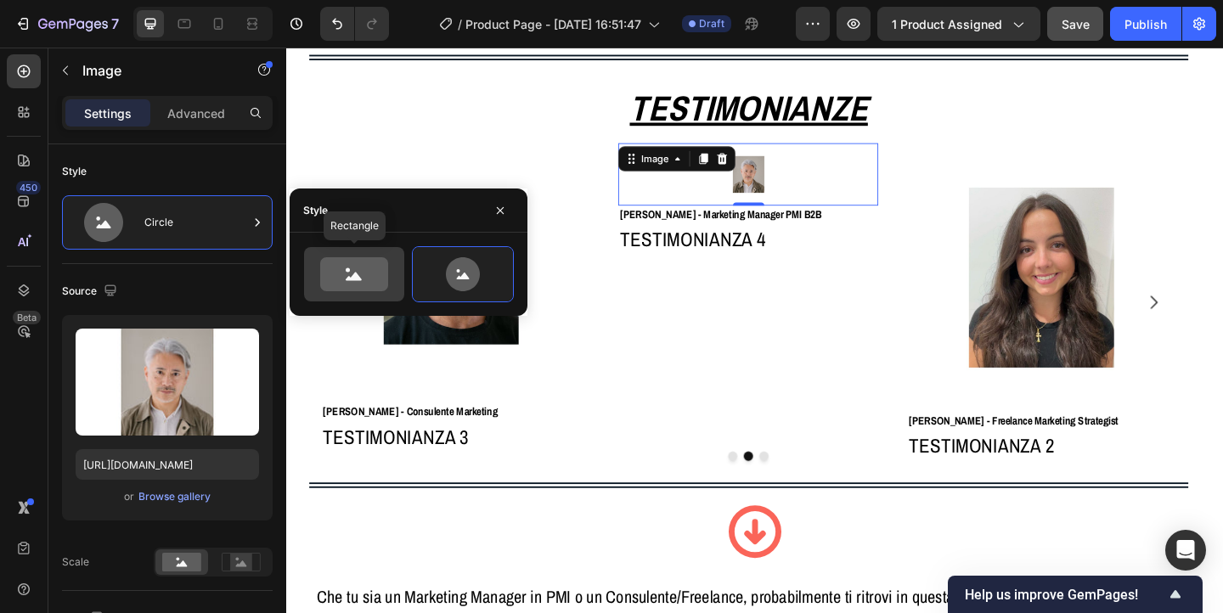
click at [347, 291] on div at bounding box center [354, 274] width 100 height 54
type input "100"
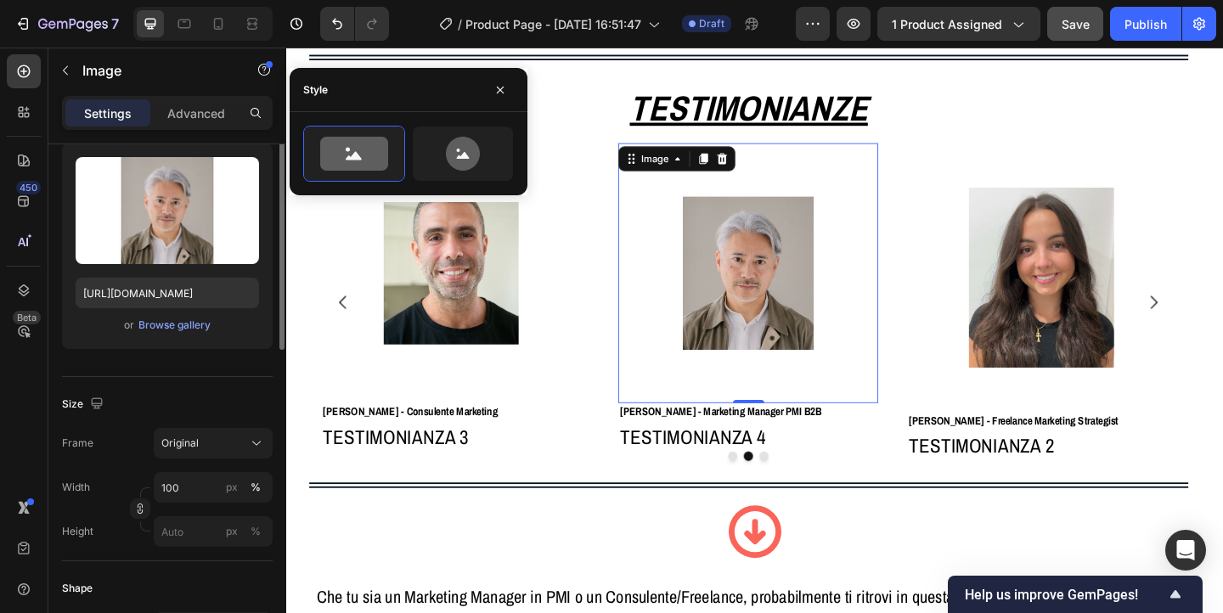
scroll to position [175, 0]
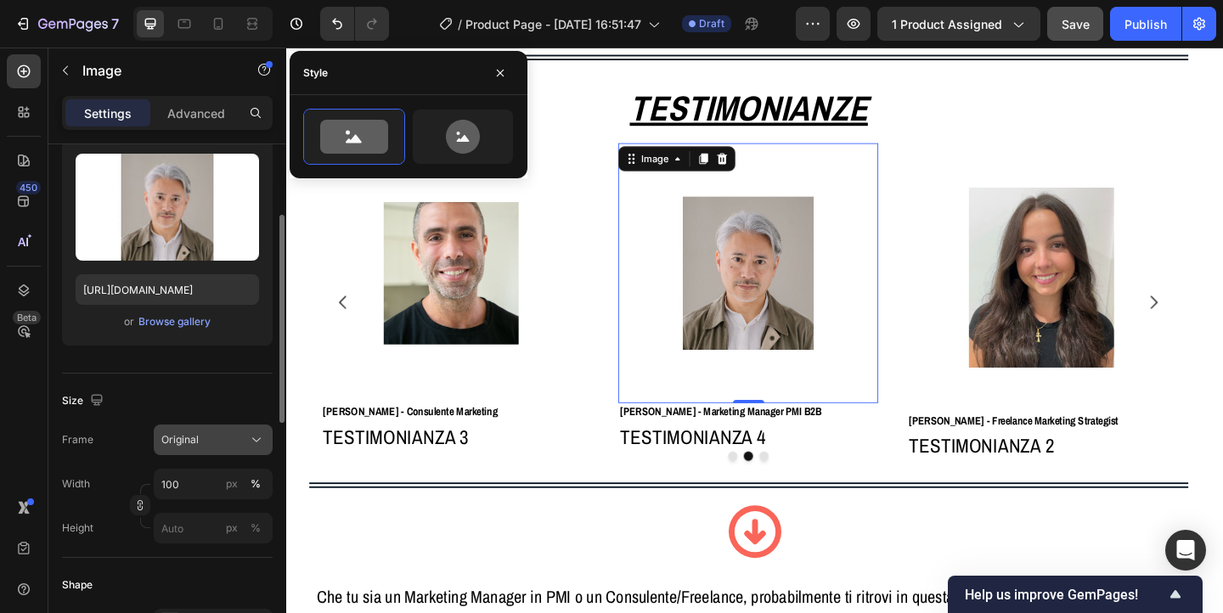
click at [212, 443] on div "Original" at bounding box center [202, 439] width 83 height 15
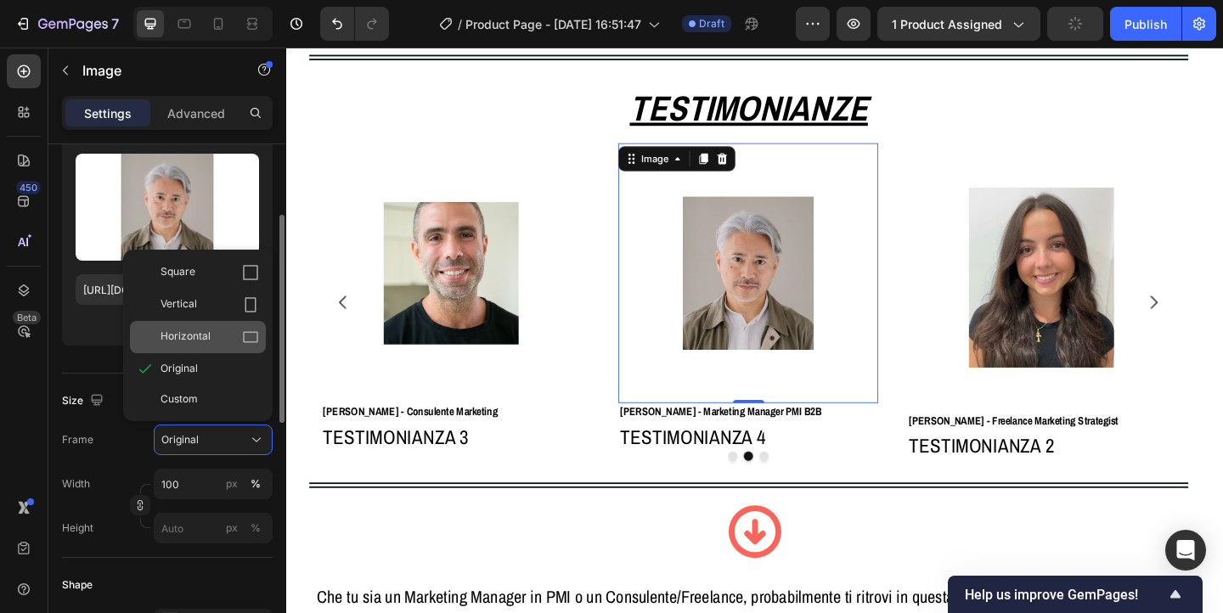
click at [212, 338] on div "Horizontal" at bounding box center [210, 337] width 99 height 17
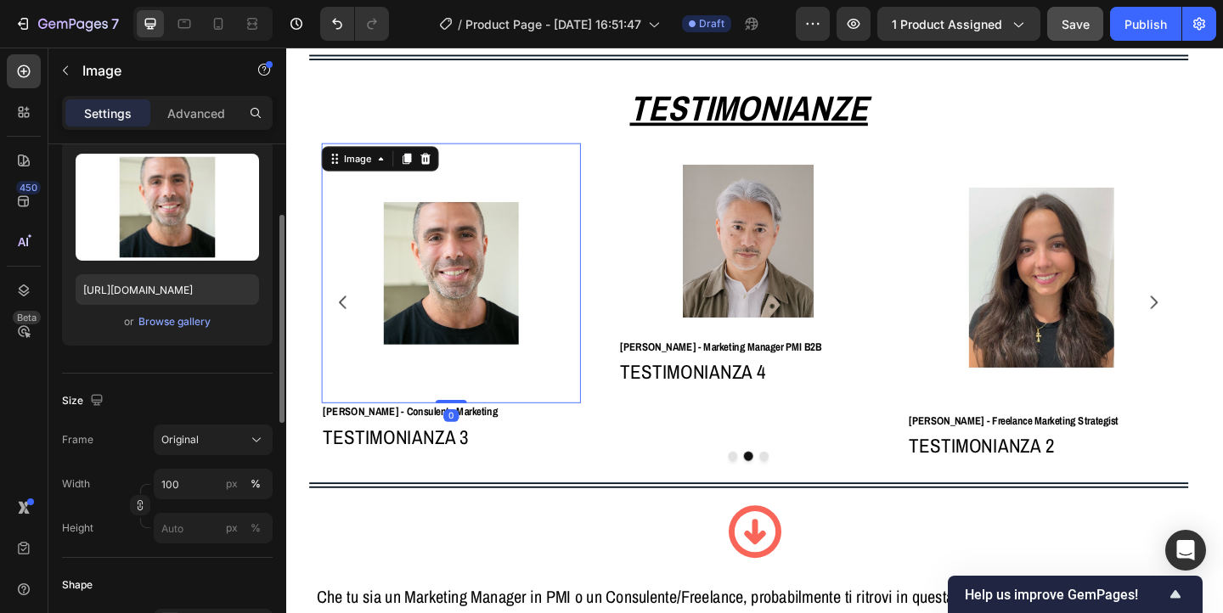
click at [471, 243] on img at bounding box center [466, 292] width 283 height 283
click at [206, 437] on div "Original" at bounding box center [202, 439] width 83 height 15
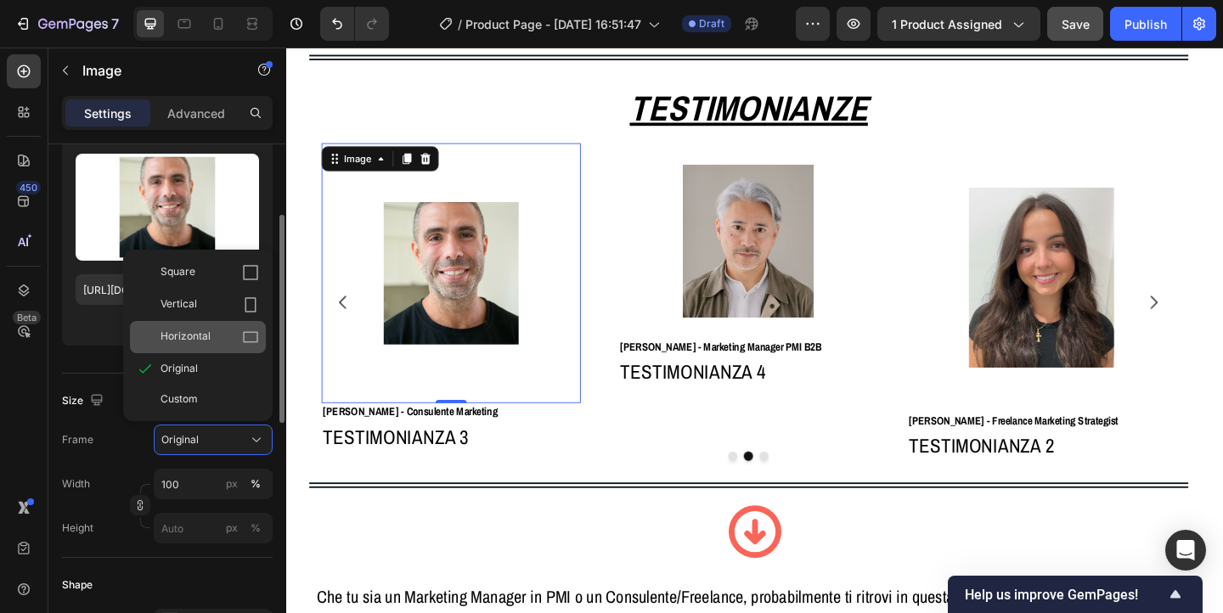
click at [211, 346] on div "Horizontal" at bounding box center [198, 337] width 136 height 32
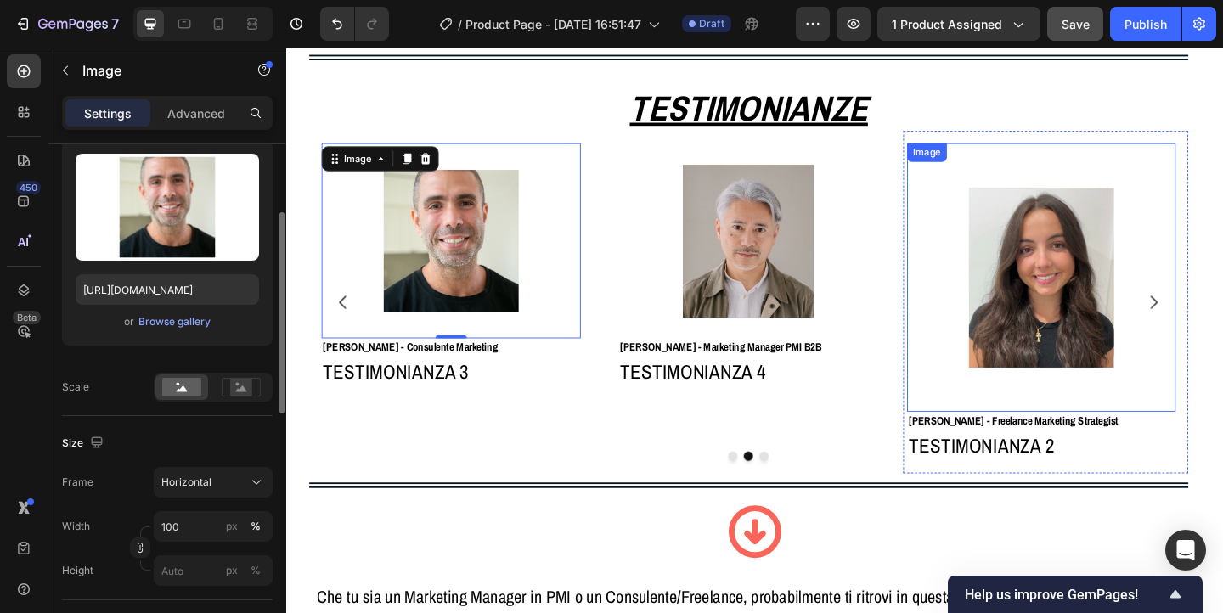
click at [1046, 270] on img at bounding box center [1108, 297] width 292 height 292
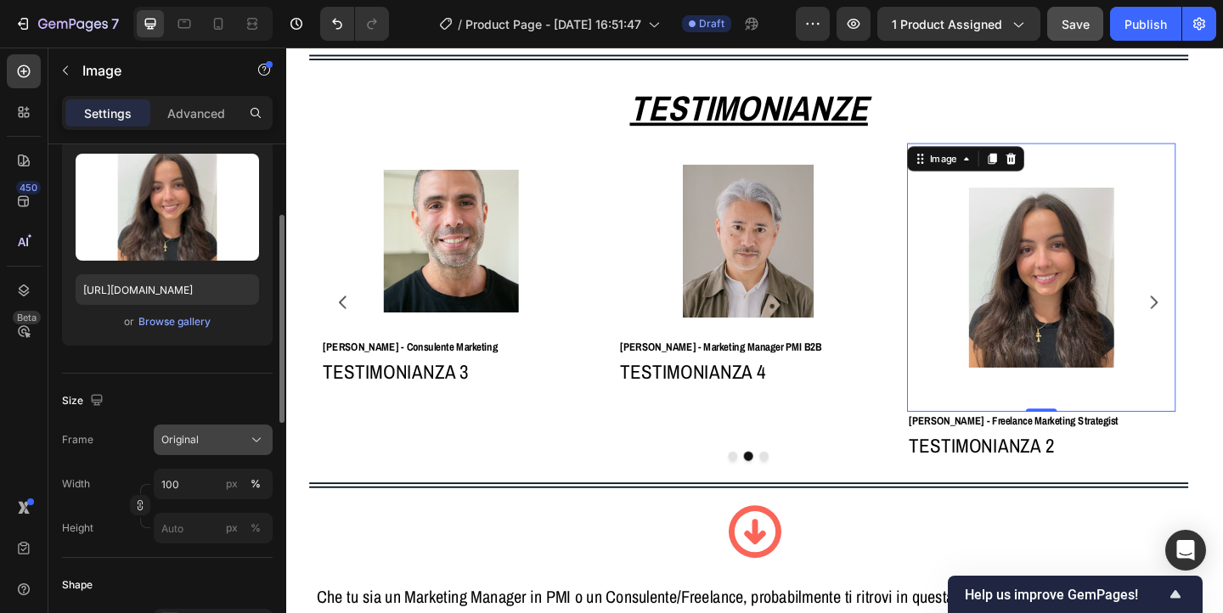
click at [226, 441] on div "Original" at bounding box center [202, 439] width 83 height 15
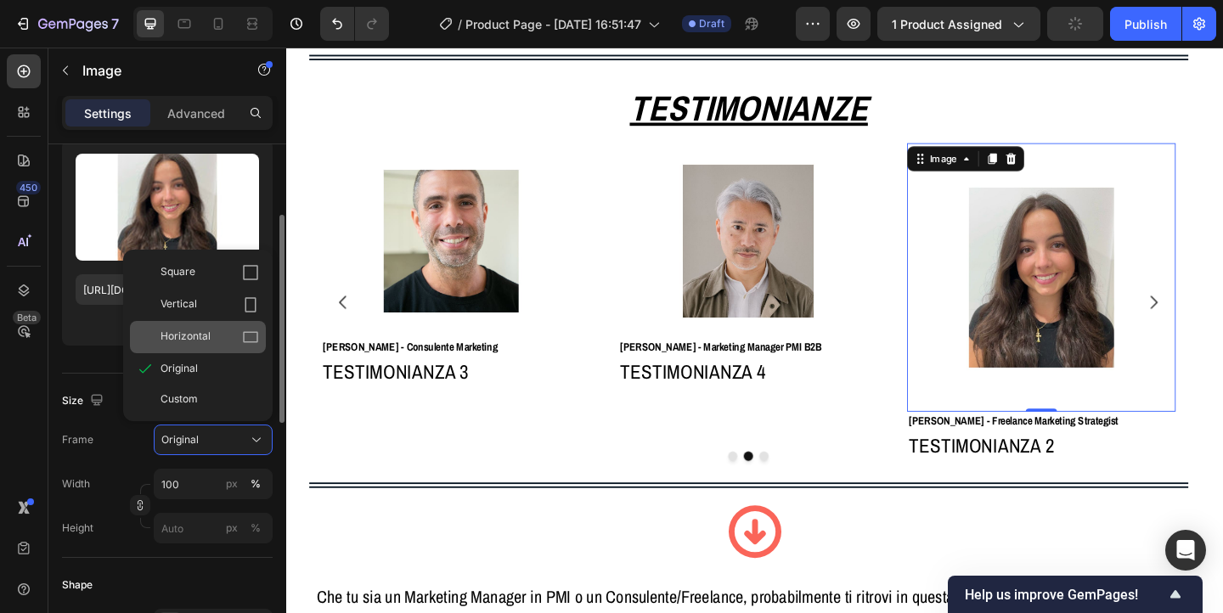
click at [214, 337] on div "Horizontal" at bounding box center [210, 337] width 99 height 17
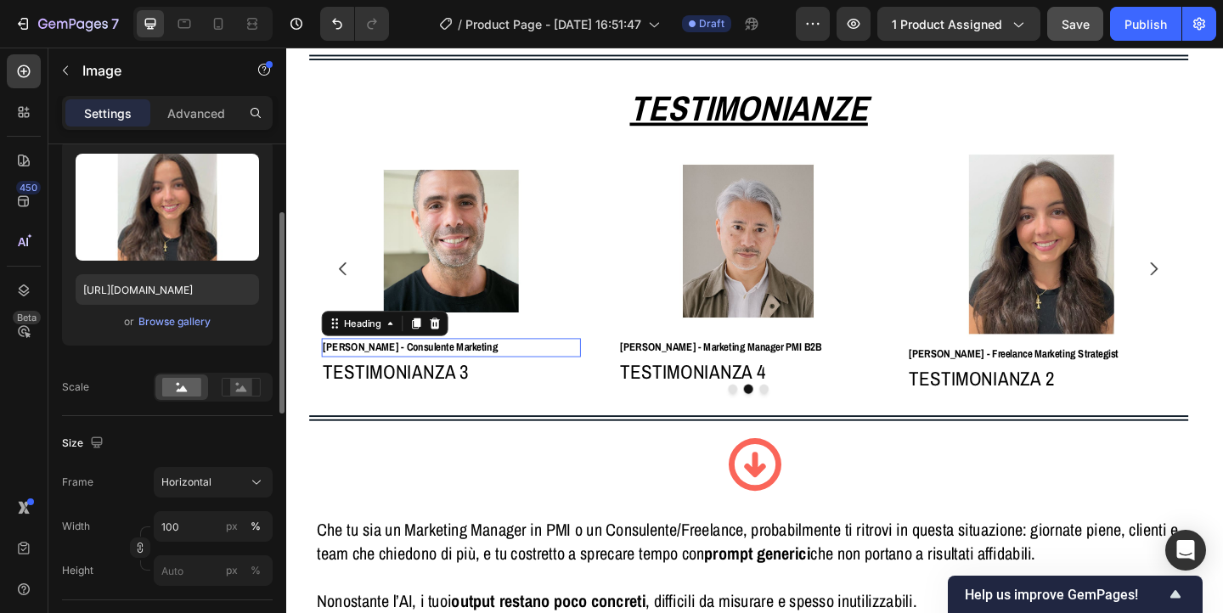
click at [421, 373] on strong "Marco B. - Consulente Marketing" at bounding box center [421, 372] width 190 height 15
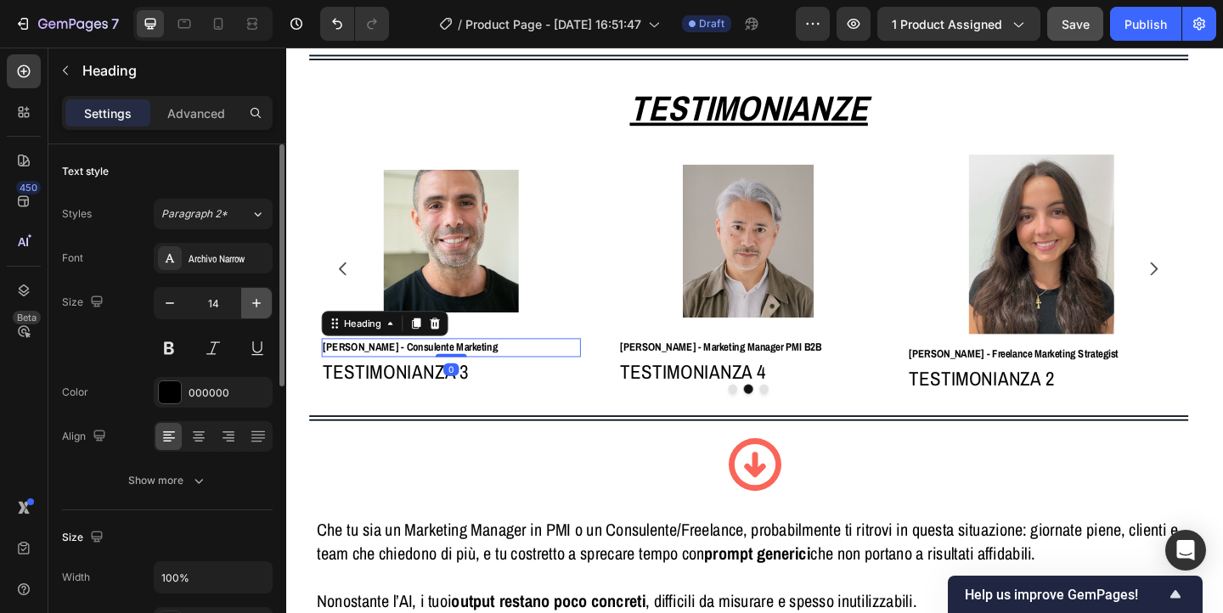
click at [263, 308] on icon "button" at bounding box center [256, 303] width 17 height 17
click at [201, 445] on div at bounding box center [198, 436] width 26 height 27
click at [253, 307] on icon "button" at bounding box center [256, 303] width 17 height 17
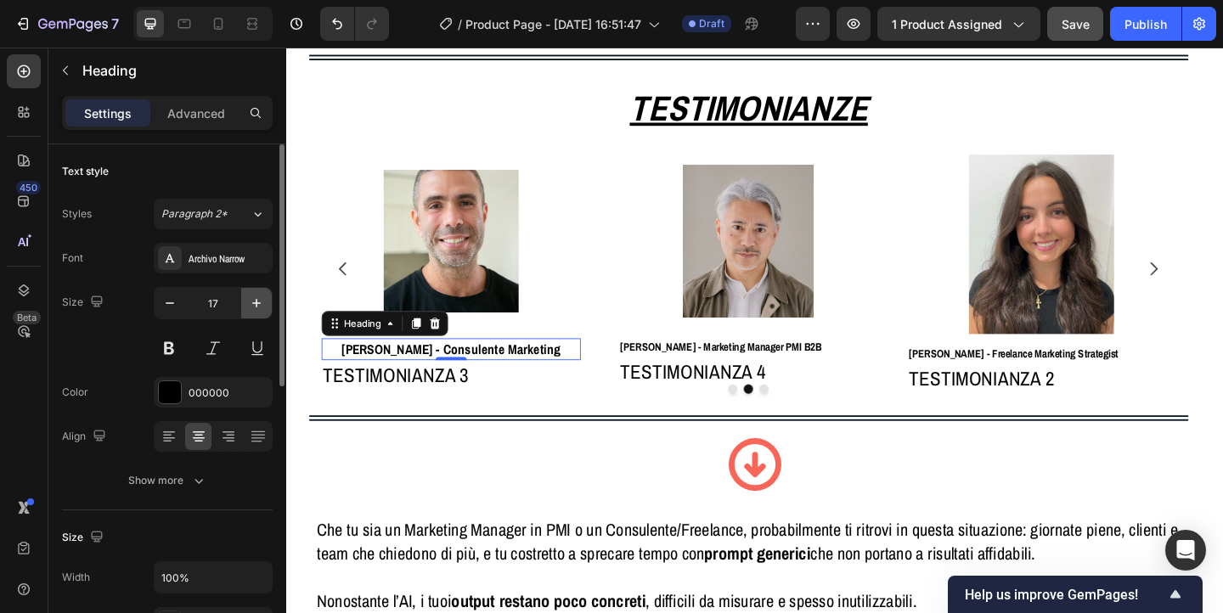
click at [253, 307] on icon "button" at bounding box center [256, 303] width 17 height 17
click at [164, 306] on icon "button" at bounding box center [169, 303] width 17 height 17
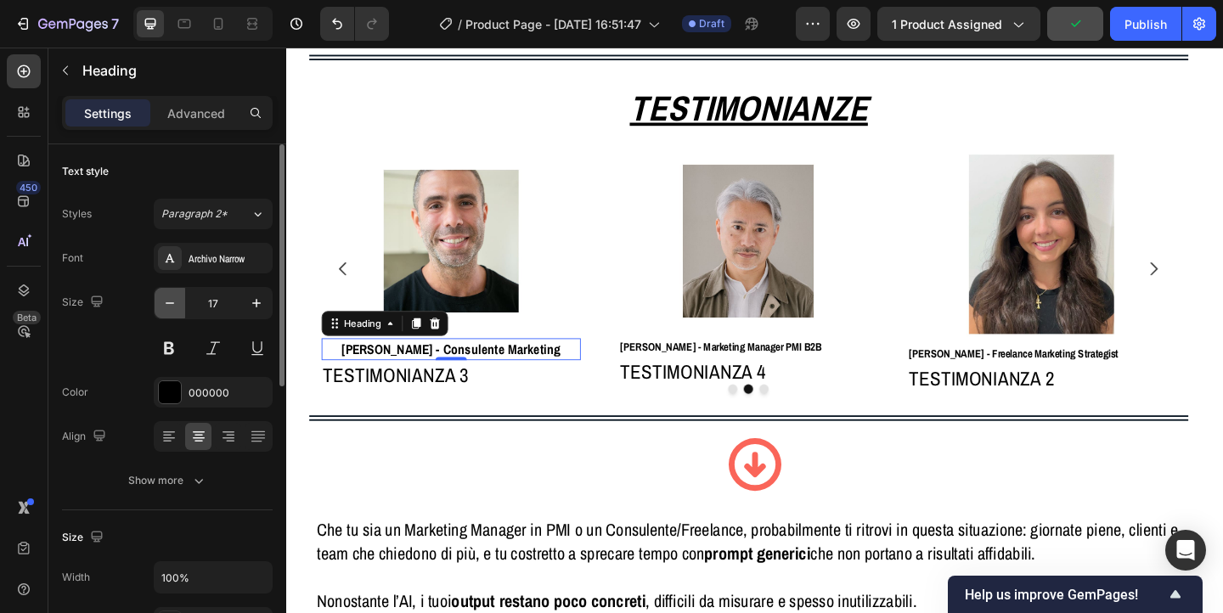
click at [164, 306] on icon "button" at bounding box center [169, 303] width 17 height 17
type input "15"
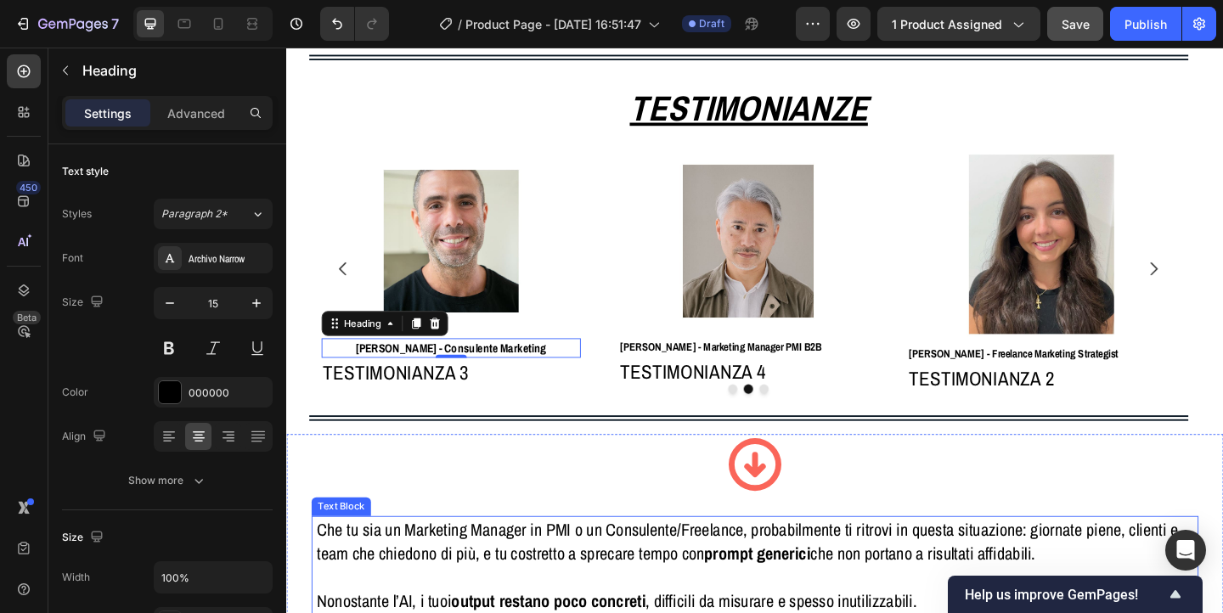
click at [369, 585] on p "Che tu sia un Marketing Manager in PMI o un Consulente/Freelance, probabilmente…" at bounding box center [795, 585] width 953 height 53
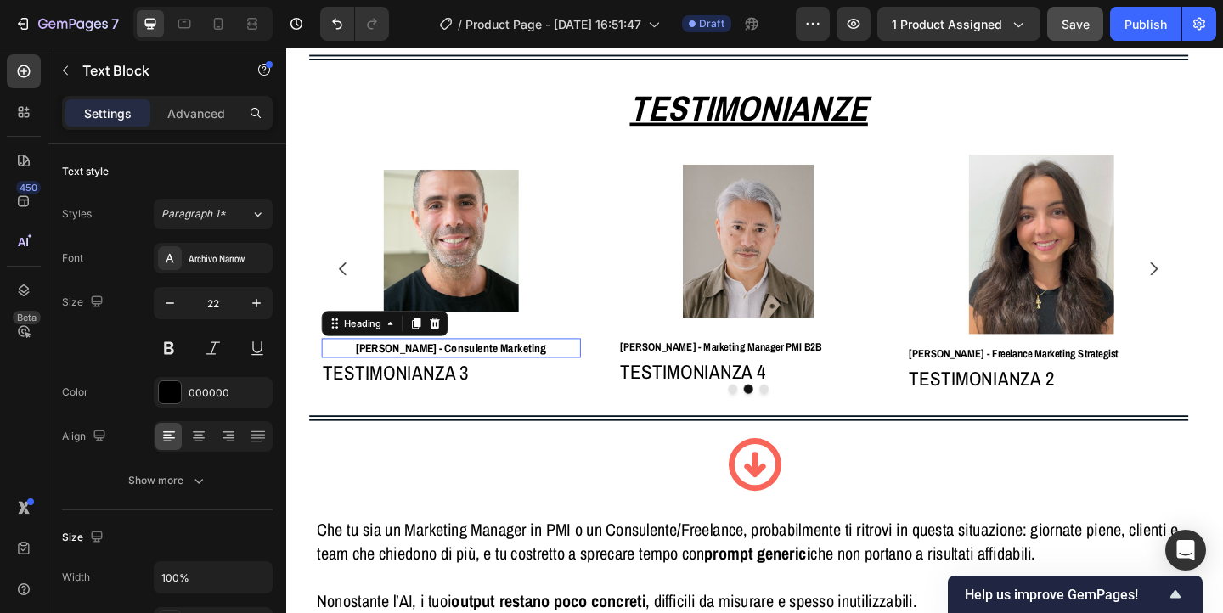
click at [441, 374] on strong "Marco B. - Consulente Marketing" at bounding box center [465, 374] width 207 height 18
click at [258, 306] on icon "button" at bounding box center [256, 303] width 17 height 17
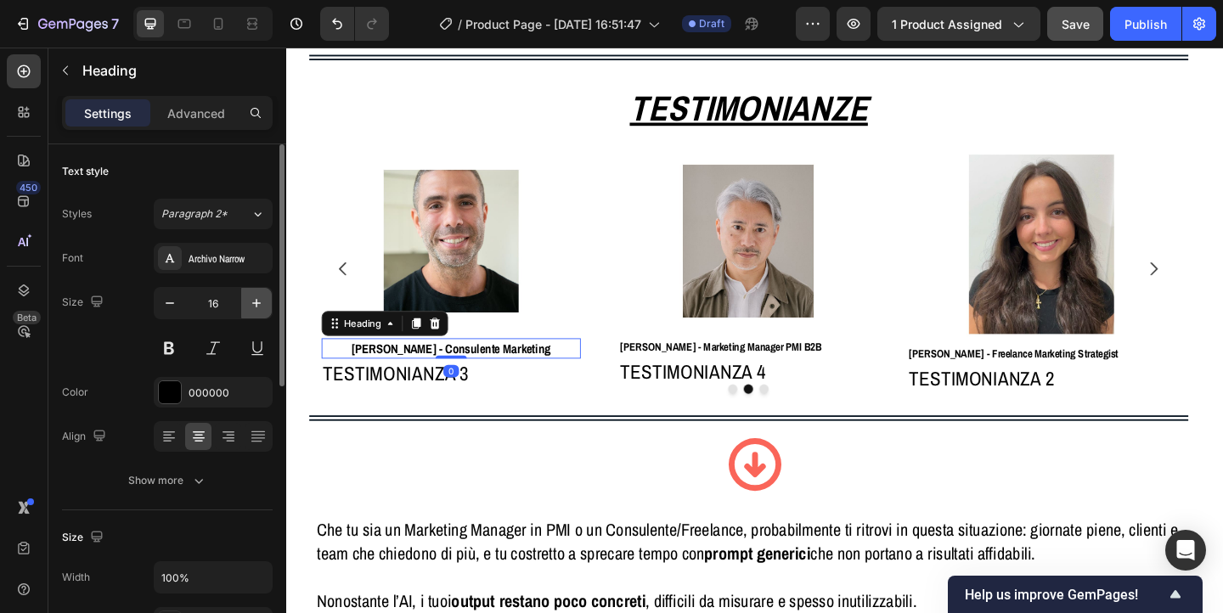
click at [258, 306] on icon "button" at bounding box center [256, 303] width 17 height 17
type input "18"
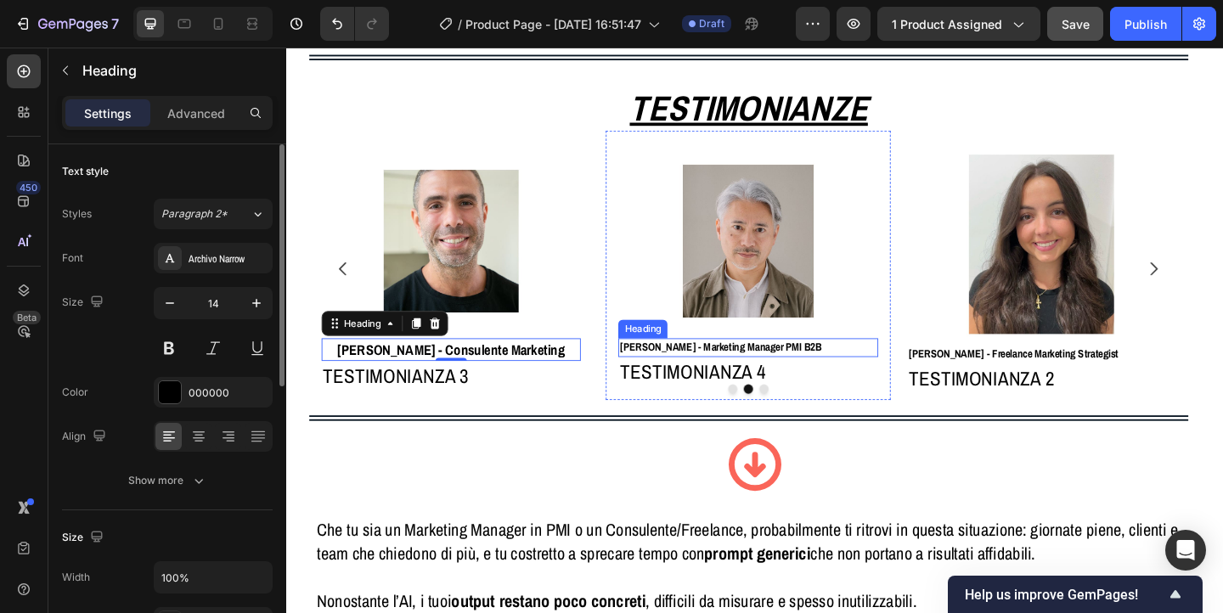
click at [720, 372] on strong "Luigi F. - Marketing Manager PMI B2B" at bounding box center [759, 372] width 219 height 15
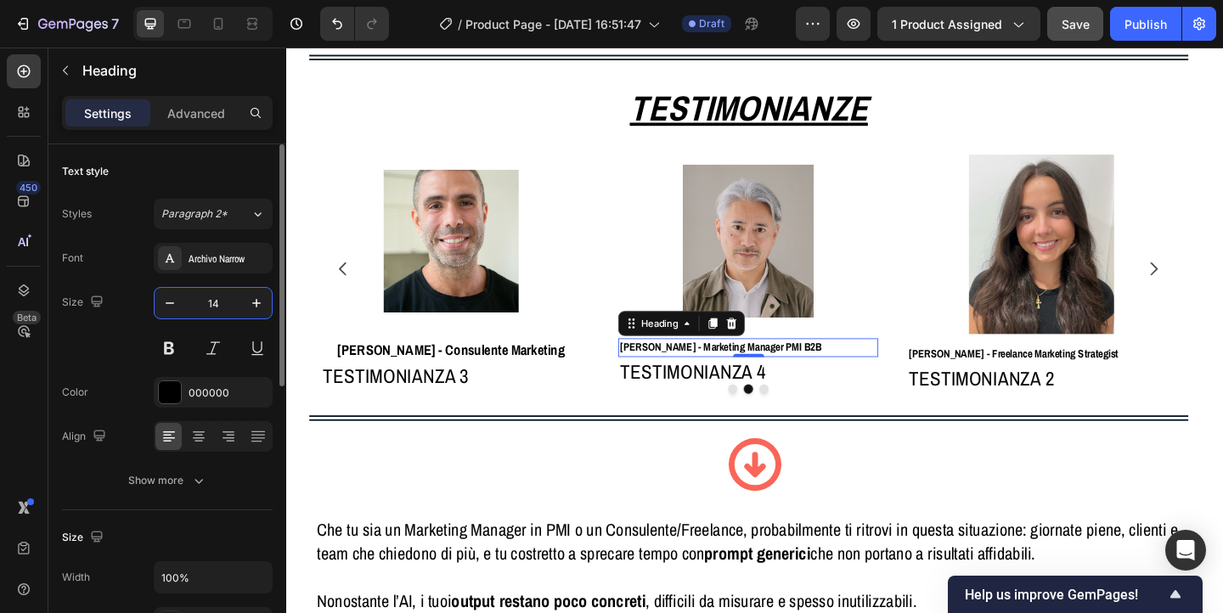
click at [223, 302] on input "14" at bounding box center [213, 303] width 56 height 31
type input "18"
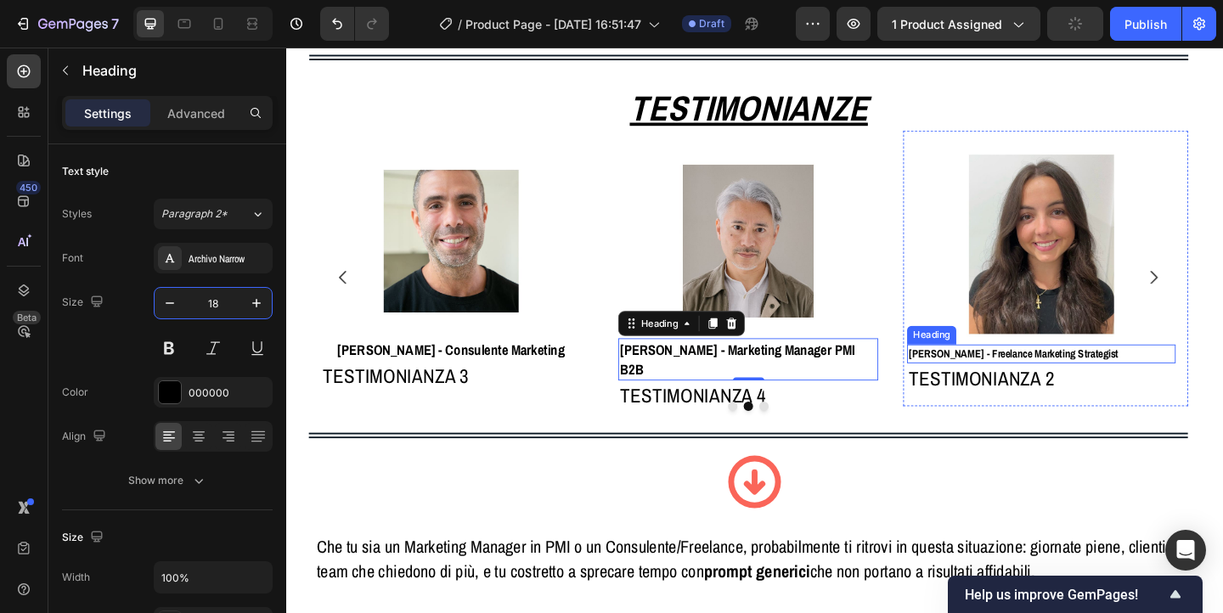
click at [1024, 384] on strong "Elena R. - Freelance Marketing Strategist" at bounding box center [1077, 379] width 229 height 15
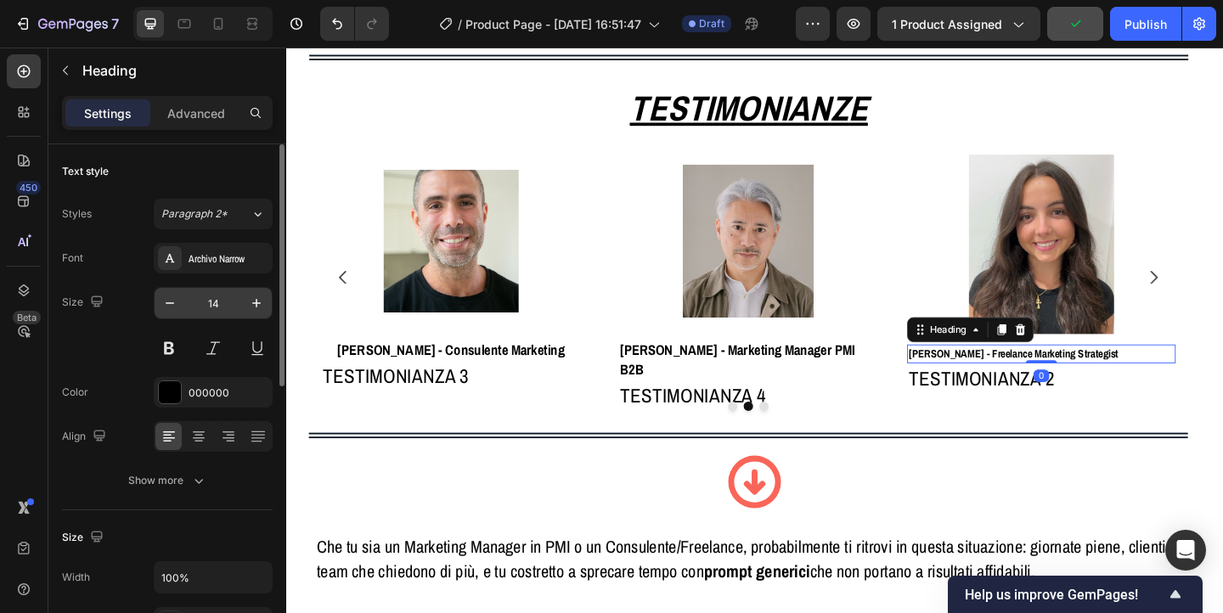
click at [234, 300] on input "14" at bounding box center [213, 303] width 56 height 31
type input "8"
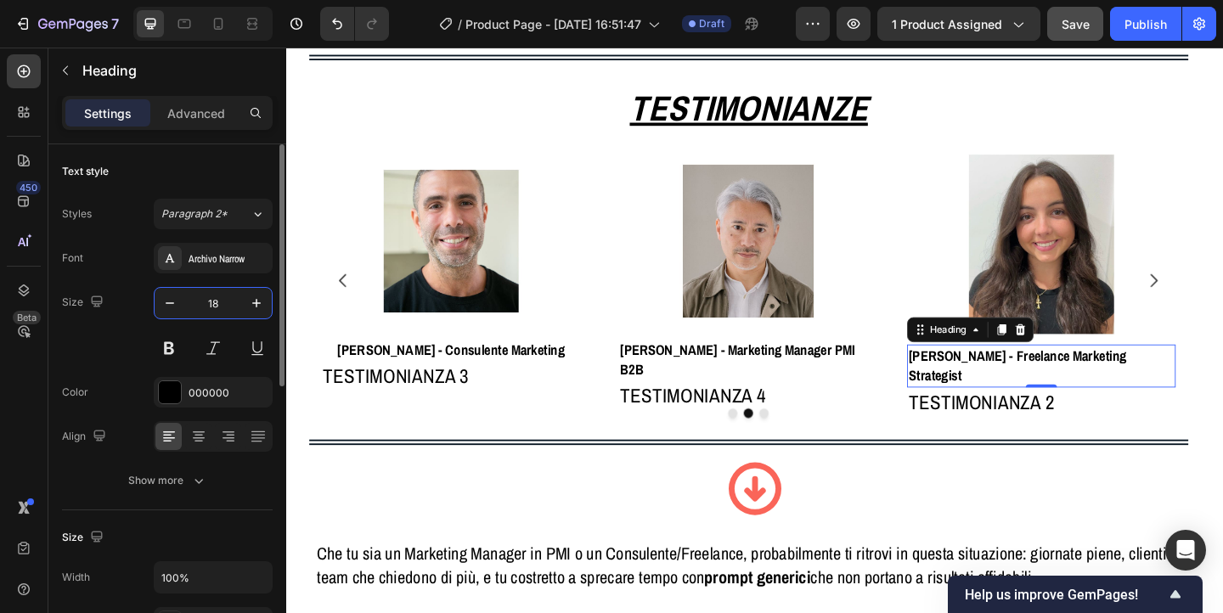
type input "18"
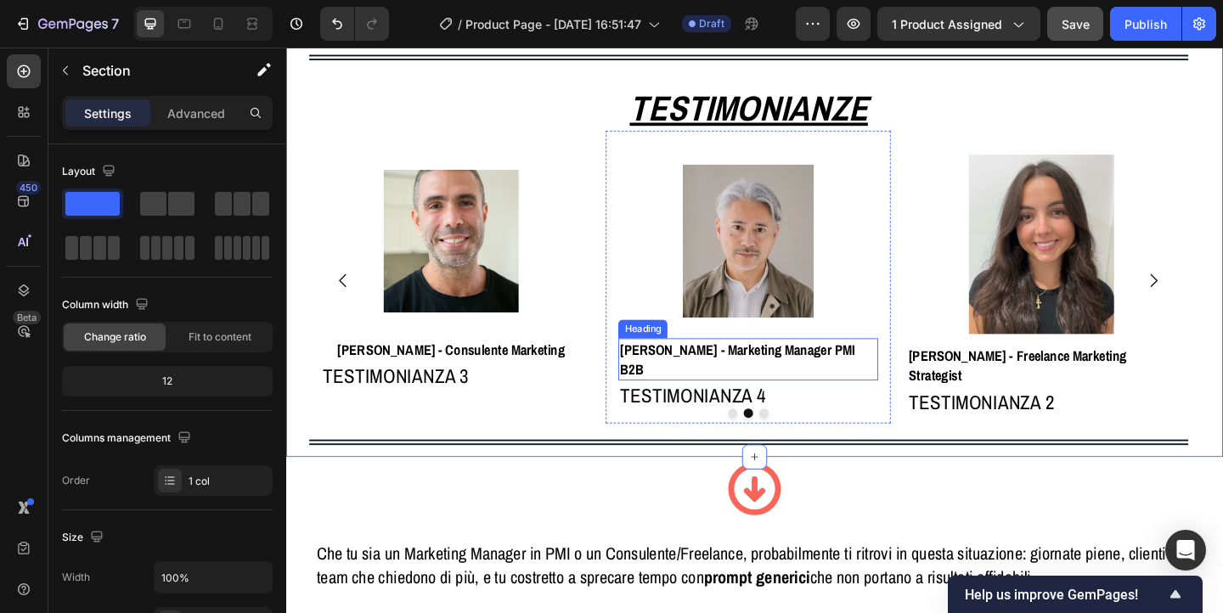
click at [730, 372] on strong "Luigi F. - Marketing Manager PMI B2B" at bounding box center [778, 386] width 256 height 42
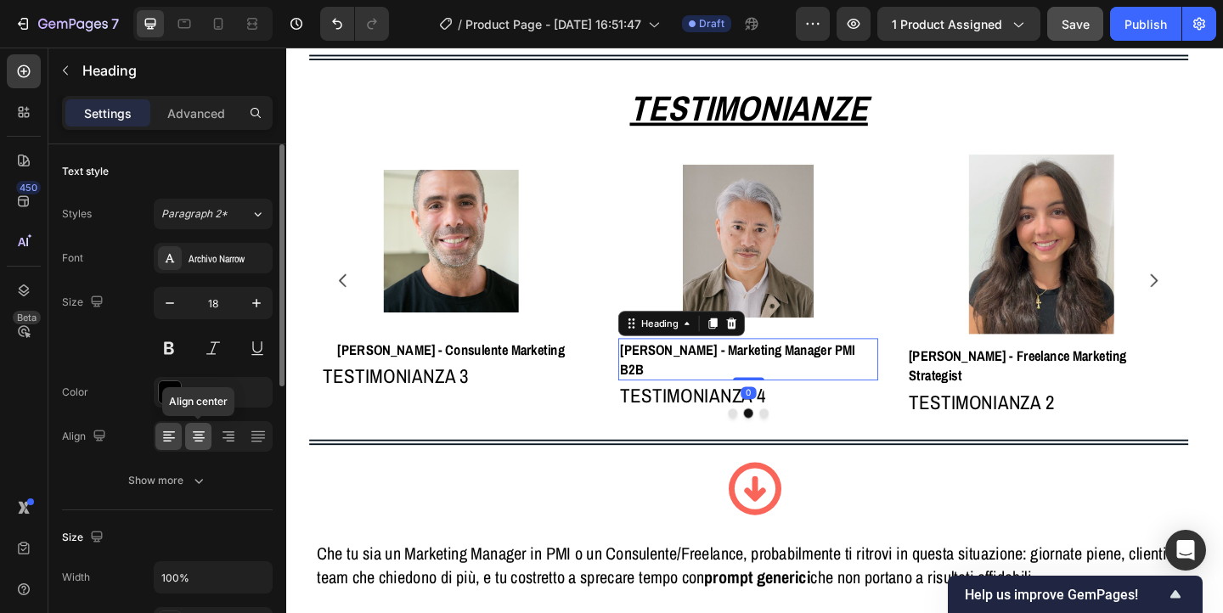
click at [193, 441] on icon at bounding box center [198, 436] width 17 height 17
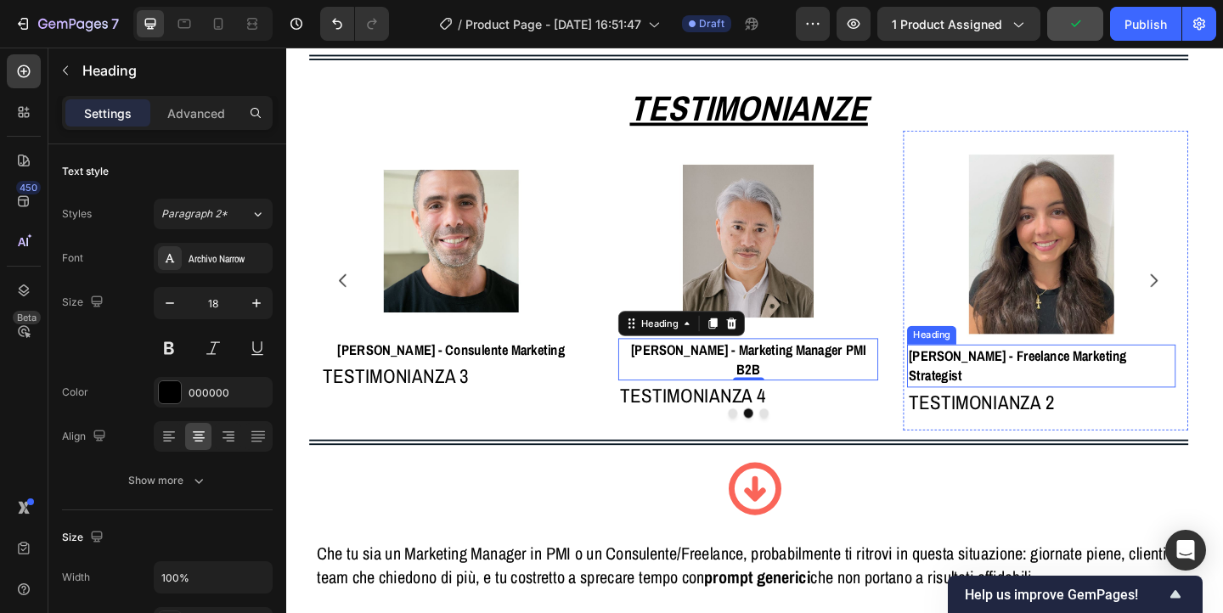
click at [1026, 380] on strong "Elena R. - Freelance Marketing Strategist" at bounding box center [1081, 393] width 237 height 42
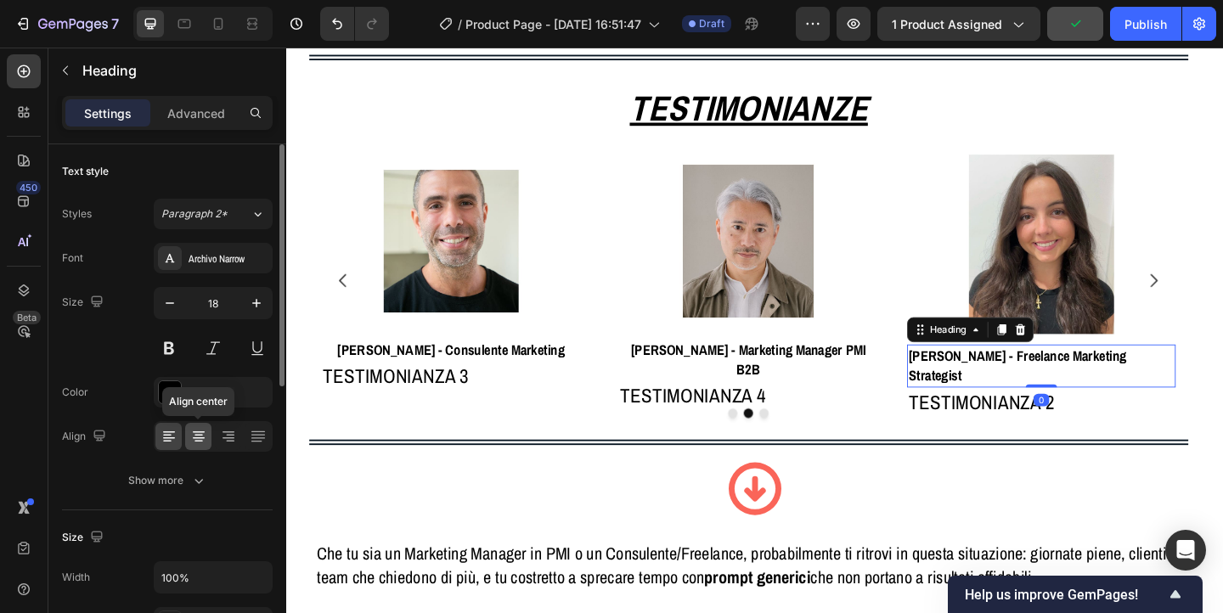
click at [193, 438] on icon at bounding box center [199, 439] width 12 height 2
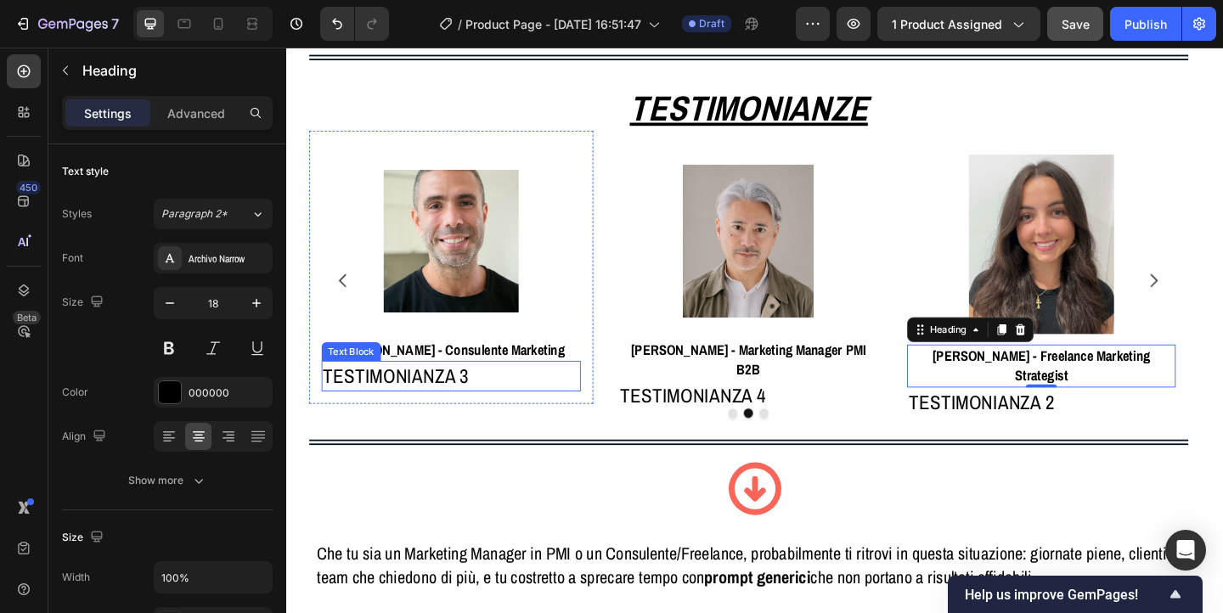
click at [406, 404] on p "TESTIMONIANZA 3" at bounding box center [466, 405] width 280 height 30
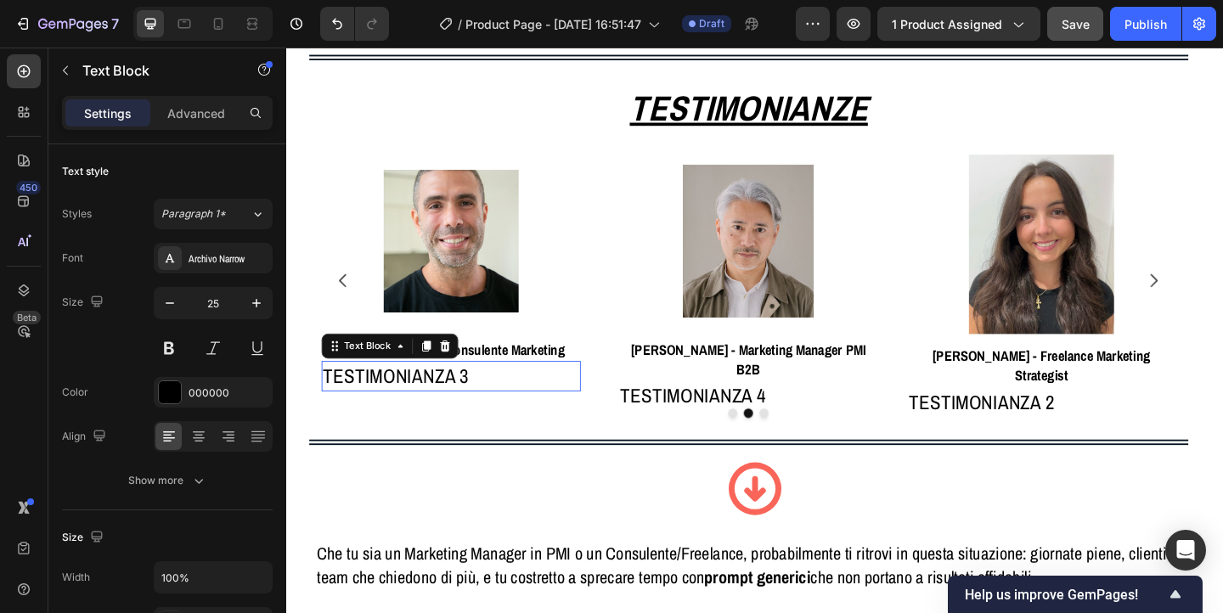
click at [406, 404] on p "TESTIMONIANZA 3" at bounding box center [466, 405] width 280 height 30
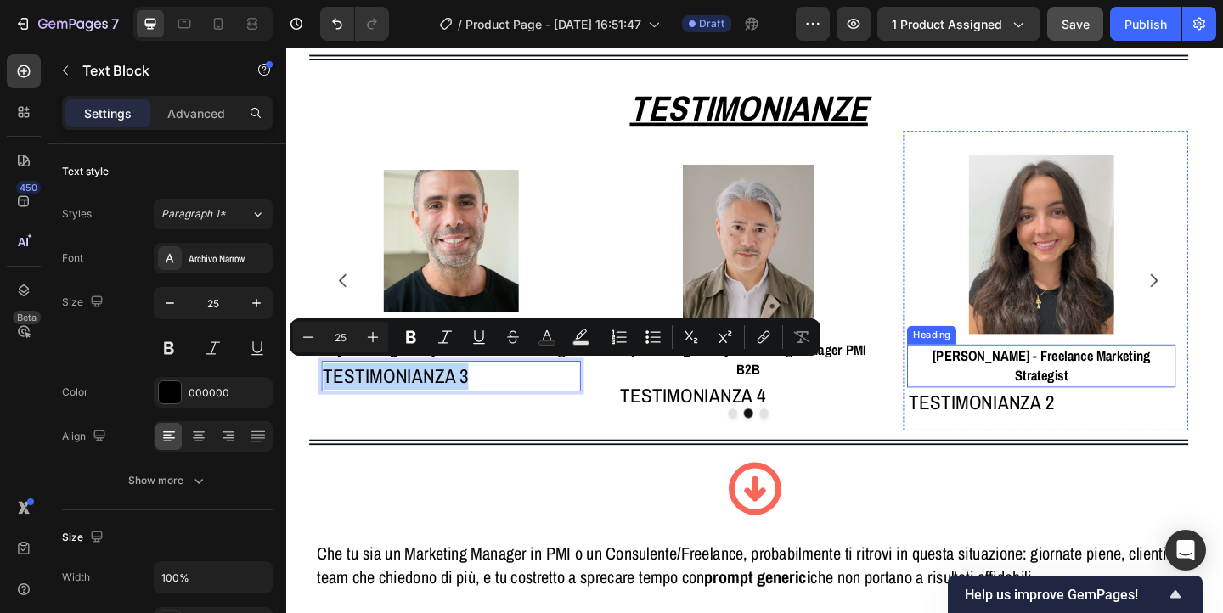
click at [1017, 387] on strong "Elena R. - Freelance Marketing Strategist" at bounding box center [1108, 393] width 237 height 42
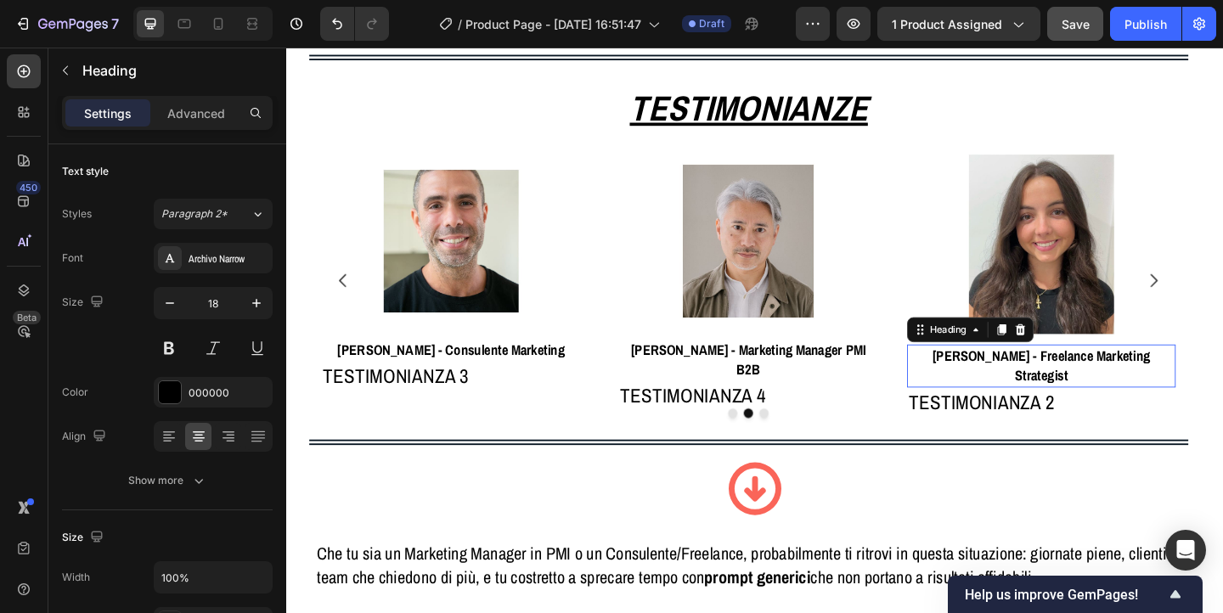
click at [1017, 387] on strong "Elena R. - Freelance Marketing Strategist" at bounding box center [1108, 393] width 237 height 42
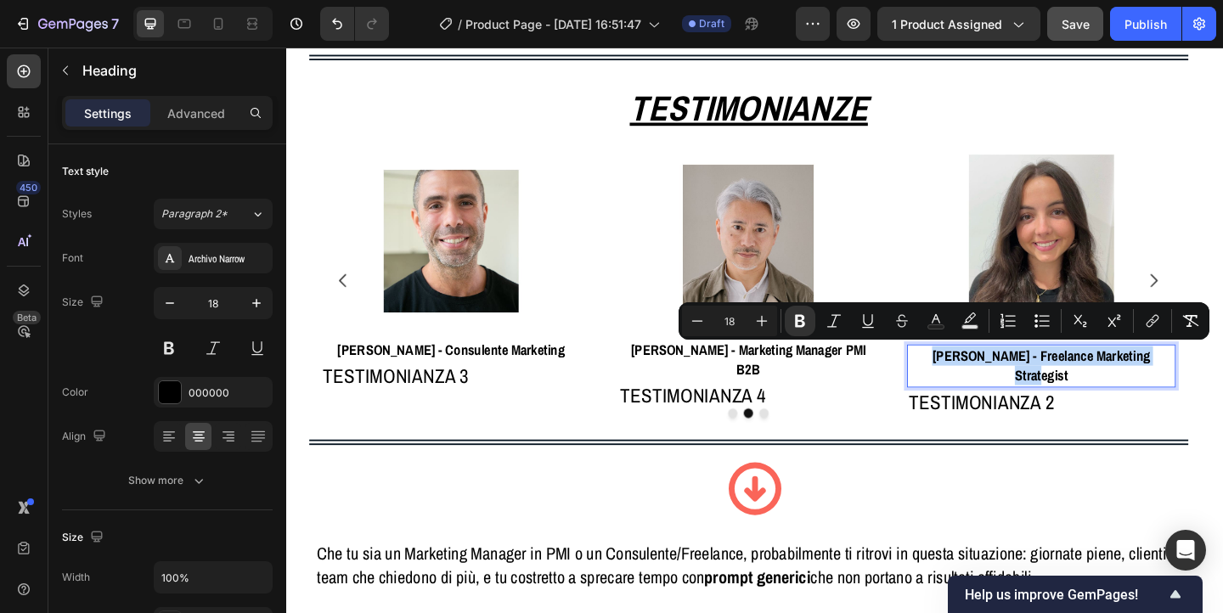
click at [1017, 387] on strong "Elena R. - Freelance Marketing Strategist" at bounding box center [1108, 393] width 237 height 42
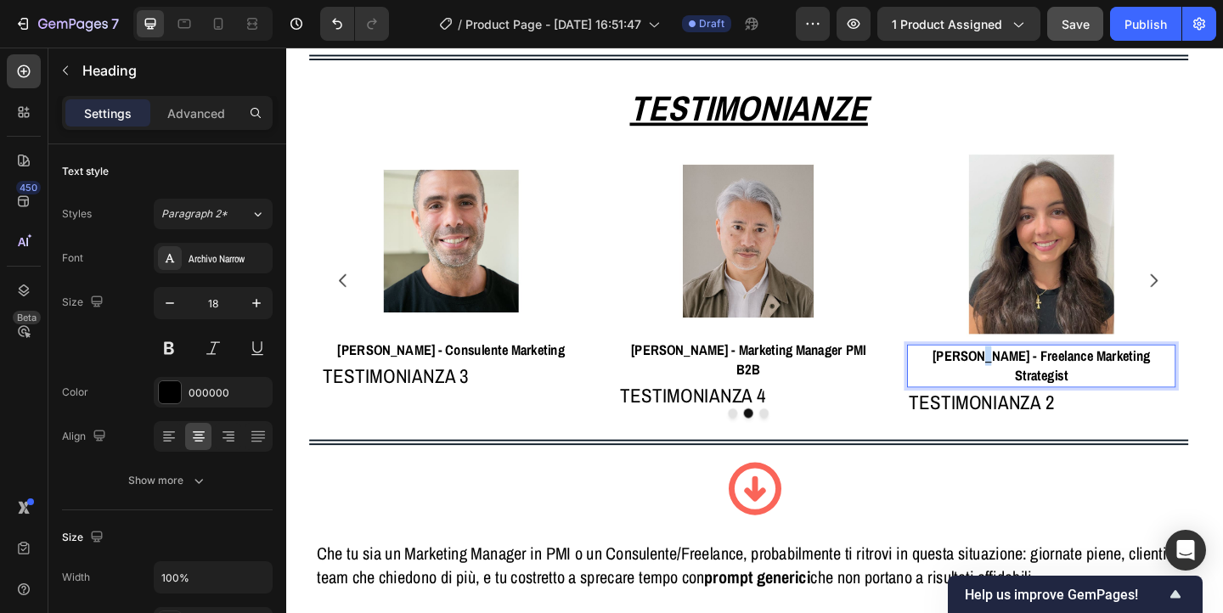
click at [1031, 386] on strong "Elena R. - Freelance Marketing Strategist" at bounding box center [1108, 393] width 237 height 42
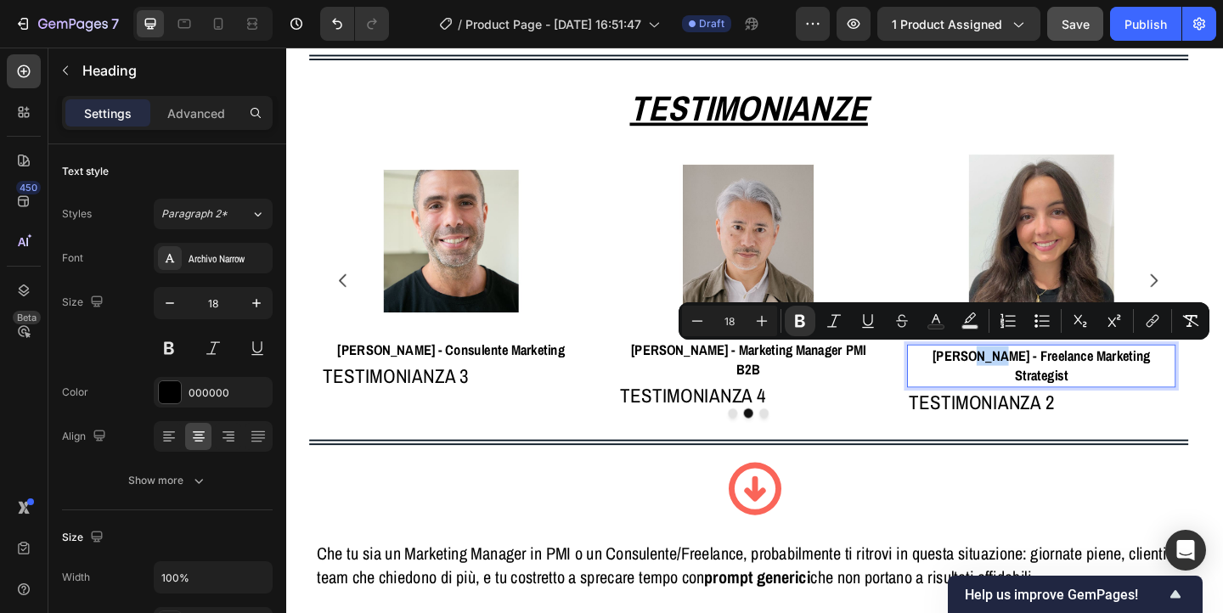
drag, startPoint x: 1043, startPoint y: 386, endPoint x: 1026, endPoint y: 389, distance: 17.3
click at [1025, 389] on strong "Elena R. - Freelance Marketing Strategist" at bounding box center [1108, 393] width 237 height 42
click at [1031, 389] on strong "Elena R. - Freelance Marketing Strategist" at bounding box center [1108, 393] width 237 height 42
drag, startPoint x: 1035, startPoint y: 389, endPoint x: 986, endPoint y: 392, distance: 49.3
click at [990, 392] on strong "Elena R. - Freelance Marketing Strategist" at bounding box center [1108, 393] width 237 height 42
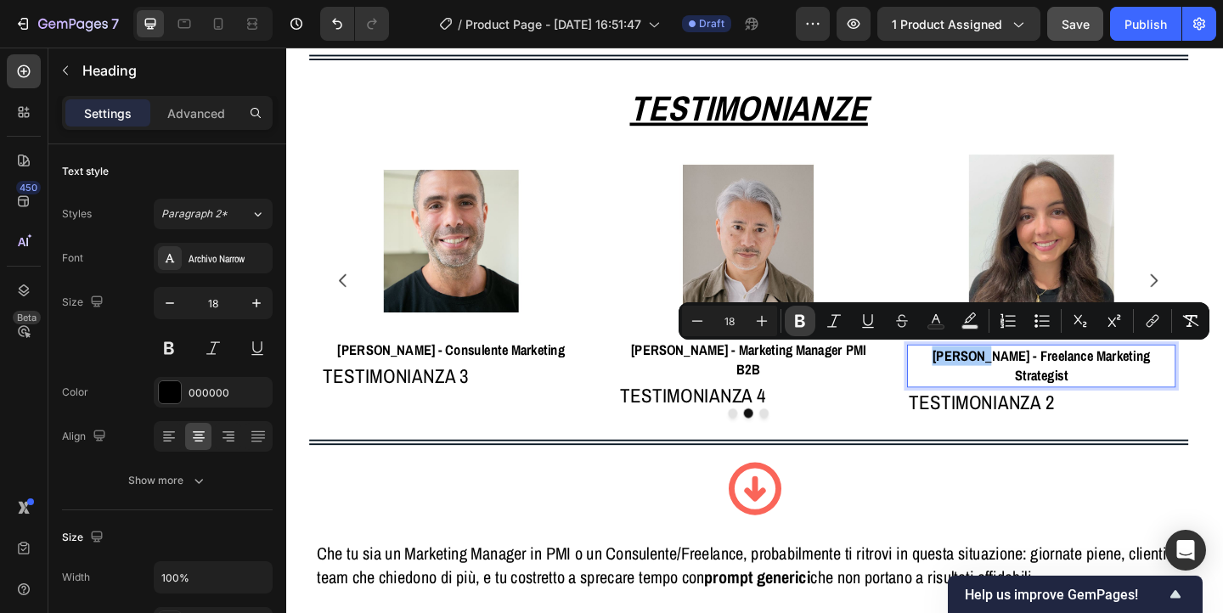
click at [798, 319] on icon "Editor contextual toolbar" at bounding box center [800, 321] width 10 height 13
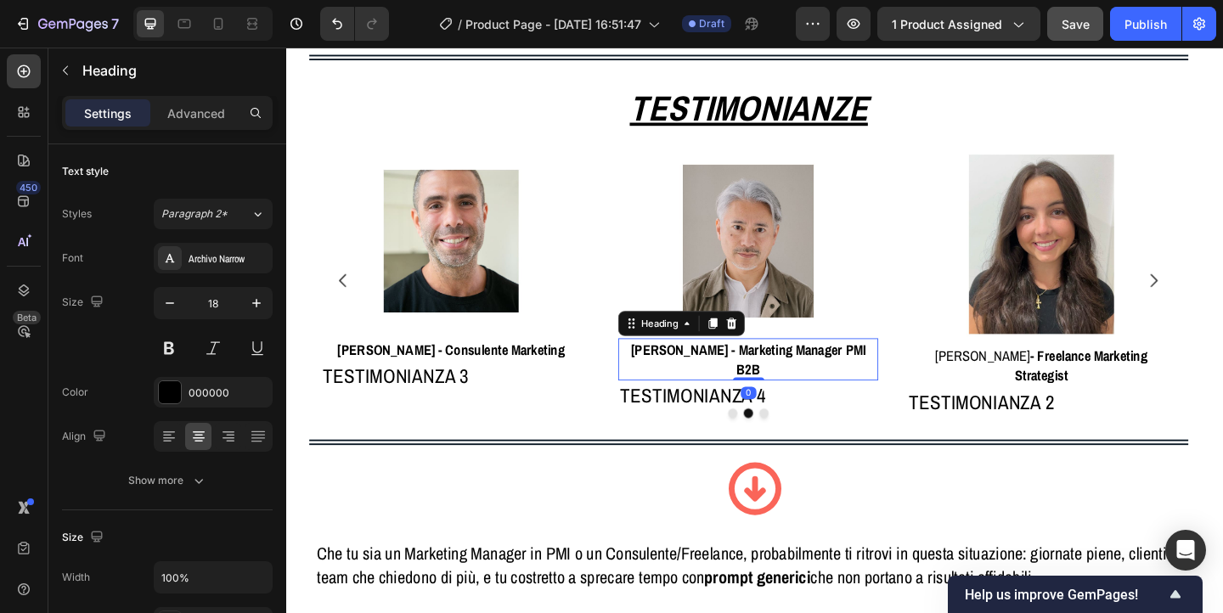
click at [704, 377] on strong "Luigi F. - Marketing Manager PMI B2B" at bounding box center [789, 386] width 256 height 42
click at [717, 377] on strong "Luigi F. - Marketing Manager PMI B2B" at bounding box center [789, 386] width 256 height 42
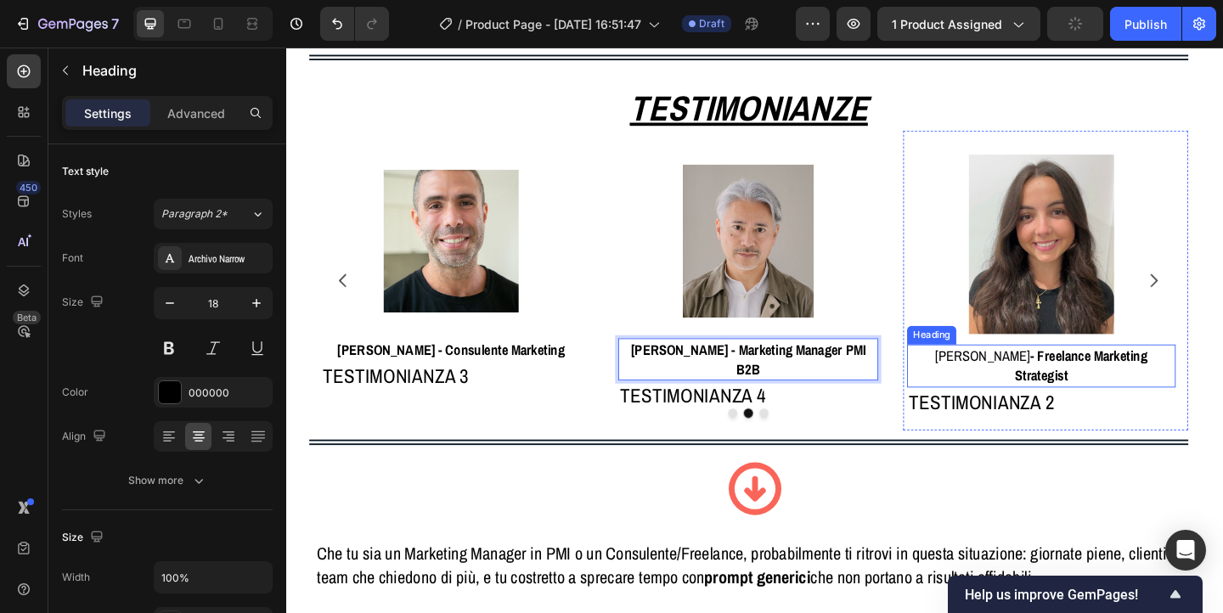
click at [1079, 384] on strong "- Freelance Marketing Strategist" at bounding box center [1151, 393] width 144 height 42
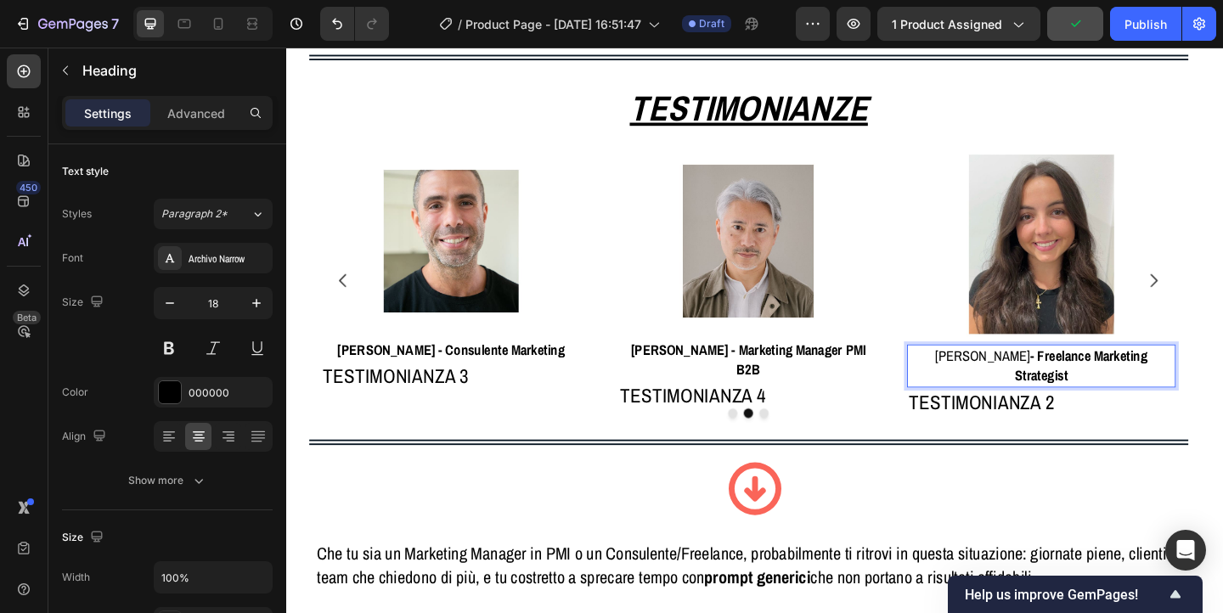
click at [1079, 384] on strong "- Freelance Marketing Strategist" at bounding box center [1151, 393] width 144 height 42
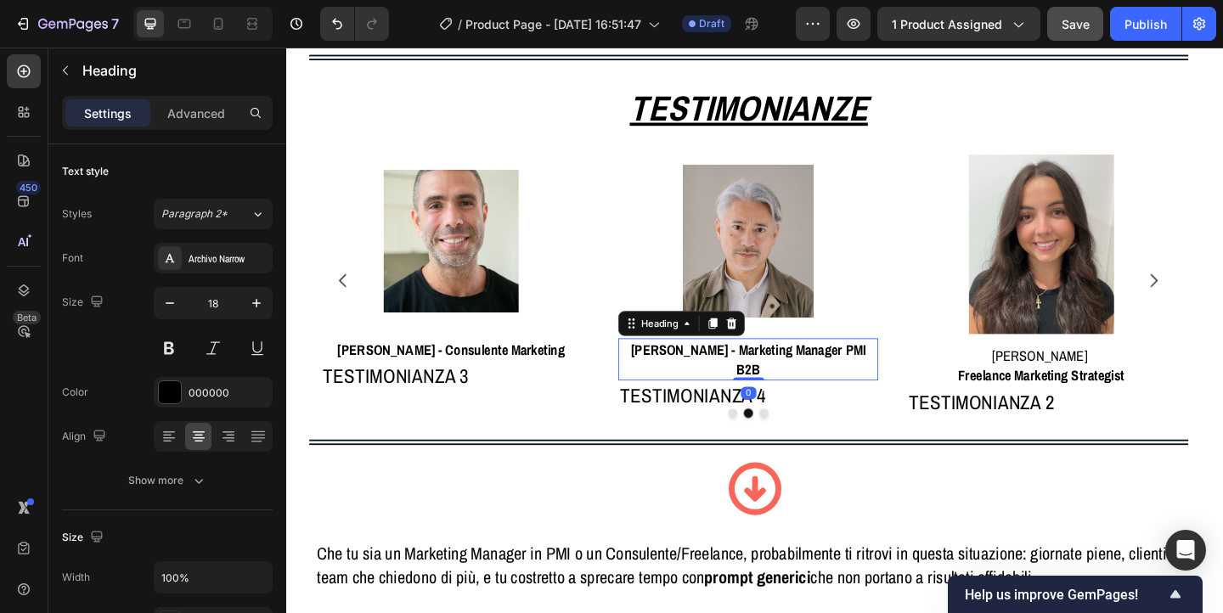
click at [724, 376] on strong "Luigi F. - Marketing Manager PMI B2B" at bounding box center [789, 386] width 256 height 42
click at [732, 377] on strong "Luigi F. - Marketing Manager PMI B2B" at bounding box center [789, 386] width 256 height 42
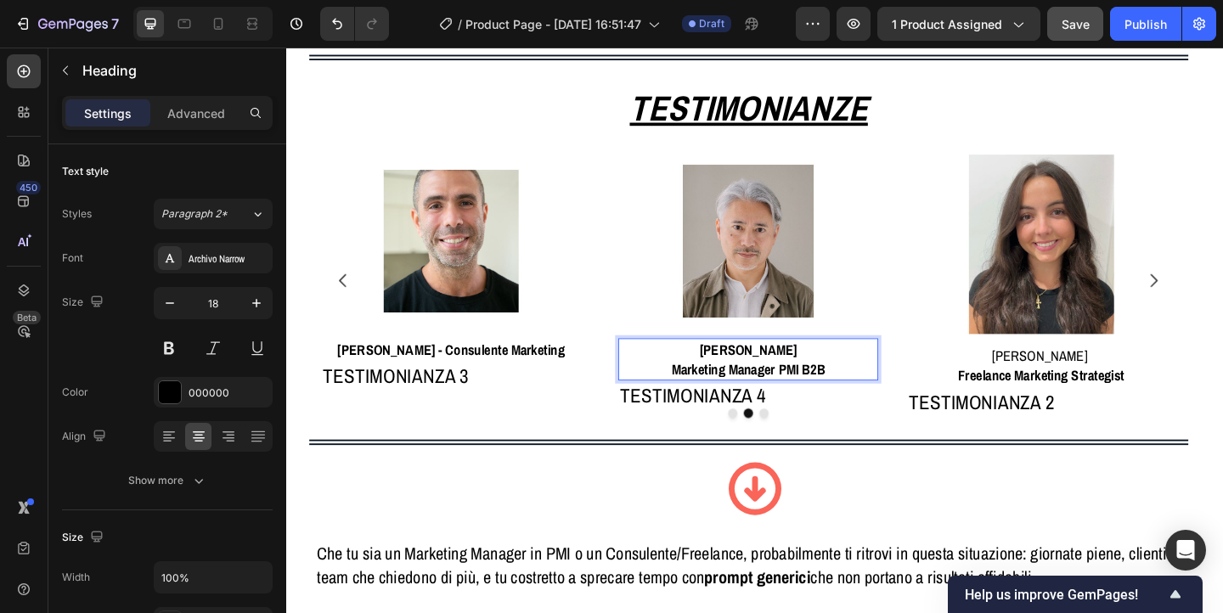
click at [784, 376] on strong "[PERSON_NAME]" at bounding box center [789, 375] width 106 height 21
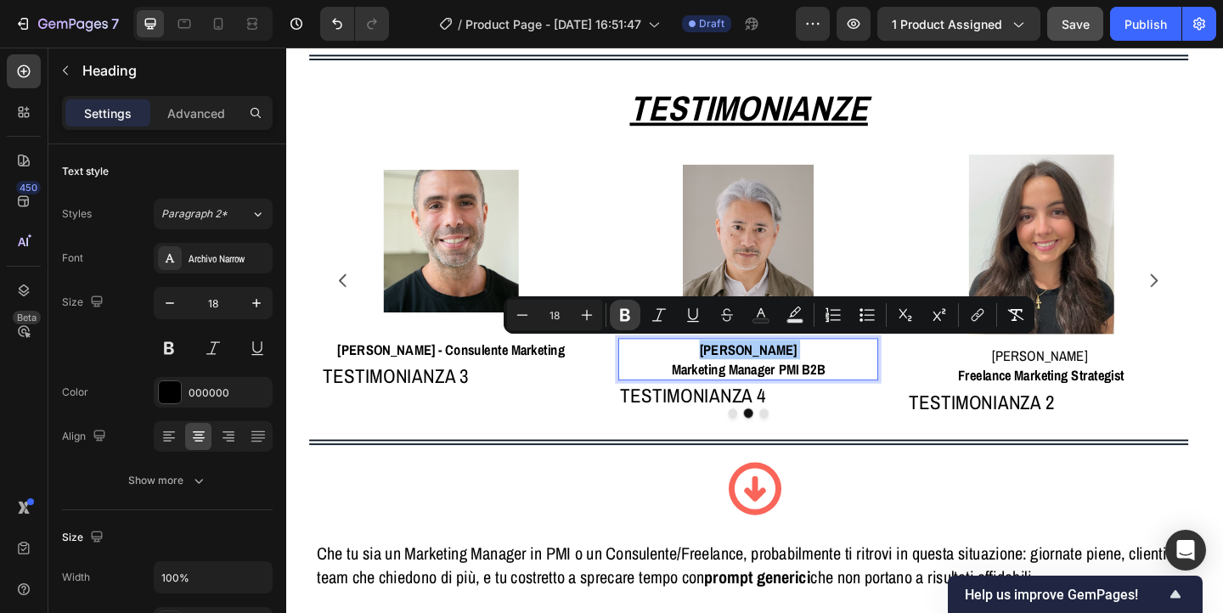
click at [617, 311] on icon "Editor contextual toolbar" at bounding box center [625, 315] width 17 height 17
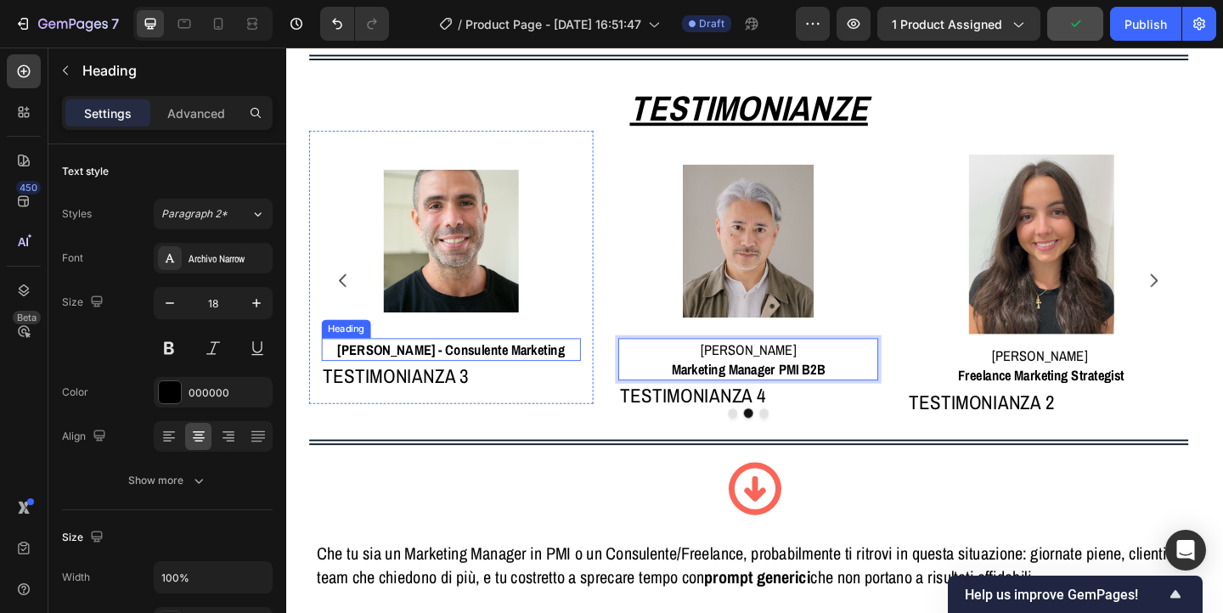
click at [433, 381] on strong "Marco B. - Consulente Marketing" at bounding box center [465, 375] width 247 height 21
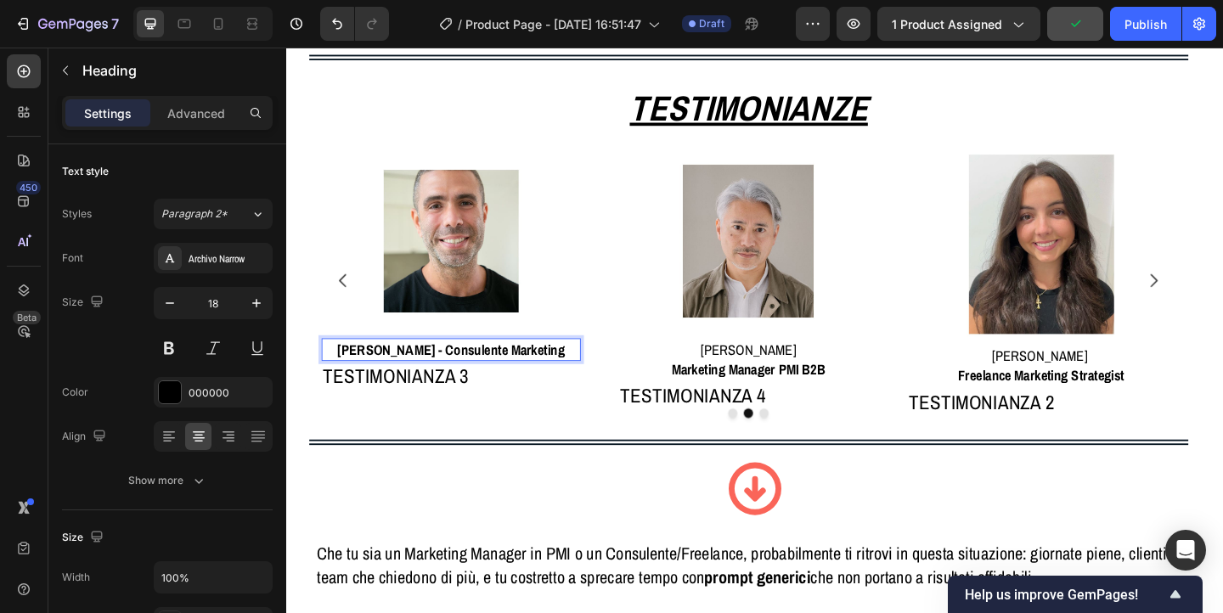
click at [433, 381] on strong "Marco B. - Consulente Marketing" at bounding box center [465, 375] width 247 height 21
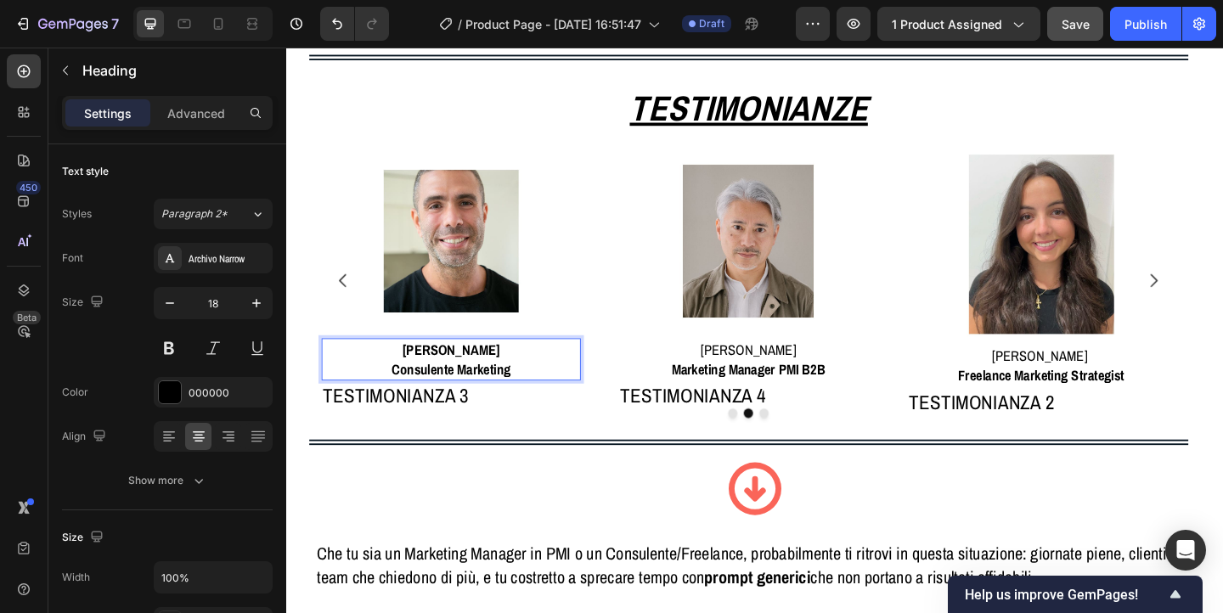
click at [460, 375] on strong "[PERSON_NAME]" at bounding box center [466, 375] width 106 height 21
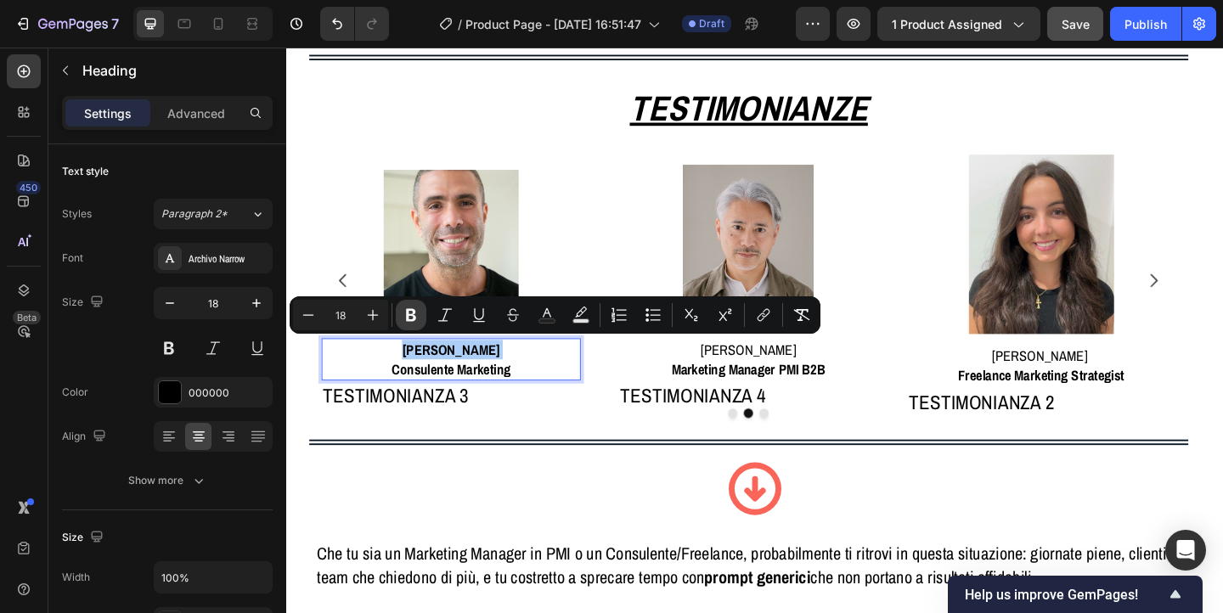
click at [410, 313] on icon "Editor contextual toolbar" at bounding box center [411, 315] width 17 height 17
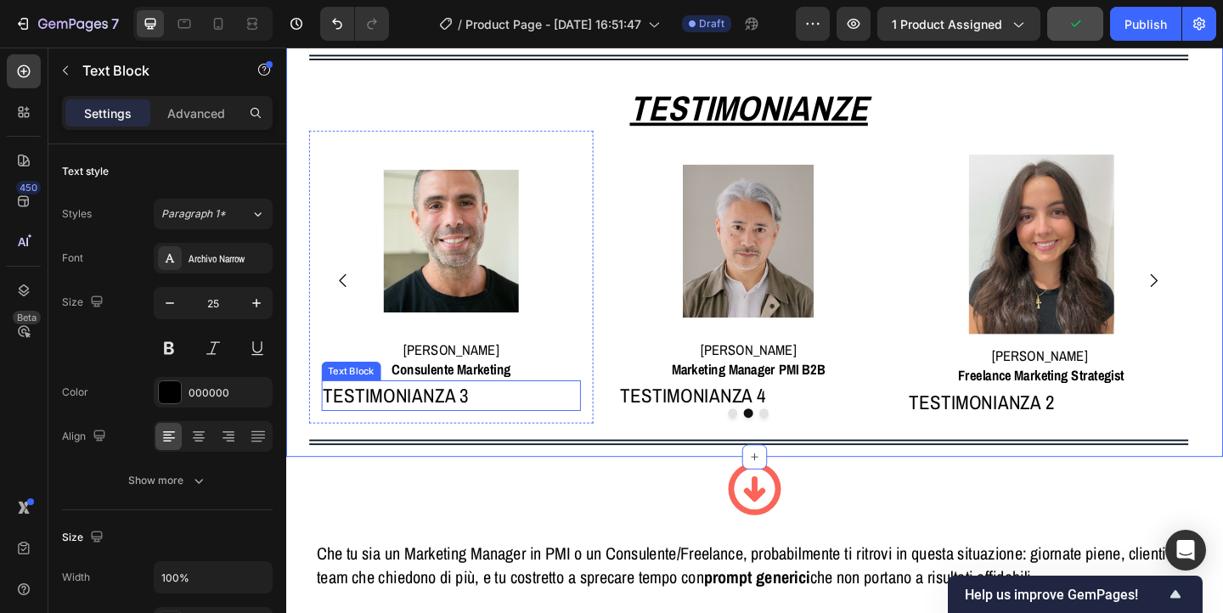
click at [471, 425] on p "TESTIMONIANZA 3" at bounding box center [466, 426] width 280 height 30
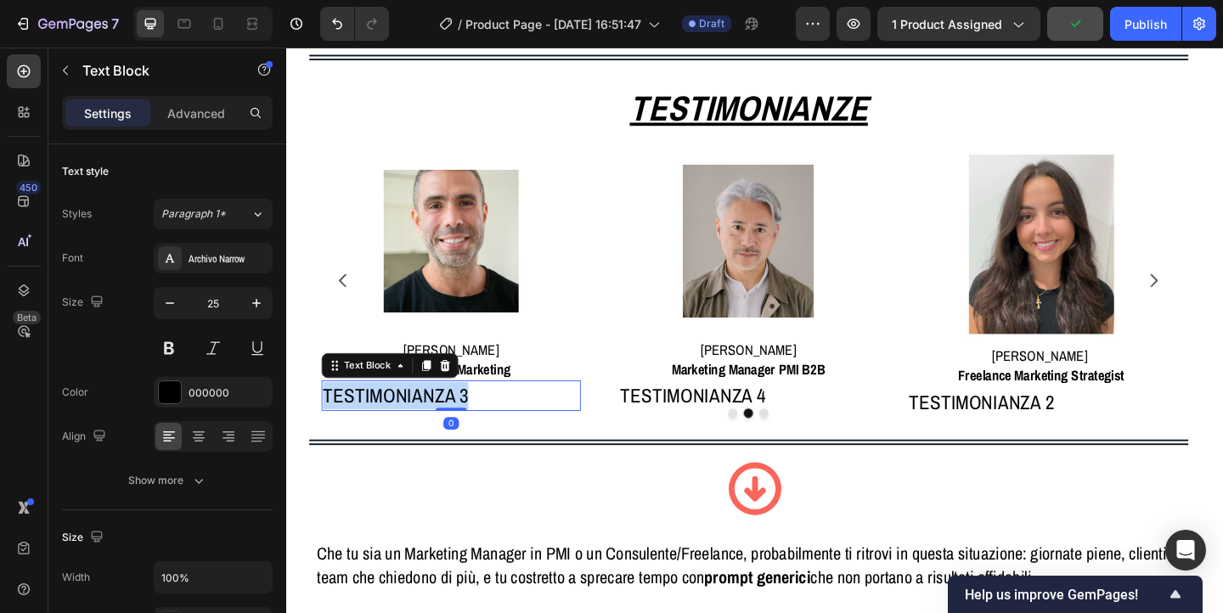
click at [471, 425] on p "TESTIMONIANZA 3" at bounding box center [466, 426] width 280 height 30
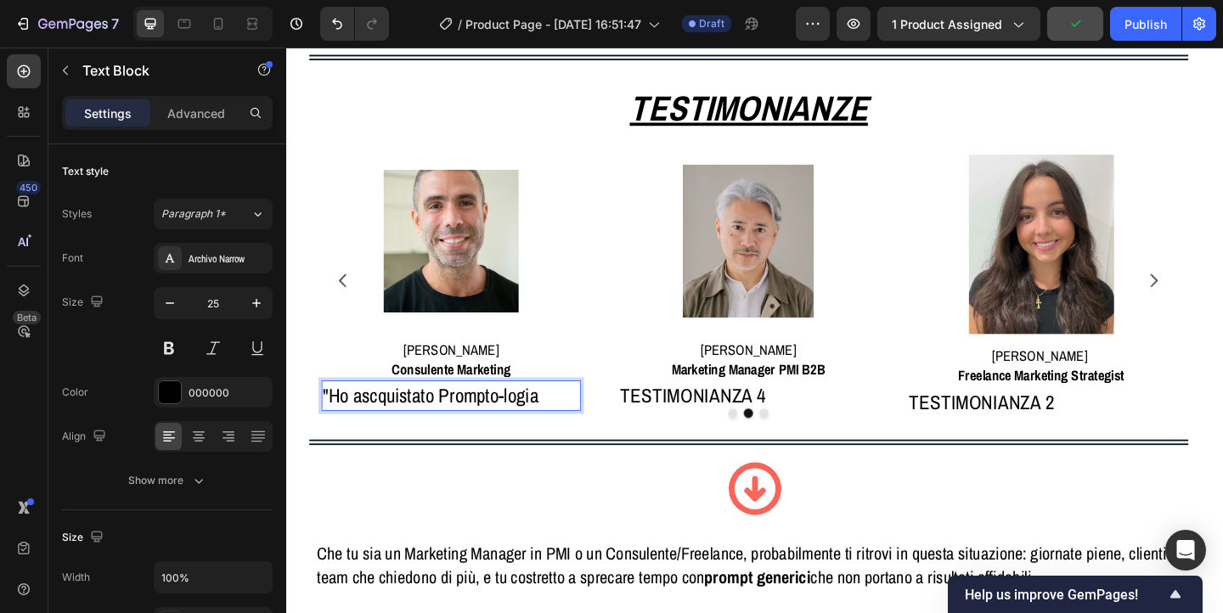
click at [376, 427] on p ""Ho ascquistato Prompto-logia" at bounding box center [466, 426] width 280 height 30
click at [566, 430] on p ""Ho acquistato Prompto-logia" at bounding box center [466, 426] width 280 height 30
click at [692, 426] on p "TESTIMONIANZA 4" at bounding box center [790, 426] width 280 height 30
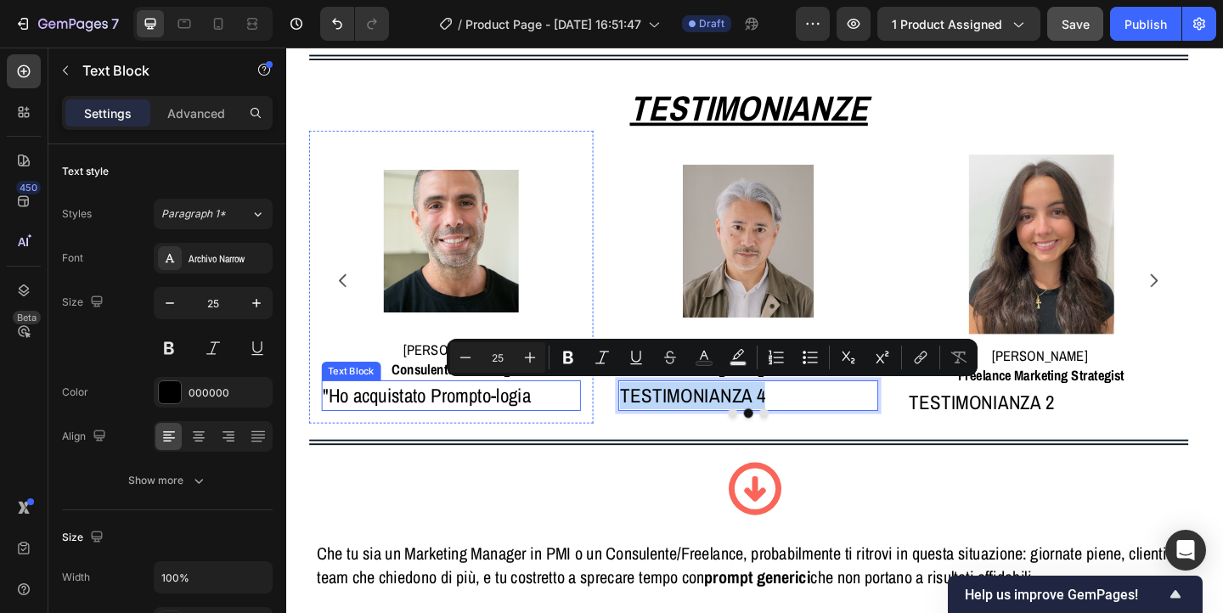
click at [408, 423] on p ""Ho acquistato Prompto-logia" at bounding box center [466, 426] width 280 height 30
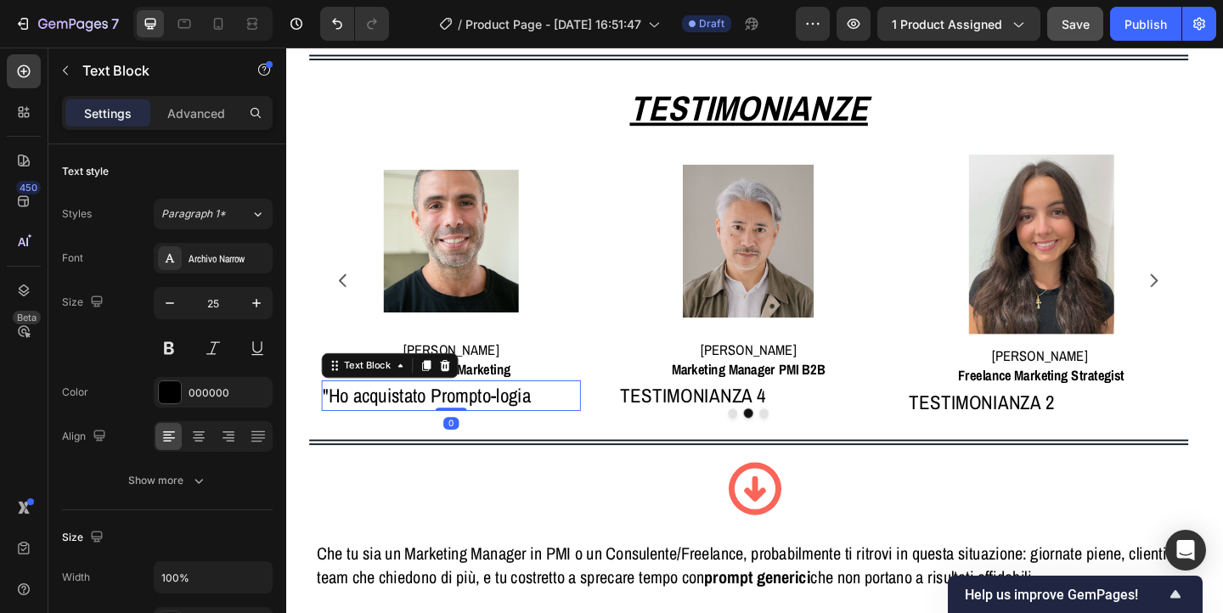
click at [408, 423] on p ""Ho acquistato Prompto-logia" at bounding box center [466, 426] width 280 height 30
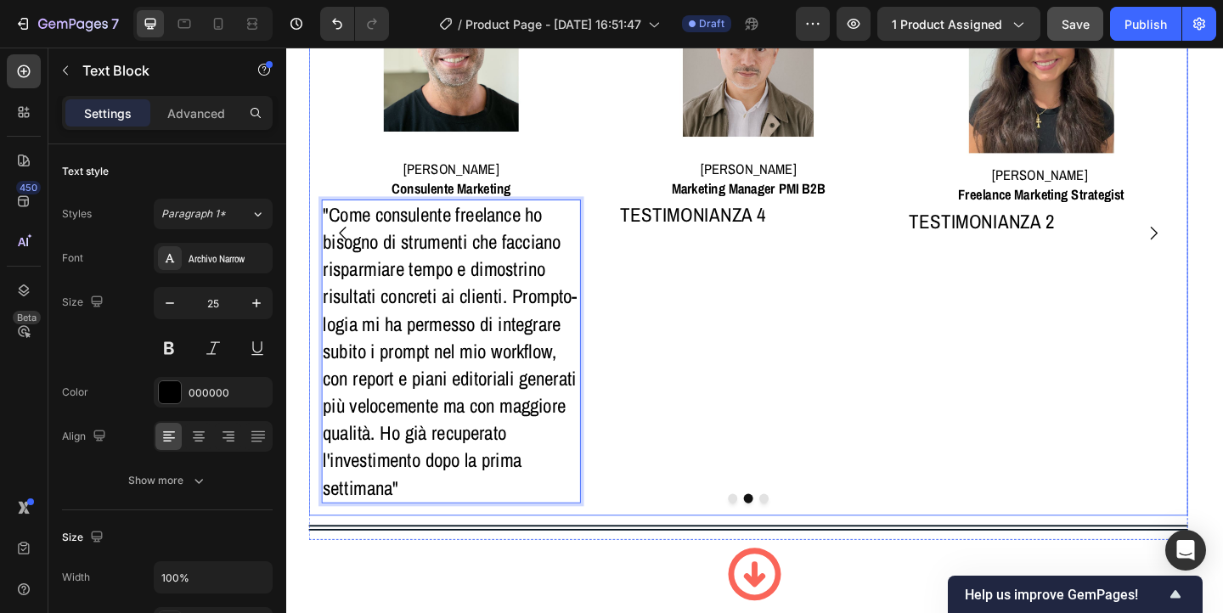
scroll to position [1225, 0]
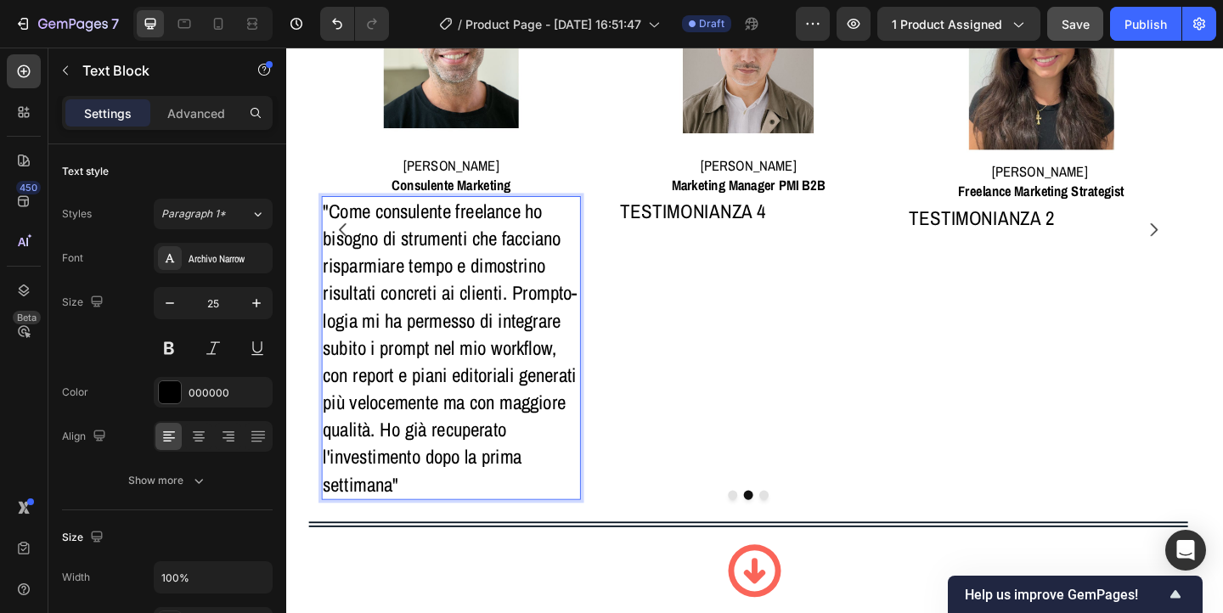
click at [524, 519] on p ""Come consulente freelance ho bisogno di strumenti che facciano risparmiare tem…" at bounding box center [466, 374] width 280 height 327
click at [172, 311] on icon "button" at bounding box center [169, 303] width 17 height 17
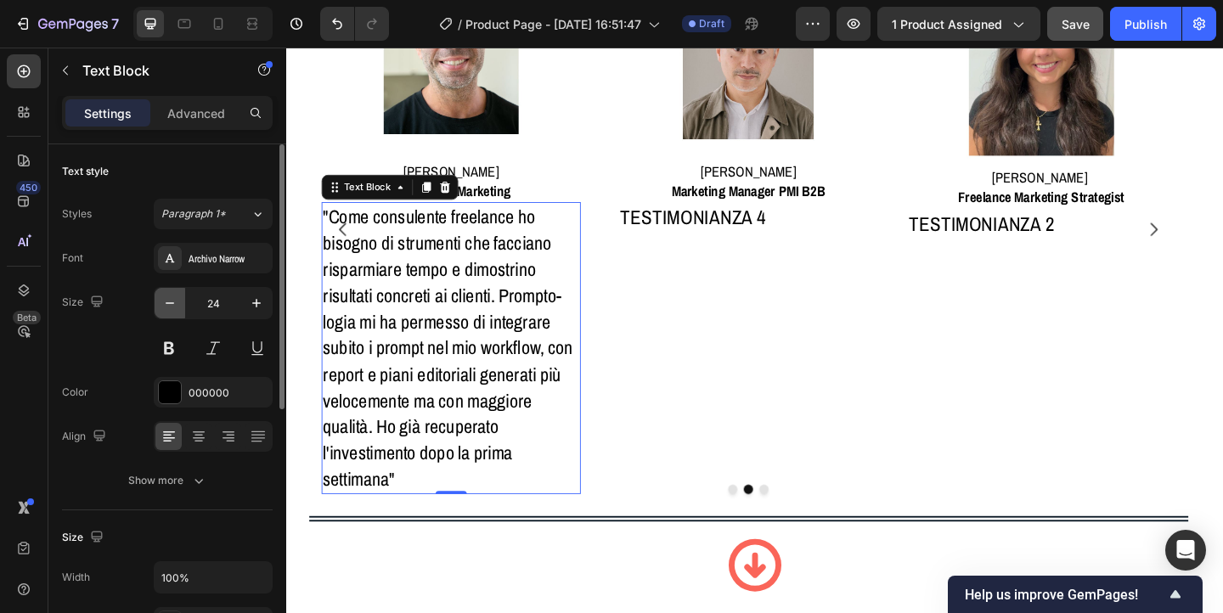
click at [172, 311] on icon "button" at bounding box center [169, 303] width 17 height 17
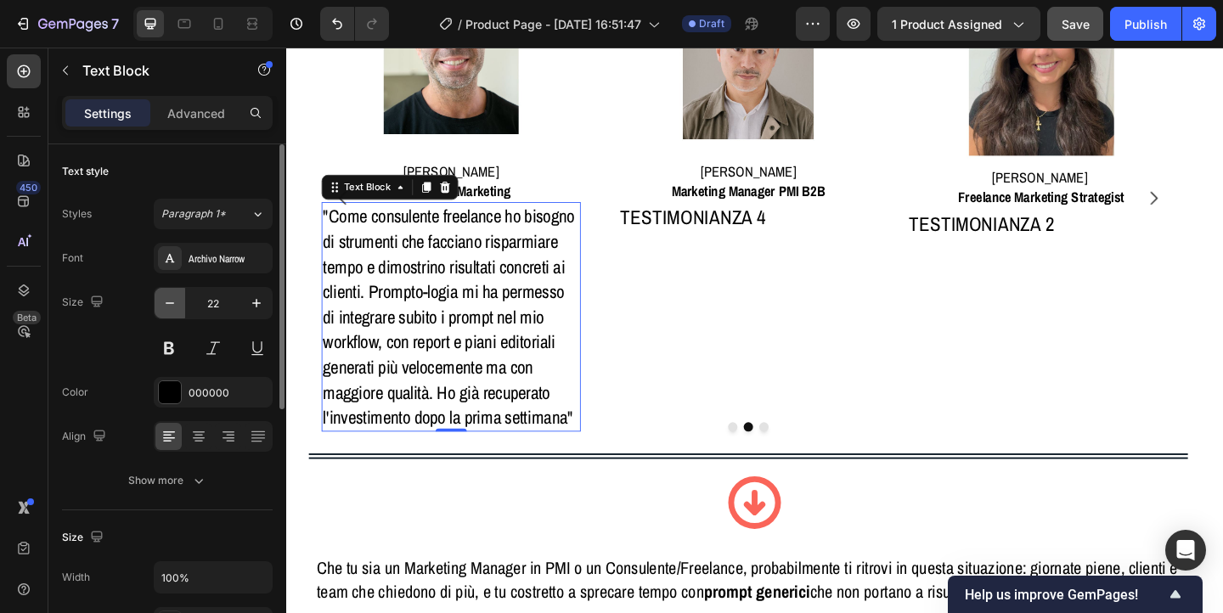
click at [172, 311] on icon "button" at bounding box center [169, 303] width 17 height 17
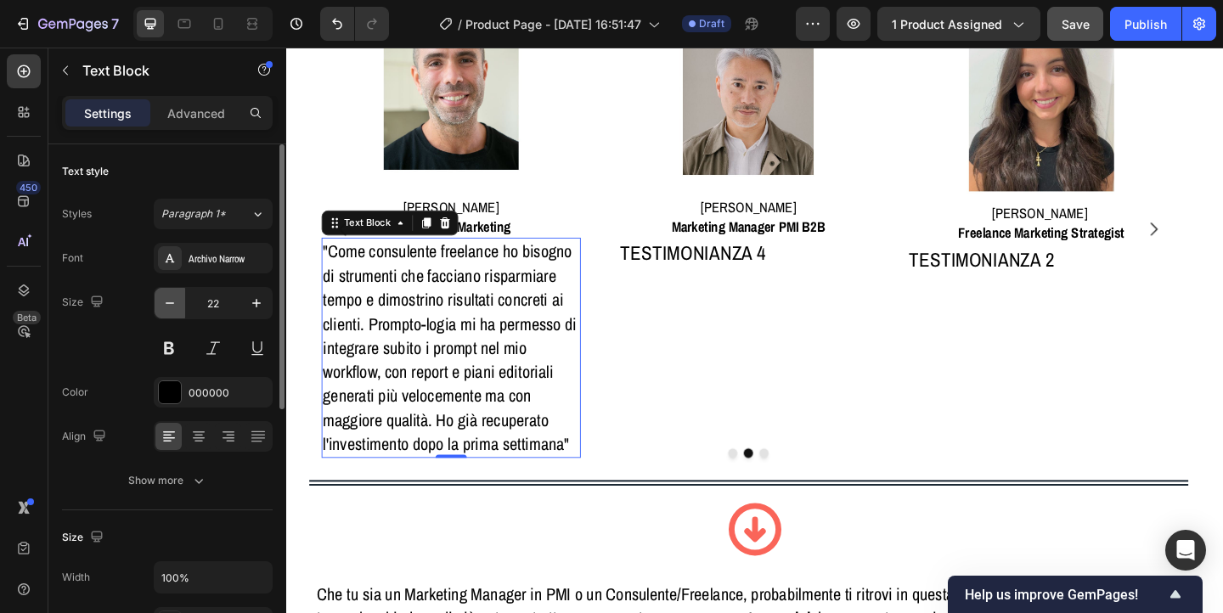
click at [172, 311] on icon "button" at bounding box center [169, 303] width 17 height 17
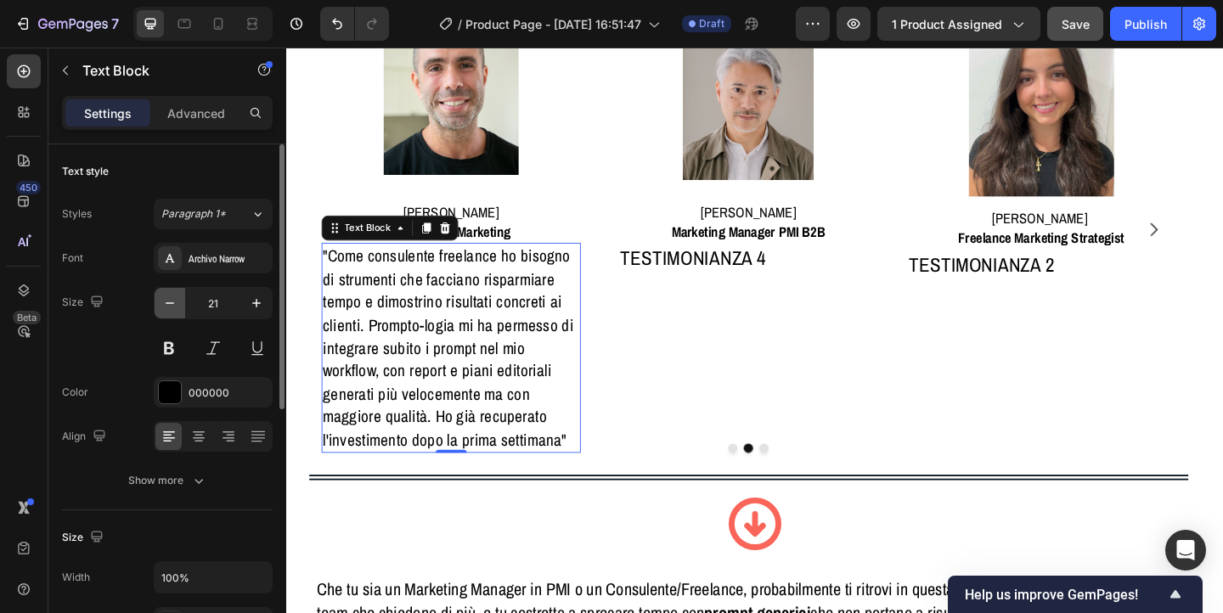
click at [172, 311] on icon "button" at bounding box center [169, 303] width 17 height 17
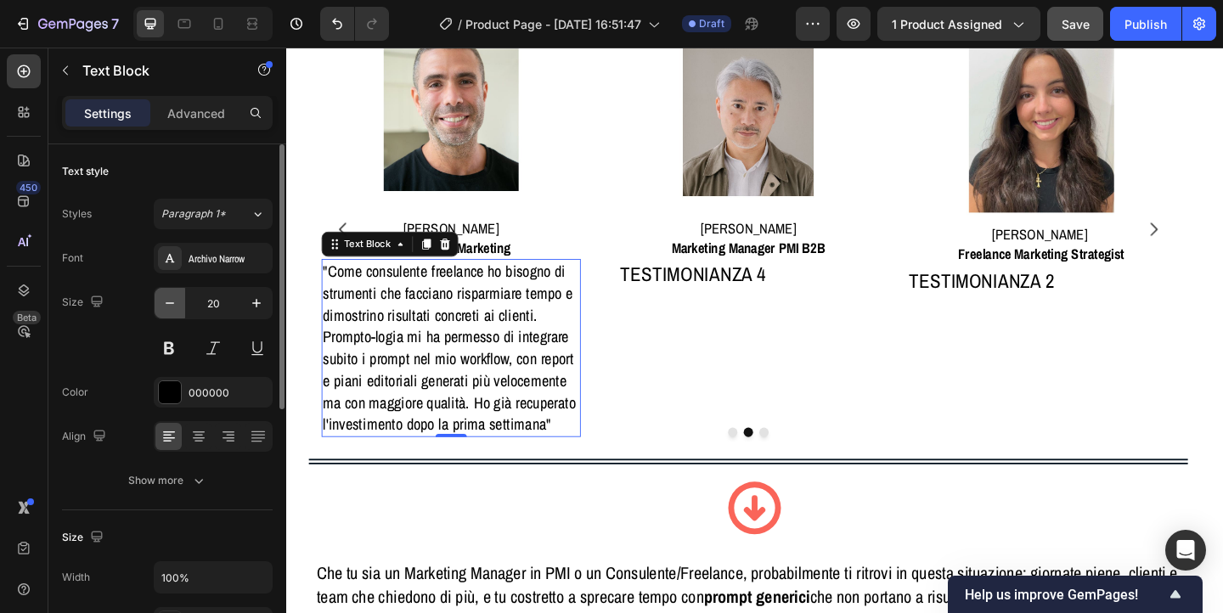
click at [172, 311] on icon "button" at bounding box center [169, 303] width 17 height 17
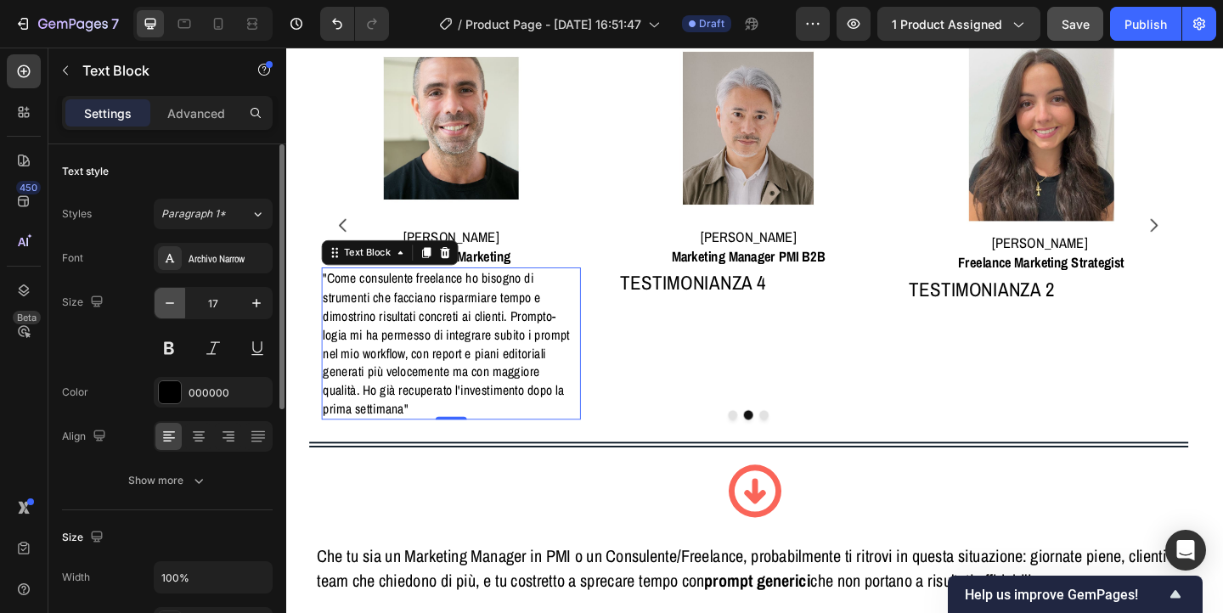
scroll to position [1133, 0]
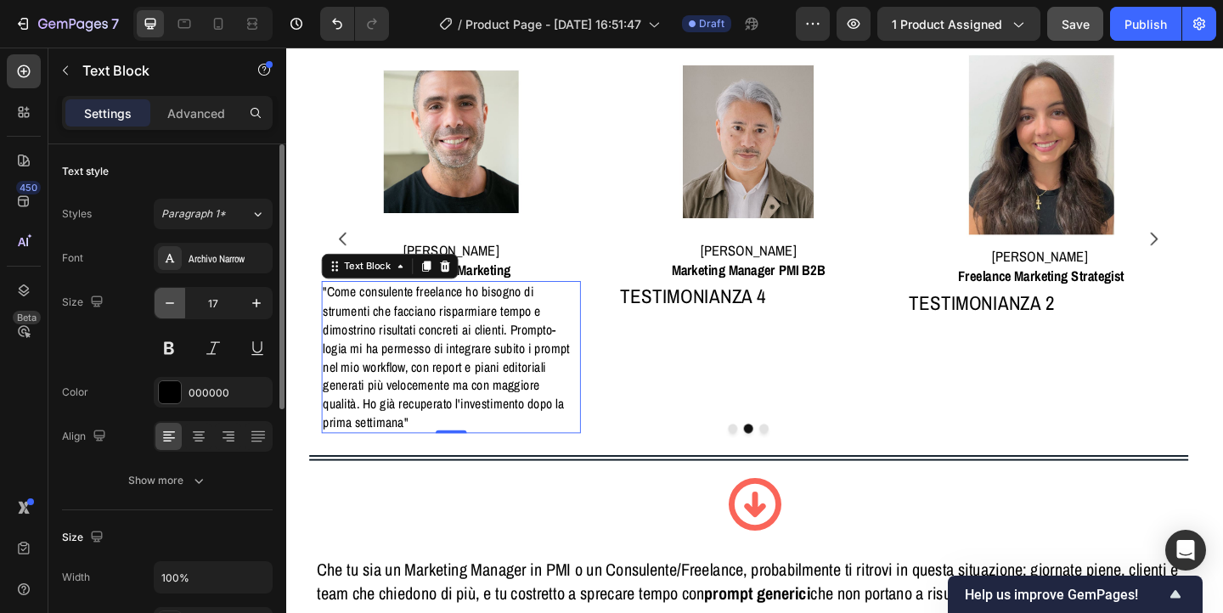
click at [172, 311] on icon "button" at bounding box center [169, 303] width 17 height 17
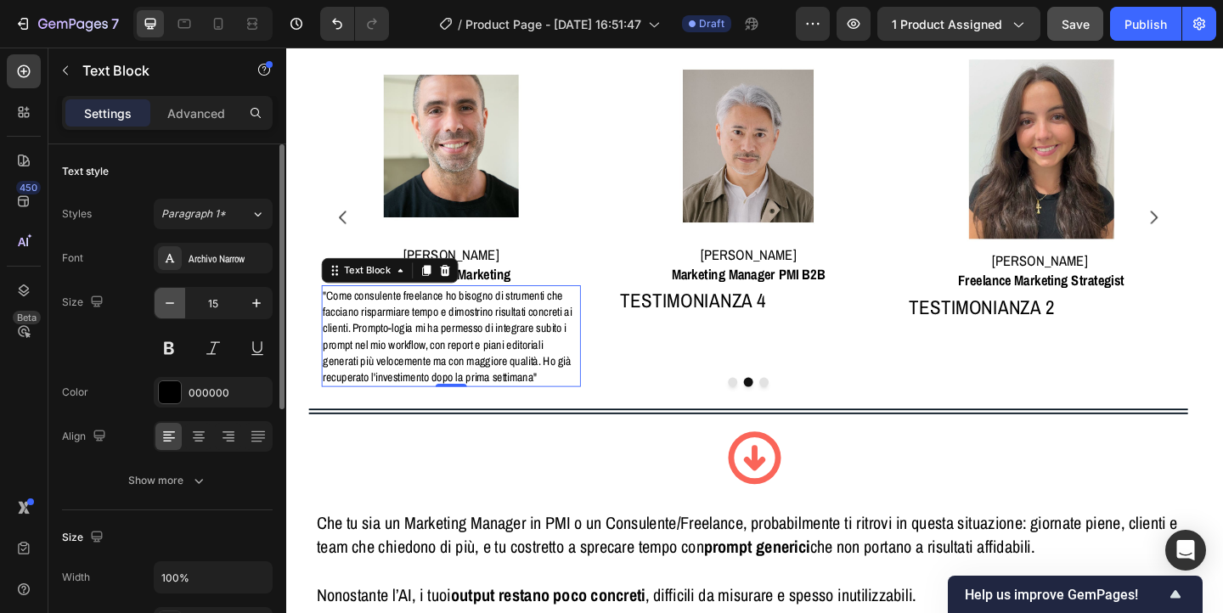
scroll to position [1115, 0]
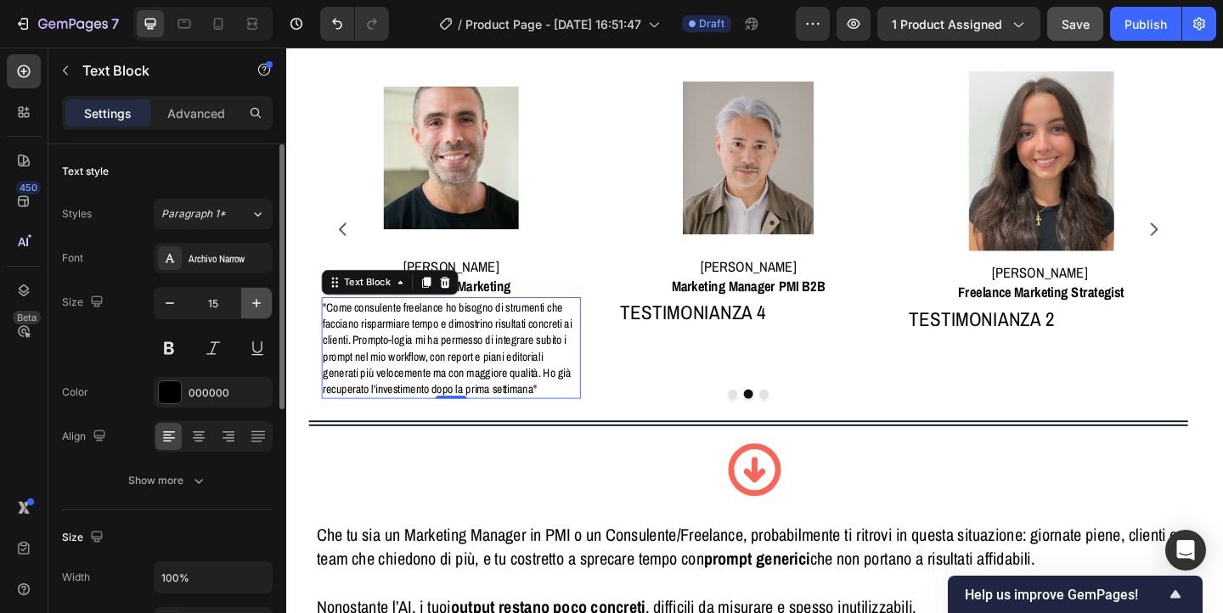
click at [254, 302] on icon "button" at bounding box center [256, 303] width 17 height 17
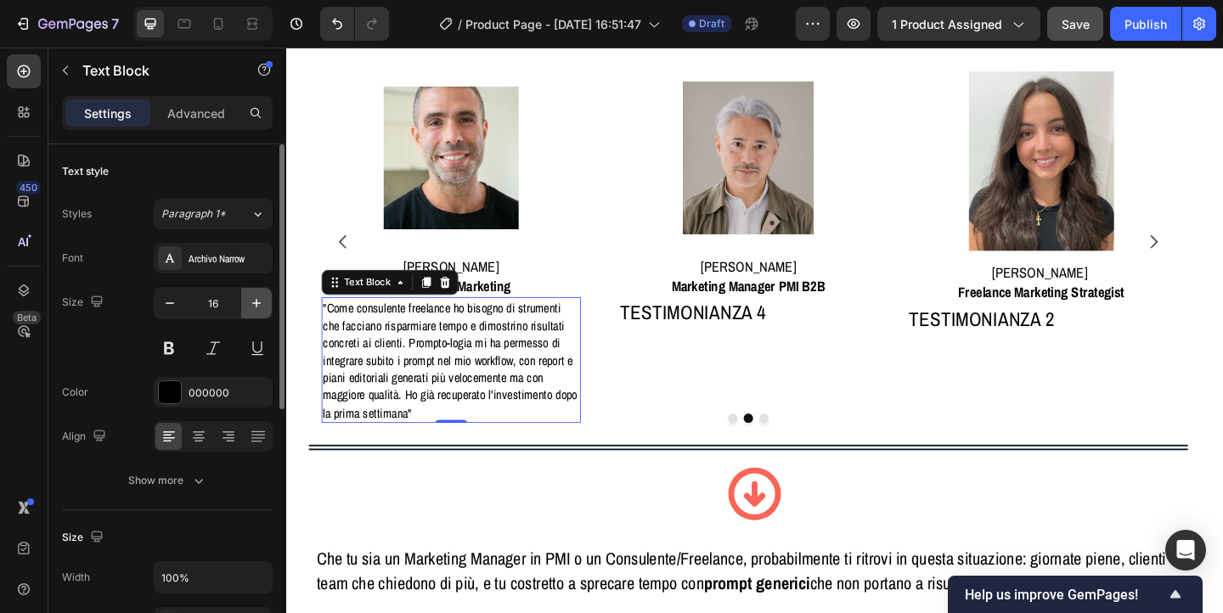
scroll to position [1128, 0]
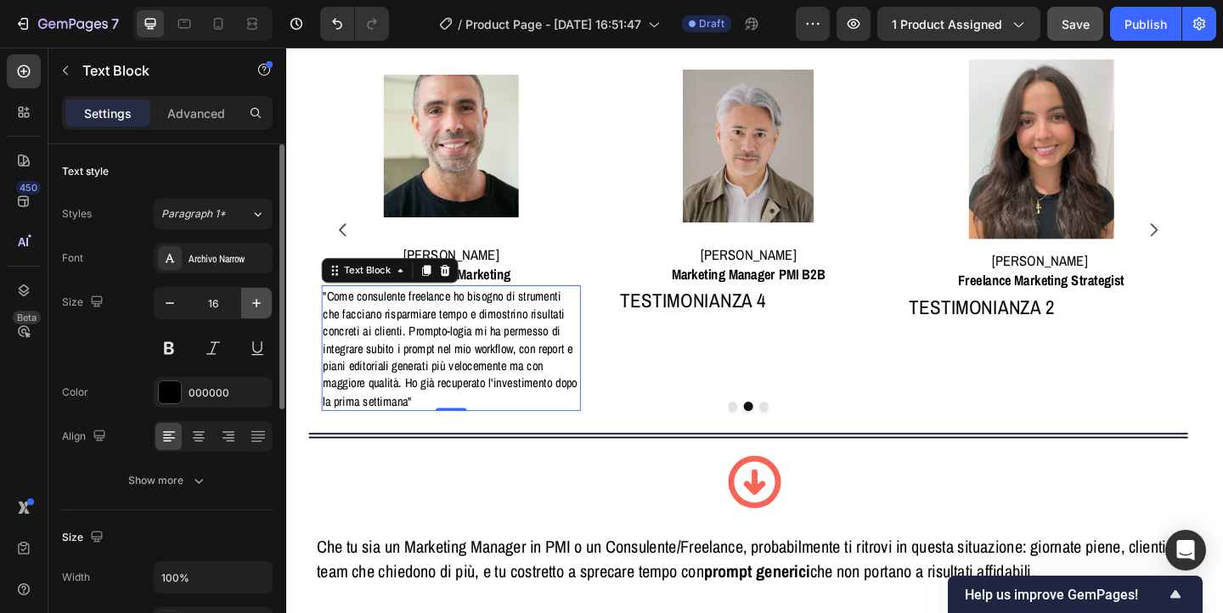
click at [254, 302] on icon "button" at bounding box center [256, 303] width 17 height 17
type input "17"
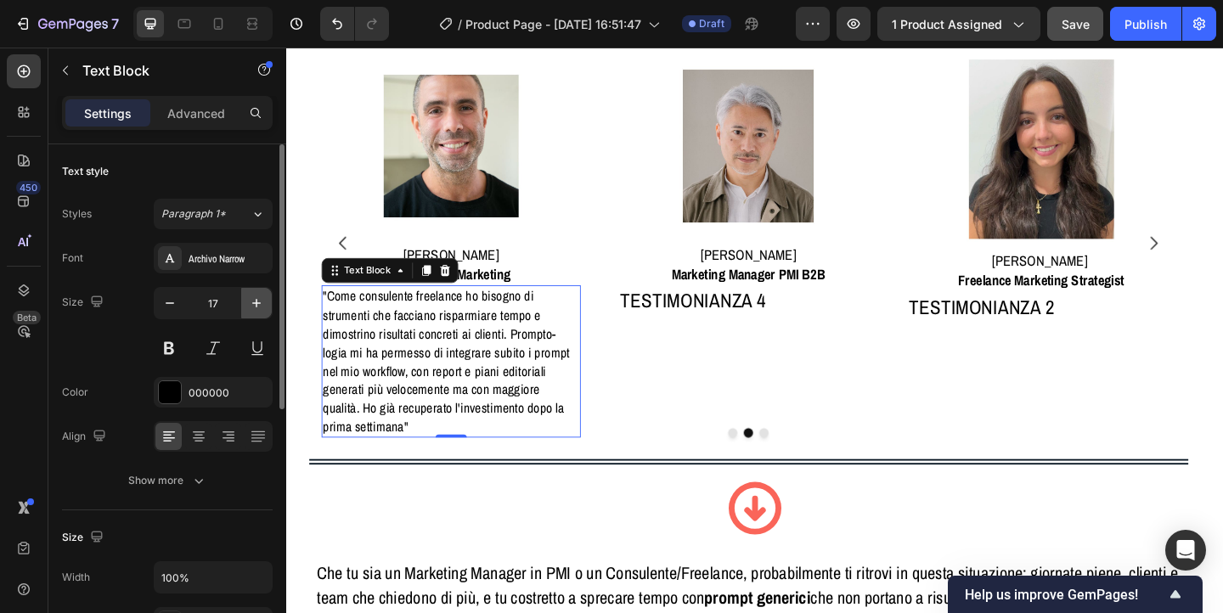
scroll to position [1133, 0]
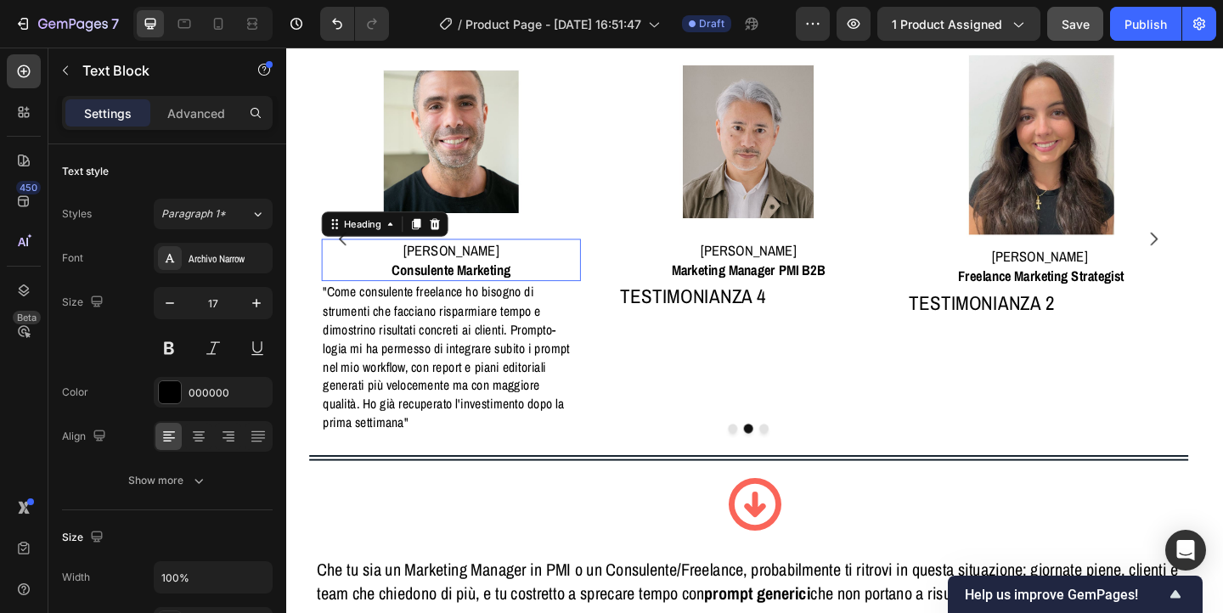
click at [522, 292] on strong "Consulente Marketing" at bounding box center [466, 289] width 130 height 21
click at [258, 298] on icon "button" at bounding box center [256, 303] width 17 height 17
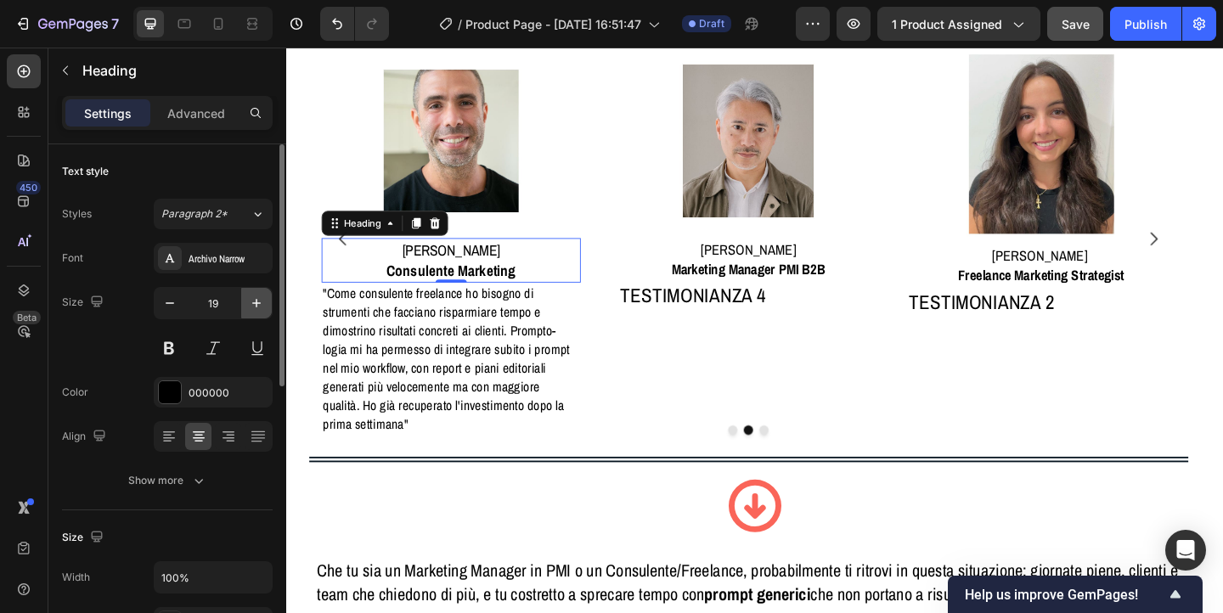
click at [258, 298] on icon "button" at bounding box center [256, 303] width 17 height 17
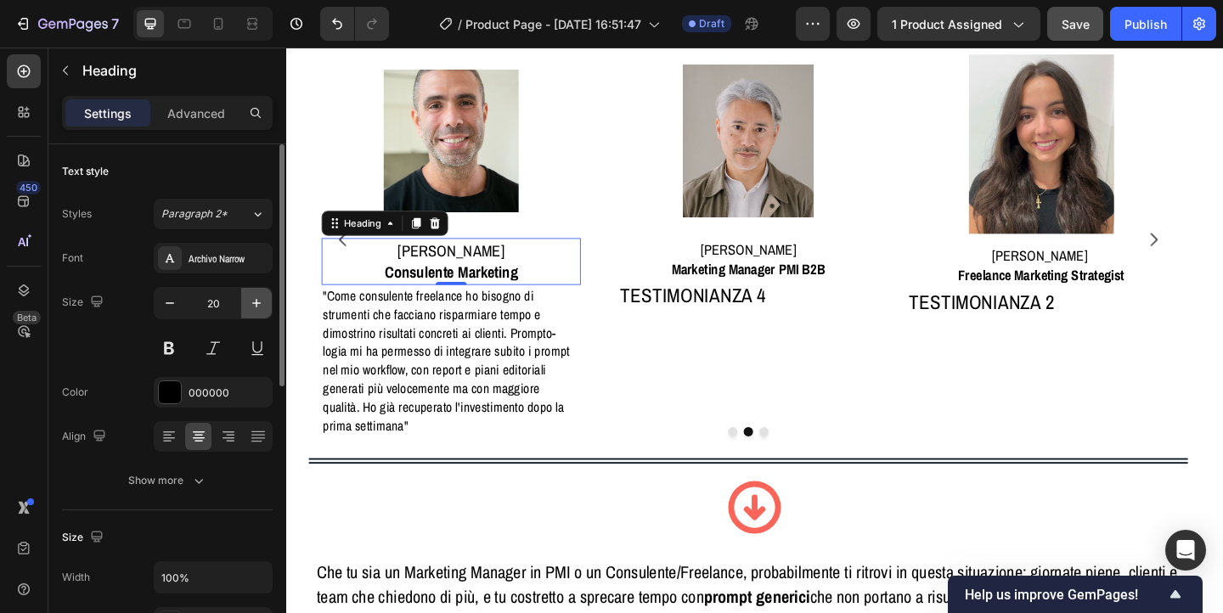
scroll to position [1135, 0]
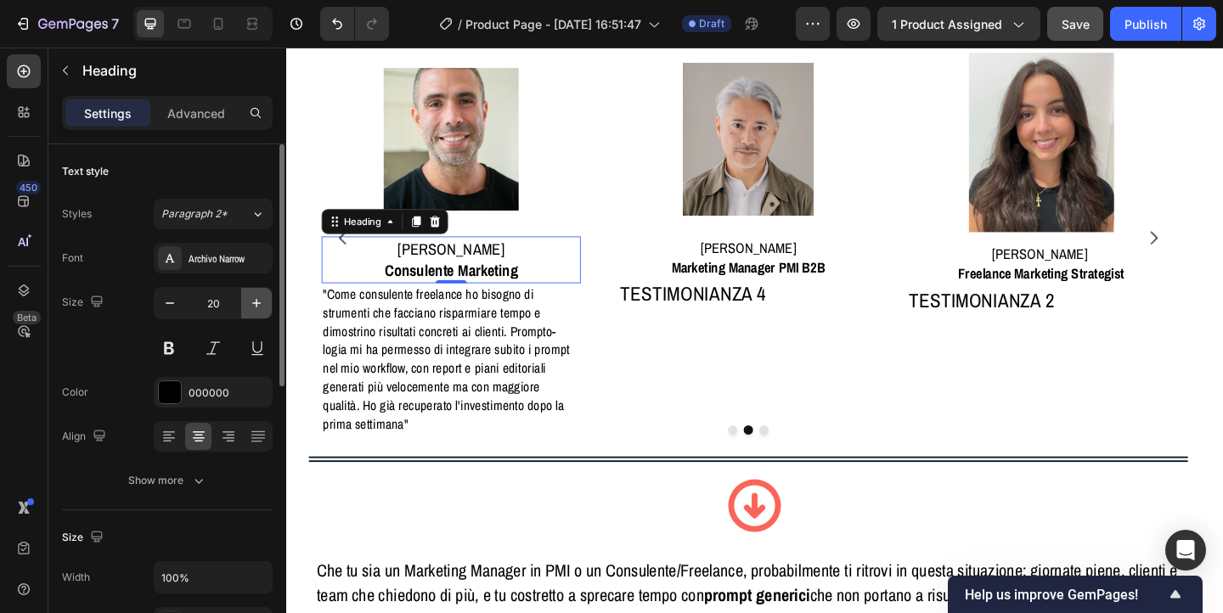
click at [258, 298] on icon "button" at bounding box center [256, 303] width 17 height 17
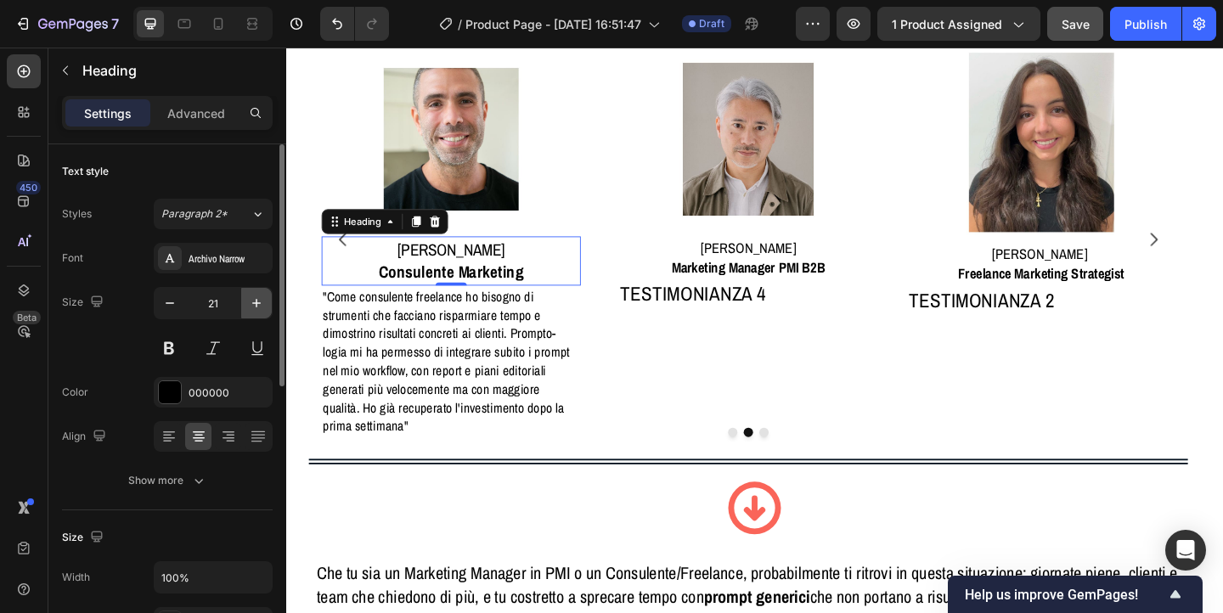
scroll to position [1136, 0]
click at [172, 305] on icon "button" at bounding box center [169, 303] width 17 height 17
type input "20"
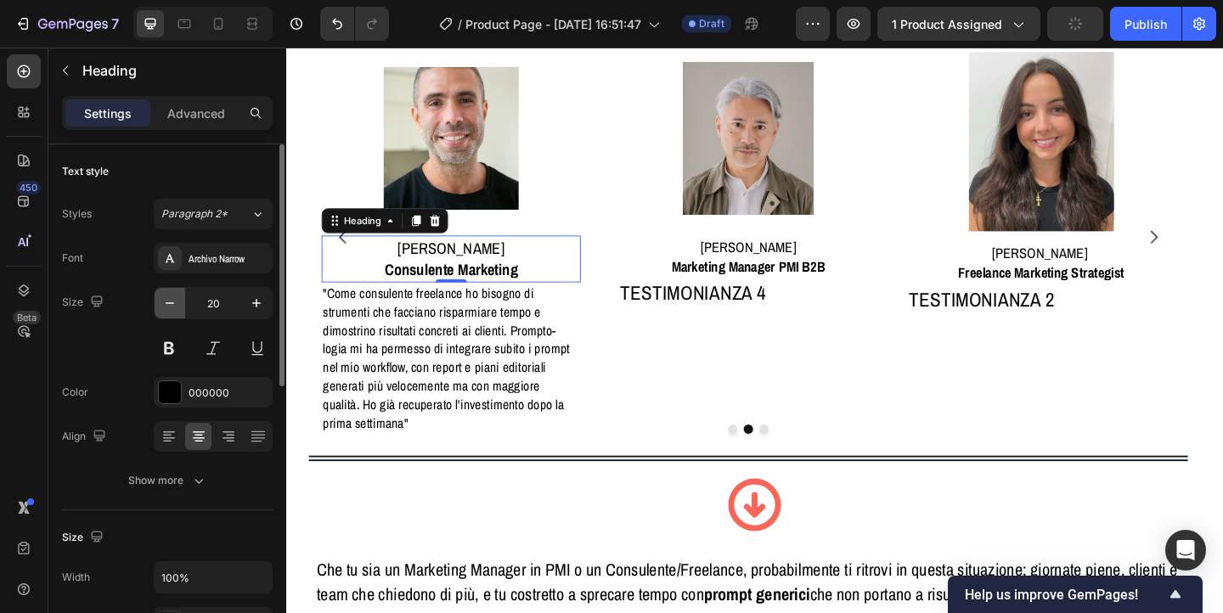
scroll to position [1135, 0]
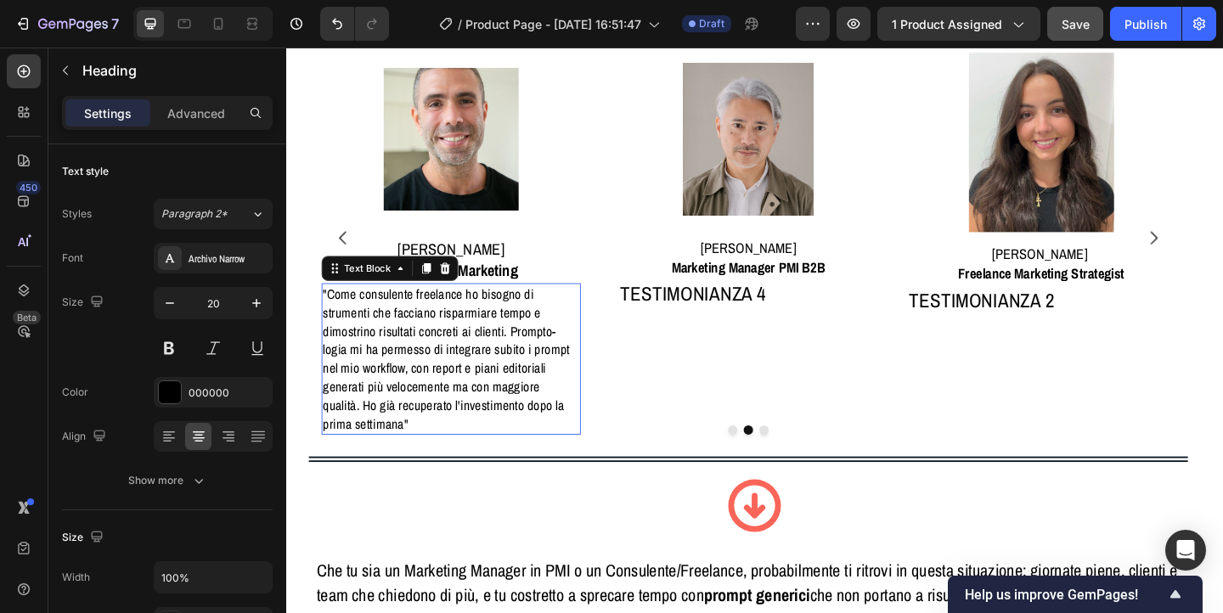
click at [466, 375] on p ""Come consulente freelance ho bisogno di strumenti che facciano risparmiare tem…" at bounding box center [466, 386] width 280 height 161
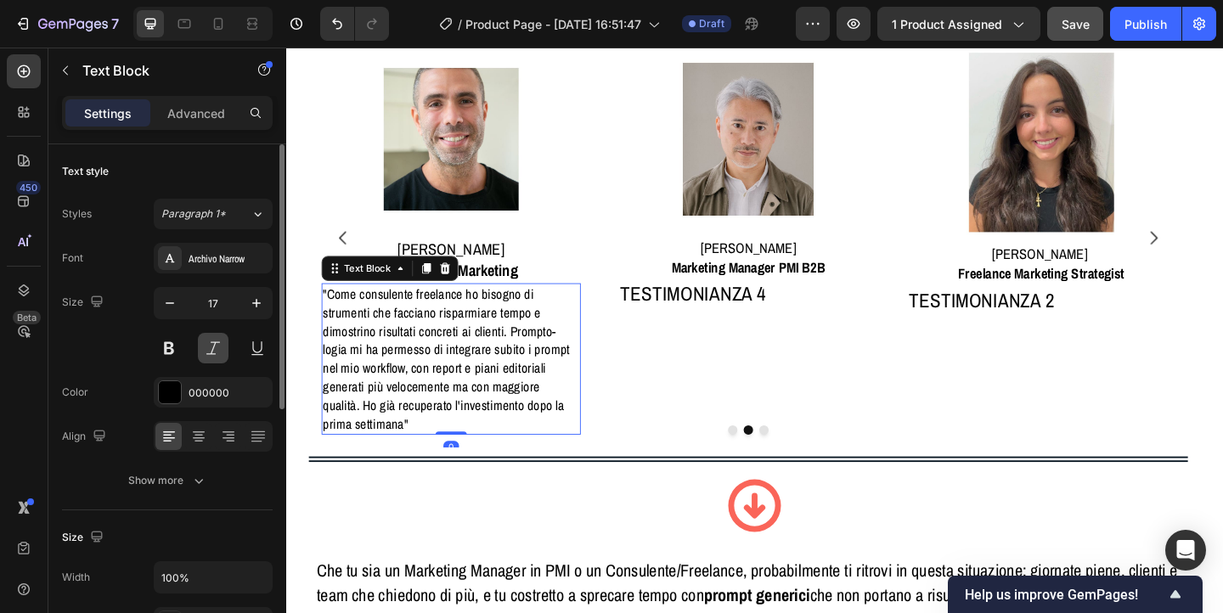
click at [212, 348] on button at bounding box center [213, 348] width 31 height 31
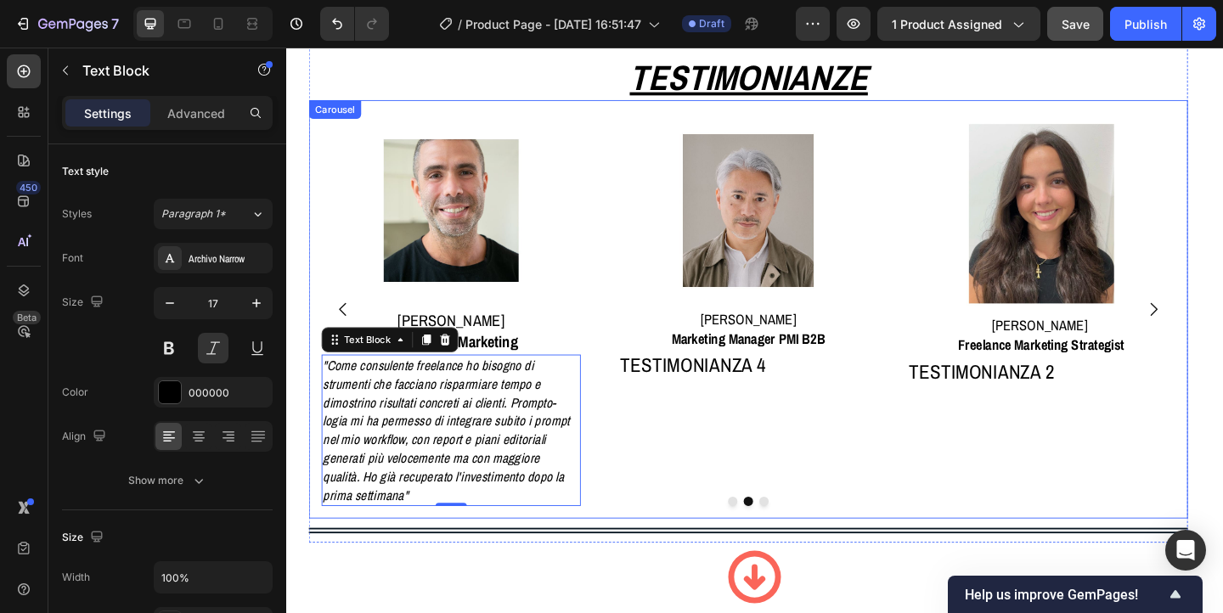
scroll to position [1053, 0]
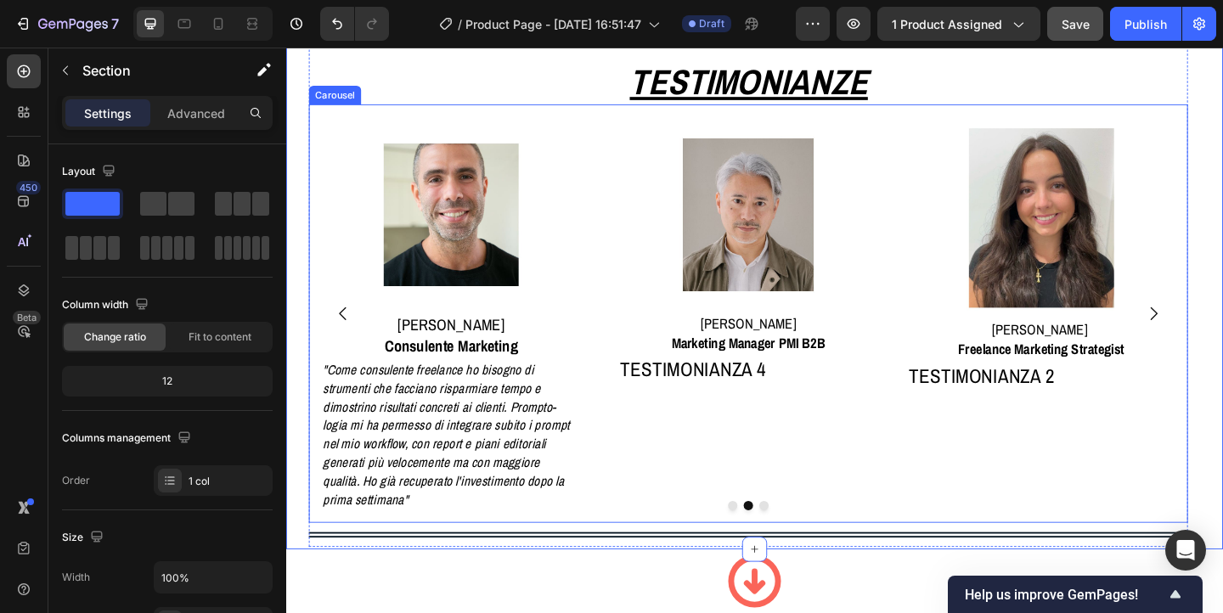
click at [346, 328] on icon "Carousel Back Arrow" at bounding box center [348, 337] width 20 height 20
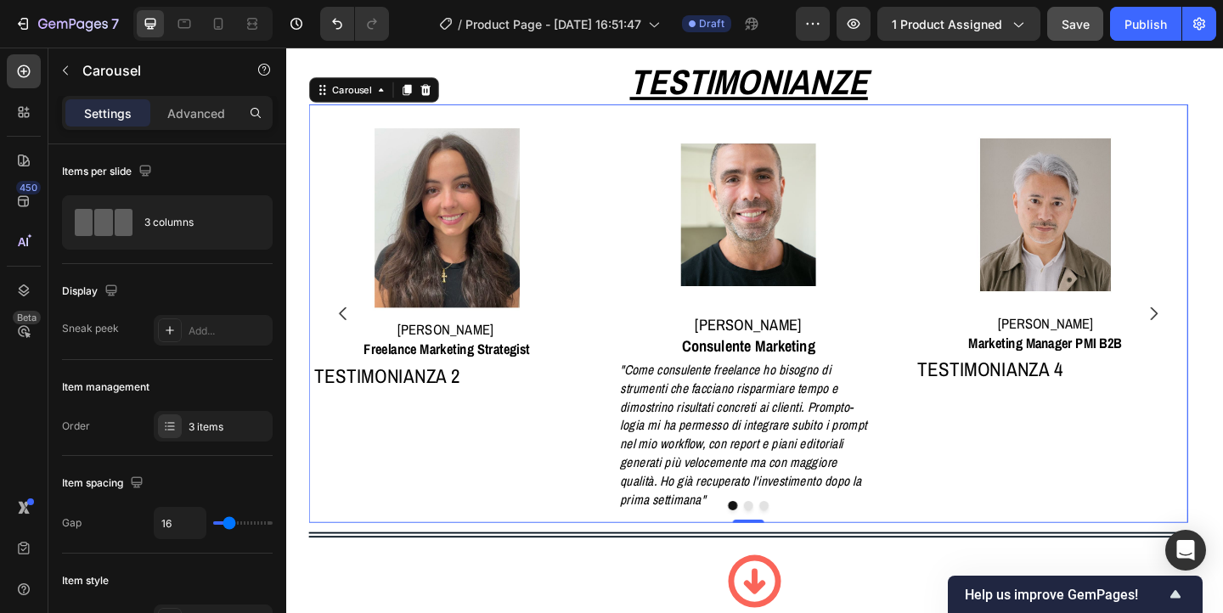
click at [346, 328] on icon "Carousel Back Arrow" at bounding box center [348, 337] width 20 height 20
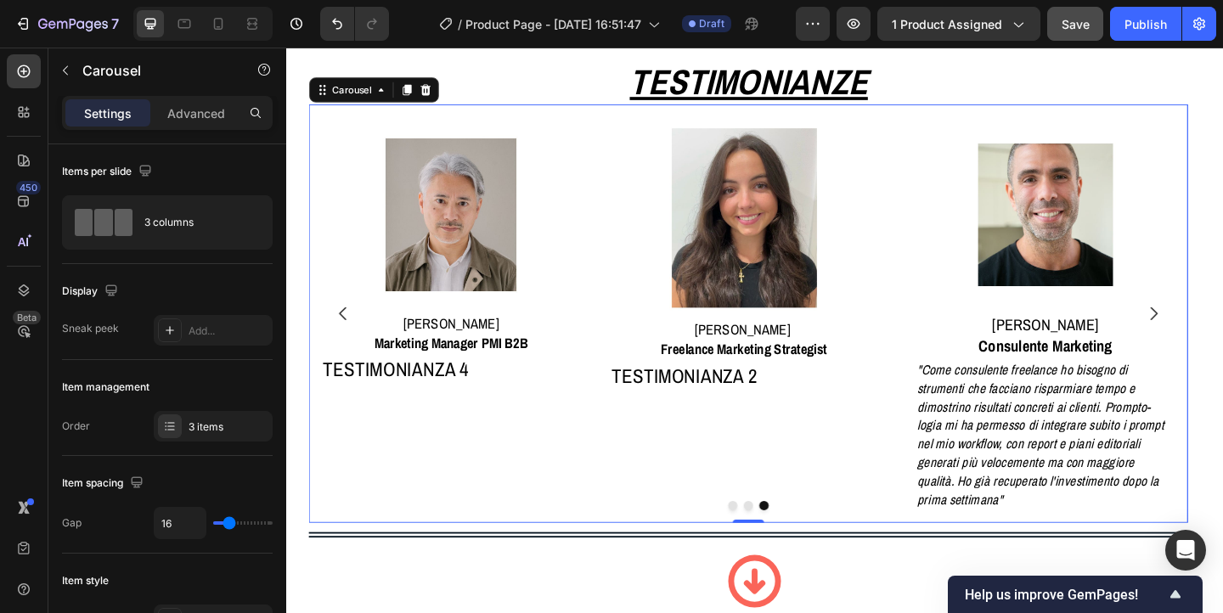
click at [1223, 327] on icon "Carousel Next Arrow" at bounding box center [1230, 337] width 20 height 20
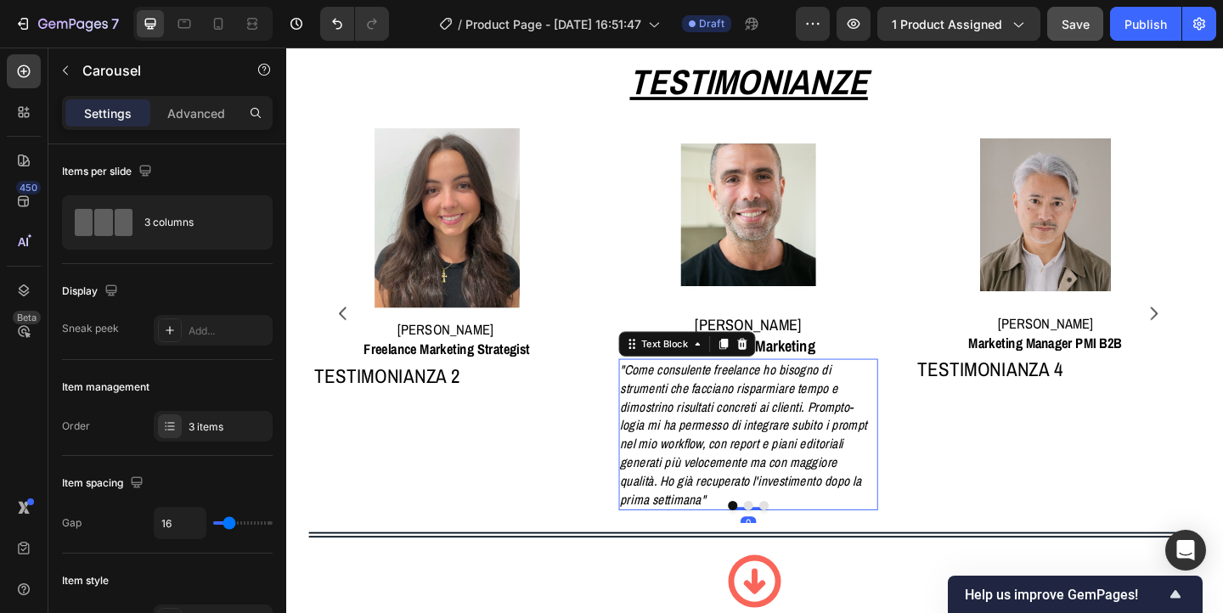
click at [840, 497] on p ""Come consulente freelance ho bisogno di strumenti che facciano risparmiare tem…" at bounding box center [790, 468] width 280 height 161
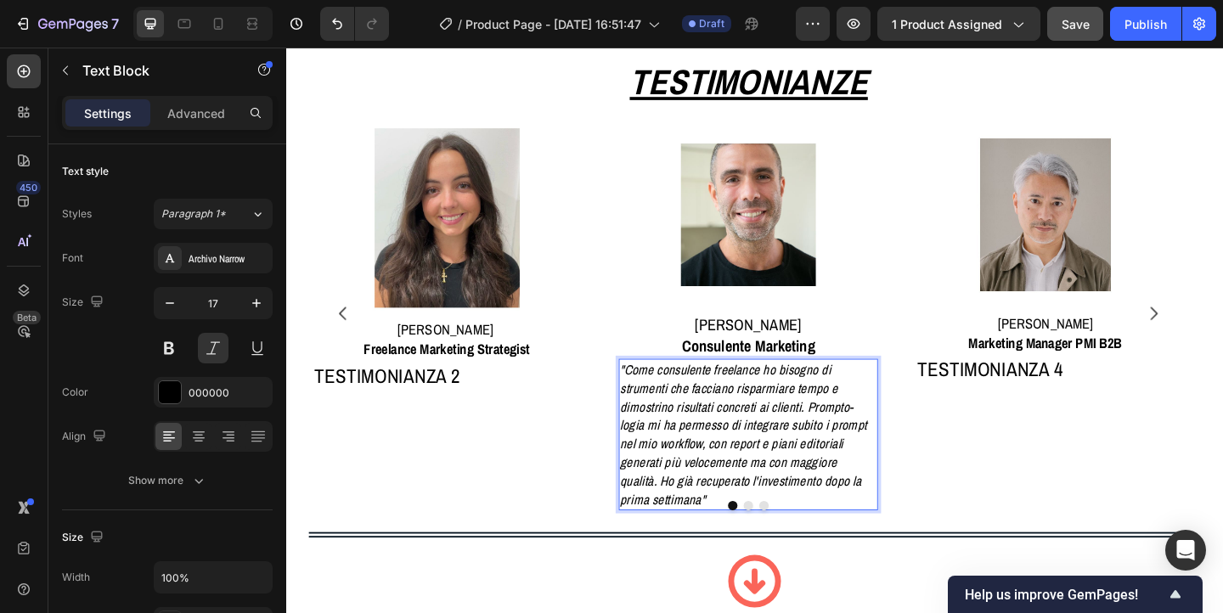
click at [771, 502] on p ""Come consulente freelance ho bisogno di strumenti che facciano risparmiare tem…" at bounding box center [790, 468] width 280 height 161
click at [748, 438] on p ""Come consulente freelance ho bisogno di strumenti che facciano risparmiare tem…" at bounding box center [790, 468] width 280 height 161
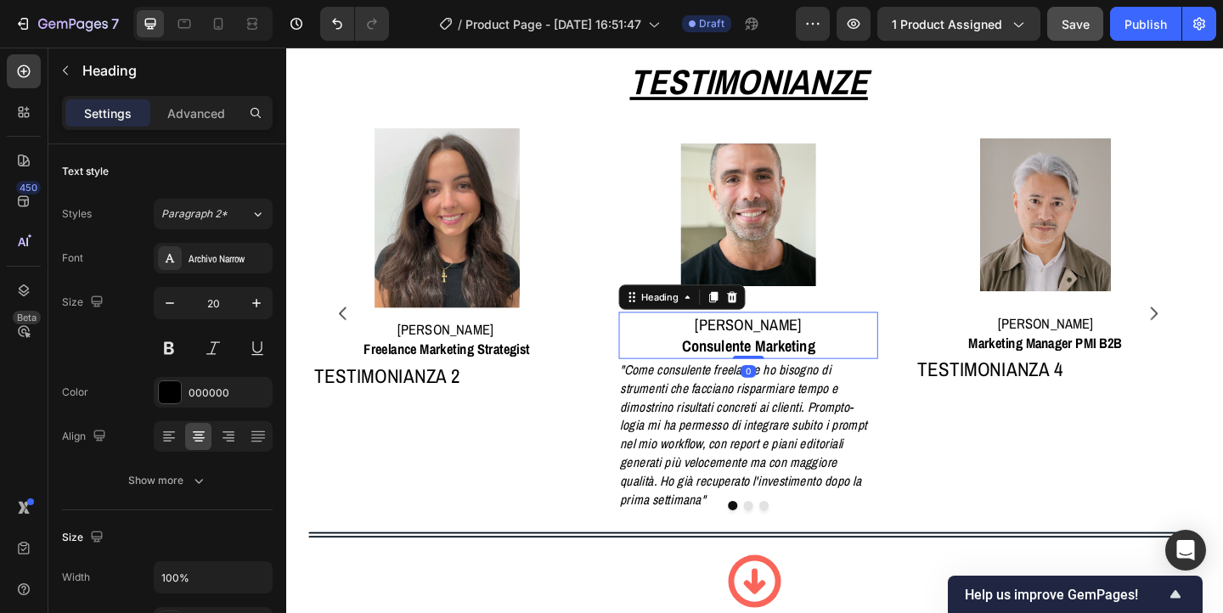
click at [797, 354] on p "[PERSON_NAME] Consulente Marketing" at bounding box center [790, 361] width 280 height 48
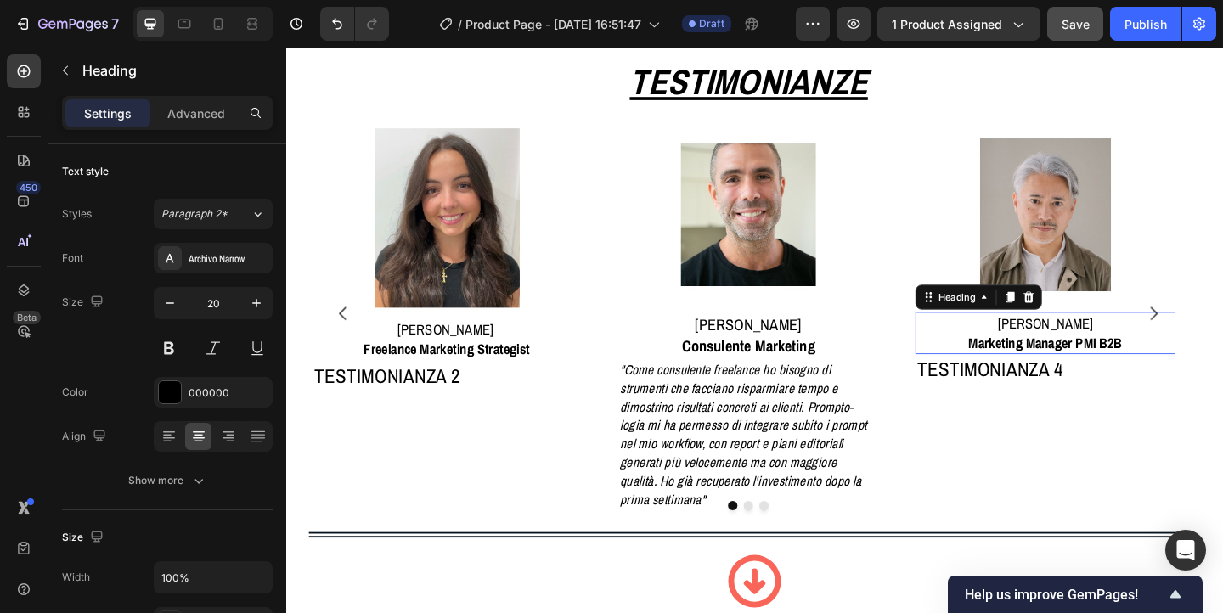
click at [1042, 357] on p "[PERSON_NAME] Marketing Manager PMI B2B" at bounding box center [1113, 358] width 280 height 42
click at [260, 302] on icon "button" at bounding box center [256, 303] width 17 height 17
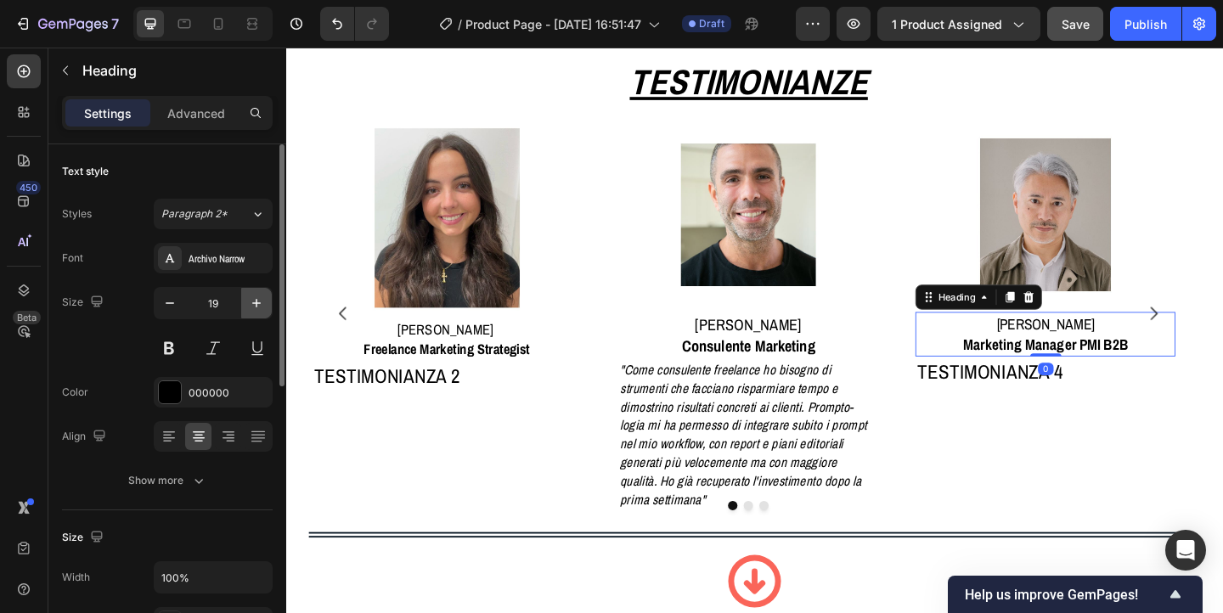
type input "20"
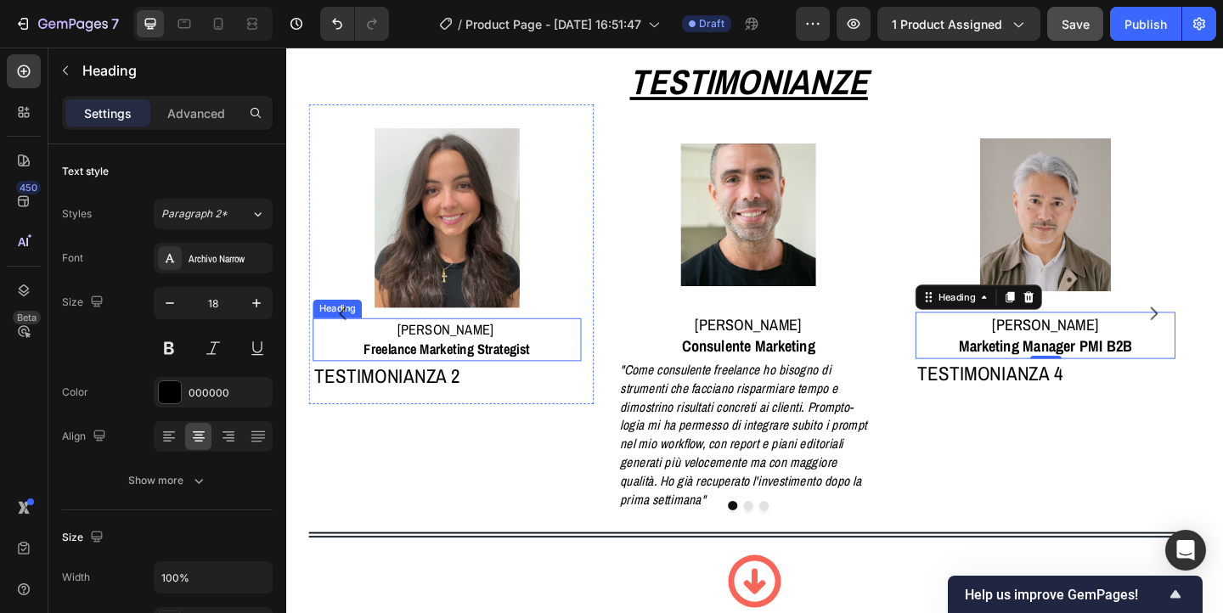
click at [437, 358] on p "Elena R. Freelance Marketing Strategist" at bounding box center [461, 365] width 289 height 42
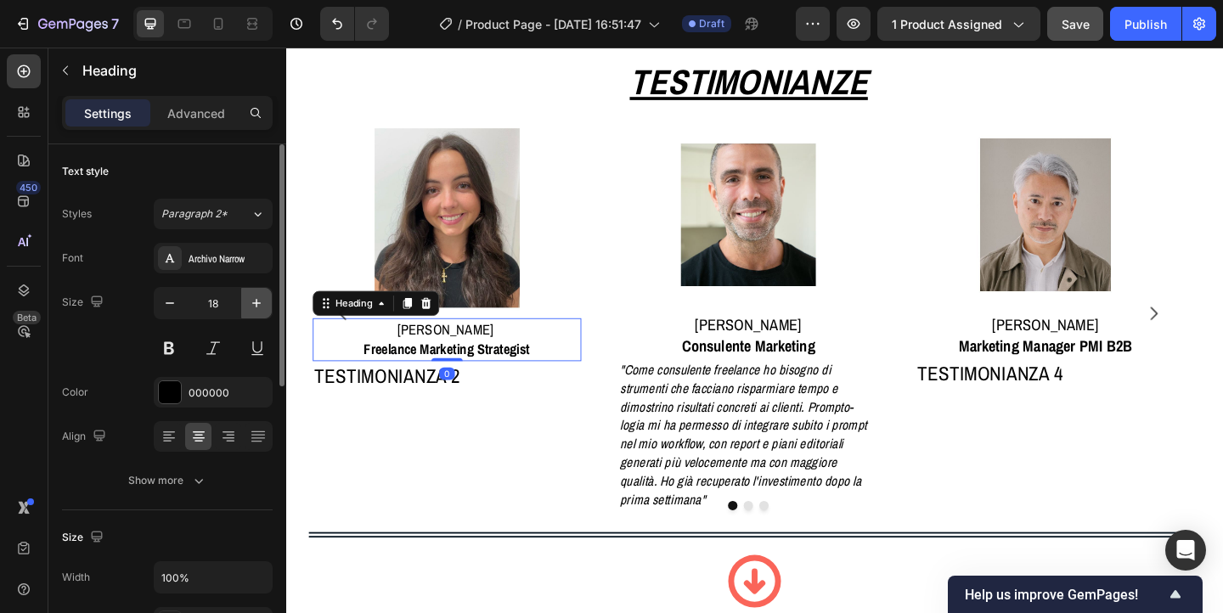
click at [254, 303] on icon "button" at bounding box center [256, 303] width 8 height 8
type input "20"
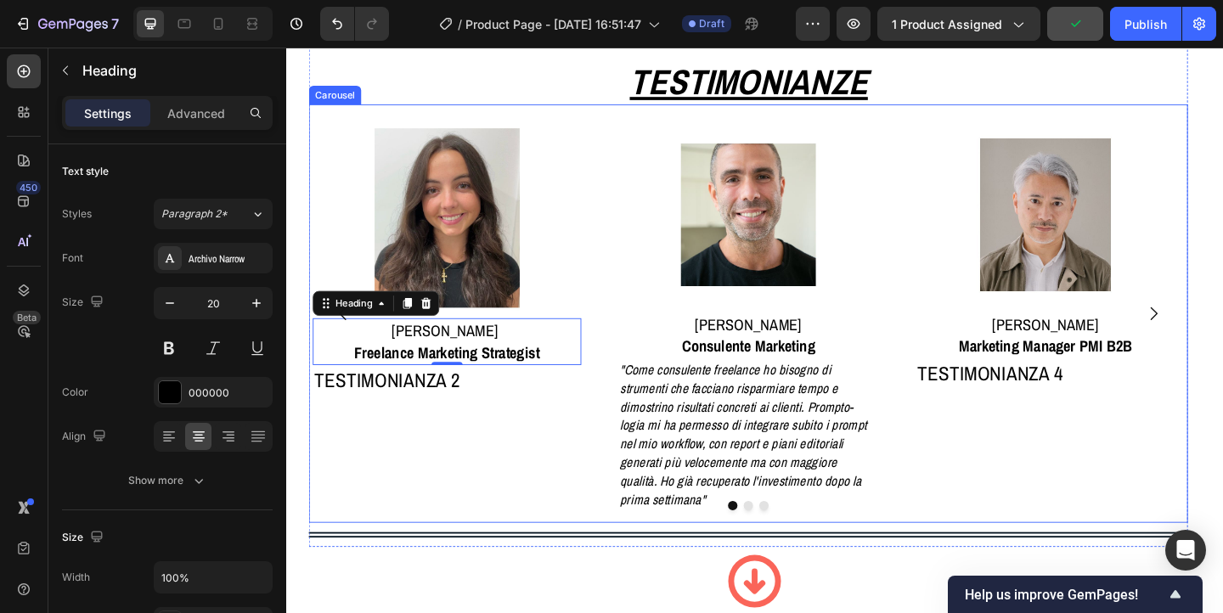
click at [1223, 327] on icon "Carousel Next Arrow" at bounding box center [1230, 337] width 20 height 20
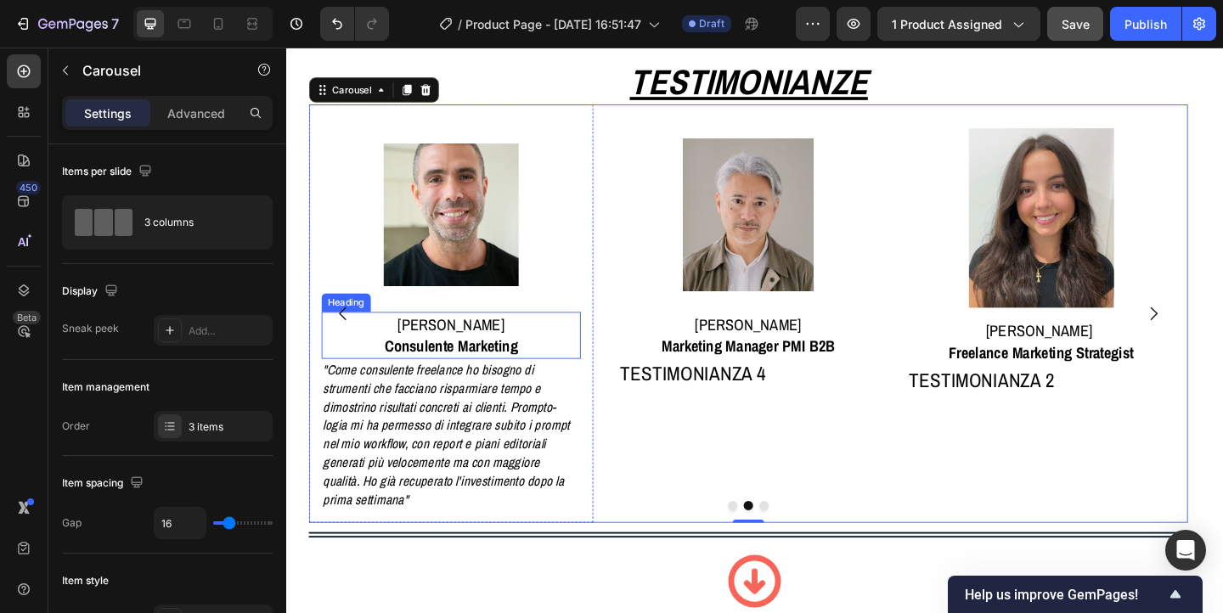
click at [487, 355] on p "[PERSON_NAME] Consulente Marketing" at bounding box center [466, 361] width 280 height 48
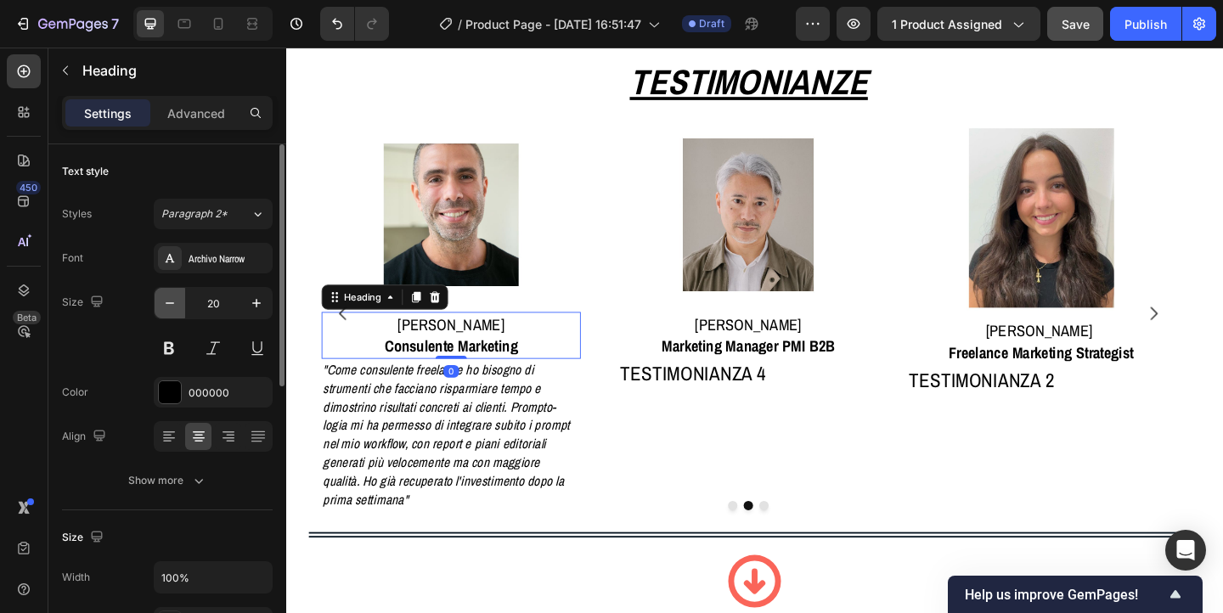
click at [171, 299] on icon "button" at bounding box center [169, 303] width 17 height 17
type input "19"
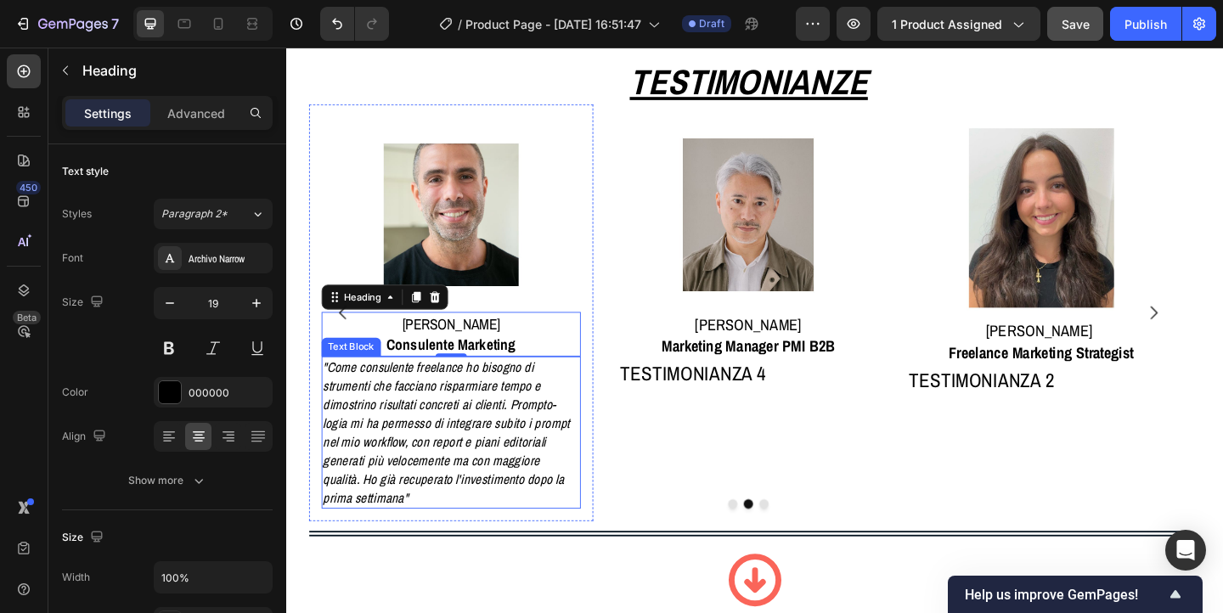
click at [416, 438] on p ""Come consulente freelance ho bisogno di strumenti che facciano risparmiare tem…" at bounding box center [466, 466] width 280 height 161
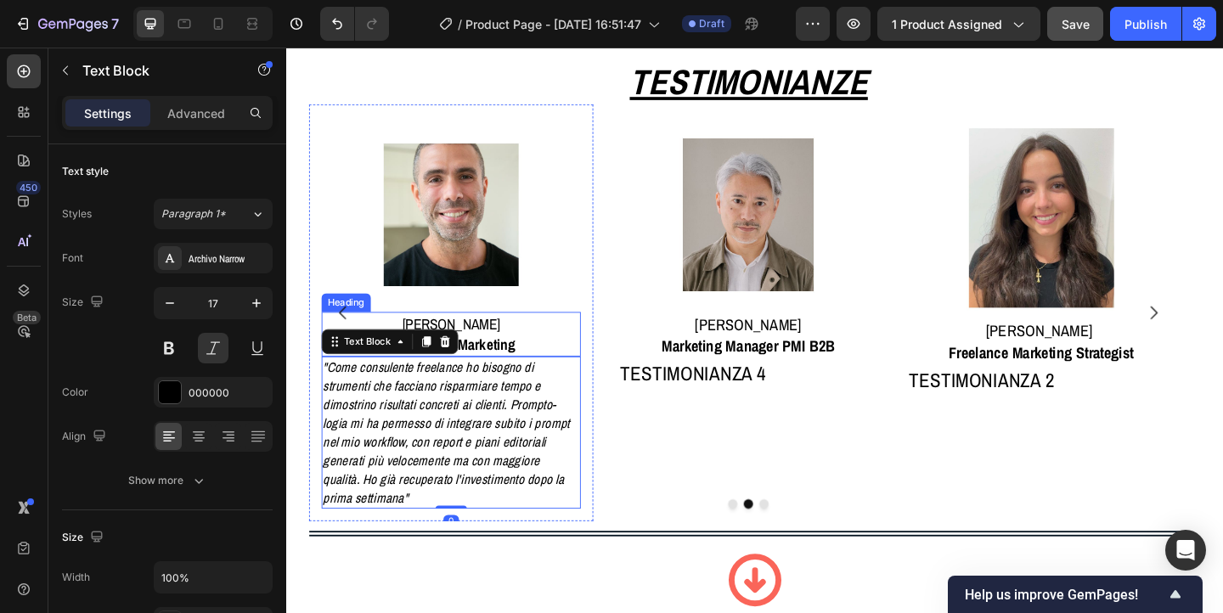
click at [496, 343] on p "[PERSON_NAME] Consulente Marketing" at bounding box center [466, 359] width 280 height 45
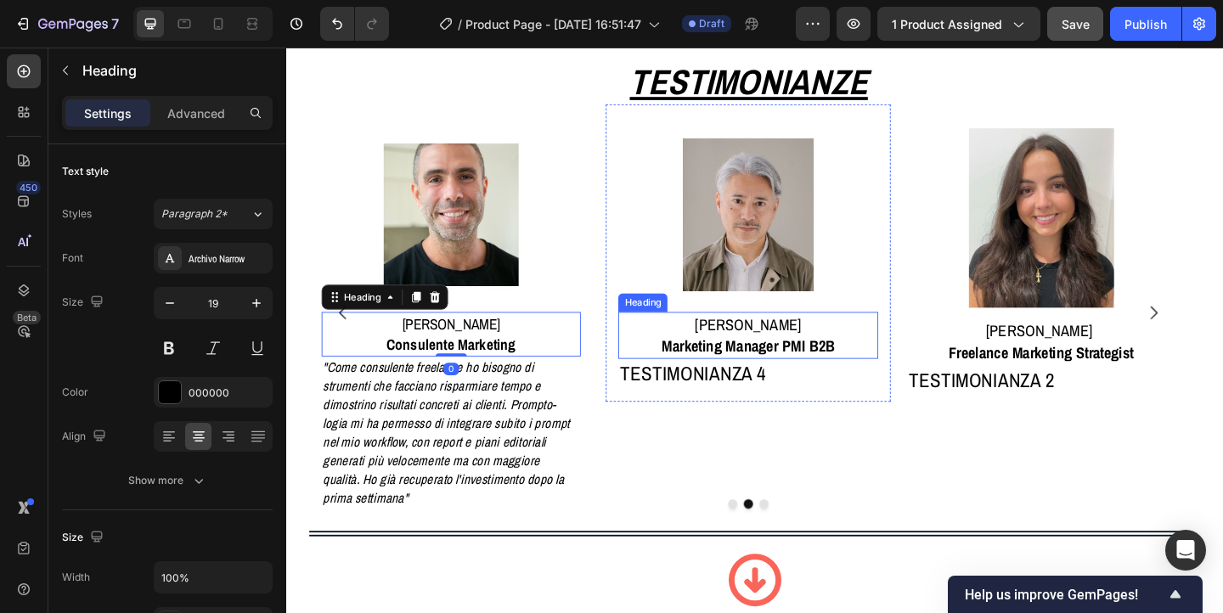
click at [761, 347] on p "[PERSON_NAME] Marketing Manager PMI B2B" at bounding box center [790, 361] width 280 height 48
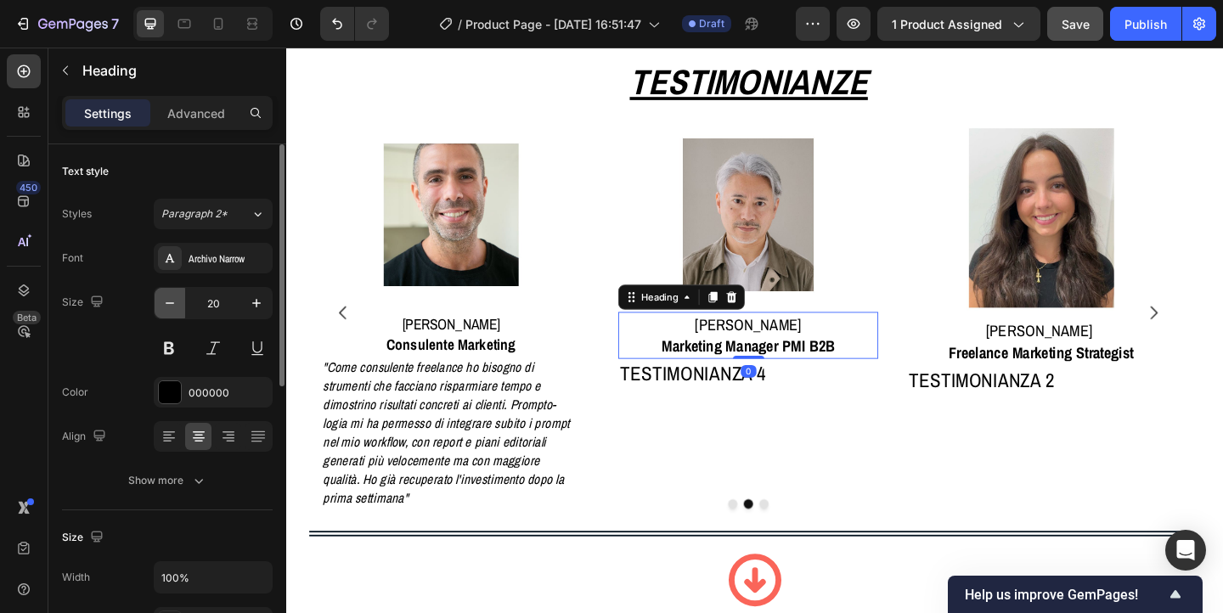
click at [168, 303] on icon "button" at bounding box center [170, 303] width 8 height 2
type input "19"
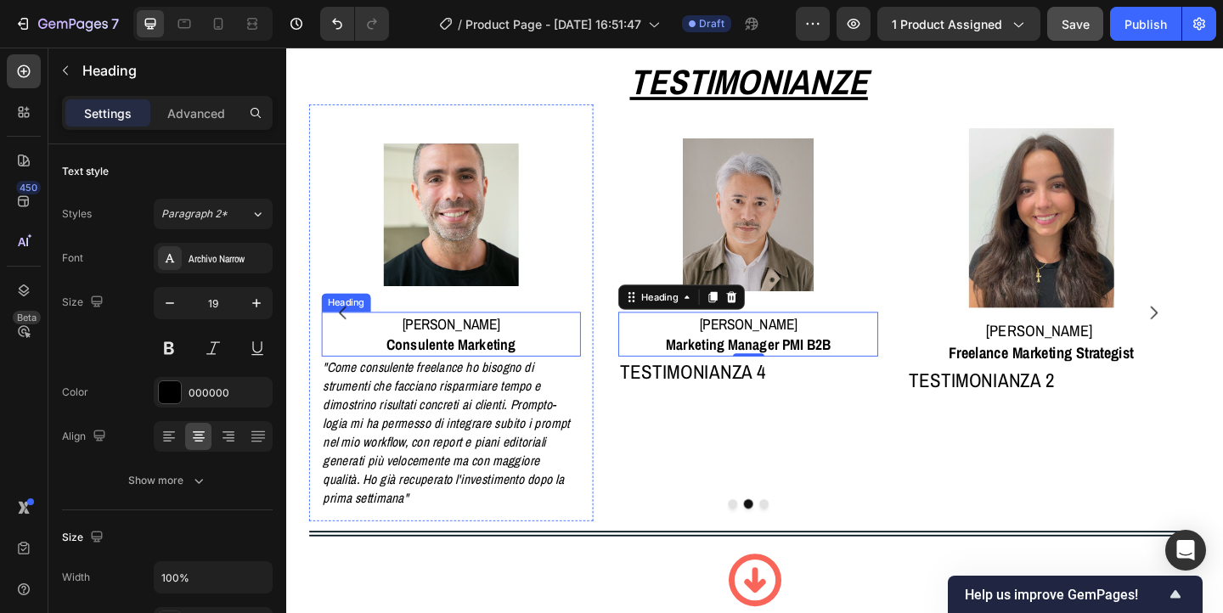
click at [449, 363] on strong "Consulente Marketing" at bounding box center [465, 371] width 141 height 22
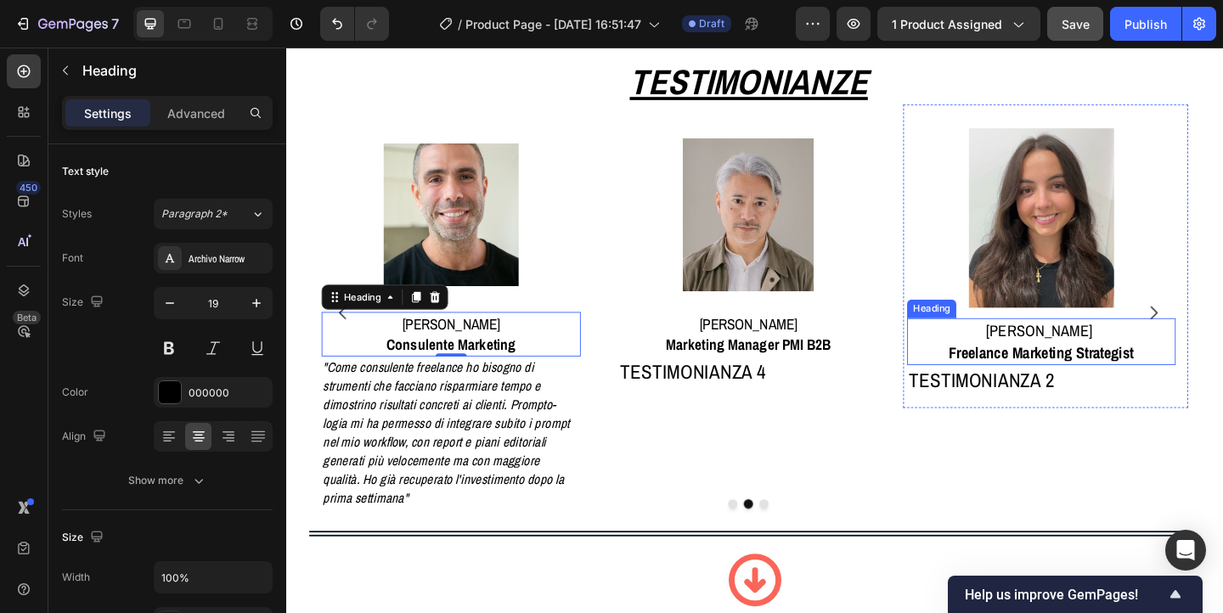
click at [1091, 359] on p "Elena R. Freelance Marketing Strategist" at bounding box center [1107, 368] width 289 height 48
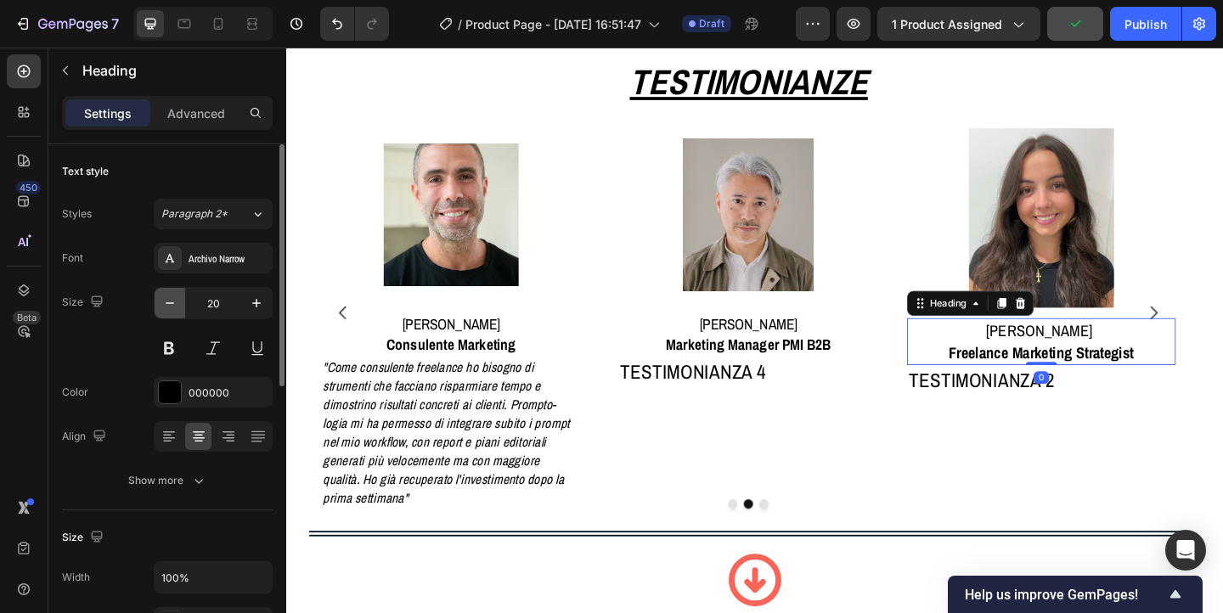
click at [164, 296] on icon "button" at bounding box center [169, 303] width 17 height 17
type input "19"
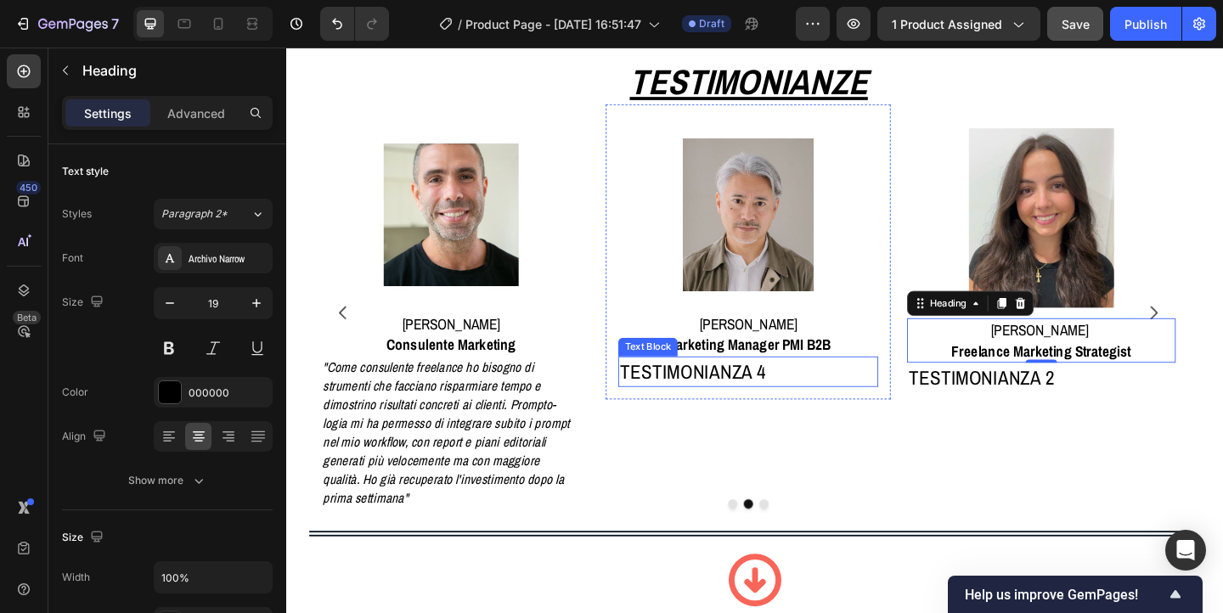
click at [755, 400] on p "TESTIMONIANZA 4" at bounding box center [790, 401] width 280 height 30
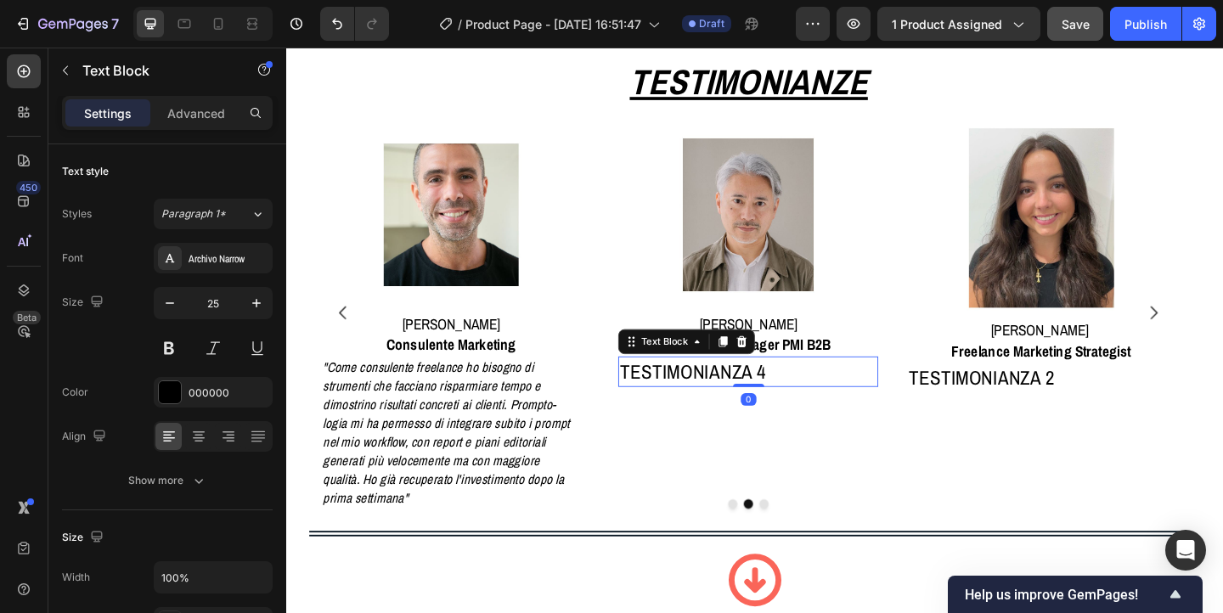
click at [755, 400] on p "TESTIMONIANZA 4" at bounding box center [790, 401] width 280 height 30
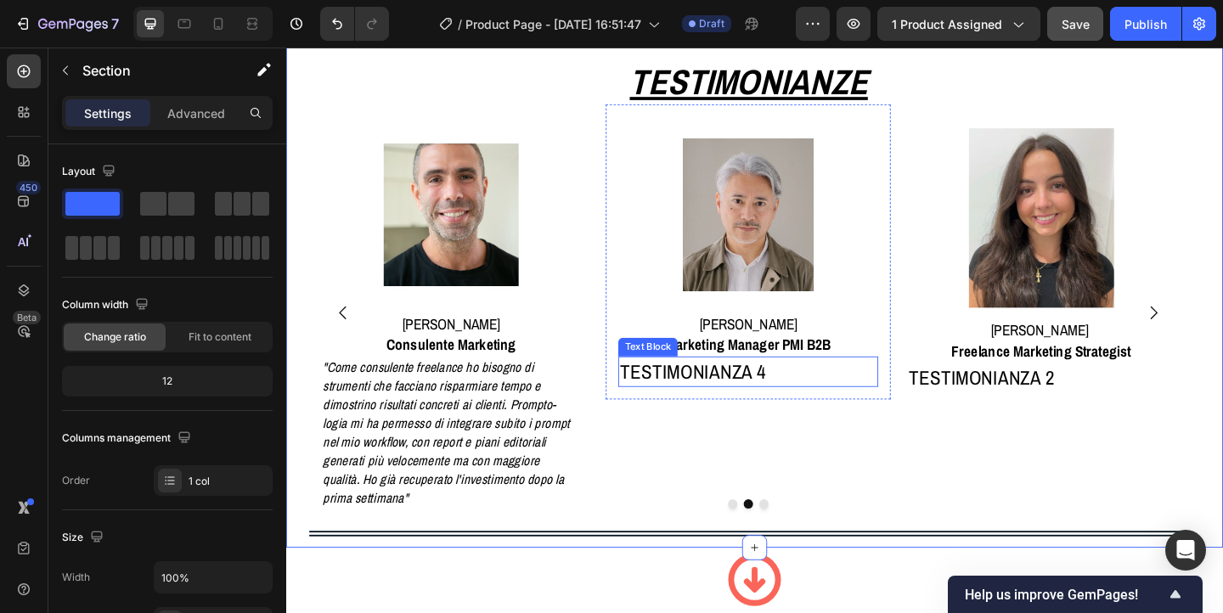
click at [735, 398] on p "TESTIMONIANZA 4" at bounding box center [790, 401] width 280 height 30
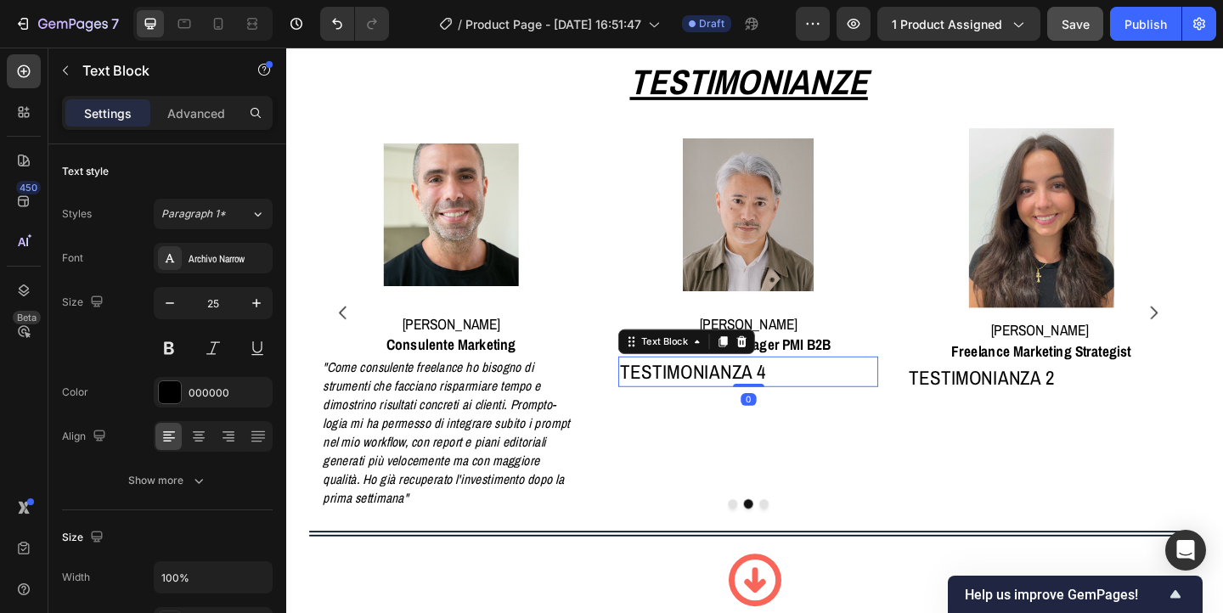
click at [735, 398] on p "TESTIMONIANZA 4" at bounding box center [790, 401] width 280 height 30
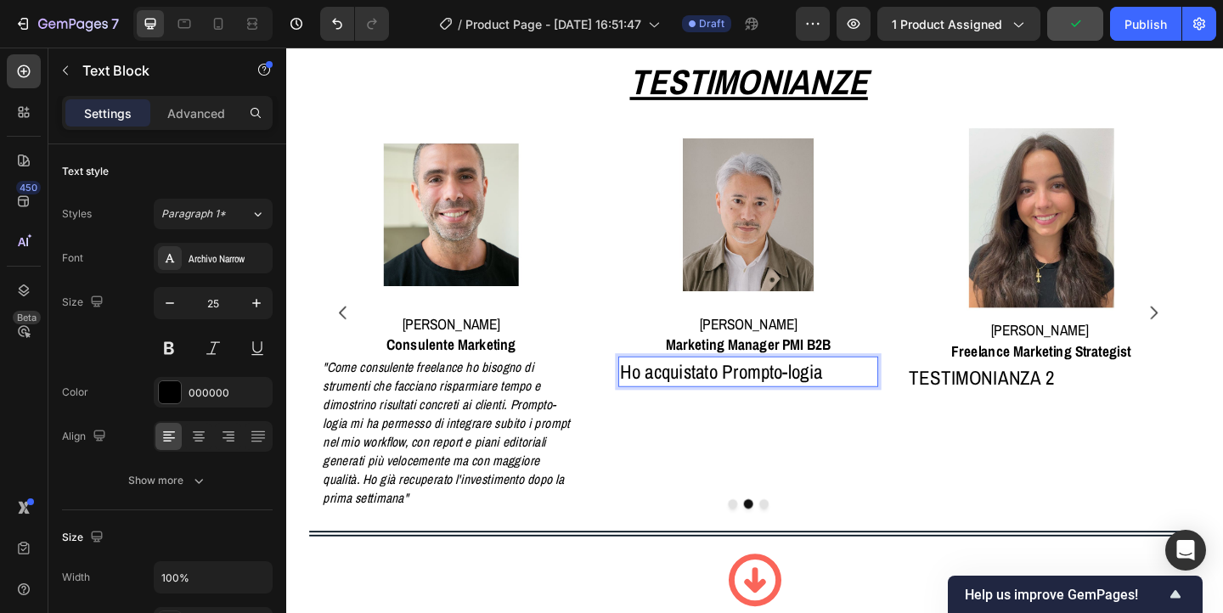
click at [652, 402] on p "Ho acquistato Prompto-logia" at bounding box center [790, 401] width 280 height 30
click at [884, 402] on p ""Ho acquistato Prompto-logia" at bounding box center [790, 401] width 280 height 30
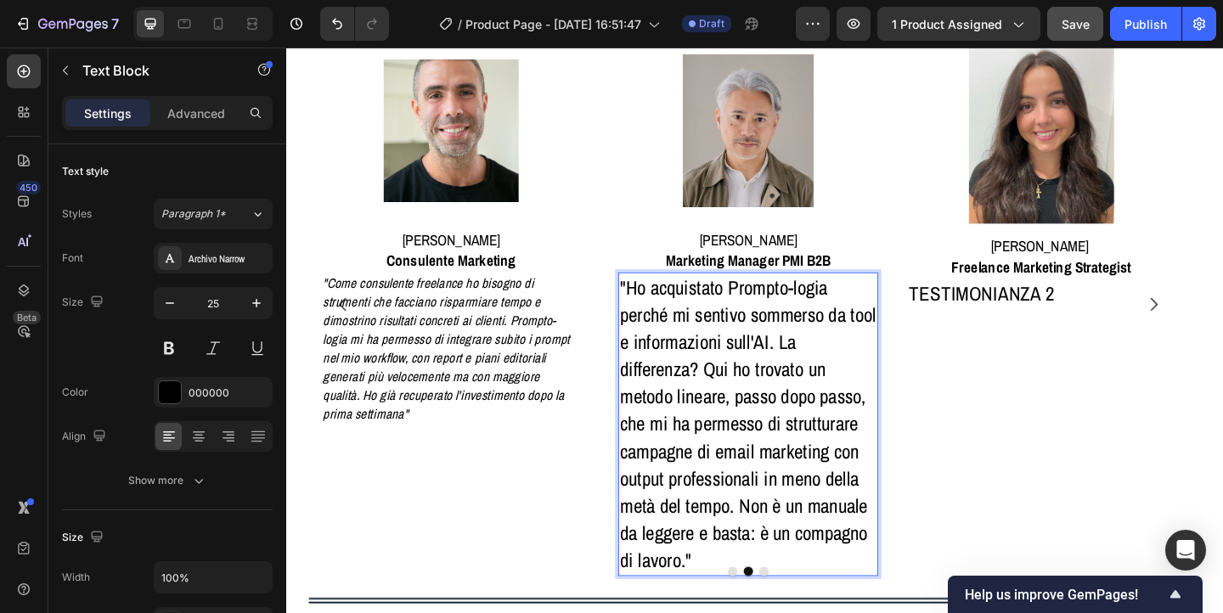
scroll to position [1201, 0]
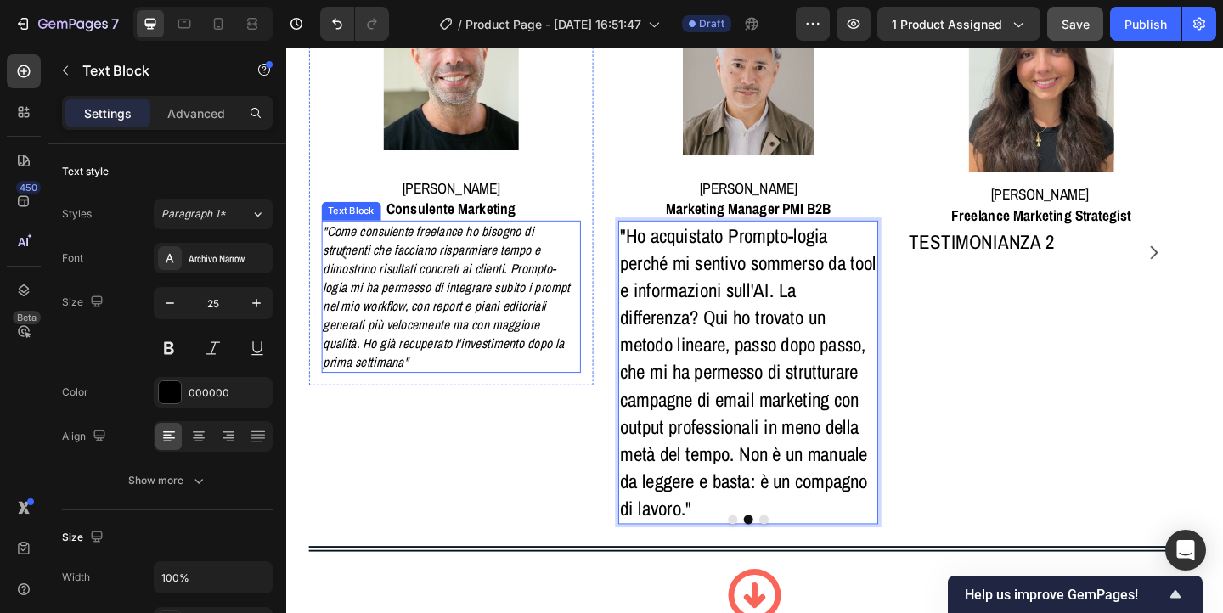
click at [538, 268] on p ""Come consulente freelance ho bisogno di strumenti che facciano risparmiare tem…" at bounding box center [466, 317] width 280 height 161
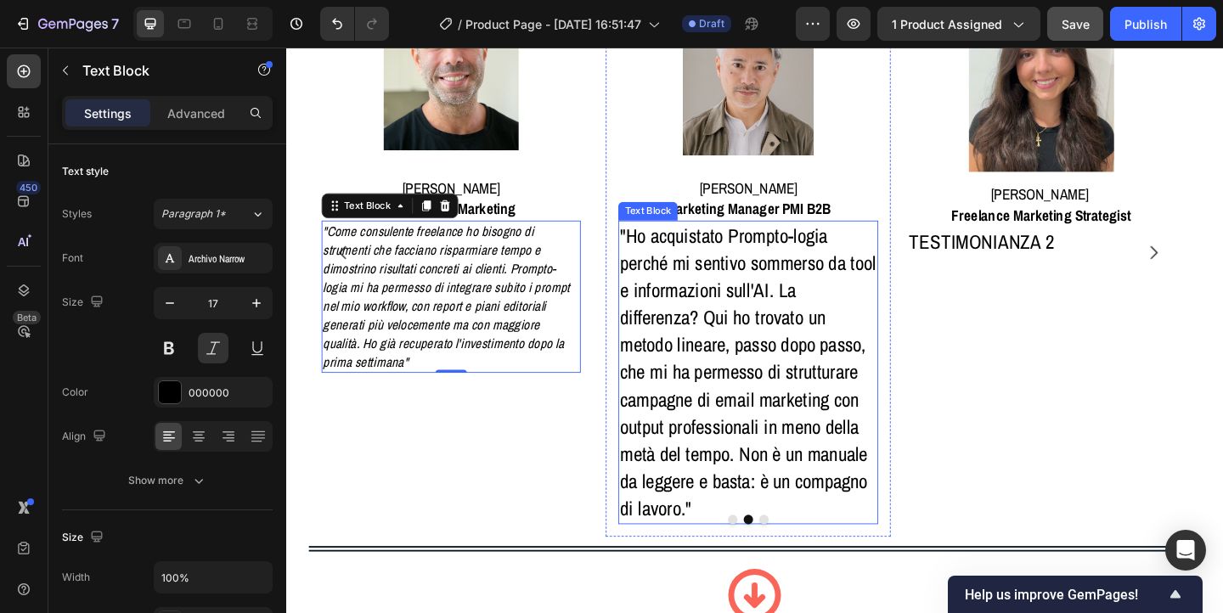
click at [786, 364] on p ""Ho acquistato Prompto-logia perché mi sentivo sommerso da tool e informazioni …" at bounding box center [790, 400] width 280 height 327
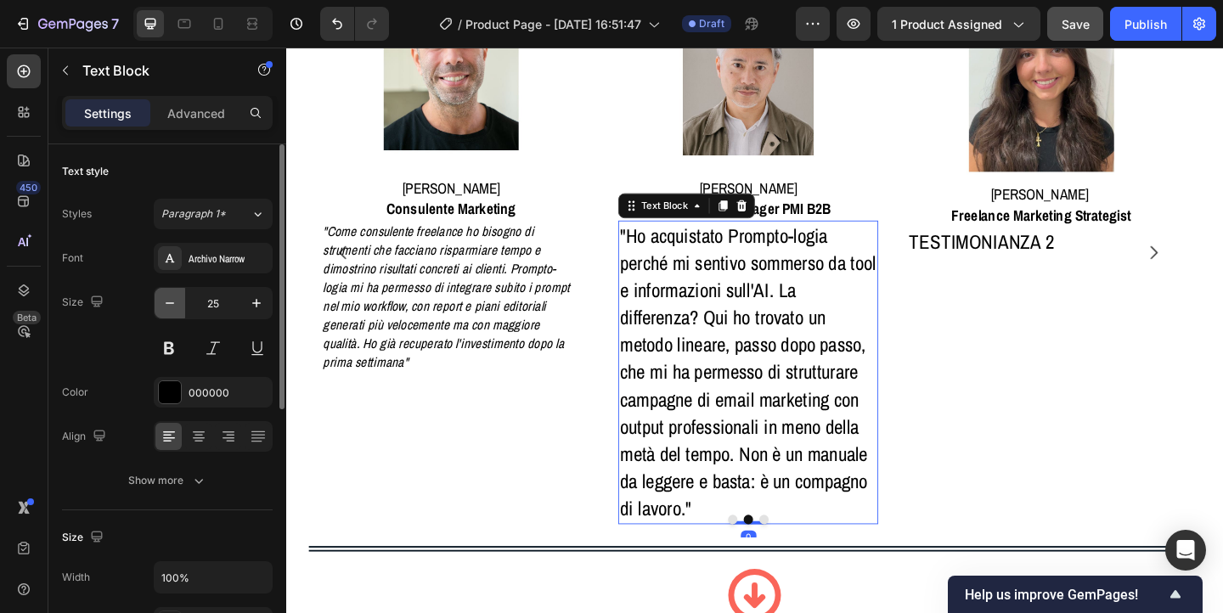
click at [172, 306] on icon "button" at bounding box center [169, 303] width 17 height 17
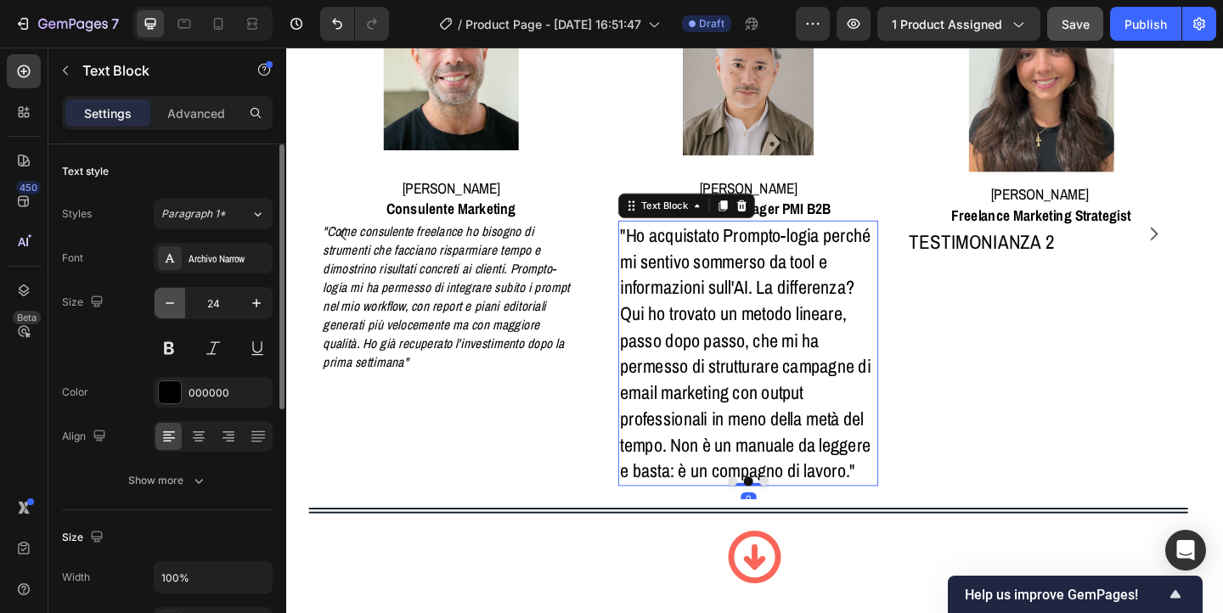
click at [172, 306] on icon "button" at bounding box center [169, 303] width 17 height 17
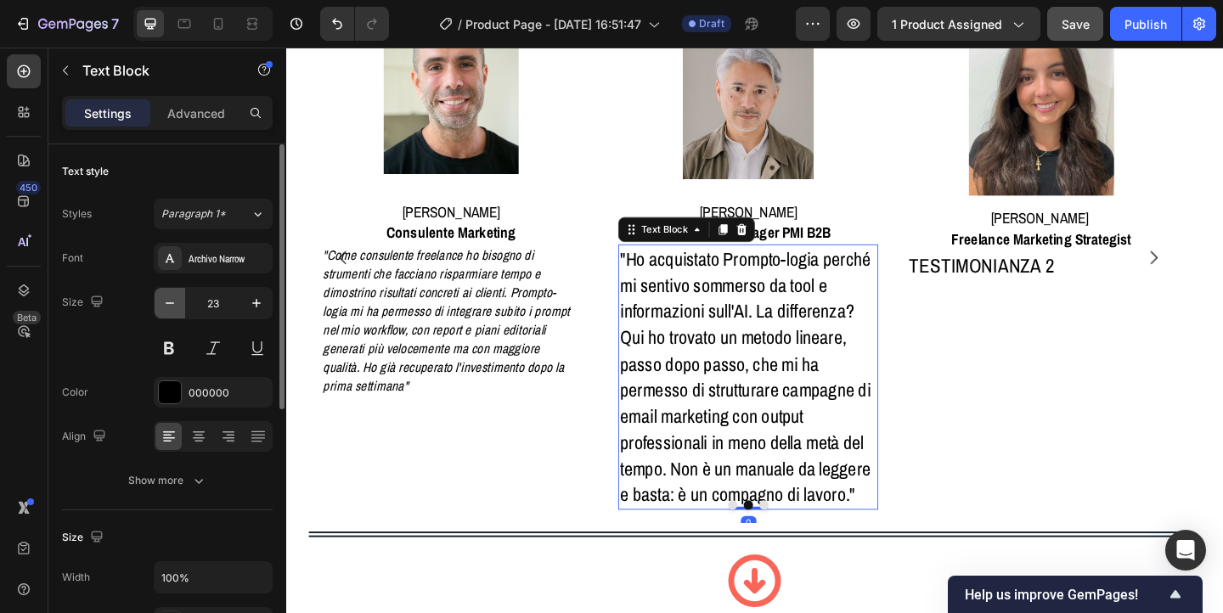
click at [172, 306] on icon "button" at bounding box center [169, 303] width 17 height 17
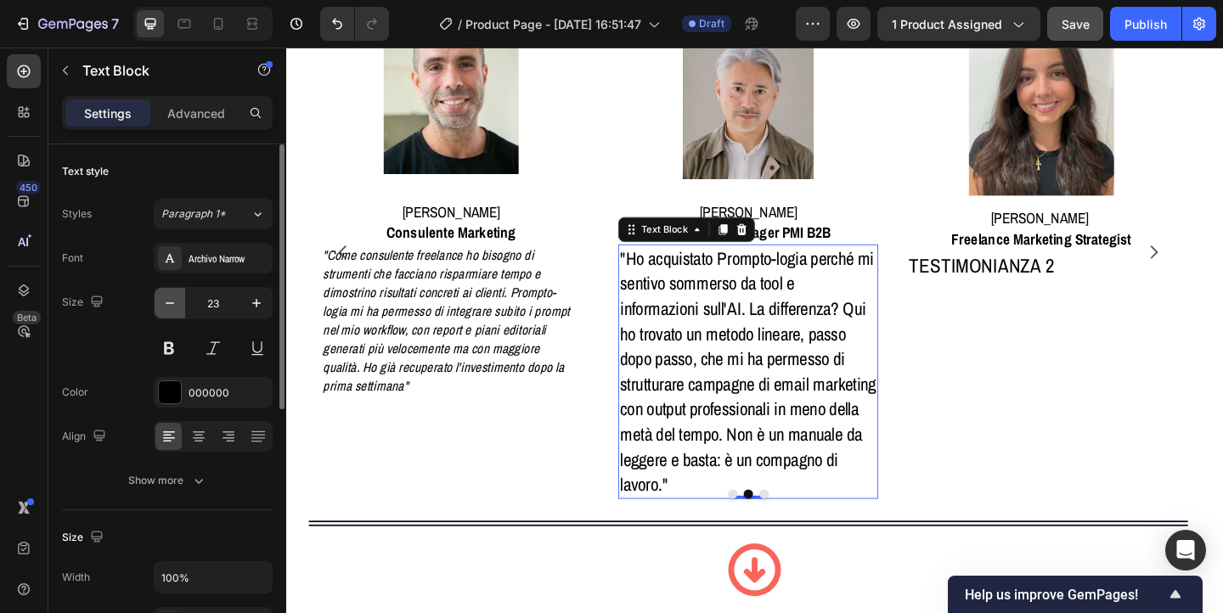
click at [172, 306] on icon "button" at bounding box center [169, 303] width 17 height 17
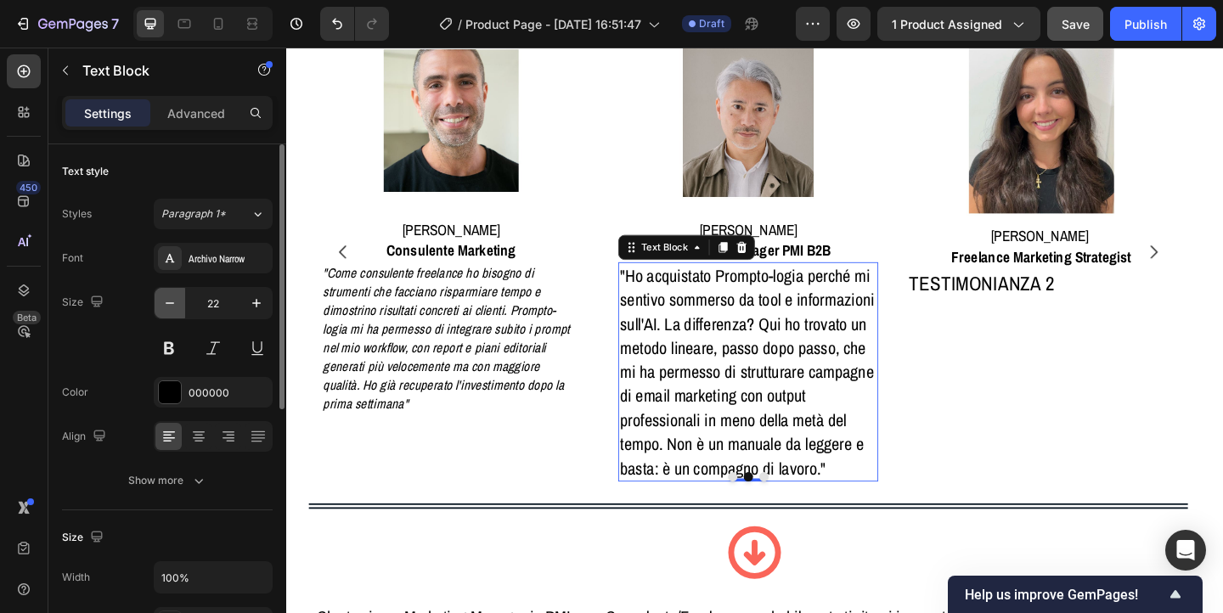
click at [172, 306] on icon "button" at bounding box center [169, 303] width 17 height 17
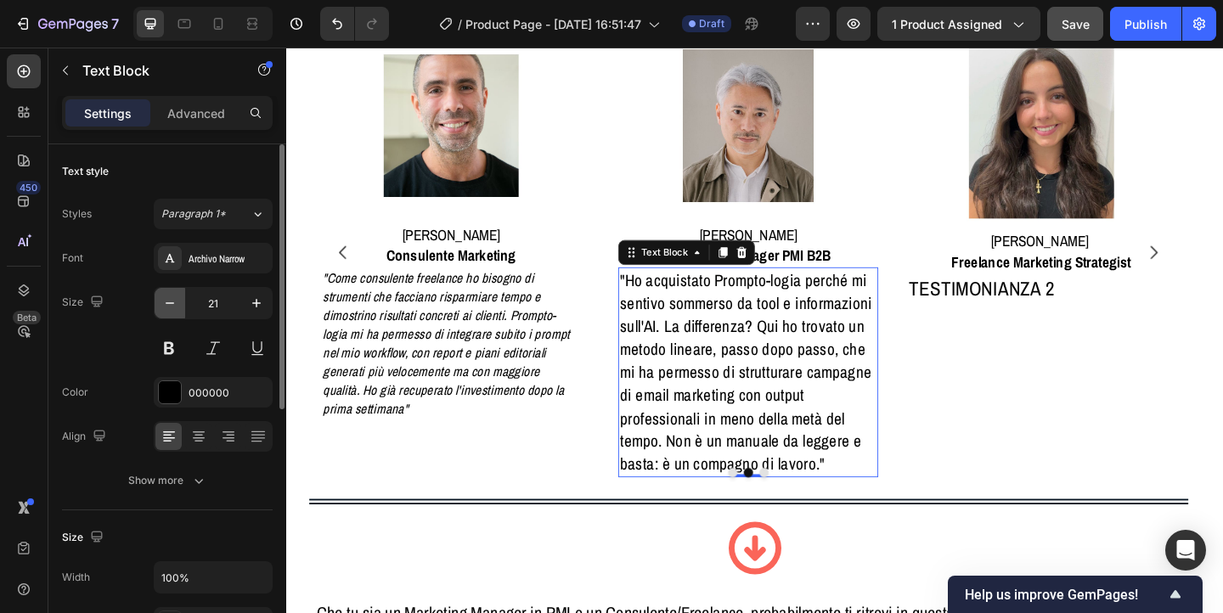
click at [172, 306] on icon "button" at bounding box center [169, 303] width 17 height 17
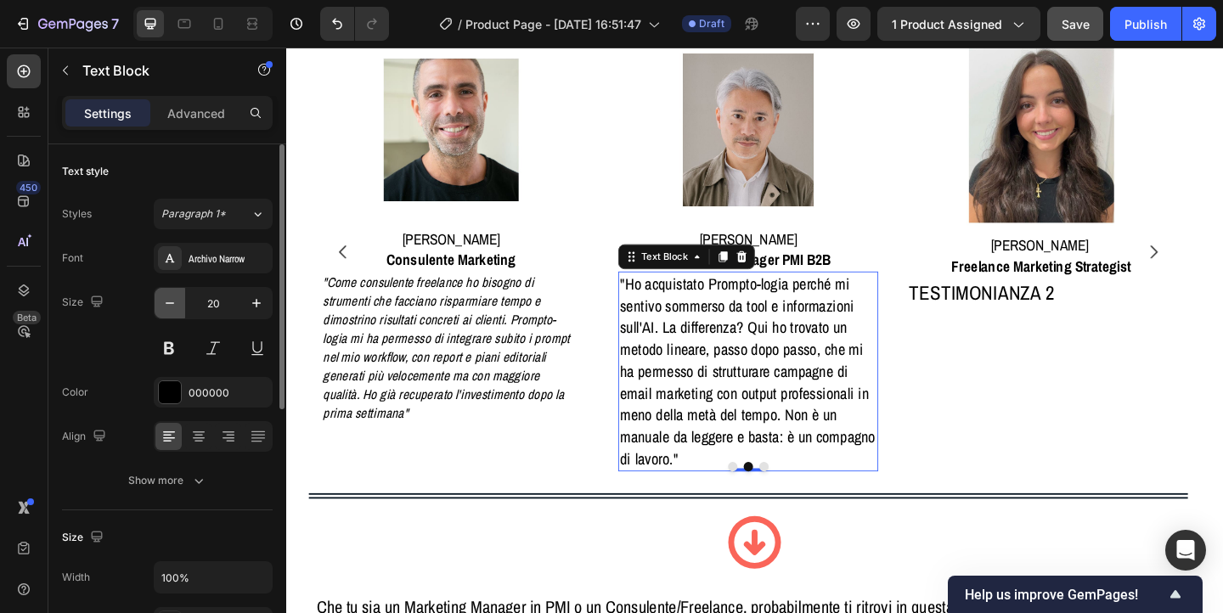
click at [172, 306] on icon "button" at bounding box center [169, 303] width 17 height 17
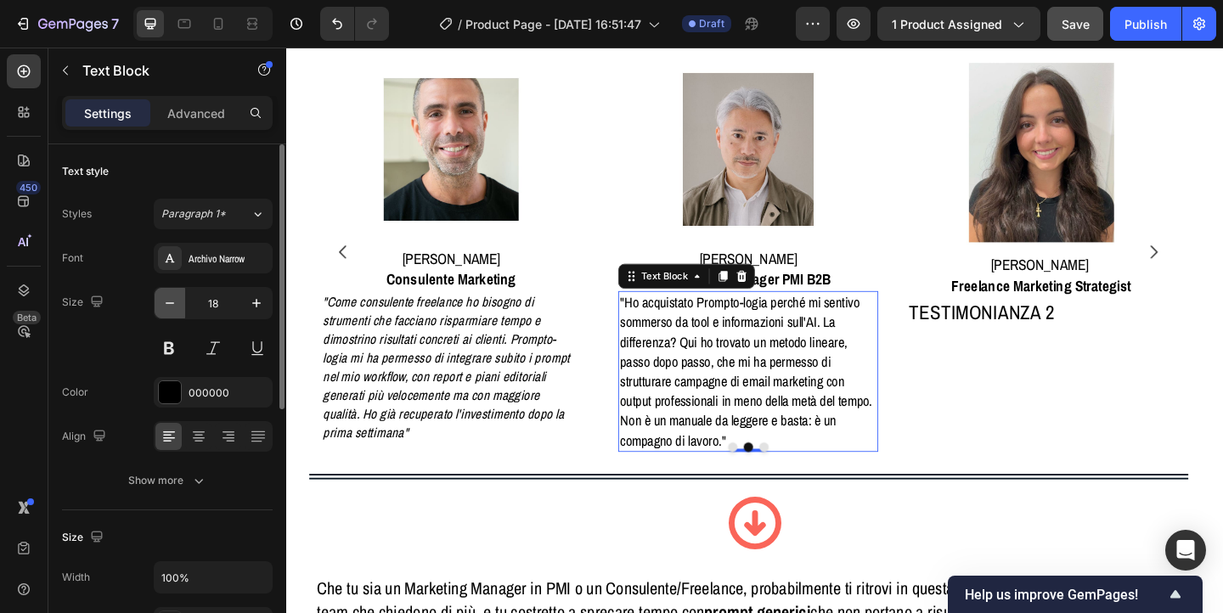
click at [172, 306] on icon "button" at bounding box center [169, 303] width 17 height 17
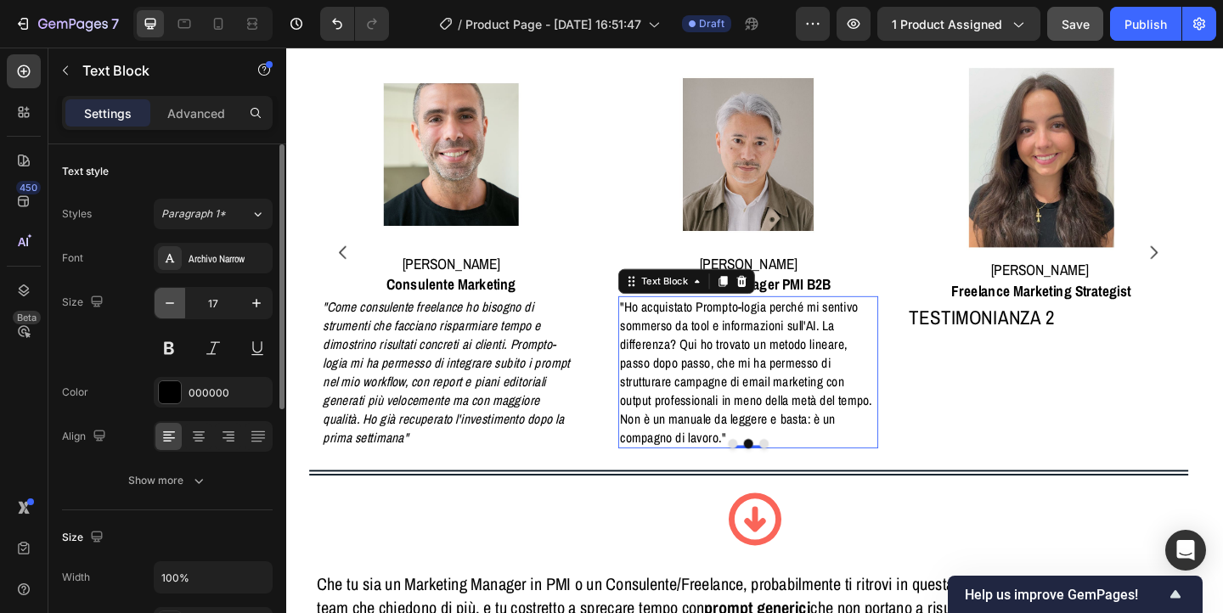
click at [172, 306] on icon "button" at bounding box center [169, 303] width 17 height 17
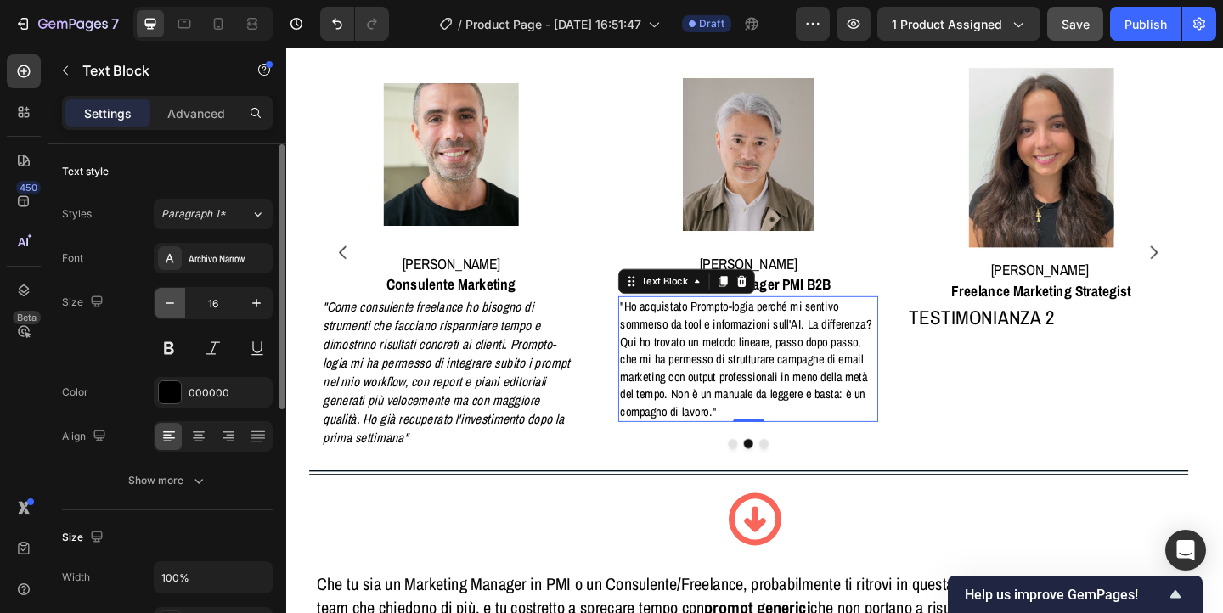
scroll to position [1109, 0]
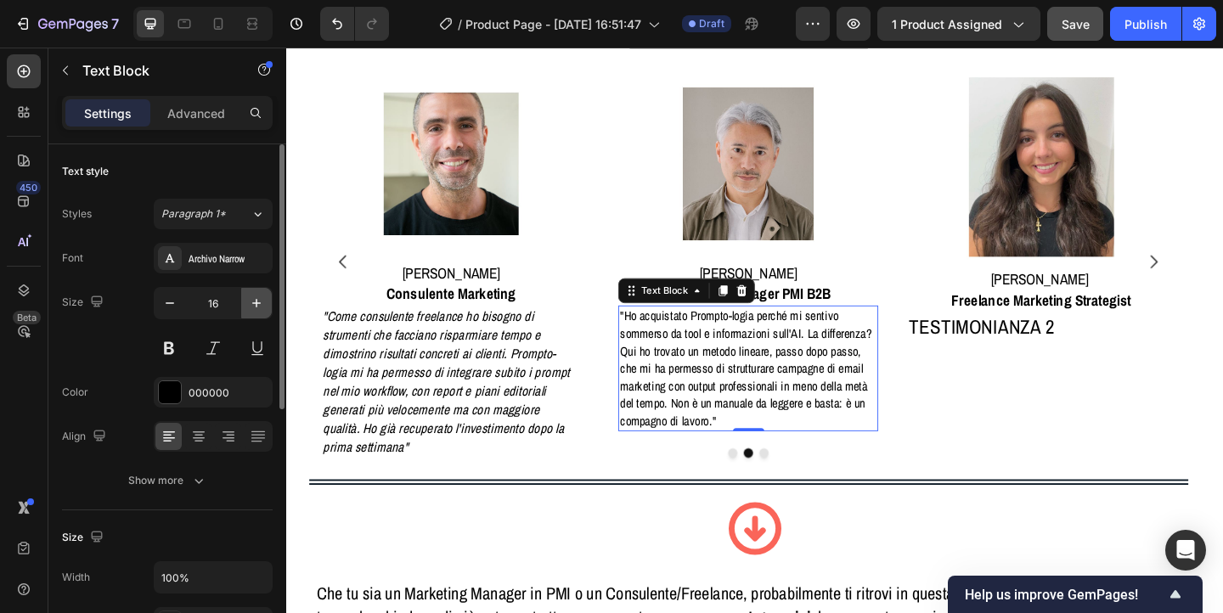
click at [252, 299] on icon "button" at bounding box center [256, 303] width 17 height 17
type input "17"
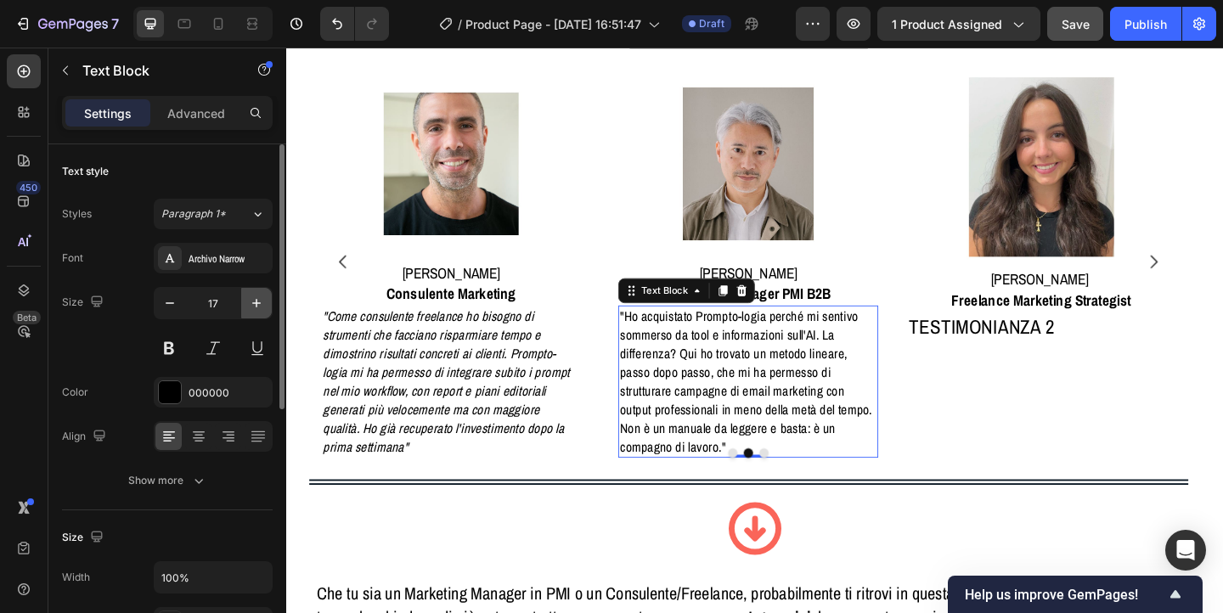
scroll to position [1119, 0]
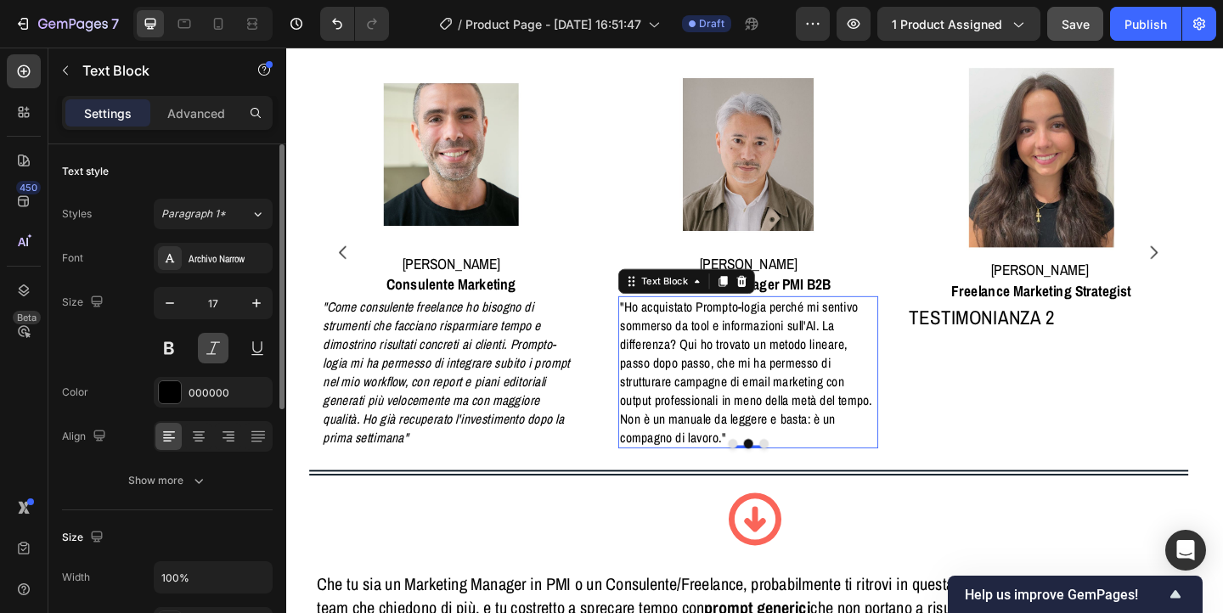
click at [216, 345] on button at bounding box center [213, 348] width 31 height 31
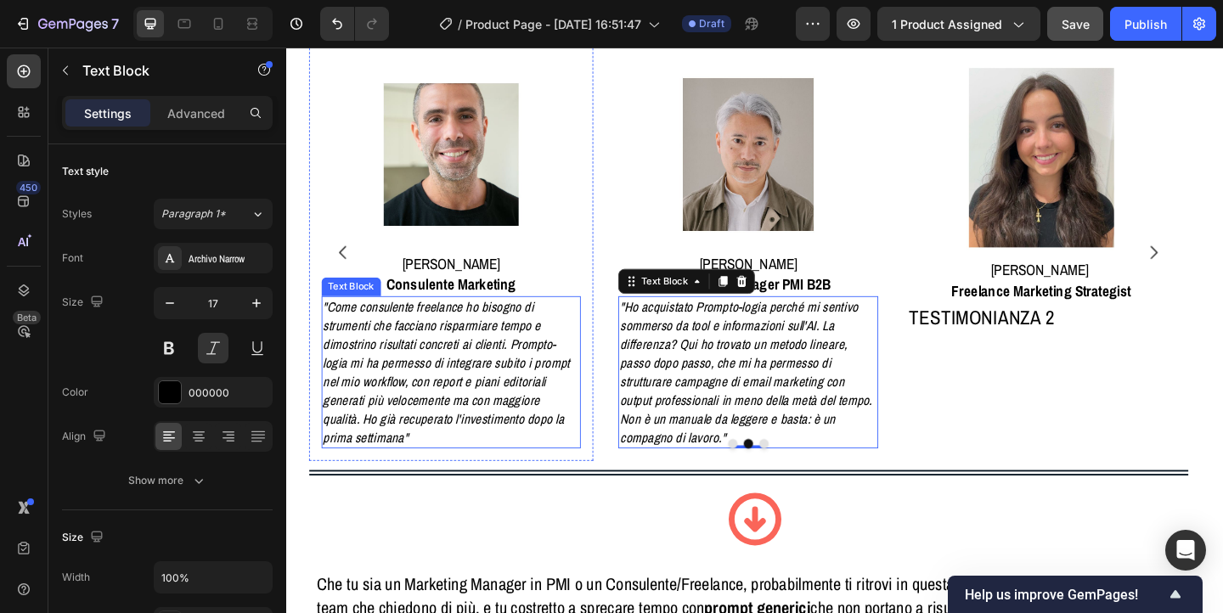
click at [352, 359] on p ""Come consulente freelance ho bisogno di strumenti che facciano risparmiare tem…" at bounding box center [466, 399] width 280 height 161
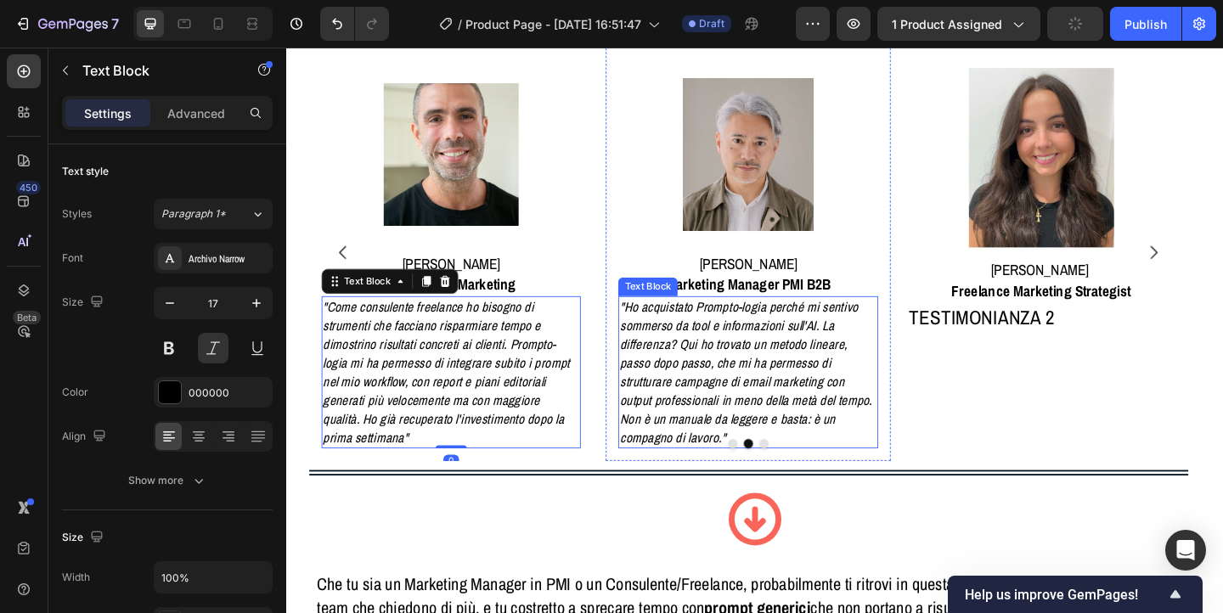
click at [701, 355] on p ""Ho acquistato Prompto-logia perché mi sentivo sommerso da tool e informazioni …" at bounding box center [790, 399] width 280 height 161
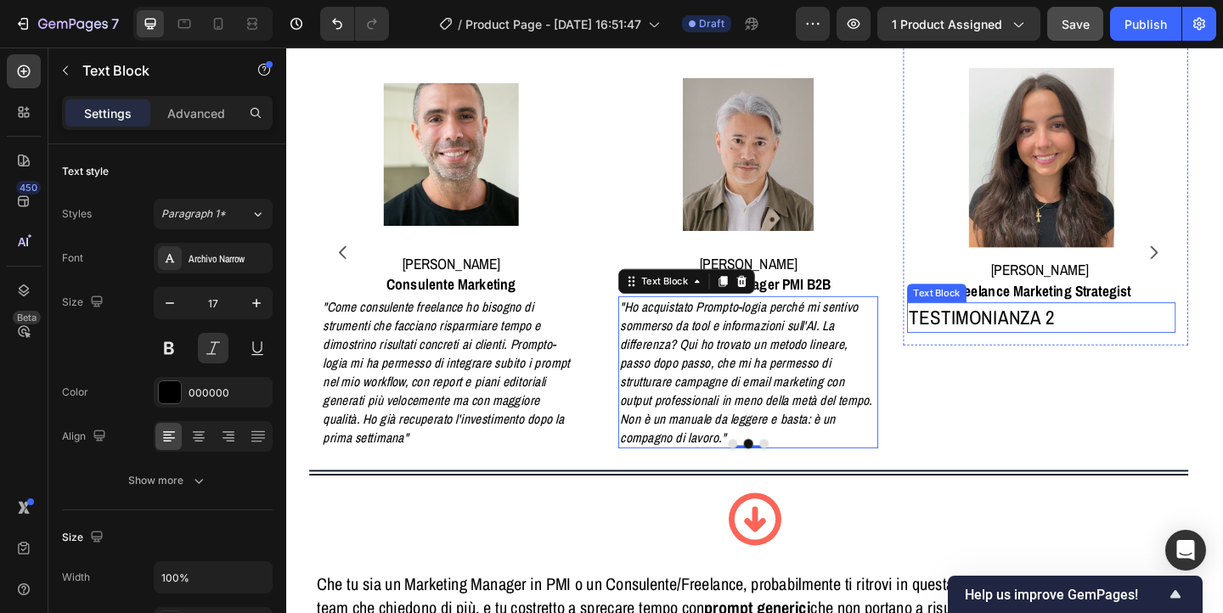
click at [1007, 335] on p "TESTIMONIANZA 2" at bounding box center [1107, 341] width 289 height 30
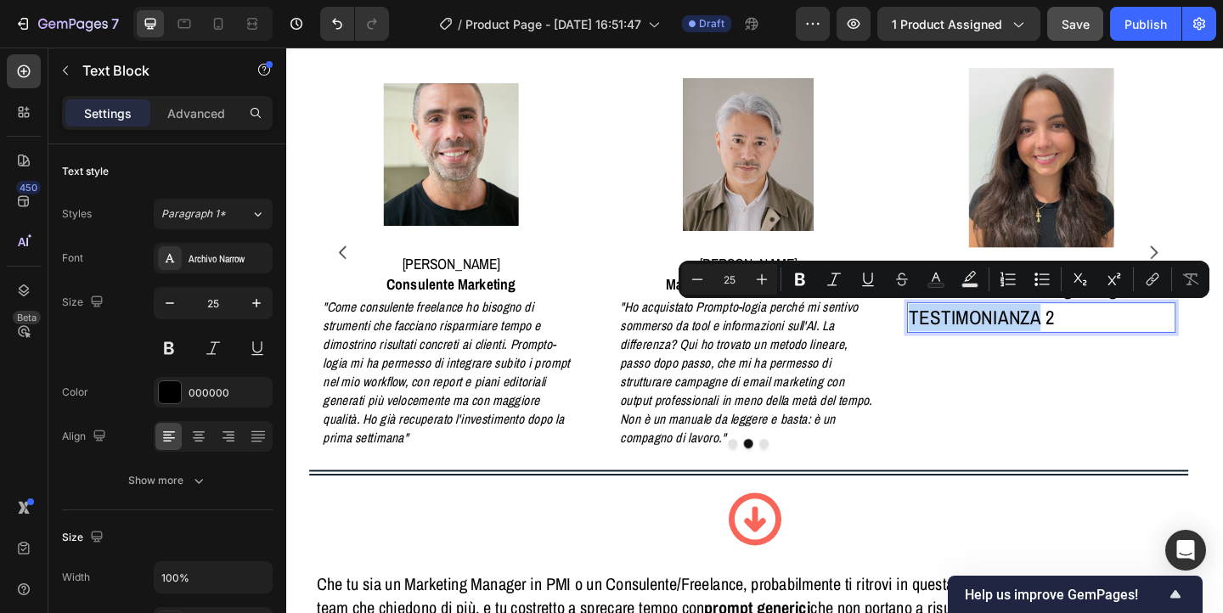
click at [1007, 335] on p "TESTIMONIANZA 2" at bounding box center [1107, 341] width 289 height 30
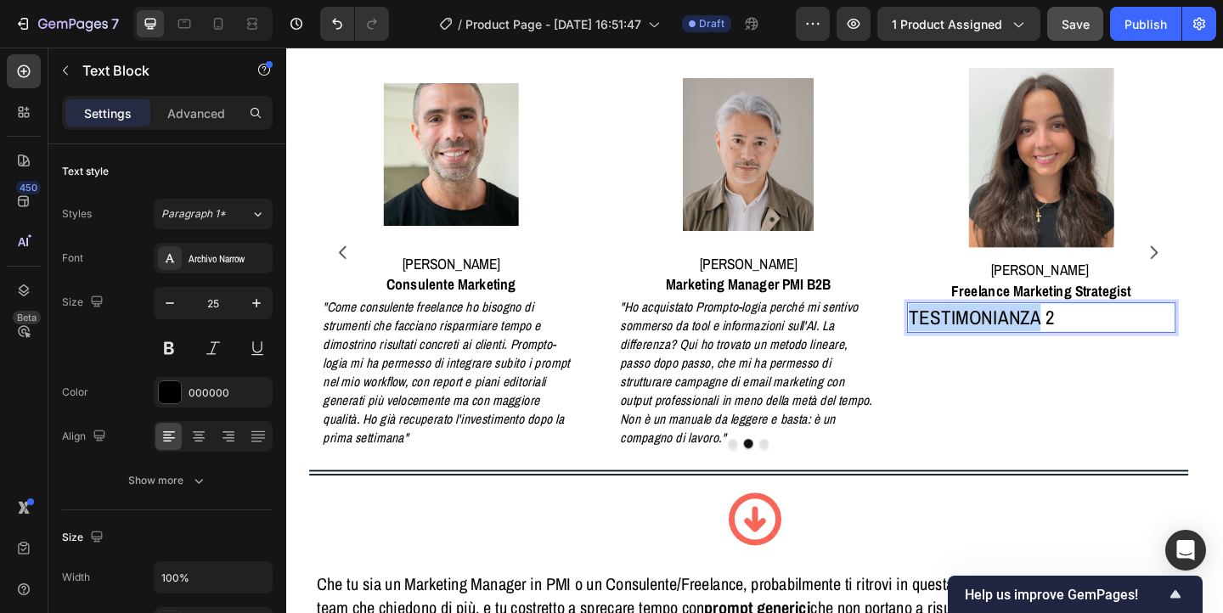
click at [1007, 335] on p "TESTIMONIANZA 2" at bounding box center [1107, 341] width 289 height 30
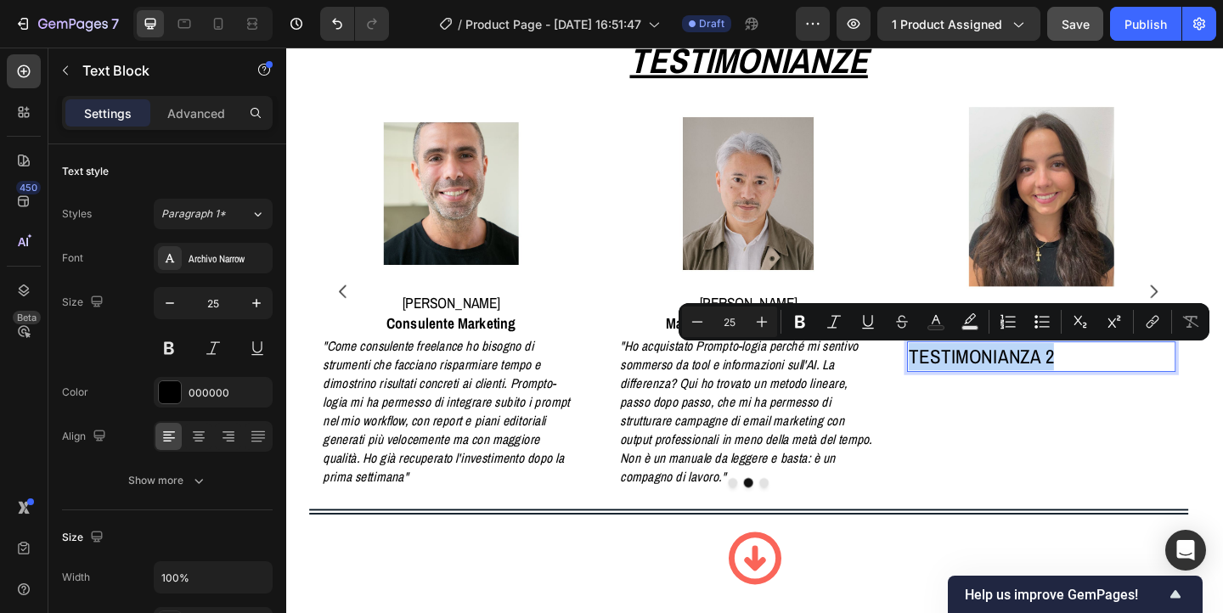
scroll to position [1072, 0]
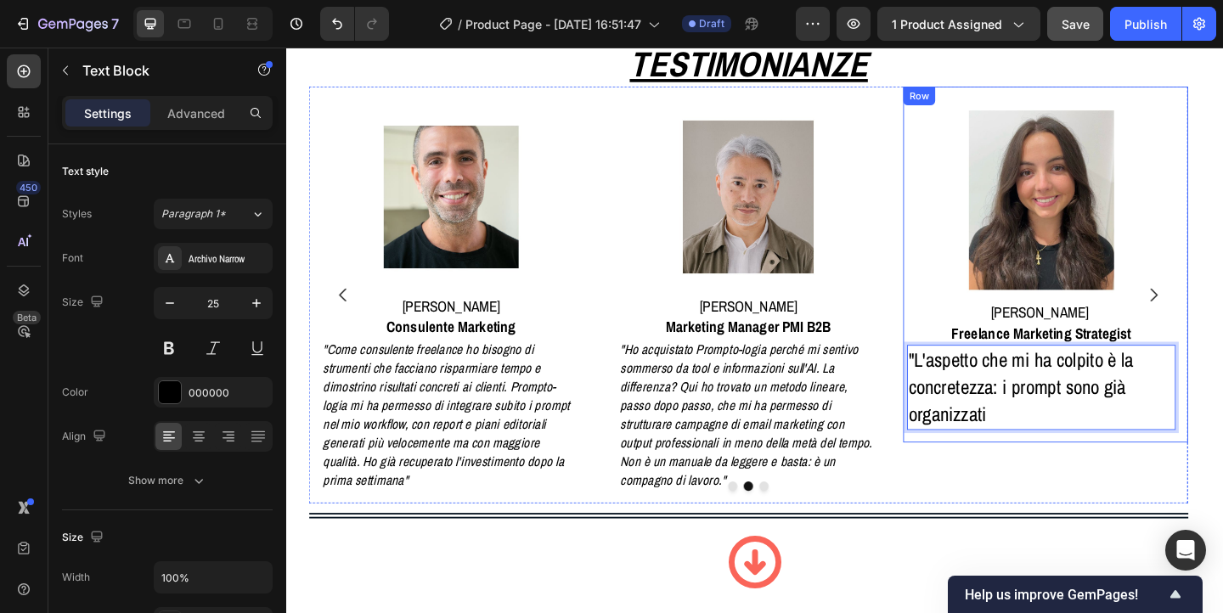
click at [1032, 416] on p ""L'aspetto che mi ha colpito è la concretezza: i prompt sono già organizzati" at bounding box center [1107, 417] width 289 height 89
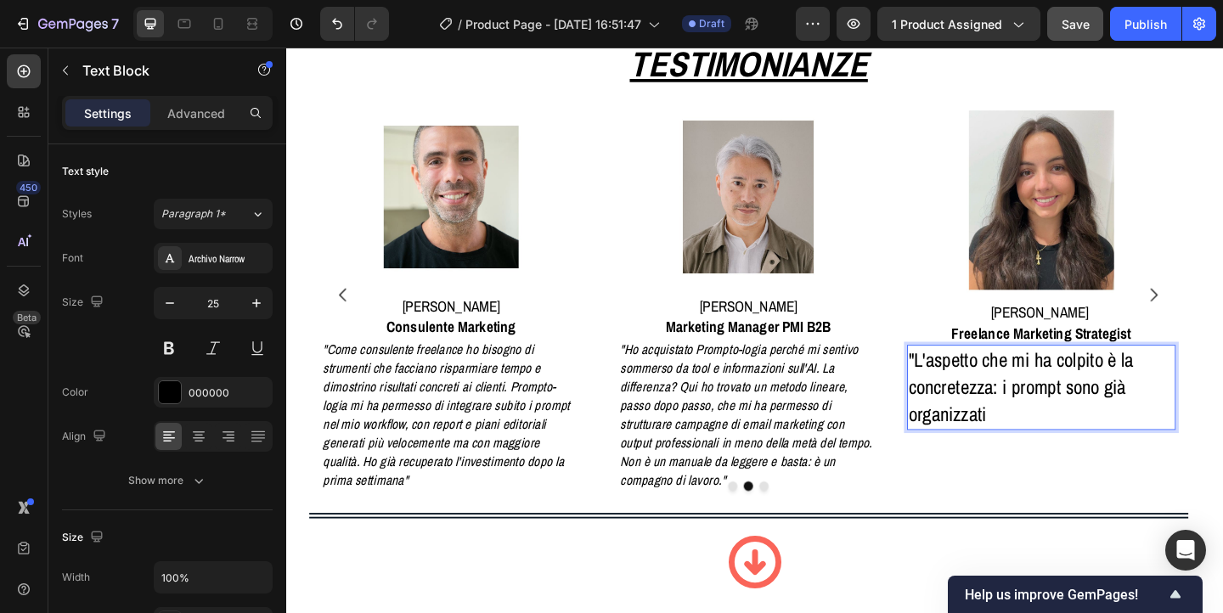
click at [1057, 445] on p ""L'aspetto che mi ha colpito è la concretezza: i prompt sono già organizzati" at bounding box center [1107, 417] width 289 height 89
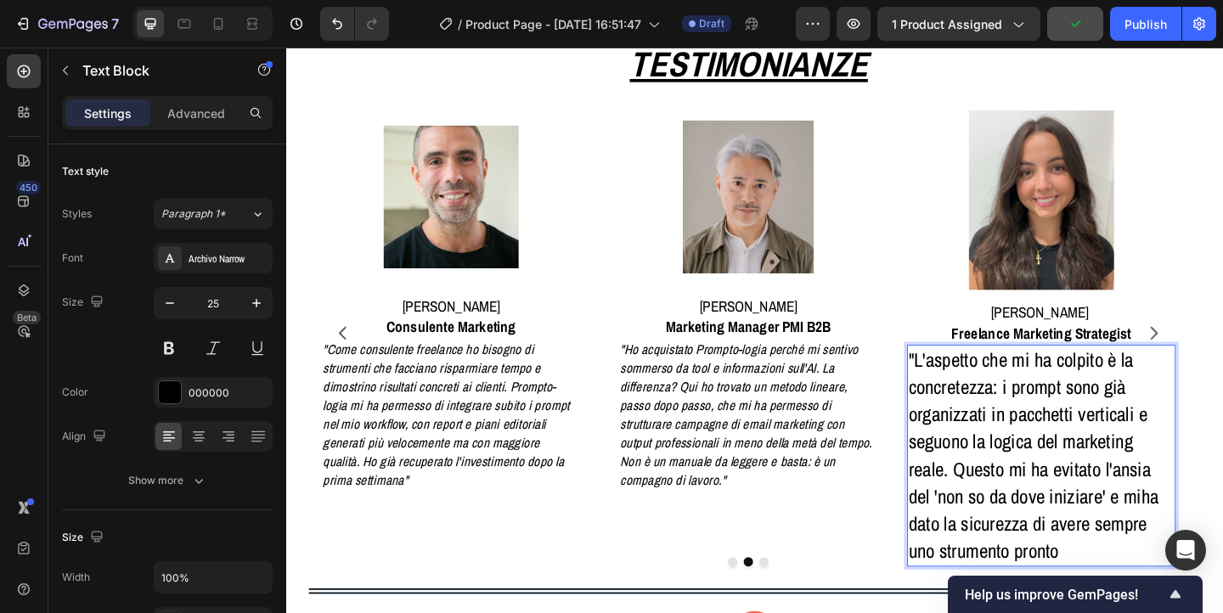
click at [1219, 538] on p ""L'aspetto che mi ha colpito è la concretezza: i prompt sono già organizzati in…" at bounding box center [1107, 492] width 289 height 238
click at [1168, 587] on p ""L'aspetto che mi ha colpito è la concretezza: i prompt sono già organizzati in…" at bounding box center [1107, 492] width 289 height 238
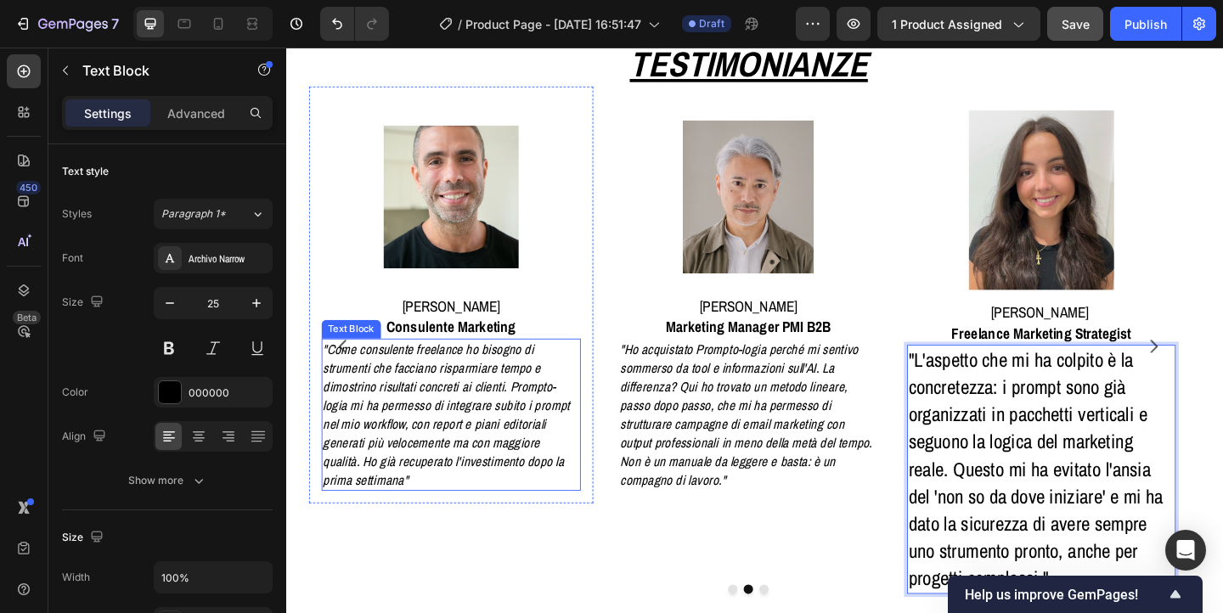
click at [533, 500] on p ""Come consulente freelance ho bisogno di strumenti che facciano risparmiare tem…" at bounding box center [466, 446] width 280 height 161
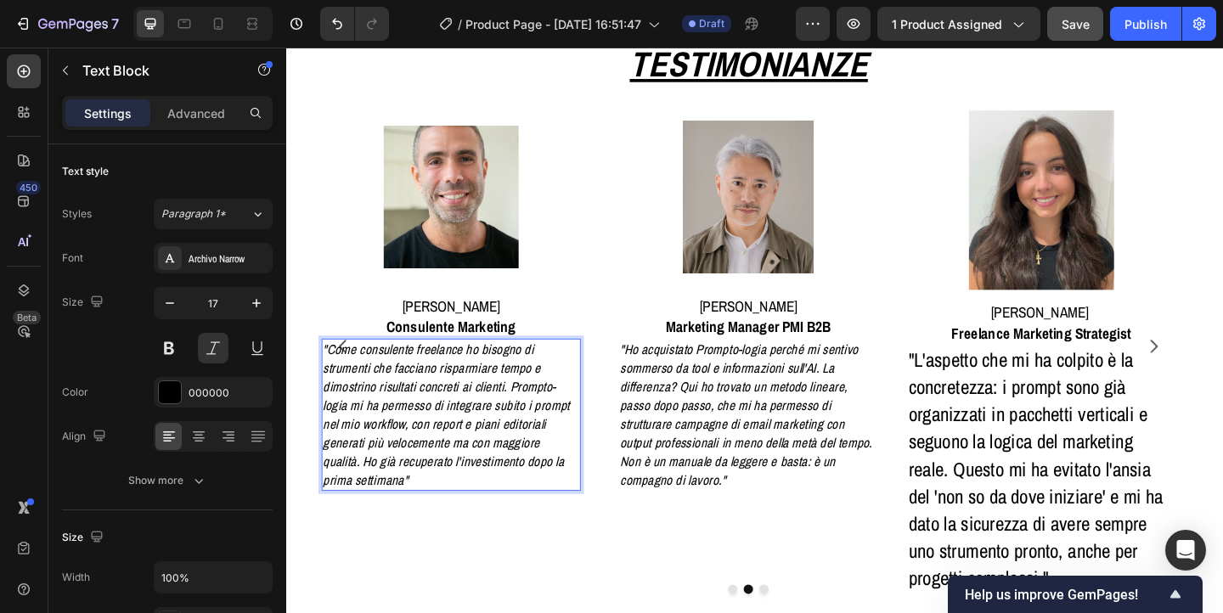
click at [533, 500] on p ""Come consulente freelance ho bisogno di strumenti che facciano risparmiare tem…" at bounding box center [466, 446] width 280 height 161
click at [531, 500] on p ""Come consulente freelance ho bisogno di strumenti che facciano risparmiare tem…" at bounding box center [466, 446] width 280 height 161
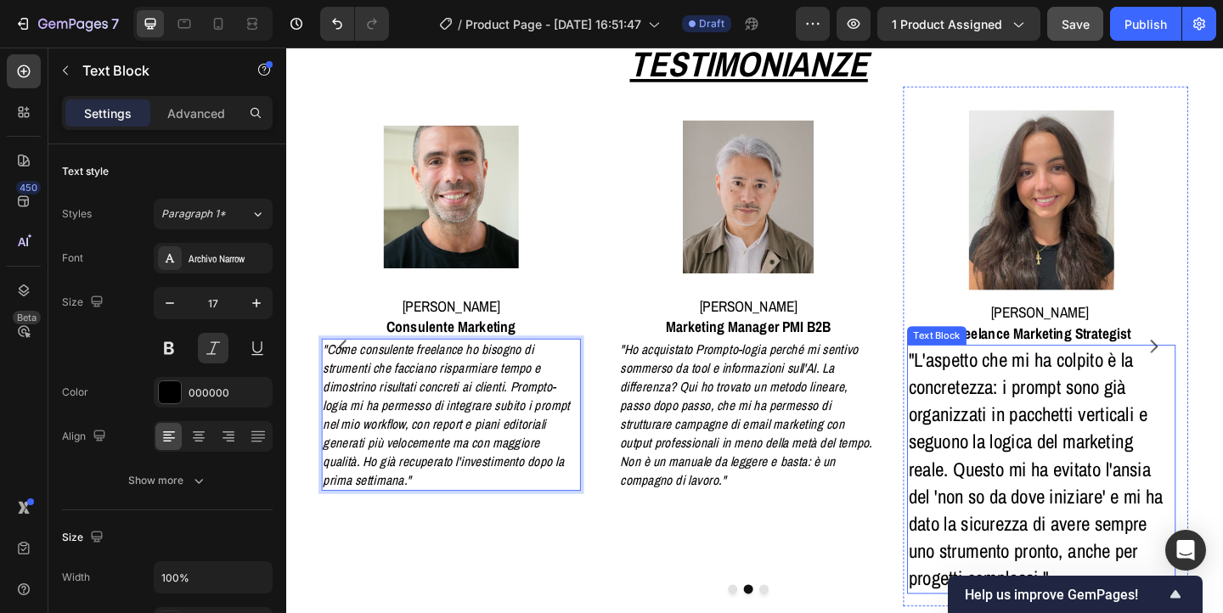
click at [1105, 497] on p ""L'aspetto che mi ha colpito è la concretezza: i prompt sono già organizzati in…" at bounding box center [1107, 507] width 289 height 268
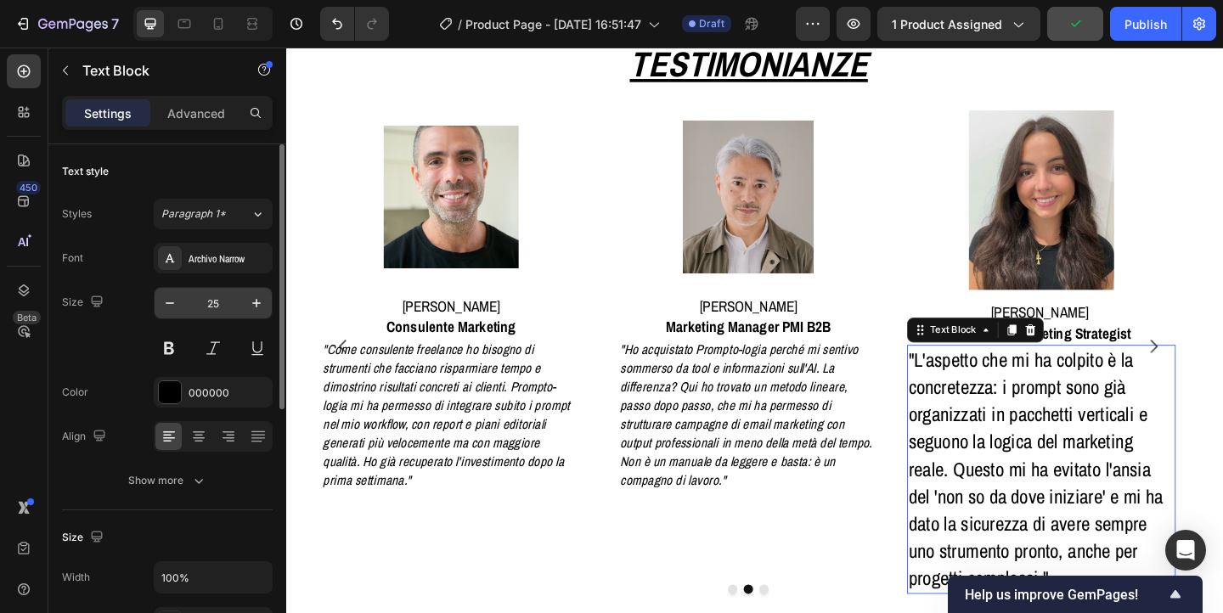
click at [212, 302] on input "25" at bounding box center [213, 303] width 56 height 31
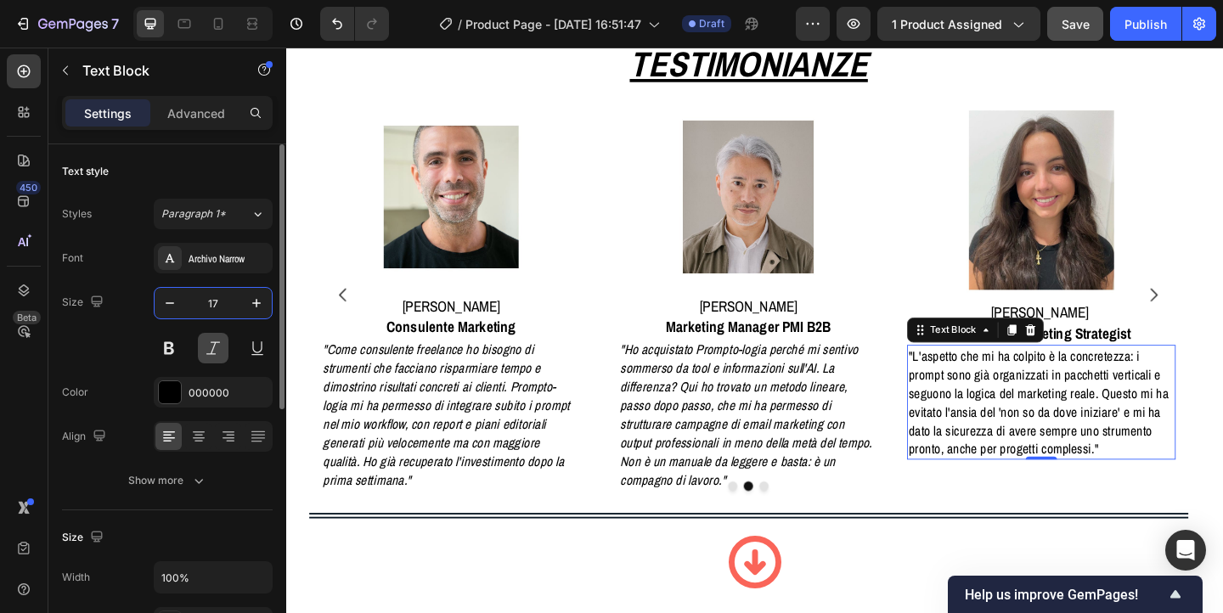
type input "17"
click at [217, 355] on button at bounding box center [213, 348] width 31 height 31
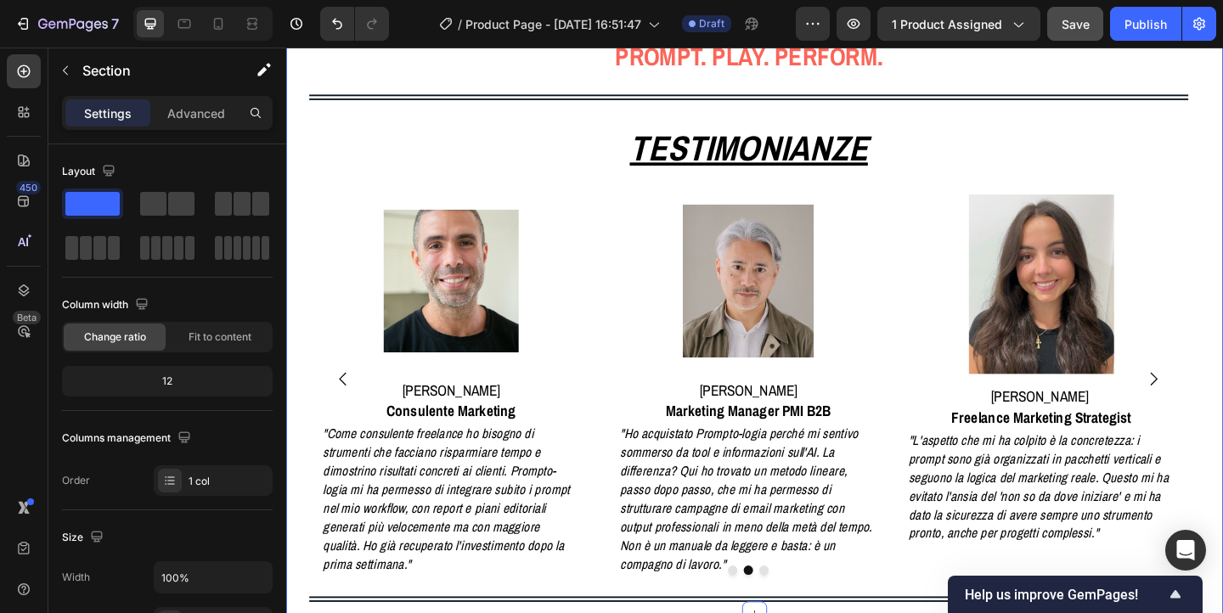
scroll to position [997, 0]
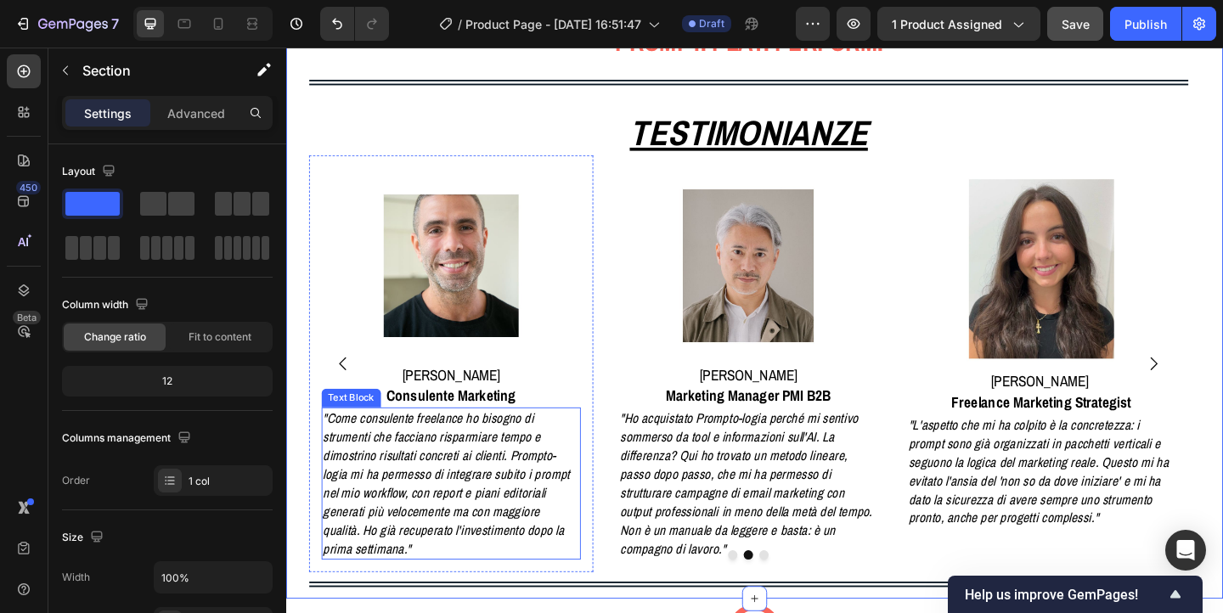
click at [551, 570] on p ""Come consulente freelance ho bisogno di strumenti che facciano risparmiare tem…" at bounding box center [466, 521] width 280 height 161
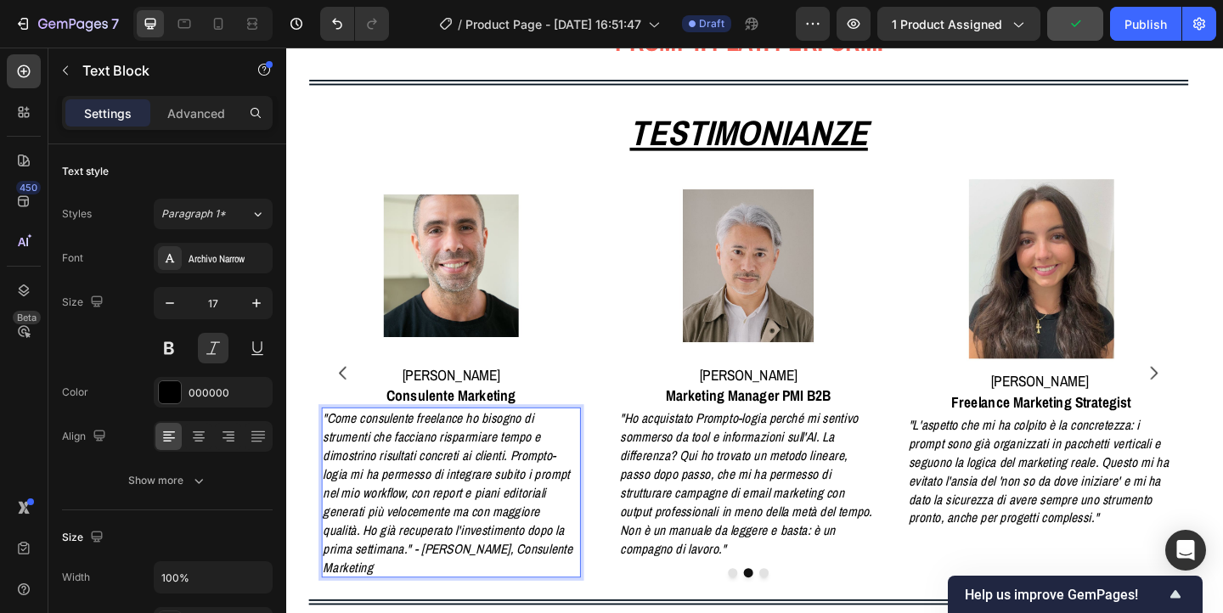
click at [549, 573] on p ""Come consulente freelance ho bisogno di strumenti che facciano risparmiare tem…" at bounding box center [466, 532] width 280 height 182
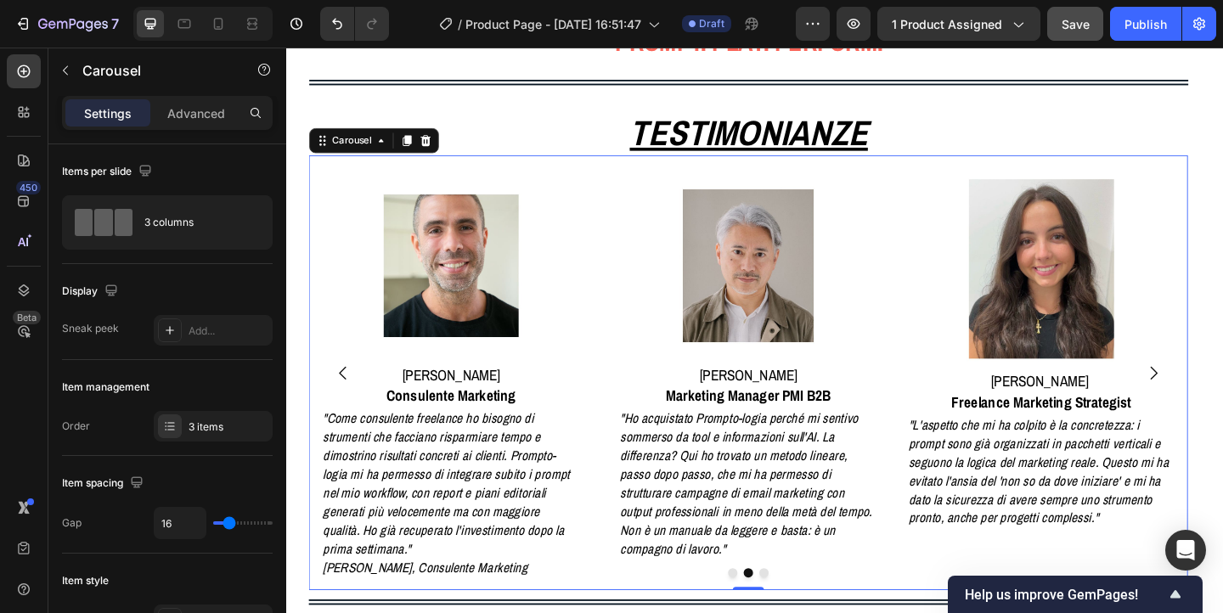
click at [345, 613] on div at bounding box center [789, 619] width 957 height 10
click at [383, 563] on p ""Come consulente freelance ho bisogno di strumenti che facciano risparmiare tem…" at bounding box center [466, 521] width 280 height 161
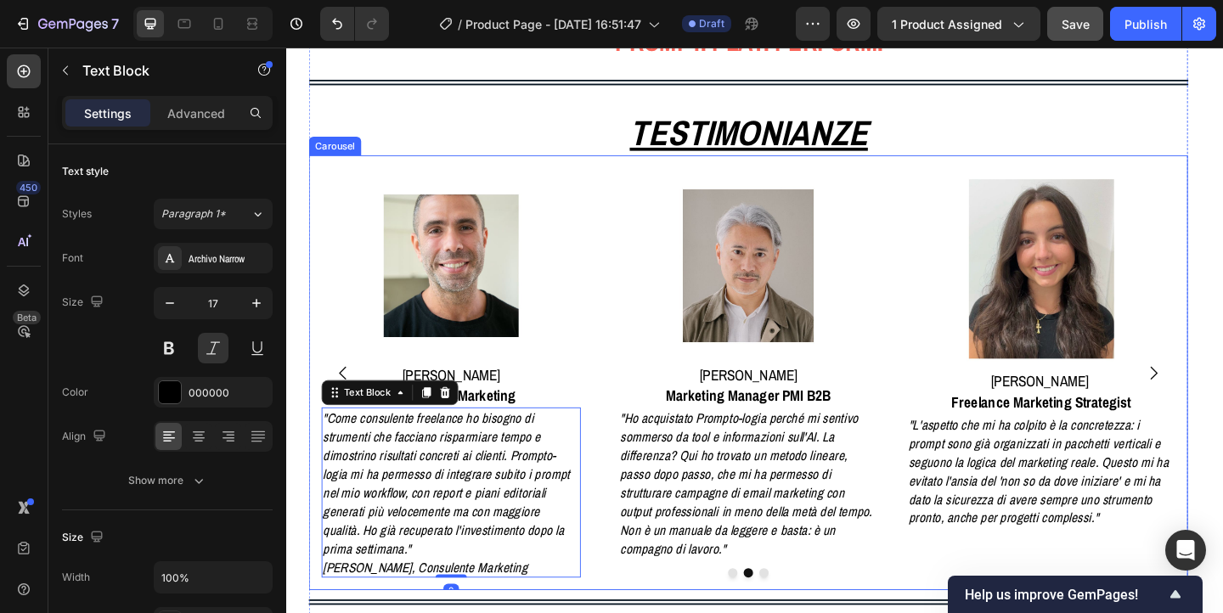
click at [344, 613] on div at bounding box center [789, 619] width 957 height 10
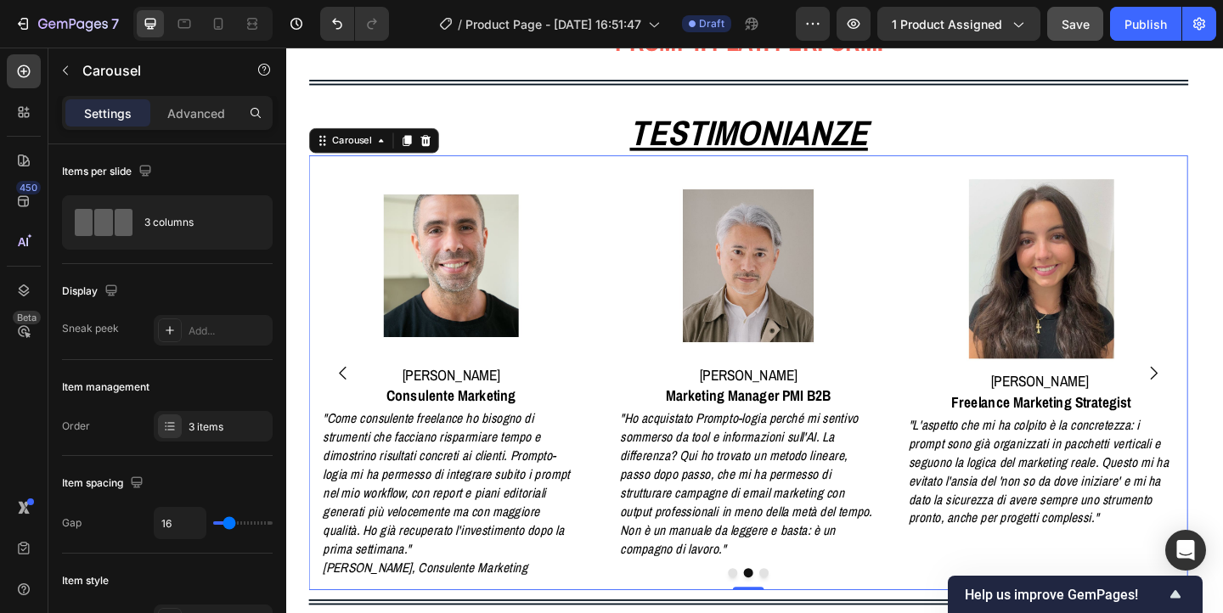
click at [344, 613] on div at bounding box center [789, 619] width 957 height 10
click at [368, 564] on p ""Come consulente freelance ho bisogno di strumenti che facciano risparmiare tem…" at bounding box center [466, 521] width 280 height 161
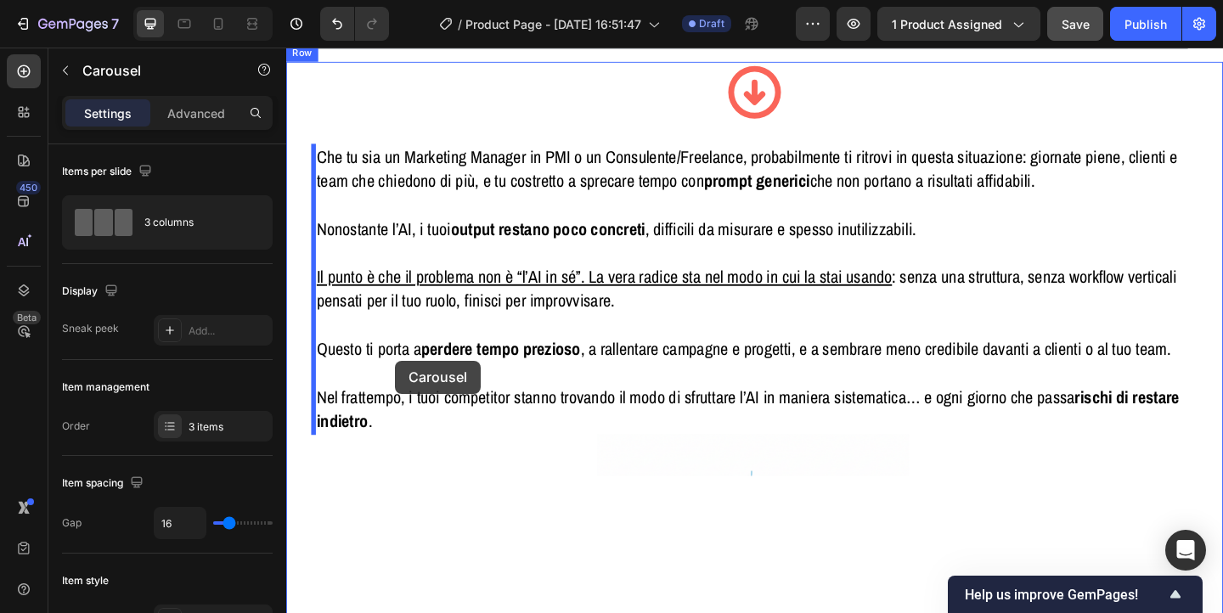
drag, startPoint x: 330, startPoint y: 595, endPoint x: 404, endPoint y: 388, distance: 219.3
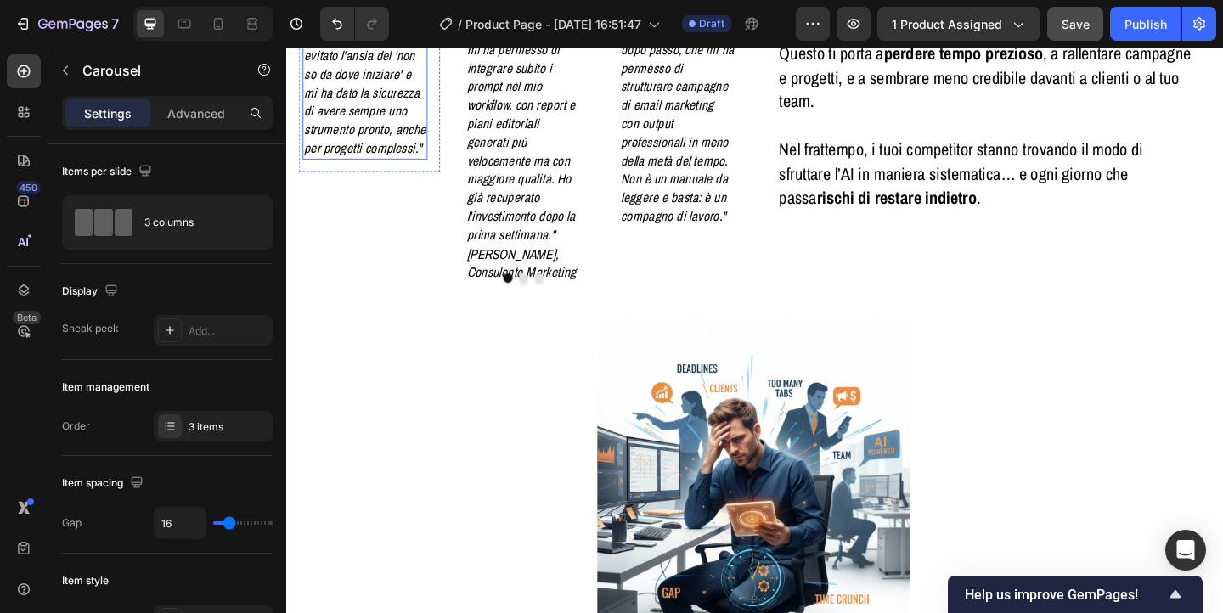
scroll to position [1130, 0]
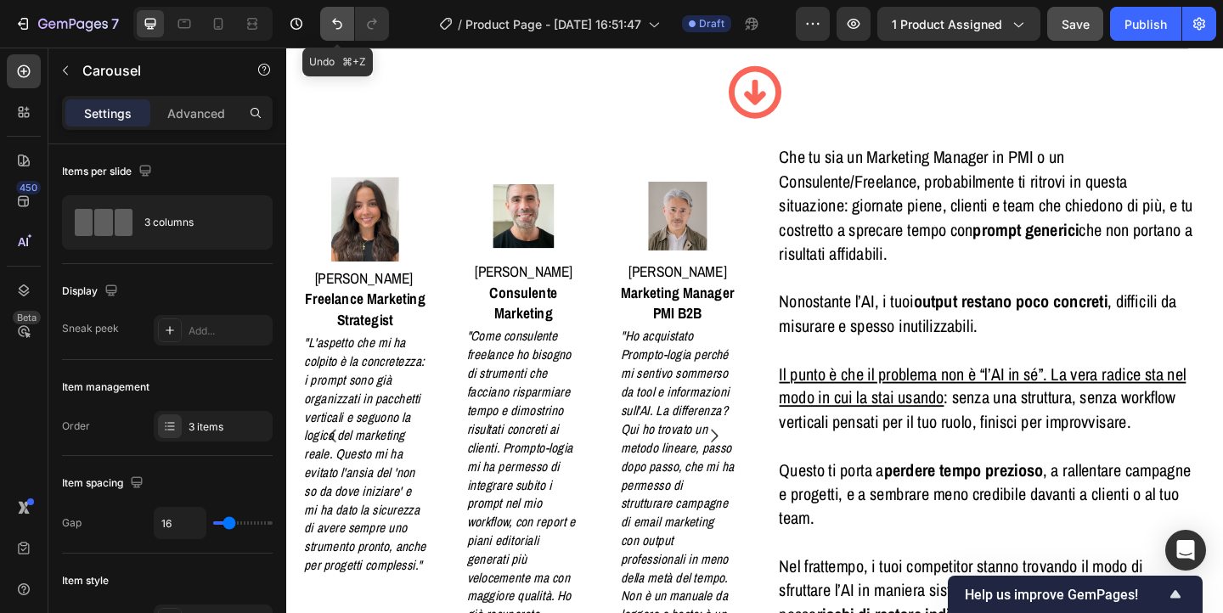
click at [330, 32] on button "Undo/Redo" at bounding box center [337, 24] width 34 height 34
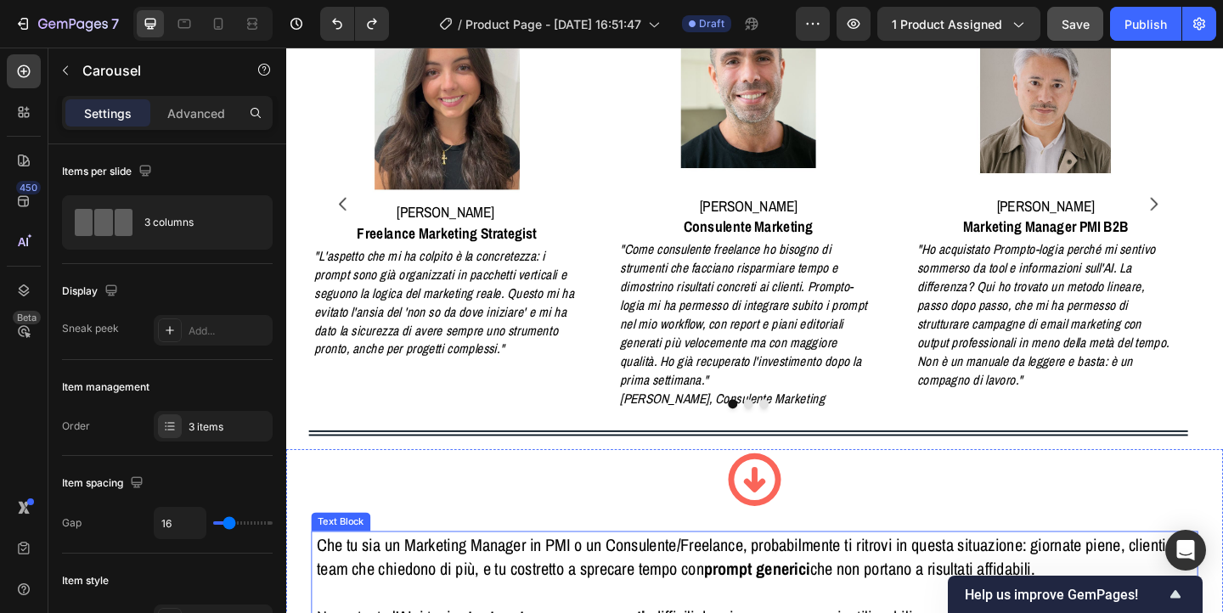
scroll to position [1116, 0]
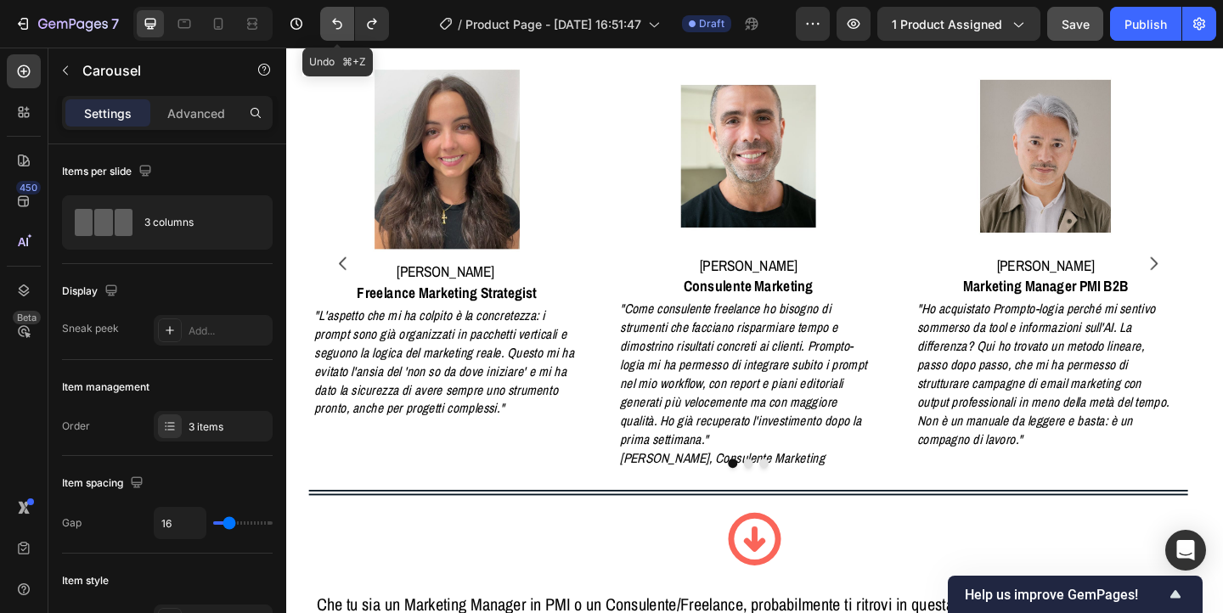
click at [337, 18] on icon "Undo/Redo" at bounding box center [337, 23] width 17 height 17
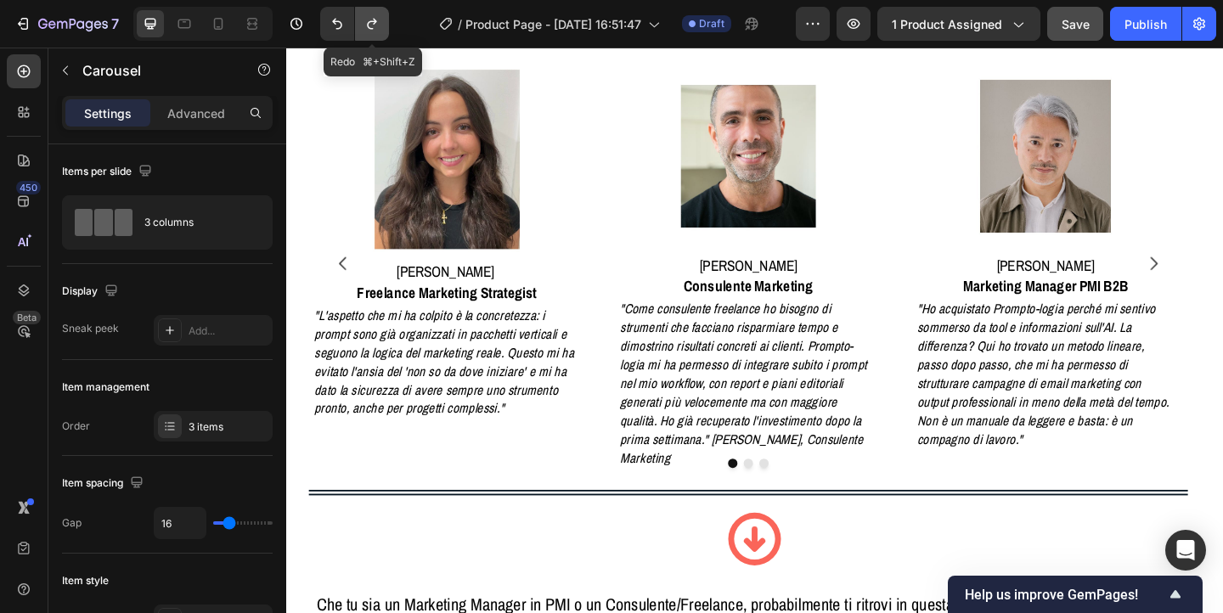
click at [370, 22] on icon "Undo/Redo" at bounding box center [371, 24] width 9 height 11
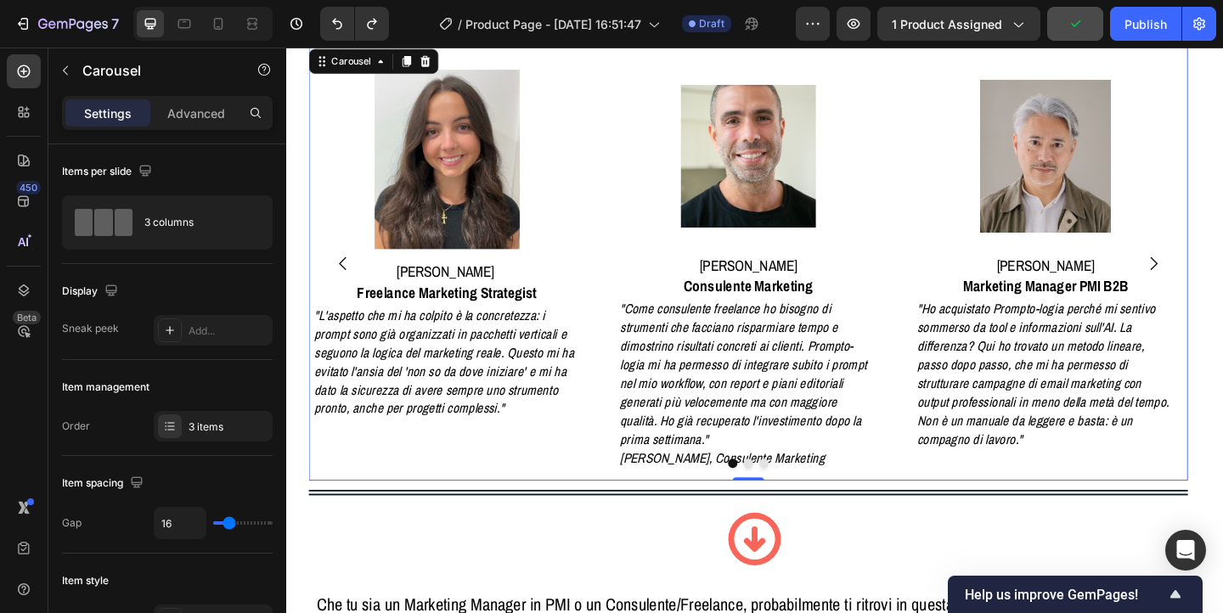
click at [346, 280] on icon "Carousel Back Arrow" at bounding box center [348, 283] width 20 height 20
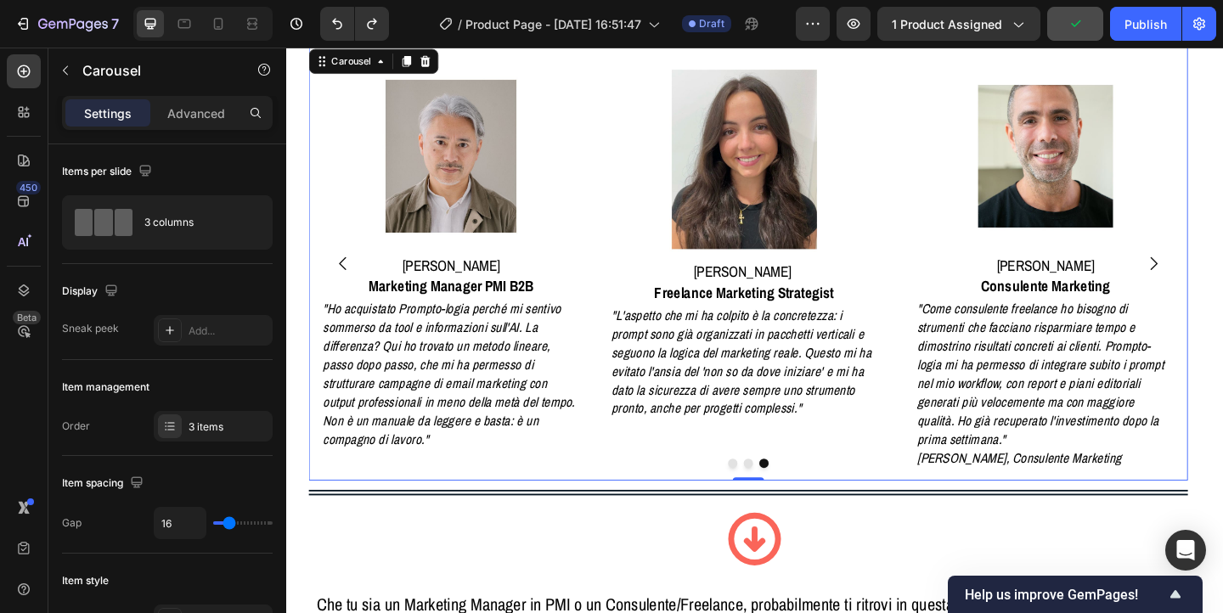
click at [346, 280] on icon "Carousel Back Arrow" at bounding box center [348, 283] width 20 height 20
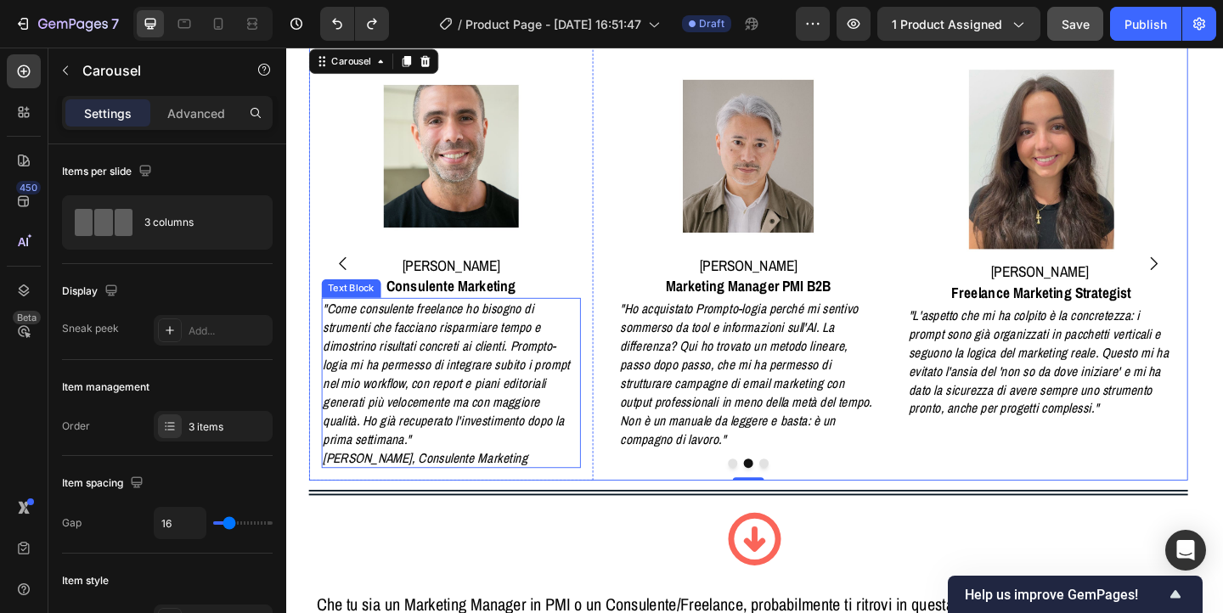
click at [496, 484] on p "[PERSON_NAME], Consulente Marketing" at bounding box center [466, 494] width 280 height 20
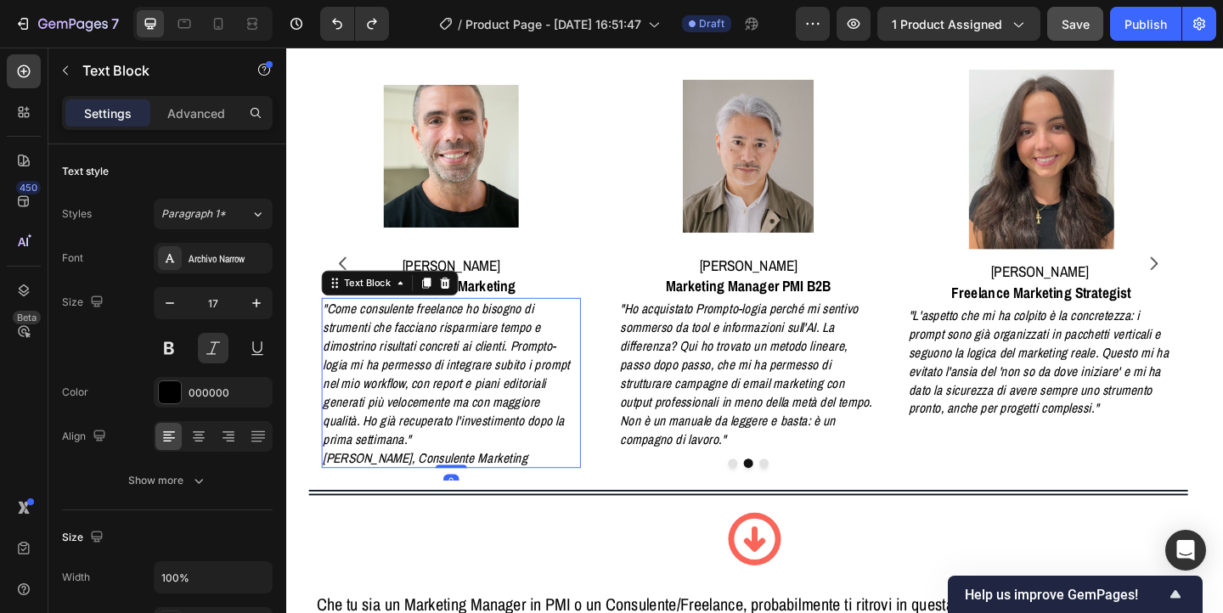
click at [496, 484] on p "[PERSON_NAME], Consulente Marketing" at bounding box center [466, 494] width 280 height 20
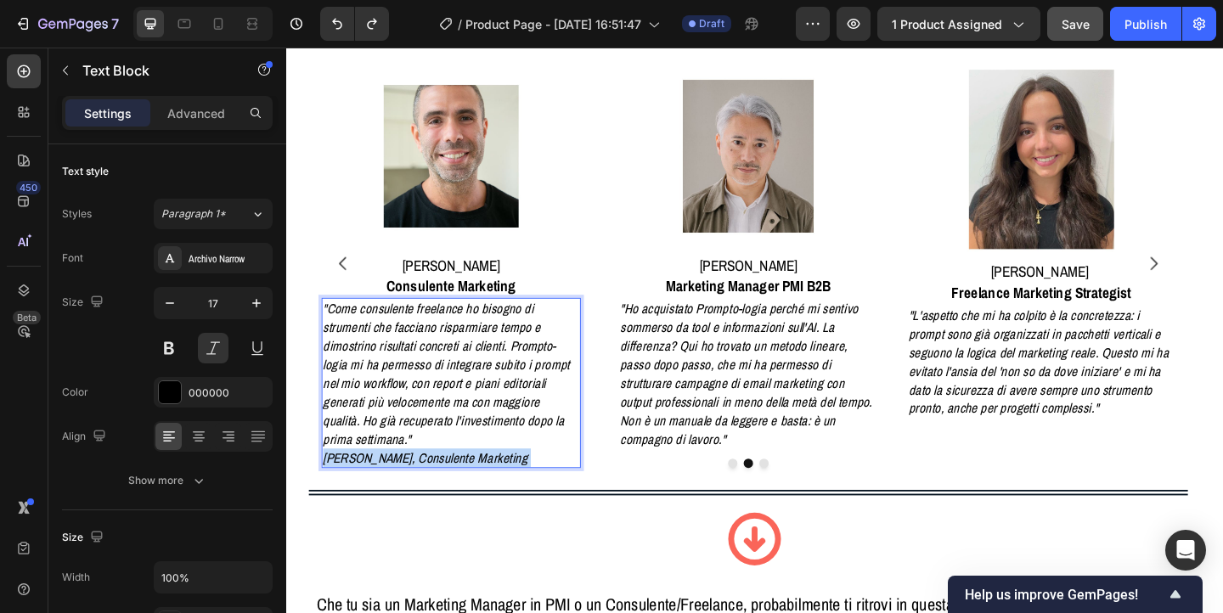
drag, startPoint x: 500, startPoint y: 472, endPoint x: 381, endPoint y: 472, distance: 118.1
click at [381, 484] on p "[PERSON_NAME], Consulente Marketing" at bounding box center [466, 494] width 280 height 20
click at [373, 484] on p "[PERSON_NAME], Consulente Marketing" at bounding box center [466, 494] width 280 height 20
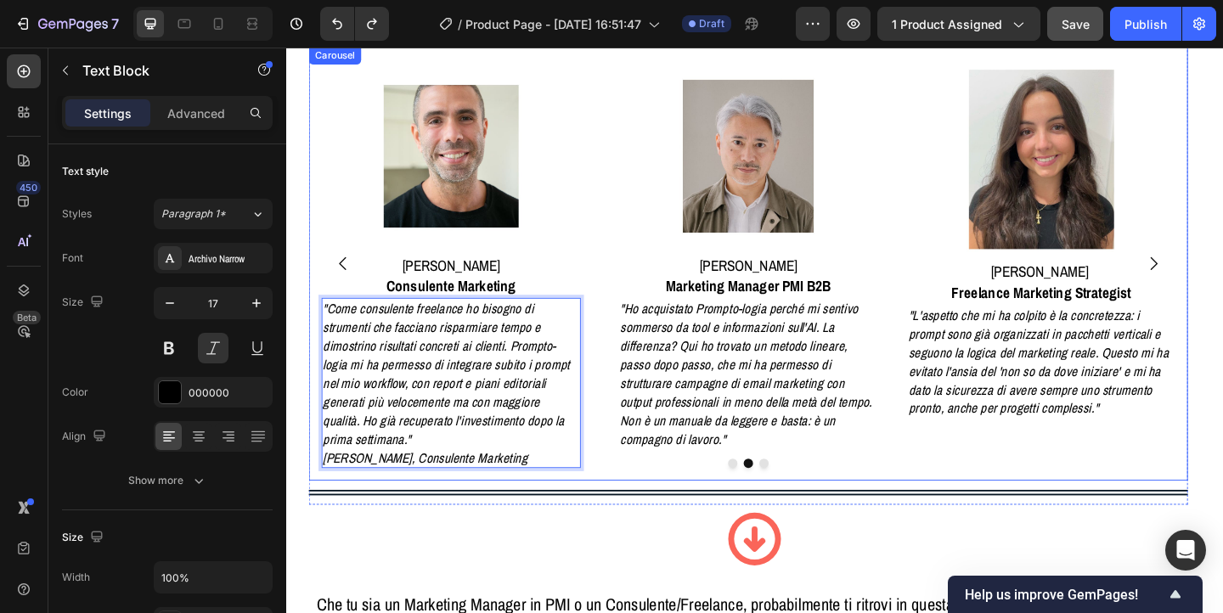
drag, startPoint x: 330, startPoint y: 472, endPoint x: 383, endPoint y: 475, distance: 52.8
click at [383, 475] on div "Image Elena R. Freelance Marketing Strategist Heading "L'aspetto che mi ha colp…" at bounding box center [789, 282] width 957 height 473
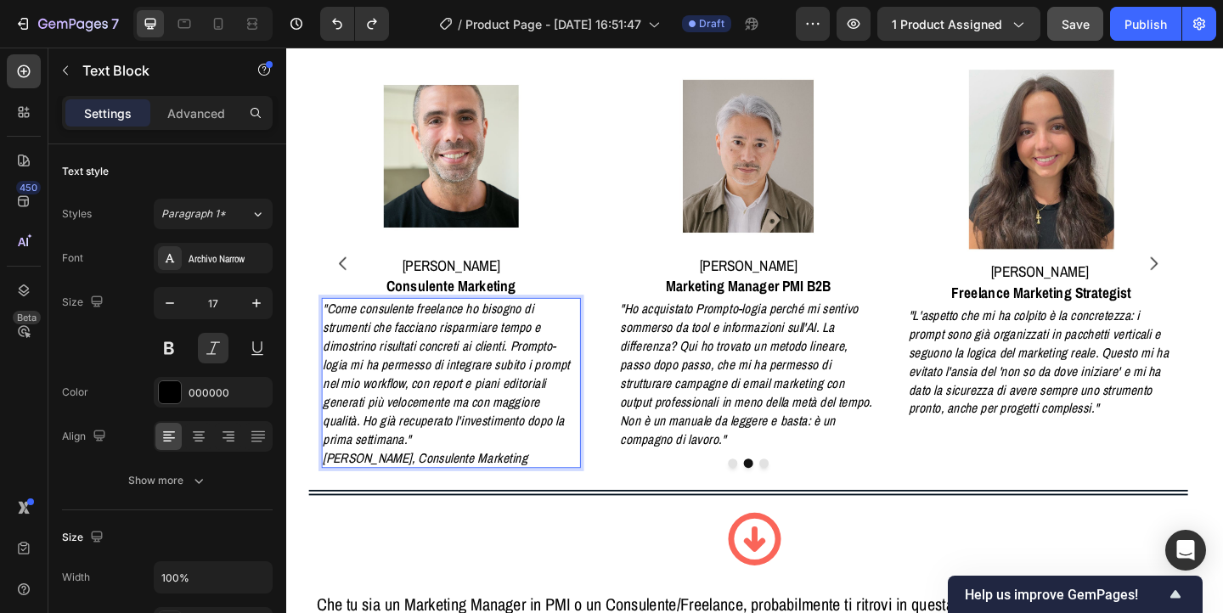
click at [506, 484] on p "[PERSON_NAME], Consulente Marketing" at bounding box center [466, 494] width 280 height 20
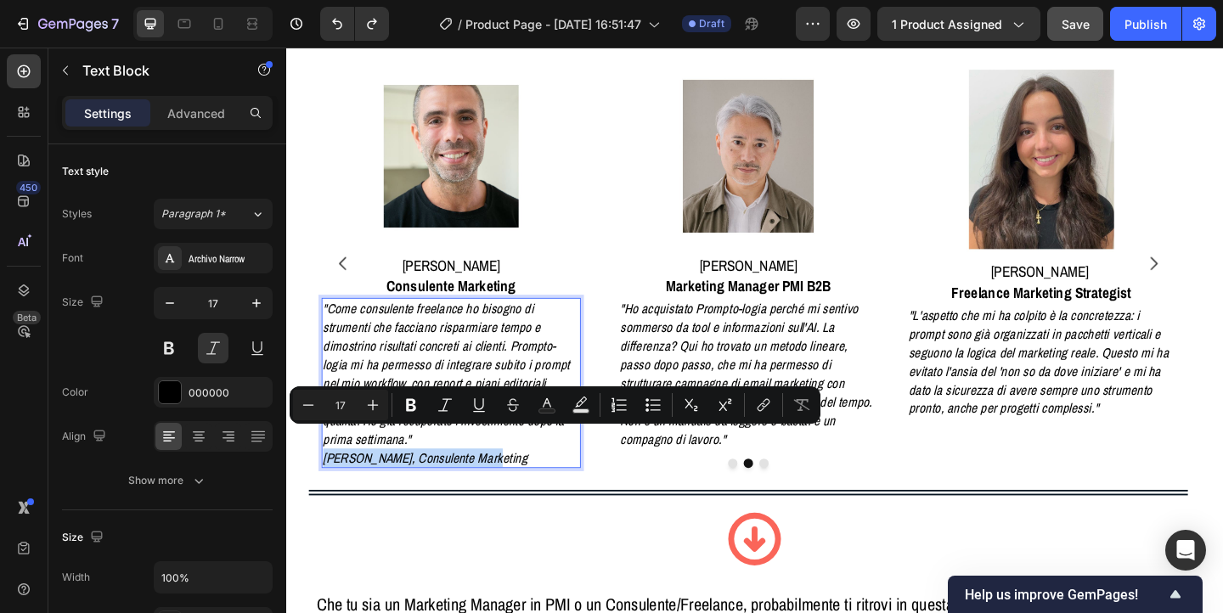
drag, startPoint x: 502, startPoint y: 474, endPoint x: 328, endPoint y: 472, distance: 174.2
click at [328, 484] on p "[PERSON_NAME], Consulente Marketing" at bounding box center [466, 494] width 280 height 20
click at [408, 409] on icon "Editor contextual toolbar" at bounding box center [411, 405] width 10 height 13
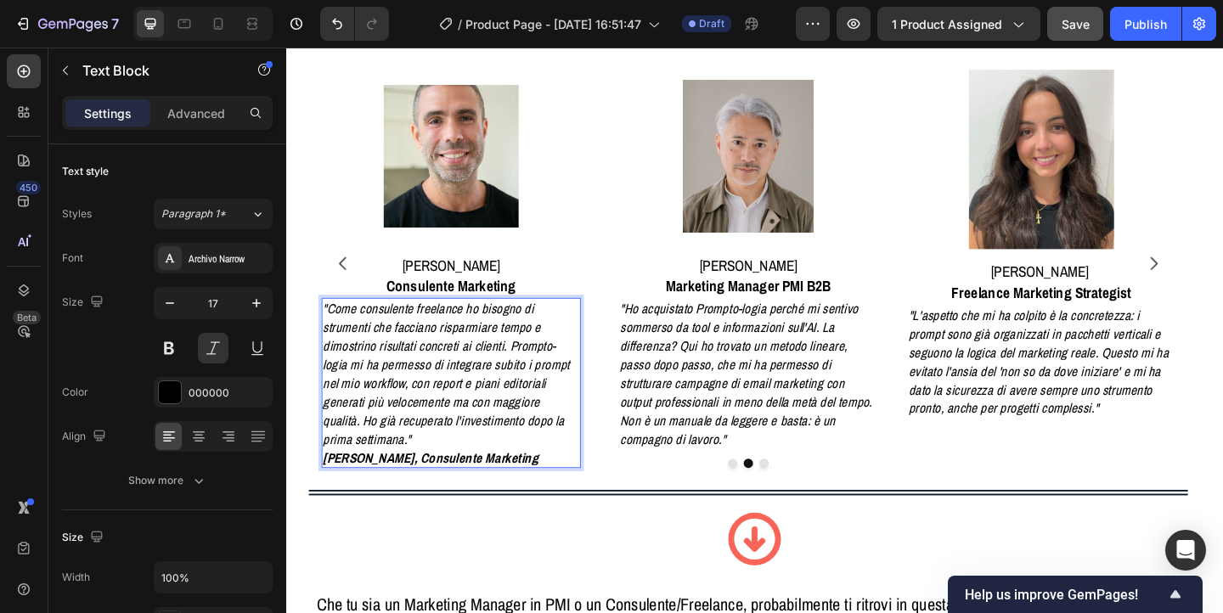
click at [517, 484] on p "[PERSON_NAME], Consulente Marketing" at bounding box center [466, 494] width 280 height 20
drag, startPoint x: 511, startPoint y: 472, endPoint x: 325, endPoint y: 473, distance: 186.1
click at [325, 473] on div ""Come consulente freelance ho bisogno di strumenti che facciano risparmiare tem…" at bounding box center [466, 412] width 283 height 185
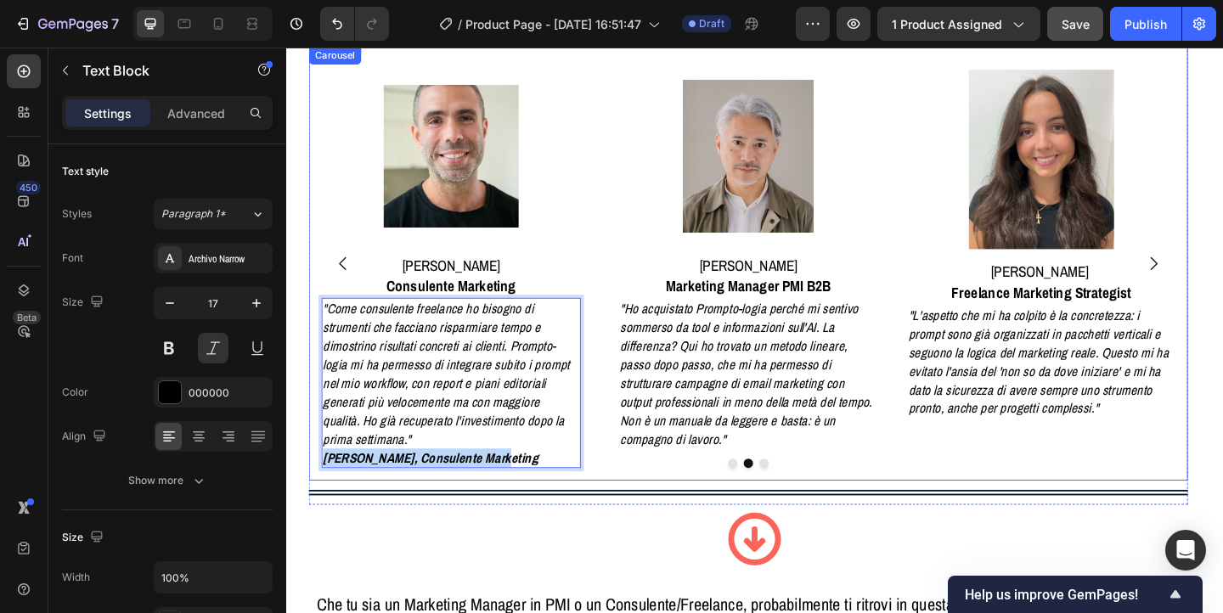
click at [474, 495] on div at bounding box center [789, 500] width 957 height 10
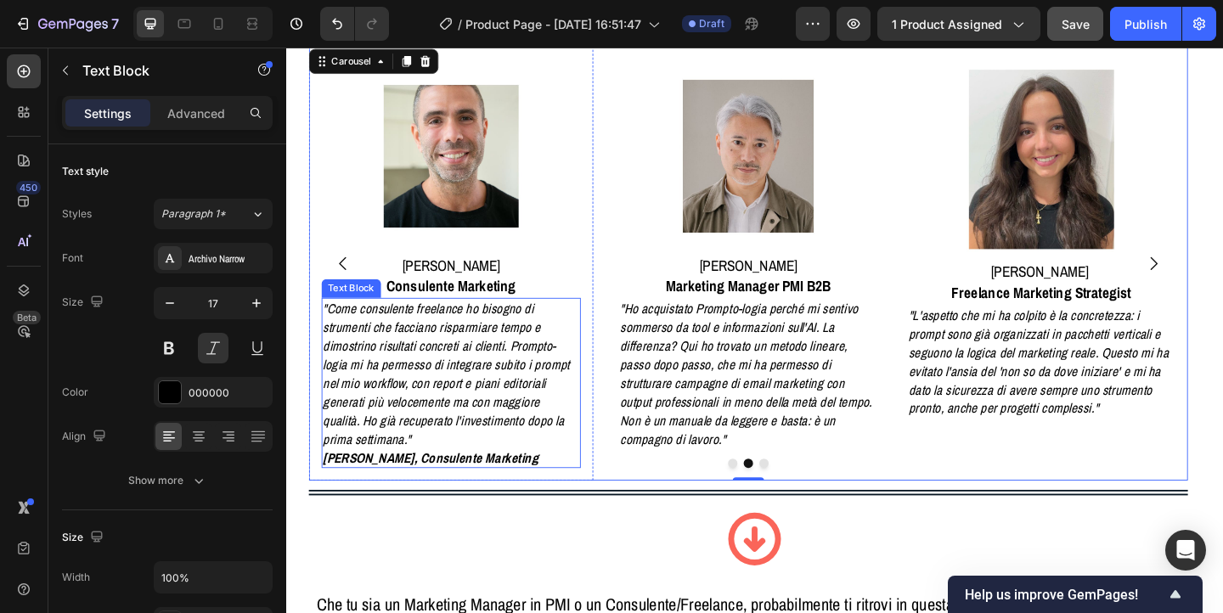
click at [511, 484] on p "[PERSON_NAME], Consulente Marketing" at bounding box center [466, 494] width 280 height 20
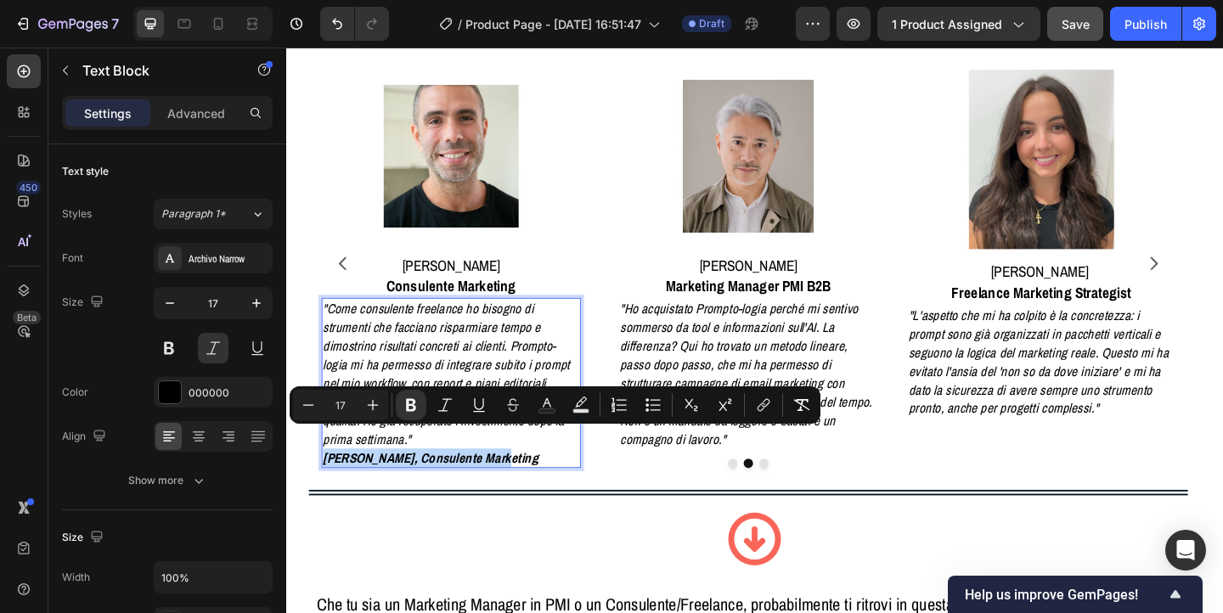
drag, startPoint x: 510, startPoint y: 473, endPoint x: 330, endPoint y: 472, distance: 179.3
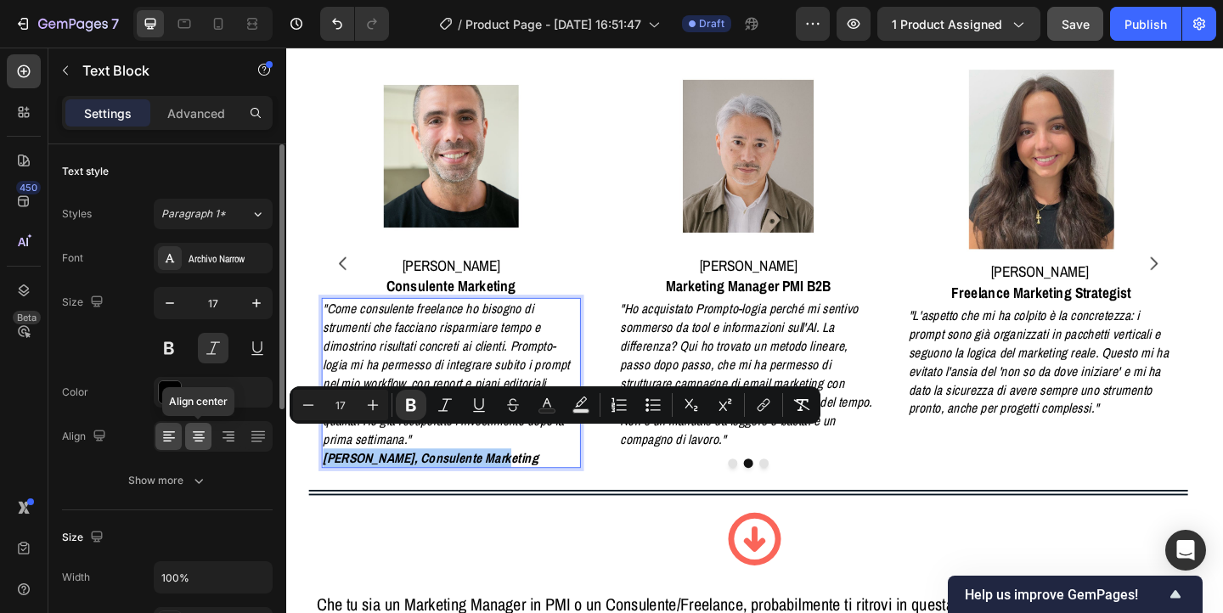
click at [200, 436] on icon at bounding box center [198, 436] width 17 height 17
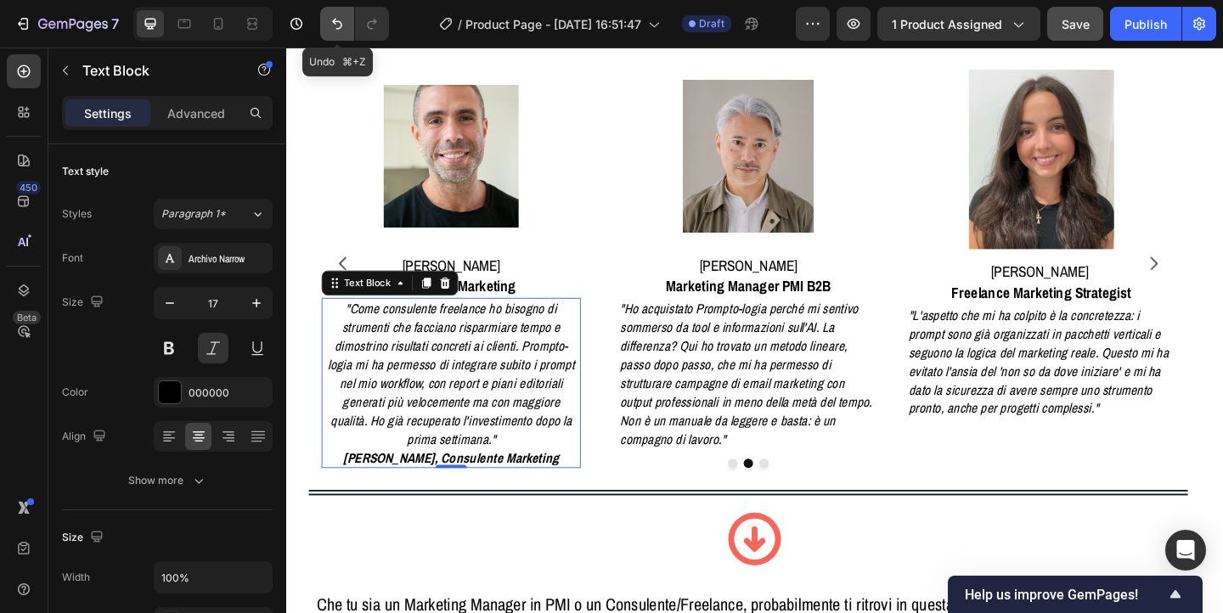
click at [342, 32] on button "Undo/Redo" at bounding box center [337, 24] width 34 height 34
click at [336, 25] on icon "Undo/Redo" at bounding box center [337, 23] width 17 height 17
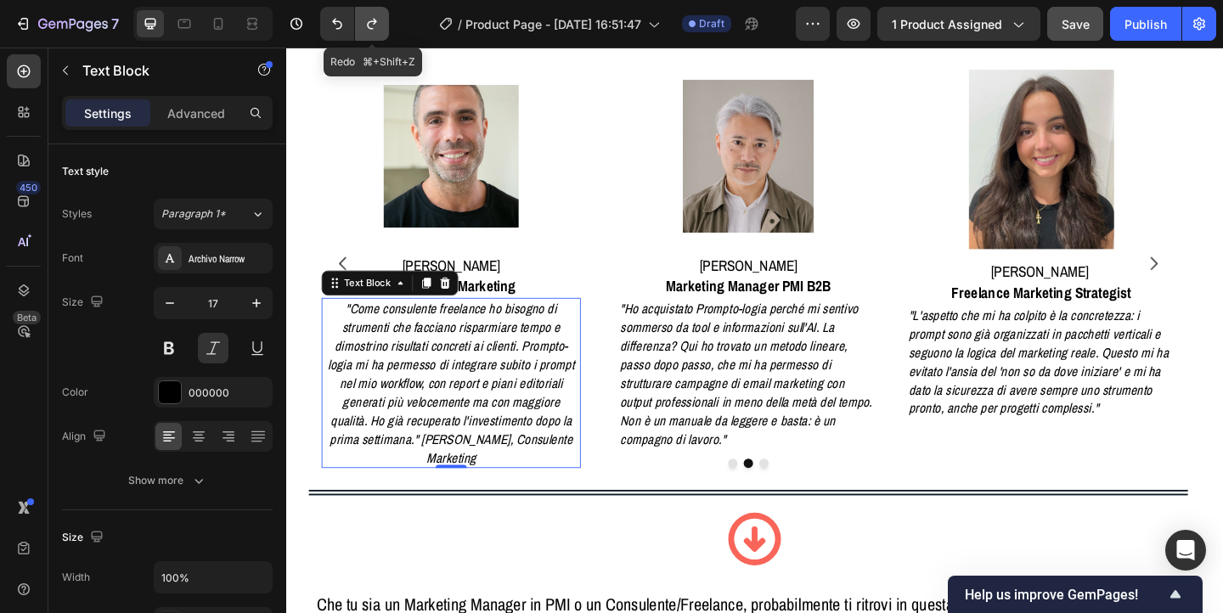
click at [366, 26] on icon "Undo/Redo" at bounding box center [372, 23] width 17 height 17
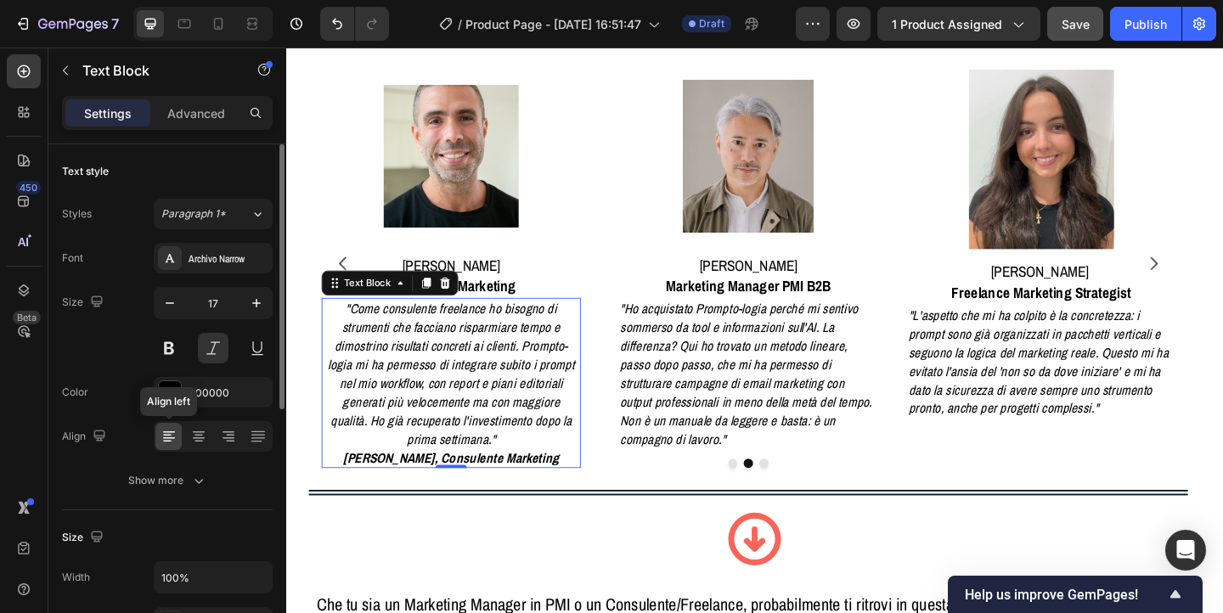
click at [164, 446] on div at bounding box center [168, 436] width 26 height 27
click at [191, 442] on icon at bounding box center [198, 436] width 17 height 17
click at [172, 438] on icon at bounding box center [169, 439] width 12 height 2
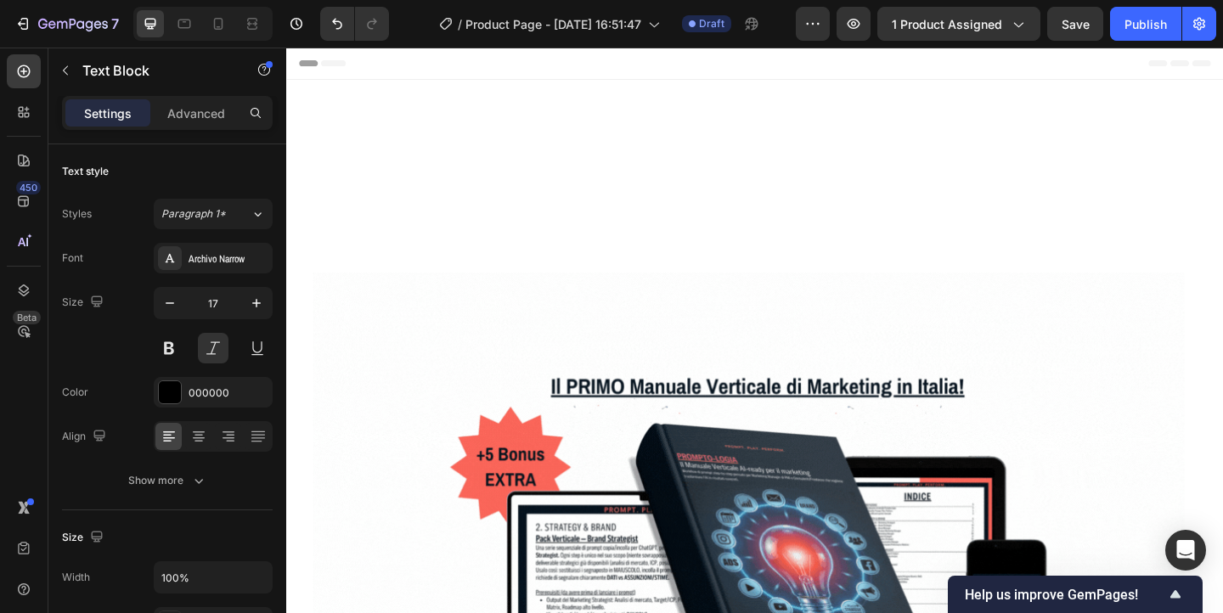
scroll to position [1116, 0]
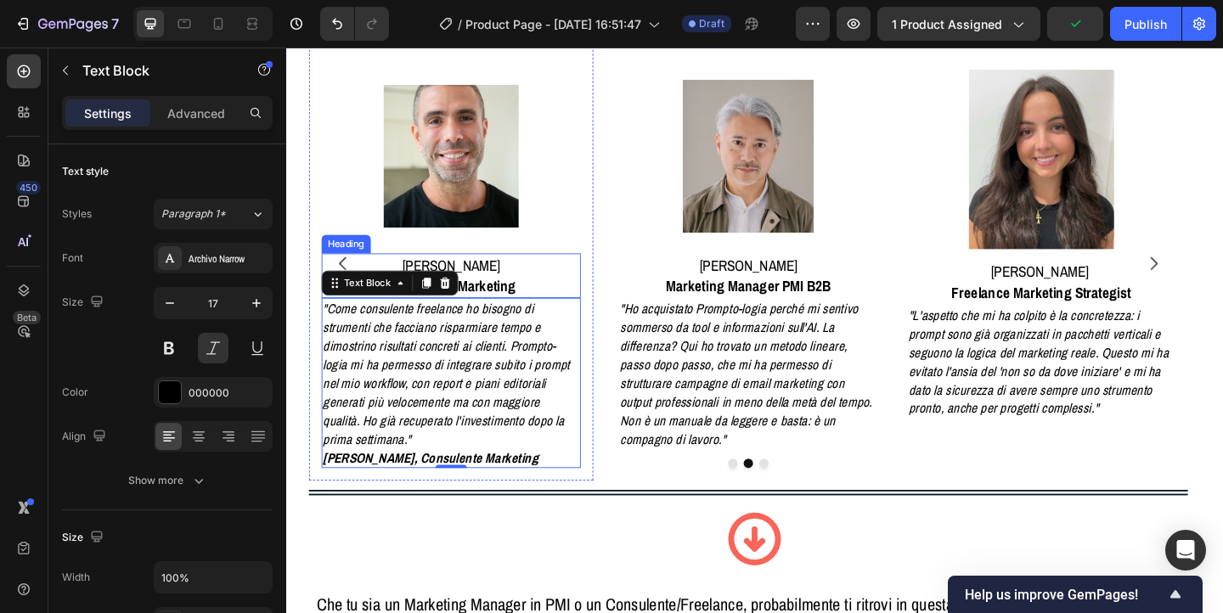
click at [529, 292] on h2 "[PERSON_NAME] Consulente Marketing" at bounding box center [466, 296] width 283 height 48
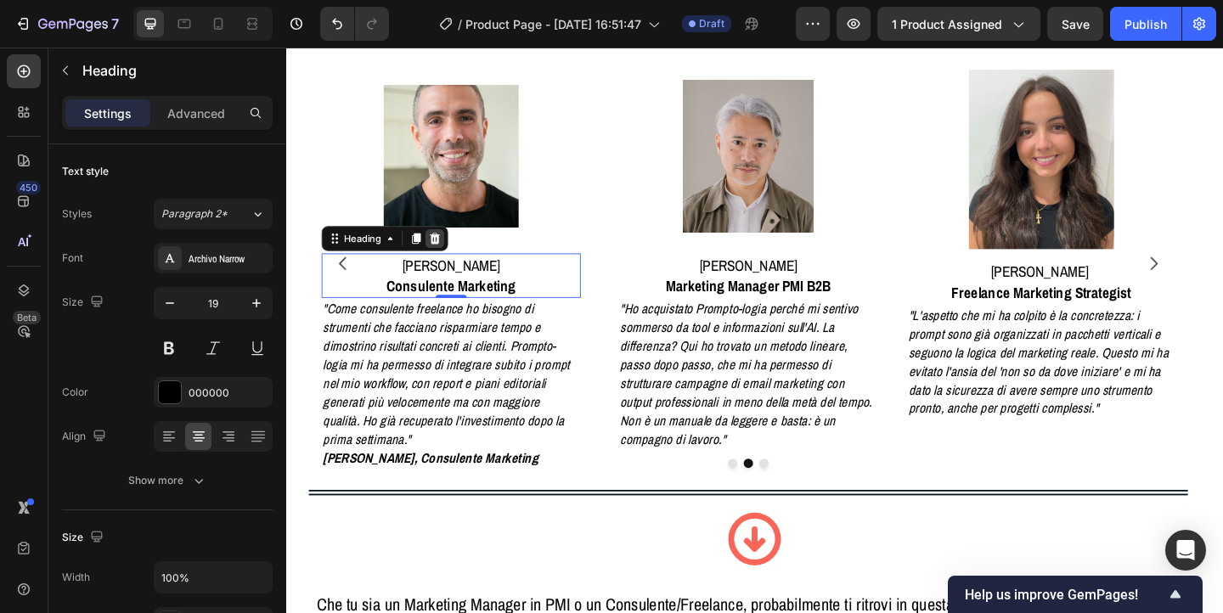
click at [455, 255] on icon at bounding box center [448, 256] width 14 height 14
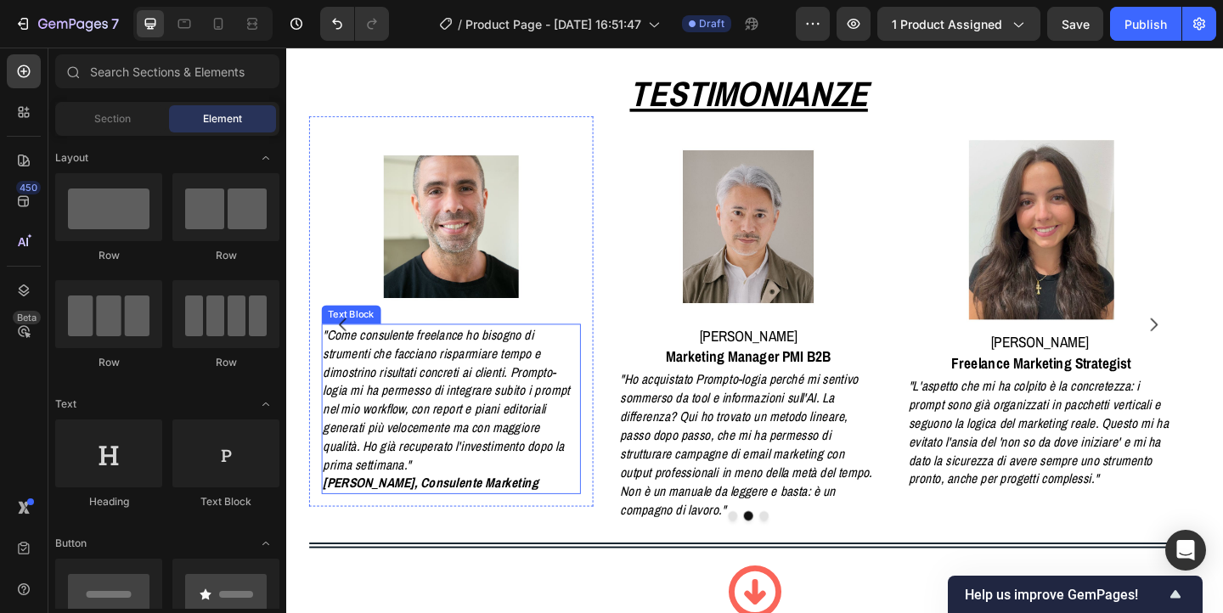
scroll to position [1041, 0]
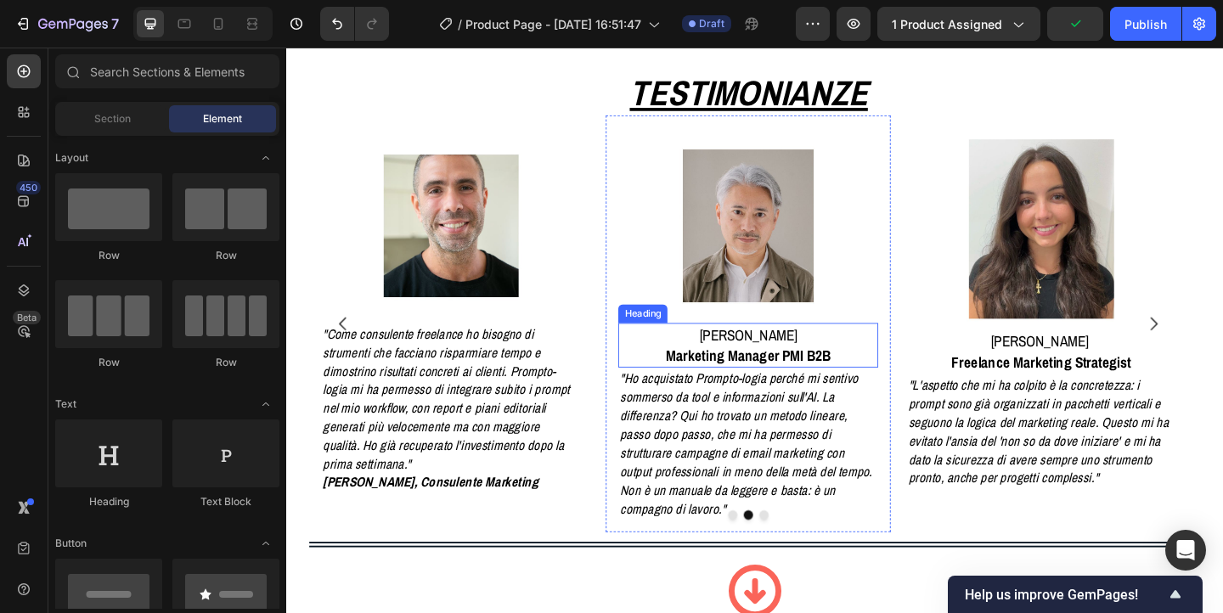
click at [768, 382] on strong "Marketing Manager PMI B2B" at bounding box center [788, 383] width 179 height 22
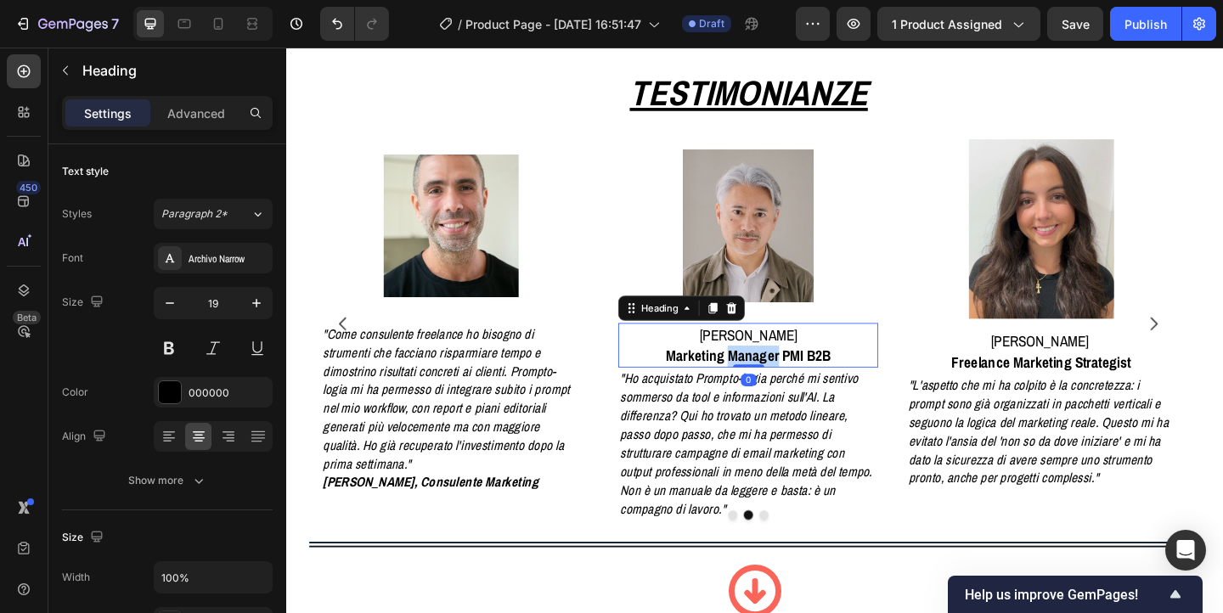
click at [768, 382] on strong "Marketing Manager PMI B2B" at bounding box center [788, 383] width 179 height 22
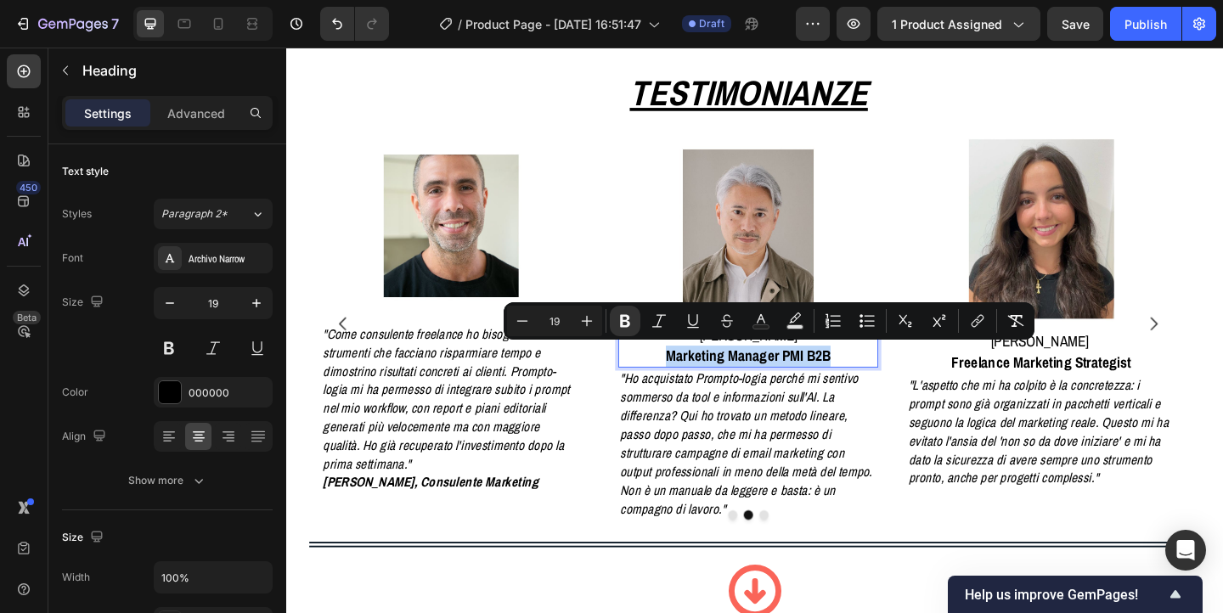
click at [768, 382] on strong "Marketing Manager PMI B2B" at bounding box center [788, 383] width 179 height 22
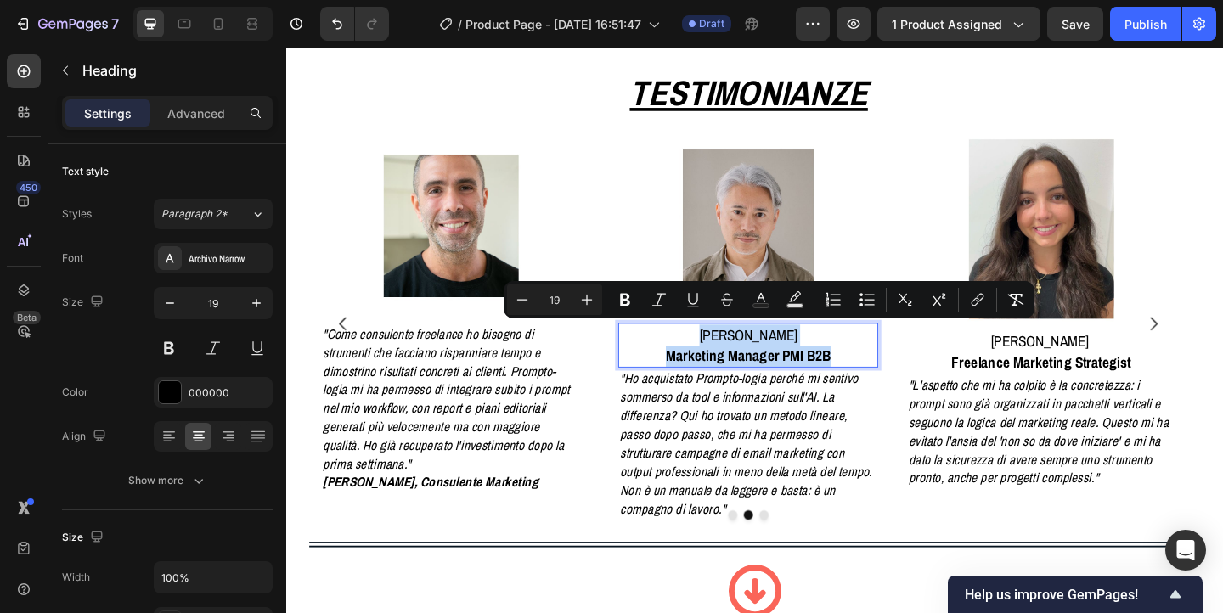
drag, startPoint x: 763, startPoint y: 361, endPoint x: 892, endPoint y: 387, distance: 131.8
click at [892, 387] on p "[PERSON_NAME] Marketing Manager PMI B2B" at bounding box center [790, 371] width 280 height 45
copy p "[PERSON_NAME] Marketing Manager PMI B2B"
click at [522, 299] on icon "Editor contextual toolbar" at bounding box center [522, 299] width 11 height 1
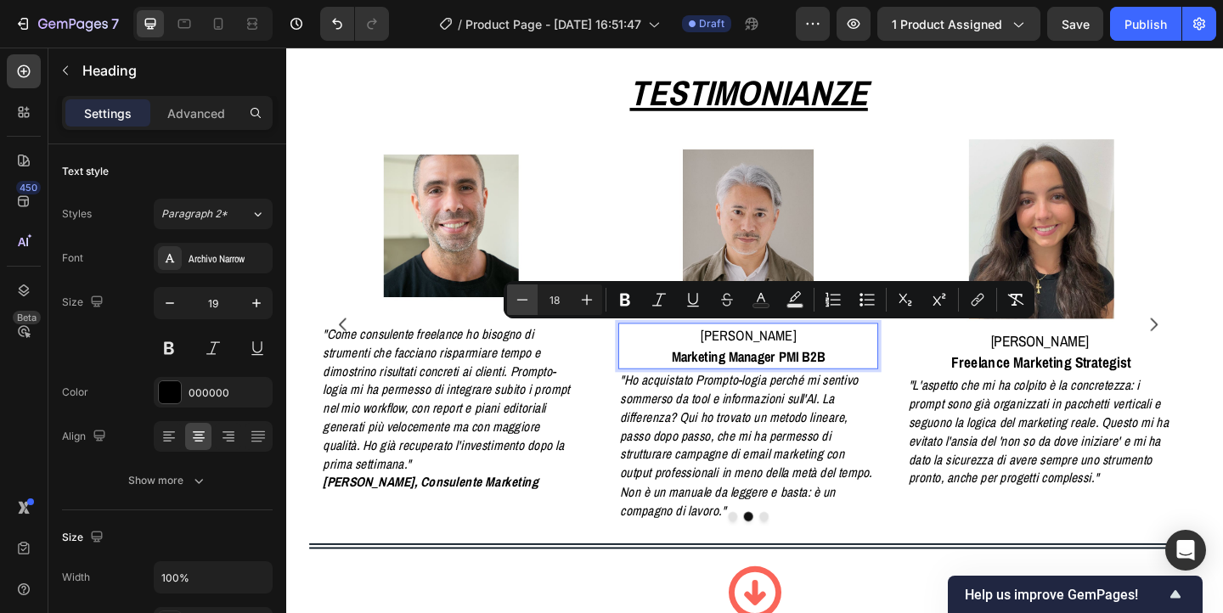
click at [522, 299] on icon "Editor contextual toolbar" at bounding box center [522, 299] width 11 height 1
type input "17"
click at [656, 306] on icon "Editor contextual toolbar" at bounding box center [659, 299] width 14 height 13
click at [617, 304] on icon "Editor contextual toolbar" at bounding box center [625, 299] width 17 height 17
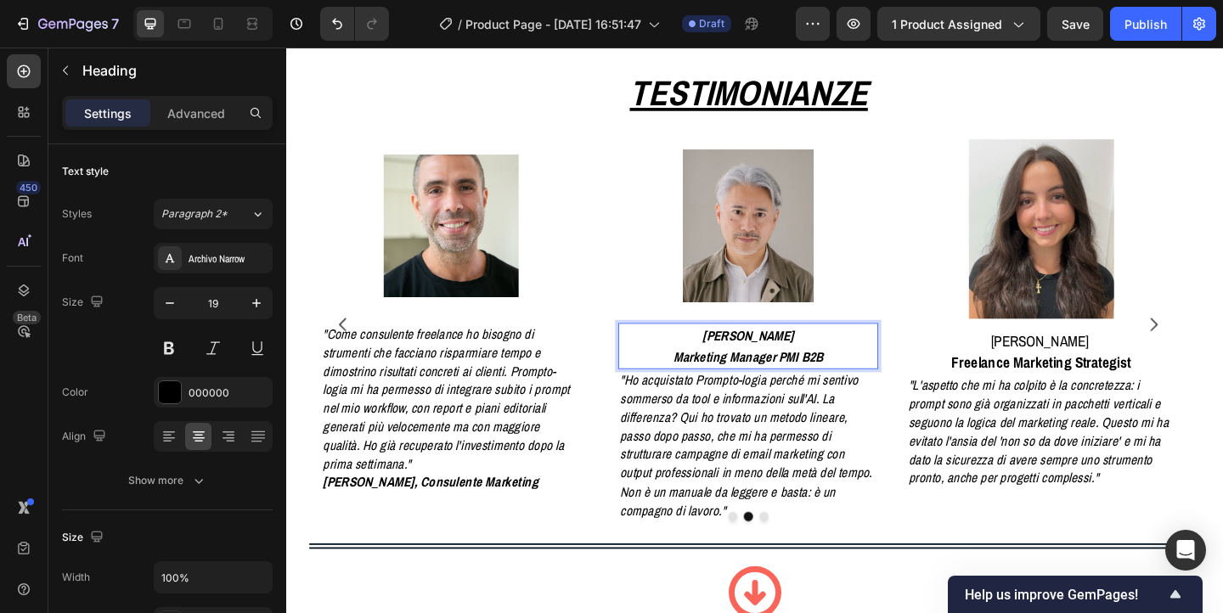
click at [774, 362] on strong "[PERSON_NAME]" at bounding box center [788, 361] width 99 height 20
drag, startPoint x: 768, startPoint y: 361, endPoint x: 878, endPoint y: 388, distance: 112.9
click at [878, 388] on p "[PERSON_NAME] Marketing Manager PMI B2B" at bounding box center [790, 372] width 280 height 47
copy p "[PERSON_NAME] Marketing Manager PMI B2B"
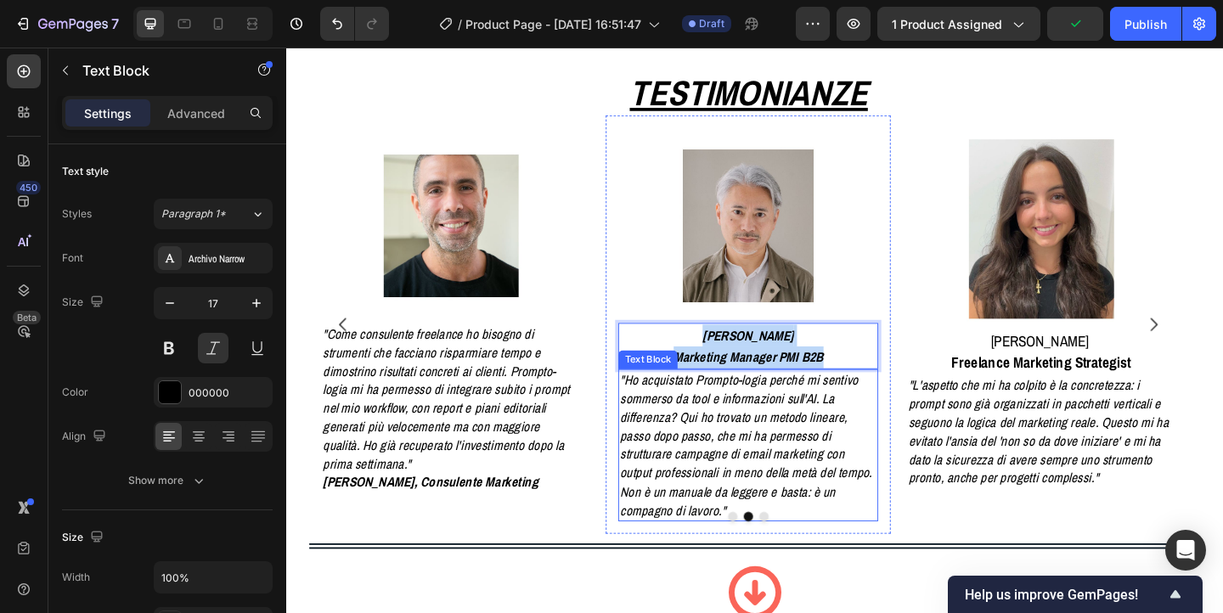
click at [694, 551] on p ""Ho acquistato Prompto-logia perché mi sentivo sommerso da tool e informazioni …" at bounding box center [790, 479] width 280 height 161
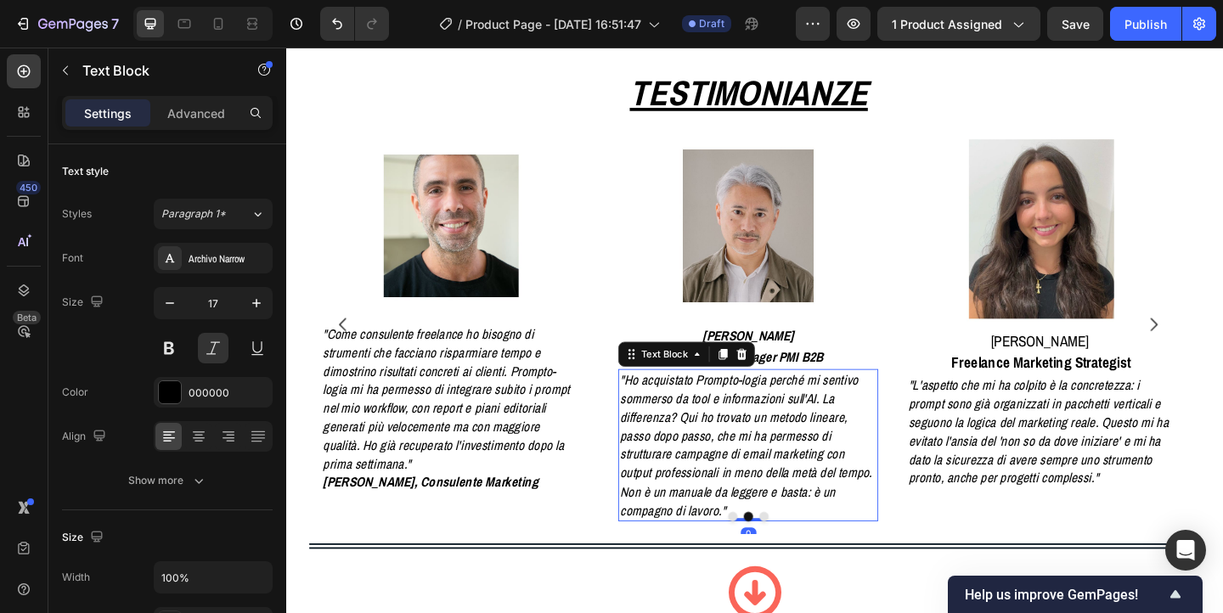
click at [694, 551] on p ""Ho acquistato Prompto-logia perché mi sentivo sommerso da tool e informazioni …" at bounding box center [790, 479] width 280 height 161
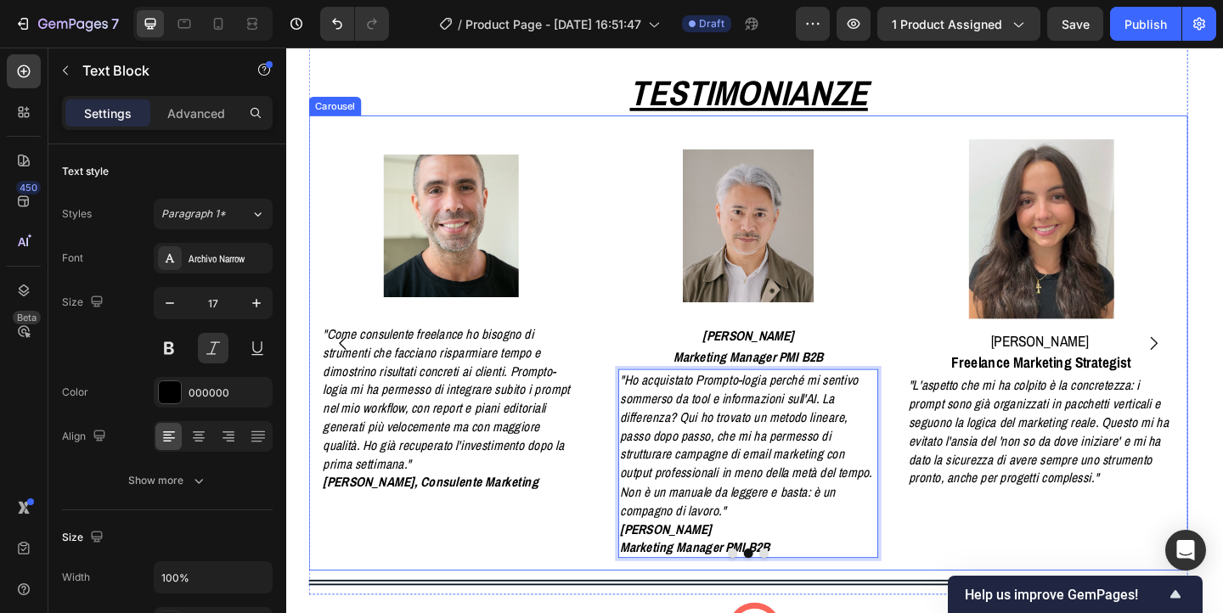
click at [653, 593] on div at bounding box center [789, 598] width 957 height 10
click at [651, 589] on strong "Marketing Manager PMI B2B" at bounding box center [731, 591] width 163 height 20
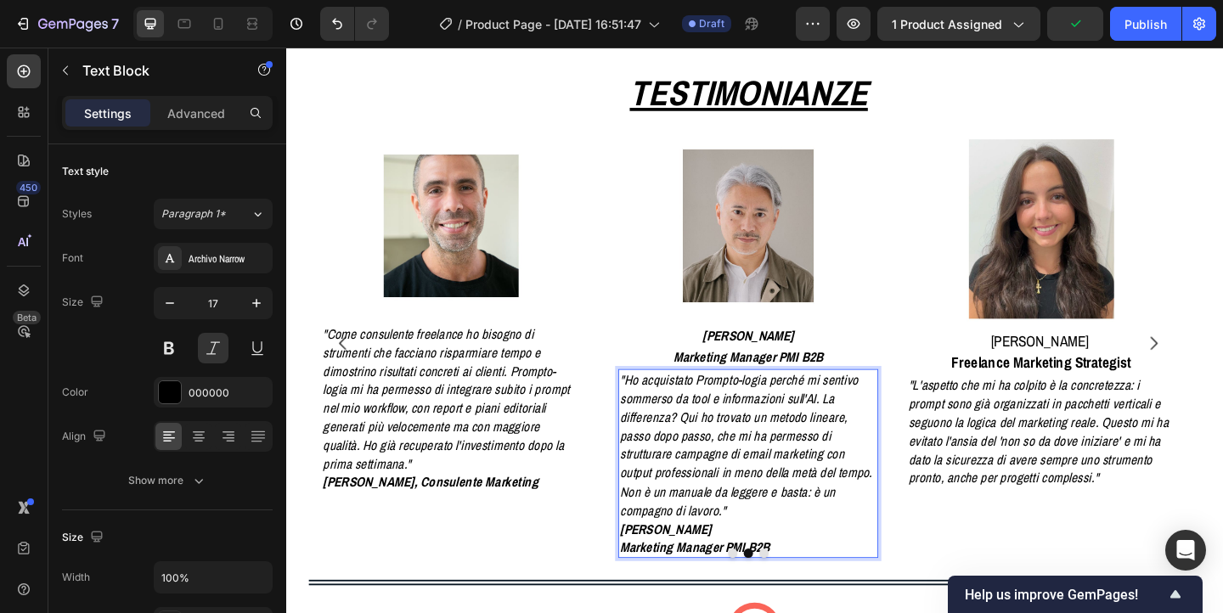
click at [655, 588] on strong "Marketing Manager PMI B2B" at bounding box center [731, 591] width 163 height 20
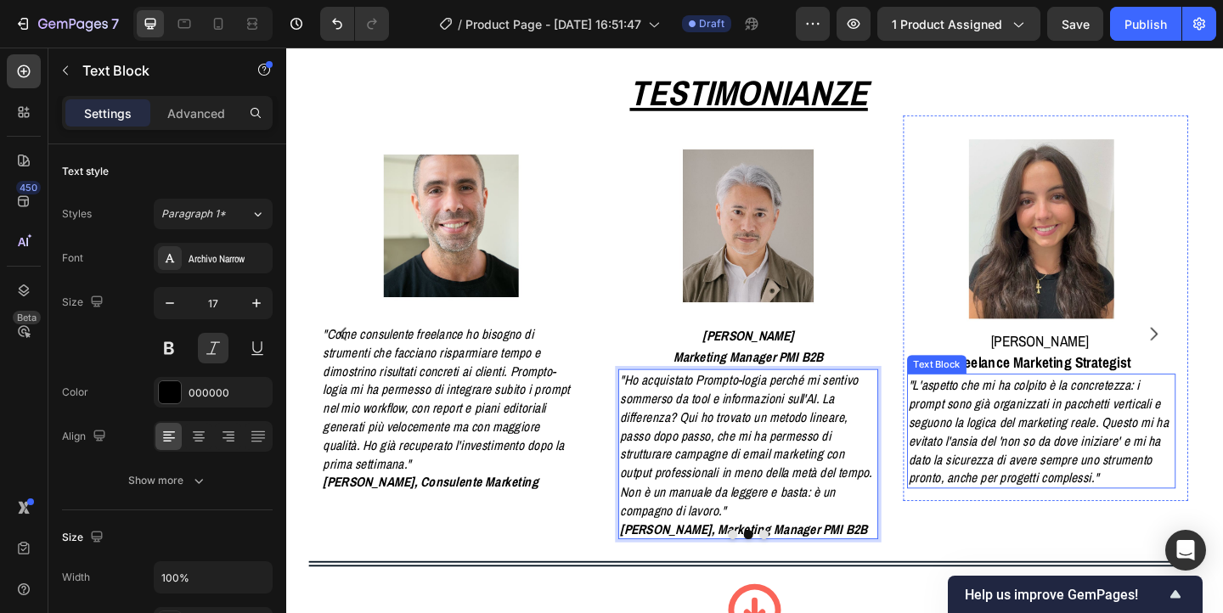
click at [1039, 479] on p ""L'aspetto che mi ha colpito è la concretezza: i prompt sono già organizzati in…" at bounding box center [1107, 464] width 289 height 121
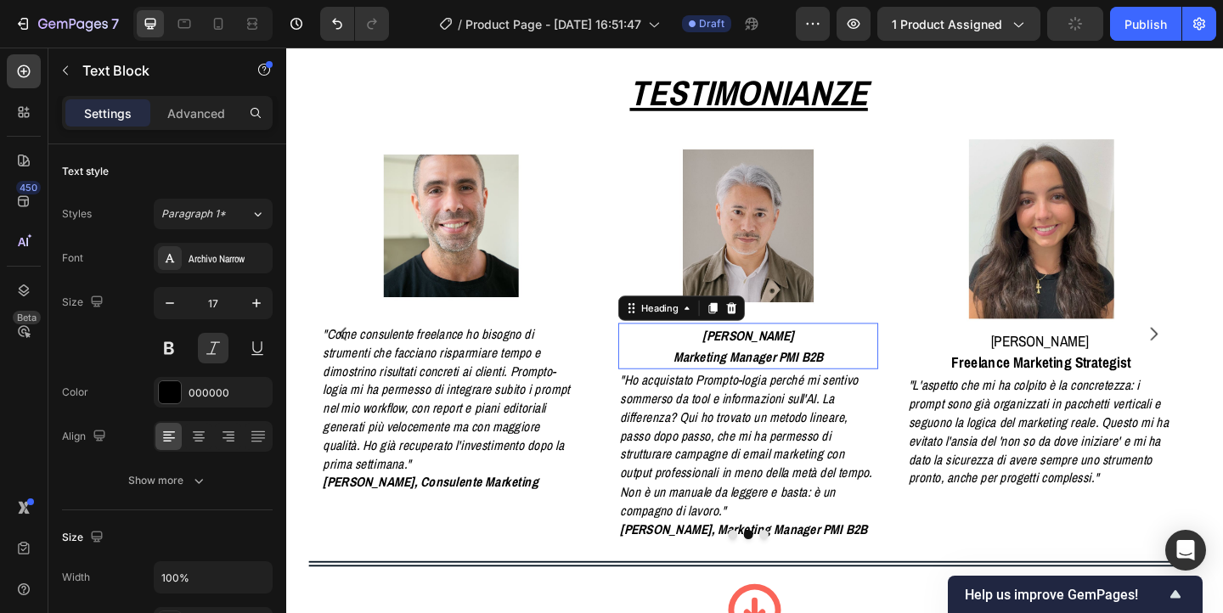
click at [769, 367] on strong "[PERSON_NAME]" at bounding box center [788, 361] width 99 height 20
click at [771, 330] on icon at bounding box center [772, 332] width 14 height 14
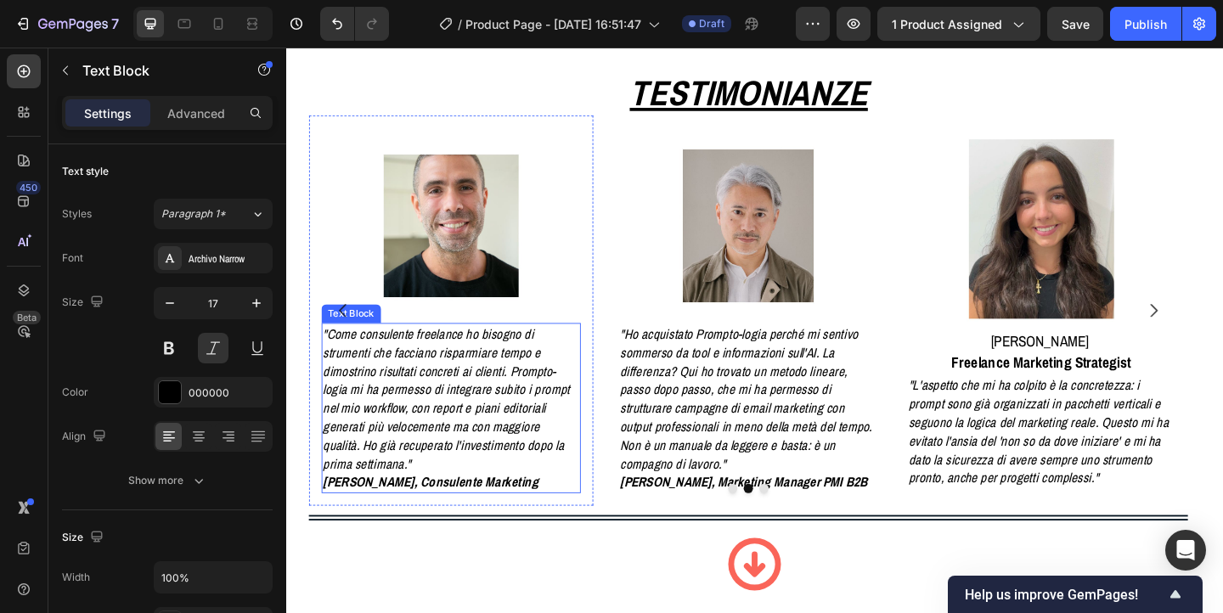
click at [439, 511] on strong "[PERSON_NAME], Consulente Marketing" at bounding box center [443, 521] width 234 height 20
click at [397, 511] on strong "[PERSON_NAME], Consulente Marketing" at bounding box center [443, 521] width 234 height 20
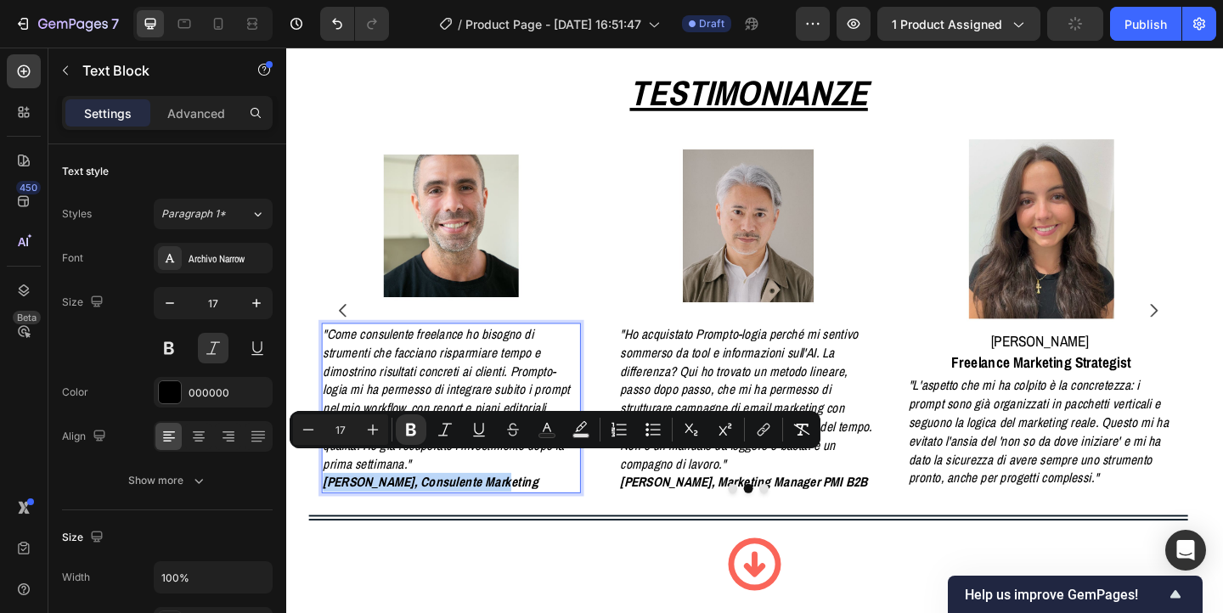
click at [397, 511] on strong "[PERSON_NAME], Consulente Marketing" at bounding box center [443, 521] width 234 height 20
click at [376, 432] on icon "Editor contextual toolbar" at bounding box center [372, 429] width 17 height 17
type input "19"
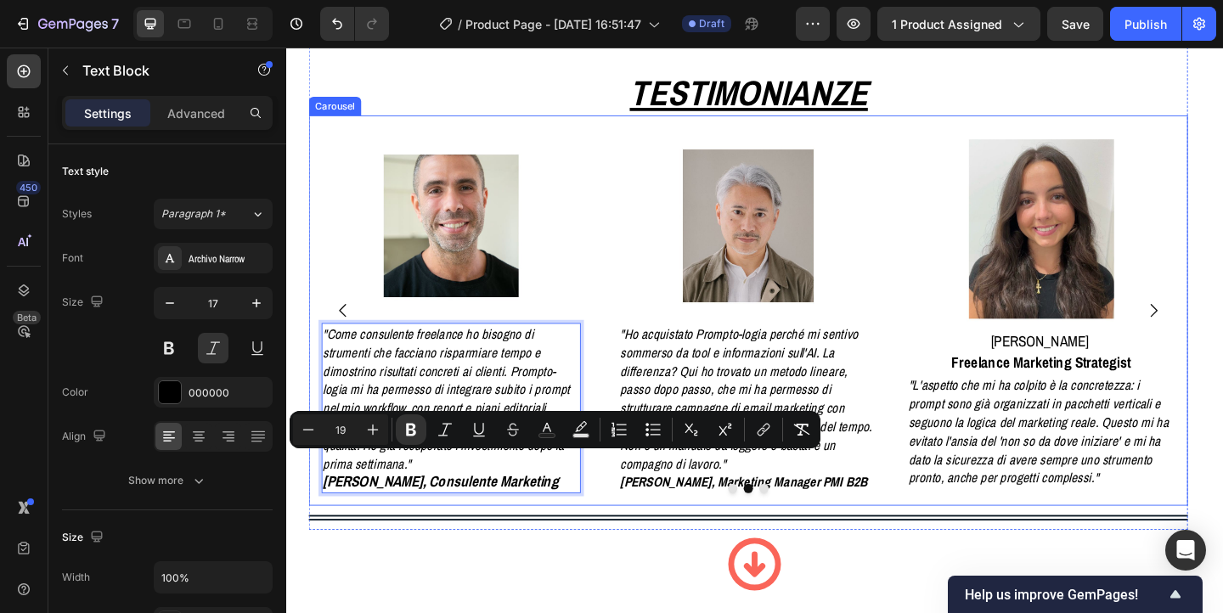
click at [463, 537] on div "Image "Come consulente freelance ho bisogno di strumenti che facciano risparmia…" at bounding box center [466, 333] width 310 height 425
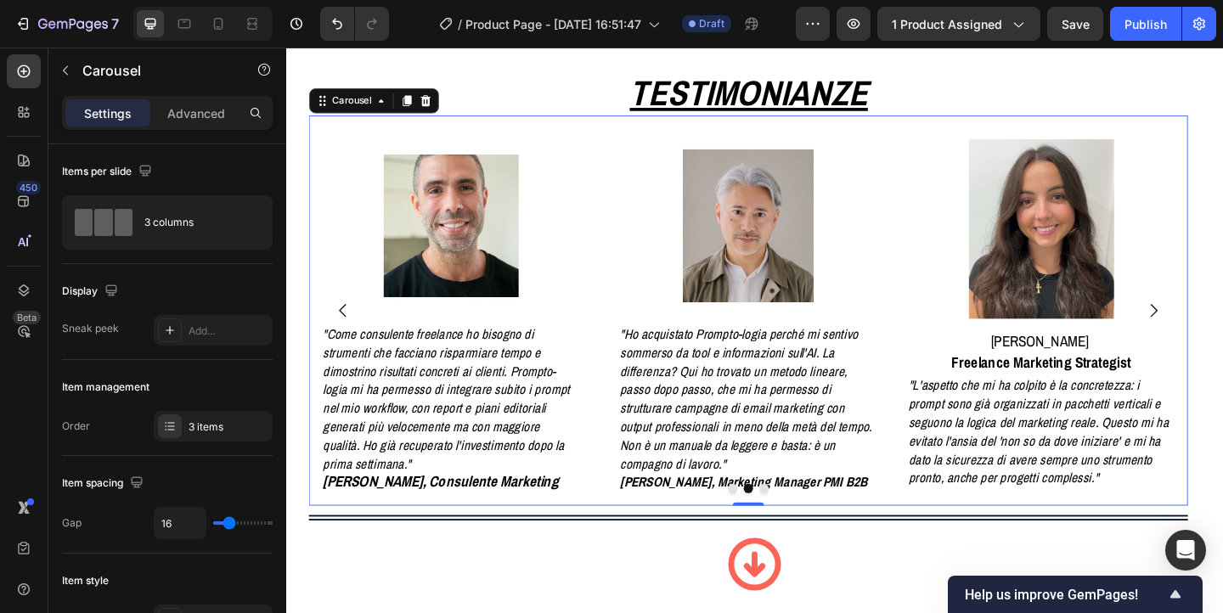
click at [711, 523] on div at bounding box center [789, 528] width 957 height 10
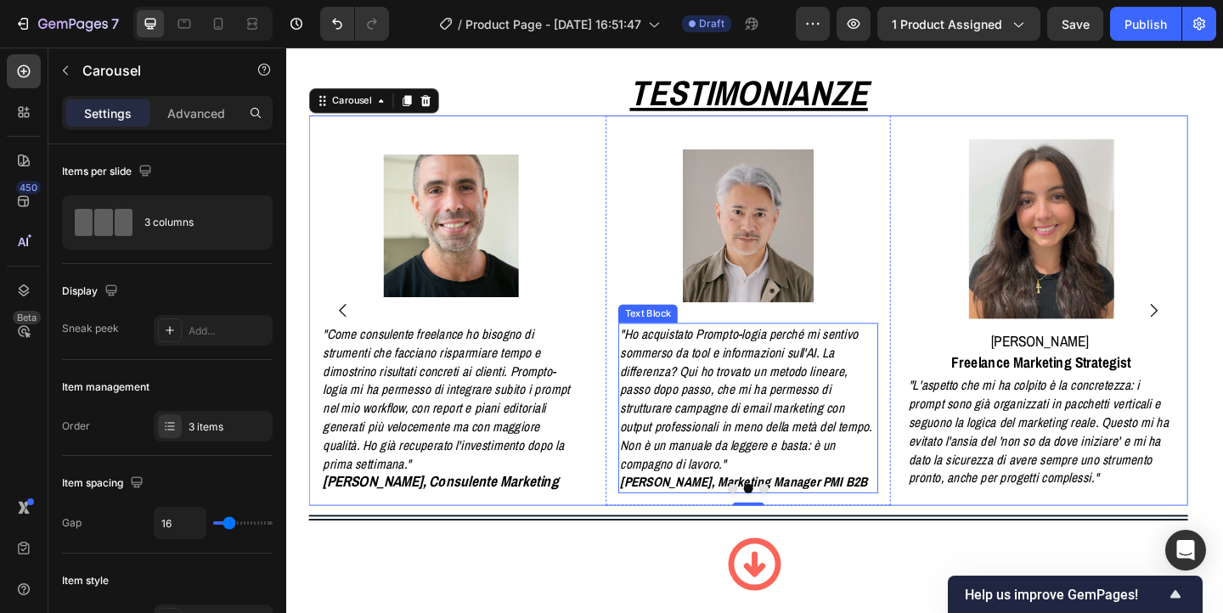
click at [723, 491] on p ""Ho acquistato Prompto-logia perché mi sentivo sommerso da tool e informazioni …" at bounding box center [790, 429] width 280 height 161
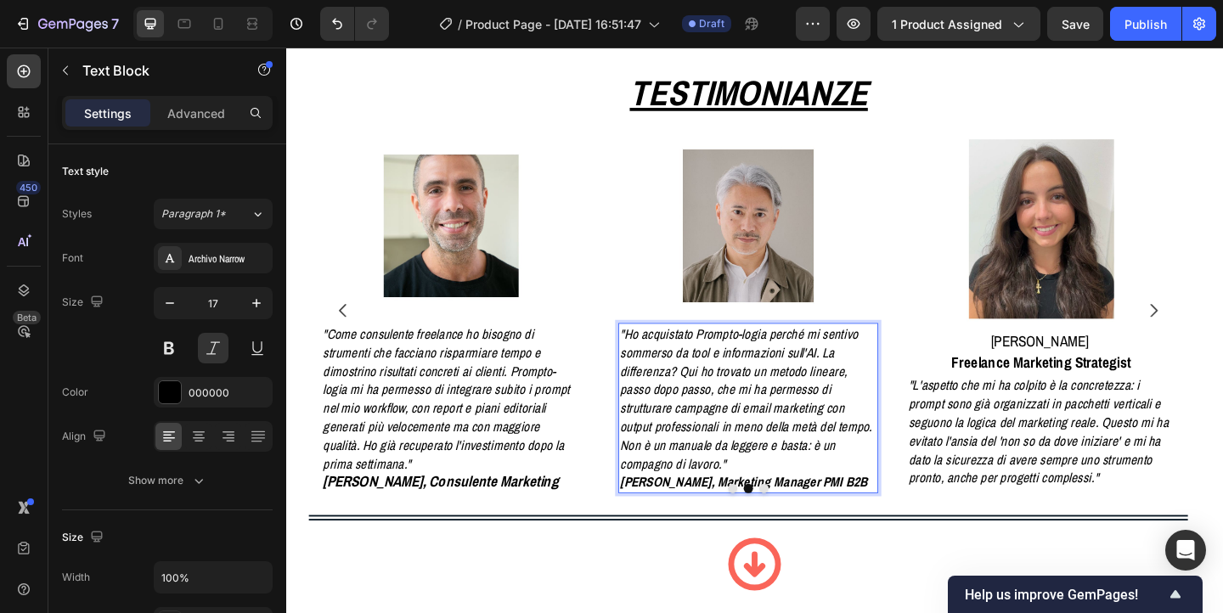
click at [865, 382] on p ""Ho acquistato Prompto-logia perché mi sentivo sommerso da tool e informazioni …" at bounding box center [790, 429] width 280 height 161
click at [884, 461] on p "La differenza? Qui ho trovato un metodo lineare, passo dopo passo, che mi ha pe…" at bounding box center [790, 450] width 280 height 121
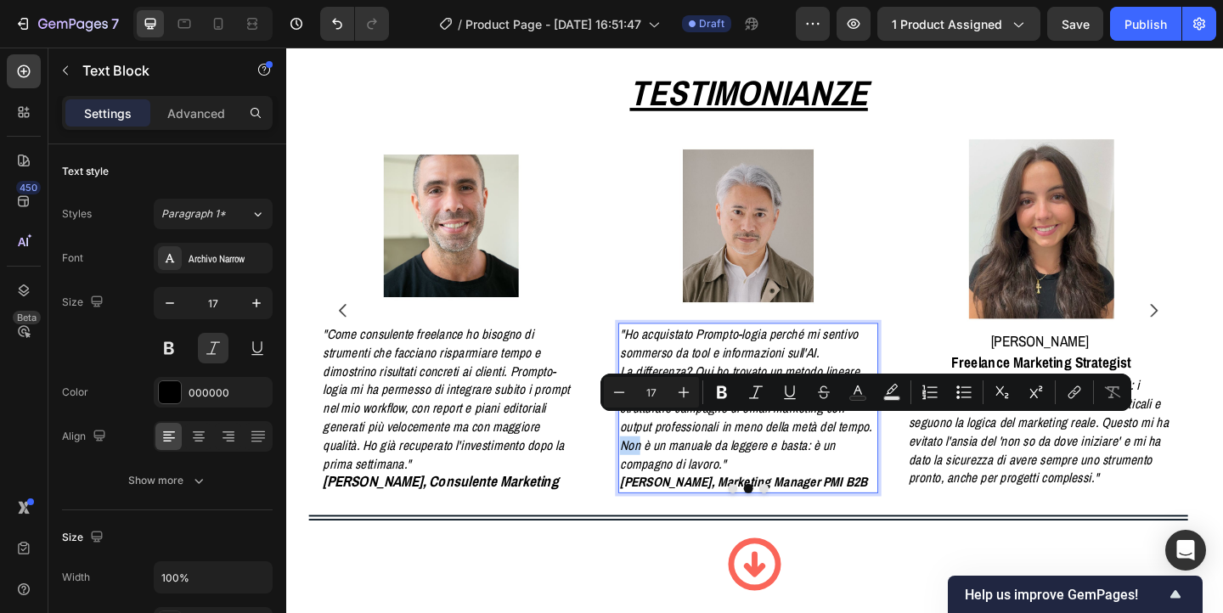
click at [884, 461] on p "La differenza? Qui ho trovato un metodo lineare, passo dopo passo, che mi ha pe…" at bounding box center [790, 450] width 280 height 121
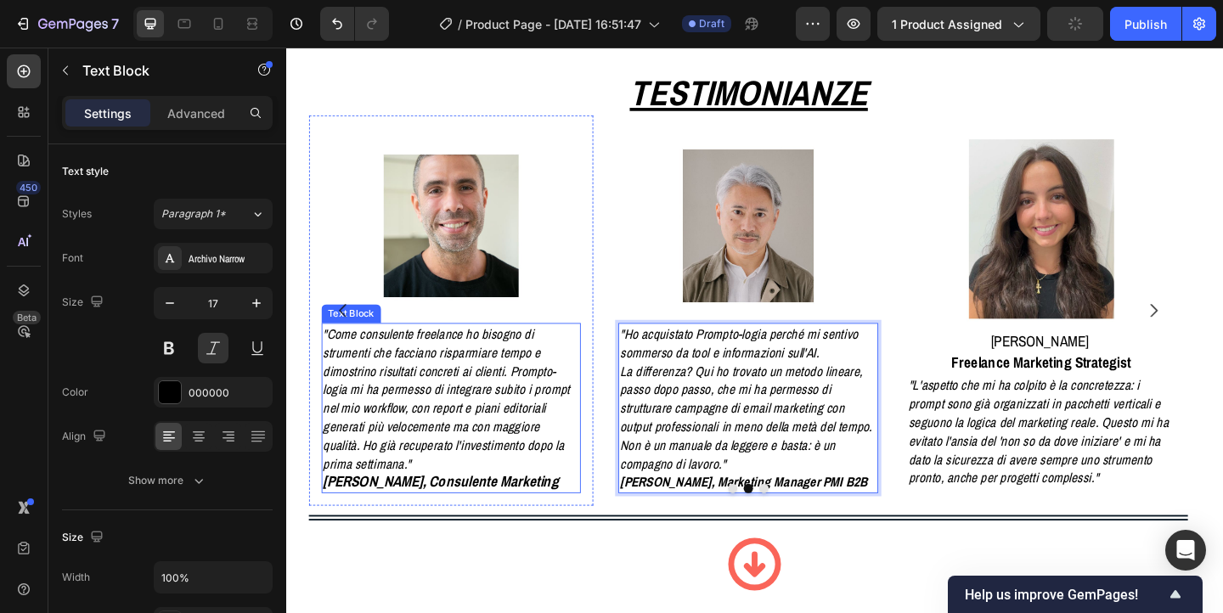
click at [425, 400] on p ""Come consulente freelance ho bisogno di strumenti che facciano risparmiare tem…" at bounding box center [466, 429] width 280 height 161
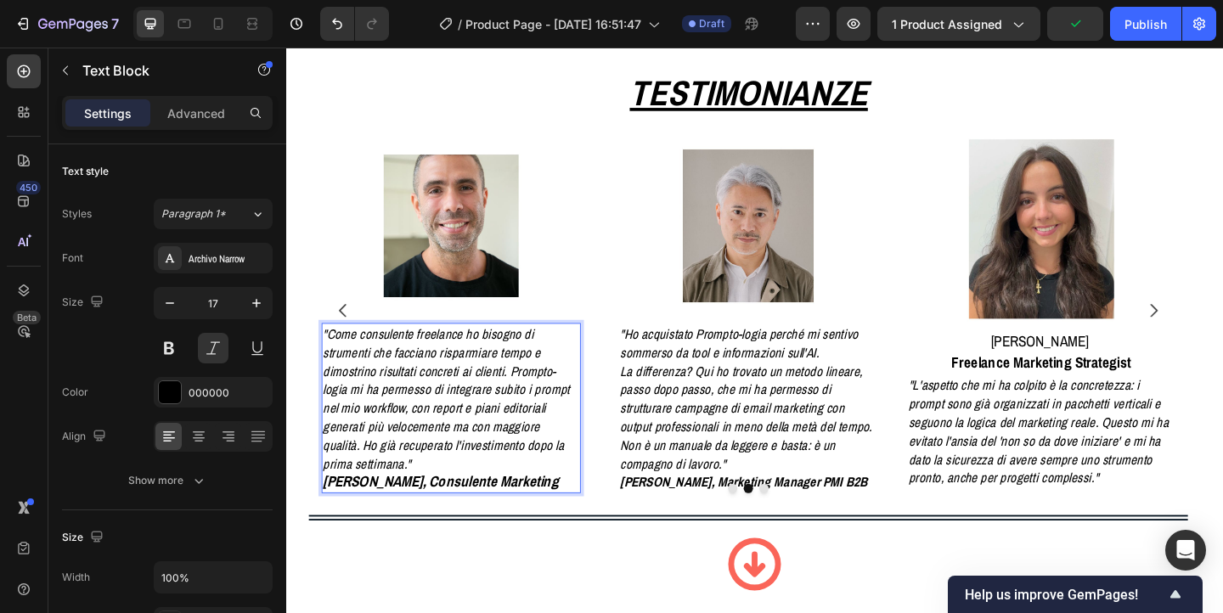
click at [425, 400] on p ""Come consulente freelance ho bisogno di strumenti che facciano risparmiare tem…" at bounding box center [466, 429] width 280 height 161
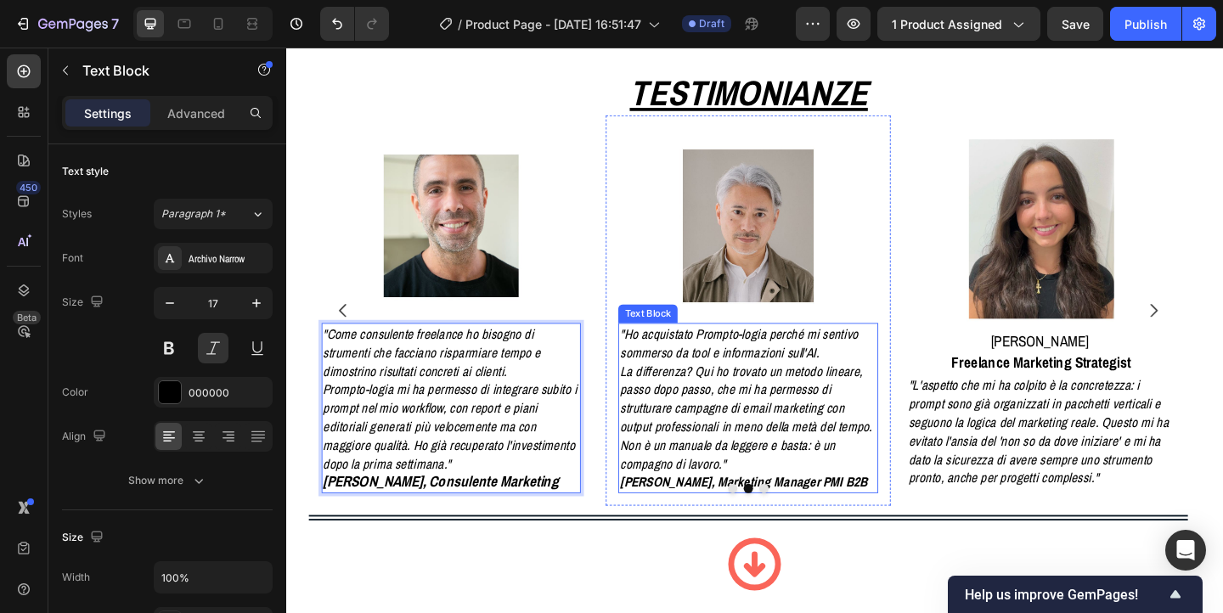
click at [709, 520] on strong "[PERSON_NAME], Marketing Manager PMI B2B" at bounding box center [784, 521] width 269 height 20
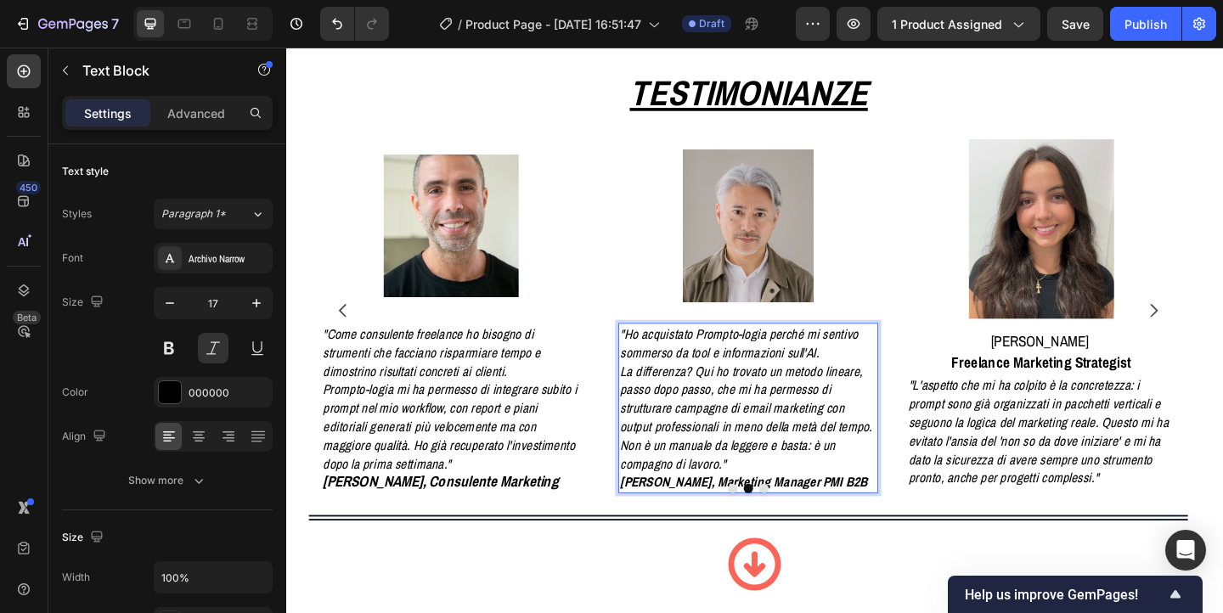
click at [709, 520] on strong "[PERSON_NAME], Marketing Manager PMI B2B" at bounding box center [784, 521] width 269 height 20
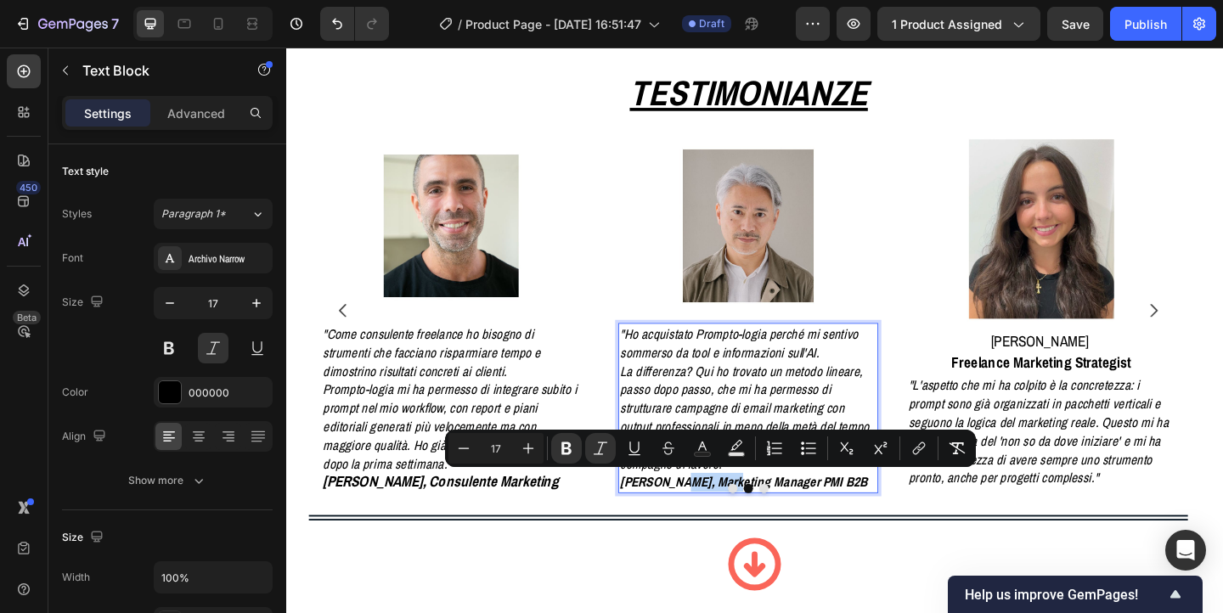
click at [709, 520] on strong "[PERSON_NAME], Marketing Manager PMI B2B" at bounding box center [784, 521] width 269 height 20
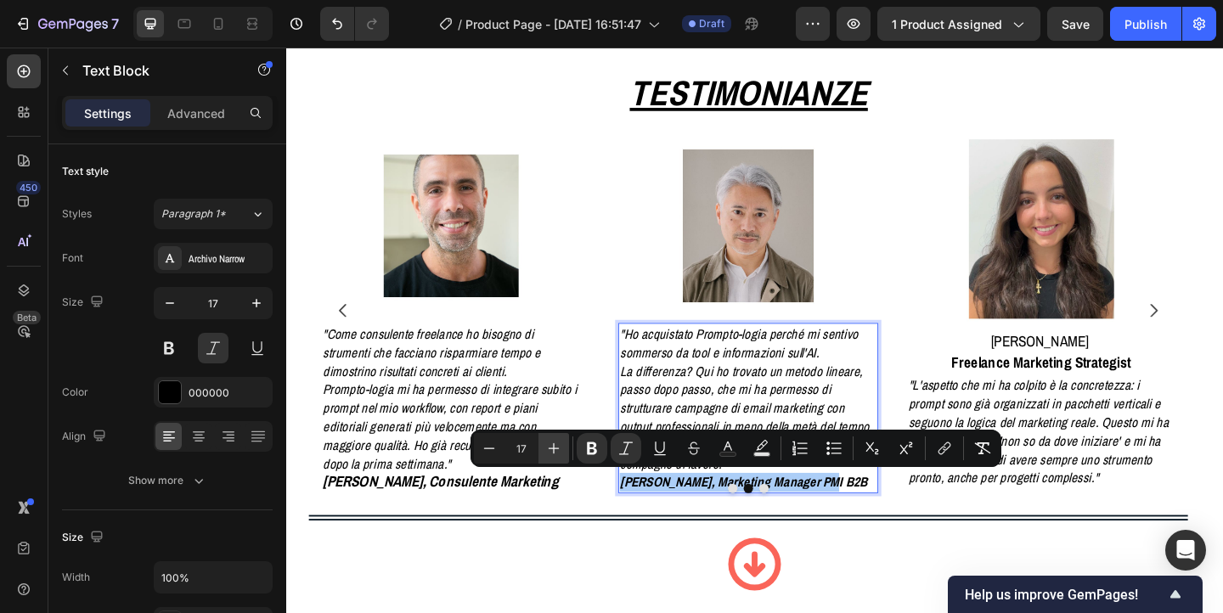
click at [551, 448] on icon "Editor contextual toolbar" at bounding box center [553, 448] width 17 height 17
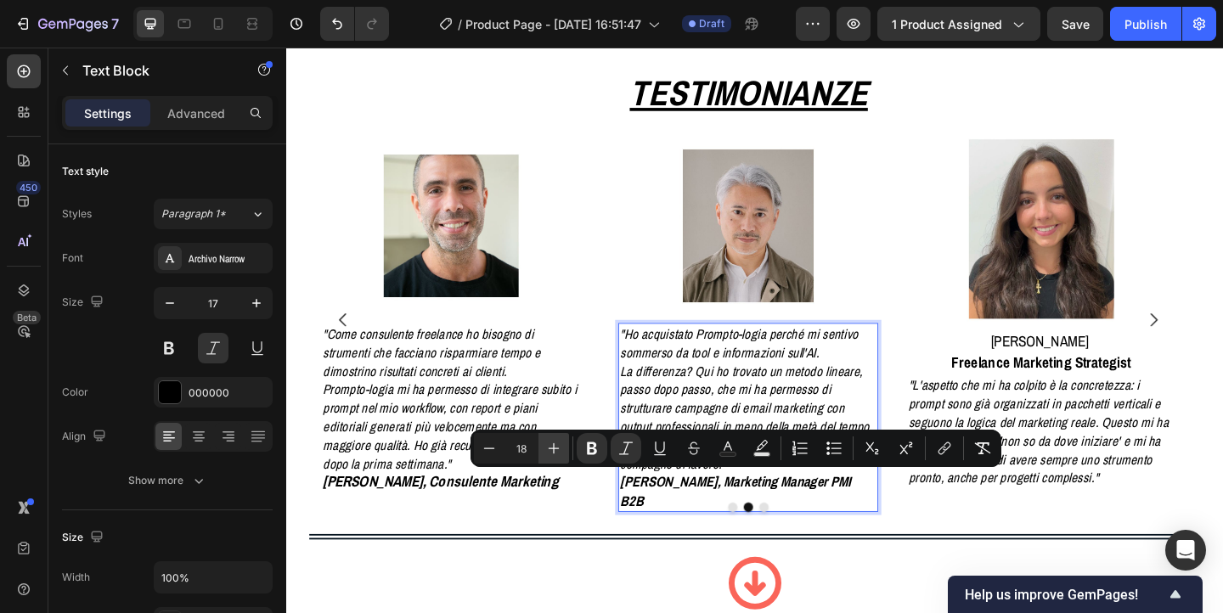
click at [551, 448] on icon "Editor contextual toolbar" at bounding box center [553, 448] width 17 height 17
type input "19"
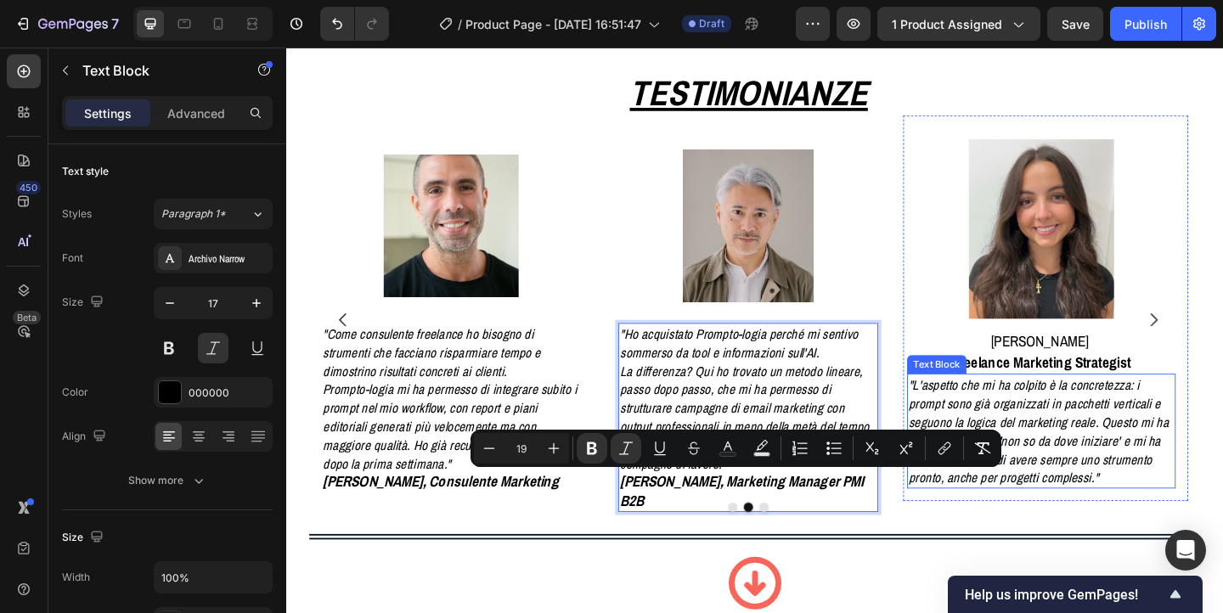
click at [1143, 435] on p ""L'aspetto che mi ha colpito è la concretezza: i prompt sono già organizzati in…" at bounding box center [1107, 464] width 289 height 121
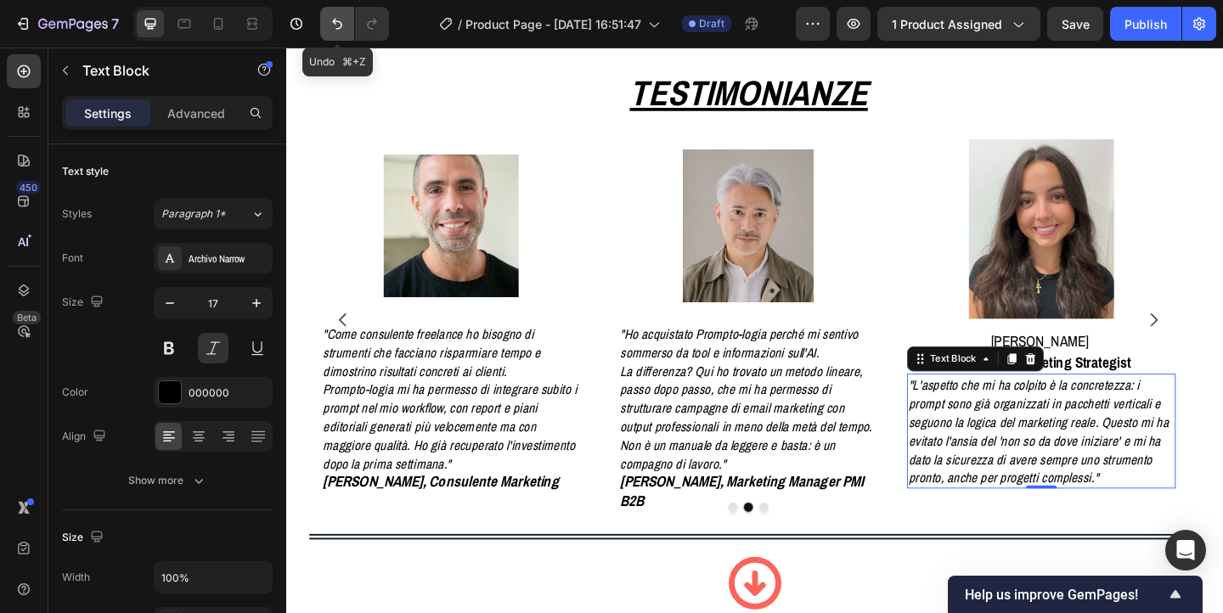
click at [342, 27] on icon "Undo/Redo" at bounding box center [337, 23] width 17 height 17
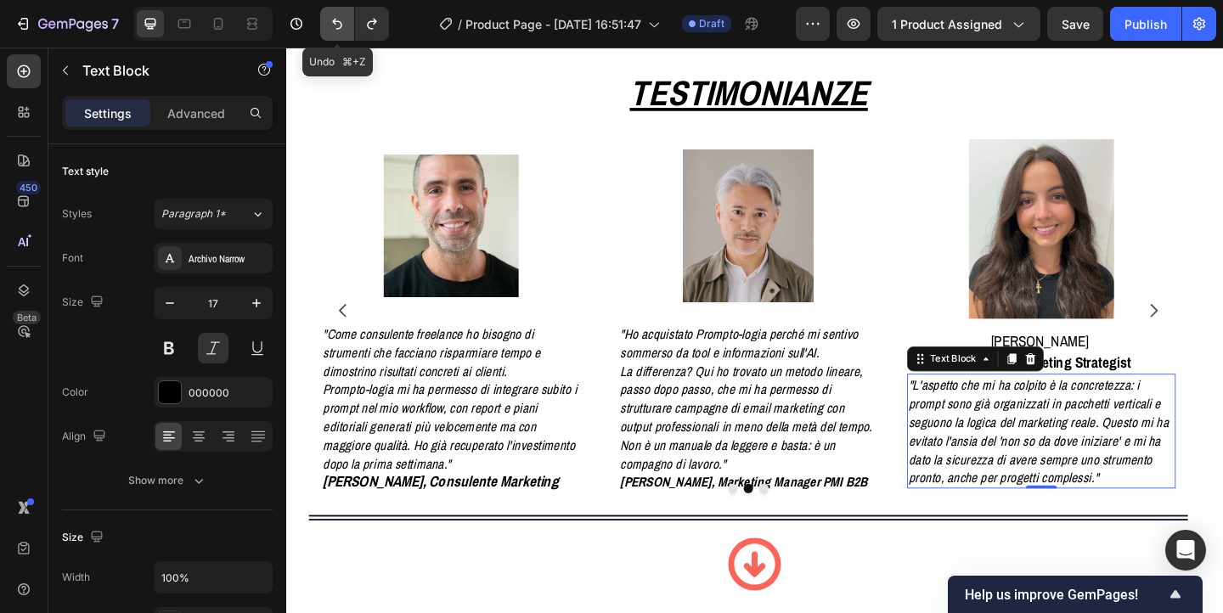
click at [342, 27] on icon "Undo/Redo" at bounding box center [337, 23] width 17 height 17
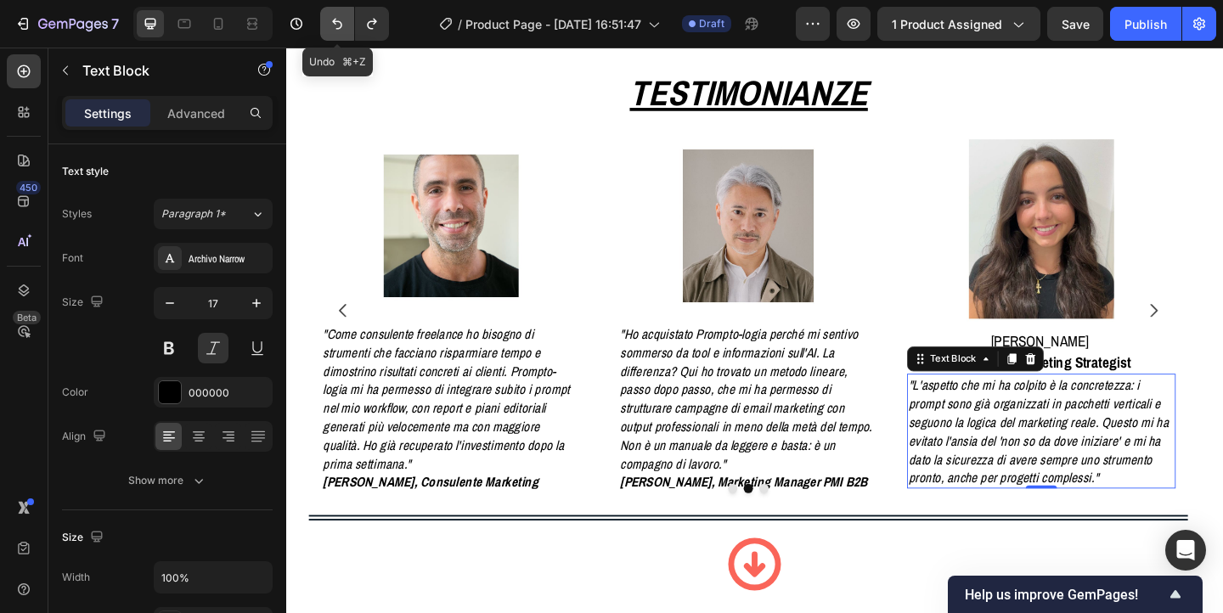
click at [342, 27] on icon "Undo/Redo" at bounding box center [337, 23] width 17 height 17
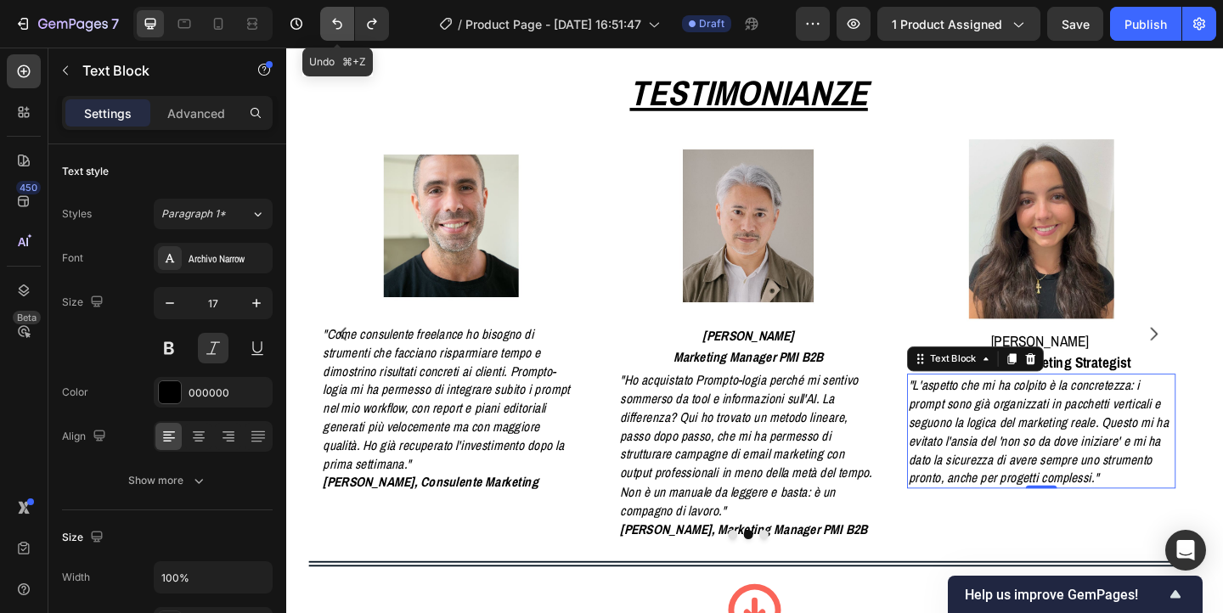
click at [342, 27] on icon "Undo/Redo" at bounding box center [337, 23] width 17 height 17
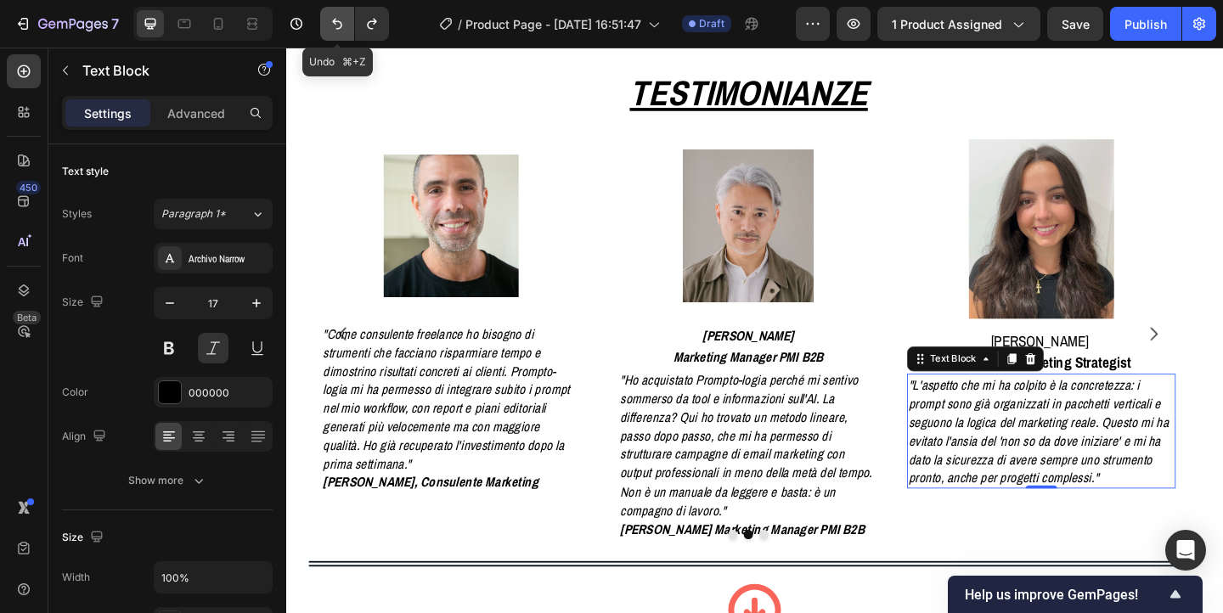
click at [342, 27] on icon "Undo/Redo" at bounding box center [337, 23] width 17 height 17
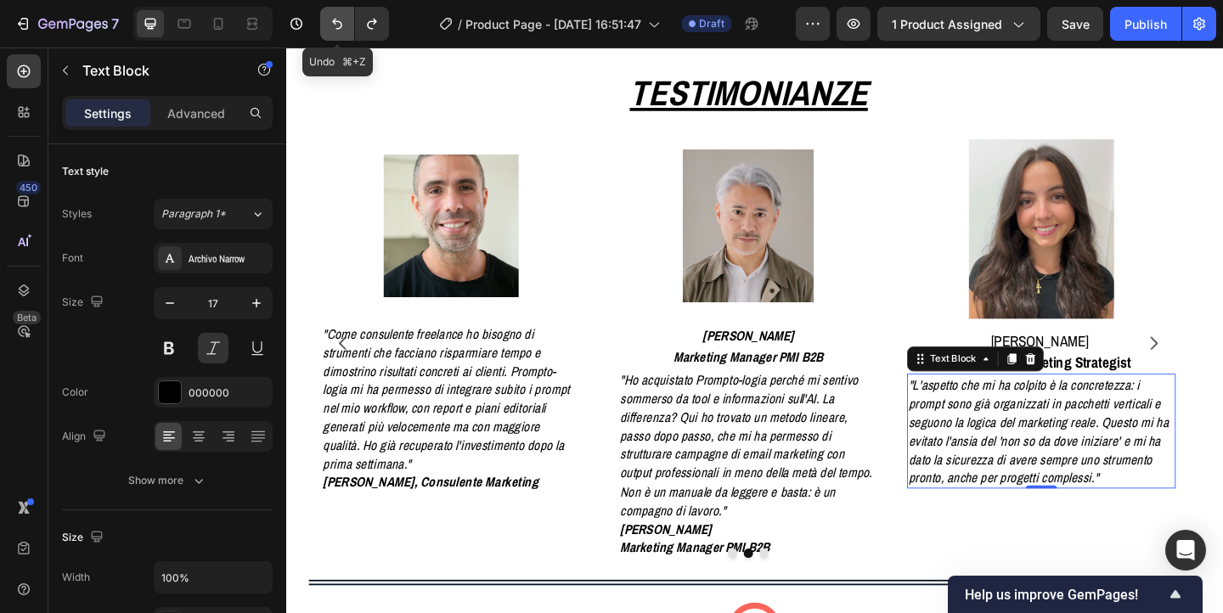
click at [342, 27] on icon "Undo/Redo" at bounding box center [337, 23] width 17 height 17
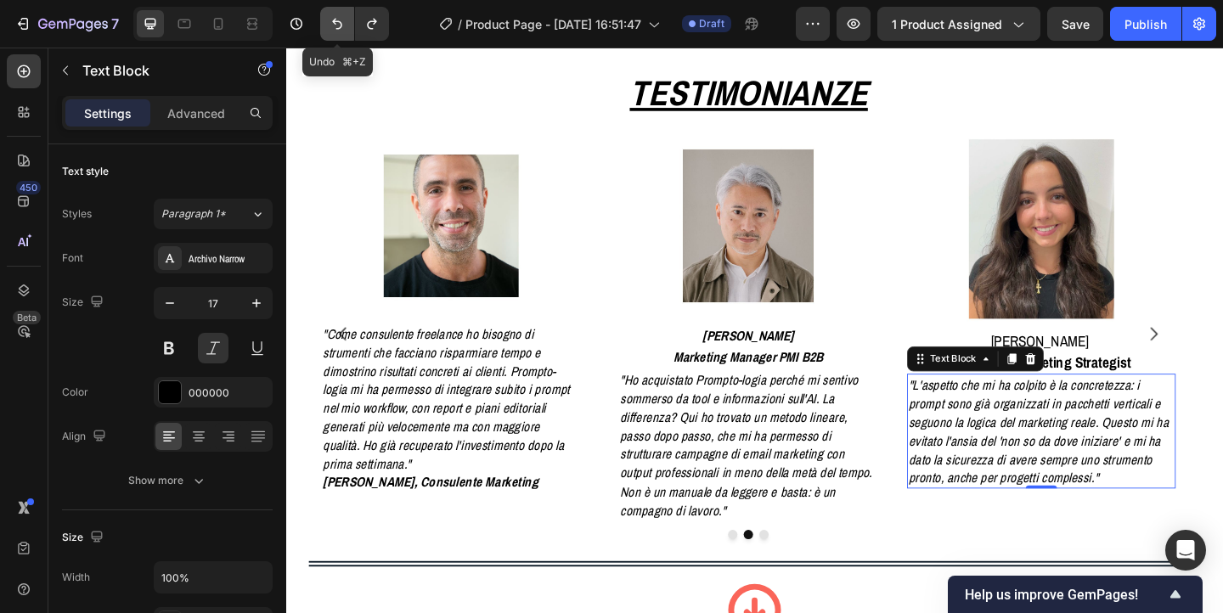
click at [342, 27] on icon "Undo/Redo" at bounding box center [337, 23] width 17 height 17
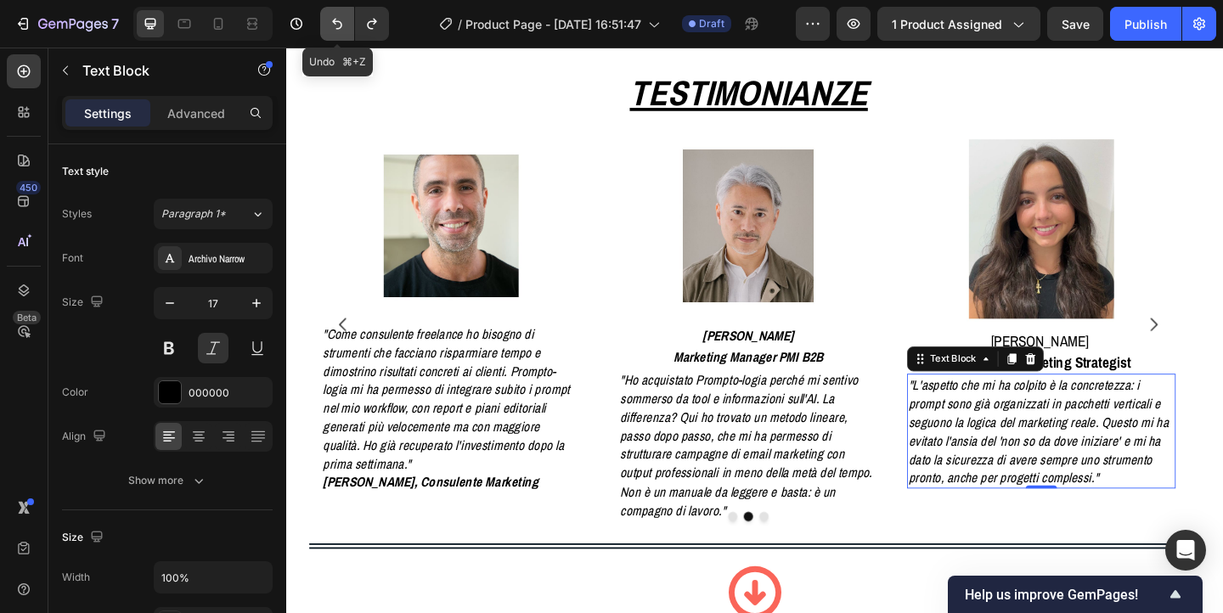
click at [342, 27] on icon "Undo/Redo" at bounding box center [337, 23] width 17 height 17
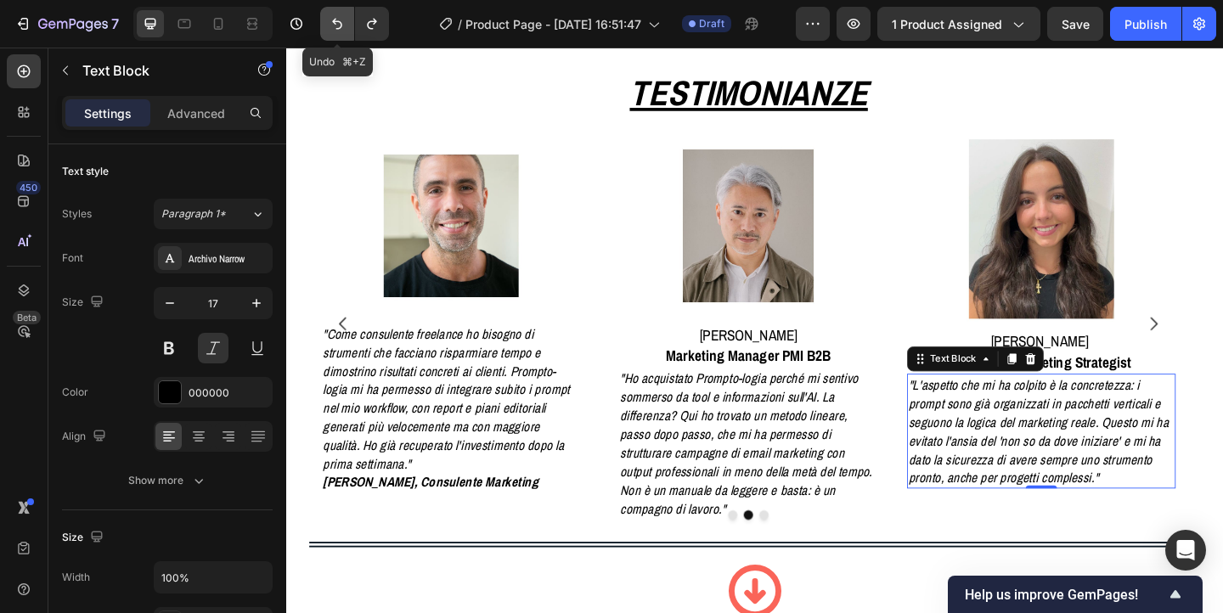
click at [342, 27] on icon "Undo/Redo" at bounding box center [337, 23] width 17 height 17
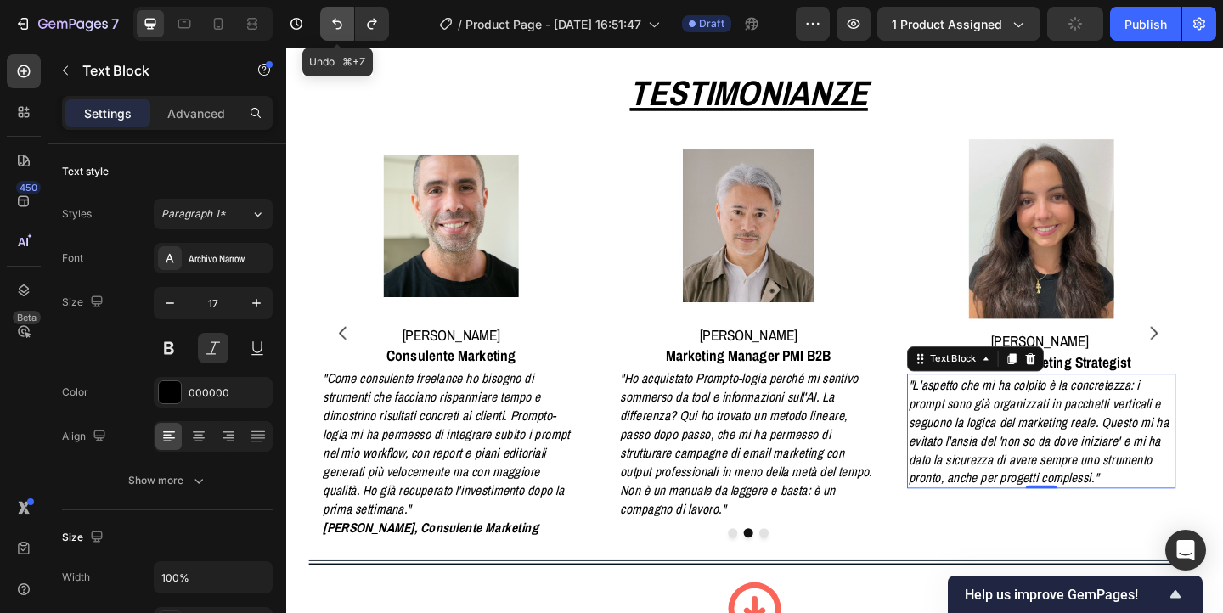
click at [342, 27] on icon "Undo/Redo" at bounding box center [337, 23] width 17 height 17
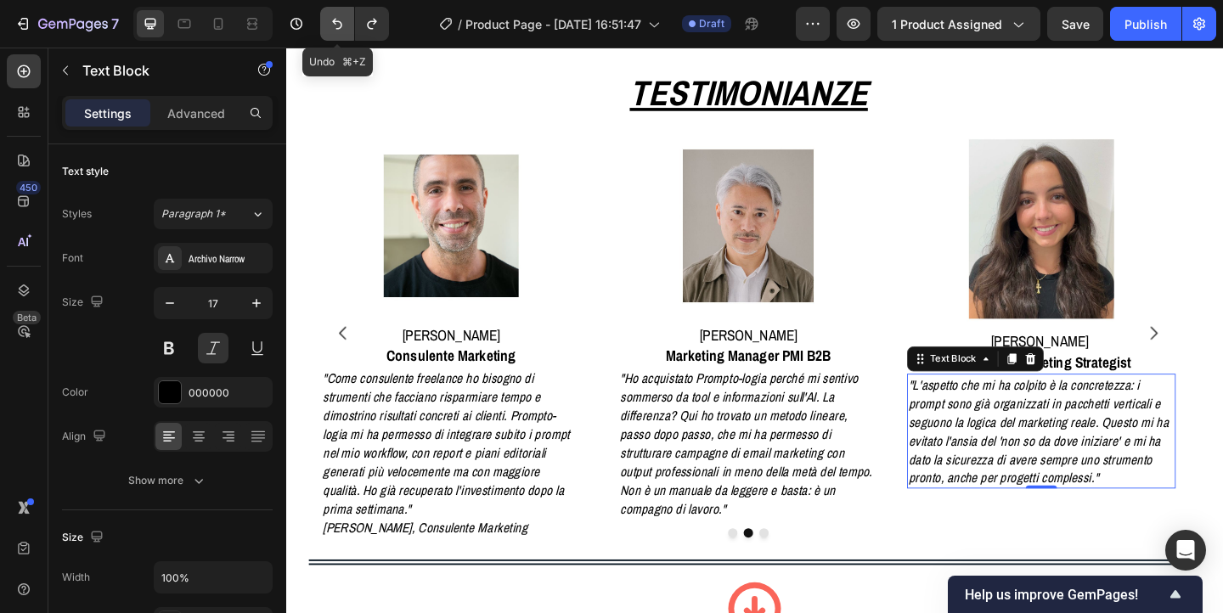
click at [342, 27] on icon "Undo/Redo" at bounding box center [337, 23] width 17 height 17
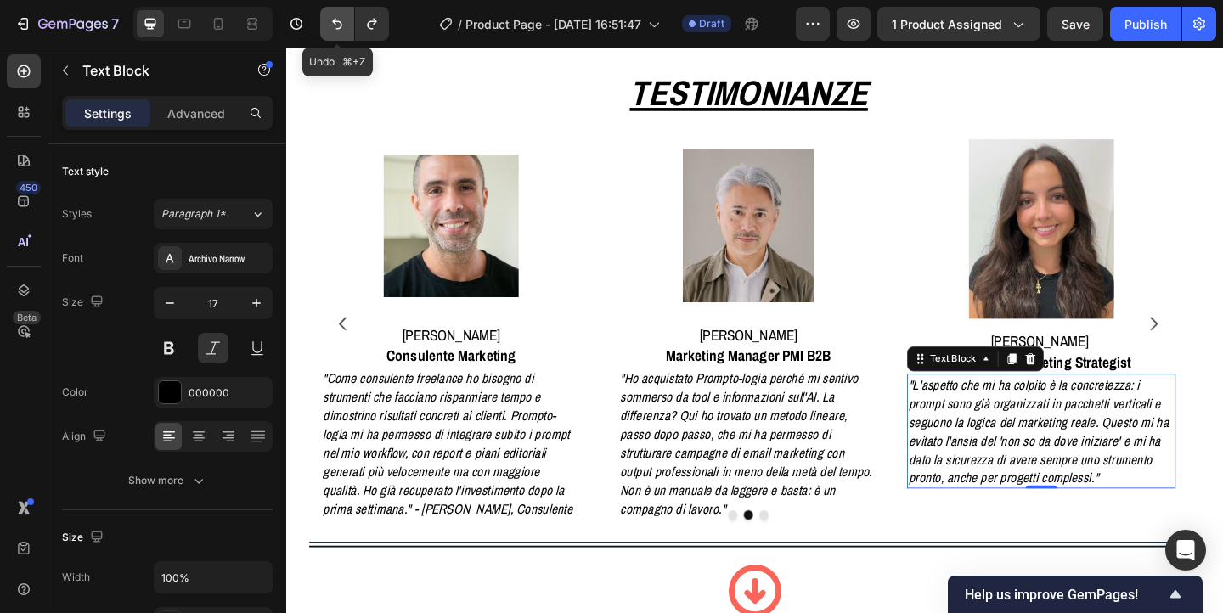
click at [342, 27] on icon "Undo/Redo" at bounding box center [337, 23] width 17 height 17
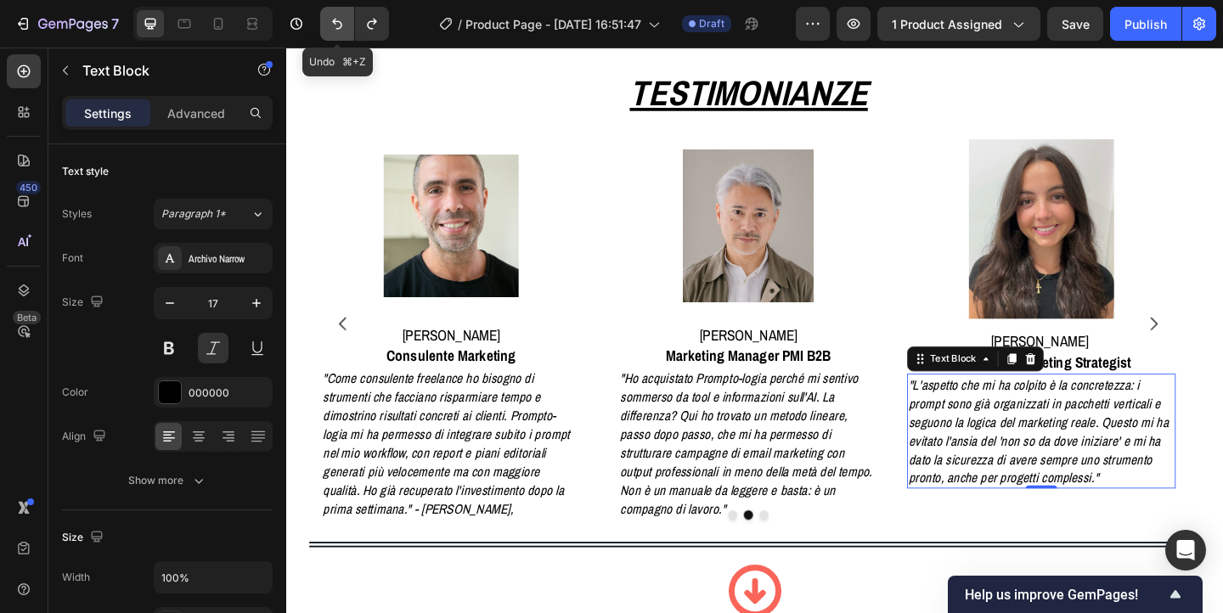
click at [342, 27] on icon "Undo/Redo" at bounding box center [337, 23] width 17 height 17
click at [370, 27] on icon "Undo/Redo" at bounding box center [372, 23] width 17 height 17
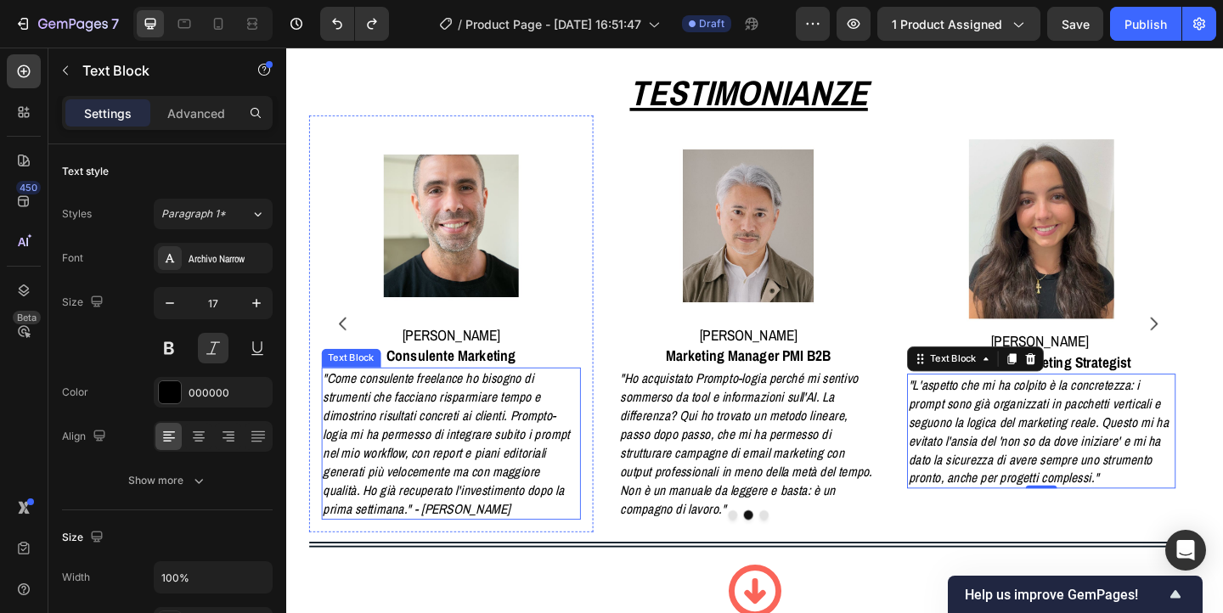
click at [555, 526] on p ""Come consulente freelance ho bisogno di strumenti che facciano risparmiare tem…" at bounding box center [466, 478] width 280 height 161
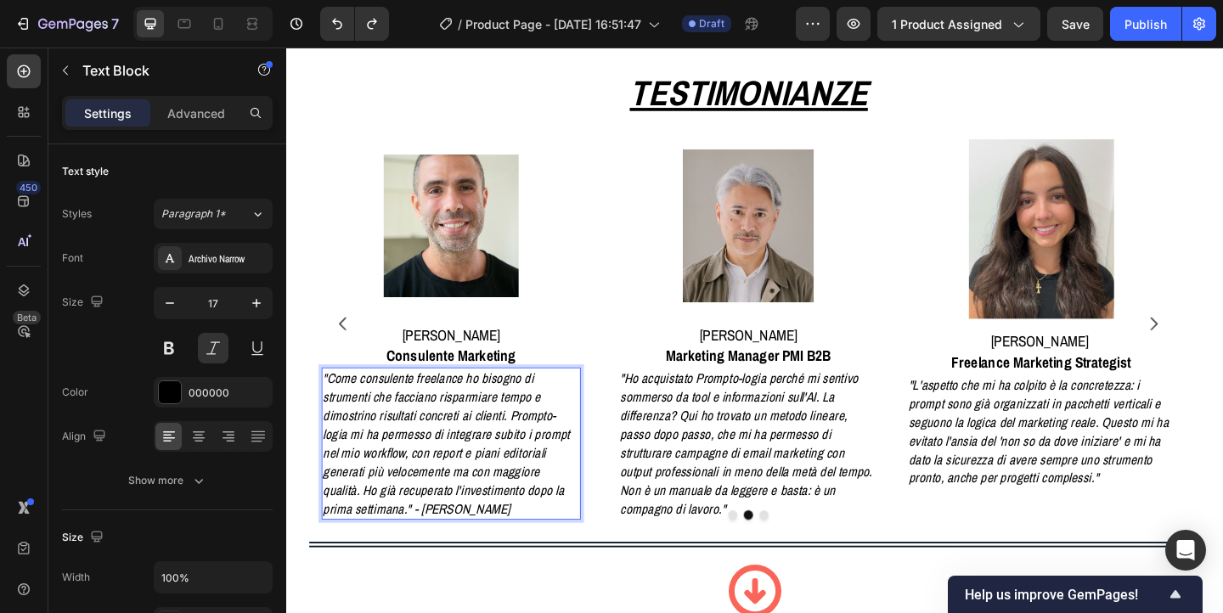
click at [548, 528] on p ""Come consulente freelance ho bisogno di strumenti che facciano risparmiare tem…" at bounding box center [466, 478] width 280 height 161
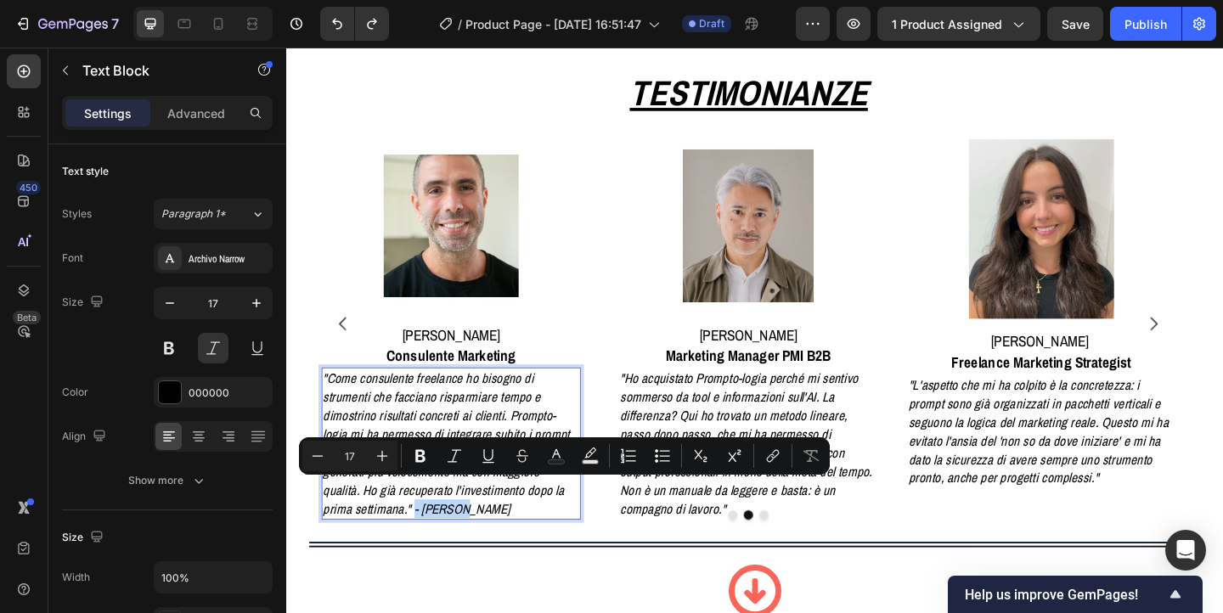
drag, startPoint x: 539, startPoint y: 528, endPoint x: 603, endPoint y: 528, distance: 63.7
click at [603, 528] on p ""Come consulente freelance ho bisogno di strumenti che facciano risparmiare tem…" at bounding box center [466, 478] width 280 height 161
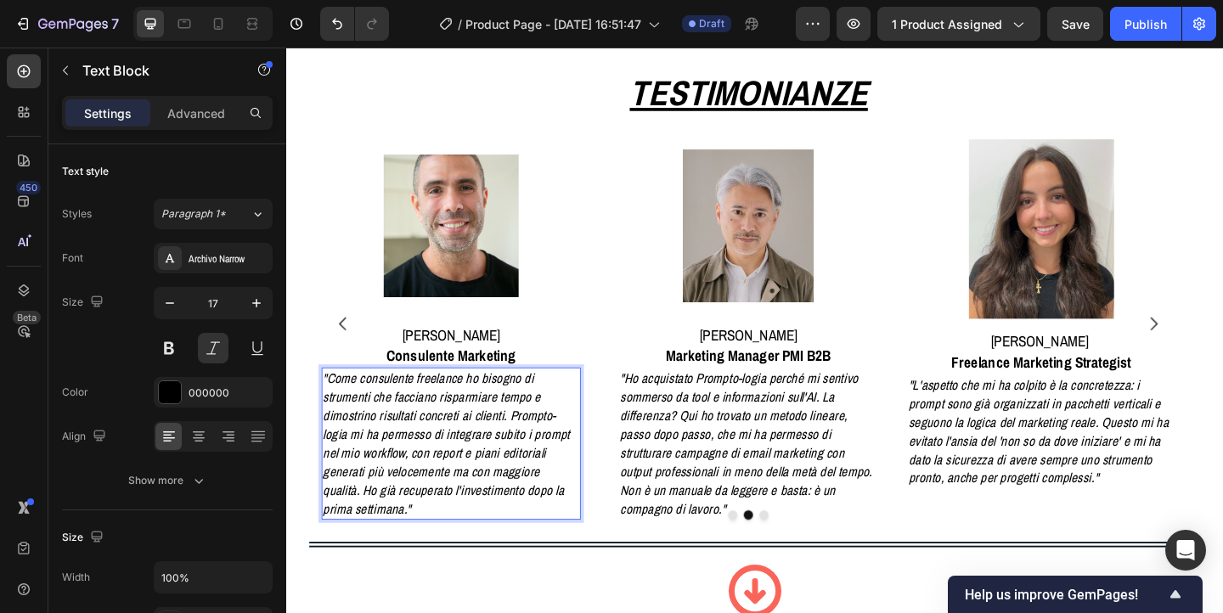
click at [426, 449] on p ""Come consulente freelance ho bisogno di strumenti che facciano risparmiare tem…" at bounding box center [466, 478] width 280 height 161
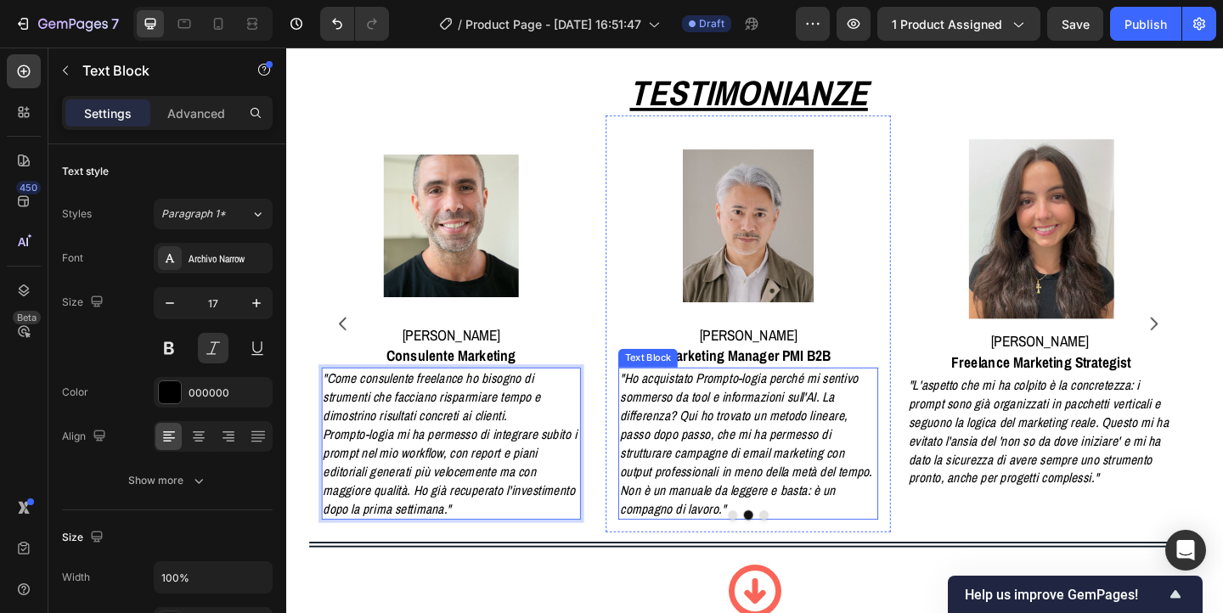
click at [865, 431] on p ""Ho acquistato Prompto-logia perché mi sentivo sommerso da tool e informazioni …" at bounding box center [790, 478] width 280 height 161
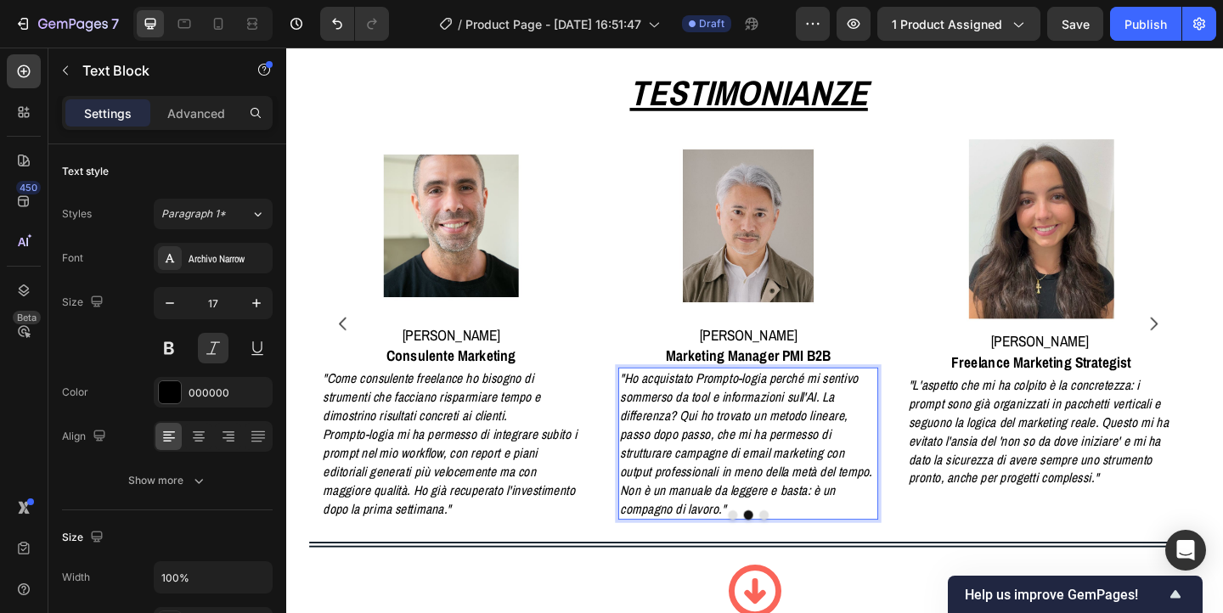
click at [865, 431] on p ""Ho acquistato Prompto-logia perché mi sentivo sommerso da tool e informazioni …" at bounding box center [790, 478] width 280 height 161
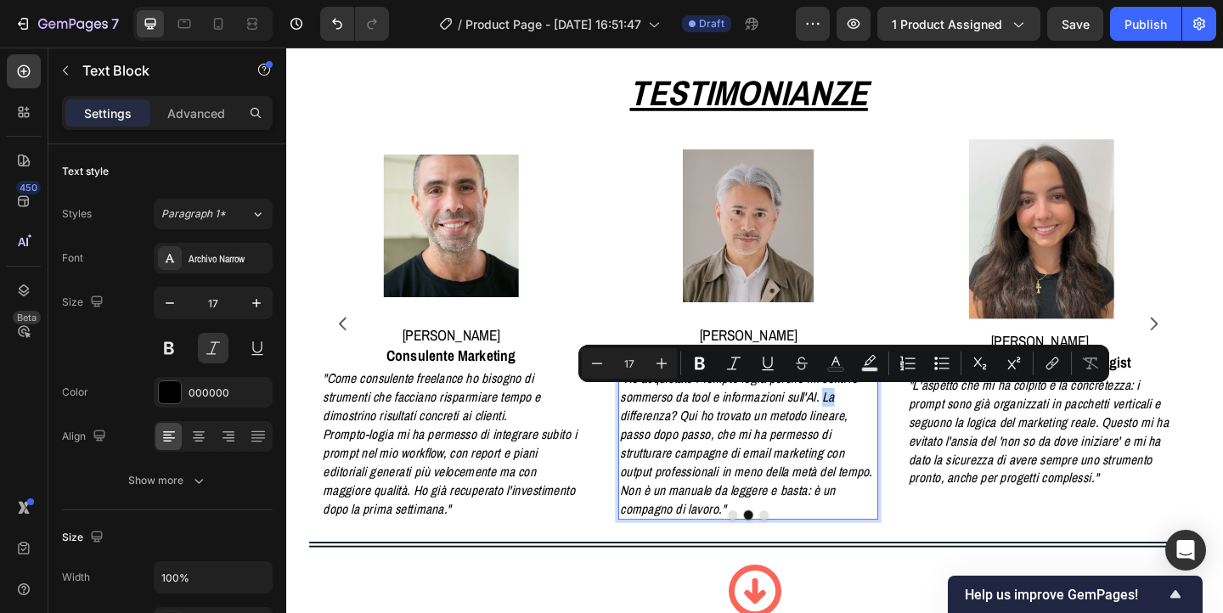
click at [865, 431] on p ""Ho acquistato Prompto-logia perché mi sentivo sommerso da tool e informazioni …" at bounding box center [790, 478] width 280 height 161
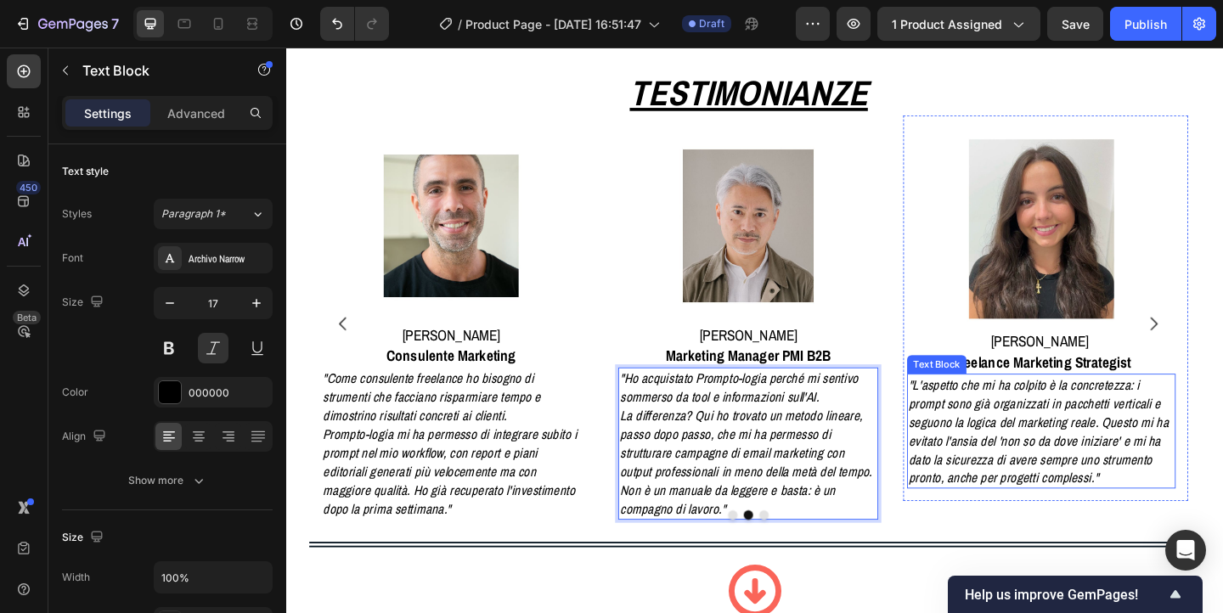
click at [1109, 456] on p ""L'aspetto che mi ha colpito è la concretezza: i prompt sono già organizzati in…" at bounding box center [1107, 464] width 289 height 121
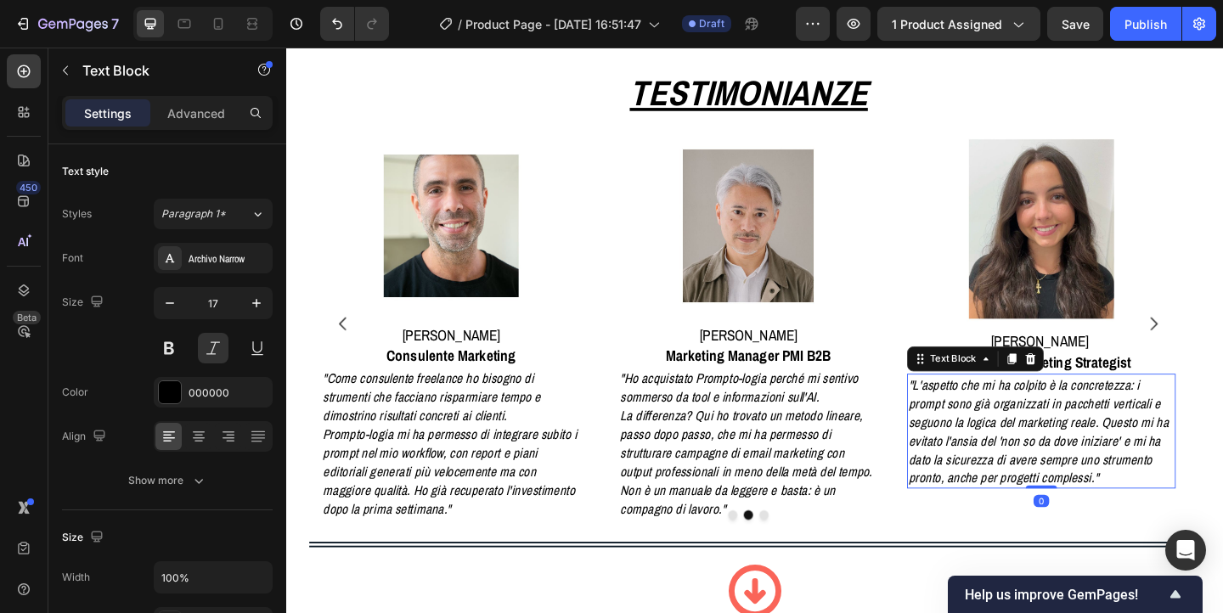
click at [1109, 456] on p ""L'aspetto che mi ha colpito è la concretezza: i prompt sono già organizzati in…" at bounding box center [1107, 464] width 289 height 121
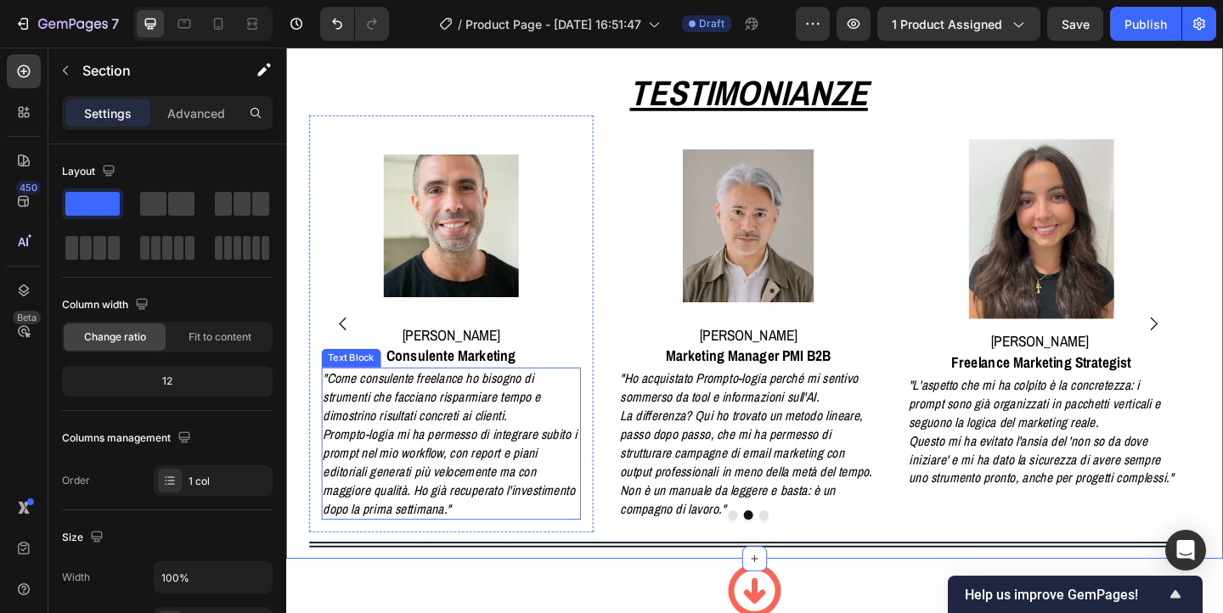
click at [330, 470] on p "Prompto-logia mi ha permesso di integrare subito i prompt nel mio workflow, con…" at bounding box center [466, 509] width 280 height 101
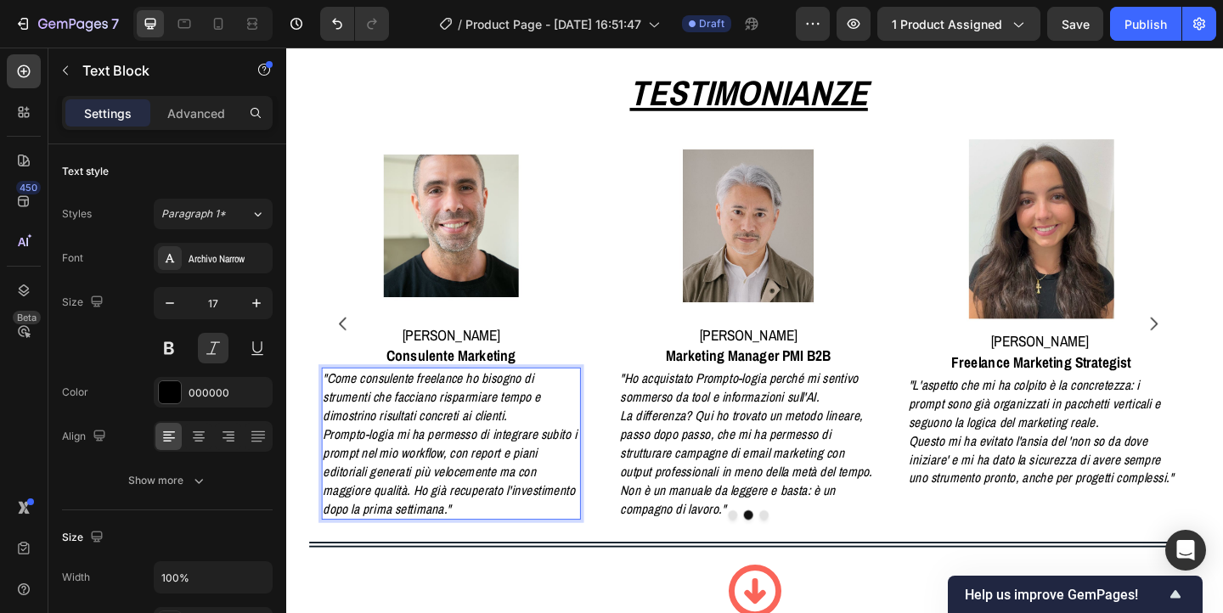
click at [330, 470] on p "Prompto-logia mi ha permesso di integrare subito i prompt nel mio workflow, con…" at bounding box center [466, 509] width 280 height 101
click at [446, 511] on p ""Come consulente freelance ho bisogno di strumenti che facciano risparmiare tem…" at bounding box center [466, 478] width 280 height 161
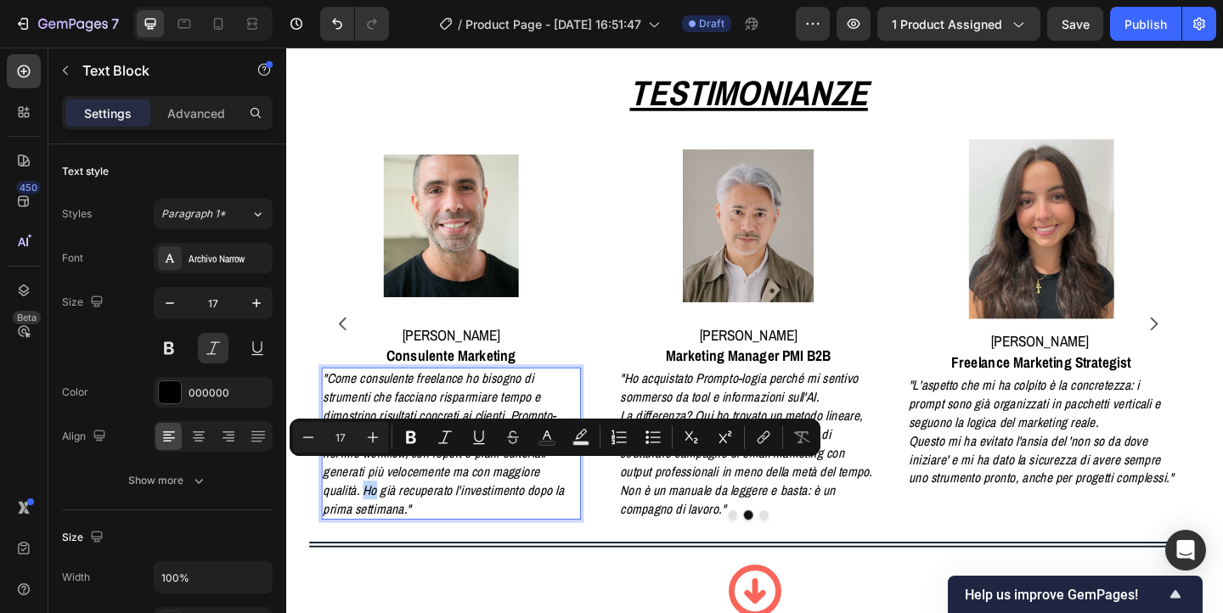
click at [446, 511] on p ""Come consulente freelance ho bisogno di strumenti che facciano risparmiare tem…" at bounding box center [466, 478] width 280 height 161
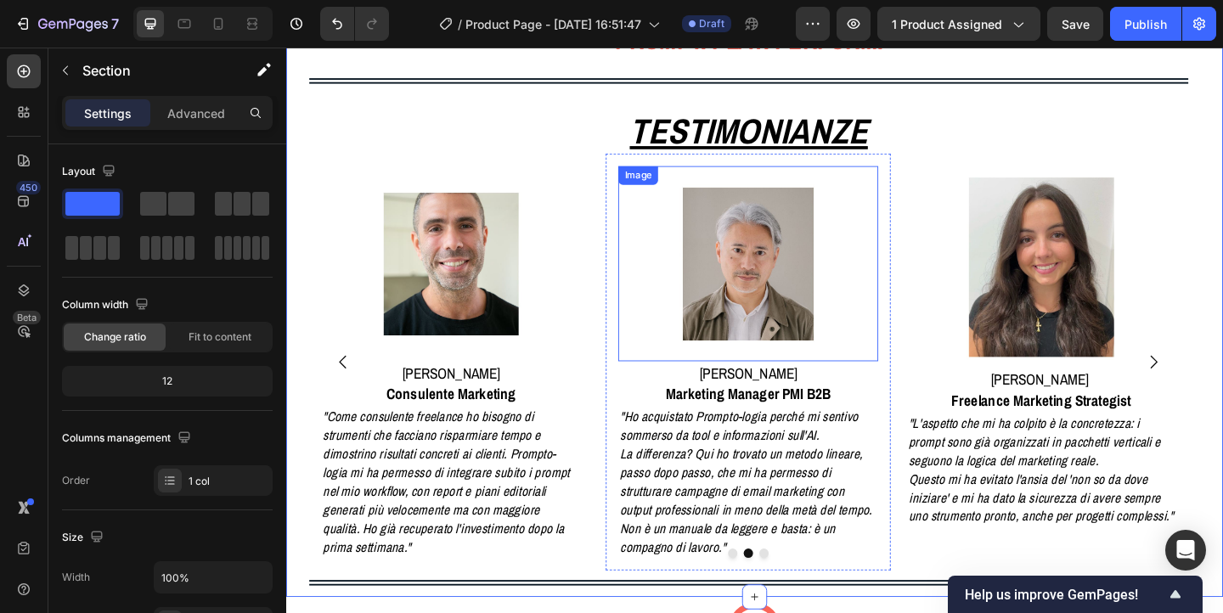
scroll to position [988, 0]
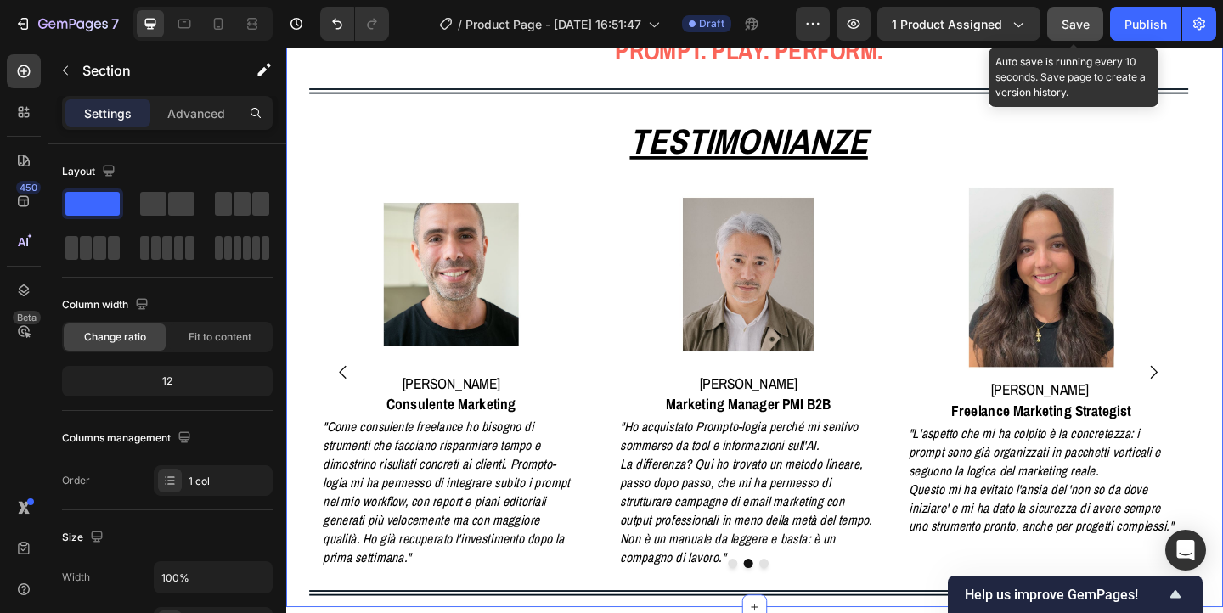
click at [1083, 20] on span "Save" at bounding box center [1076, 24] width 28 height 14
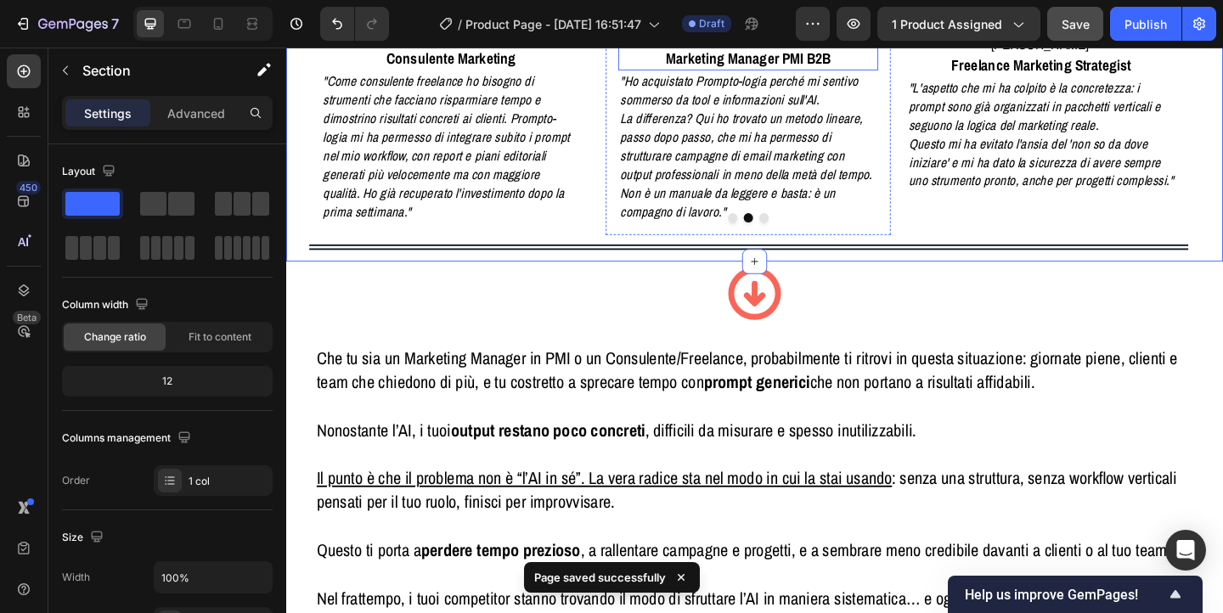
scroll to position [1366, 0]
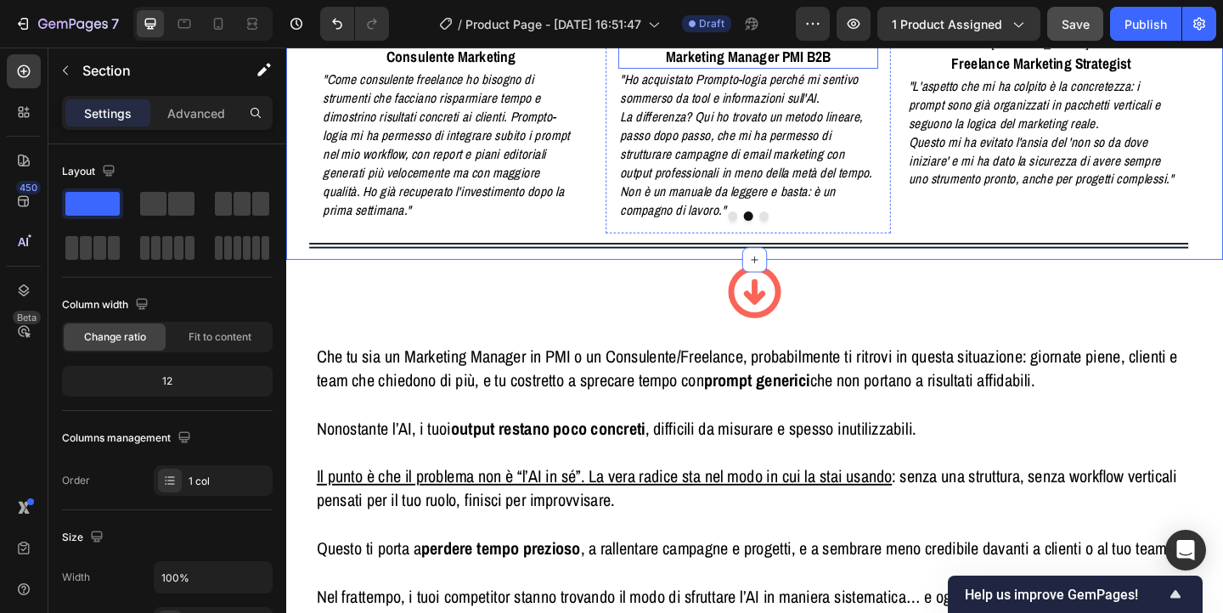
click at [839, 404] on strong "prompt generici" at bounding box center [799, 409] width 116 height 25
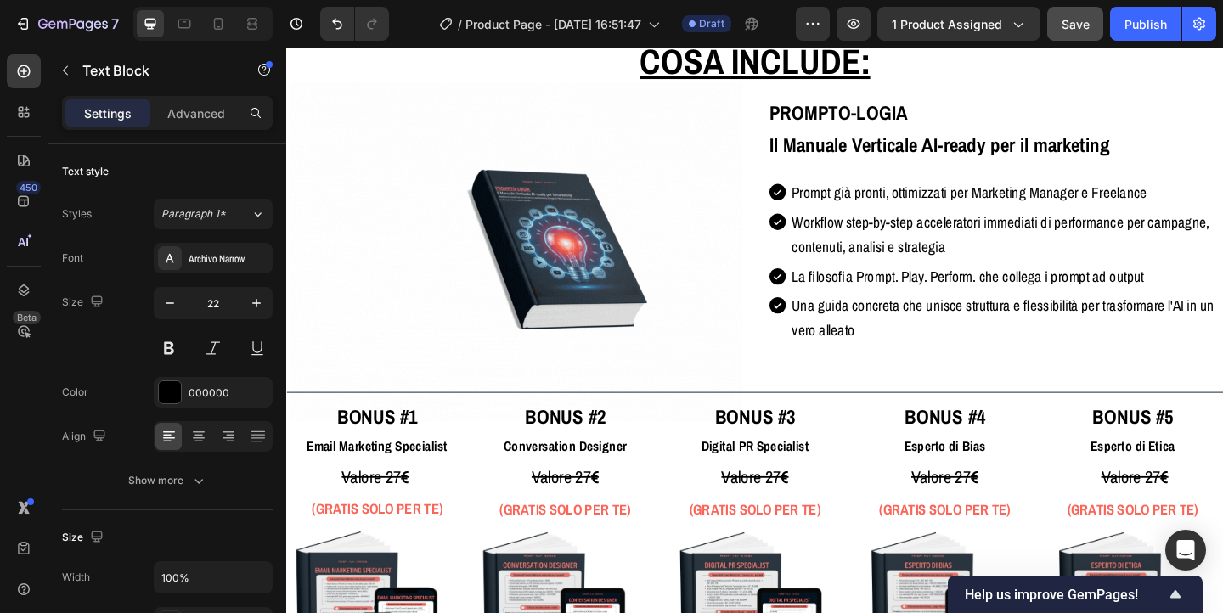
scroll to position [3113, 0]
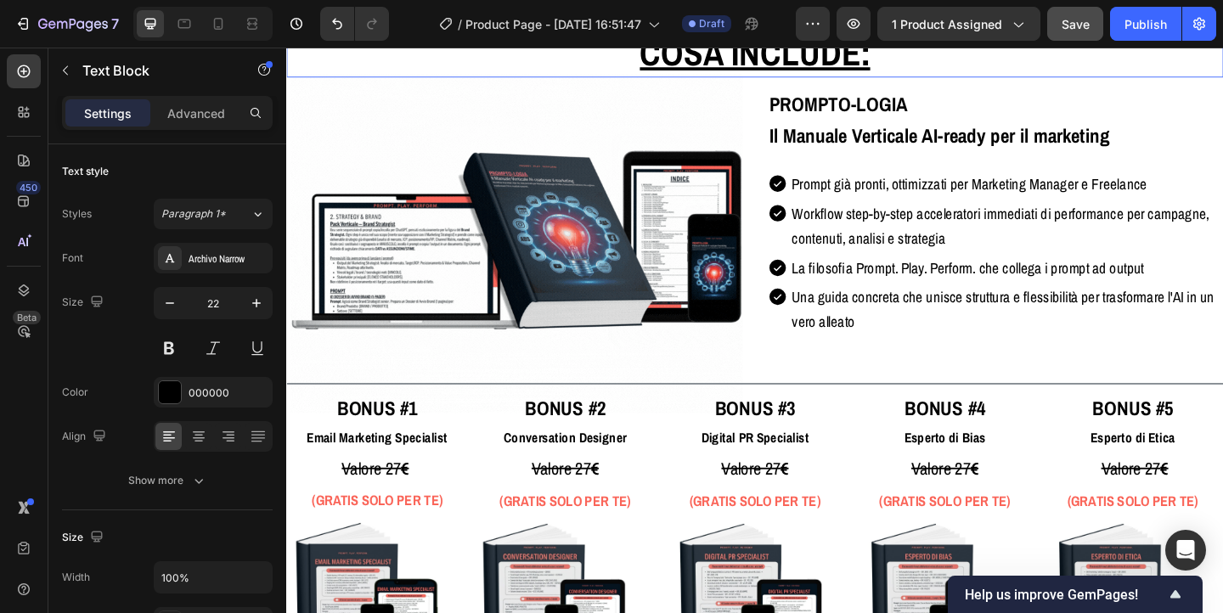
click at [787, 78] on u "Cosa include:" at bounding box center [796, 52] width 251 height 52
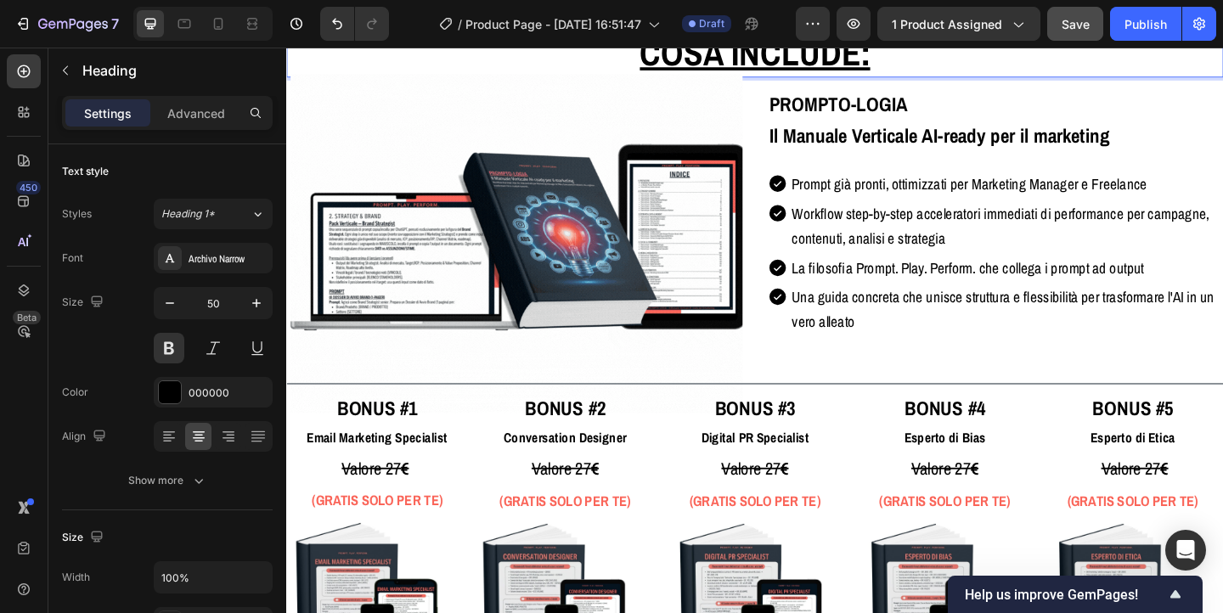
click at [787, 78] on u "Cosa include:" at bounding box center [796, 52] width 251 height 52
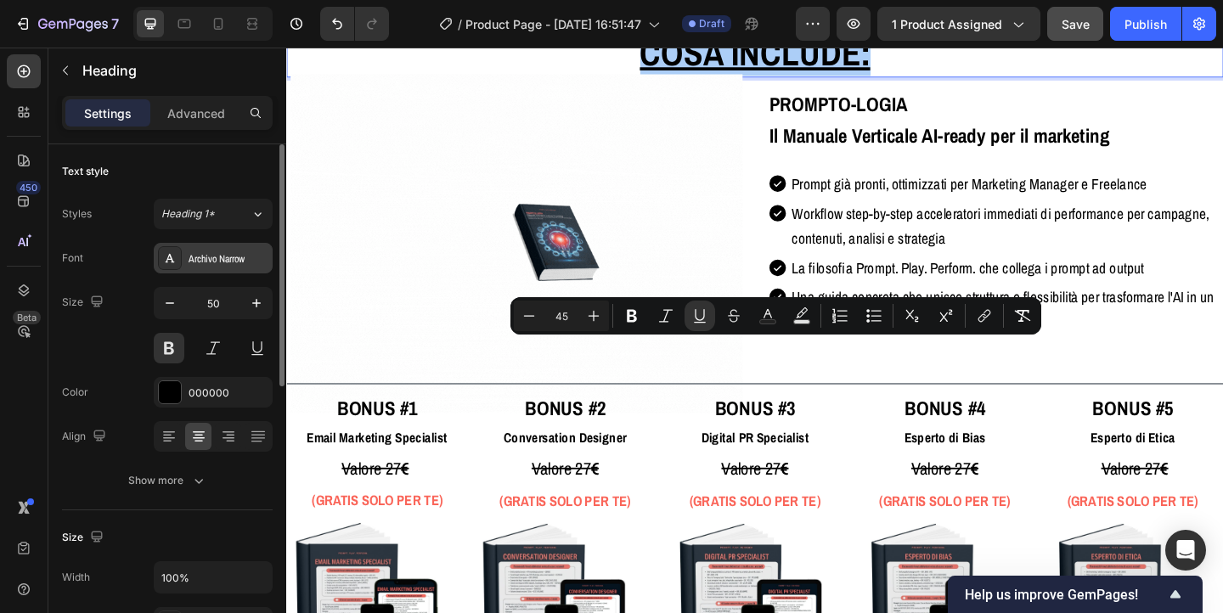
click at [217, 259] on div "Archivo Narrow" at bounding box center [229, 258] width 80 height 15
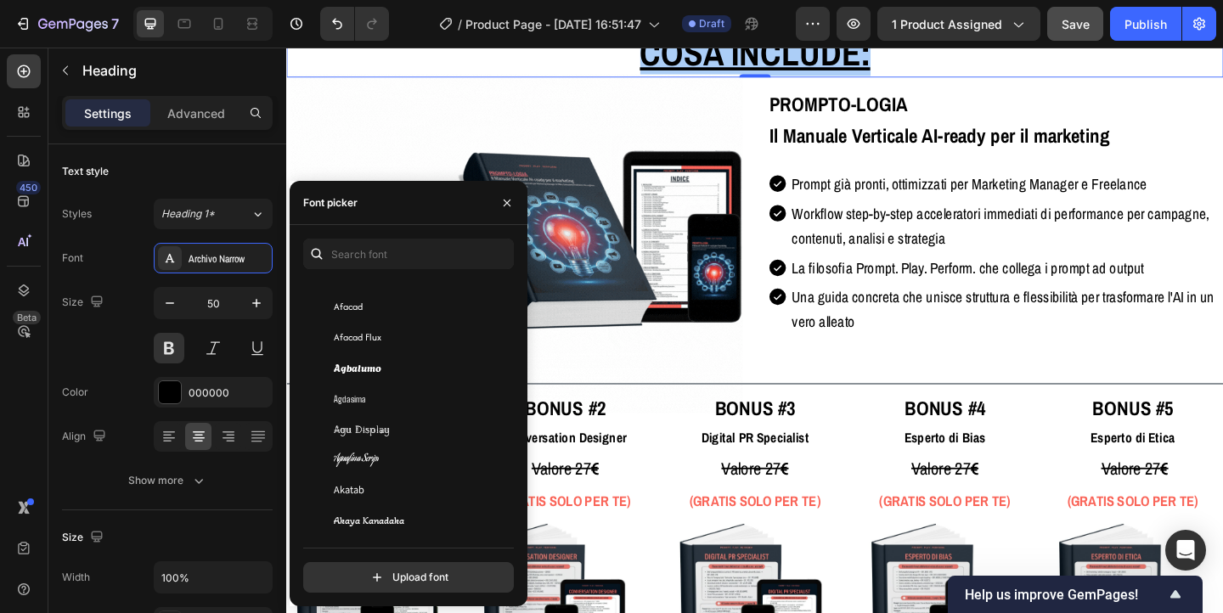
scroll to position [791, 0]
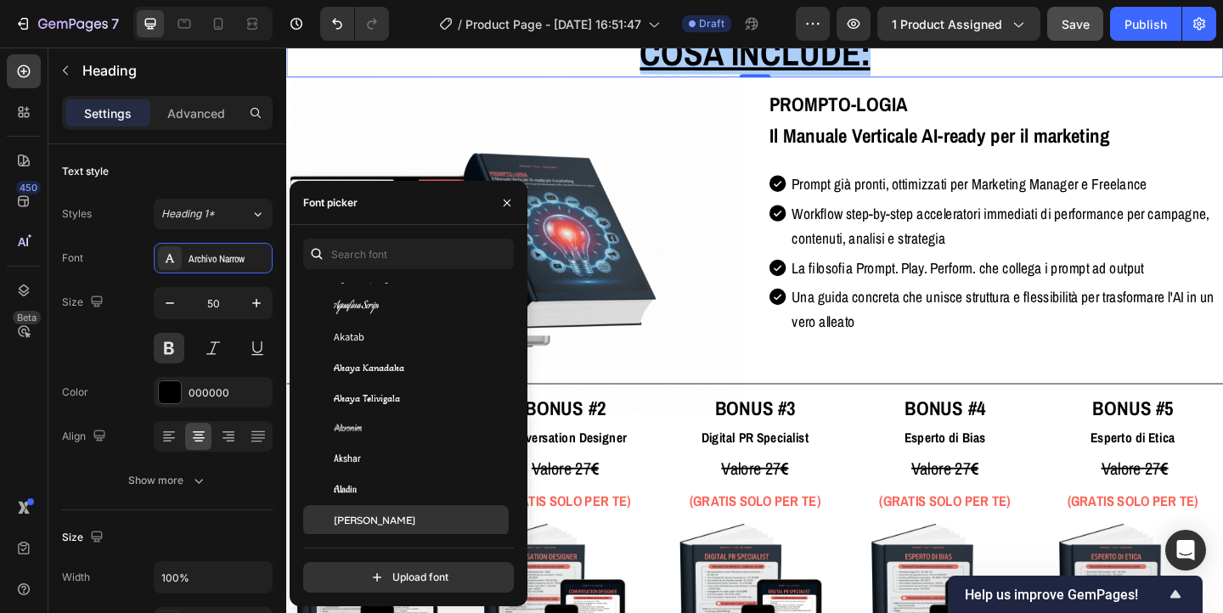
click at [375, 516] on span "[PERSON_NAME]" at bounding box center [375, 520] width 82 height 15
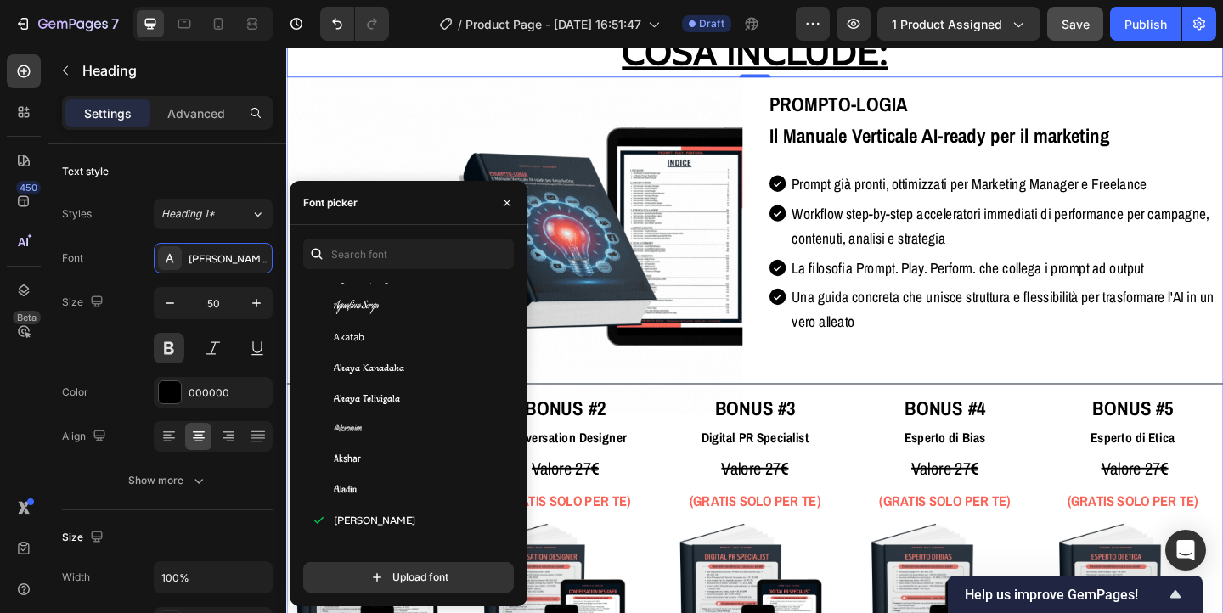
click at [1115, 356] on div "Cosa include: Heading -50 Row Image PROMPTO-LOGIA Il Manuale Verticale AI-ready…" at bounding box center [796, 386] width 1020 height 778
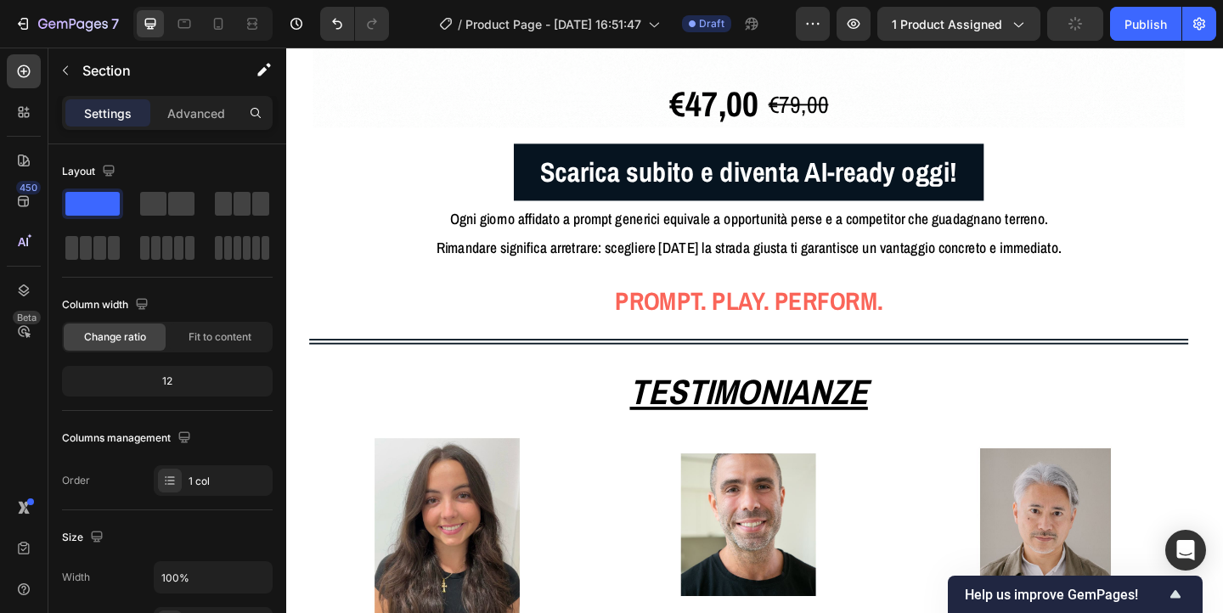
scroll to position [671, 0]
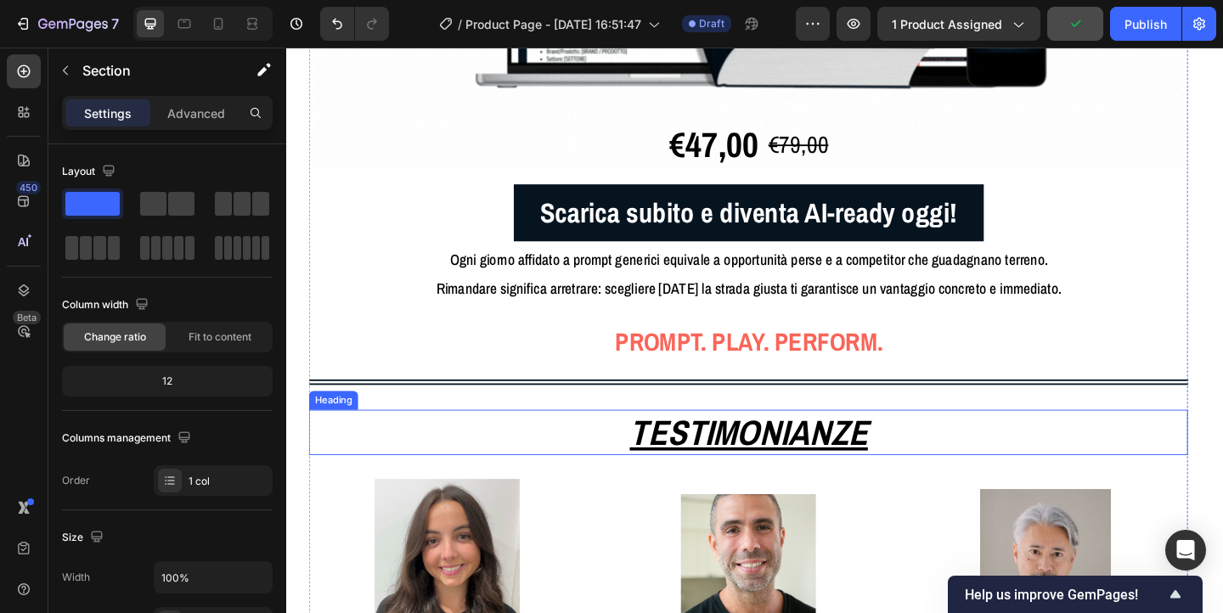
click at [758, 474] on u "TESTIMONIANZE" at bounding box center [789, 466] width 259 height 52
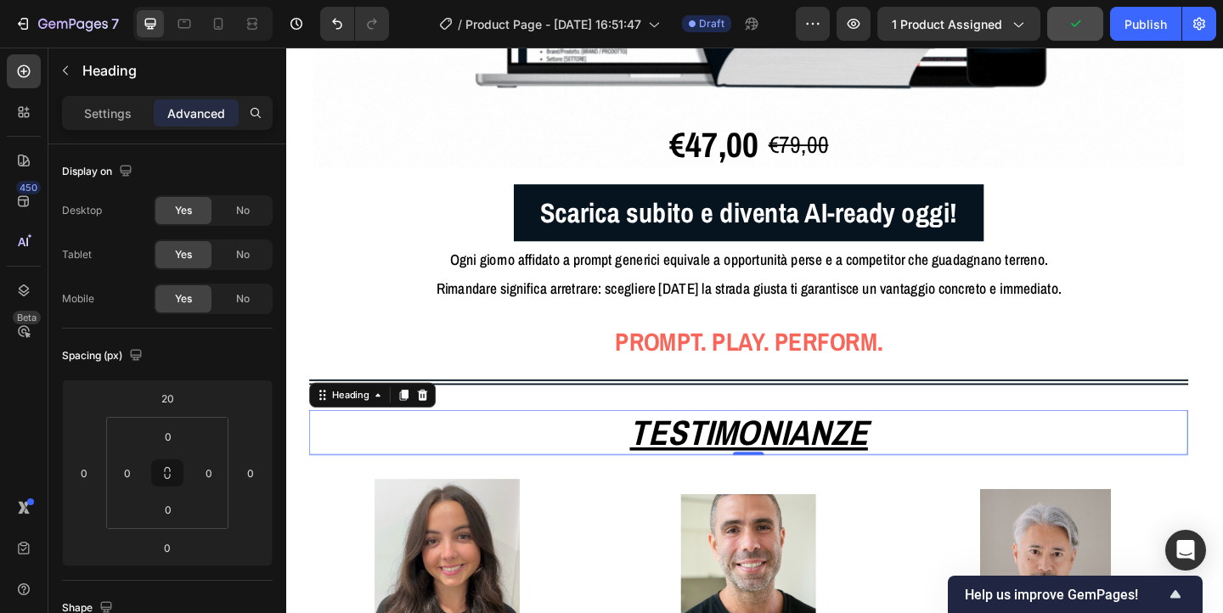
click at [758, 474] on u "TESTIMONIANZE" at bounding box center [789, 466] width 259 height 52
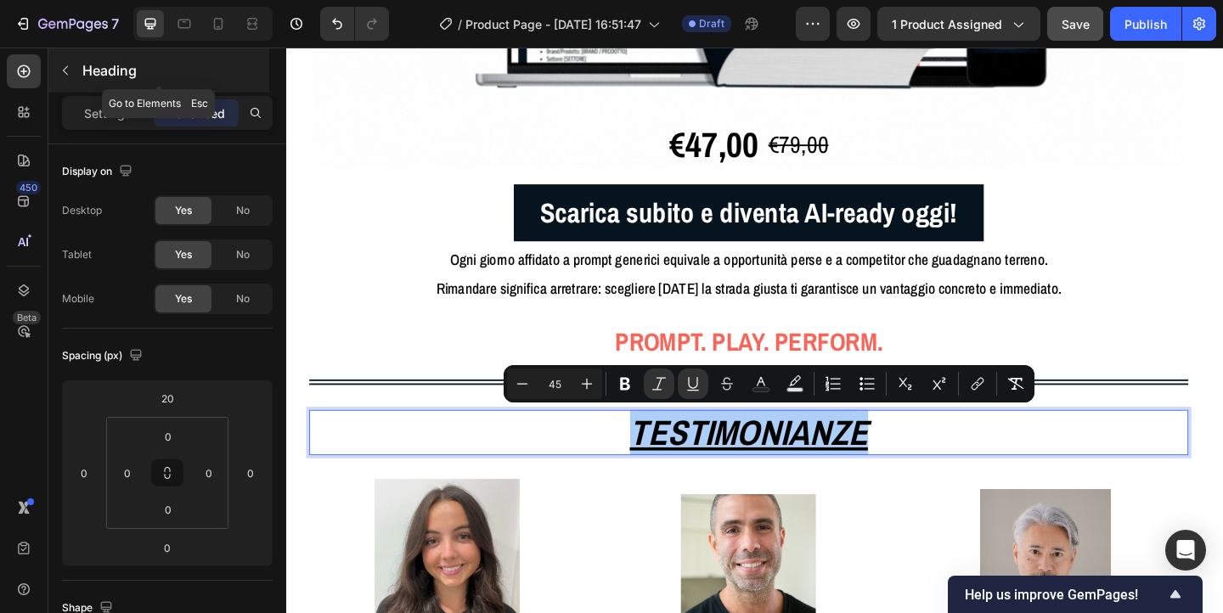
click at [68, 73] on icon "button" at bounding box center [66, 71] width 14 height 14
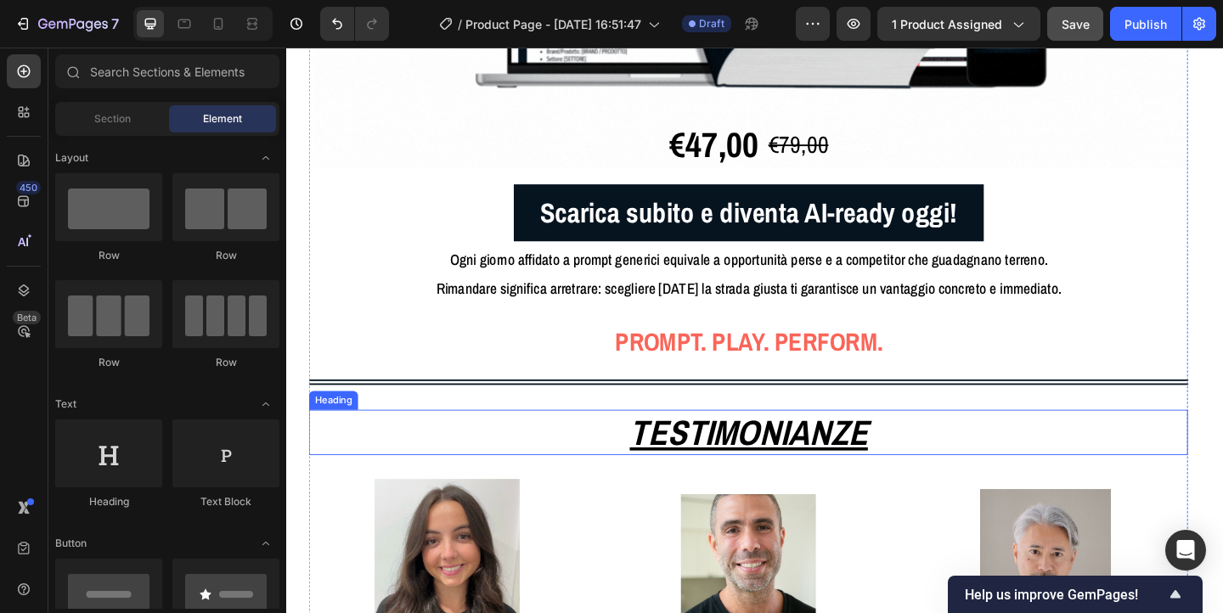
click at [693, 463] on u "TESTIMONIANZE" at bounding box center [789, 466] width 259 height 52
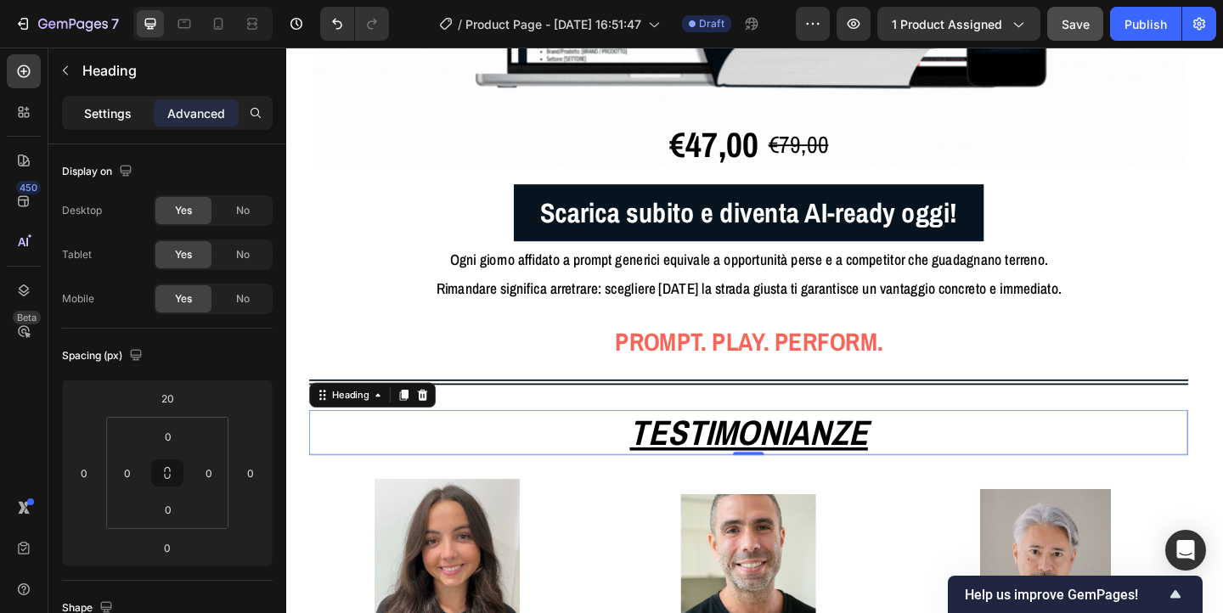
click at [107, 117] on p "Settings" at bounding box center [108, 114] width 48 height 18
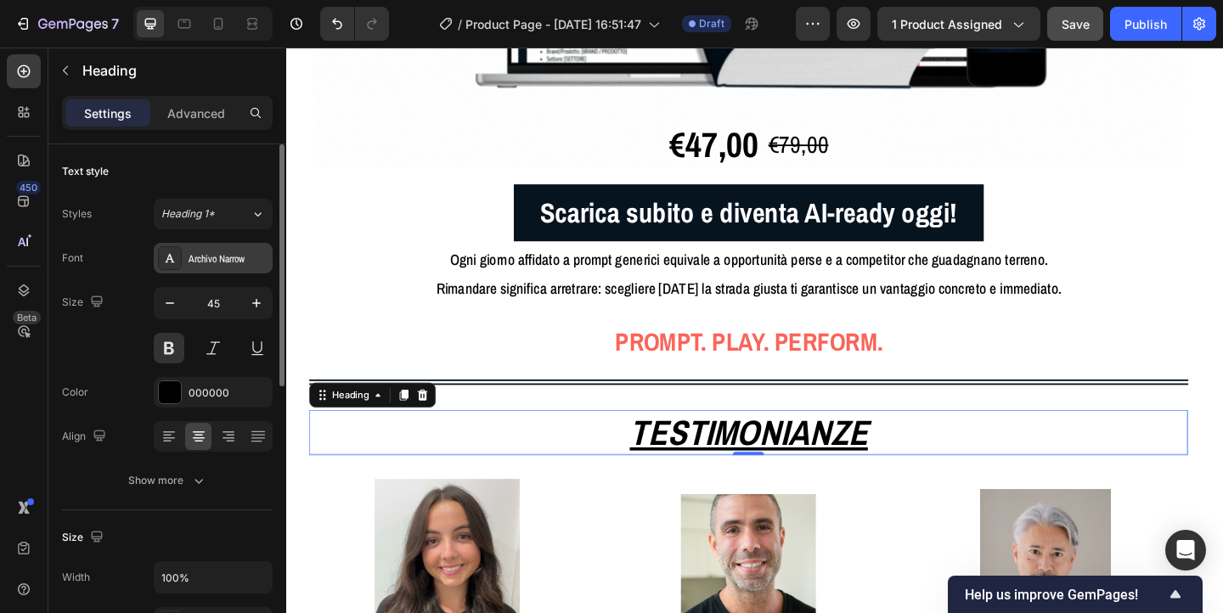
click at [235, 267] on div "Archivo Narrow" at bounding box center [213, 258] width 119 height 31
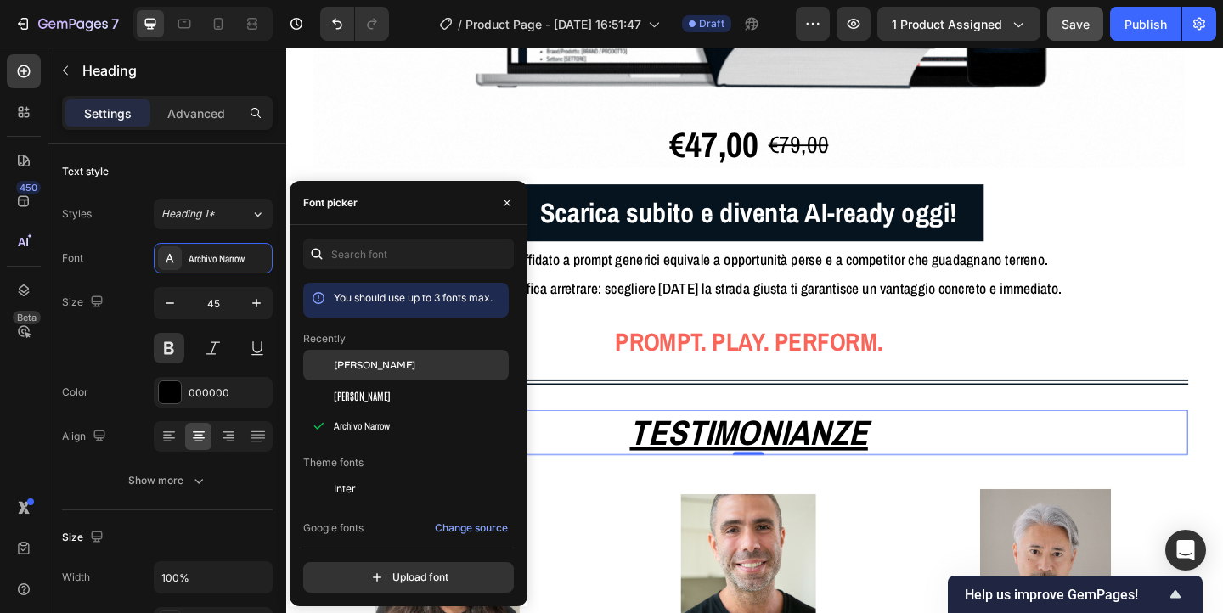
click at [369, 361] on span "[PERSON_NAME]" at bounding box center [375, 365] width 82 height 15
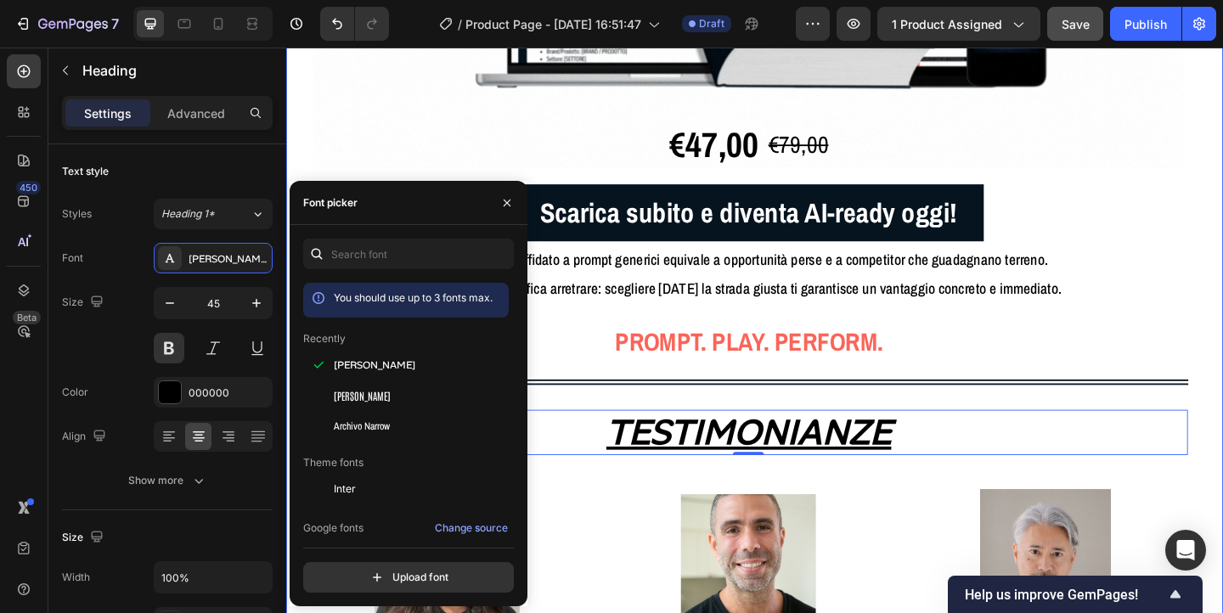
click at [1223, 389] on div "Image €47,00 Product Price Product Price €79,00 Product Price Product Price Row…" at bounding box center [796, 313] width 1020 height 1322
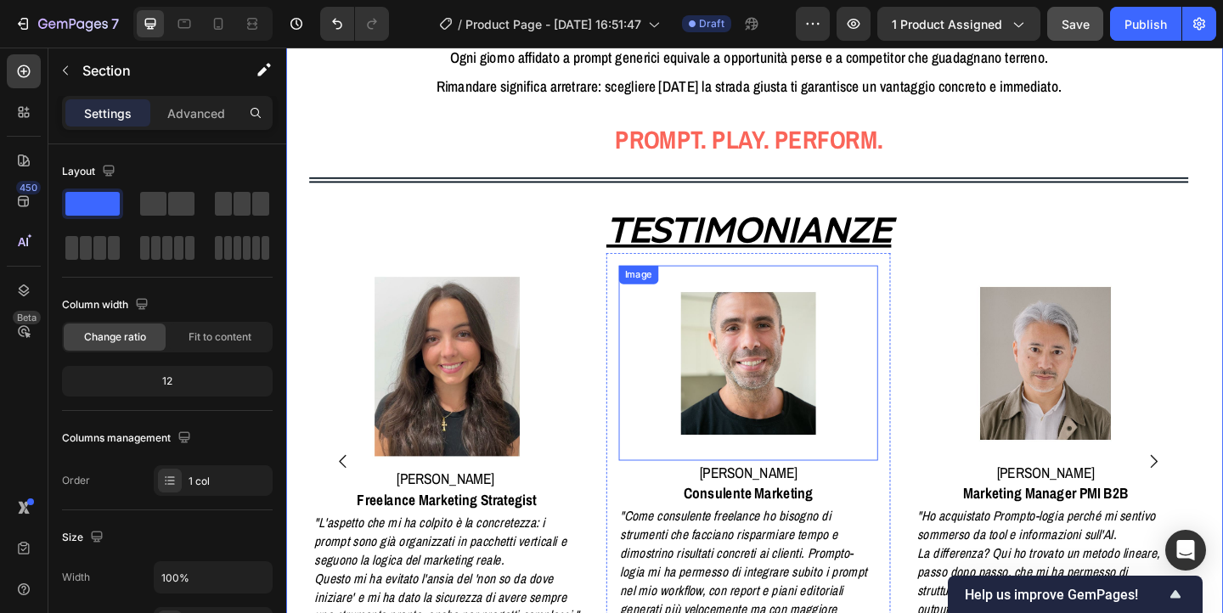
scroll to position [894, 0]
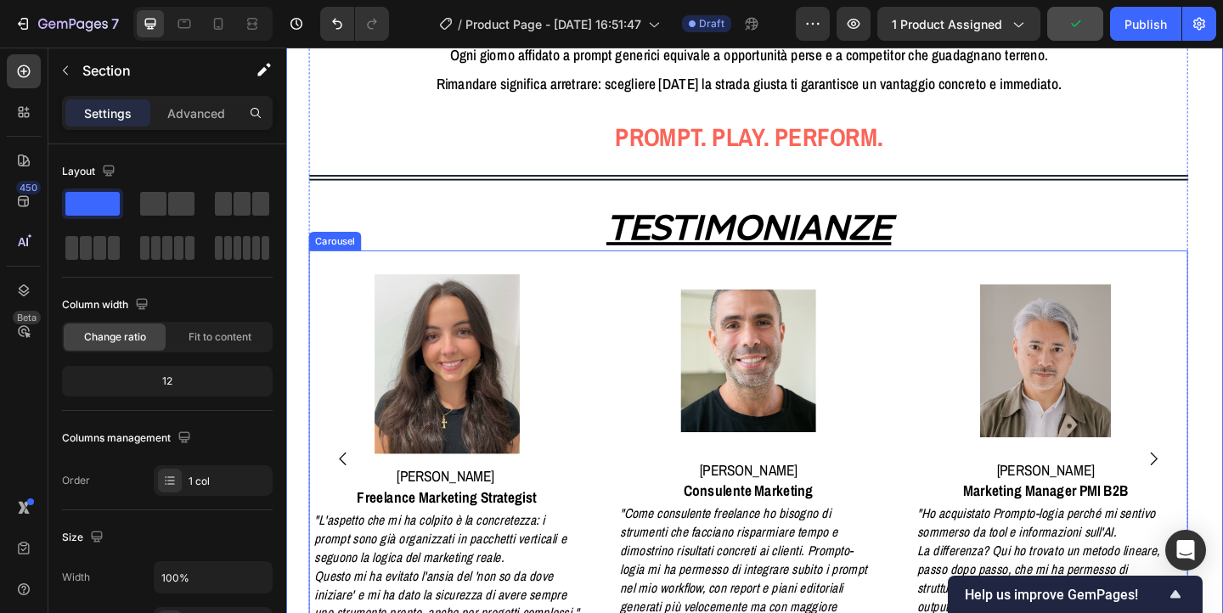
click at [1223, 489] on icon "Carousel Next Arrow" at bounding box center [1230, 495] width 20 height 20
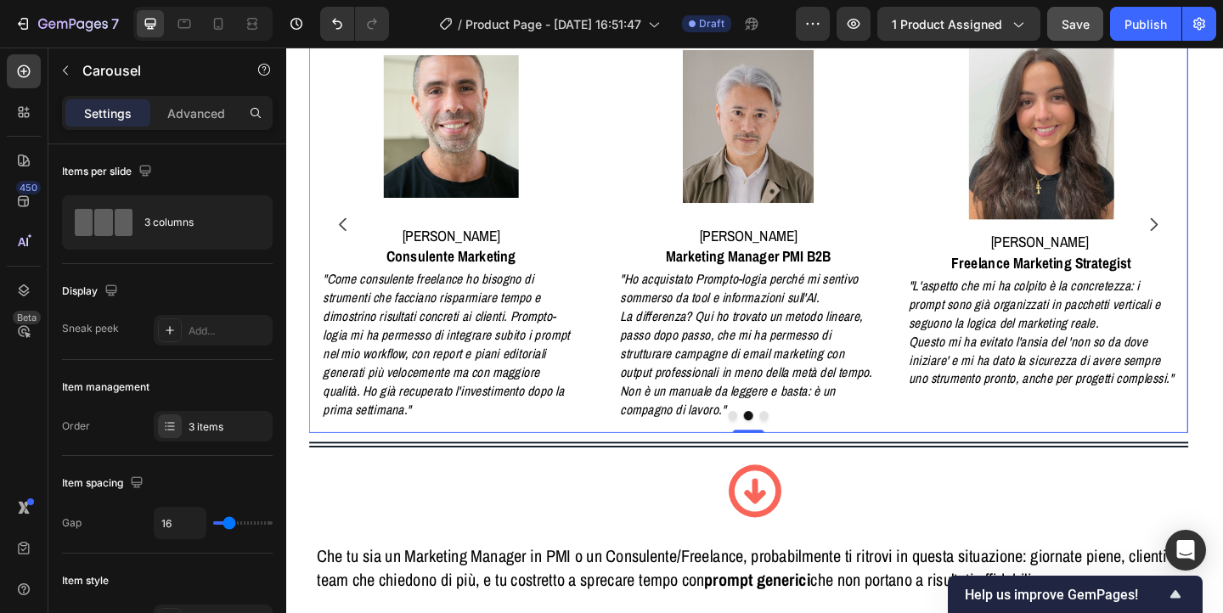
scroll to position [1150, 0]
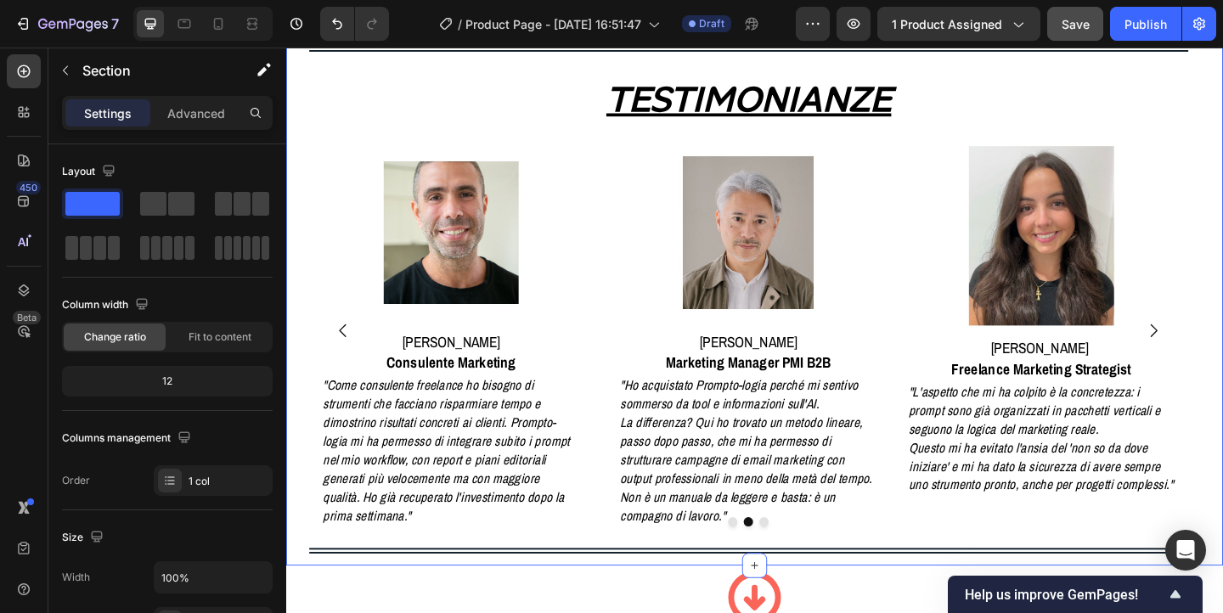
scroll to position [1014, 0]
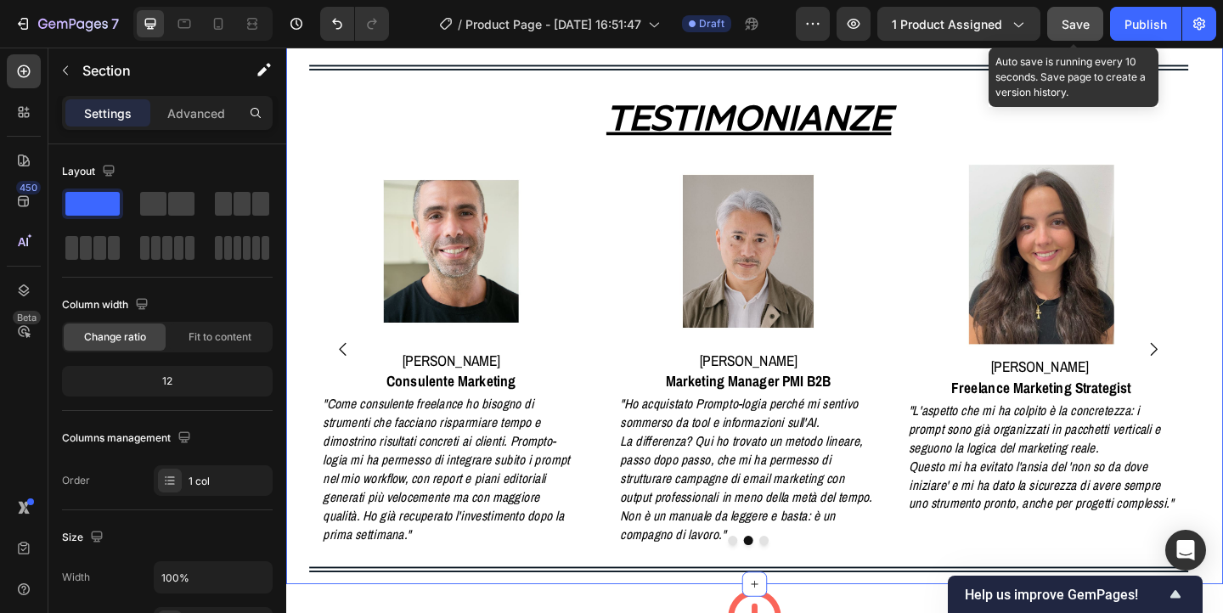
click at [1073, 31] on div "Save" at bounding box center [1076, 24] width 28 height 18
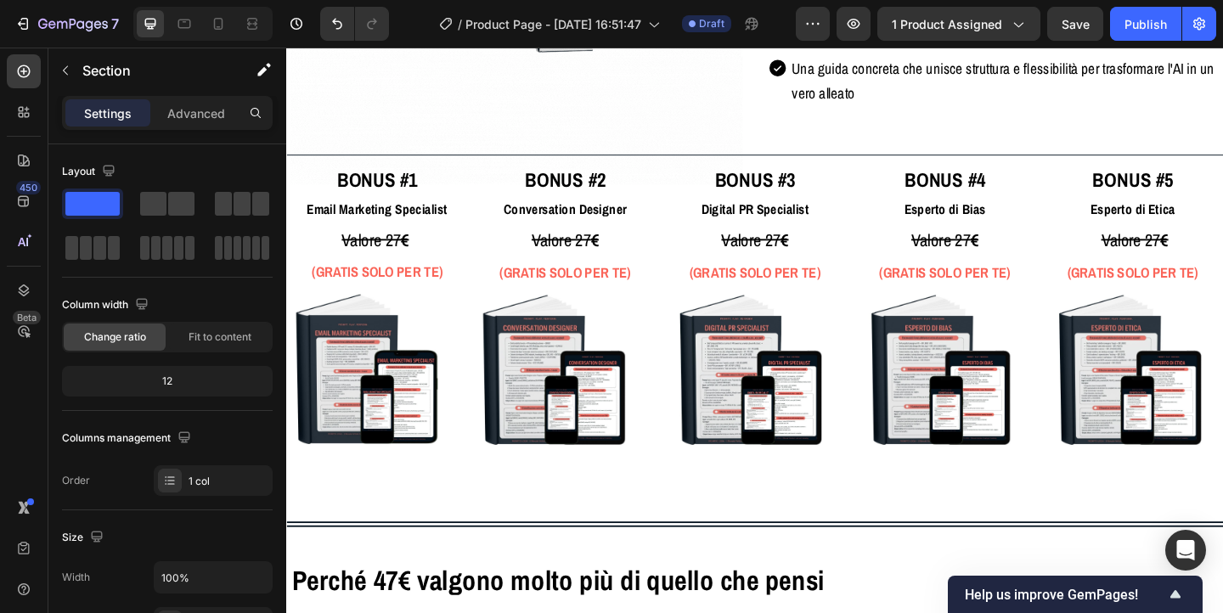
scroll to position [3697, 0]
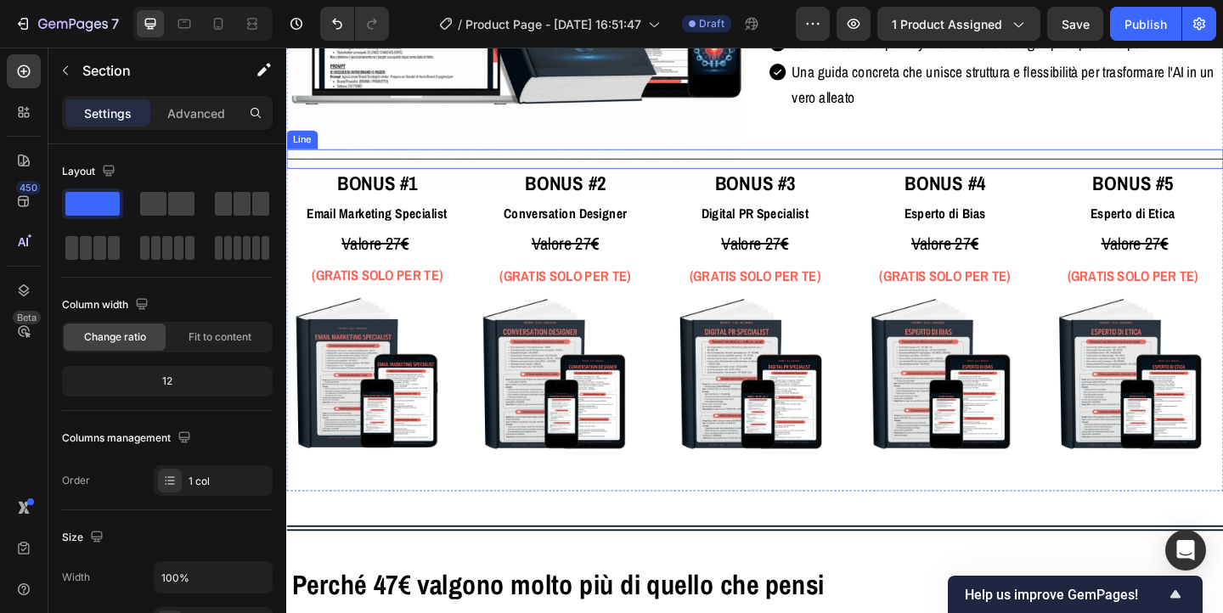
click at [485, 167] on div "Title Line" at bounding box center [796, 168] width 1020 height 21
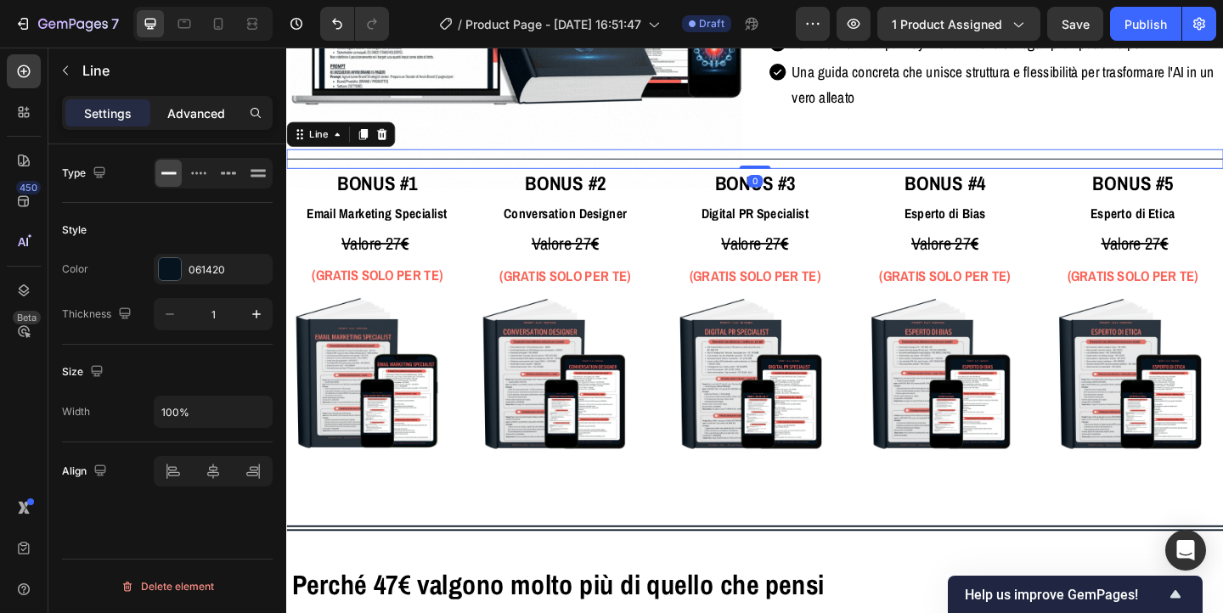
click at [196, 114] on p "Advanced" at bounding box center [196, 114] width 58 height 18
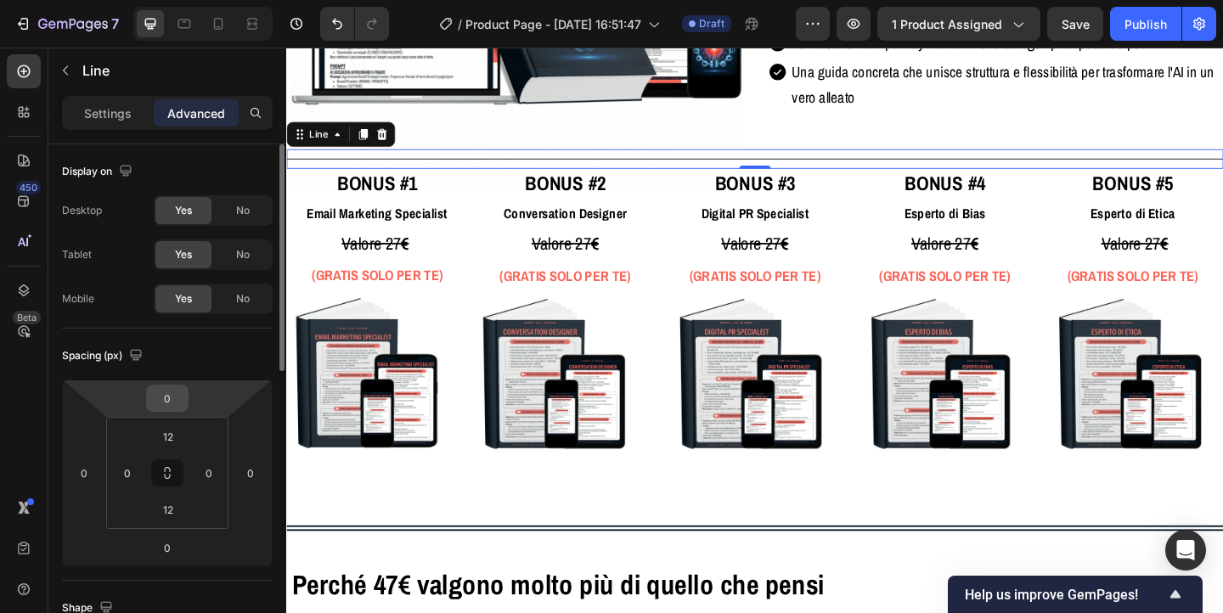
click at [164, 399] on input "0" at bounding box center [167, 398] width 34 height 25
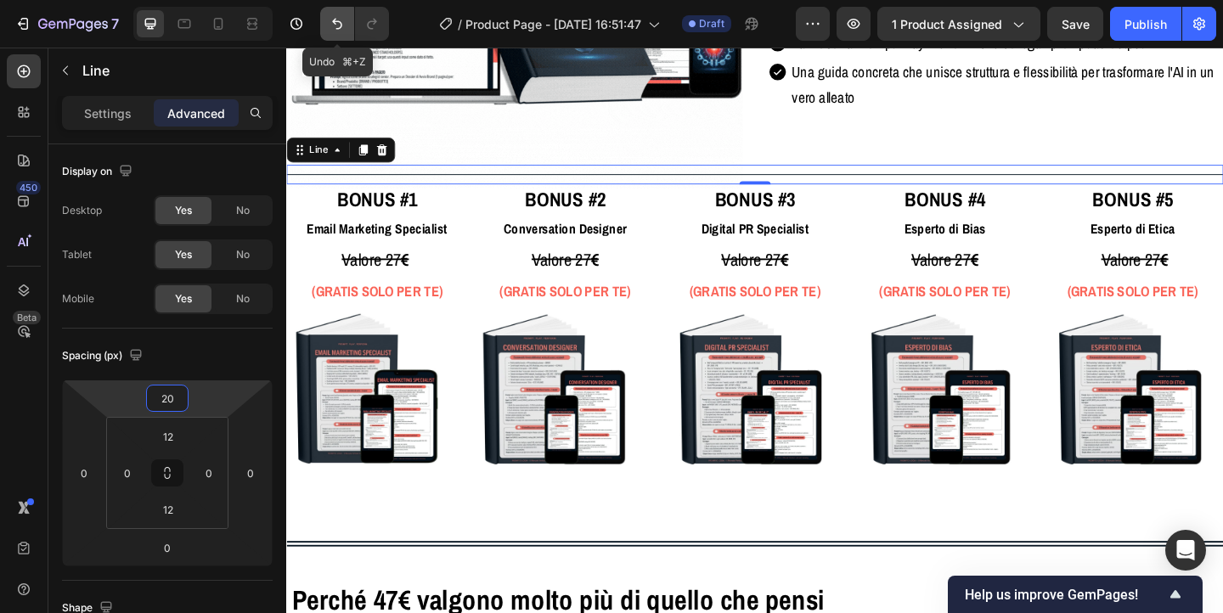
click at [342, 18] on icon "Undo/Redo" at bounding box center [337, 23] width 17 height 17
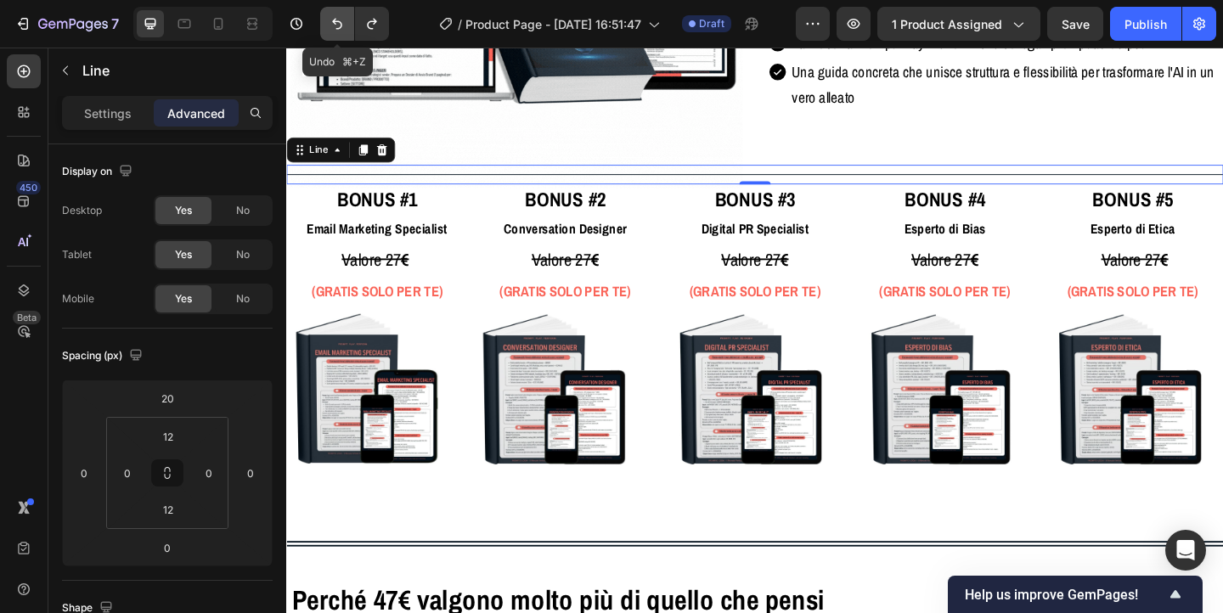
type input "0"
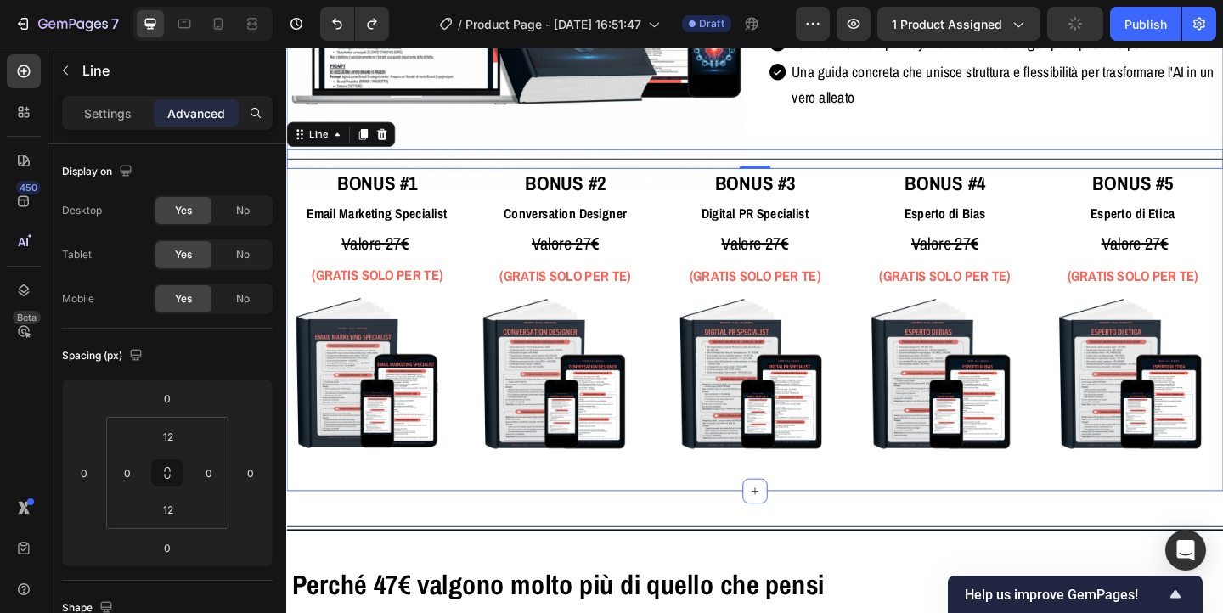
click at [297, 524] on div "Cosa include: Heading Row Image PROMPTO-LOGIA Il Manuale Verticale AI-ready per…" at bounding box center [796, 141] width 1020 height 778
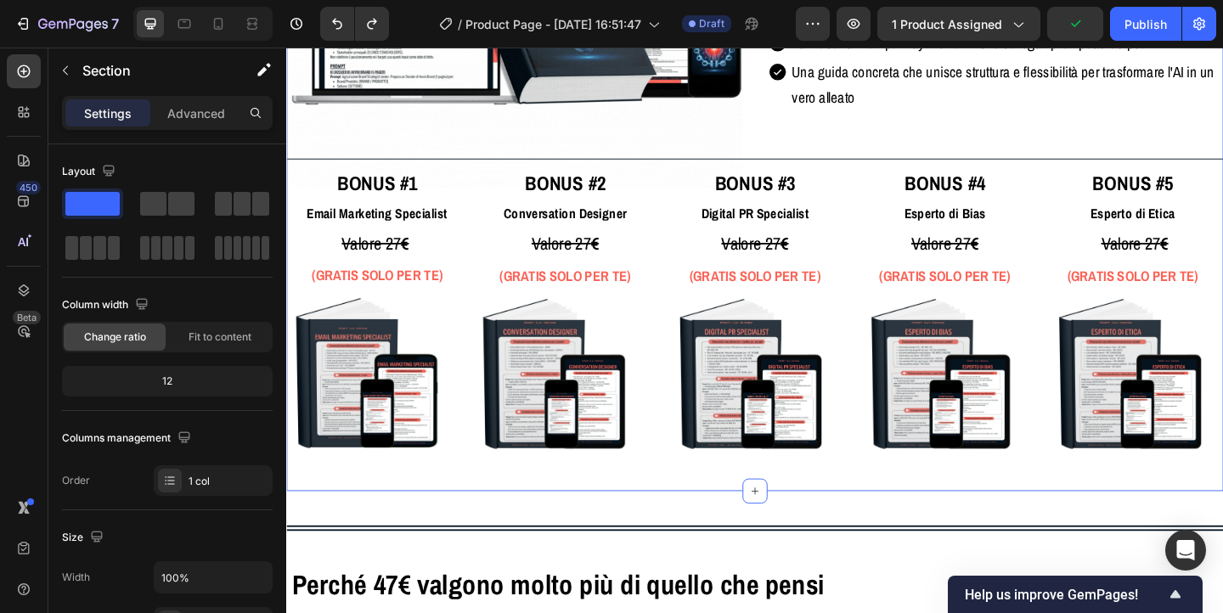
click at [302, 506] on div "Cosa include: Heading Row Image PROMPTO-LOGIA Il Manuale Verticale AI-ready per…" at bounding box center [796, 141] width 1020 height 778
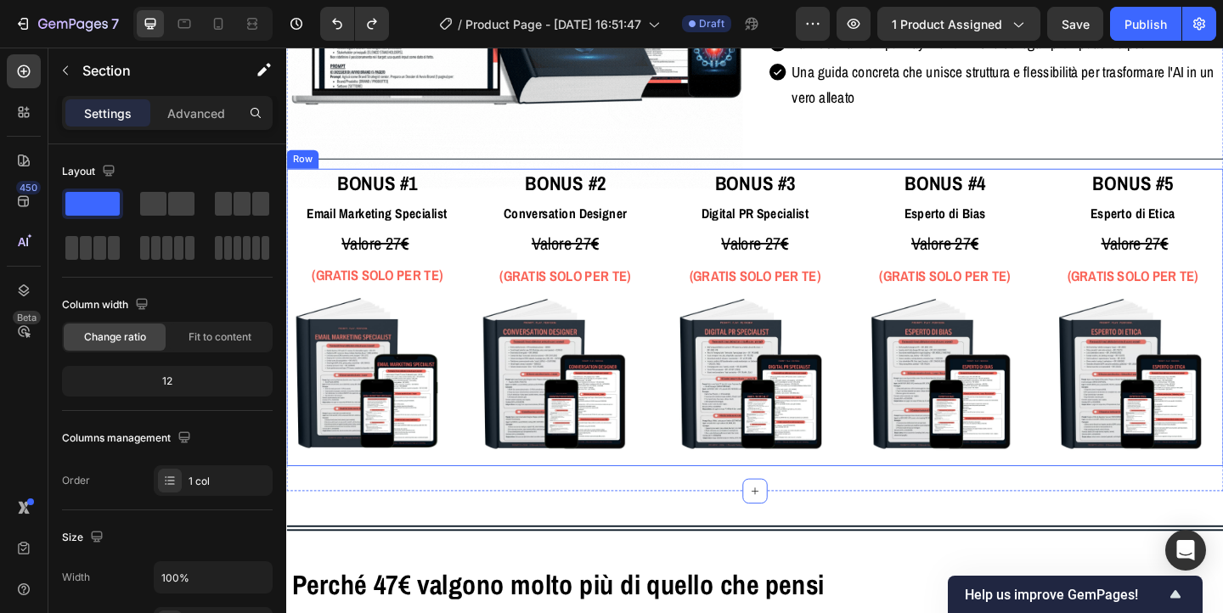
click at [490, 181] on div "BONUS #1 Email Marketing Specialist Heading Valore 27 € Text Block (GRATIS SOLO…" at bounding box center [796, 341] width 1020 height 324
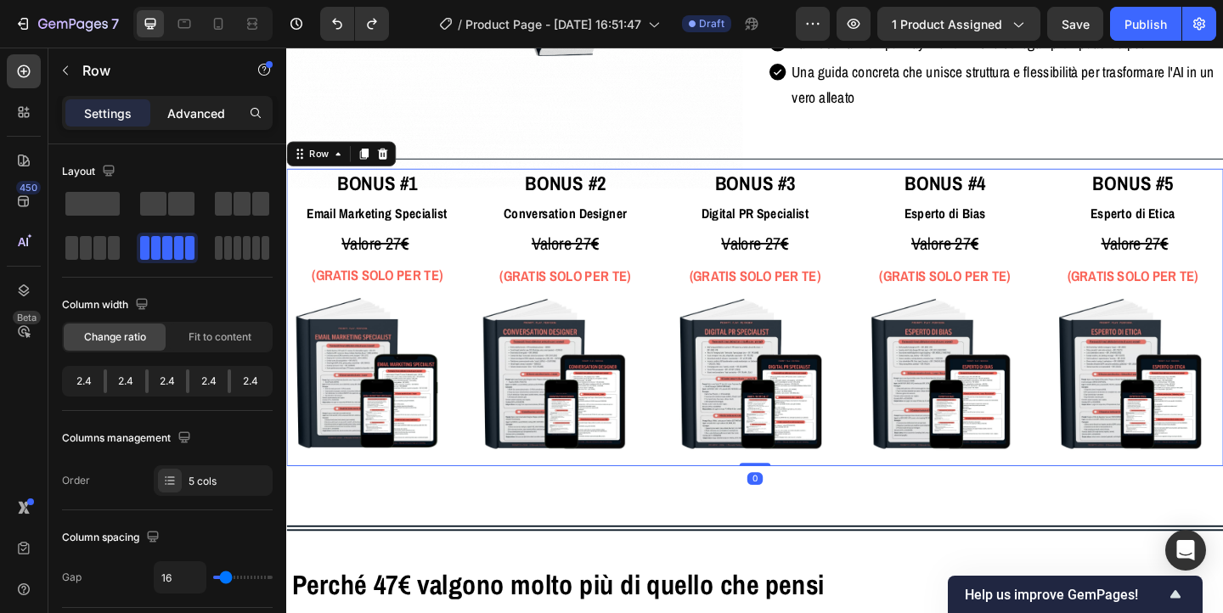
click at [184, 108] on p "Advanced" at bounding box center [196, 114] width 58 height 18
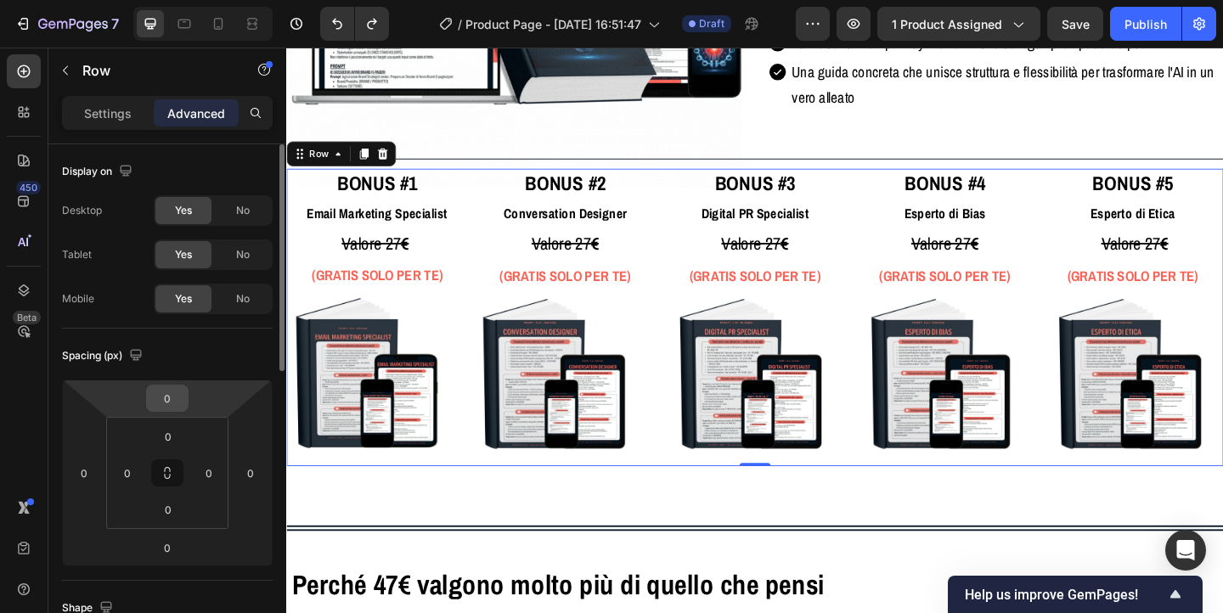
click at [160, 396] on input "0" at bounding box center [167, 398] width 34 height 25
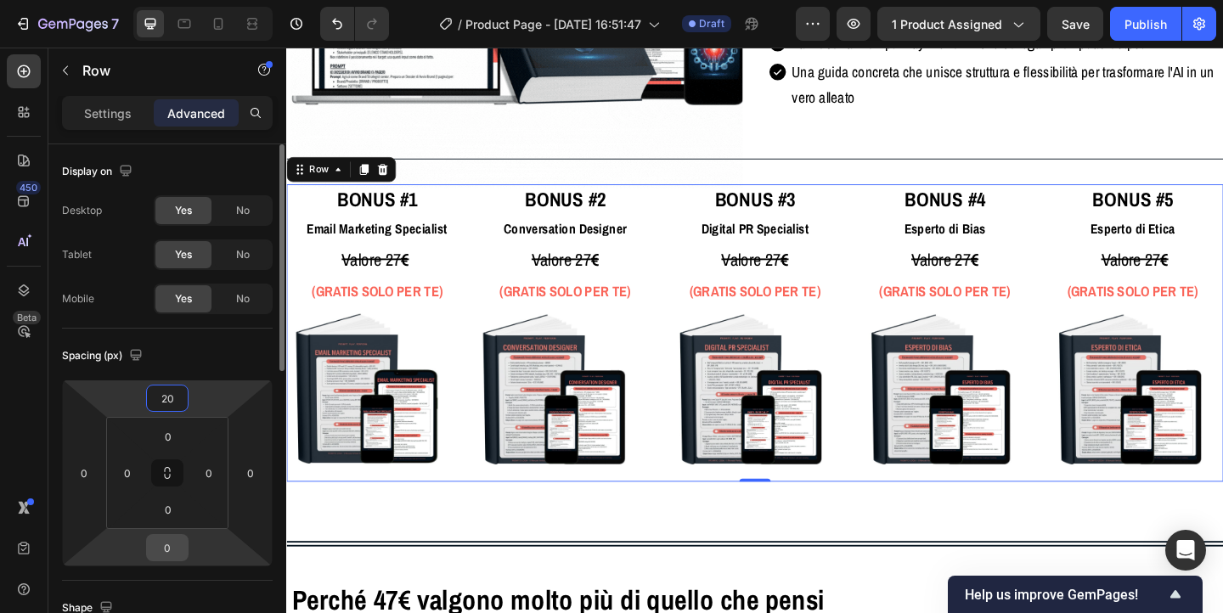
type input "20"
click at [169, 551] on input "0" at bounding box center [167, 547] width 34 height 25
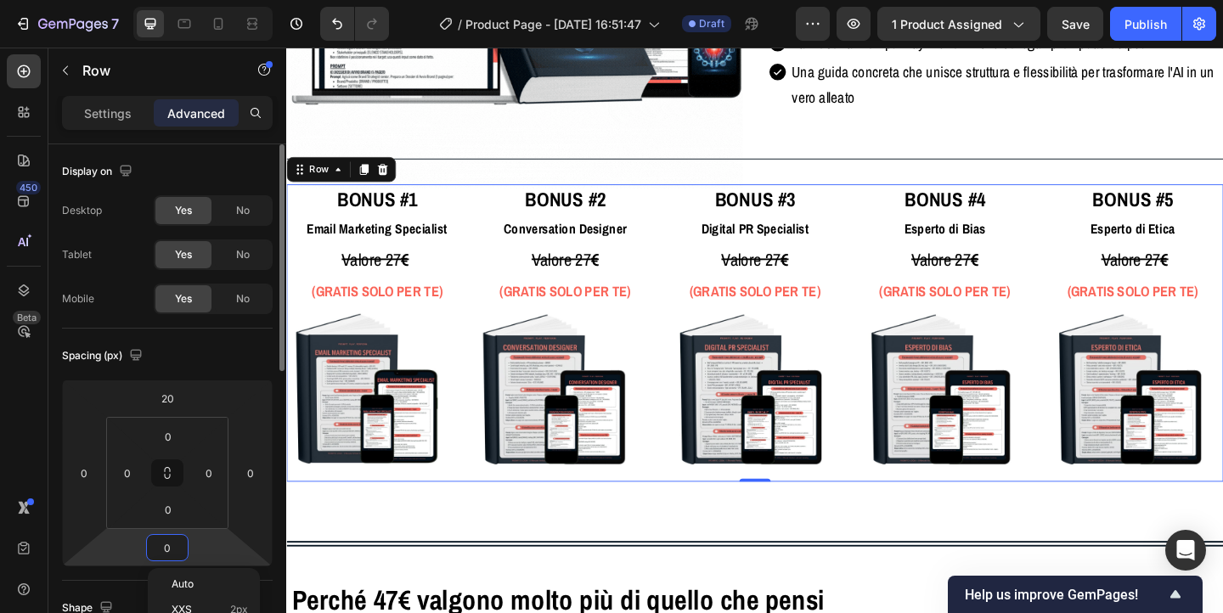
click at [169, 551] on input "0" at bounding box center [167, 547] width 34 height 25
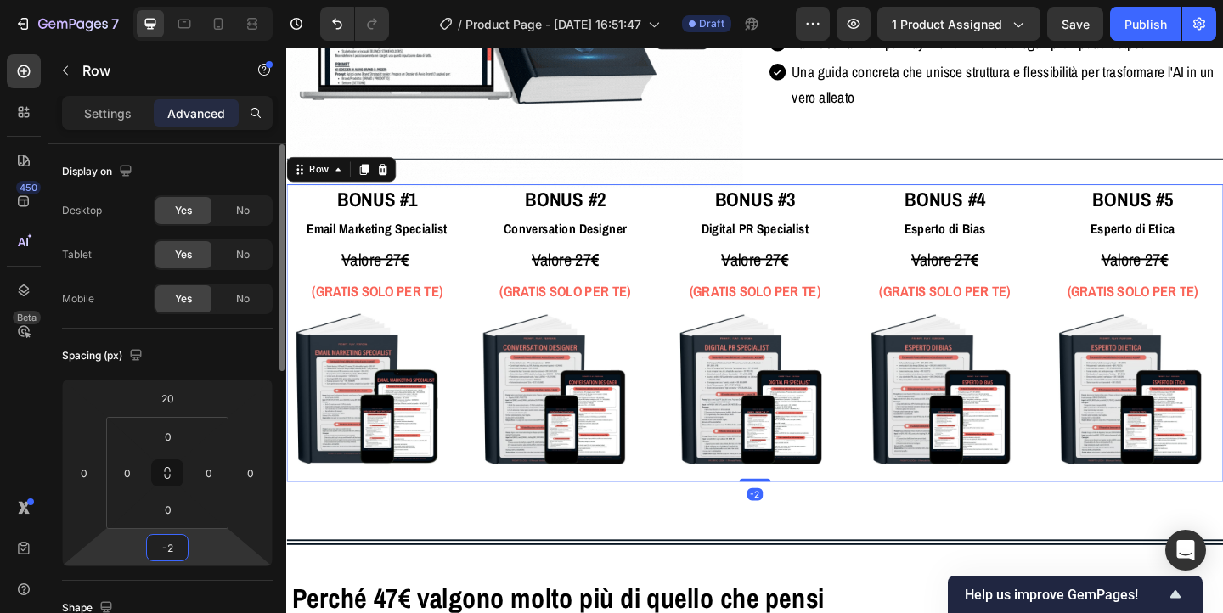
type input "-20"
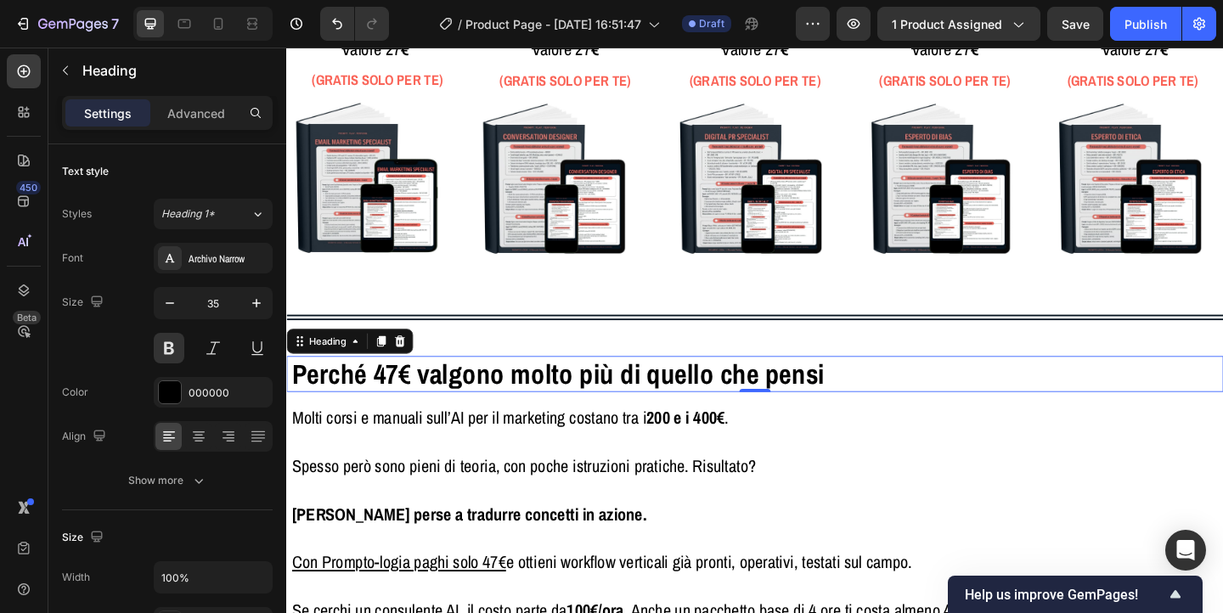
scroll to position [3946, 0]
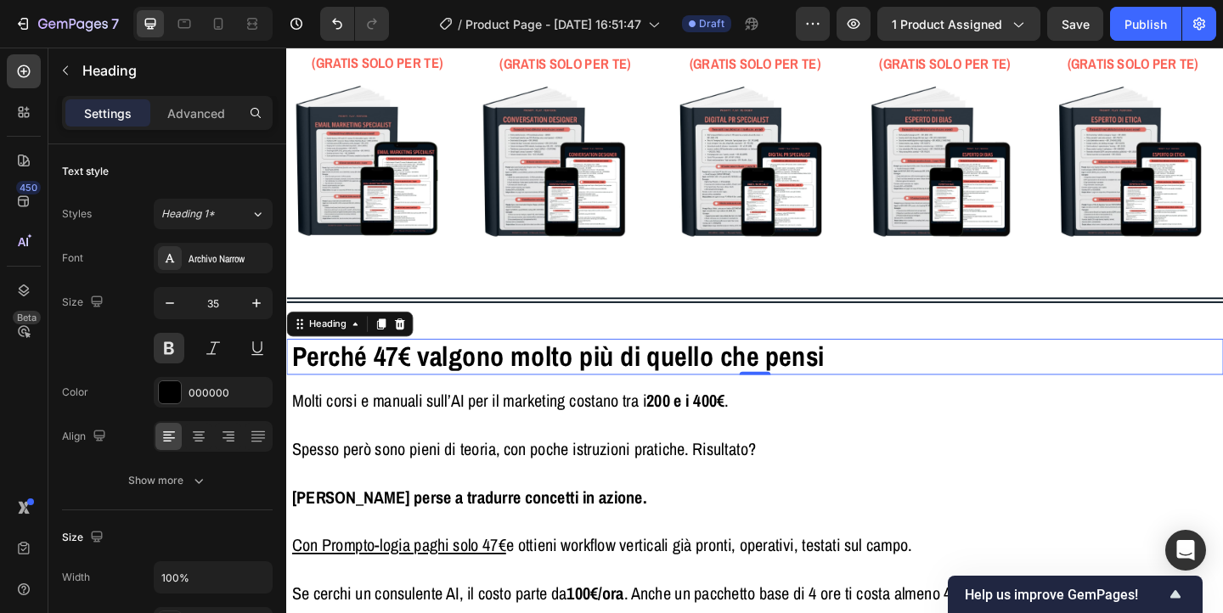
click at [486, 373] on span "Perché 47€ valgono molto più di quello che pensi" at bounding box center [581, 384] width 579 height 40
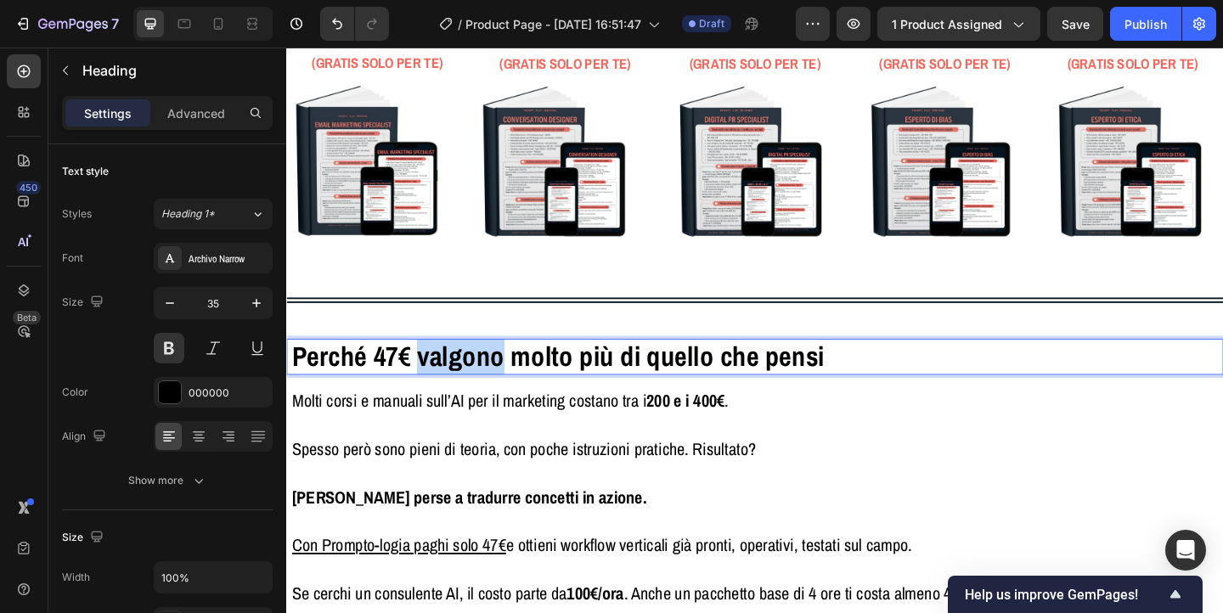
click at [486, 373] on span "Perché 47€ valgono molto più di quello che pensi" at bounding box center [581, 384] width 579 height 40
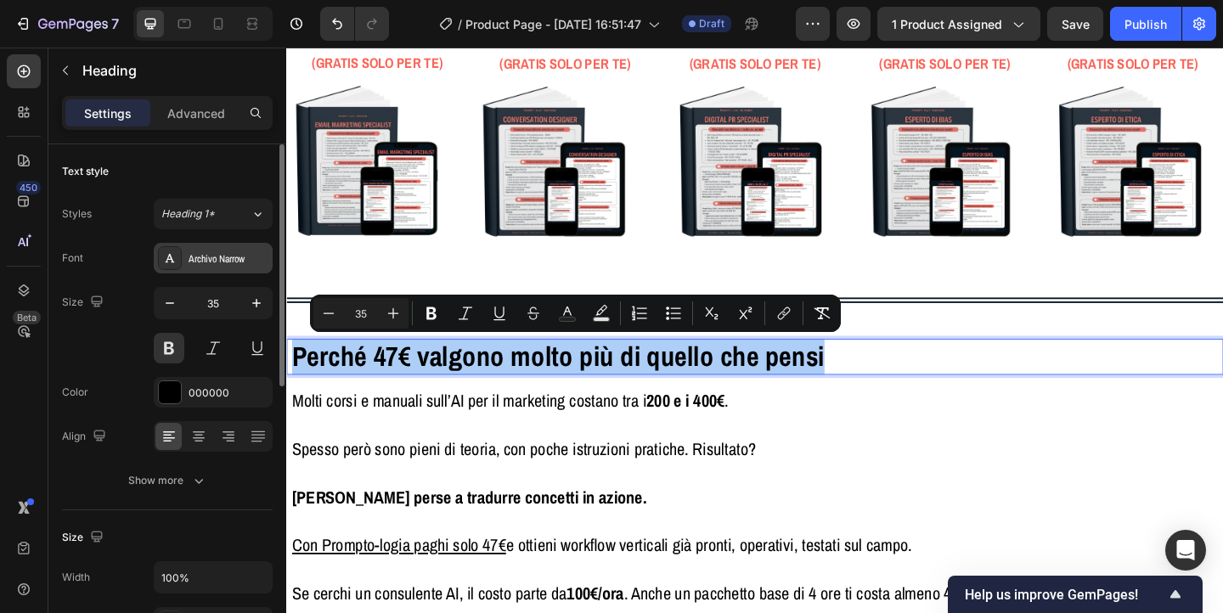
click at [238, 259] on div "Archivo Narrow" at bounding box center [229, 258] width 80 height 15
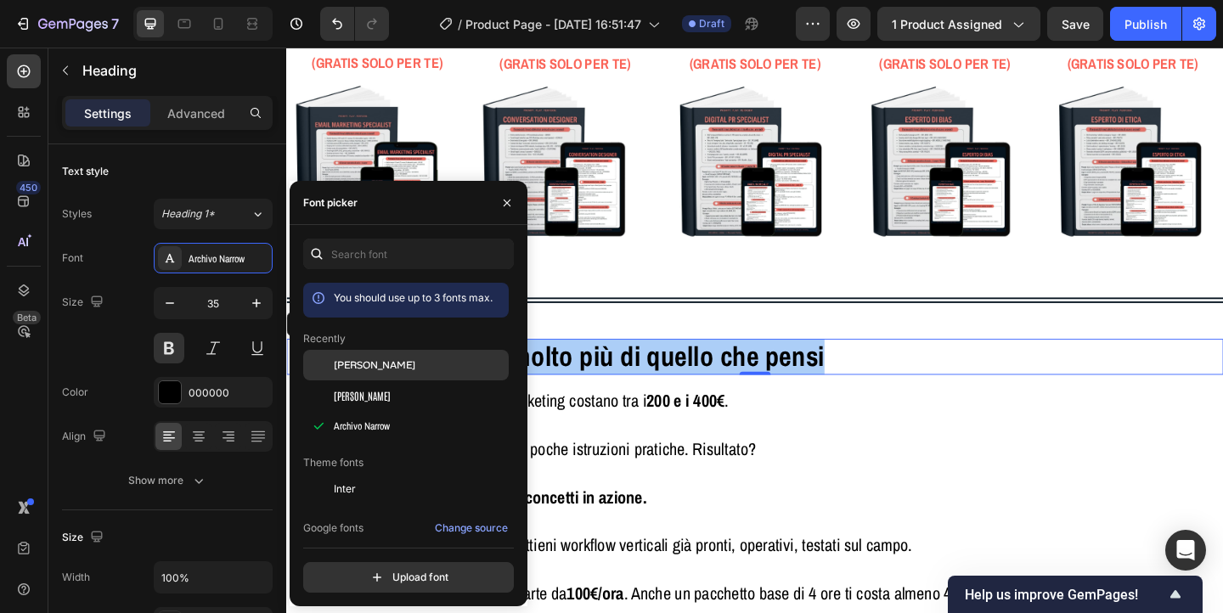
click at [387, 361] on div "[PERSON_NAME]" at bounding box center [420, 365] width 172 height 15
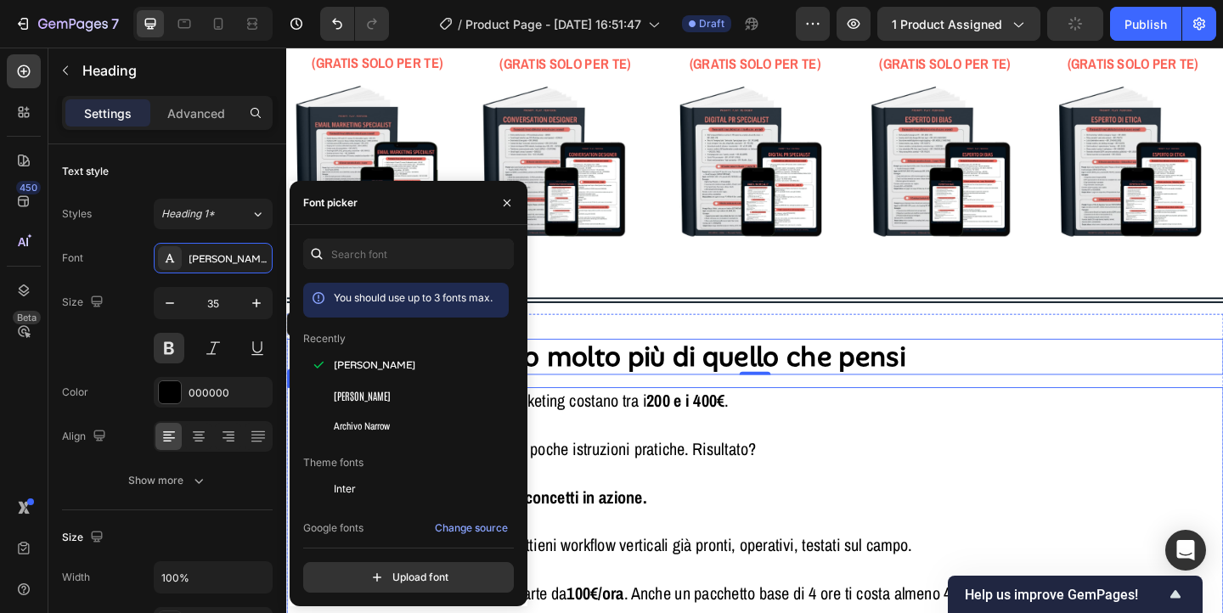
click at [1018, 483] on p "Spesso però sono pieni di teoria, con poche istruzioni pratiche. Risultato?" at bounding box center [796, 485] width 1008 height 26
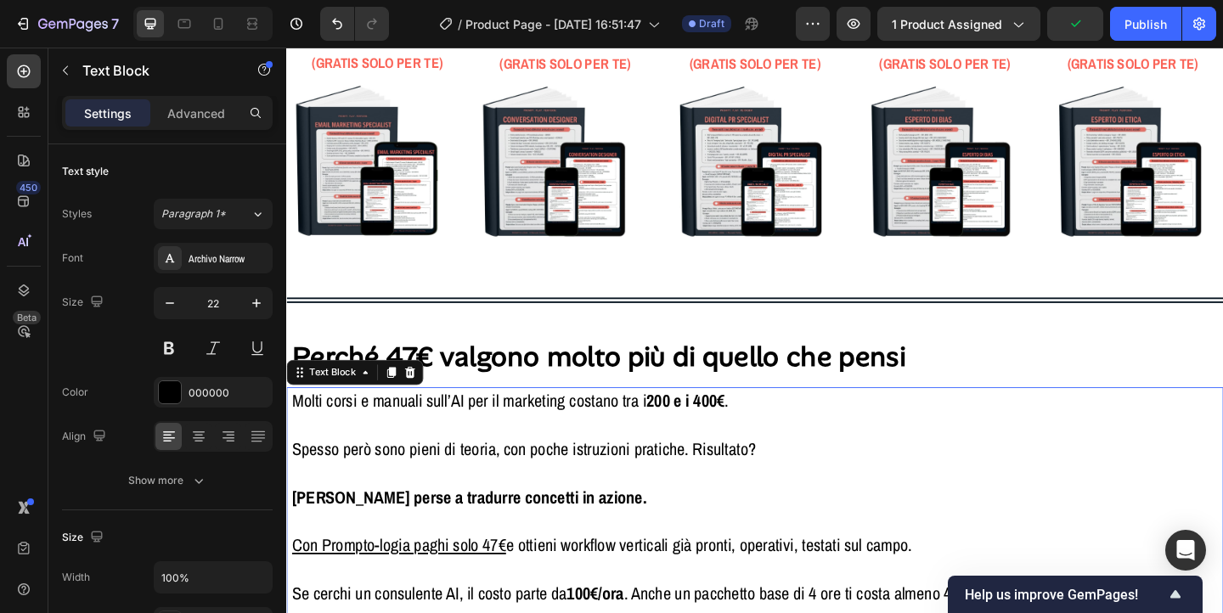
click at [1018, 483] on p "Spesso però sono pieni di teoria, con poche istruzioni pratiche. Risultato?" at bounding box center [796, 485] width 1008 height 26
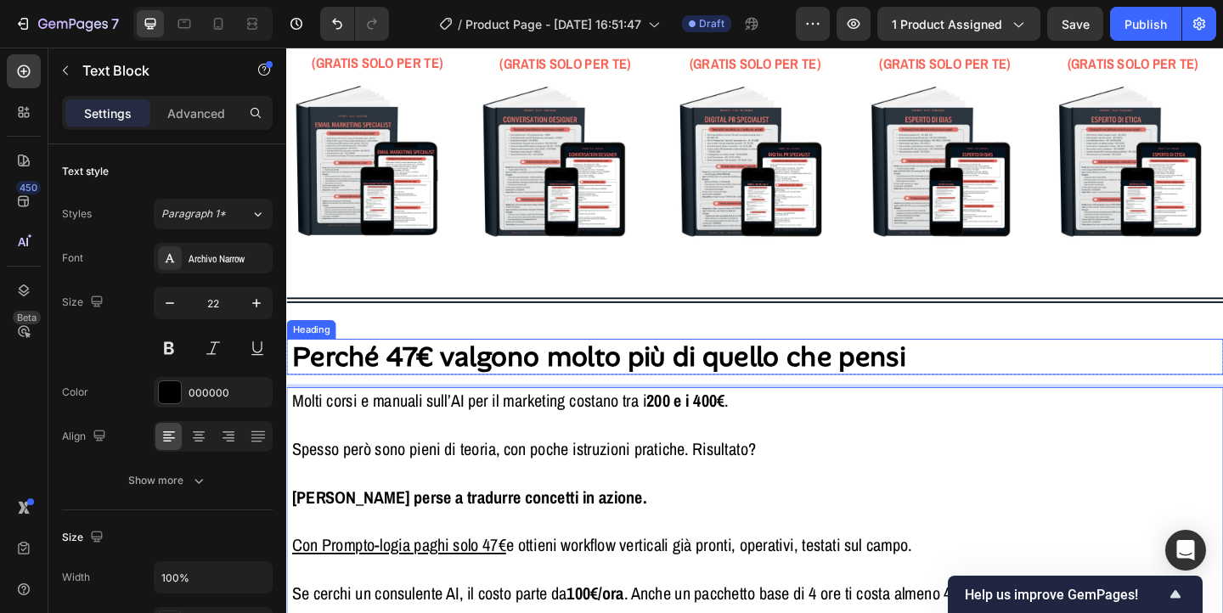
click at [544, 391] on span "Perché 47€ valgono molto più di quello che pensi" at bounding box center [626, 383] width 669 height 39
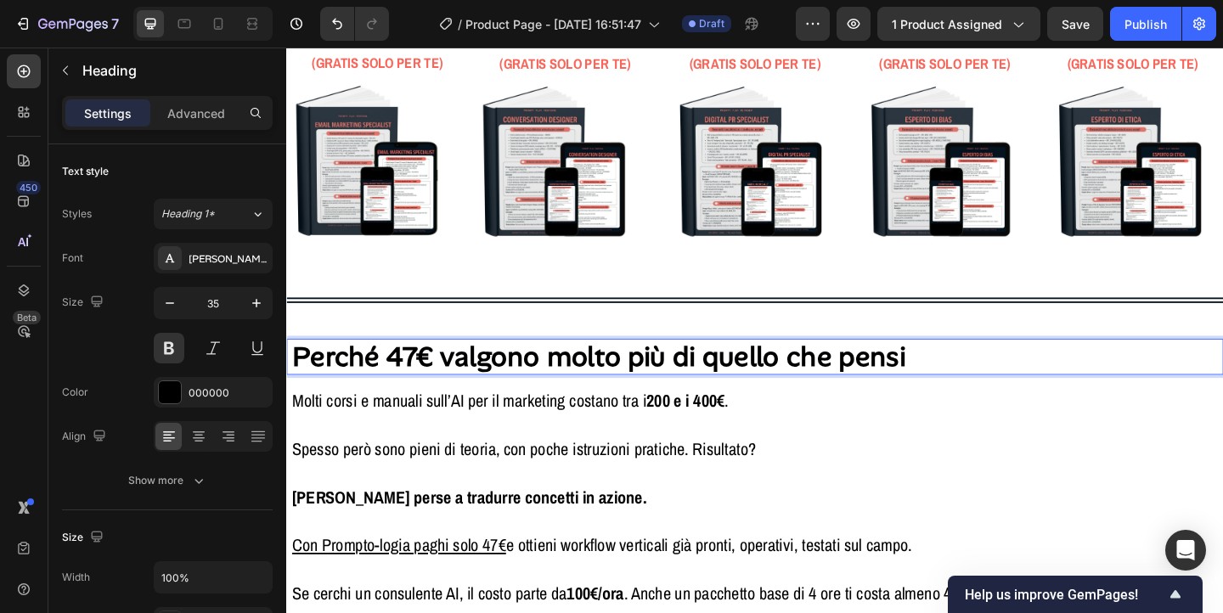
click at [544, 391] on span "Perché 47€ valgono molto più di quello che pensi" at bounding box center [626, 383] width 669 height 39
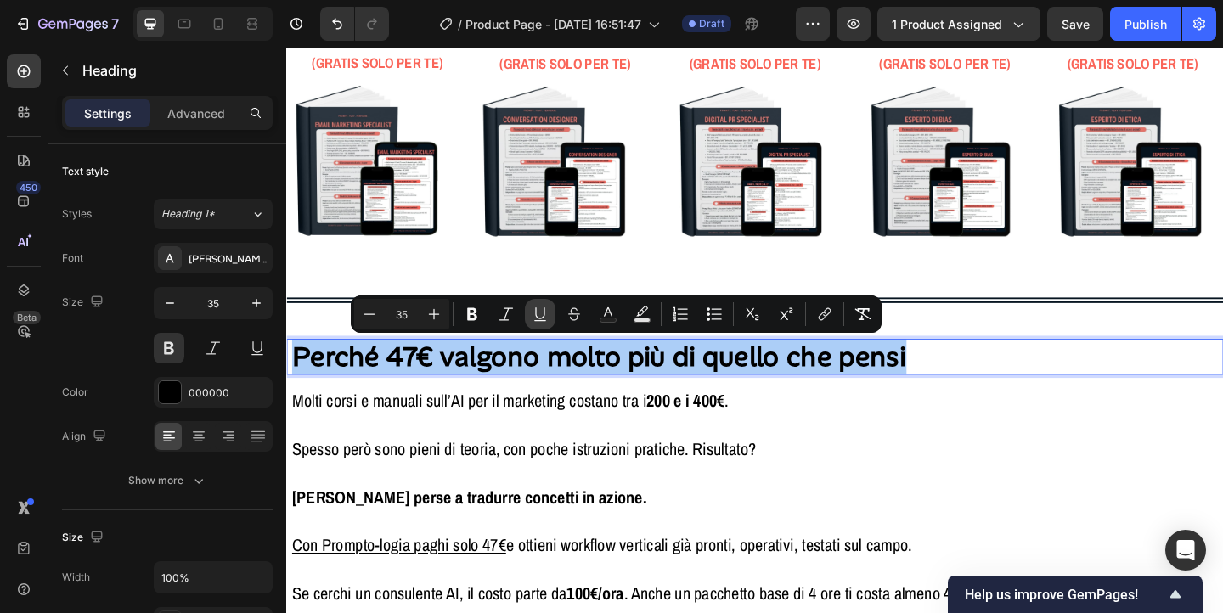
click at [538, 317] on icon "Editor contextual toolbar" at bounding box center [539, 314] width 9 height 12
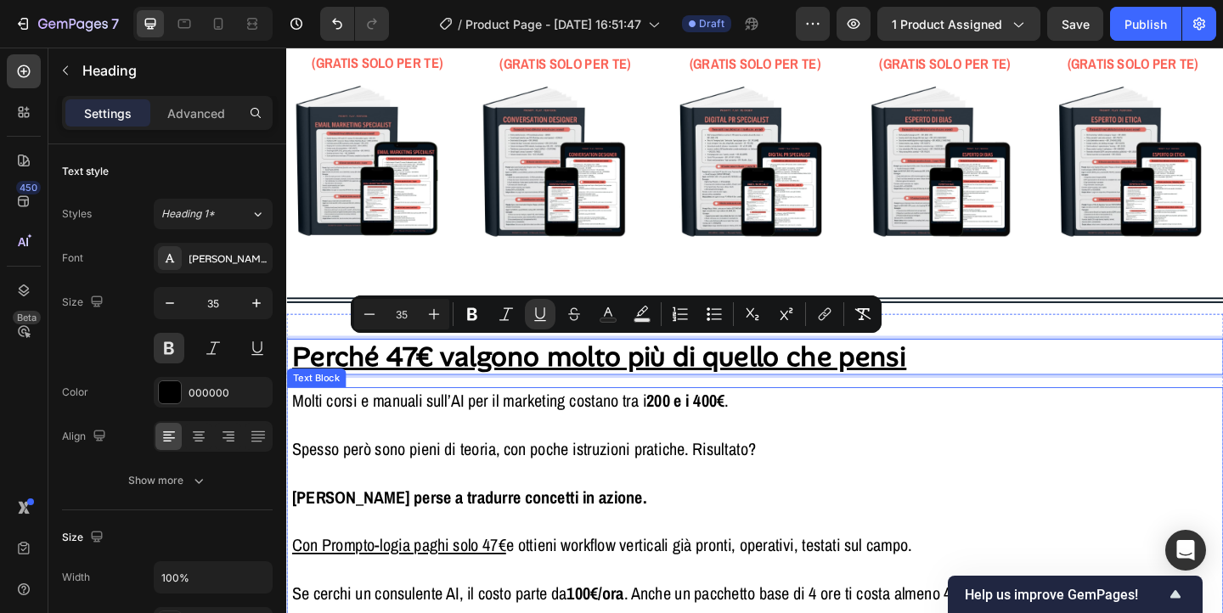
click at [836, 522] on p "Rich Text Editor. Editing area: main" at bounding box center [796, 511] width 1008 height 26
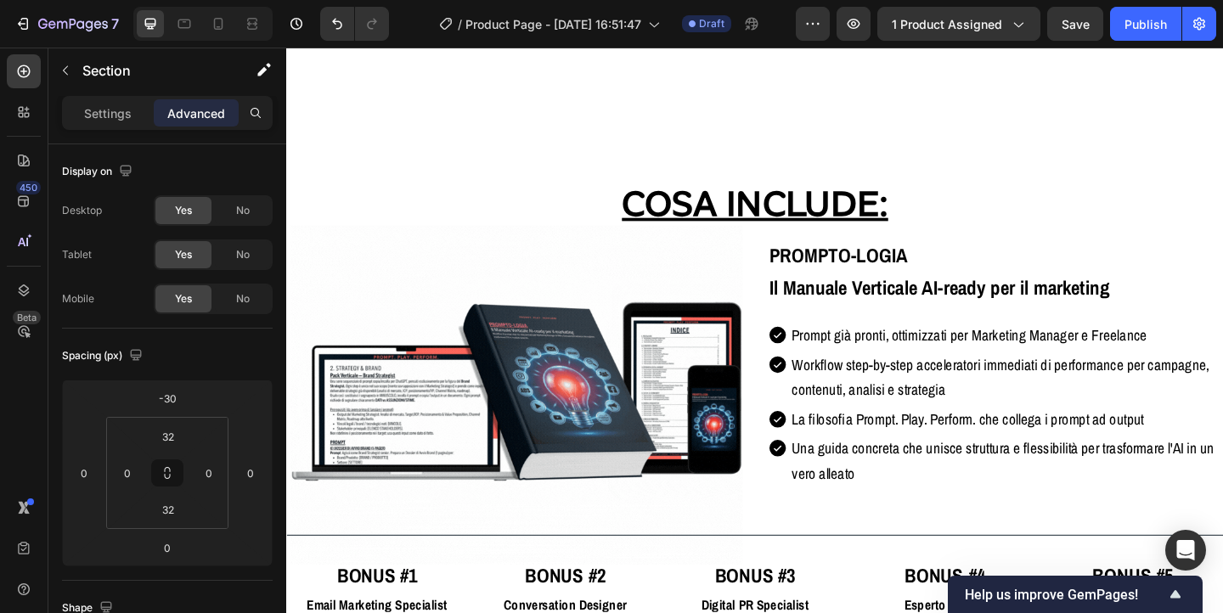
scroll to position [3281, 0]
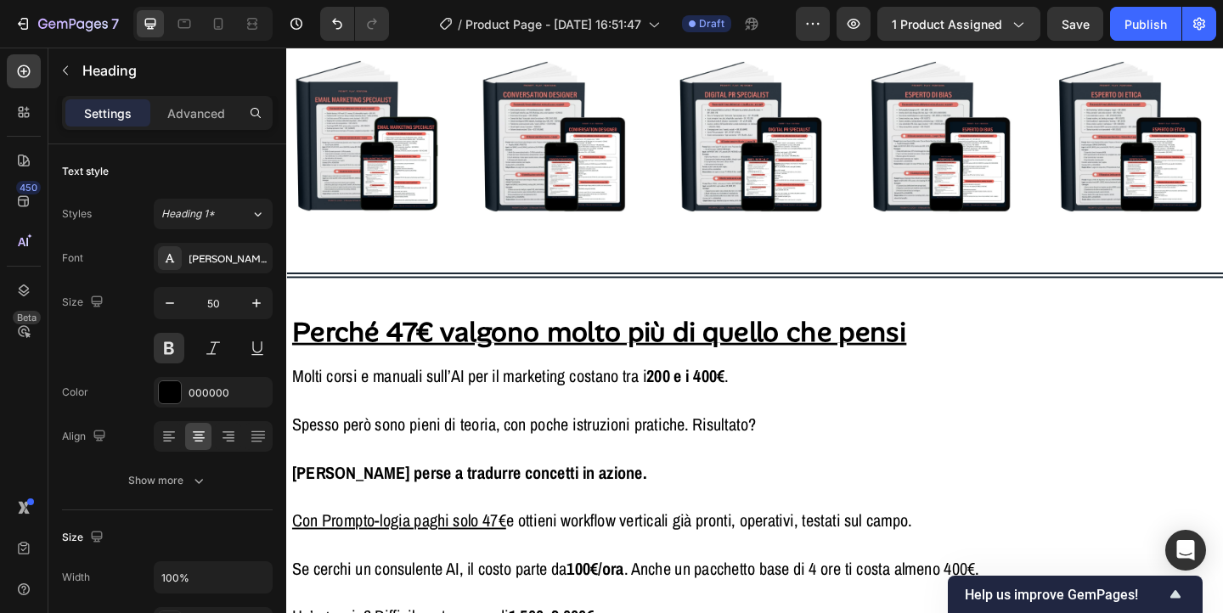
scroll to position [4018, 0]
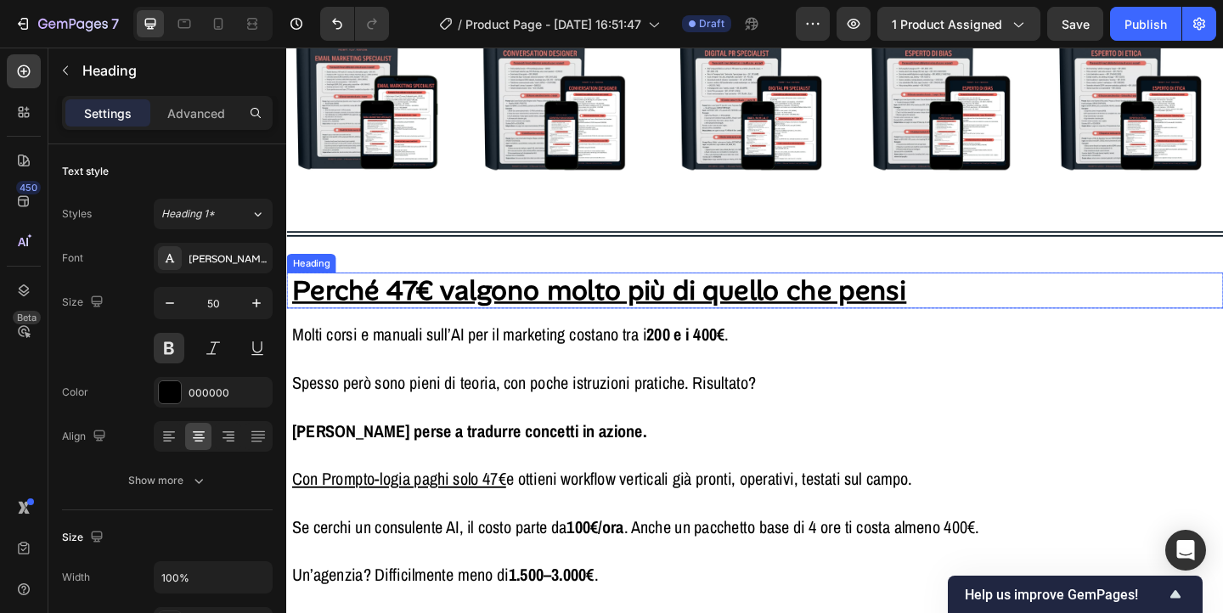
click at [514, 314] on u "Perché 47€ valgono molto più di quello che pensi" at bounding box center [626, 311] width 669 height 39
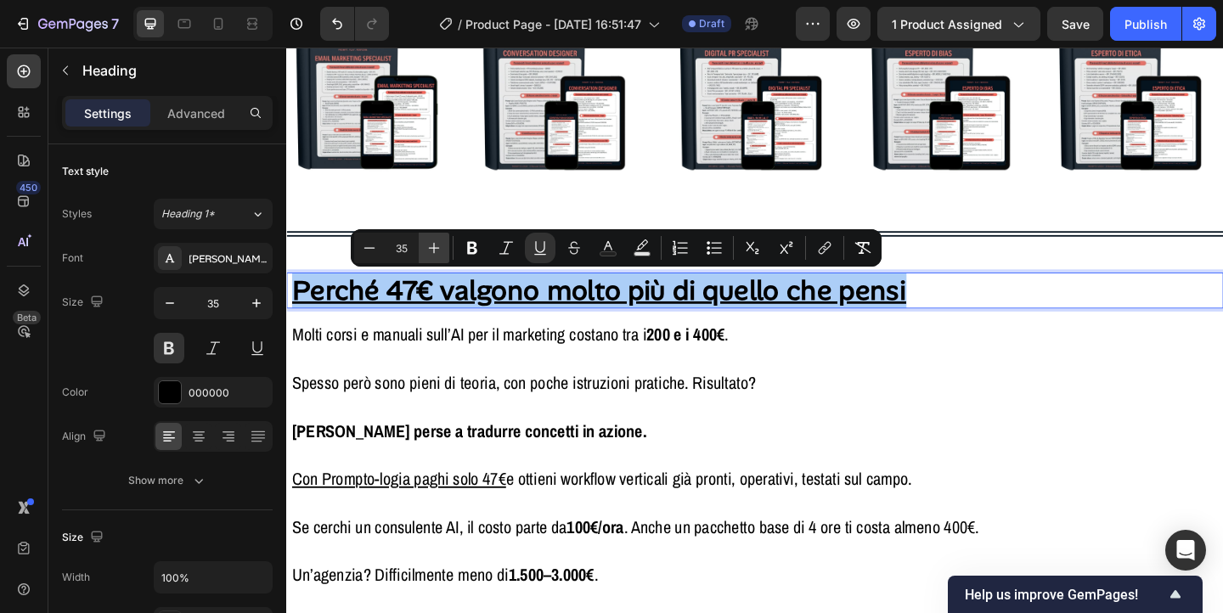
click at [439, 252] on icon "Editor contextual toolbar" at bounding box center [434, 248] width 17 height 17
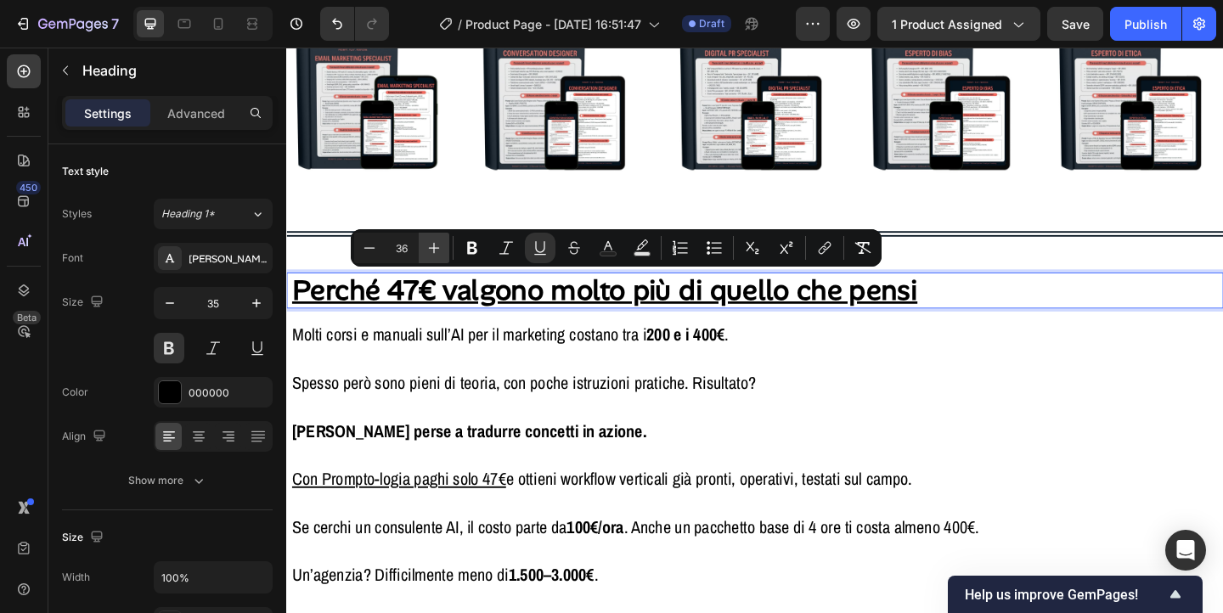
click at [439, 252] on icon "Editor contextual toolbar" at bounding box center [434, 248] width 17 height 17
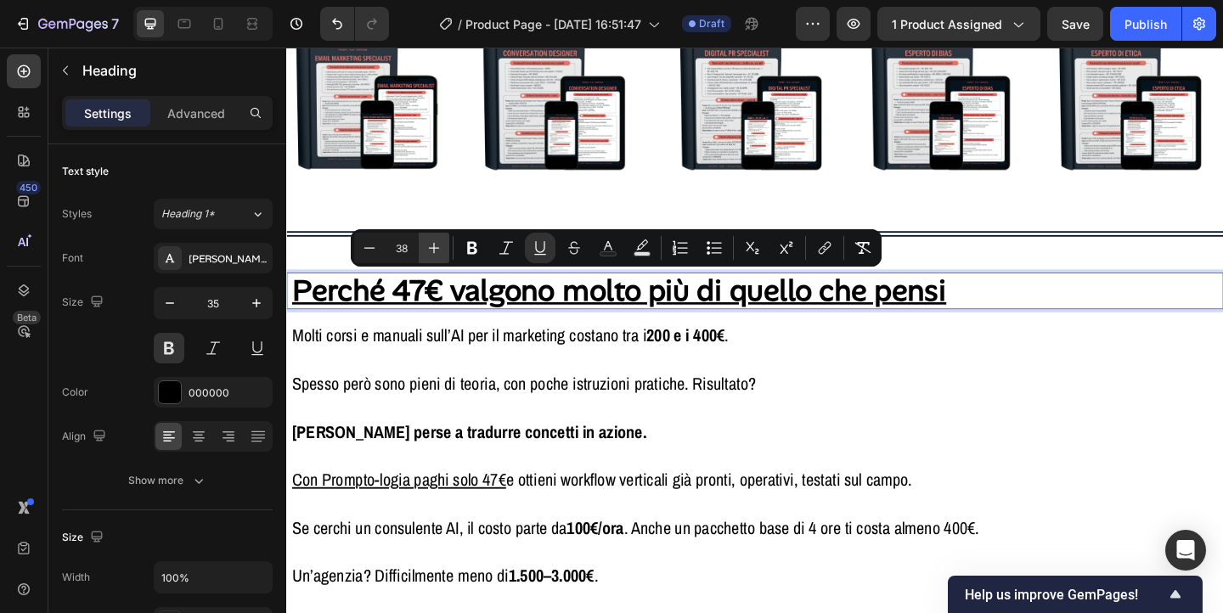
click at [439, 252] on icon "Editor contextual toolbar" at bounding box center [434, 248] width 17 height 17
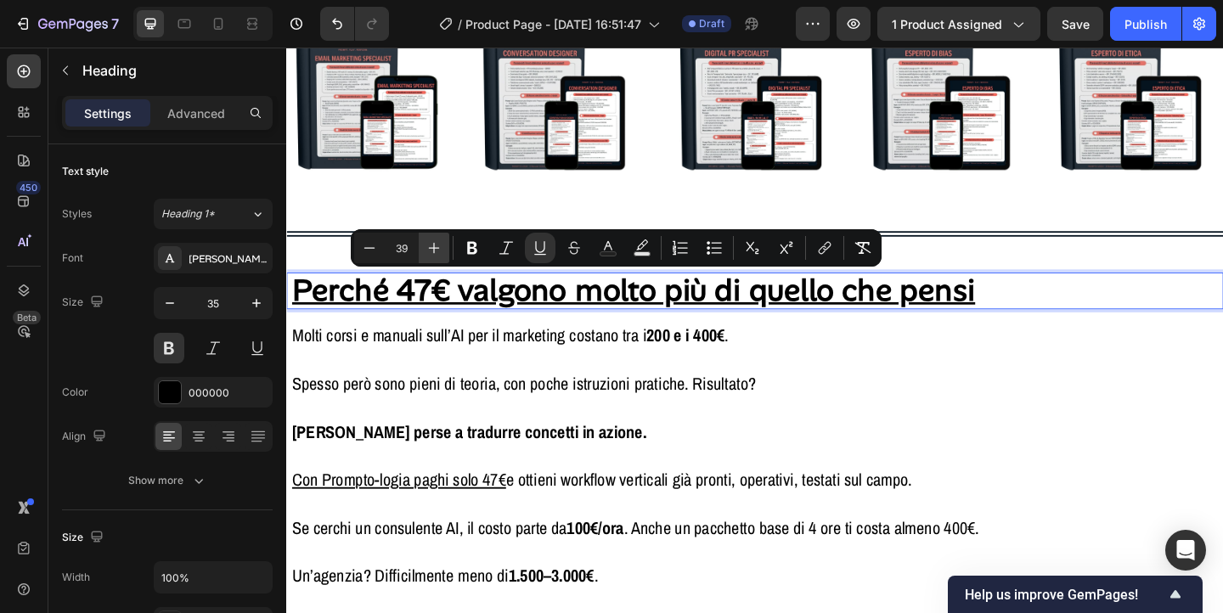
click at [439, 252] on icon "Editor contextual toolbar" at bounding box center [434, 248] width 17 height 17
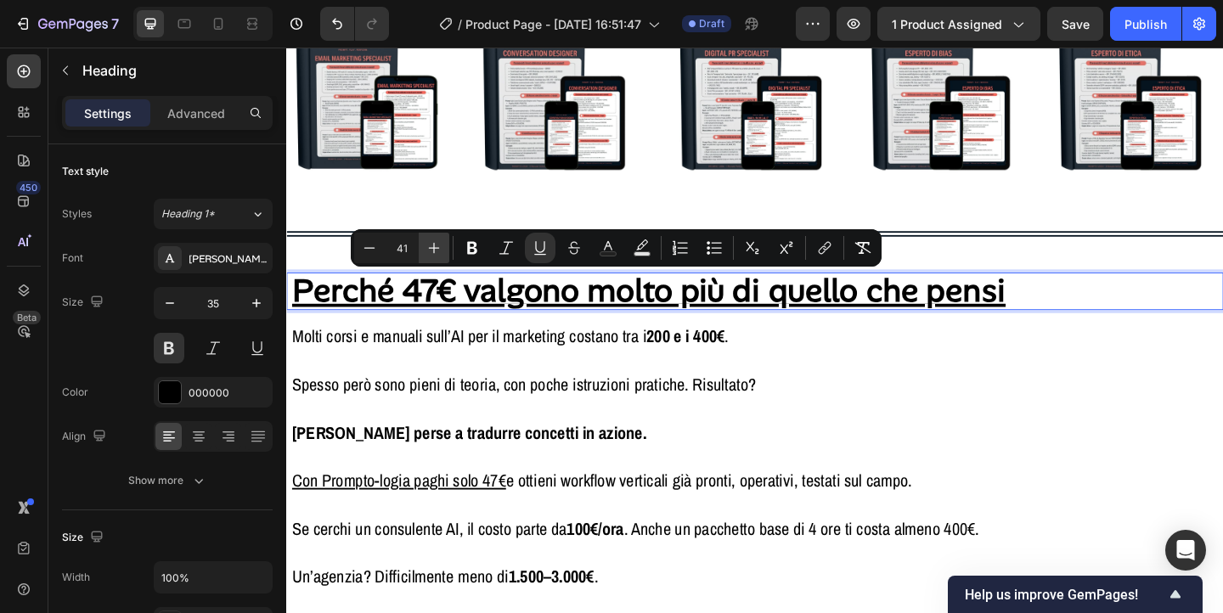
click at [439, 252] on icon "Editor contextual toolbar" at bounding box center [434, 248] width 17 height 17
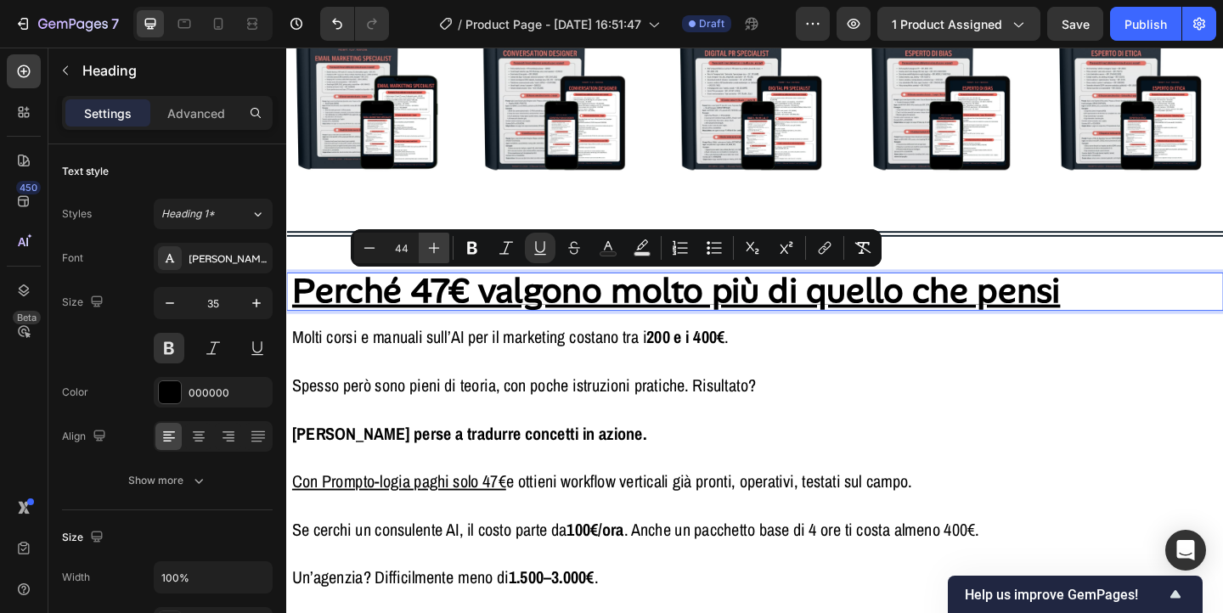
click at [439, 252] on icon "Editor contextual toolbar" at bounding box center [434, 248] width 17 height 17
type input "45"
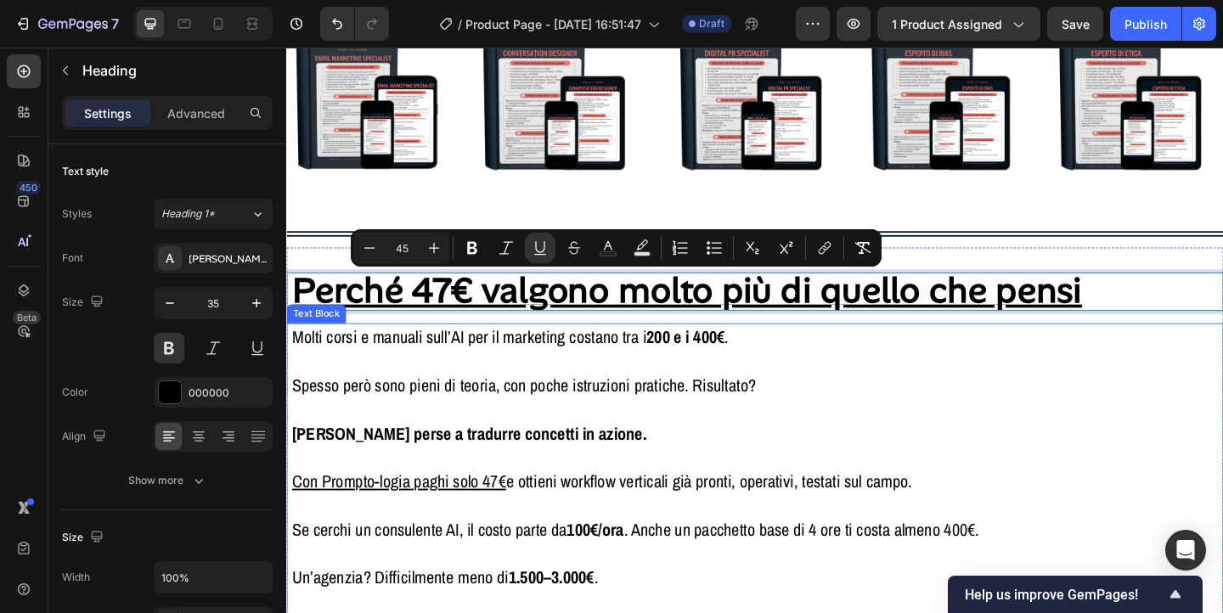
click at [555, 495] on p "Con Prompto-logia paghi solo 47€ e ottieni workflow verticali già pronti, opera…" at bounding box center [796, 506] width 1008 height 53
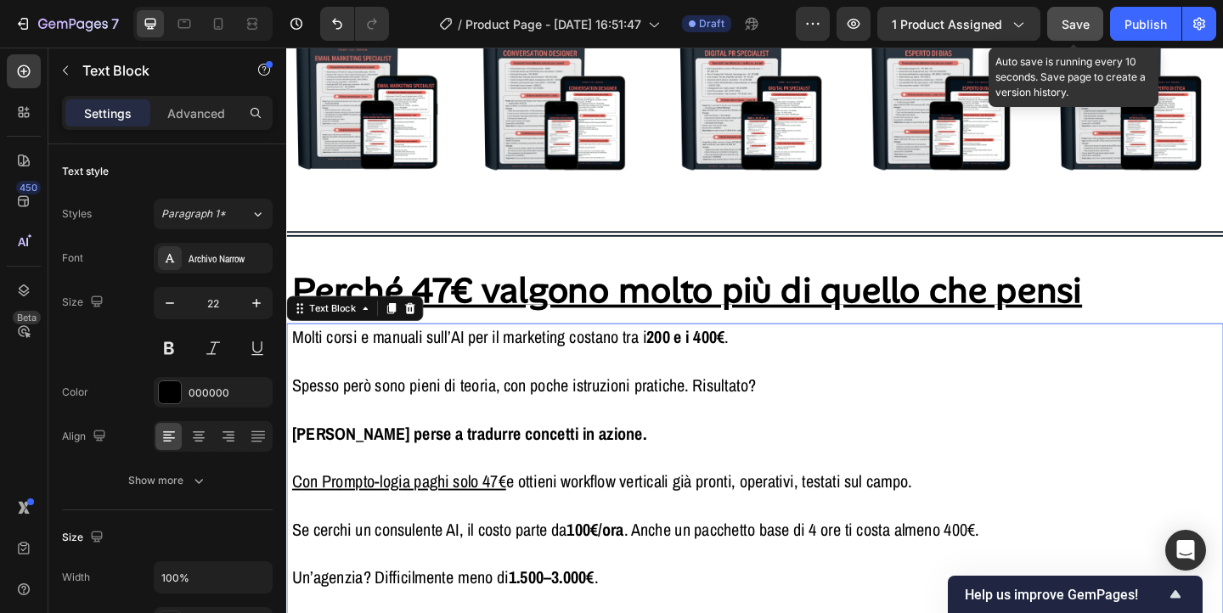
click at [1076, 32] on button "Save" at bounding box center [1076, 24] width 56 height 34
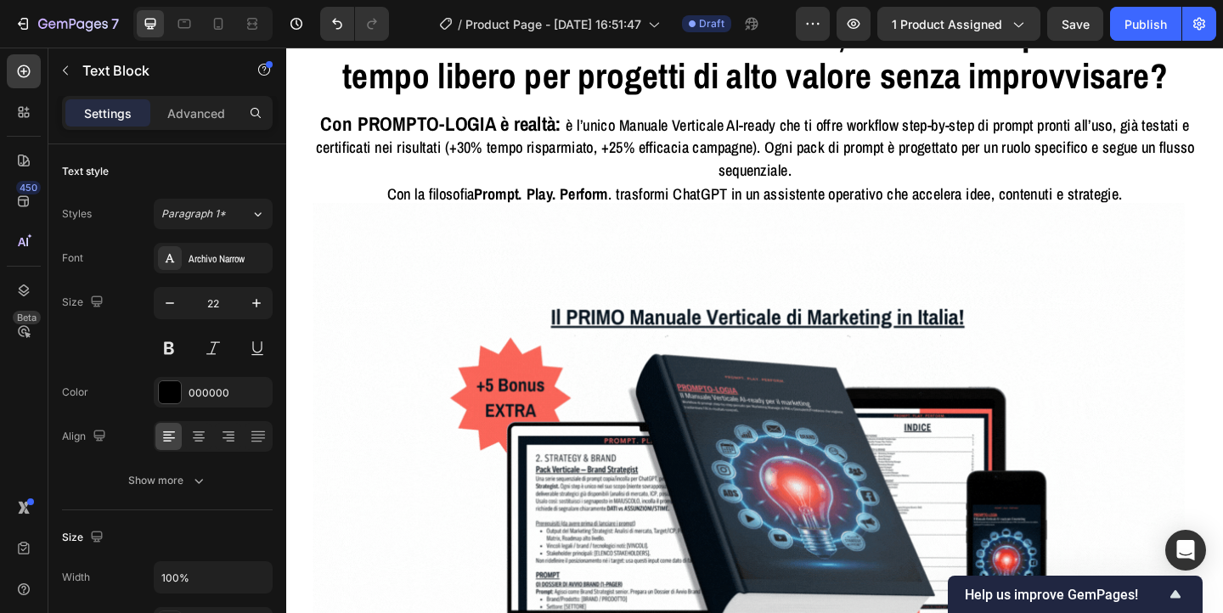
scroll to position [127, 0]
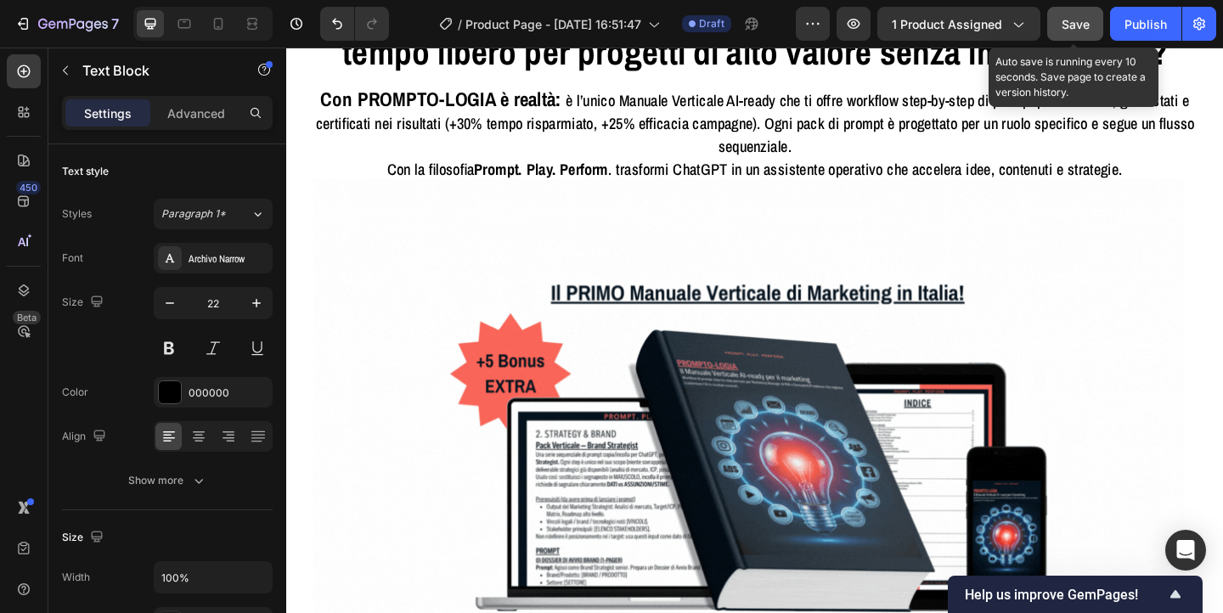
click at [1079, 17] on span "Save" at bounding box center [1076, 24] width 28 height 14
